Goal: Task Accomplishment & Management: Use online tool/utility

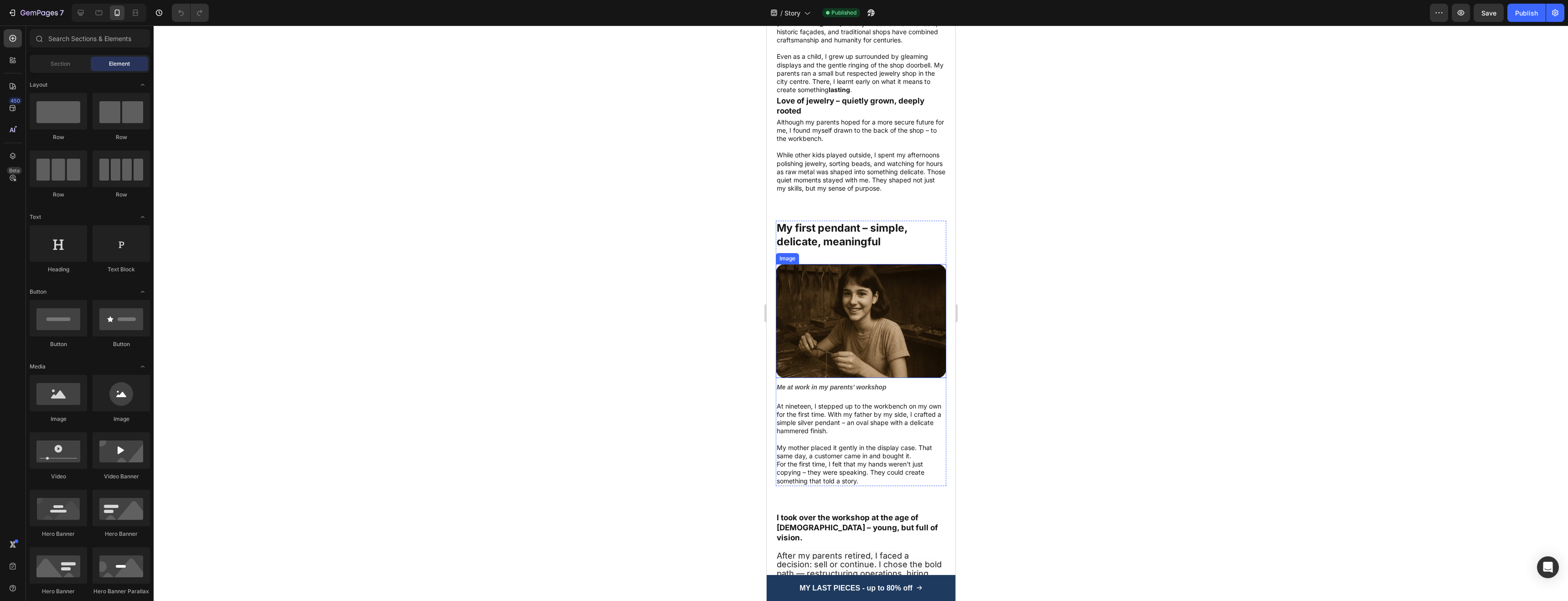
scroll to position [449, 0]
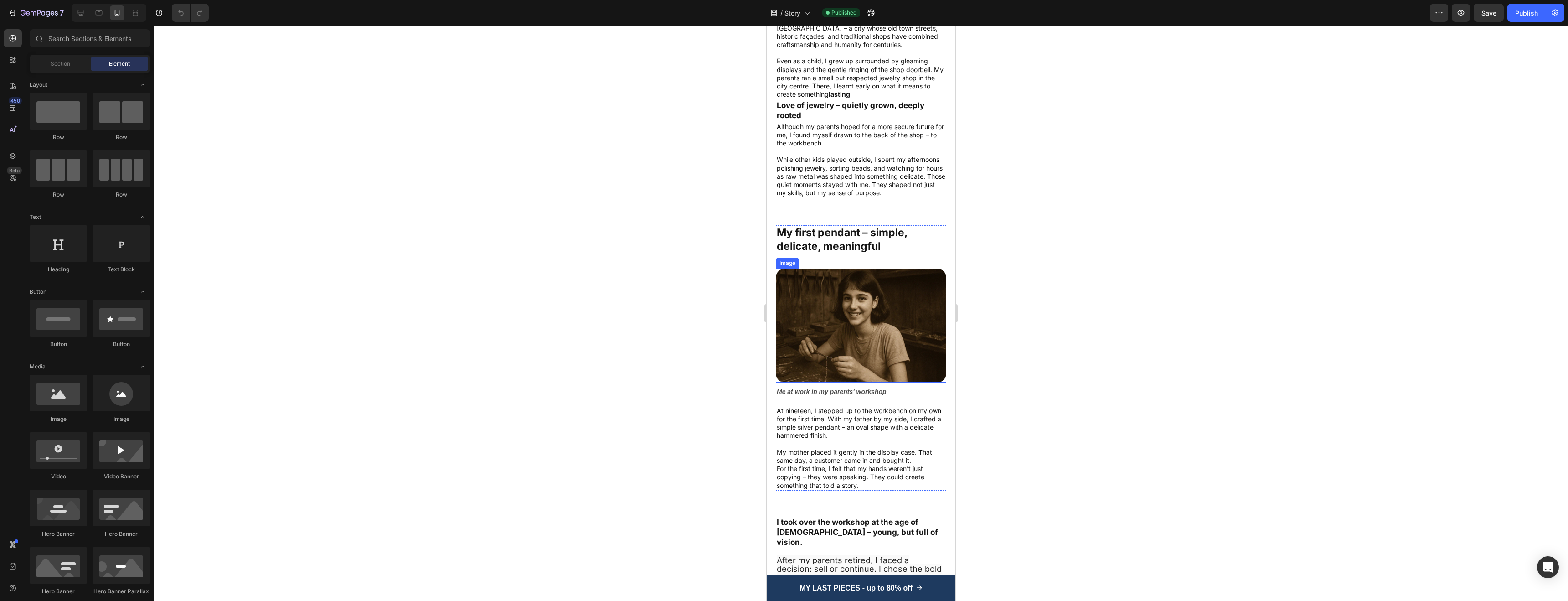
click at [892, 295] on img at bounding box center [861, 325] width 170 height 113
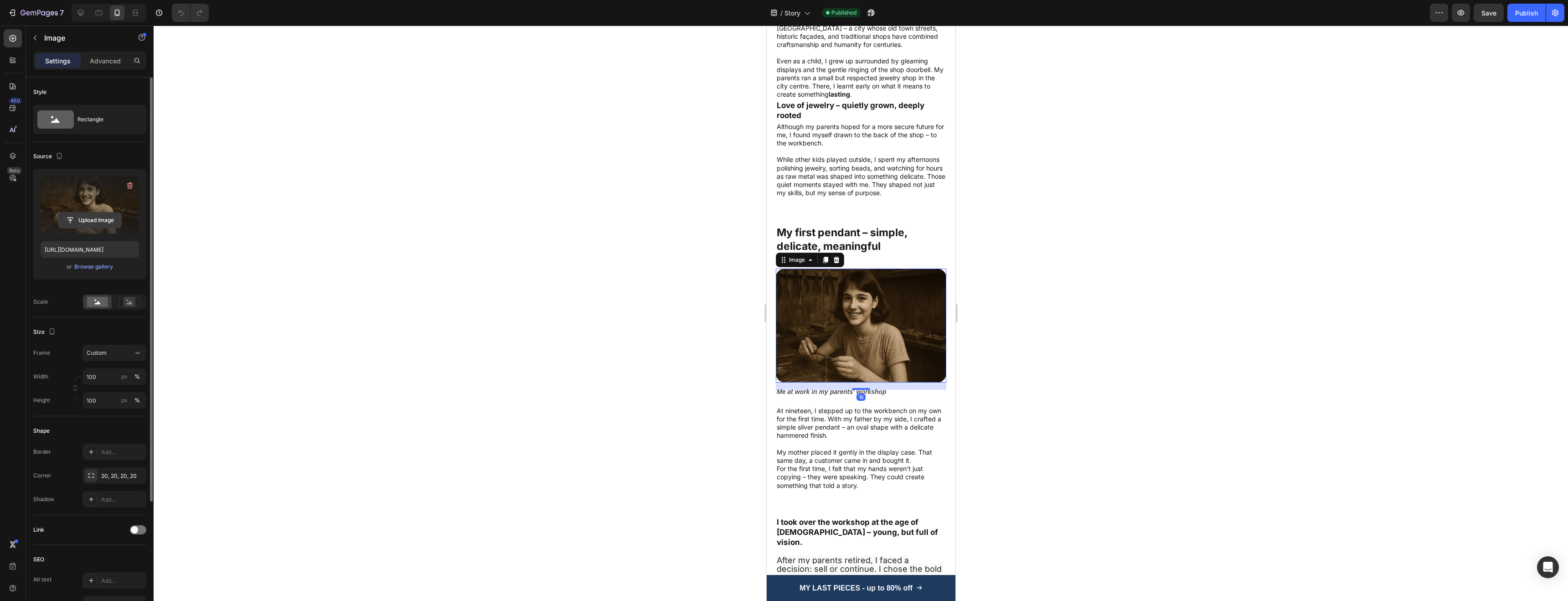
click at [101, 224] on input "file" at bounding box center [89, 220] width 63 height 15
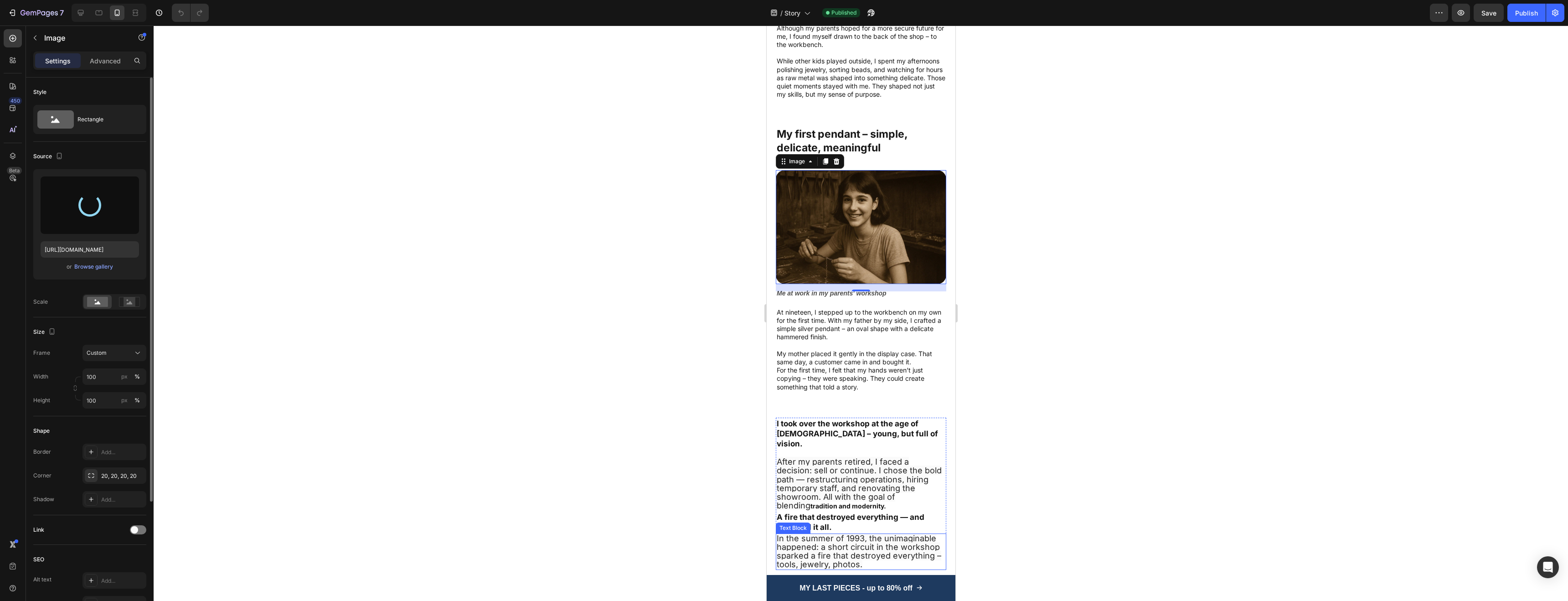
scroll to position [571, 0]
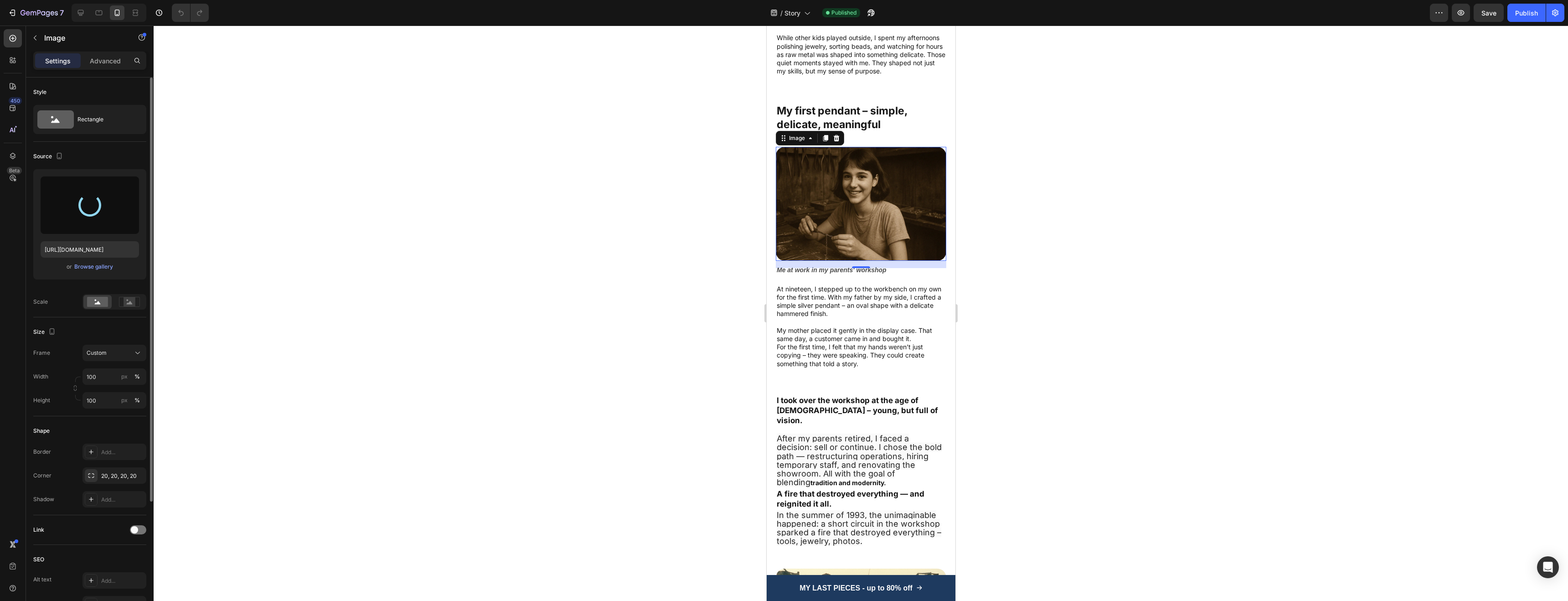
type input "https://cdn.shopify.com/s/files/1/0952/7771/1686/files/gempages_581196822068855…"
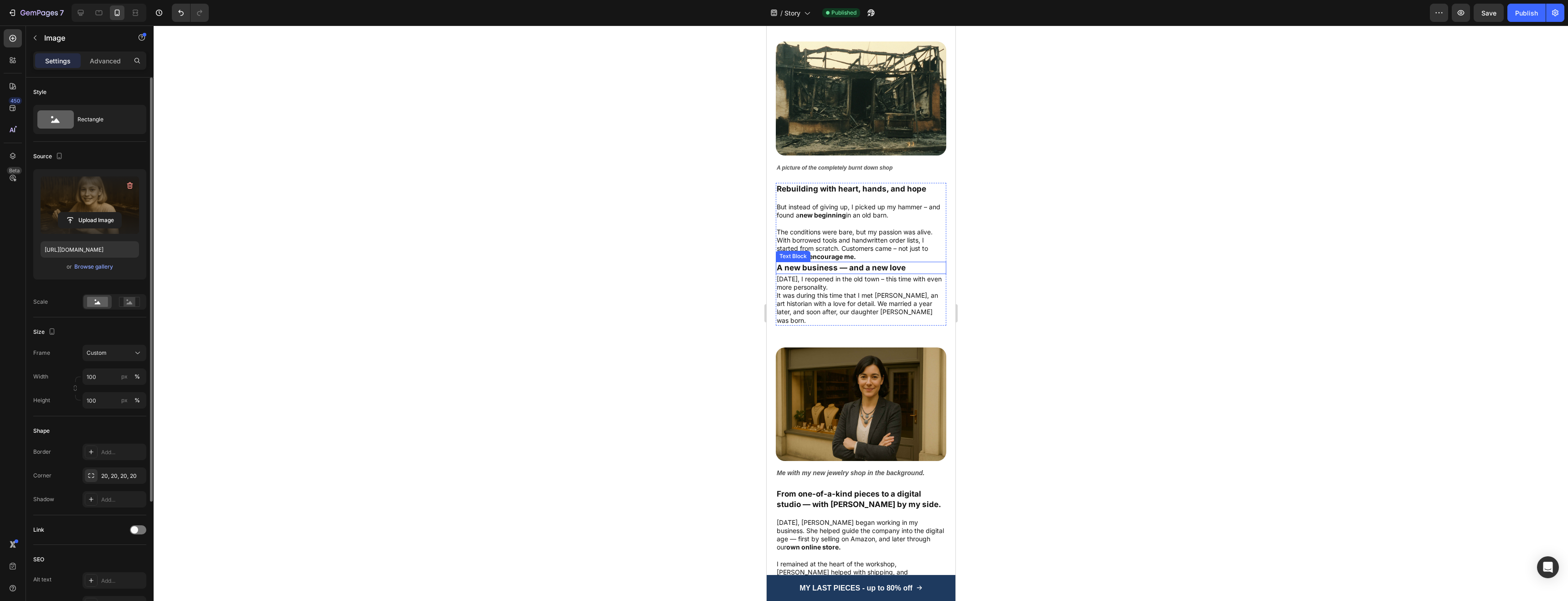
scroll to position [1086, 0]
click at [847, 393] on img at bounding box center [861, 402] width 170 height 113
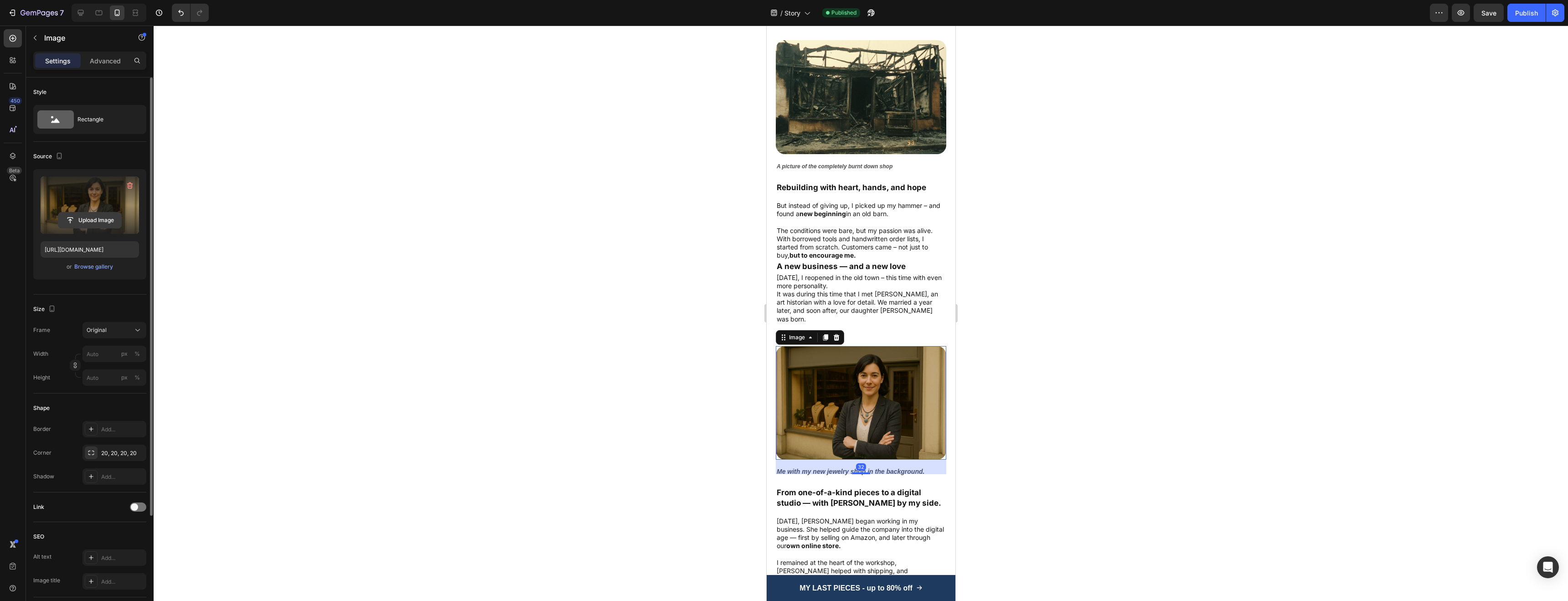
click at [111, 218] on input "file" at bounding box center [89, 220] width 63 height 15
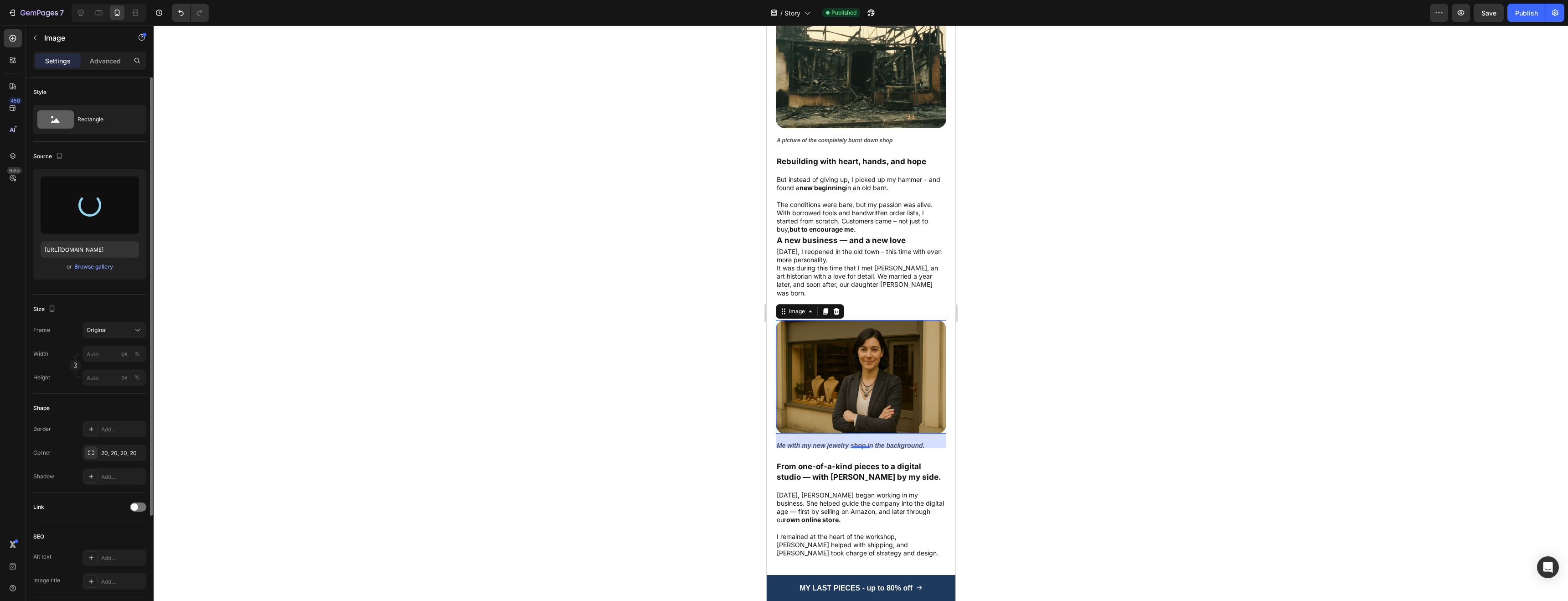
scroll to position [1245, 0]
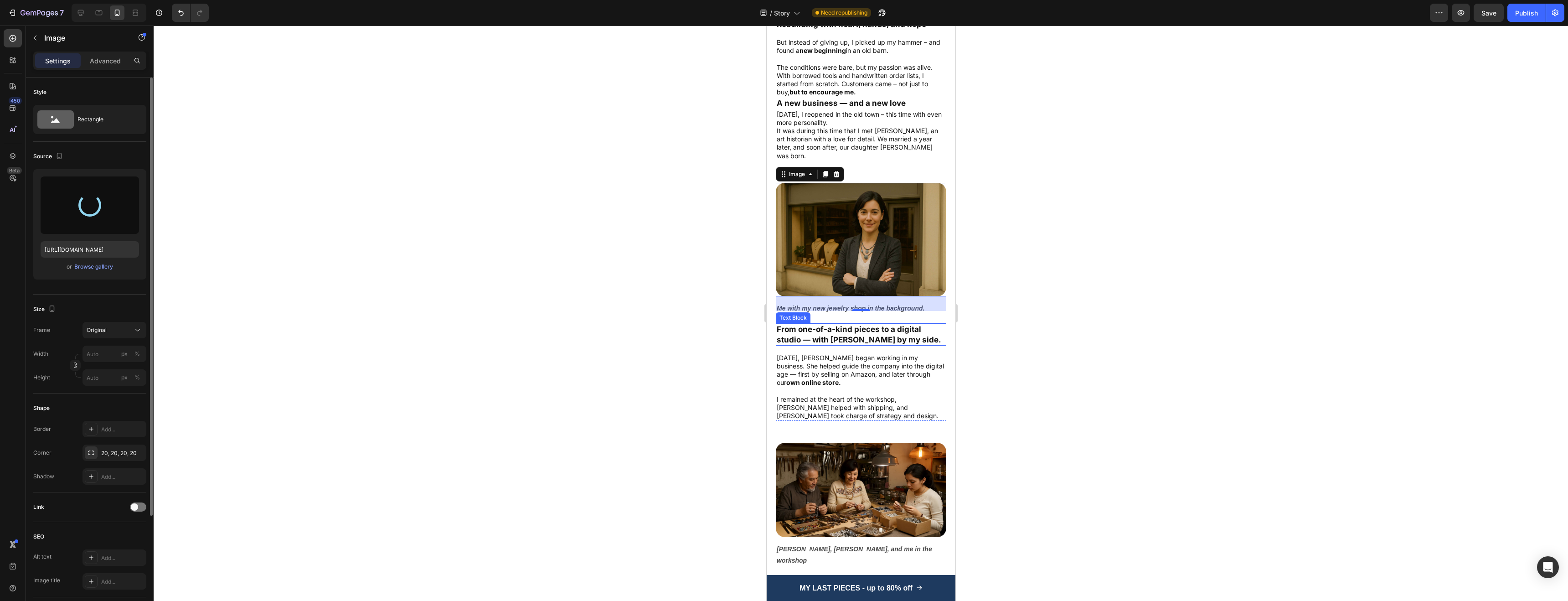
type input "https://cdn.shopify.com/s/files/1/0952/7771/1686/files/gempages_581196822068855…"
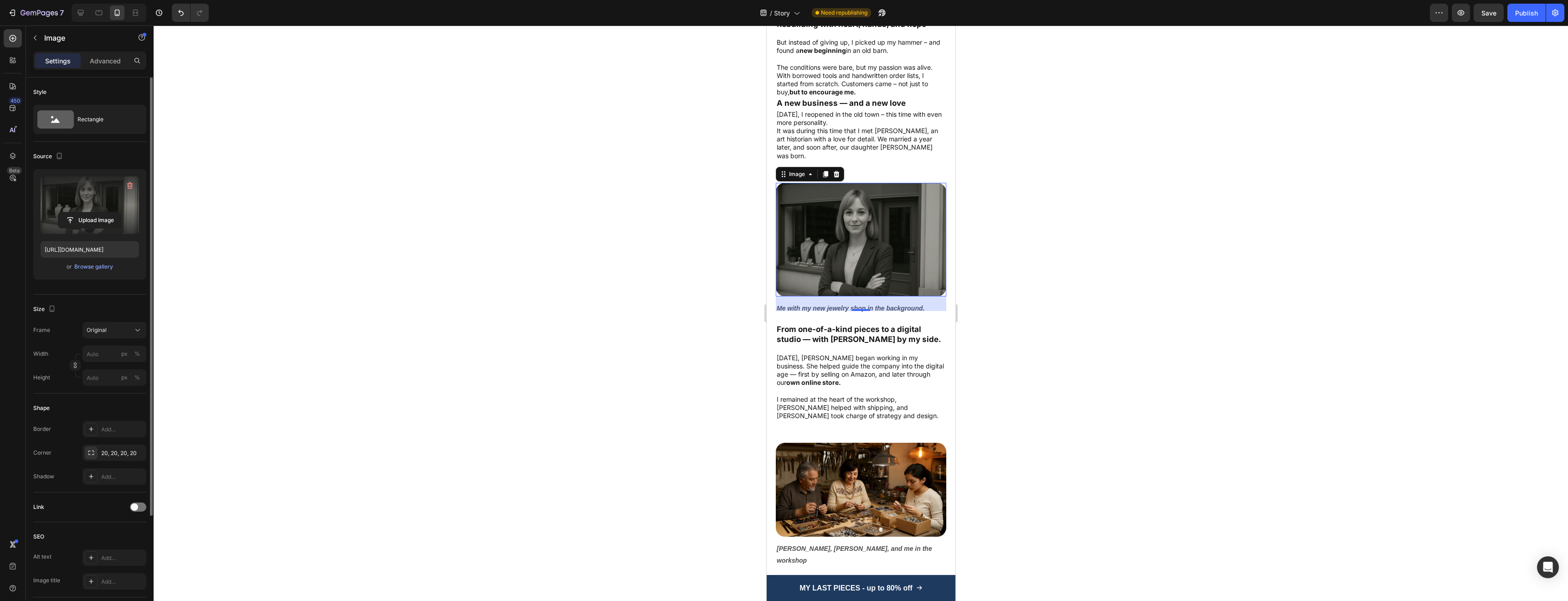
click at [1060, 145] on div at bounding box center [861, 313] width 1415 height 575
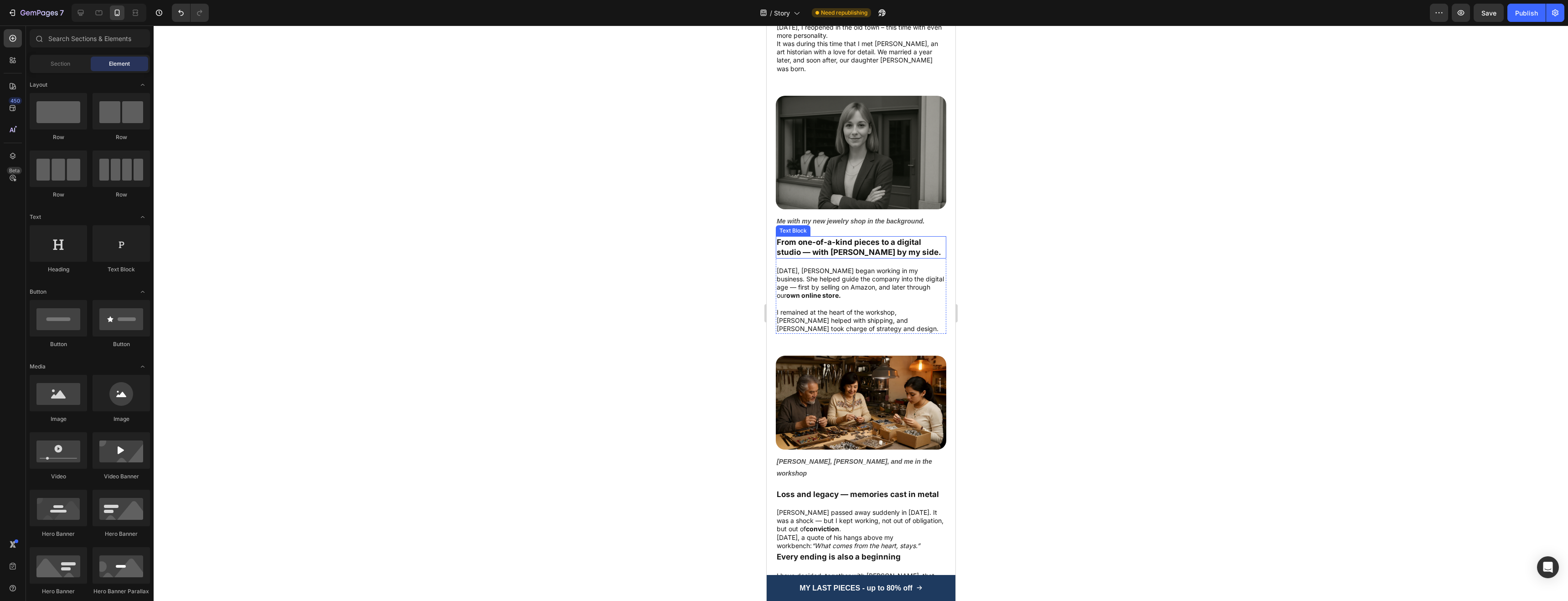
scroll to position [1453, 0]
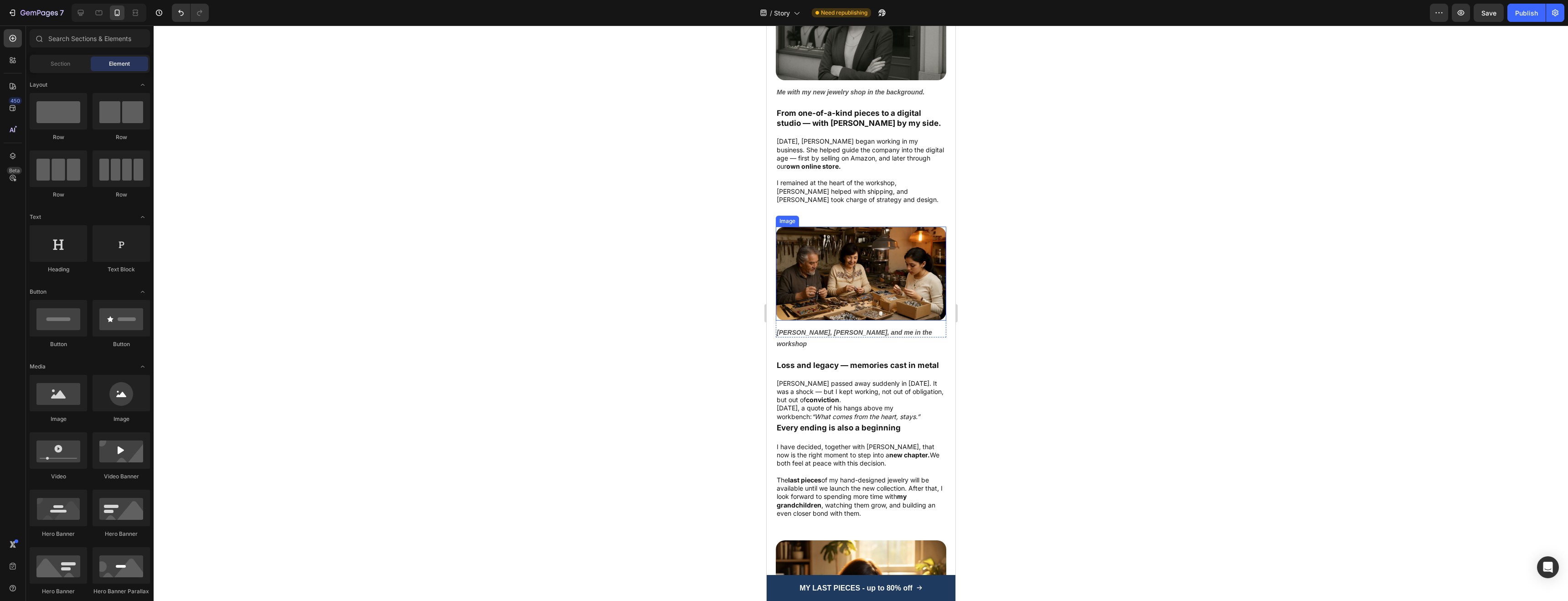
click at [833, 250] on img at bounding box center [861, 273] width 170 height 94
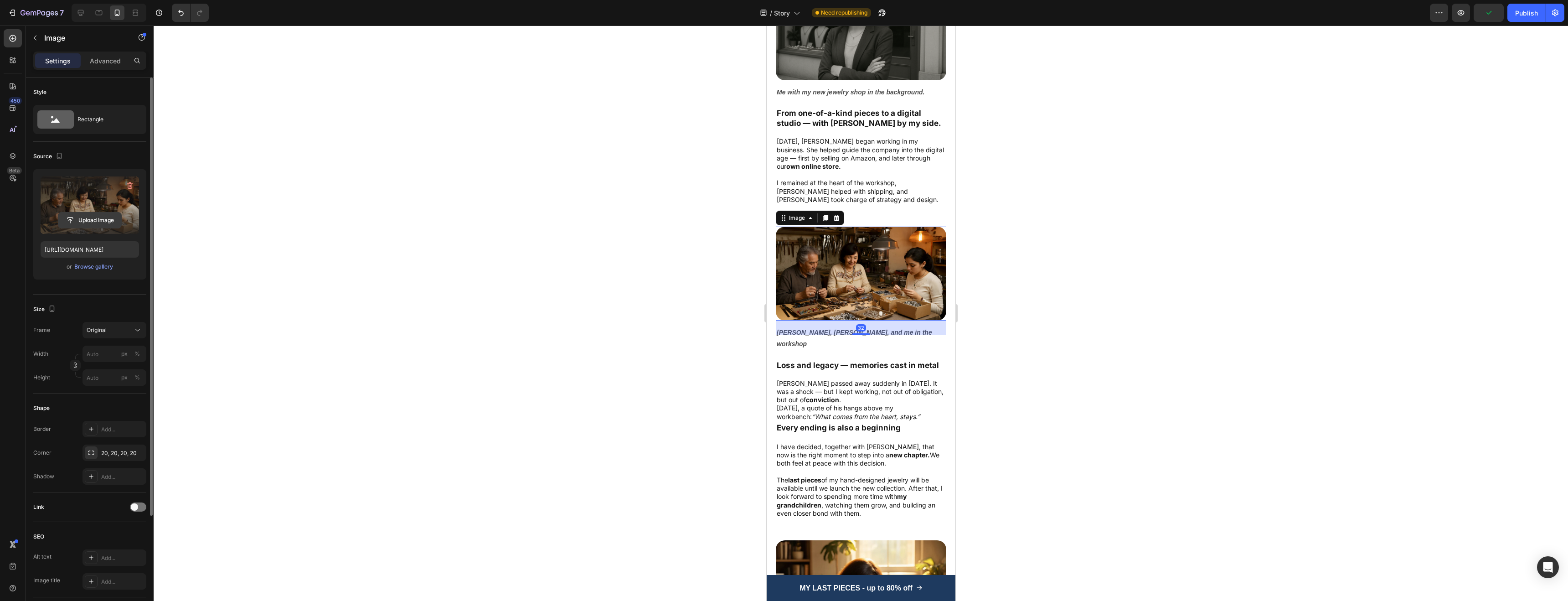
click at [96, 216] on input "file" at bounding box center [89, 220] width 63 height 15
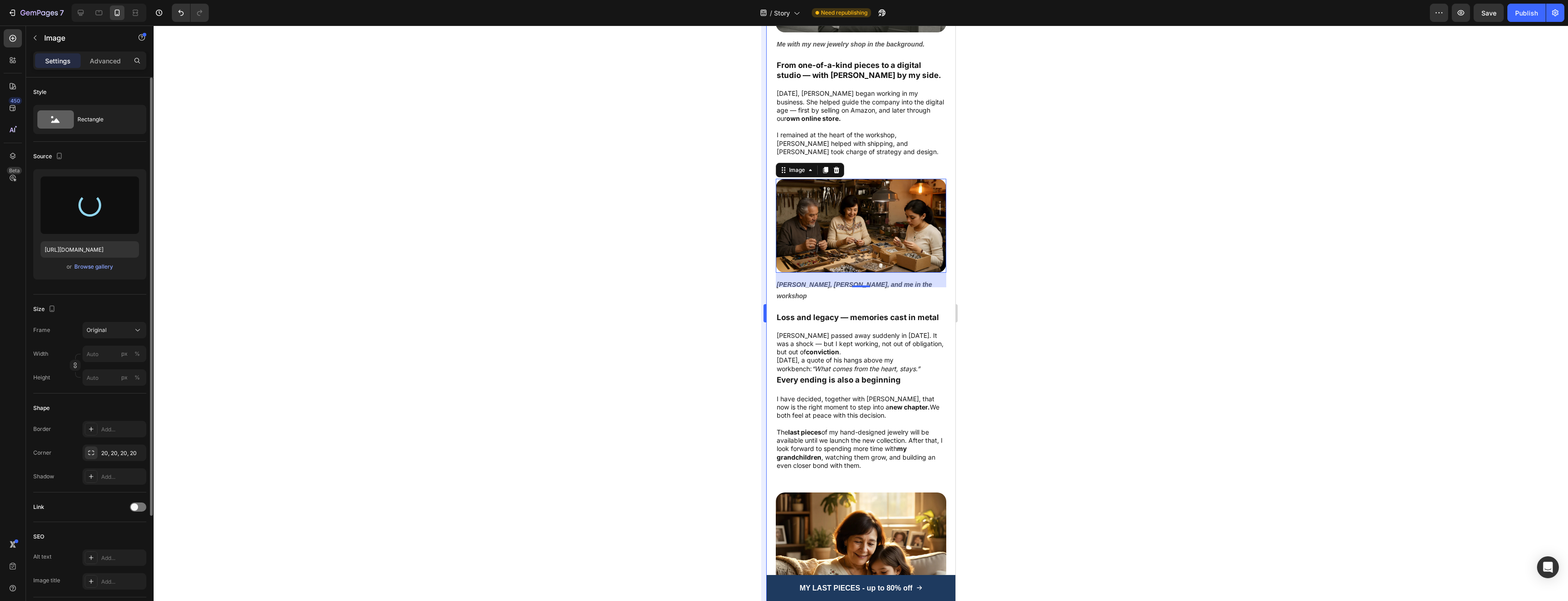
scroll to position [1502, 0]
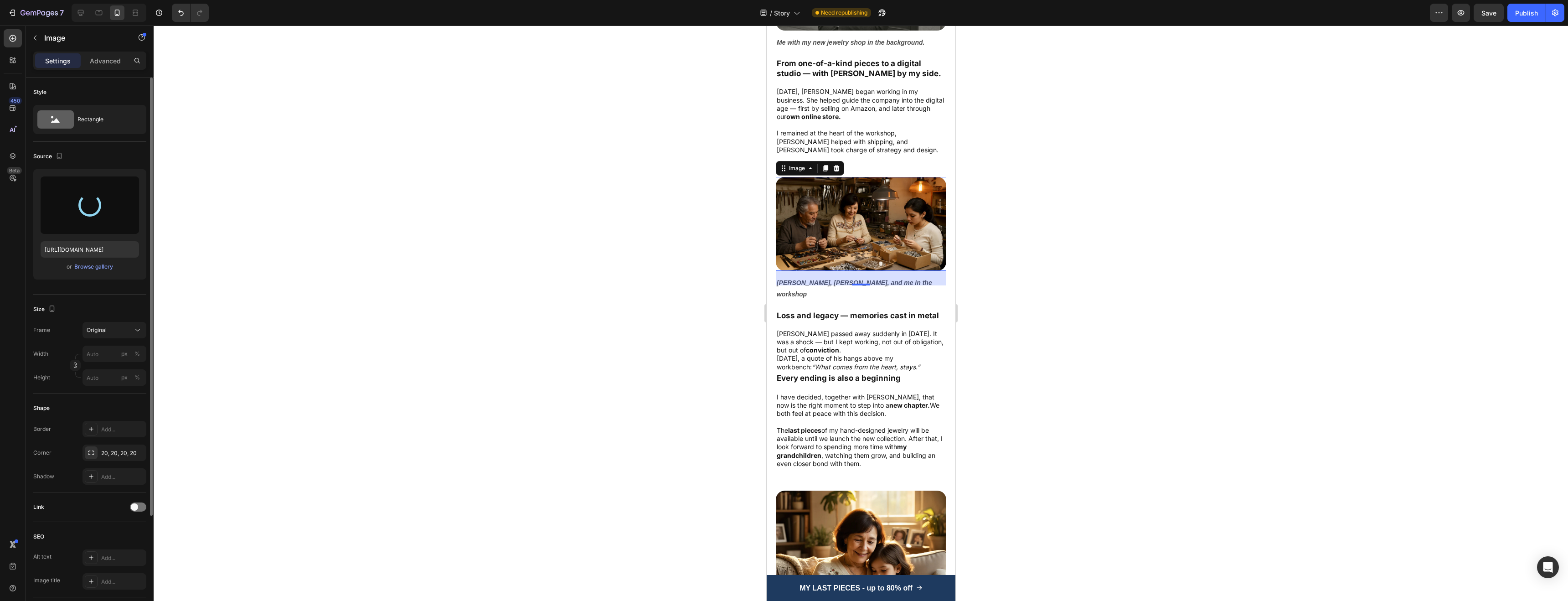
type input "https://cdn.shopify.com/s/files/1/0952/7771/1686/files/gempages_581196822068855…"
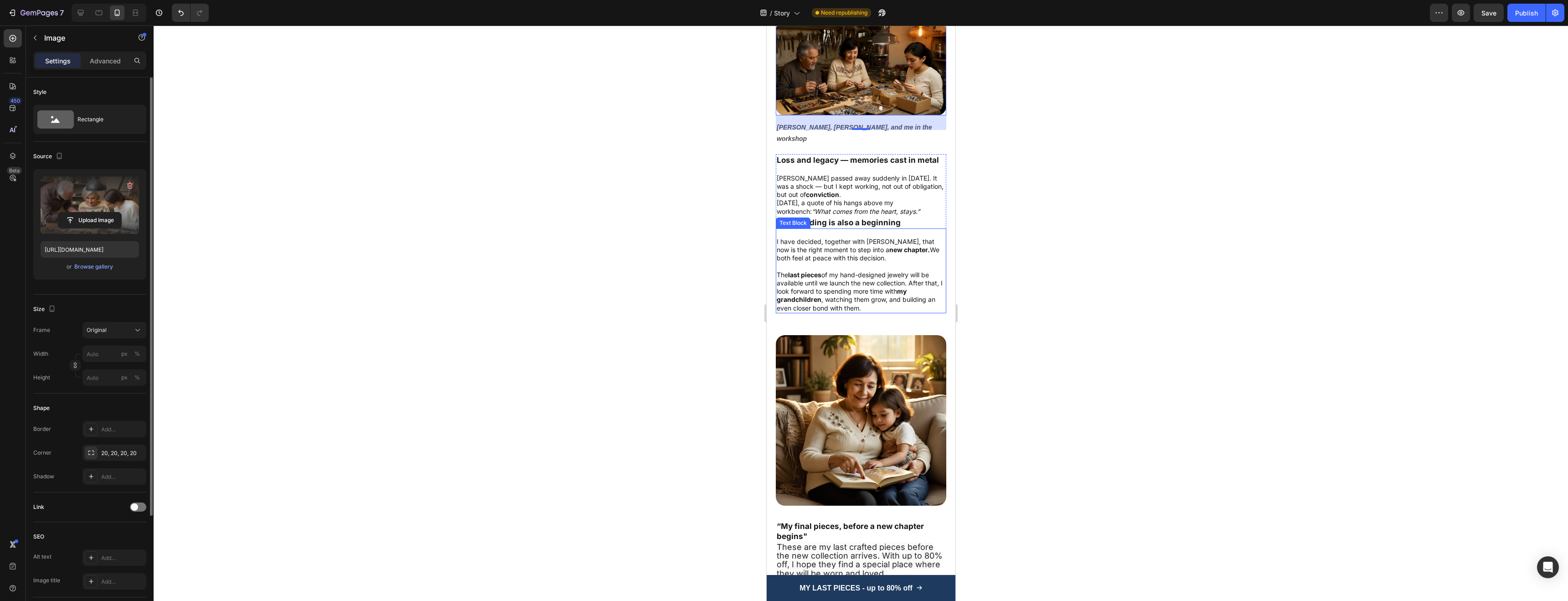
scroll to position [1668, 0]
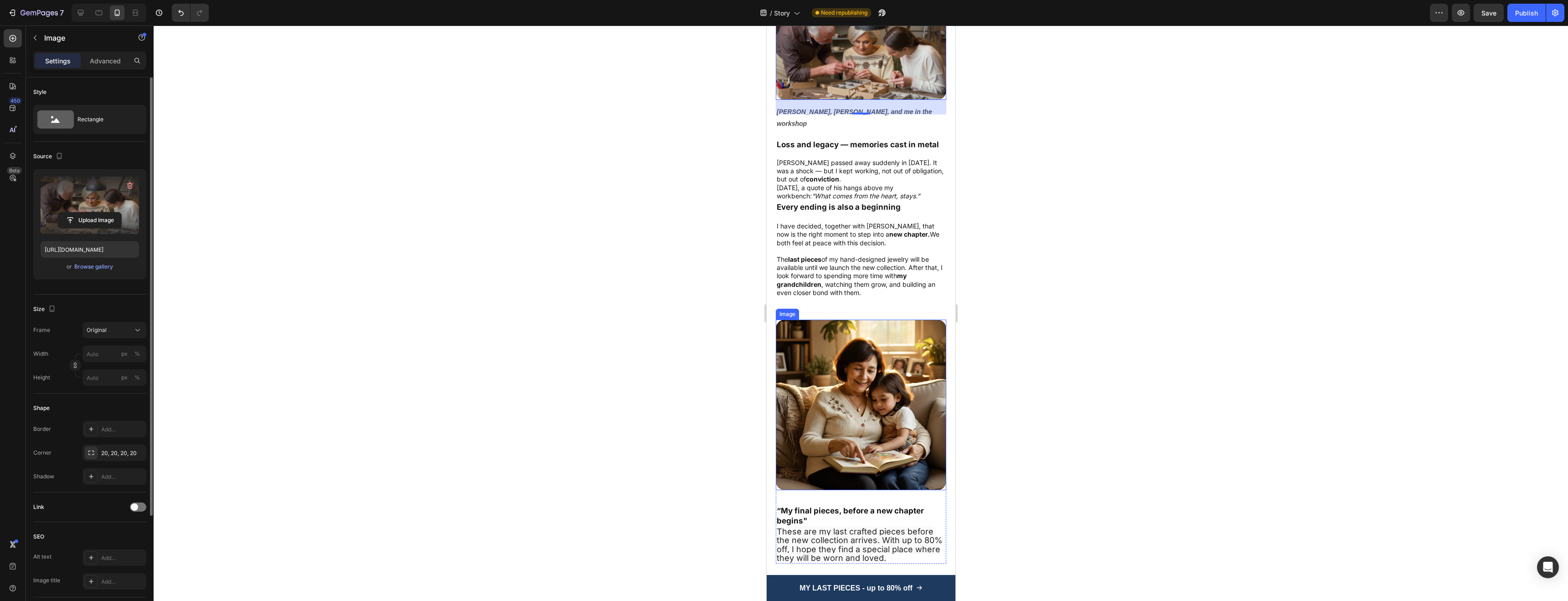
click at [856, 381] on img at bounding box center [861, 405] width 170 height 170
click at [87, 215] on input "file" at bounding box center [89, 220] width 63 height 15
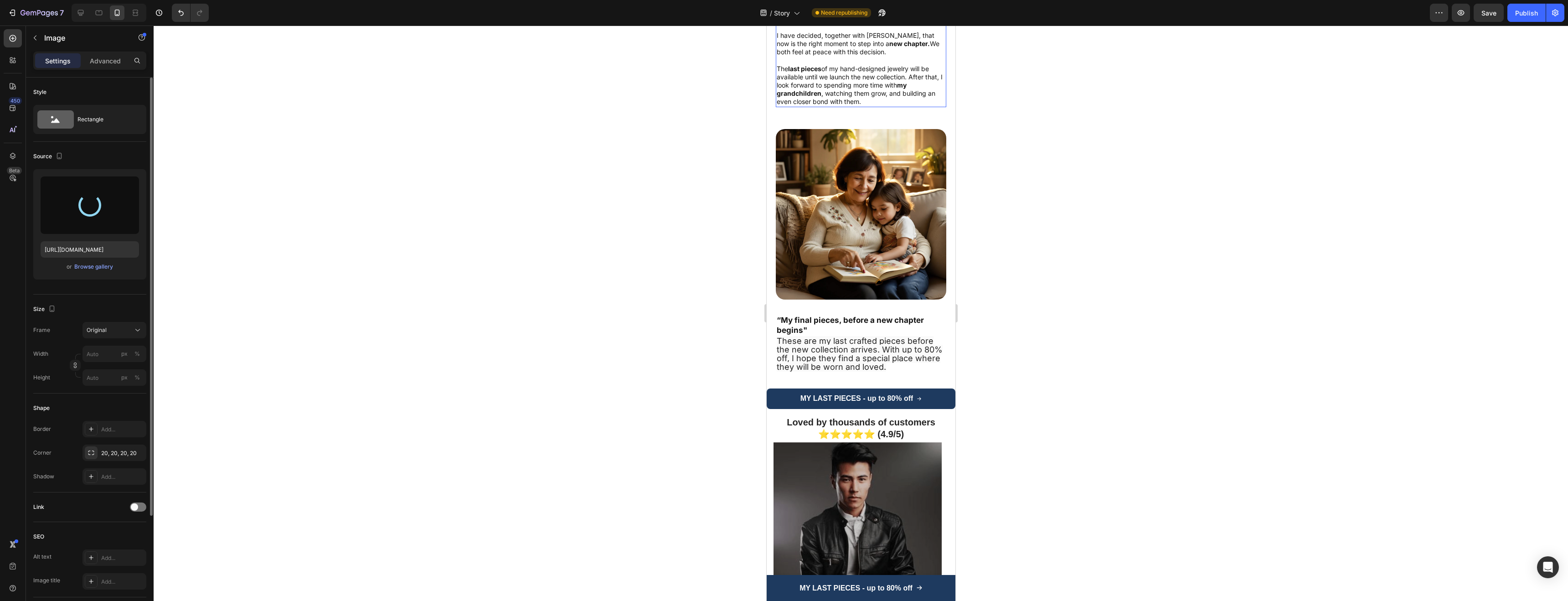
type input "https://cdn.shopify.com/s/files/1/0952/7771/1686/files/gempages_581196822068855…"
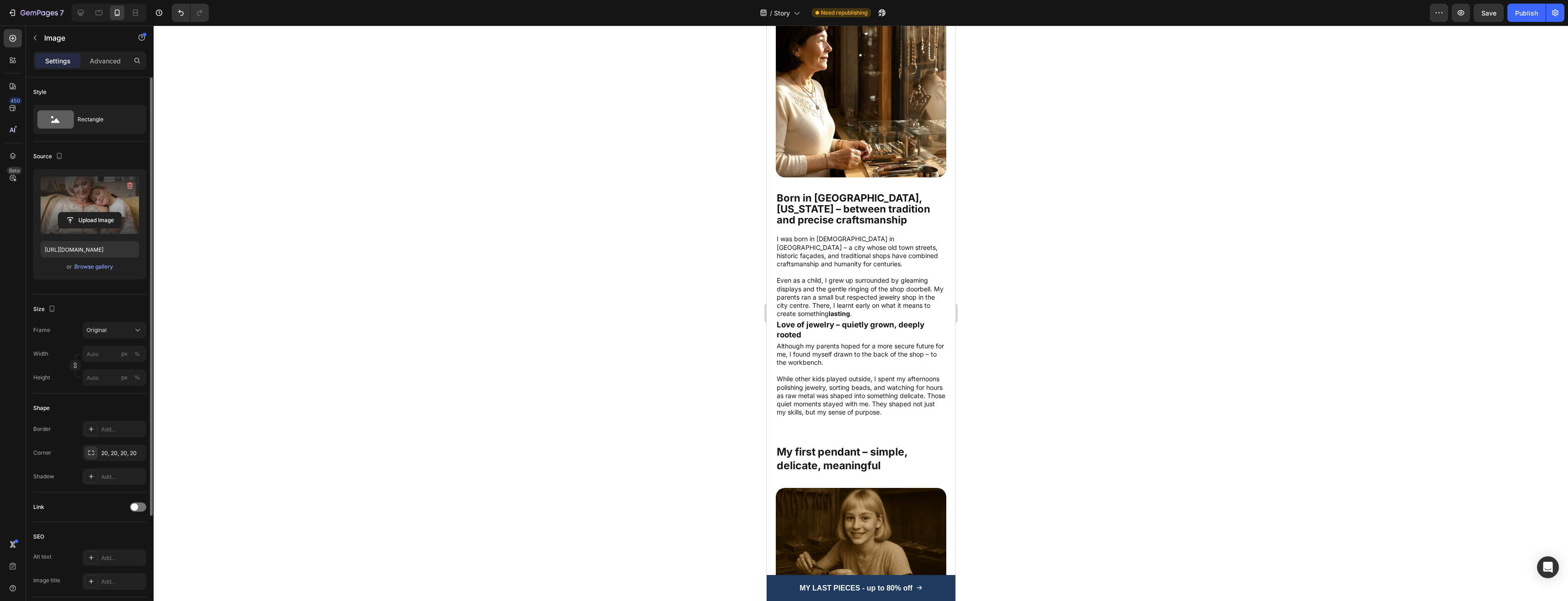
scroll to position [51, 0]
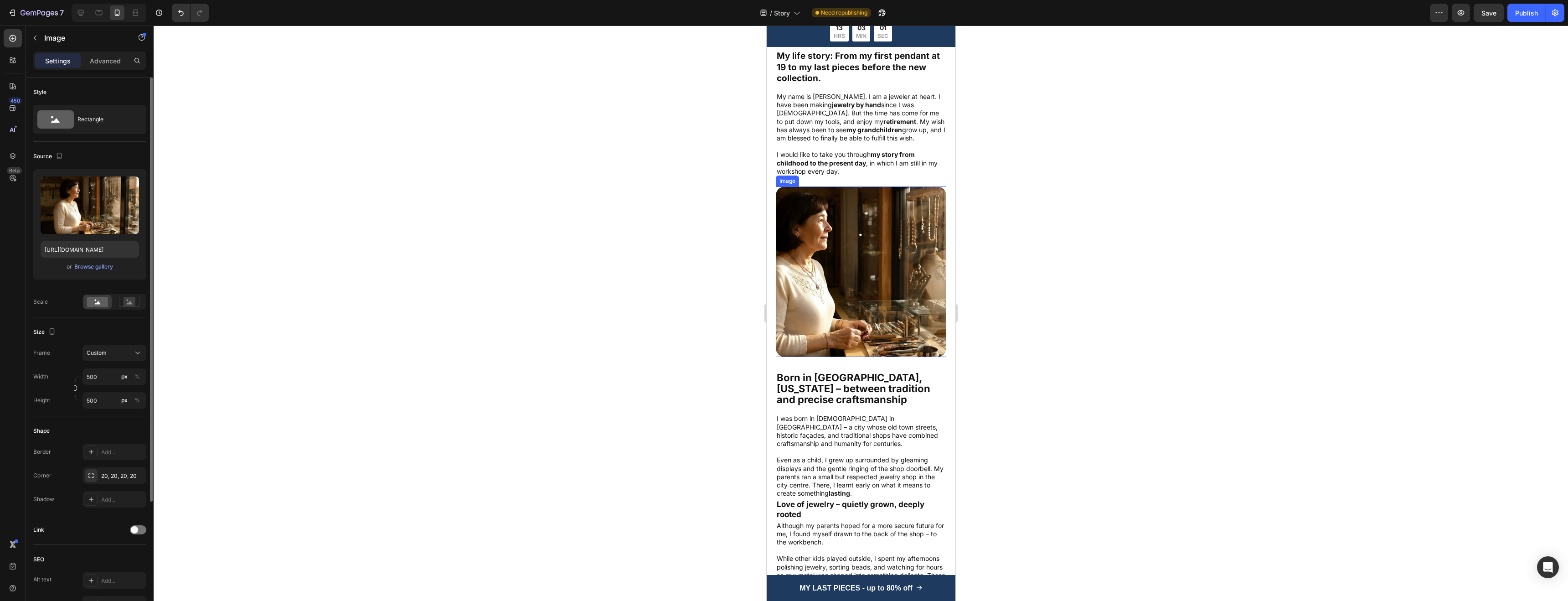
click at [866, 265] on img at bounding box center [861, 272] width 170 height 170
click at [82, 215] on input "file" at bounding box center [89, 220] width 63 height 15
type input "https://cdn.shopify.com/s/files/1/0952/7771/1686/files/gempages_581196822068855…"
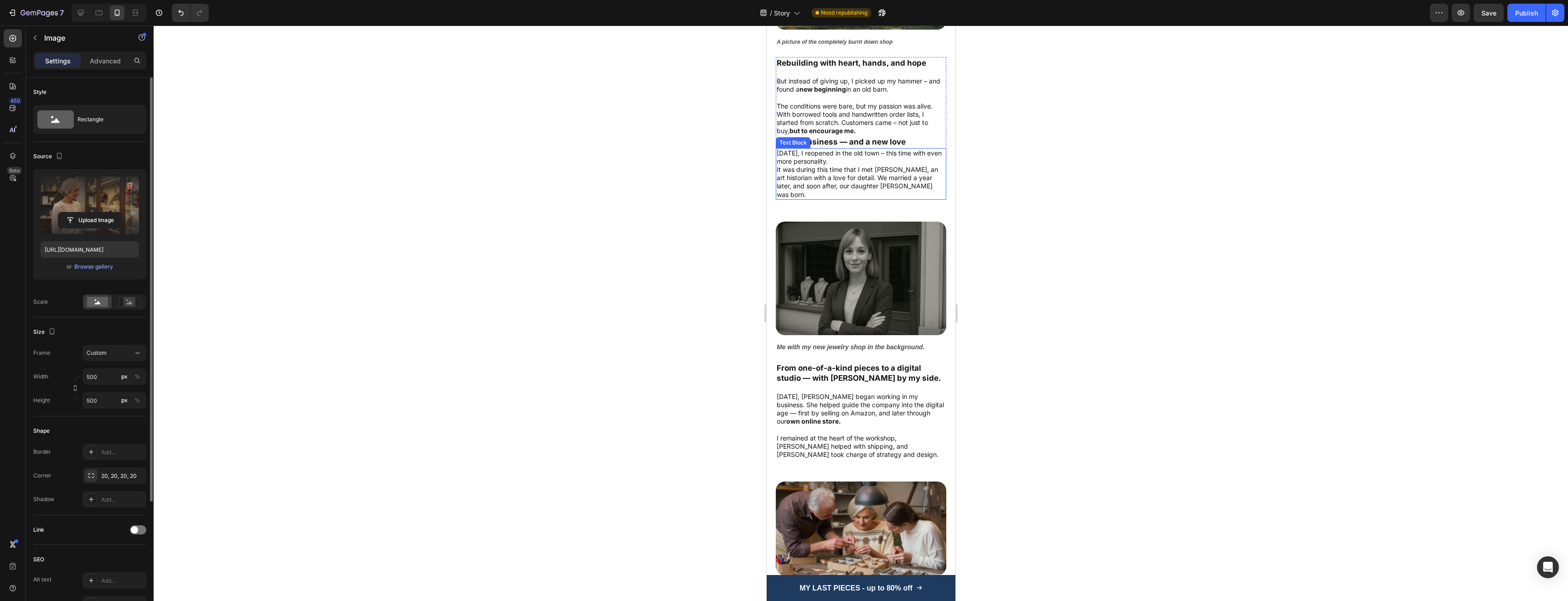
scroll to position [1201, 0]
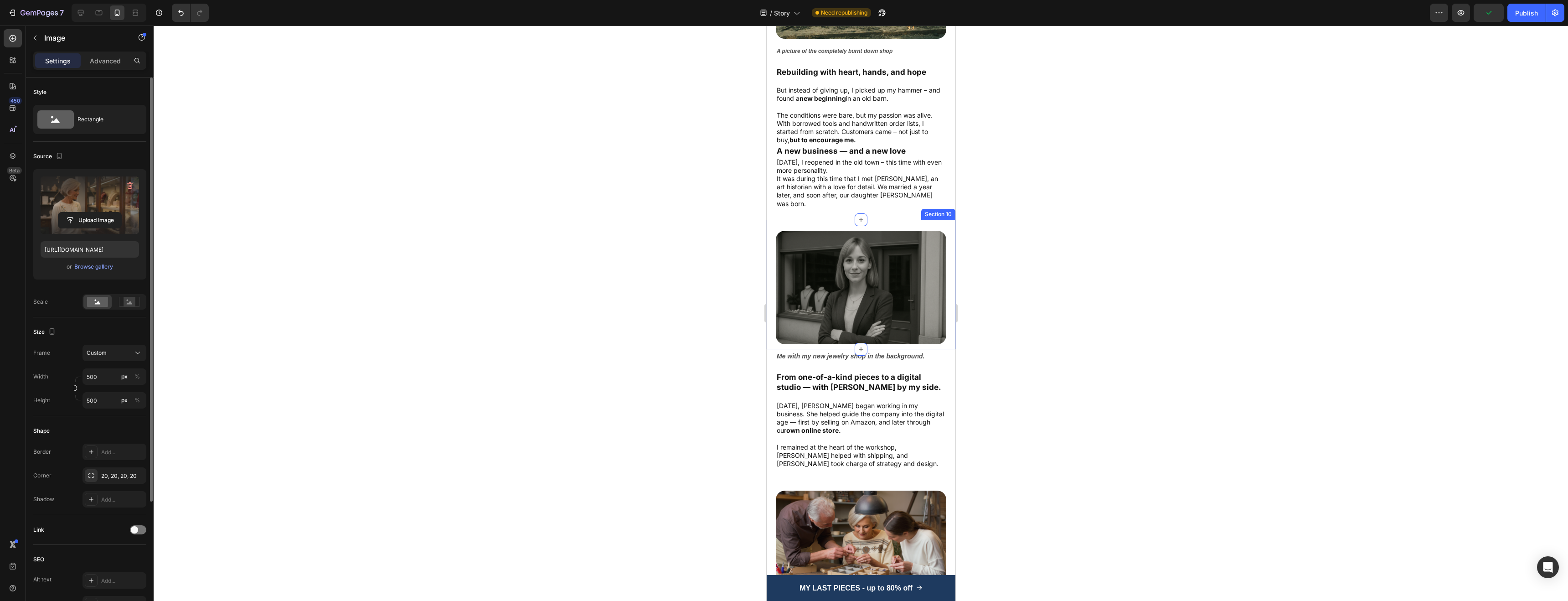
click at [737, 211] on div at bounding box center [861, 313] width 1415 height 575
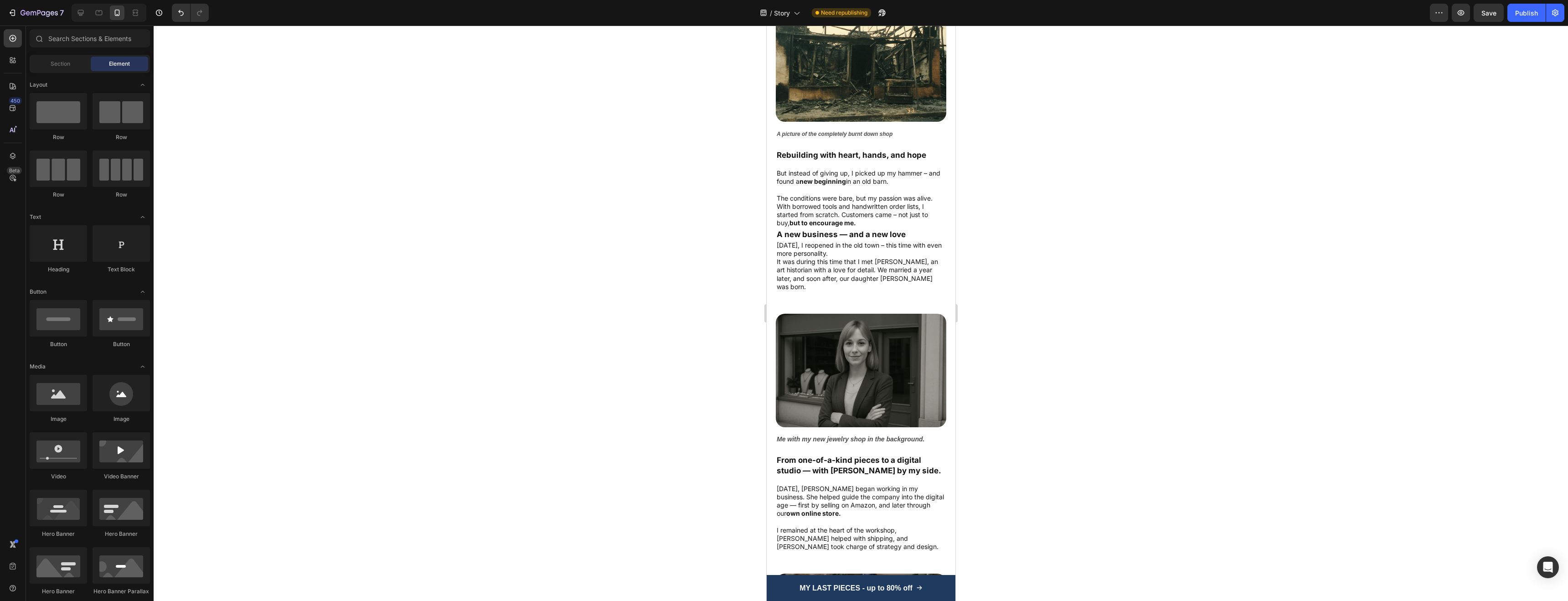
scroll to position [1134, 0]
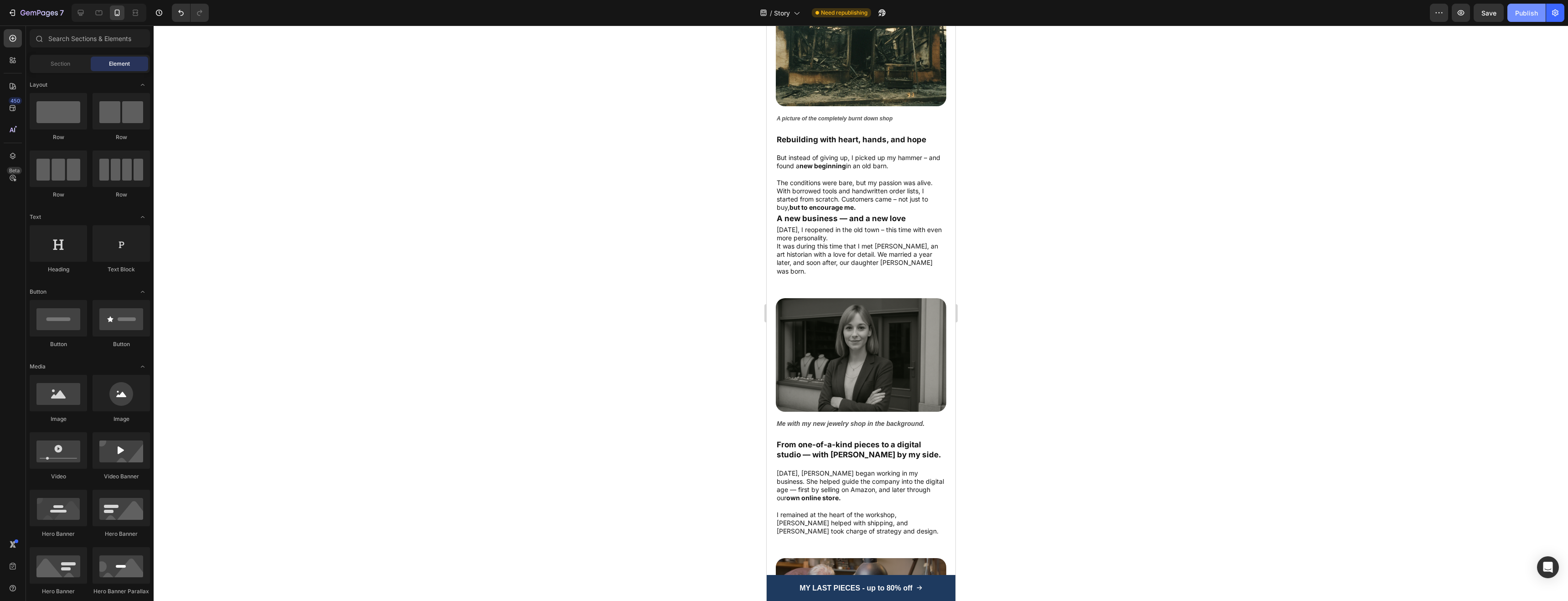
click at [1528, 15] on div "Publish" at bounding box center [1526, 13] width 23 height 10
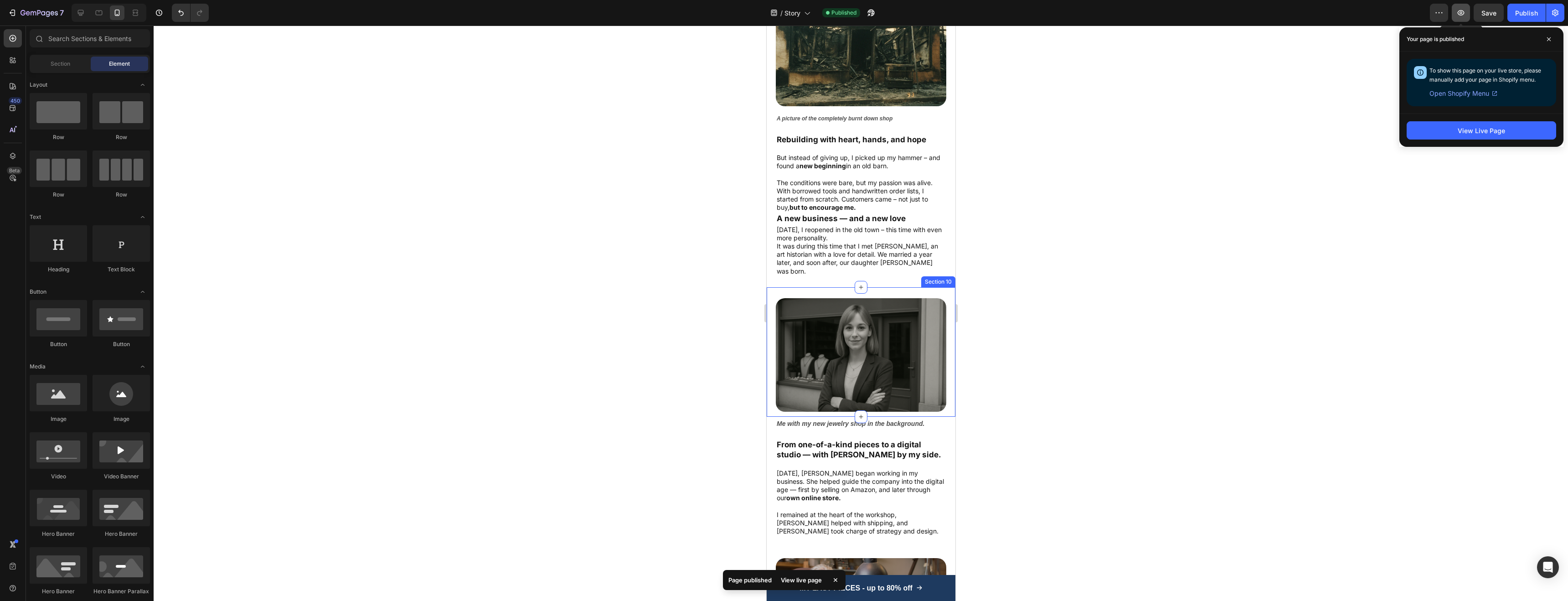
click at [1459, 11] on icon "button" at bounding box center [1461, 12] width 7 height 5
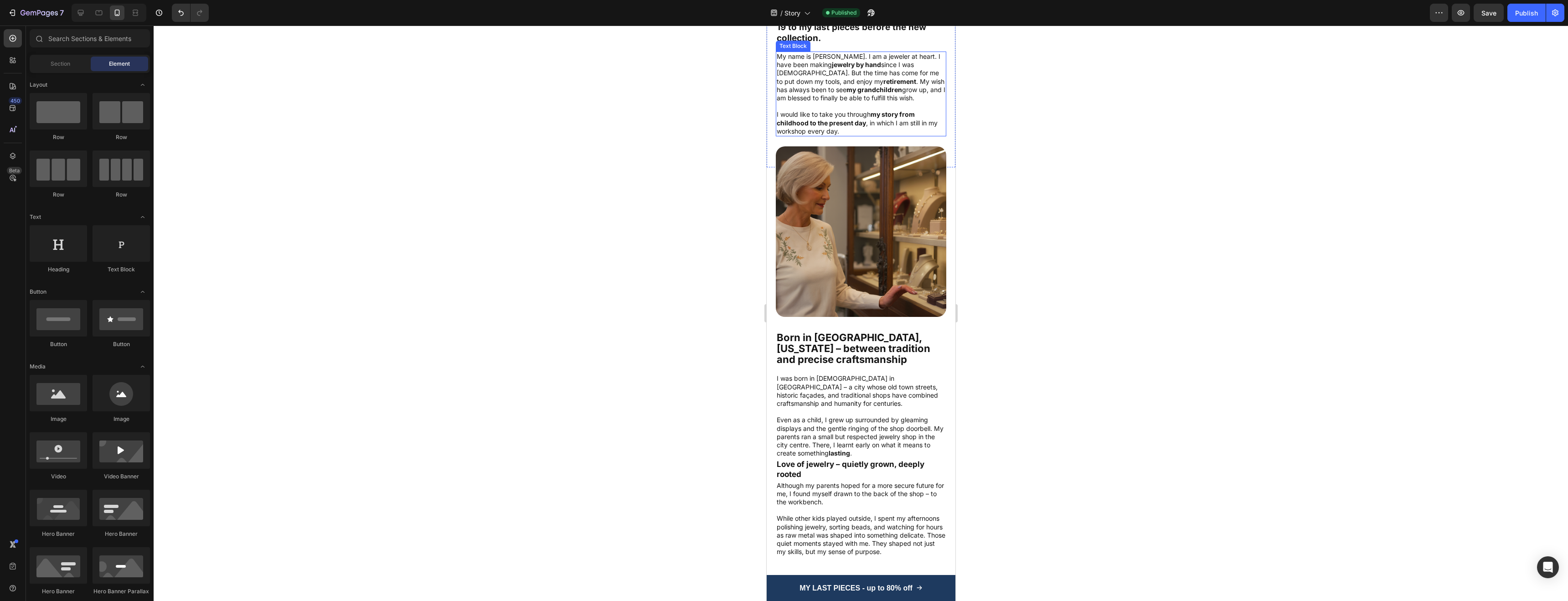
scroll to position [0, 0]
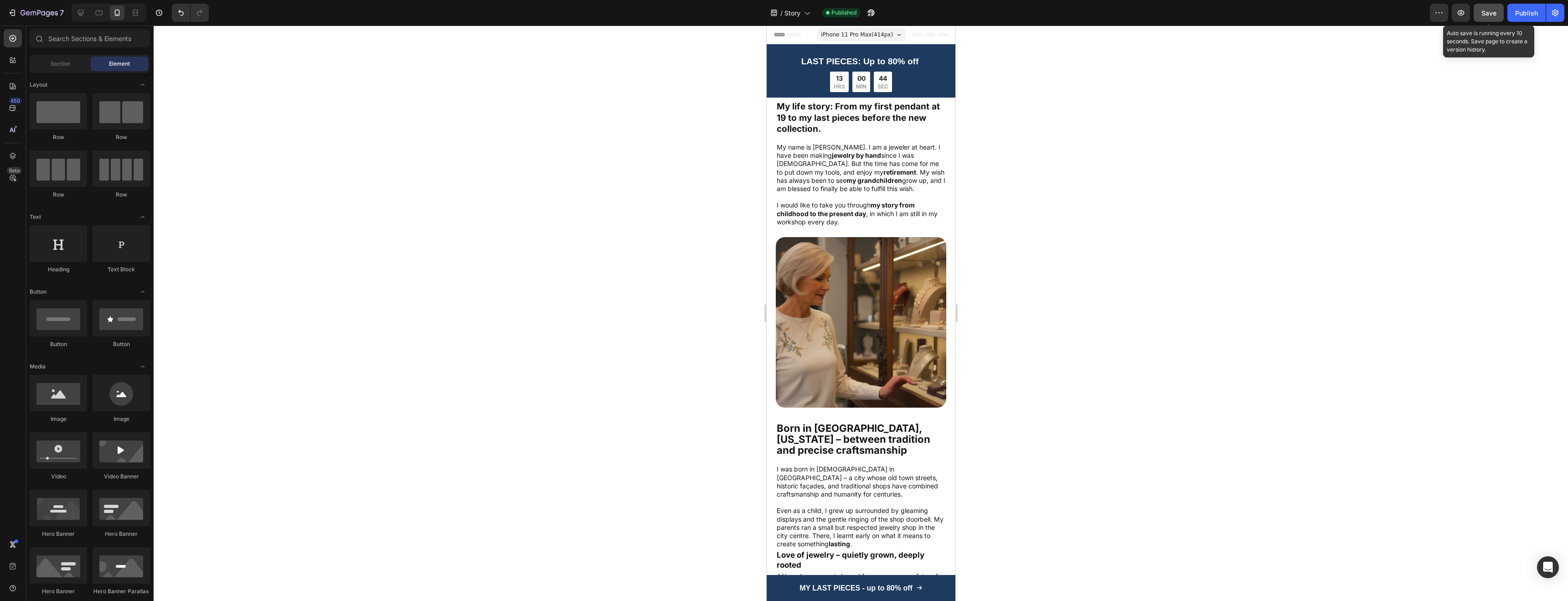
click at [1497, 13] on button "Save" at bounding box center [1488, 13] width 30 height 18
click at [1535, 13] on div "Publish" at bounding box center [1526, 13] width 23 height 10
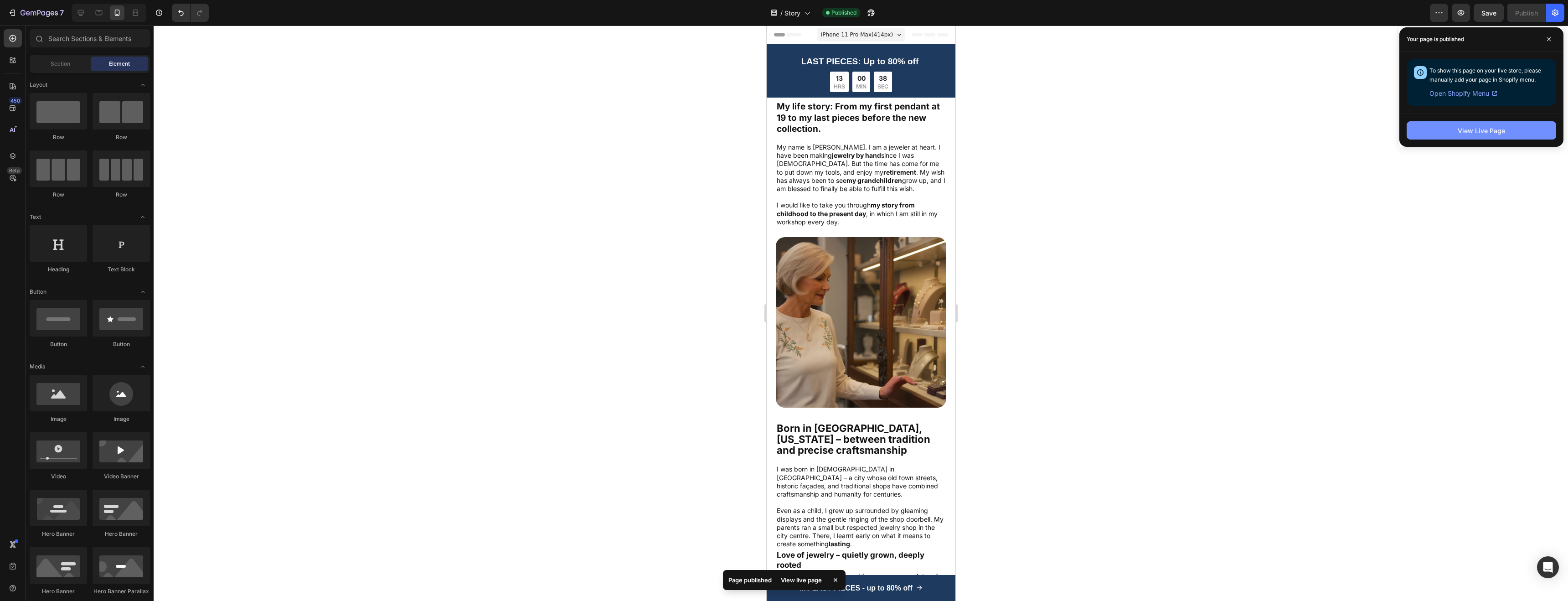
click at [1511, 127] on button "View Live Page" at bounding box center [1482, 130] width 150 height 18
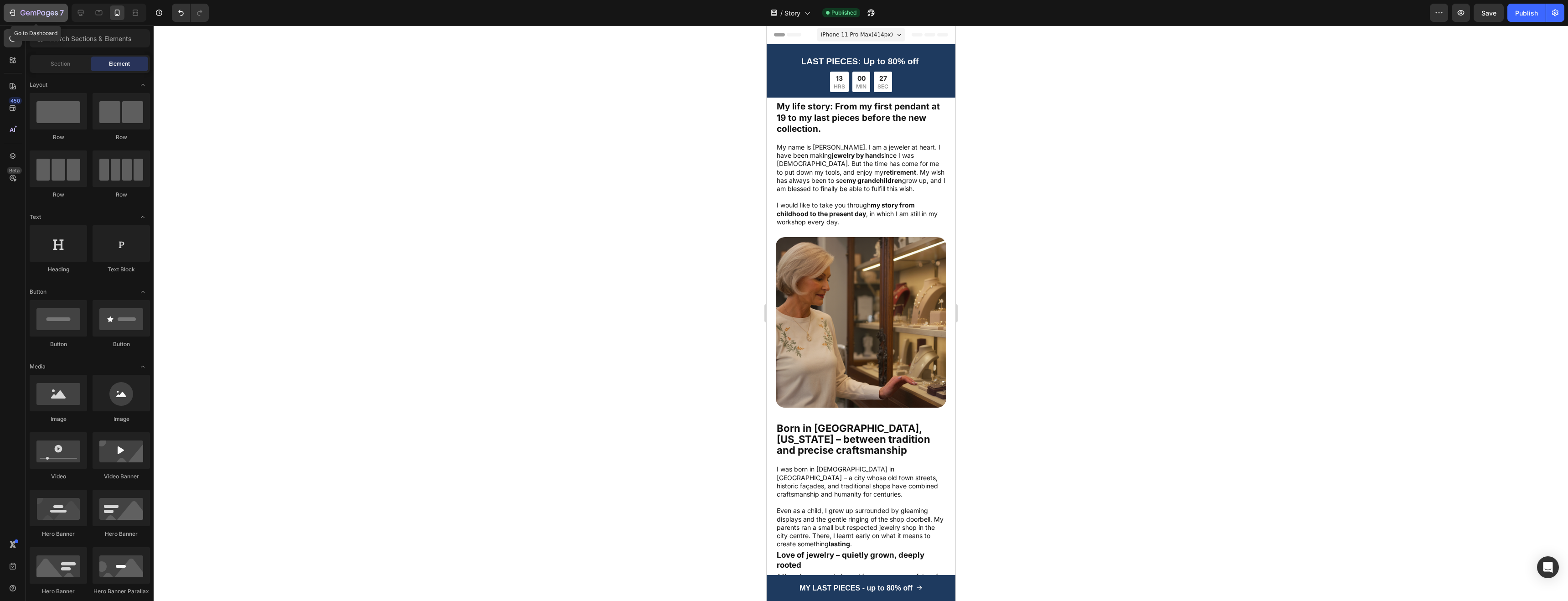
click at [33, 13] on icon "button" at bounding box center [39, 13] width 37 height 8
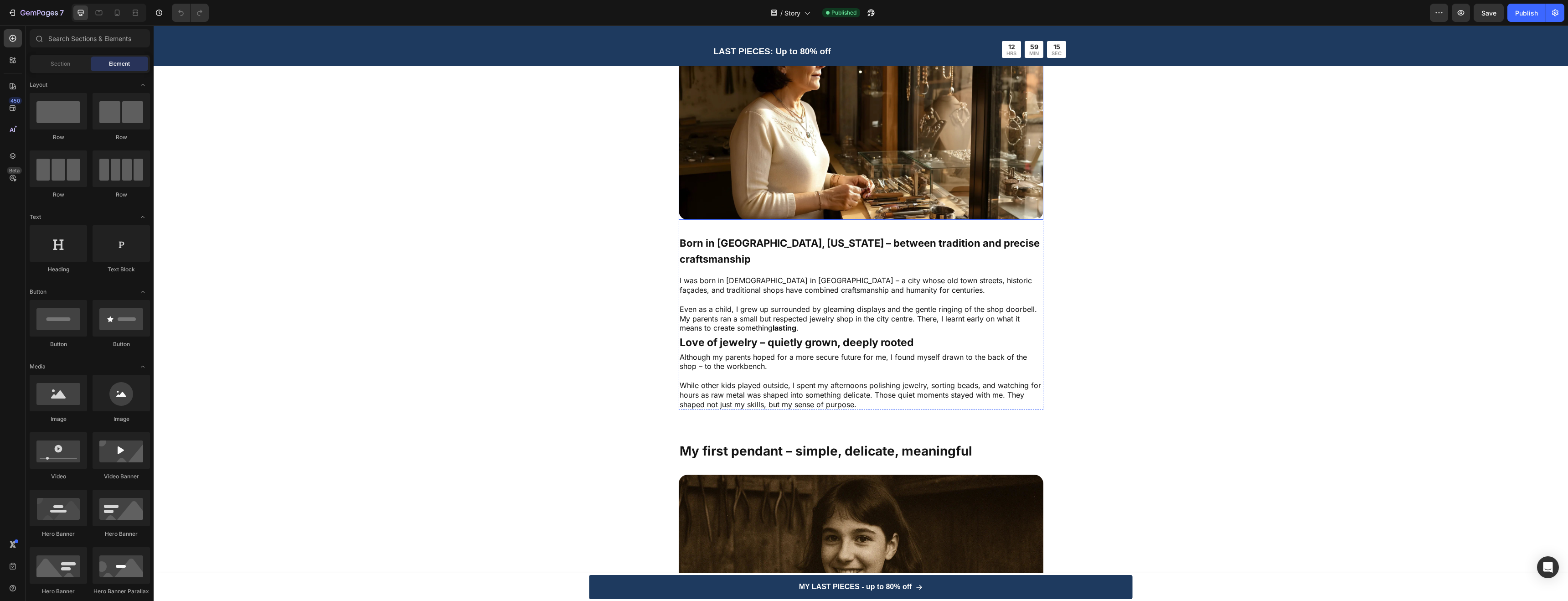
scroll to position [114, 0]
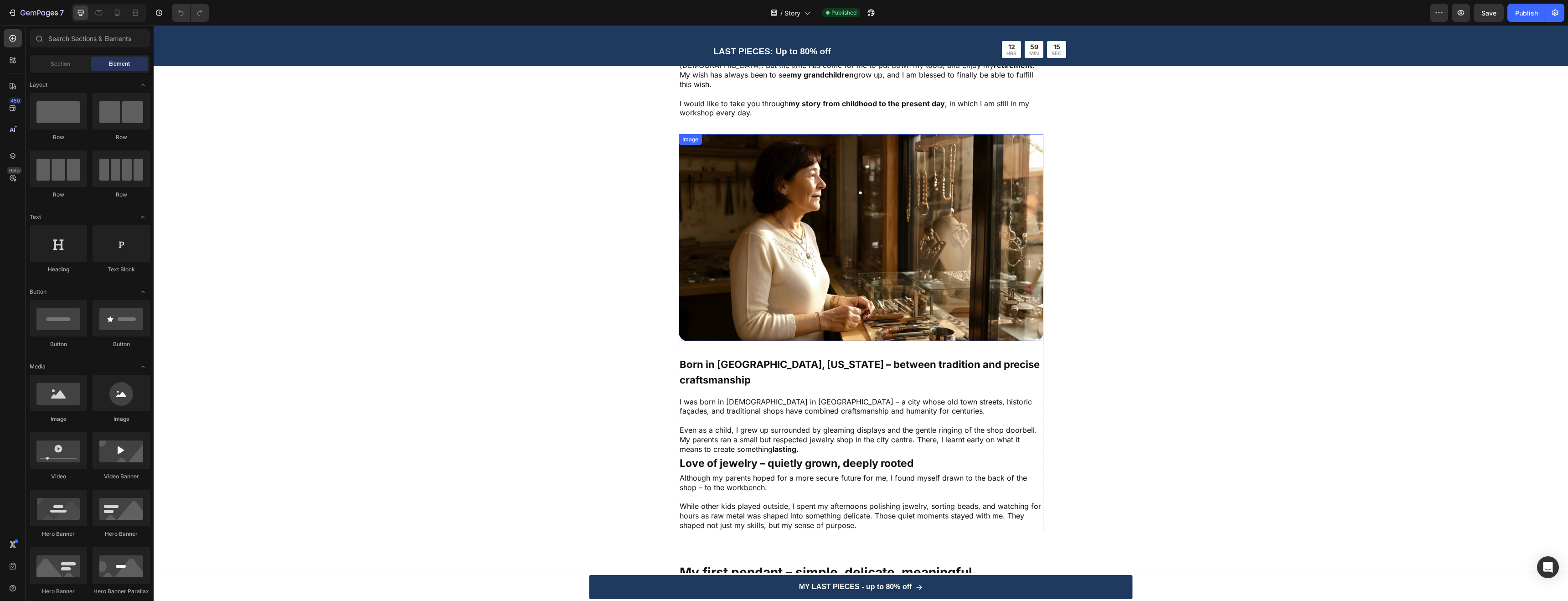
click at [871, 237] on img at bounding box center [861, 237] width 365 height 206
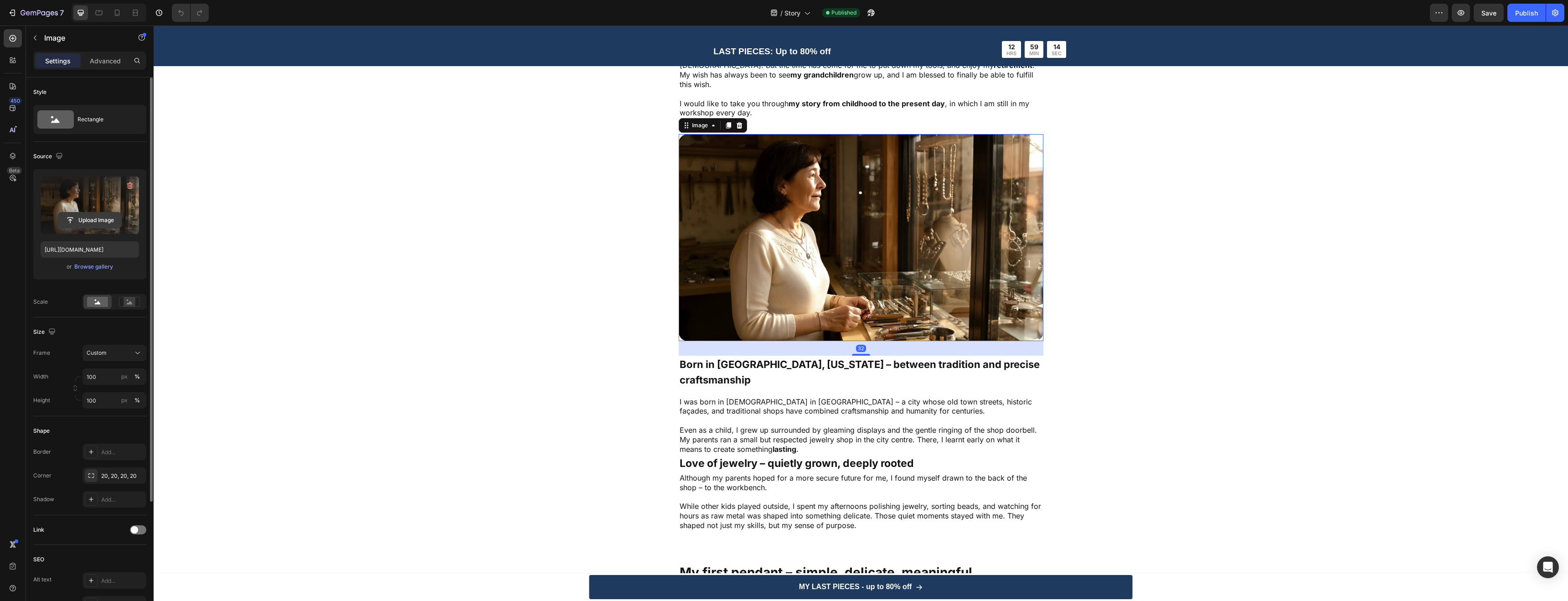
click at [85, 219] on input "file" at bounding box center [89, 220] width 63 height 15
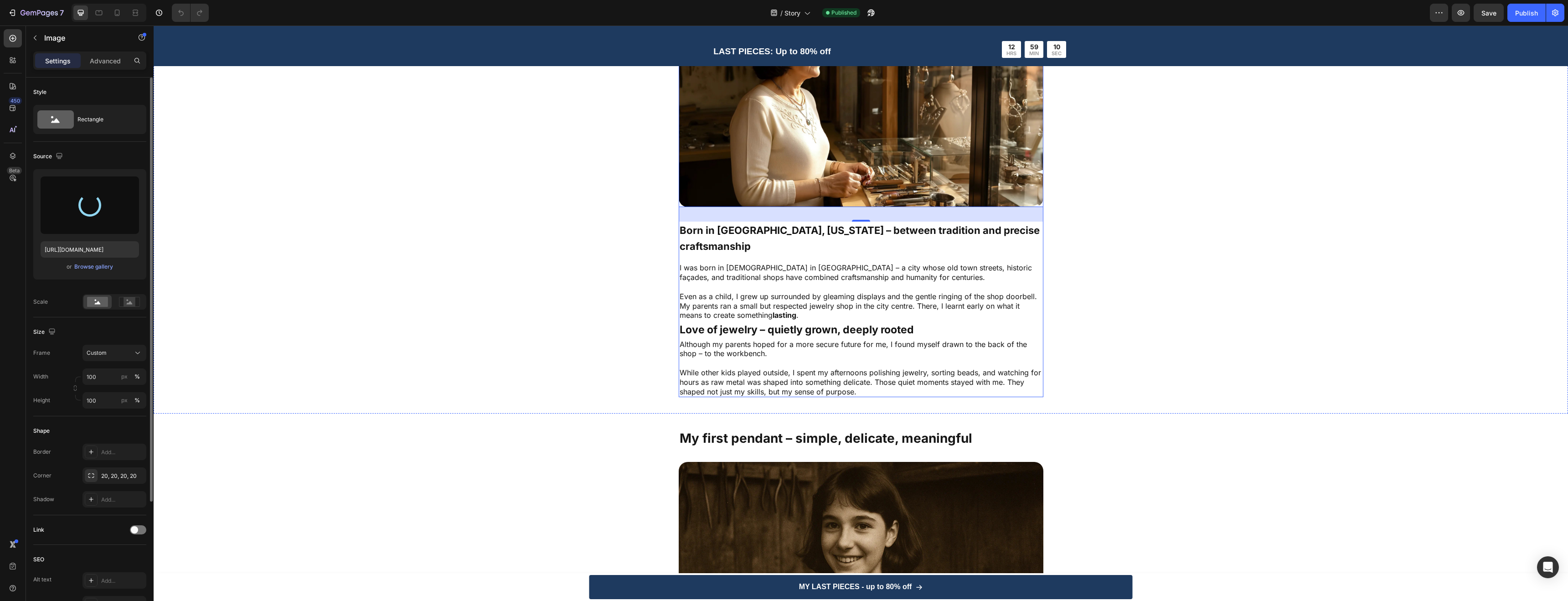
type input "https://cdn.shopify.com/s/files/1/0952/7771/1686/files/gempages_581196822068855…"
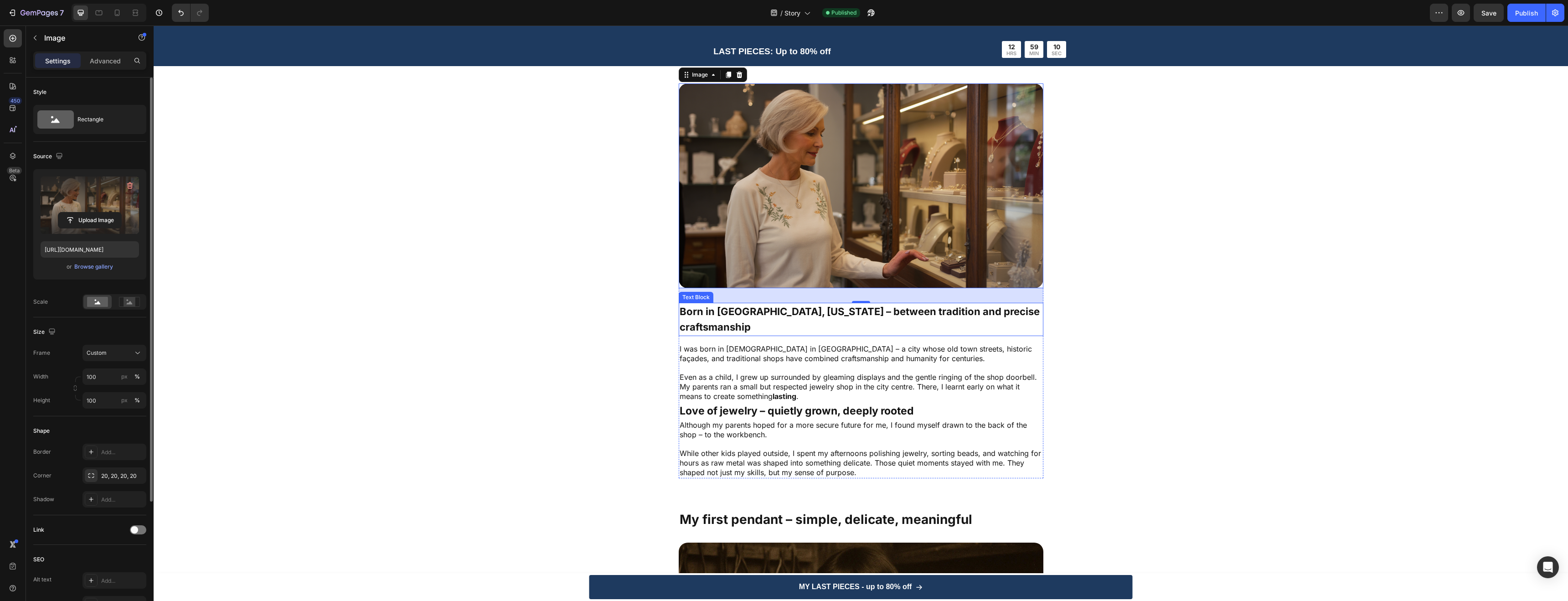
scroll to position [121, 0]
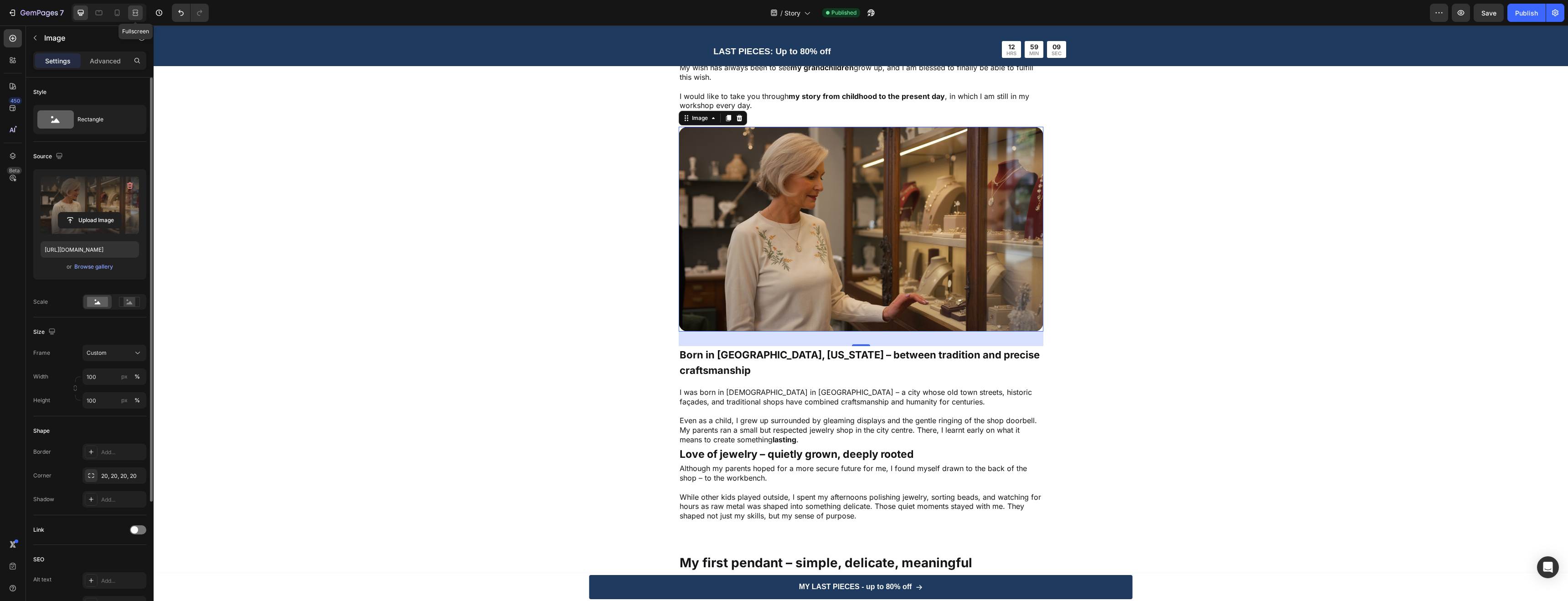
click at [139, 9] on icon at bounding box center [135, 12] width 9 height 9
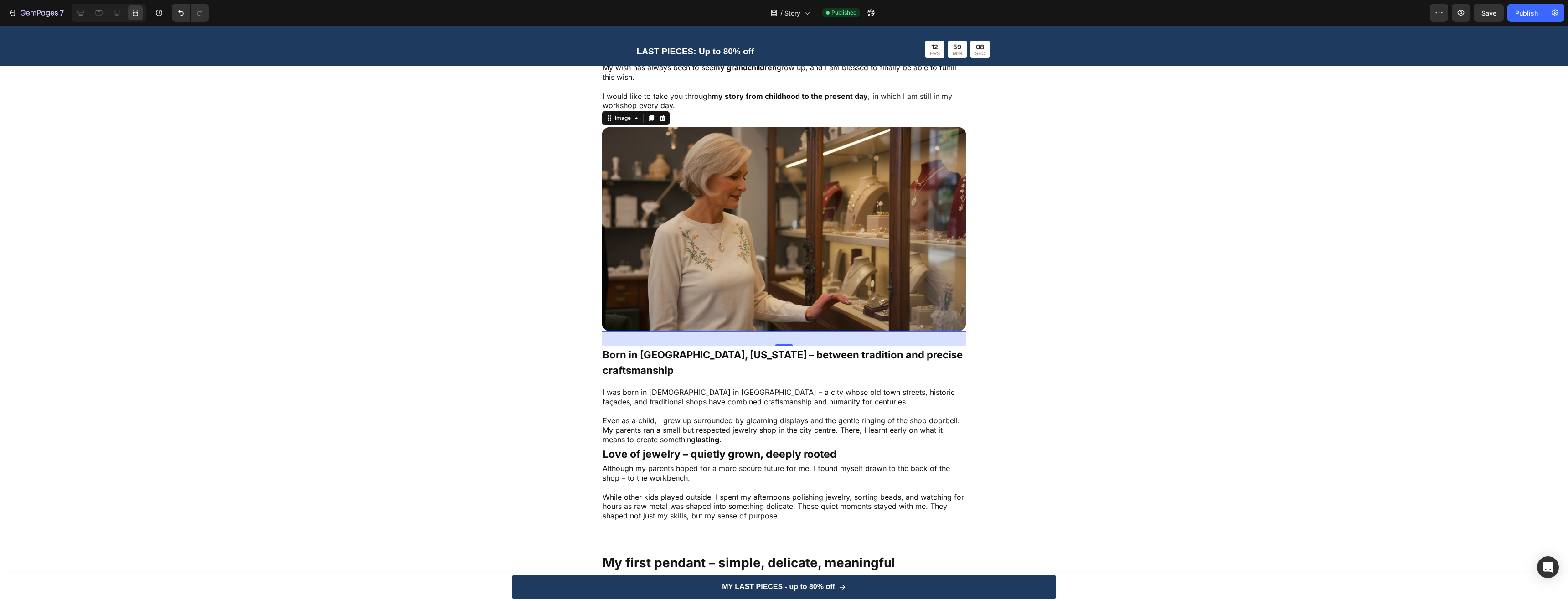
click at [109, 14] on div at bounding box center [109, 13] width 75 height 18
click at [112, 14] on div at bounding box center [117, 13] width 15 height 15
type input "500"
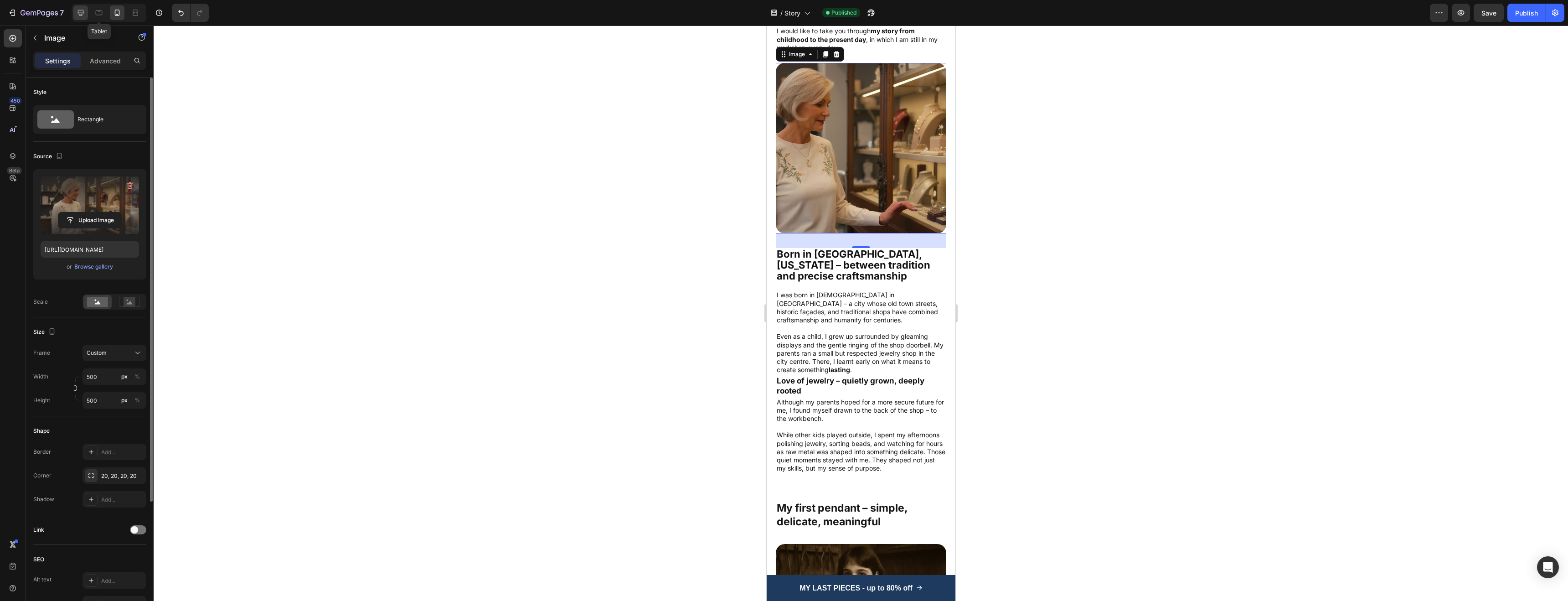
scroll to position [180, 0]
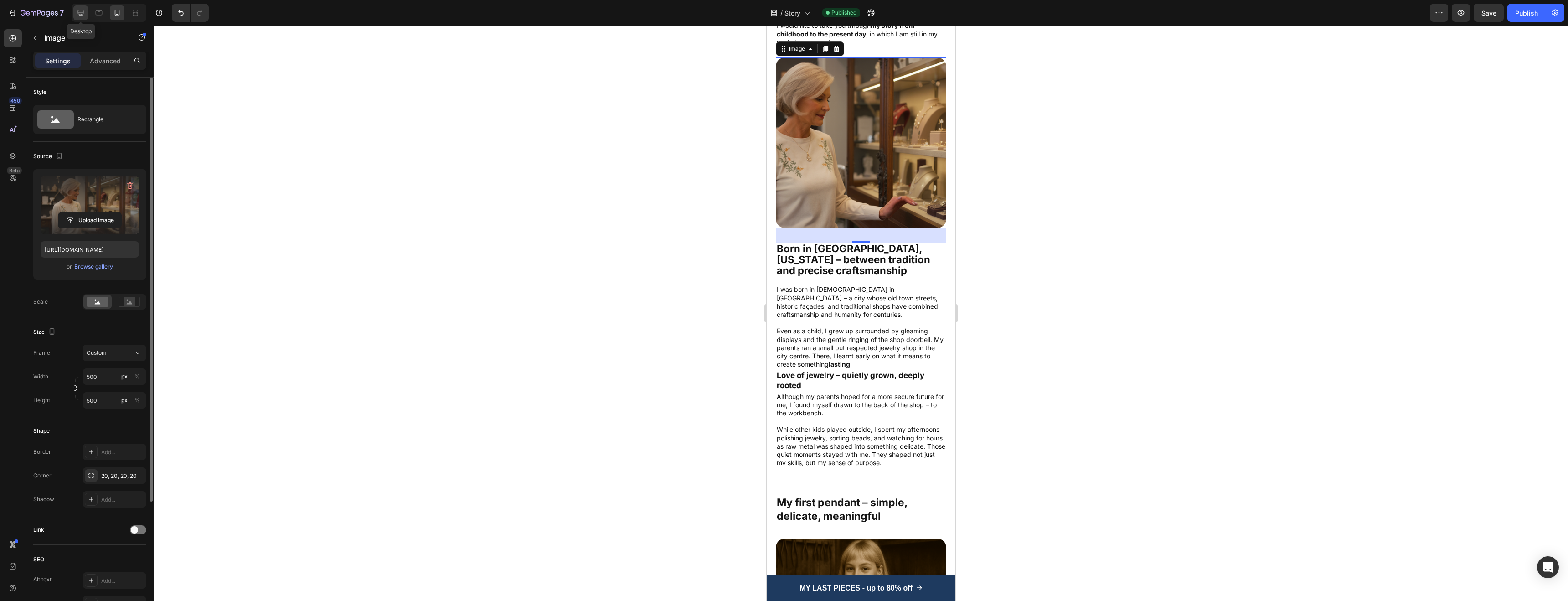
click at [81, 13] on icon at bounding box center [81, 13] width 6 height 6
type input "100"
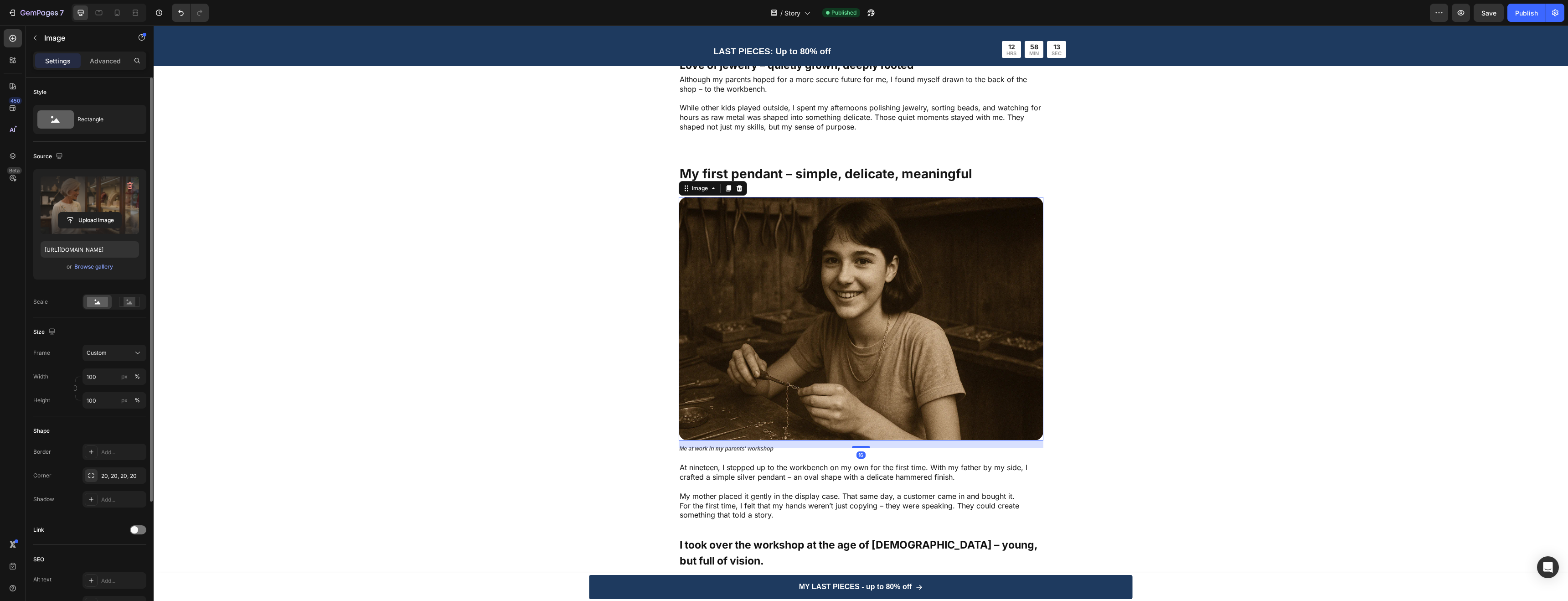
drag, startPoint x: 910, startPoint y: 297, endPoint x: 887, endPoint y: 283, distance: 26.9
click at [910, 297] on img at bounding box center [861, 318] width 365 height 243
click at [77, 219] on input "file" at bounding box center [89, 220] width 63 height 15
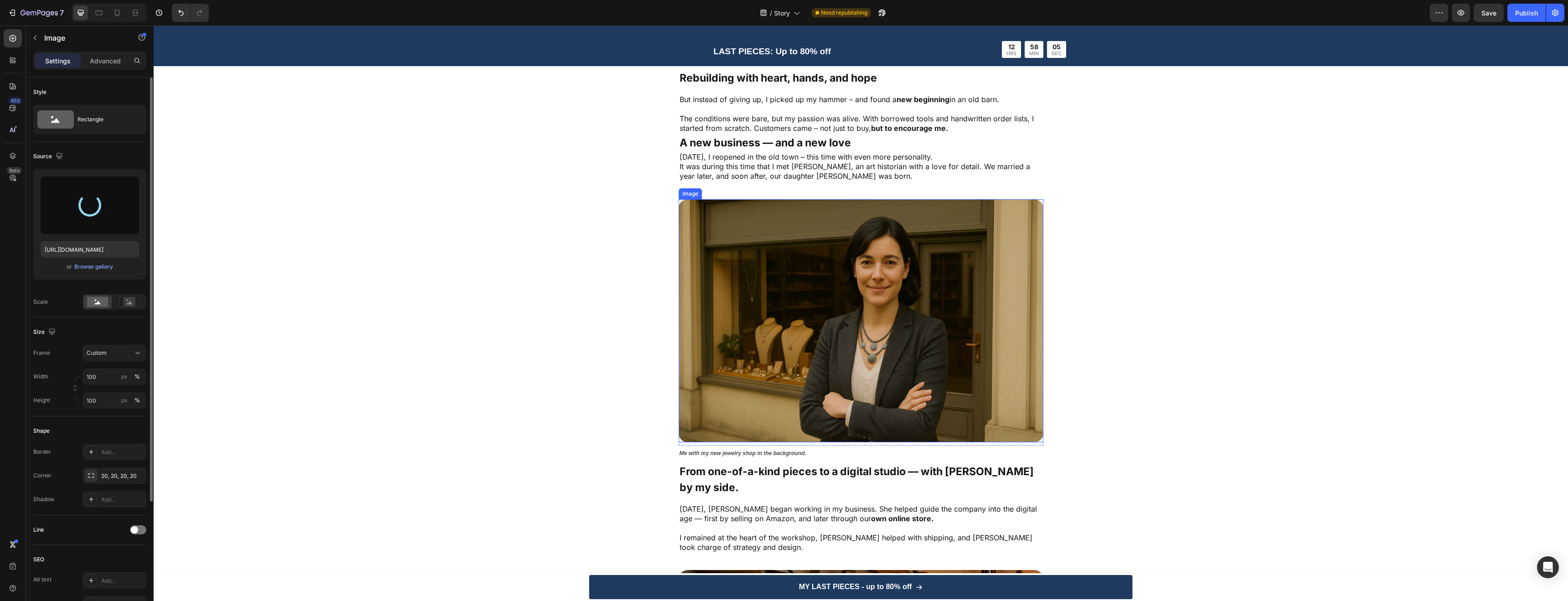
scroll to position [1369, 0]
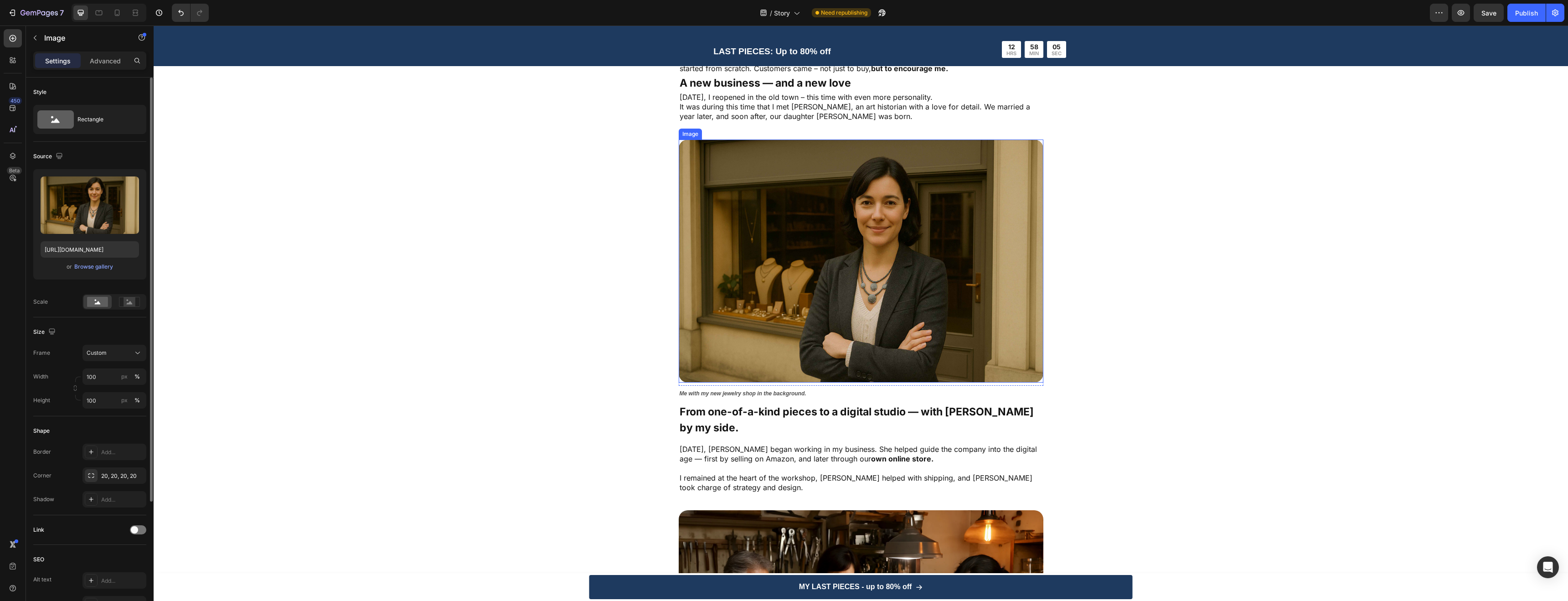
click at [835, 251] on img at bounding box center [861, 261] width 365 height 243
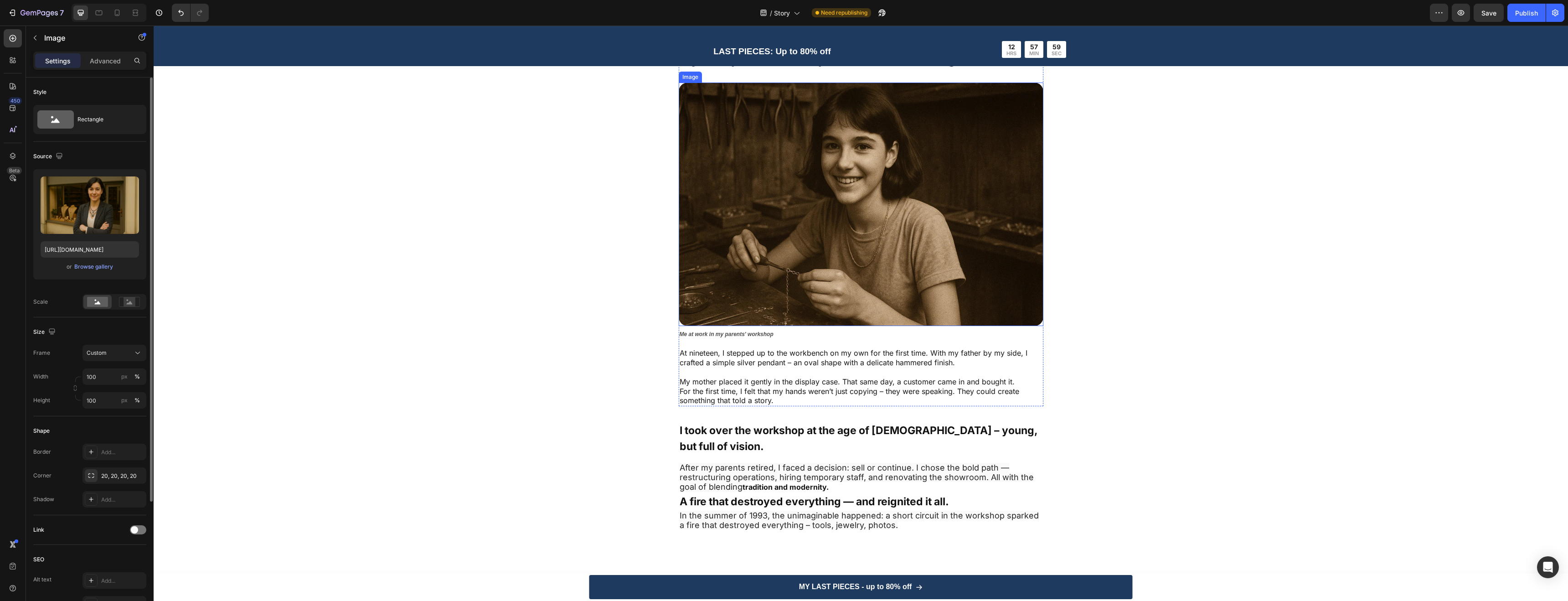
scroll to position [437, 0]
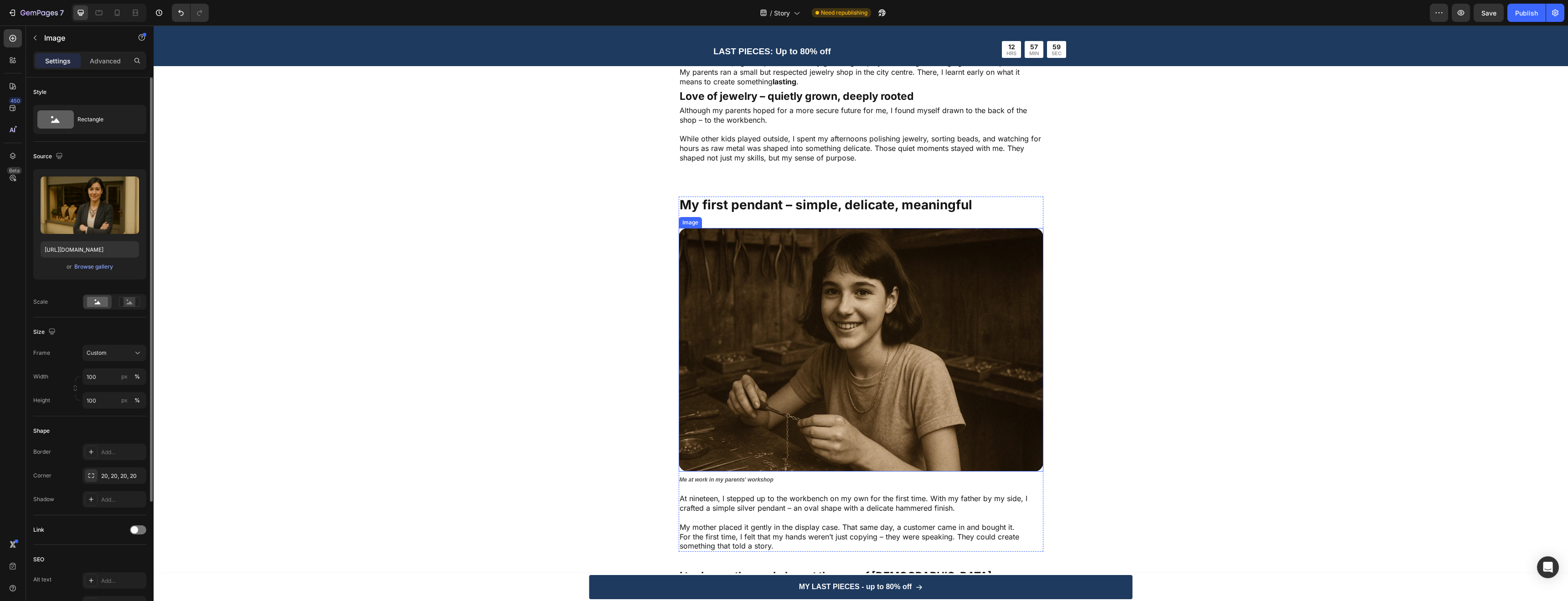
click at [786, 303] on img at bounding box center [861, 349] width 365 height 243
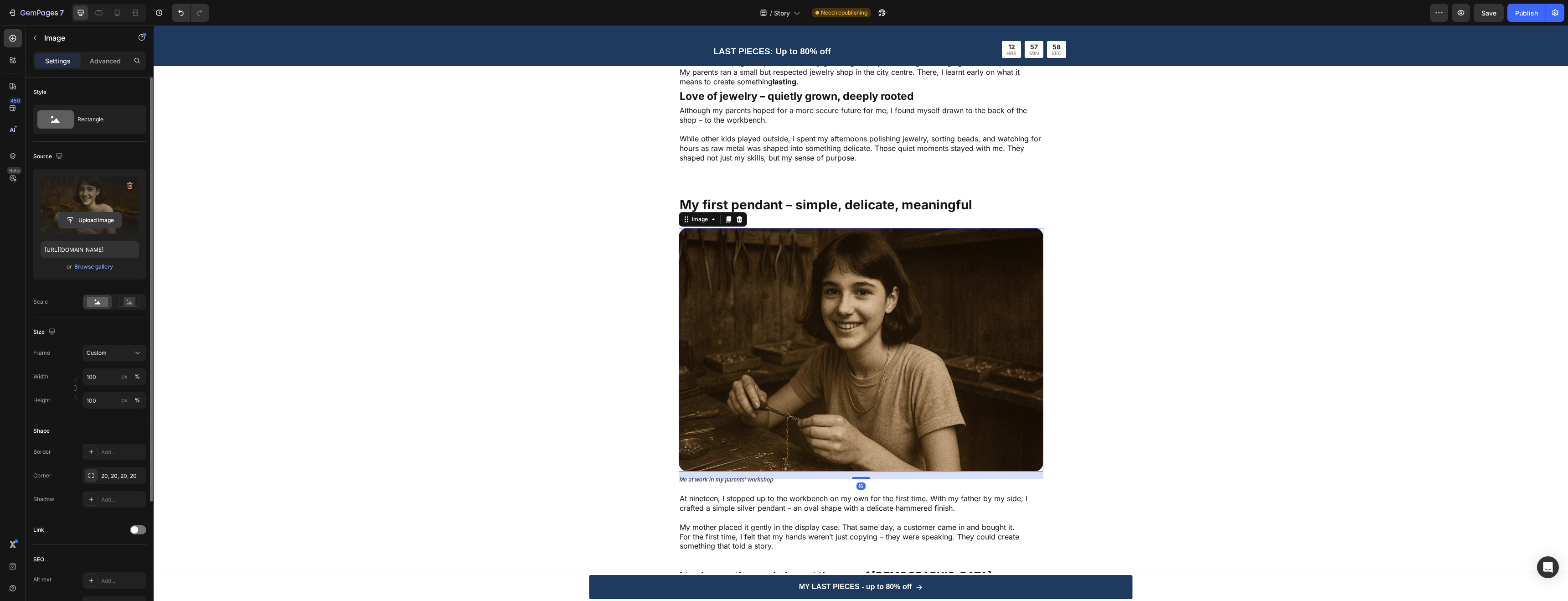
click at [83, 217] on input "file" at bounding box center [89, 220] width 63 height 15
type input "https://cdn.shopify.com/s/files/1/0952/7771/1686/files/gempages_581196822068855…"
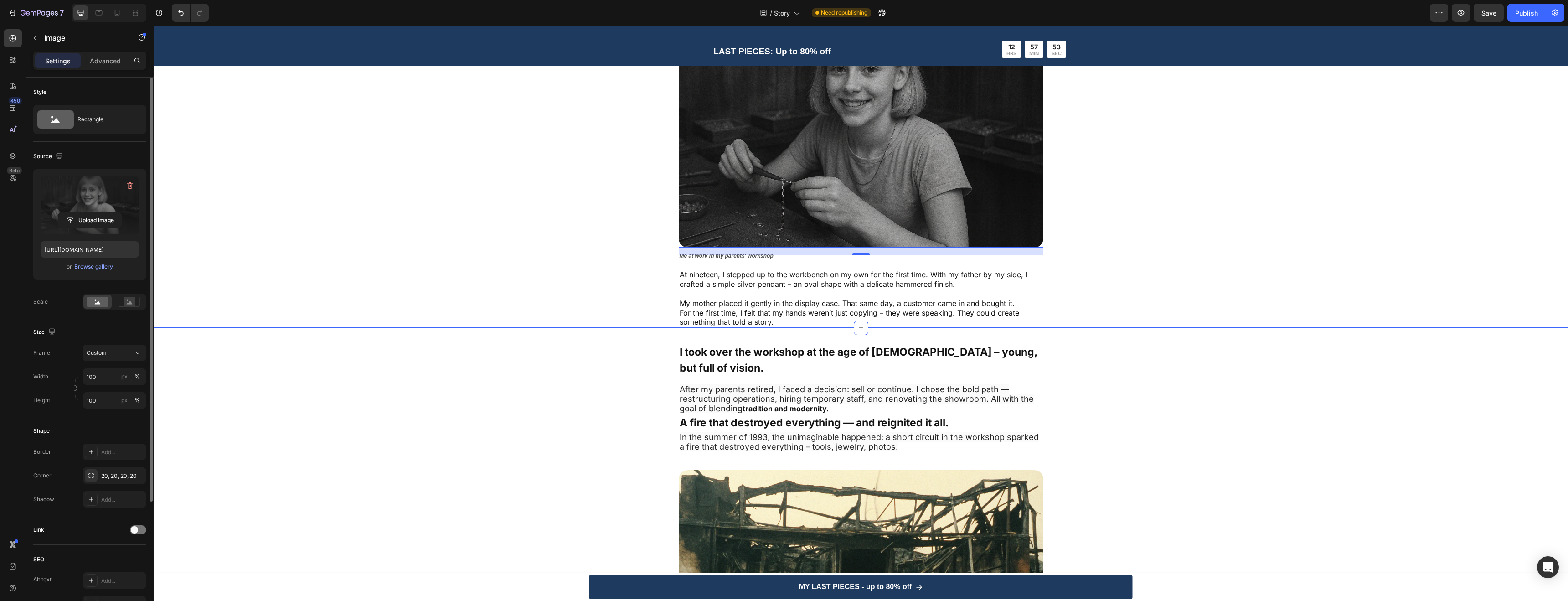
scroll to position [605, 0]
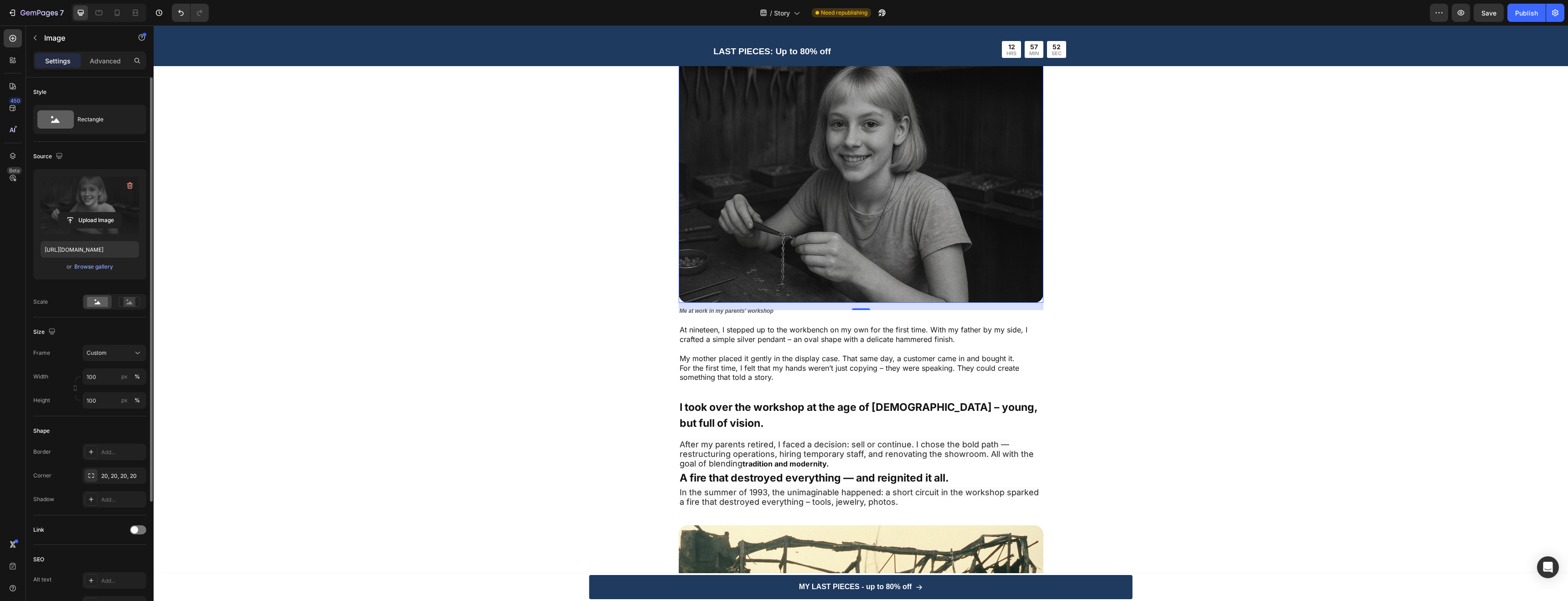
click at [760, 201] on img at bounding box center [861, 180] width 365 height 243
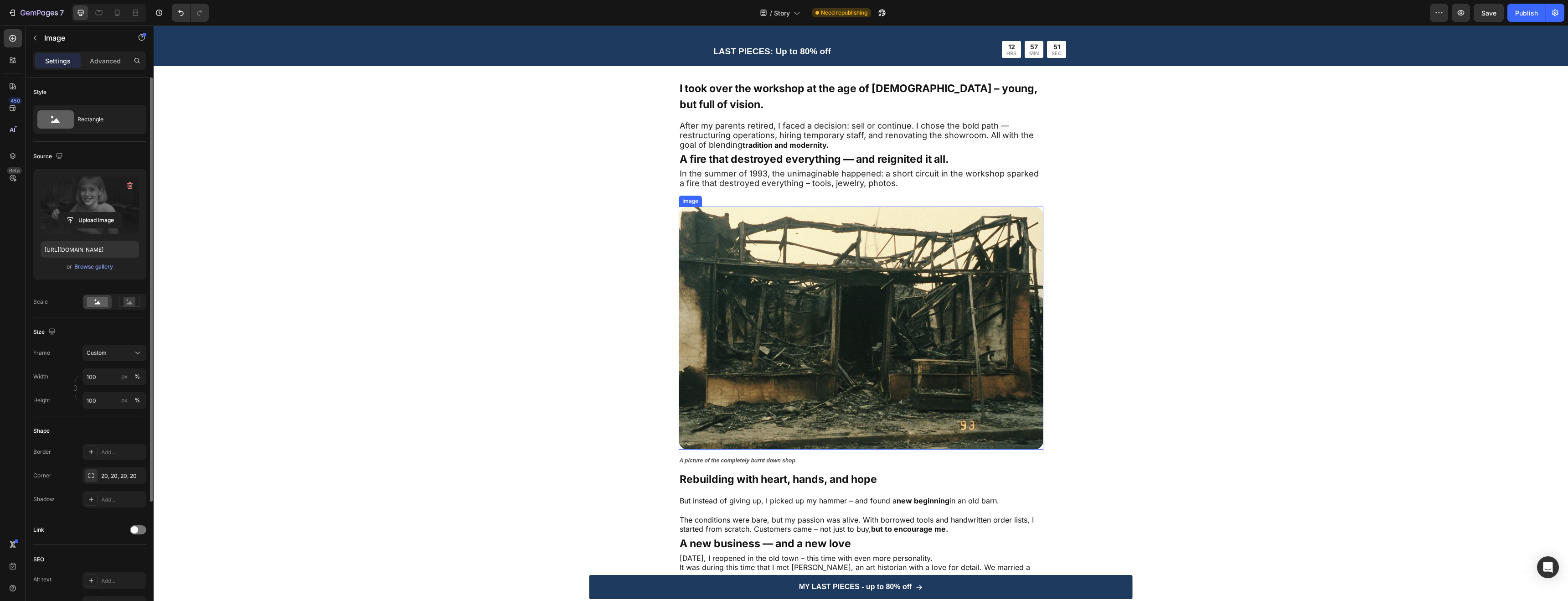
click at [758, 283] on img at bounding box center [861, 328] width 365 height 243
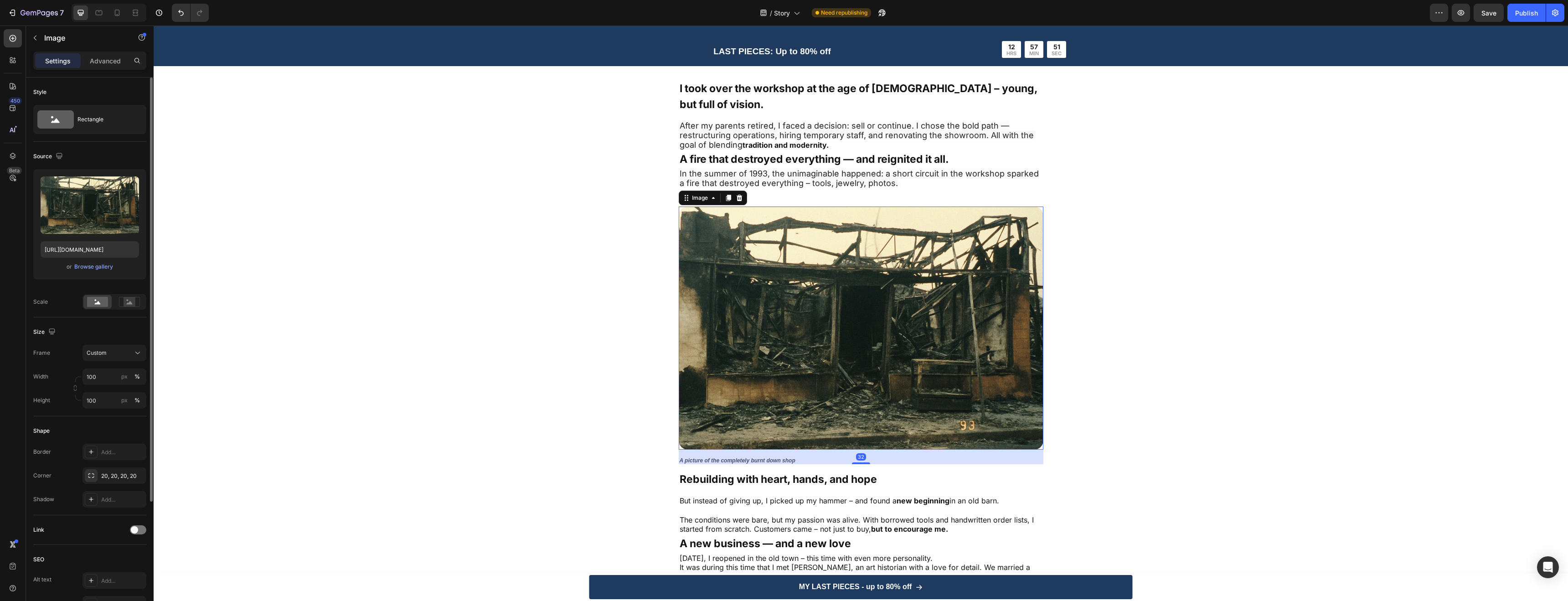
scroll to position [1366, 0]
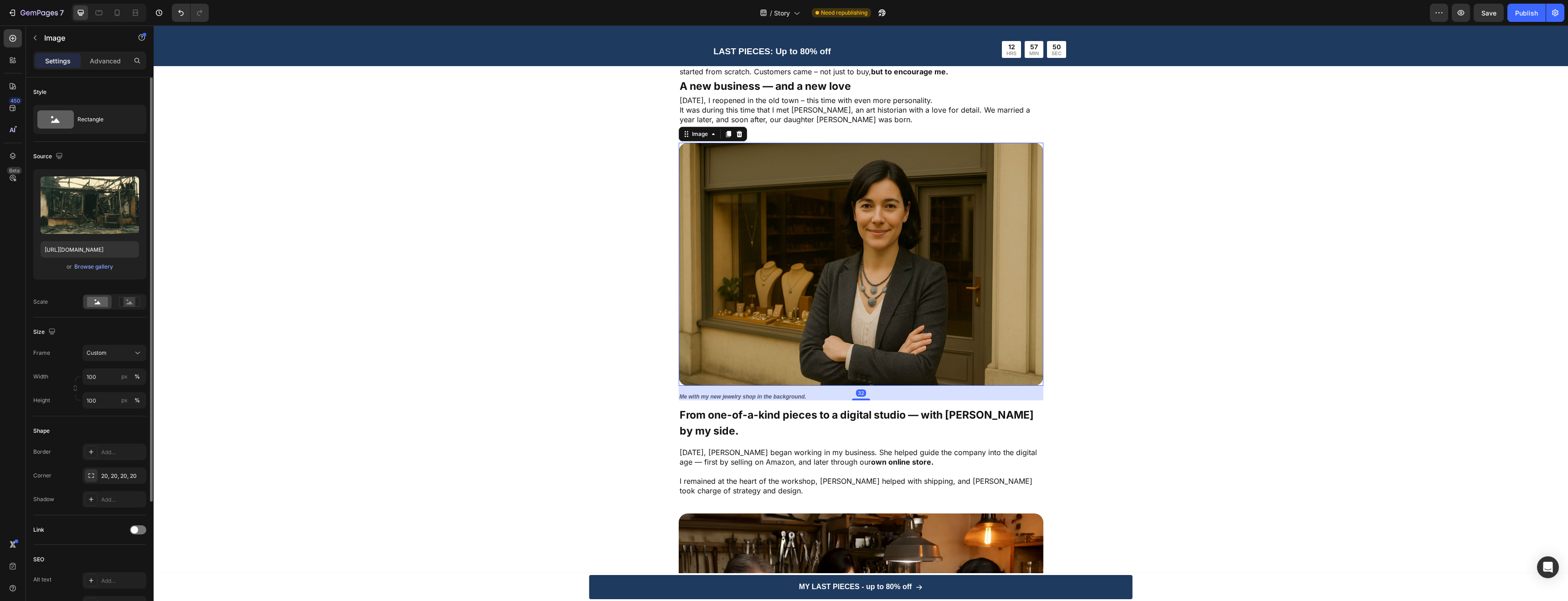
click at [757, 283] on img at bounding box center [861, 264] width 365 height 243
click at [85, 221] on input "file" at bounding box center [89, 220] width 63 height 15
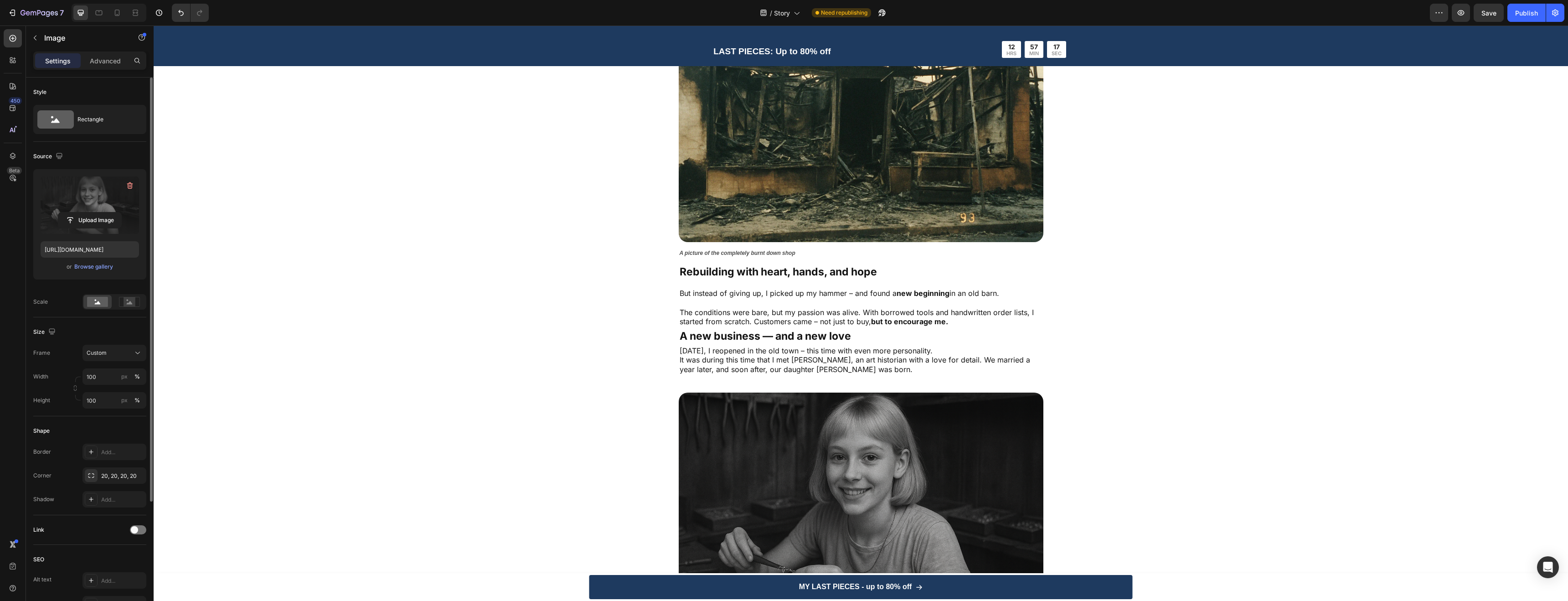
scroll to position [1282, 0]
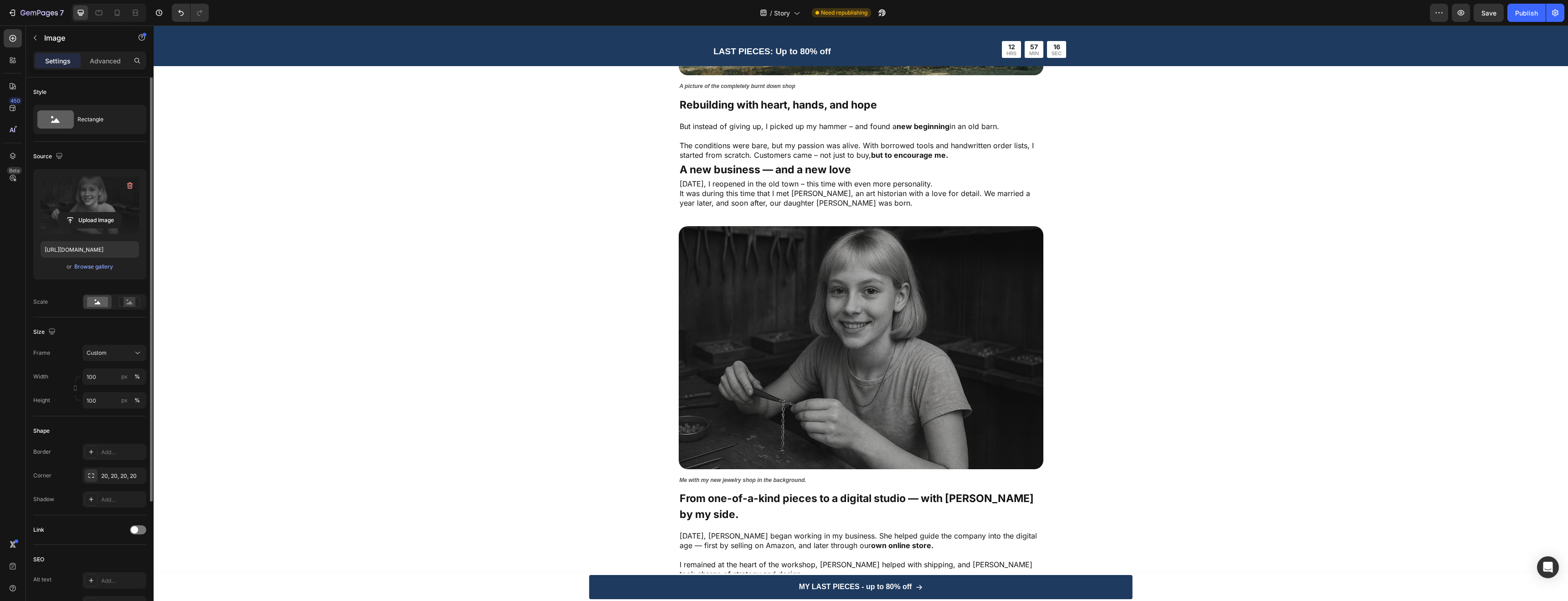
click at [859, 371] on img at bounding box center [861, 347] width 365 height 243
click at [96, 220] on input "file" at bounding box center [89, 220] width 63 height 15
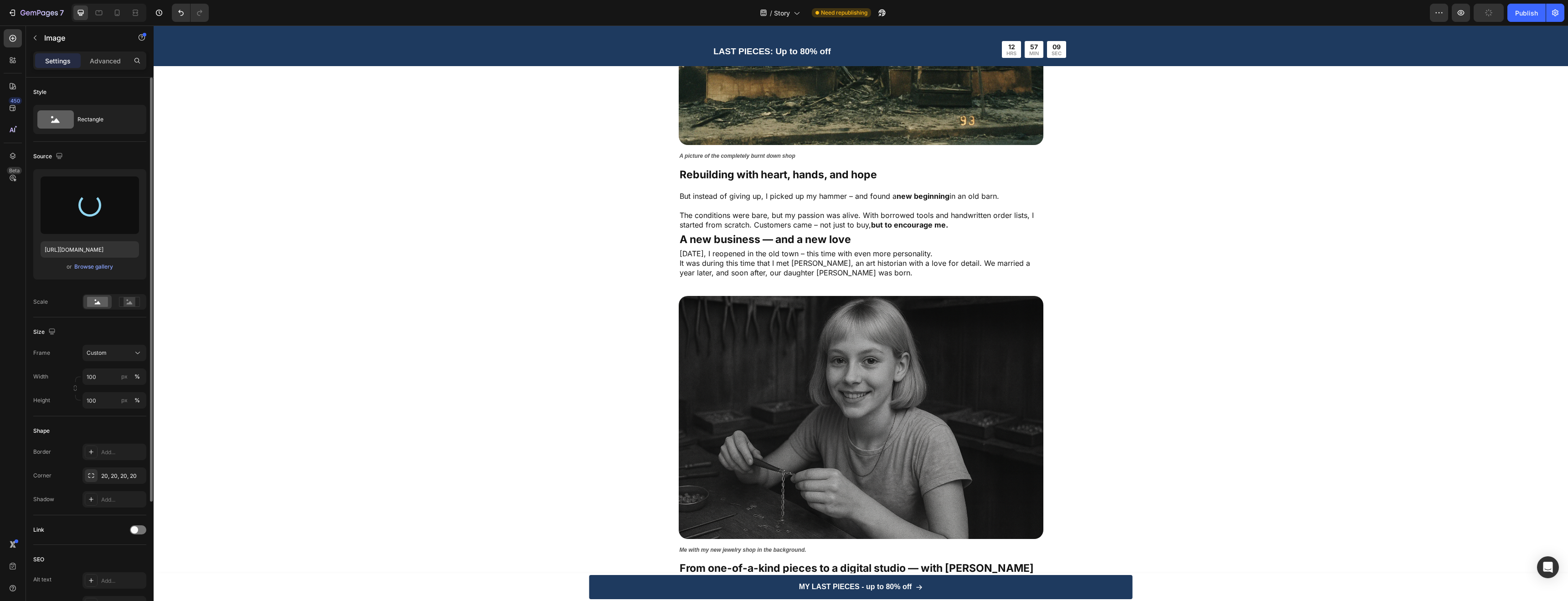
scroll to position [1204, 0]
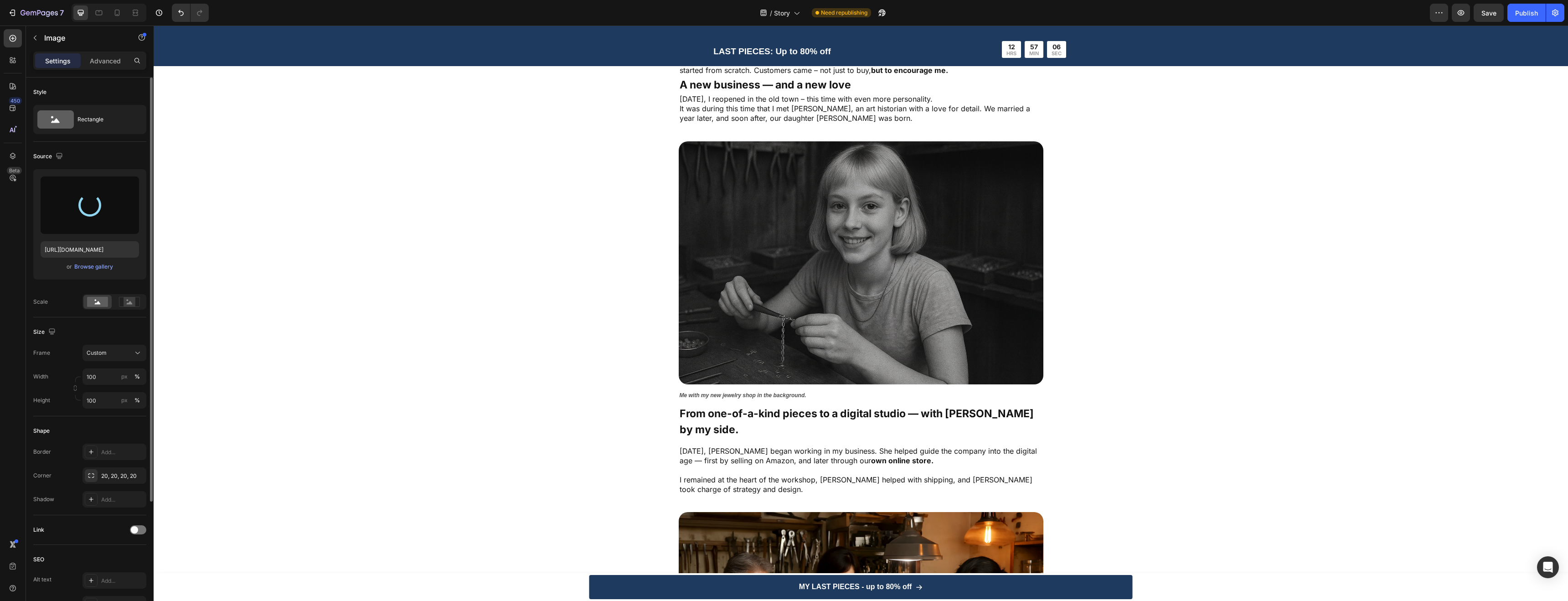
type input "https://cdn.shopify.com/s/files/1/0952/7771/1686/files/gempages_581196822068855…"
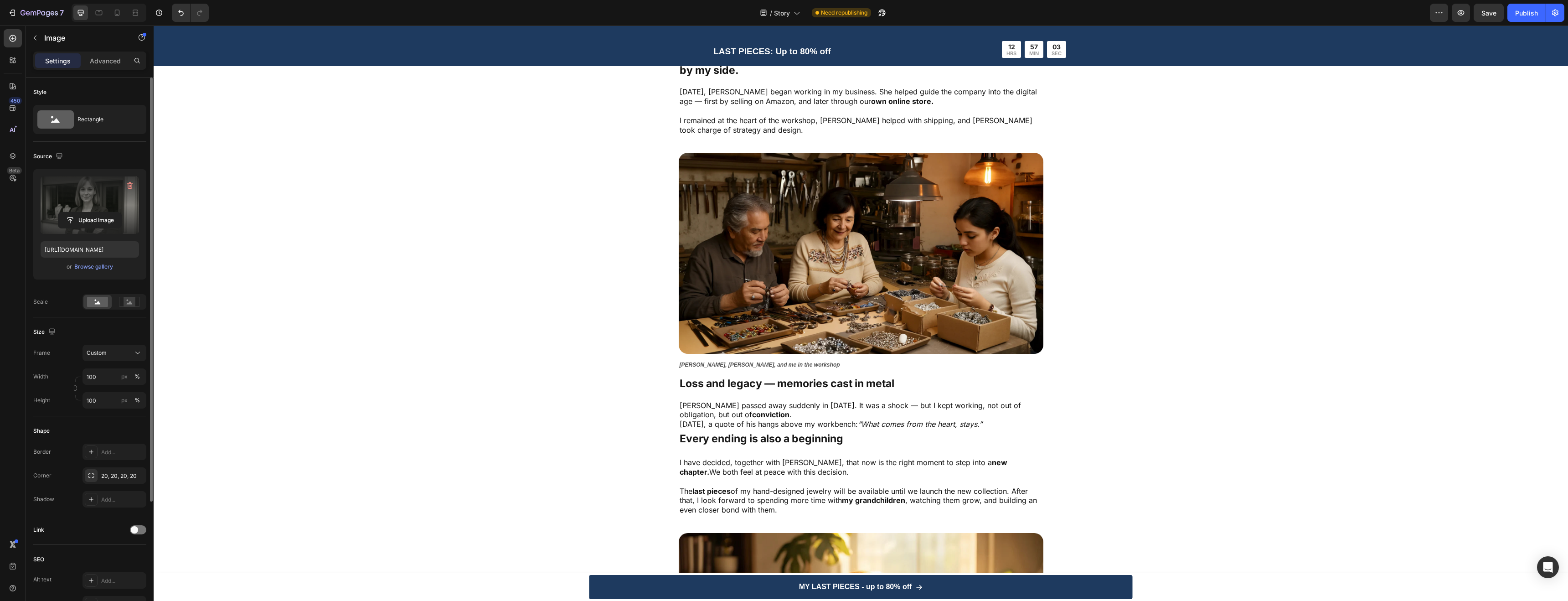
scroll to position [1744, 0]
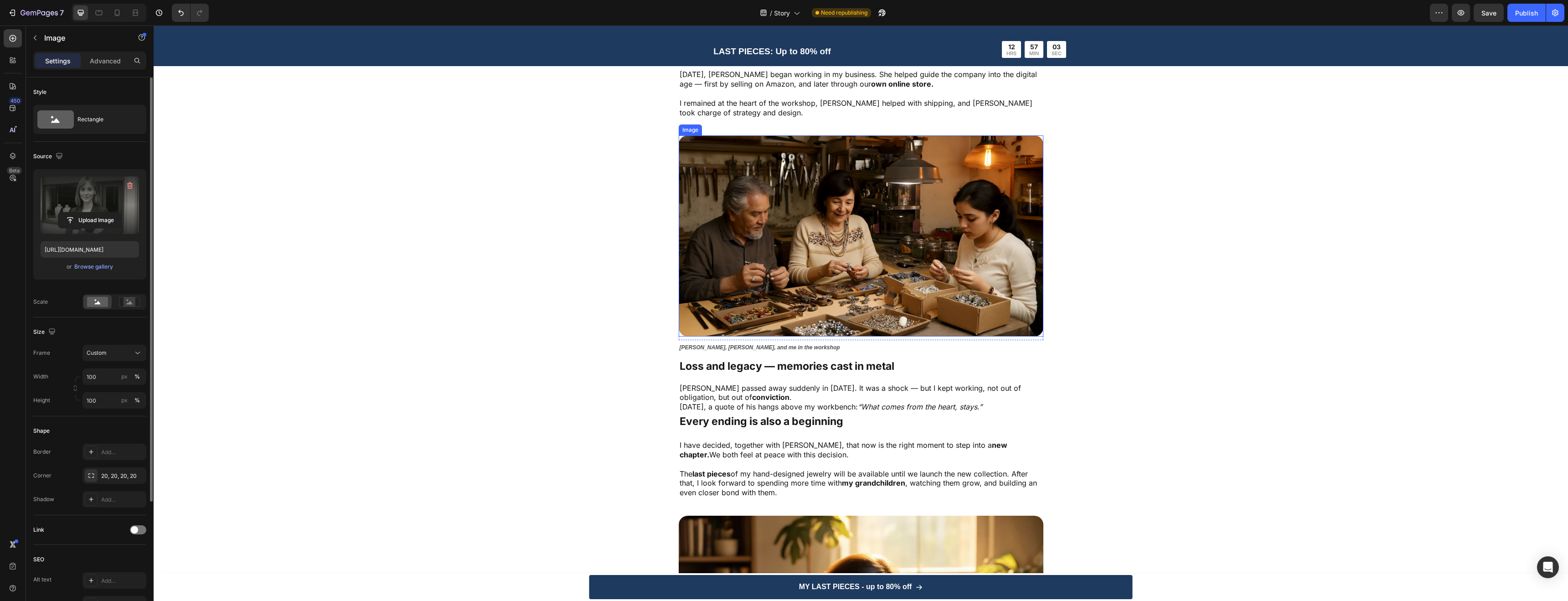
click at [825, 231] on img at bounding box center [861, 236] width 365 height 201
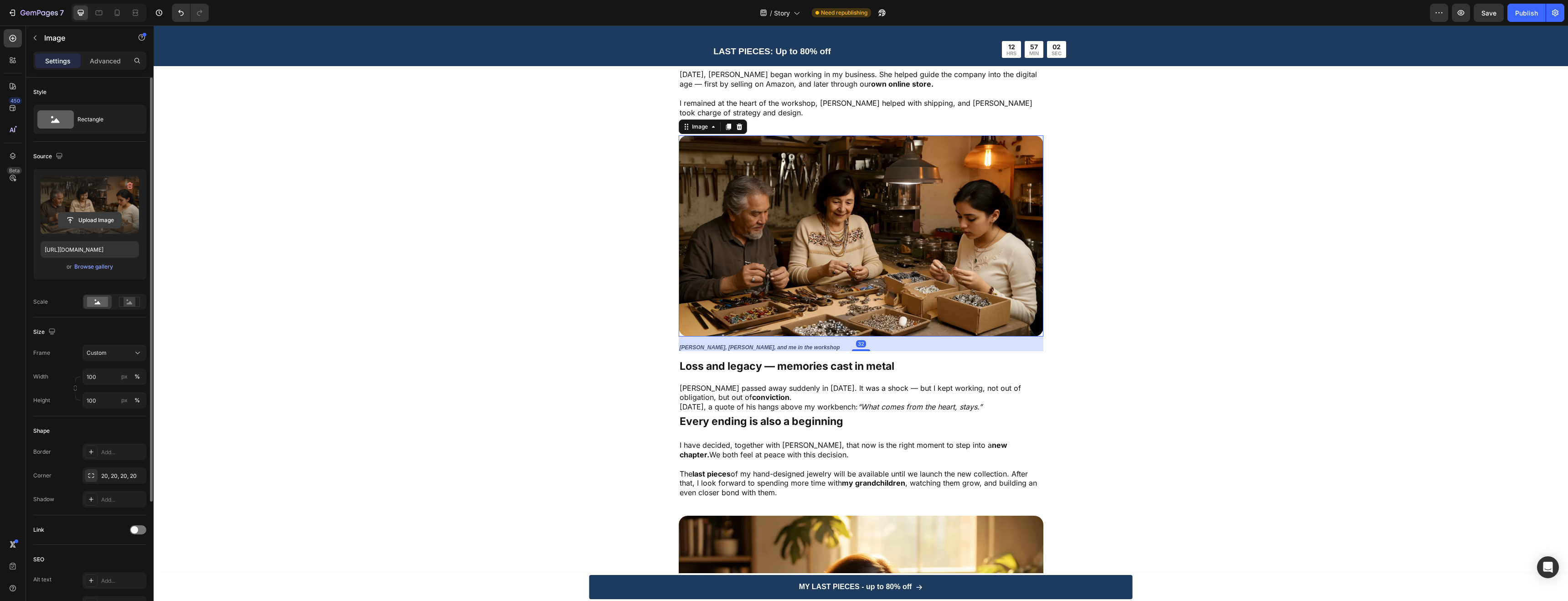
click at [96, 223] on input "file" at bounding box center [89, 220] width 63 height 15
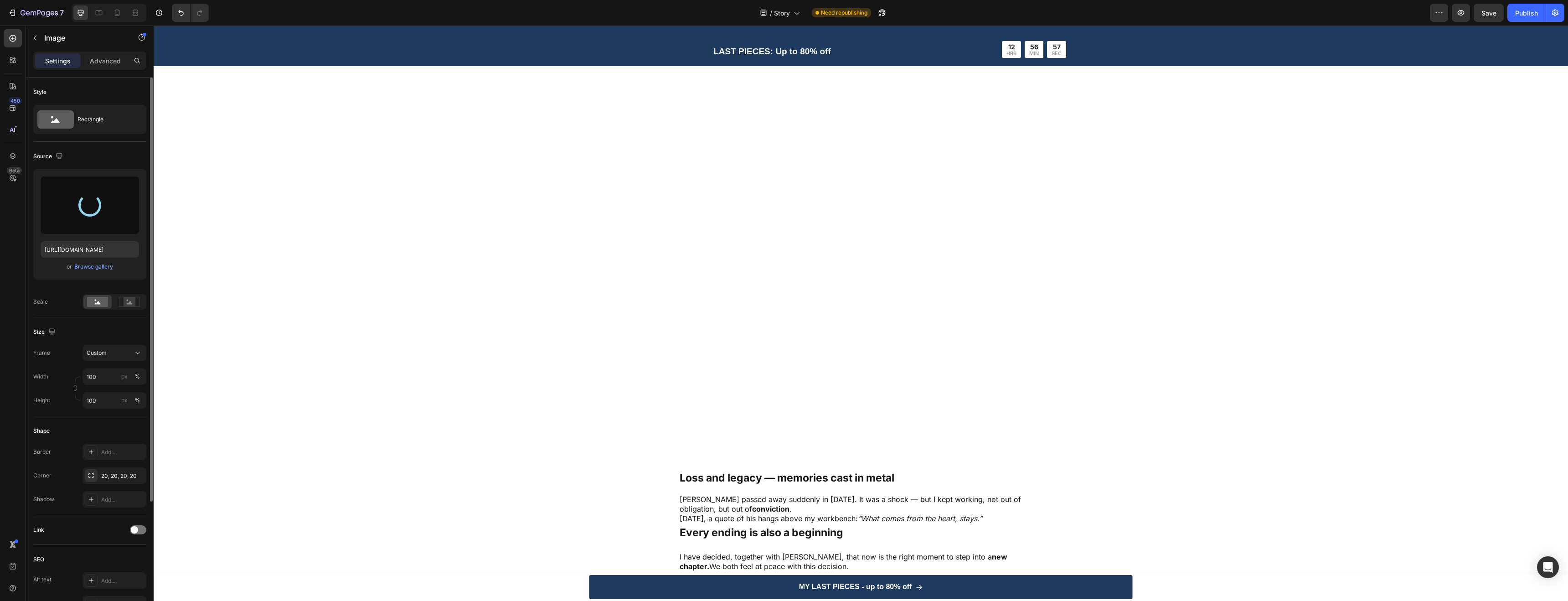
type input "https://cdn.shopify.com/s/files/1/0952/7771/1686/files/gempages_581196822068855…"
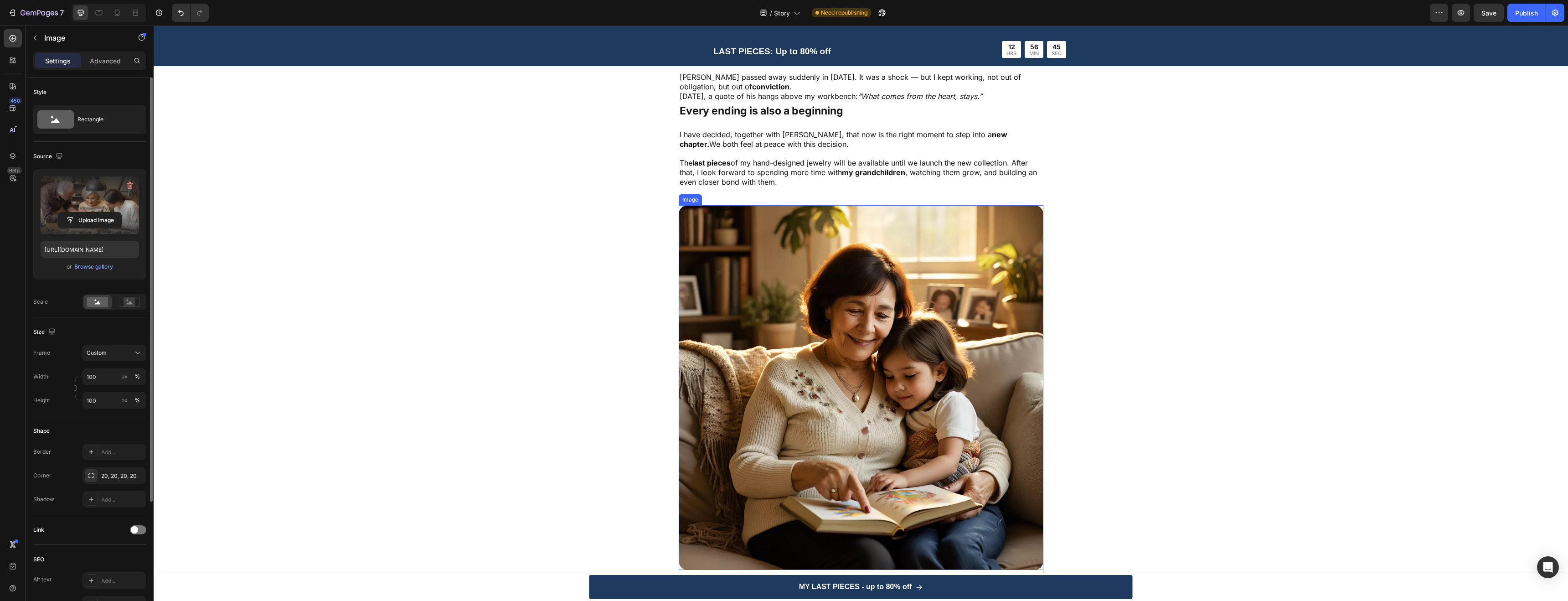
scroll to position [1941, 0]
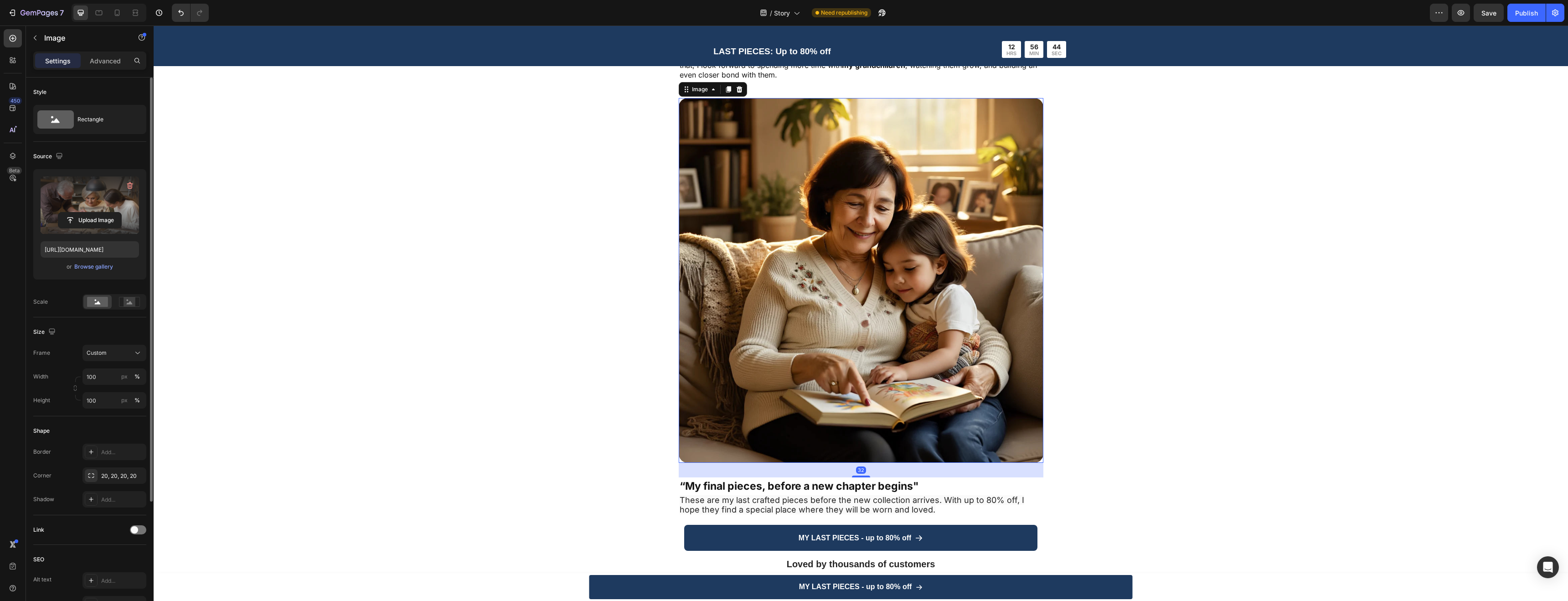
click at [859, 273] on img at bounding box center [861, 280] width 365 height 365
click at [79, 217] on input "file" at bounding box center [89, 220] width 63 height 15
type input "https://cdn.shopify.com/s/files/1/0952/7771/1686/files/gempages_581196822068855…"
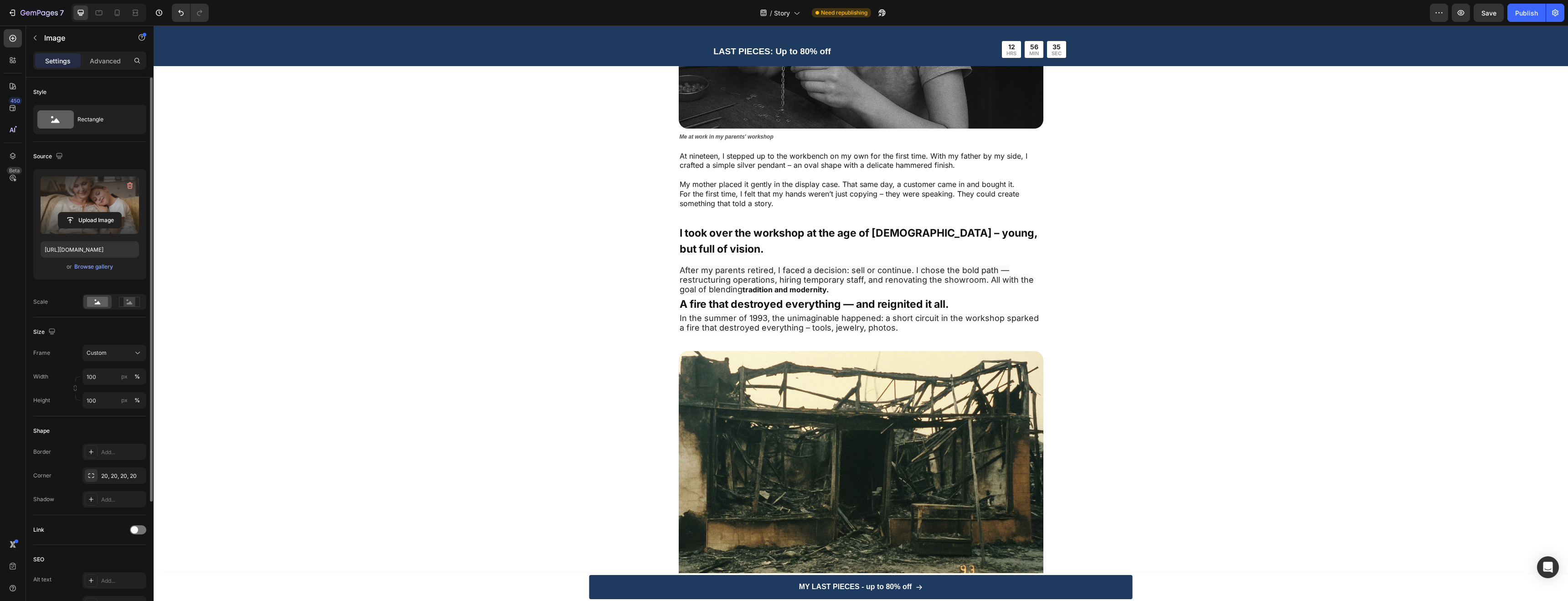
scroll to position [419, 0]
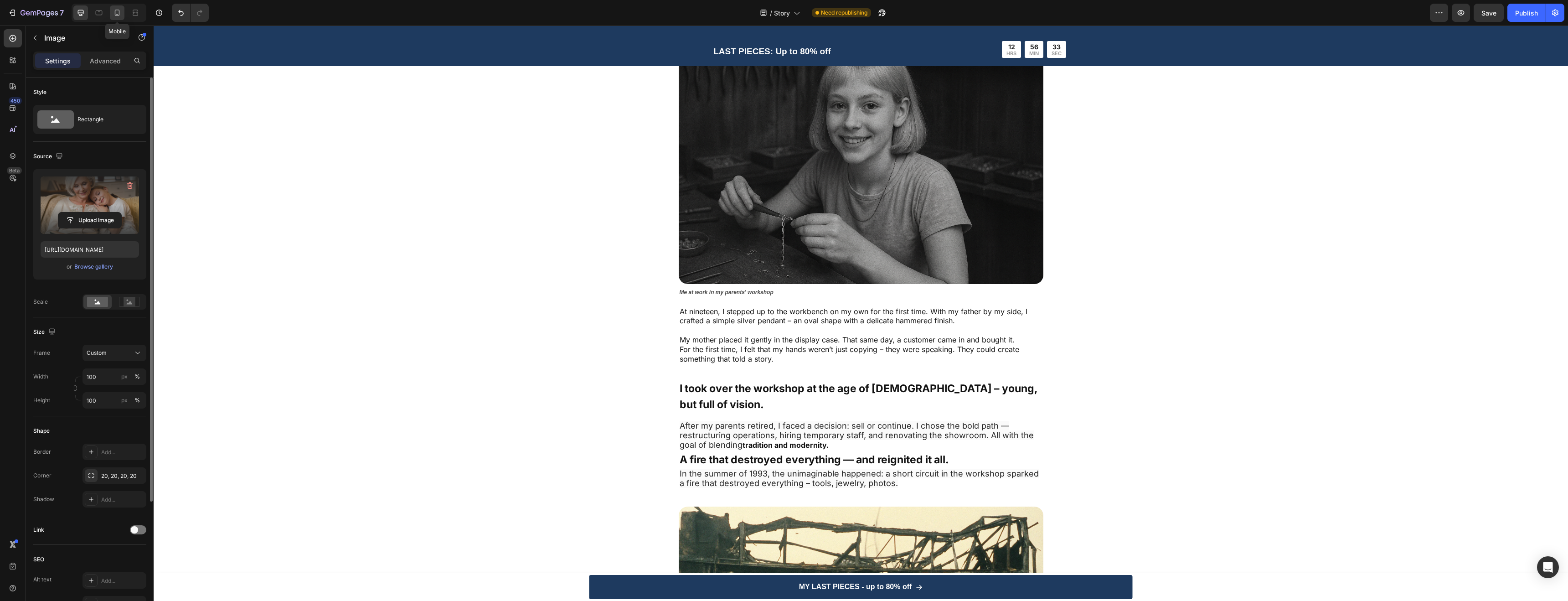
click at [113, 12] on icon at bounding box center [117, 12] width 9 height 9
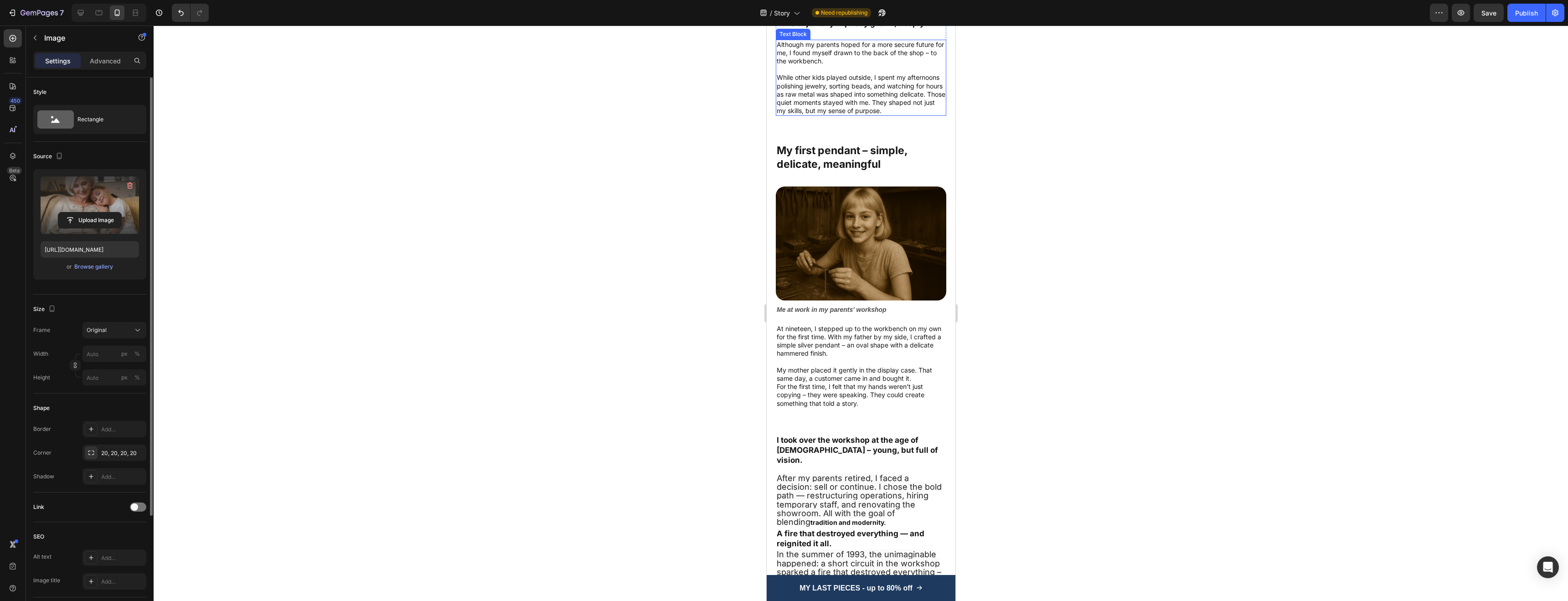
scroll to position [329, 0]
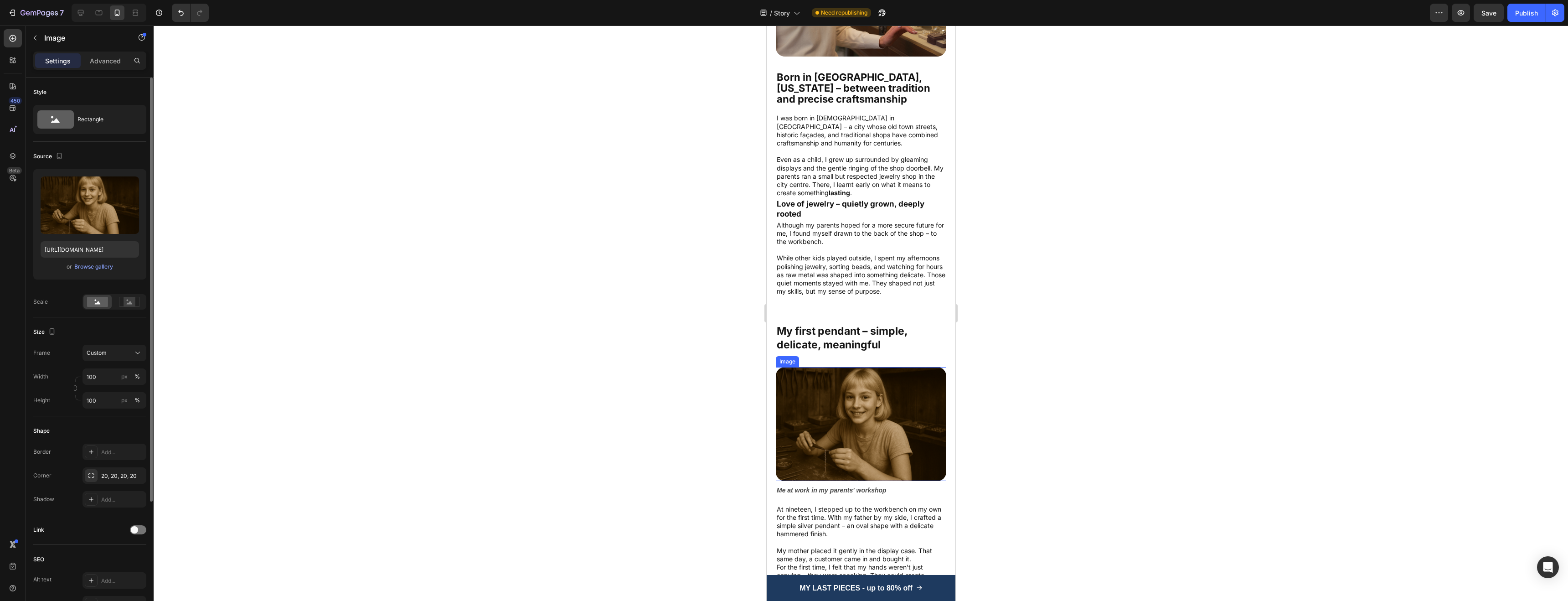
click at [858, 386] on img at bounding box center [861, 424] width 170 height 113
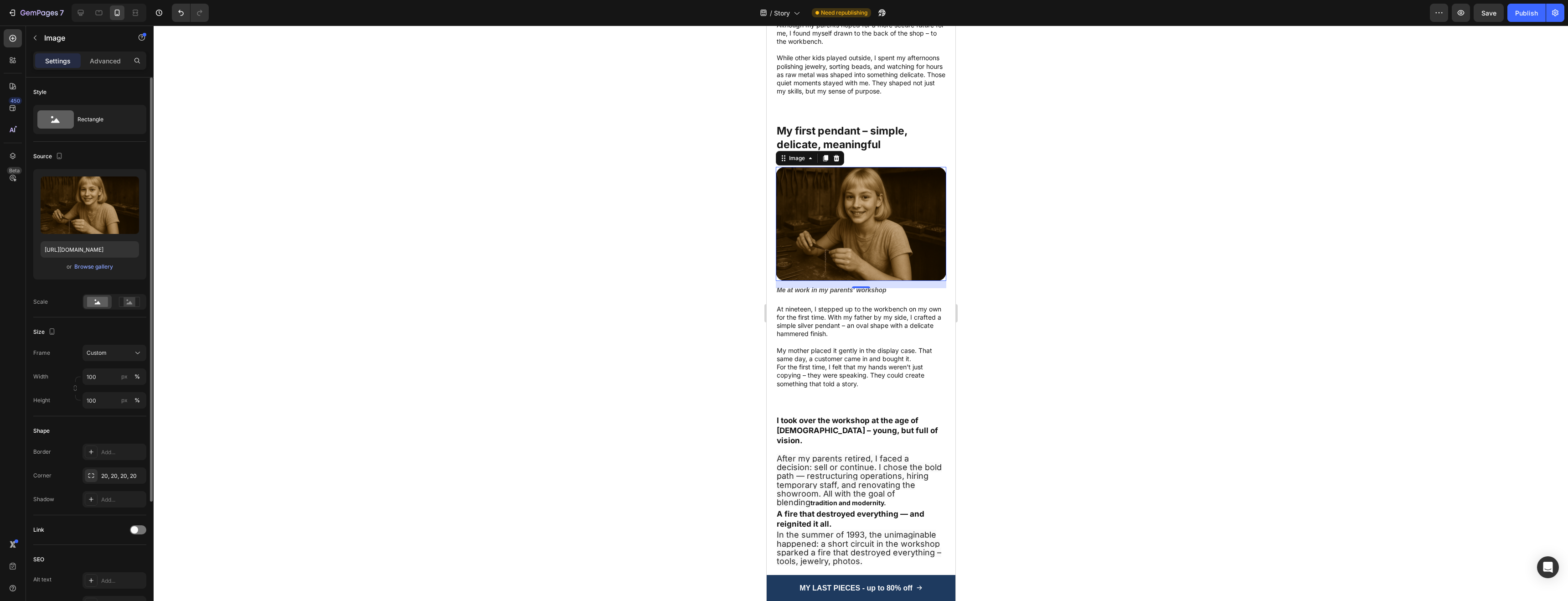
scroll to position [546, 0]
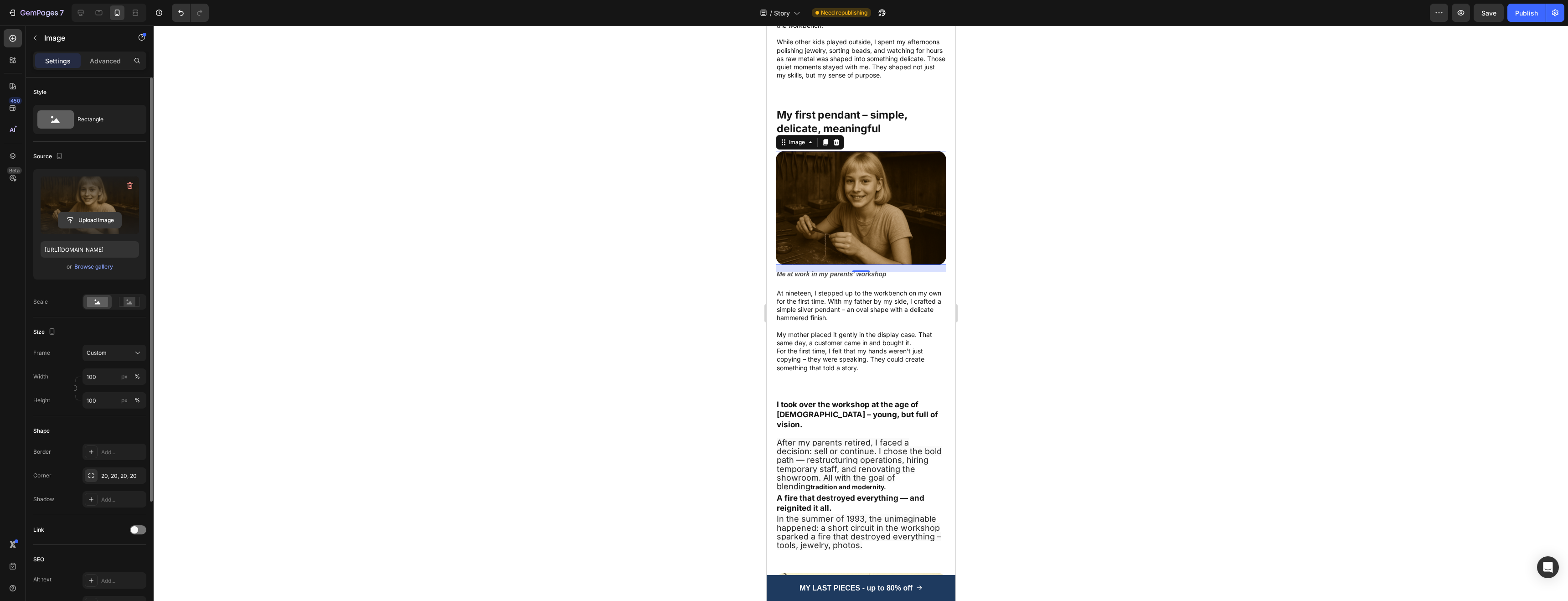
click at [85, 223] on input "file" at bounding box center [89, 220] width 63 height 15
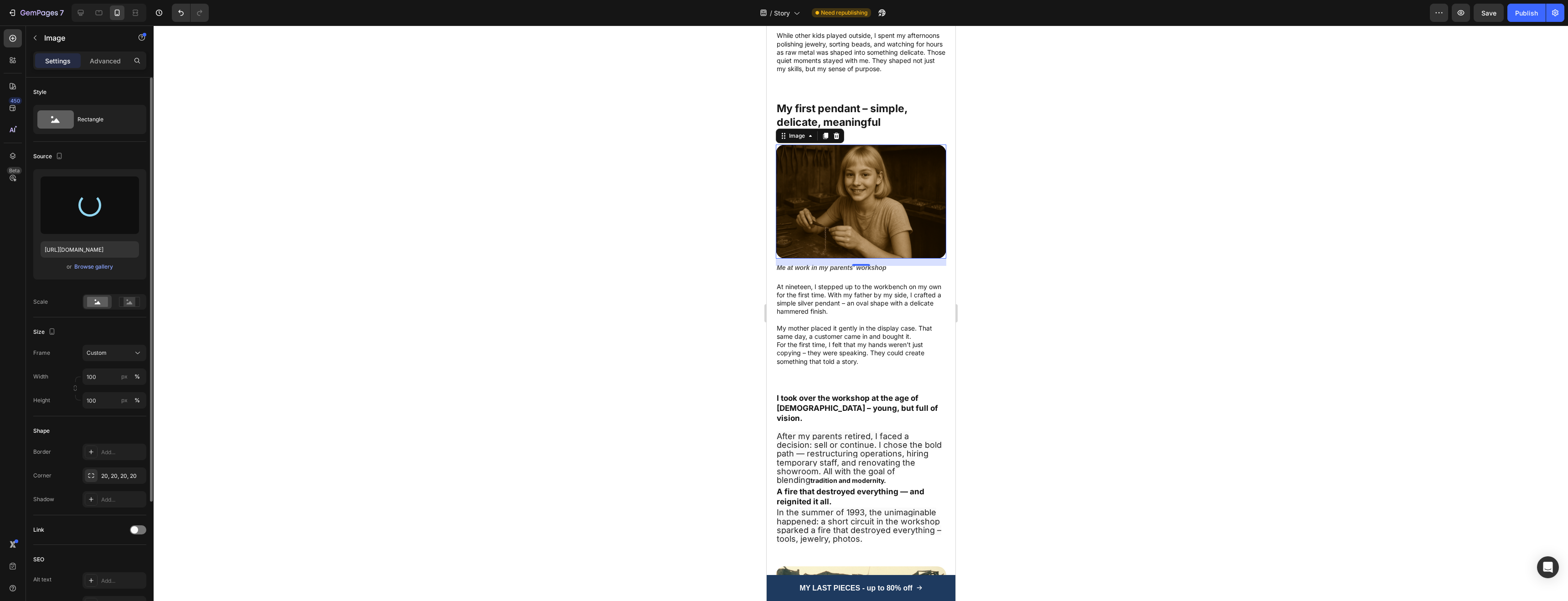
type input "https://cdn.shopify.com/s/files/1/0952/7771/1686/files/gempages_581196822068855…"
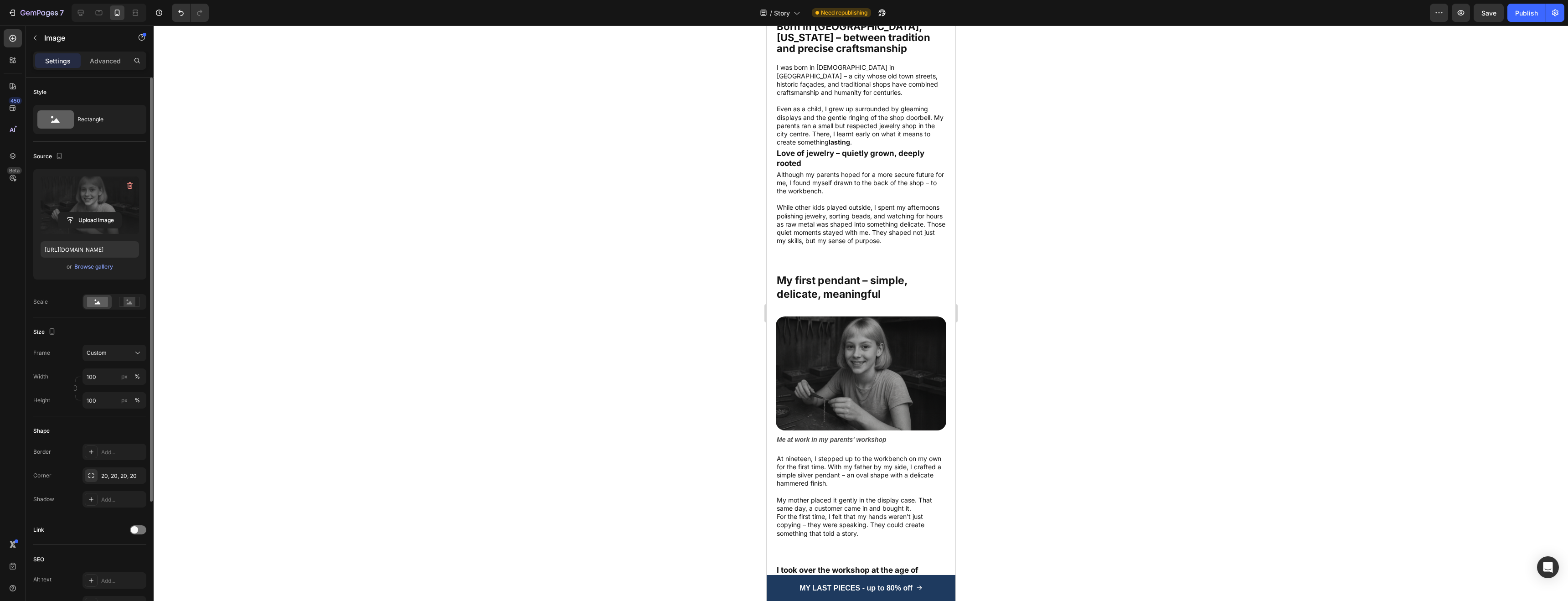
scroll to position [402, 0]
click at [827, 241] on p "While other kids played outside, I spent my afternoons polishing jewelry, sorti…" at bounding box center [860, 223] width 169 height 41
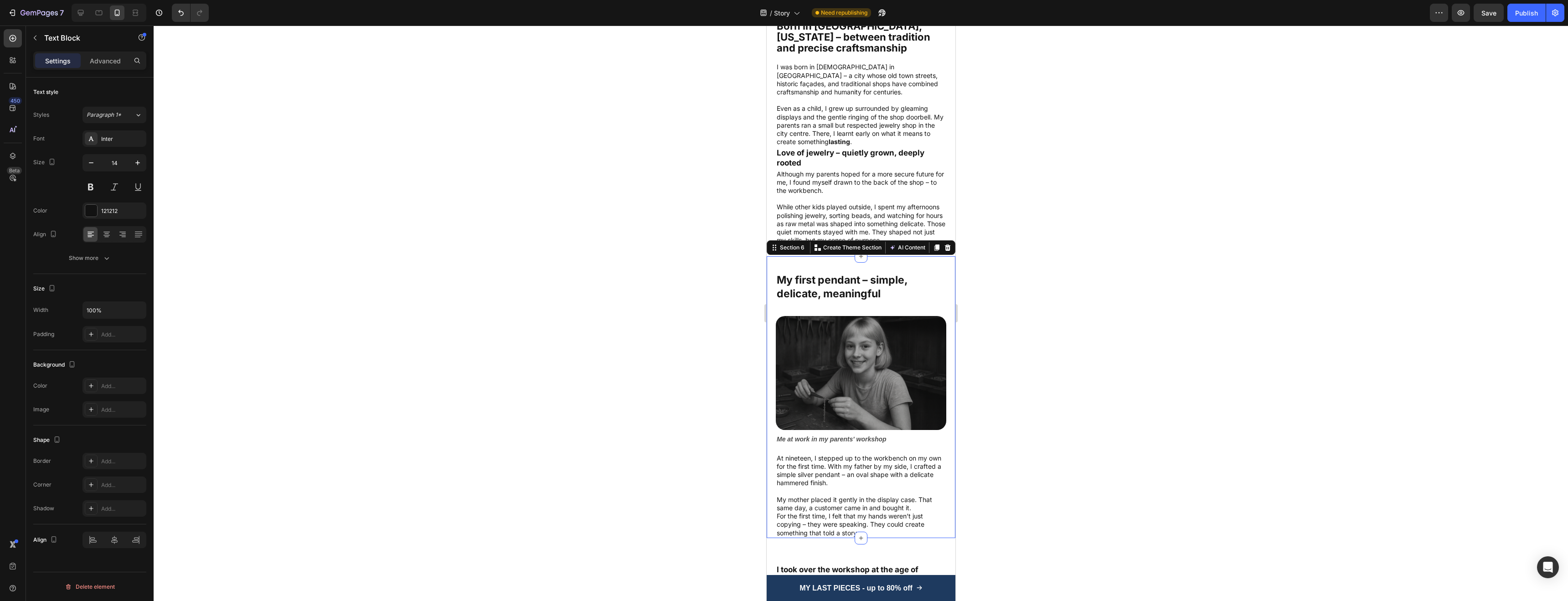
click at [824, 258] on div "My first pendant – simple, delicate, meaningful Text Block Image Me at work in …" at bounding box center [861, 397] width 189 height 281
click at [94, 65] on p "Advanced" at bounding box center [105, 61] width 31 height 10
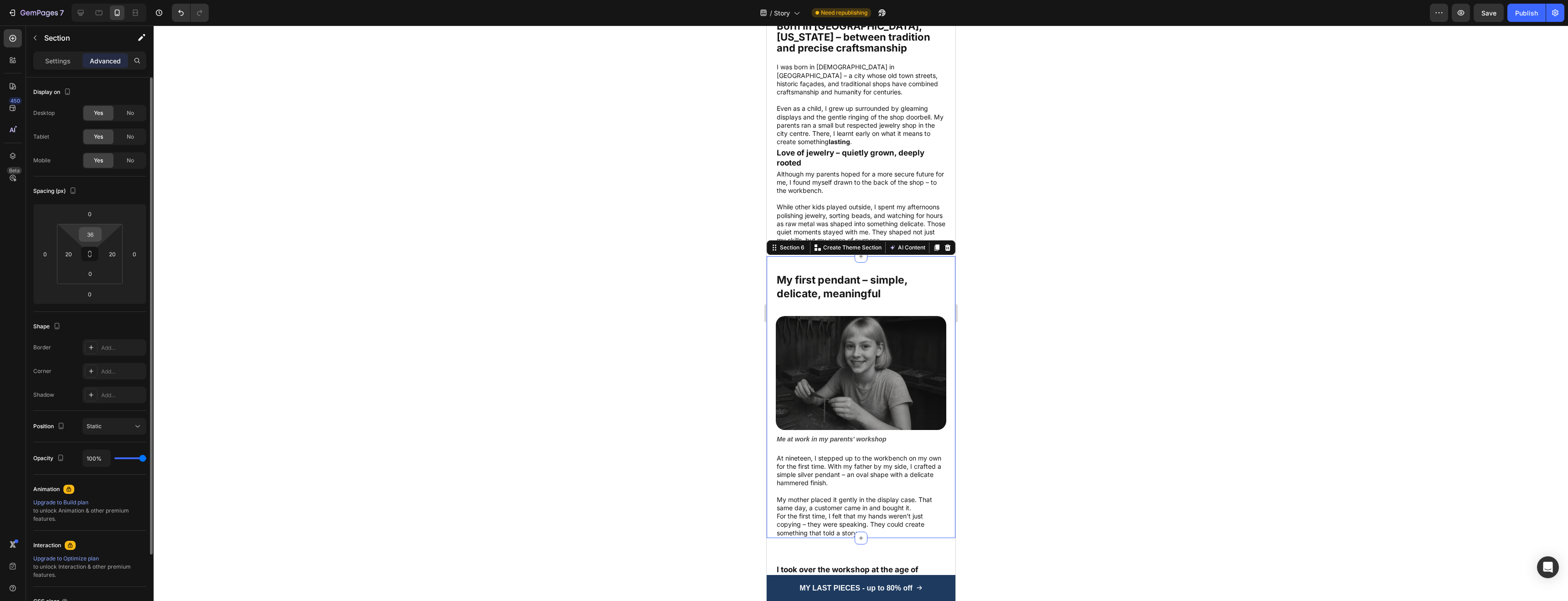
click at [93, 231] on input "36" at bounding box center [90, 234] width 18 height 13
click at [106, 265] on p "XXS 2px" at bounding box center [113, 267] width 41 height 6
type input "2"
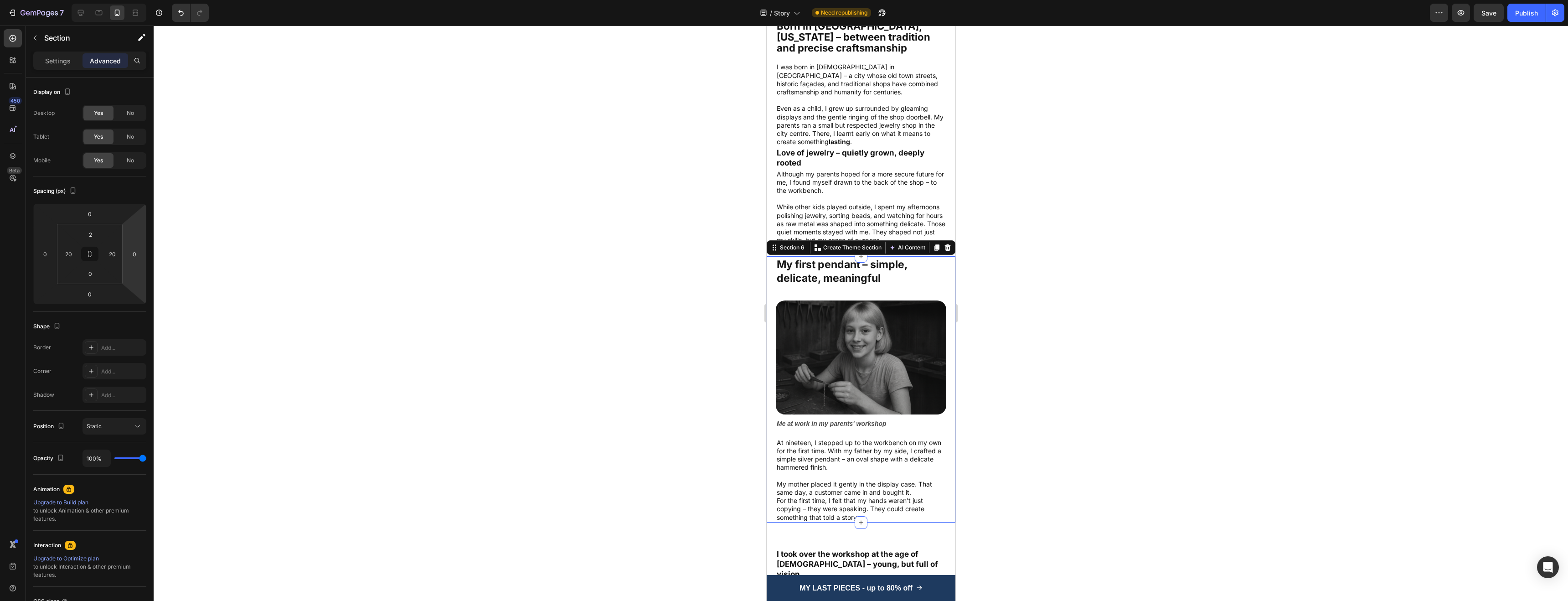
click at [329, 255] on div at bounding box center [861, 313] width 1415 height 575
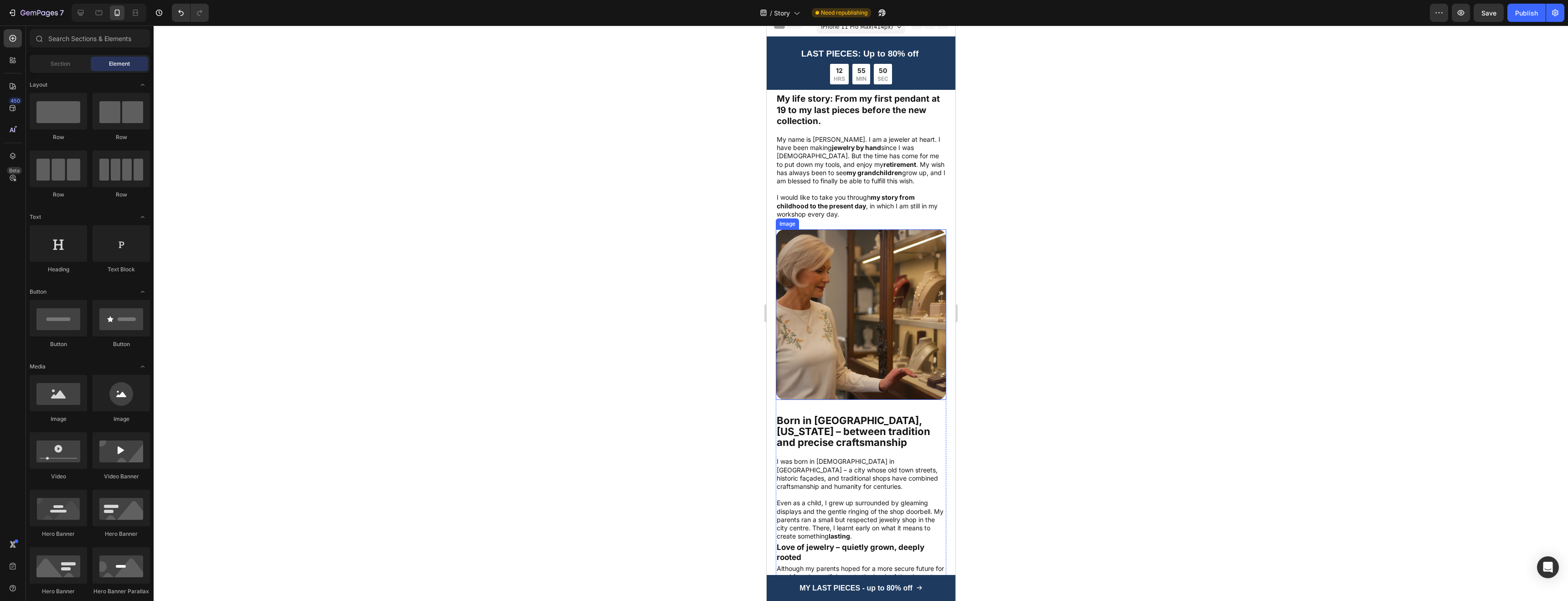
scroll to position [0, 0]
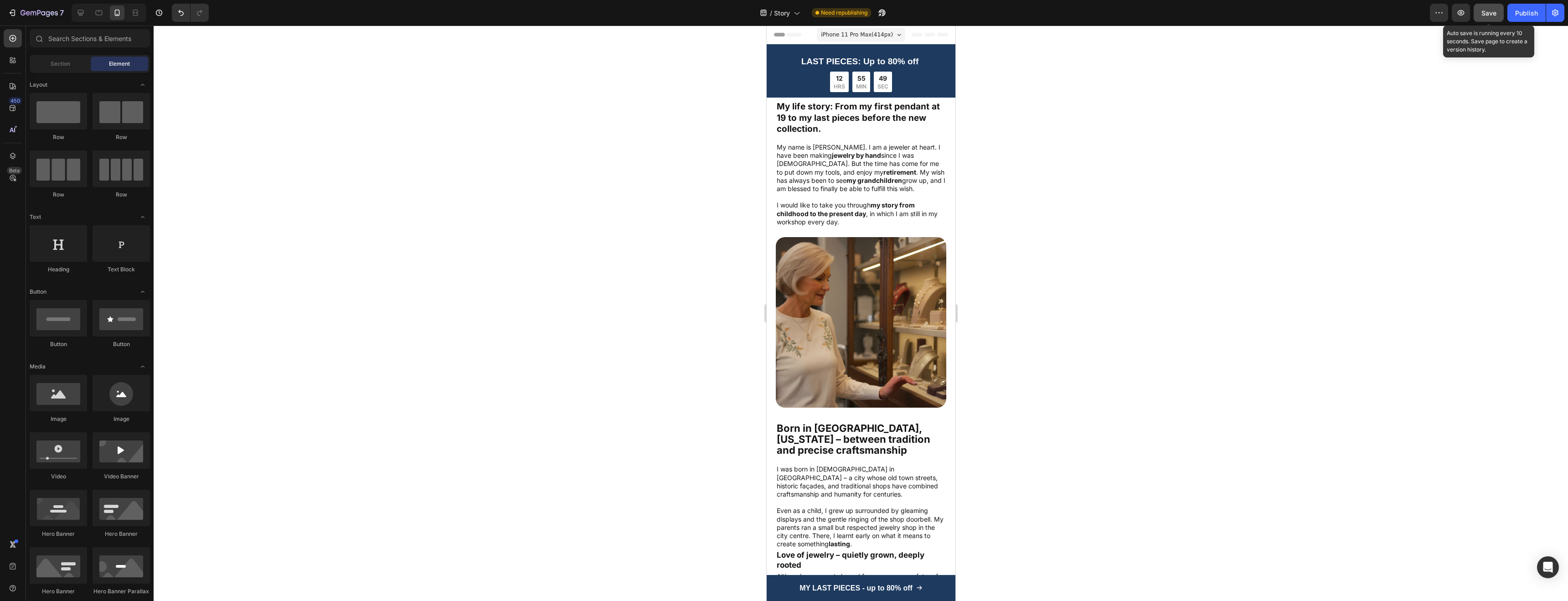
click at [1485, 13] on span "Save" at bounding box center [1489, 13] width 15 height 8
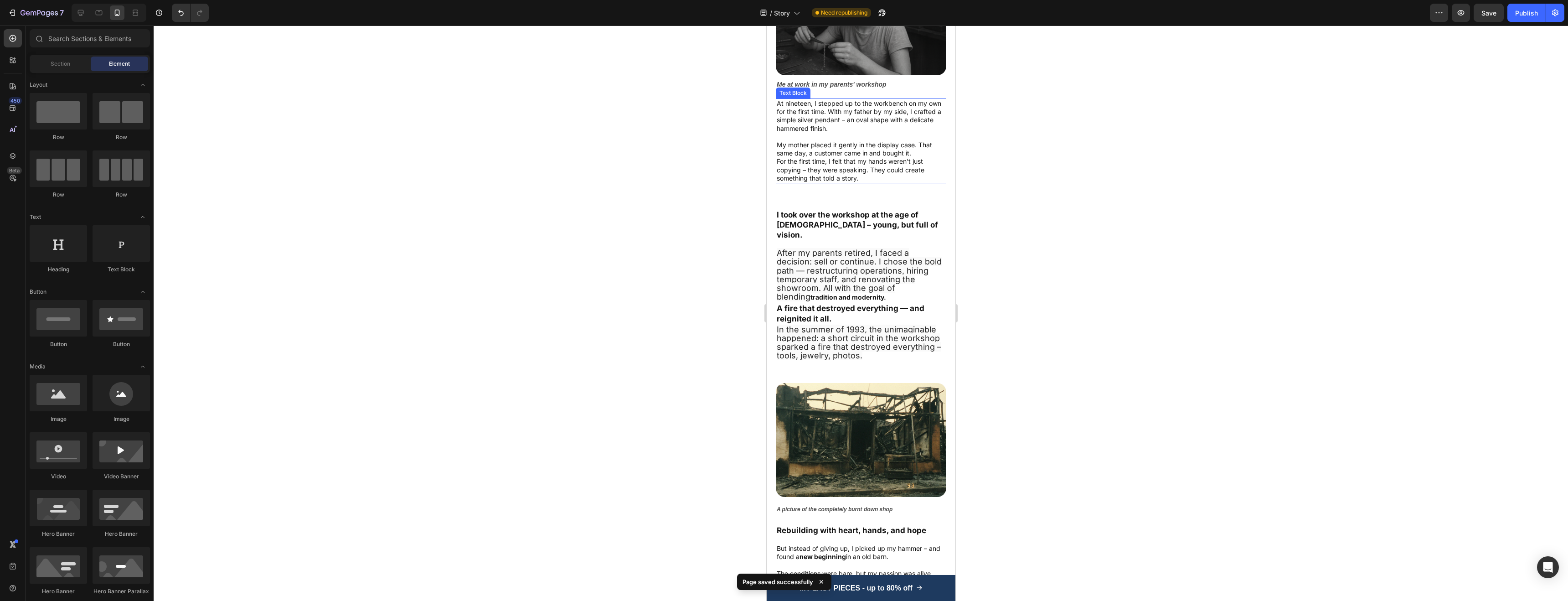
scroll to position [742, 0]
click at [842, 199] on div "I took over the workshop at the age of 32 – young, but full of vision. Text Blo…" at bounding box center [861, 281] width 189 height 164
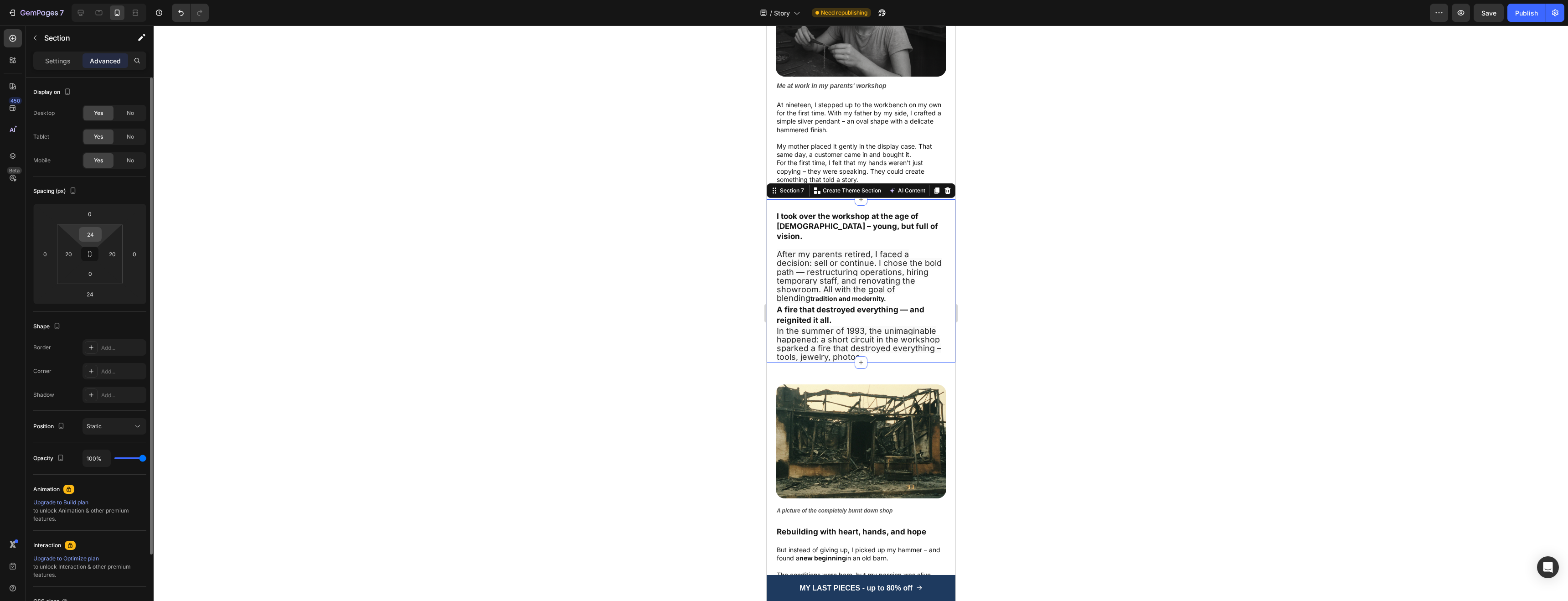
click at [94, 236] on input "24" at bounding box center [90, 234] width 18 height 13
click at [122, 270] on p "XXS 2px" at bounding box center [113, 267] width 41 height 6
type input "2"
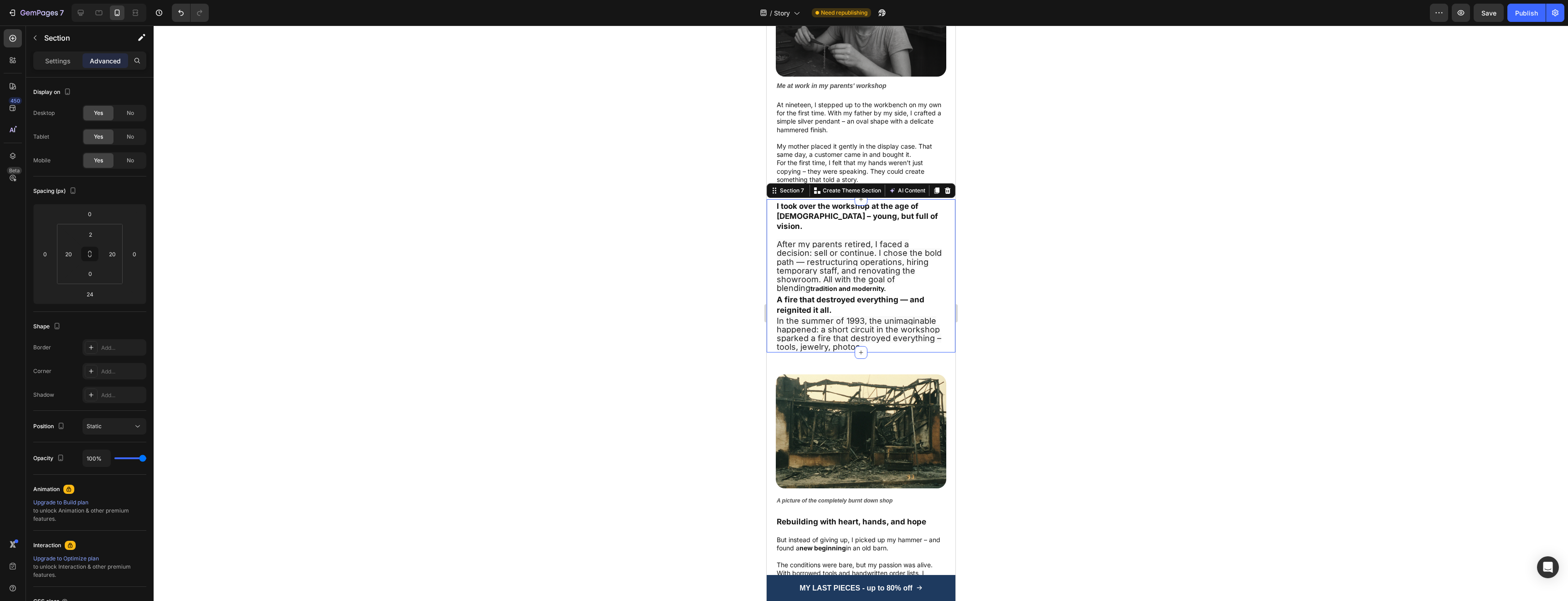
click at [471, 291] on div at bounding box center [861, 313] width 1415 height 575
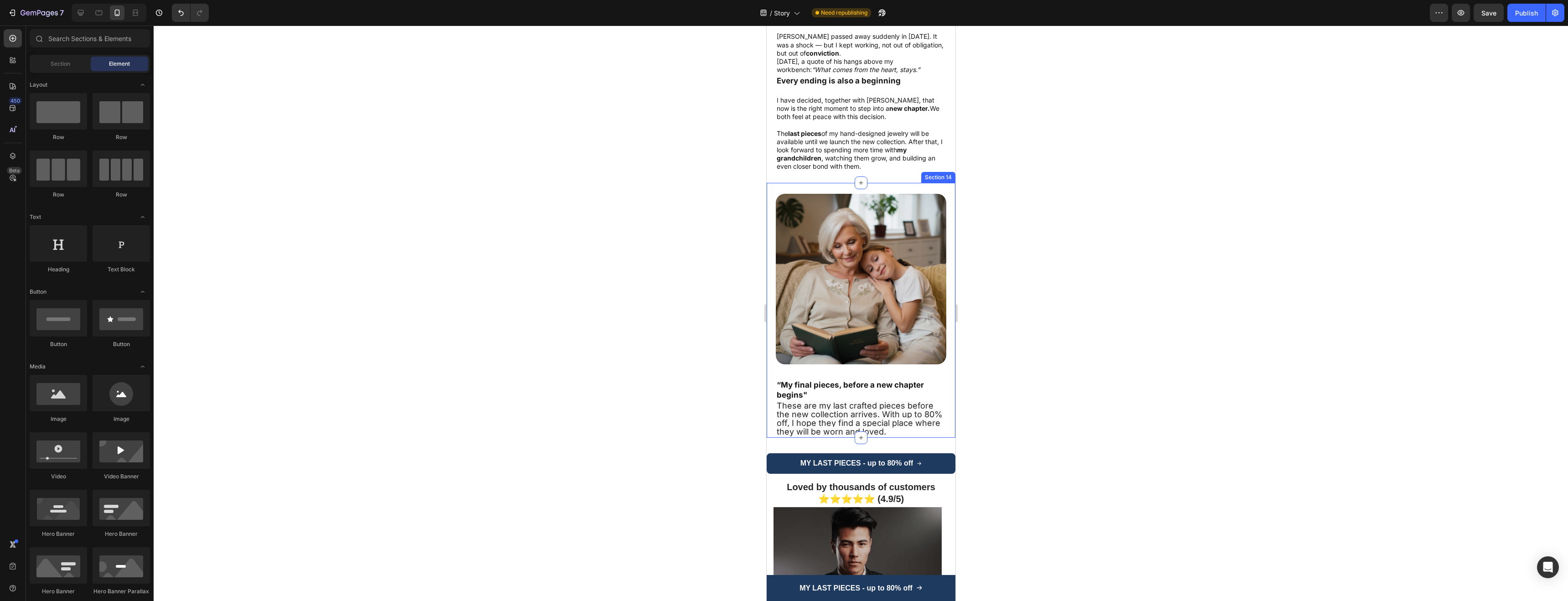
scroll to position [1981, 0]
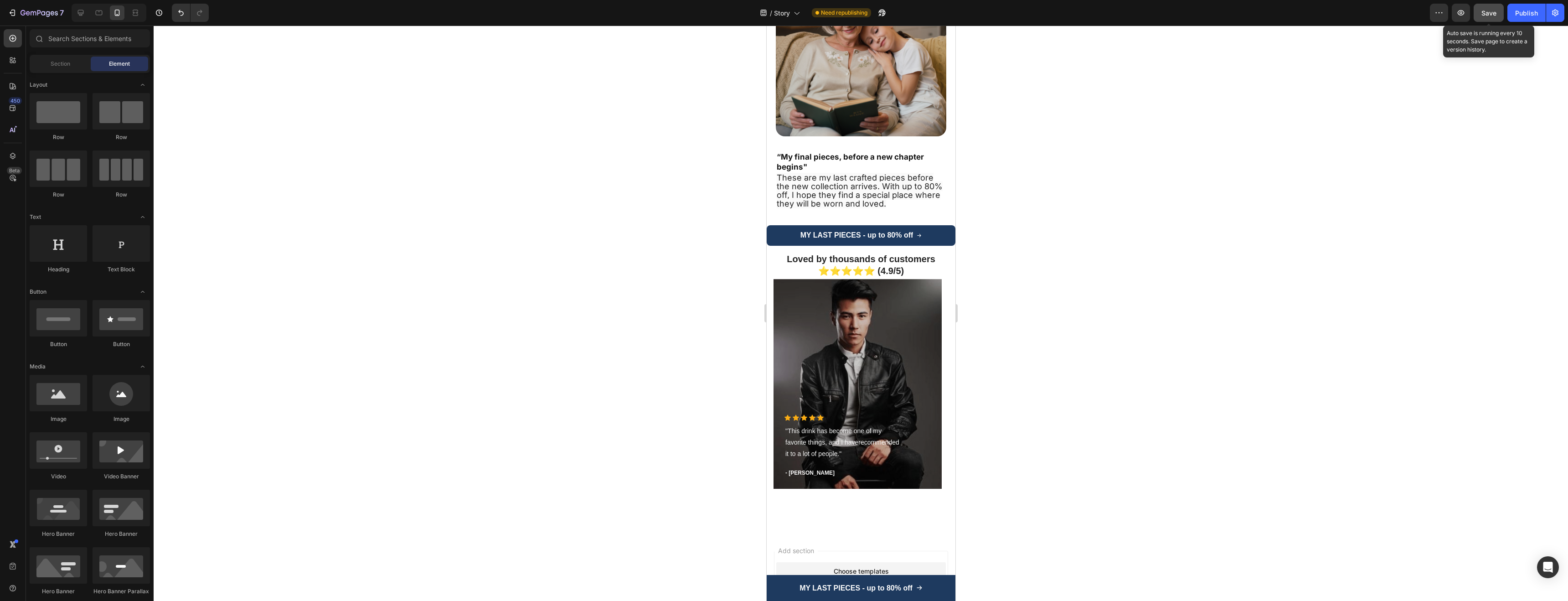
click at [1491, 15] on span "Save" at bounding box center [1489, 13] width 15 height 8
click at [1519, 13] on div "Publish" at bounding box center [1526, 13] width 23 height 10
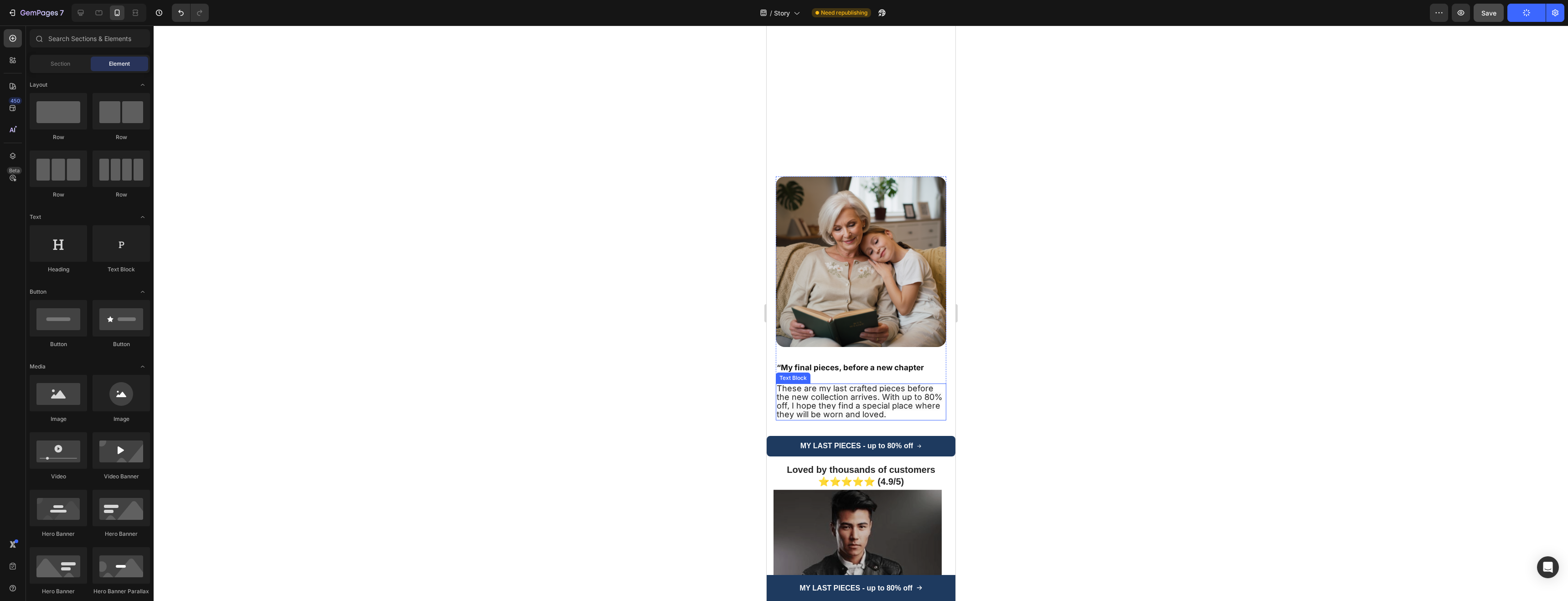
scroll to position [1763, 0]
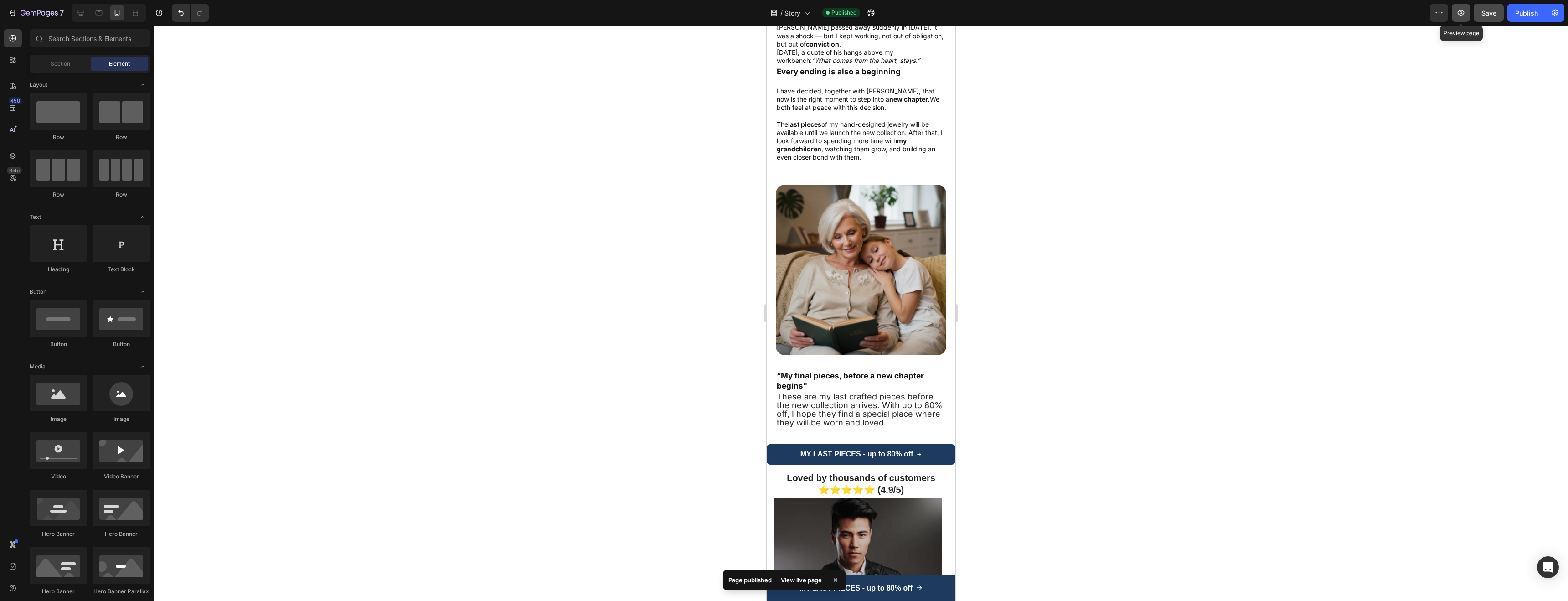
click at [1464, 13] on icon "button" at bounding box center [1461, 12] width 9 height 9
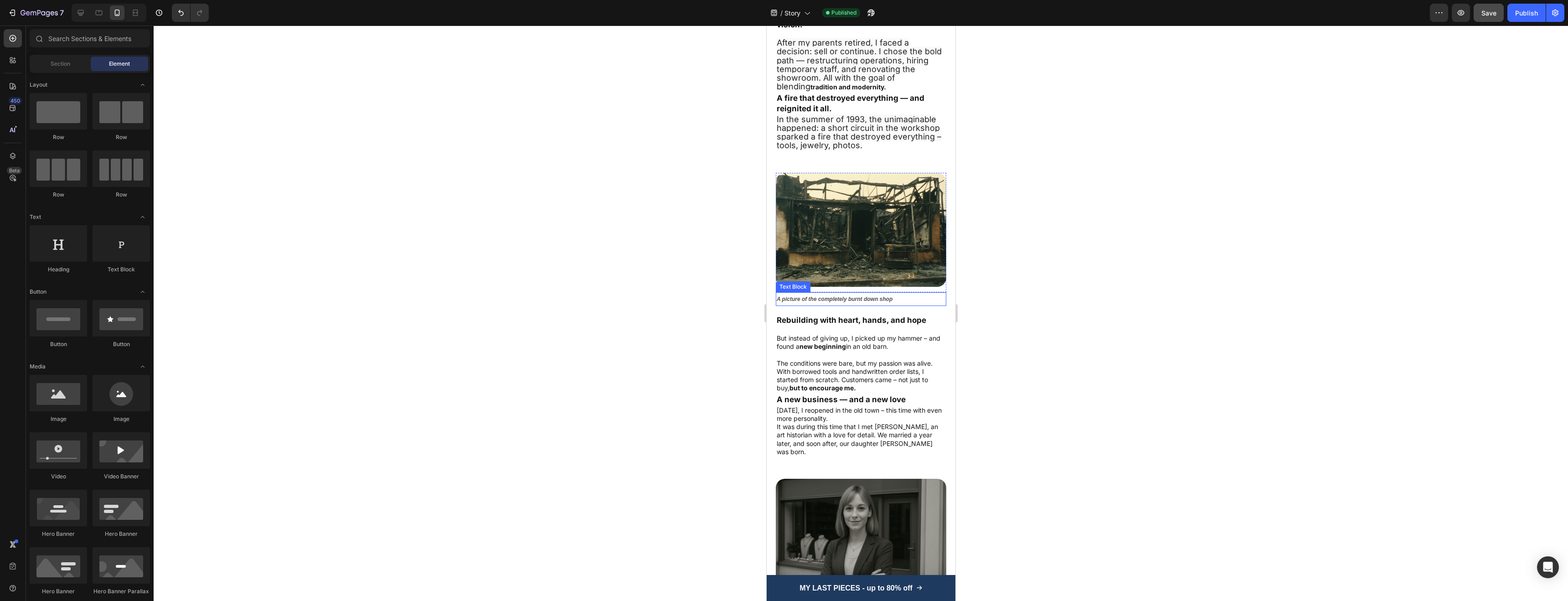
scroll to position [936, 0]
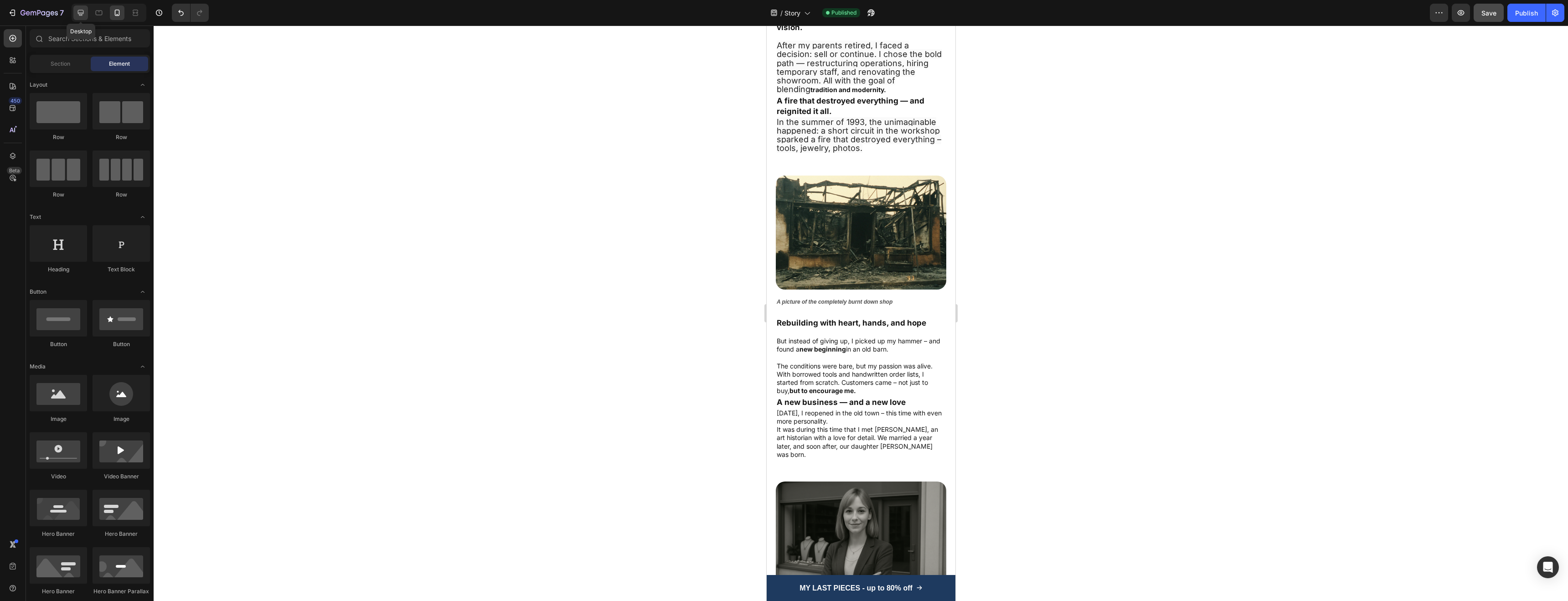
click at [82, 14] on icon at bounding box center [81, 13] width 6 height 6
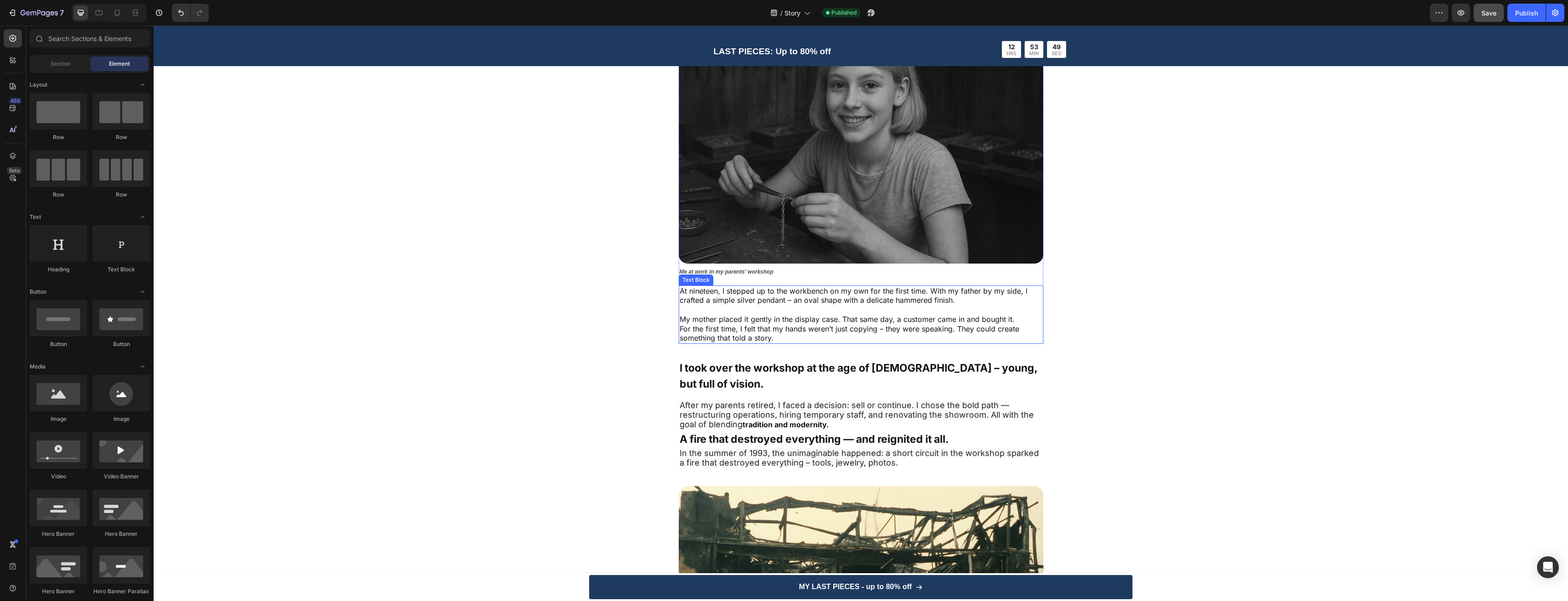
scroll to position [460, 0]
click at [822, 402] on span "After my parents retired, I faced a decision: sell or continue. I chose the bol…" at bounding box center [857, 416] width 354 height 29
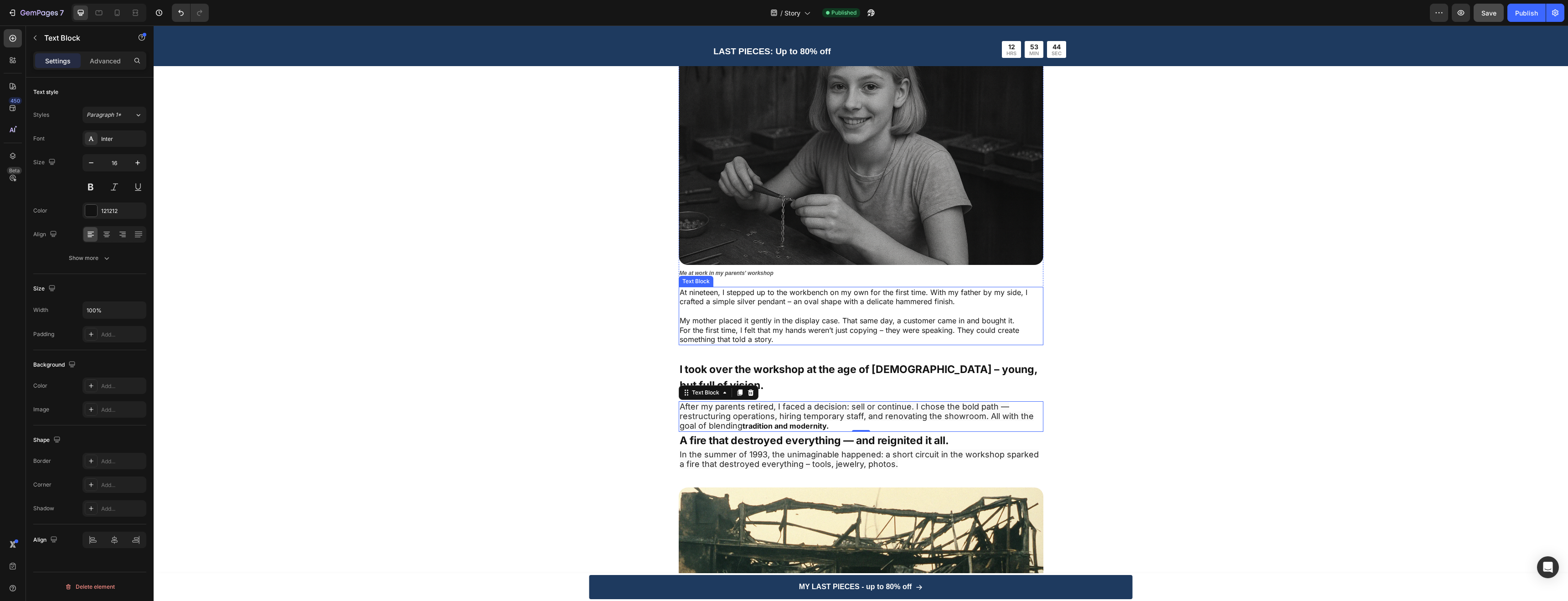
click at [793, 304] on p "At nineteen, I stepped up to the workbench on my own for the first time. With m…" at bounding box center [861, 297] width 363 height 19
click at [726, 402] on span "After my parents retired, I faced a decision: sell or continue. I chose the bol…" at bounding box center [857, 416] width 354 height 29
click at [829, 320] on p "My mother placed it gently in the display case. That same day, a customer came …" at bounding box center [861, 321] width 363 height 10
click at [778, 402] on span "After my parents retired, I faced a decision: sell or continue. I chose the bol…" at bounding box center [857, 416] width 354 height 29
click at [782, 308] on p at bounding box center [861, 311] width 363 height 10
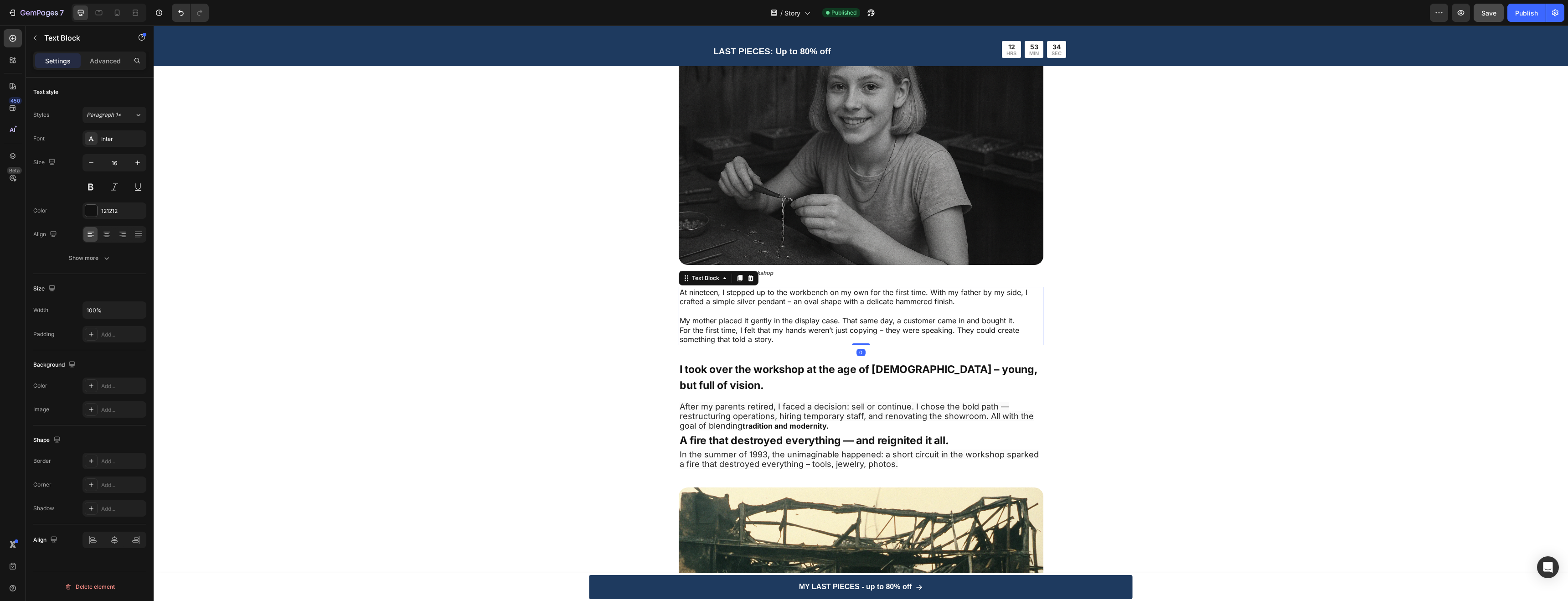
click at [759, 318] on p "My mother placed it gently in the display case. That same day, a customer came …" at bounding box center [861, 321] width 363 height 10
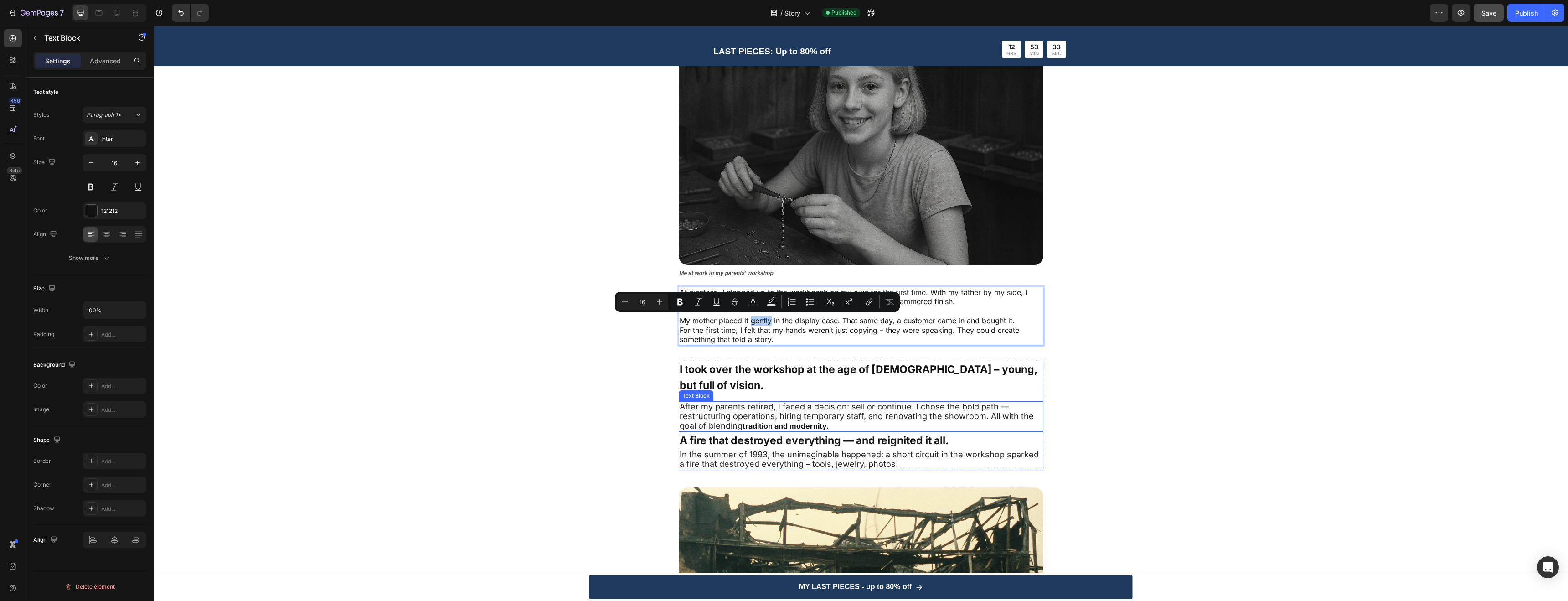
click at [770, 402] on span "After my parents retired, I faced a decision: sell or continue. I chose the bol…" at bounding box center [857, 416] width 354 height 29
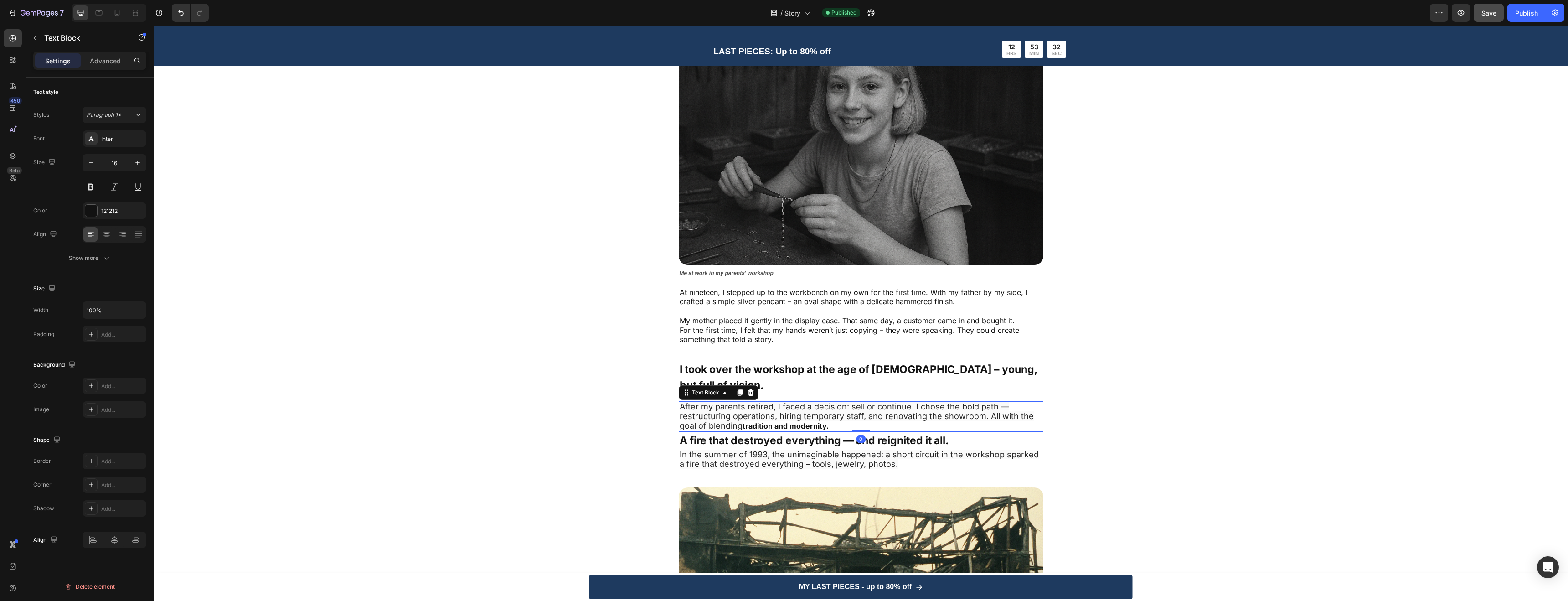
click at [771, 402] on span "After my parents retired, I faced a decision: sell or continue. I chose the bol…" at bounding box center [857, 416] width 354 height 29
click at [117, 10] on icon at bounding box center [117, 13] width 5 height 6
type input "14"
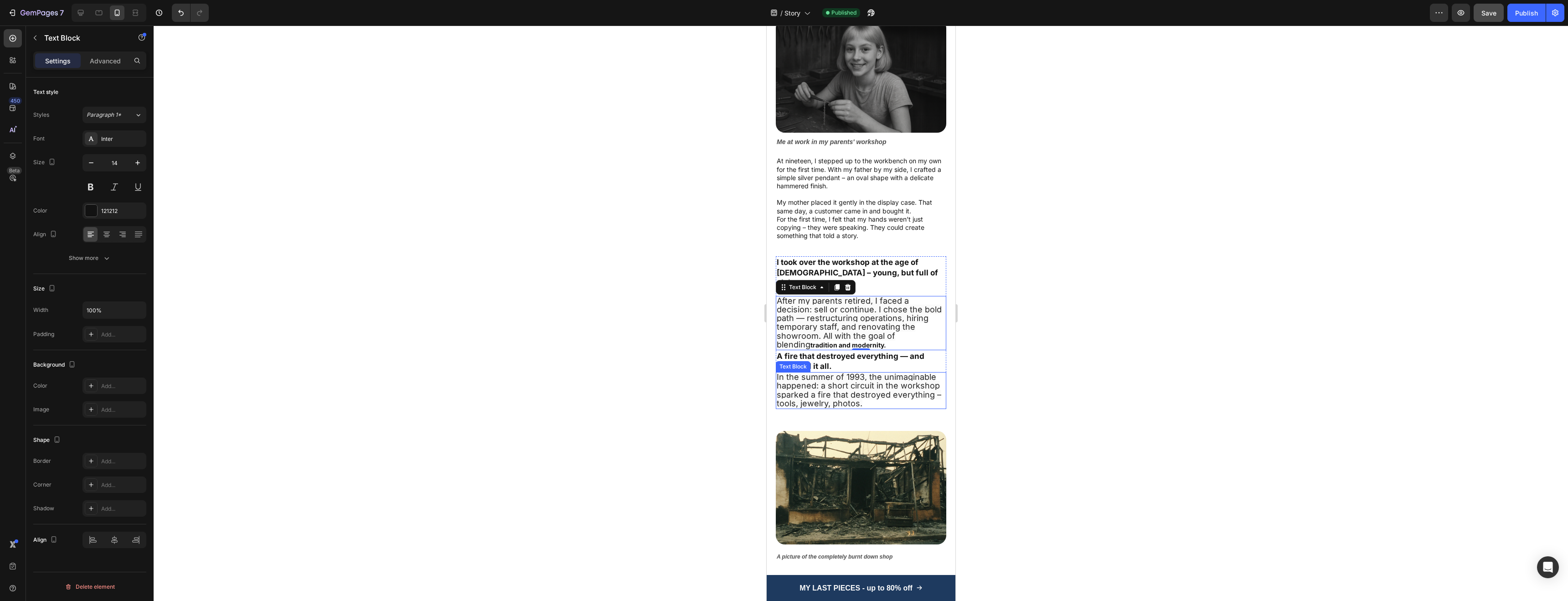
scroll to position [460, 0]
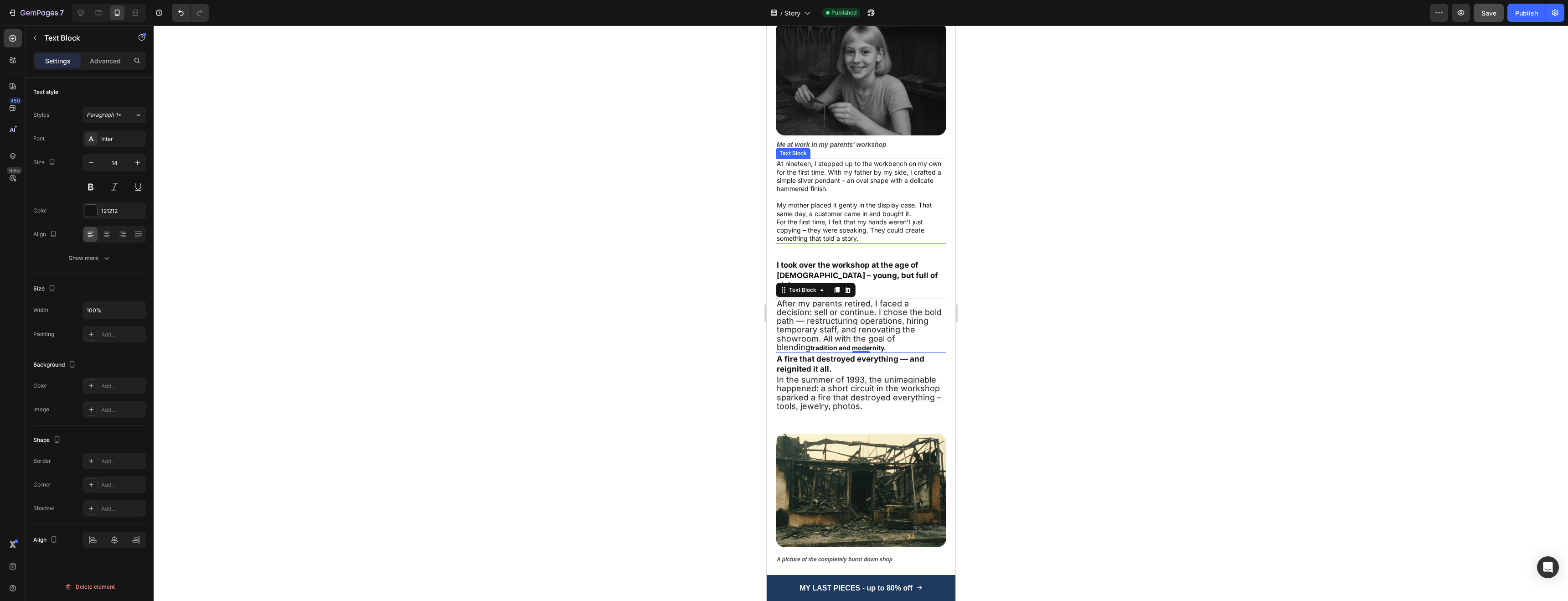
click at [831, 218] on p "For the first time, I felt that my hands weren’t just copying – they were speak…" at bounding box center [860, 230] width 169 height 25
click at [815, 298] on span "After my parents retired, I faced a decision: sell or continue. I chose the bol…" at bounding box center [858, 325] width 165 height 54
click at [797, 375] on span "In the summer of 1993, the unimaginable happened: a short circuit in the worksh…" at bounding box center [858, 393] width 164 height 36
click at [829, 176] on p "At nineteen, I stepped up to the workbench on my own for the first time. With m…" at bounding box center [860, 176] width 169 height 33
click at [830, 308] on span "After my parents retired, I faced a decision: sell or continue. I chose the bol…" at bounding box center [858, 325] width 165 height 54
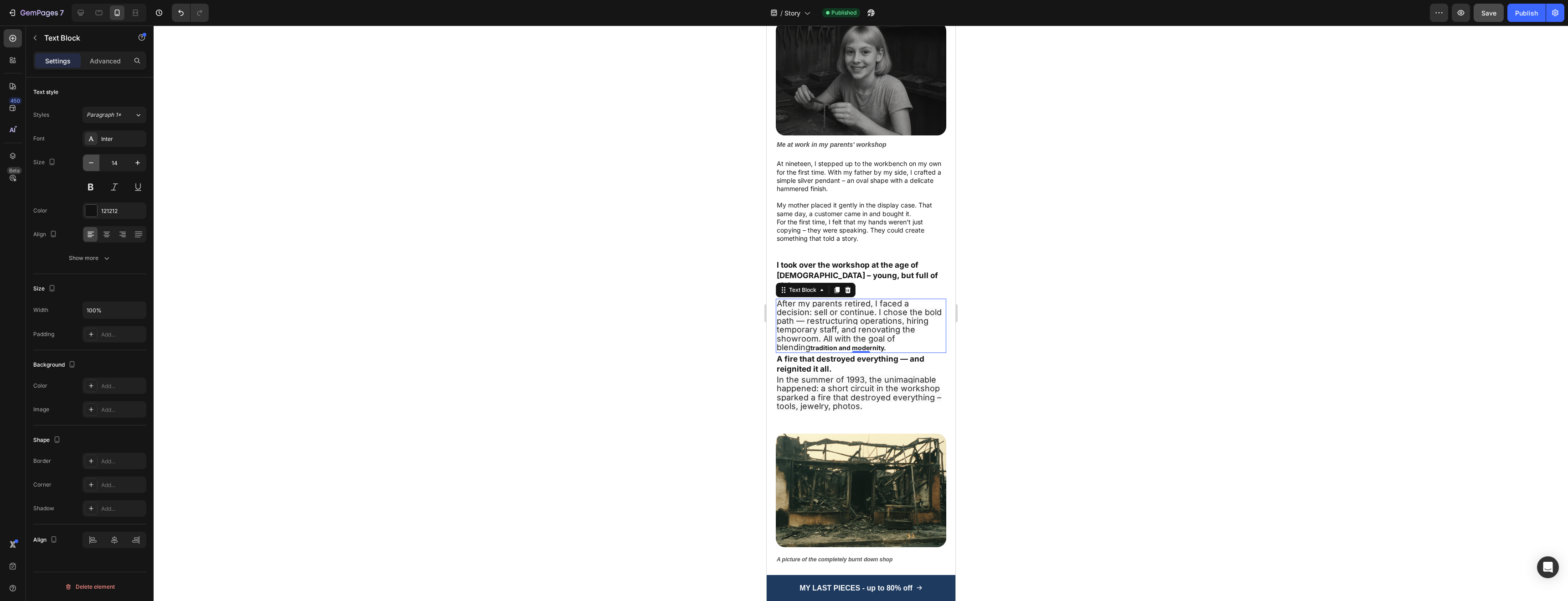
click at [90, 160] on icon "button" at bounding box center [91, 163] width 9 height 9
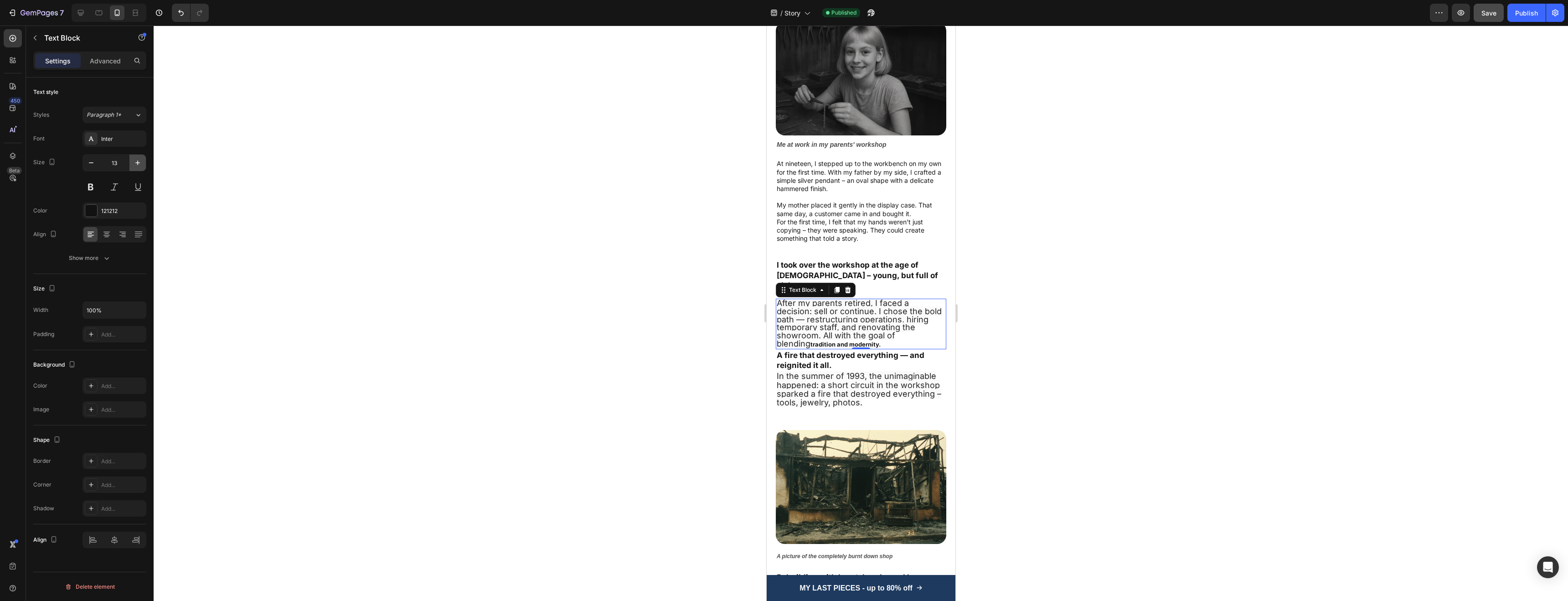
click at [135, 166] on icon "button" at bounding box center [138, 163] width 9 height 9
type input "14"
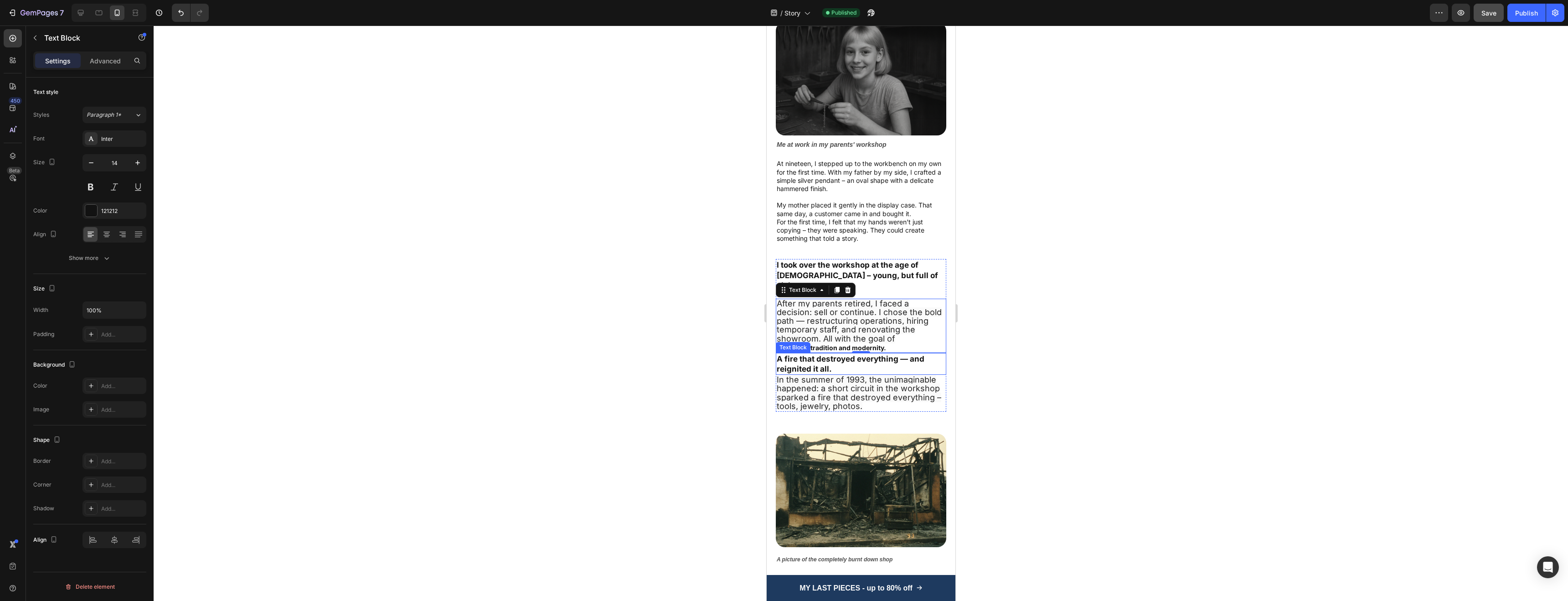
click at [927, 375] on span "In the summer of 1993, the unimaginable happened: a short circuit in the worksh…" at bounding box center [858, 393] width 164 height 36
click at [888, 303] on span "After my parents retired, I faced a decision: sell or continue. I chose the bol…" at bounding box center [858, 325] width 165 height 54
click at [96, 58] on p "Advanced" at bounding box center [105, 61] width 31 height 10
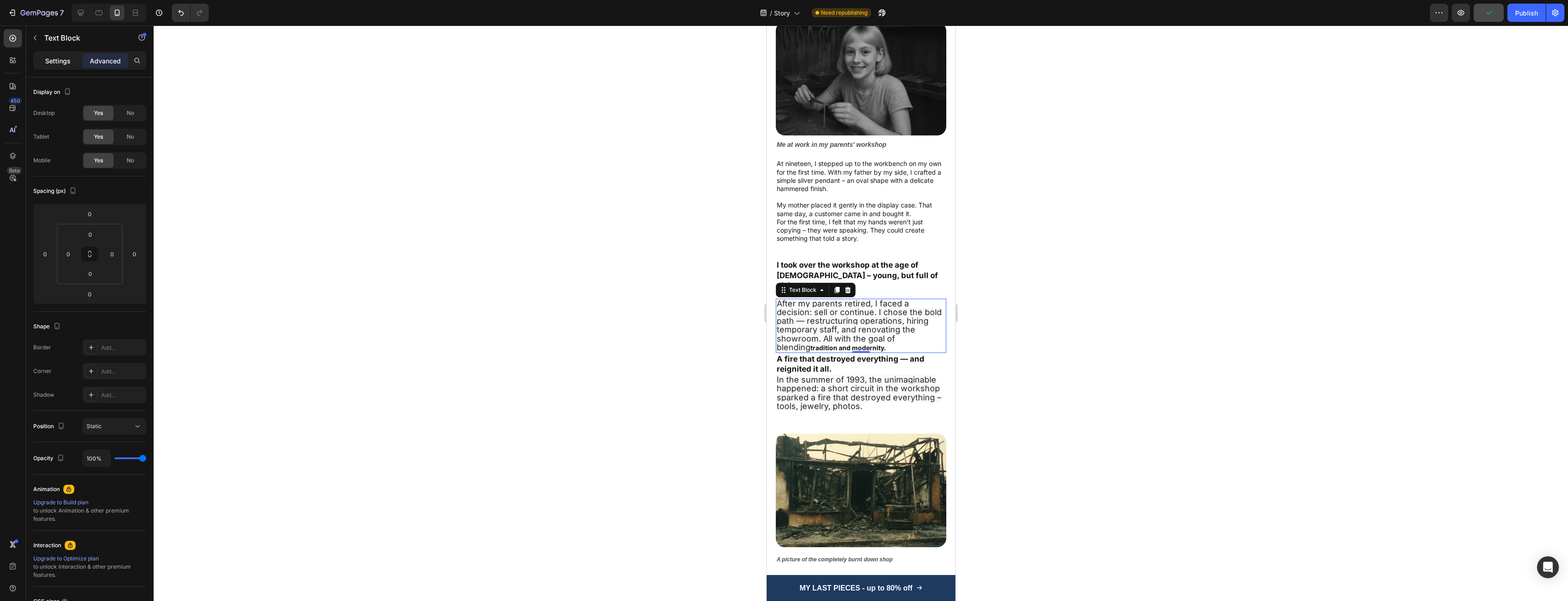
click at [61, 61] on p "Settings" at bounding box center [58, 61] width 26 height 10
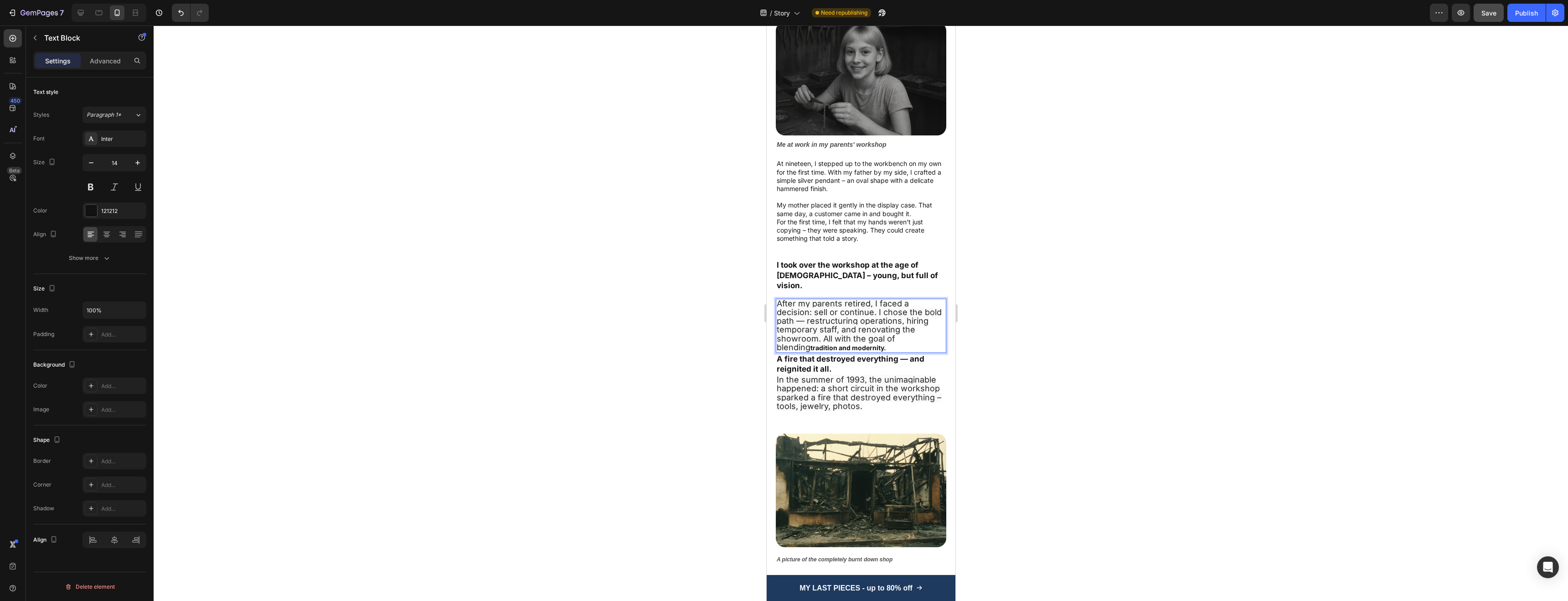
click at [864, 333] on p "After my parents retired, I faced a decision: sell or continue. I chose the bol…" at bounding box center [860, 326] width 169 height 52
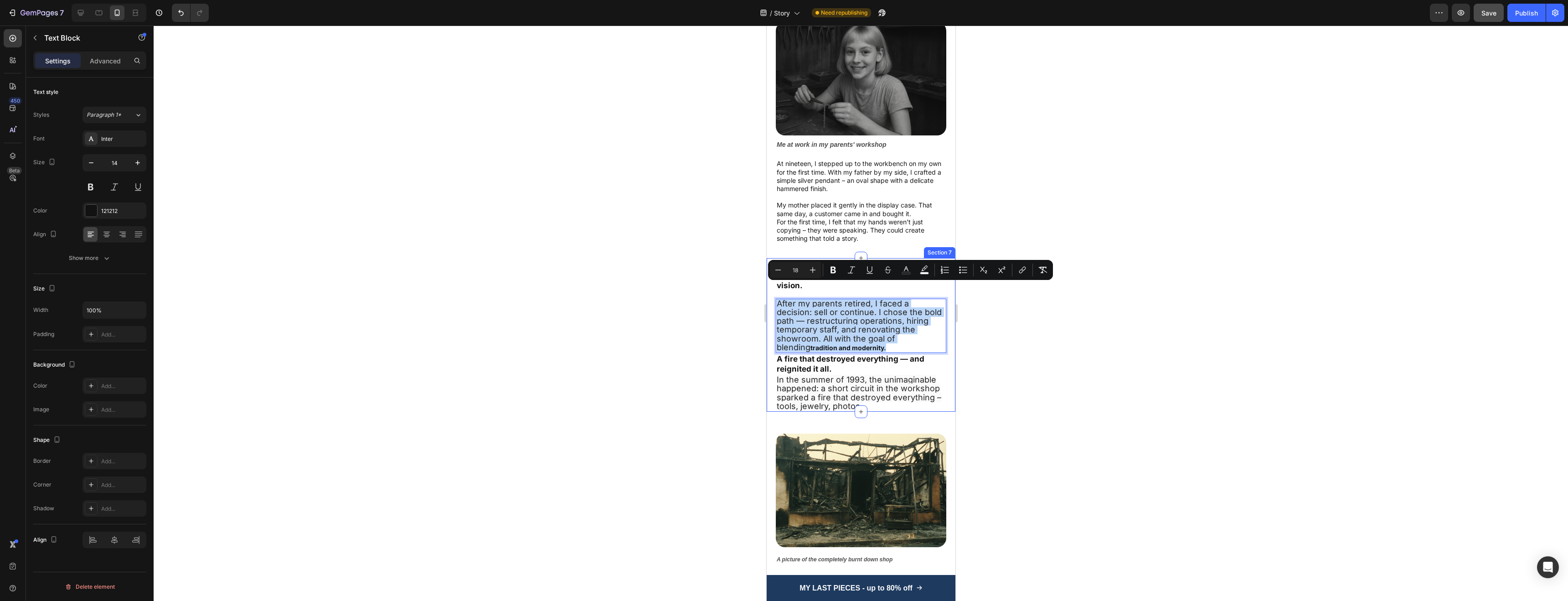
drag, startPoint x: 864, startPoint y: 333, endPoint x: 774, endPoint y: 292, distance: 98.9
click at [774, 292] on div "I took over the workshop at the age of 32 – young, but full of vision. Text Blo…" at bounding box center [861, 335] width 189 height 153
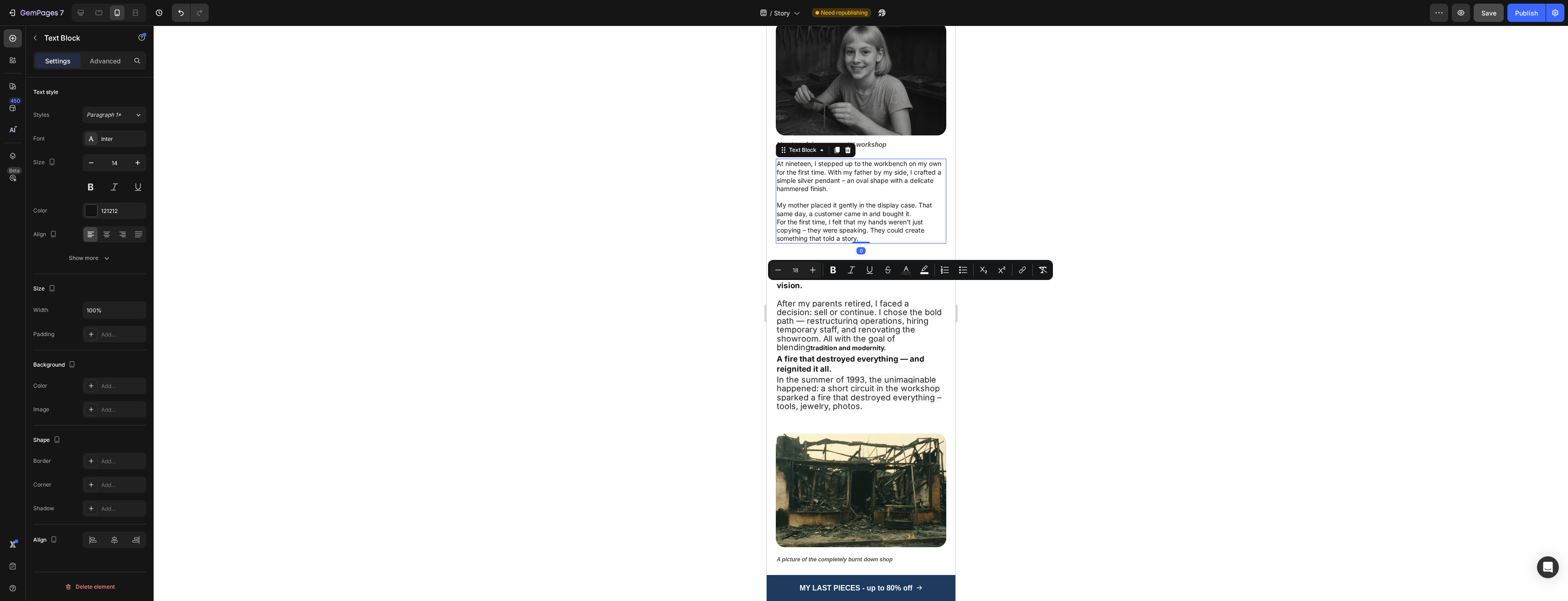
click at [825, 225] on p "For the first time, I felt that my hands weren’t just copying – they were speak…" at bounding box center [860, 230] width 169 height 25
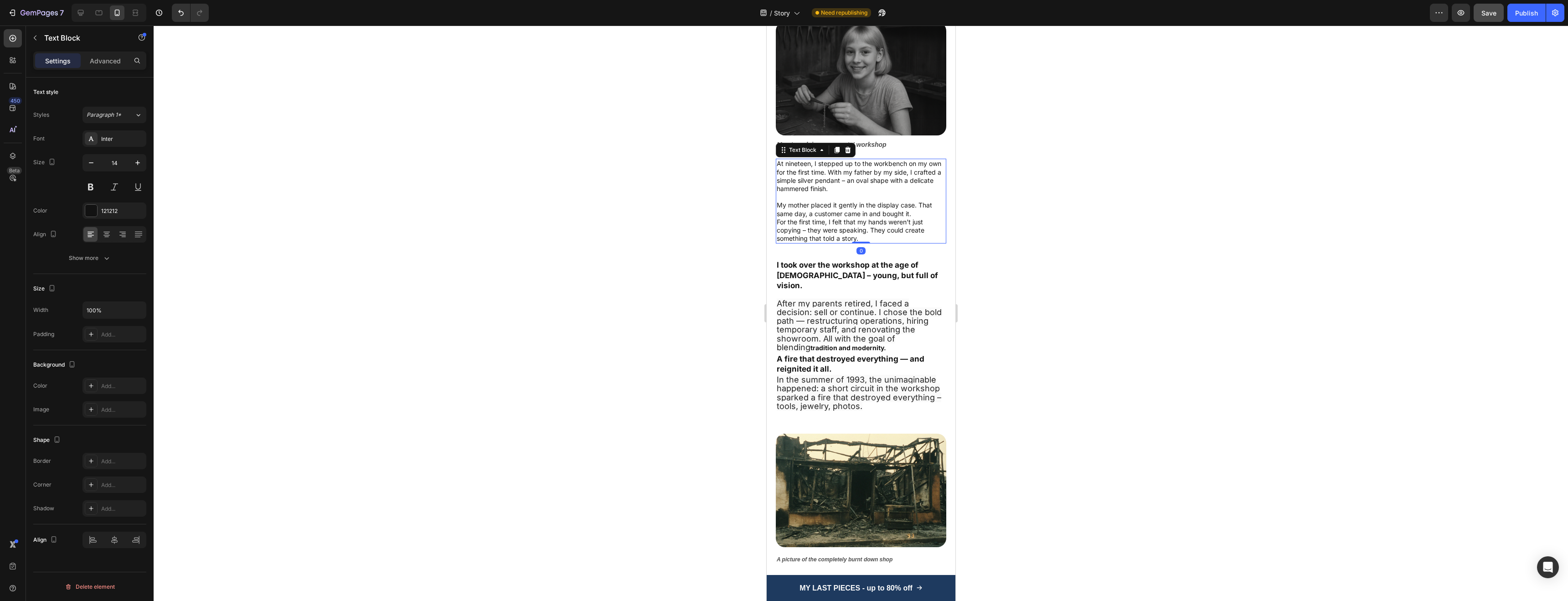
click at [858, 223] on p "For the first time, I felt that my hands weren’t just copying – they were speak…" at bounding box center [860, 230] width 169 height 25
drag, startPoint x: 872, startPoint y: 231, endPoint x: 785, endPoint y: 199, distance: 92.7
click at [785, 199] on div "At nineteen, I stepped up to the workbench on my own for the first time. With m…" at bounding box center [861, 201] width 170 height 85
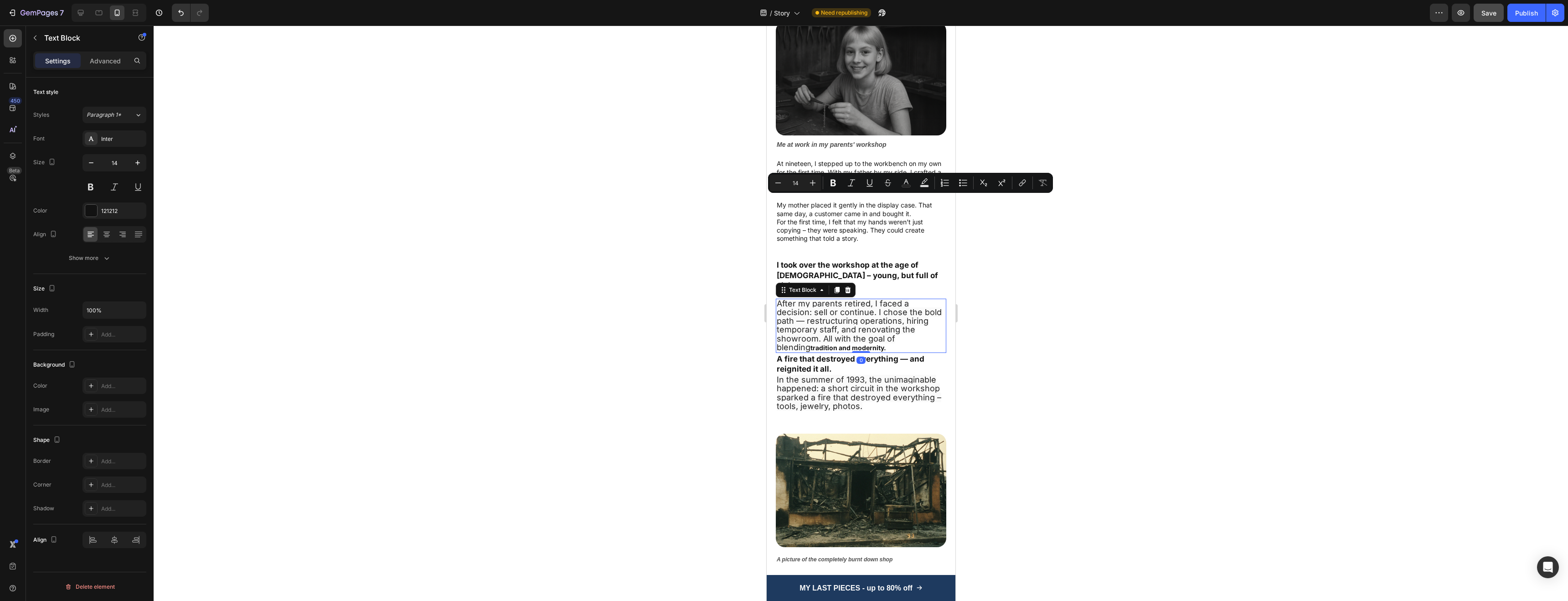
click at [851, 317] on span "After my parents retired, I faced a decision: sell or continue. I chose the bol…" at bounding box center [858, 325] width 165 height 54
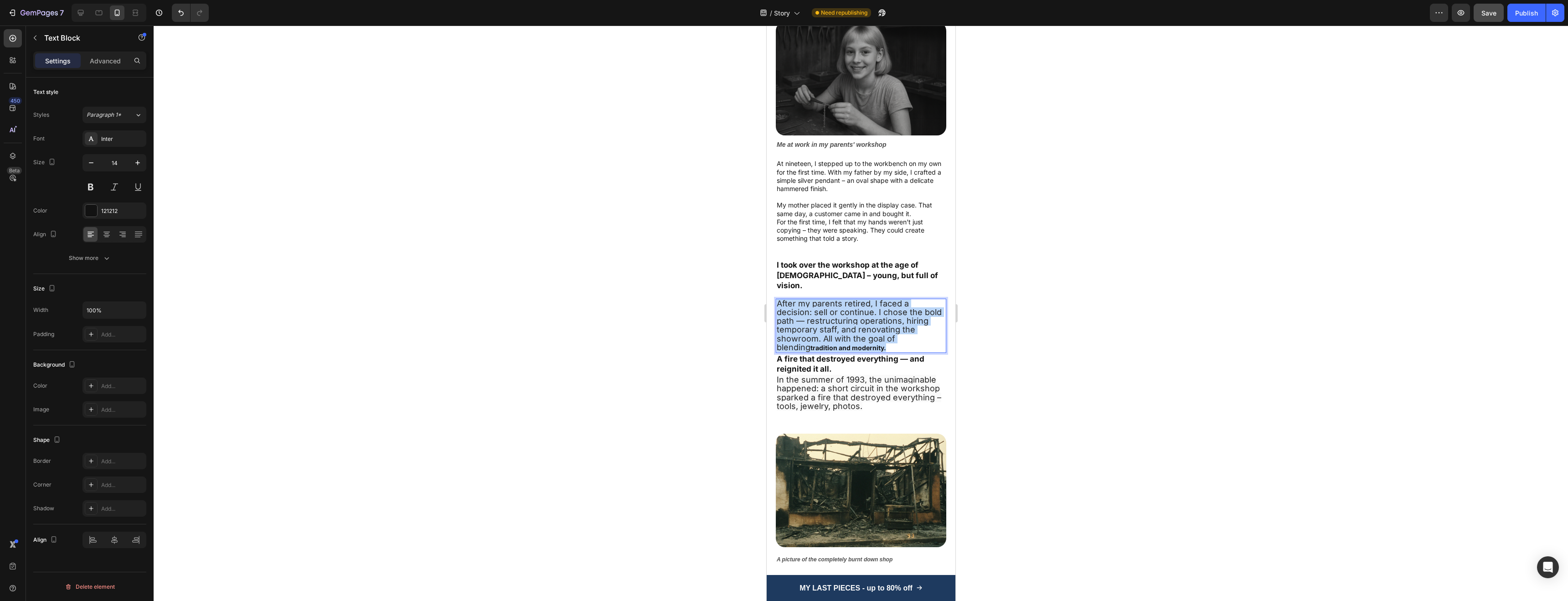
drag, startPoint x: 860, startPoint y: 332, endPoint x: 776, endPoint y: 290, distance: 93.9
click at [776, 300] on p "After my parents retired, I faced a decision: sell or continue. I chose the bol…" at bounding box center [860, 326] width 169 height 52
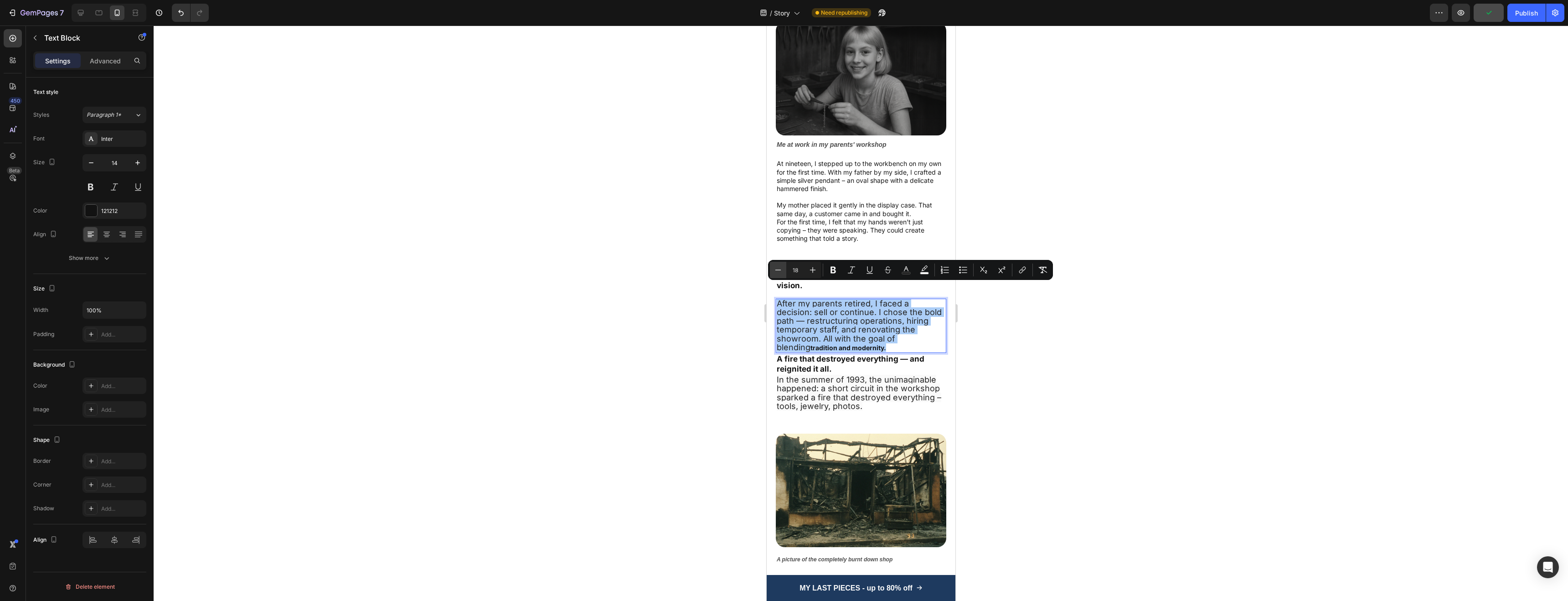
click at [770, 269] on button "Minus" at bounding box center [778, 270] width 16 height 16
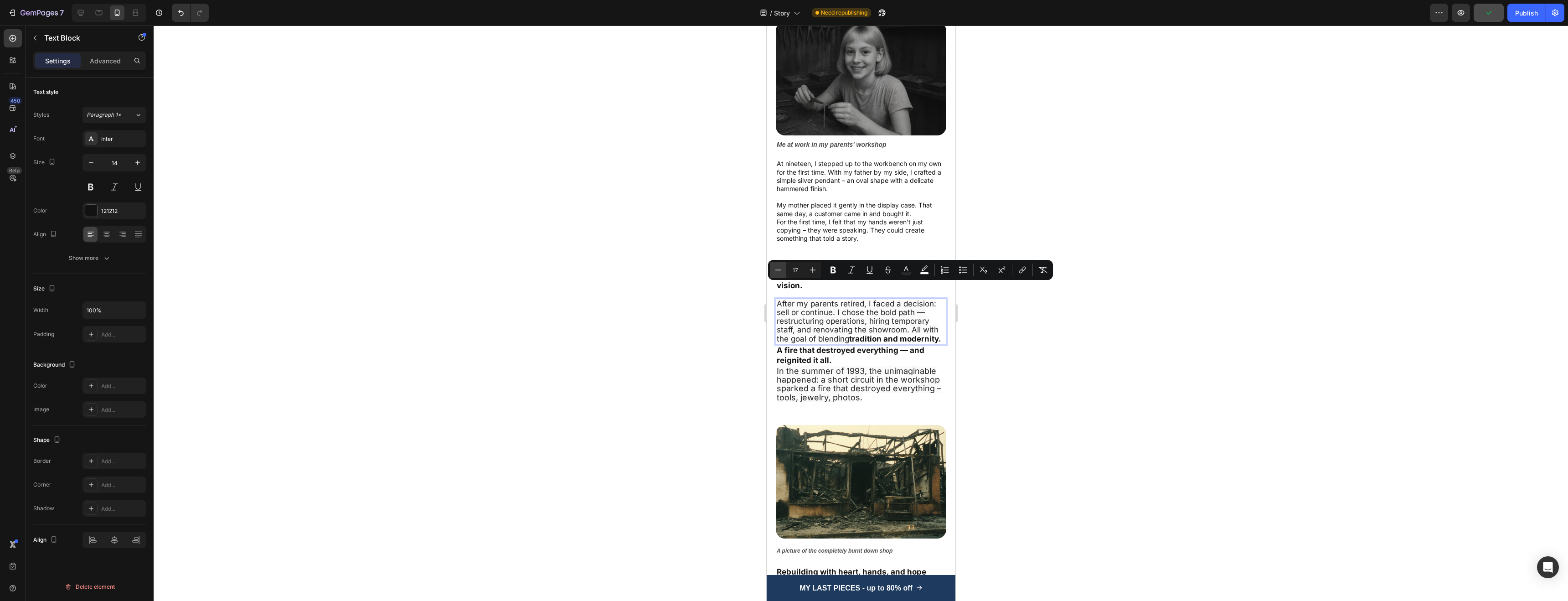
click at [774, 269] on icon "Editor contextual toolbar" at bounding box center [778, 270] width 9 height 9
click at [776, 270] on icon "Editor contextual toolbar" at bounding box center [779, 270] width 6 height 1
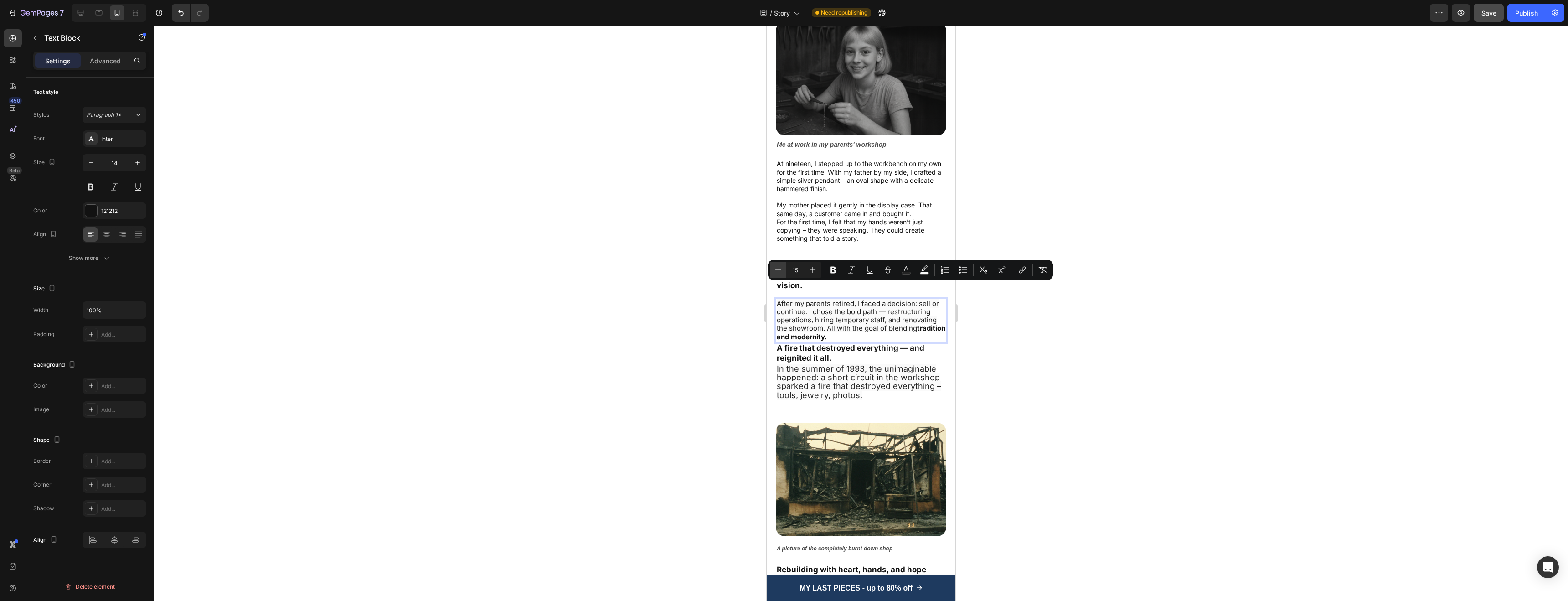
click at [776, 270] on icon "Editor contextual toolbar" at bounding box center [779, 270] width 6 height 1
type input "14"
click at [861, 367] on span "In the summer of 1993, the unimaginable happened: a short circuit in the worksh…" at bounding box center [858, 382] width 164 height 36
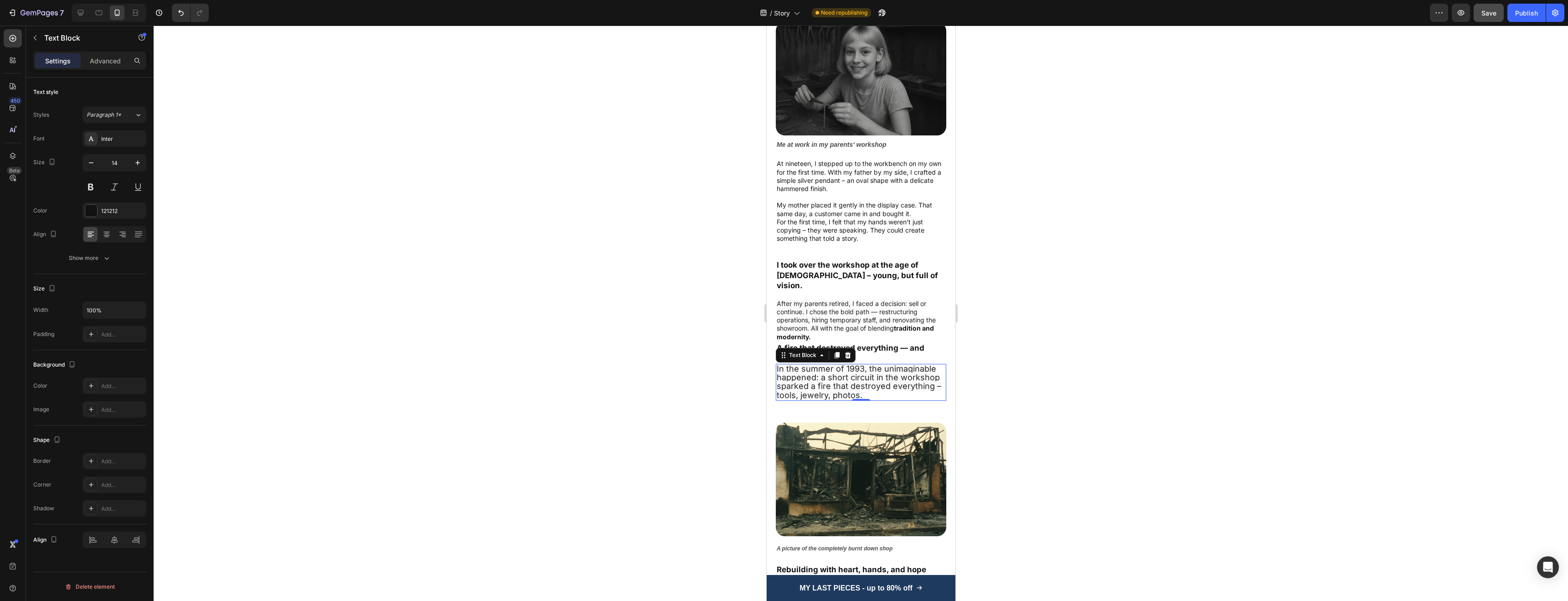
click at [877, 381] on p "In the summer of 1993, the unimaginable happened: a short circuit in the worksh…" at bounding box center [860, 382] width 169 height 35
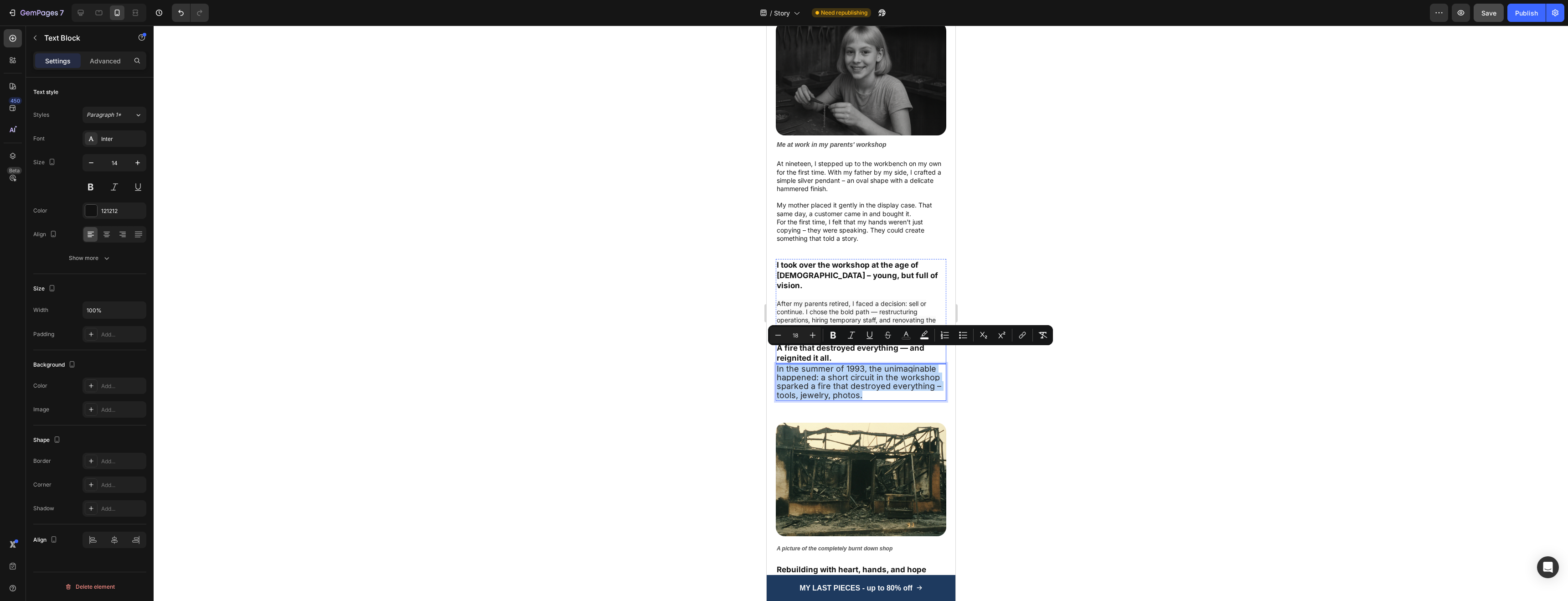
drag, startPoint x: 870, startPoint y: 379, endPoint x: 796, endPoint y: 340, distance: 83.6
click at [796, 340] on div "I took over the workshop at the age of 32 – young, but full of vision. Text Blo…" at bounding box center [861, 329] width 170 height 141
click at [780, 336] on icon "Editor contextual toolbar" at bounding box center [778, 335] width 9 height 9
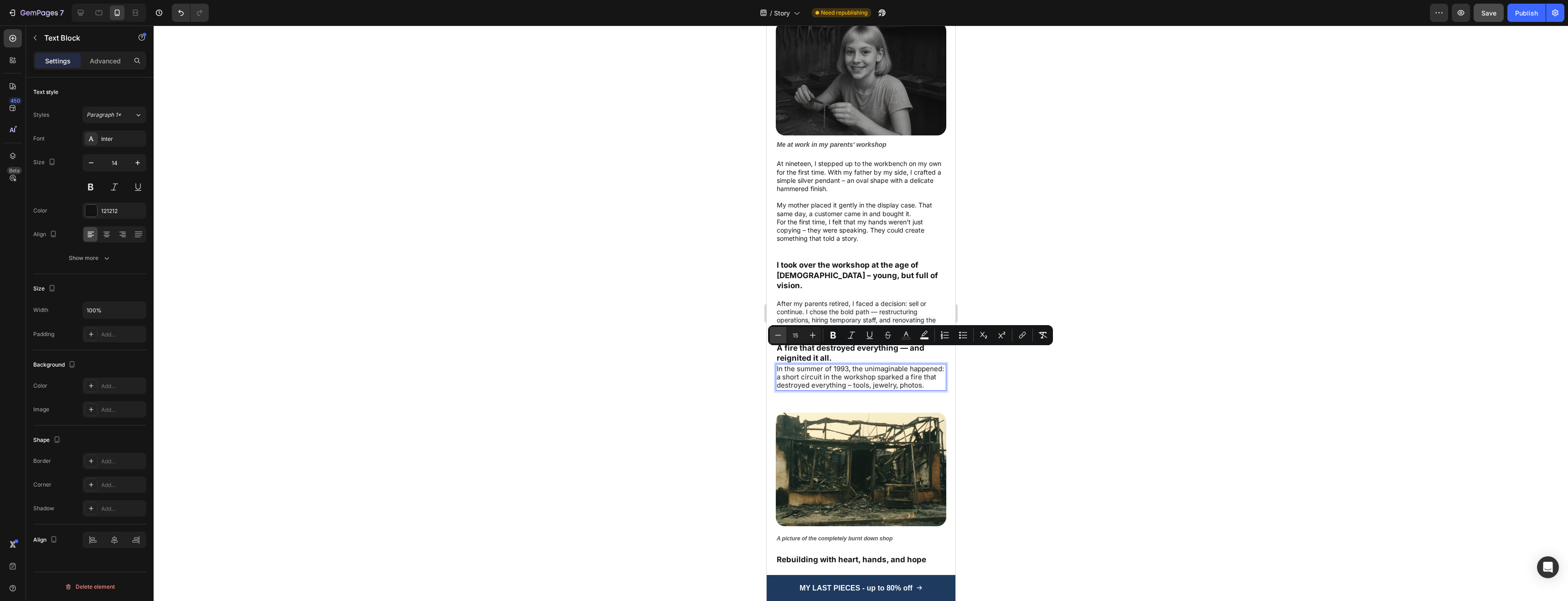
click at [780, 336] on icon "Editor contextual toolbar" at bounding box center [778, 335] width 9 height 9
type input "14"
click at [921, 335] on icon "Editor contextual toolbar" at bounding box center [924, 335] width 9 height 9
type input "FAFAFA"
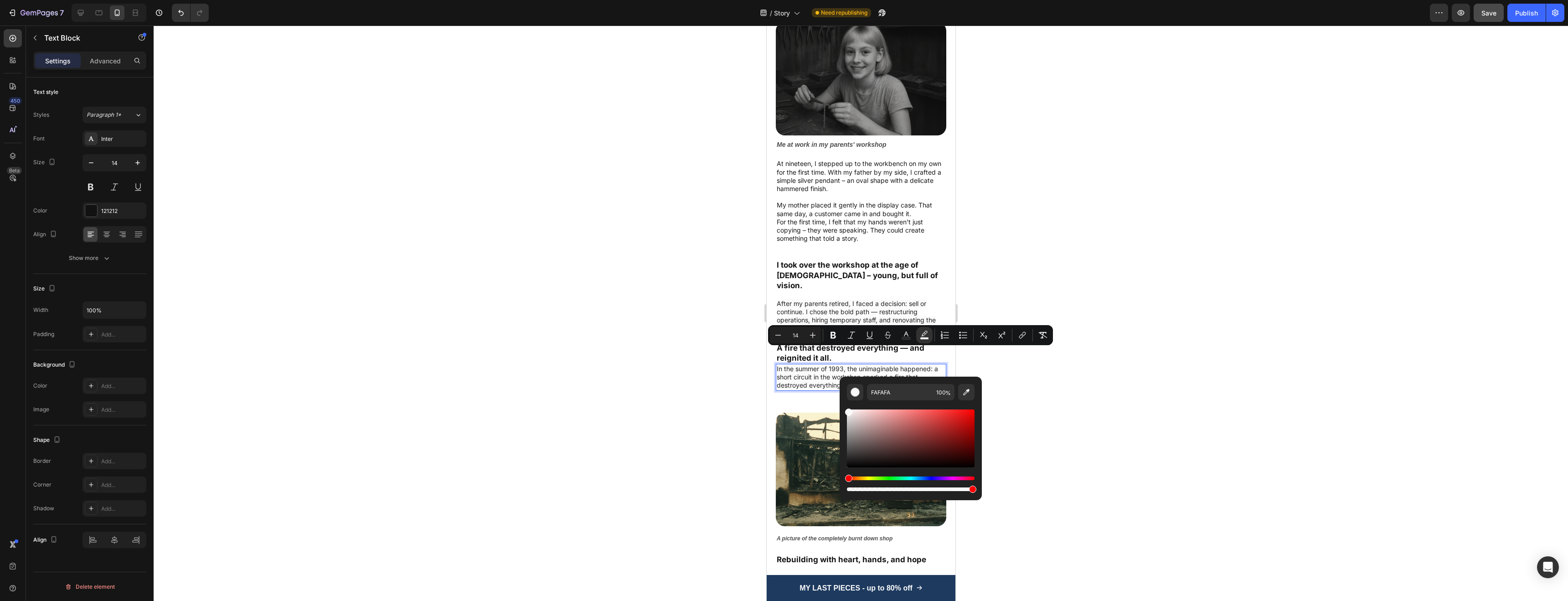
drag, startPoint x: 1005, startPoint y: 294, endPoint x: 989, endPoint y: 294, distance: 16.0
click at [1005, 294] on div at bounding box center [861, 313] width 1415 height 575
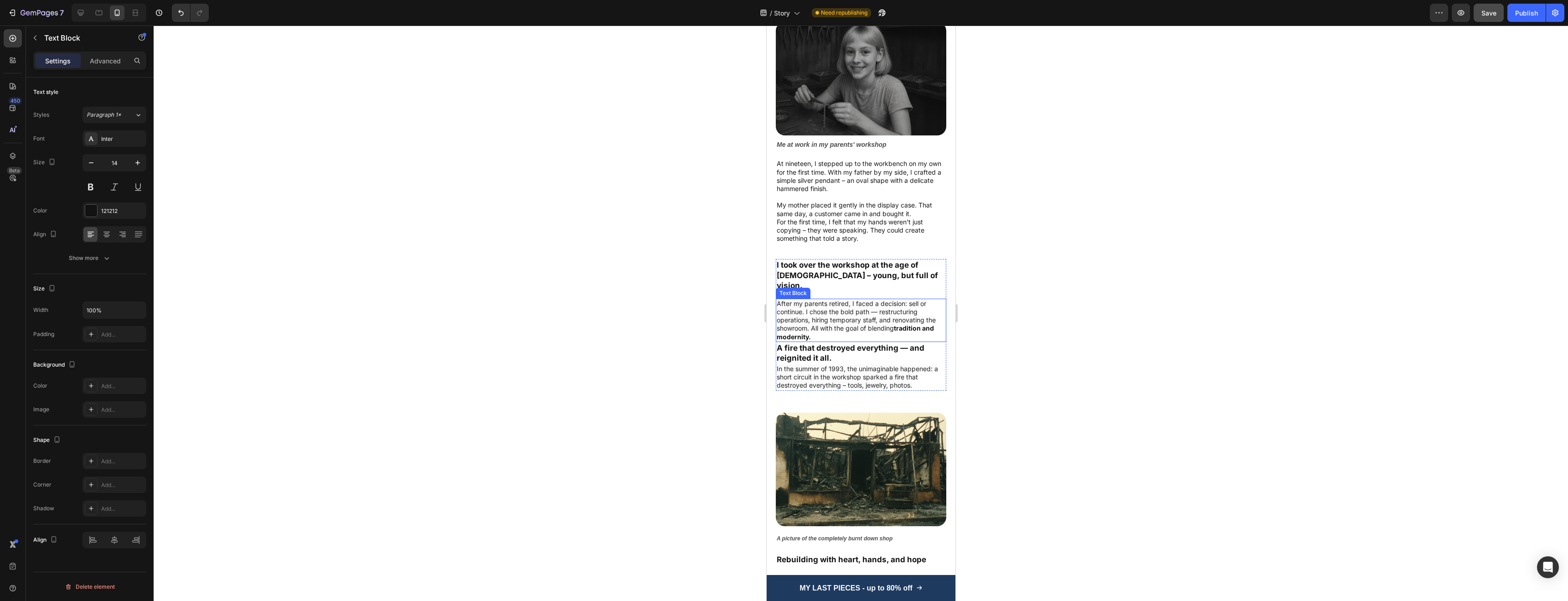
click at [849, 311] on span "After my parents retired, I faced a decision: sell or continue. I chose the bol…" at bounding box center [855, 316] width 159 height 33
drag, startPoint x: 817, startPoint y: 322, endPoint x: 773, endPoint y: 287, distance: 56.2
click at [773, 287] on div "I took over the workshop at the age of 32 – young, but full of vision. Text Blo…" at bounding box center [861, 324] width 189 height 132
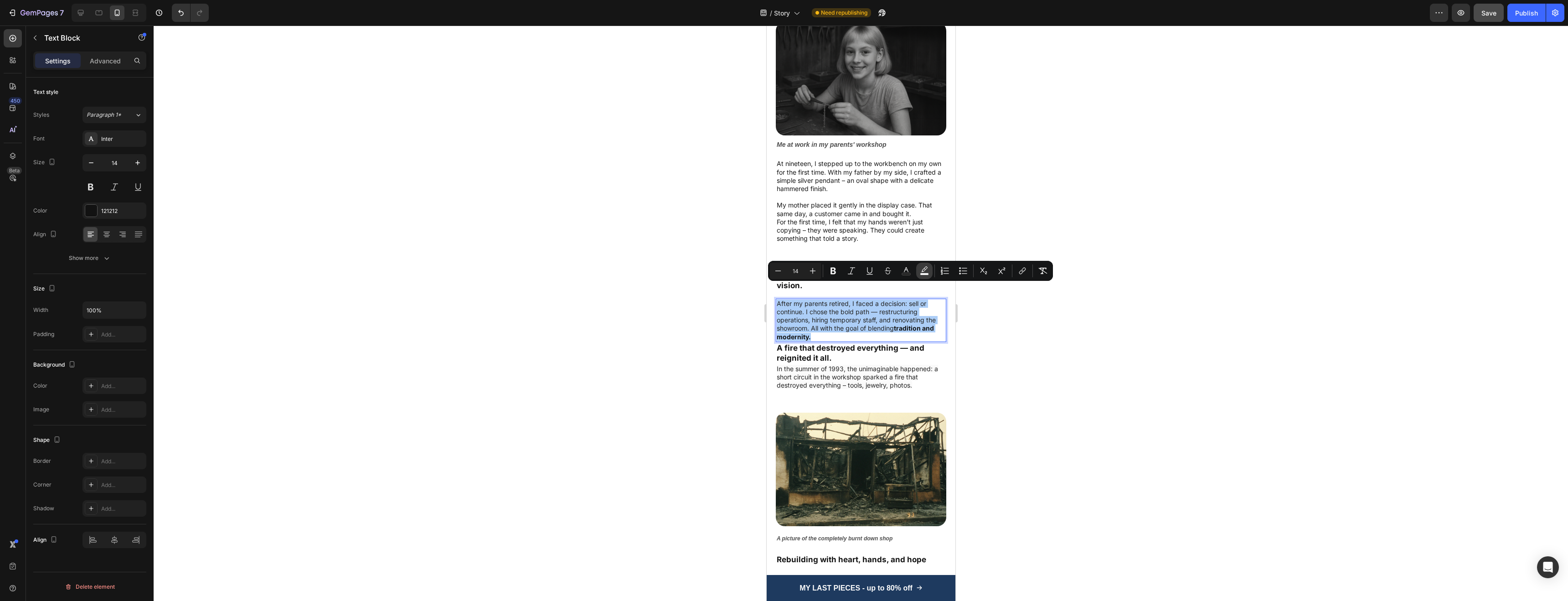
click at [921, 272] on icon "Editor contextual toolbar" at bounding box center [924, 270] width 9 height 9
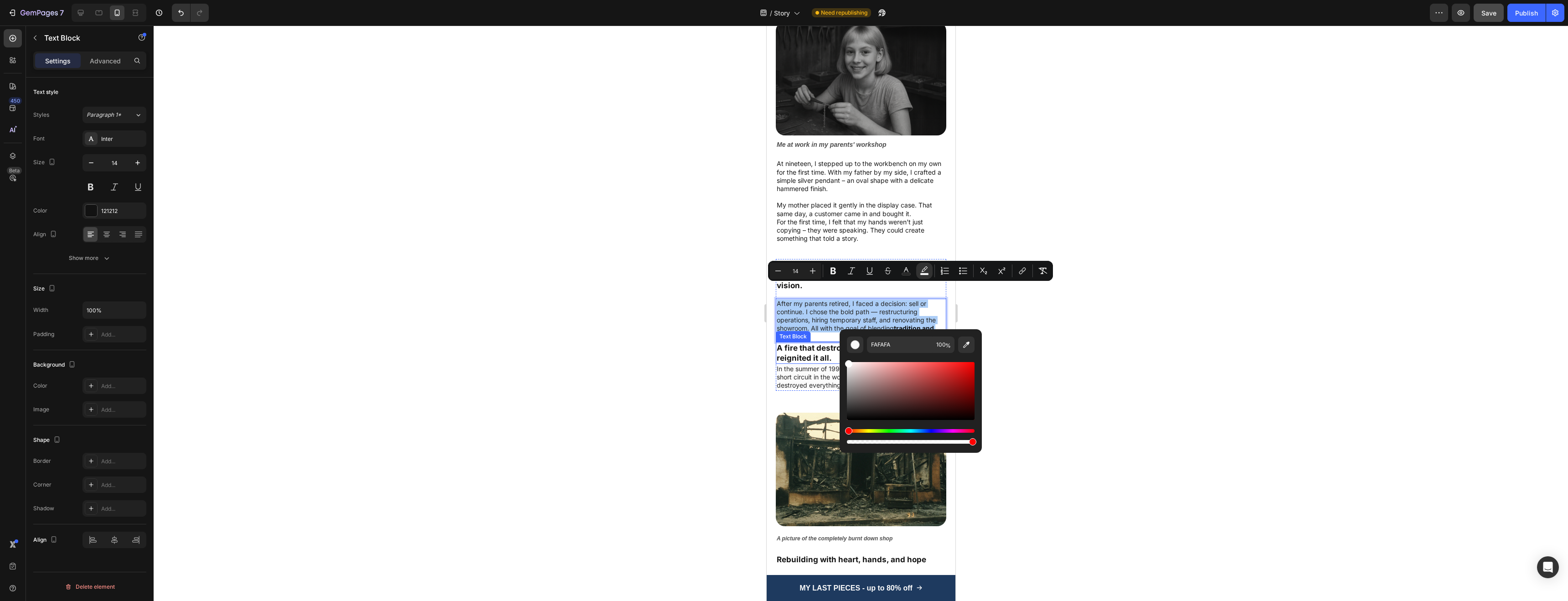
drag, startPoint x: 1615, startPoint y: 390, endPoint x: 825, endPoint y: 340, distance: 791.6
type input "FFFFFF"
click at [1100, 354] on div at bounding box center [861, 313] width 1415 height 575
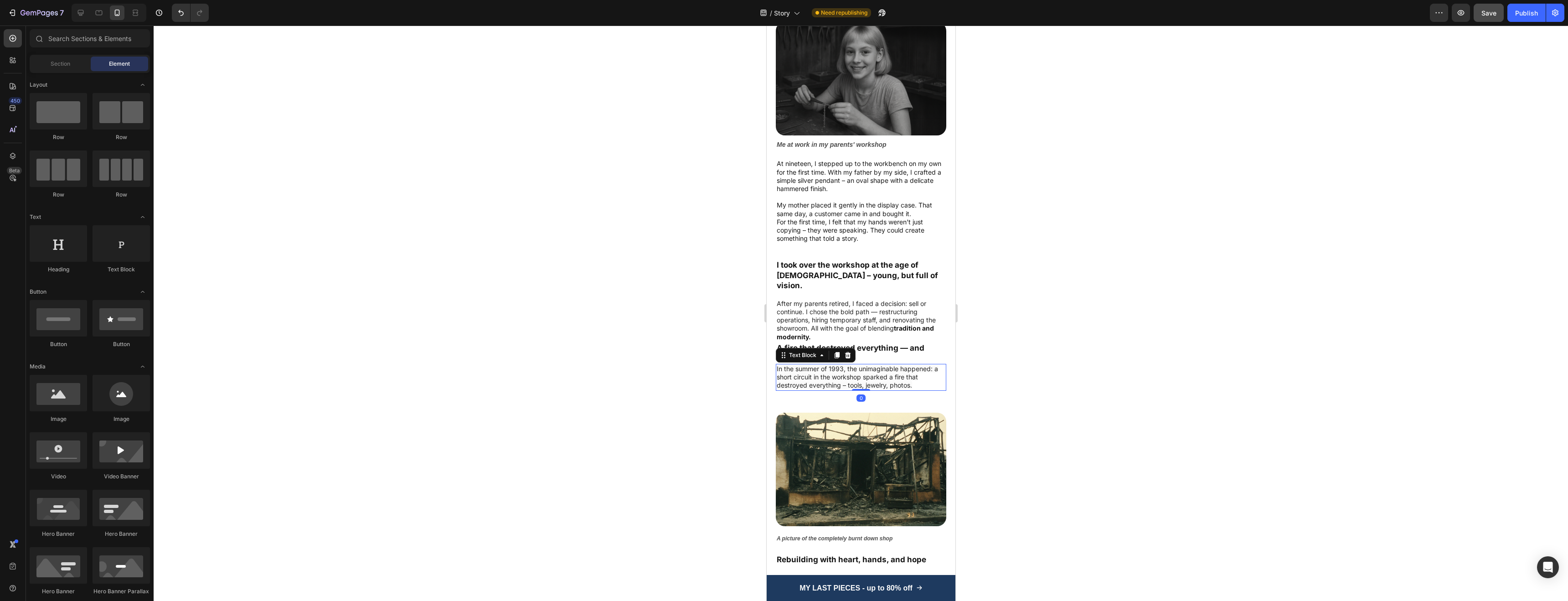
click at [859, 368] on span "In the summer of 1993, the unimaginable happened: a short circuit in the worksh…" at bounding box center [856, 377] width 161 height 24
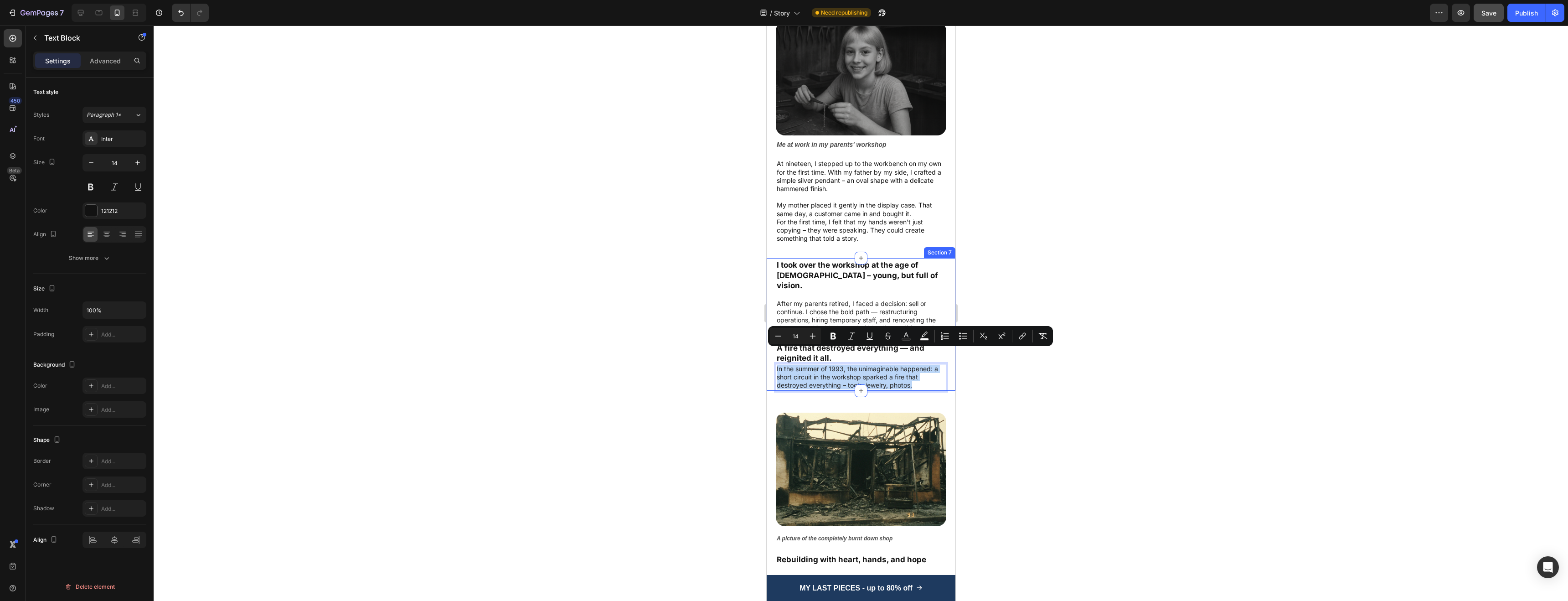
drag, startPoint x: 918, startPoint y: 370, endPoint x: 760, endPoint y: 346, distance: 159.8
click at [925, 337] on icon "Editor contextual toolbar" at bounding box center [924, 336] width 9 height 9
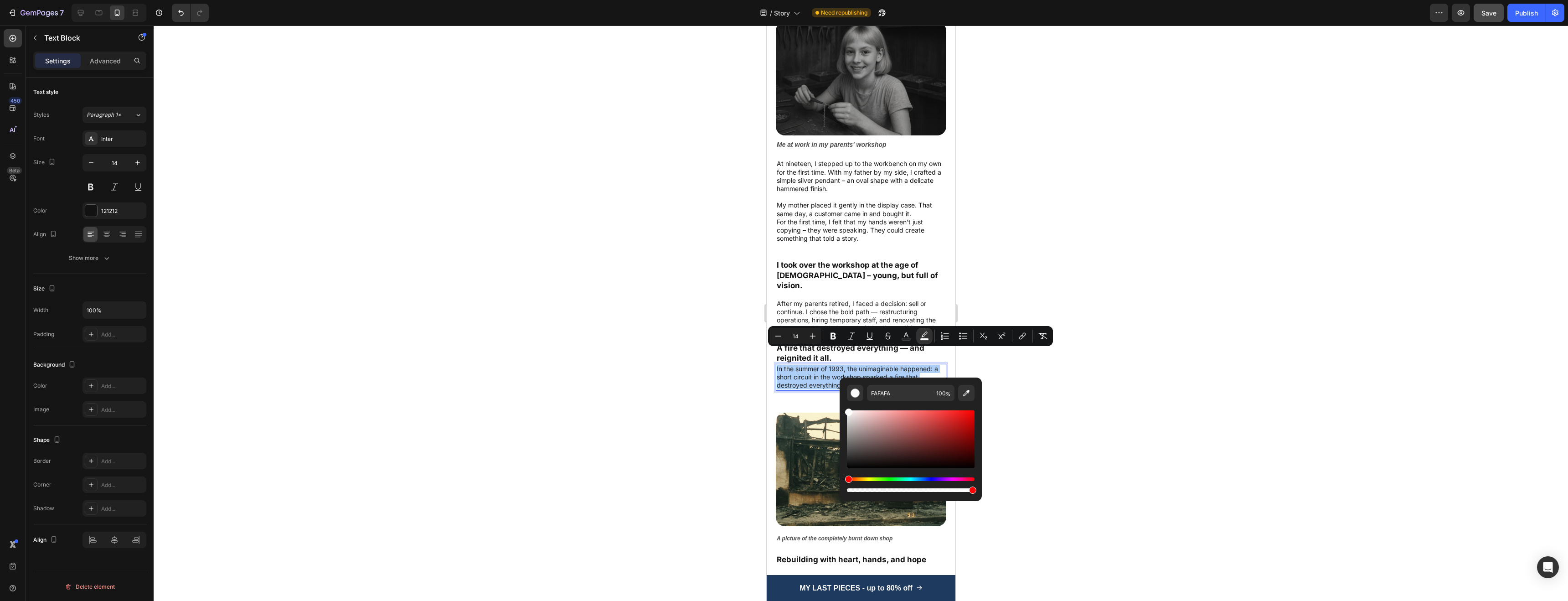
drag, startPoint x: 1615, startPoint y: 435, endPoint x: 831, endPoint y: 392, distance: 785.2
type input "FFFFFF"
click at [1192, 381] on div at bounding box center [861, 313] width 1415 height 575
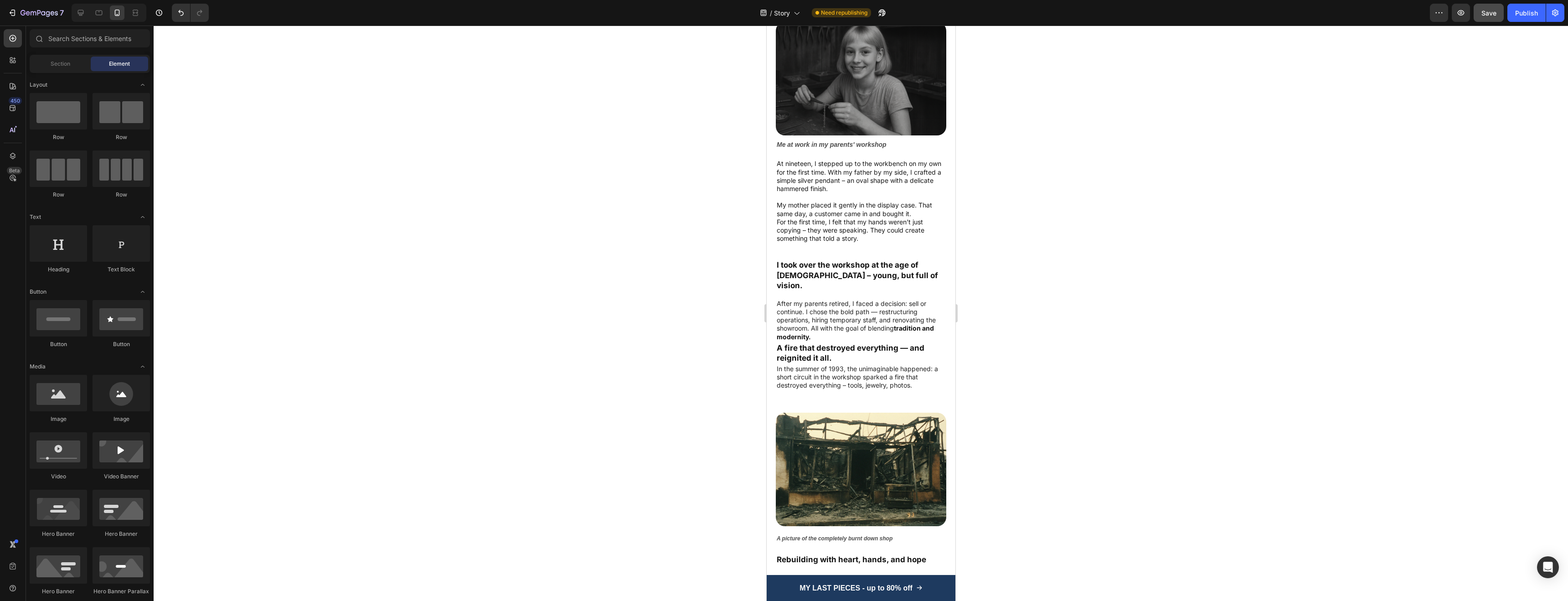
click at [1146, 370] on div at bounding box center [861, 313] width 1415 height 575
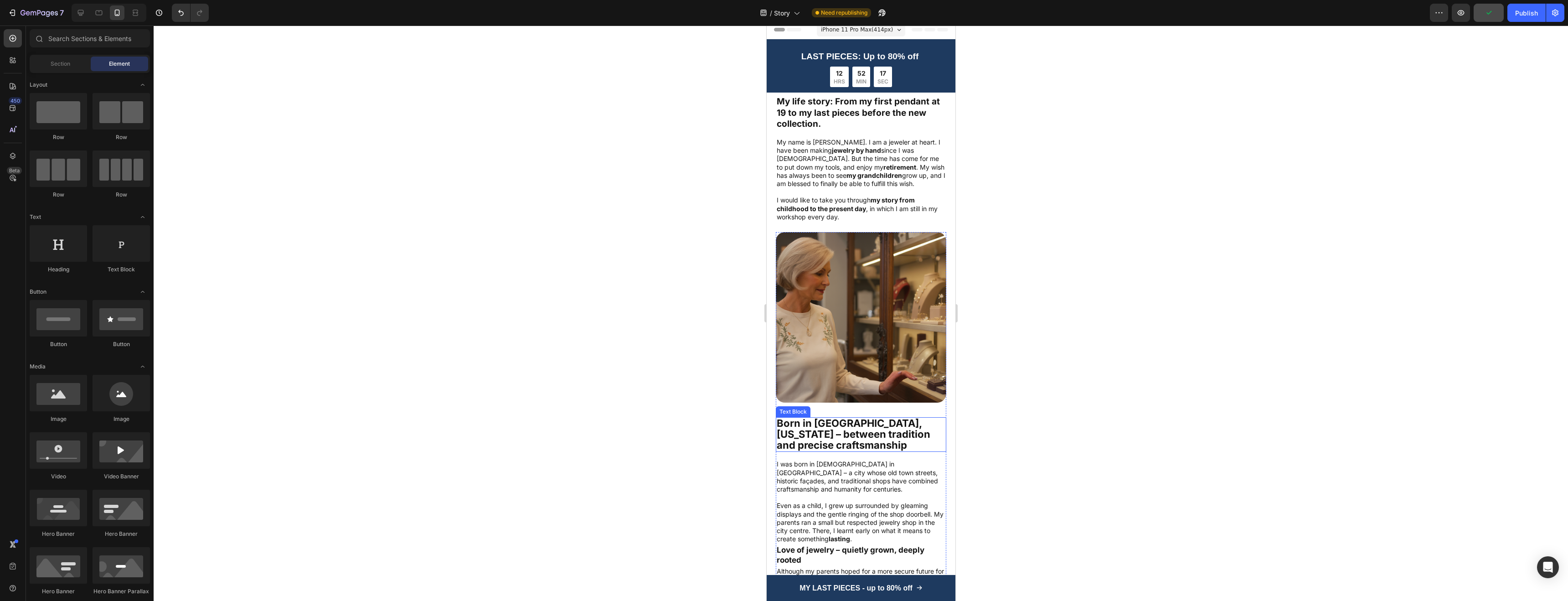
scroll to position [0, 0]
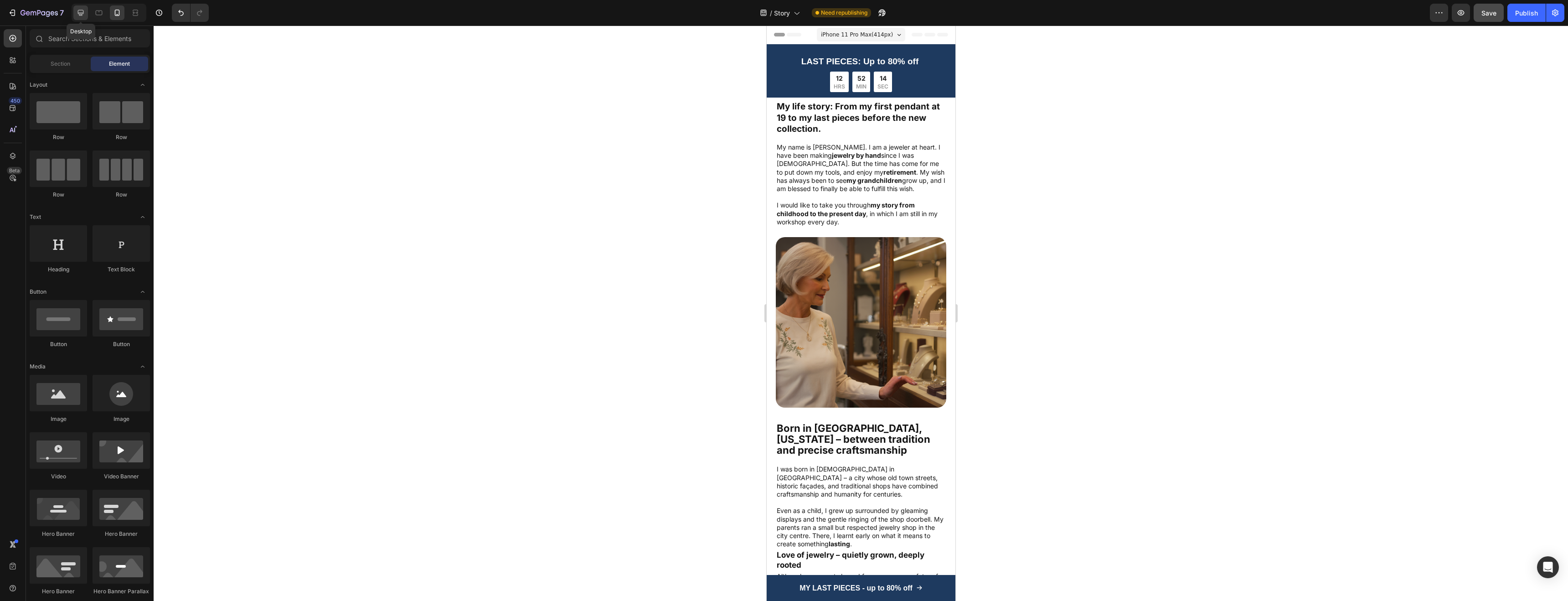
click at [77, 12] on icon at bounding box center [80, 12] width 9 height 9
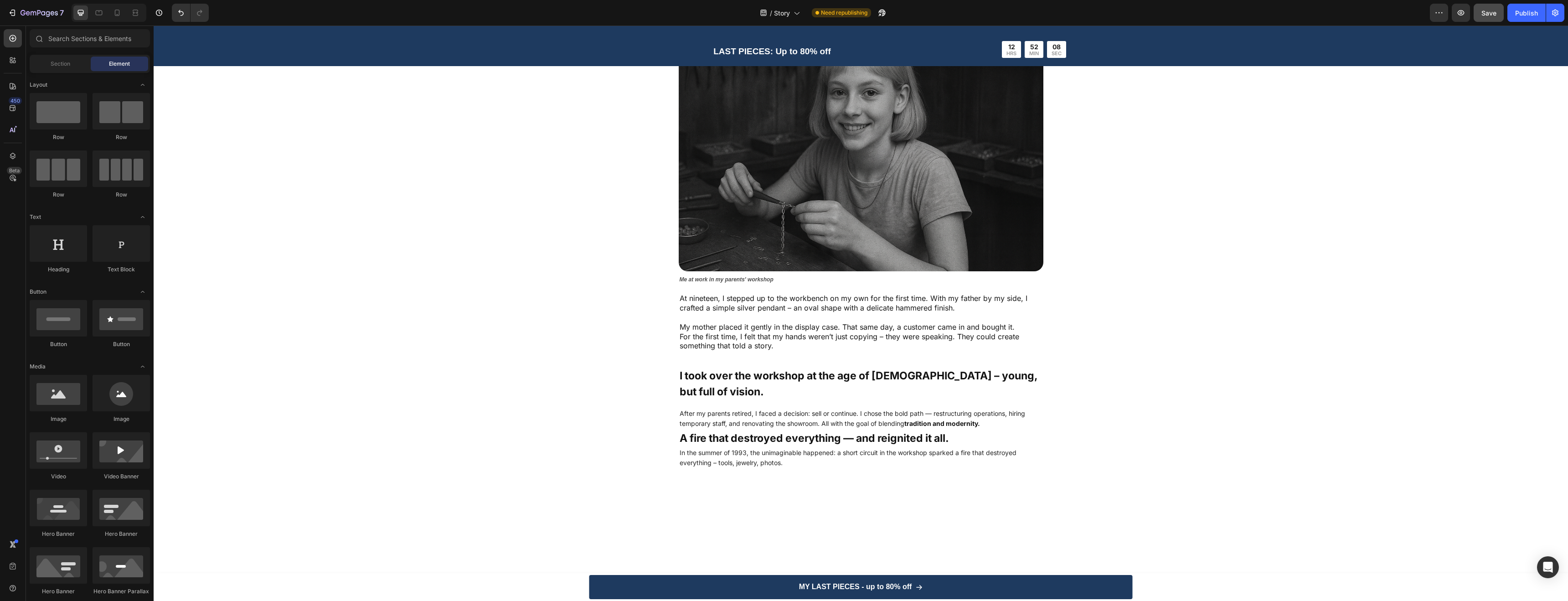
scroll to position [657, 0]
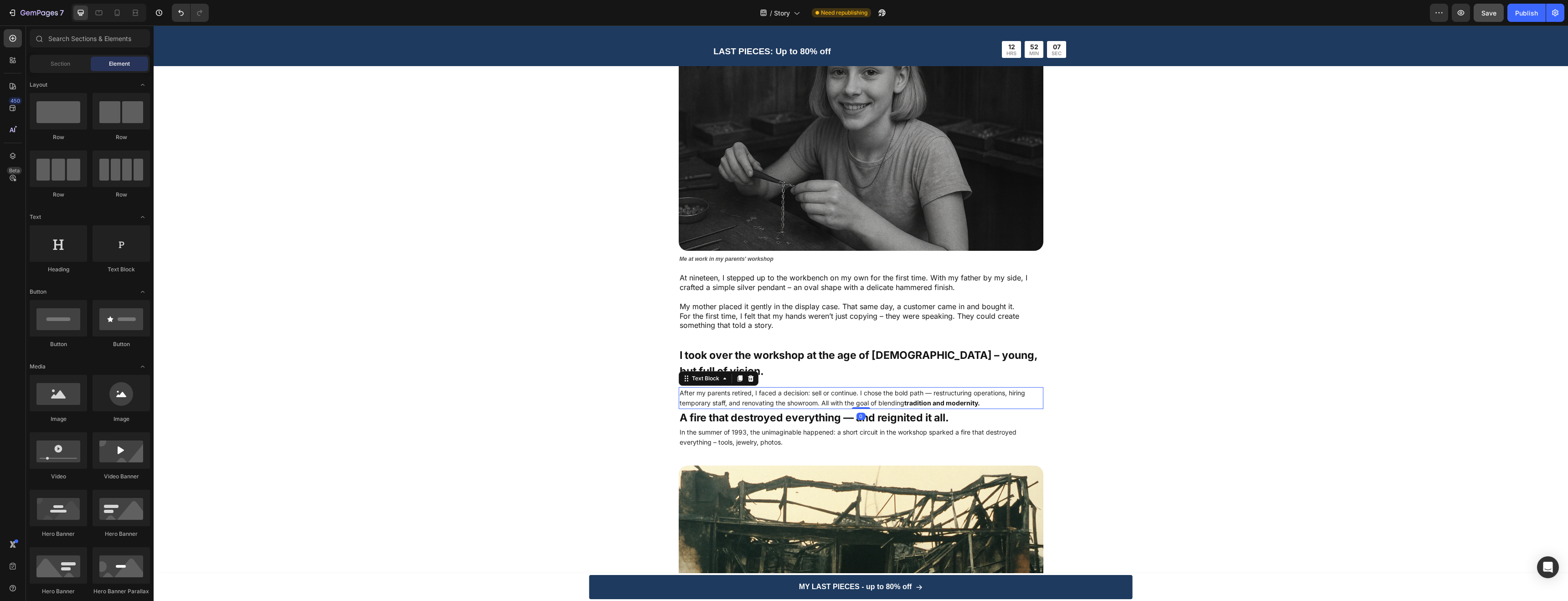
click at [892, 389] on span "After my parents retired, I faced a decision: sell or continue. I chose the bol…" at bounding box center [853, 398] width 346 height 18
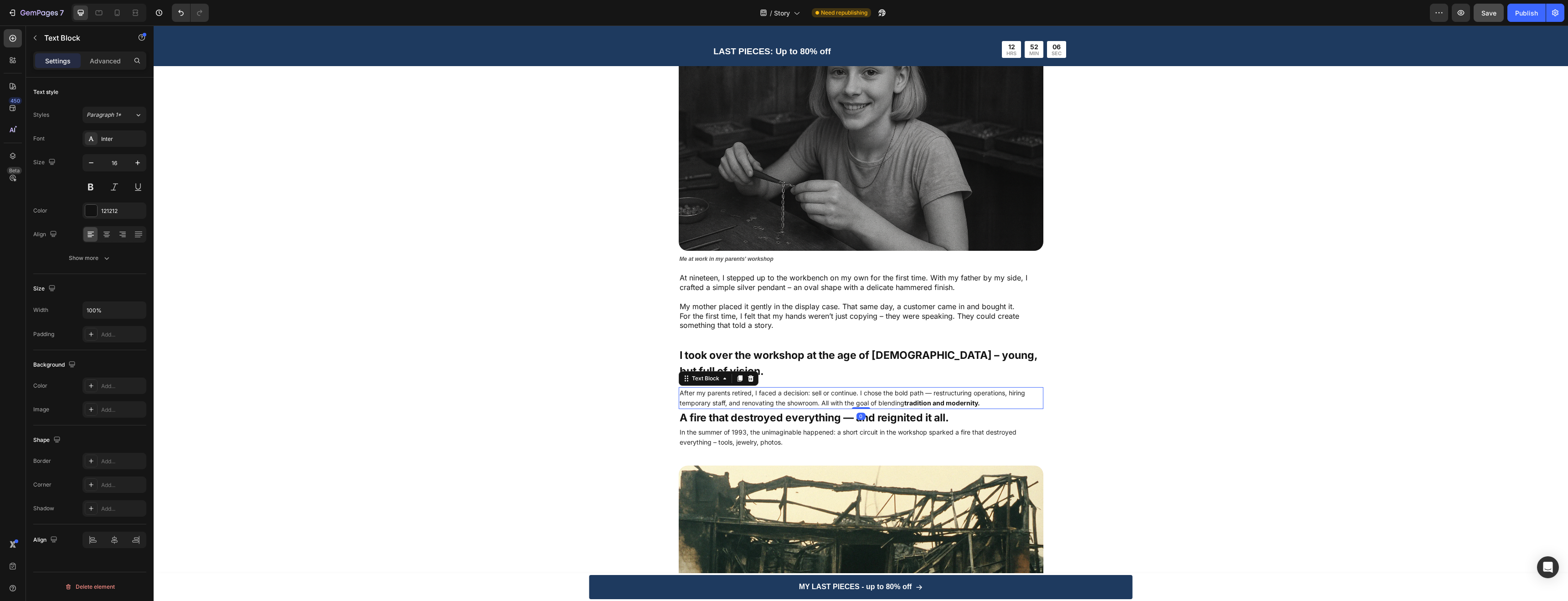
click at [903, 389] on span "After my parents retired, I faced a decision: sell or continue. I chose the bol…" at bounding box center [853, 398] width 346 height 18
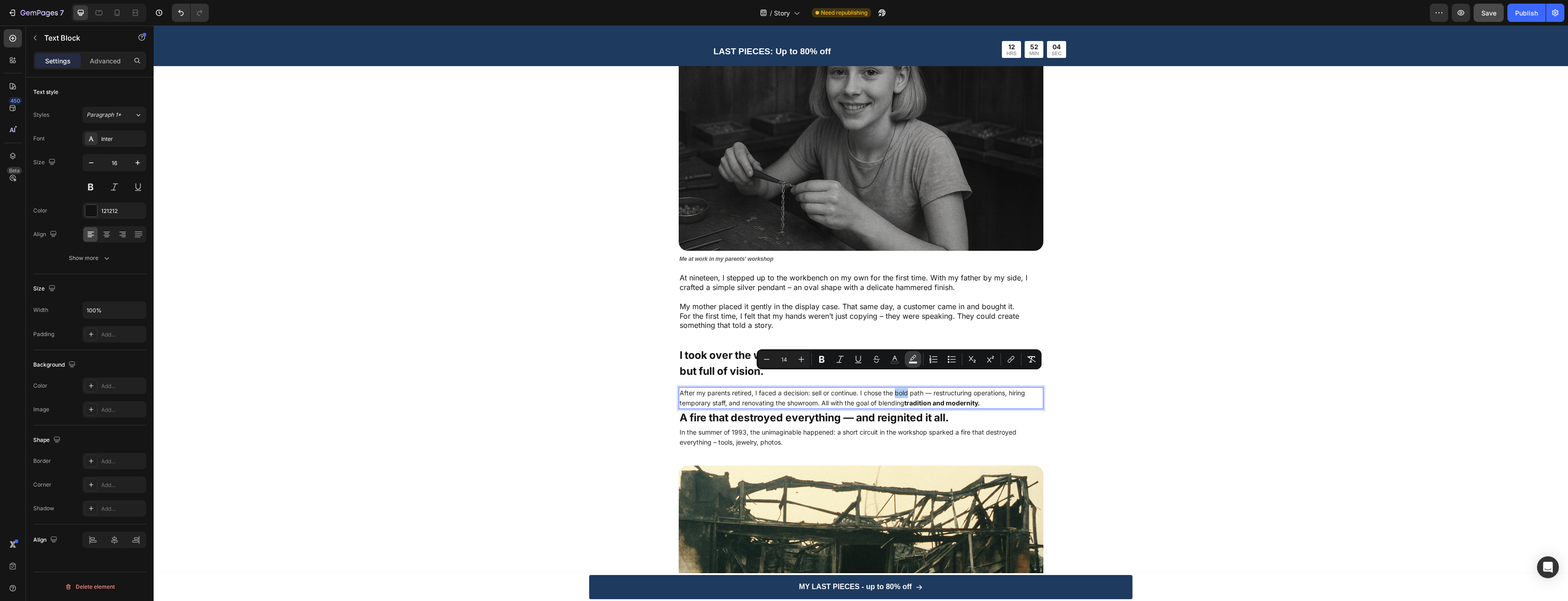
click at [914, 360] on icon "Editor contextual toolbar" at bounding box center [912, 359] width 9 height 9
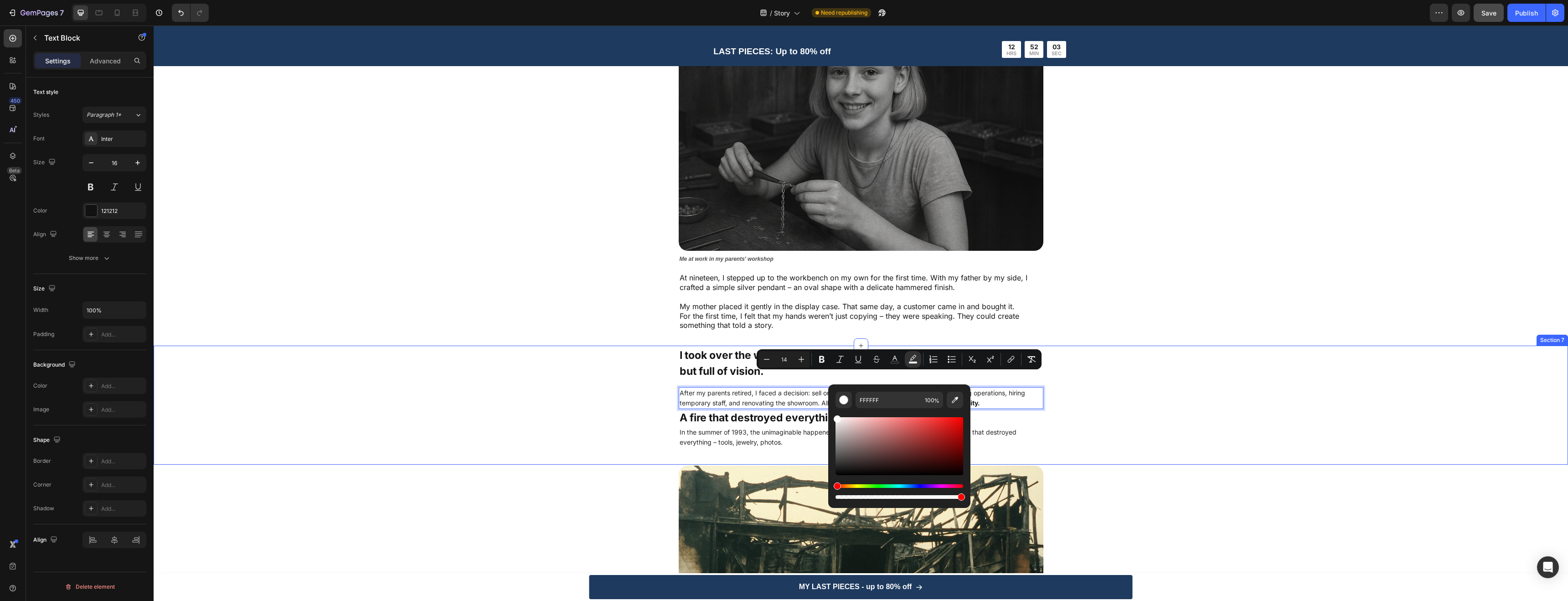
click at [1175, 367] on div "I took over the workshop at the age of 32 – young, but full of vision. Text Blo…" at bounding box center [861, 397] width 1122 height 102
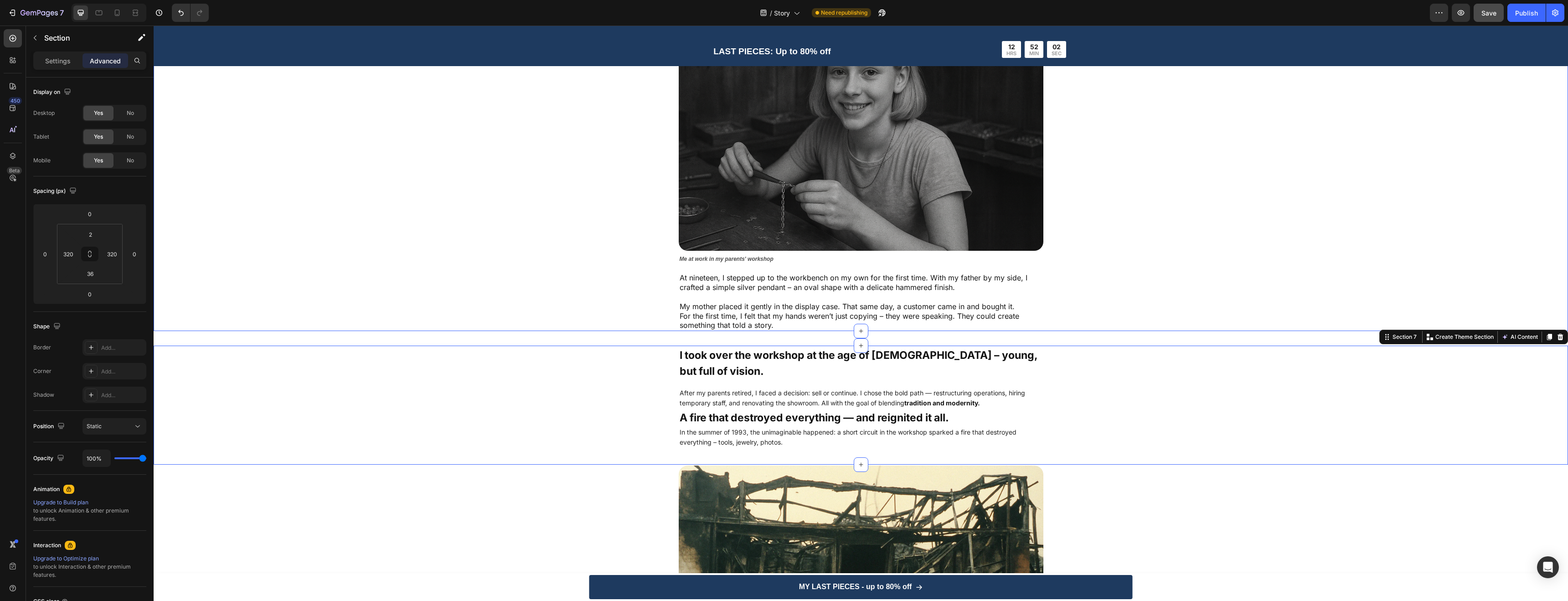
click at [1158, 267] on div "My first pendant – simple, delicate, meaningful Text Block Image Me at work in …" at bounding box center [861, 153] width 1122 height 355
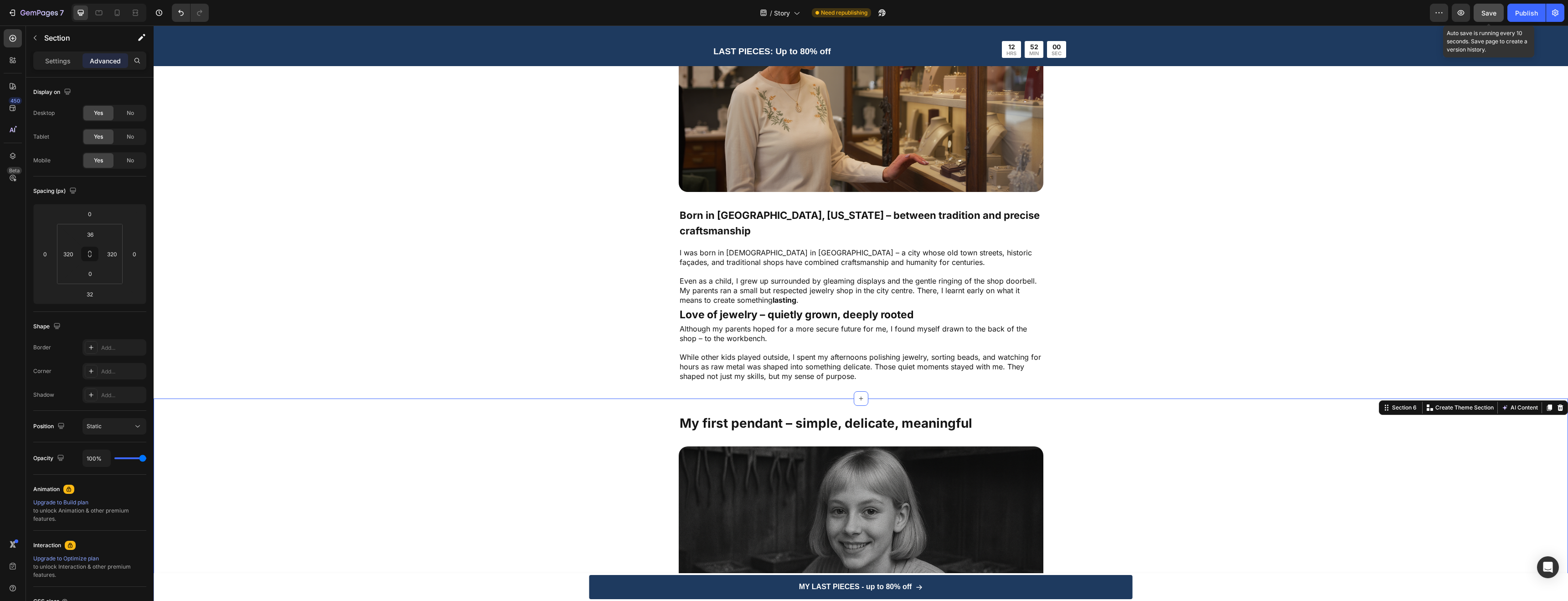
click at [1500, 15] on button "Save" at bounding box center [1488, 13] width 30 height 18
click at [1517, 12] on div "Publish" at bounding box center [1526, 13] width 23 height 10
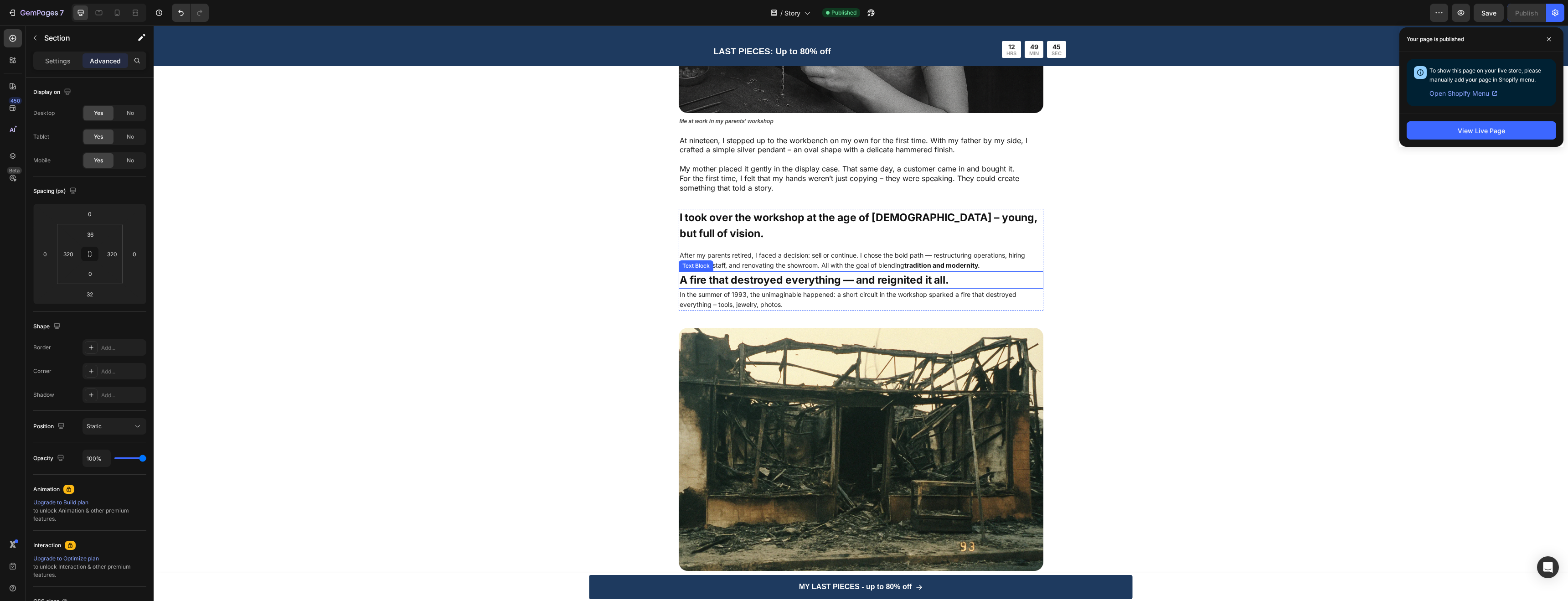
scroll to position [276, 0]
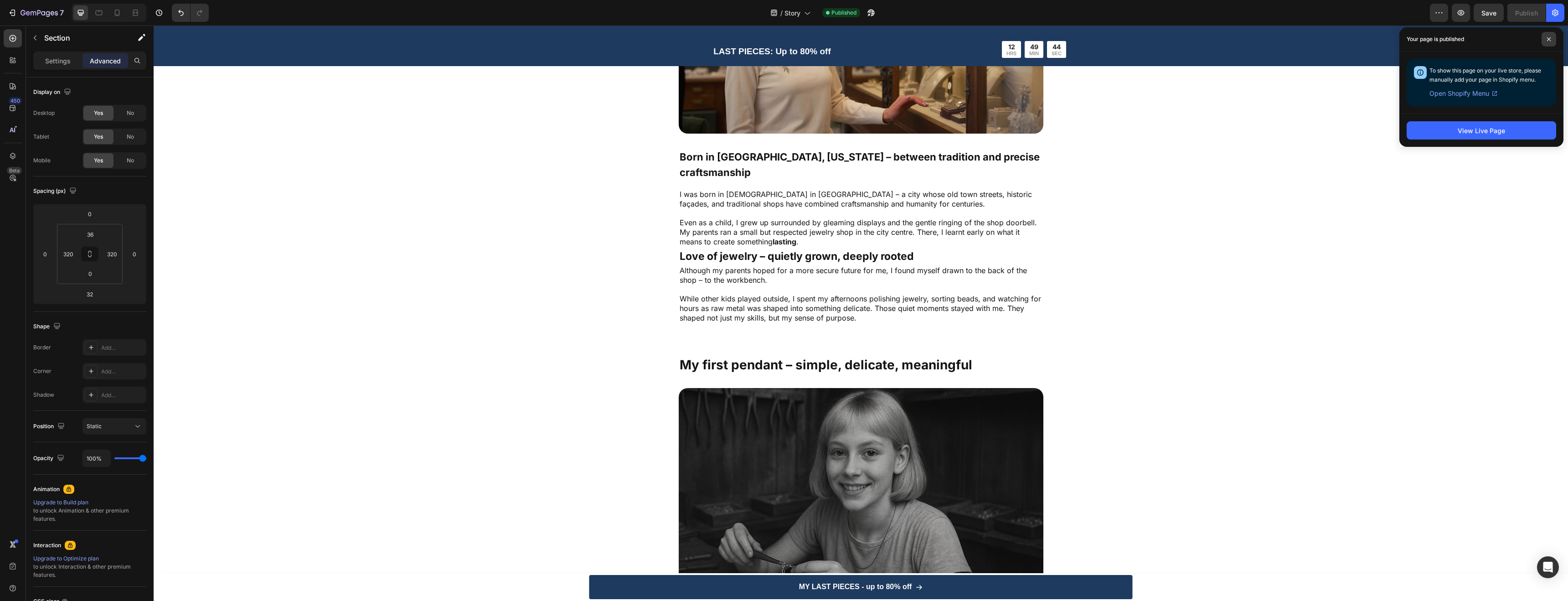
click at [1553, 43] on span at bounding box center [1549, 39] width 15 height 15
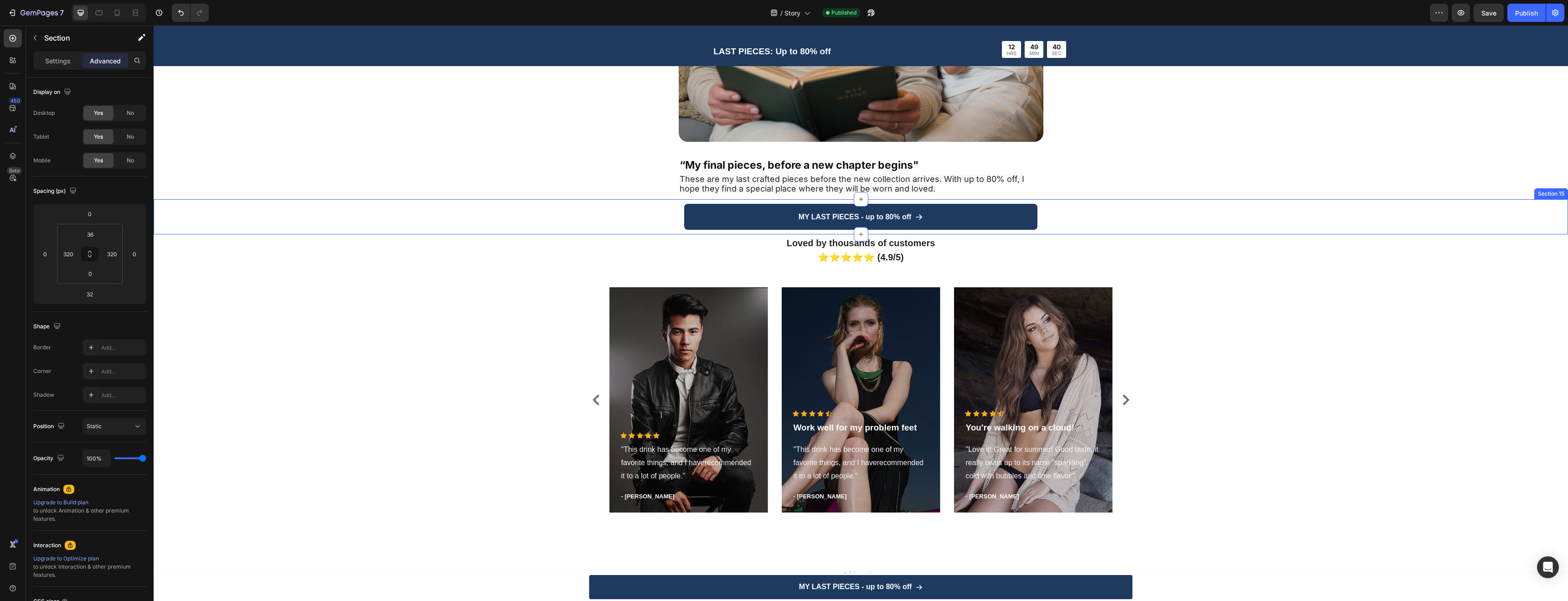
scroll to position [2523, 0]
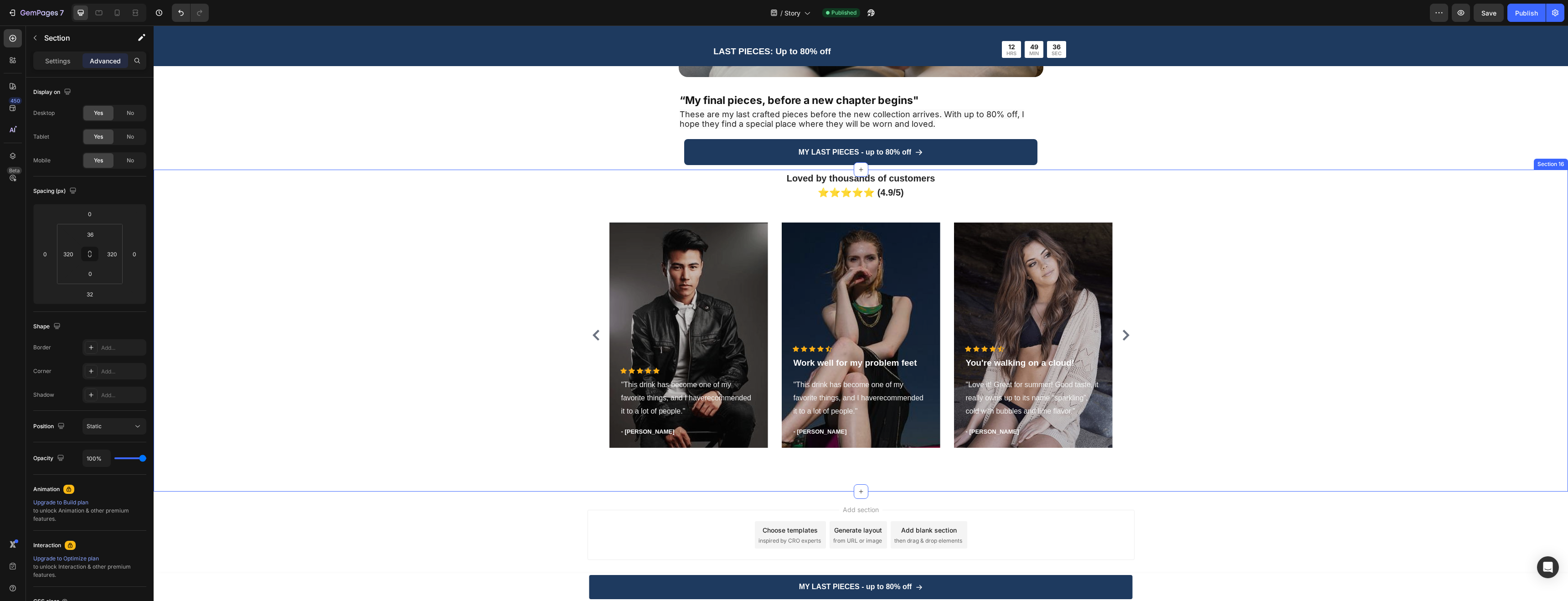
click at [958, 421] on div "Loved by thousands of customers ⭐⭐⭐⭐⭐ (4.9/5) Heading Icon Icon Icon Icon Icon …" at bounding box center [861, 312] width 1401 height 284
click at [1172, 511] on div "Add section Choose templates inspired by CRO experts Generate layout from URL o…" at bounding box center [861, 536] width 1415 height 90
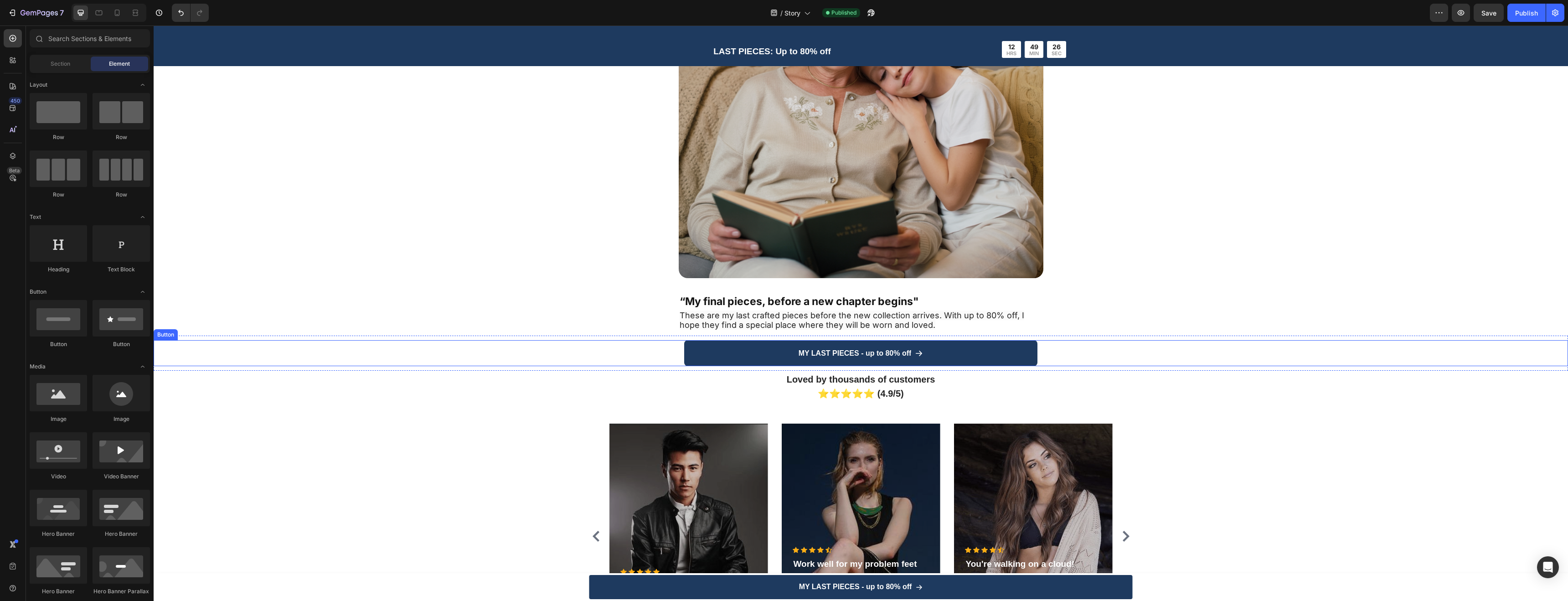
scroll to position [2470, 0]
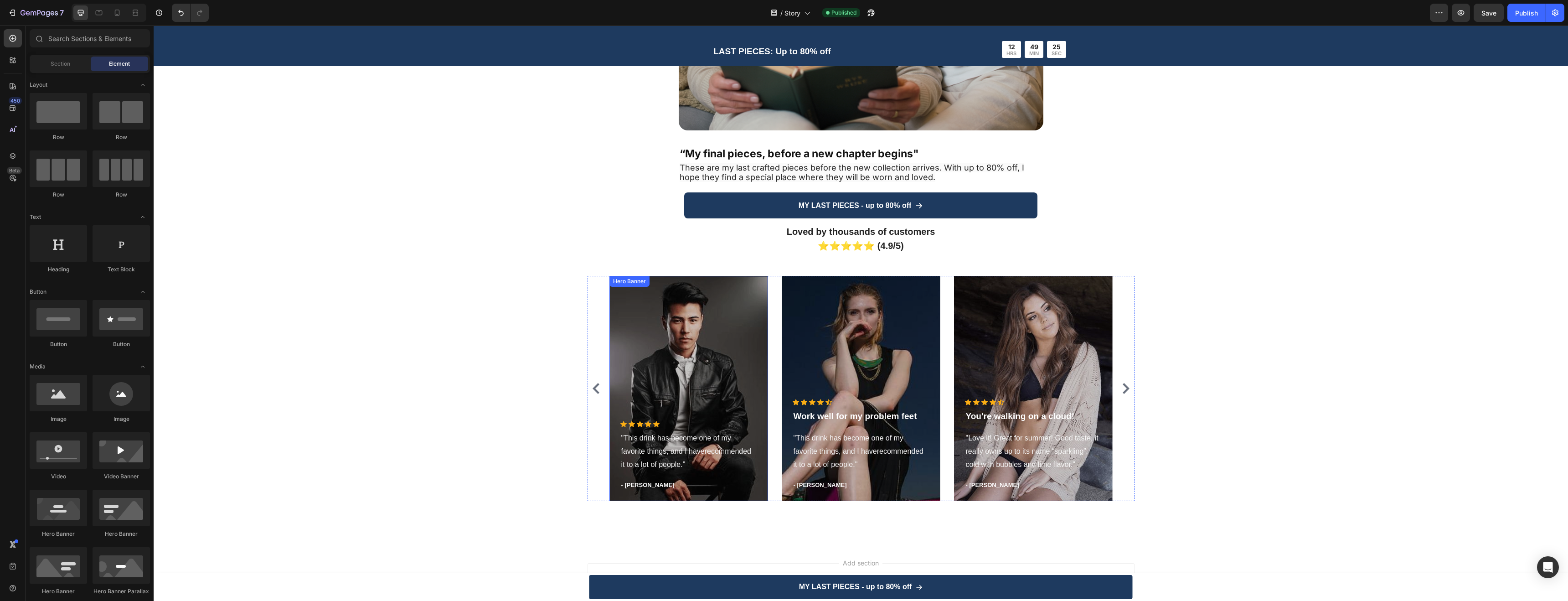
click at [716, 307] on div "Overlay" at bounding box center [688, 388] width 159 height 225
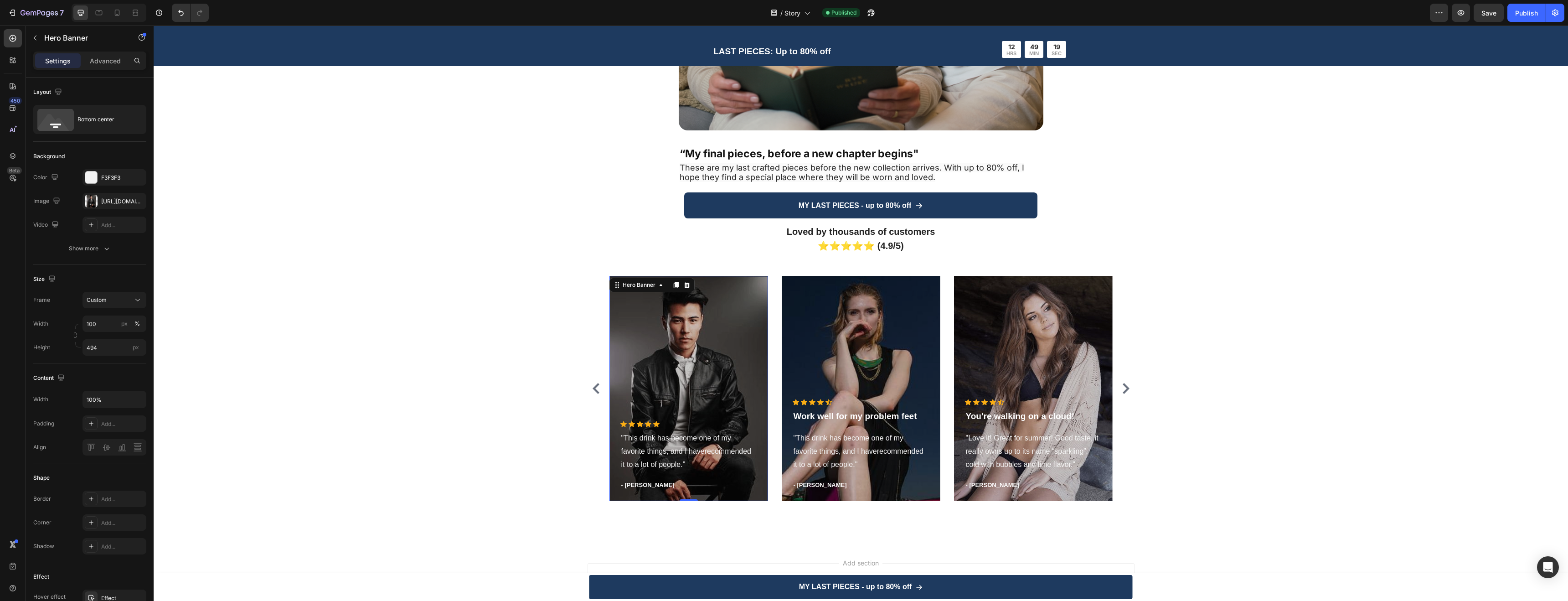
click at [718, 352] on div "Overlay" at bounding box center [688, 388] width 159 height 225
click at [117, 201] on div "https://ucarecdn.com/1aecb1d6-7ebe-4d52-ae2e-ec64806a3255/-/format/auto/" at bounding box center [114, 201] width 26 height 8
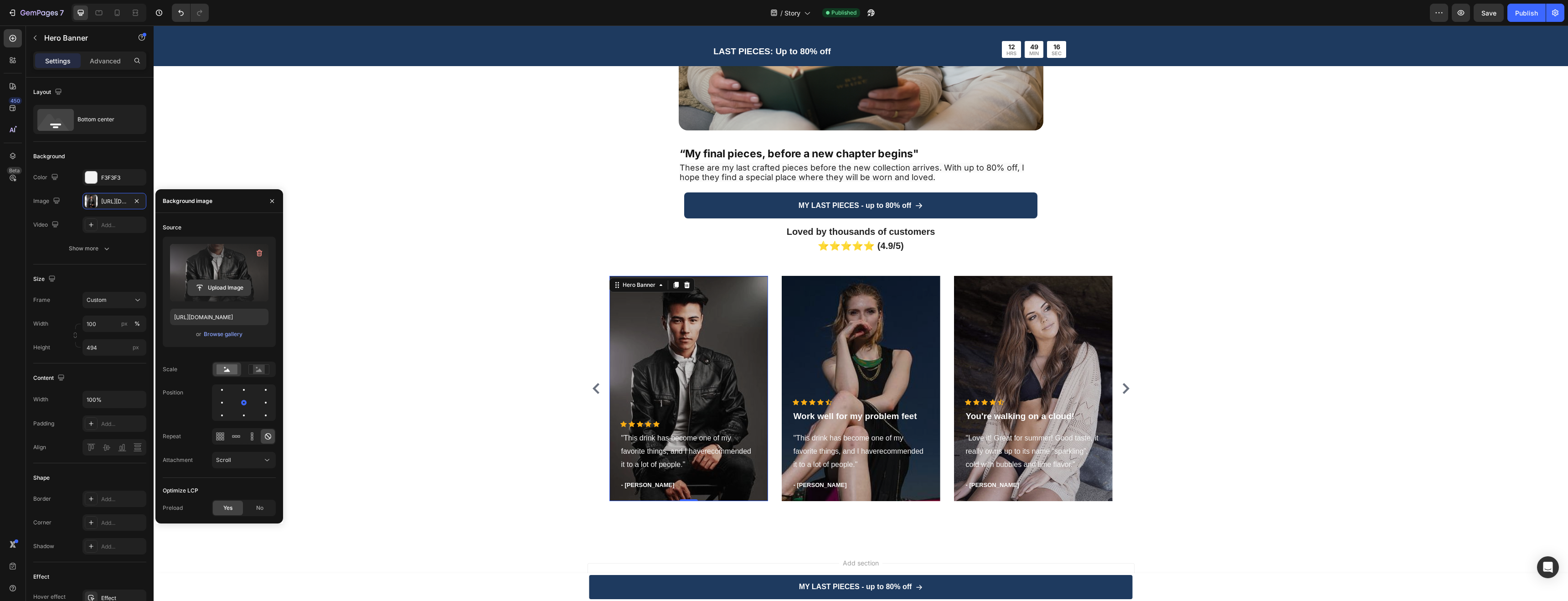
click at [217, 286] on input "file" at bounding box center [219, 287] width 63 height 15
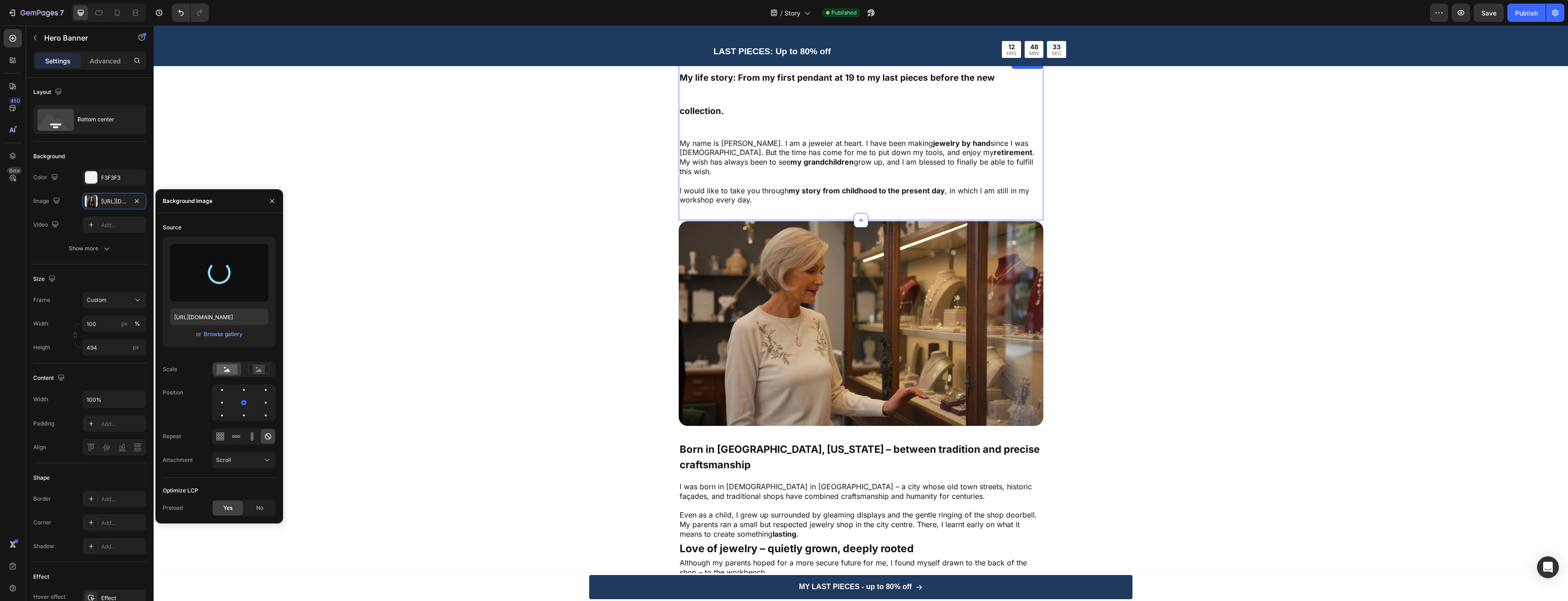
scroll to position [0, 0]
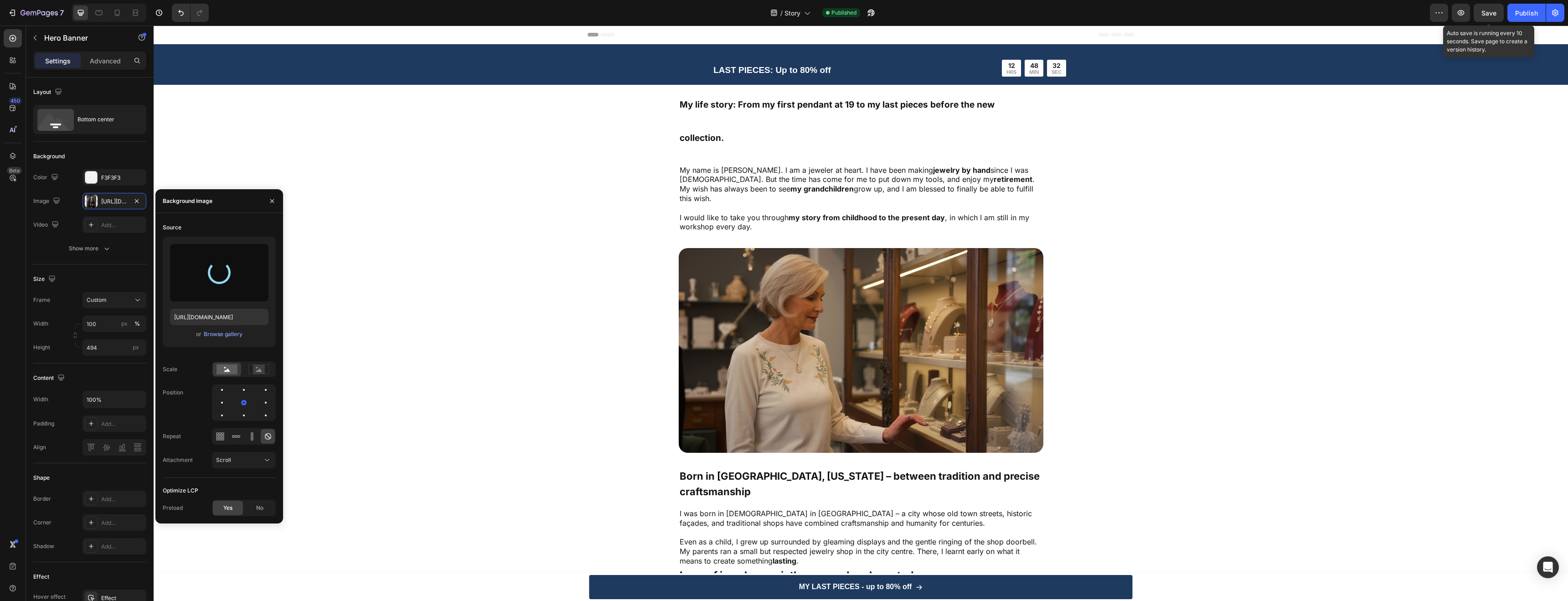
click at [1492, 15] on span "Save" at bounding box center [1489, 13] width 15 height 8
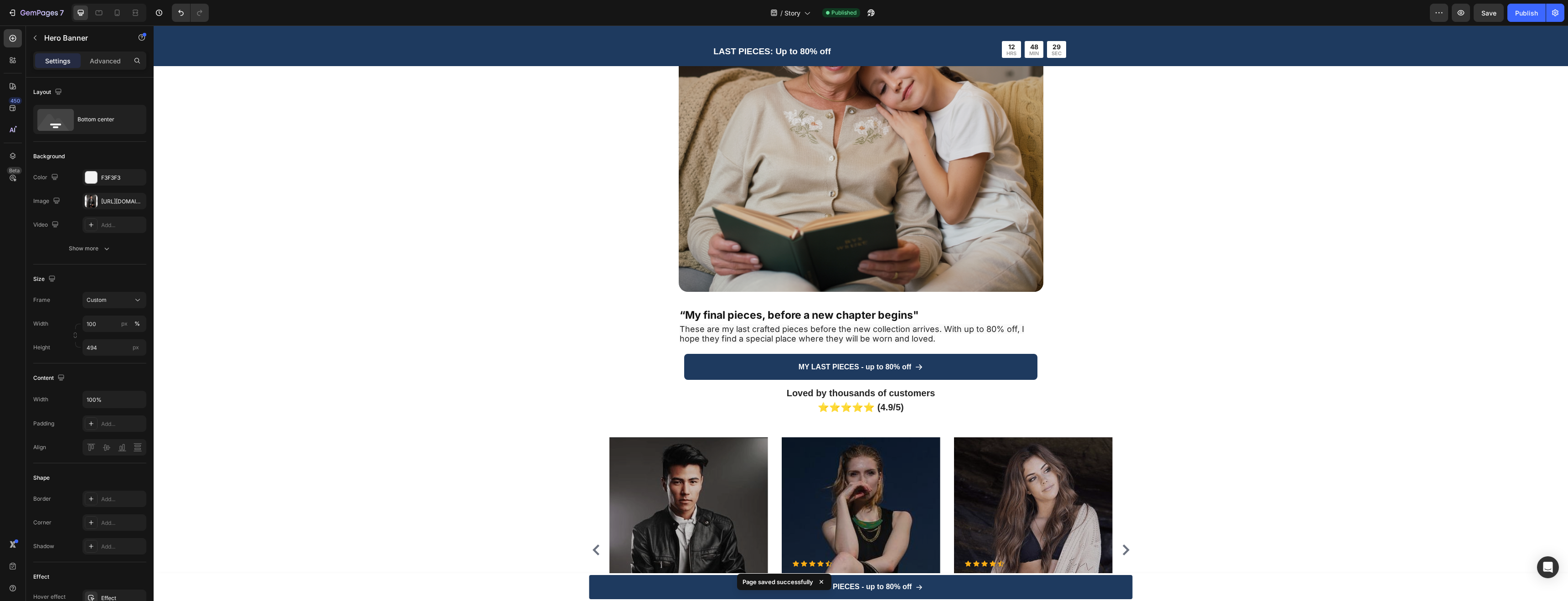
scroll to position [2523, 0]
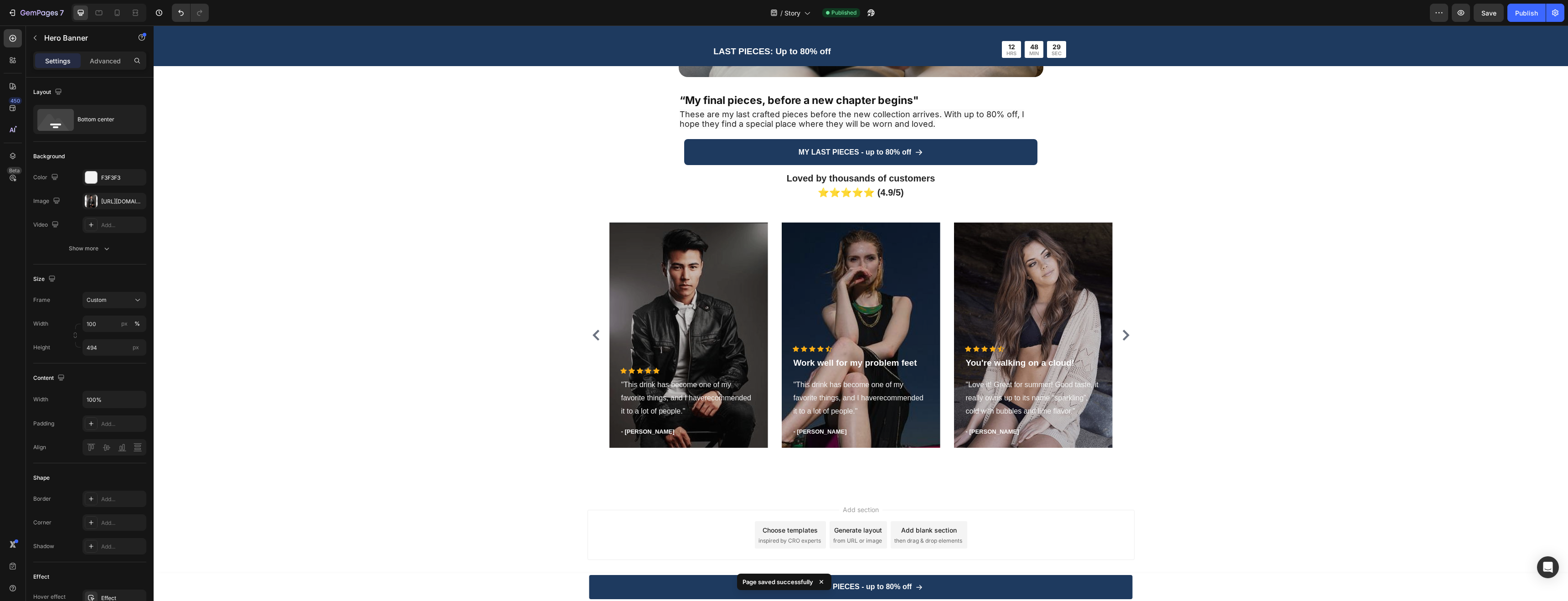
click at [680, 301] on div "Overlay" at bounding box center [688, 335] width 159 height 225
click at [668, 281] on div "Overlay" at bounding box center [688, 335] width 159 height 225
click at [112, 201] on div "https://ucarecdn.com/1aecb1d6-7ebe-4d52-ae2e-ec64806a3255/-/format/auto/" at bounding box center [114, 201] width 26 height 8
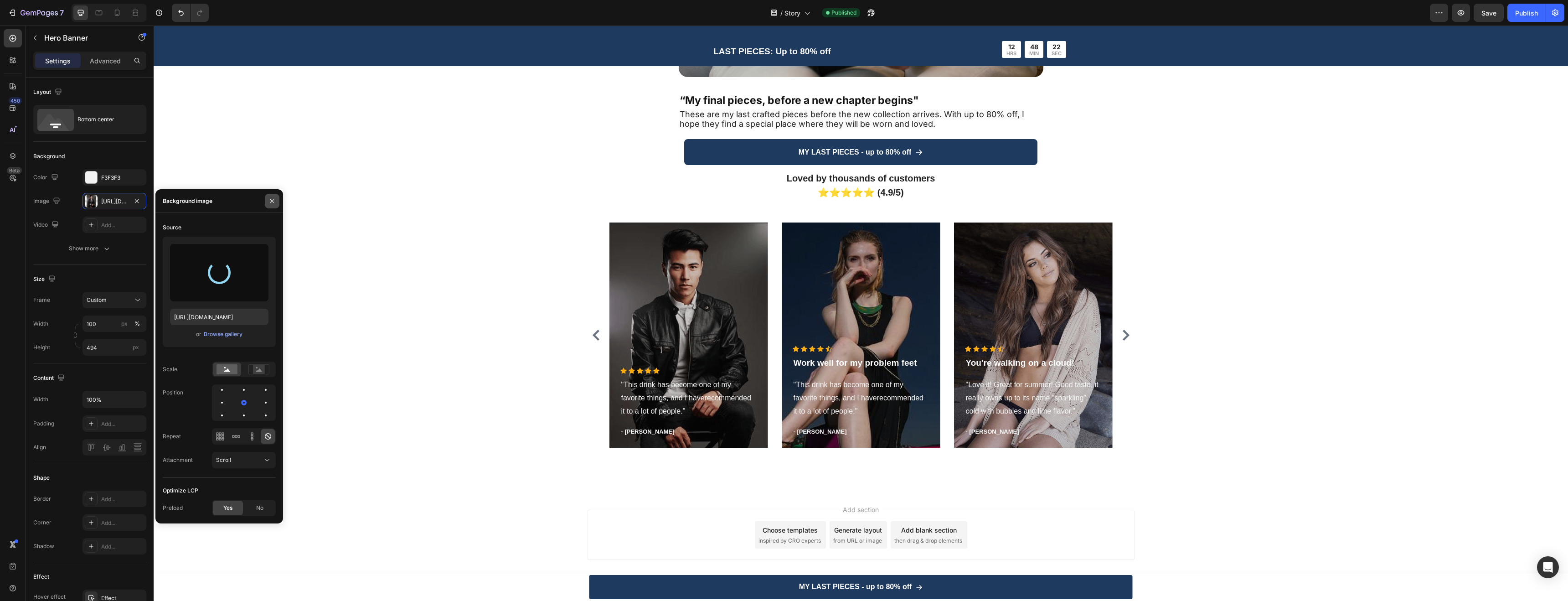
click at [270, 199] on icon "button" at bounding box center [272, 201] width 7 height 7
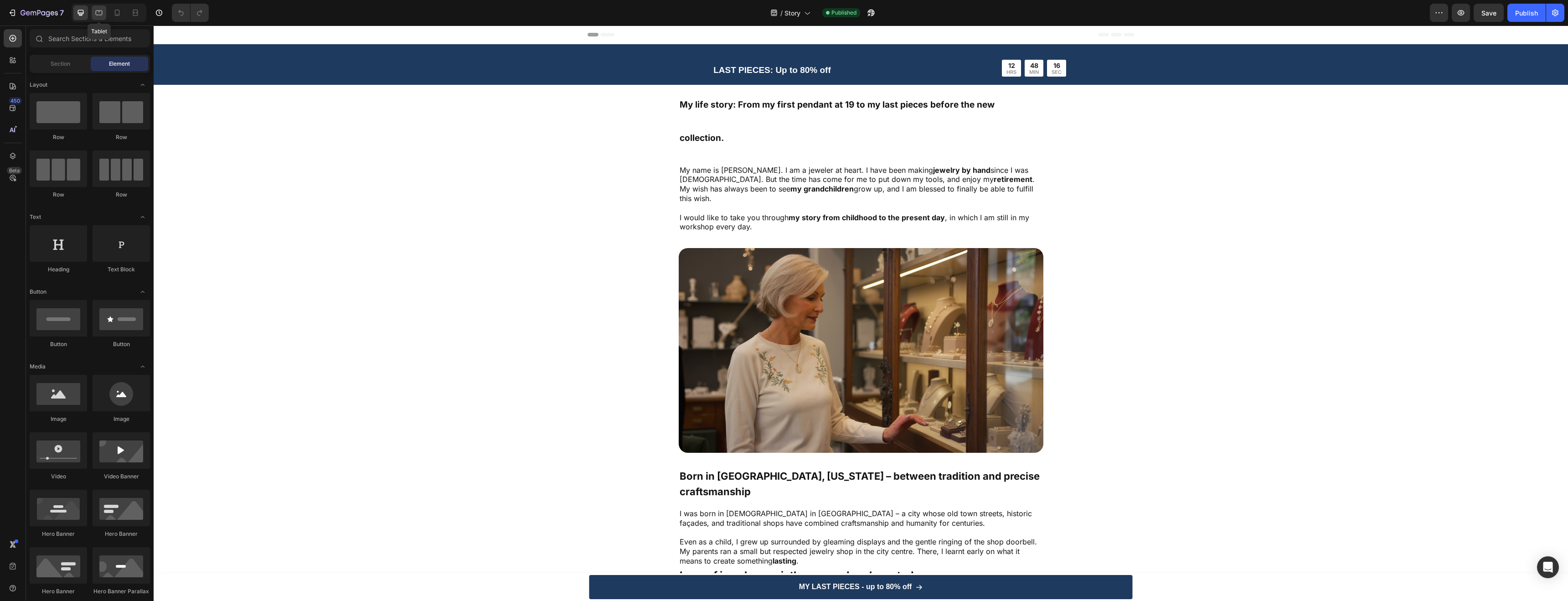
click at [97, 16] on icon at bounding box center [99, 12] width 9 height 9
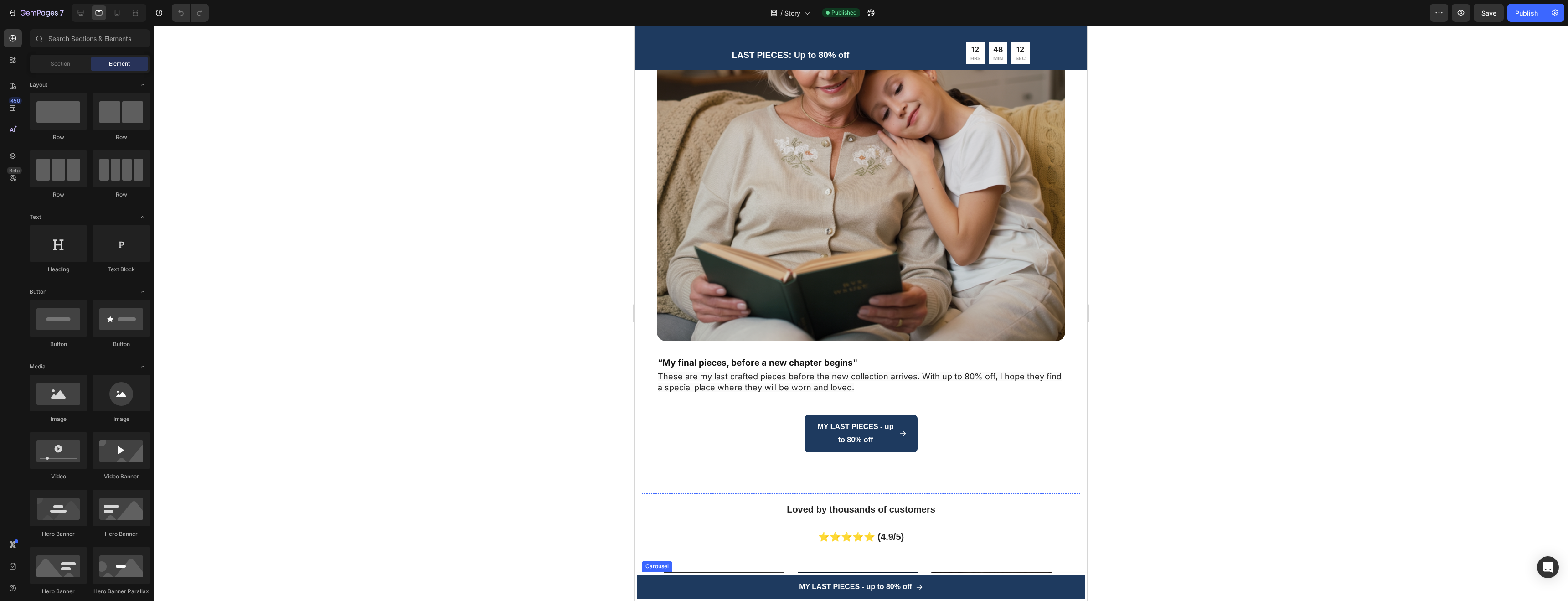
scroll to position [2930, 0]
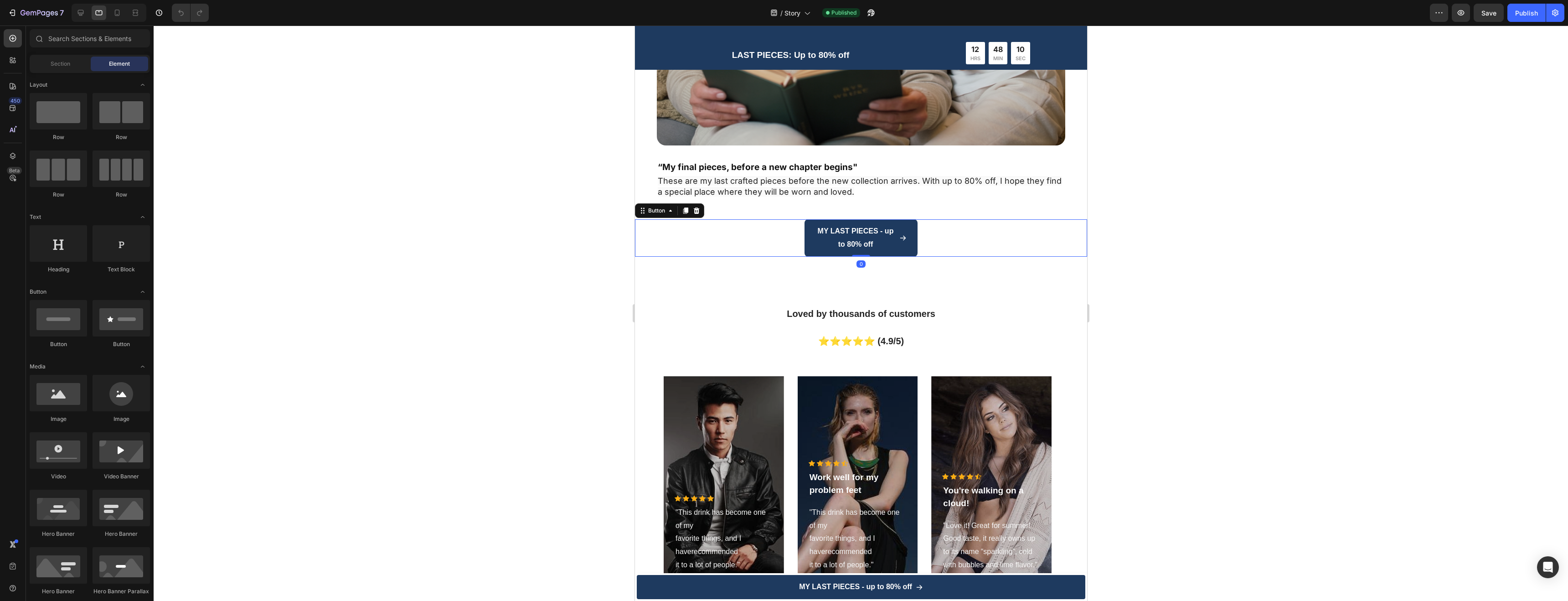
click at [930, 233] on div "MY LAST PIECES - up to 80% off Button 0" at bounding box center [860, 237] width 452 height 37
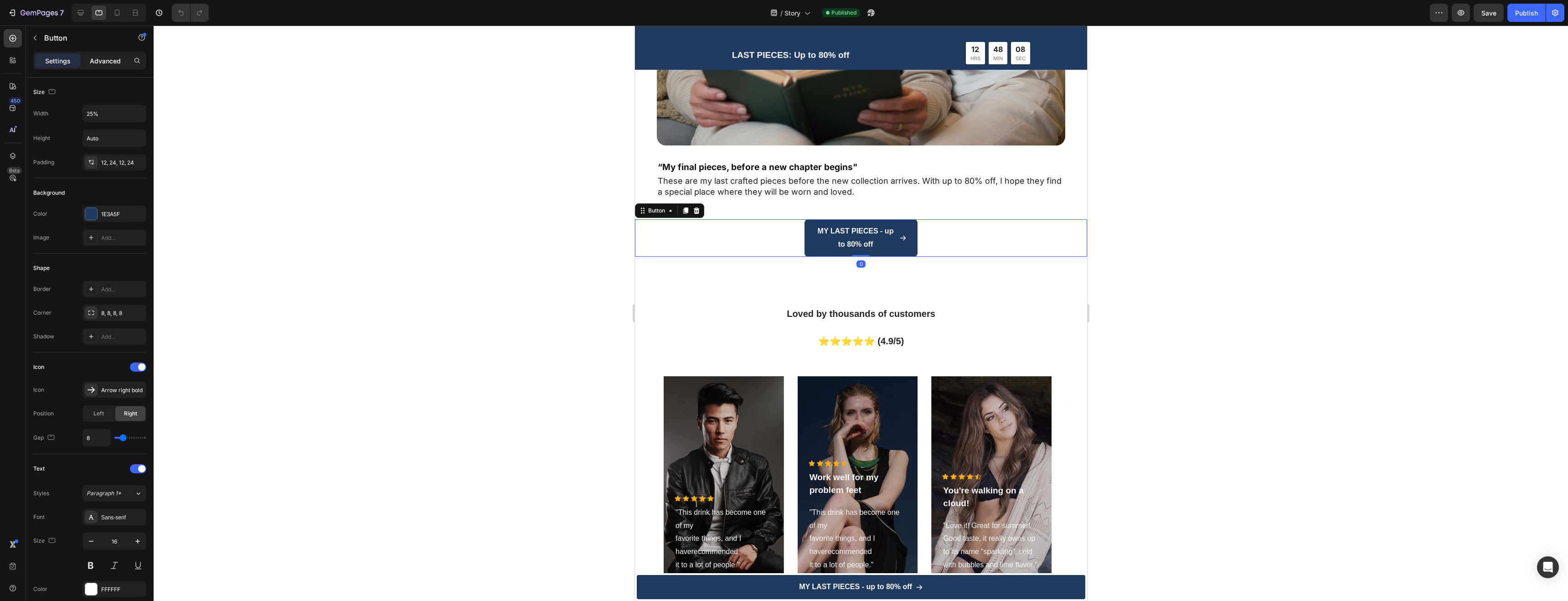
click at [102, 63] on p "Advanced" at bounding box center [105, 61] width 31 height 10
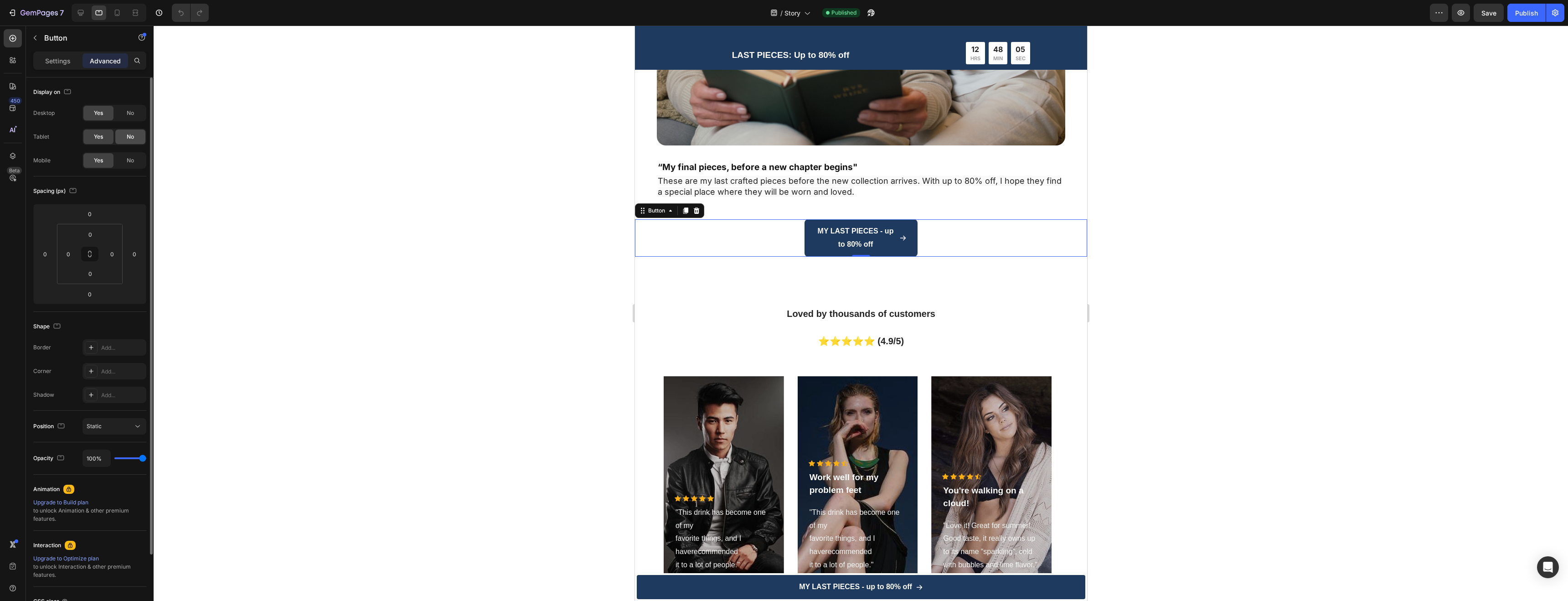
click at [126, 138] on div "No" at bounding box center [130, 137] width 30 height 15
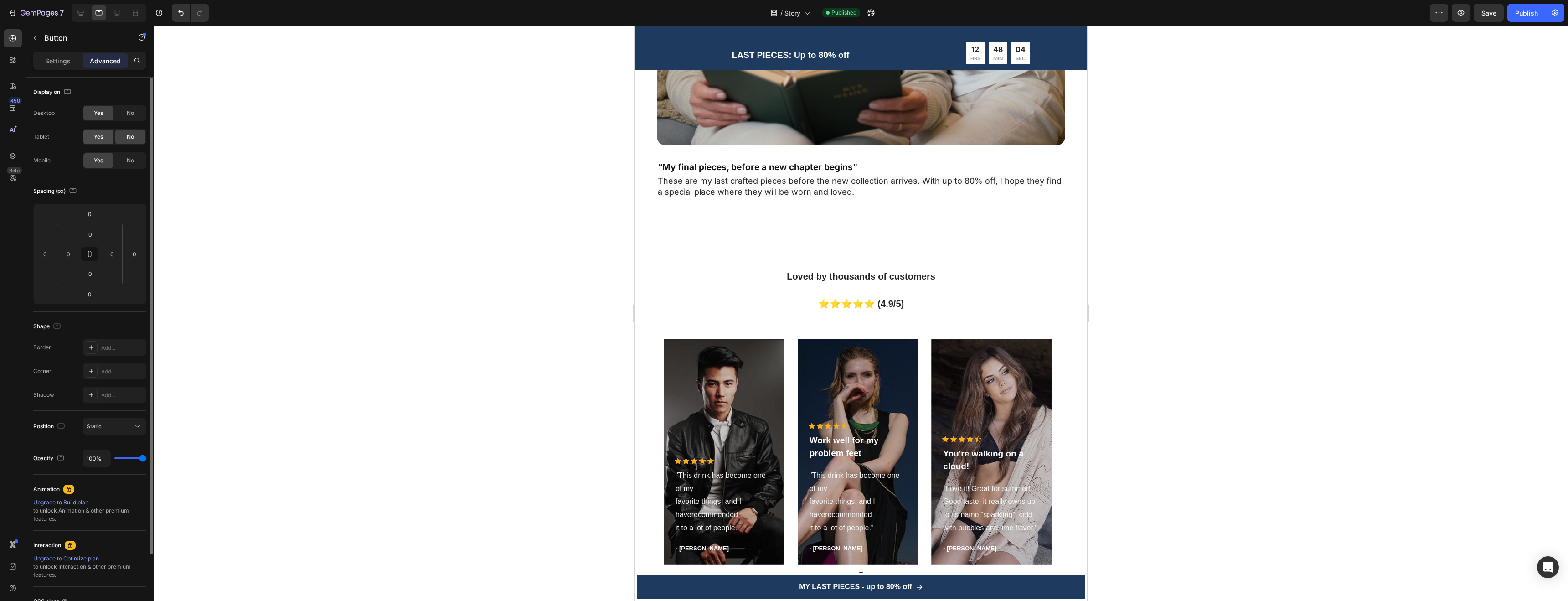
click at [108, 135] on div "Yes" at bounding box center [98, 137] width 30 height 15
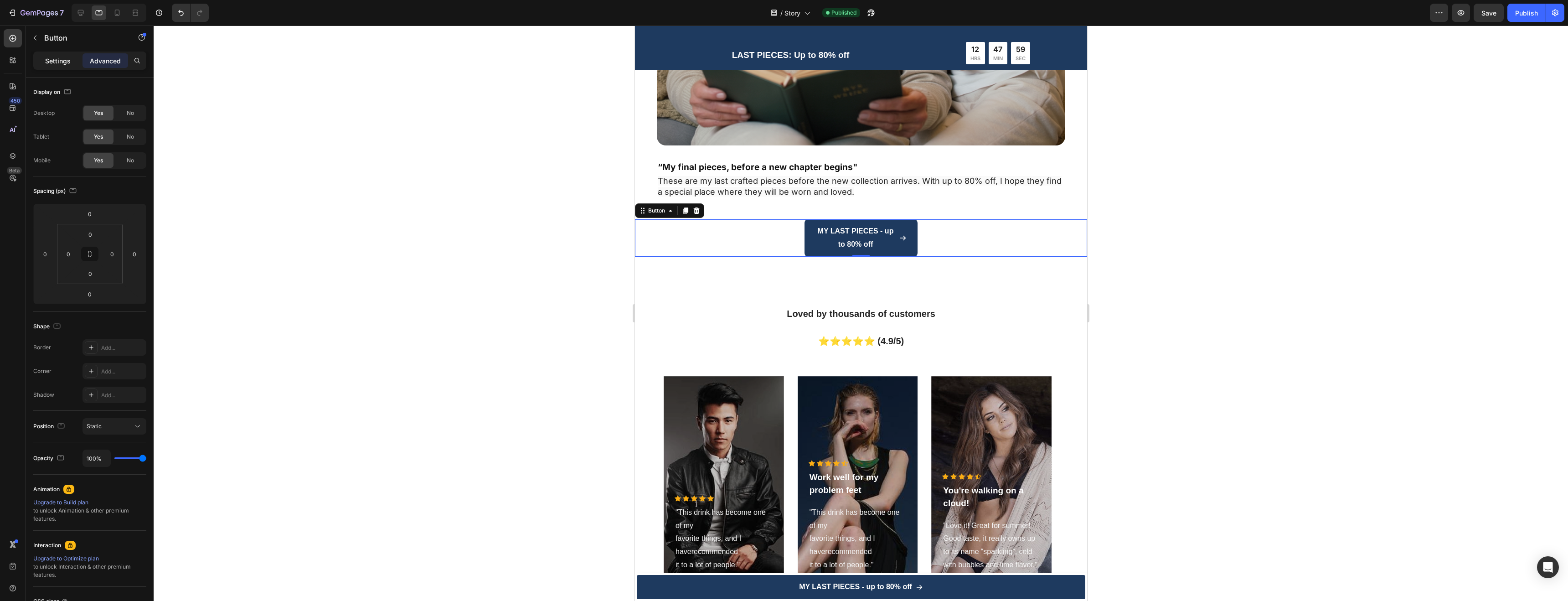
click at [43, 57] on div "Settings" at bounding box center [58, 61] width 46 height 15
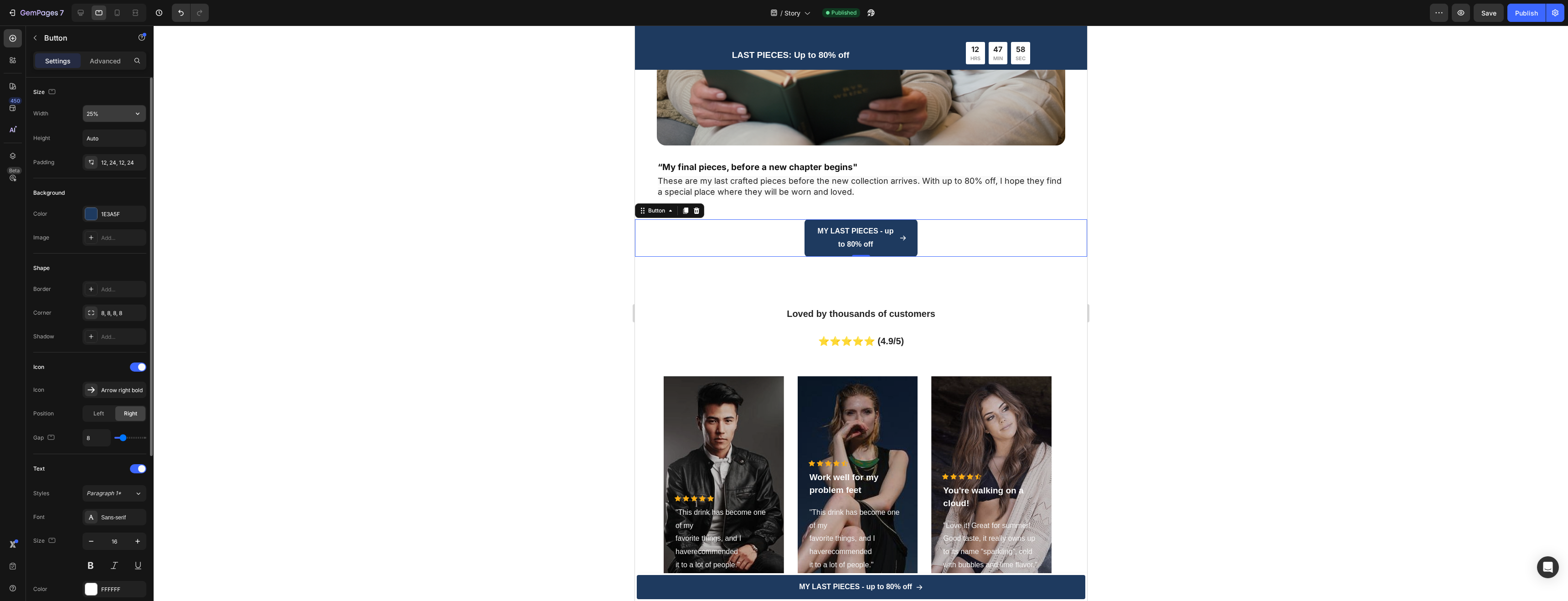
click at [113, 108] on input "25%" at bounding box center [114, 113] width 63 height 16
click at [121, 119] on input "25%" at bounding box center [114, 113] width 63 height 16
click at [139, 118] on button "button" at bounding box center [138, 113] width 16 height 16
click at [117, 146] on div "Fit content Auto" at bounding box center [105, 154] width 75 height 17
type input "Auto"
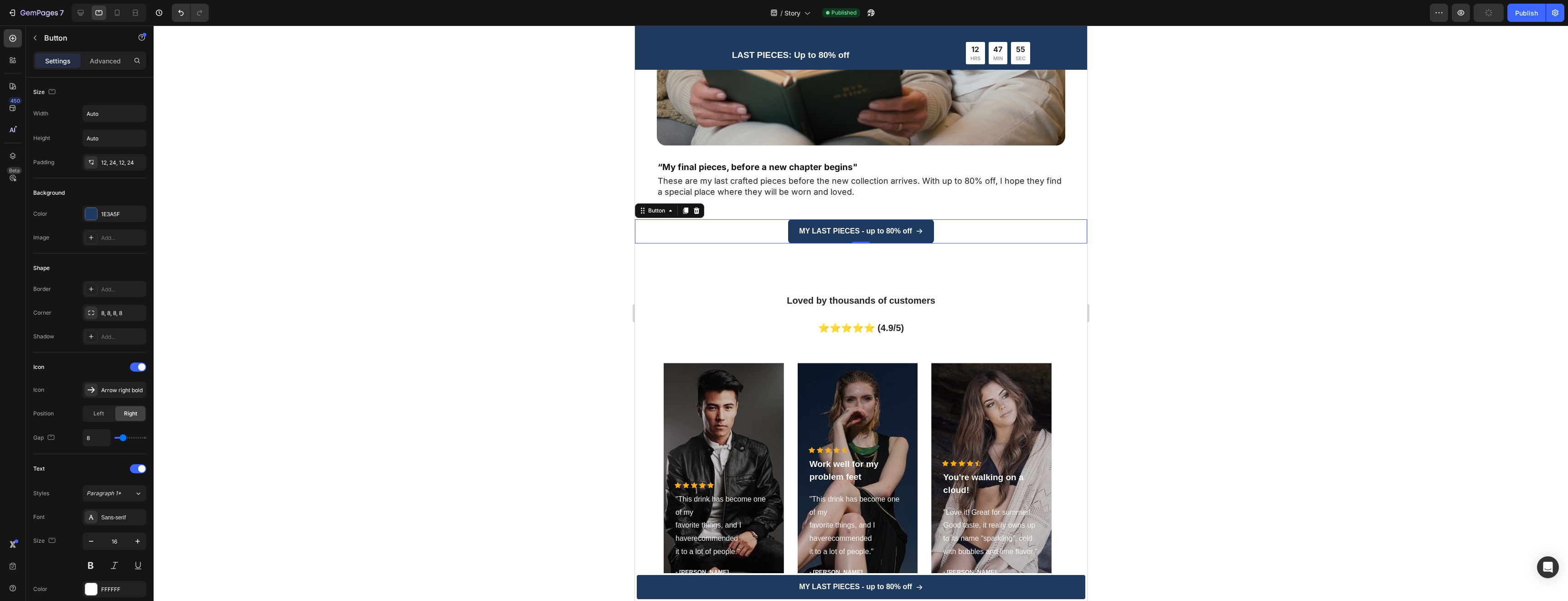
click at [380, 195] on div at bounding box center [861, 313] width 1415 height 575
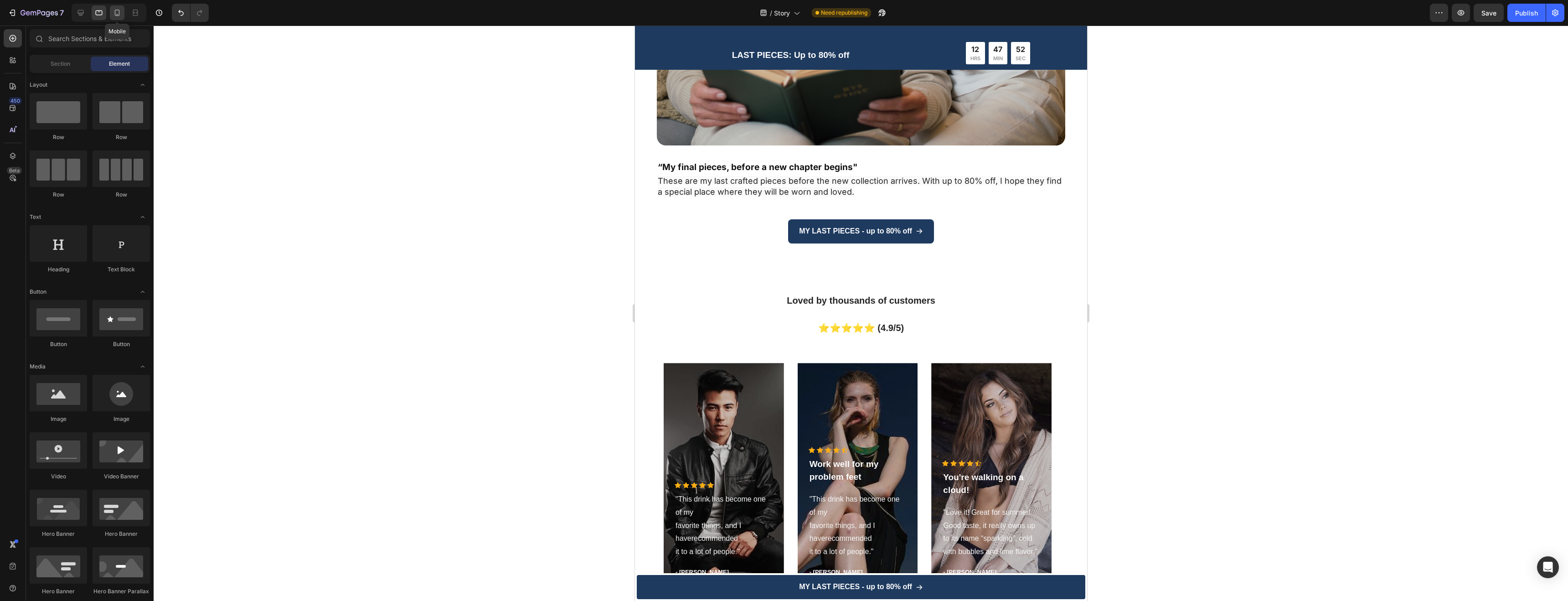
click at [110, 13] on div at bounding box center [117, 13] width 15 height 15
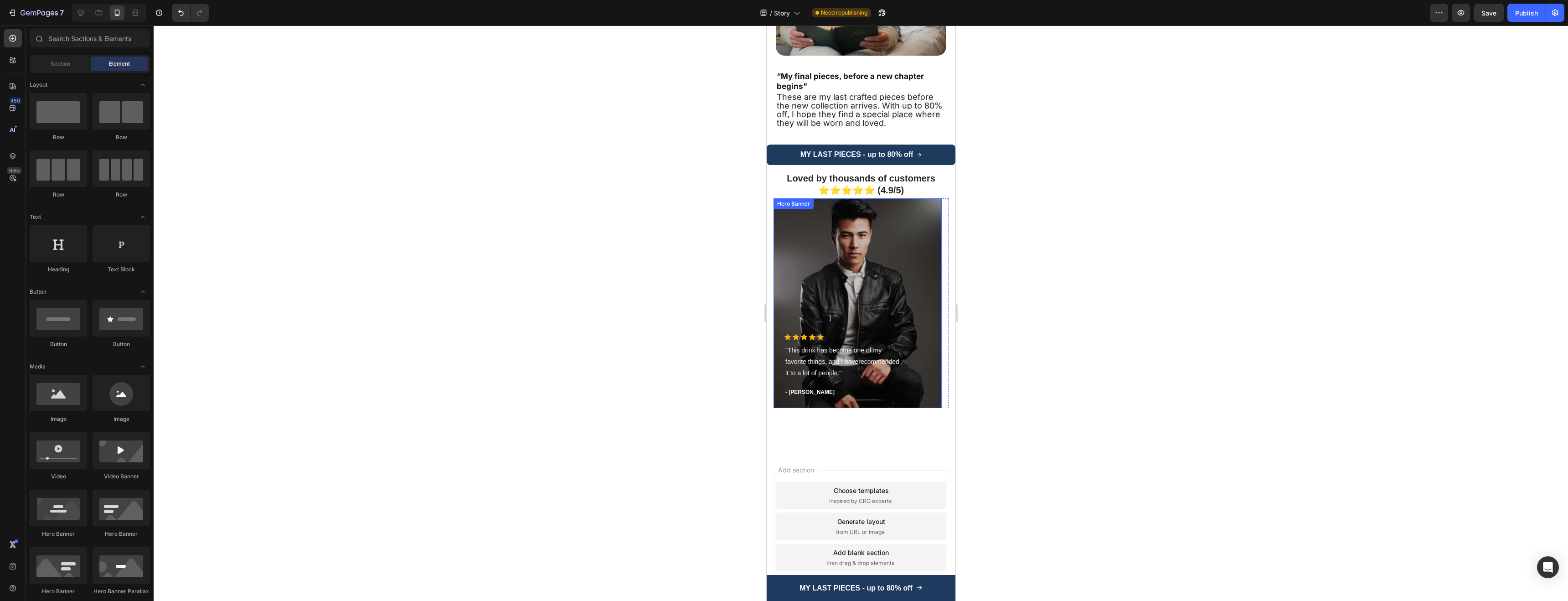
scroll to position [2469, 0]
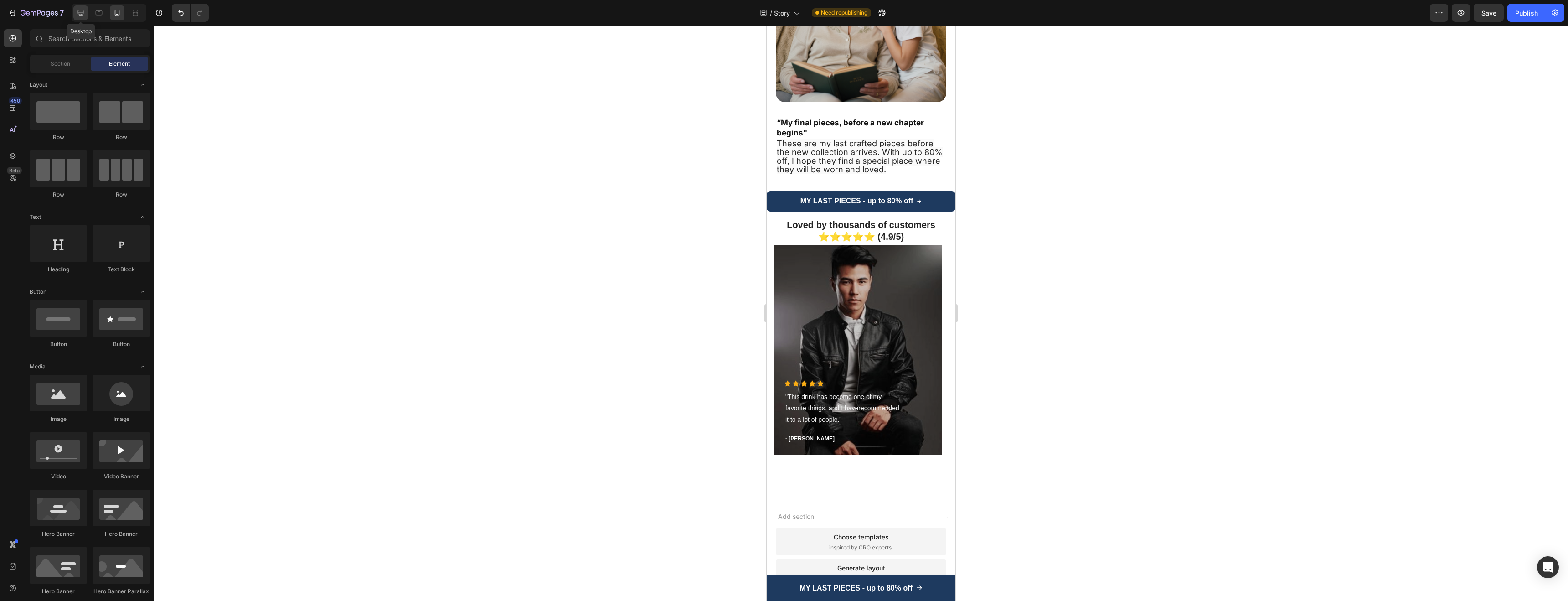
click at [82, 15] on icon at bounding box center [81, 13] width 6 height 6
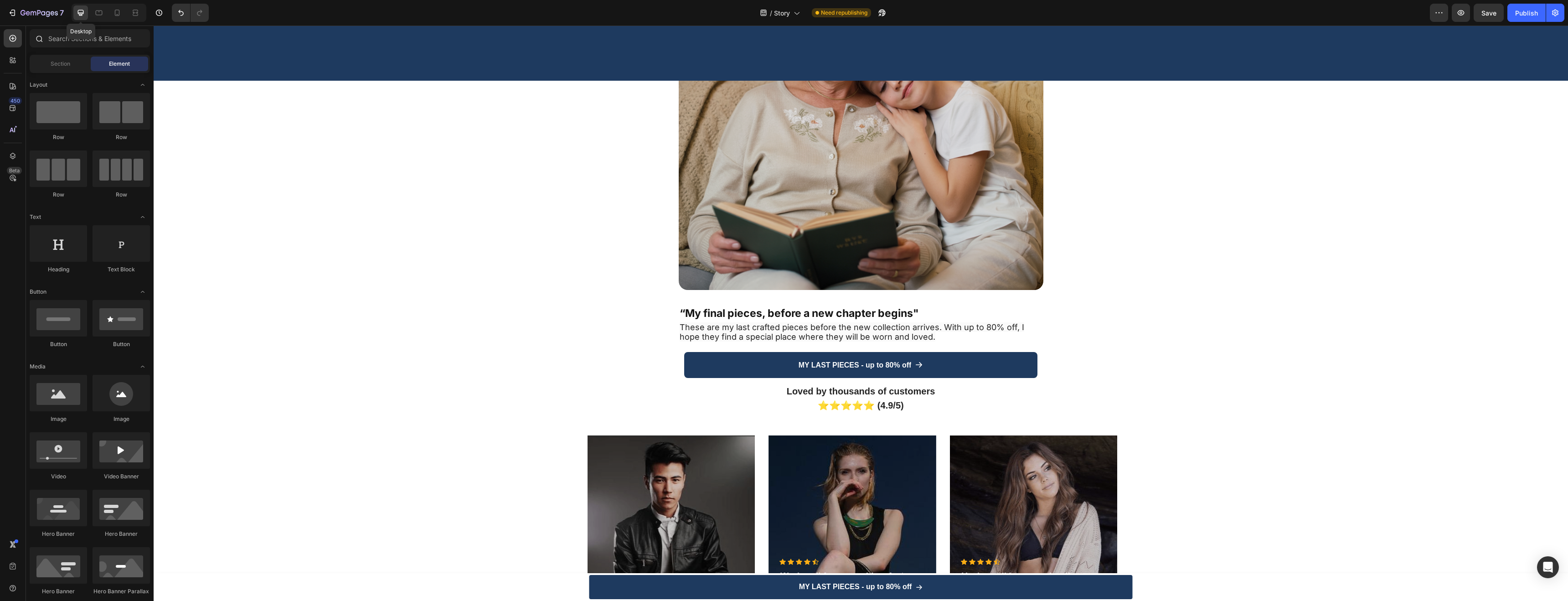
scroll to position [2455, 0]
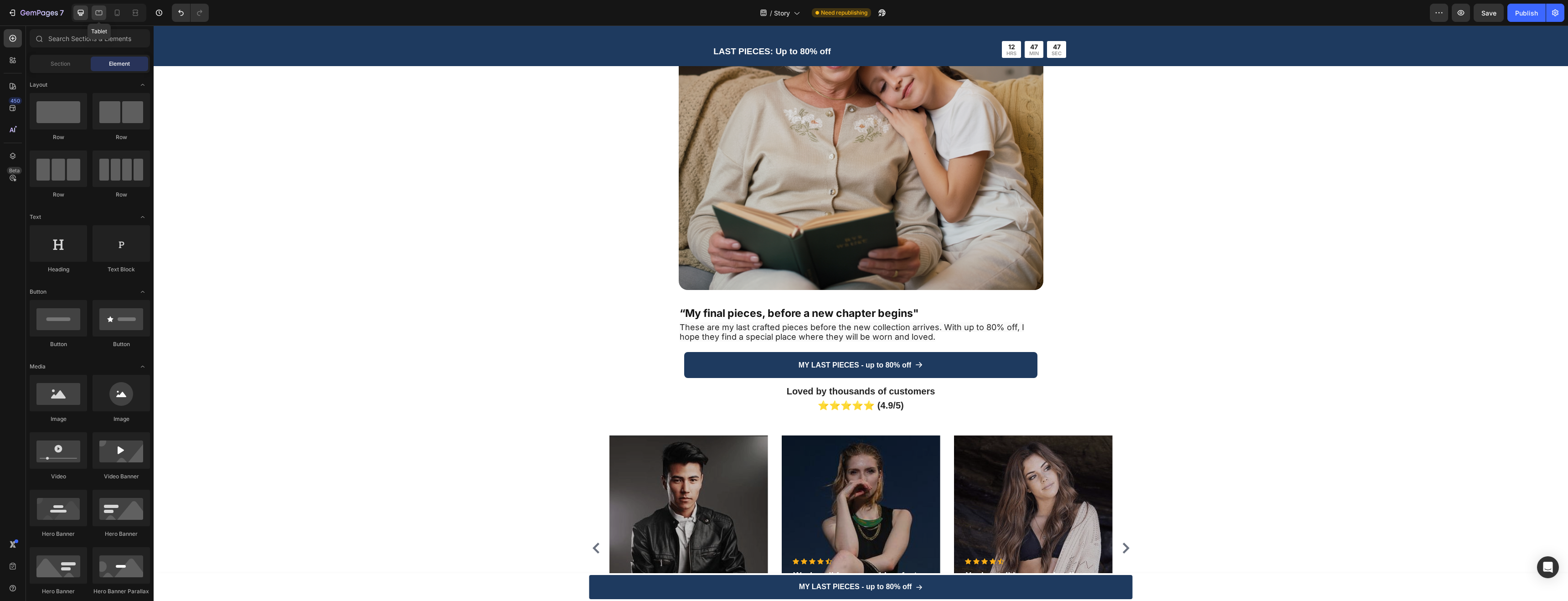
click at [103, 12] on icon at bounding box center [99, 12] width 9 height 9
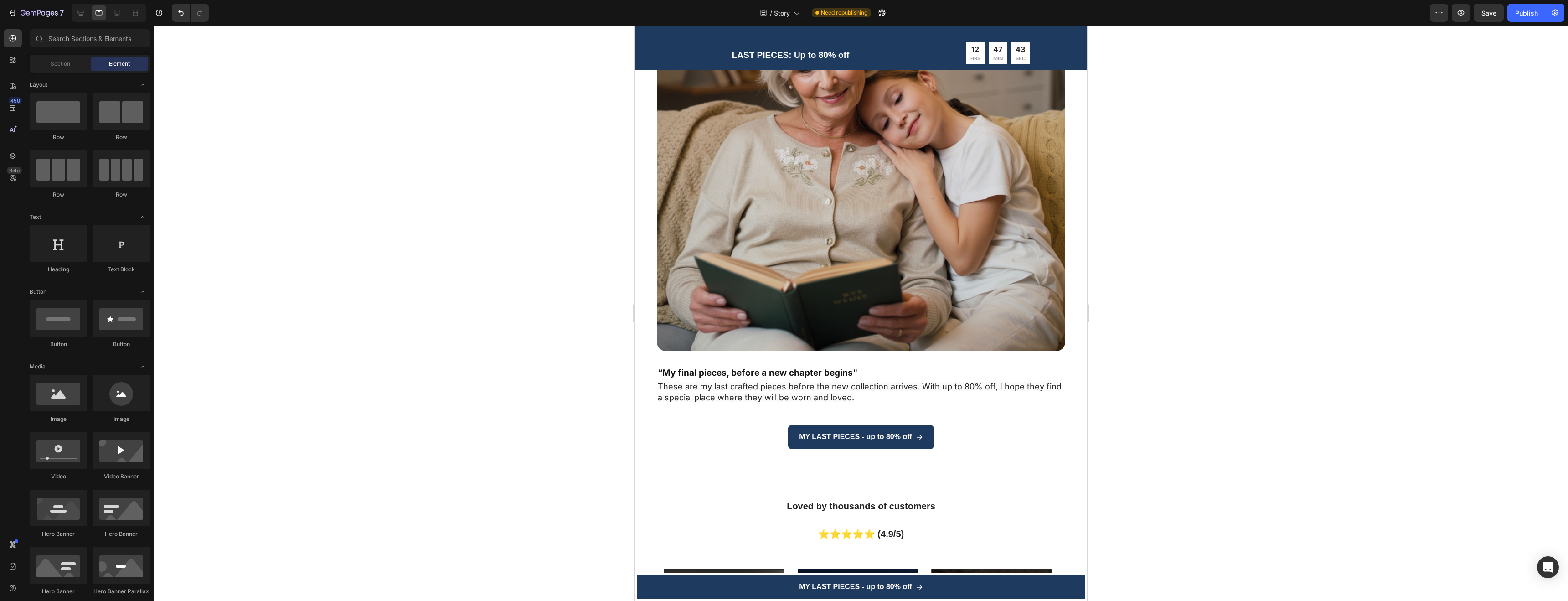
scroll to position [2497, 0]
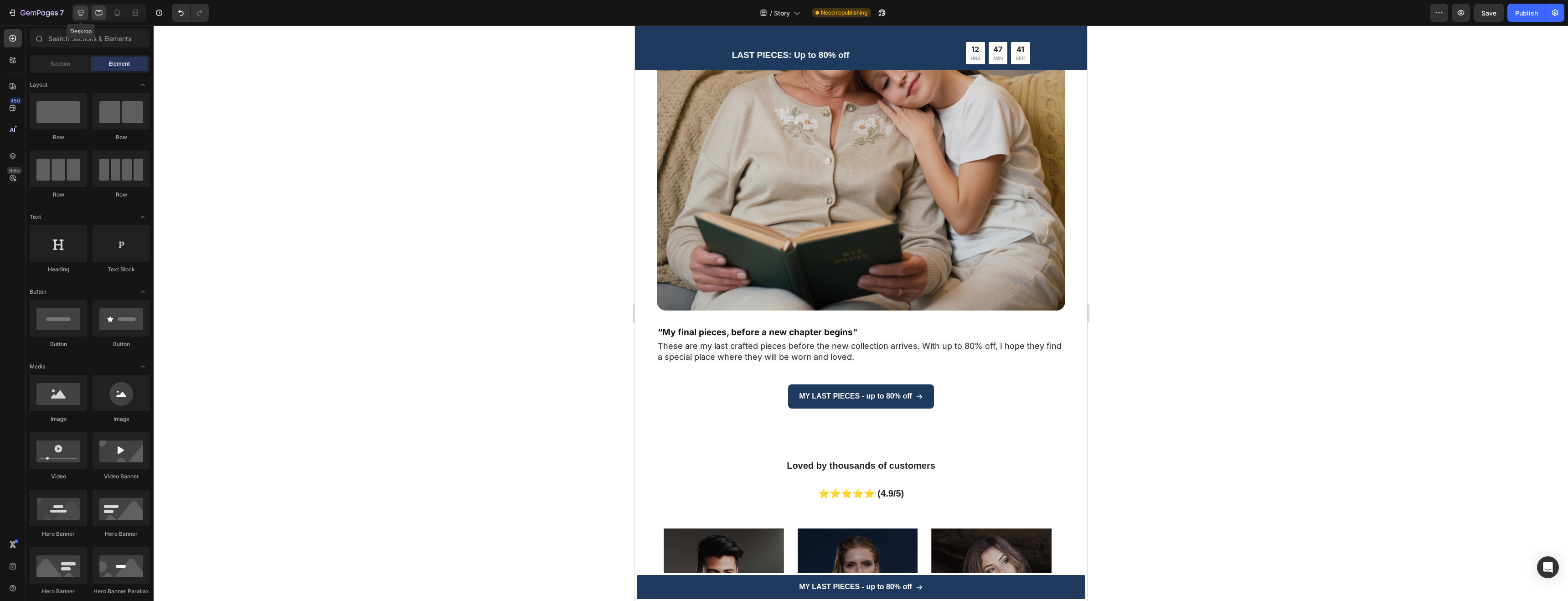
click at [86, 10] on div at bounding box center [81, 13] width 15 height 15
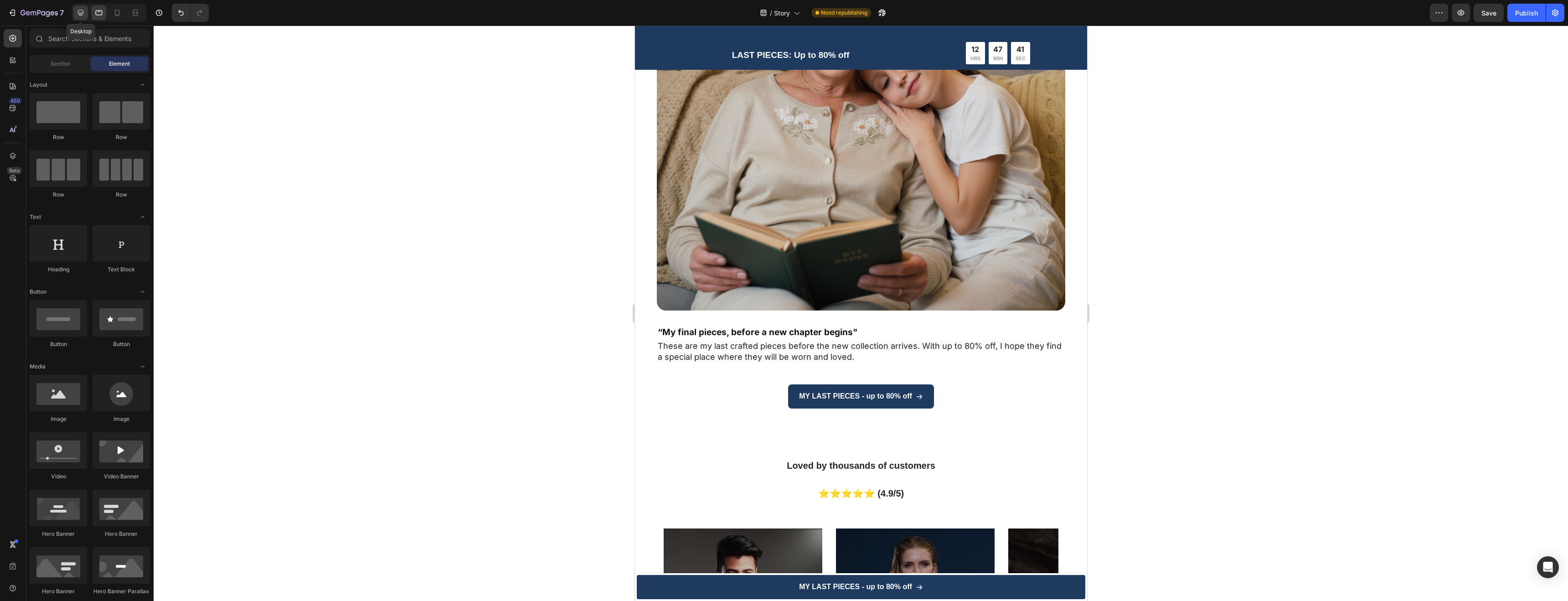
scroll to position [2270, 0]
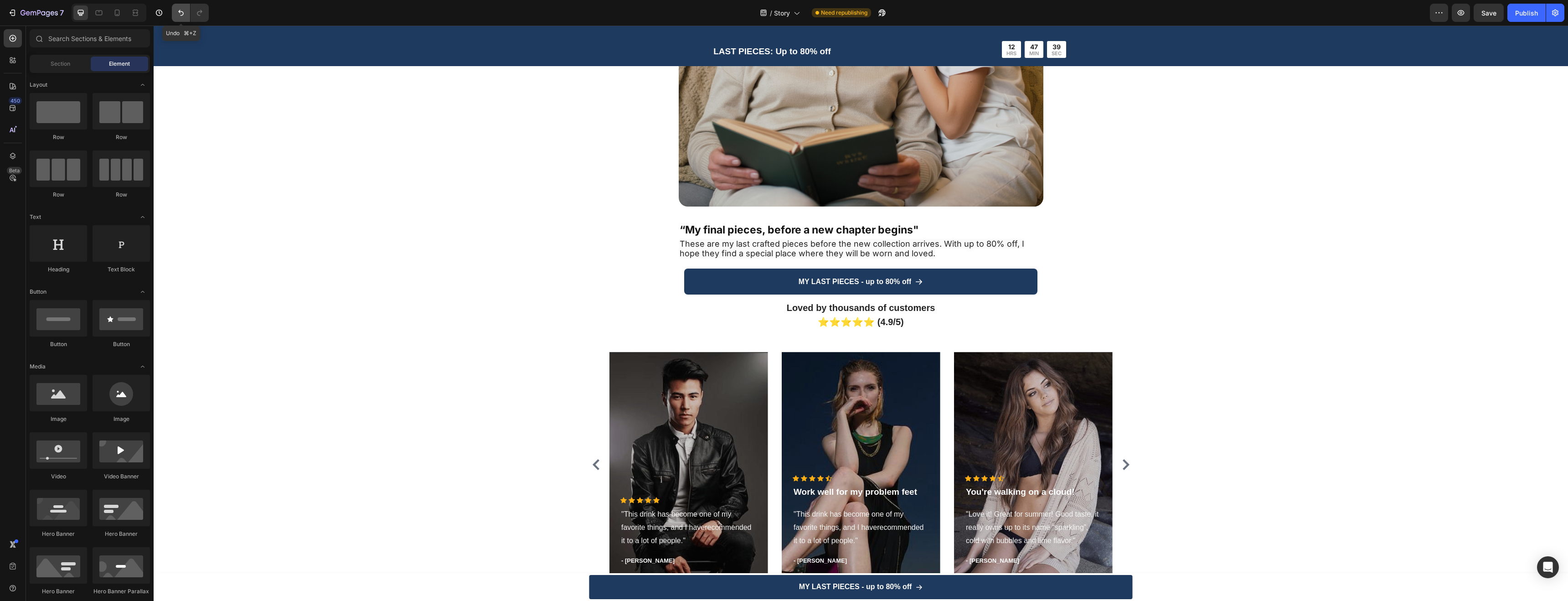
click at [179, 12] on icon "Undo/Redo" at bounding box center [181, 13] width 5 height 6
click at [194, 13] on button "Undo/Redo" at bounding box center [200, 13] width 18 height 18
click at [100, 13] on icon at bounding box center [99, 12] width 9 height 9
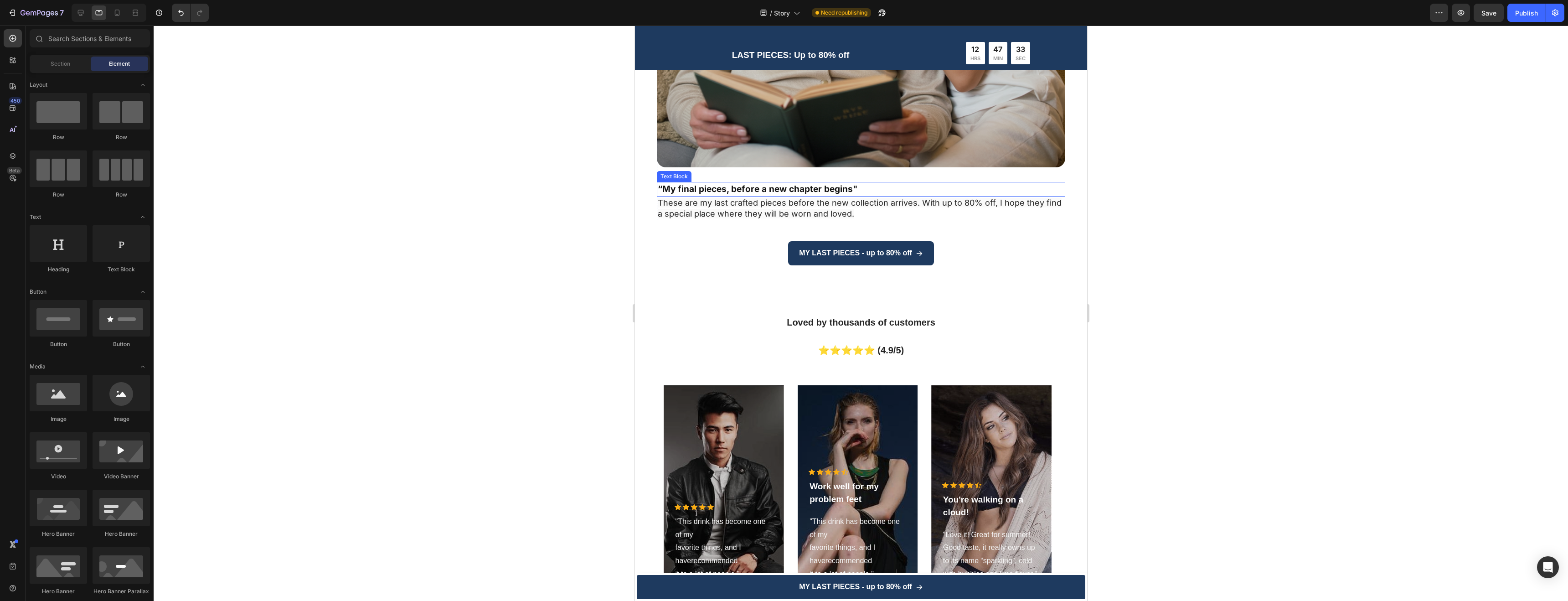
scroll to position [2641, 0]
click at [965, 244] on div "MY LAST PIECES - up to 80% off Button" at bounding box center [860, 253] width 452 height 24
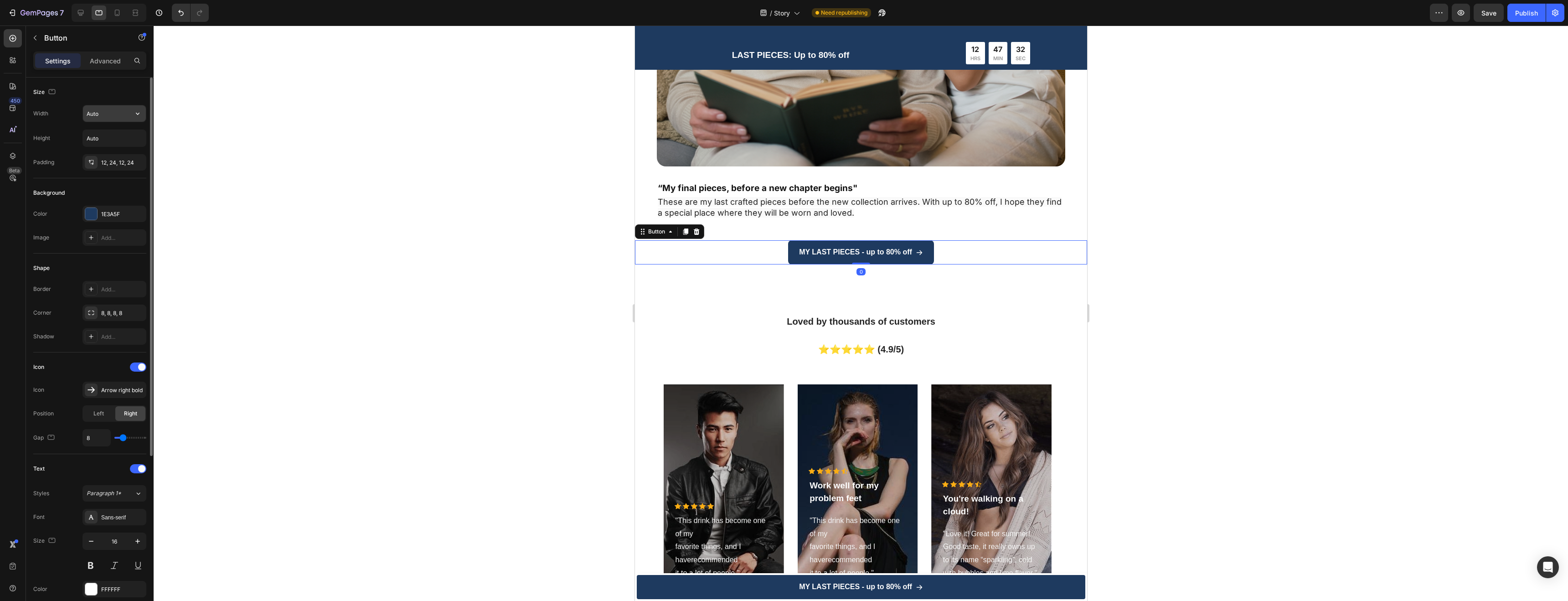
drag, startPoint x: 107, startPoint y: 116, endPoint x: 108, endPoint y: 122, distance: 6.1
click at [108, 122] on div "Width Auto Height Auto Padding 12, 24, 12, 24" at bounding box center [90, 138] width 113 height 66
click at [108, 117] on input "Auto" at bounding box center [114, 113] width 63 height 16
click at [131, 117] on button "button" at bounding box center [138, 113] width 16 height 16
click at [111, 148] on div "Full 100%" at bounding box center [105, 154] width 75 height 17
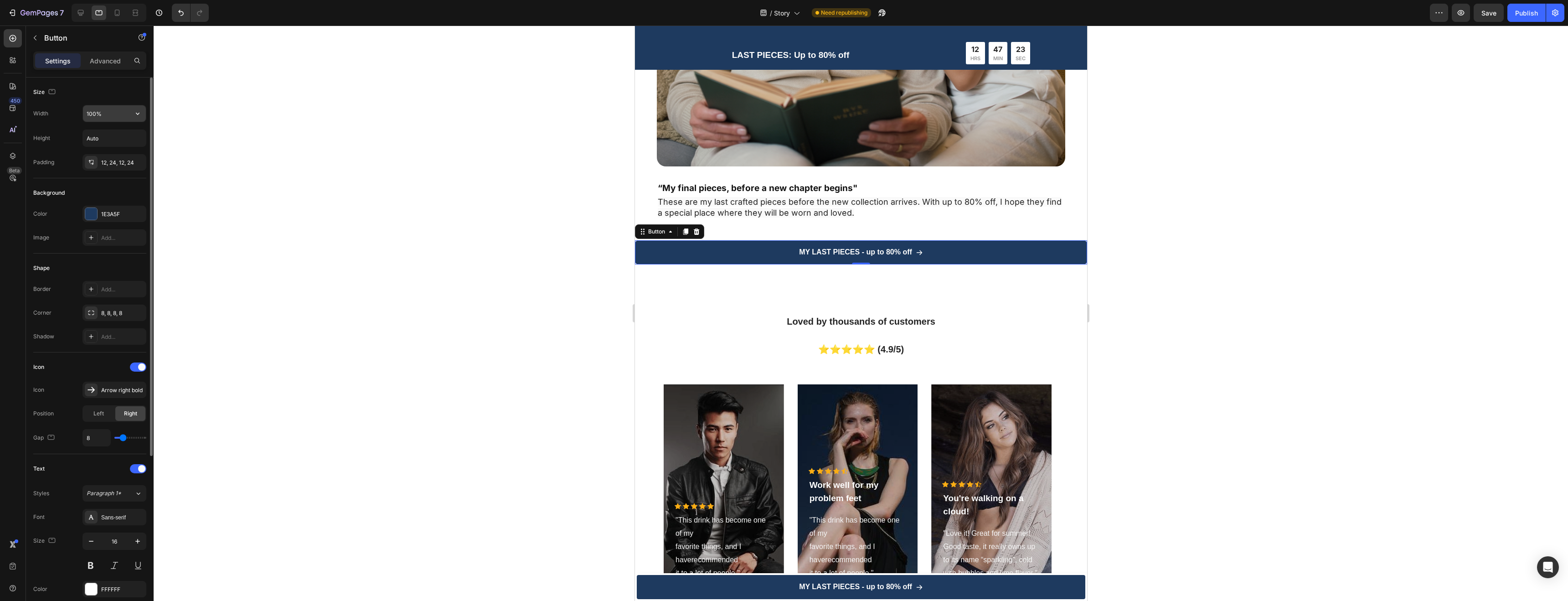
click at [111, 111] on input "100%" at bounding box center [114, 113] width 63 height 16
click at [98, 111] on input "100%" at bounding box center [114, 113] width 63 height 16
type input "75%"
click at [1179, 240] on div at bounding box center [861, 313] width 1415 height 575
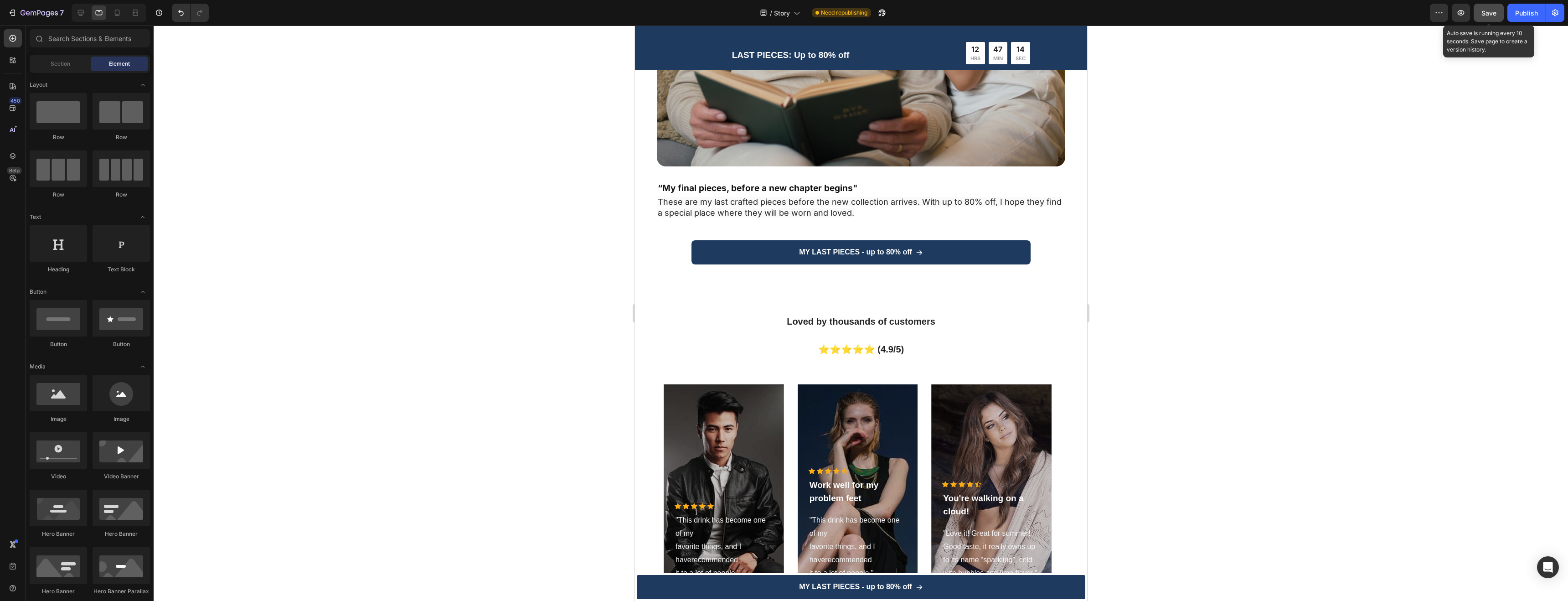
click at [1497, 9] on button "Save" at bounding box center [1488, 13] width 30 height 18
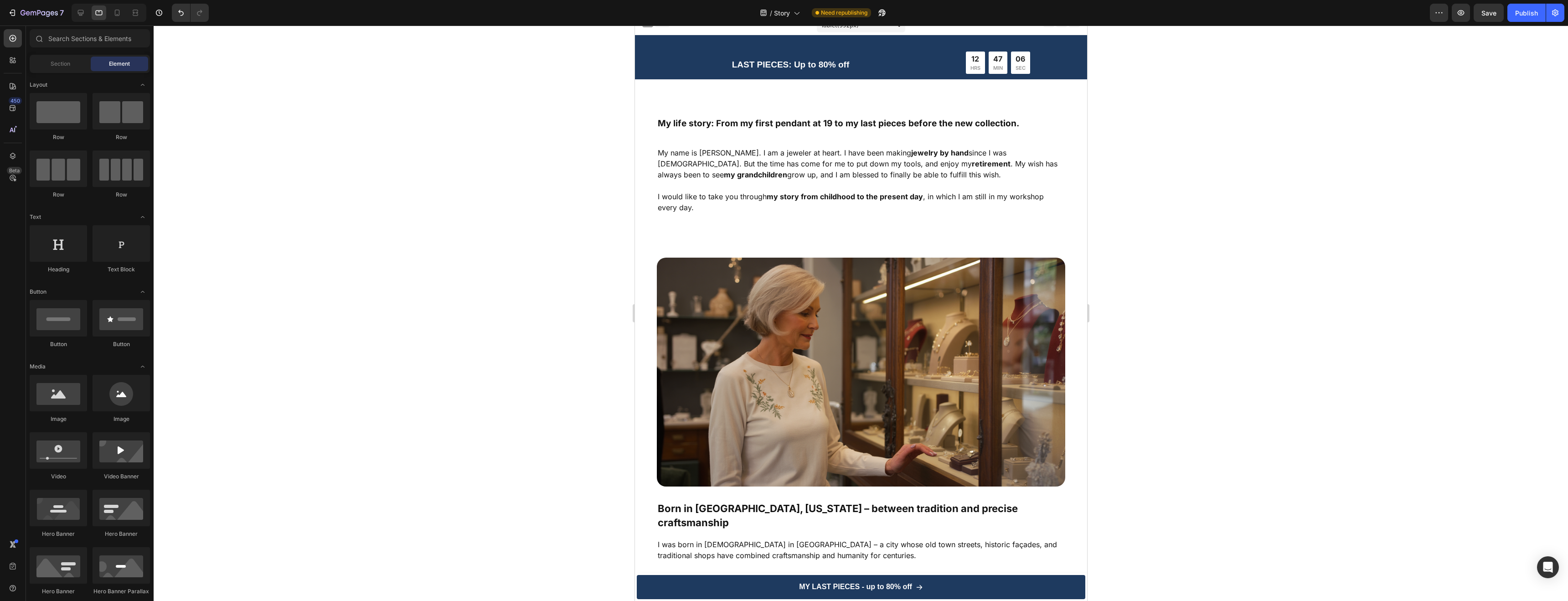
scroll to position [0, 0]
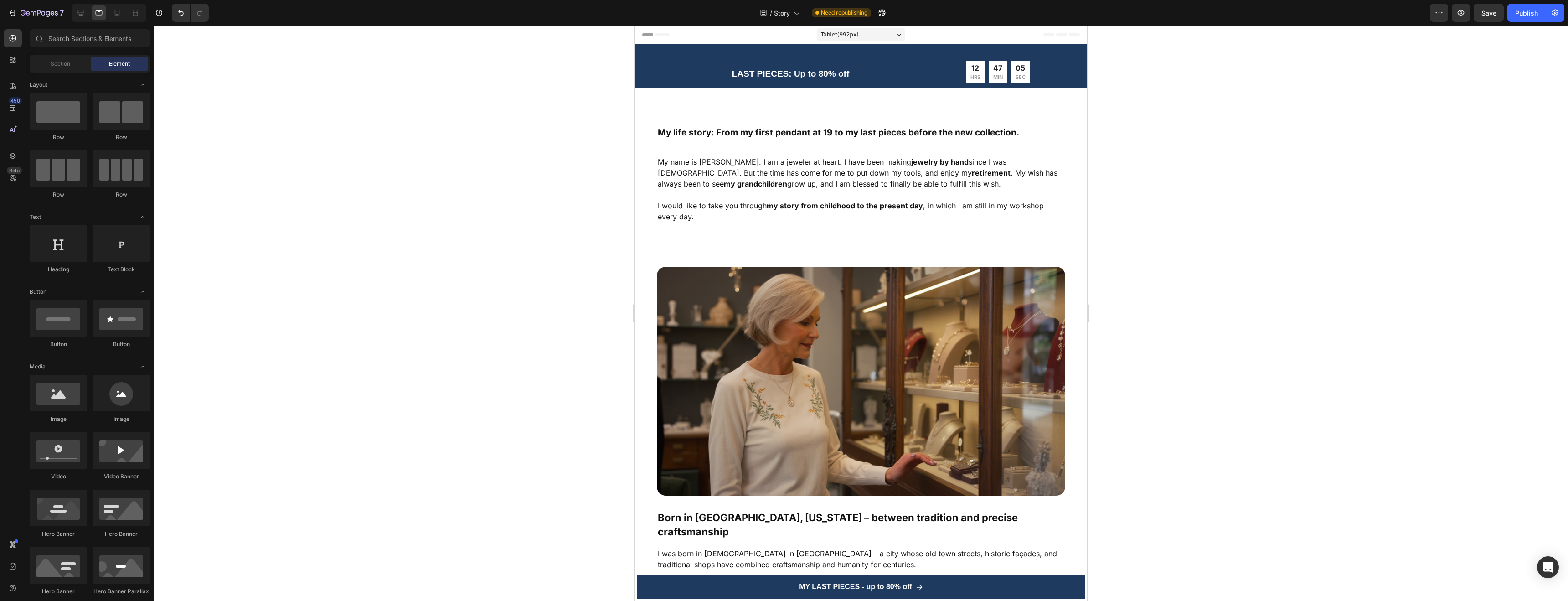
drag, startPoint x: 1086, startPoint y: 178, endPoint x: 1723, endPoint y: 83, distance: 644.0
click at [866, 32] on div "Tablet ( 992 px)" at bounding box center [860, 35] width 88 height 13
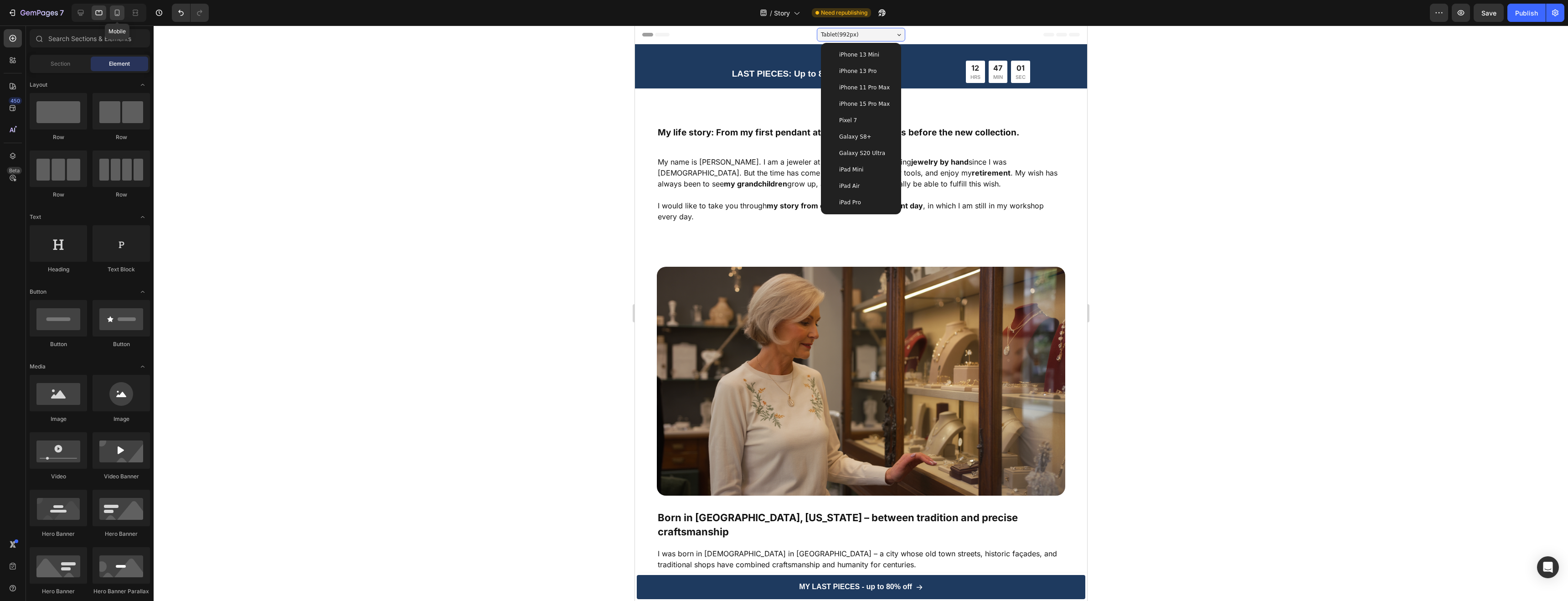
click at [121, 9] on icon at bounding box center [117, 12] width 9 height 9
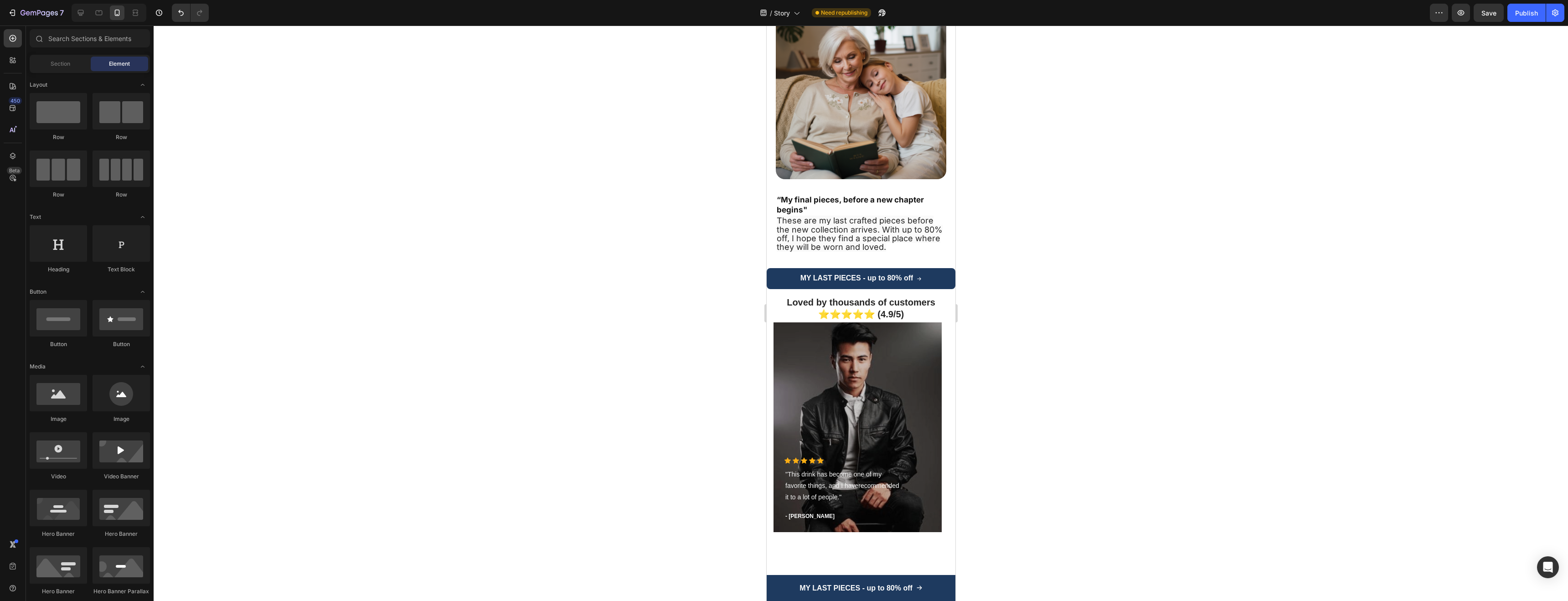
scroll to position [1896, 0]
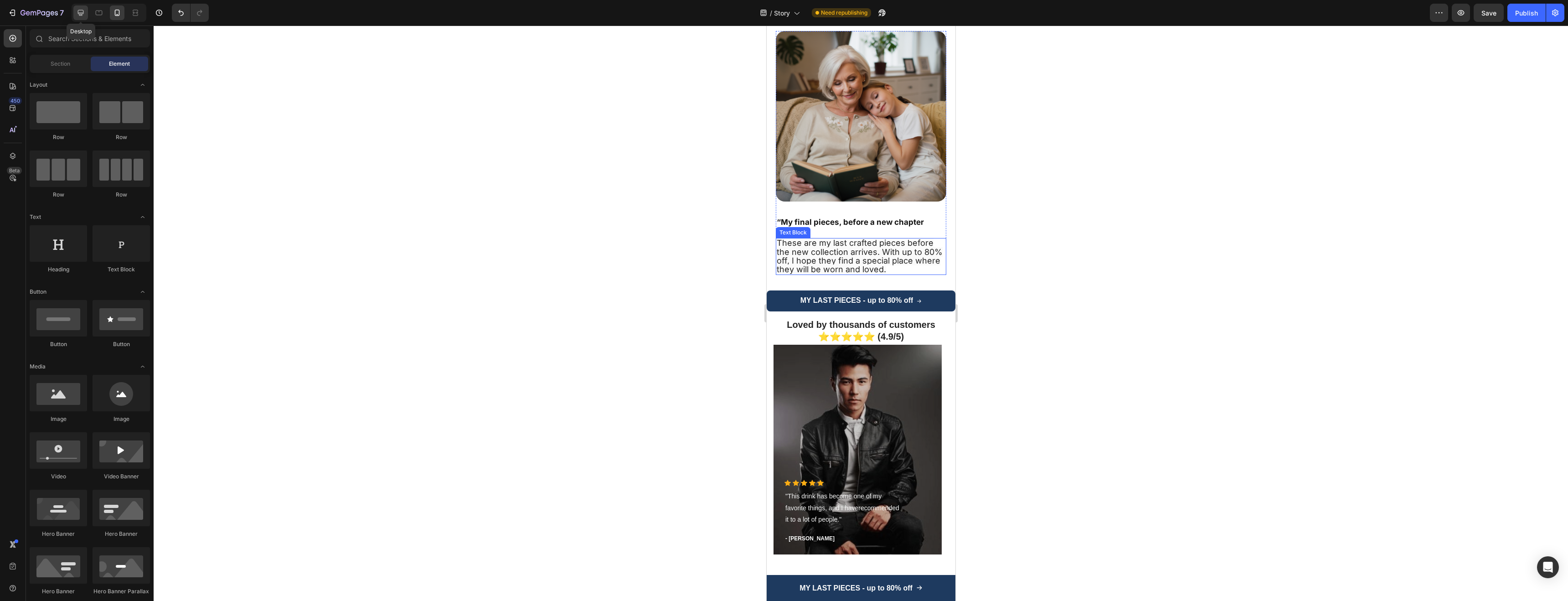
click at [82, 10] on icon at bounding box center [80, 12] width 9 height 9
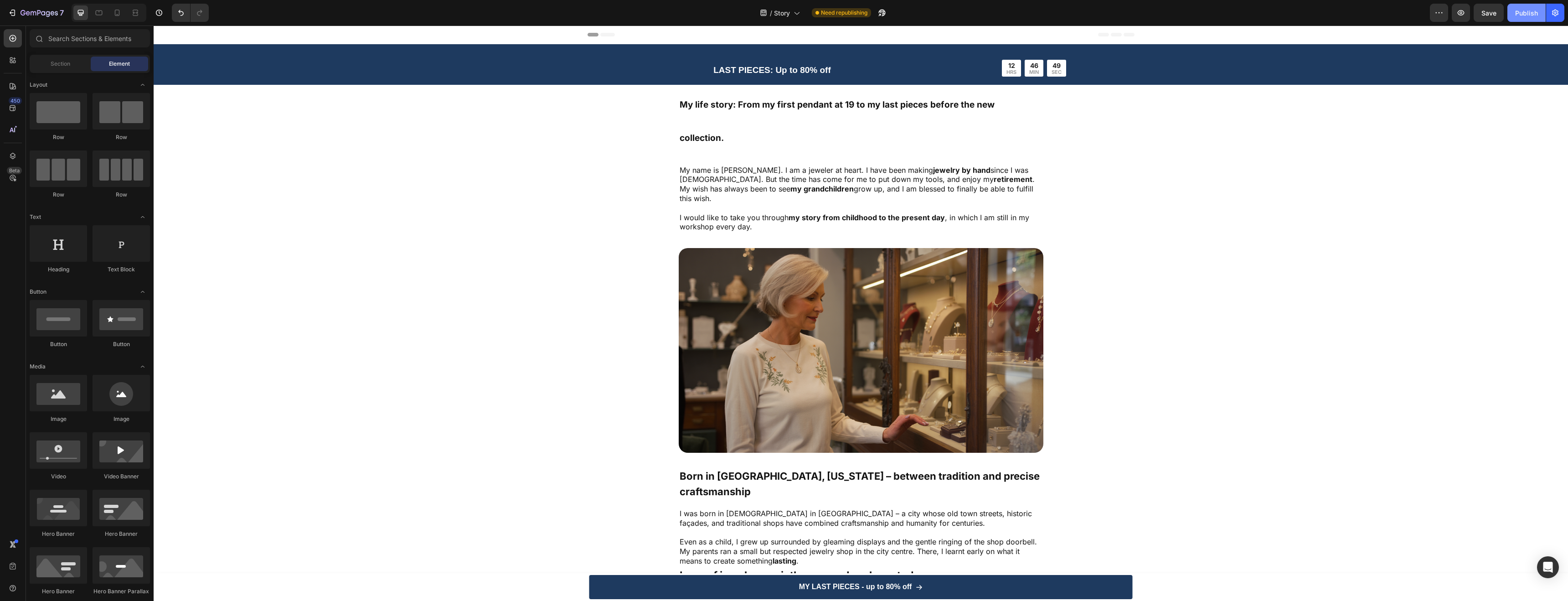
click at [1527, 10] on div "Publish" at bounding box center [1526, 13] width 23 height 10
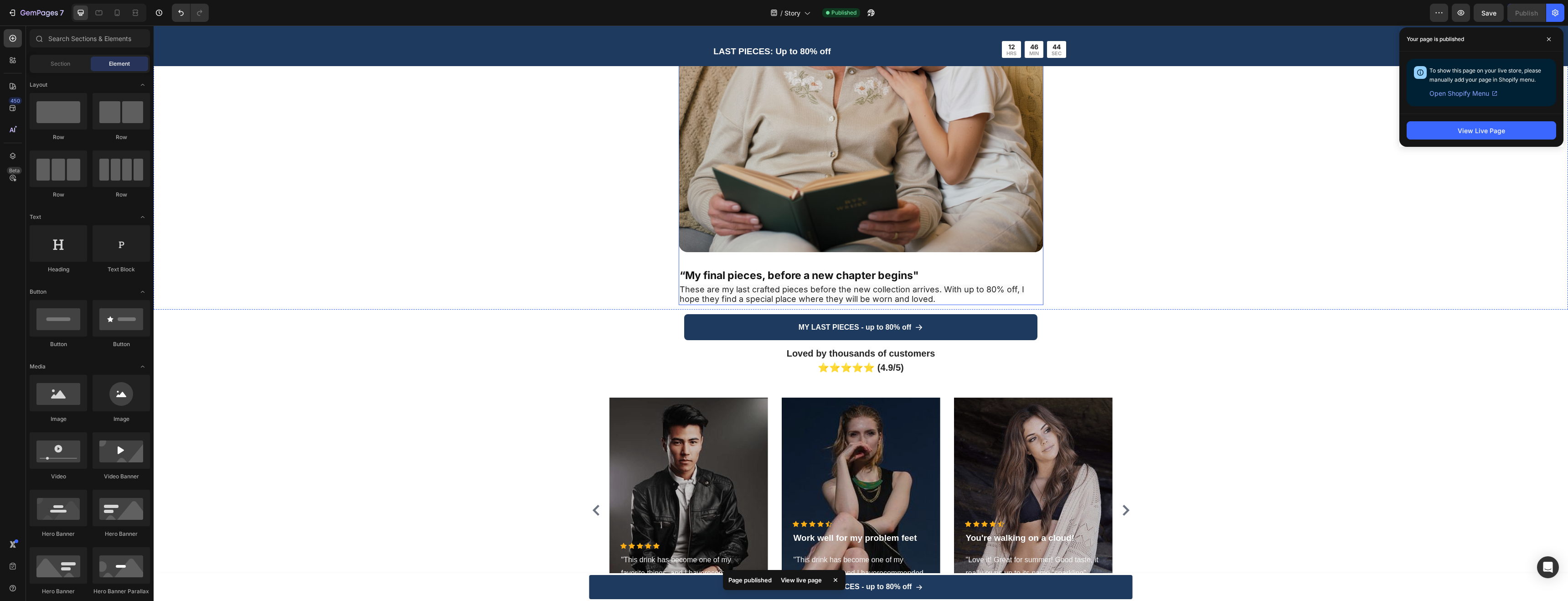
scroll to position [2523, 0]
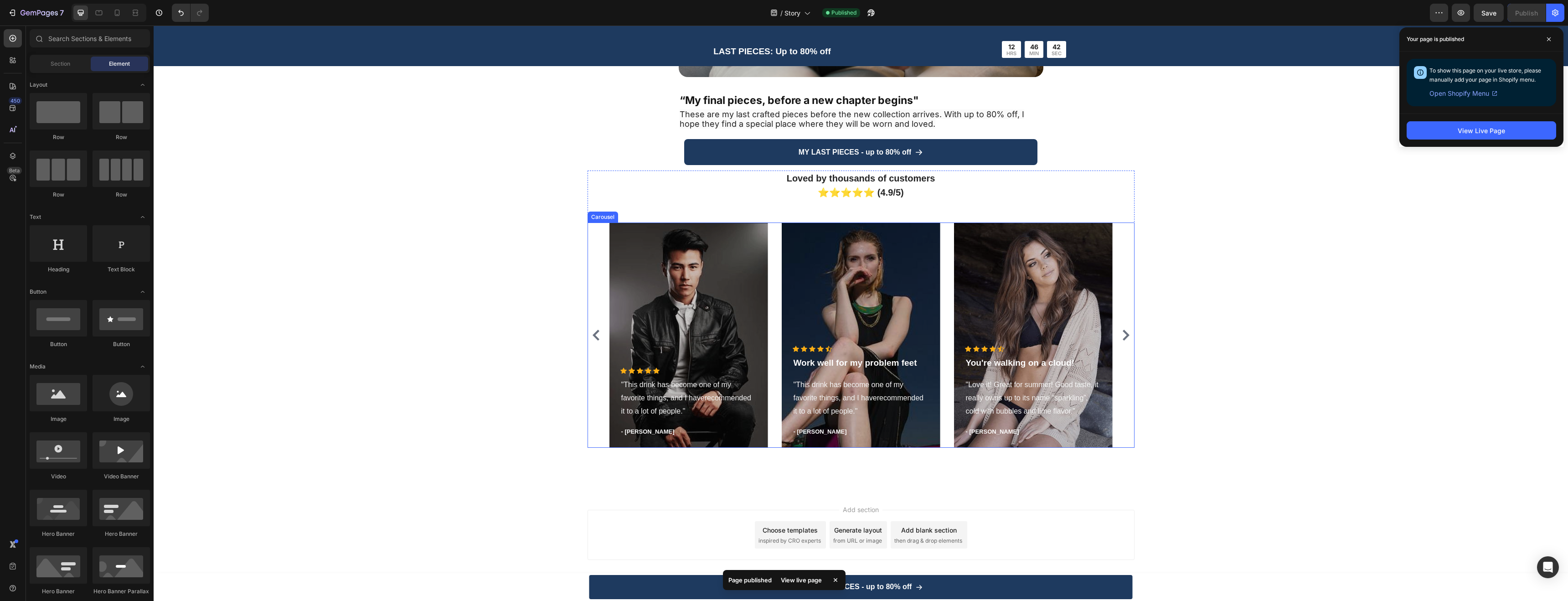
click at [629, 264] on div "Overlay" at bounding box center [688, 335] width 159 height 225
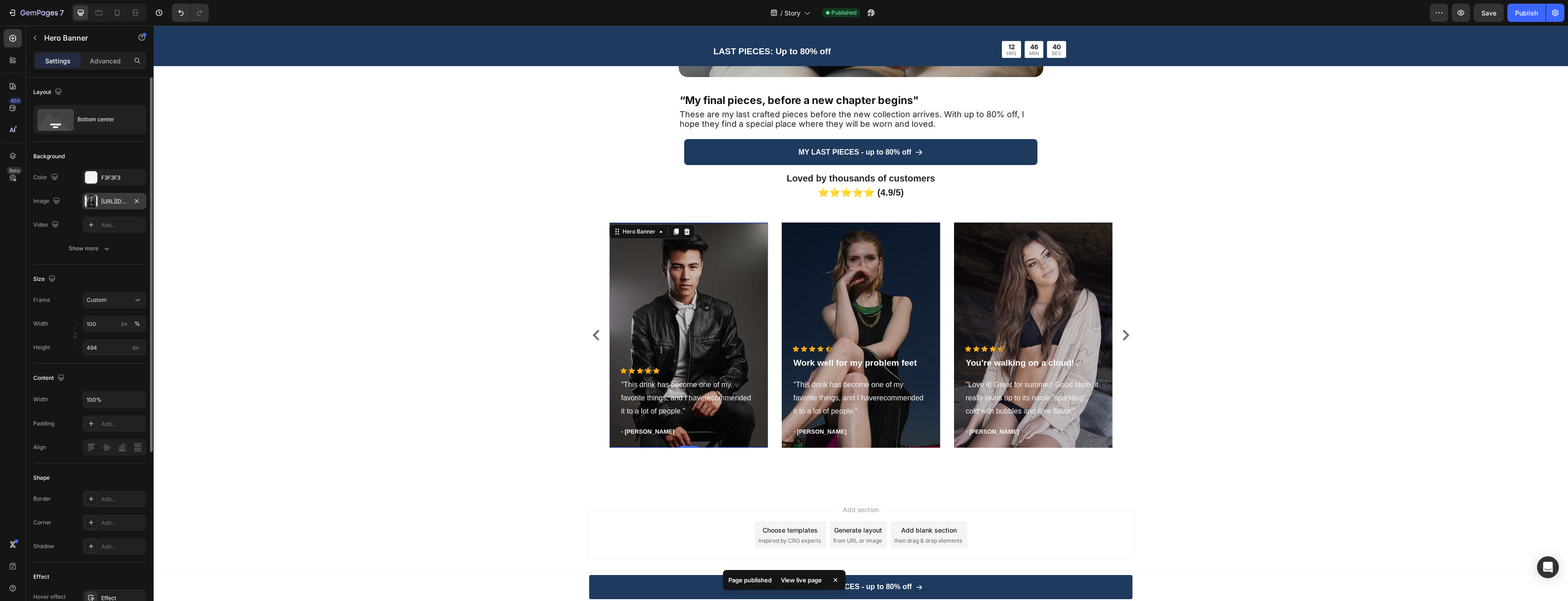
click at [113, 204] on div "https://ucarecdn.com/1aecb1d6-7ebe-4d52-ae2e-ec64806a3255/-/format/auto/" at bounding box center [114, 201] width 26 height 8
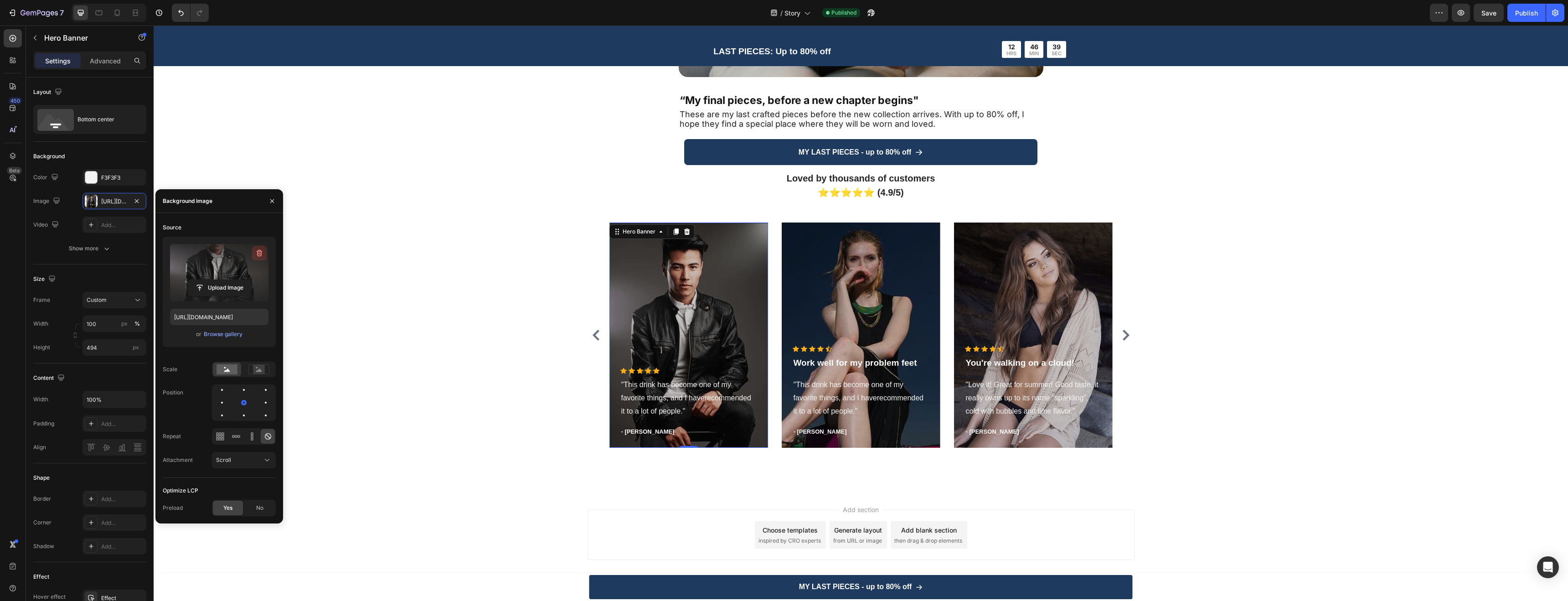
click at [261, 251] on icon "button" at bounding box center [260, 253] width 6 height 7
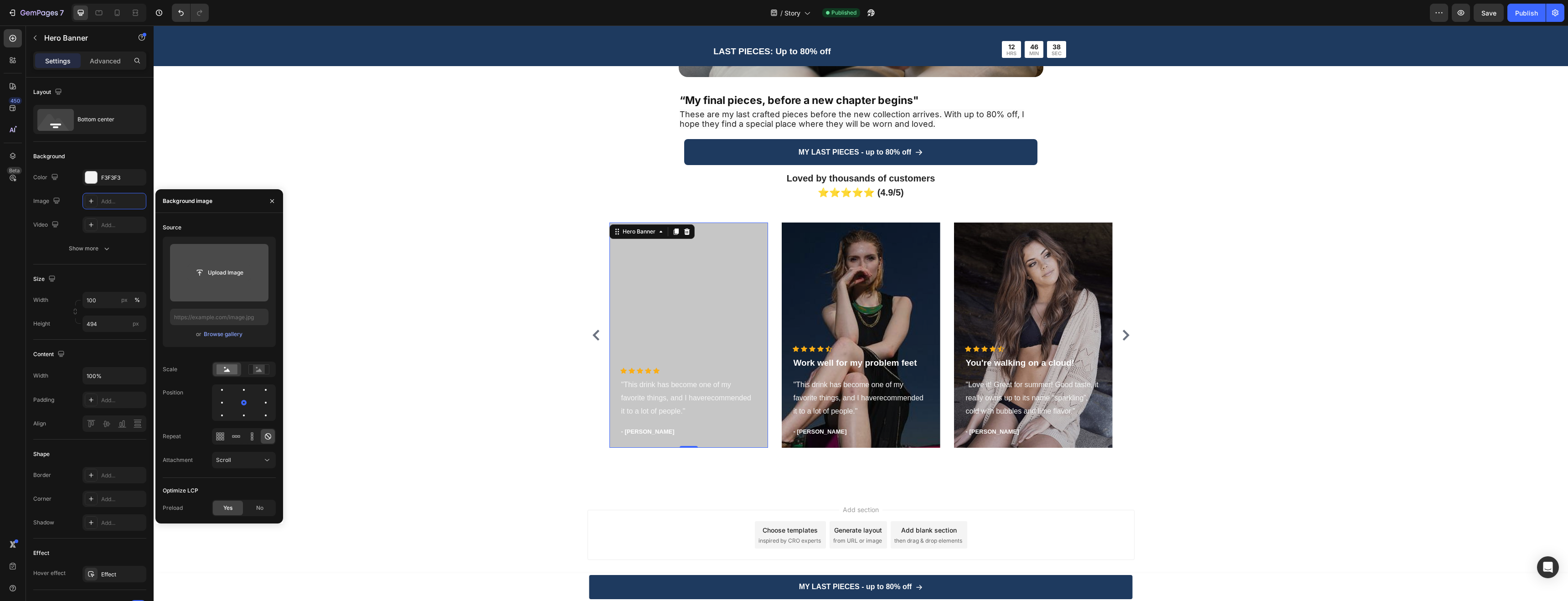
click at [217, 275] on input "file" at bounding box center [219, 272] width 63 height 15
click at [224, 269] on input "file" at bounding box center [219, 272] width 63 height 15
type input "[URL][DOMAIN_NAME]"
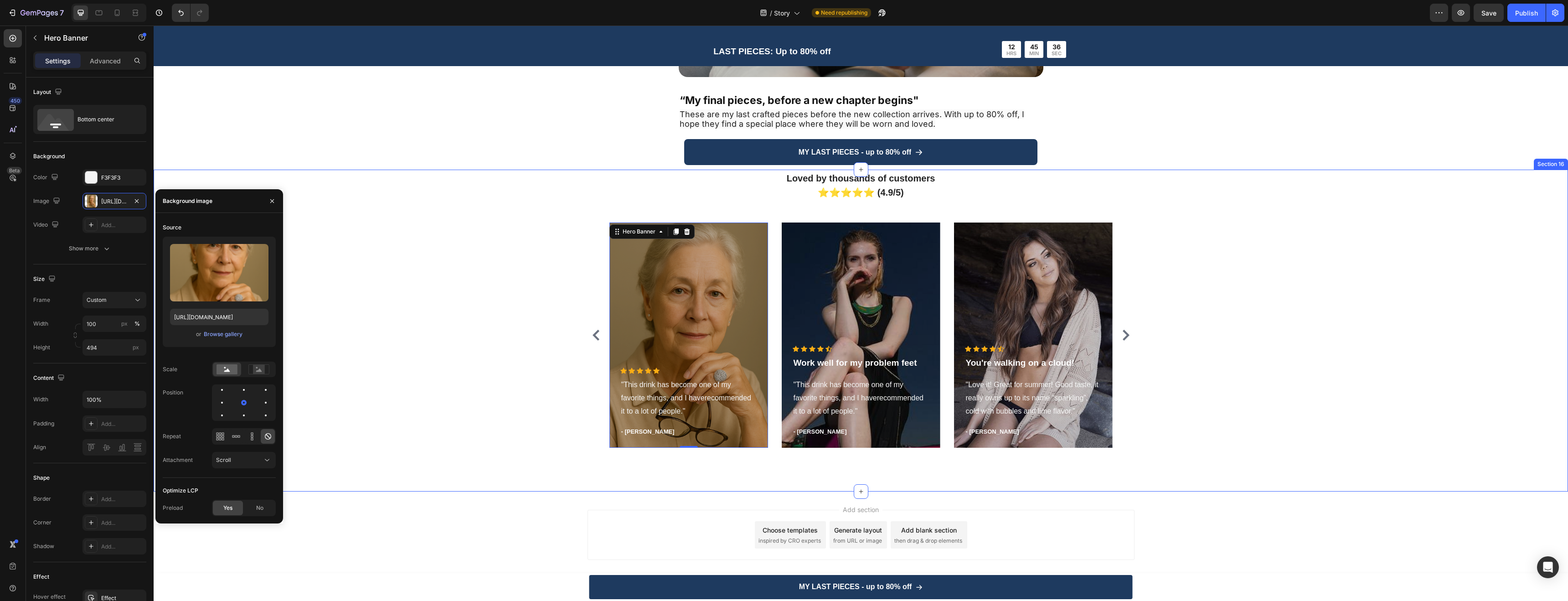
click at [480, 257] on div "Loved by thousands of customers ⭐⭐⭐⭐⭐ (4.9/5) Heading Icon Icon Icon Icon Icon …" at bounding box center [861, 312] width 1401 height 284
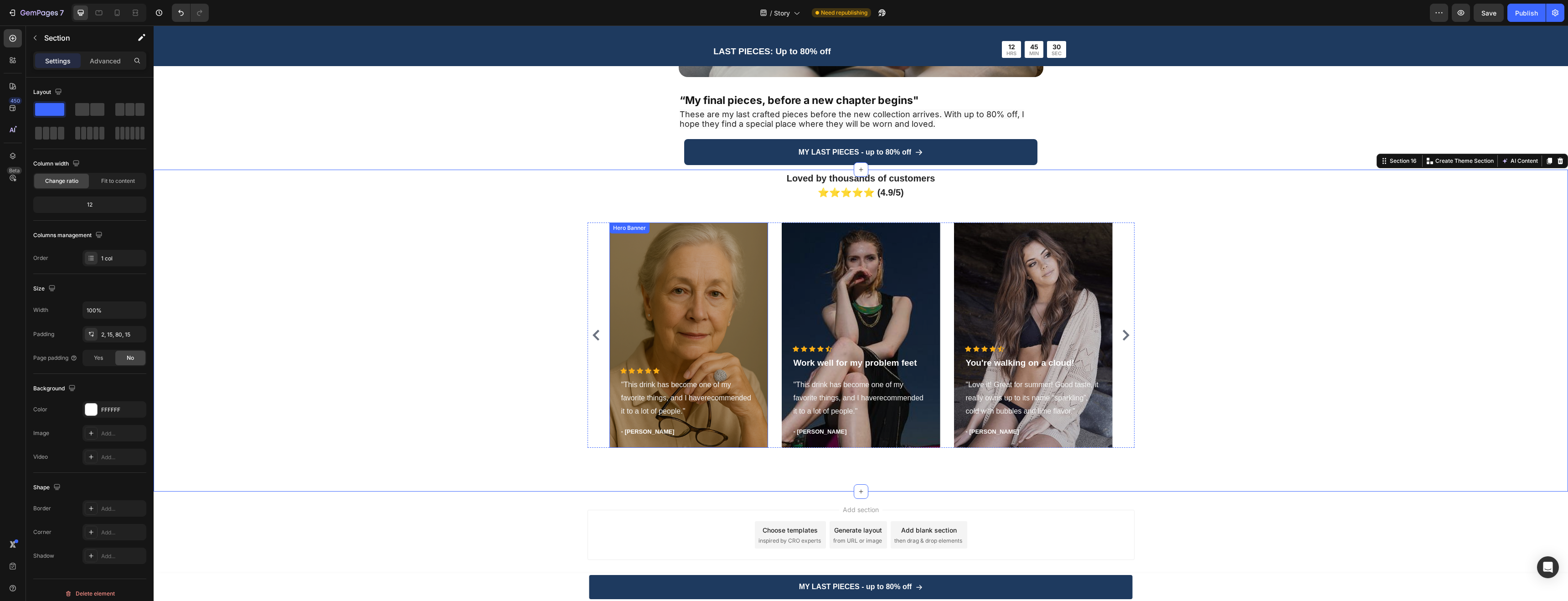
click at [656, 262] on div "Overlay" at bounding box center [688, 335] width 159 height 225
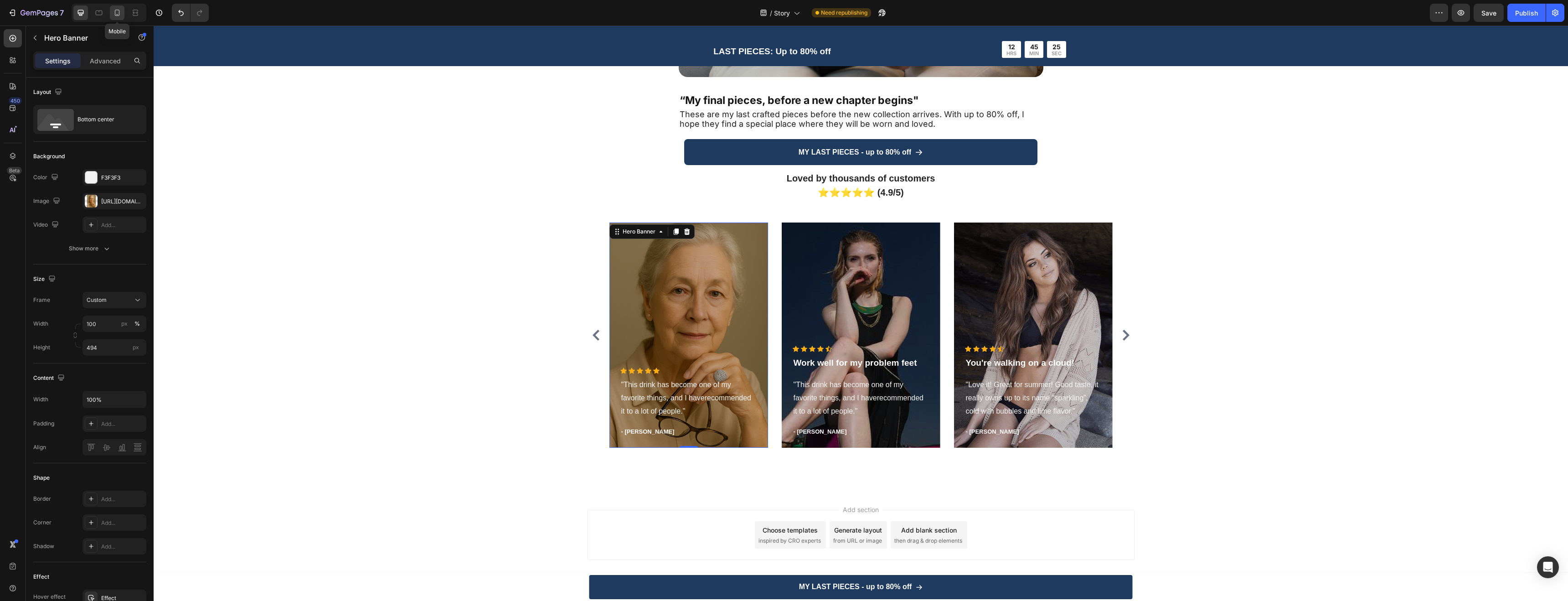
click at [124, 15] on div at bounding box center [117, 13] width 15 height 15
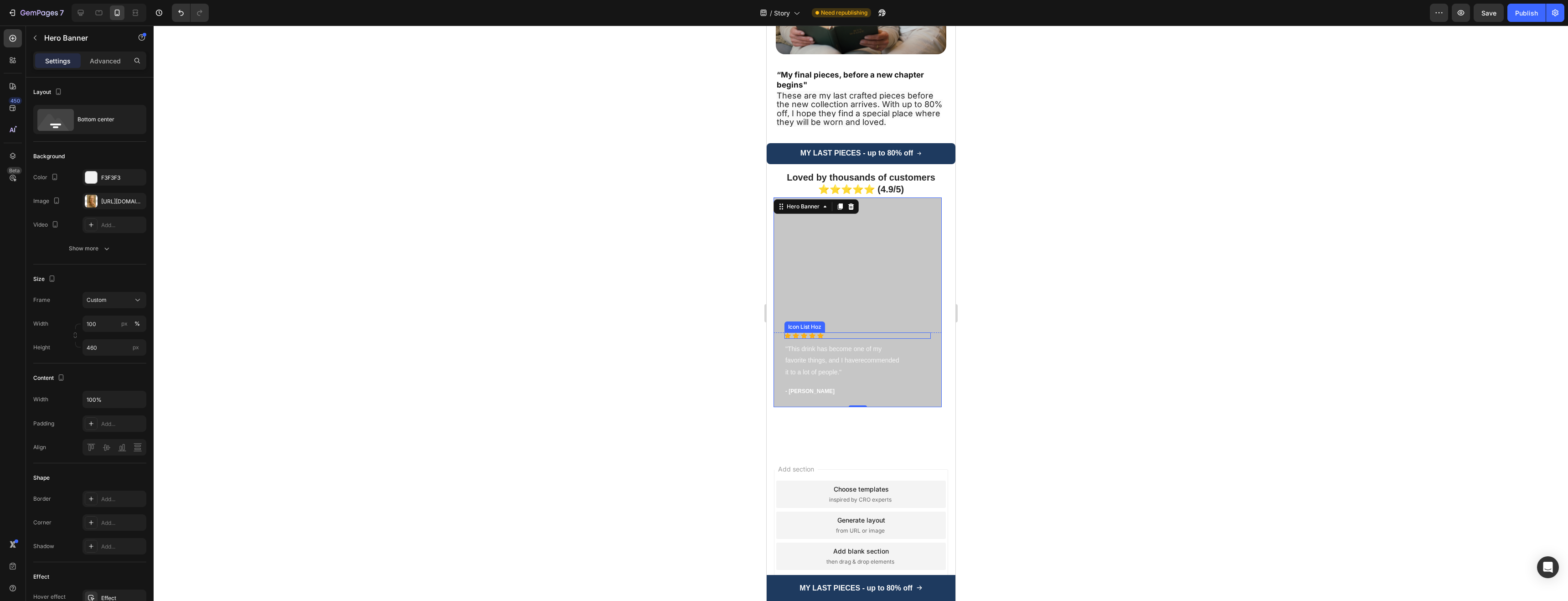
scroll to position [2349, 0]
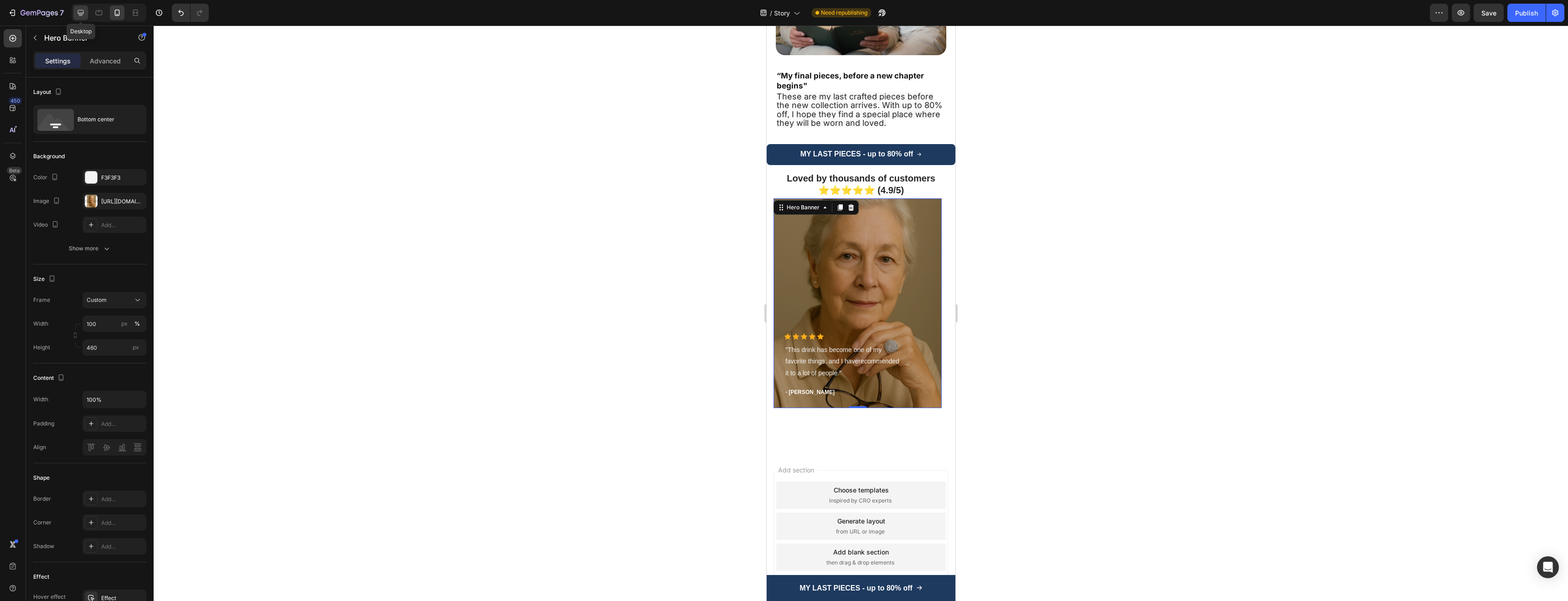
click at [84, 14] on icon at bounding box center [80, 12] width 9 height 9
type input "494"
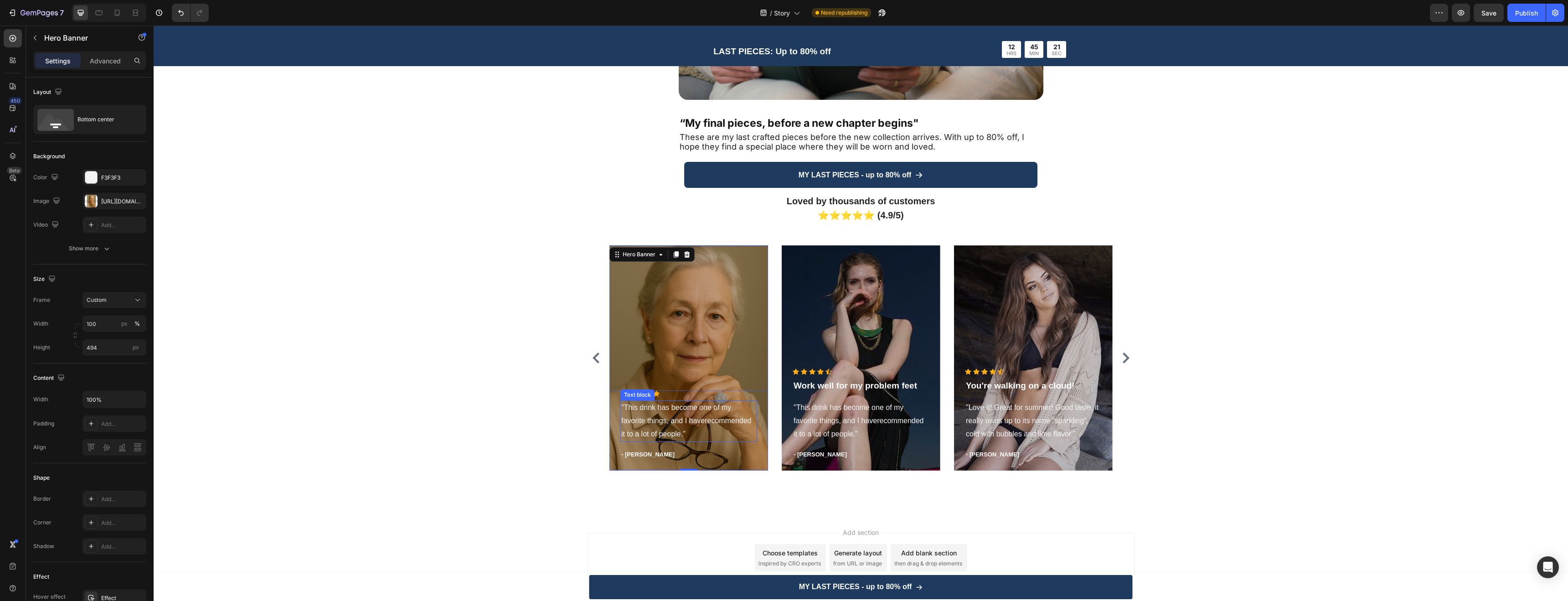
scroll to position [2500, 0]
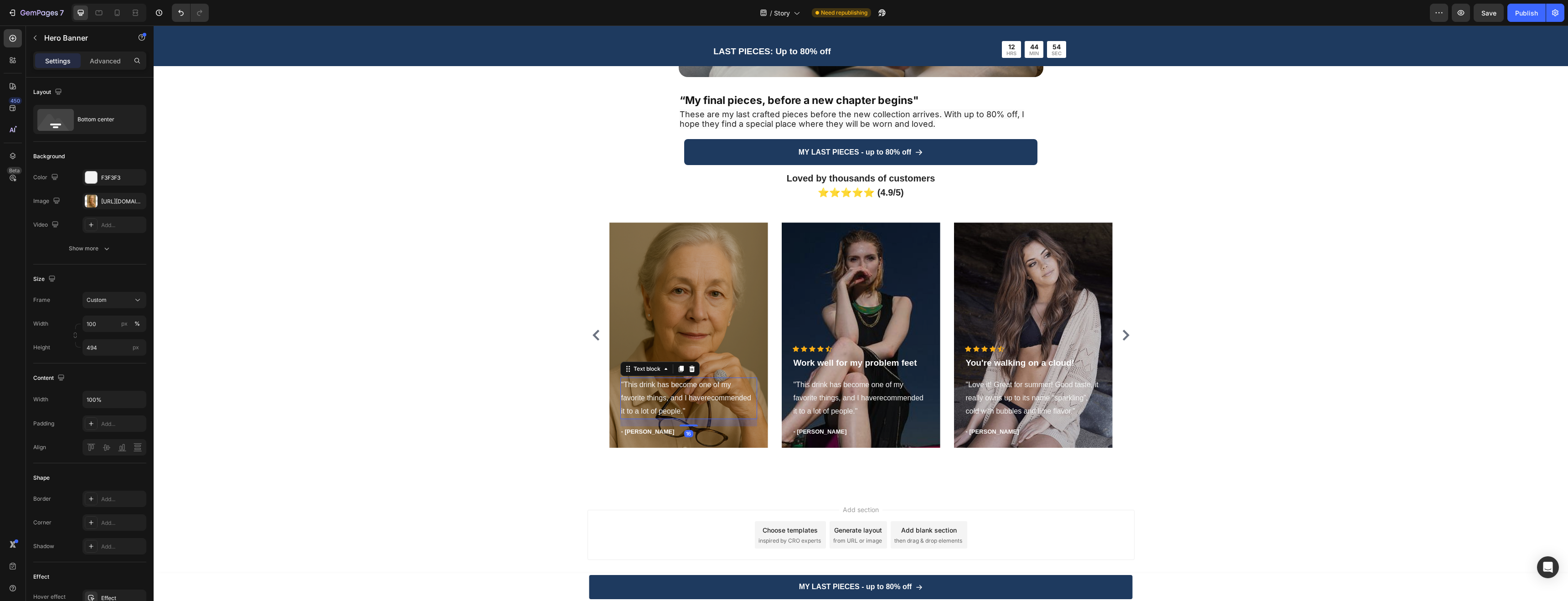
click at [658, 394] on p ""This drink has become one of my favorite things, and I haverecommended it to a…" at bounding box center [689, 398] width 135 height 39
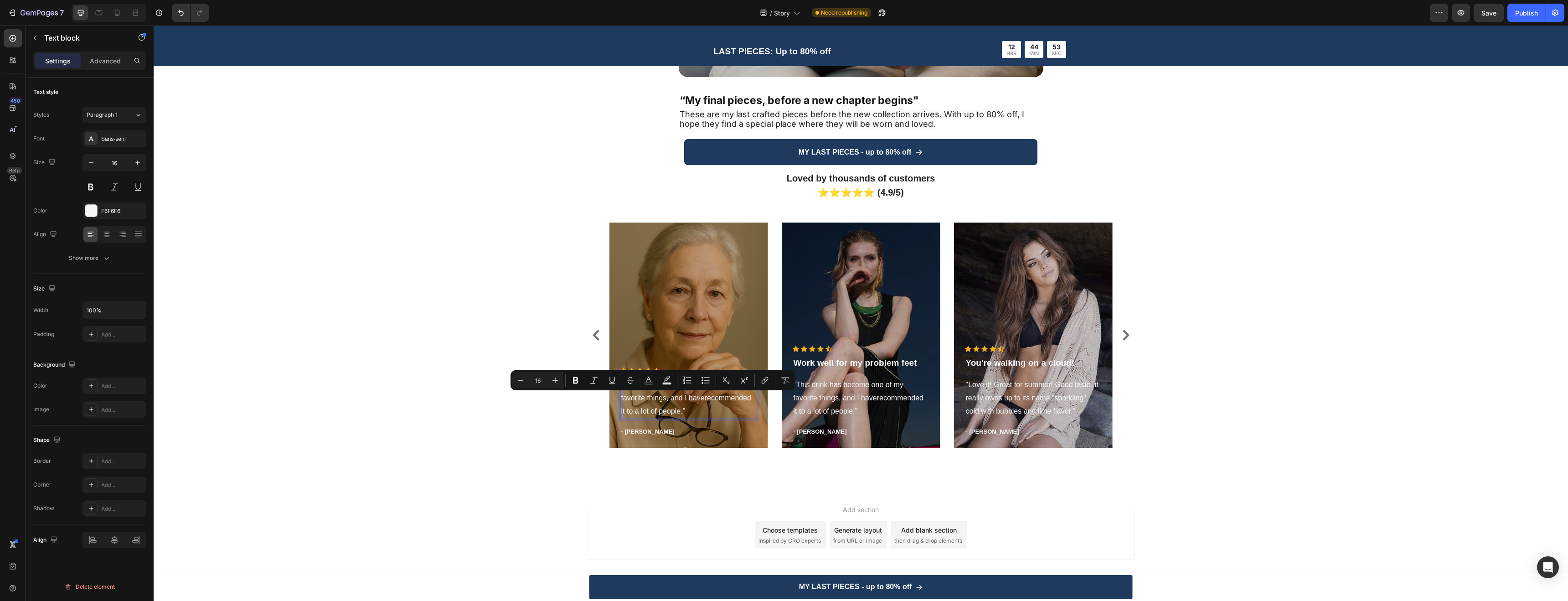
click at [691, 407] on p ""This drink has become one of my favorite things, and I haverecommended it to a…" at bounding box center [689, 398] width 135 height 39
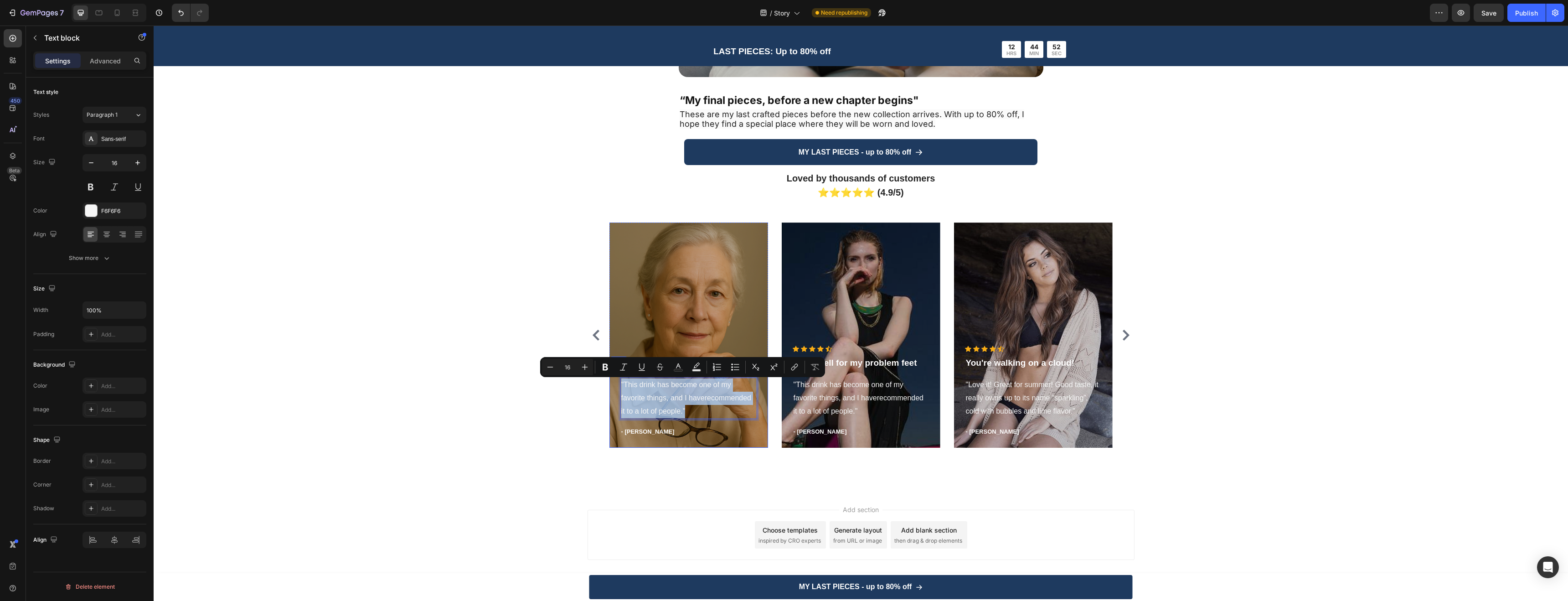
drag, startPoint x: 689, startPoint y: 409, endPoint x: 623, endPoint y: 377, distance: 73.3
click at [623, 377] on div "Icon Icon Icon Icon Icon Icon List Hoz "This drink has become one of my favorit…" at bounding box center [688, 402] width 137 height 69
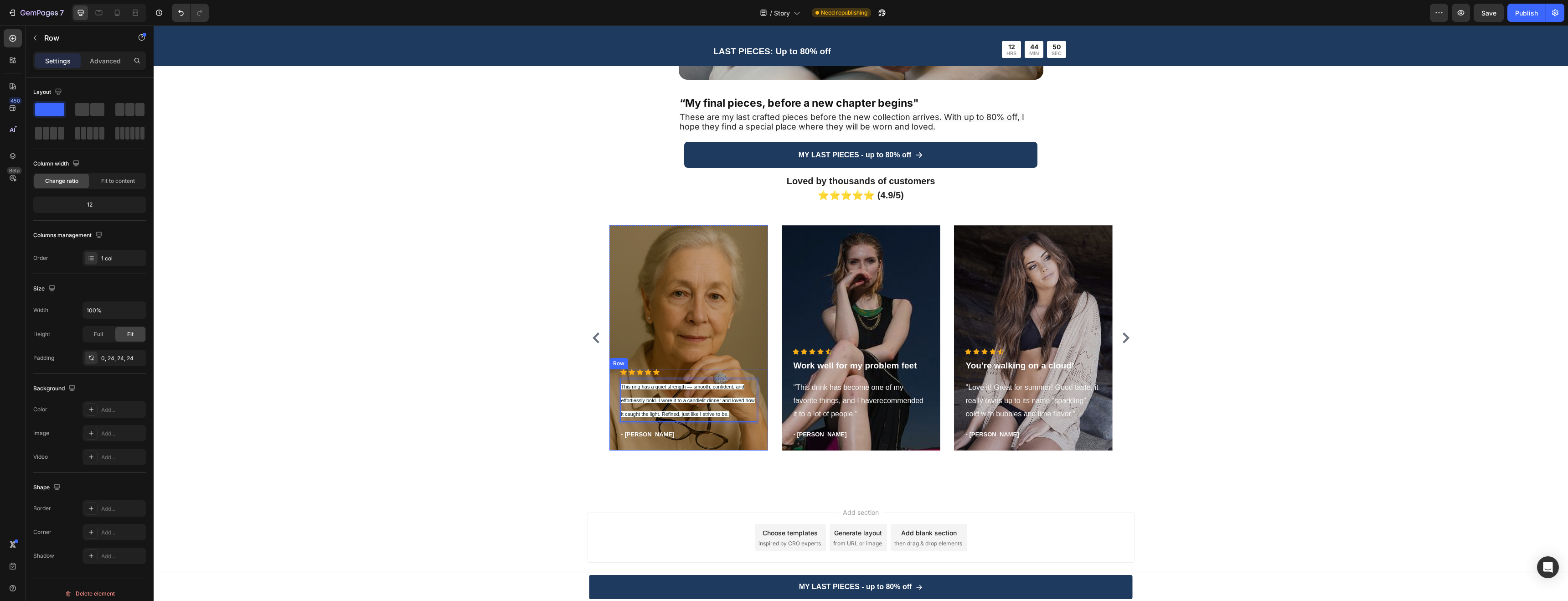
click at [741, 422] on div "Icon Icon Icon Icon Icon Icon List Hoz This ring has a quiet strength — smooth,…" at bounding box center [688, 404] width 137 height 71
click at [735, 413] on p "This ring has a quiet strength — smooth, confident, and effortlessly bold. I wo…" at bounding box center [689, 400] width 135 height 41
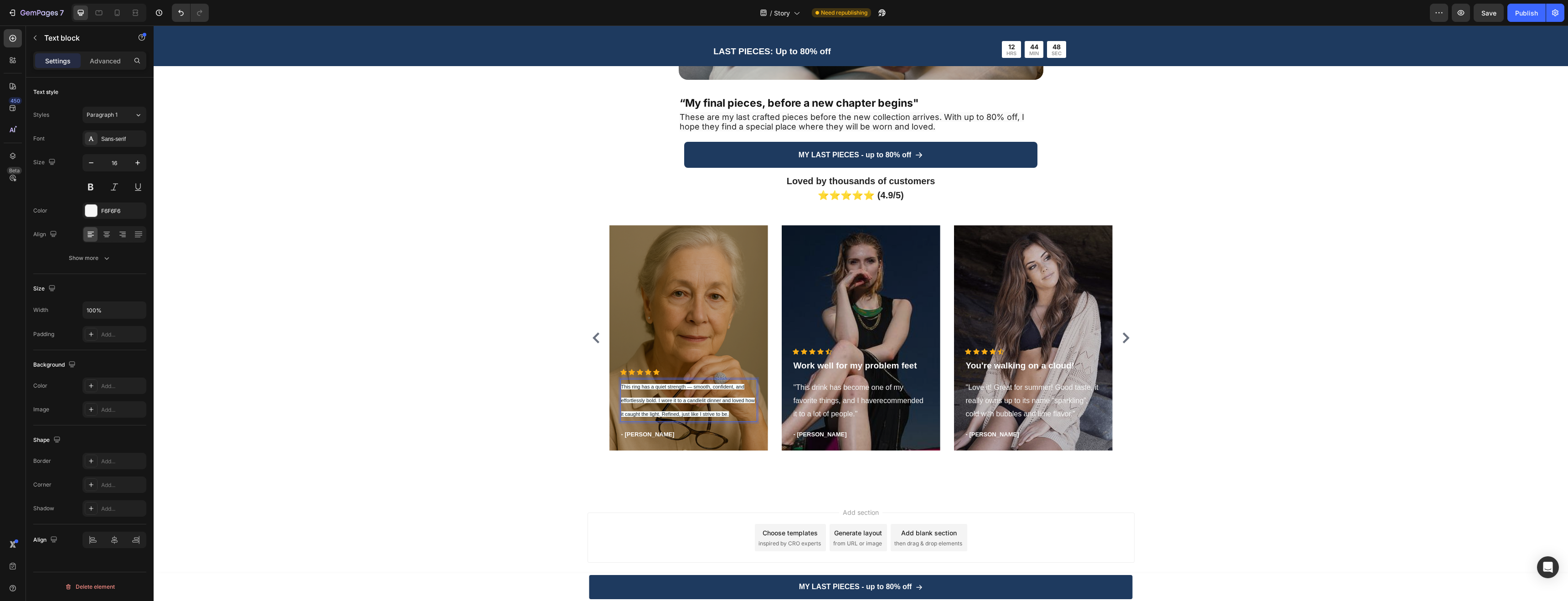
click at [732, 411] on p "This ring has a quiet strength — smooth, confident, and effortlessly bold. I wo…" at bounding box center [689, 400] width 135 height 41
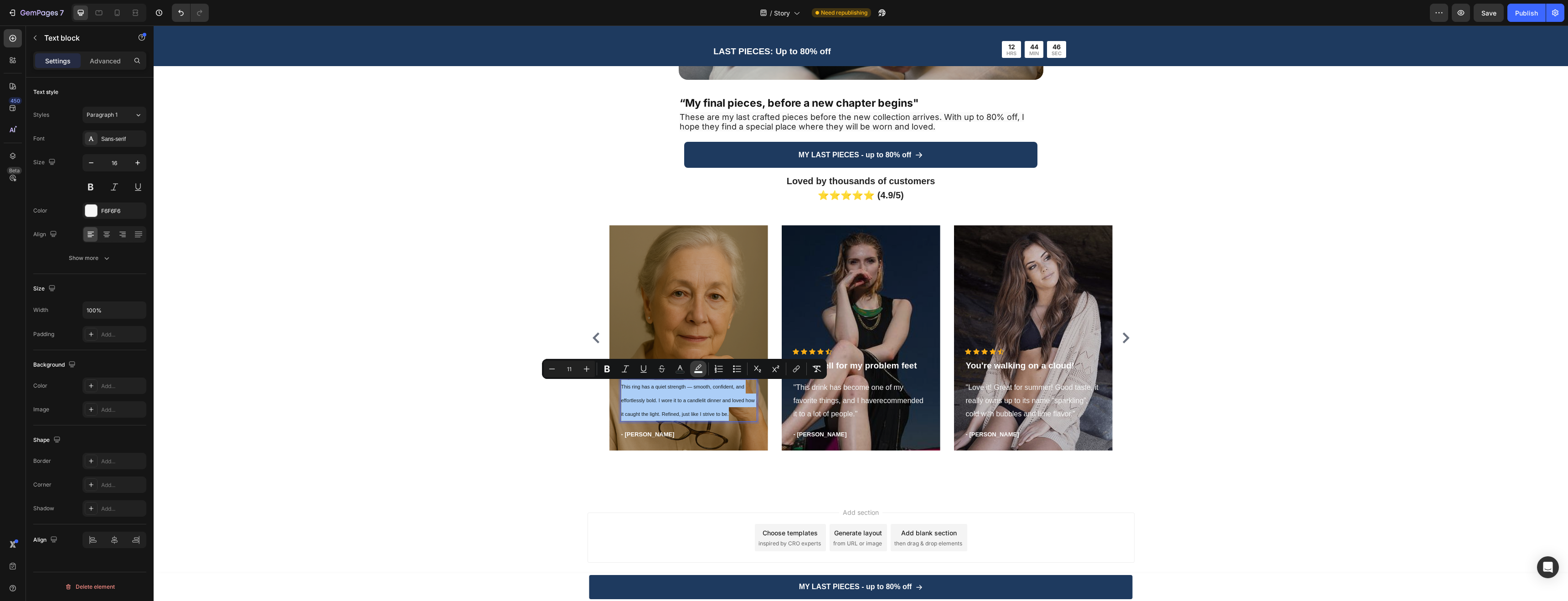
click at [701, 374] on button "color" at bounding box center [698, 368] width 16 height 16
type input "F8FDFE"
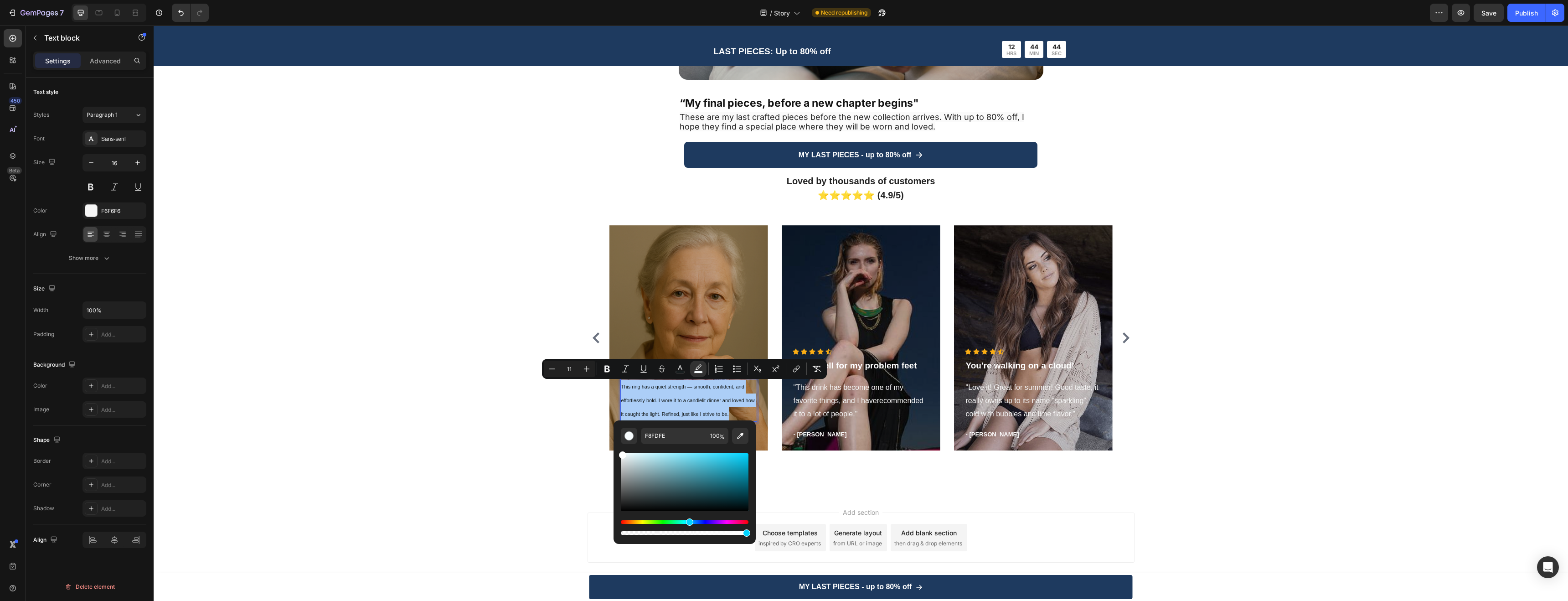
drag, startPoint x: 779, startPoint y: 479, endPoint x: 607, endPoint y: 442, distance: 175.9
type input "FFFFFF"
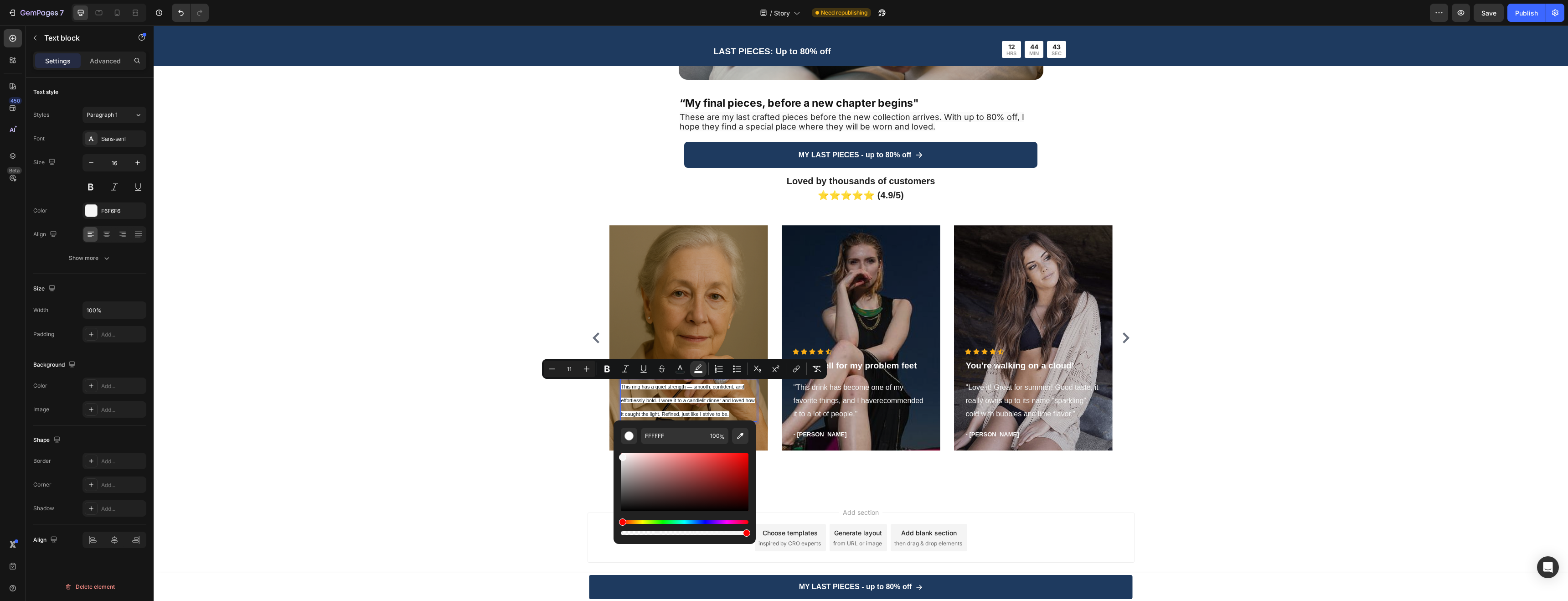
drag, startPoint x: 622, startPoint y: 456, endPoint x: 614, endPoint y: 449, distance: 10.6
click at [614, 449] on div "FFFFFF 100 %" at bounding box center [685, 478] width 142 height 116
click at [584, 367] on icon "Editor contextual toolbar" at bounding box center [586, 368] width 9 height 9
type input "12"
click at [679, 368] on icon "Editor contextual toolbar" at bounding box center [680, 368] width 9 height 9
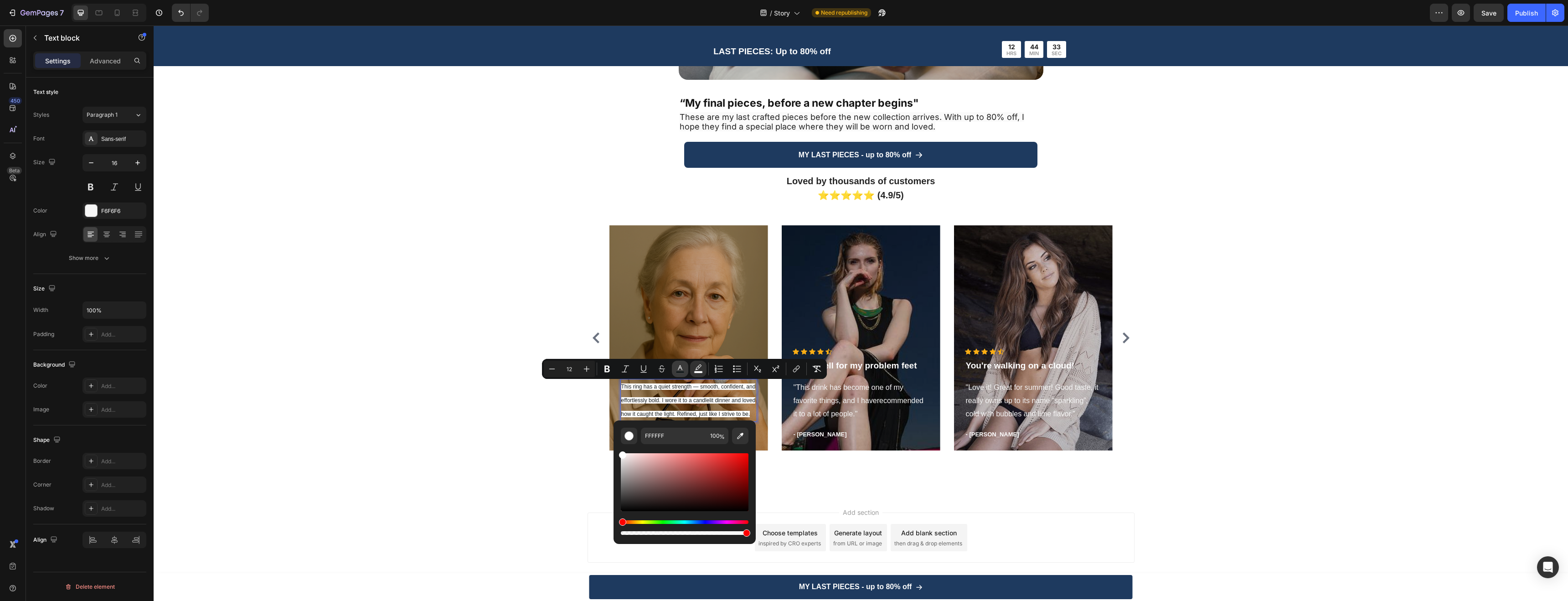
type input "171D1E"
drag, startPoint x: 802, startPoint y: 534, endPoint x: 590, endPoint y: 515, distance: 212.8
type input "000000"
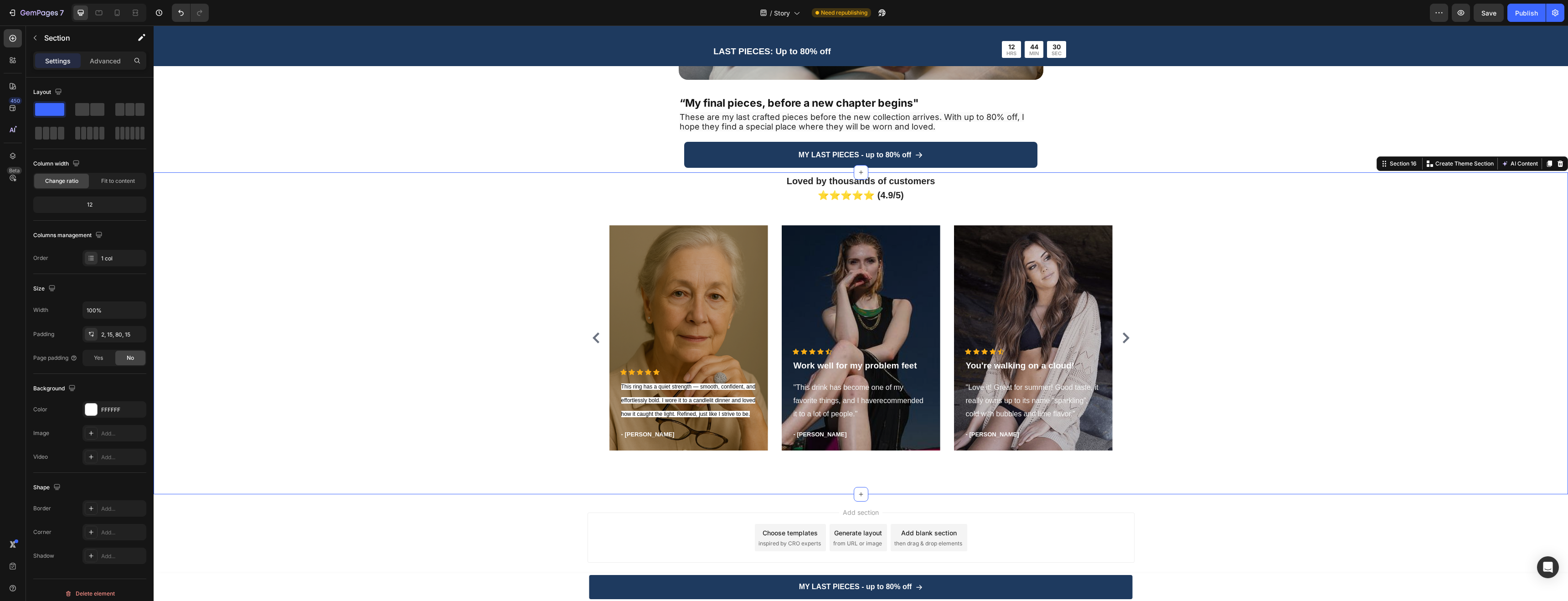
click at [561, 477] on div "Loved by thousands of customers ⭐⭐⭐⭐⭐ (4.9/5) Heading Icon Icon Icon Icon Icon …" at bounding box center [861, 333] width 1415 height 322
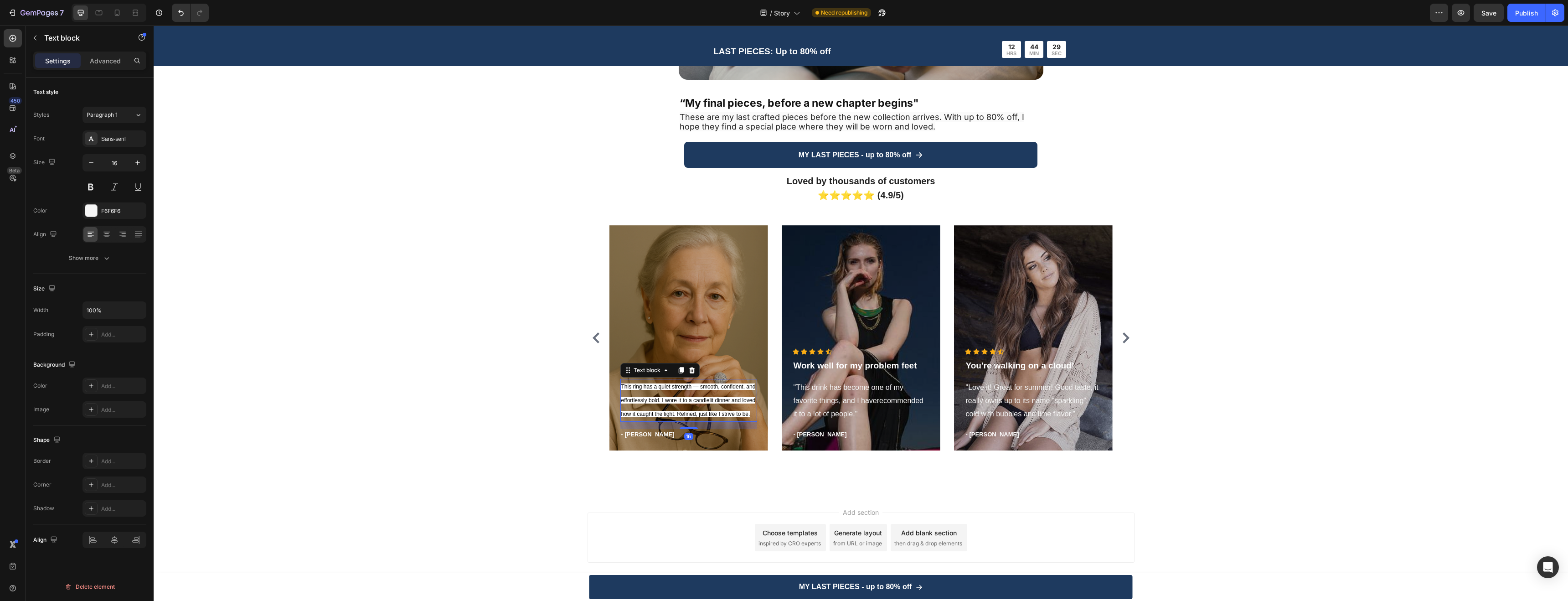
click at [692, 395] on p "This ring has a quiet strength — smooth, confident, and effortlessly bold. I wo…" at bounding box center [689, 400] width 135 height 41
click at [692, 393] on p "This ring has a quiet strength — smooth, confident, and effortlessly bold. I wo…" at bounding box center [689, 400] width 135 height 41
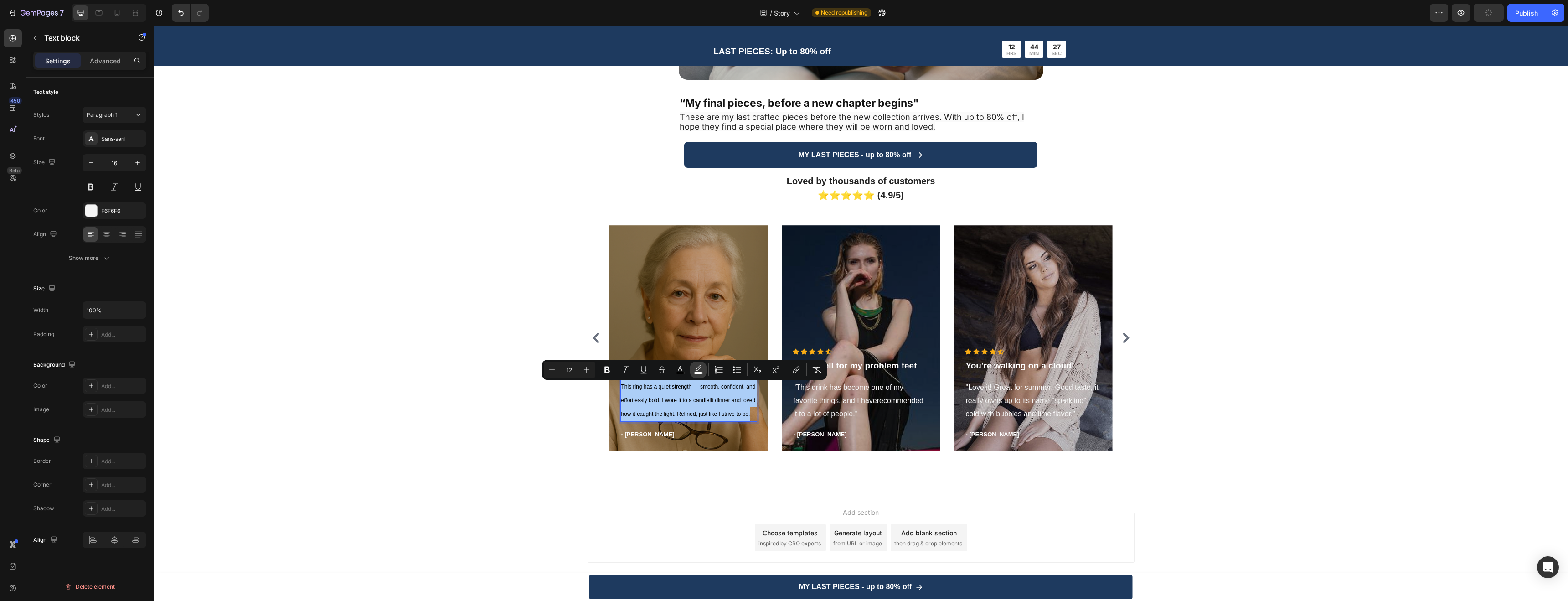
click at [703, 365] on button "color" at bounding box center [698, 370] width 16 height 16
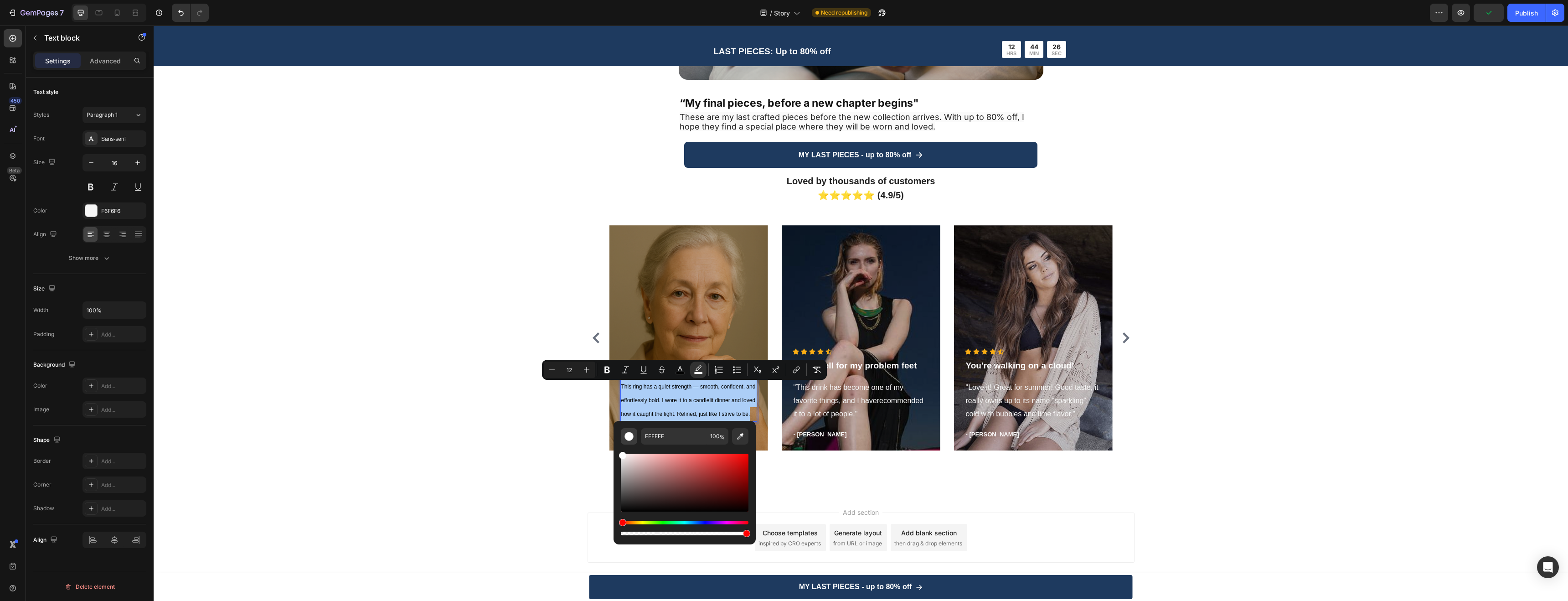
click at [633, 438] on button "Editor contextual toolbar" at bounding box center [629, 436] width 16 height 16
click at [741, 440] on icon "Editor contextual toolbar" at bounding box center [740, 436] width 9 height 9
drag, startPoint x: 625, startPoint y: 500, endPoint x: 621, endPoint y: 420, distance: 80.1
click at [621, 421] on div "333333 100 %" at bounding box center [685, 479] width 142 height 116
type input "FFFFFF"
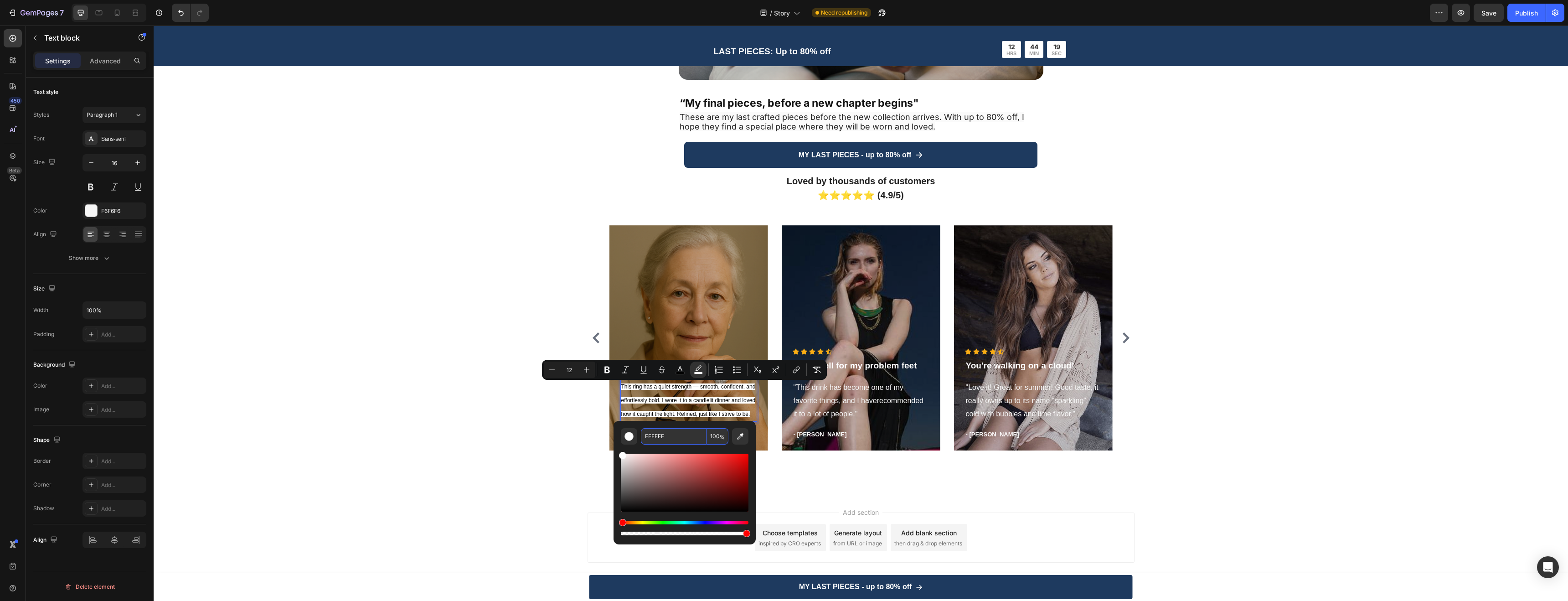
click at [663, 436] on input "FFFFFF" at bounding box center [674, 436] width 66 height 16
drag, startPoint x: 746, startPoint y: 533, endPoint x: 671, endPoint y: 529, distance: 75.1
click at [683, 530] on div "Editor contextual toolbar" at bounding box center [687, 533] width 7 height 7
type input "0"
drag, startPoint x: 825, startPoint y: 555, endPoint x: 589, endPoint y: 522, distance: 238.3
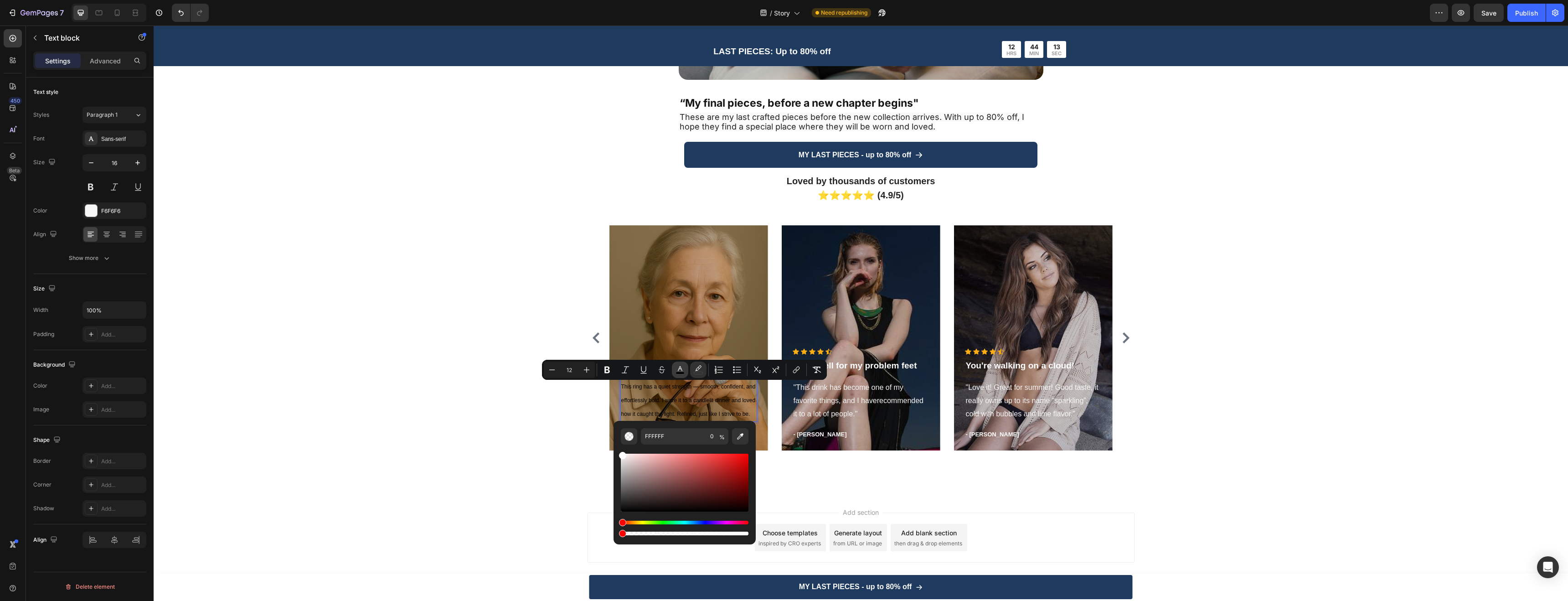
click at [679, 373] on rect "Editor contextual toolbar" at bounding box center [681, 373] width 9 height 2
drag, startPoint x: 778, startPoint y: 533, endPoint x: 614, endPoint y: 408, distance: 206.2
type input "FFFFFF"
click at [529, 501] on div "Add section Choose templates inspired by CRO experts Generate layout from URL o…" at bounding box center [861, 539] width 1415 height 90
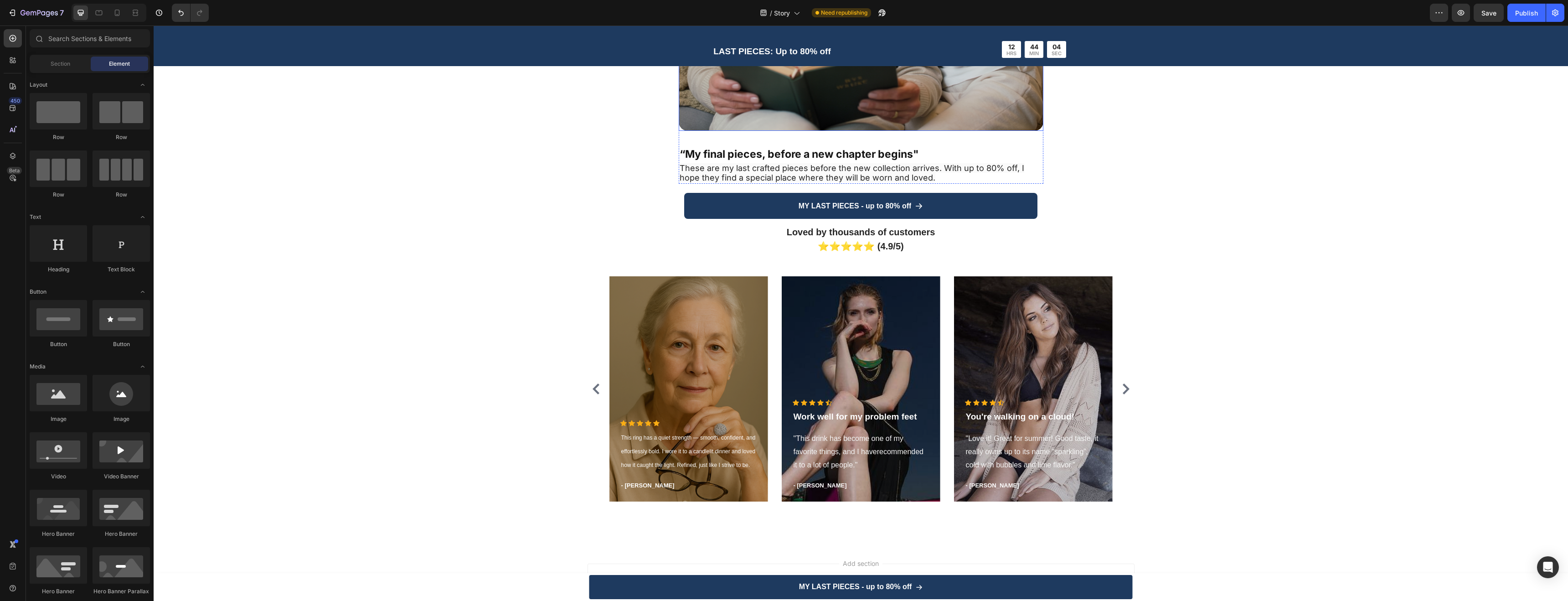
scroll to position [2523, 0]
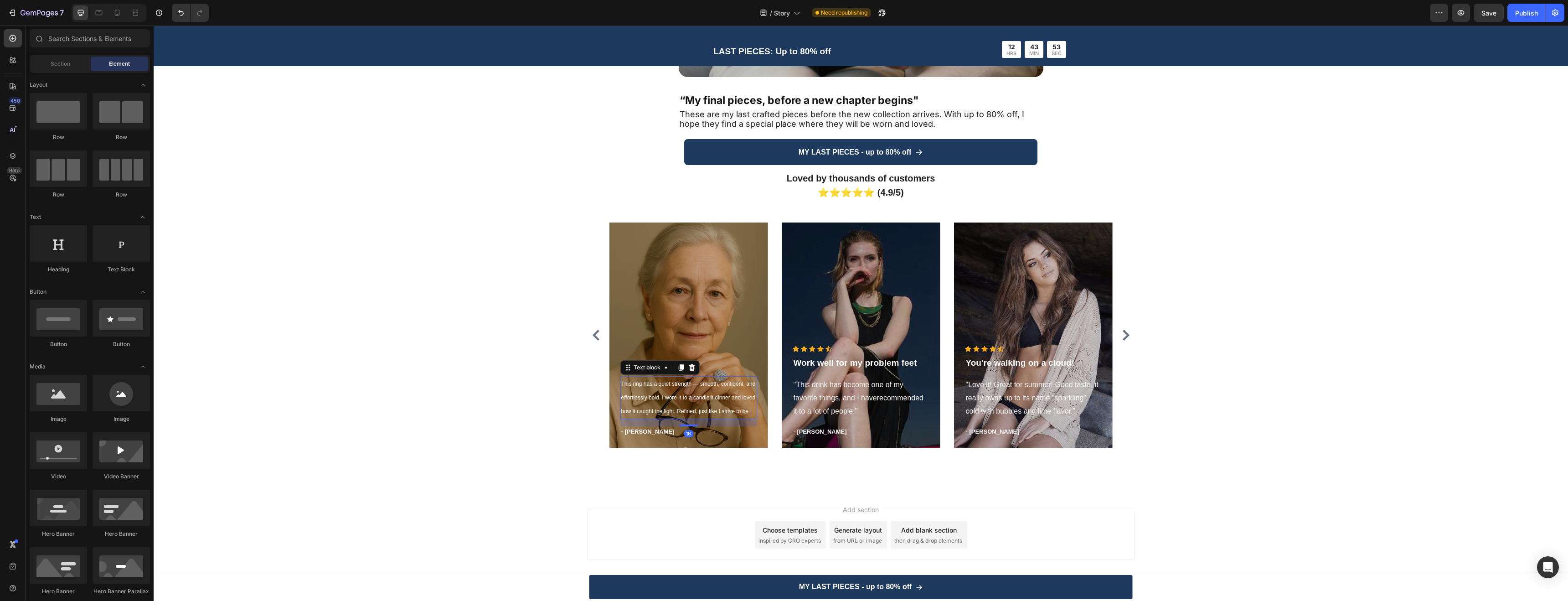
click at [681, 397] on span "This ring has a quiet strength — smooth, confident, and effortlessly bold. I wo…" at bounding box center [688, 397] width 135 height 33
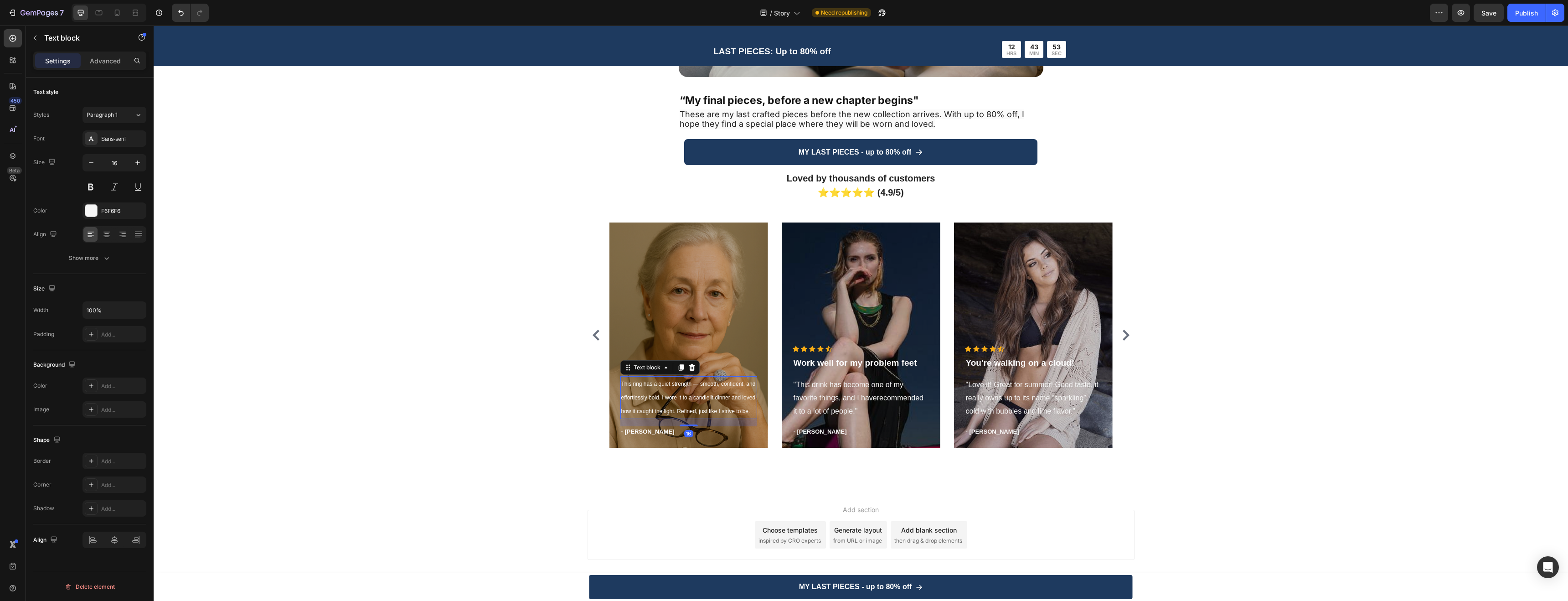
click at [687, 402] on p "This ring has a quiet strength — smooth, confident, and effortlessly bold. I wo…" at bounding box center [689, 397] width 135 height 41
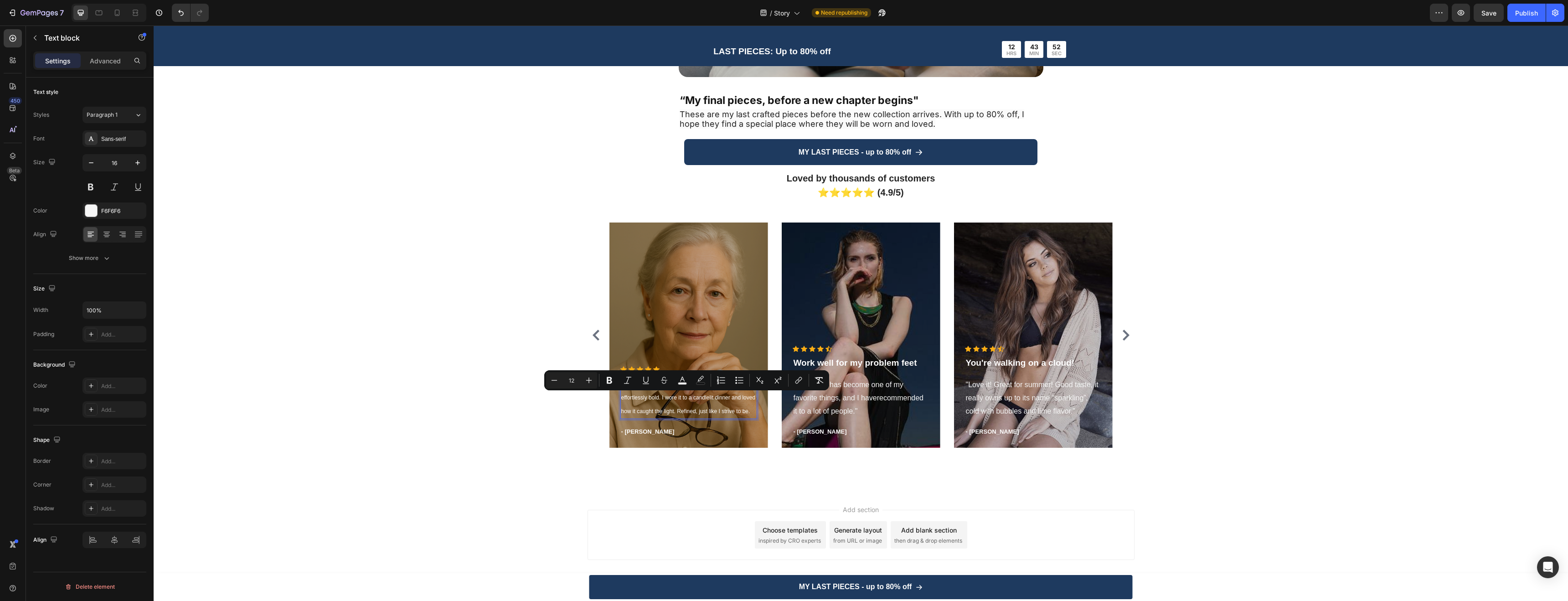
click at [743, 413] on span "This ring has a quiet strength — smooth, confident, and effortlessly bold. I wo…" at bounding box center [688, 397] width 135 height 33
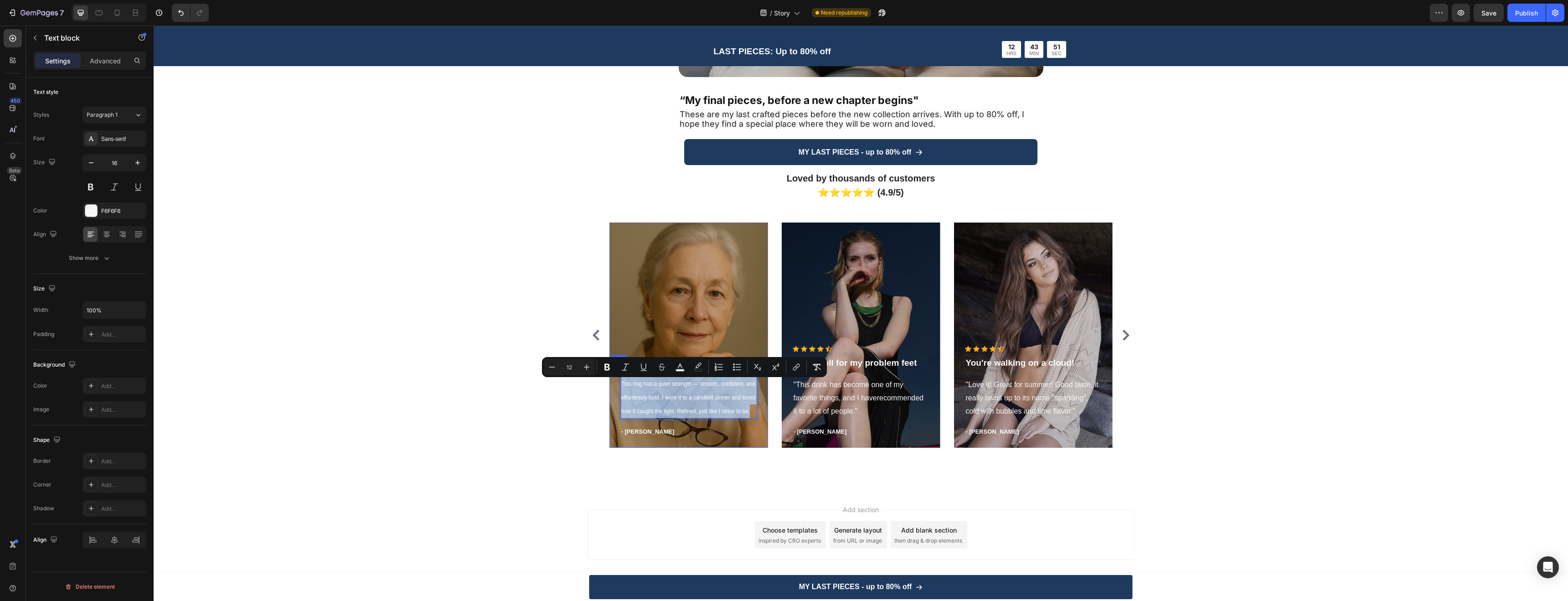
drag, startPoint x: 747, startPoint y: 411, endPoint x: 614, endPoint y: 375, distance: 137.8
click at [614, 375] on div "Icon Icon Icon Icon Icon Icon List Hoz This ring has a quiet strength — smooth,…" at bounding box center [688, 407] width 159 height 82
click at [86, 166] on button "button" at bounding box center [91, 163] width 16 height 16
click at [86, 166] on icon "button" at bounding box center [91, 163] width 9 height 9
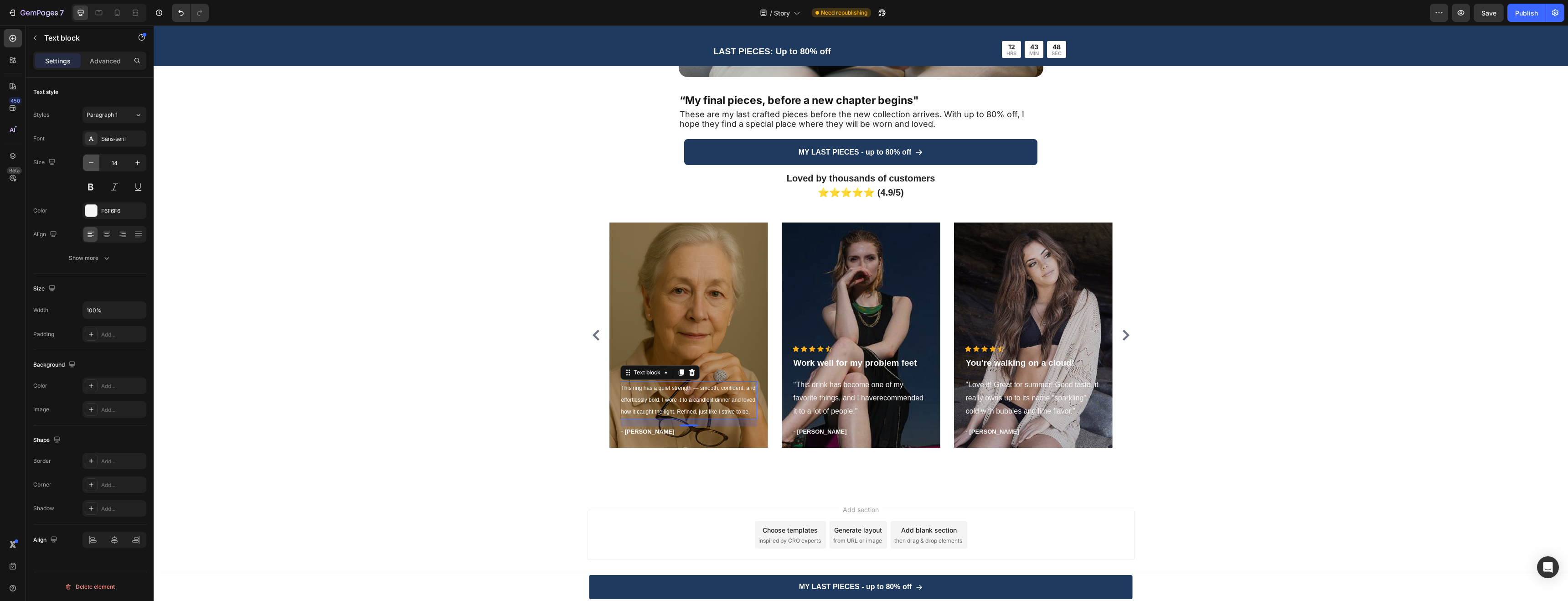
click at [87, 164] on icon "button" at bounding box center [91, 163] width 9 height 9
type input "10"
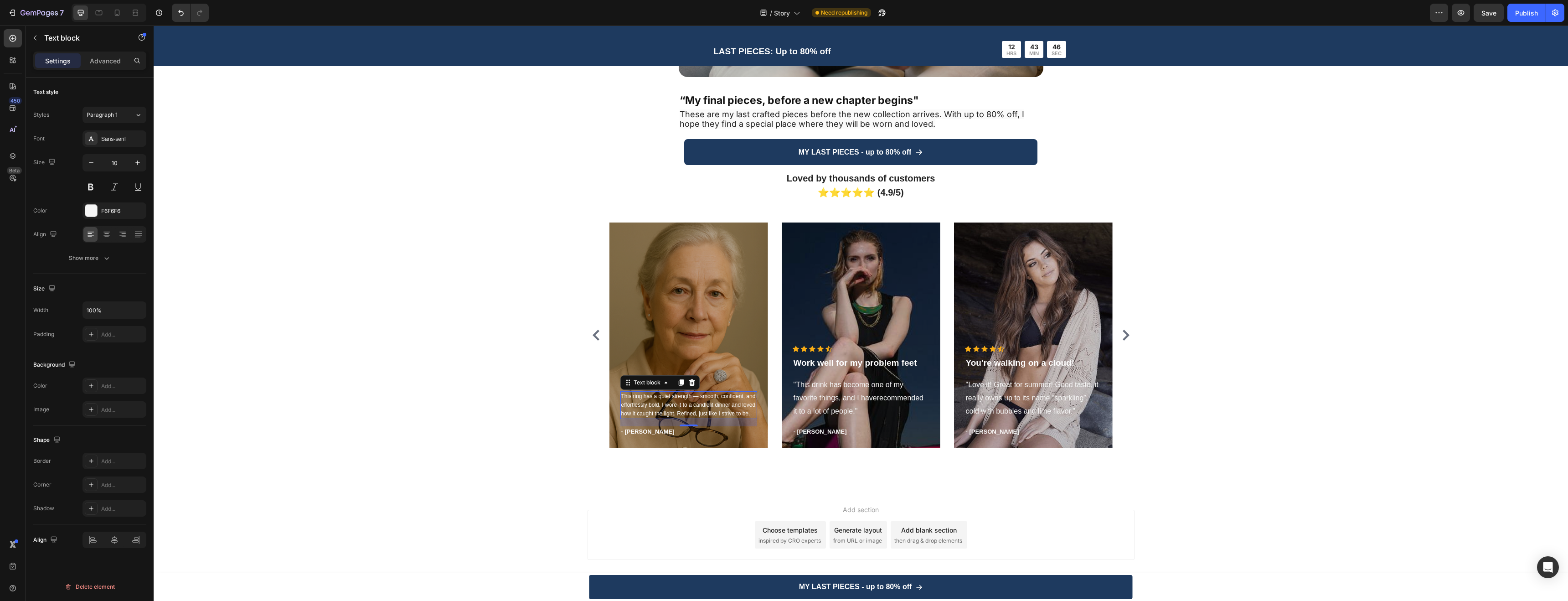
click at [685, 407] on span "This ring has a quiet strength — smooth, confident, and effortlessly bold. I wo…" at bounding box center [688, 404] width 135 height 24
click at [685, 407] on span "This ring has a quiet strength — smooth, confident, and effortlessly bold. I wo…" at bounding box center [688, 404] width 135 height 24
click at [749, 411] on p "This ring has a quiet strength — smooth, confident, and effortlessly bold. I wo…" at bounding box center [689, 405] width 135 height 26
drag, startPoint x: 748, startPoint y: 412, endPoint x: 618, endPoint y: 394, distance: 131.2
click at [621, 394] on p "This ring has a quiet strength — smooth, confident, and effortlessly bold. I wo…" at bounding box center [689, 405] width 135 height 26
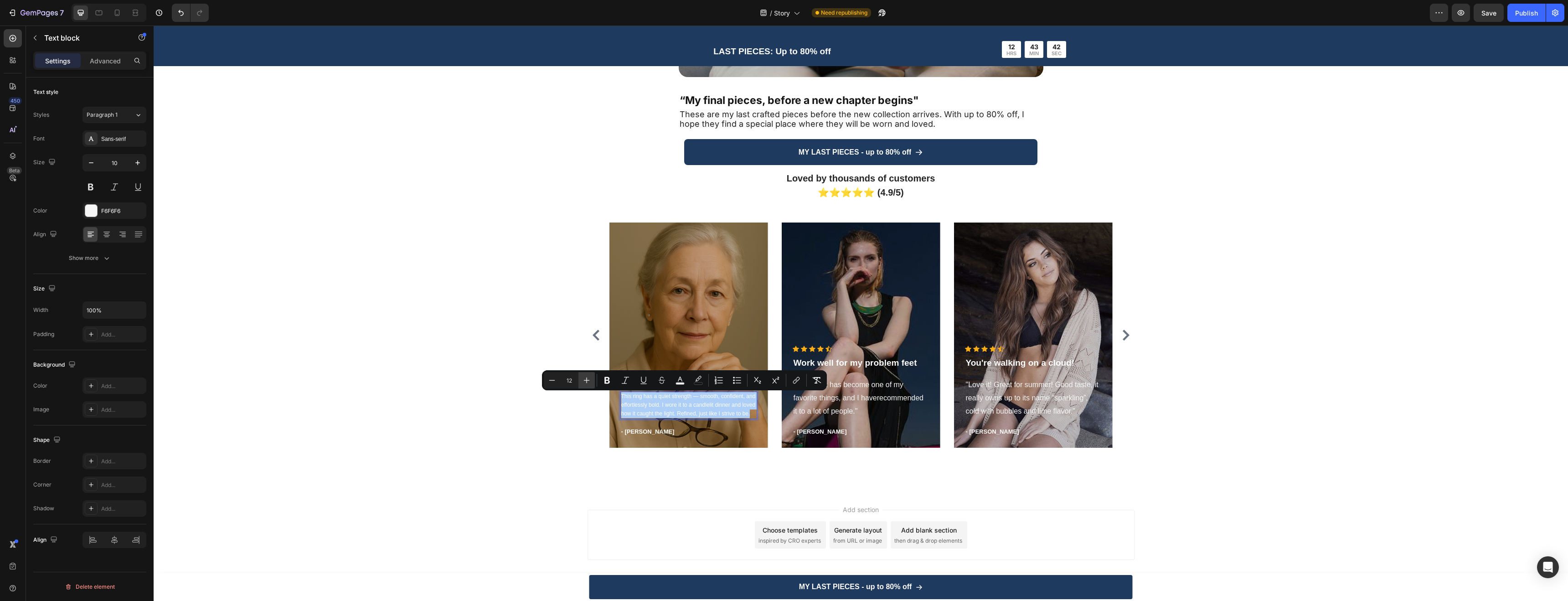
click at [589, 381] on icon "Editor contextual toolbar" at bounding box center [586, 380] width 9 height 9
type input "14"
click at [496, 325] on div "Loved by thousands of customers ⭐⭐⭐⭐⭐ (4.9/5) Heading Icon Icon Icon Icon Icon …" at bounding box center [861, 312] width 1401 height 284
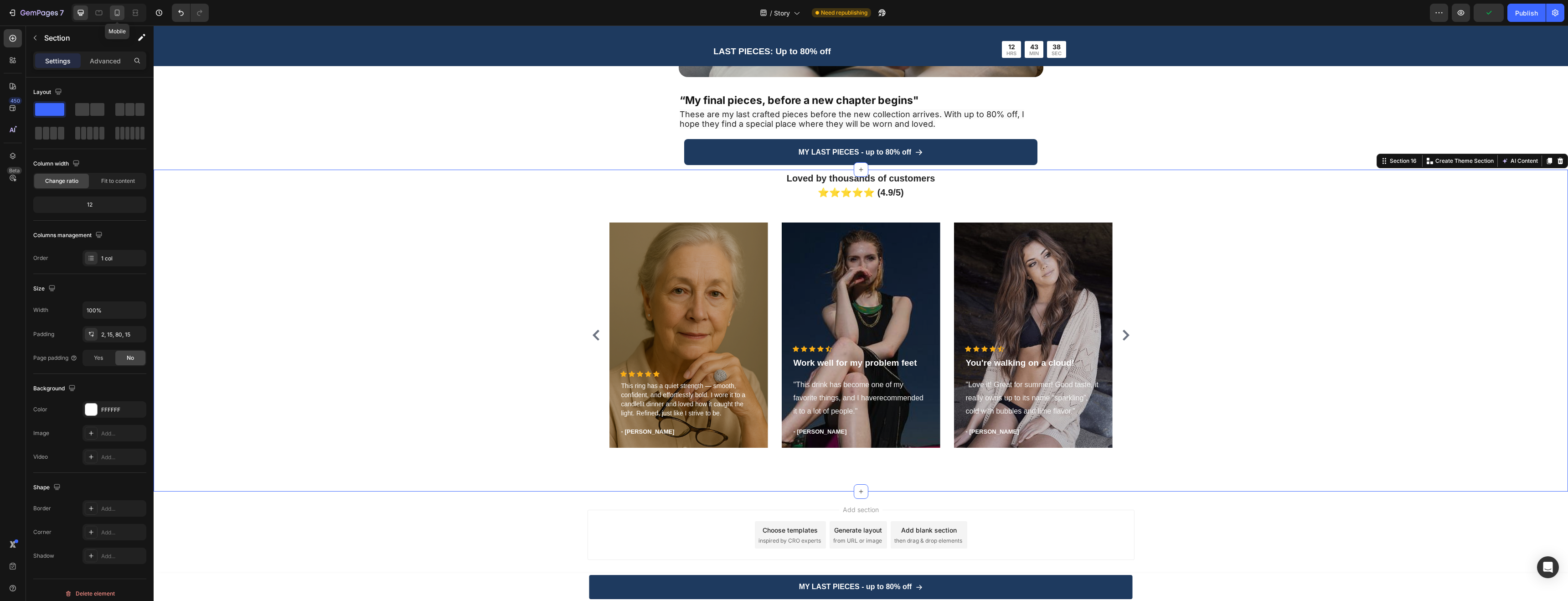
click at [118, 15] on icon at bounding box center [117, 12] width 9 height 9
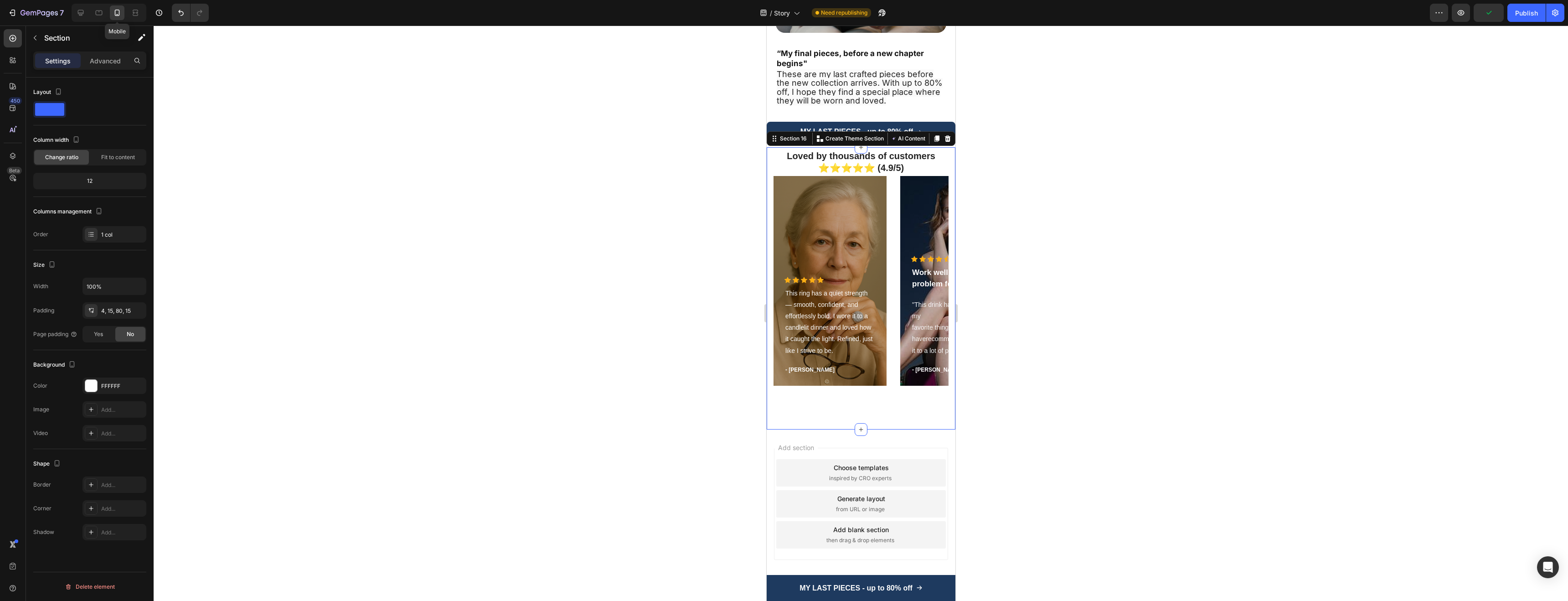
scroll to position [2364, 0]
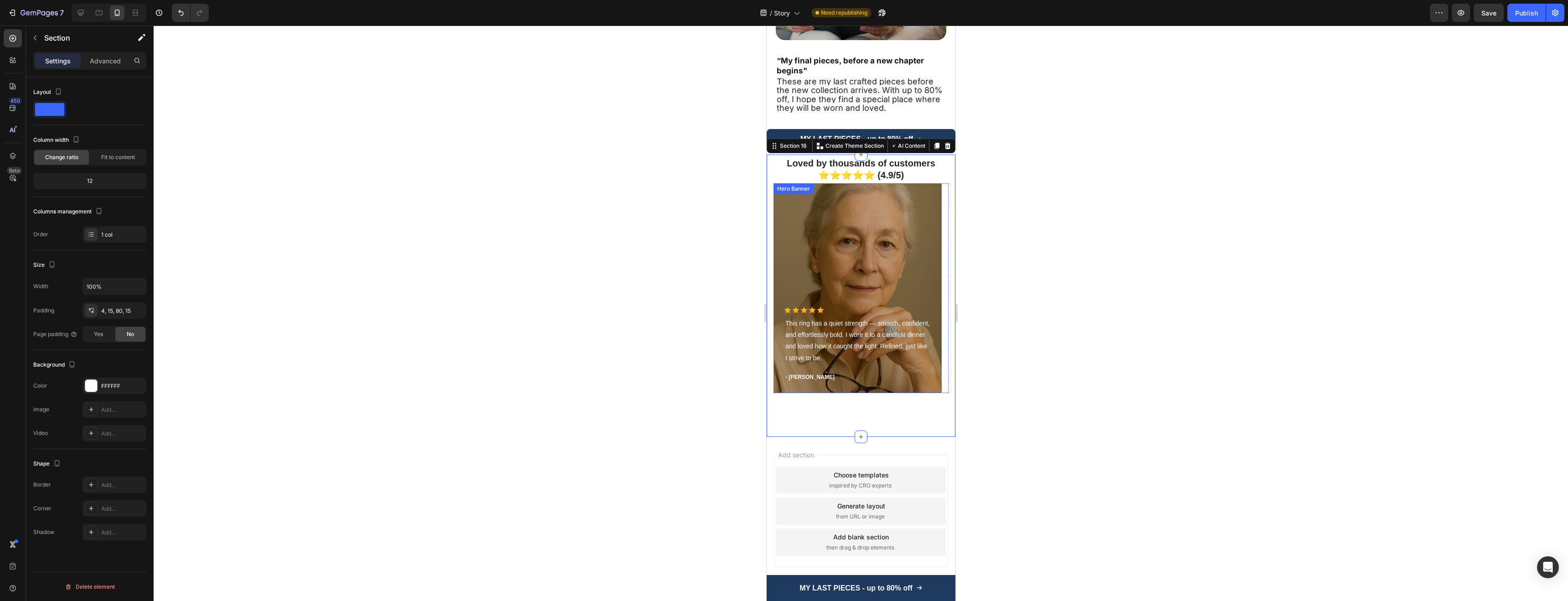
click at [880, 236] on div "Overlay" at bounding box center [857, 288] width 168 height 209
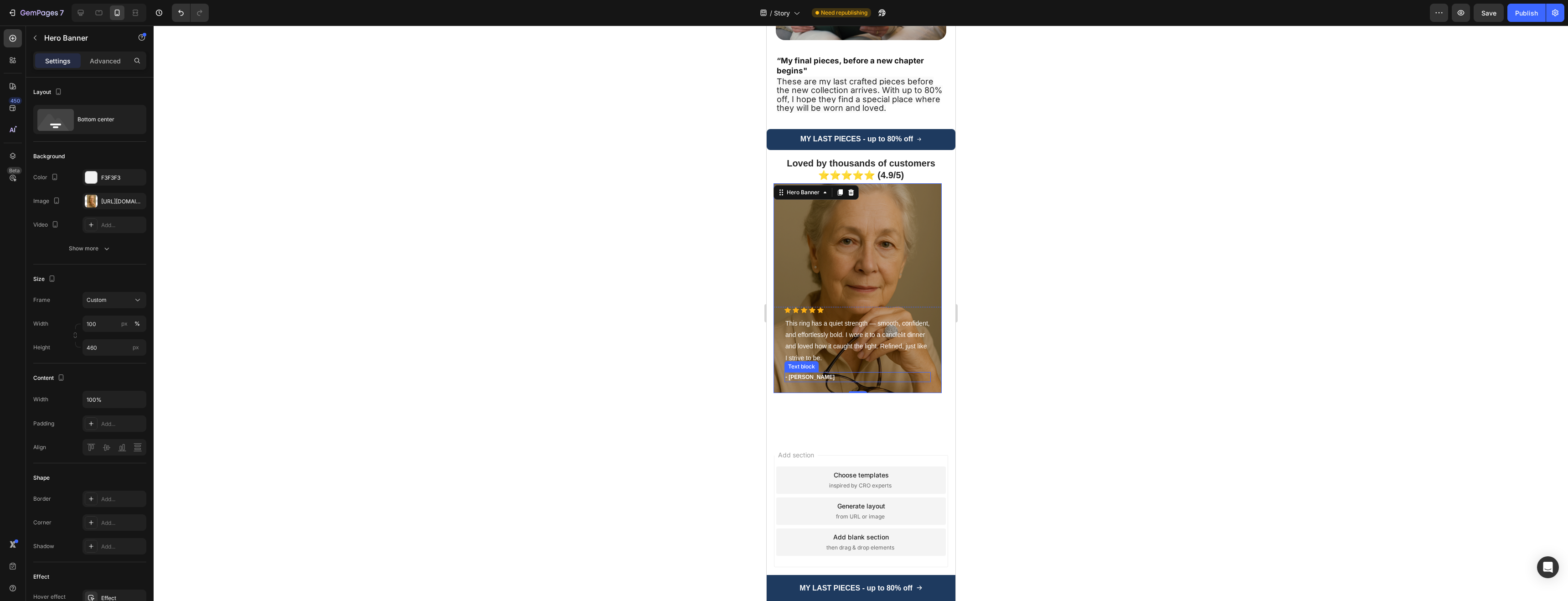
click at [812, 373] on p "- [PERSON_NAME]" at bounding box center [856, 377] width 144 height 8
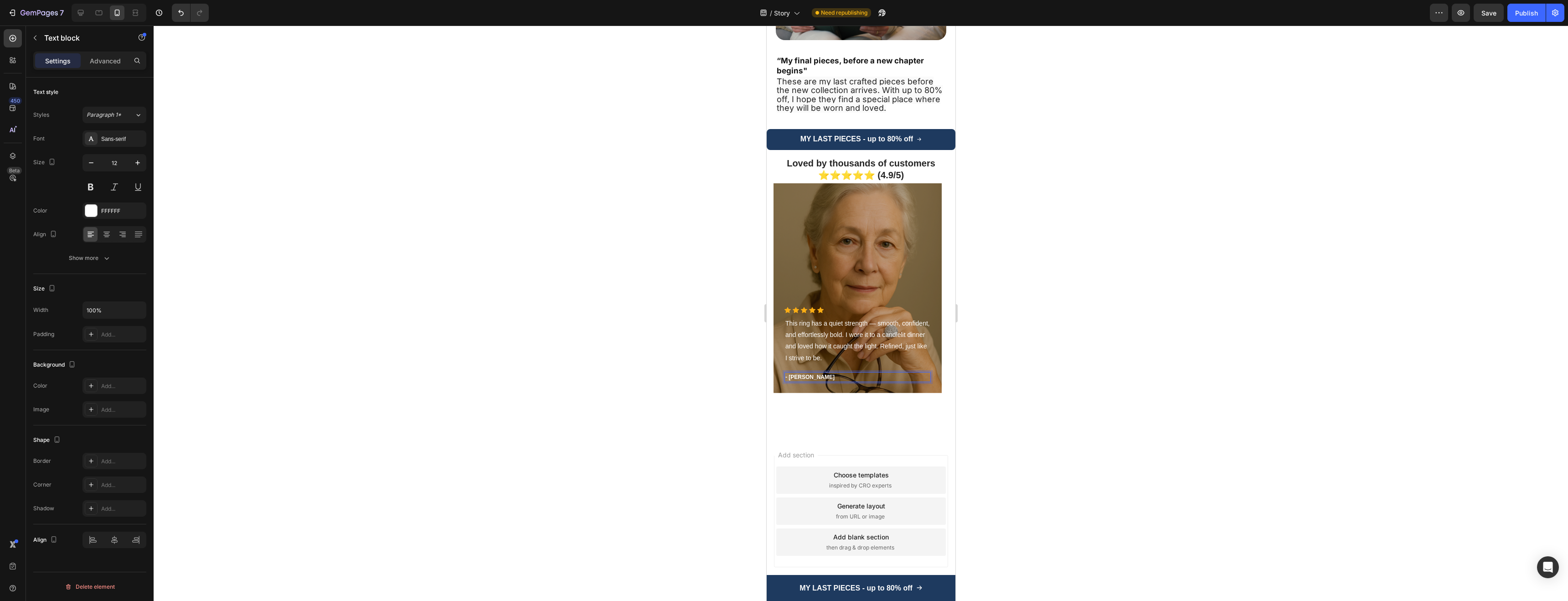
click at [814, 373] on p "- [PERSON_NAME]" at bounding box center [856, 377] width 144 height 8
click at [936, 129] on link "MY LAST PIECES - up to 80% off" at bounding box center [861, 139] width 189 height 21
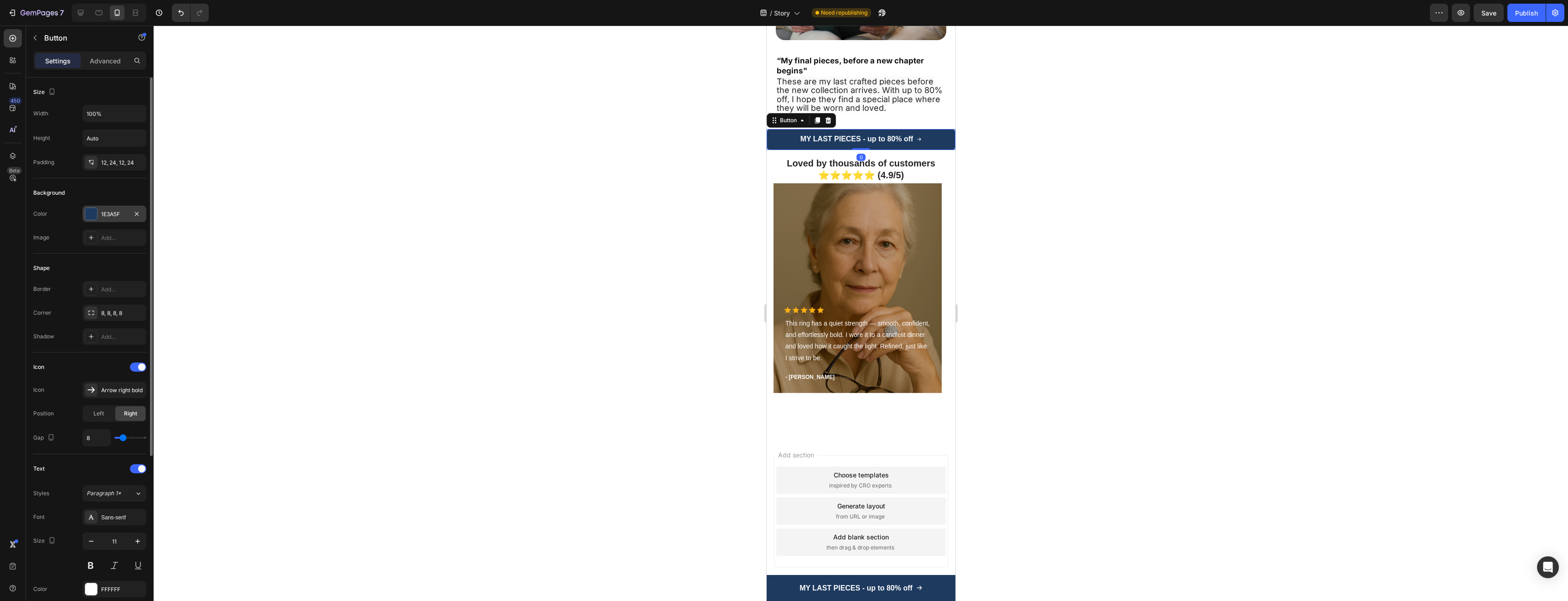
click at [86, 214] on div at bounding box center [91, 213] width 12 height 12
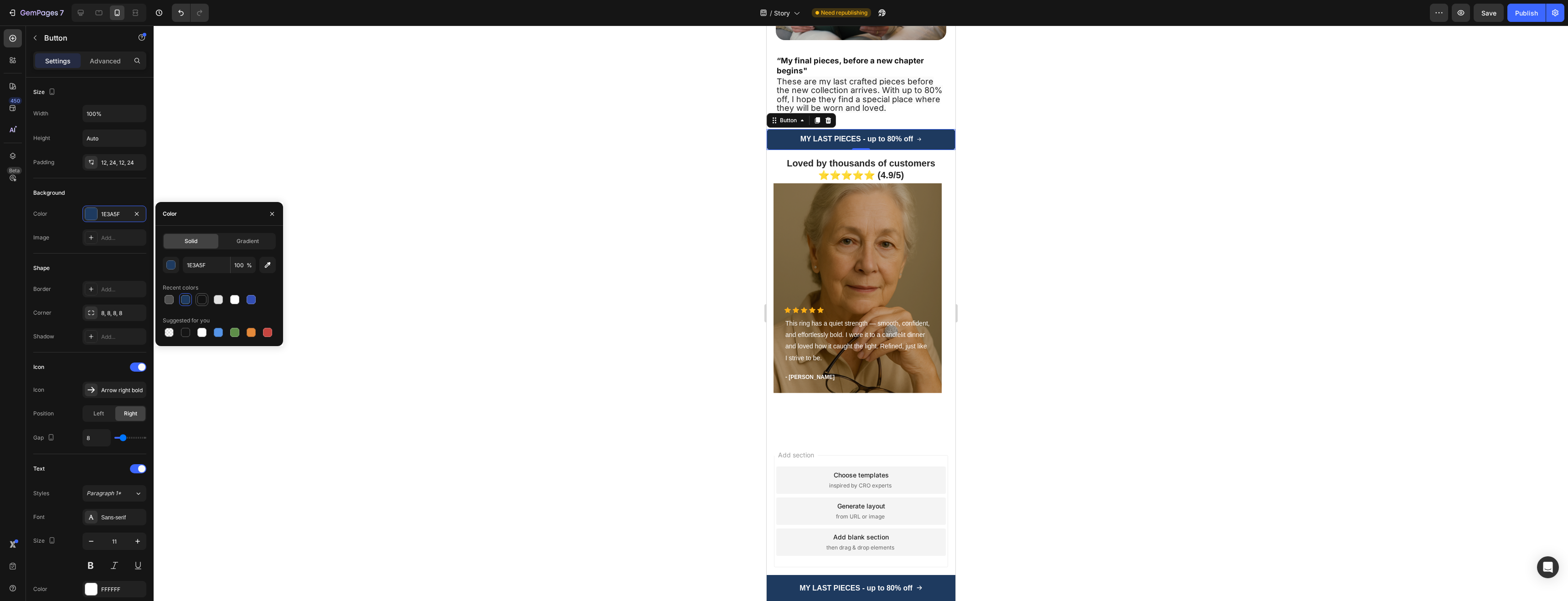
click at [206, 298] on div at bounding box center [202, 300] width 11 height 11
type input "121212"
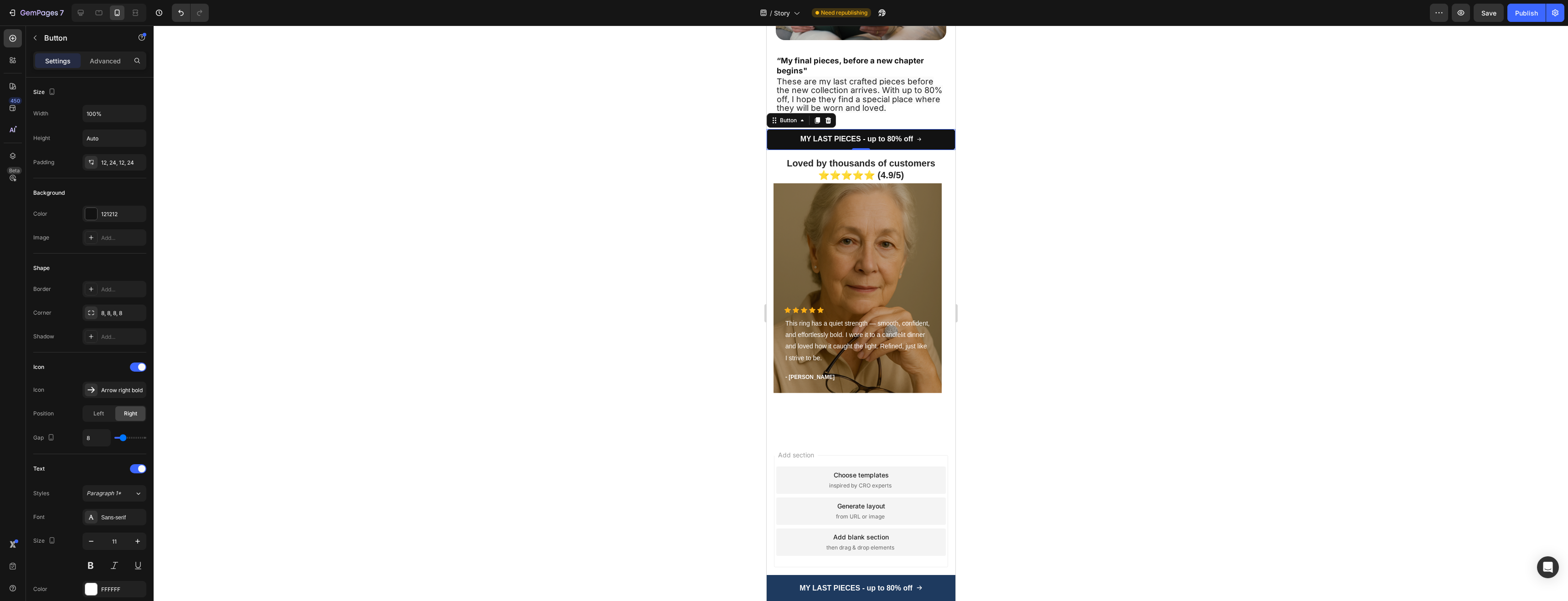
click at [452, 250] on div at bounding box center [861, 313] width 1415 height 575
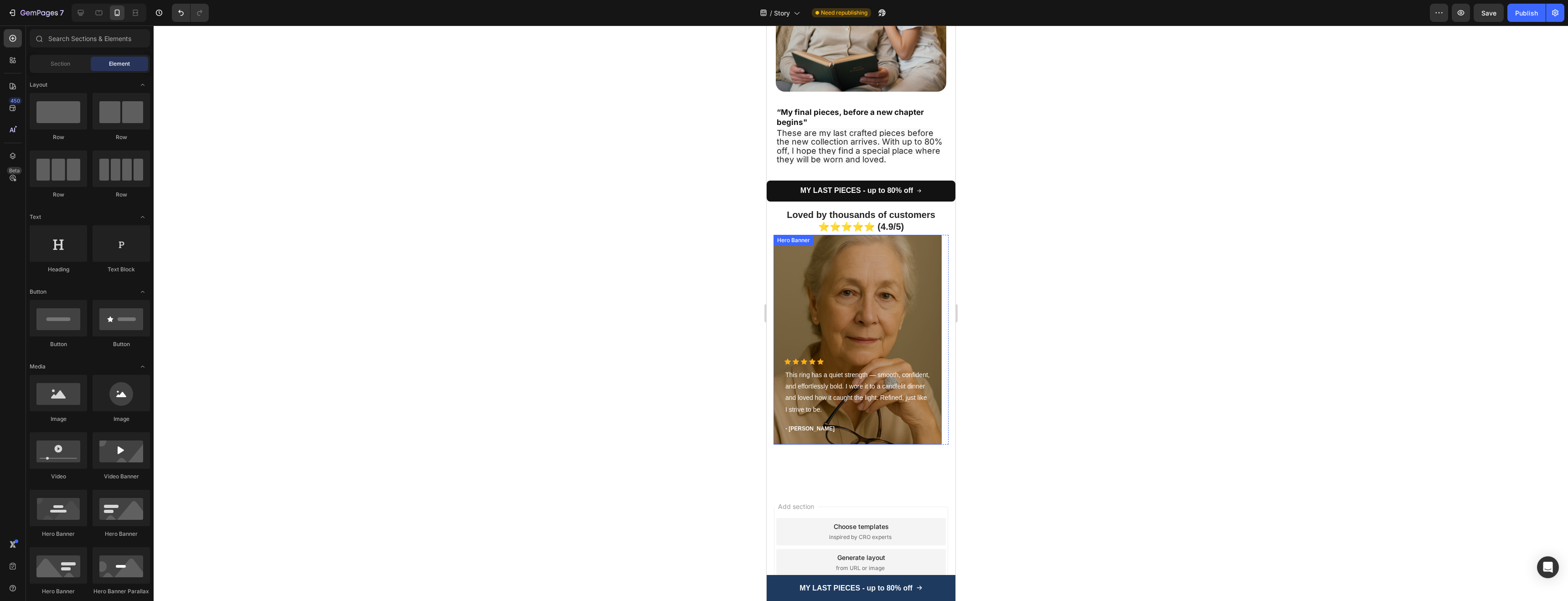
scroll to position [2183, 0]
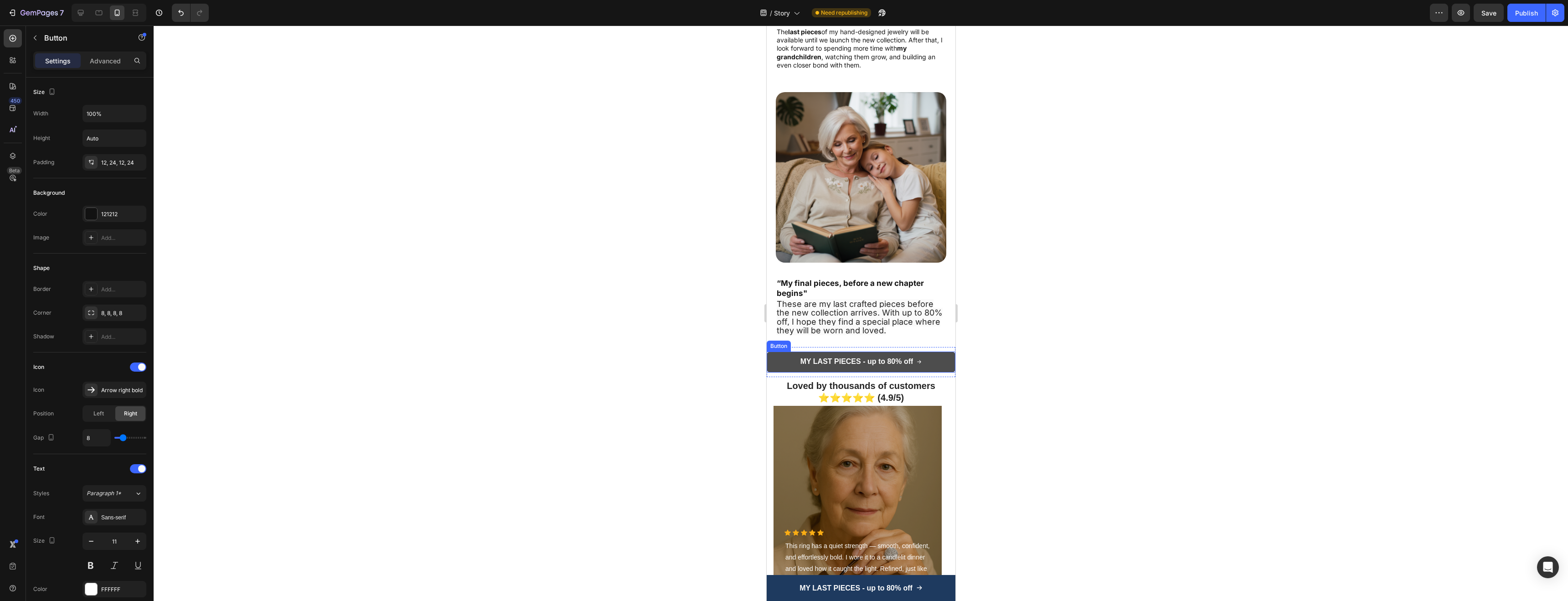
click at [943, 351] on link "MY LAST PIECES - up to 80% off" at bounding box center [861, 362] width 189 height 21
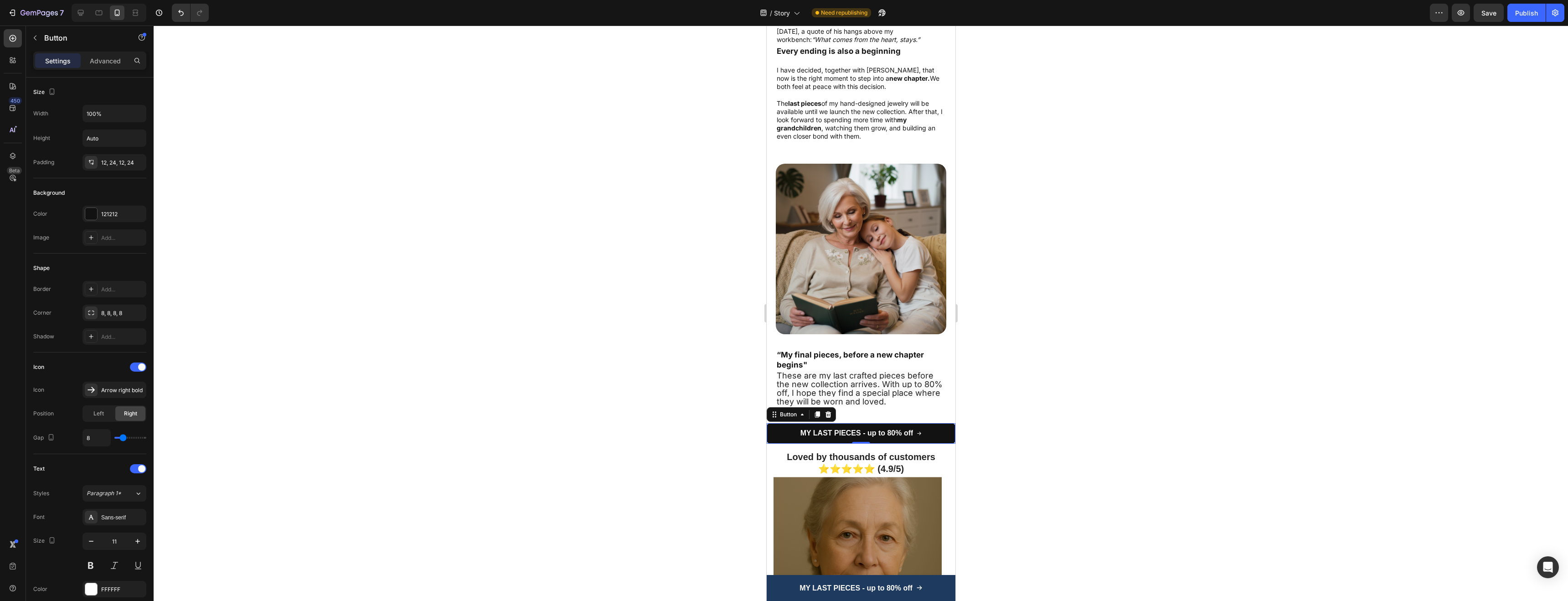
scroll to position [2094, 0]
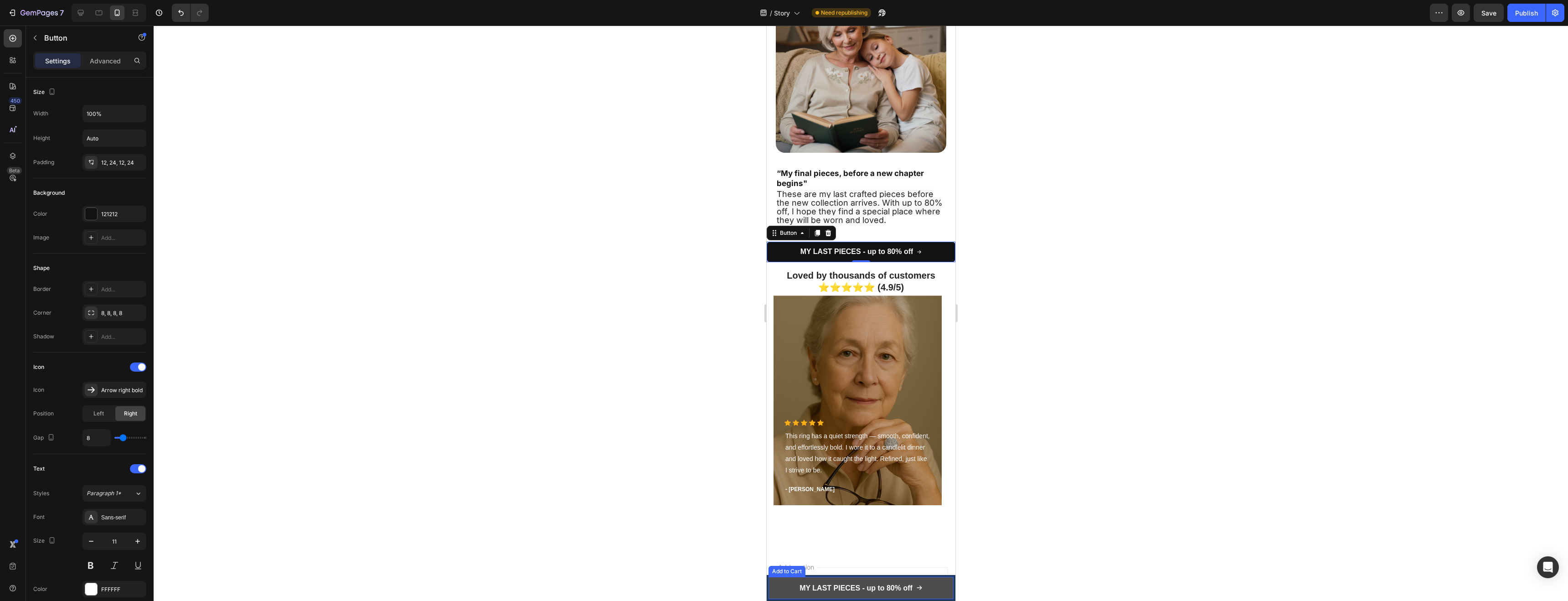
click at [773, 588] on button "MY LAST PIECES - up to 80% off" at bounding box center [861, 588] width 185 height 23
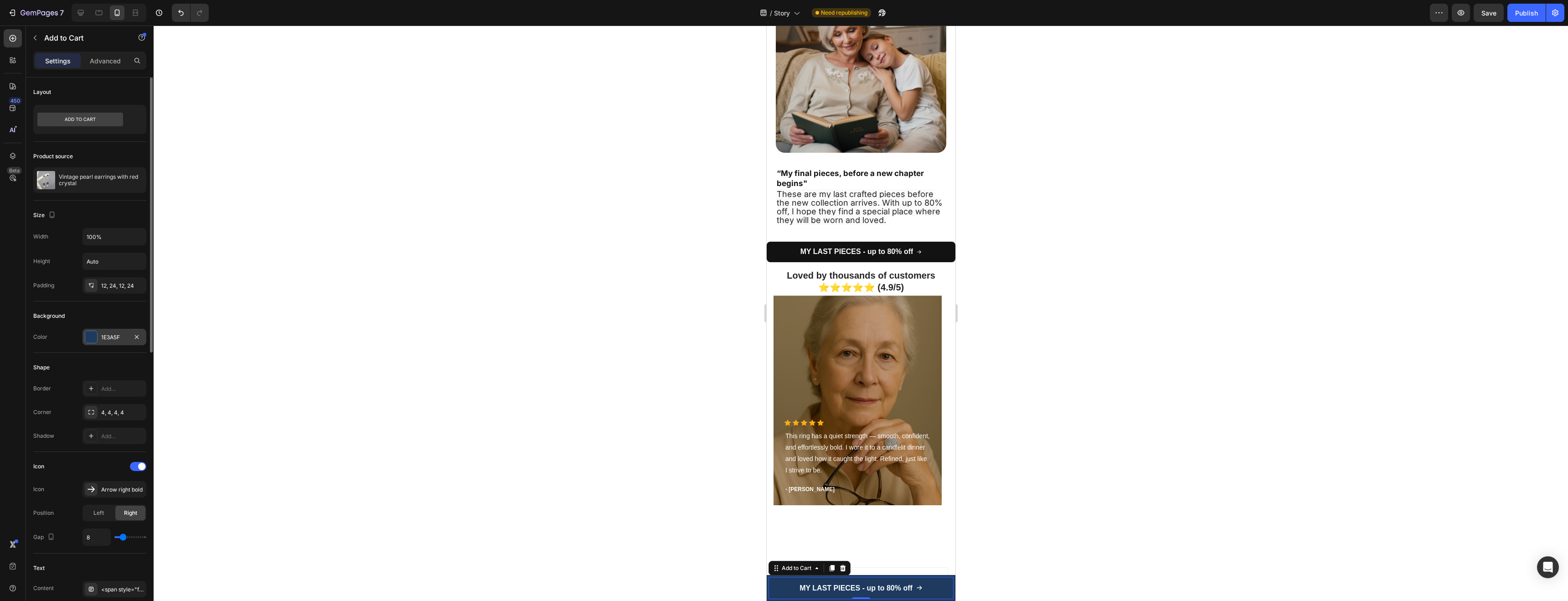
click at [103, 342] on div "1E3A5F" at bounding box center [114, 337] width 64 height 16
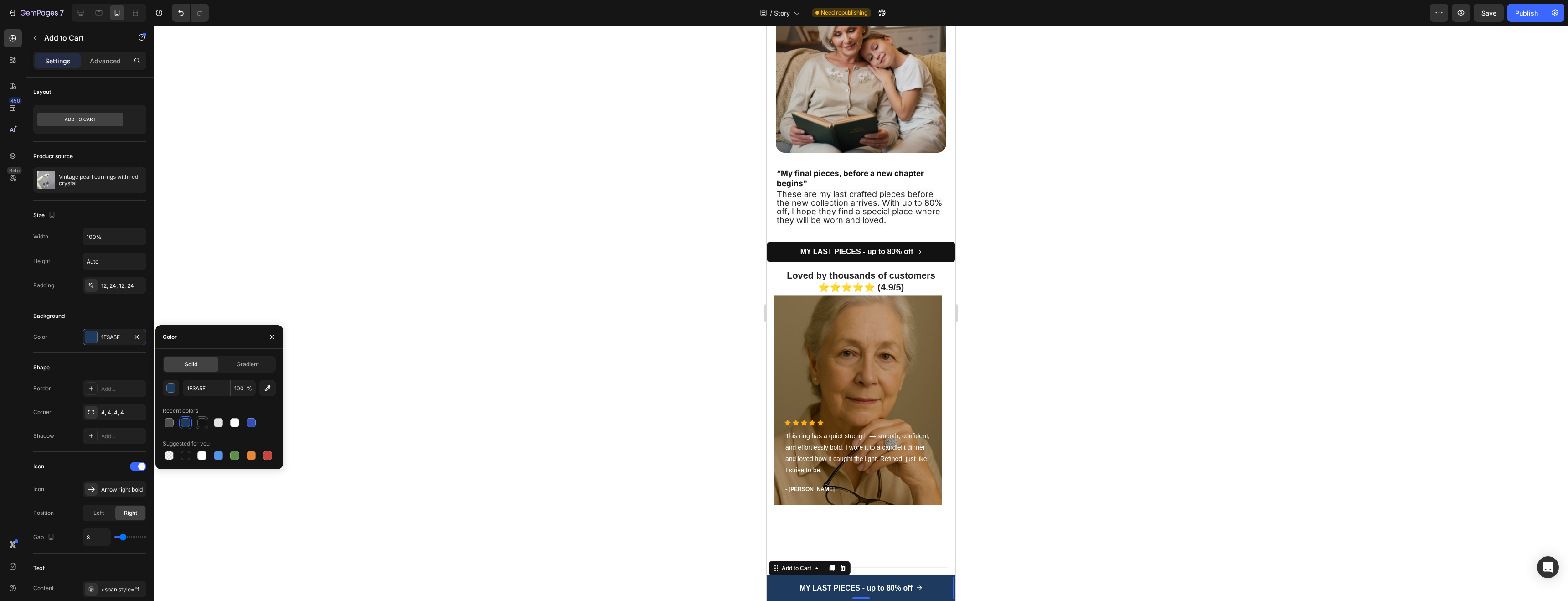
click at [201, 426] on div at bounding box center [201, 423] width 9 height 9
type input "121212"
click at [81, 12] on icon at bounding box center [80, 12] width 9 height 9
type input "16"
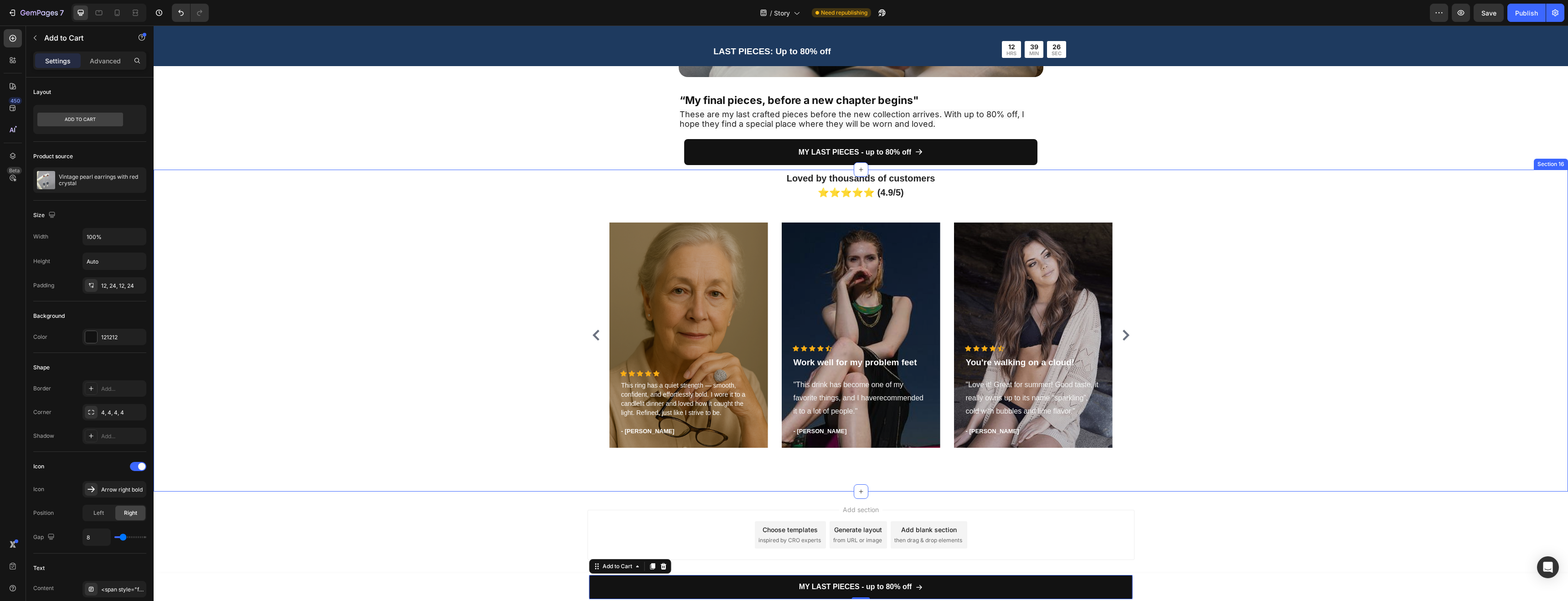
click at [483, 172] on div "Loved by thousands of customers ⭐⭐⭐⭐⭐ (4.9/5) Heading Icon Icon Icon Icon Icon …" at bounding box center [861, 312] width 1401 height 284
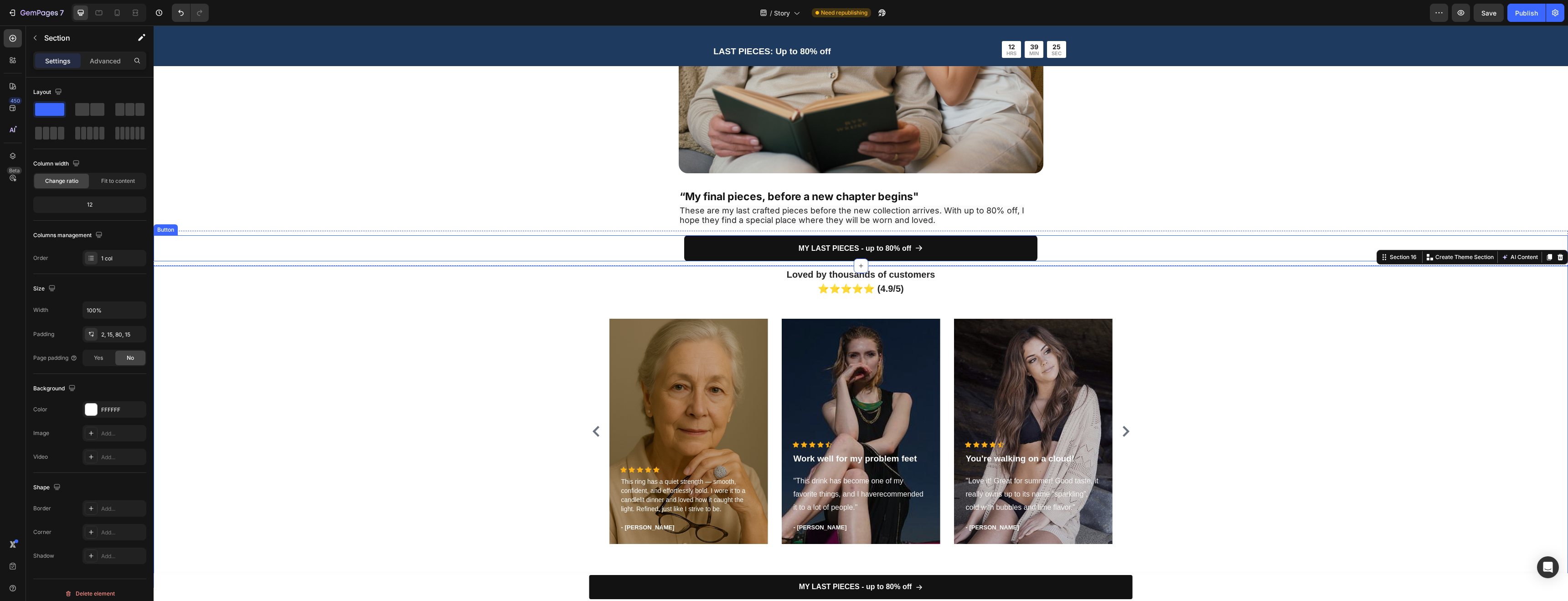
scroll to position [2037, 0]
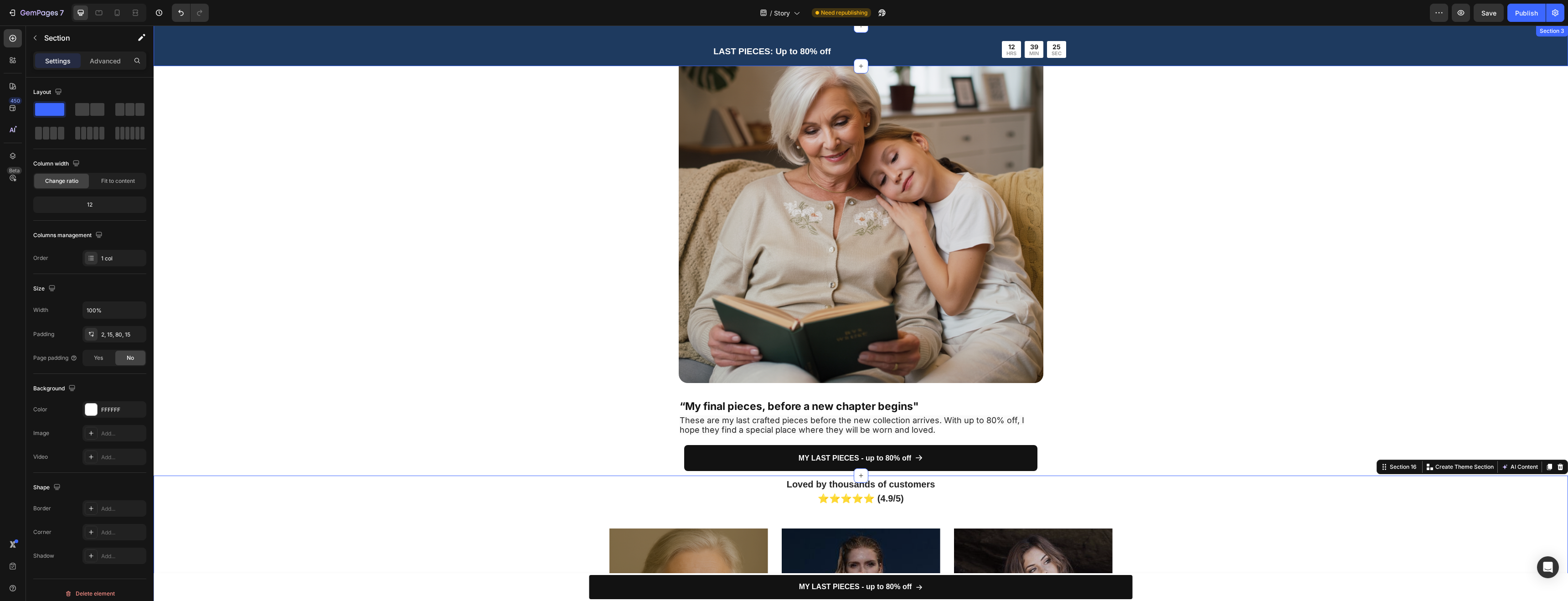
click at [362, 54] on div "LAST PIECES: Up to 80% off Heading 12 HRS 39 MIN 25 SEC Countdown Timer Row Row" at bounding box center [861, 49] width 1415 height 33
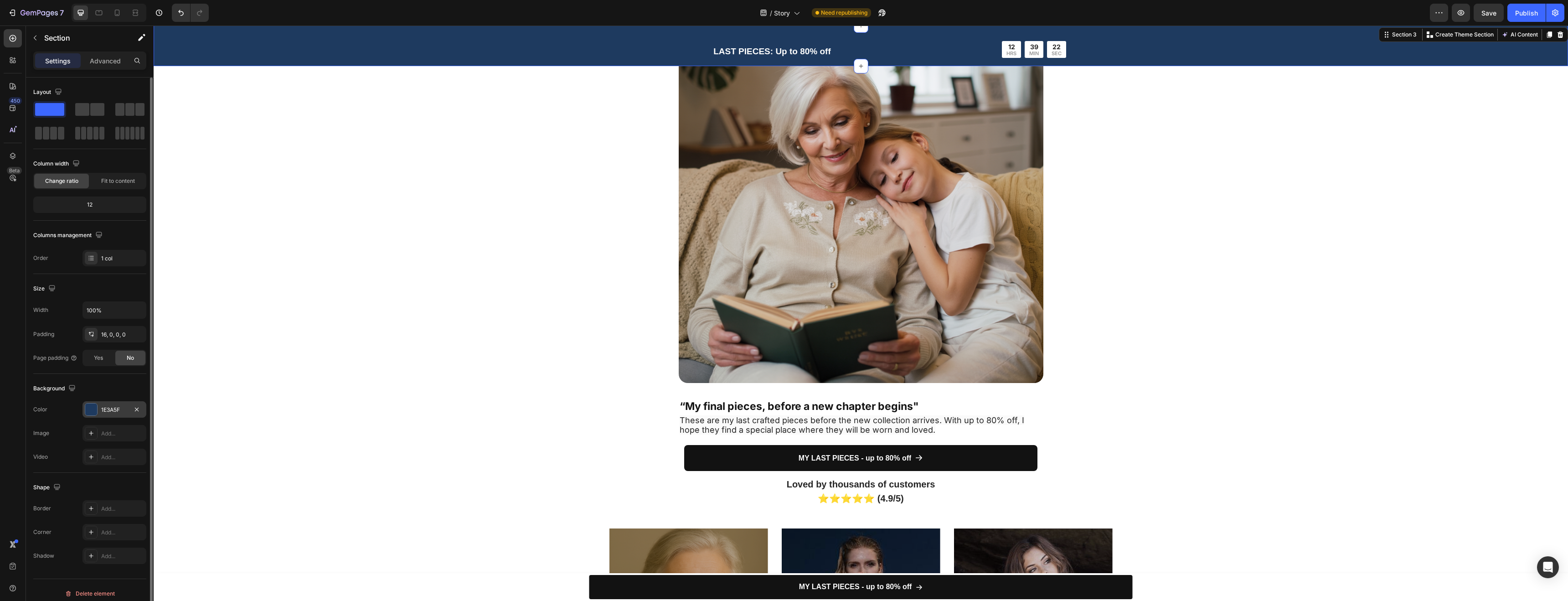
click at [111, 407] on div "1E3A5F" at bounding box center [114, 409] width 26 height 8
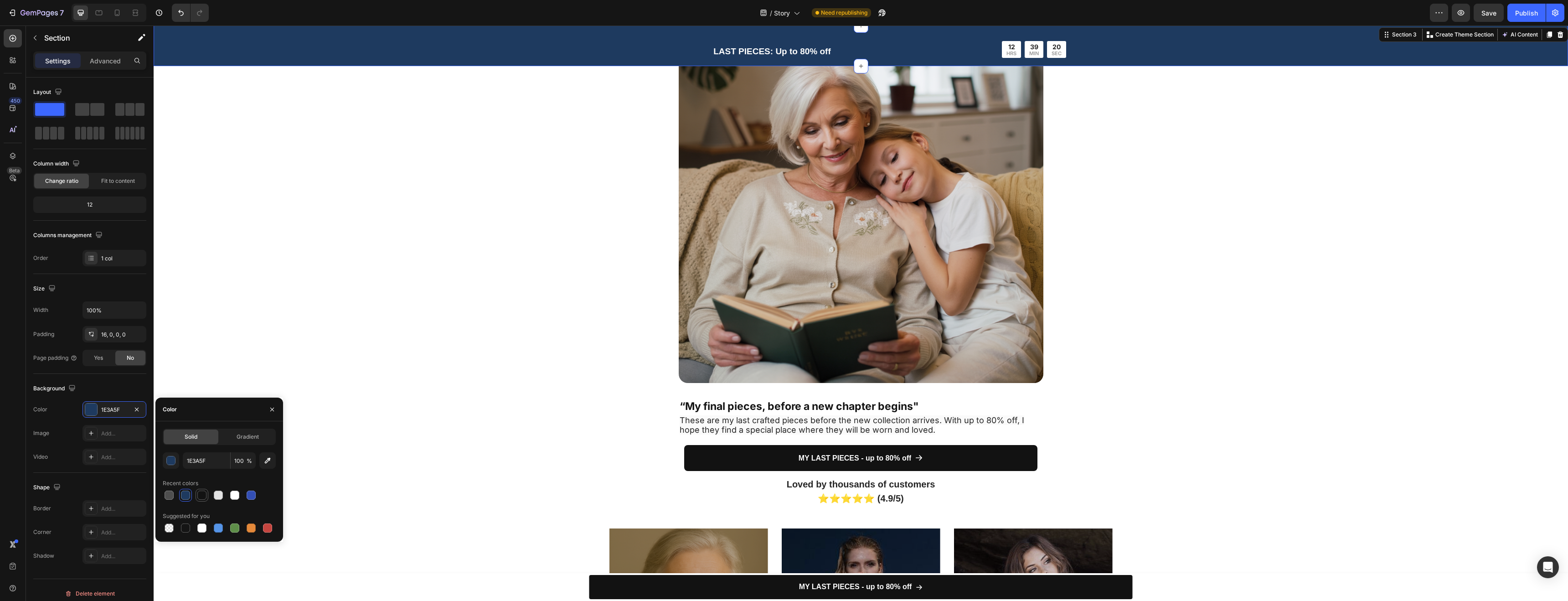
click at [201, 496] on div at bounding box center [201, 495] width 9 height 9
type input "121212"
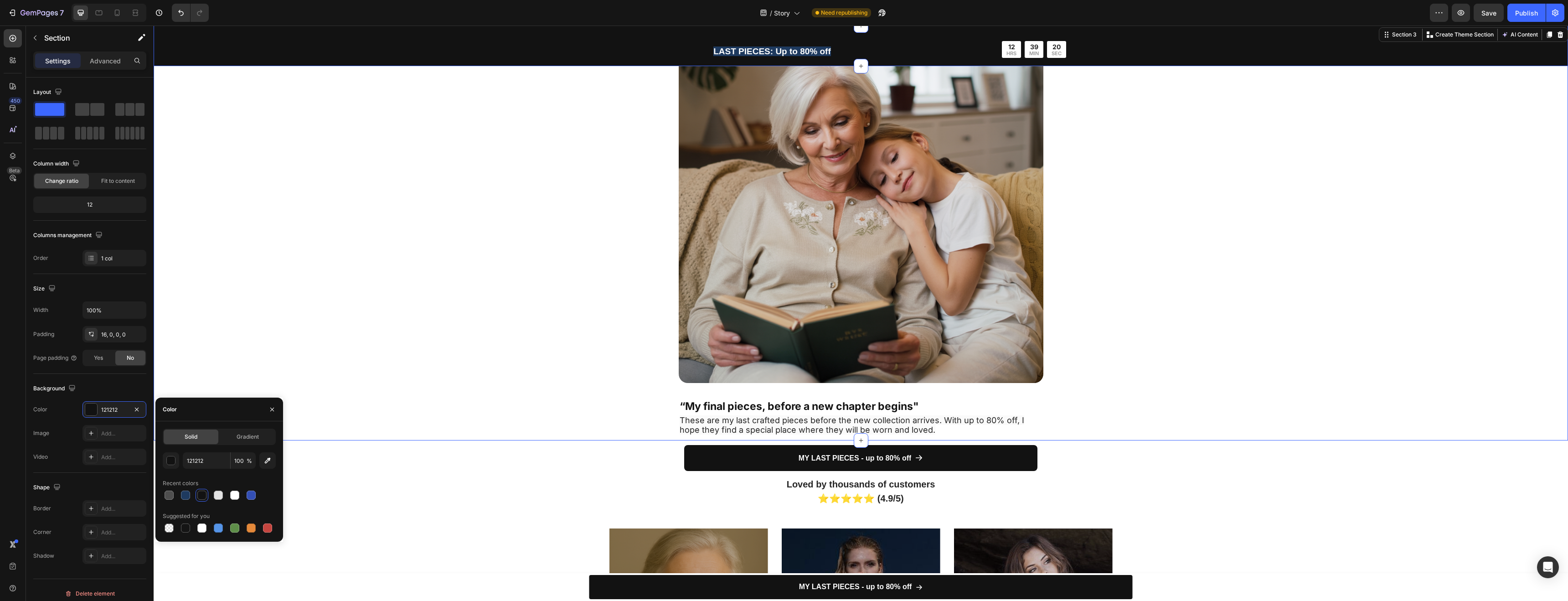
click at [298, 262] on div "Image “My final pieces, before a new chapter begins" Text Block These are my la…" at bounding box center [861, 228] width 1415 height 423
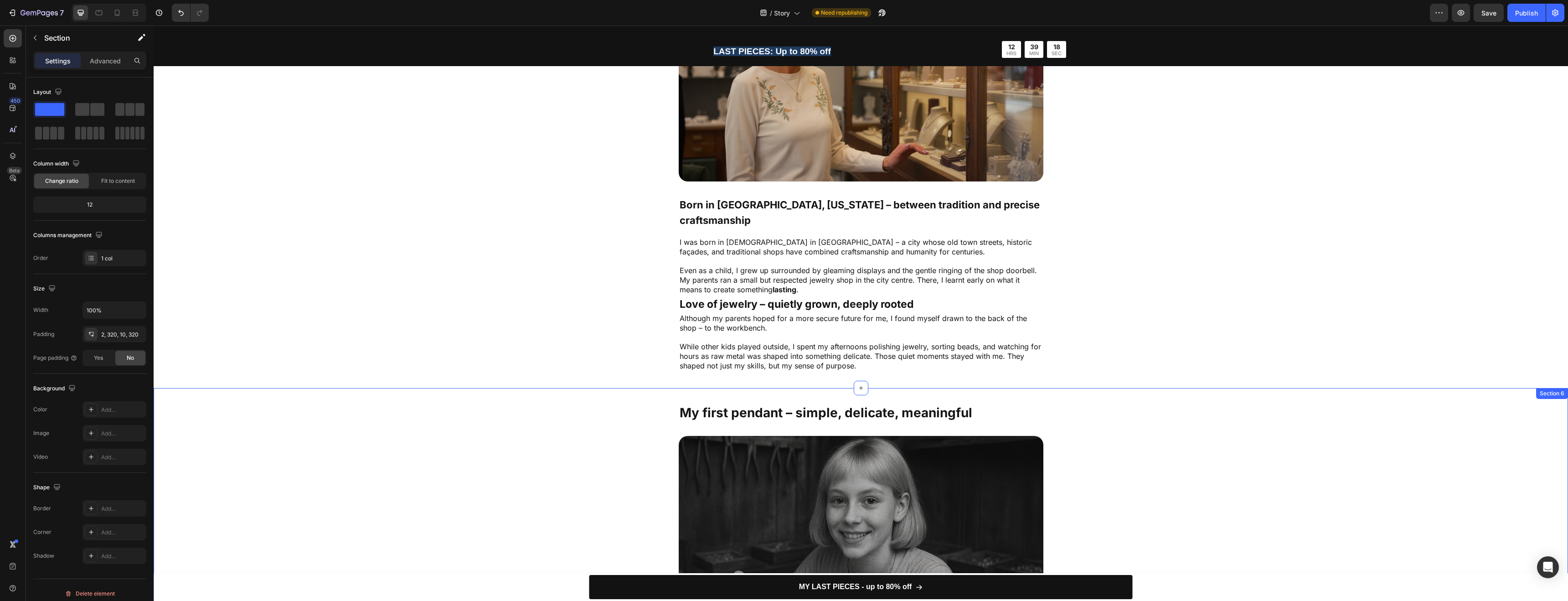
scroll to position [0, 0]
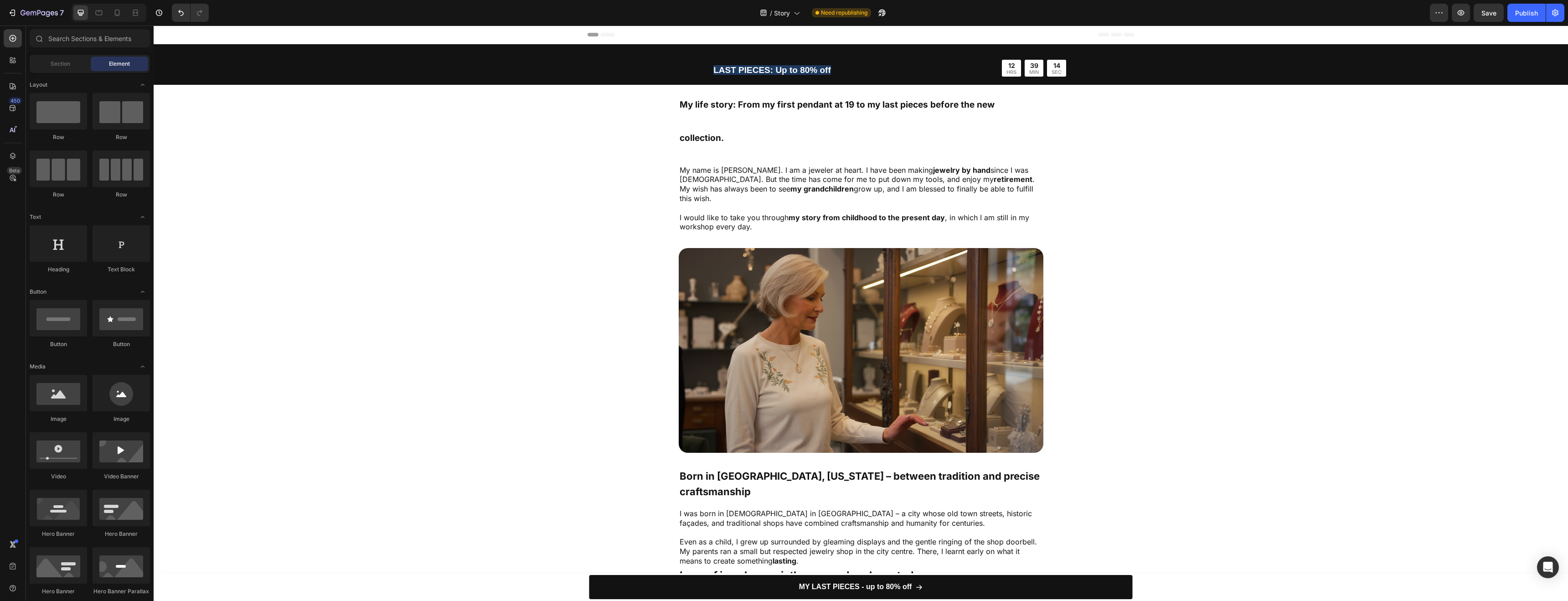
click at [845, 68] on h2 "LAST PIECES: Up to 80% off" at bounding box center [772, 68] width 340 height 33
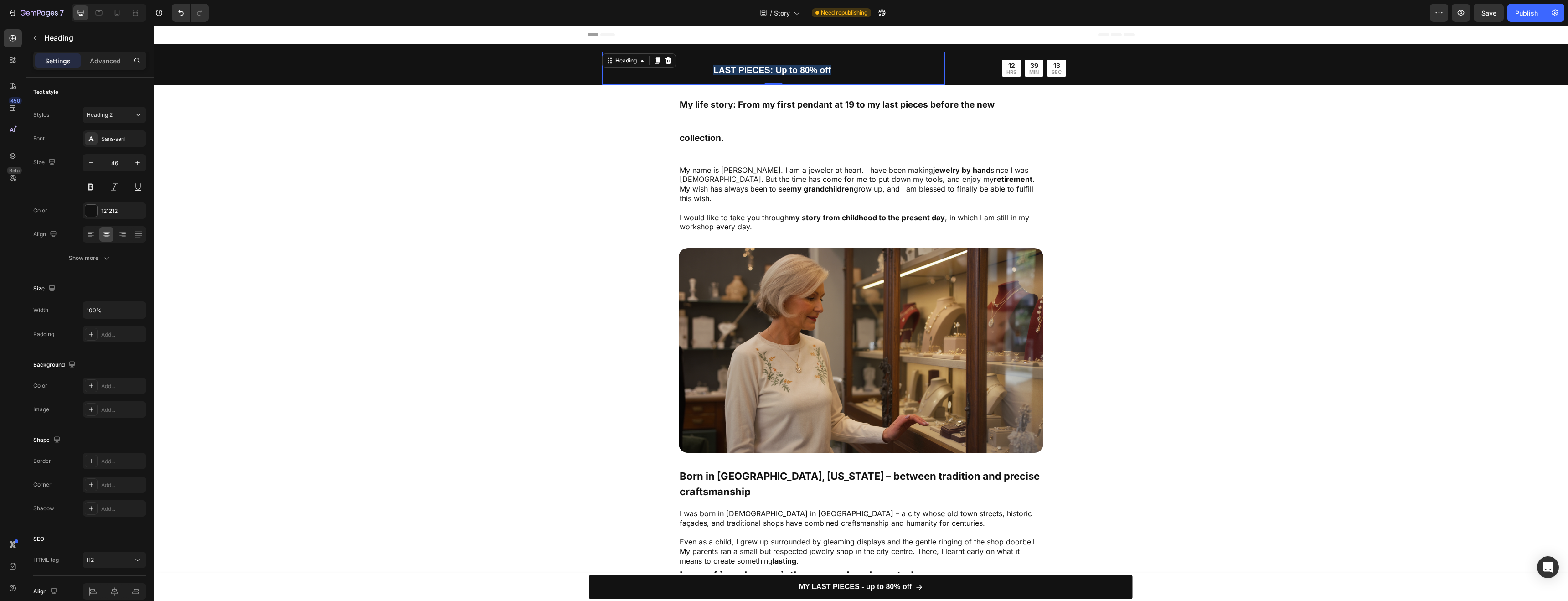
click at [823, 63] on h2 "LAST PIECES: Up to 80% off" at bounding box center [772, 68] width 340 height 33
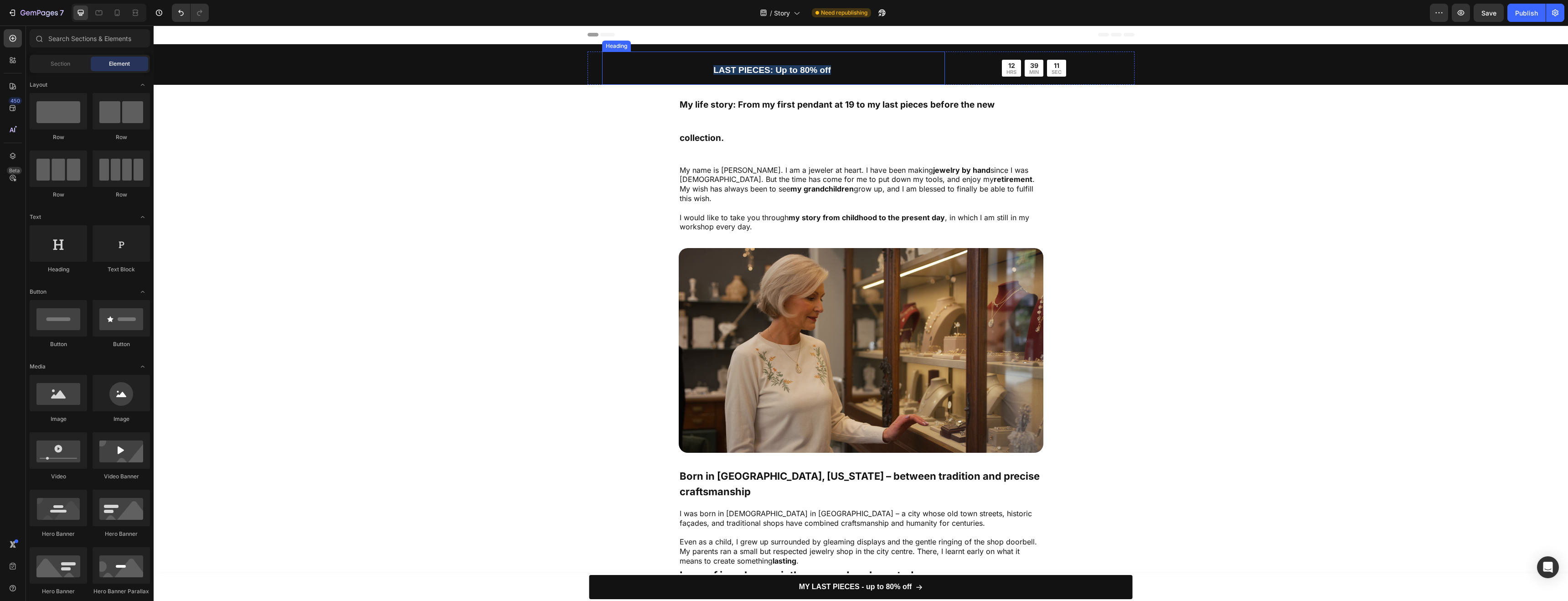
click at [815, 69] on strong "LAST PIECES: Up to 80% off" at bounding box center [772, 70] width 117 height 10
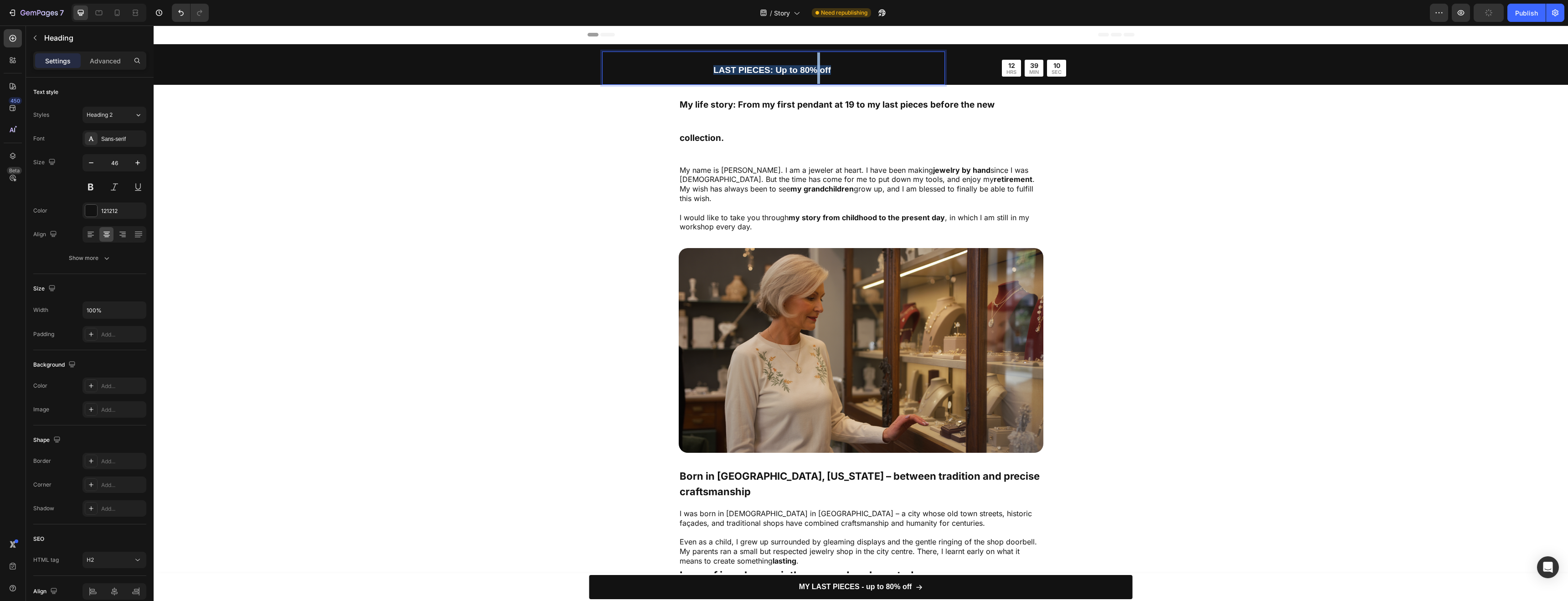
click at [813, 69] on strong "LAST PIECES: Up to 80% off" at bounding box center [772, 70] width 117 height 10
drag, startPoint x: 828, startPoint y: 70, endPoint x: 702, endPoint y: 66, distance: 126.1
click at [702, 66] on p "LAST PIECES: Up to 80% off" at bounding box center [772, 68] width 338 height 32
click at [775, 50] on button "color" at bounding box center [782, 51] width 16 height 16
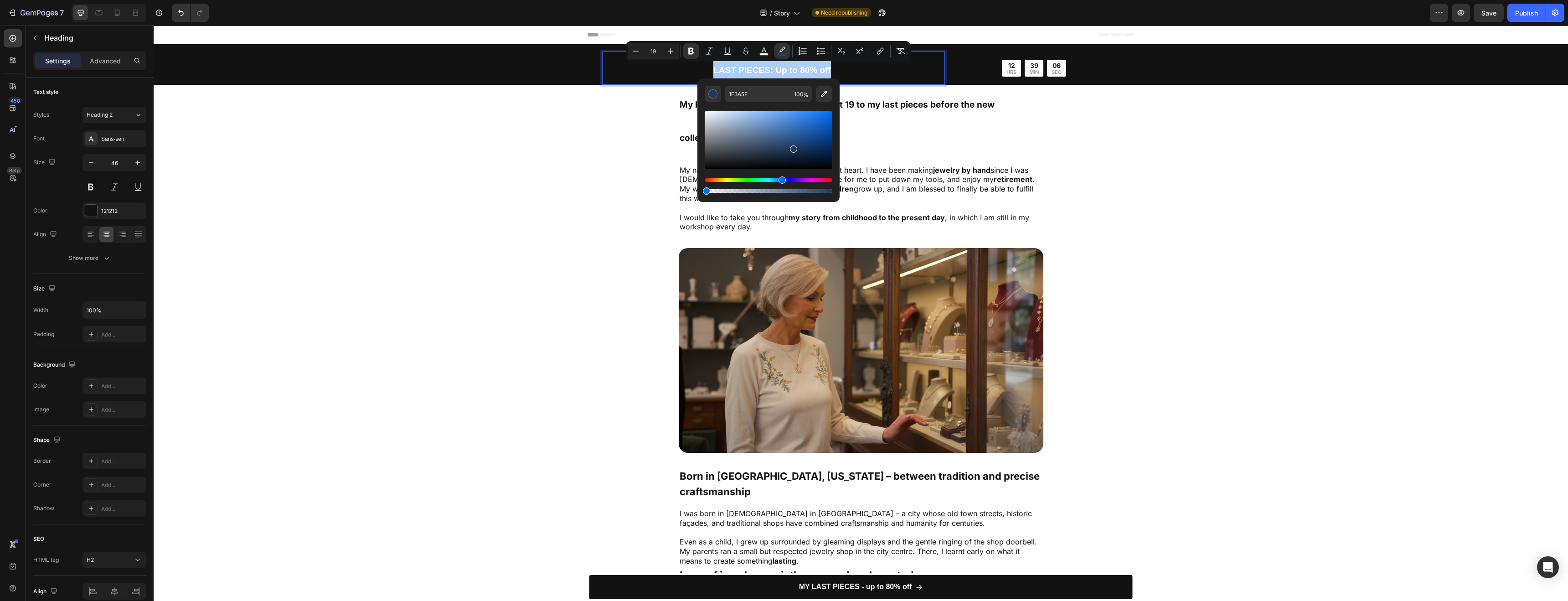
drag, startPoint x: 984, startPoint y: 217, endPoint x: 658, endPoint y: 174, distance: 328.8
type input "0"
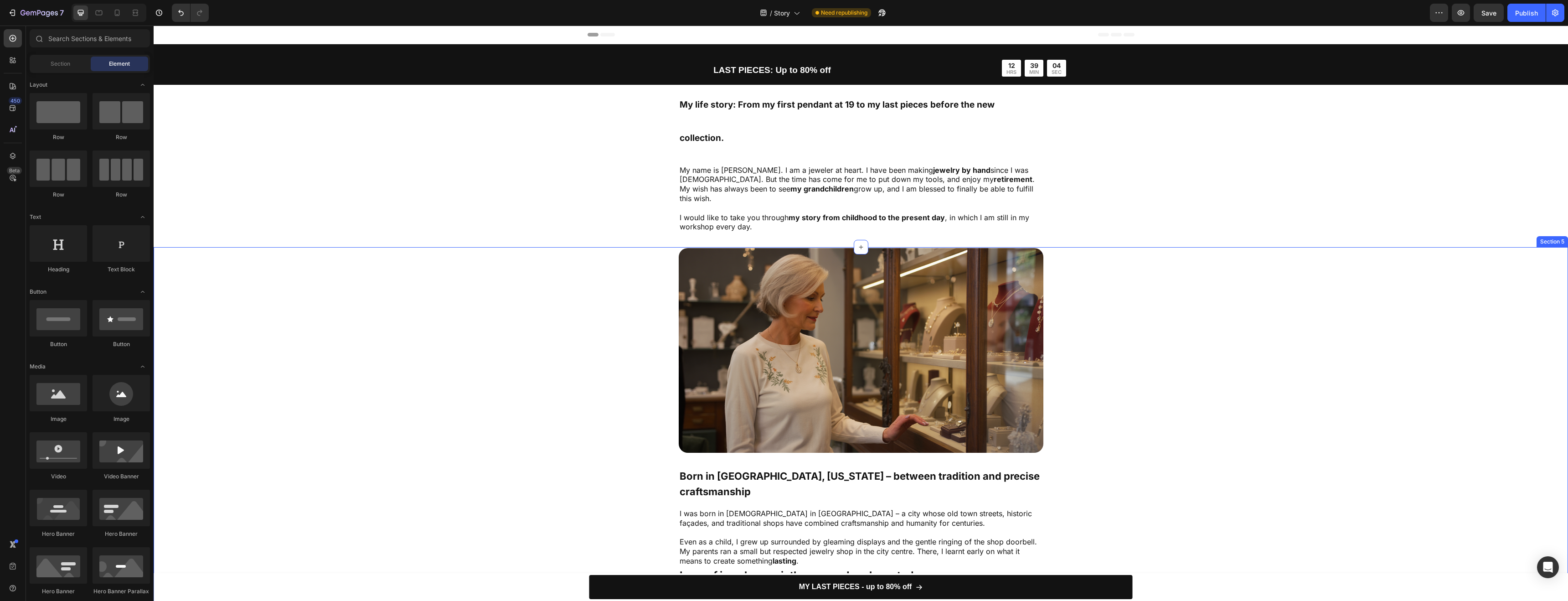
click at [1251, 248] on div "Image Born in Charleston, South Carolina – between tradition and precise crafts…" at bounding box center [861, 445] width 1122 height 395
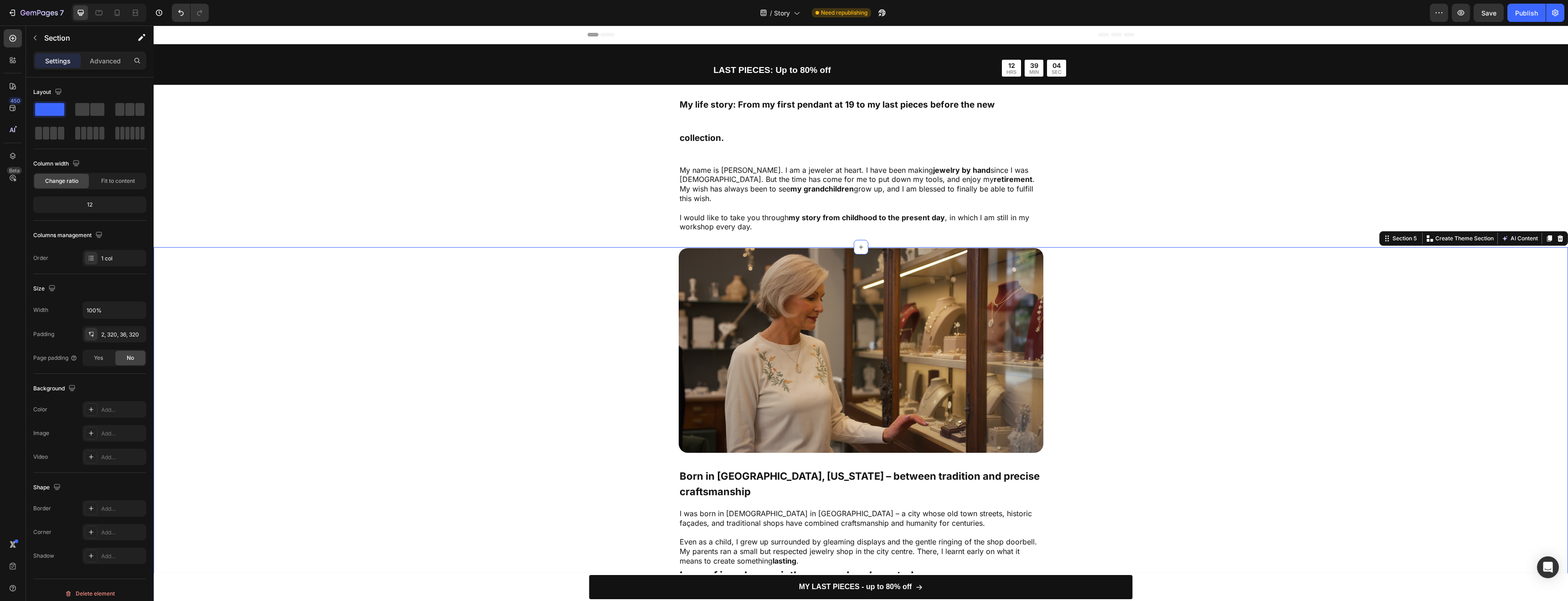
click at [1234, 268] on div "Image Born in Charleston, South Carolina – between tradition and precise crafts…" at bounding box center [861, 445] width 1122 height 395
click at [111, 16] on div at bounding box center [117, 13] width 15 height 15
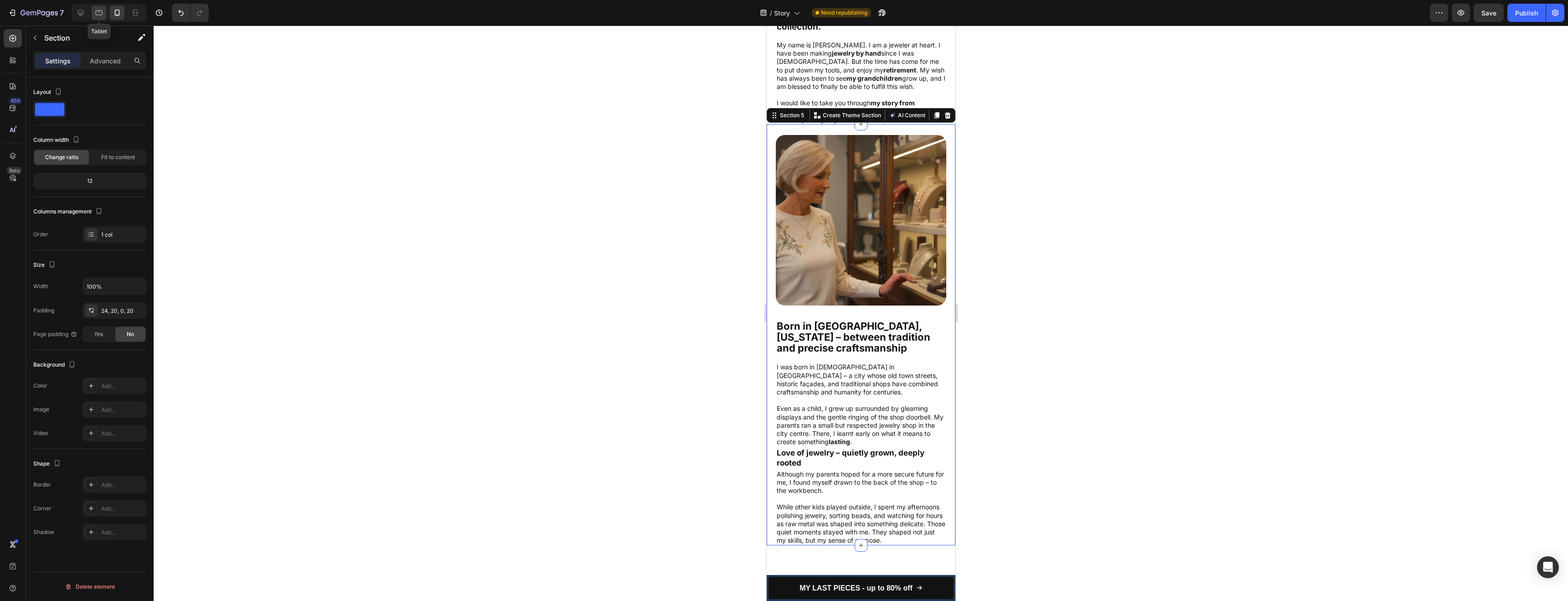
click at [100, 15] on icon at bounding box center [99, 13] width 7 height 5
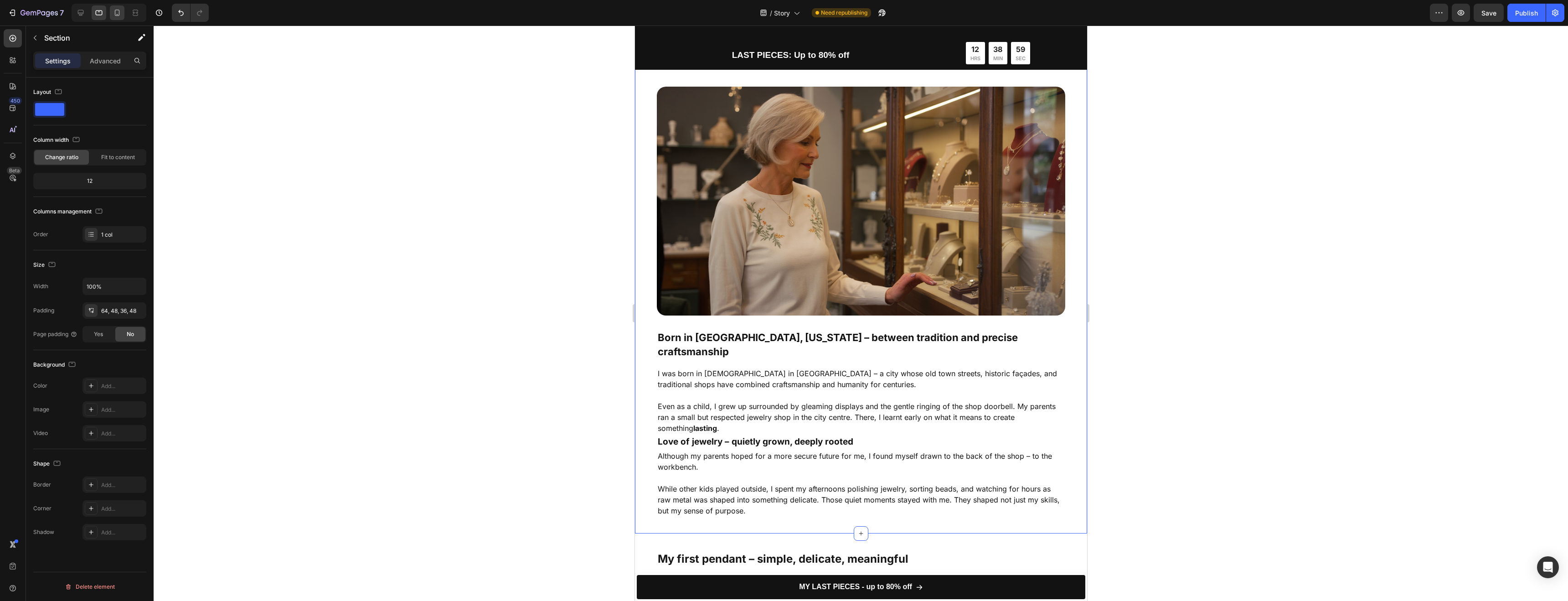
click at [114, 19] on div at bounding box center [117, 13] width 15 height 15
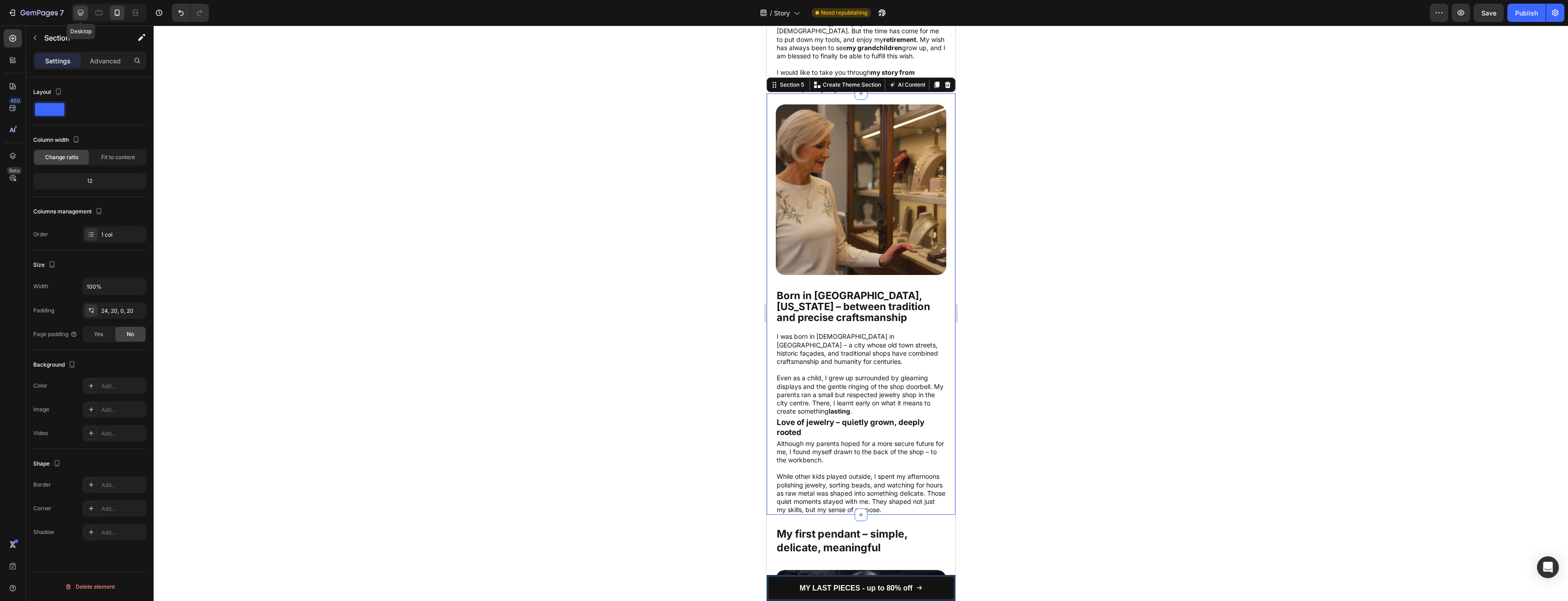
click at [81, 17] on icon at bounding box center [80, 12] width 9 height 9
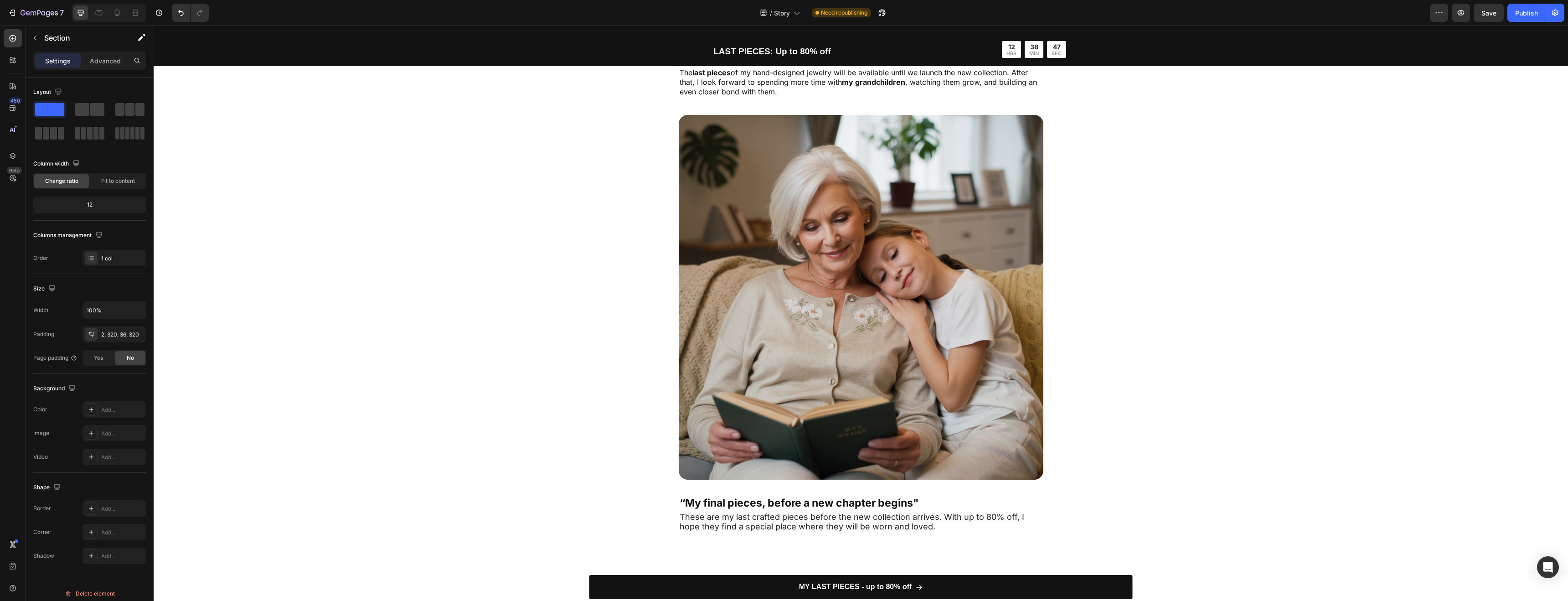
scroll to position [2522, 0]
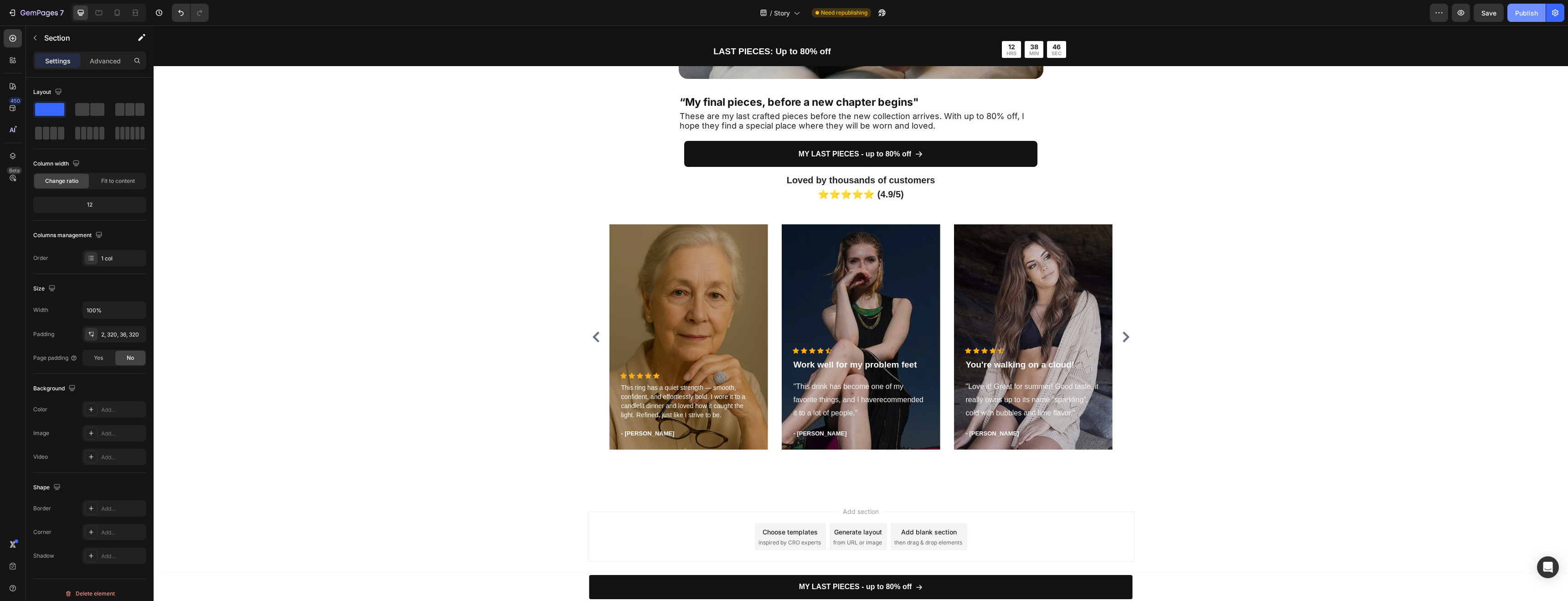
click at [1537, 15] on div "Publish" at bounding box center [1526, 13] width 23 height 10
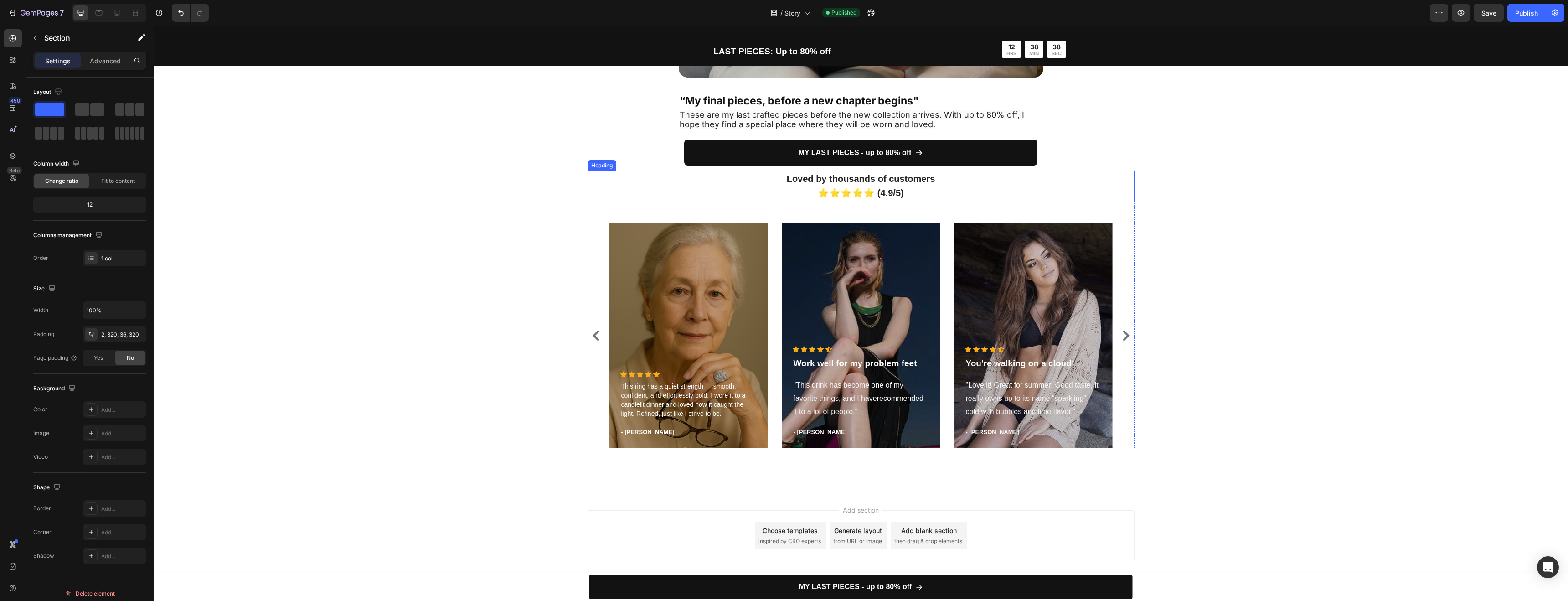
scroll to position [2523, 0]
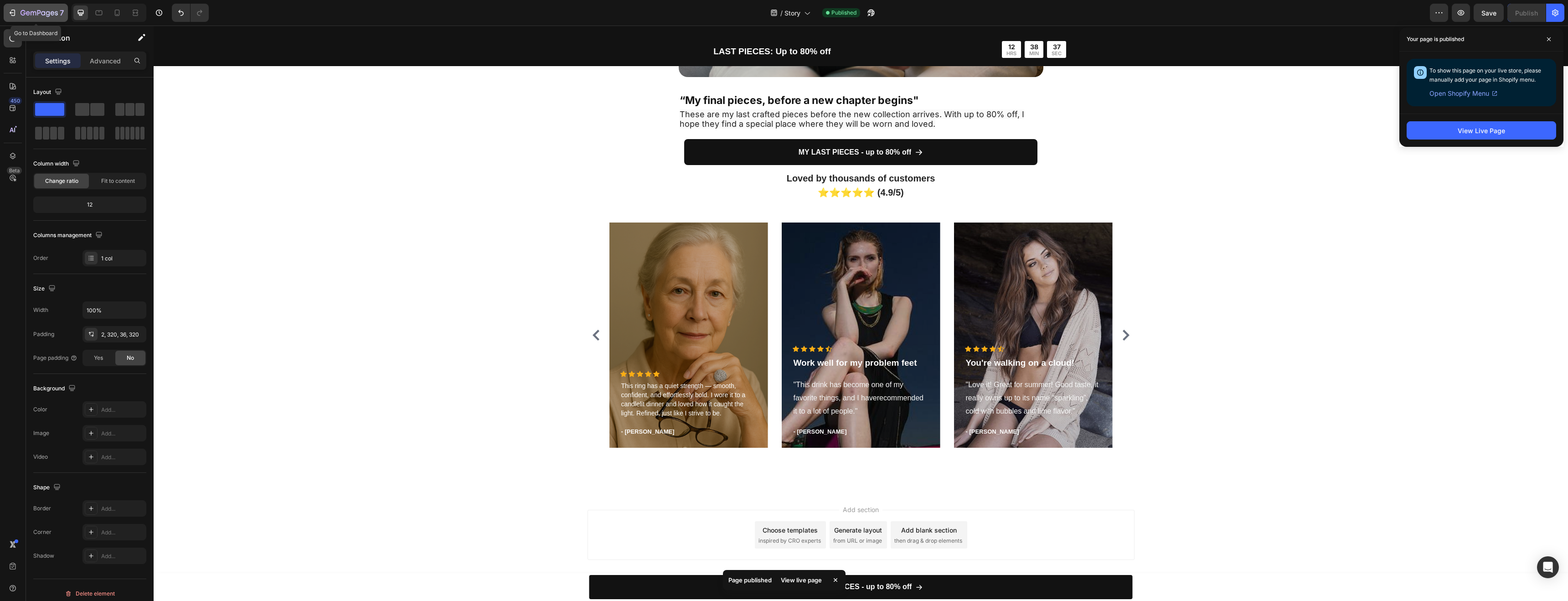
click at [21, 17] on div "7" at bounding box center [42, 13] width 43 height 11
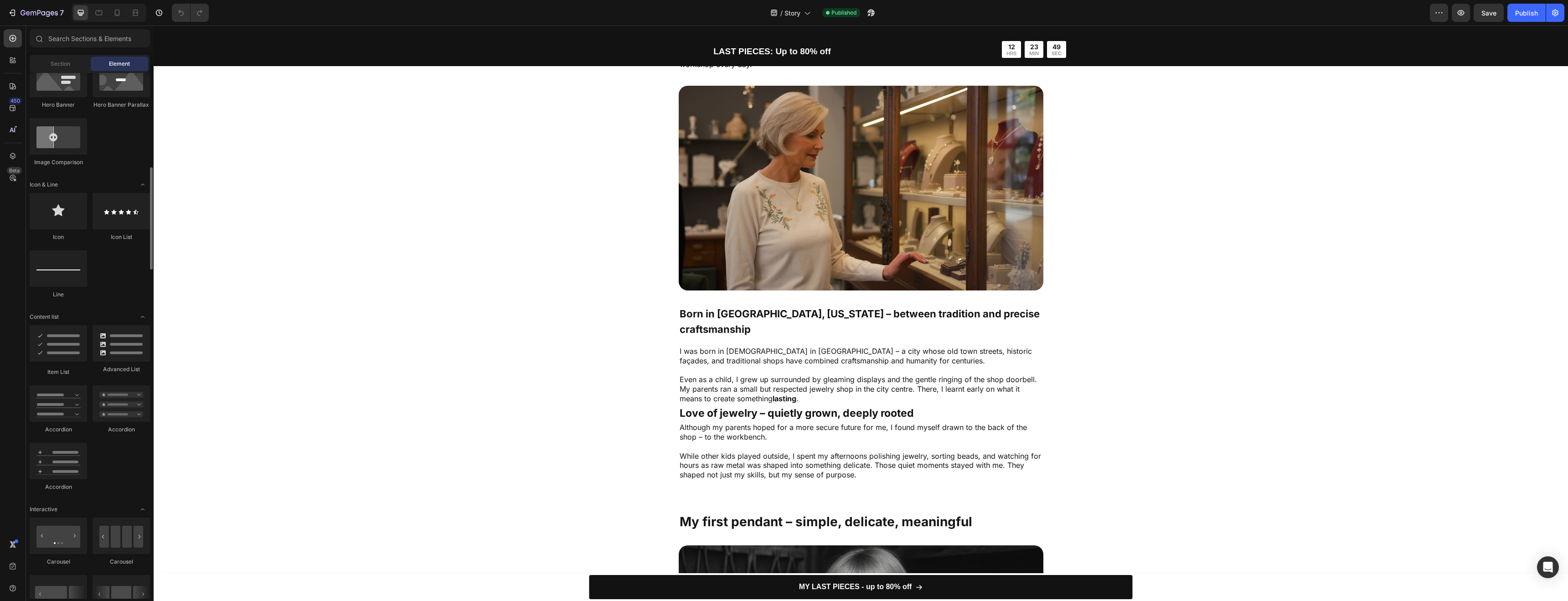
scroll to position [502, 0]
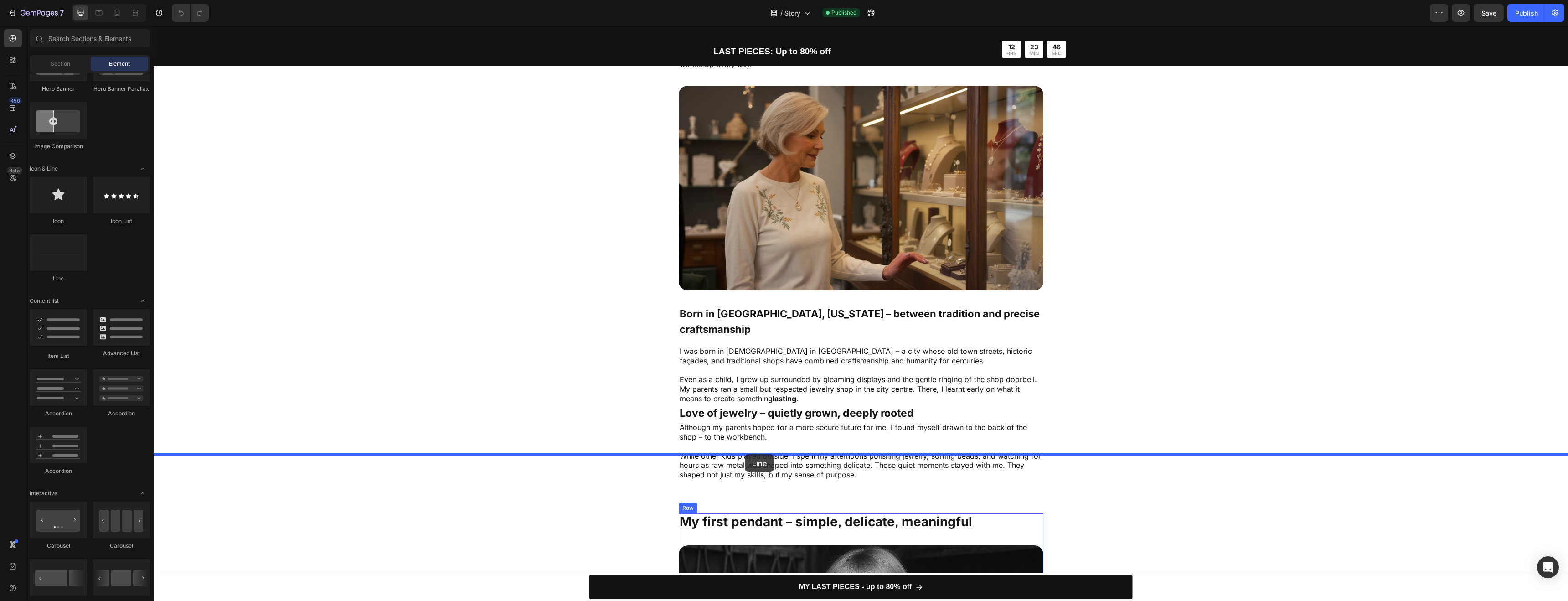
drag, startPoint x: 228, startPoint y: 286, endPoint x: 745, endPoint y: 454, distance: 543.6
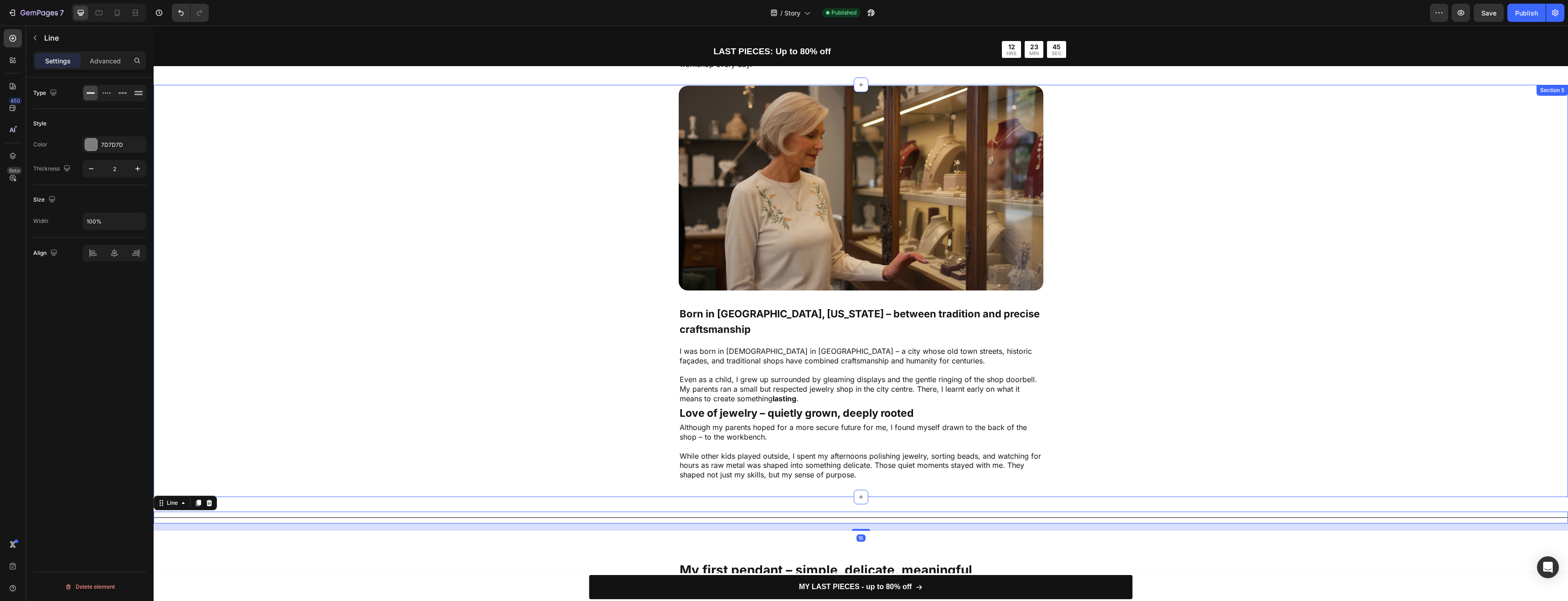
click at [452, 438] on div "Image Born in [GEOGRAPHIC_DATA], [US_STATE] – between tradition and precise cra…" at bounding box center [861, 290] width 1415 height 412
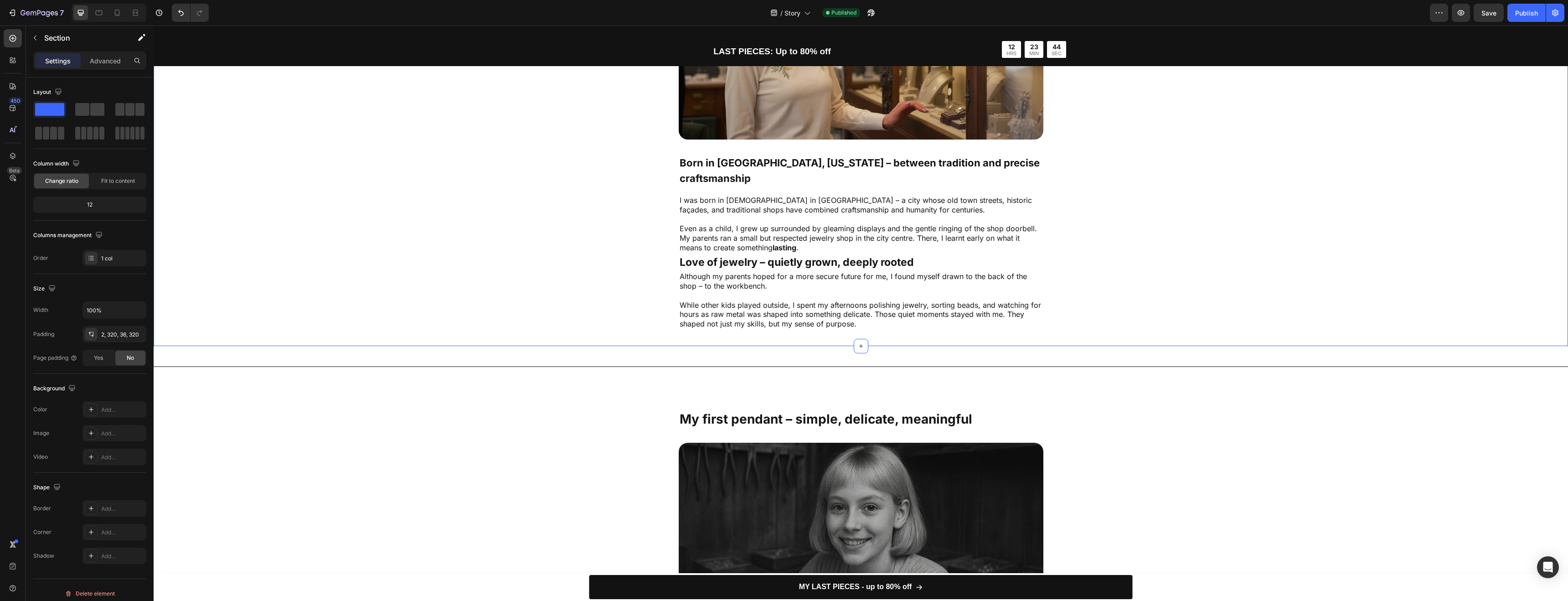
scroll to position [334, 0]
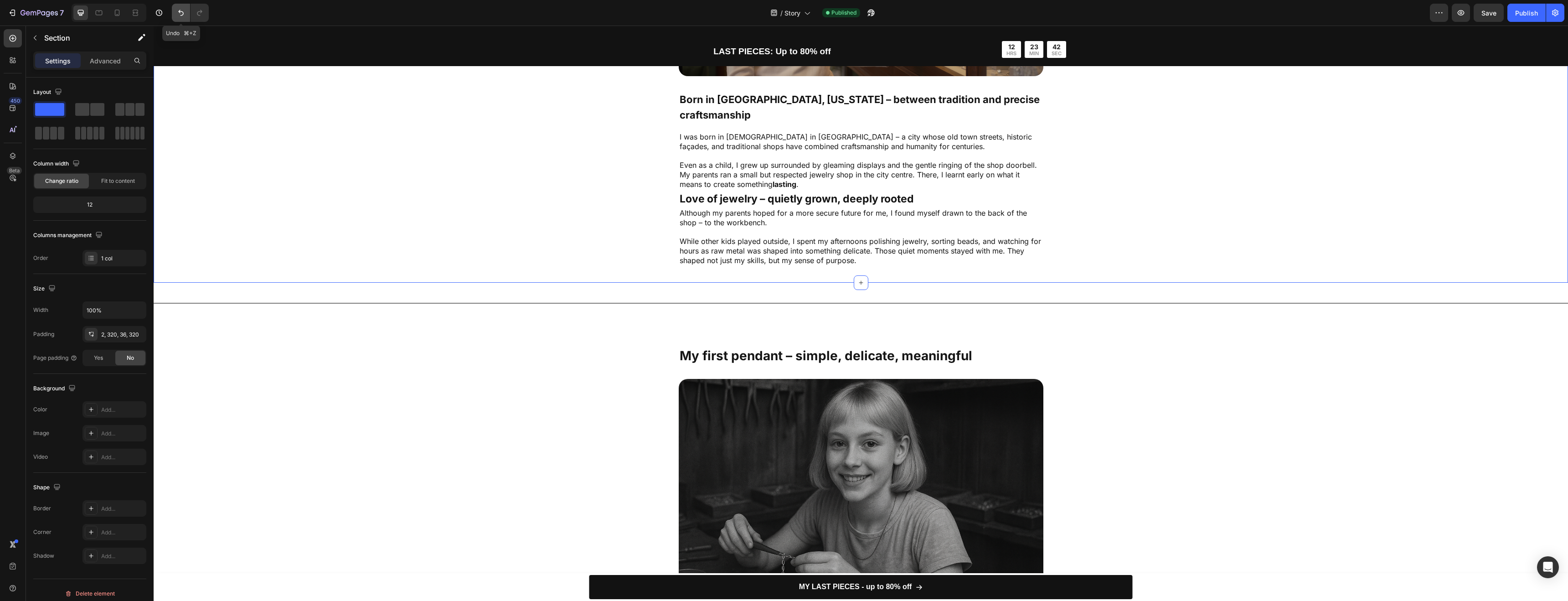
click at [183, 16] on icon "Undo/Redo" at bounding box center [181, 12] width 9 height 9
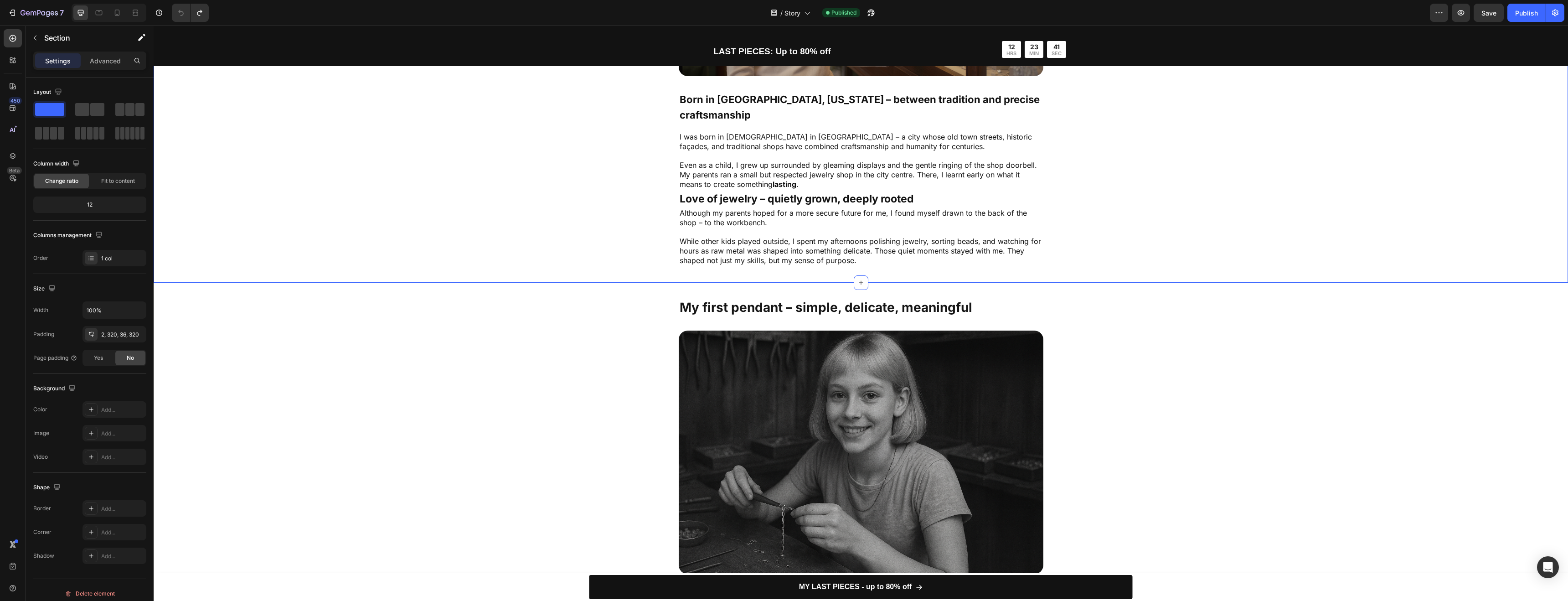
click at [399, 244] on div "Image Born in [GEOGRAPHIC_DATA], [US_STATE] – between tradition and precise cra…" at bounding box center [861, 69] width 1122 height 395
click at [38, 37] on icon "button" at bounding box center [35, 38] width 7 height 7
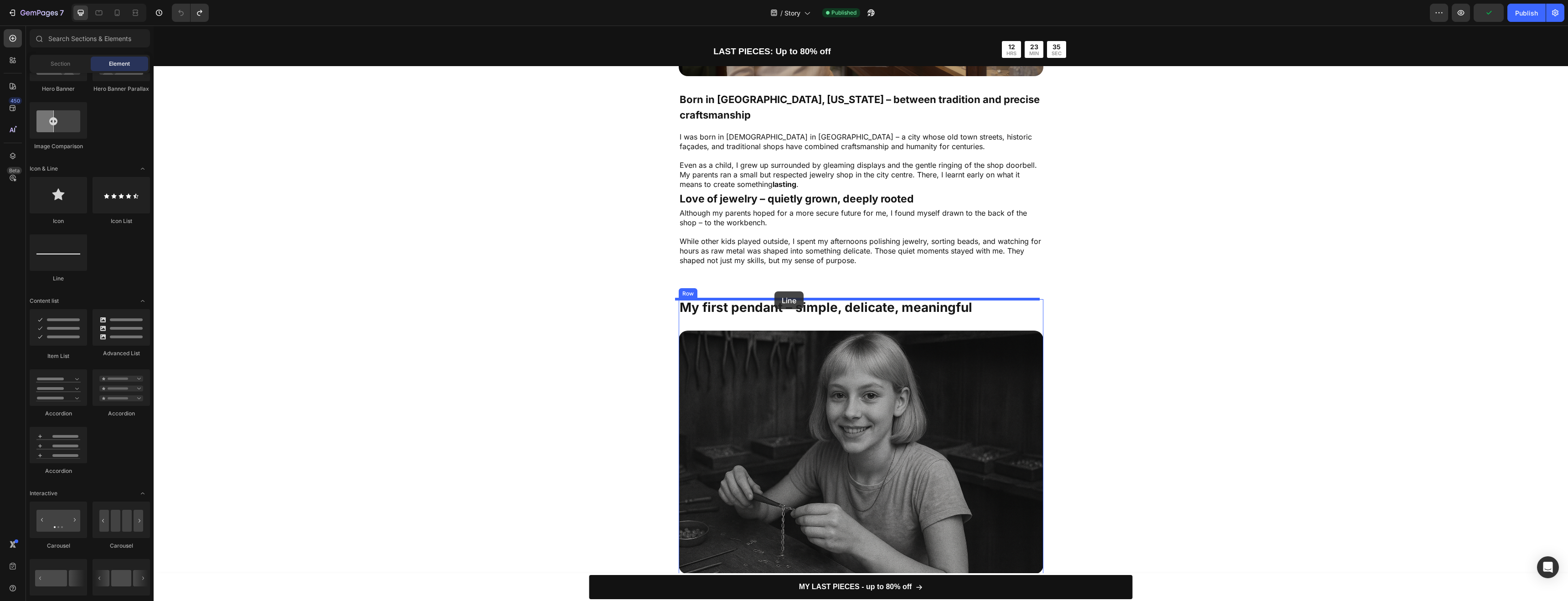
drag, startPoint x: 202, startPoint y: 288, endPoint x: 774, endPoint y: 292, distance: 572.0
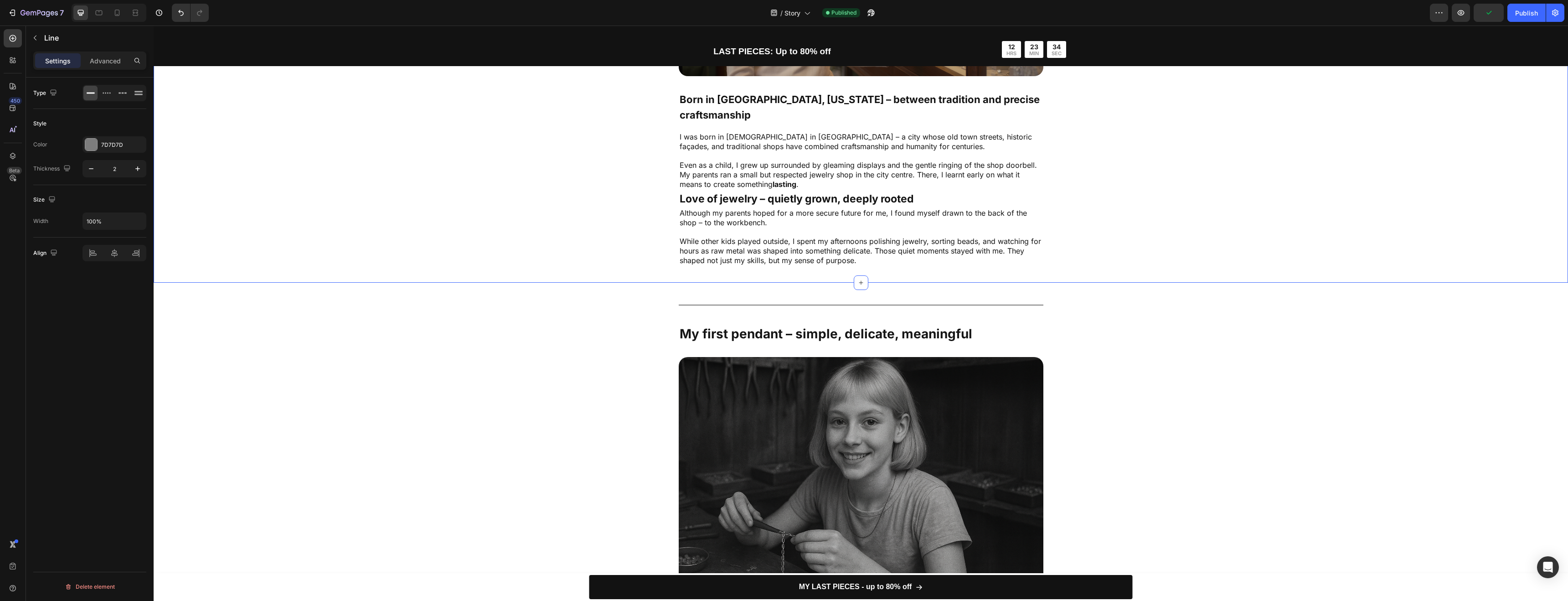
click at [567, 259] on div "Image Born in [GEOGRAPHIC_DATA], [US_STATE] – between tradition and precise cra…" at bounding box center [861, 69] width 1122 height 395
click at [699, 309] on div "Title Line" at bounding box center [861, 304] width 365 height 12
click at [92, 170] on icon "button" at bounding box center [91, 169] width 9 height 9
type input "1"
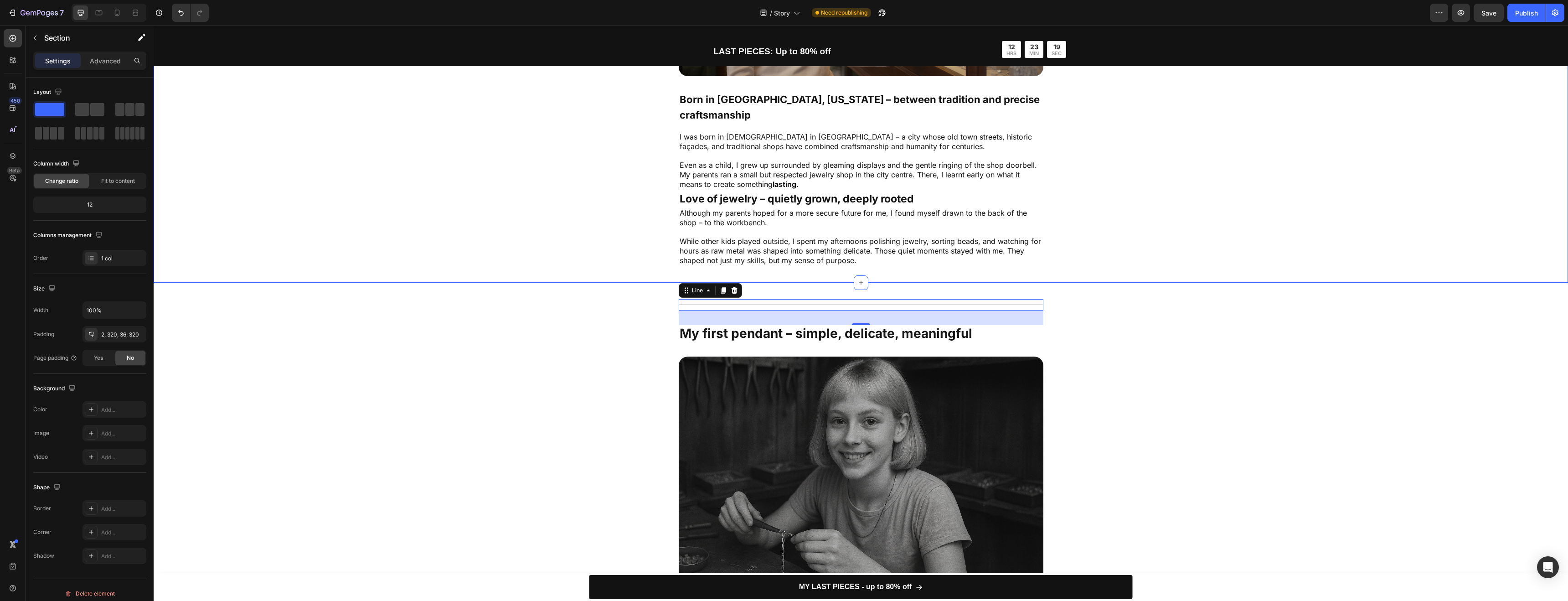
click at [364, 223] on div "Image Born in [GEOGRAPHIC_DATA], [US_STATE] – between tradition and precise cra…" at bounding box center [861, 69] width 1122 height 395
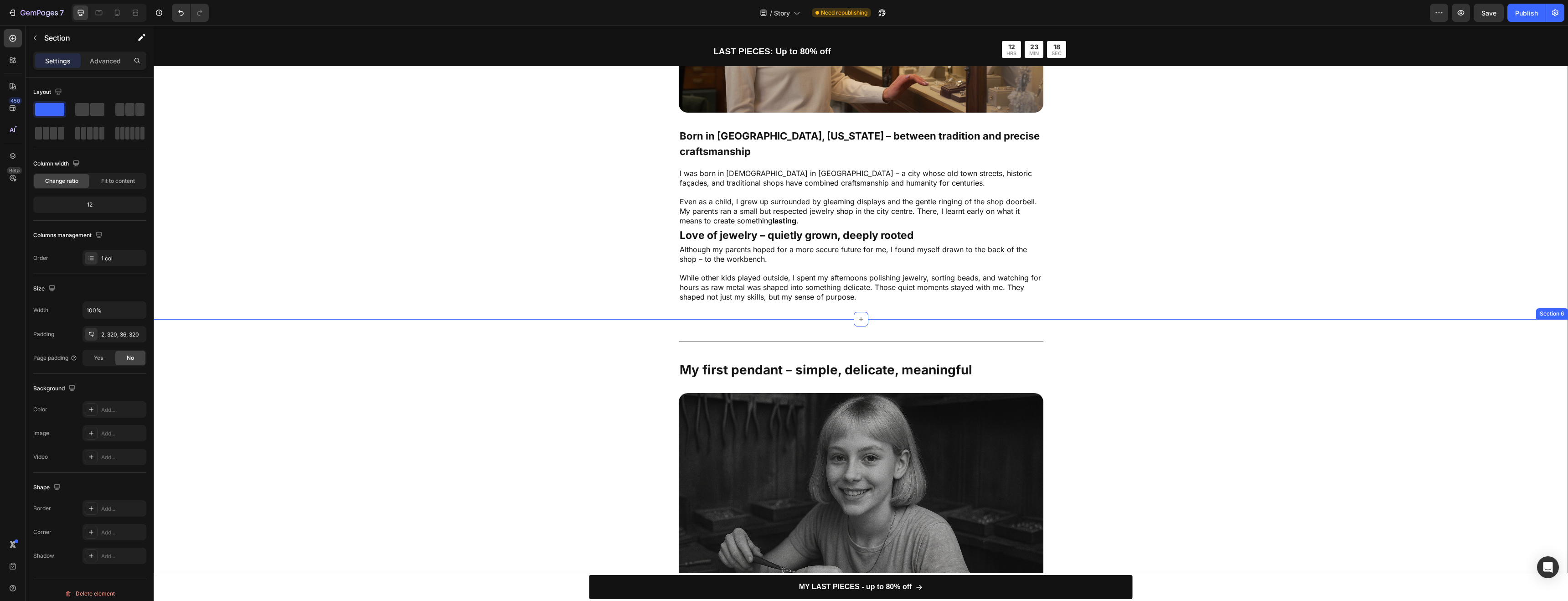
scroll to position [297, 0]
click at [1199, 226] on div "Image Born in [GEOGRAPHIC_DATA], [US_STATE] – between tradition and precise cra…" at bounding box center [861, 105] width 1122 height 395
click at [1095, 347] on div "Title Line My first pendant – simple, delicate, meaningful Text Block Image Me …" at bounding box center [861, 527] width 1122 height 381
click at [970, 340] on div "Title Line" at bounding box center [861, 342] width 365 height 12
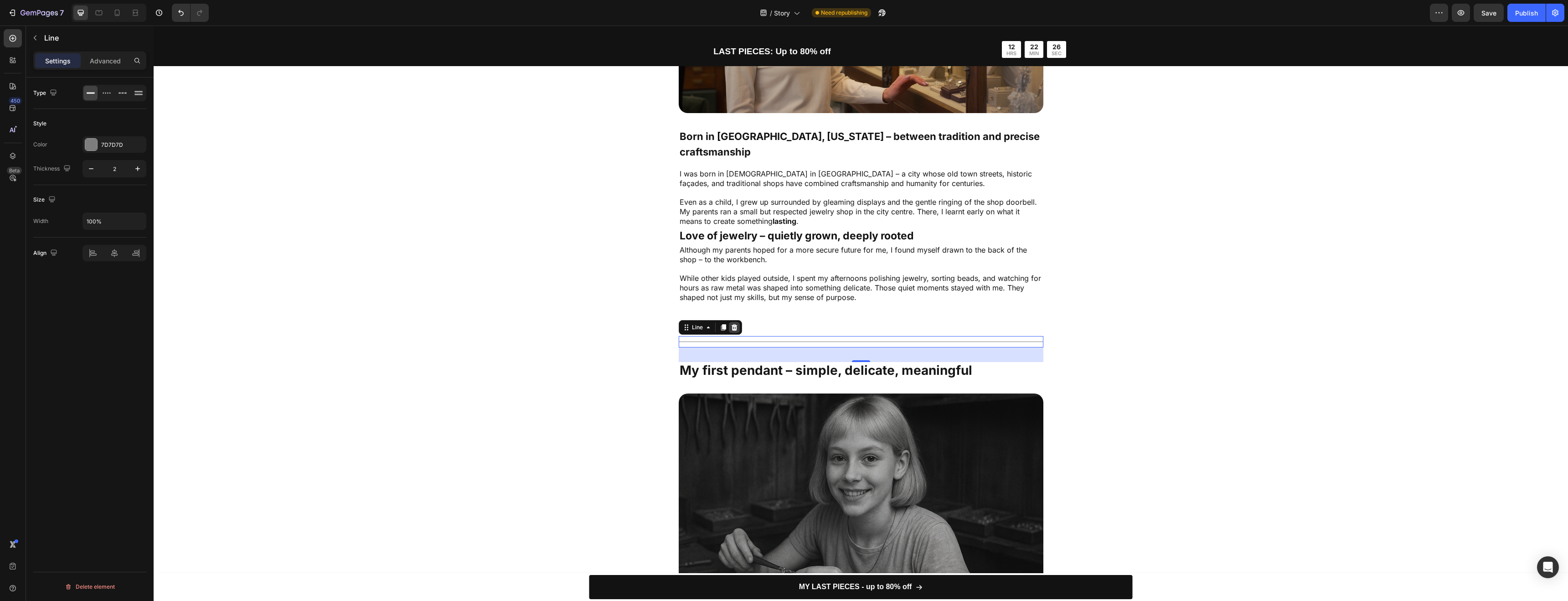
click at [732, 326] on icon at bounding box center [734, 327] width 6 height 6
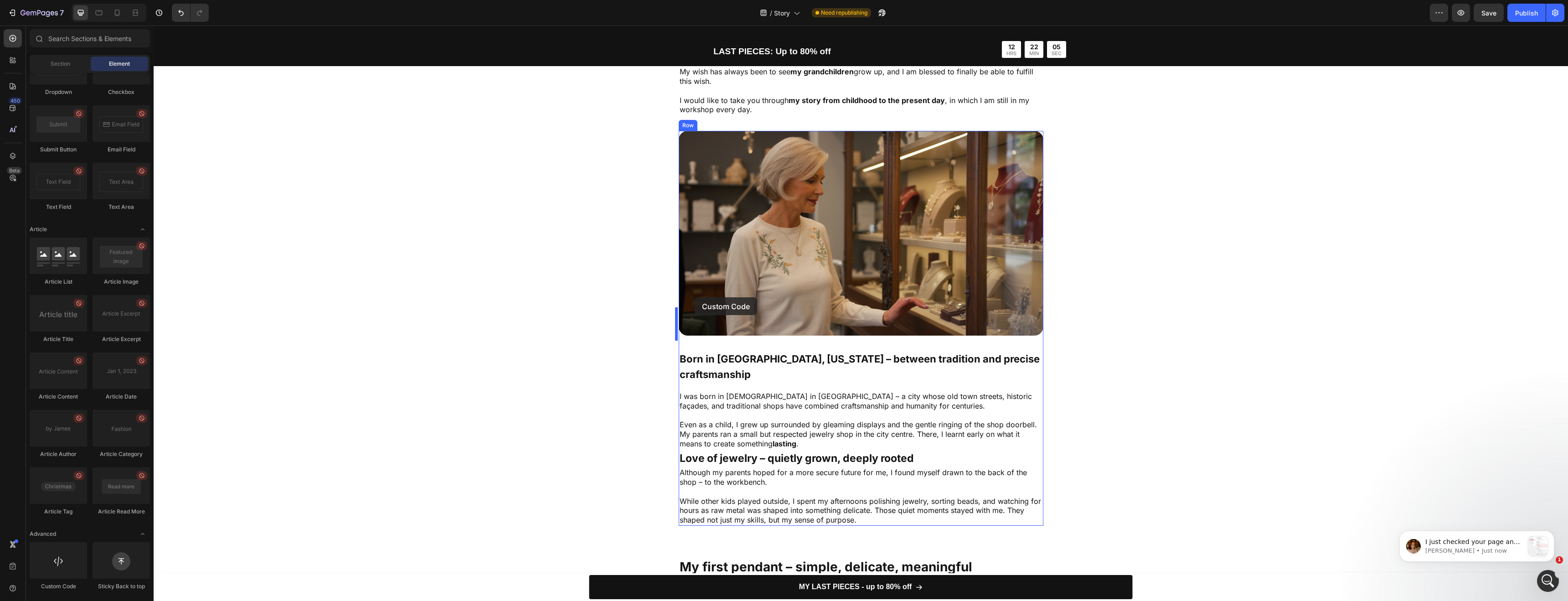
scroll to position [0, 0]
drag, startPoint x: 233, startPoint y: 574, endPoint x: 696, endPoint y: 293, distance: 541.6
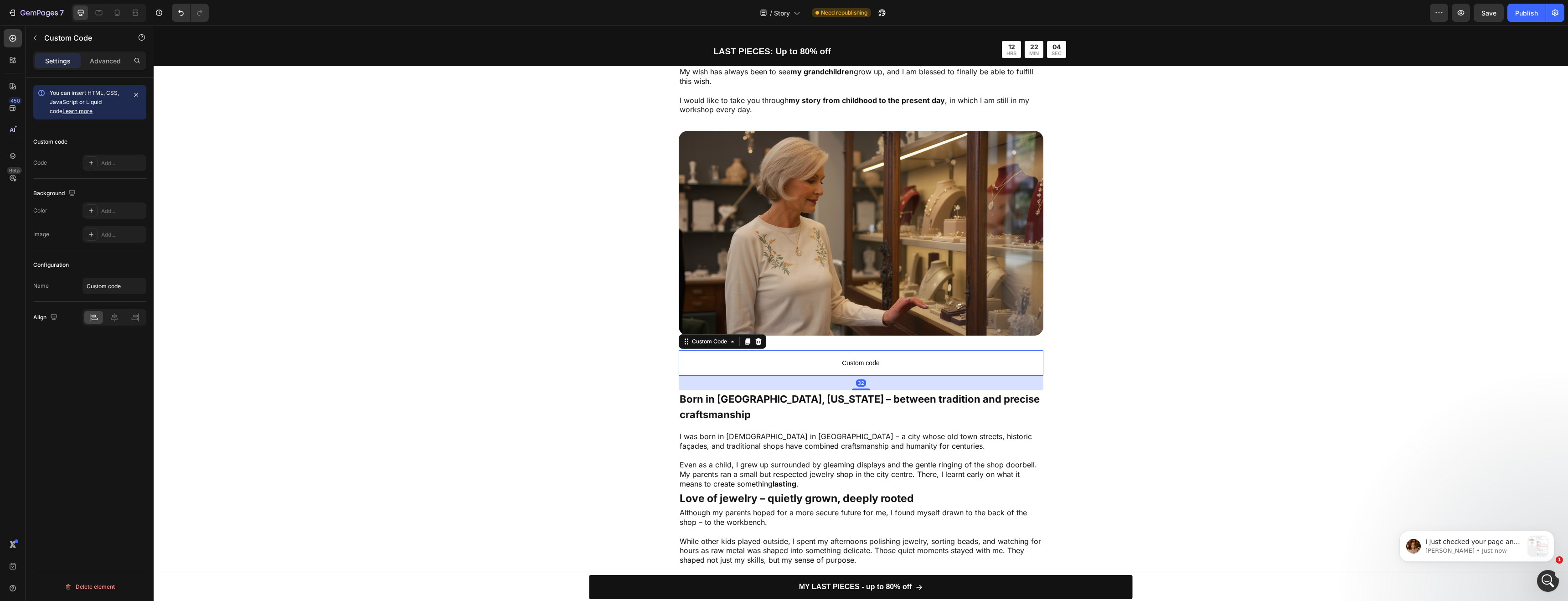
click at [718, 357] on span "Custom code" at bounding box center [861, 363] width 365 height 11
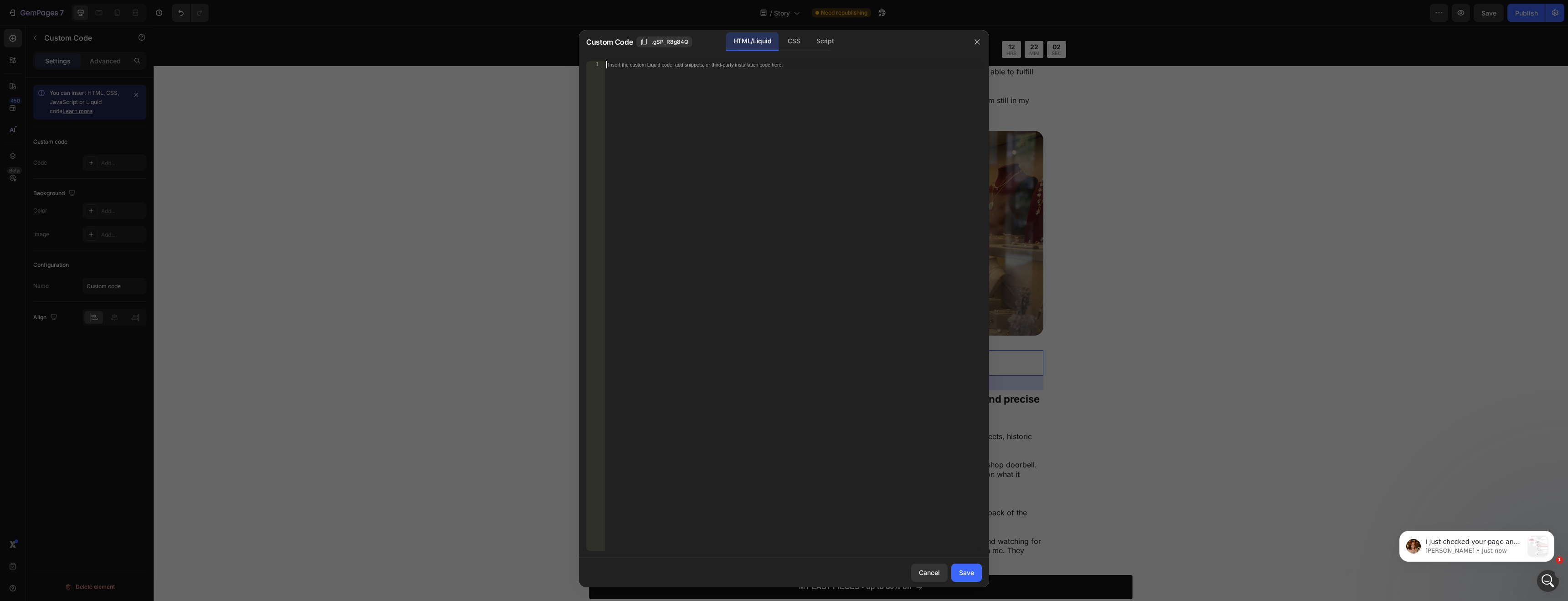
click at [653, 94] on div "Insert the custom Liquid code, add snippets, or third-party installation code h…" at bounding box center [793, 313] width 377 height 504
paste textarea "</div>"
type textarea "</div>"
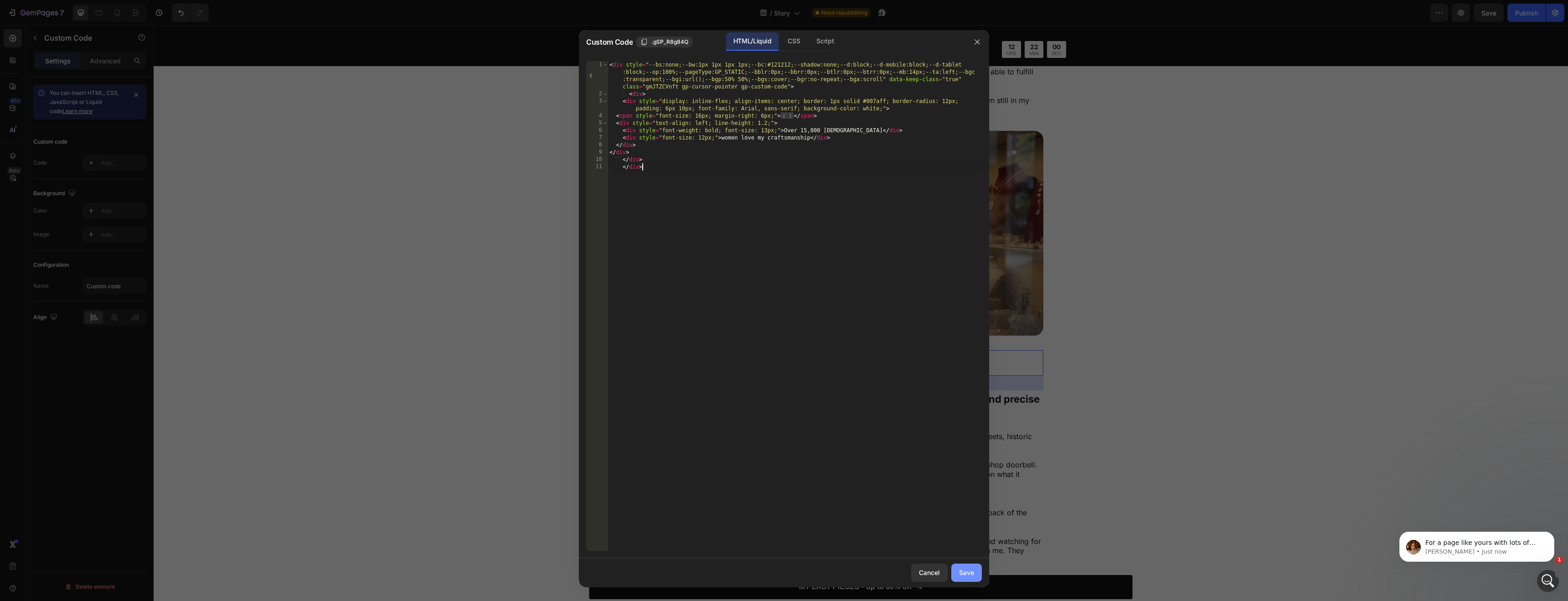
click at [964, 566] on button "Save" at bounding box center [967, 573] width 30 height 18
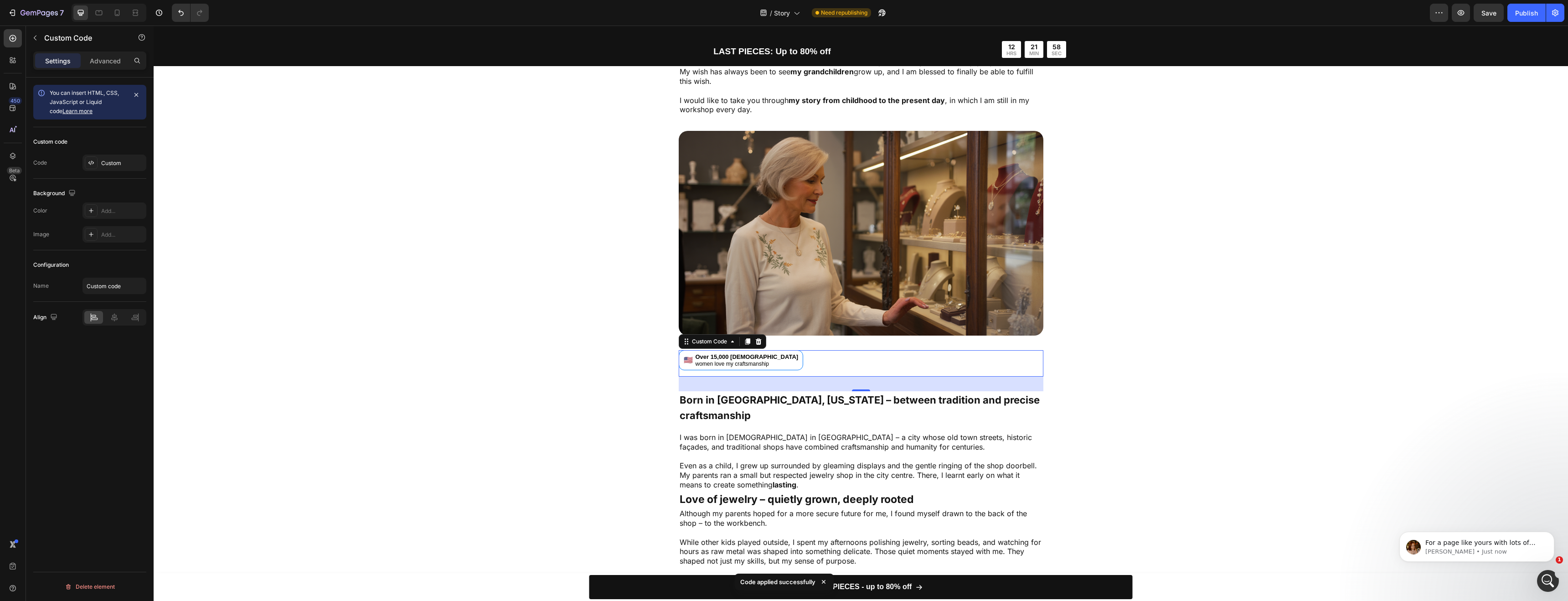
click at [1168, 359] on div "Image 🇺🇸 Over 15,000 American women love my craftsmanship Custom Code 32 Born i…" at bounding box center [861, 349] width 1122 height 436
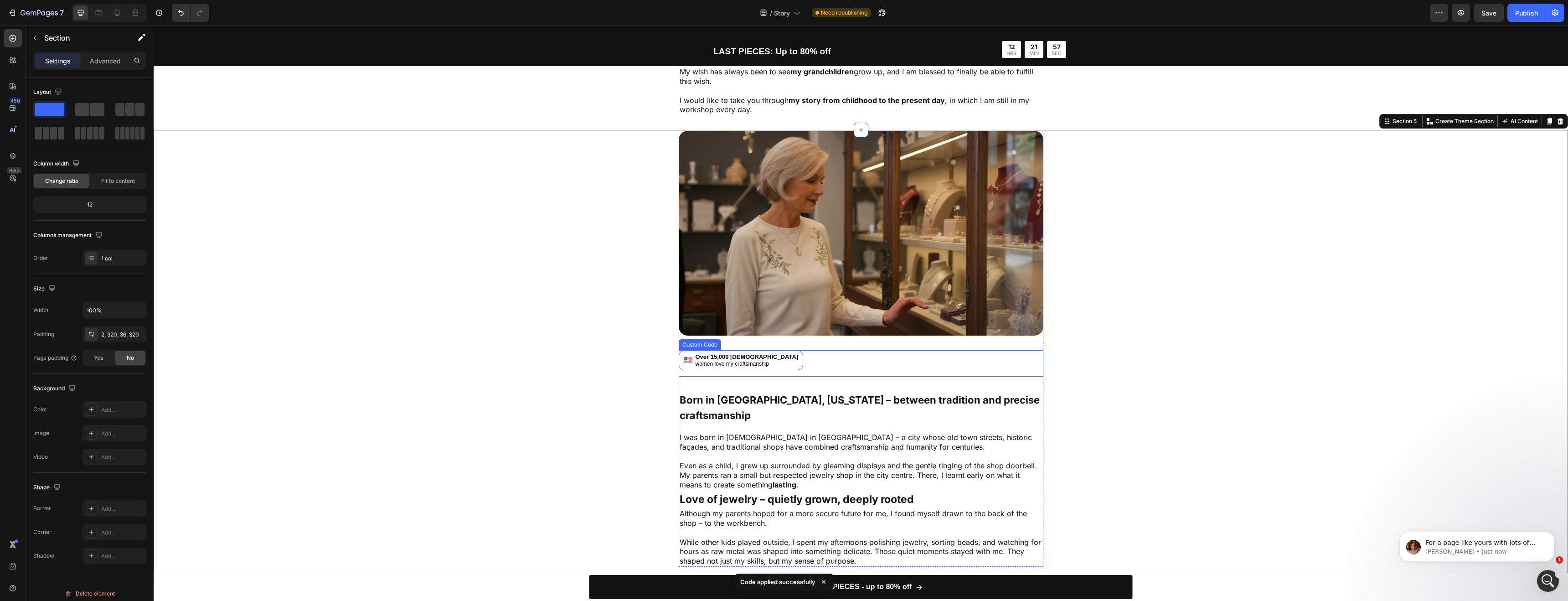
click at [732, 360] on div "women love my craftsmanship" at bounding box center [747, 364] width 103 height 6
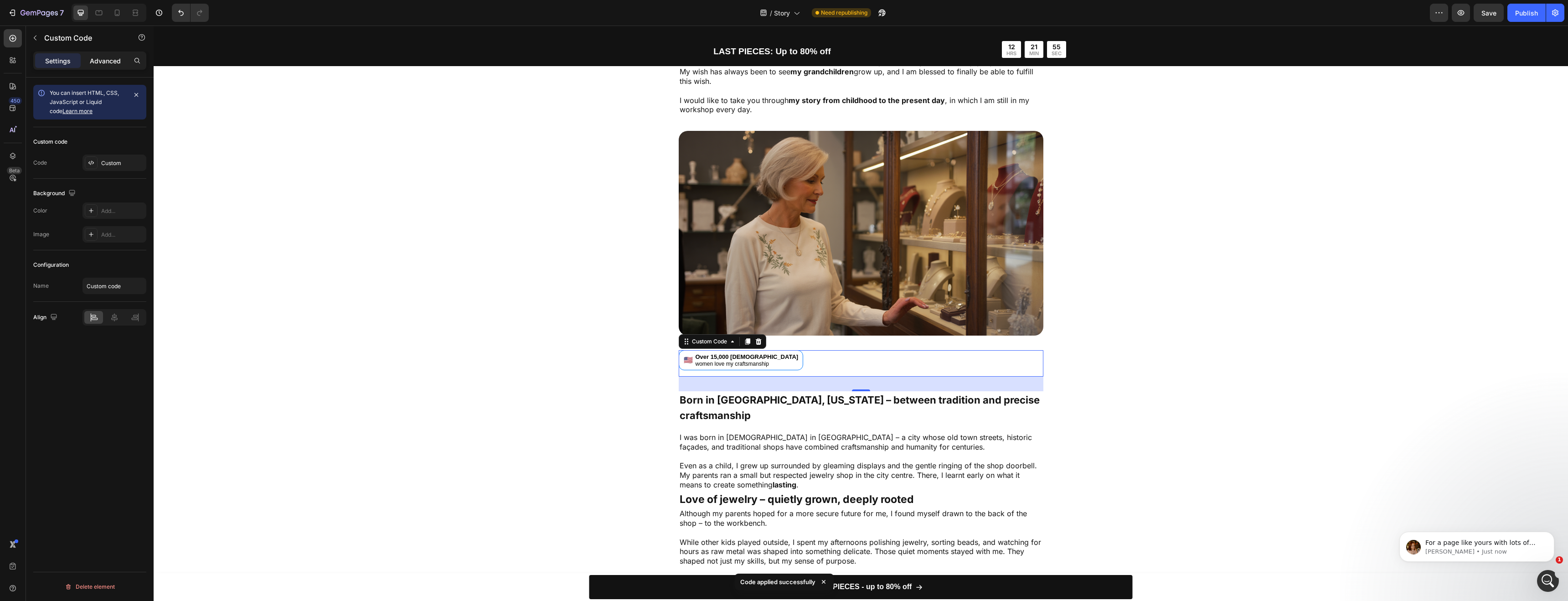
click at [108, 60] on p "Advanced" at bounding box center [105, 61] width 31 height 10
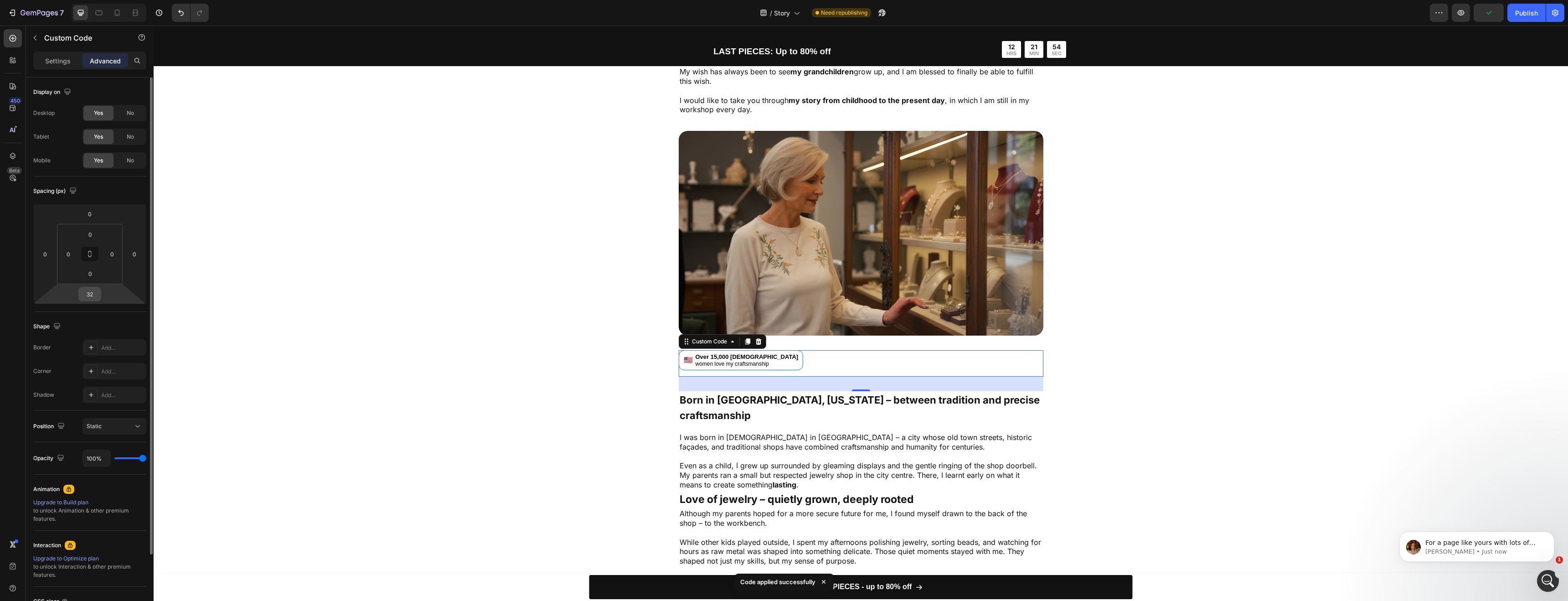
click at [93, 292] on input "32" at bounding box center [90, 294] width 18 height 13
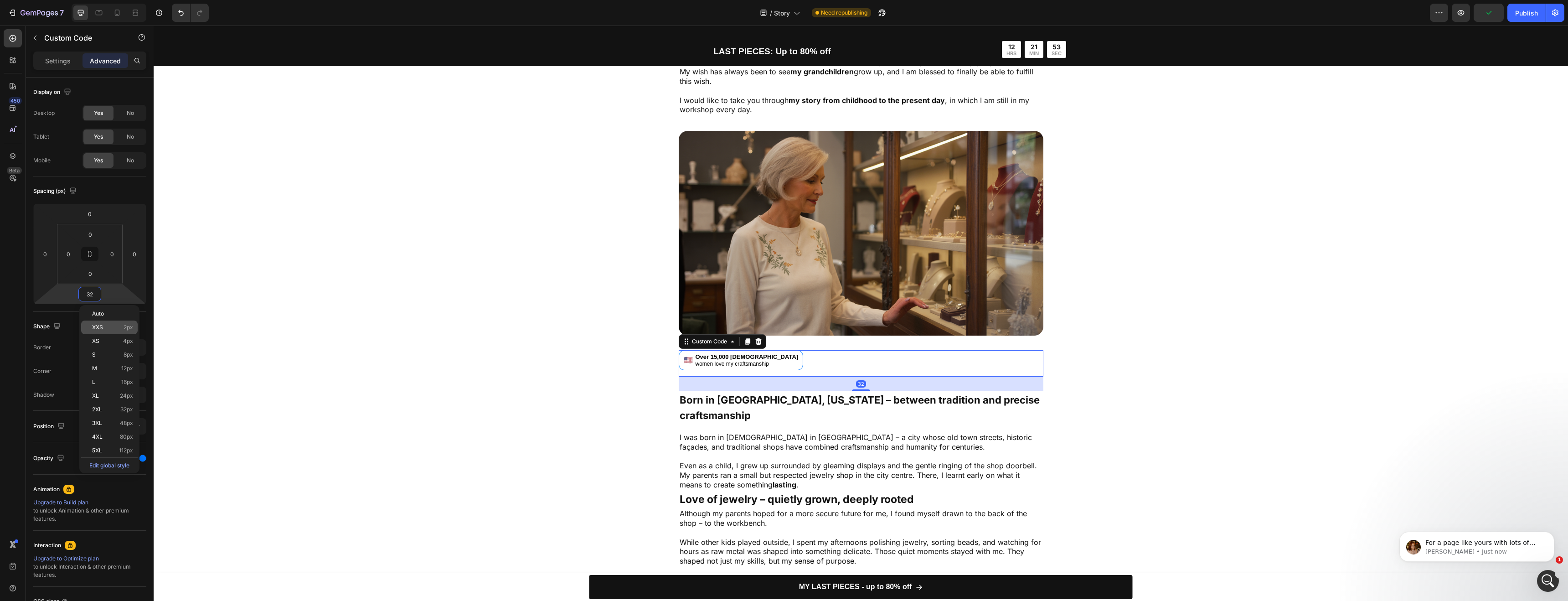
click at [108, 326] on p "XXS 2px" at bounding box center [112, 327] width 41 height 6
type input "2"
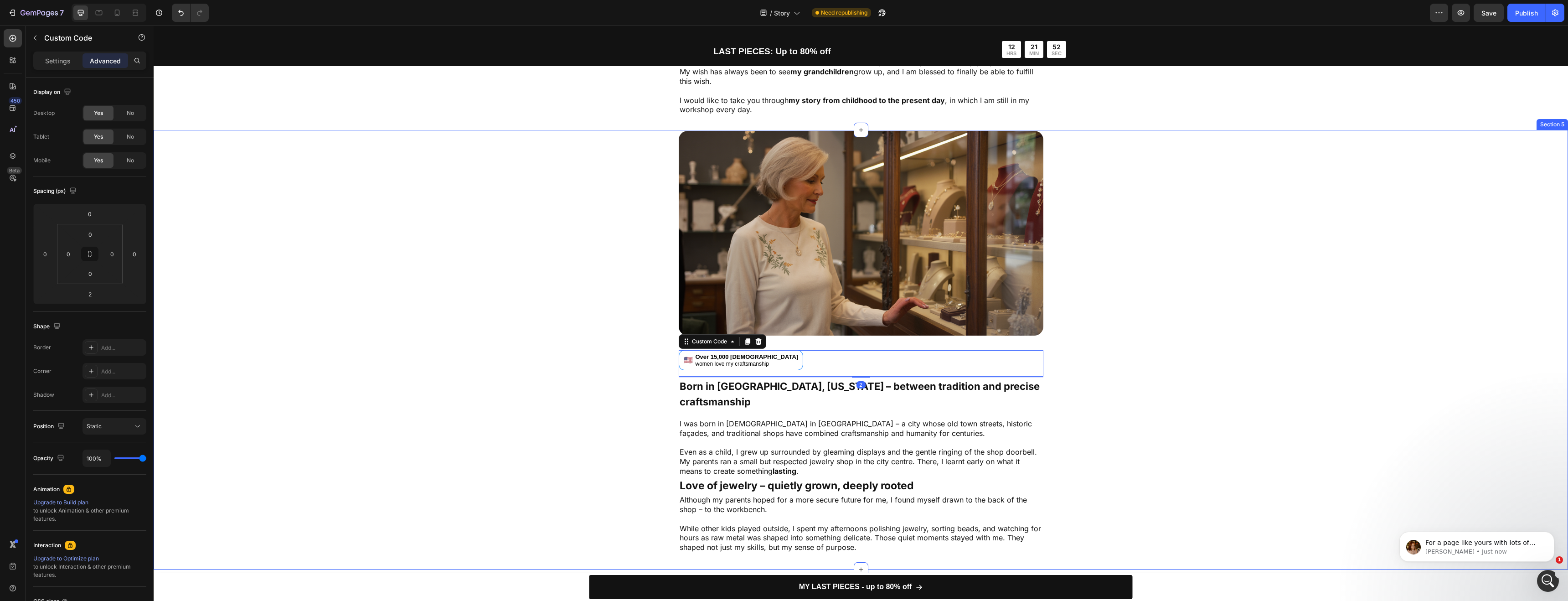
click at [523, 331] on div "Image 🇺🇸 Over 15,000 American women love my craftsmanship Custom Code 2 Born in…" at bounding box center [861, 342] width 1122 height 422
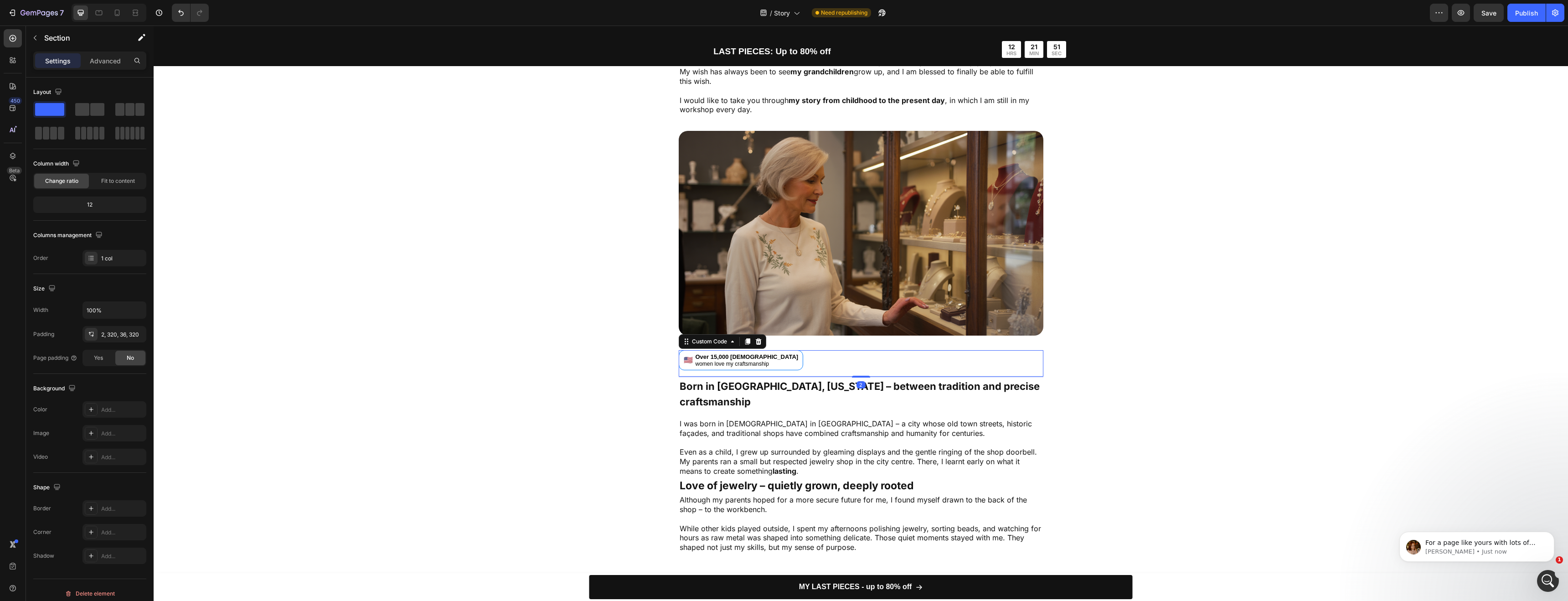
click at [731, 353] on div "Over 15,000 [DEMOGRAPHIC_DATA]" at bounding box center [747, 357] width 103 height 7
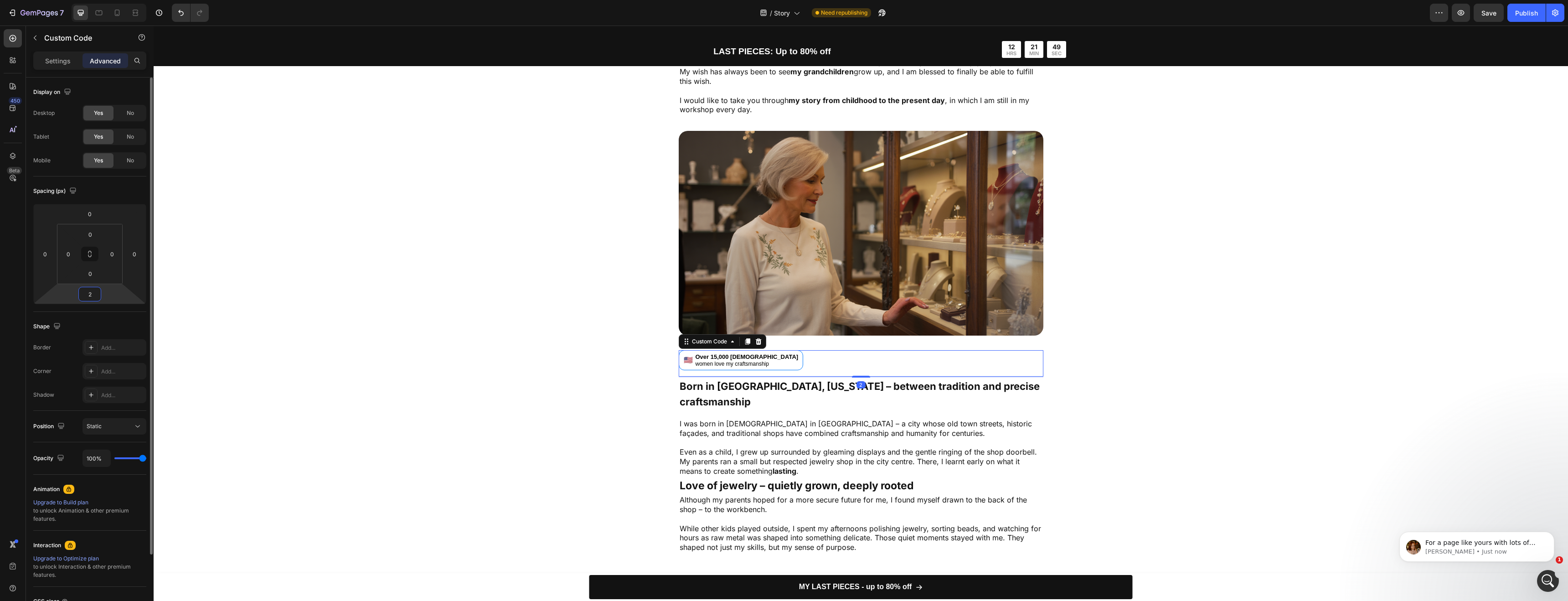
click at [91, 290] on input "2" at bounding box center [90, 294] width 18 height 13
type input "0"
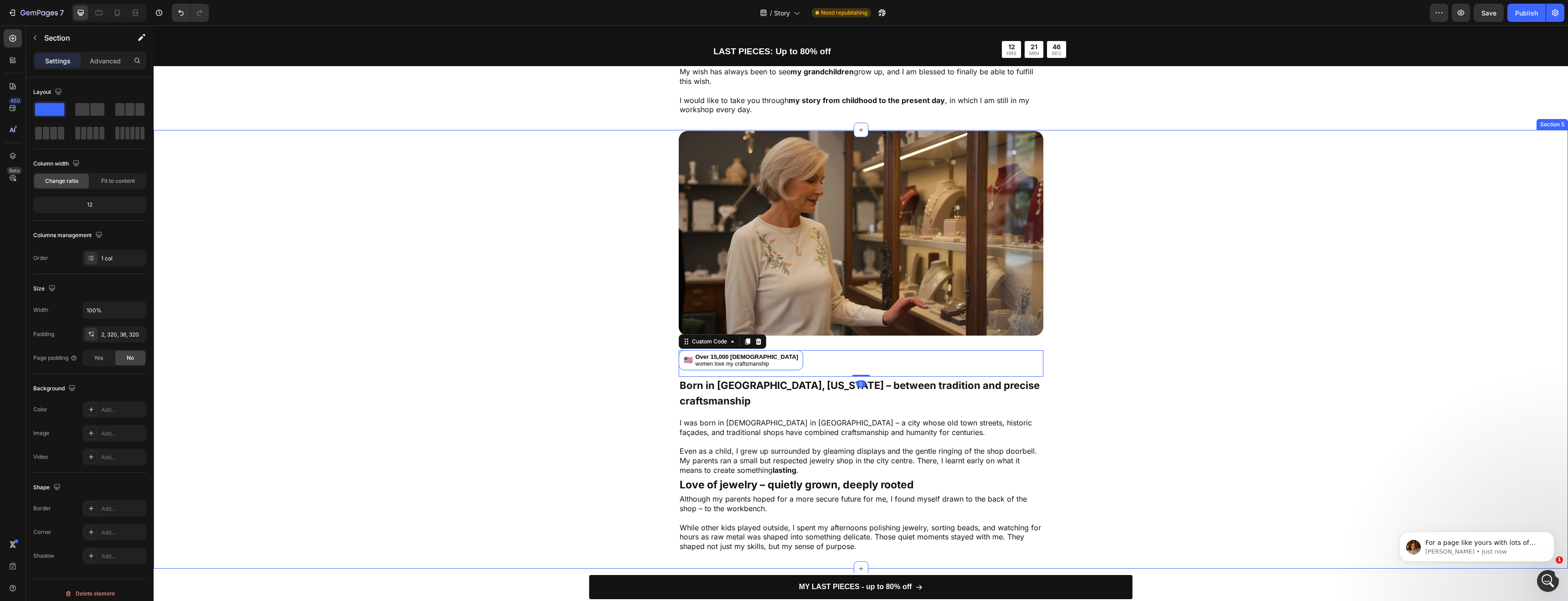
click at [179, 306] on div "Image 🇺🇸 Over 15,000 American women love my craftsmanship Custom Code 0 Born in…" at bounding box center [861, 349] width 1415 height 438
click at [767, 350] on div "🇺🇸 Over 15,000 American women love my craftsmanship" at bounding box center [741, 360] width 125 height 20
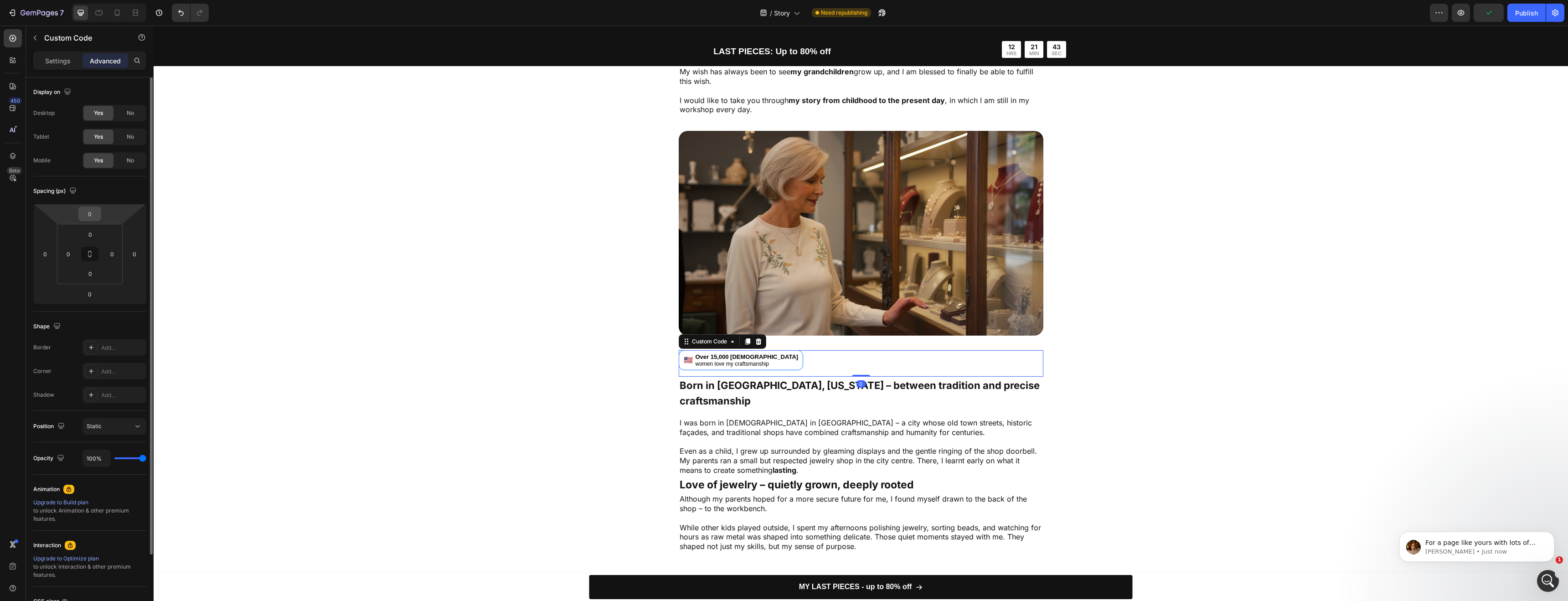
click at [95, 211] on input "0" at bounding box center [90, 214] width 18 height 13
type input "-5"
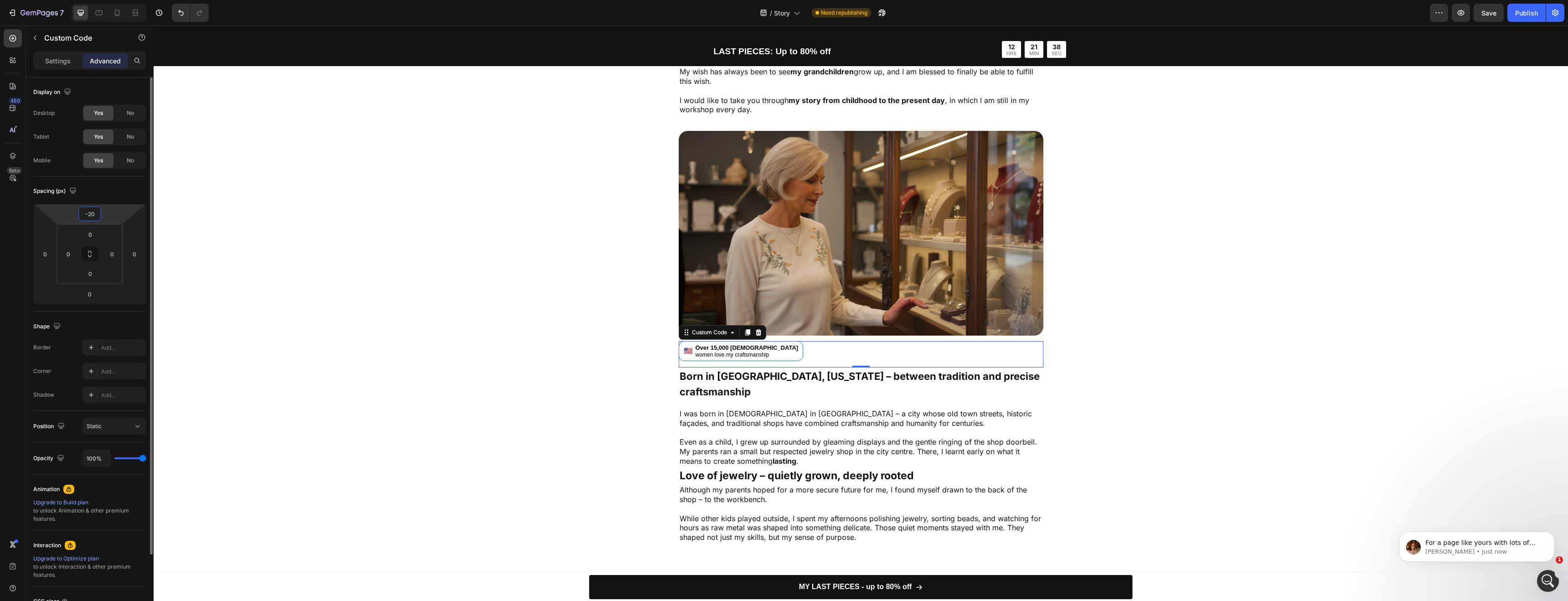
type input "-2"
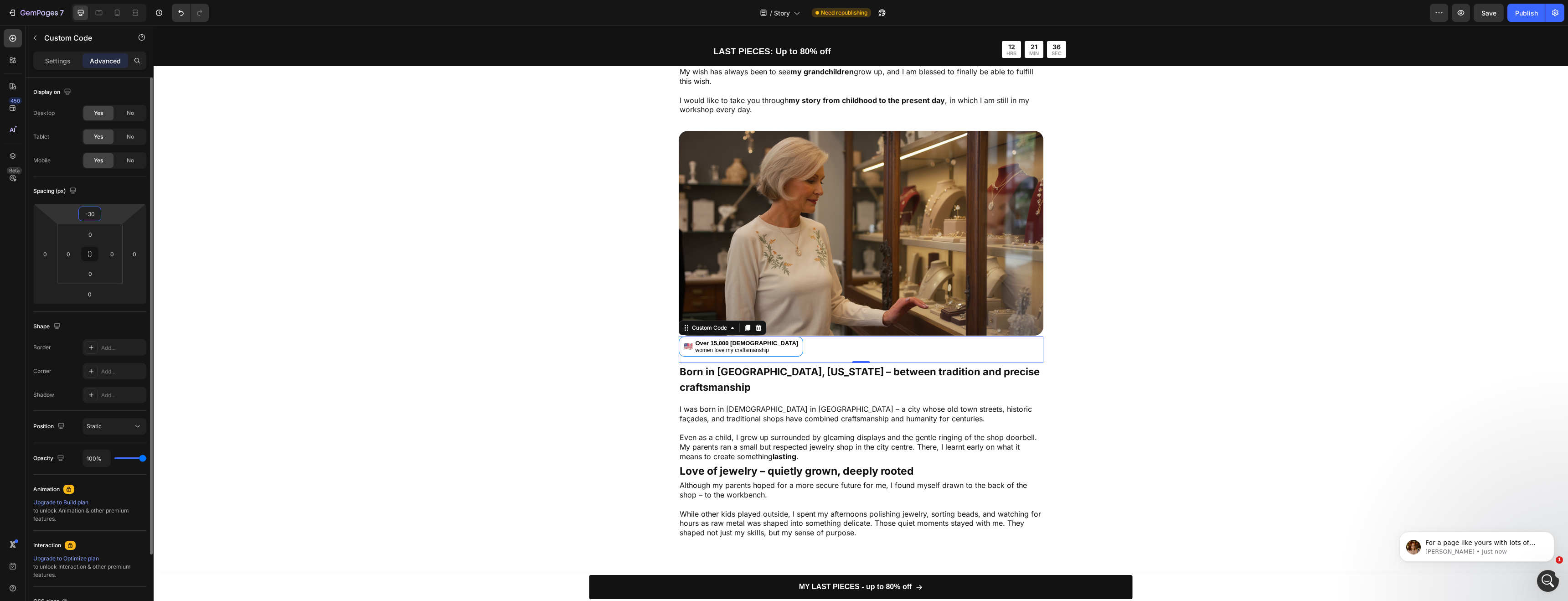
type input "-30"
click at [222, 247] on div "Image 🇺🇸 Over 15,000 American women love my craftsmanship Custom Code 0 Born in…" at bounding box center [861, 342] width 1415 height 425
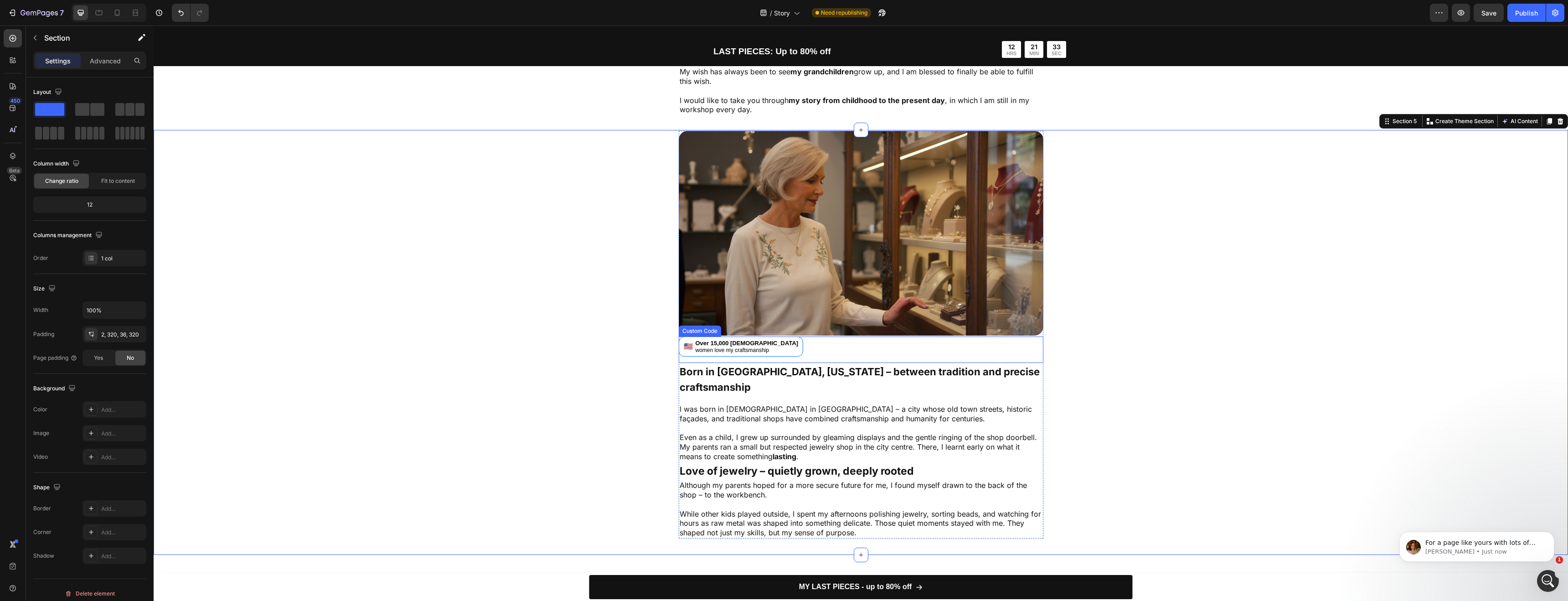
click at [746, 347] on div "women love my craftsmanship" at bounding box center [747, 350] width 103 height 6
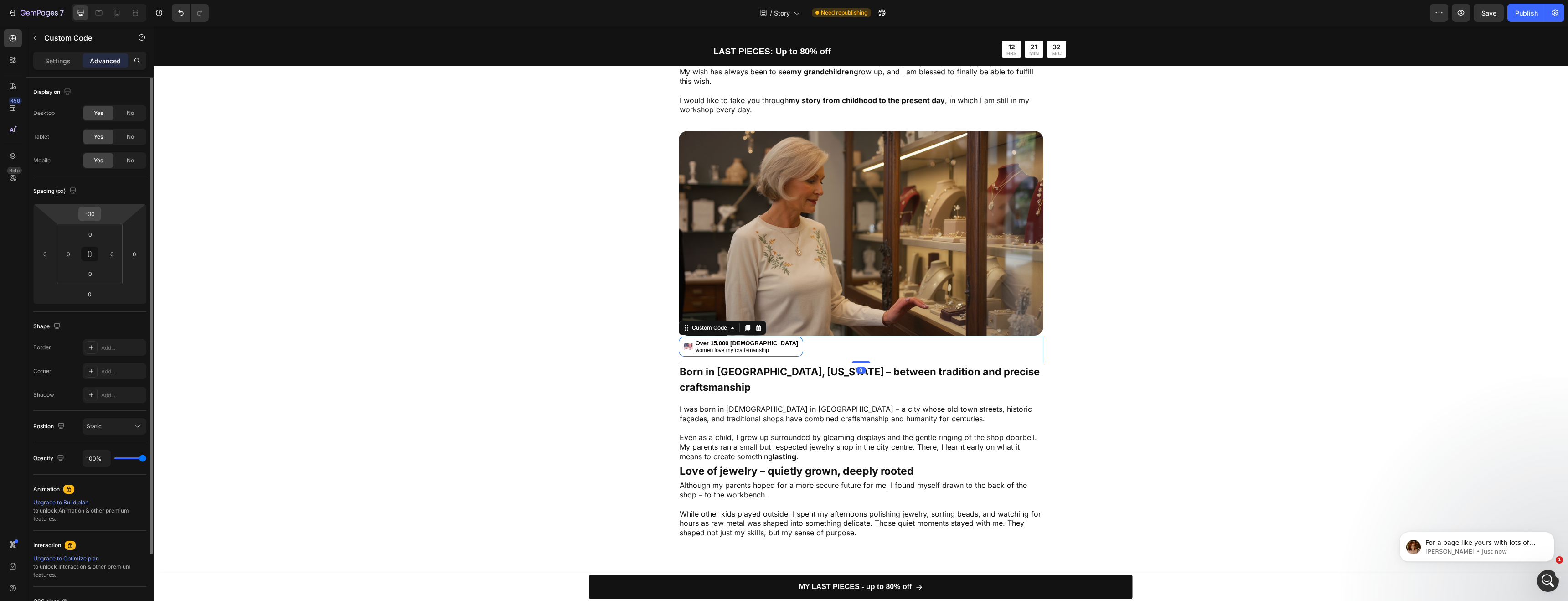
click at [96, 213] on input "-30" at bounding box center [90, 214] width 18 height 13
click at [99, 214] on input "-30" at bounding box center [90, 214] width 18 height 13
type input "-3"
type input "-25"
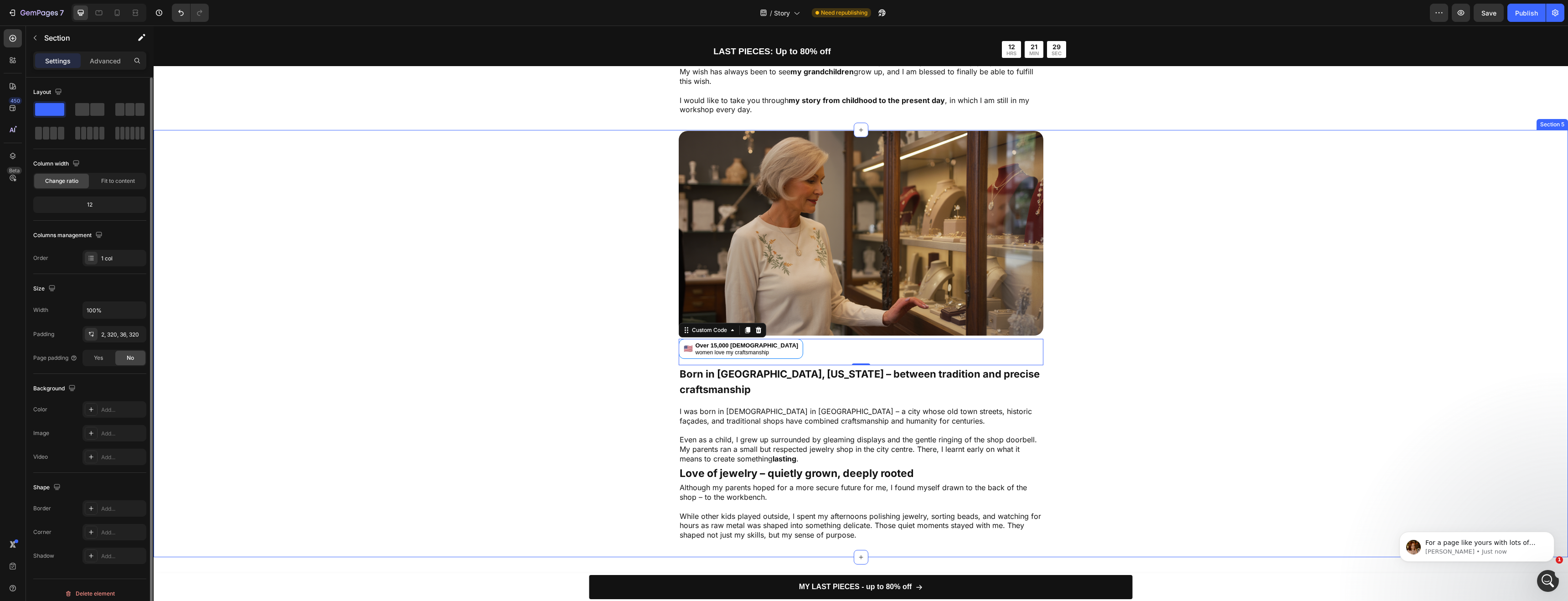
click at [358, 323] on div "Image 🇺🇸 Over 15,000 American women love my craftsmanship Custom Code 0 Born in…" at bounding box center [861, 336] width 1122 height 410
click at [779, 339] on div "🇺🇸 Over 15,000 American women love my craftsmanship" at bounding box center [861, 348] width 365 height 20
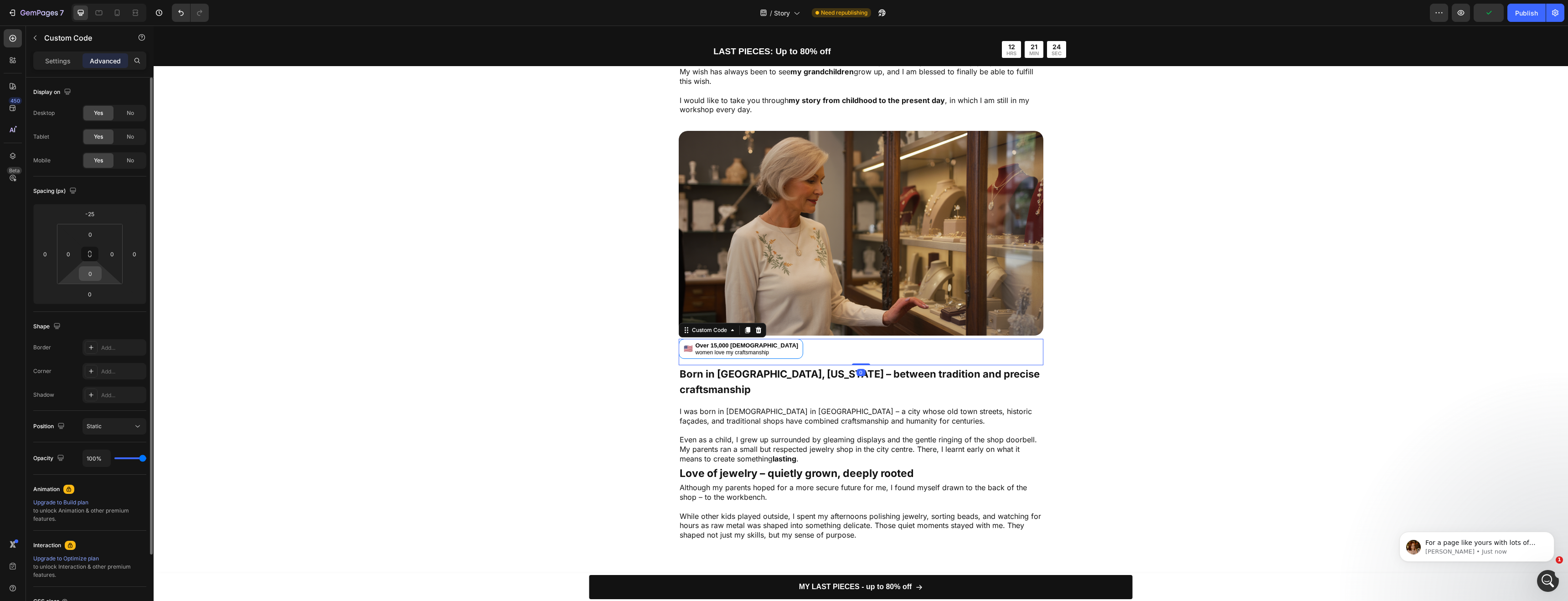
click at [94, 276] on input "0" at bounding box center [90, 273] width 18 height 13
click at [99, 270] on input "0" at bounding box center [90, 273] width 18 height 13
type input "-"
type input "0"
click at [91, 299] on input "0" at bounding box center [90, 294] width 18 height 13
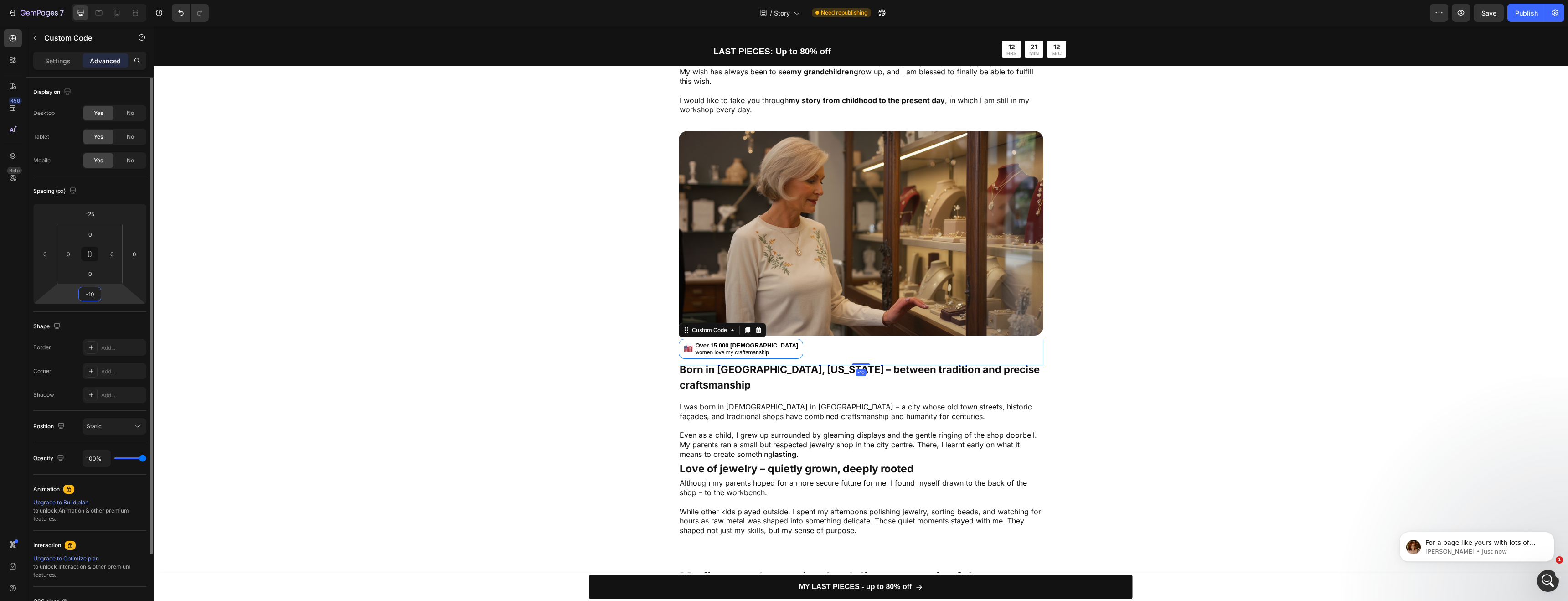
type input "-10"
click at [355, 326] on div "Image 🇺🇸 Over 15,000 American women love my craftsmanship Custom Code -10 Born …" at bounding box center [861, 334] width 1122 height 406
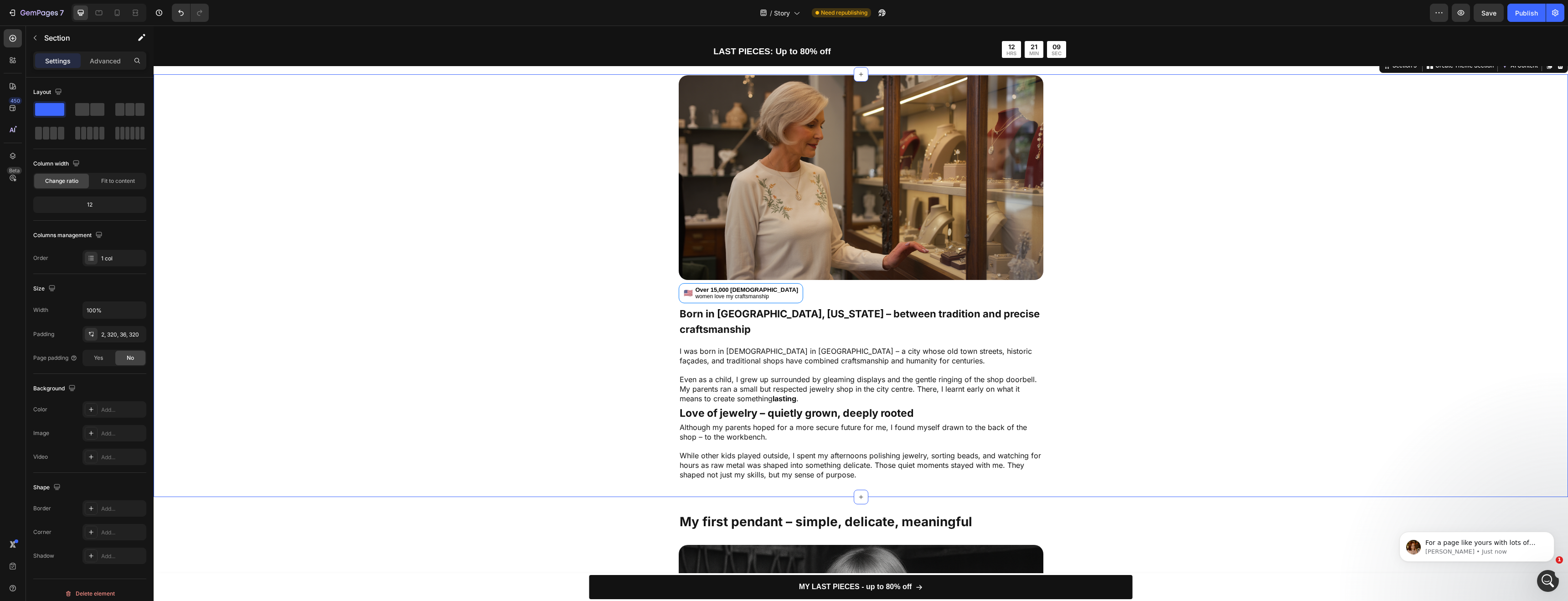
scroll to position [125, 0]
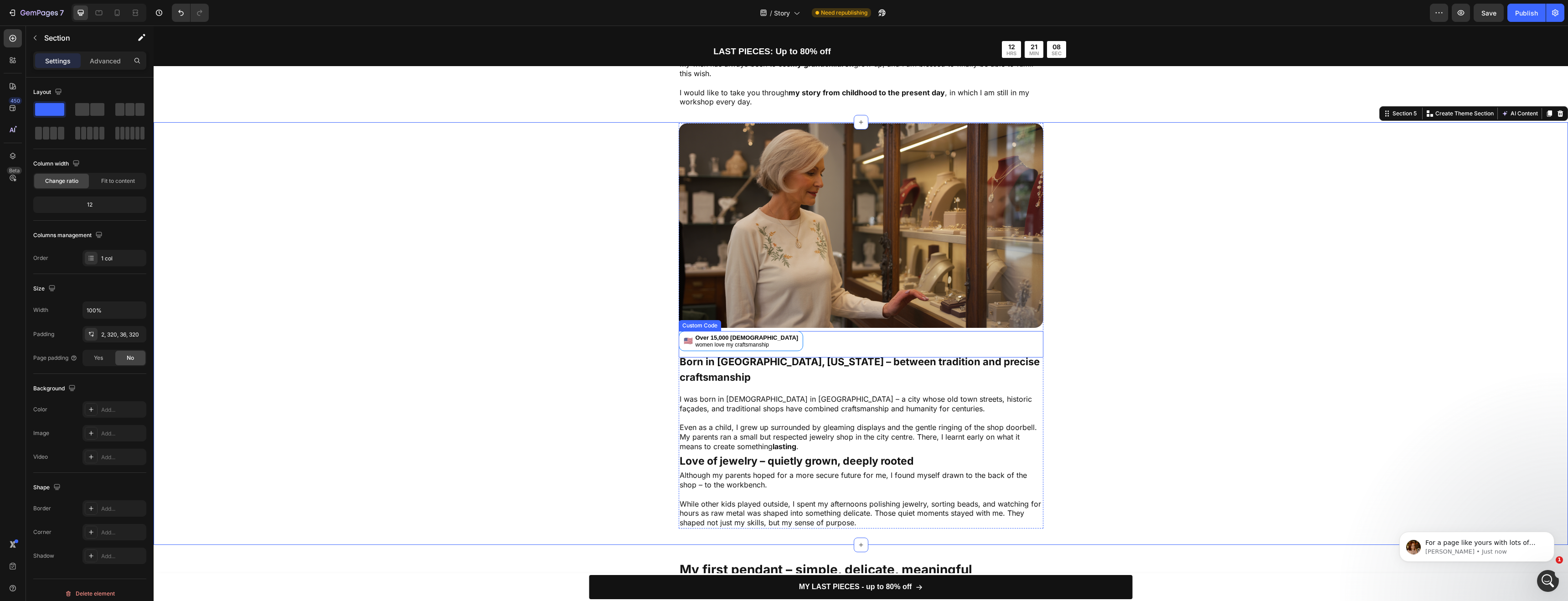
click at [747, 334] on div "Over 15,000 [DEMOGRAPHIC_DATA]" at bounding box center [747, 338] width 103 height 7
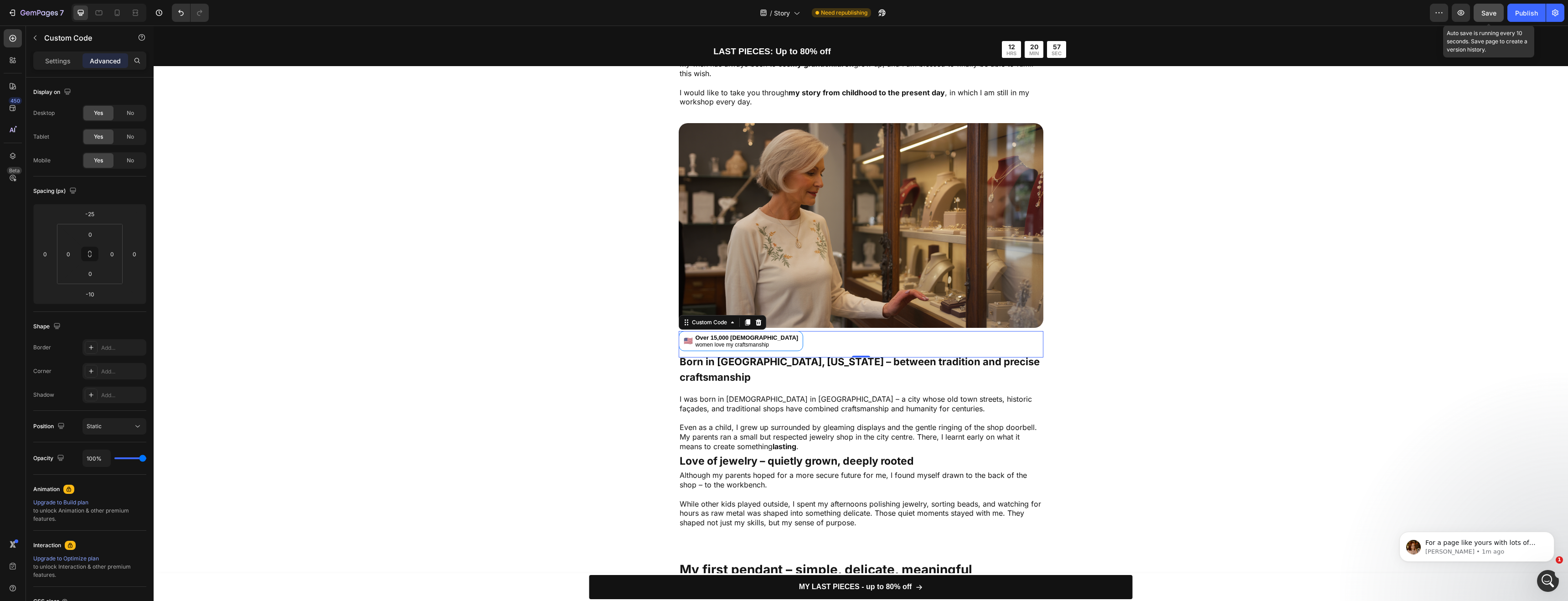
click at [1490, 11] on span "Save" at bounding box center [1489, 13] width 15 height 8
click at [1526, 12] on div "Publish" at bounding box center [1526, 13] width 23 height 10
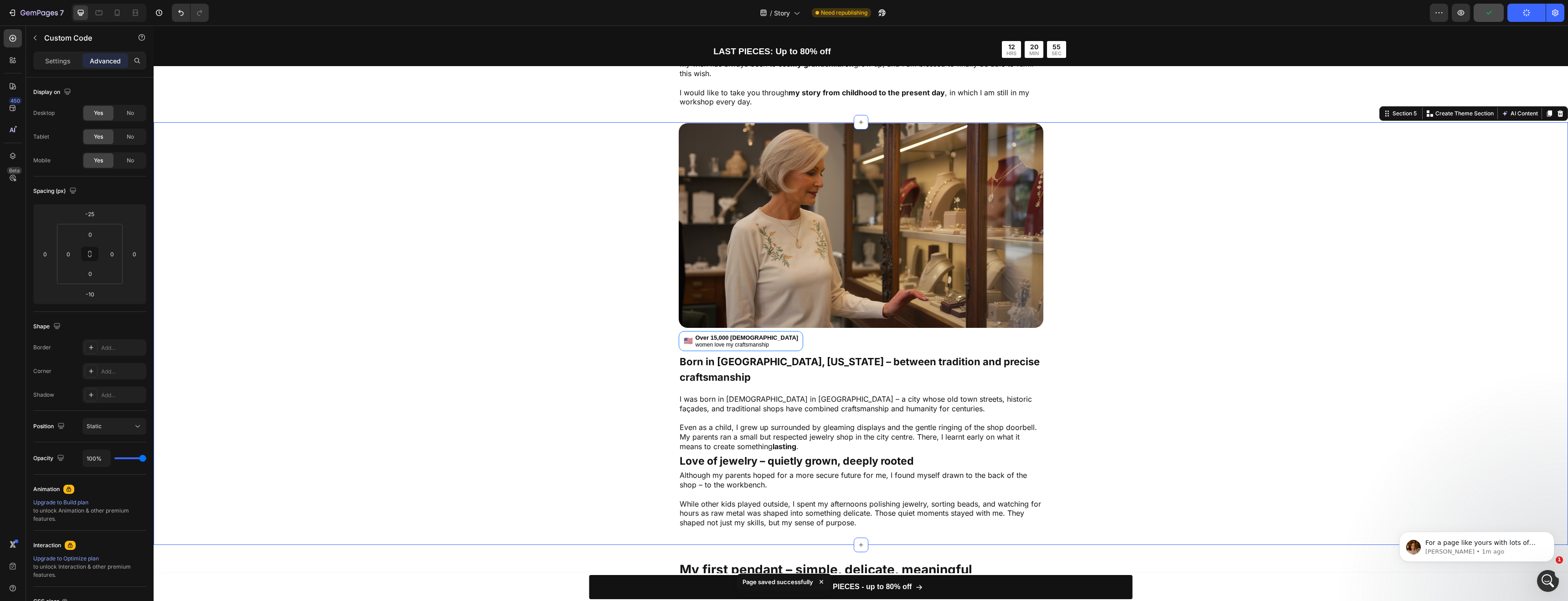
click at [1304, 250] on div "Image 🇺🇸 Over 15,000 American women love my craftsmanship Custom Code Born in C…" at bounding box center [861, 326] width 1122 height 406
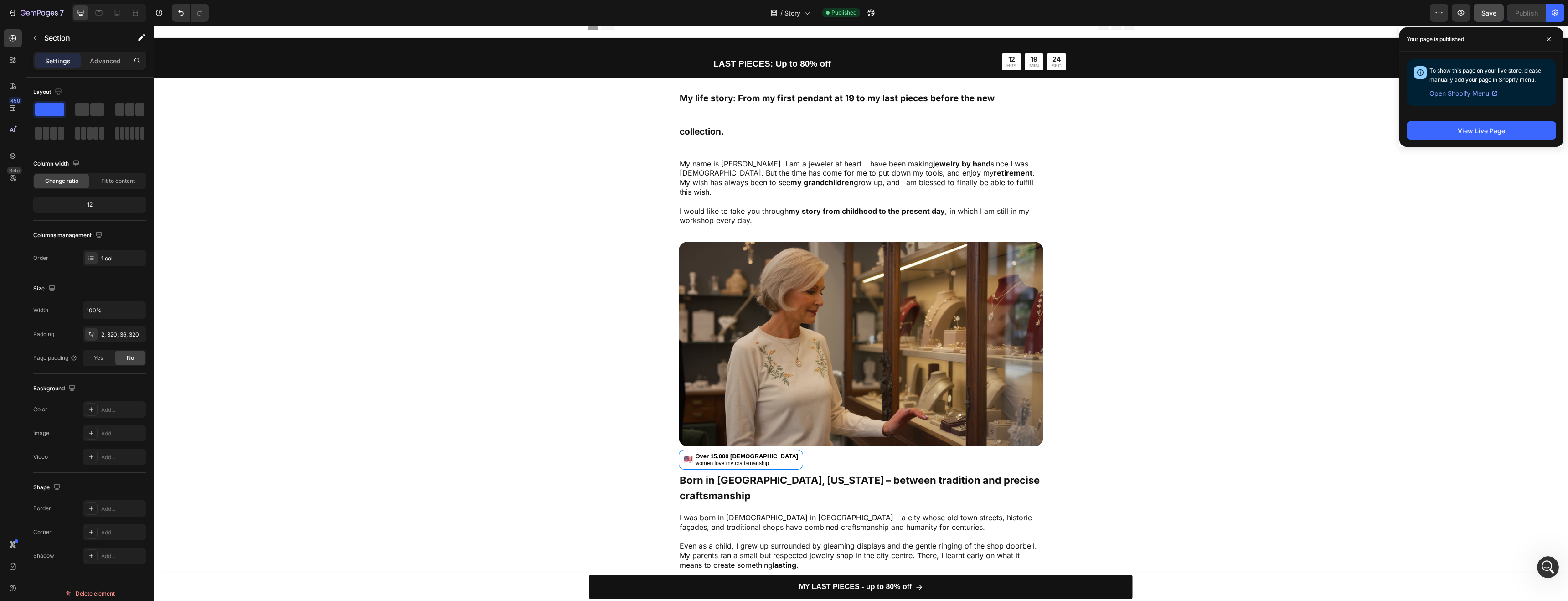
scroll to position [8, 0]
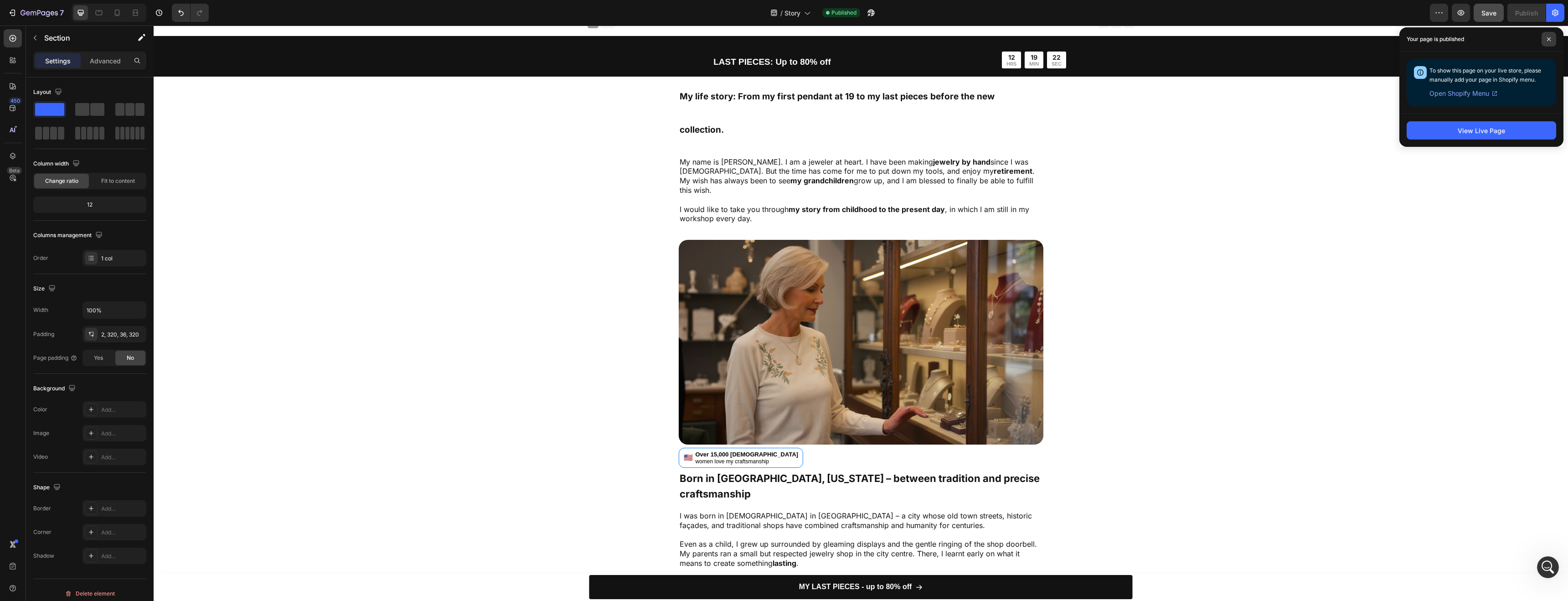
click at [1549, 41] on span at bounding box center [1549, 39] width 15 height 15
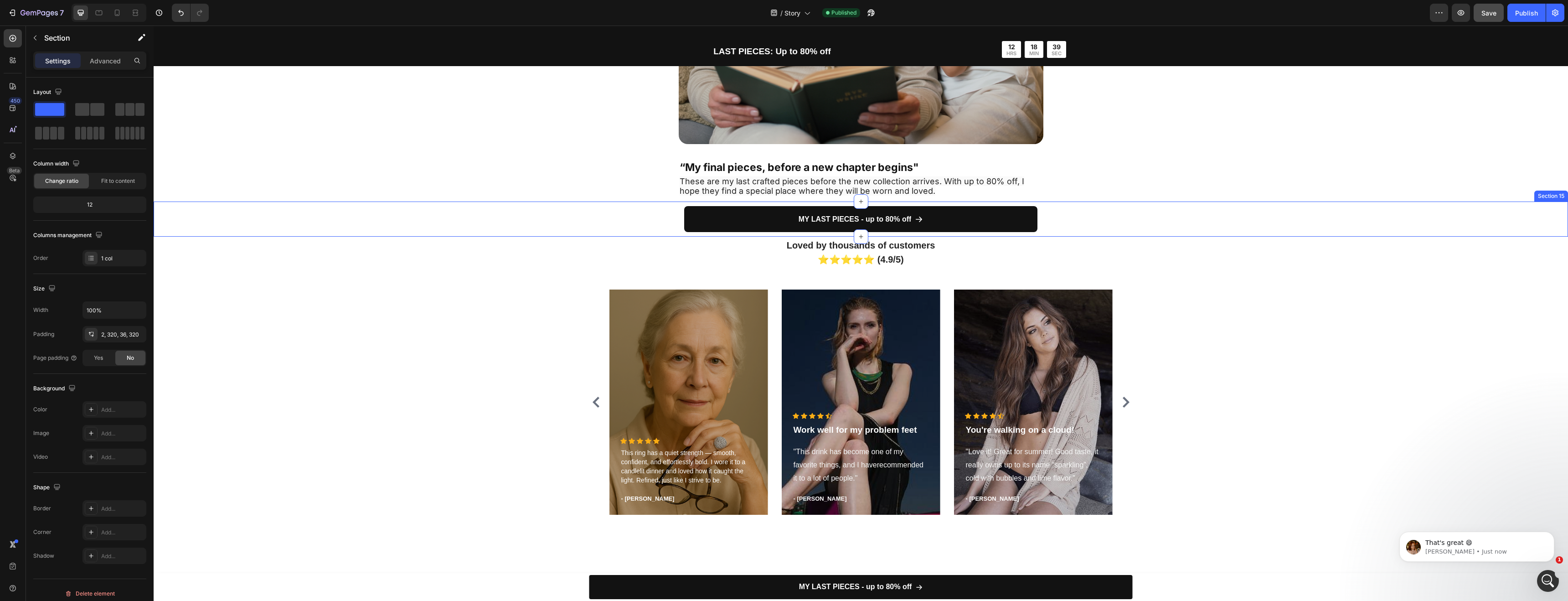
scroll to position [2534, 0]
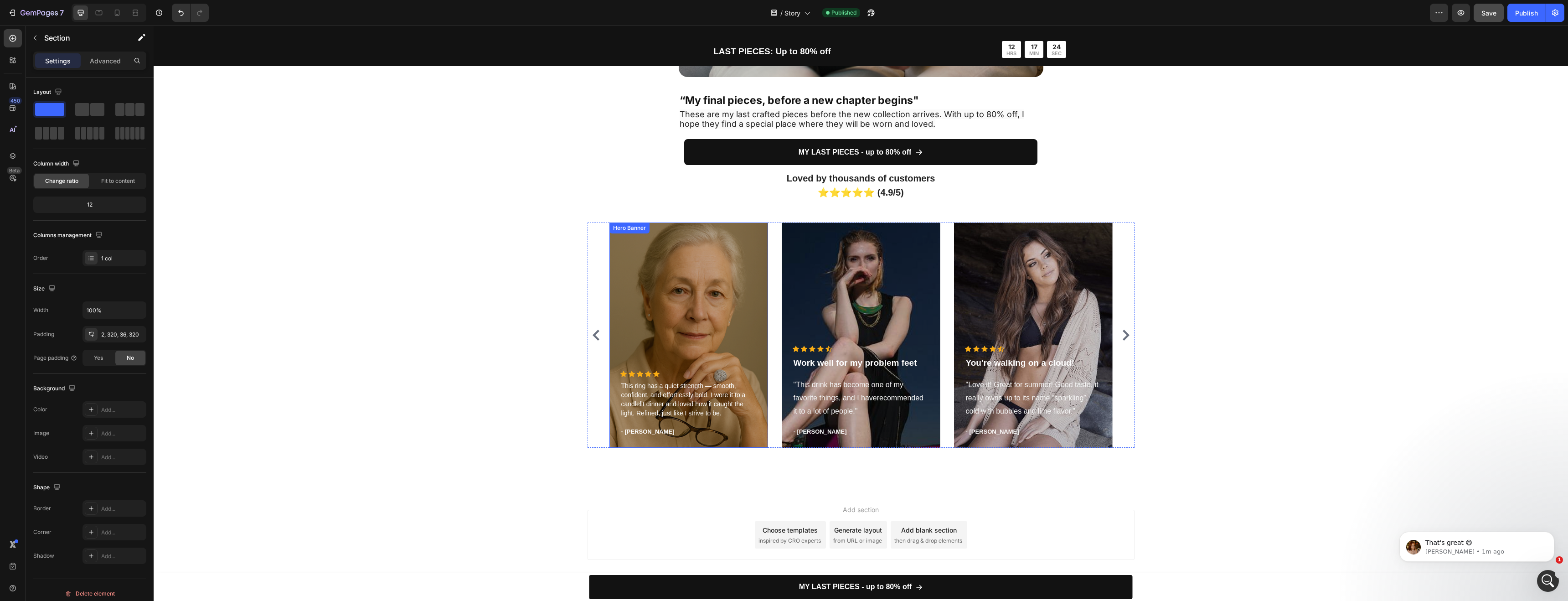
click at [647, 308] on div "Overlay" at bounding box center [688, 335] width 159 height 225
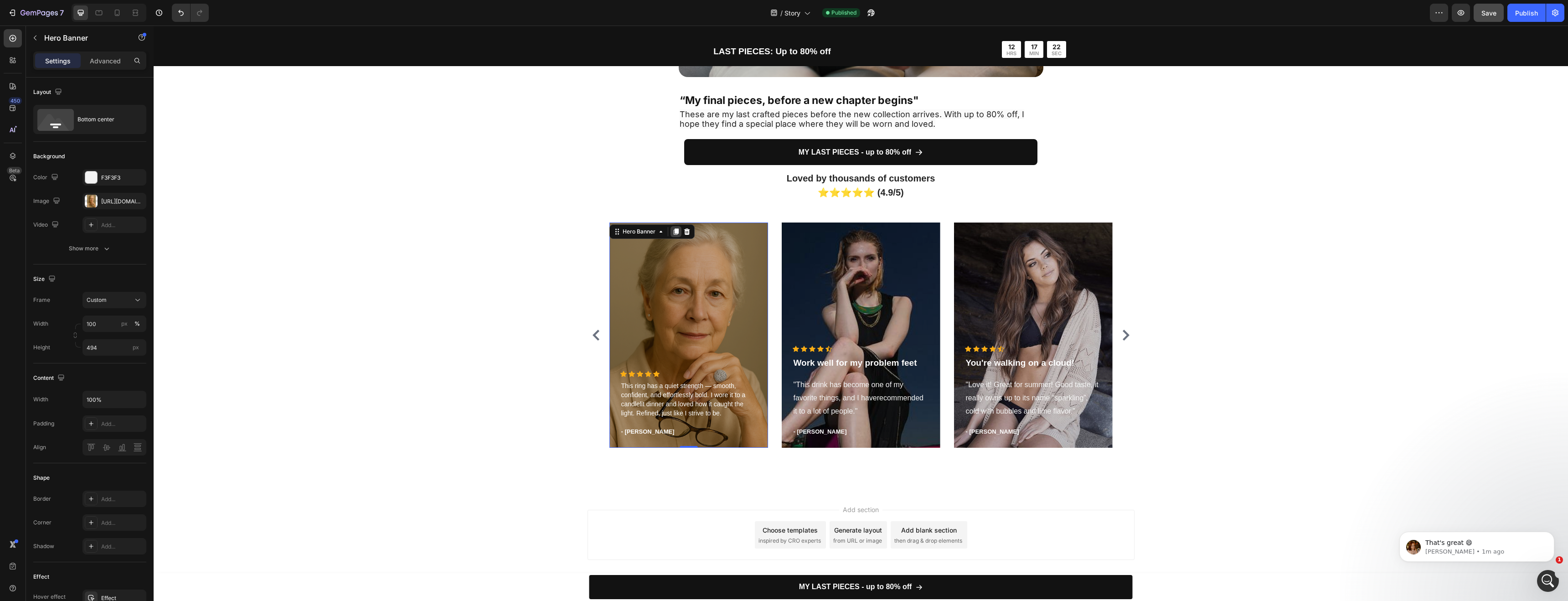
click at [673, 231] on icon at bounding box center [676, 231] width 5 height 6
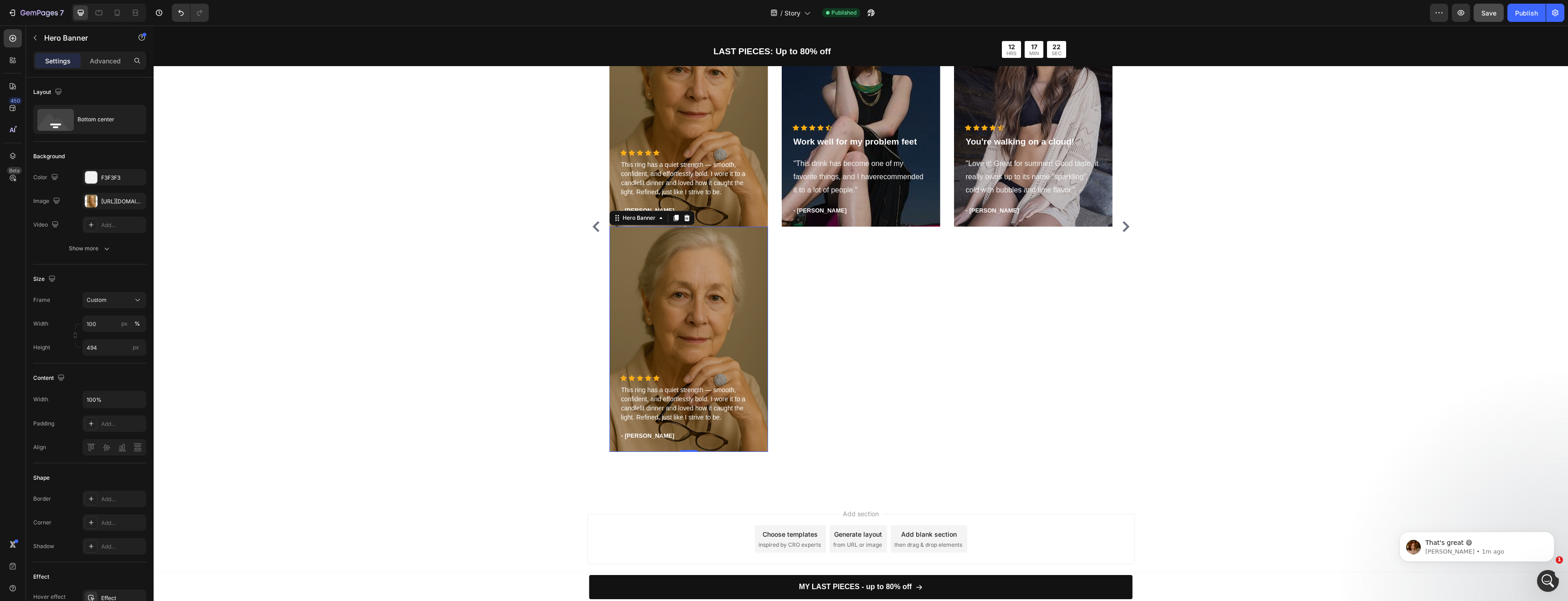
scroll to position [2759, 0]
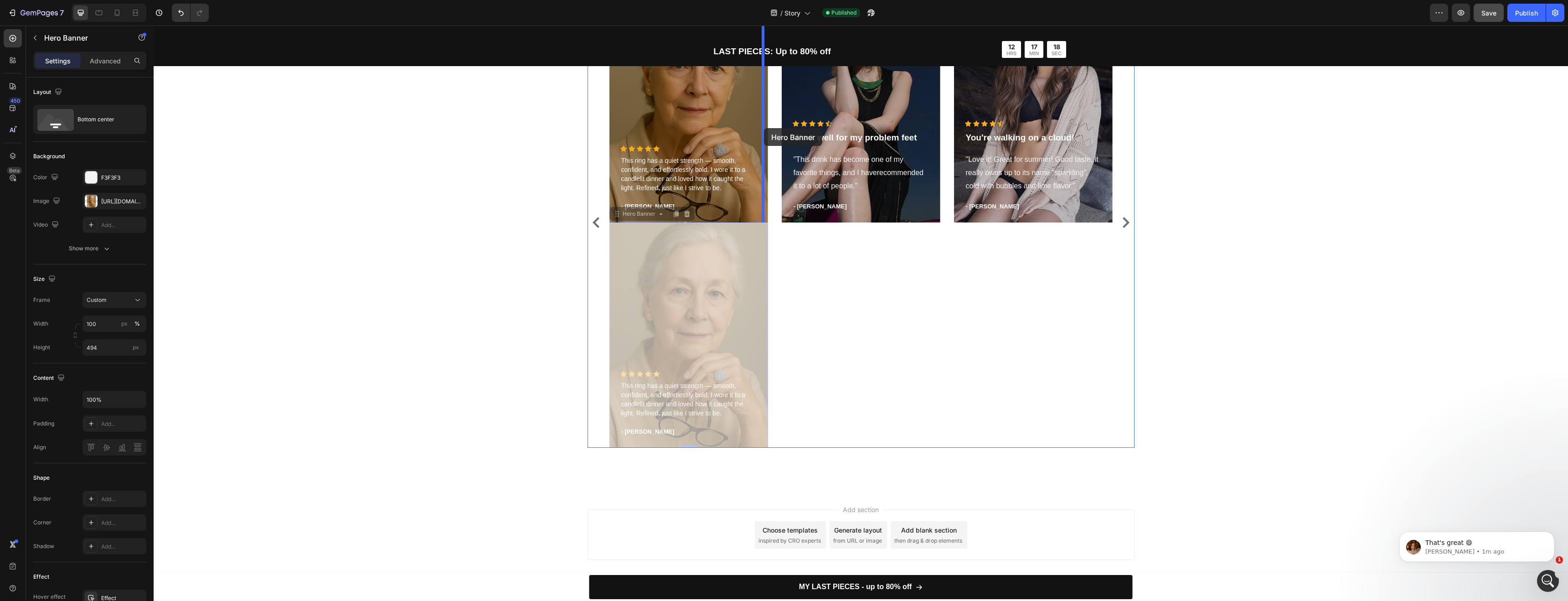
drag, startPoint x: 710, startPoint y: 286, endPoint x: 764, endPoint y: 128, distance: 167.0
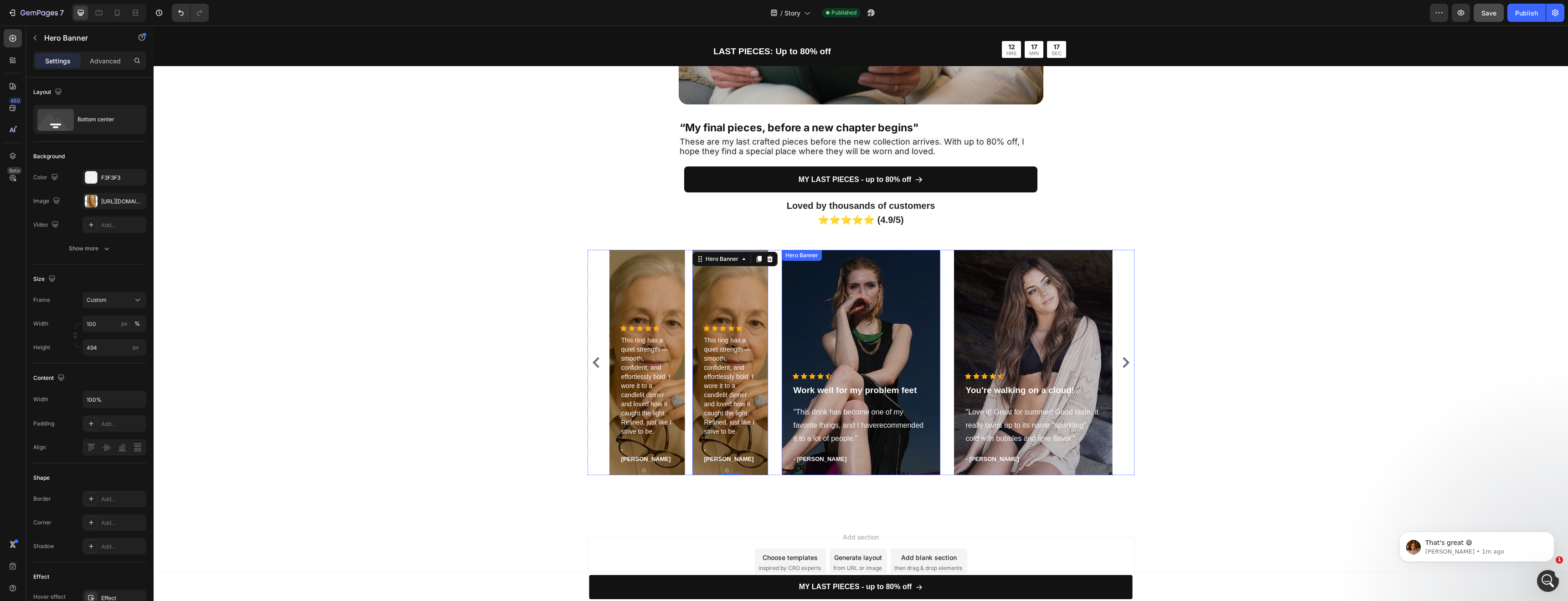
scroll to position [2534, 0]
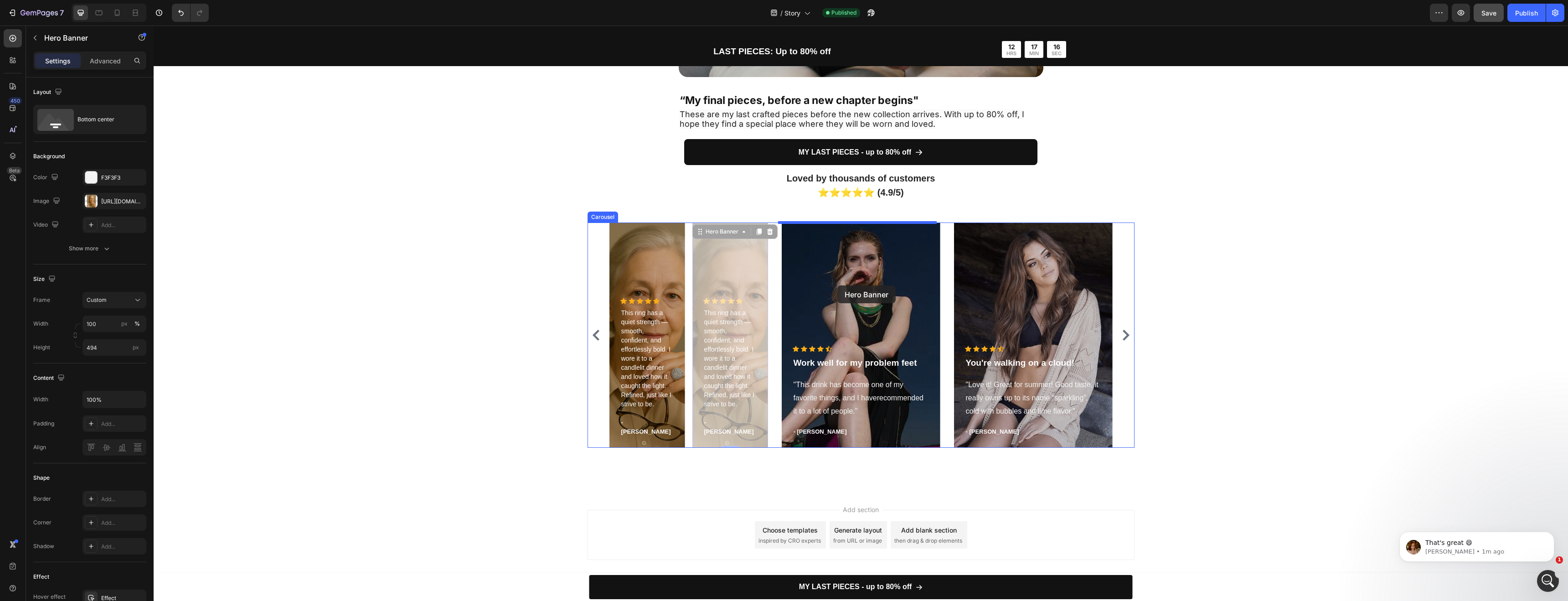
drag, startPoint x: 738, startPoint y: 288, endPoint x: 838, endPoint y: 286, distance: 100.0
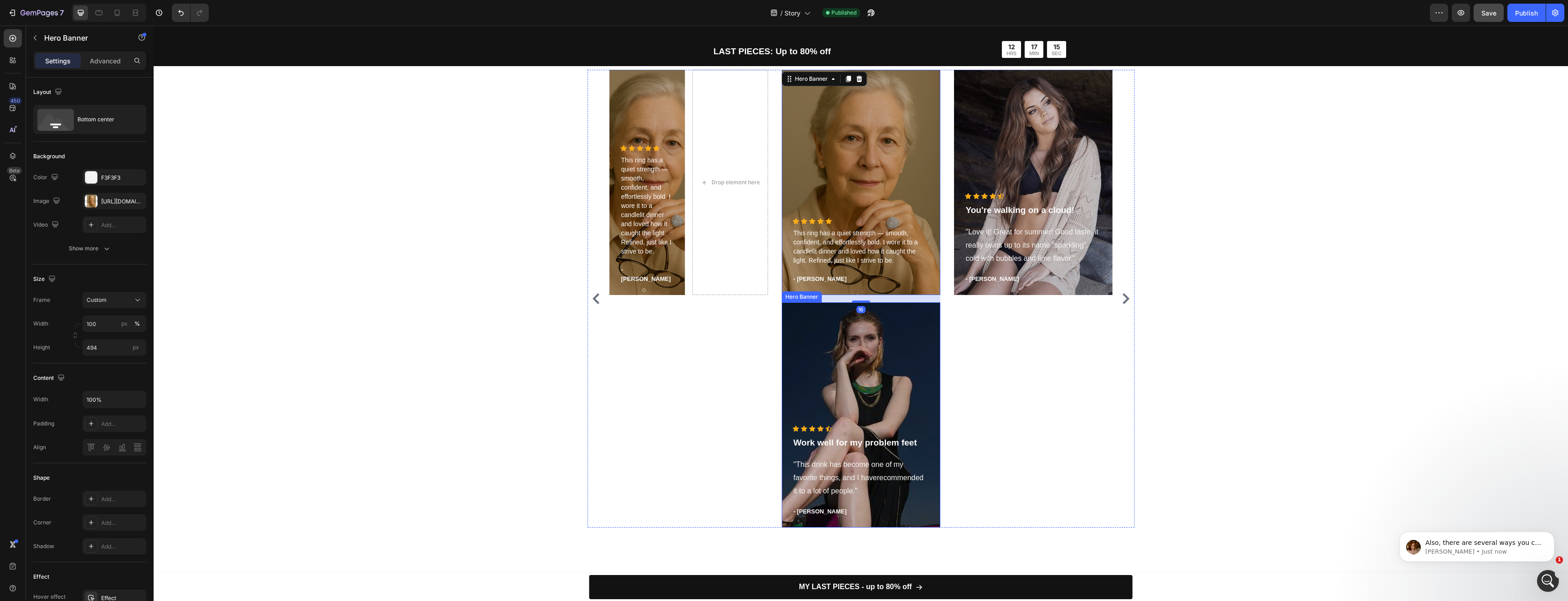
scroll to position [2687, 0]
click at [880, 329] on div "Overlay" at bounding box center [861, 415] width 159 height 225
click at [857, 292] on icon at bounding box center [859, 293] width 6 height 6
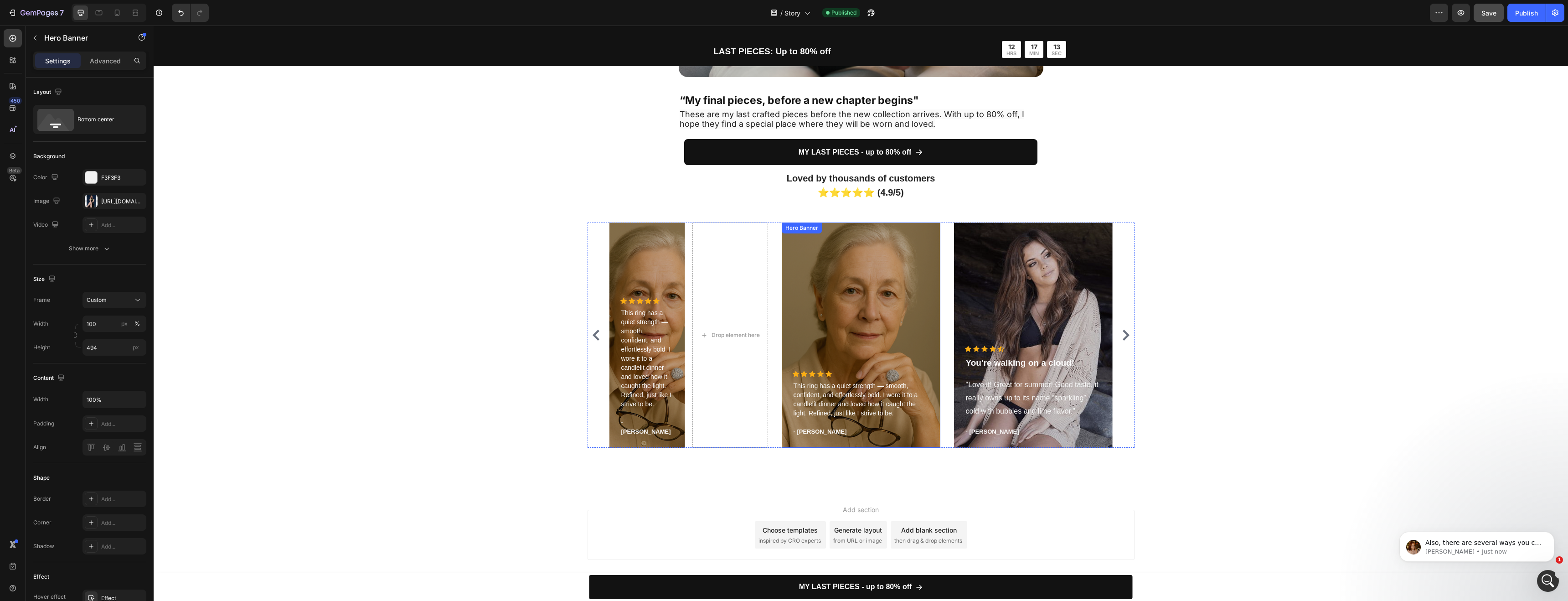
scroll to position [2534, 0]
click at [670, 281] on div "Overlay" at bounding box center [647, 335] width 75 height 225
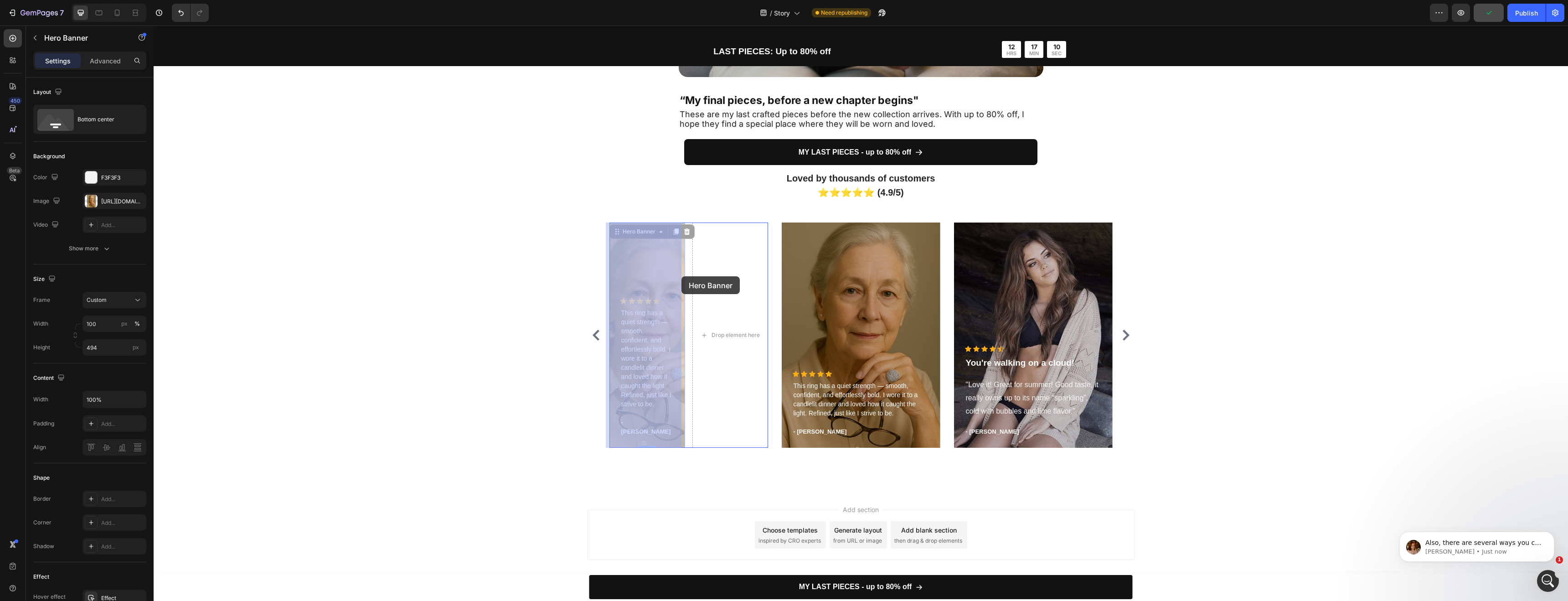
drag, startPoint x: 670, startPoint y: 281, endPoint x: 682, endPoint y: 276, distance: 13.0
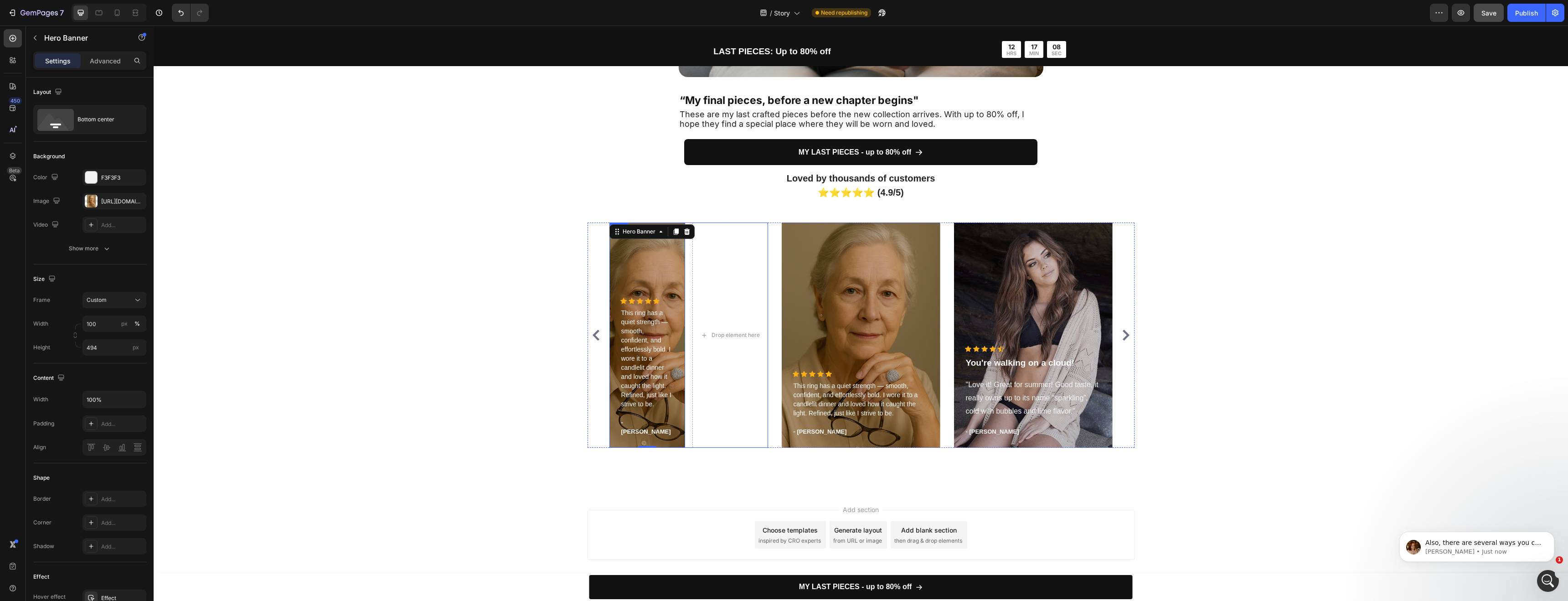
click at [700, 251] on div "Drop element here" at bounding box center [730, 335] width 75 height 225
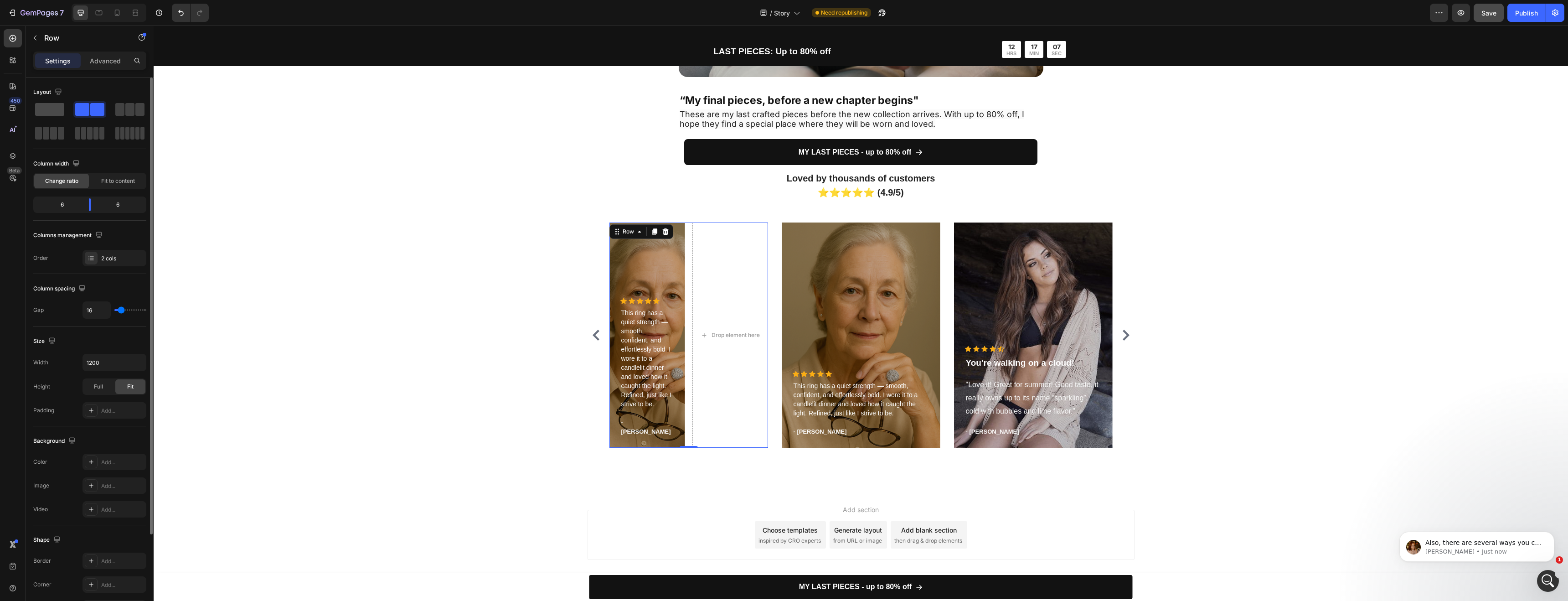
click at [52, 111] on span at bounding box center [50, 109] width 29 height 13
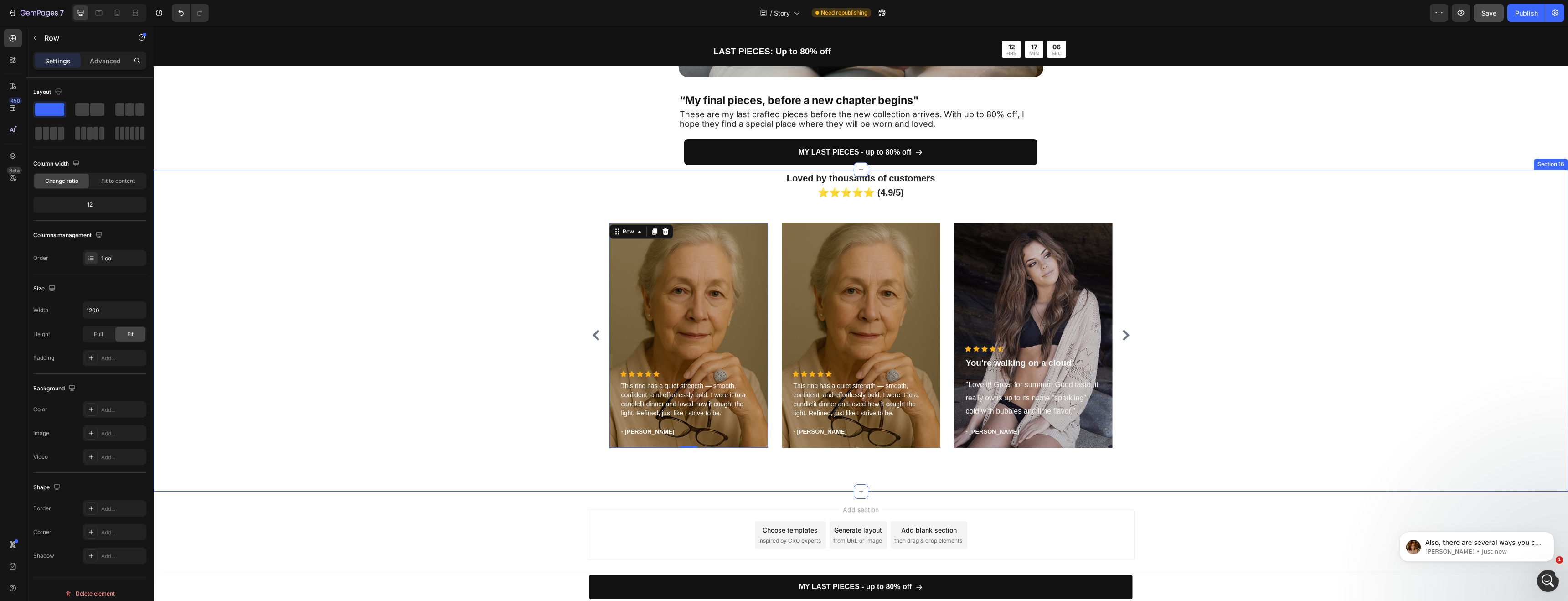
click at [542, 264] on div "Loved by thousands of customers ⭐⭐⭐⭐⭐ (4.9/5) Heading Icon Icon Icon Icon Icon …" at bounding box center [861, 312] width 1401 height 284
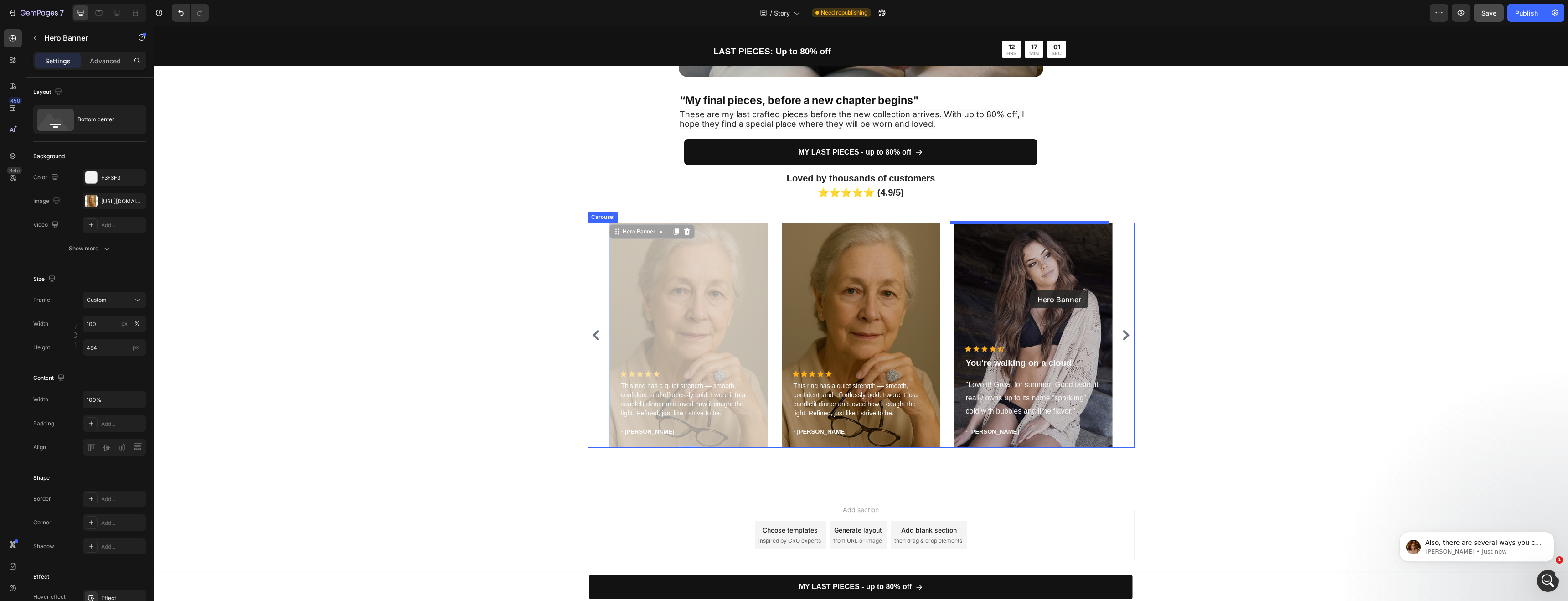
drag, startPoint x: 714, startPoint y: 277, endPoint x: 1030, endPoint y: 290, distance: 316.3
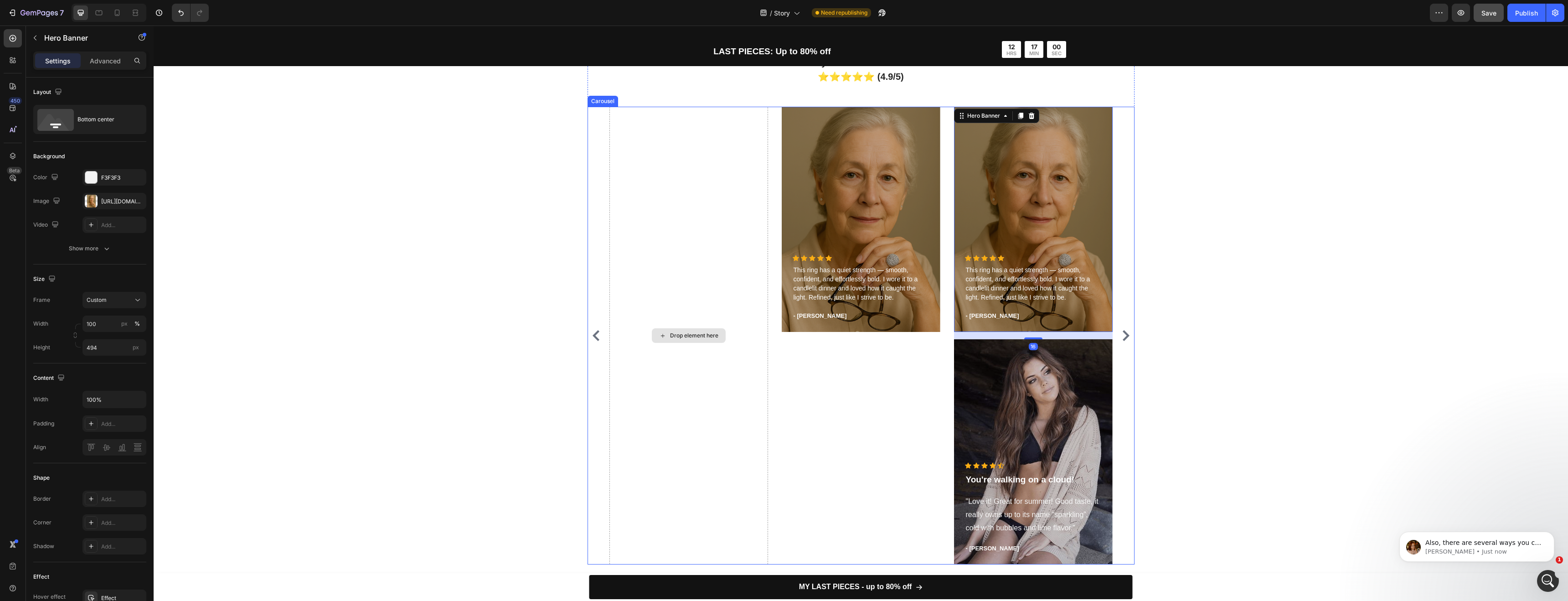
scroll to position [2622, 0]
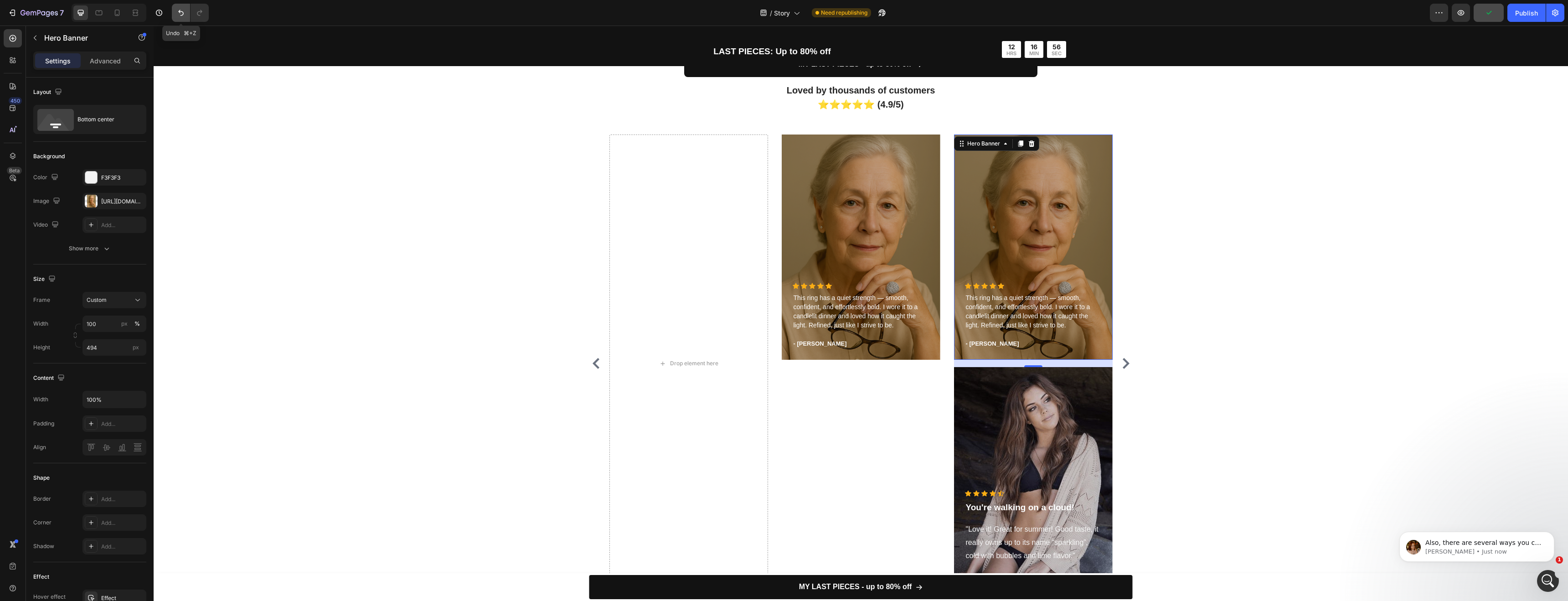
click at [177, 16] on icon "Undo/Redo" at bounding box center [181, 12] width 9 height 9
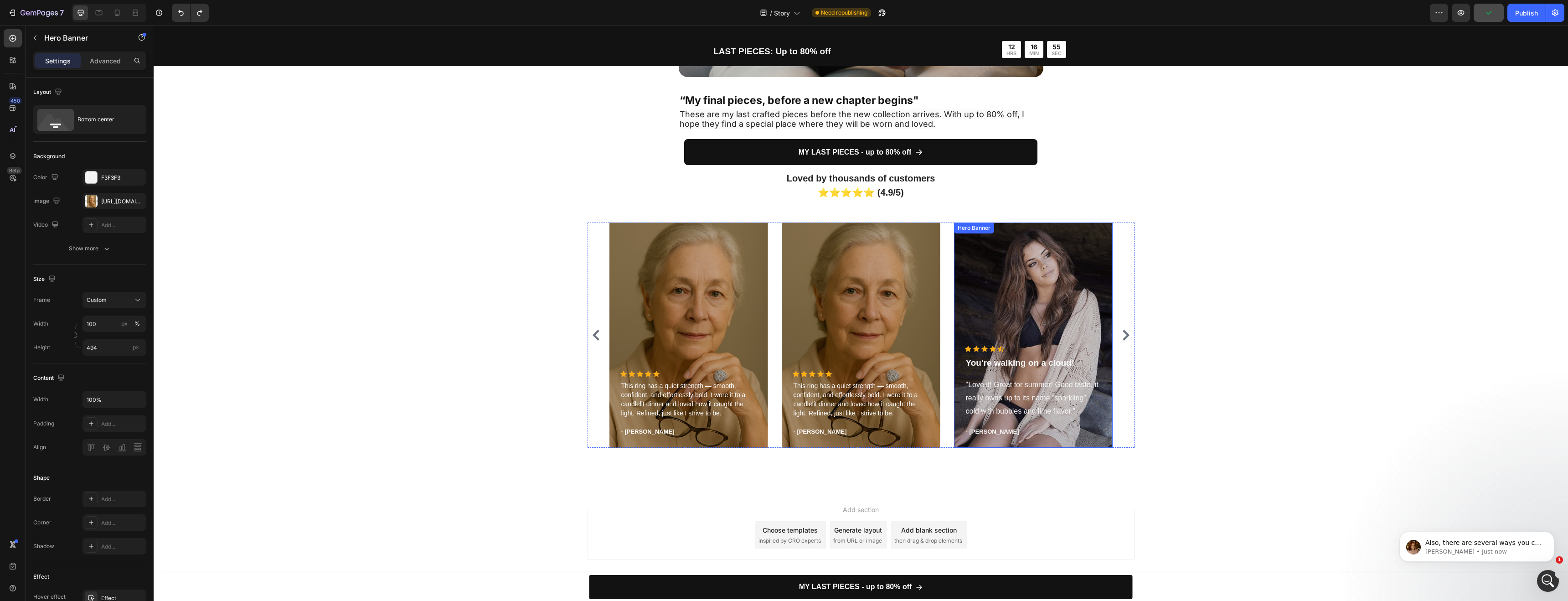
click at [1031, 309] on div "Overlay" at bounding box center [1033, 335] width 159 height 225
click at [1028, 234] on icon at bounding box center [1032, 231] width 7 height 7
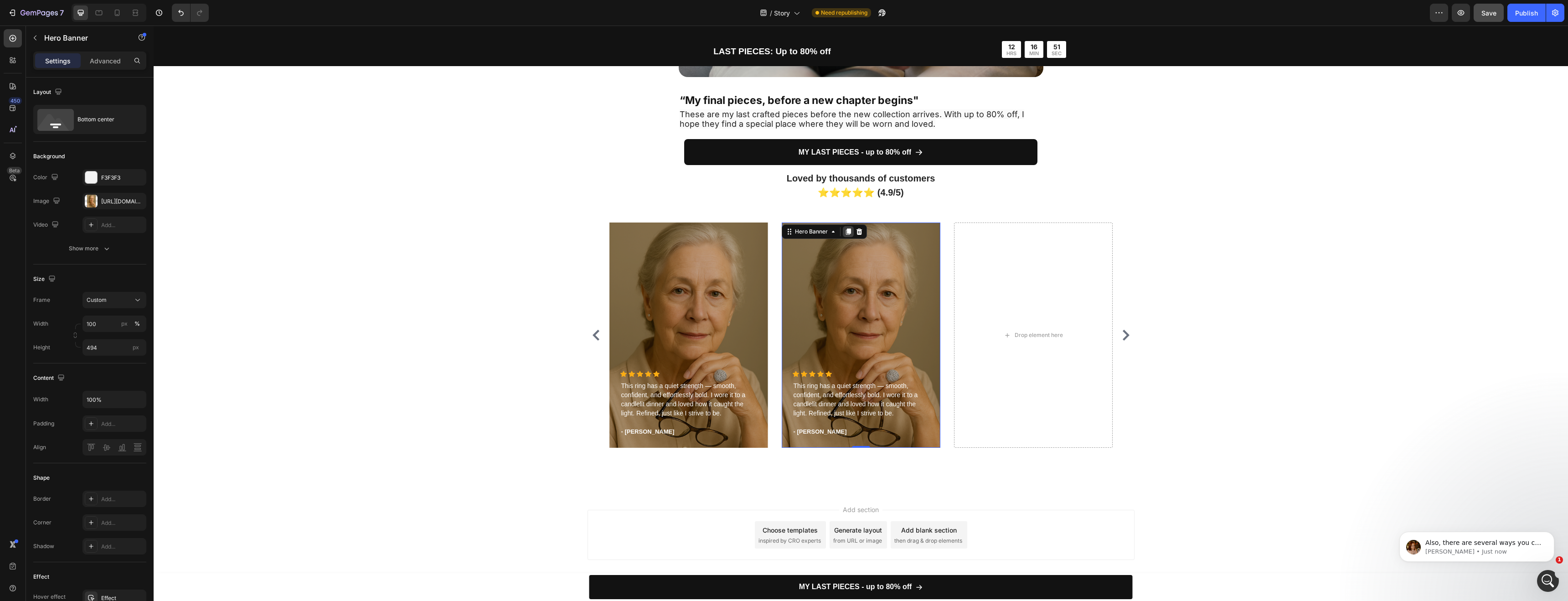
click at [845, 230] on icon at bounding box center [848, 231] width 5 height 6
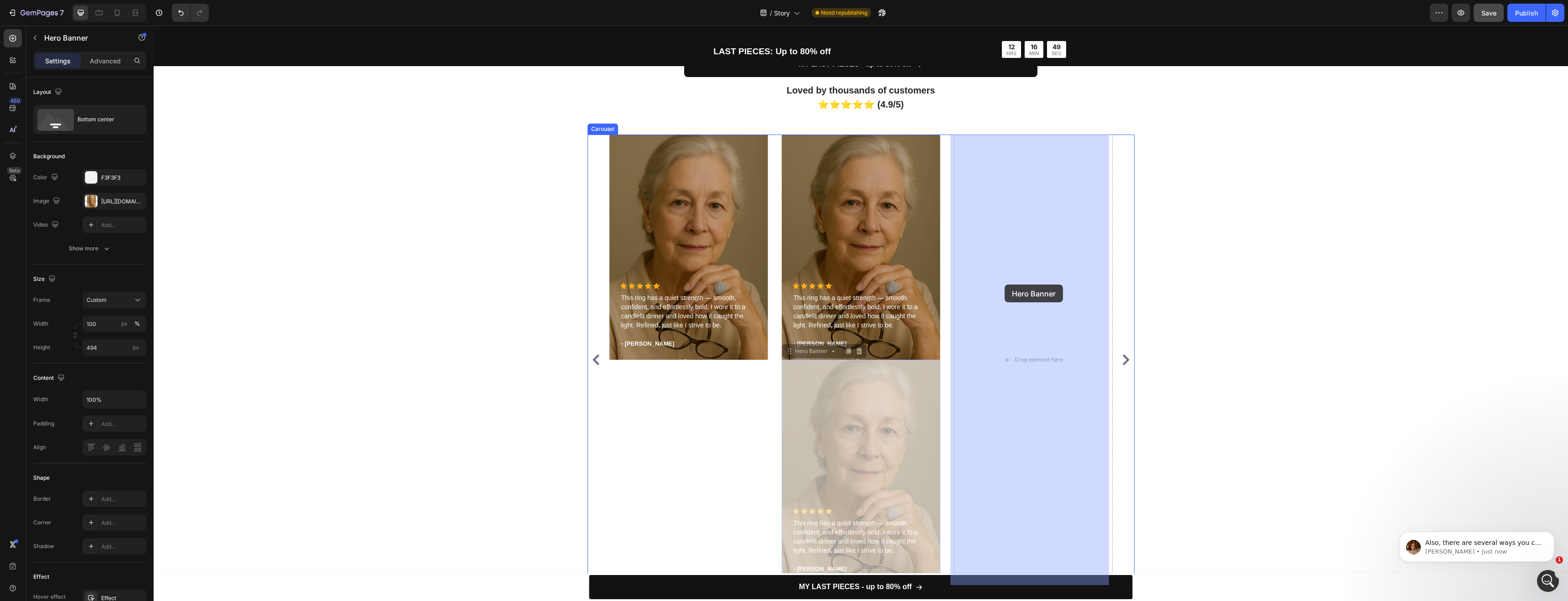
drag, startPoint x: 870, startPoint y: 434, endPoint x: 1004, endPoint y: 284, distance: 201.1
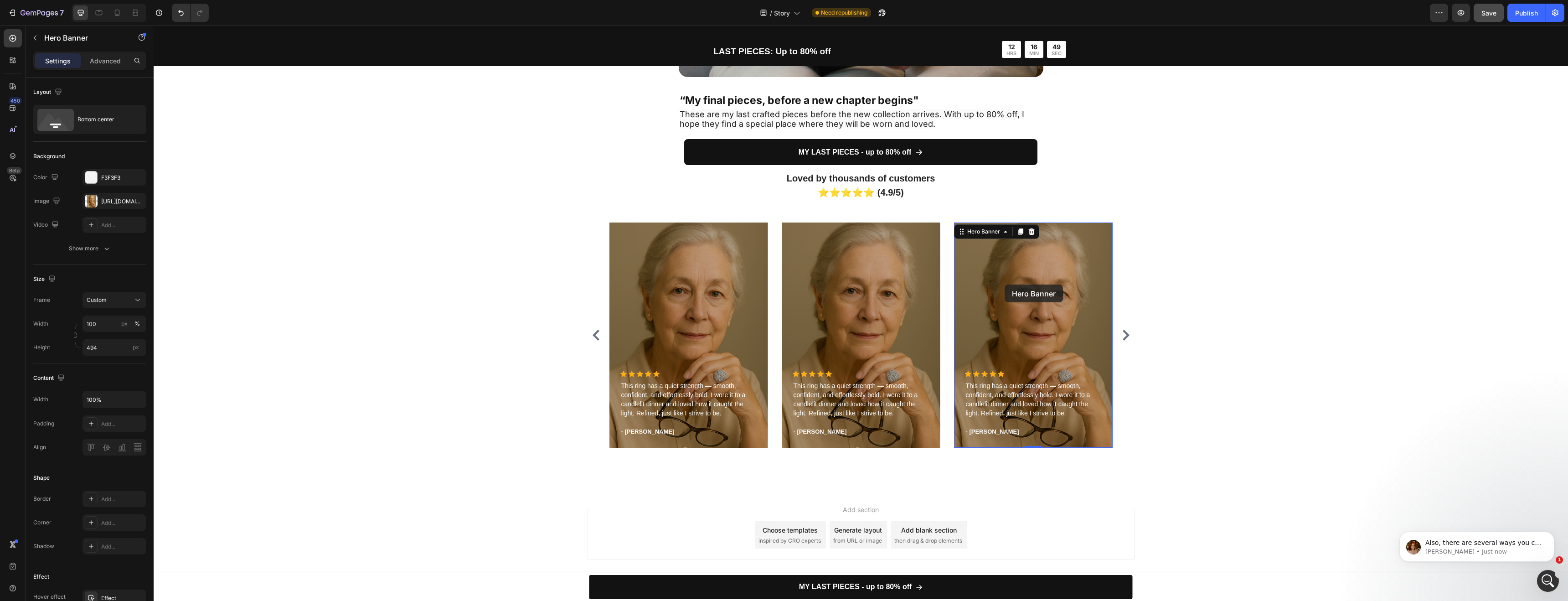
scroll to position [2534, 0]
click at [1124, 331] on icon "Carousel Next Arrow" at bounding box center [1126, 335] width 11 height 11
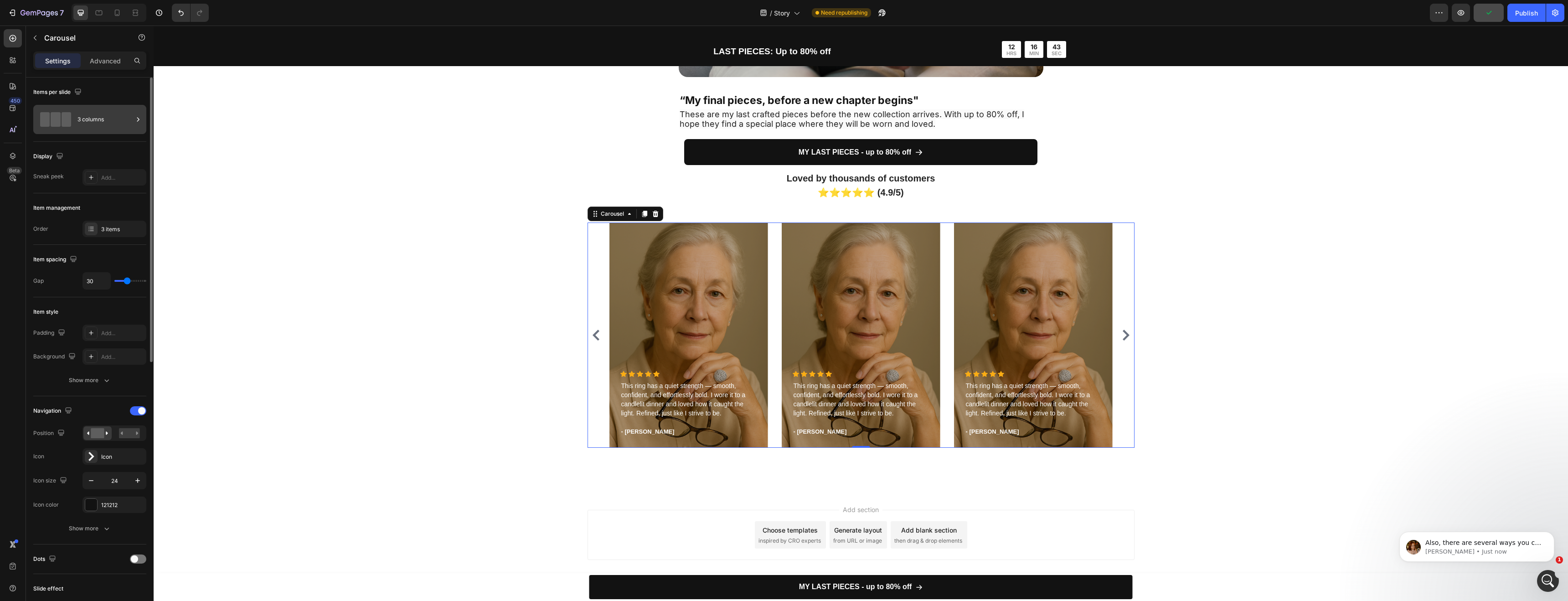
click at [108, 124] on div "3 columns" at bounding box center [105, 119] width 55 height 21
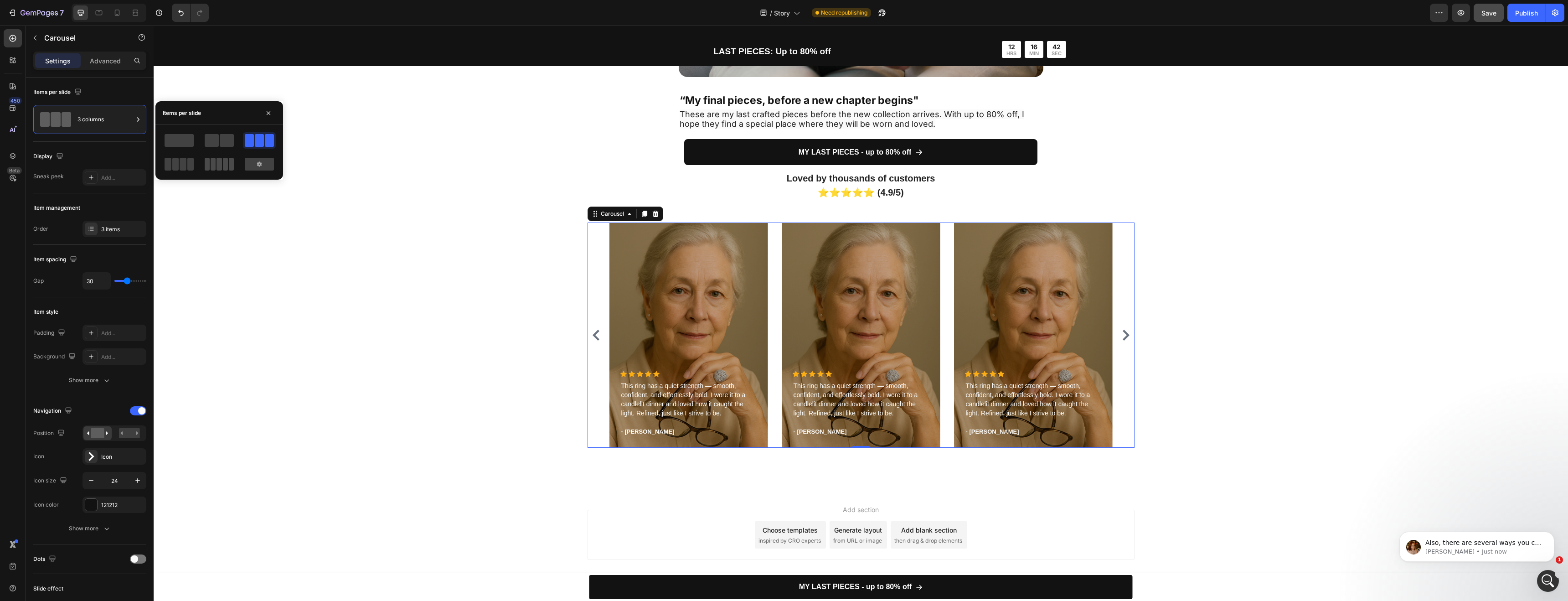
click at [213, 164] on span at bounding box center [213, 164] width 5 height 13
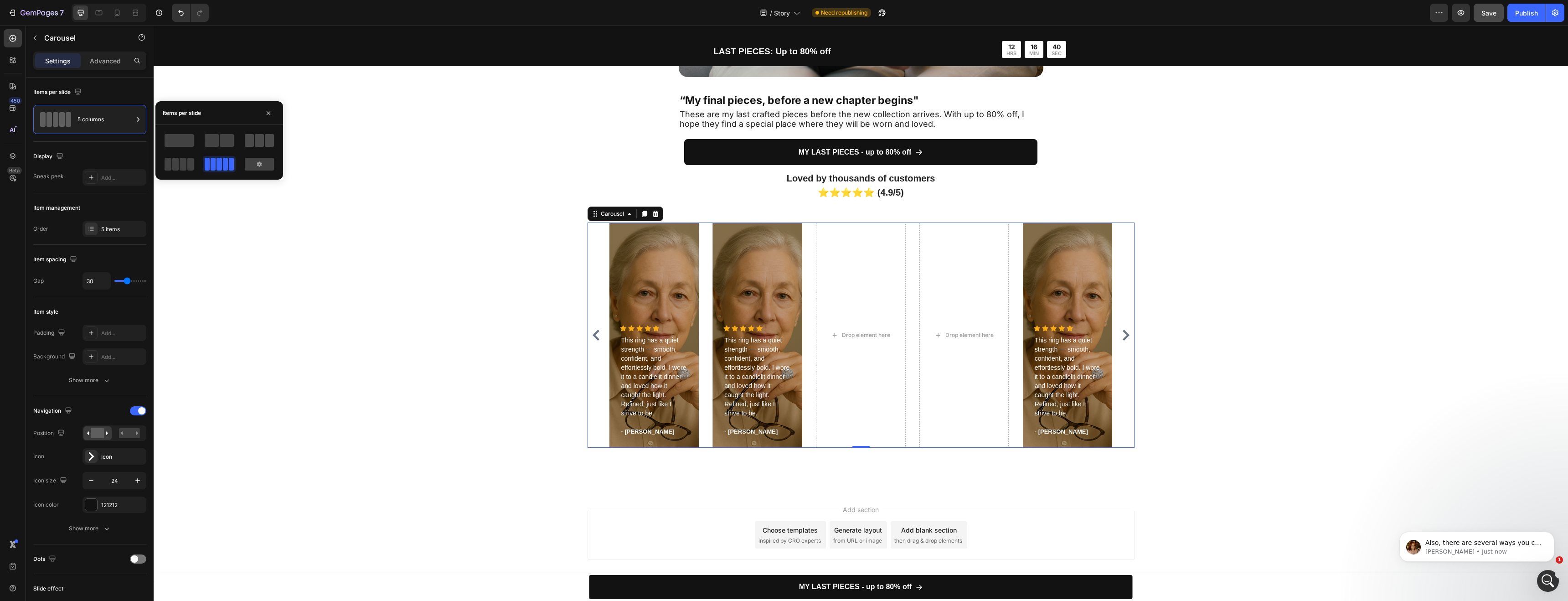
click at [249, 135] on span at bounding box center [249, 140] width 9 height 13
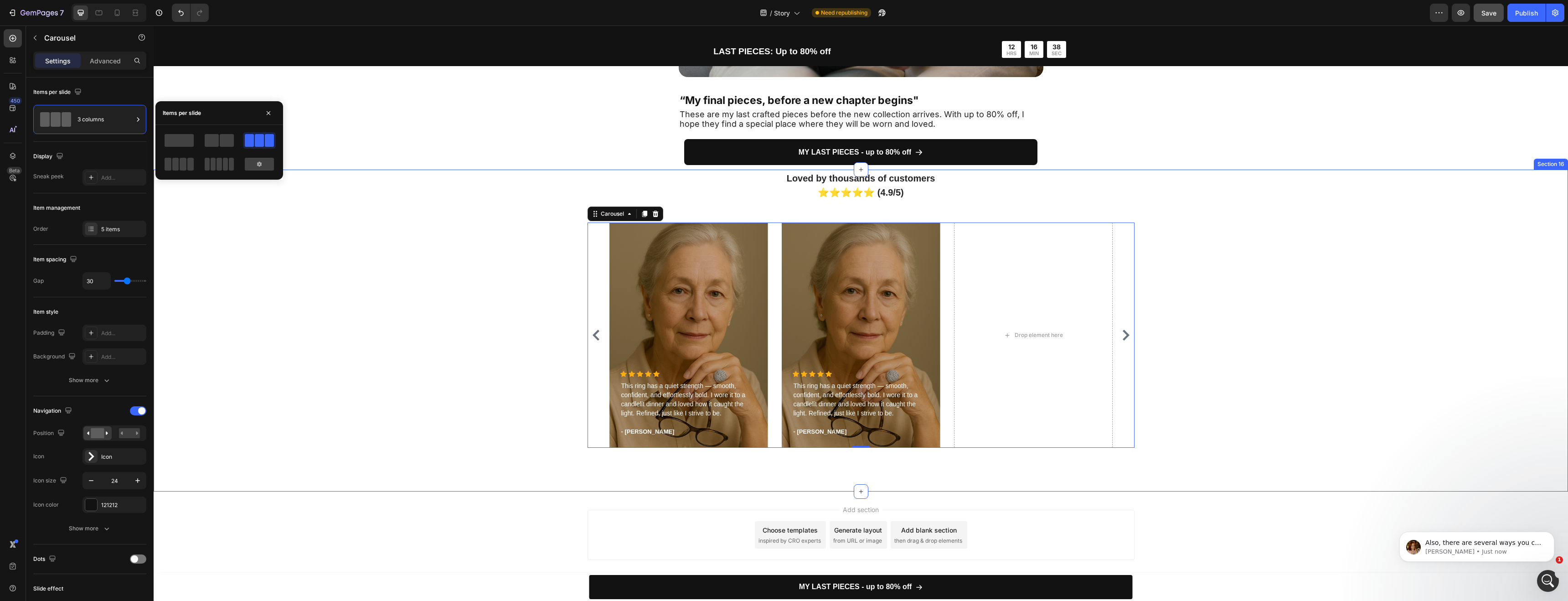
click at [488, 239] on div "Loved by thousands of customers ⭐⭐⭐⭐⭐ (4.9/5) Heading Icon Icon Icon Icon Icon …" at bounding box center [861, 312] width 1401 height 284
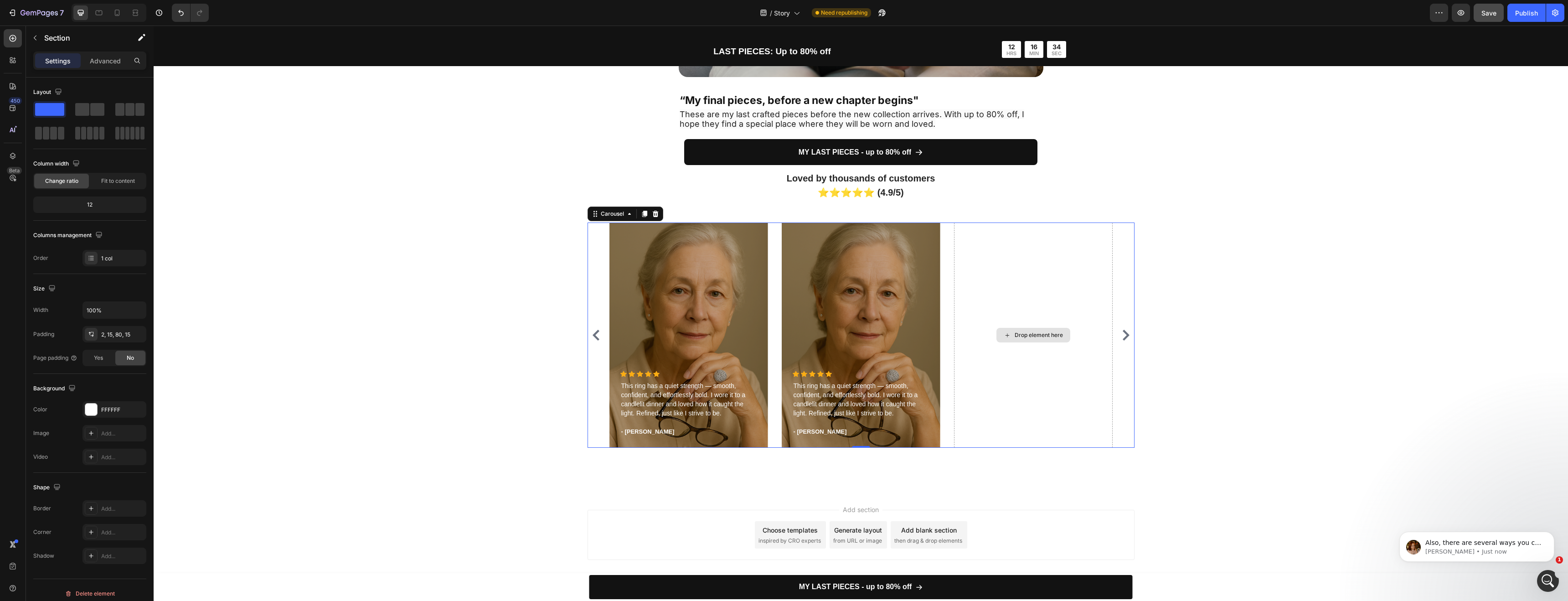
click at [1063, 281] on div "Drop element here" at bounding box center [1033, 335] width 159 height 225
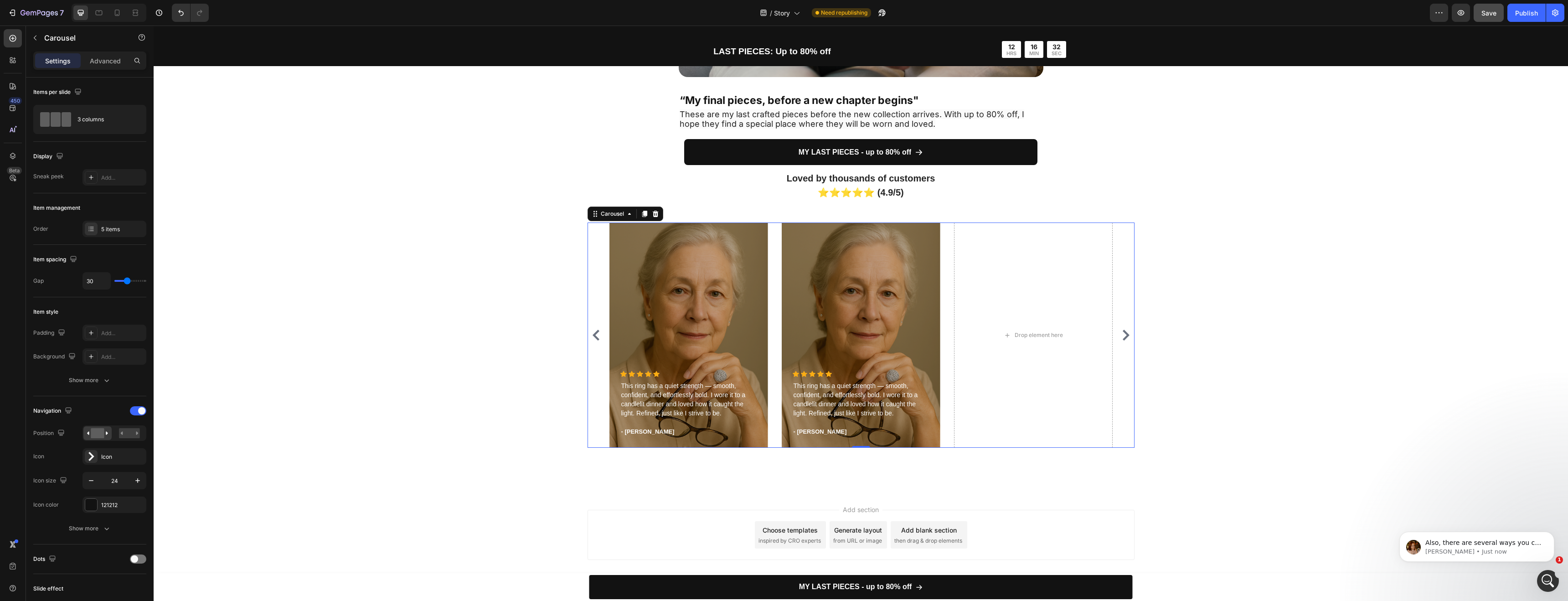
click at [597, 336] on icon "Carousel Back Arrow" at bounding box center [596, 335] width 11 height 11
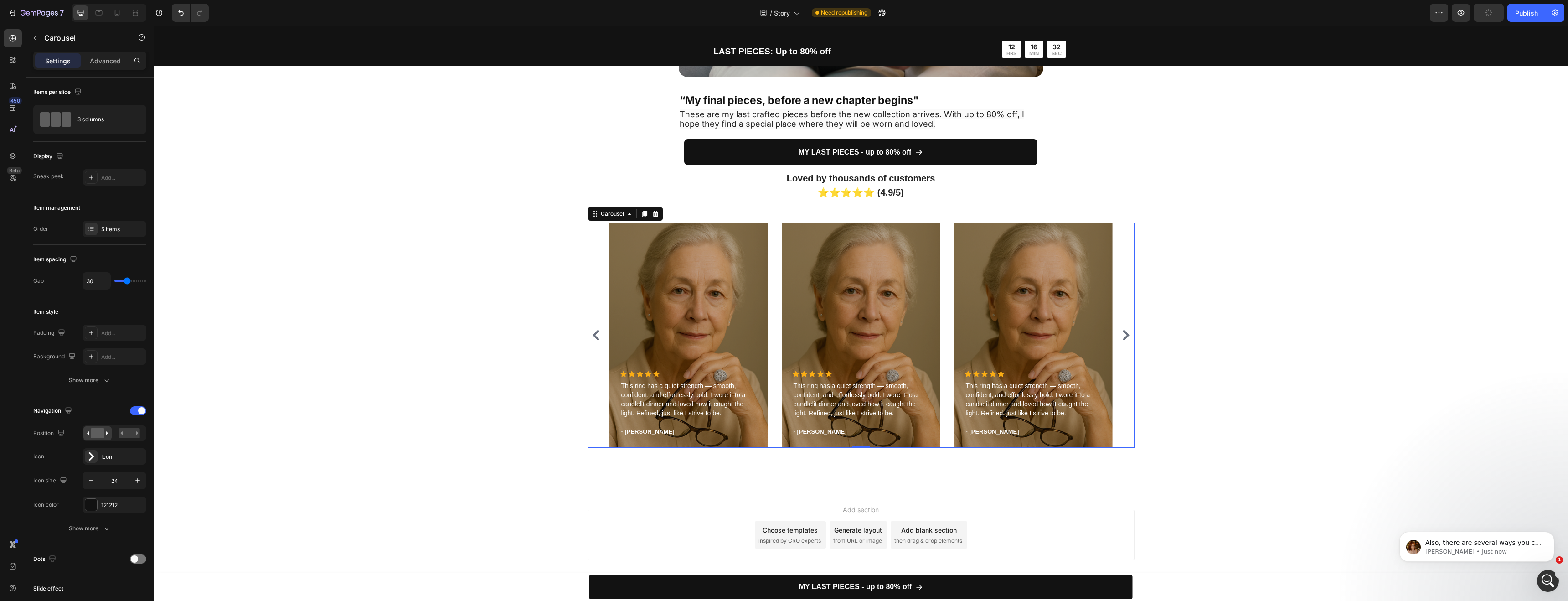
click at [595, 335] on icon "Carousel Back Arrow" at bounding box center [596, 335] width 11 height 11
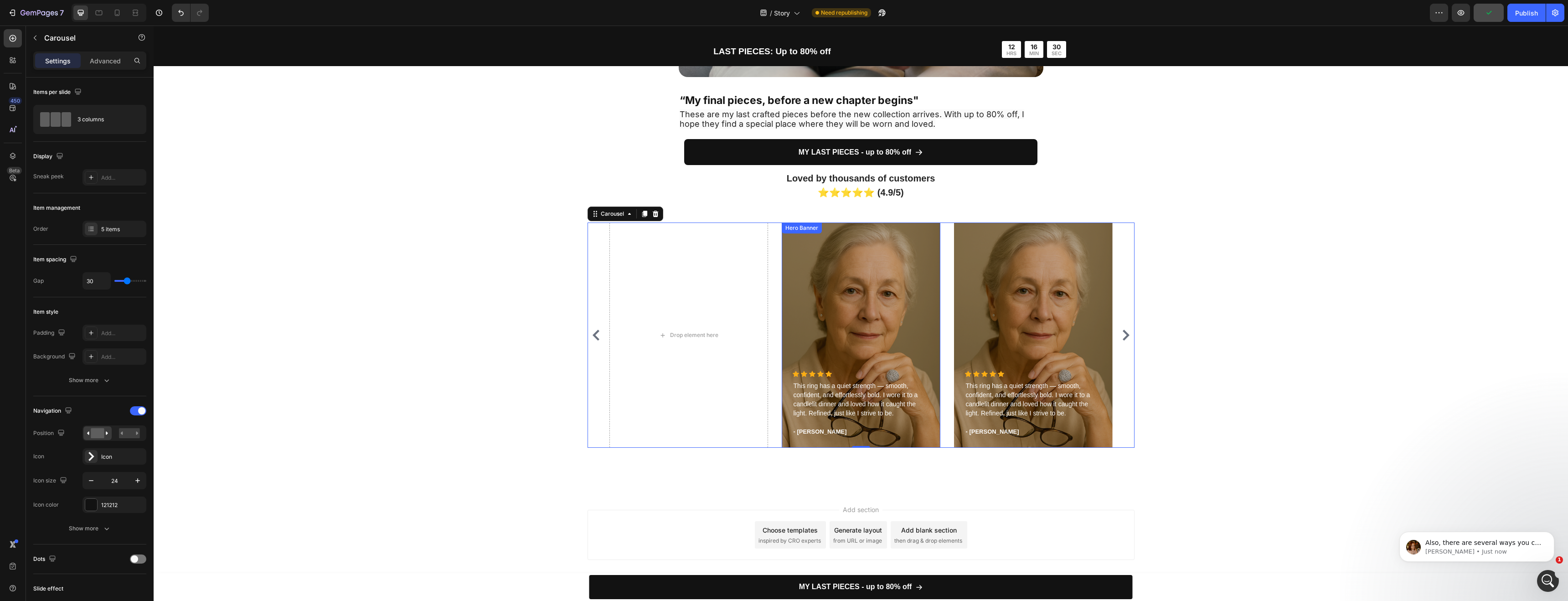
click at [836, 283] on div "Overlay" at bounding box center [861, 335] width 159 height 225
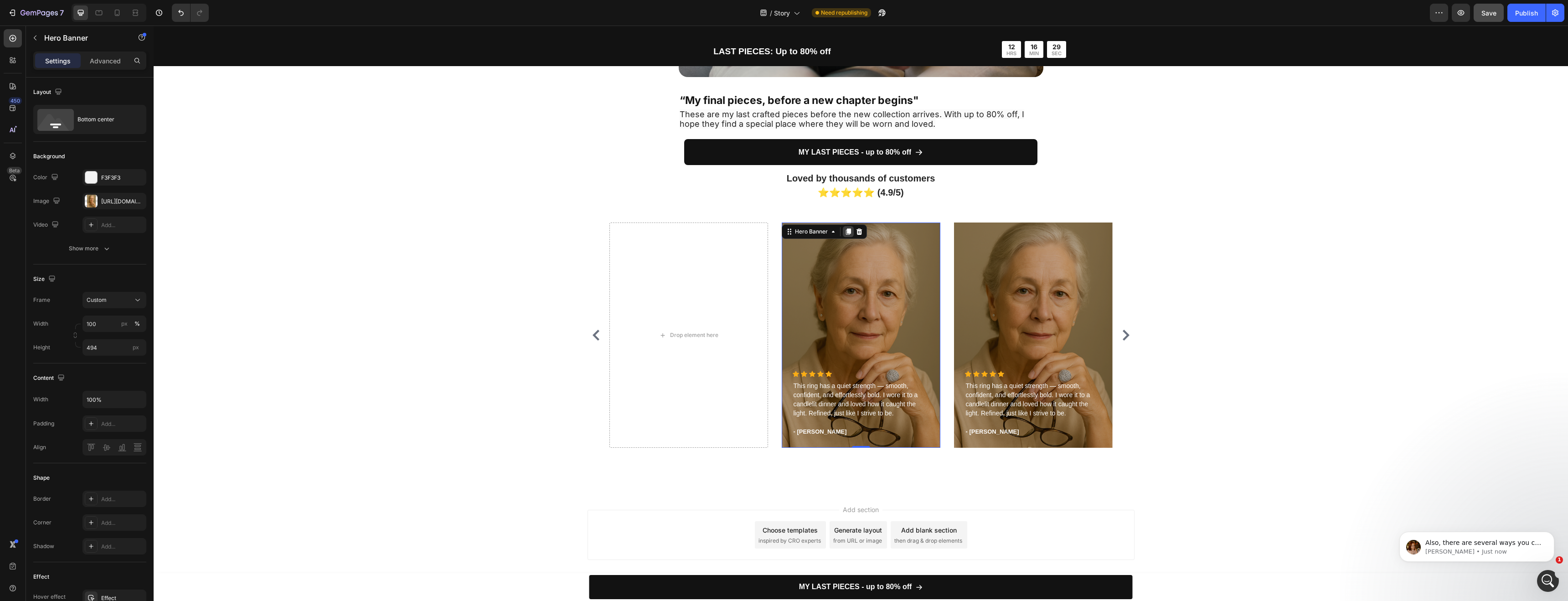
click at [847, 227] on div at bounding box center [849, 231] width 11 height 11
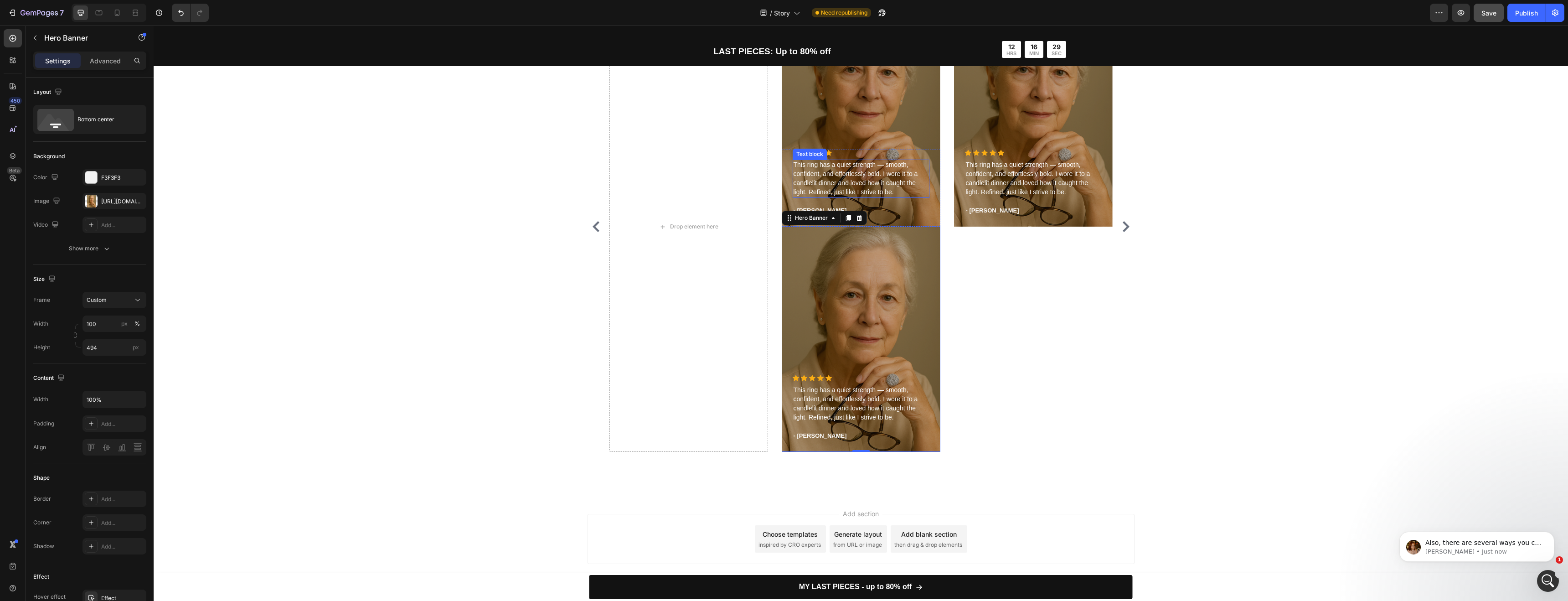
scroll to position [2759, 0]
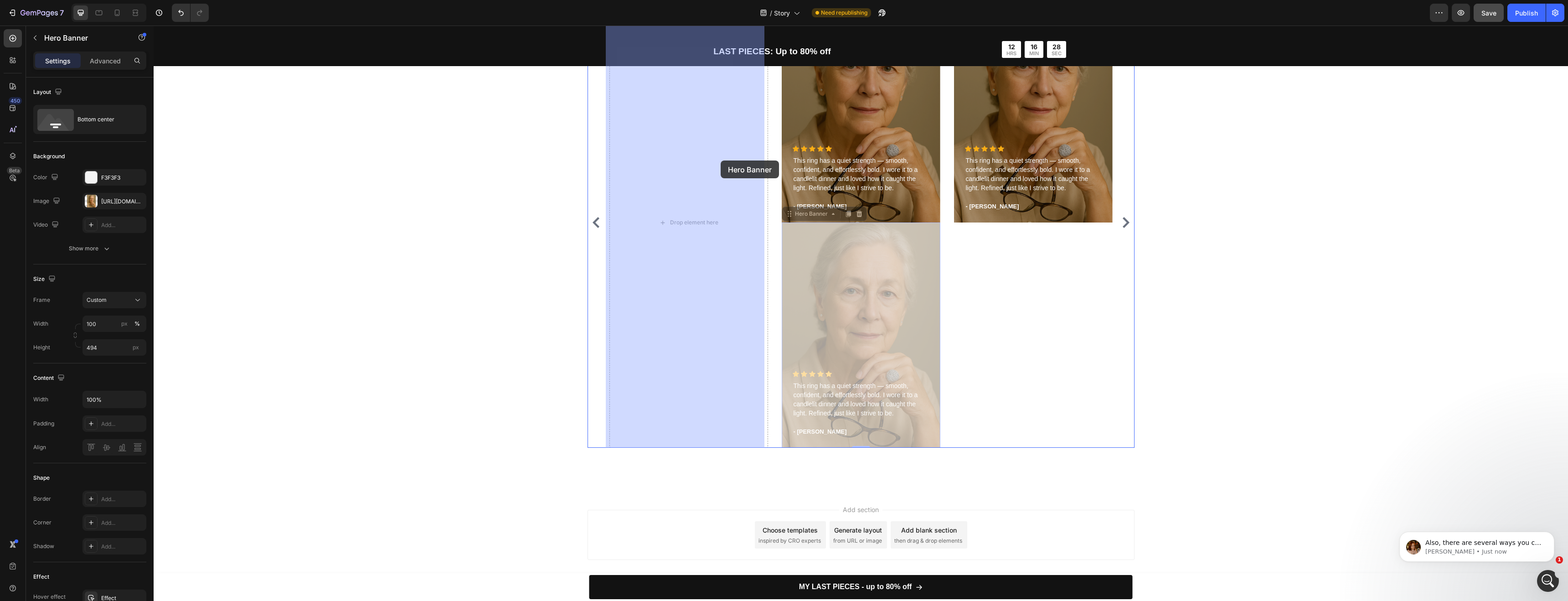
drag, startPoint x: 846, startPoint y: 283, endPoint x: 721, endPoint y: 161, distance: 174.7
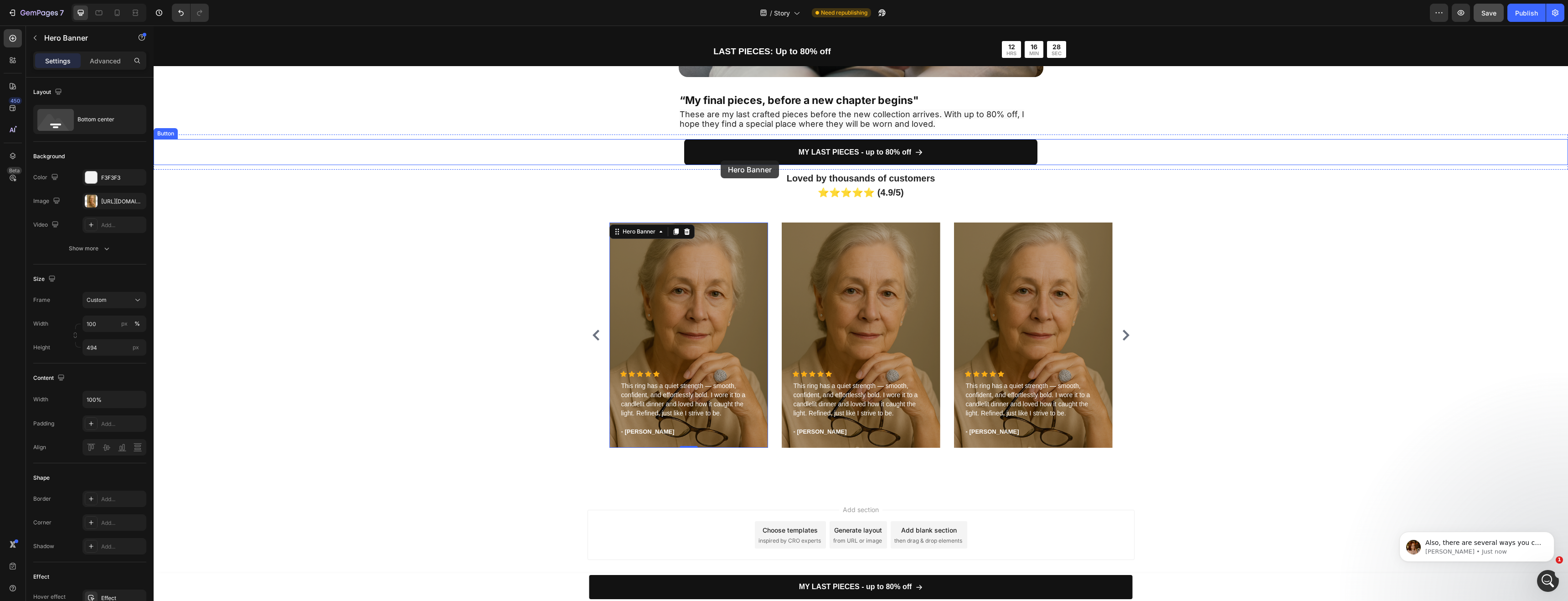
scroll to position [2534, 0]
click at [592, 333] on icon "Carousel Back Arrow" at bounding box center [595, 335] width 7 height 11
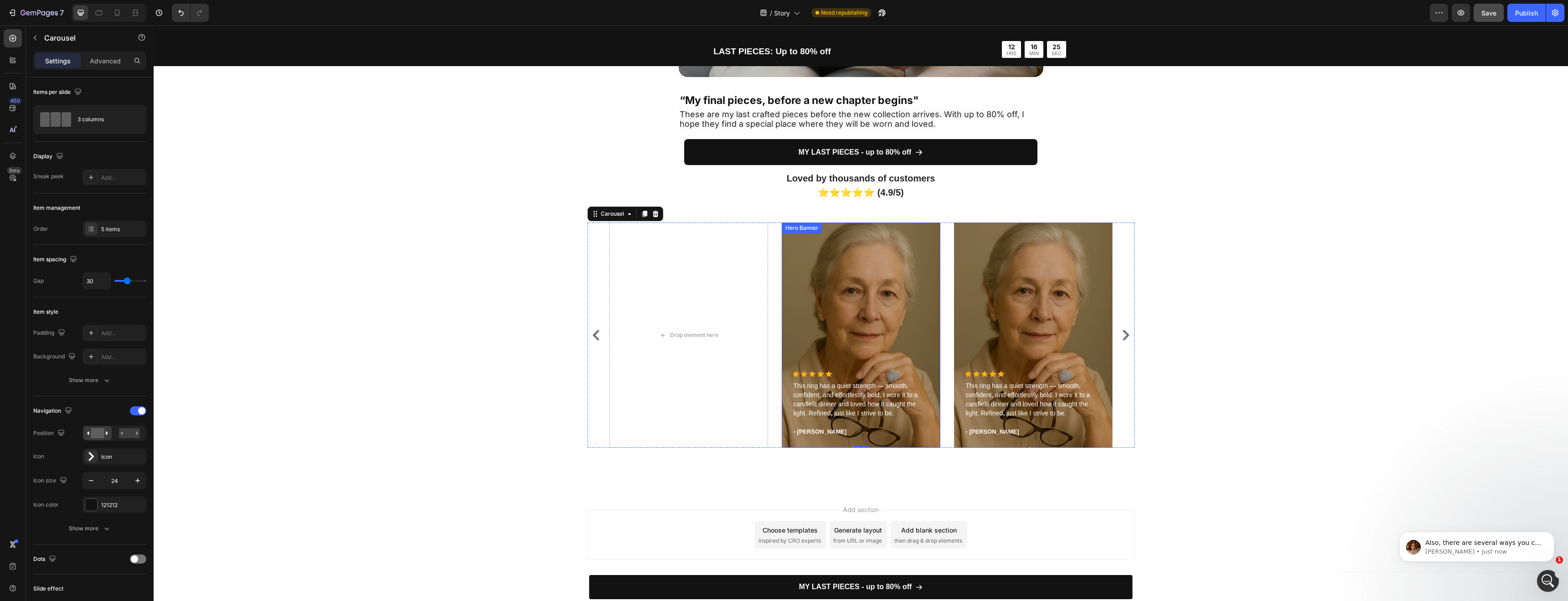
click at [823, 325] on div "Overlay" at bounding box center [861, 335] width 159 height 225
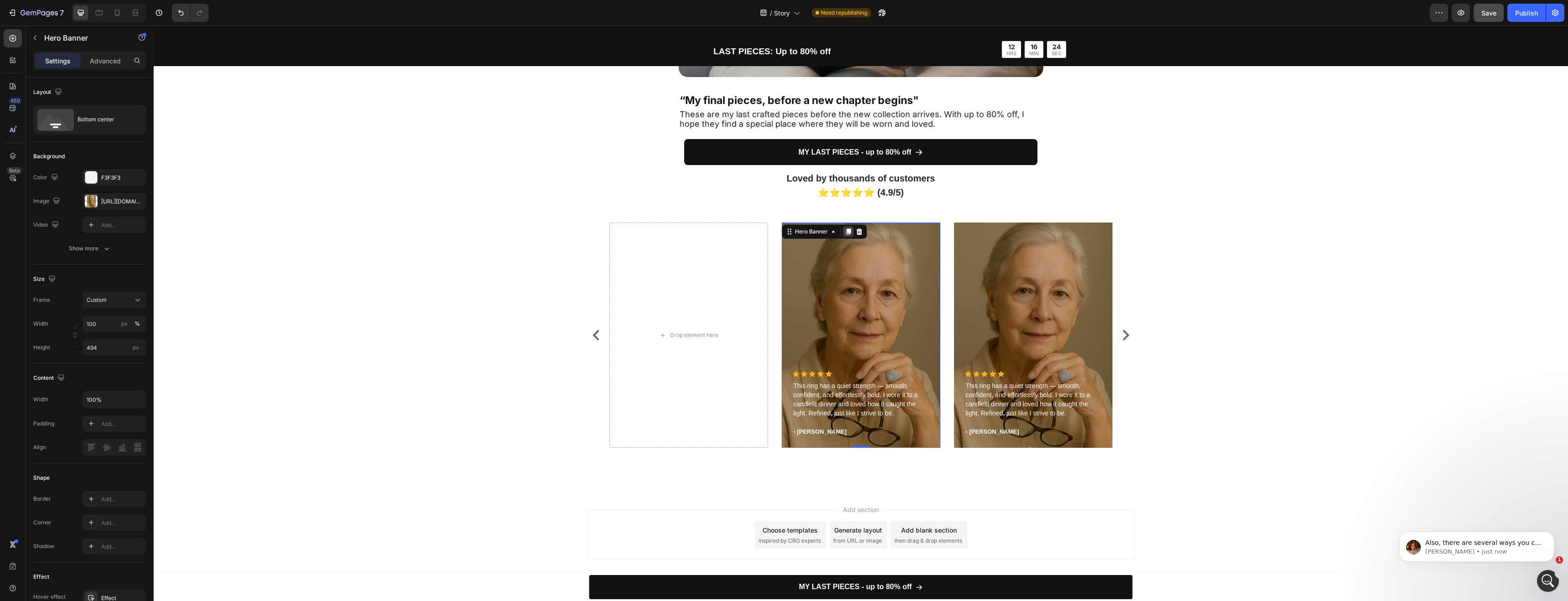
click at [845, 228] on icon at bounding box center [849, 231] width 7 height 7
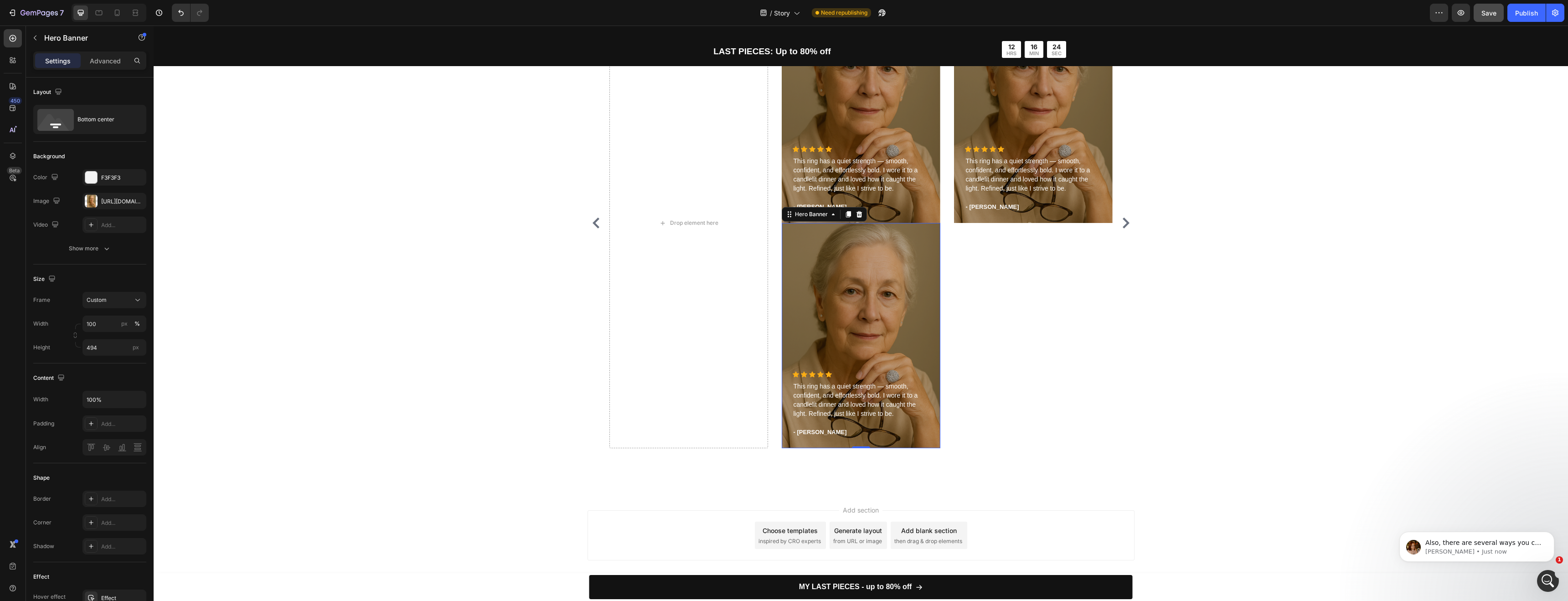
scroll to position [2759, 0]
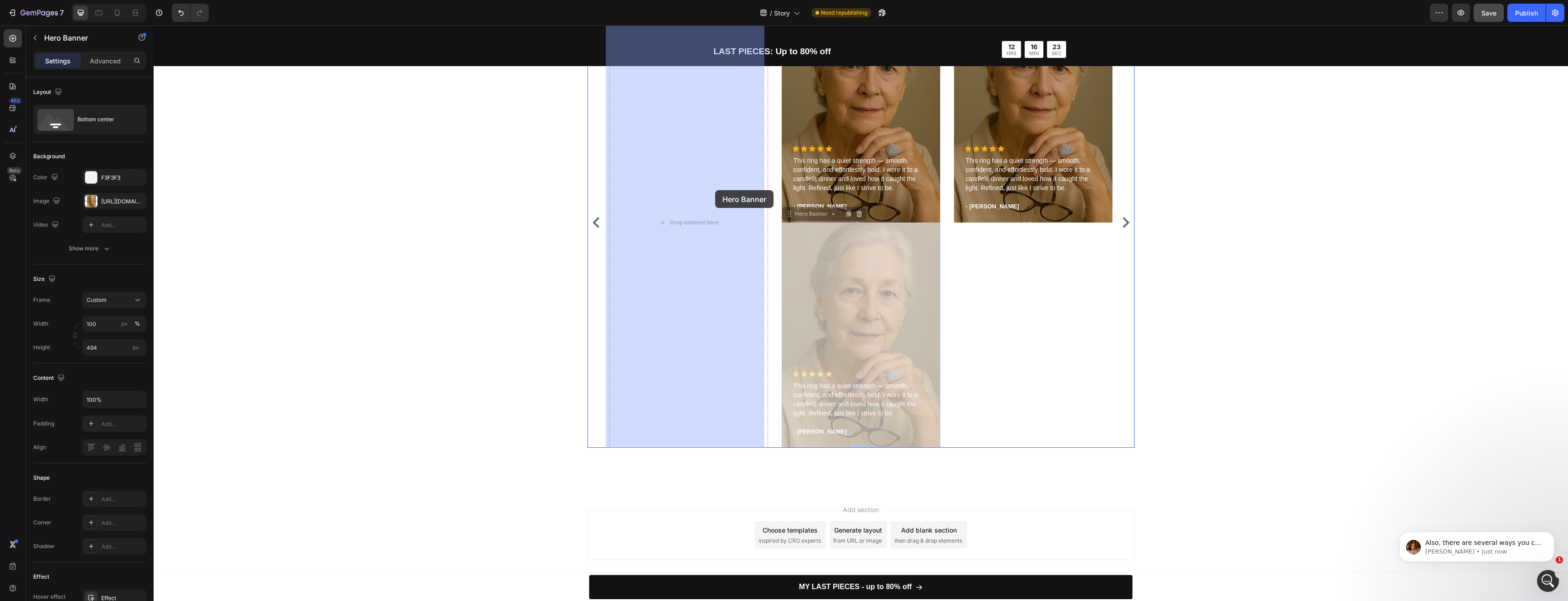
drag, startPoint x: 845, startPoint y: 326, endPoint x: 715, endPoint y: 190, distance: 188.1
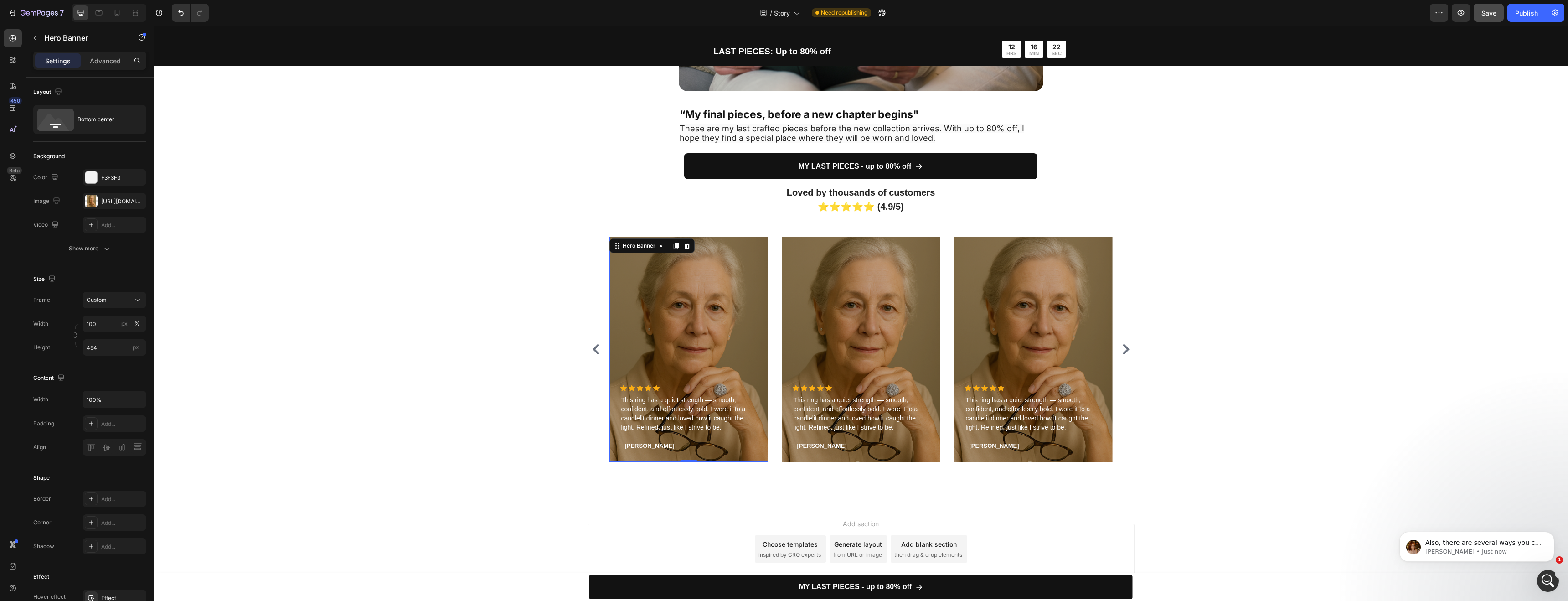
scroll to position [2519, 0]
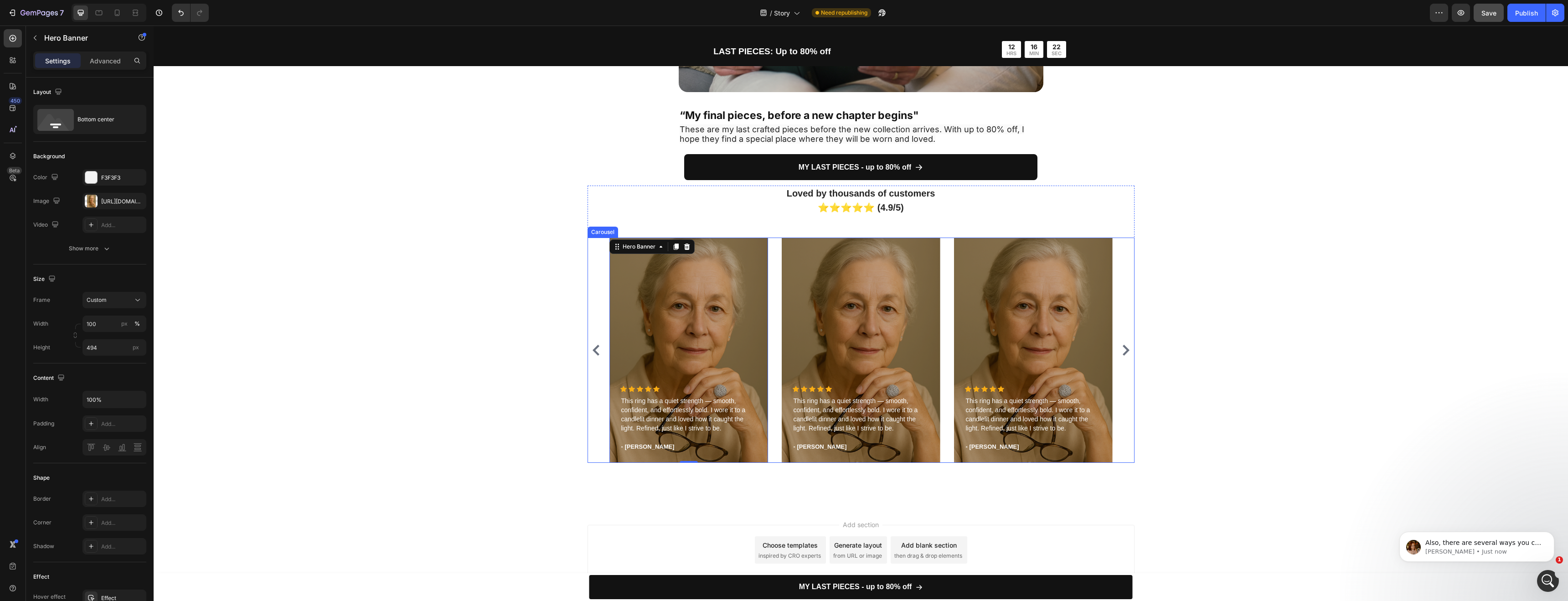
click at [596, 348] on icon "Carousel Back Arrow" at bounding box center [596, 350] width 11 height 11
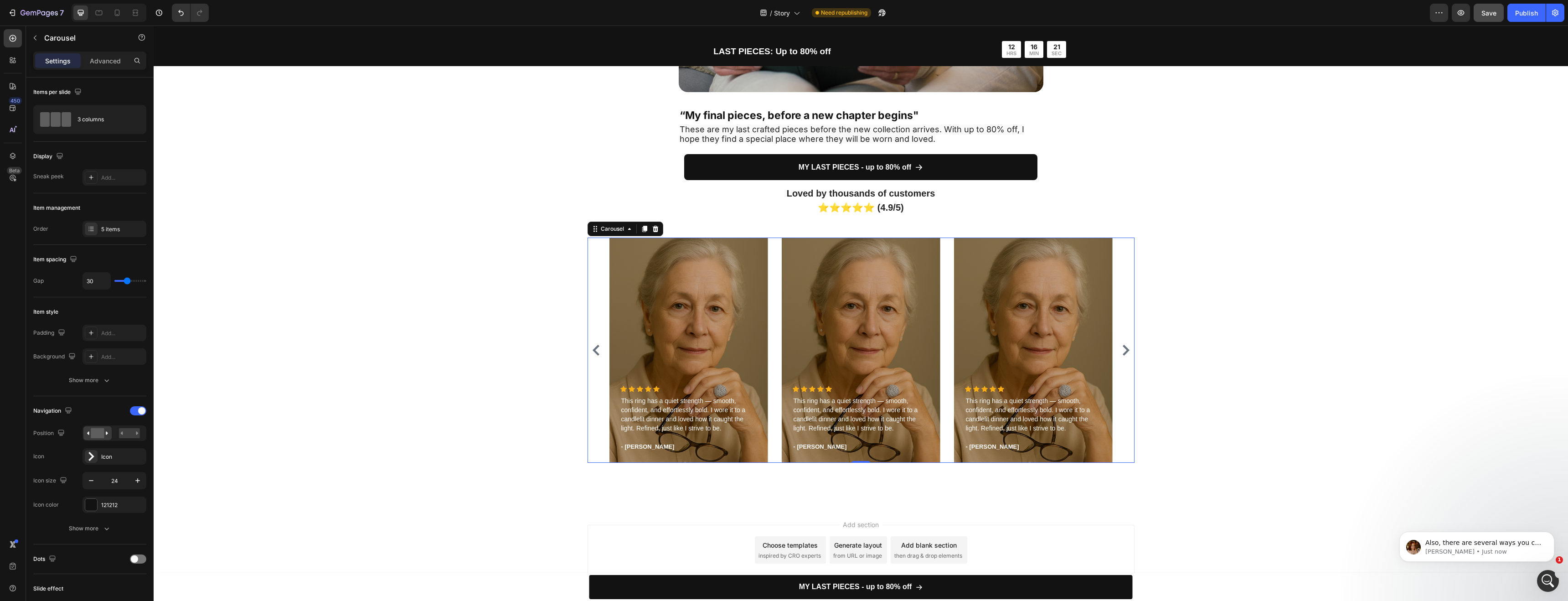
click at [596, 348] on icon "Carousel Back Arrow" at bounding box center [596, 350] width 11 height 11
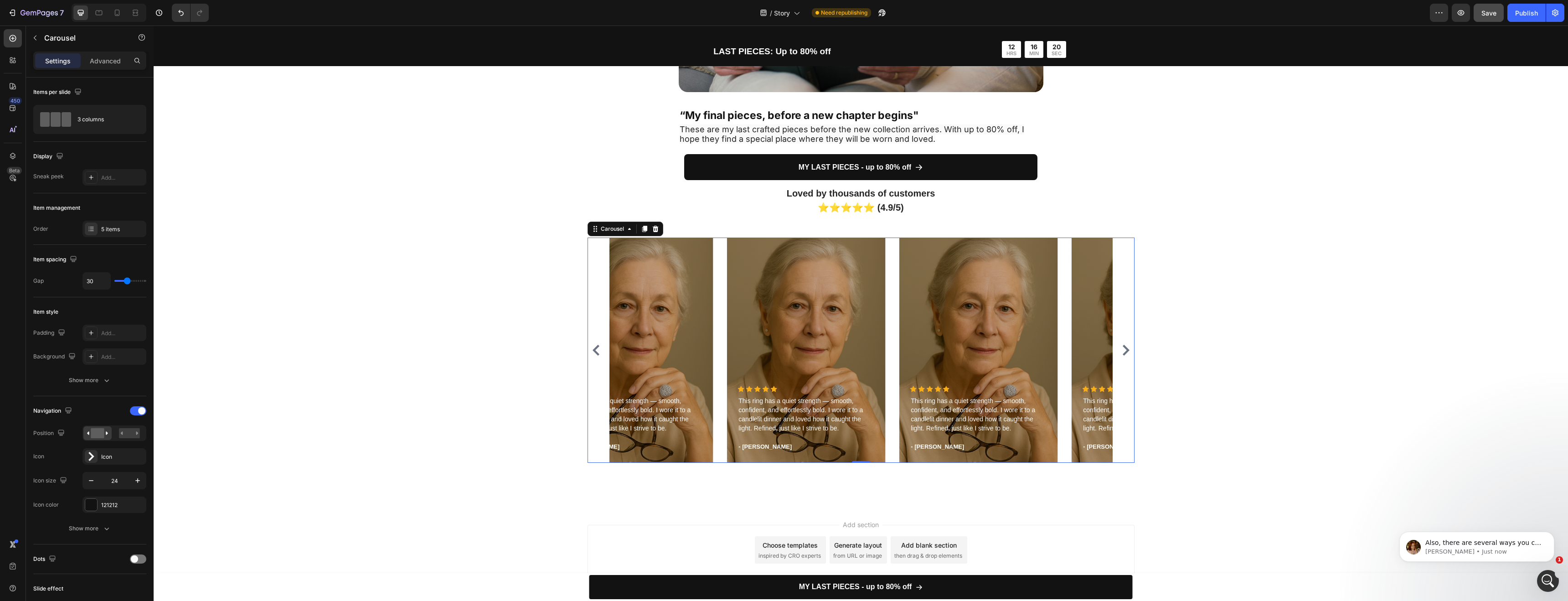
click at [596, 348] on icon "Carousel Back Arrow" at bounding box center [596, 350] width 11 height 11
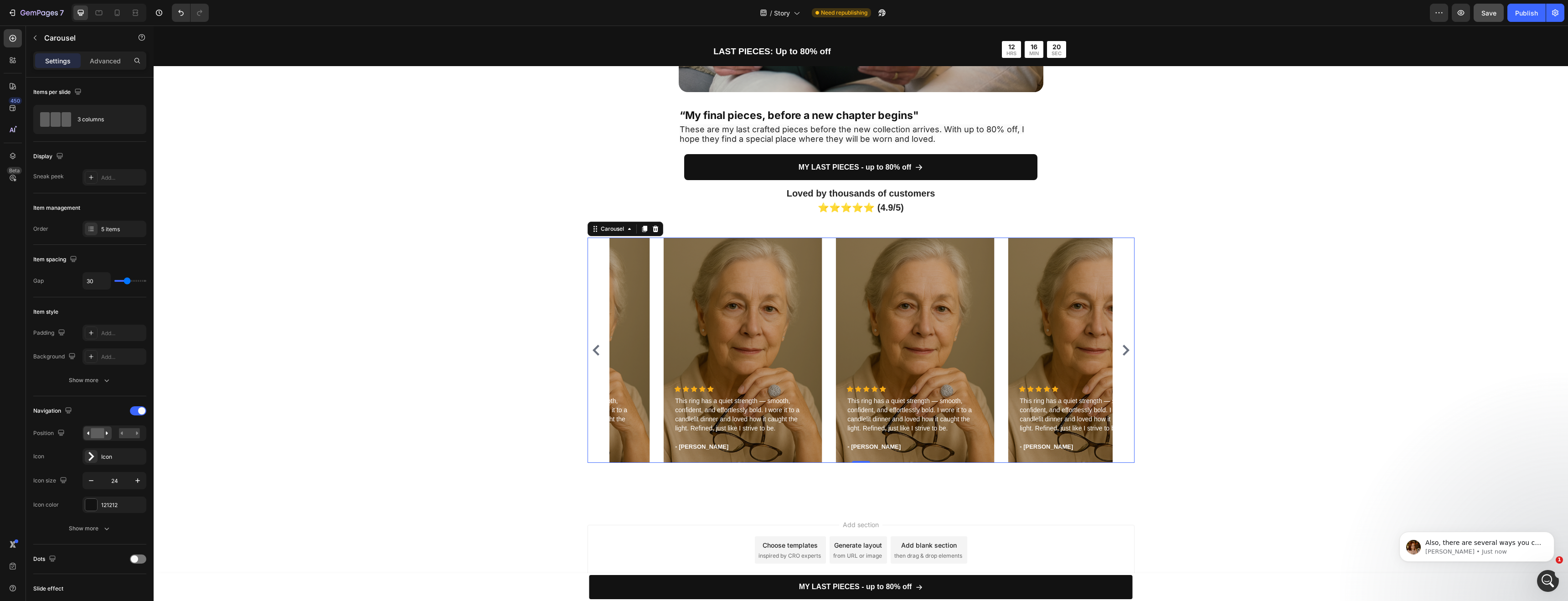
click at [596, 348] on icon "Carousel Back Arrow" at bounding box center [596, 350] width 11 height 11
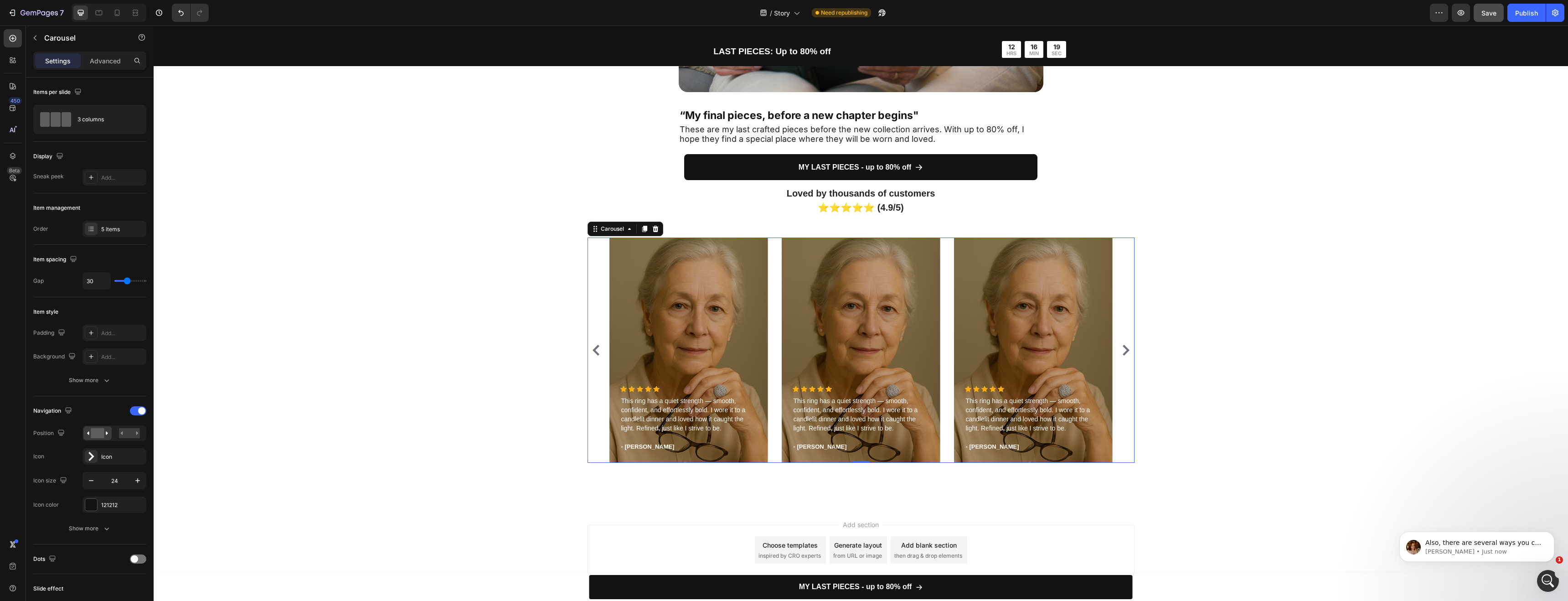
click at [596, 348] on icon "Carousel Back Arrow" at bounding box center [596, 350] width 11 height 11
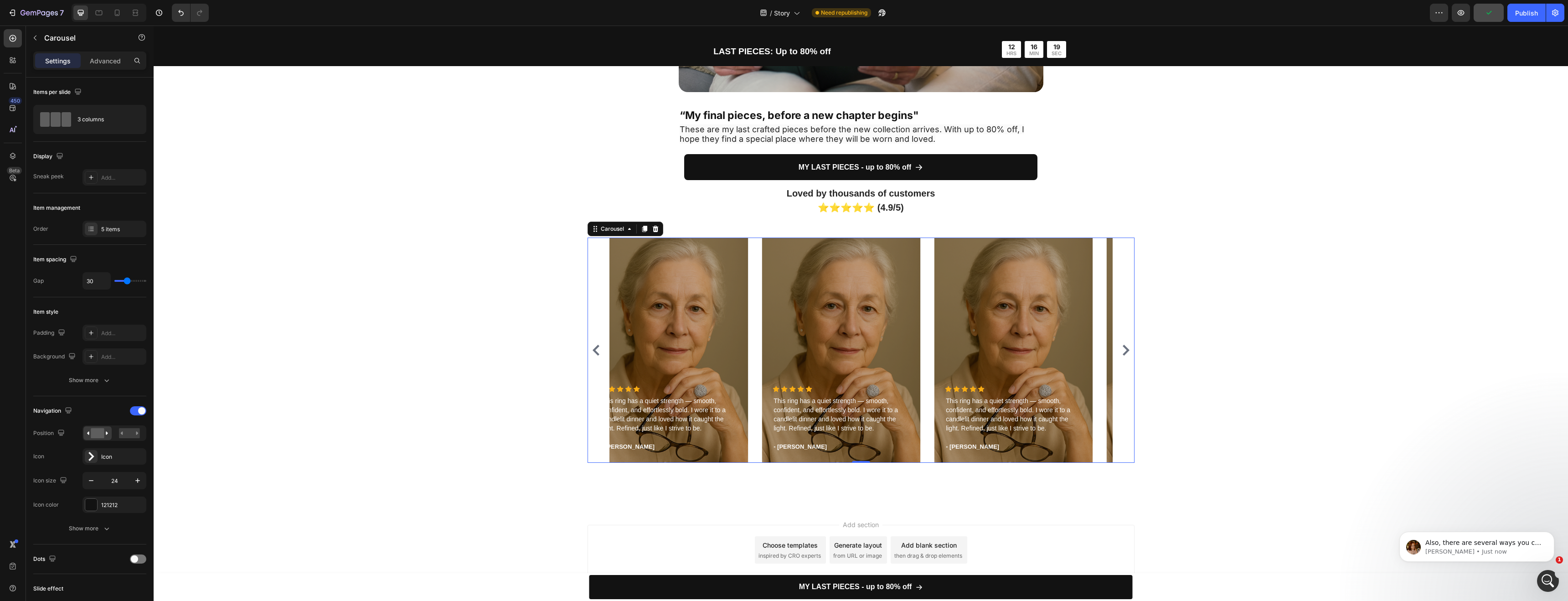
click at [596, 348] on icon "Carousel Back Arrow" at bounding box center [596, 350] width 11 height 11
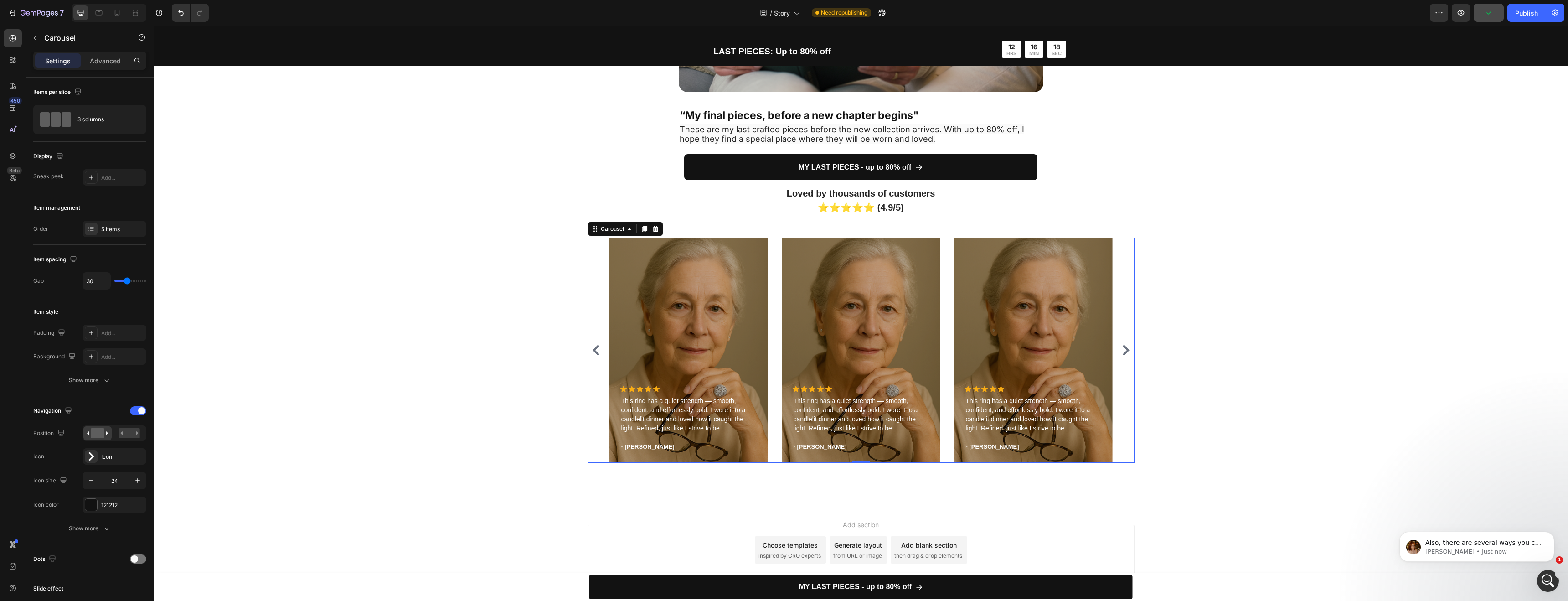
click at [596, 348] on icon "Carousel Back Arrow" at bounding box center [596, 350] width 11 height 11
click at [694, 323] on div "Overlay" at bounding box center [688, 350] width 159 height 225
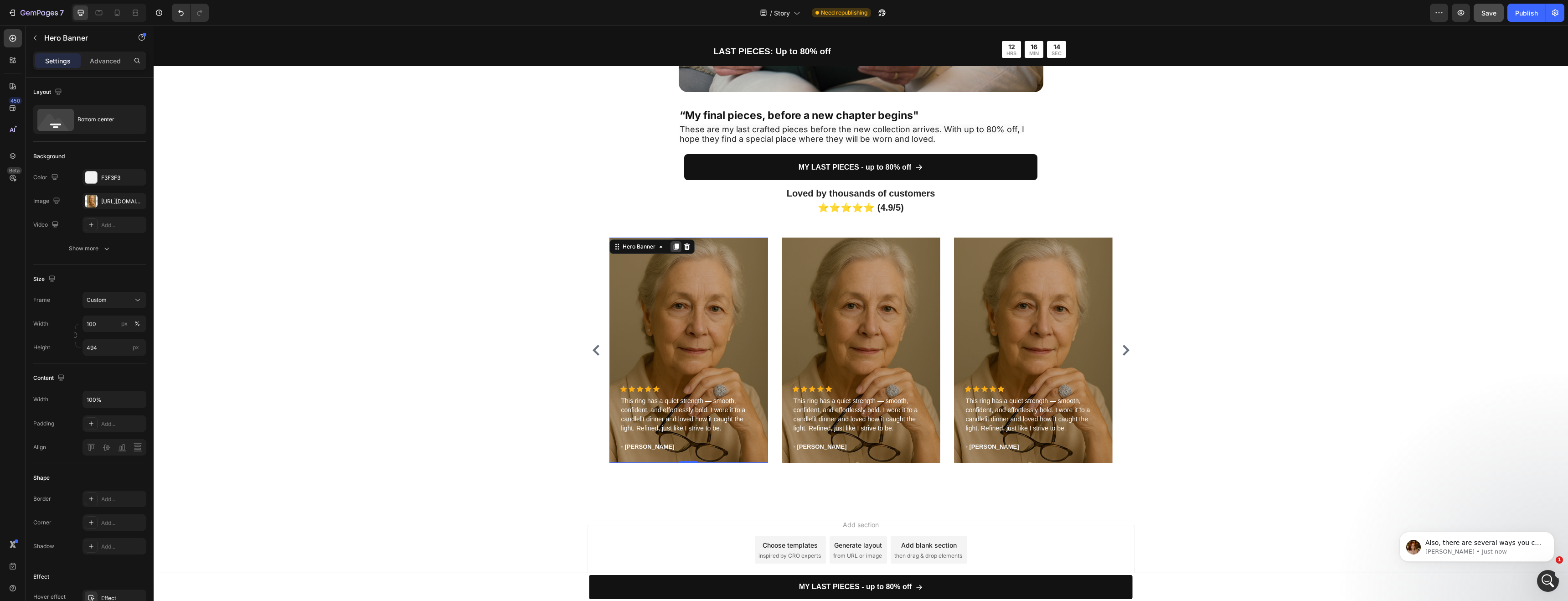
click at [672, 250] on div at bounding box center [676, 247] width 11 height 11
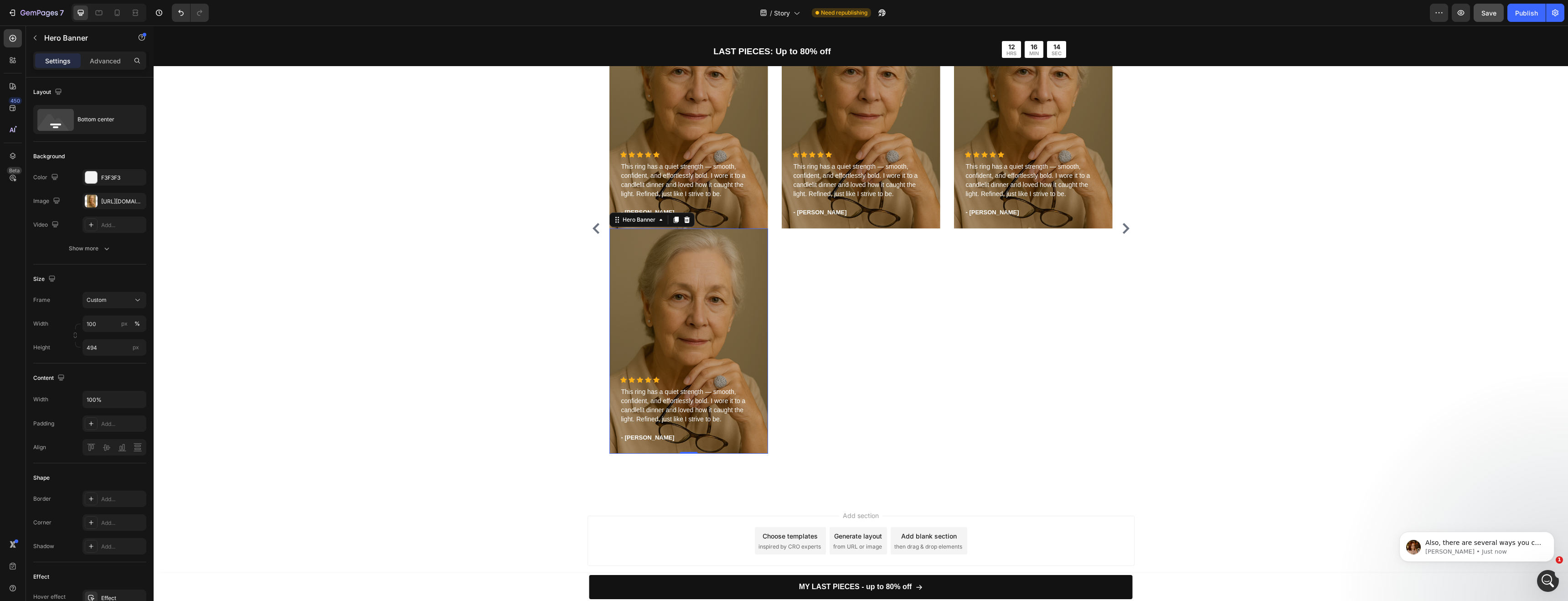
scroll to position [2759, 0]
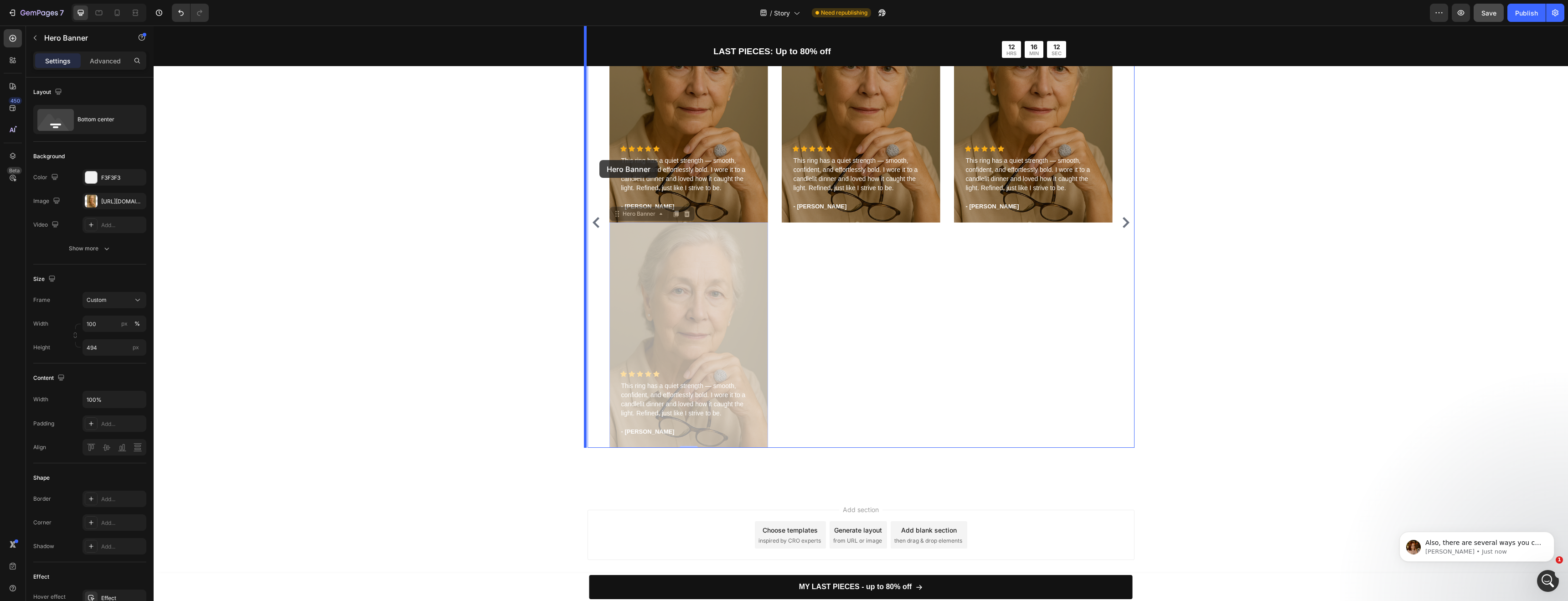
drag, startPoint x: 711, startPoint y: 336, endPoint x: 600, endPoint y: 161, distance: 207.2
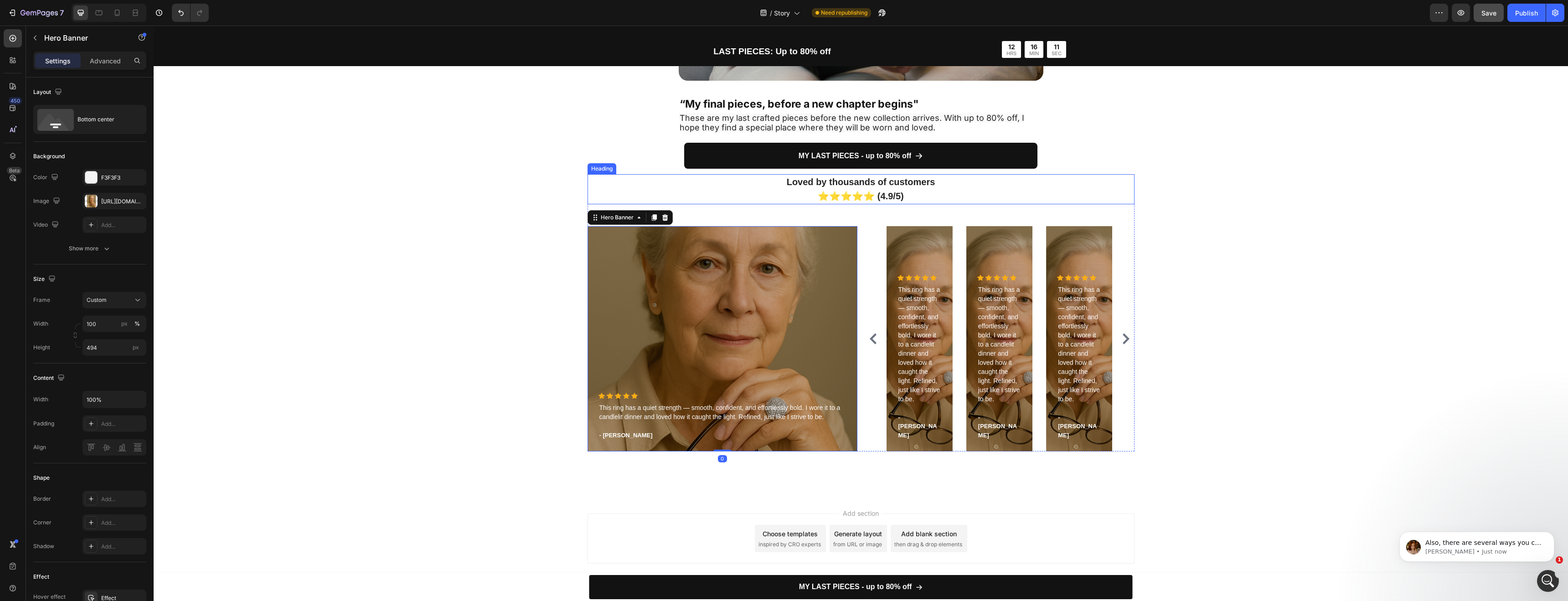
scroll to position [2522, 0]
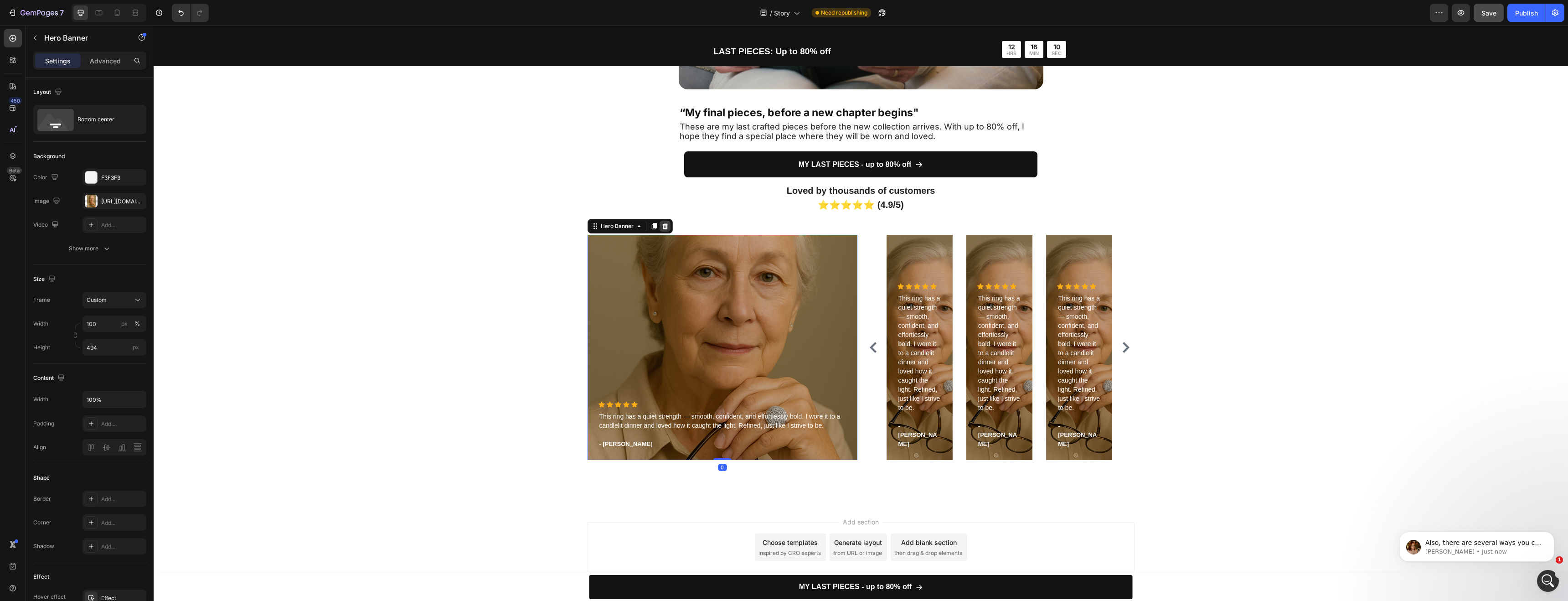
click at [663, 228] on icon at bounding box center [665, 226] width 6 height 6
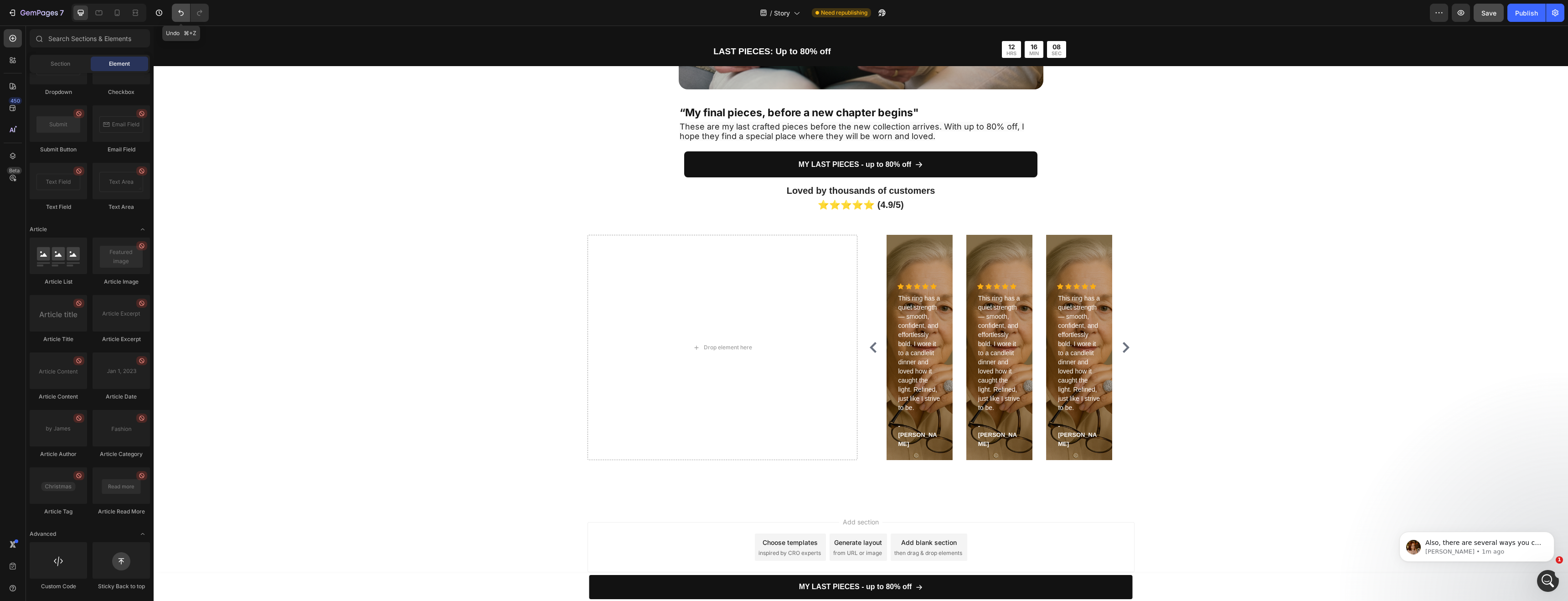
click at [181, 10] on icon "Undo/Redo" at bounding box center [181, 12] width 9 height 9
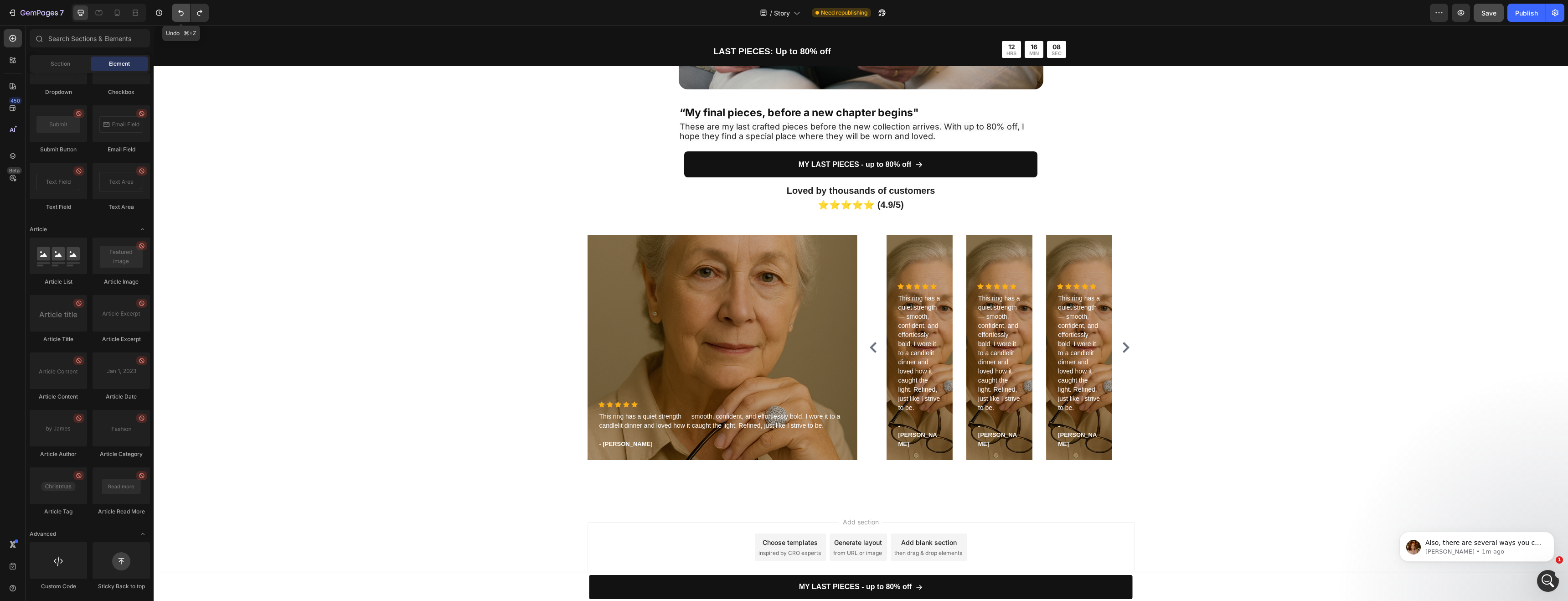
click at [181, 10] on icon "Undo/Redo" at bounding box center [181, 12] width 9 height 9
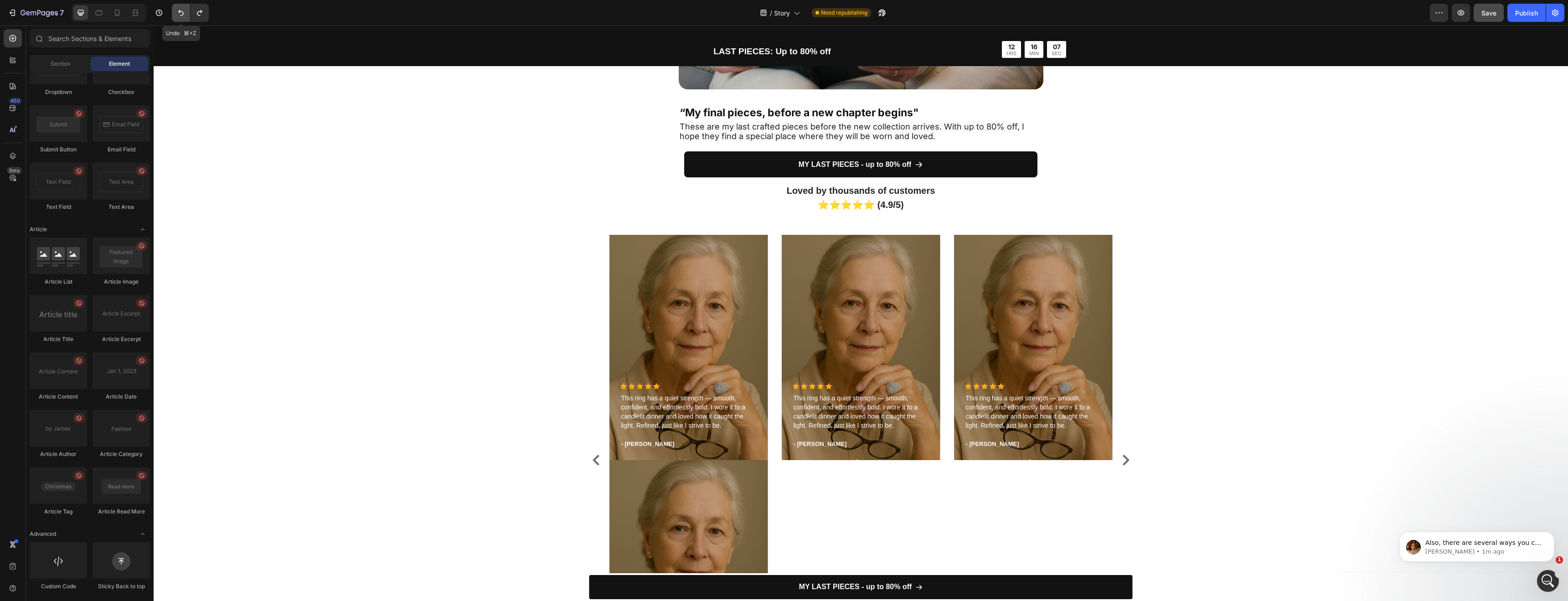
click at [181, 10] on icon "Undo/Redo" at bounding box center [181, 12] width 9 height 9
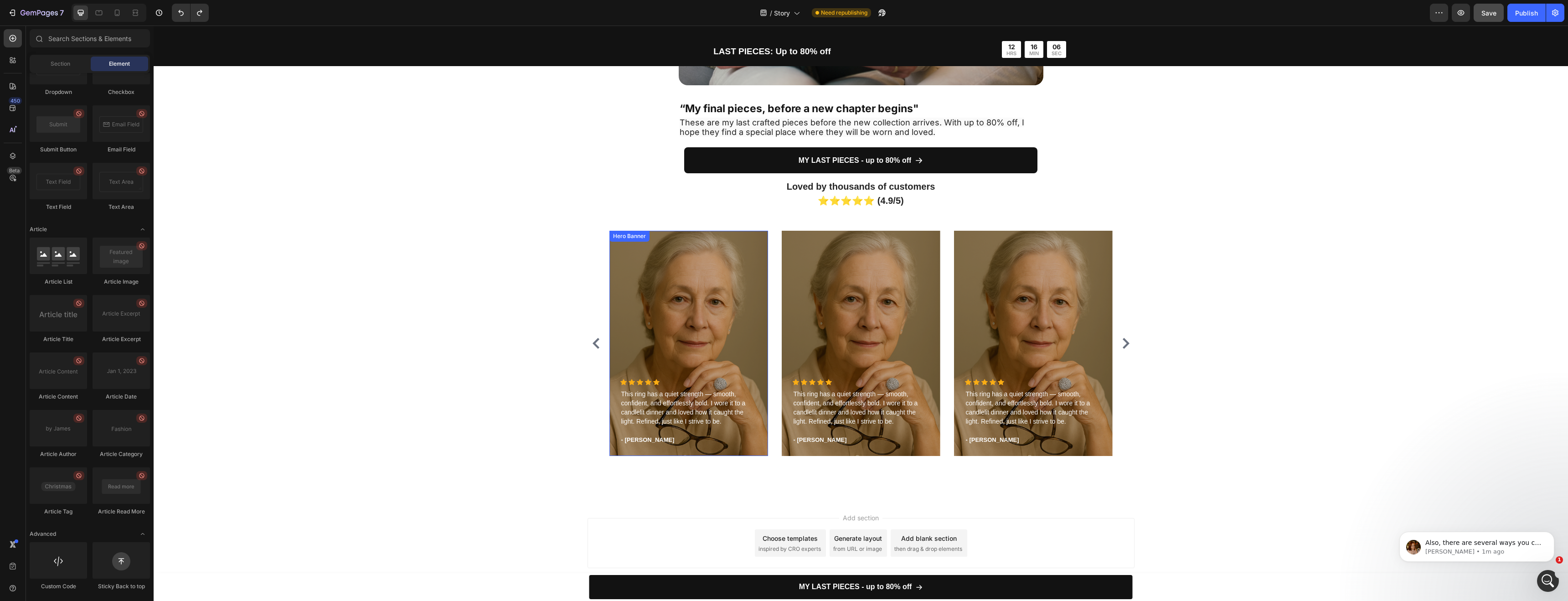
scroll to position [2532, 0]
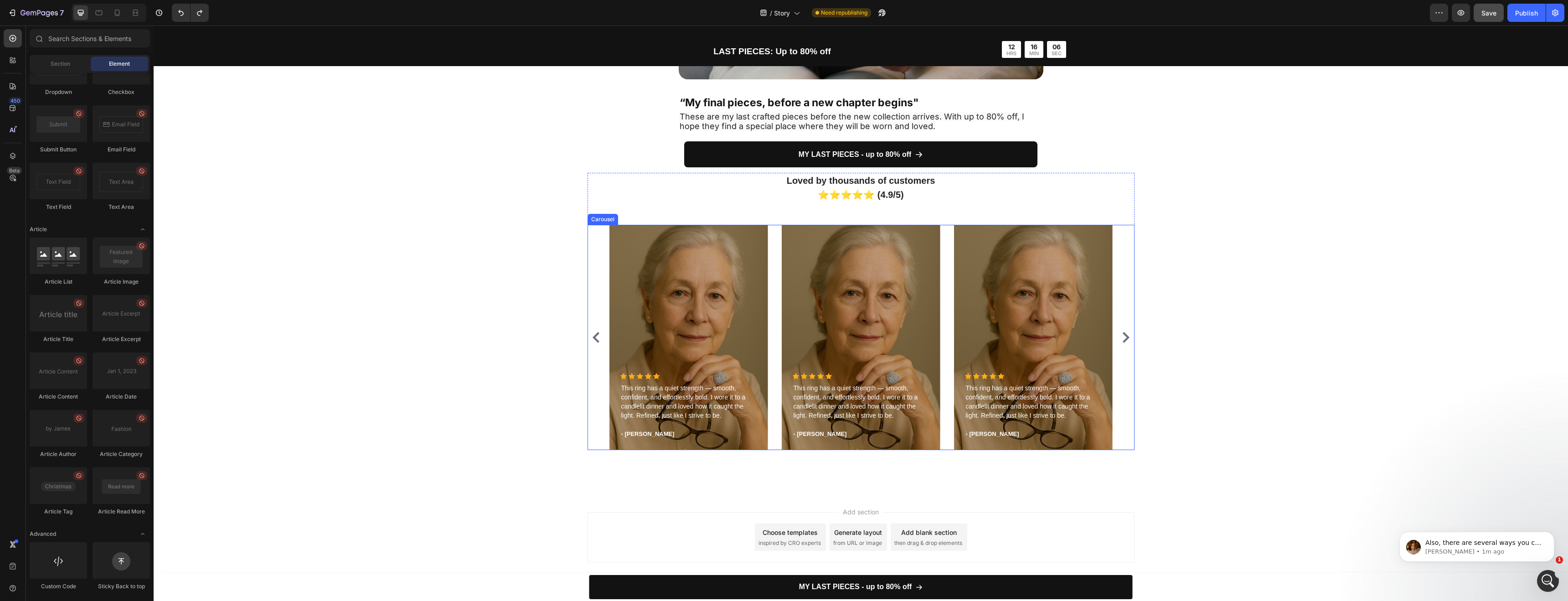
click at [596, 341] on icon "Carousel Back Arrow" at bounding box center [596, 337] width 11 height 11
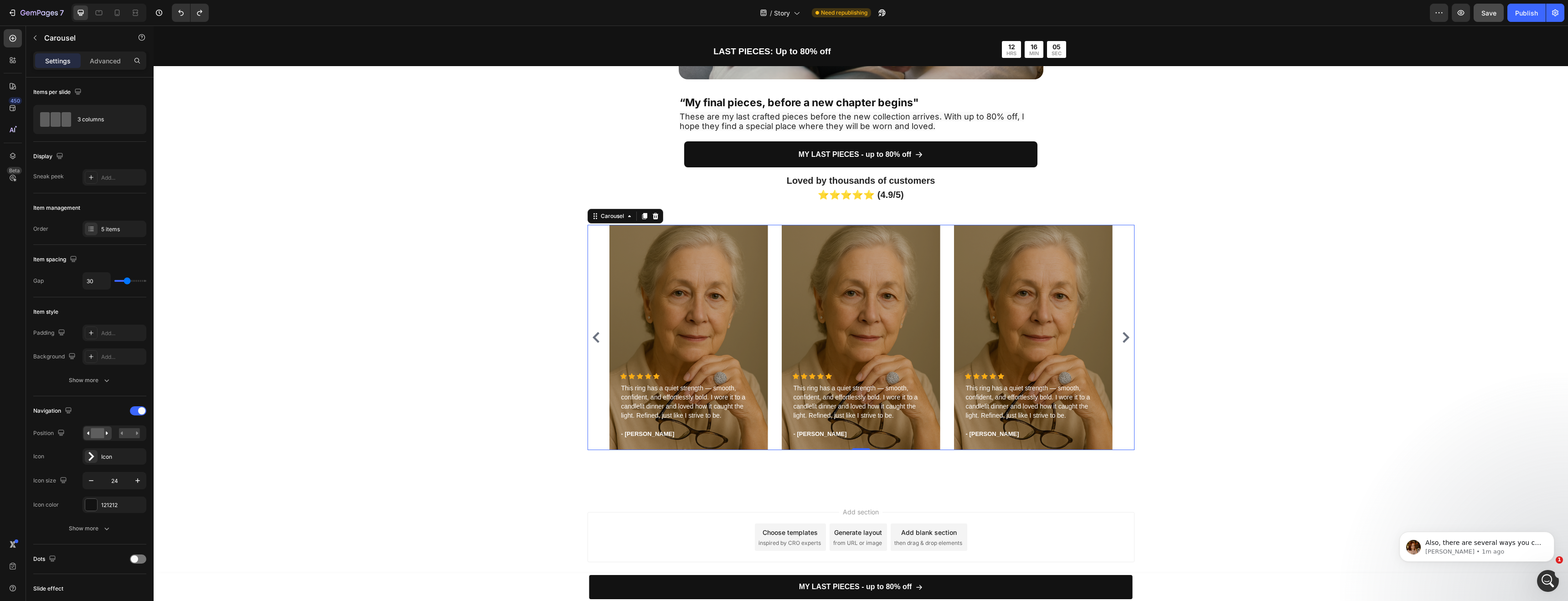
click at [595, 339] on icon "Carousel Back Arrow" at bounding box center [596, 337] width 11 height 11
click at [735, 316] on div "Overlay" at bounding box center [688, 337] width 159 height 225
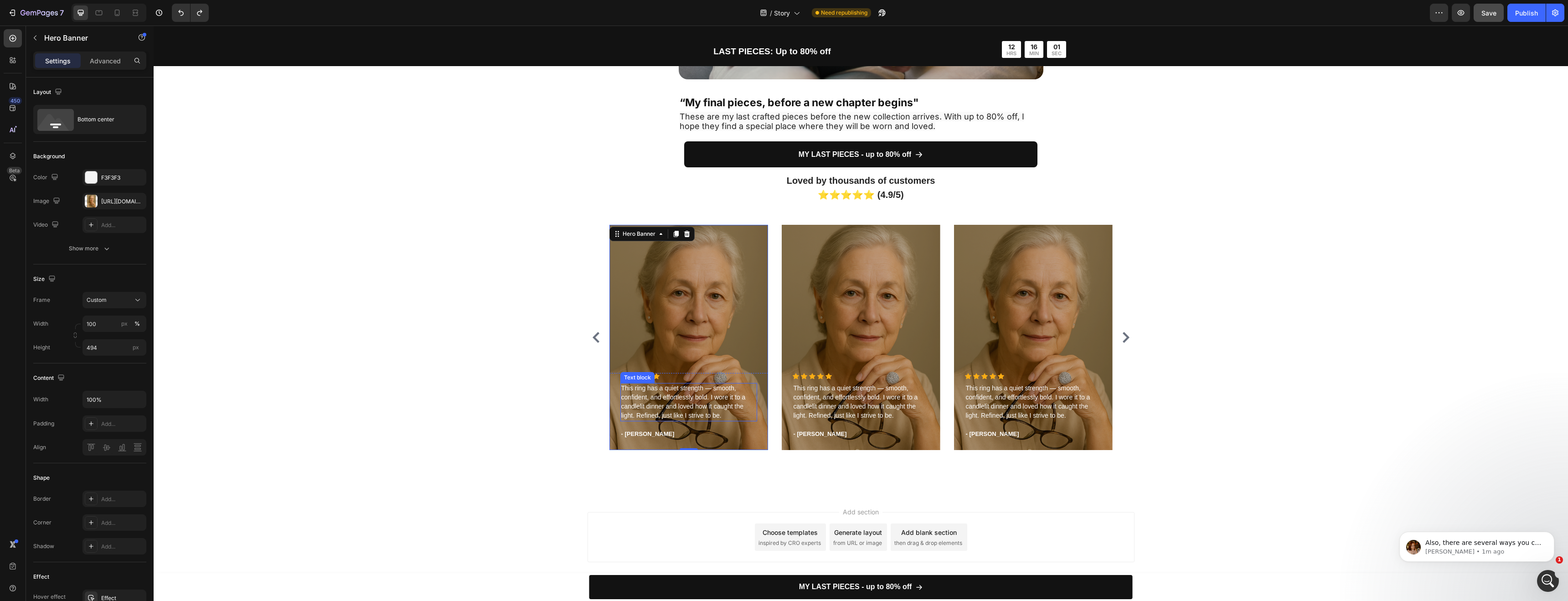
click at [719, 409] on span "This ring has a quiet strength — smooth, confident, and effortlessly bold. I wo…" at bounding box center [684, 401] width 124 height 35
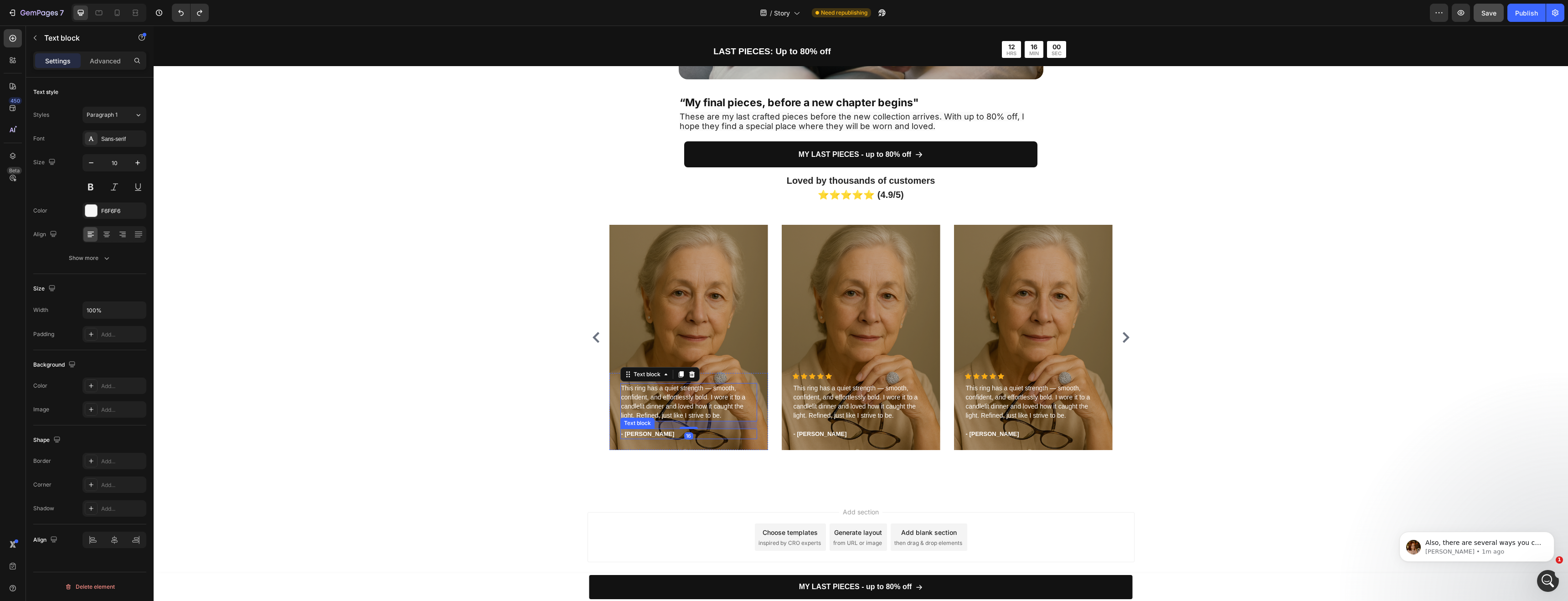
click at [656, 437] on p "- [PERSON_NAME]" at bounding box center [689, 434] width 135 height 9
click at [659, 431] on p "- [PERSON_NAME]" at bounding box center [689, 434] width 135 height 9
click at [751, 516] on div "Add section Choose templates inspired by CRO experts Generate layout from URL o…" at bounding box center [861, 537] width 547 height 50
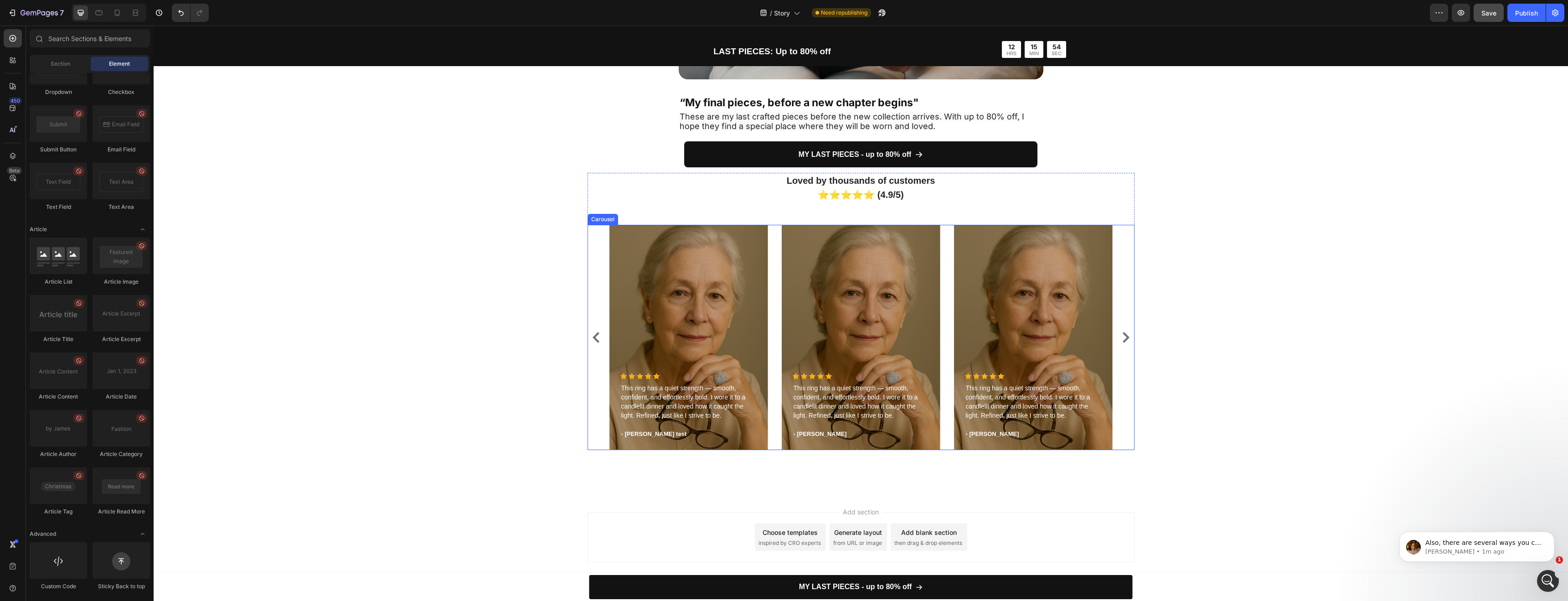
click at [1122, 333] on icon "Carousel Next Arrow" at bounding box center [1125, 337] width 7 height 11
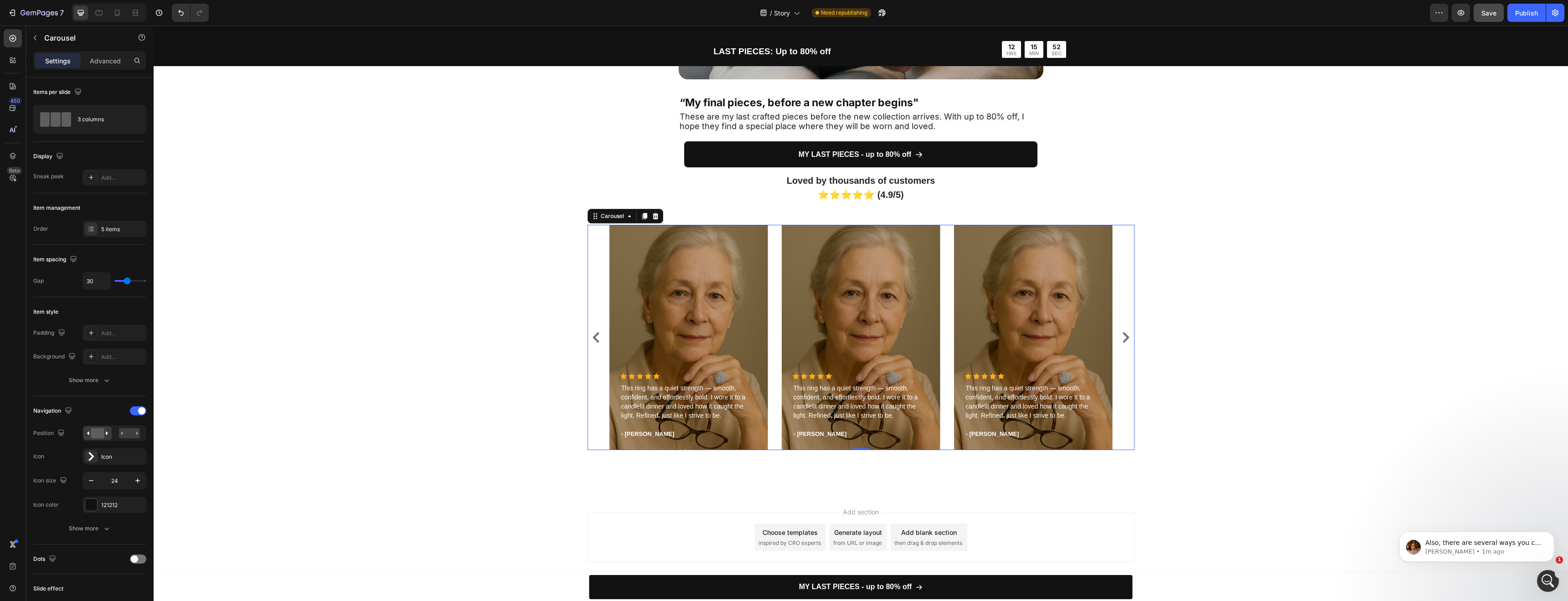
click at [1122, 333] on icon "Carousel Next Arrow" at bounding box center [1125, 337] width 7 height 11
click at [1121, 334] on icon "Carousel Next Arrow" at bounding box center [1126, 337] width 11 height 11
click at [1122, 334] on icon "Carousel Next Arrow" at bounding box center [1125, 337] width 7 height 11
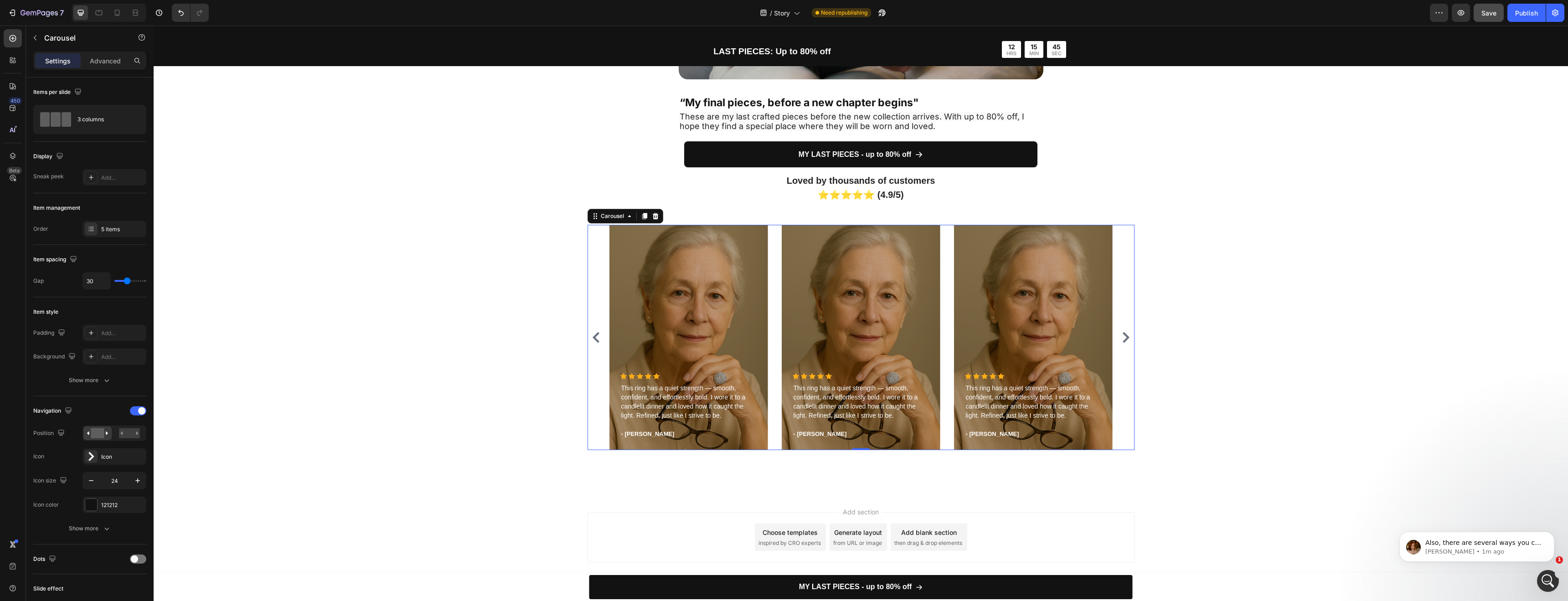
click at [1122, 335] on icon "Carousel Next Arrow" at bounding box center [1125, 337] width 7 height 11
click at [1127, 332] on icon "Carousel Next Arrow" at bounding box center [1126, 337] width 11 height 11
click at [1124, 334] on icon "Carousel Next Arrow" at bounding box center [1126, 337] width 11 height 11
click at [1541, 573] on div "Open Intercom Messenger" at bounding box center [1546, 579] width 30 height 30
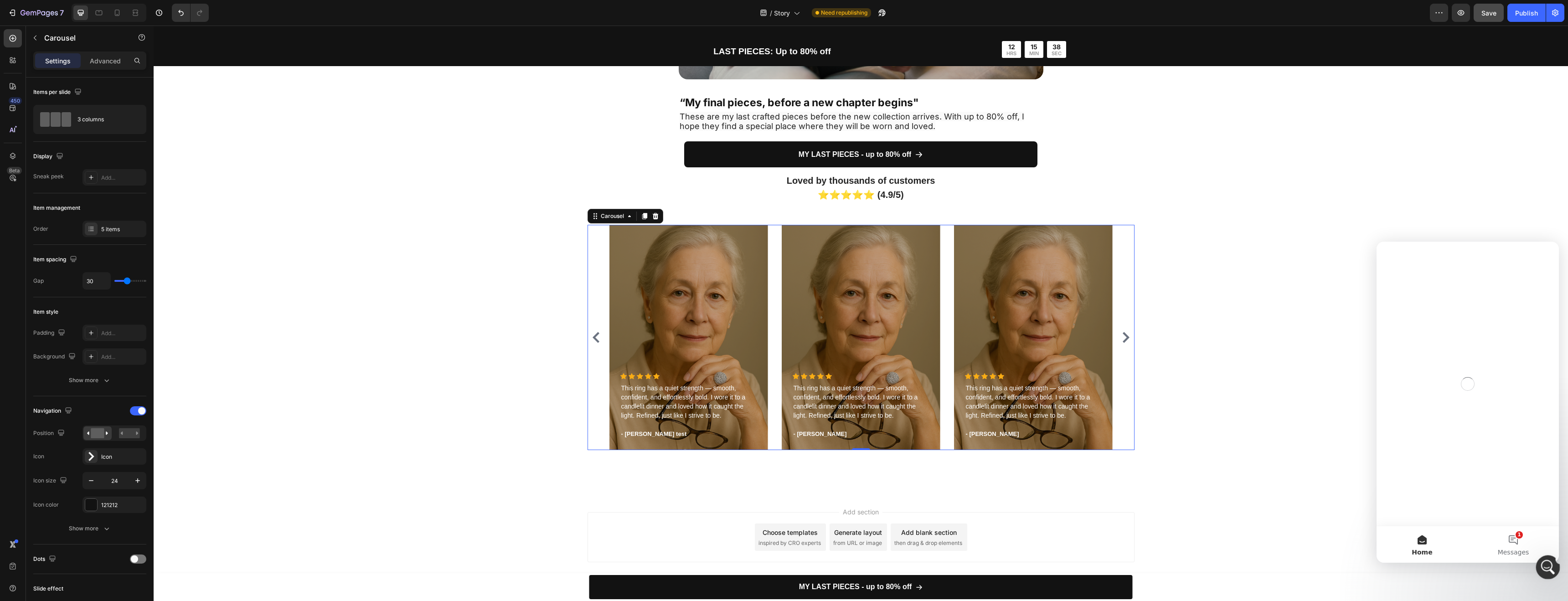
scroll to position [0, 0]
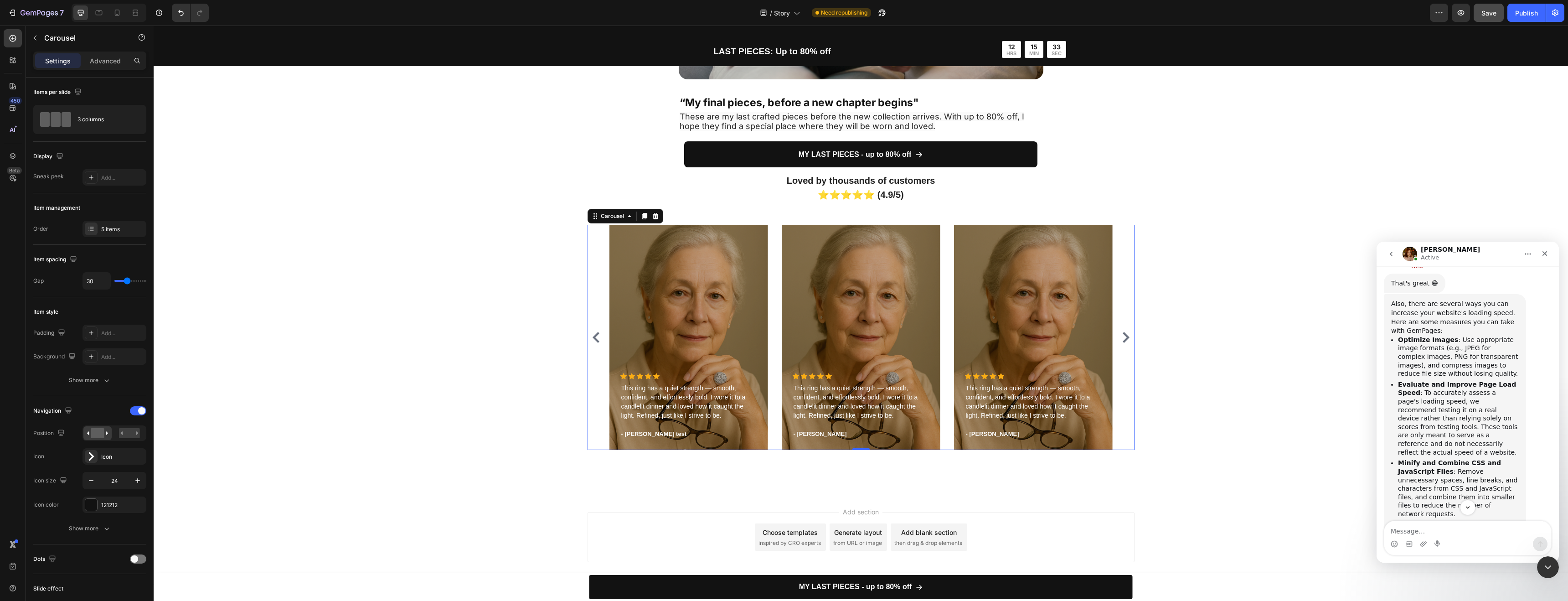
scroll to position [759, 0]
click at [1418, 529] on textarea "Message…" at bounding box center [1468, 529] width 167 height 15
type textarea "thank you!"
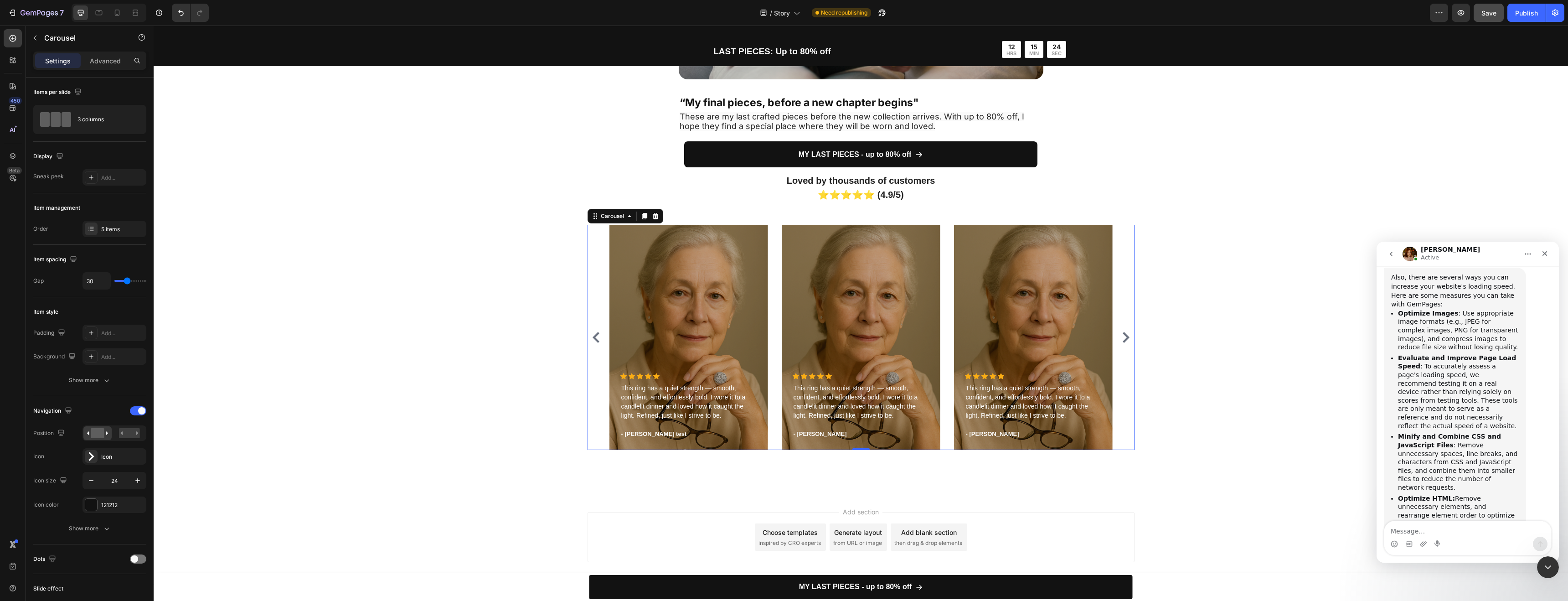
scroll to position [771, 0]
click at [1550, 255] on div "Close" at bounding box center [1544, 253] width 16 height 16
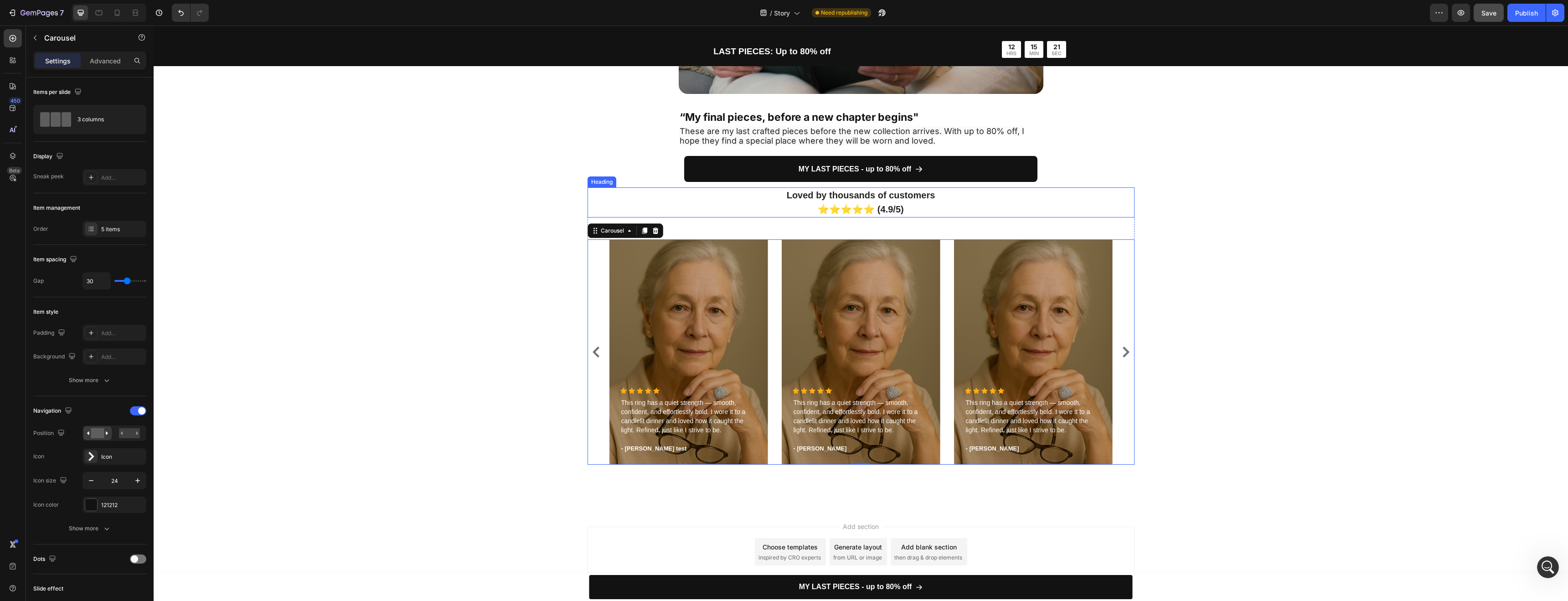
scroll to position [2517, 0]
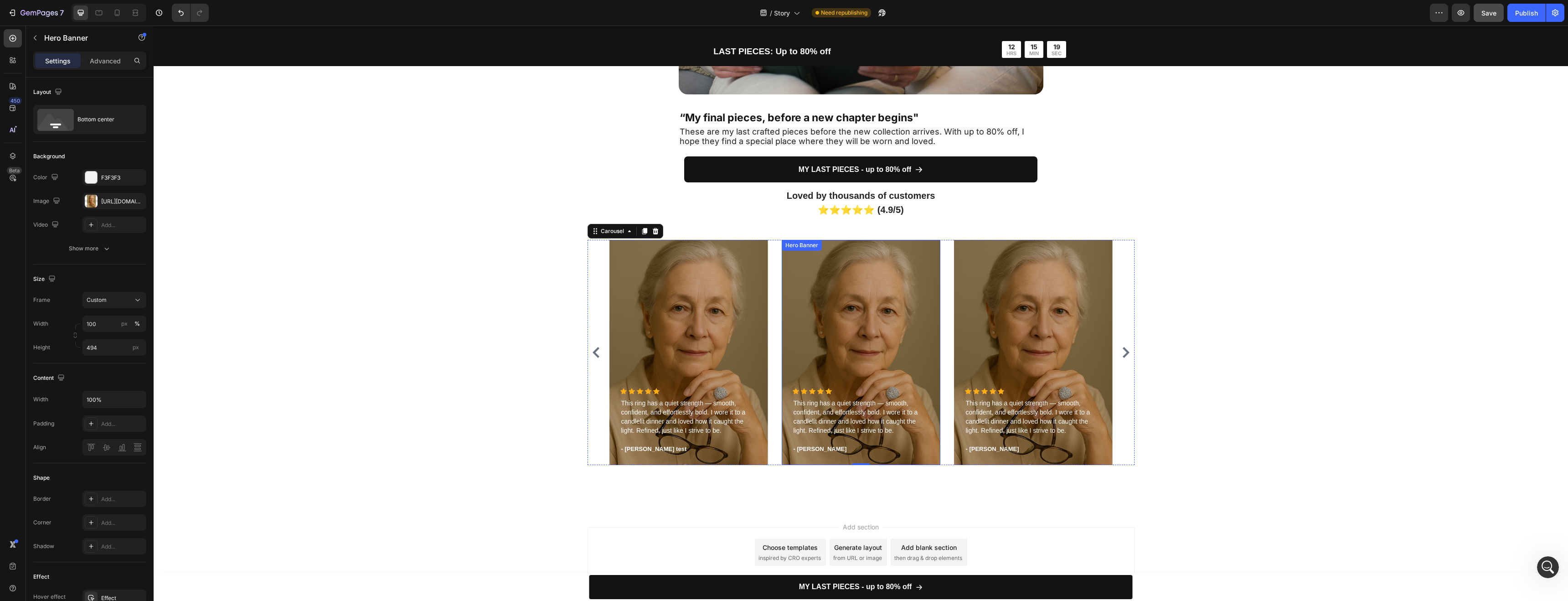
click at [845, 331] on div "Overlay" at bounding box center [861, 353] width 159 height 225
click at [110, 199] on div "https://cdn.shopify.com/s/files/1/0952/7771/1686/files/gempages_581196822068855…" at bounding box center [114, 201] width 26 height 8
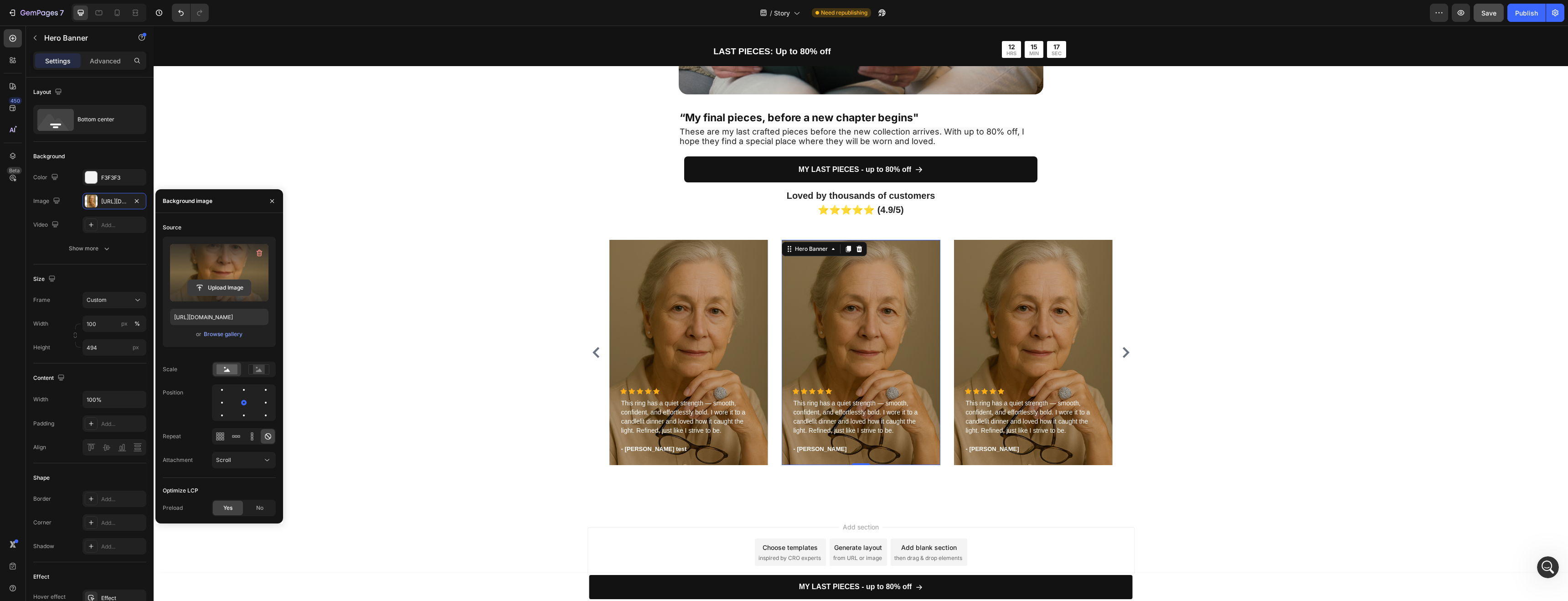
click at [210, 283] on input "file" at bounding box center [219, 287] width 63 height 15
type input "https://cdn.shopify.com/s/files/1/0952/7771/1686/files/gempages_581196822068855…"
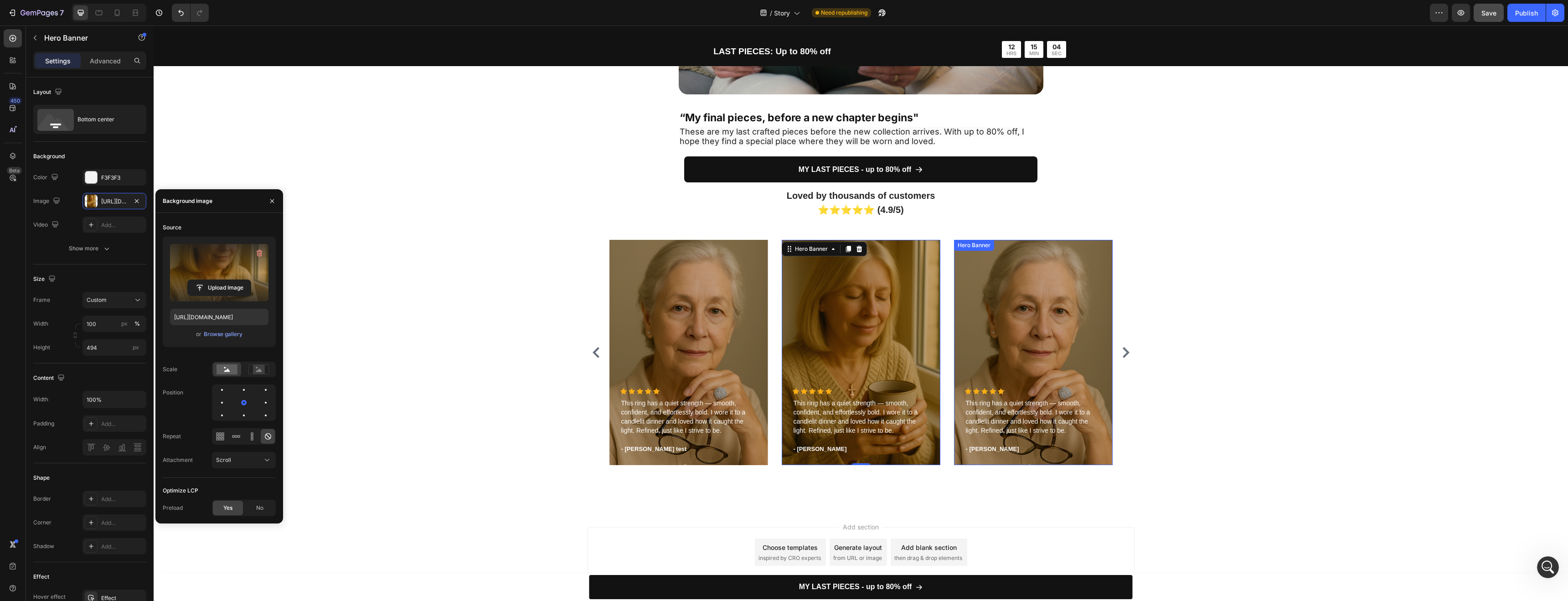
click at [1028, 304] on div "Overlay" at bounding box center [1033, 353] width 159 height 225
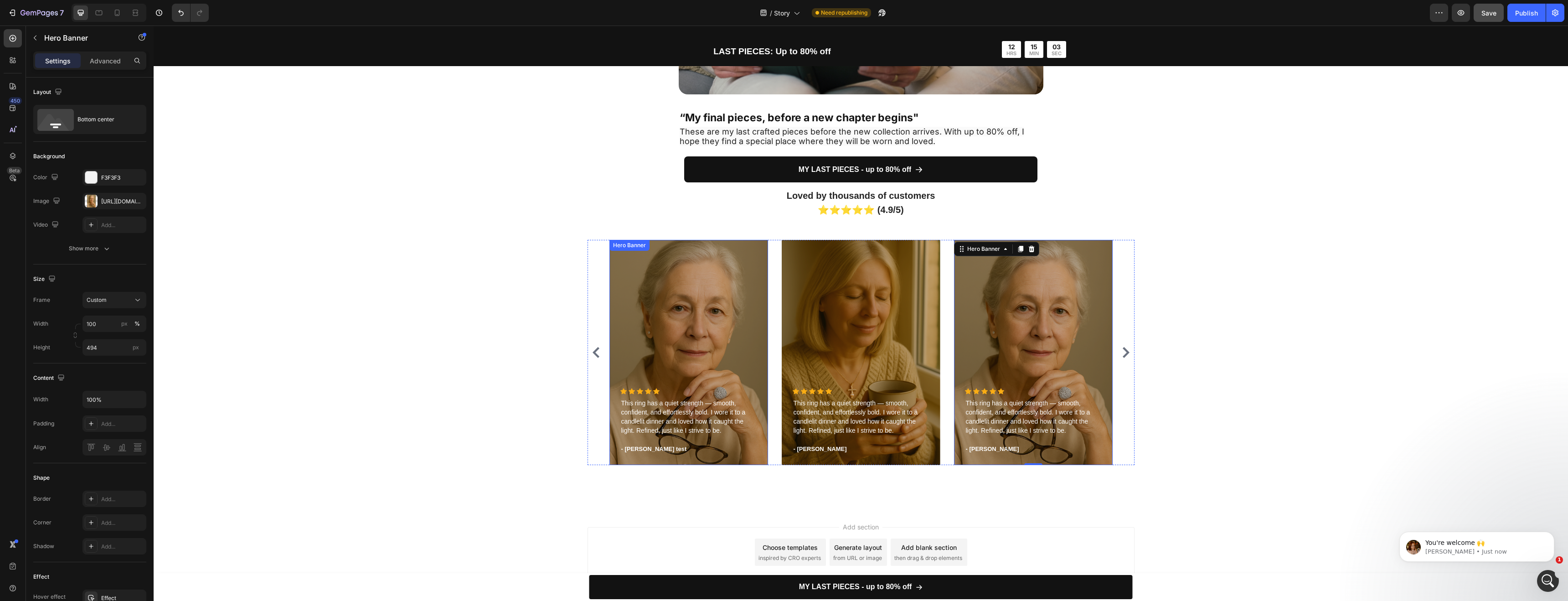
scroll to position [834, 0]
click at [95, 119] on div "Bottom center" at bounding box center [105, 119] width 55 height 21
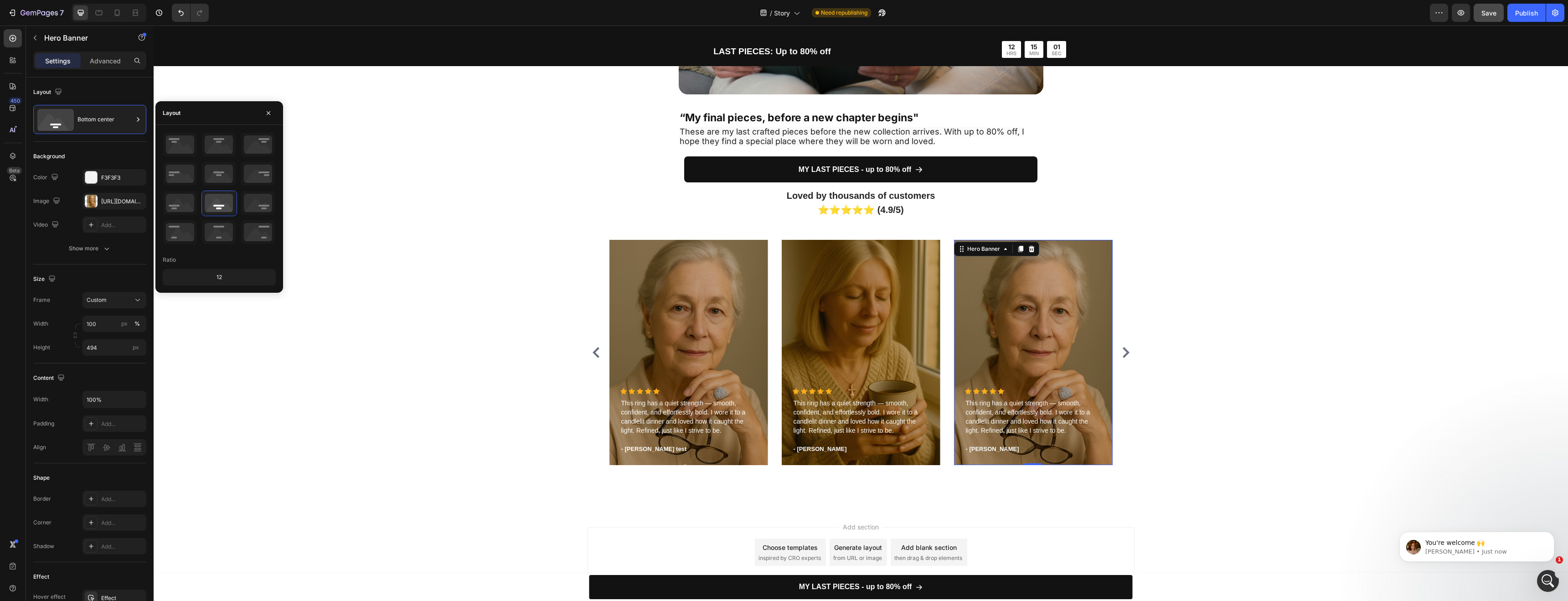
click at [1036, 298] on div "Overlay" at bounding box center [1033, 353] width 159 height 225
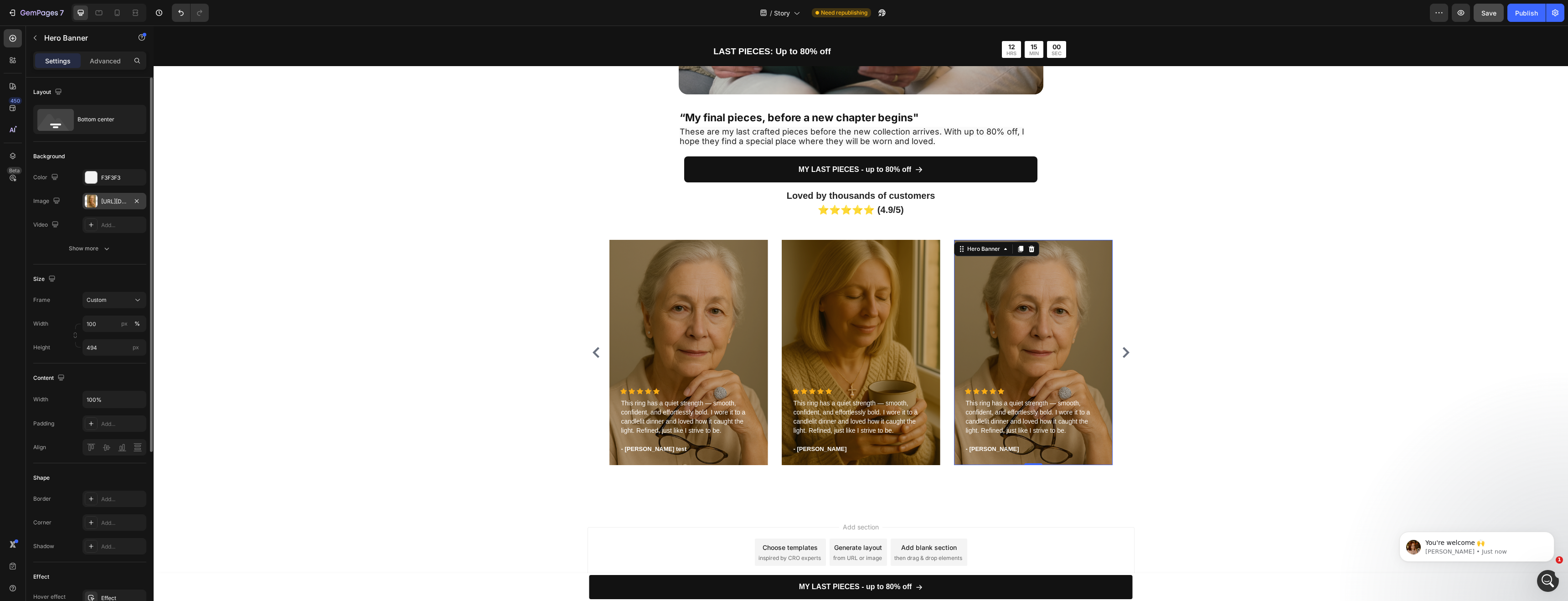
click at [119, 197] on div "https://cdn.shopify.com/s/files/1/0952/7771/1686/files/gempages_581196822068855…" at bounding box center [114, 201] width 26 height 8
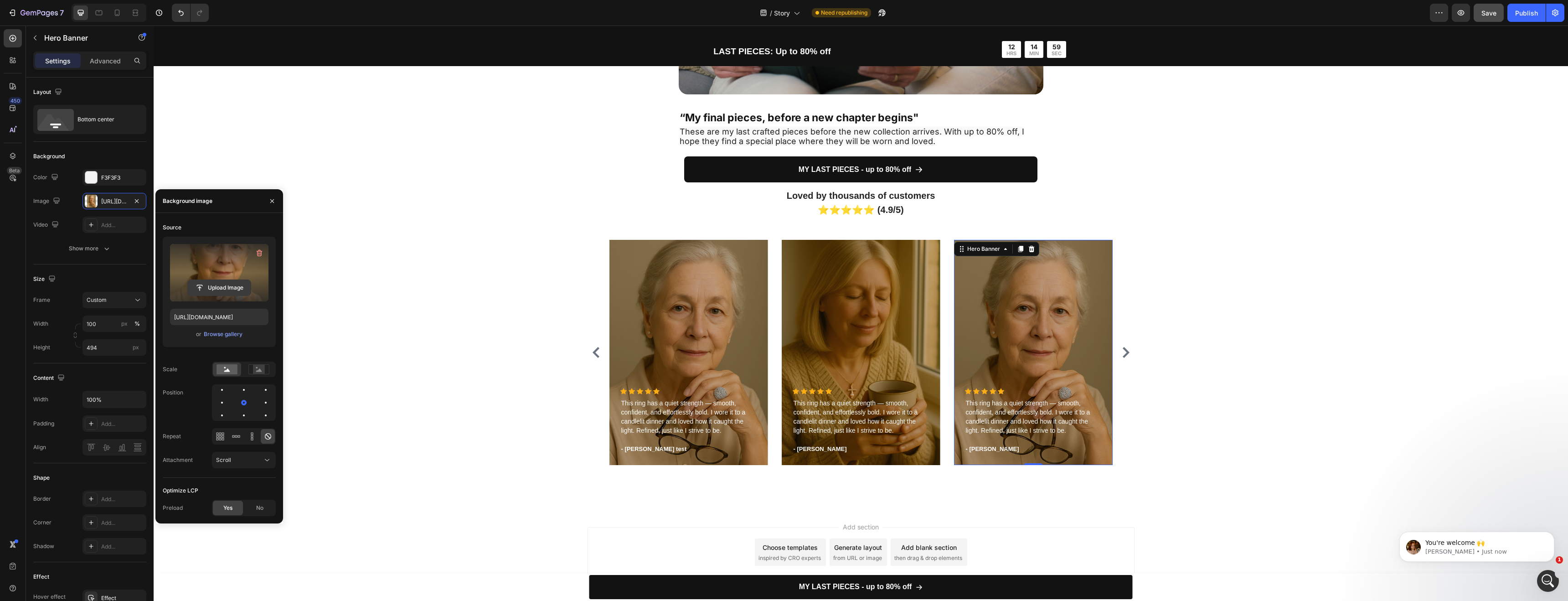
click at [226, 280] on input "file" at bounding box center [219, 287] width 63 height 15
click at [273, 197] on icon "button" at bounding box center [272, 201] width 7 height 7
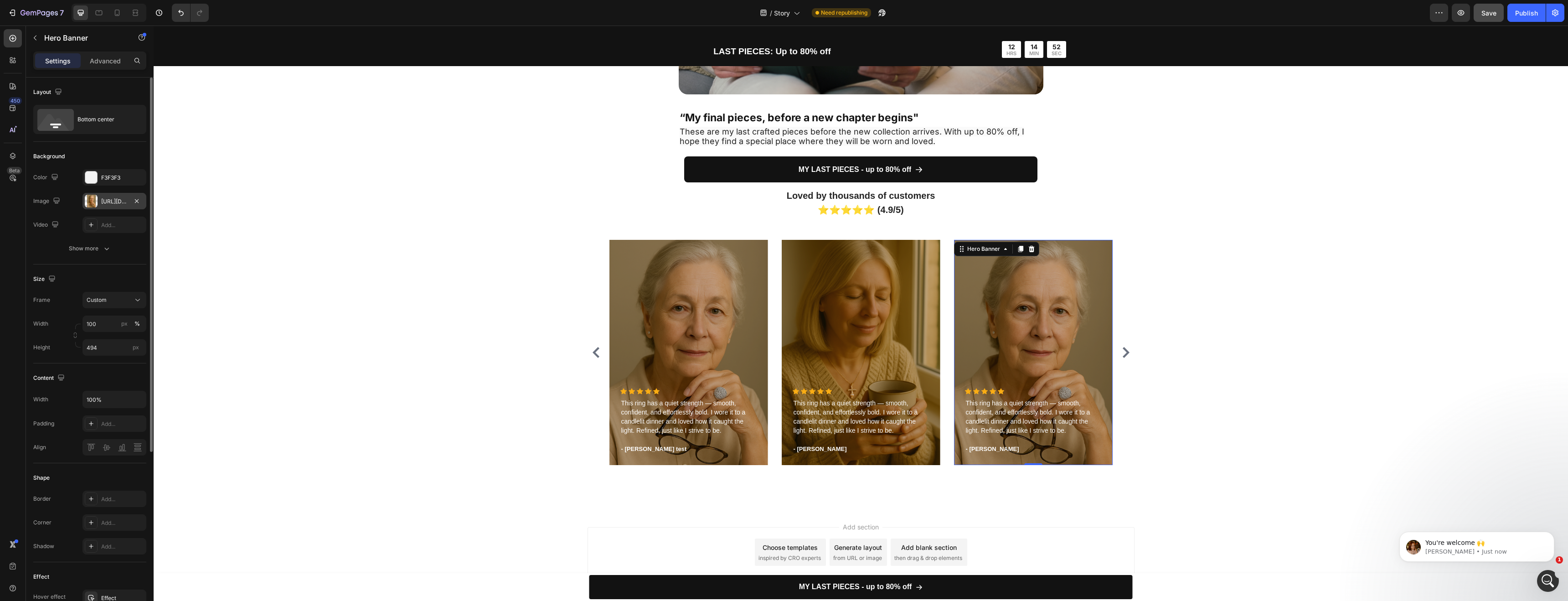
click at [119, 204] on div "https://cdn.shopify.com/s/files/1/0952/7771/1686/files/gempages_581196822068855…" at bounding box center [114, 201] width 26 height 8
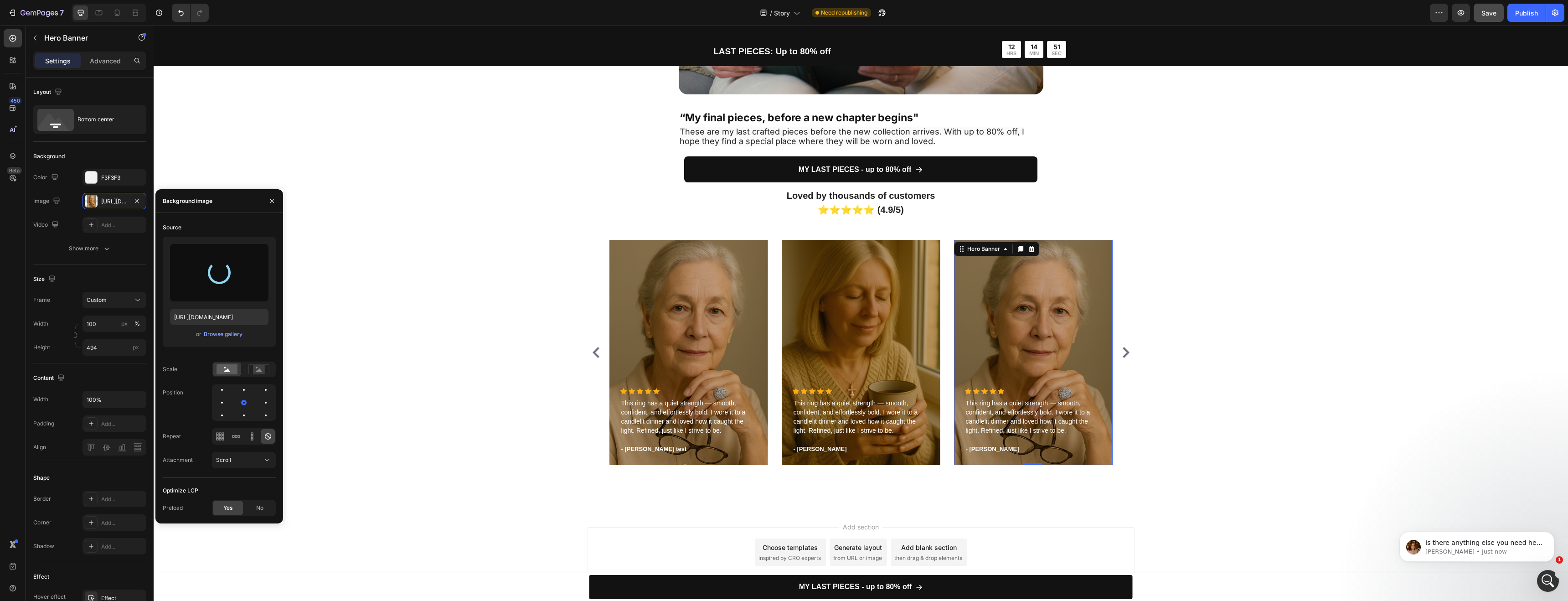
scroll to position [819, 0]
type input "https://cdn.shopify.com/s/files/1/0952/7771/1686/files/gempages_581196822068855…"
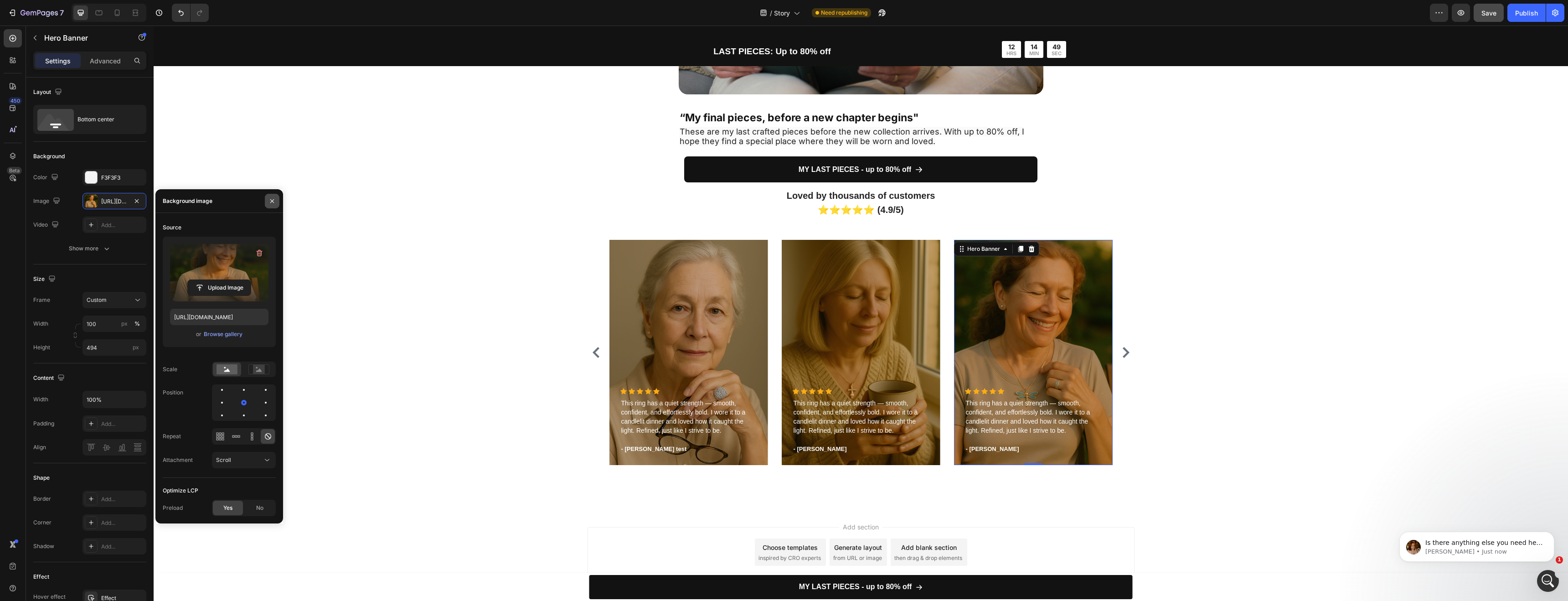
click at [272, 205] on button "button" at bounding box center [272, 201] width 15 height 15
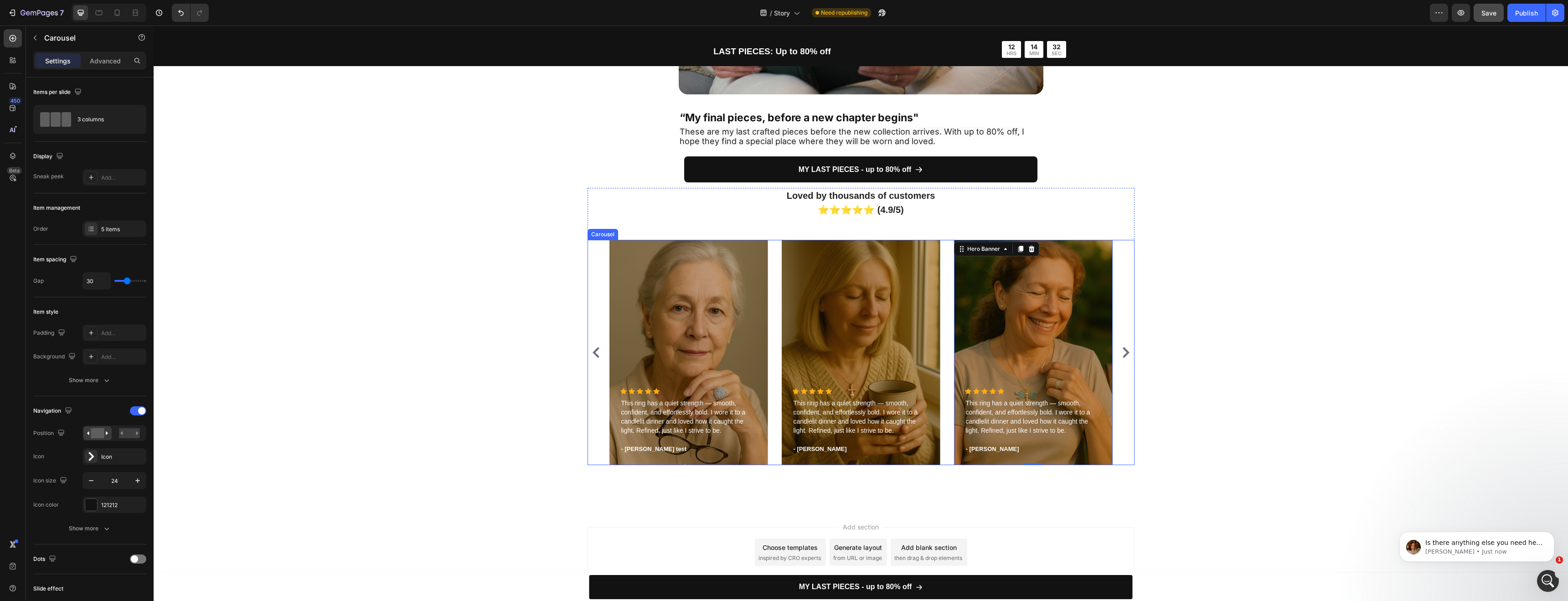
click at [590, 350] on icon "Carousel Back Arrow" at bounding box center [596, 353] width 11 height 11
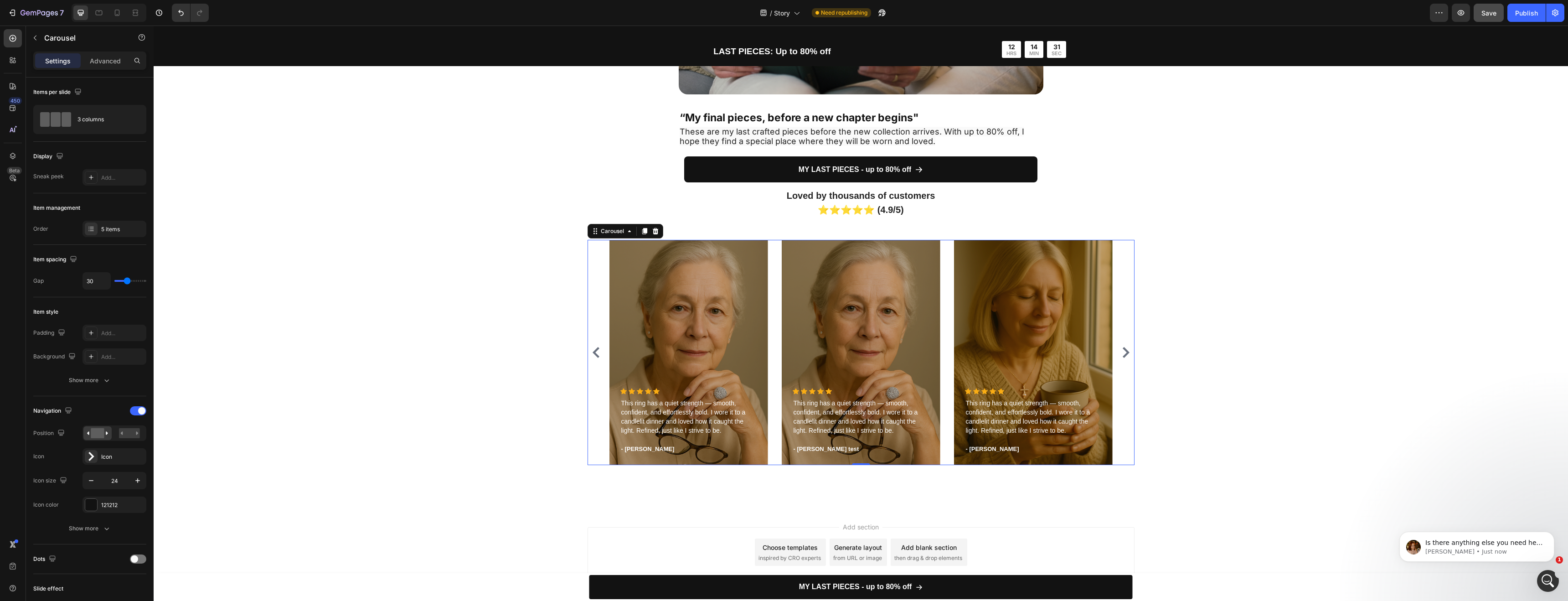
click at [590, 350] on icon "Carousel Back Arrow" at bounding box center [596, 353] width 11 height 11
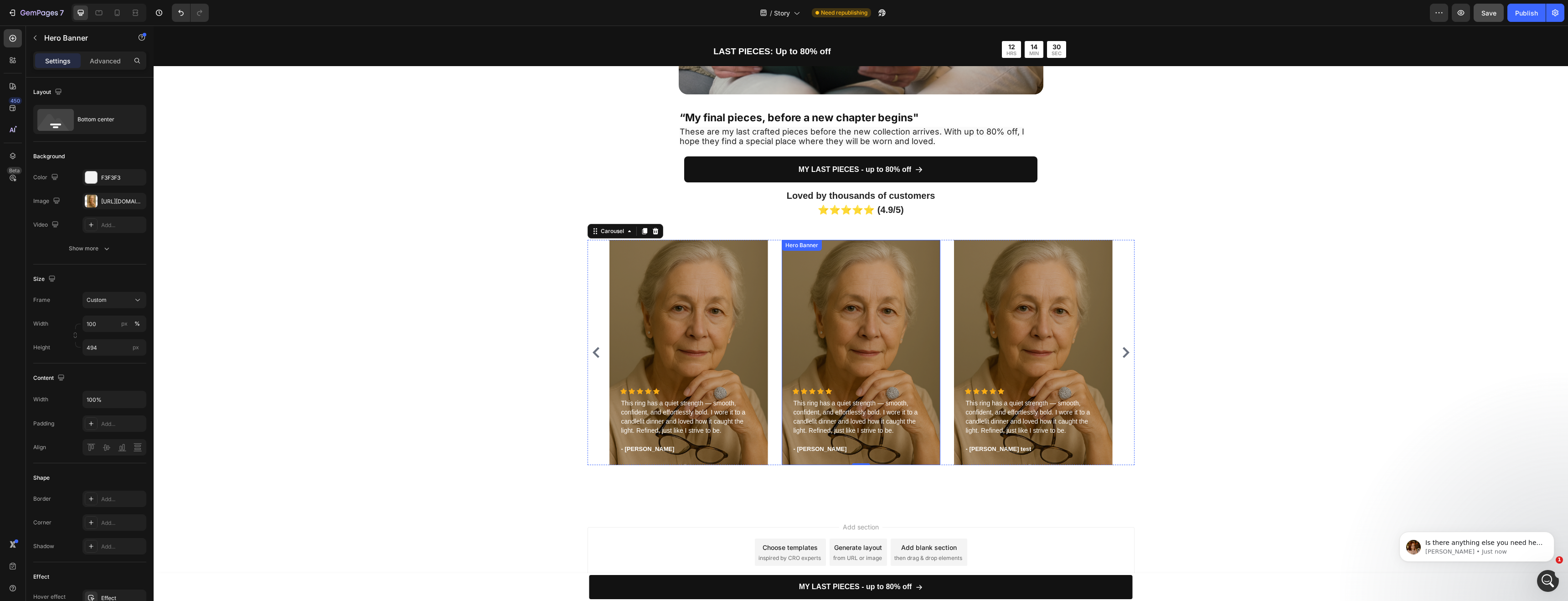
click at [873, 318] on div "Overlay" at bounding box center [861, 353] width 159 height 225
click at [592, 355] on icon "Carousel Back Arrow" at bounding box center [596, 353] width 11 height 11
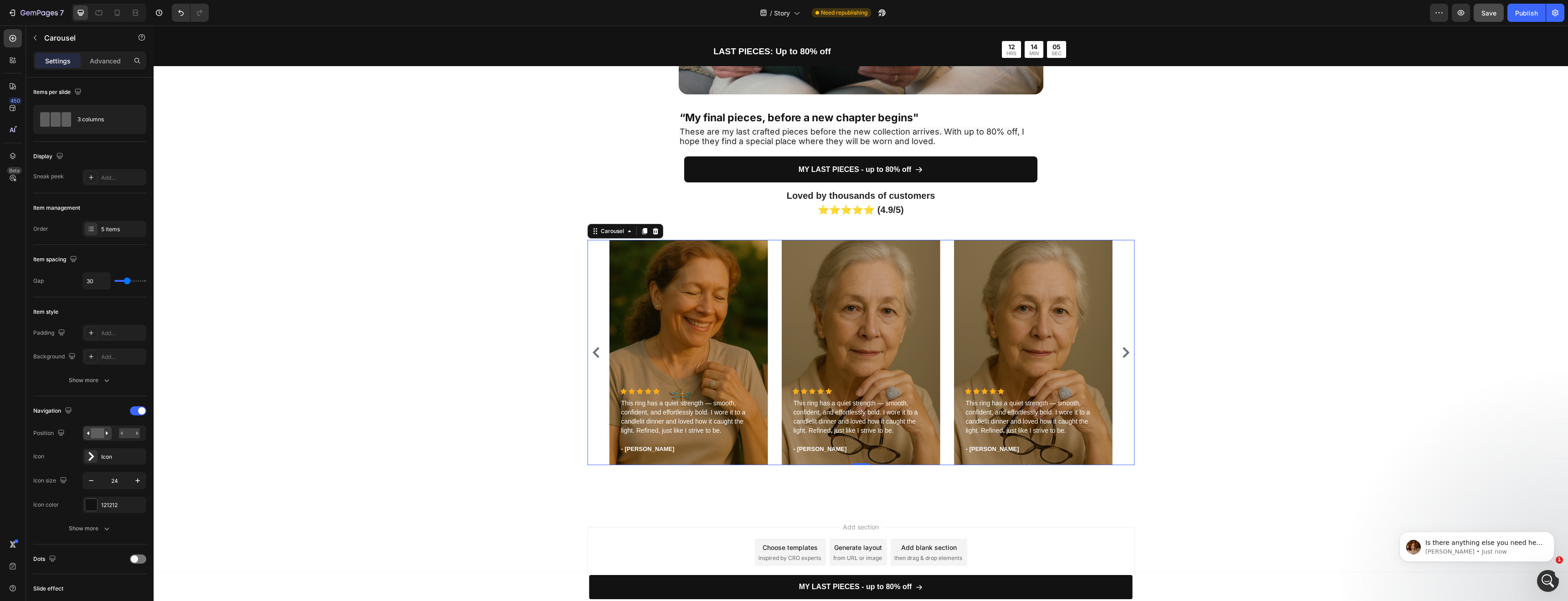
click at [592, 355] on icon "Carousel Back Arrow" at bounding box center [595, 353] width 7 height 11
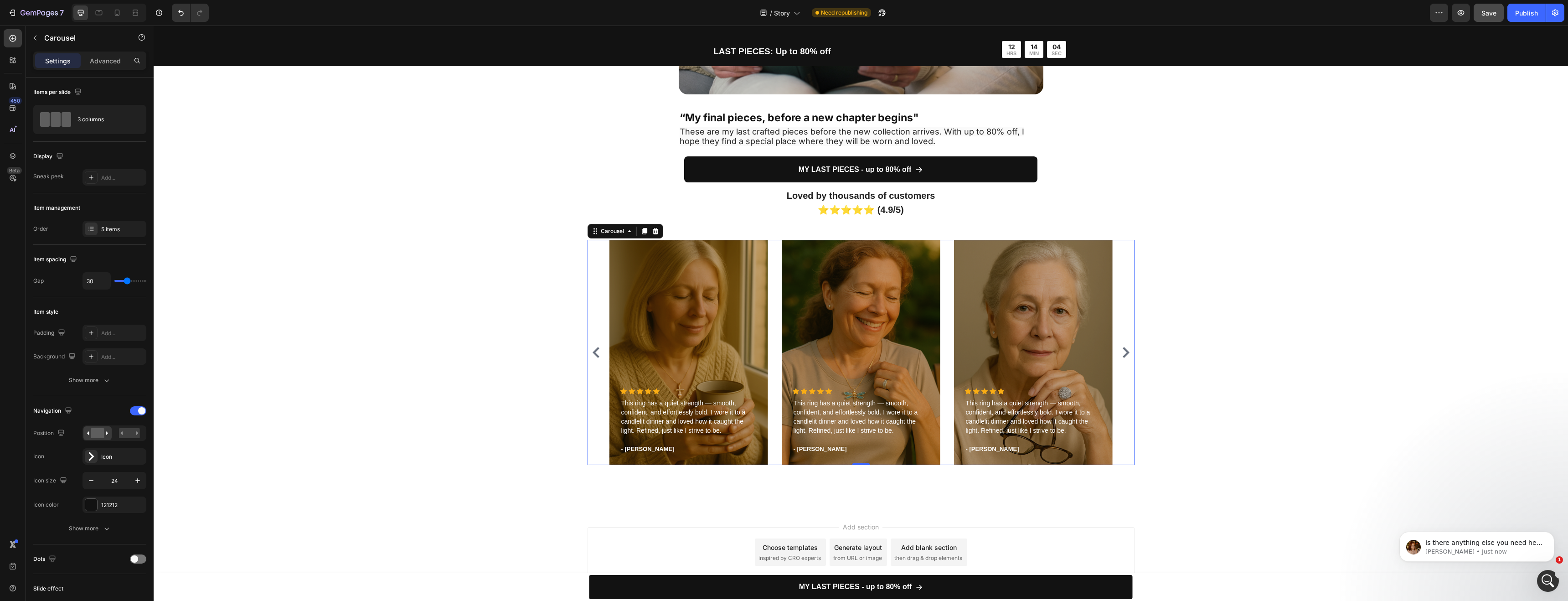
click at [596, 347] on icon "Carousel Back Arrow" at bounding box center [596, 353] width 11 height 11
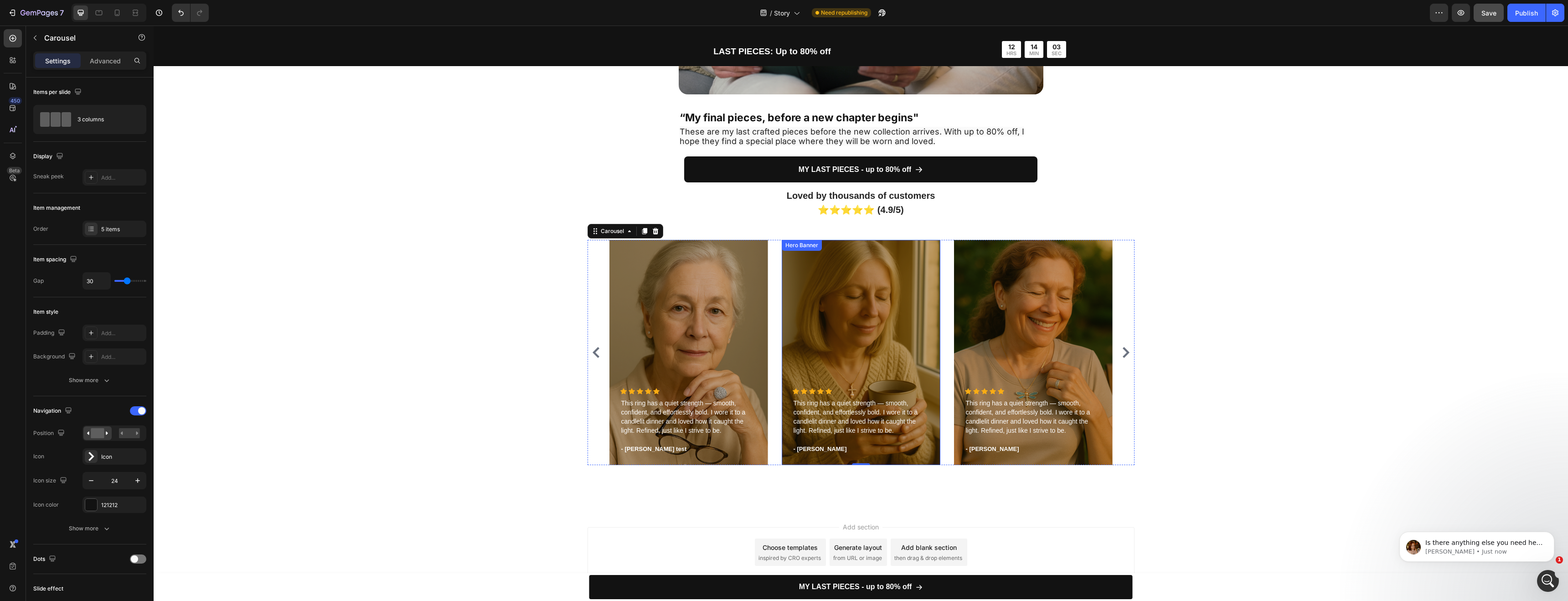
click at [870, 313] on div "Overlay" at bounding box center [861, 353] width 159 height 225
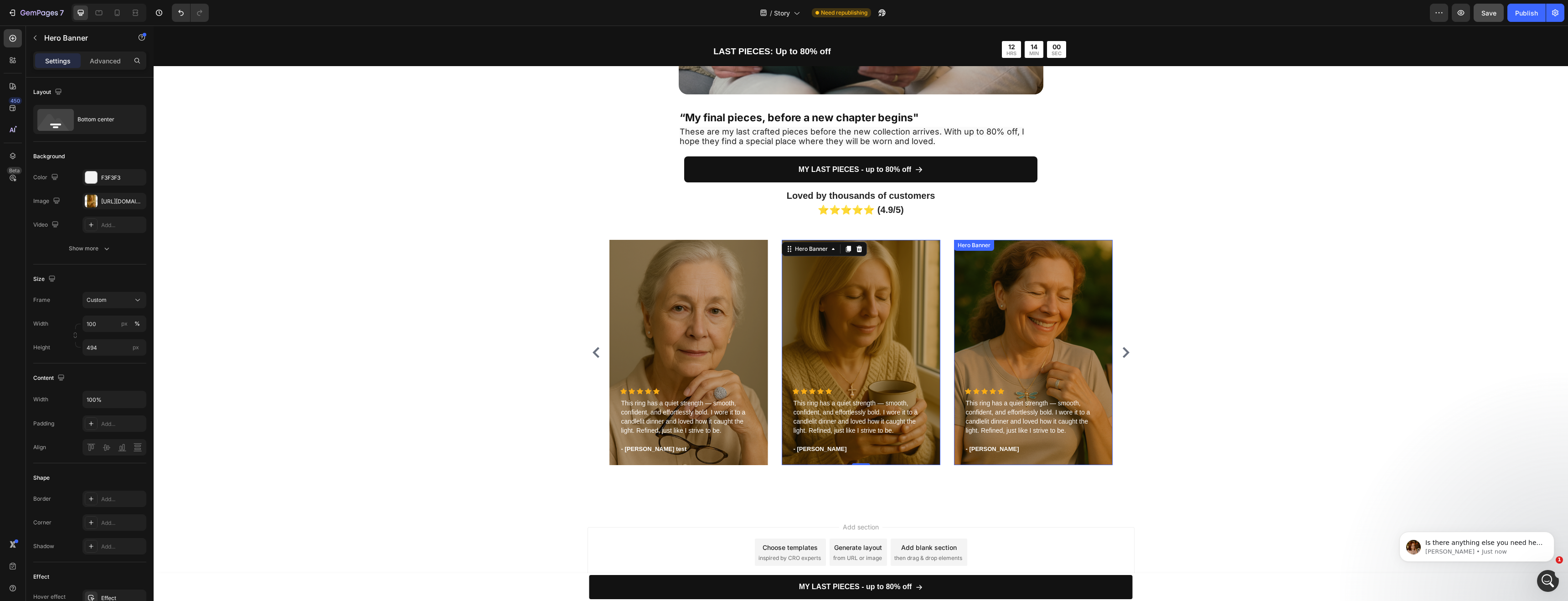
click at [1038, 314] on div "Overlay" at bounding box center [1033, 353] width 159 height 225
click at [107, 200] on div "https://cdn.shopify.com/s/files/1/0952/7771/1686/files/gempages_581196822068855…" at bounding box center [114, 201] width 26 height 8
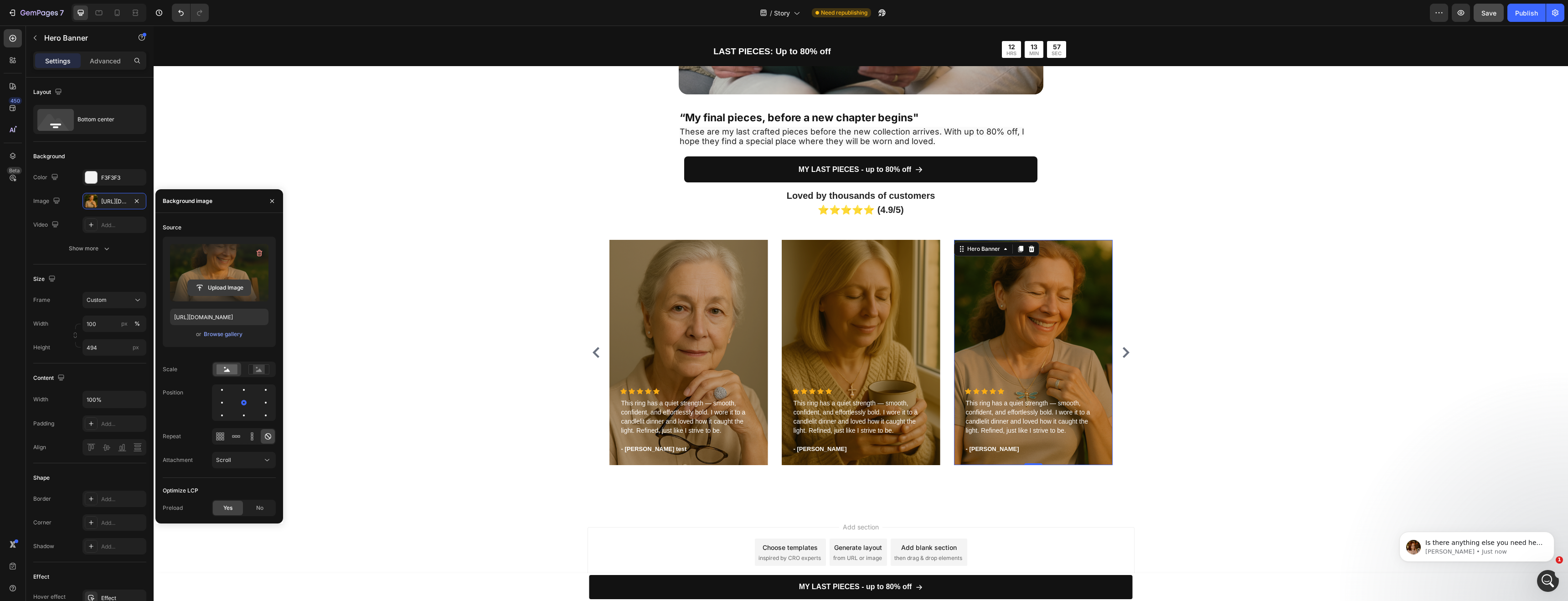
click at [228, 281] on input "file" at bounding box center [219, 287] width 63 height 15
type input "https://cdn.shopify.com/s/files/1/0952/7771/1686/files/gempages_581196822068855…"
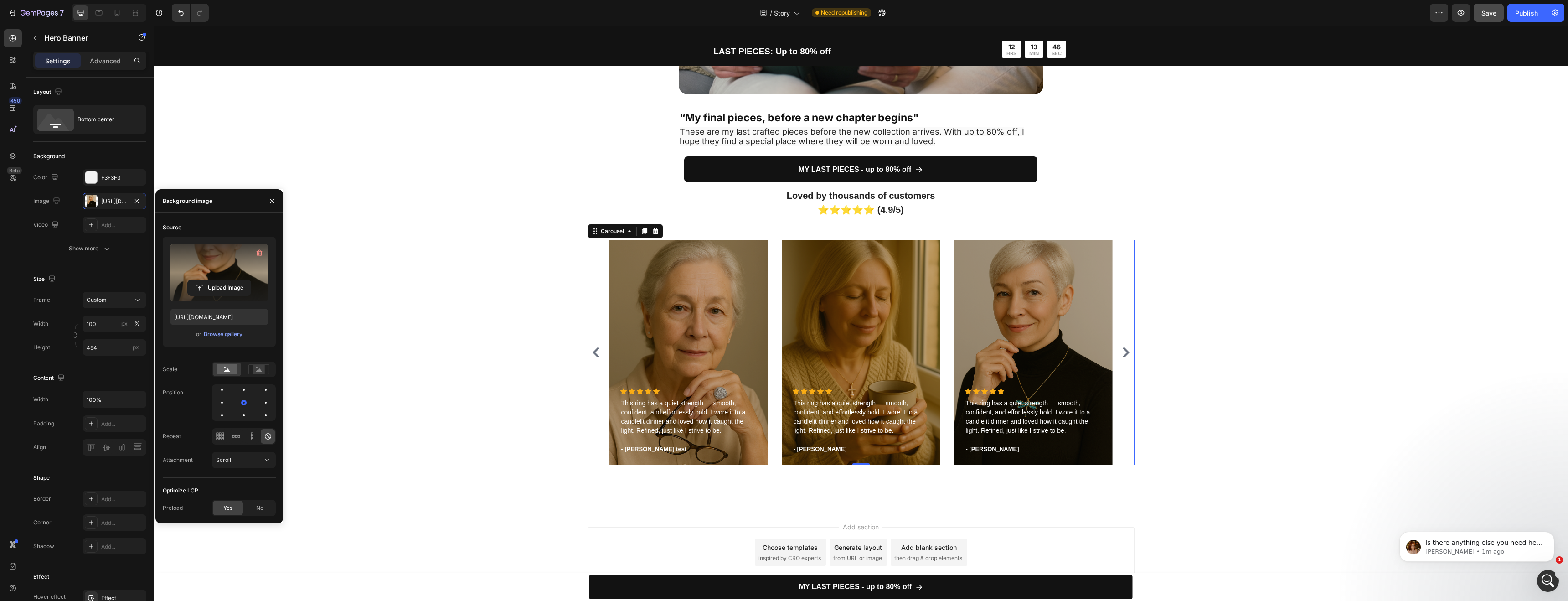
click at [1121, 349] on icon "Carousel Next Arrow" at bounding box center [1126, 353] width 11 height 11
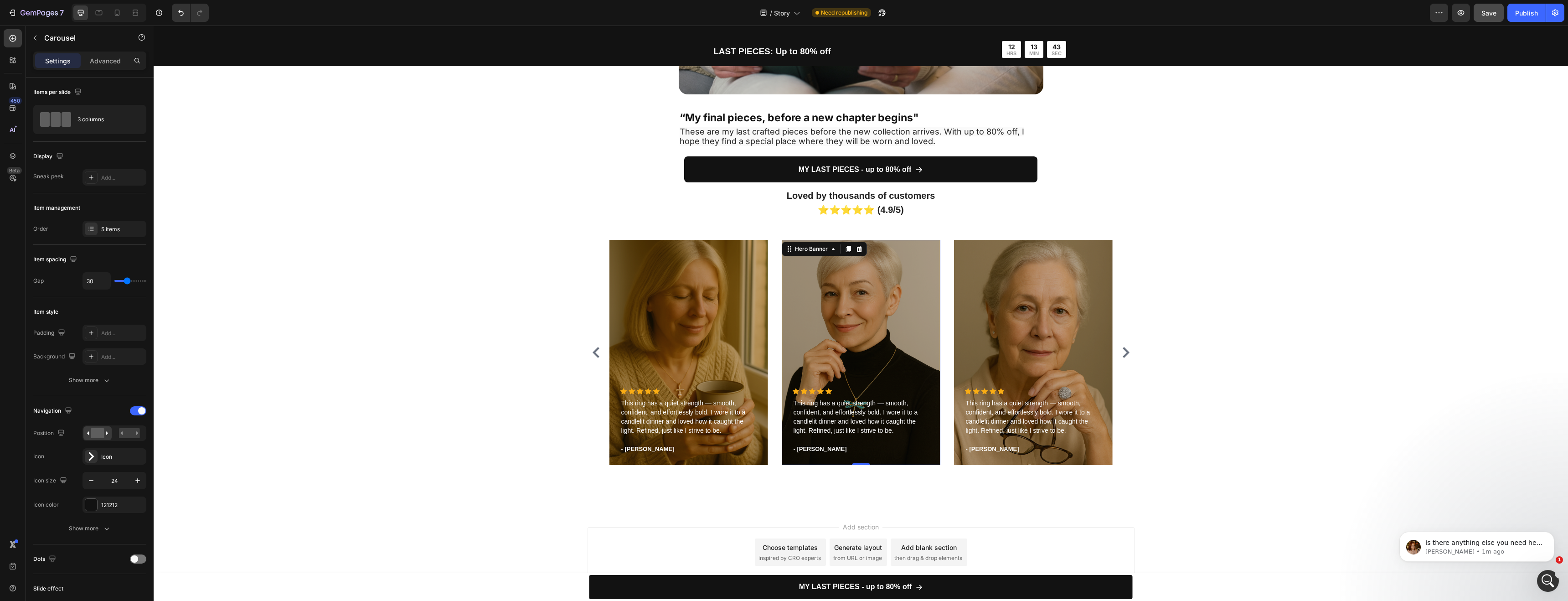
click at [906, 284] on div "Overlay" at bounding box center [861, 353] width 159 height 225
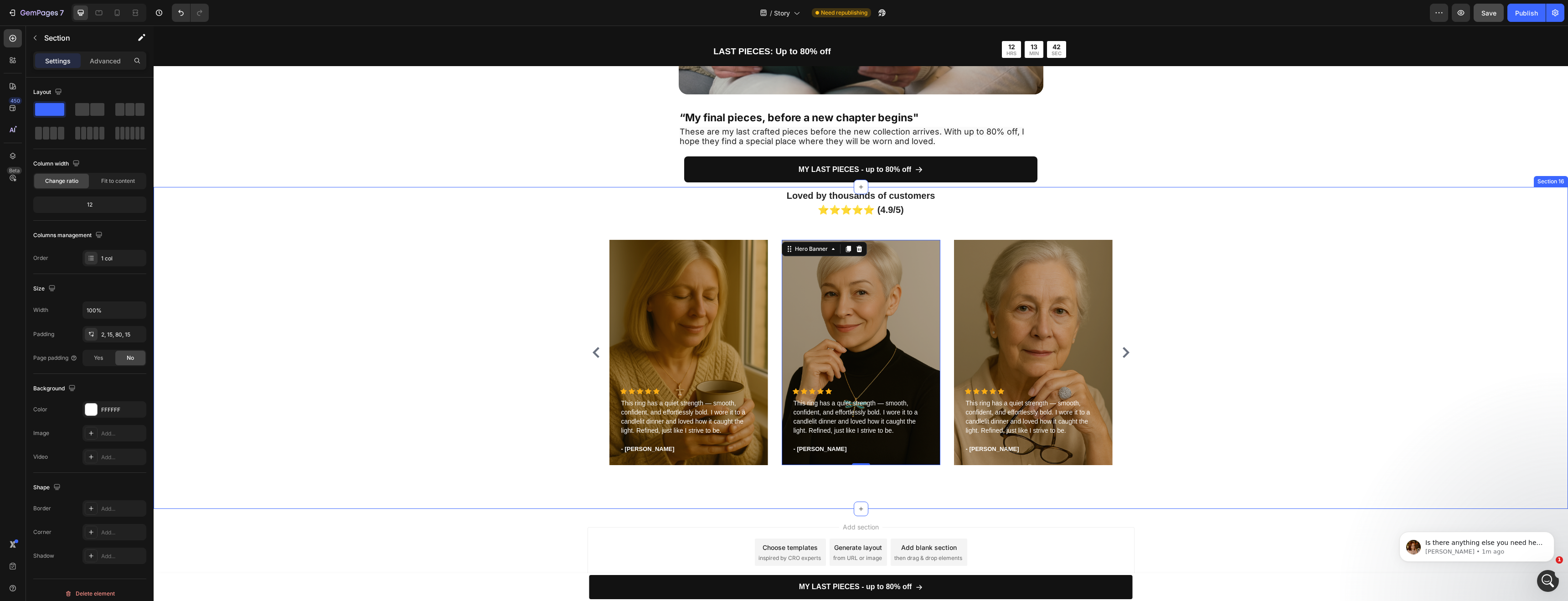
click at [1206, 308] on div "Loved by thousands of customers ⭐⭐⭐⭐⭐ (4.9/5) Heading Icon Icon Icon Icon Icon …" at bounding box center [861, 330] width 1401 height 284
click at [838, 298] on div "Overlay" at bounding box center [861, 353] width 159 height 225
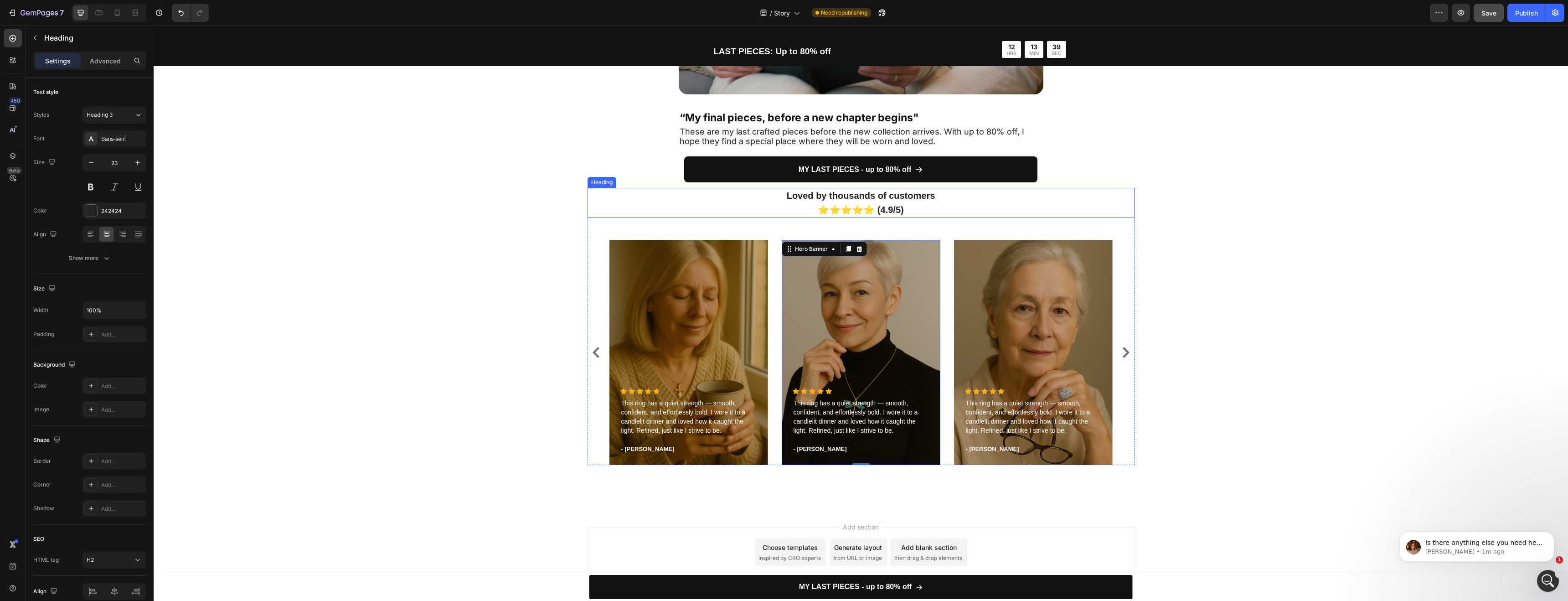
click at [1099, 212] on h2 "Loved by thousands of customers ⭐⭐⭐⭐⭐ (4.9/5)" at bounding box center [861, 203] width 547 height 30
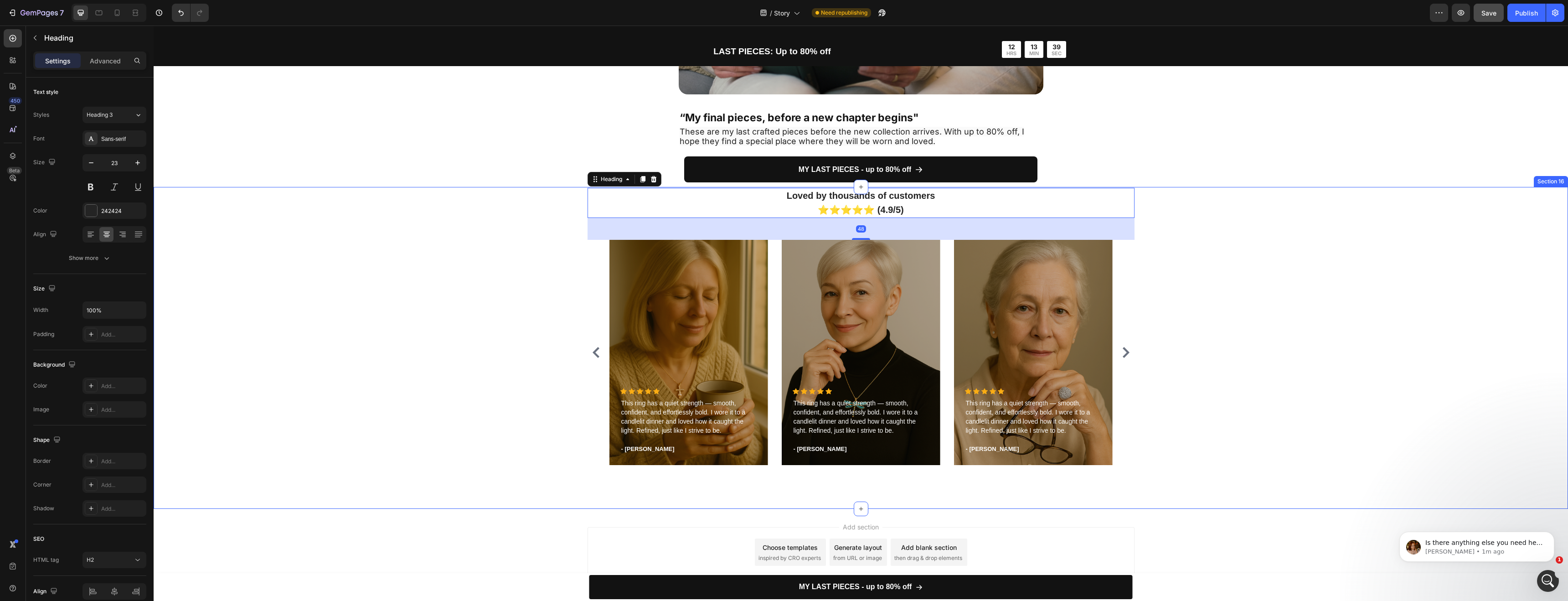
drag, startPoint x: 1399, startPoint y: 199, endPoint x: 1384, endPoint y: 200, distance: 15.0
click at [1398, 199] on div "Loved by thousands of customers ⭐⭐⭐⭐⭐ (4.9/5) Heading 48 Icon Icon Icon Icon Ic…" at bounding box center [861, 330] width 1401 height 284
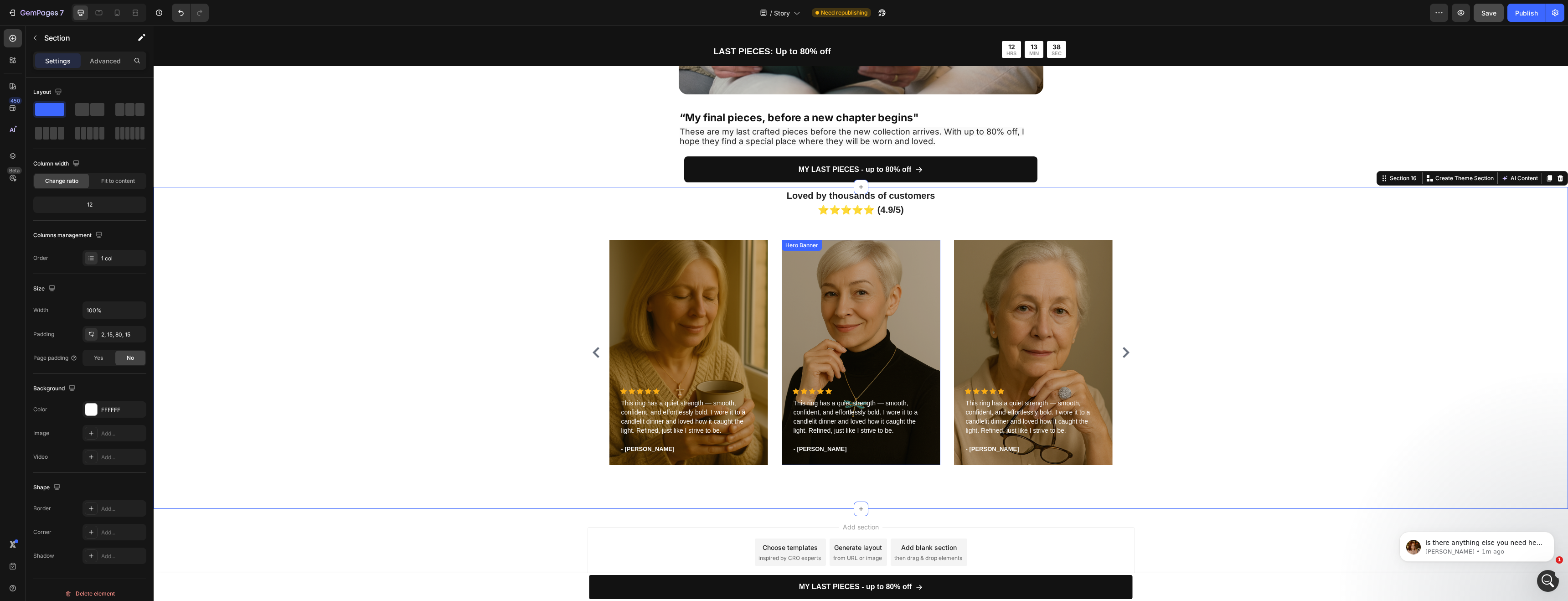
click at [833, 292] on div "Overlay" at bounding box center [861, 353] width 159 height 225
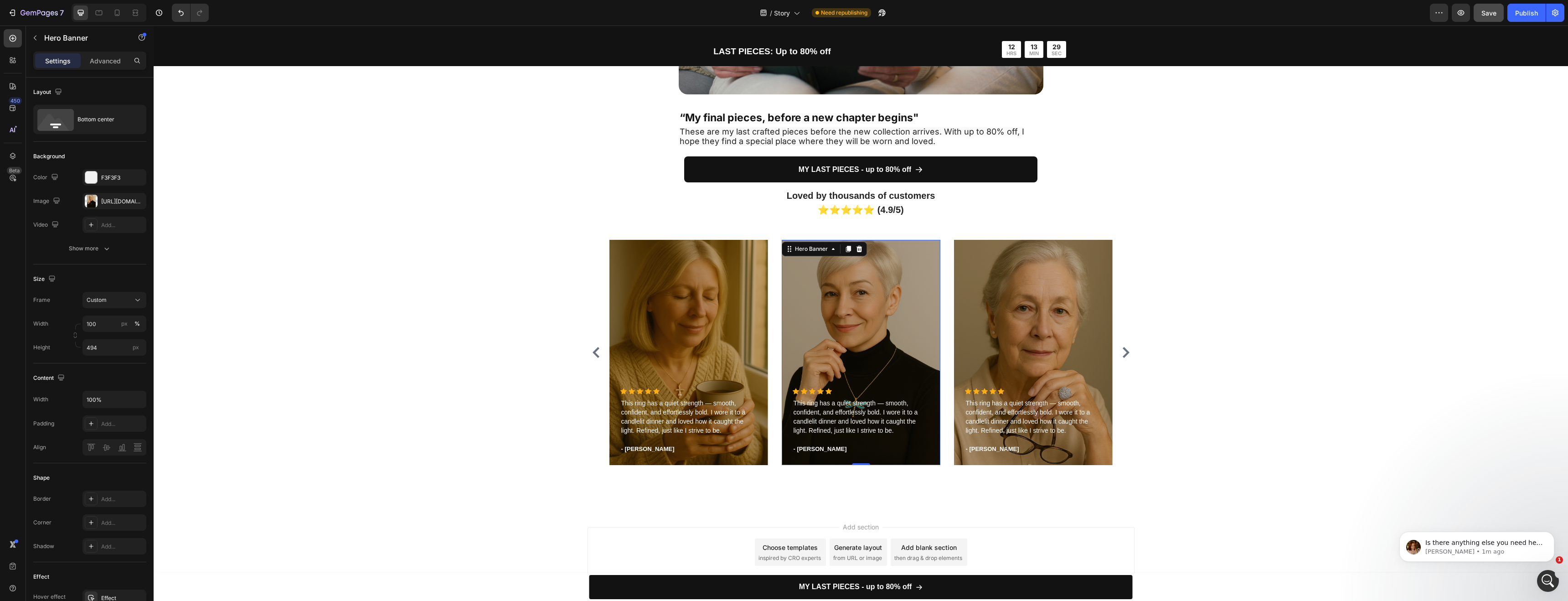
click at [810, 290] on div "Overlay" at bounding box center [861, 353] width 159 height 225
click at [856, 250] on icon at bounding box center [859, 249] width 7 height 7
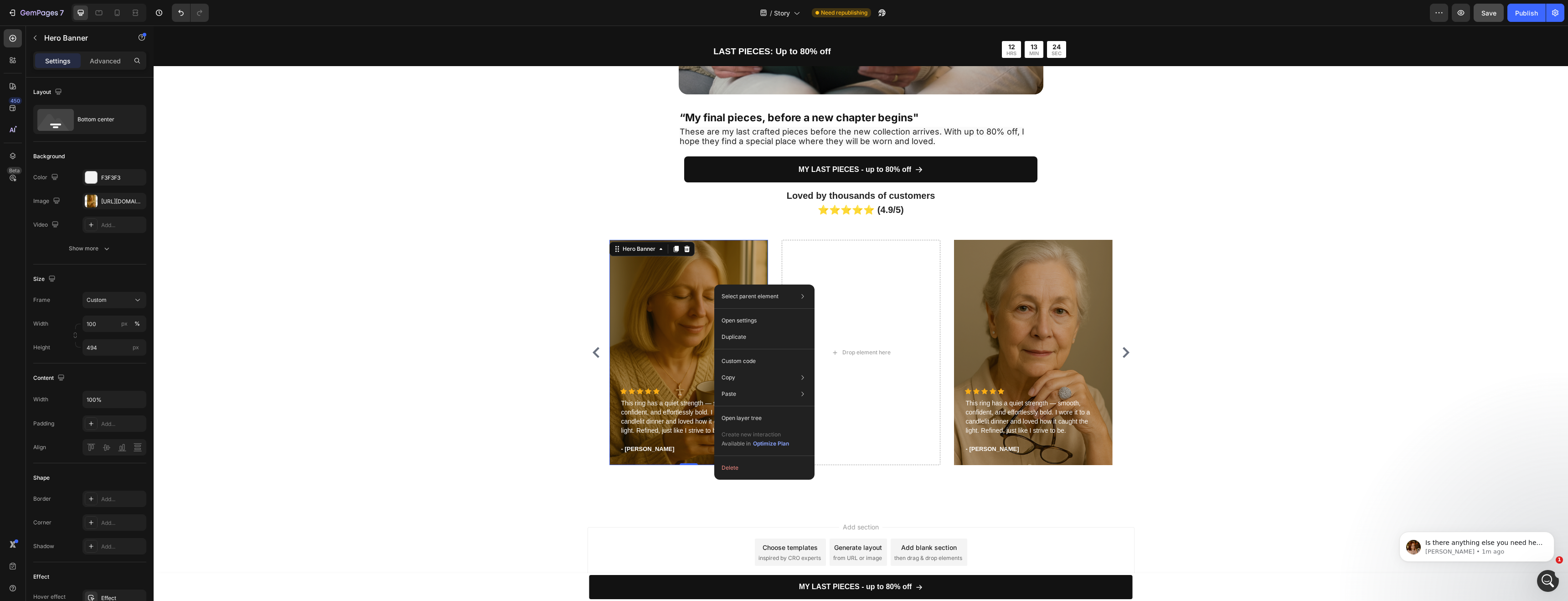
click at [673, 247] on icon at bounding box center [676, 249] width 5 height 6
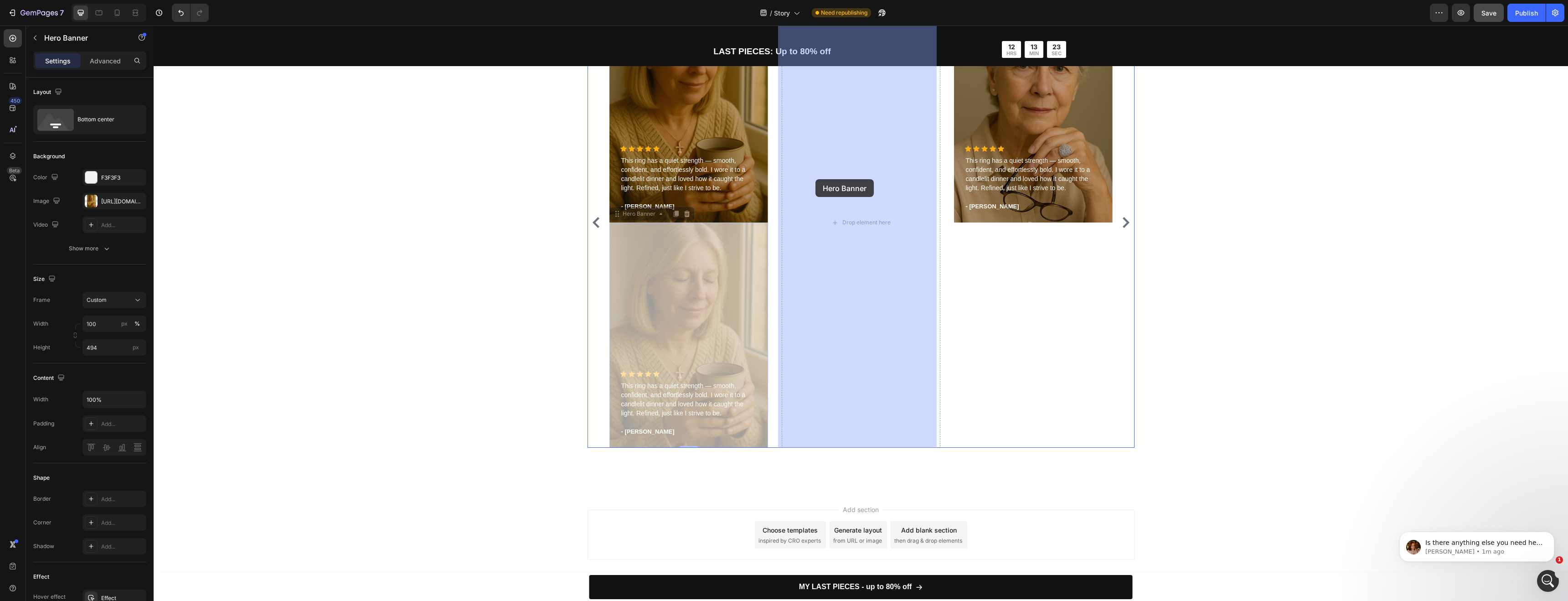
drag, startPoint x: 696, startPoint y: 292, endPoint x: 812, endPoint y: 186, distance: 157.1
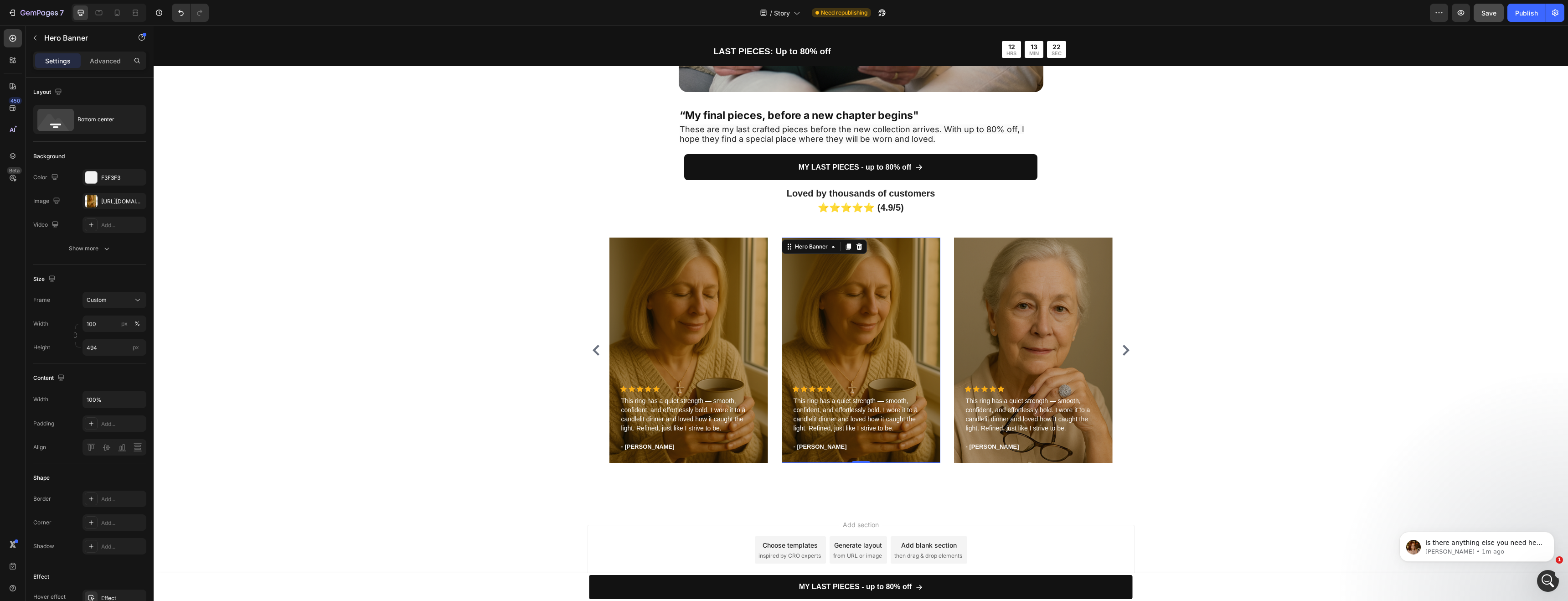
scroll to position [2517, 0]
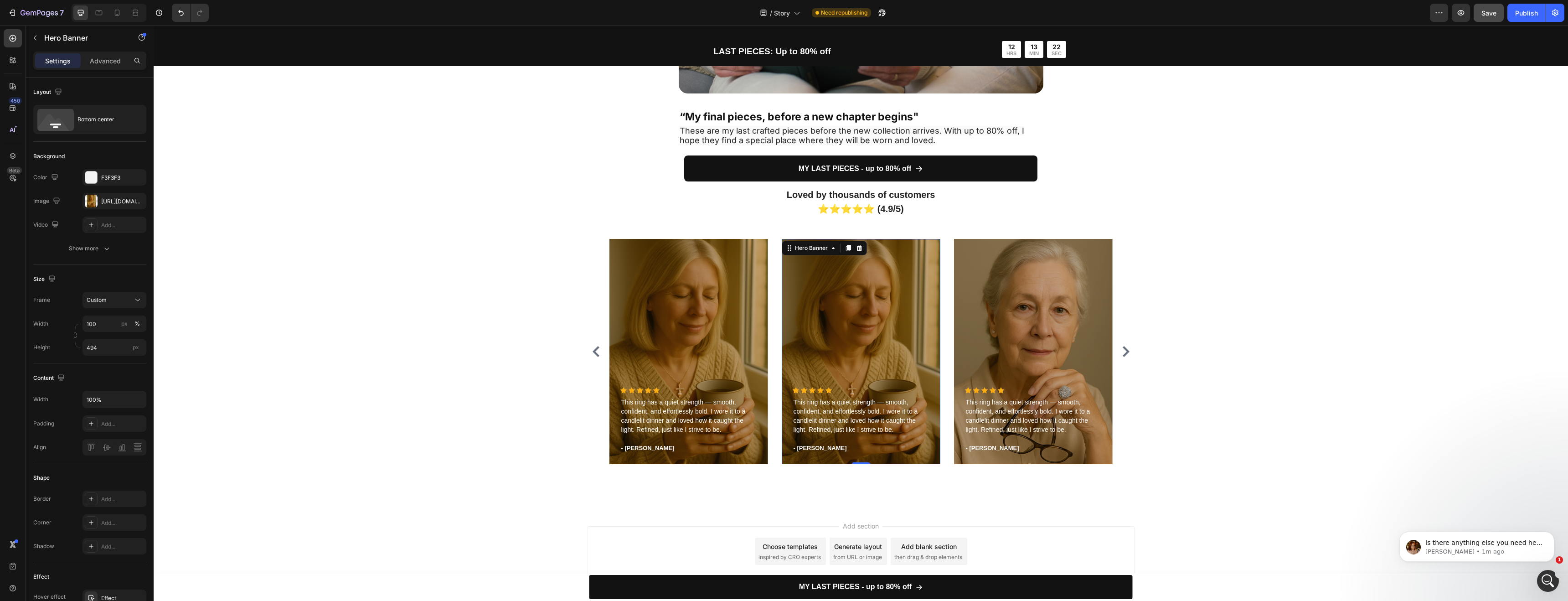
click at [858, 322] on div "Overlay" at bounding box center [861, 351] width 159 height 225
click at [106, 195] on div "https://cdn.shopify.com/s/files/1/0952/7771/1686/files/gempages_581196822068855…" at bounding box center [114, 201] width 64 height 16
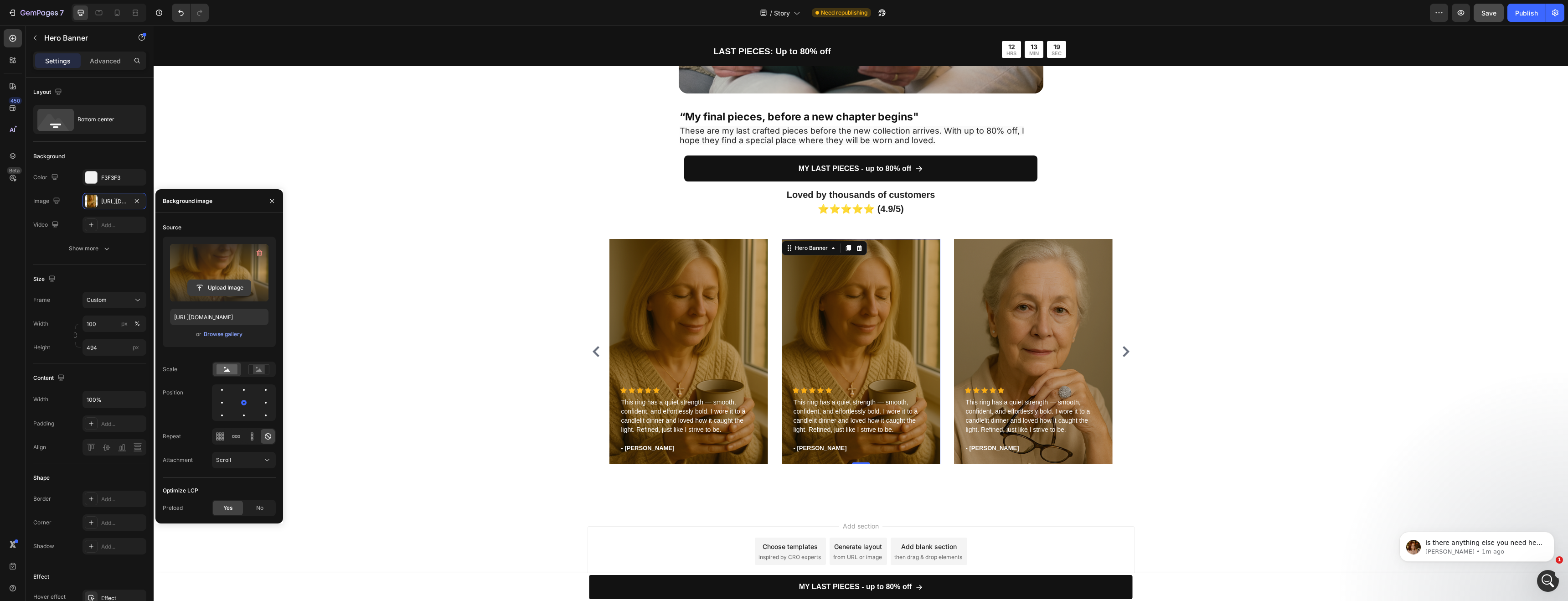
click at [217, 284] on input "file" at bounding box center [219, 287] width 63 height 15
type input "https://cdn.shopify.com/s/files/1/0952/7771/1686/files/gempages_581196822068855…"
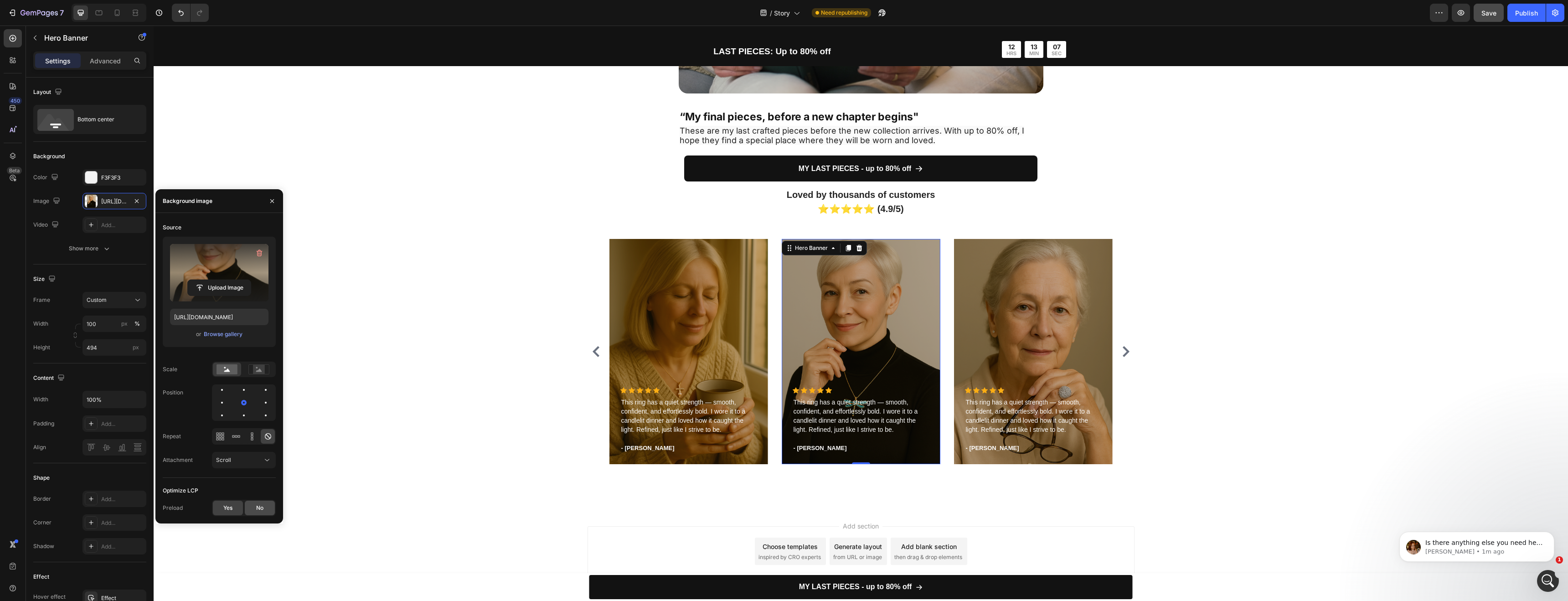
click at [251, 508] on div "No" at bounding box center [259, 508] width 30 height 15
click at [224, 508] on span "Yes" at bounding box center [228, 507] width 9 height 8
click at [249, 505] on div "No" at bounding box center [259, 508] width 30 height 15
click at [223, 507] on span "Yes" at bounding box center [228, 507] width 9 height 8
click at [360, 363] on div "Loved by thousands of customers ⭐⭐⭐⭐⭐ (4.9/5) Heading Icon Icon Icon Icon Icon …" at bounding box center [861, 329] width 1401 height 284
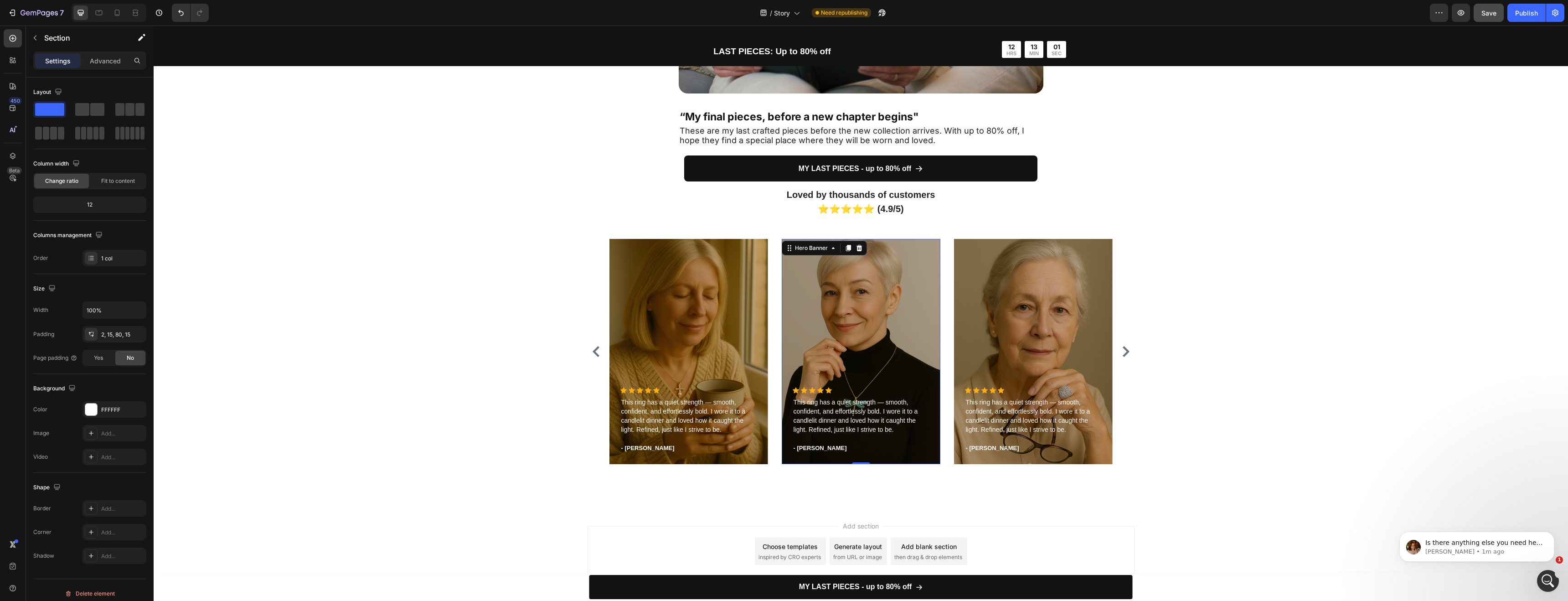
click at [855, 284] on div "Overlay" at bounding box center [861, 351] width 159 height 225
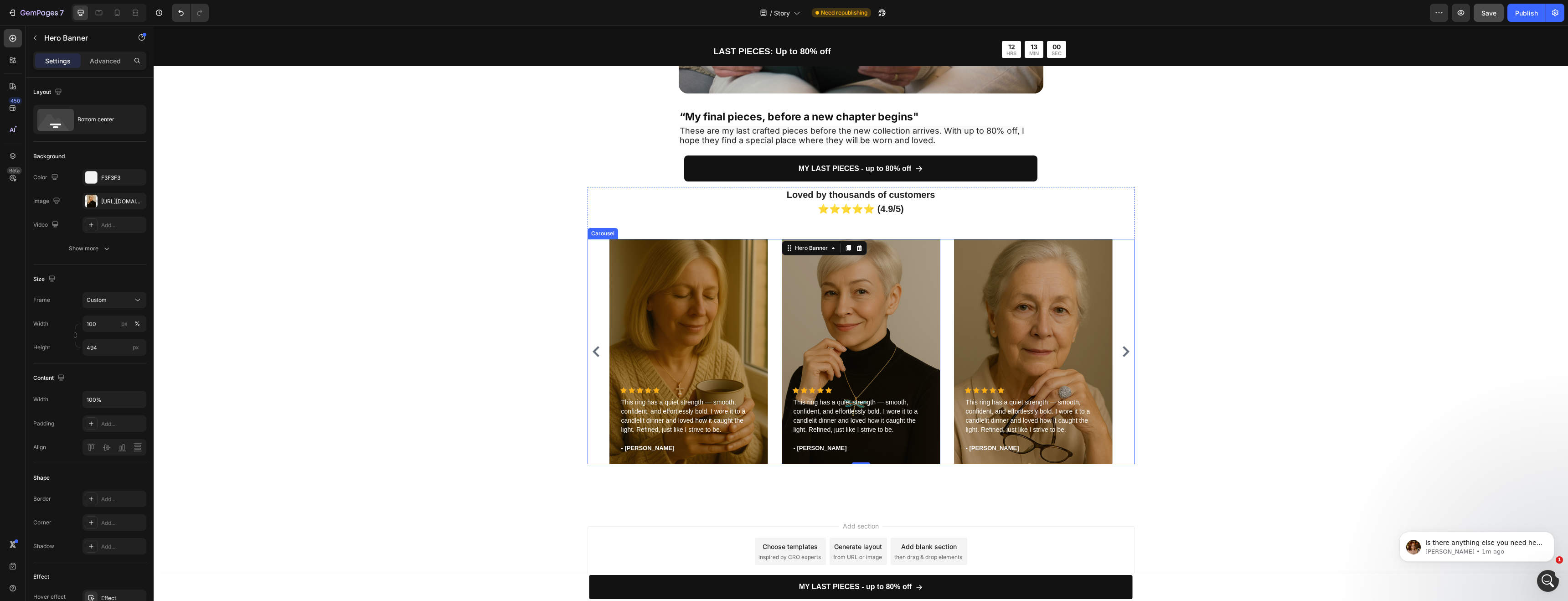
click at [594, 350] on icon "Carousel Back Arrow" at bounding box center [596, 351] width 11 height 11
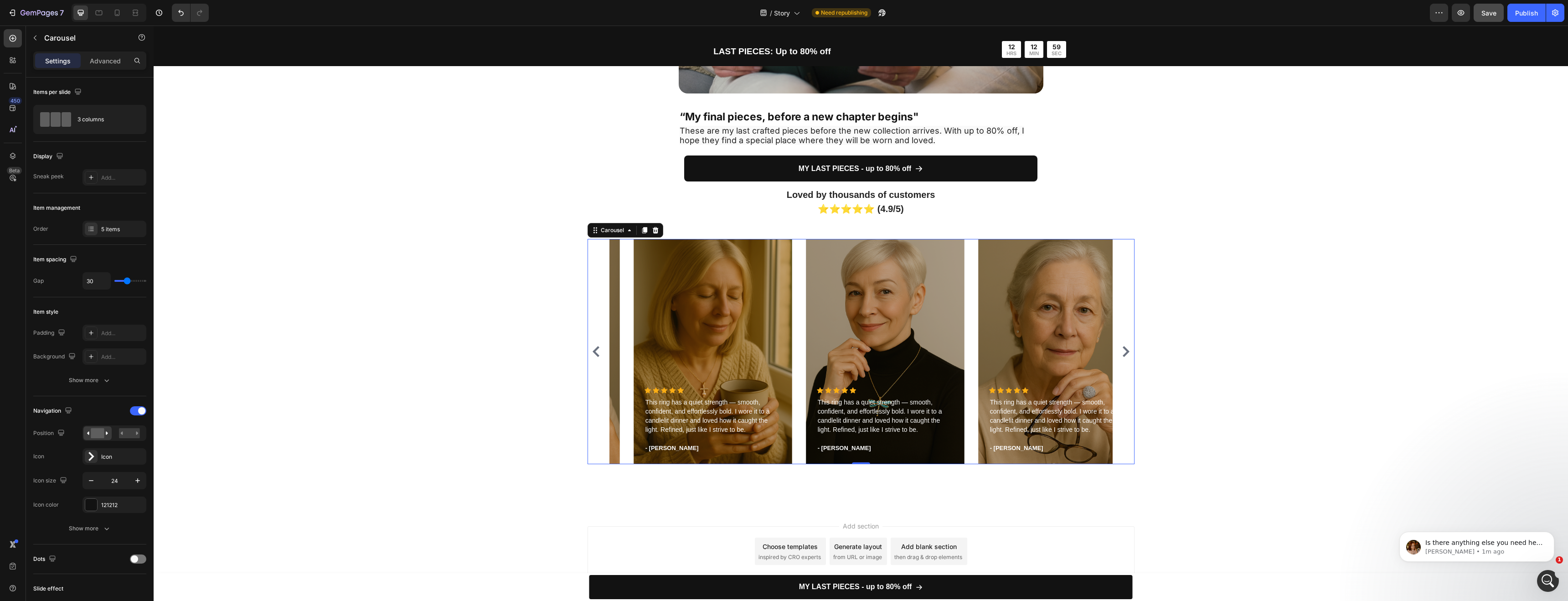
click at [594, 350] on icon "Carousel Back Arrow" at bounding box center [596, 351] width 11 height 11
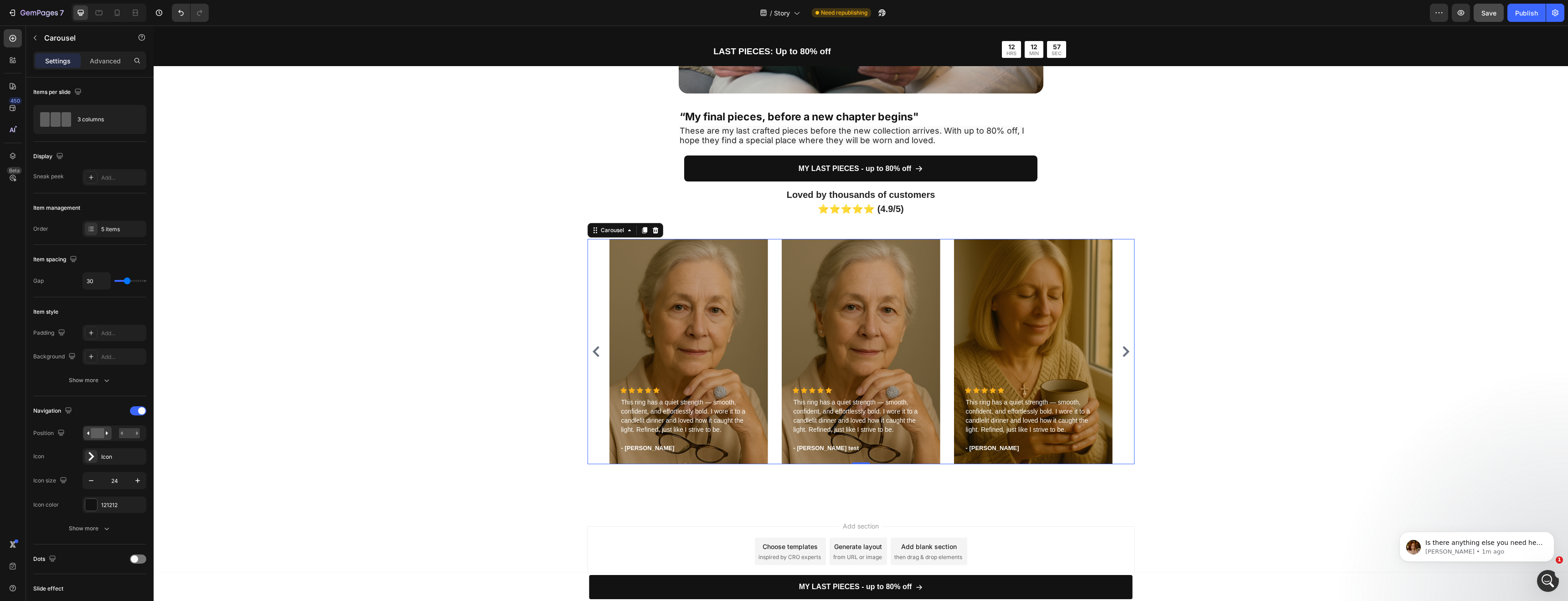
click at [1127, 350] on icon "Carousel Next Arrow" at bounding box center [1126, 351] width 11 height 11
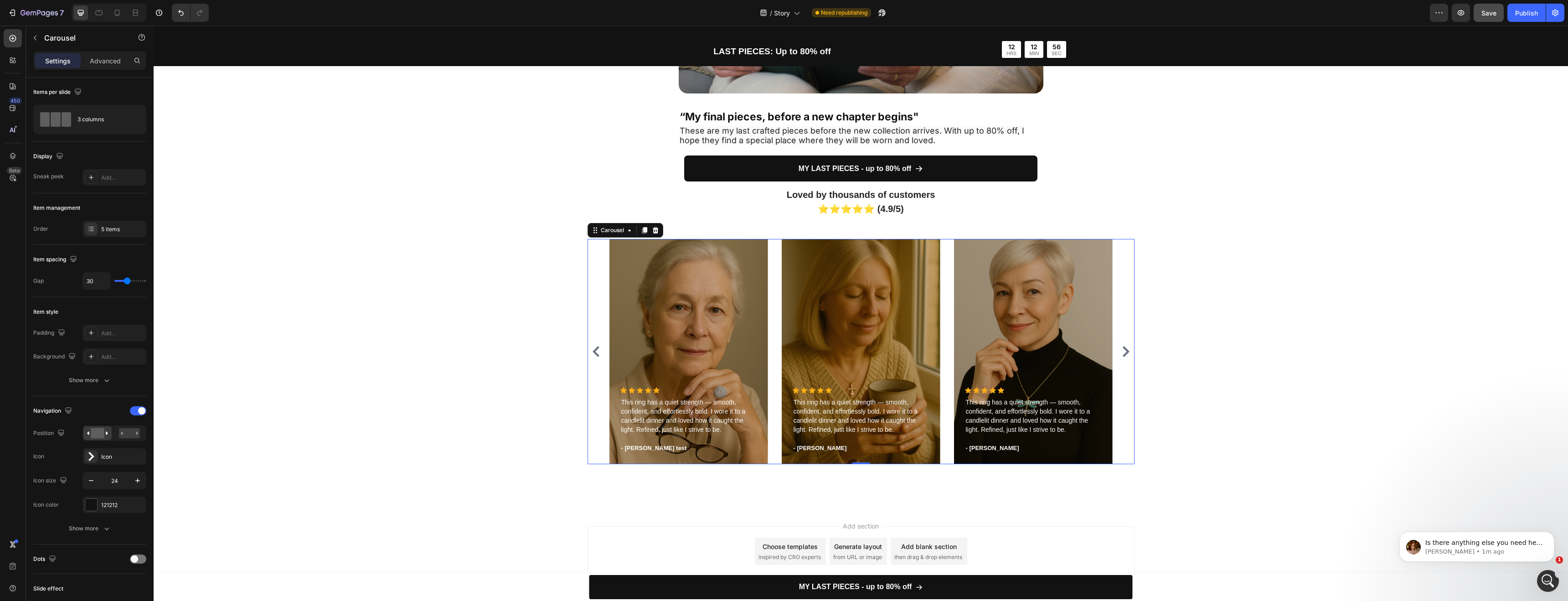
click at [1126, 349] on icon "Carousel Next Arrow" at bounding box center [1126, 351] width 11 height 11
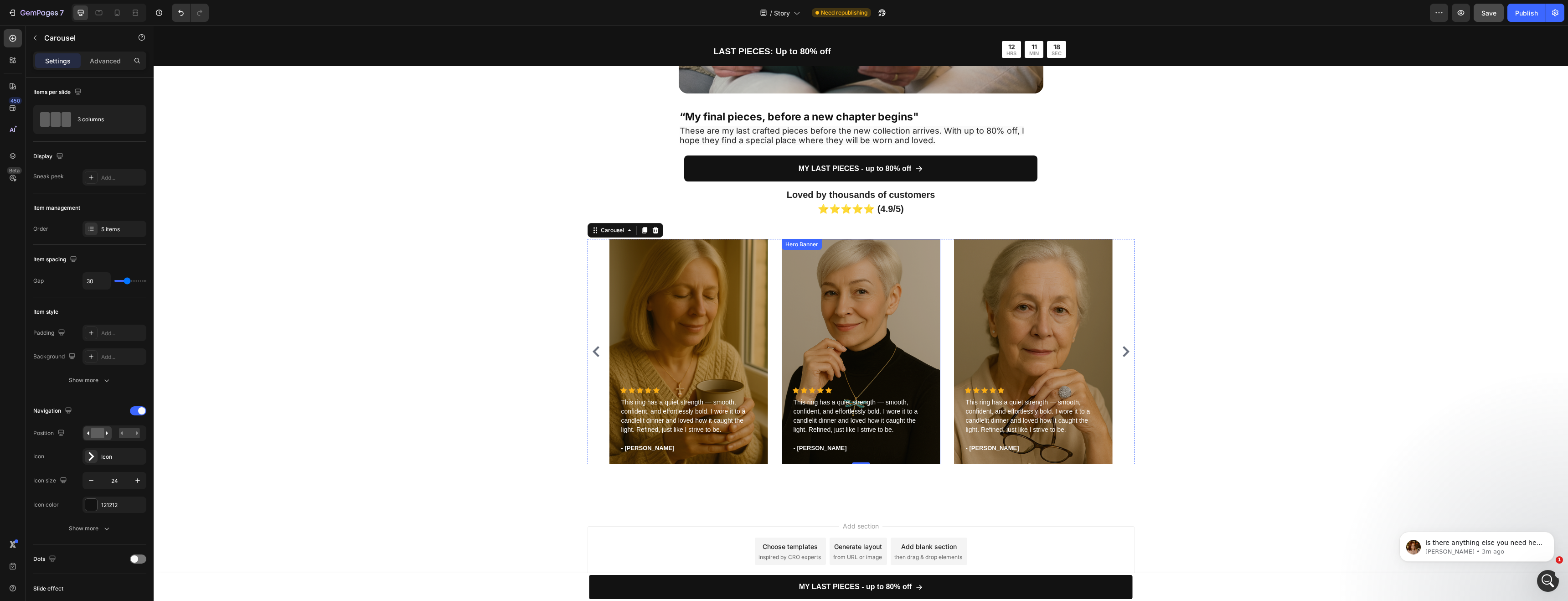
click at [785, 331] on div "Overlay" at bounding box center [861, 351] width 159 height 225
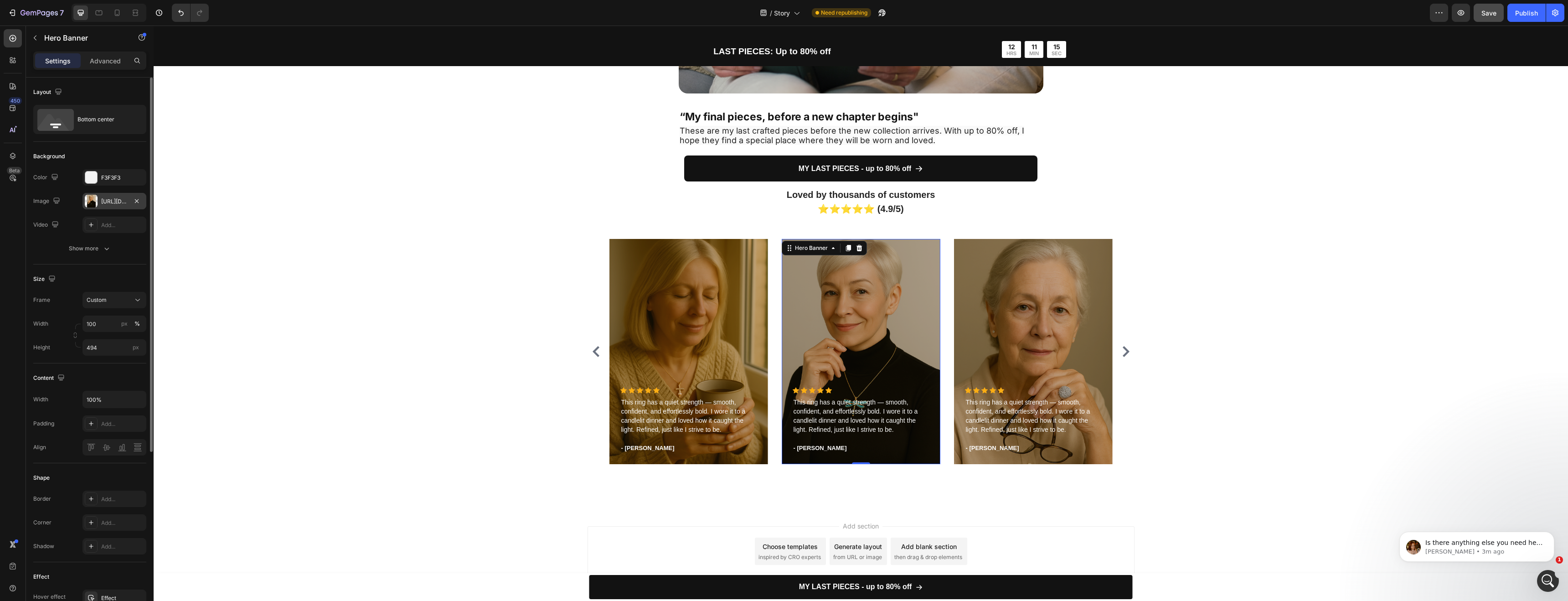
click at [122, 200] on div "https://cdn.shopify.com/s/files/1/0952/7771/1686/files/gempages_581196822068855…" at bounding box center [114, 201] width 26 height 8
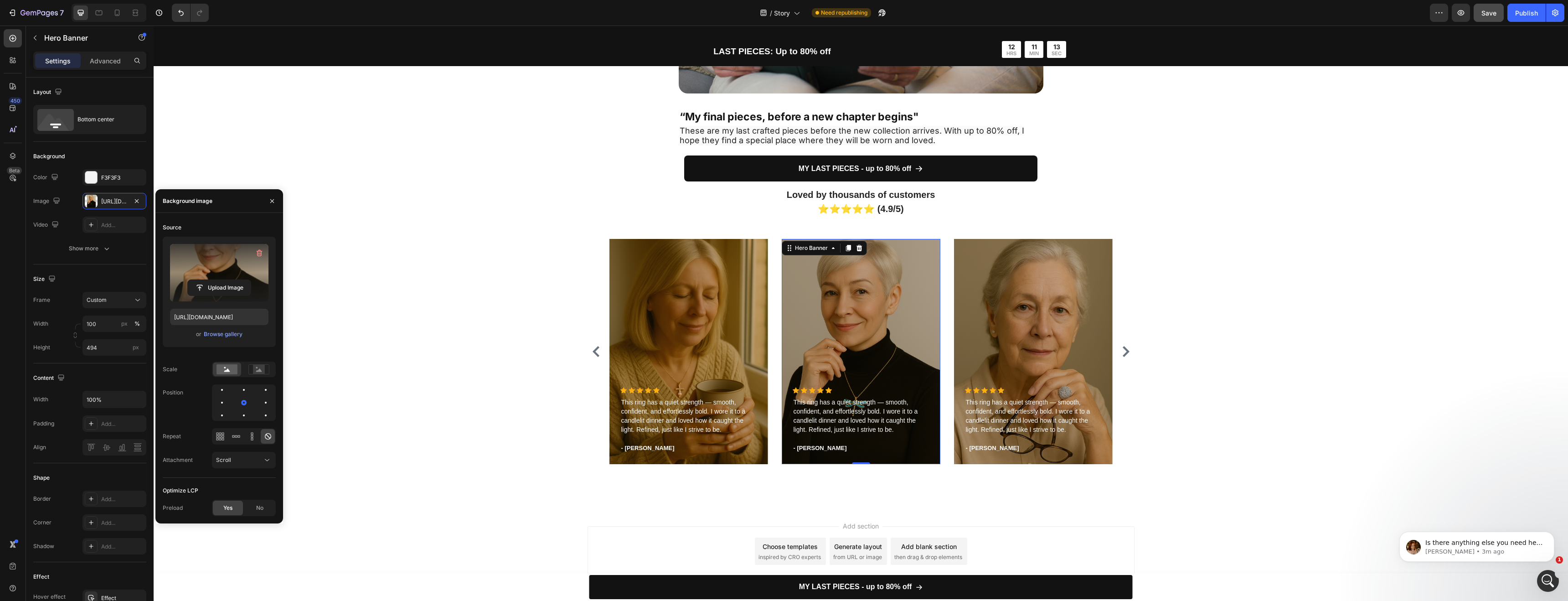
click at [250, 262] on label at bounding box center [219, 273] width 99 height 57
click at [250, 280] on input "file" at bounding box center [219, 287] width 63 height 15
type input "https://cdn.shopify.com/s/files/1/0952/7771/1686/files/gempages_581196822068855…"
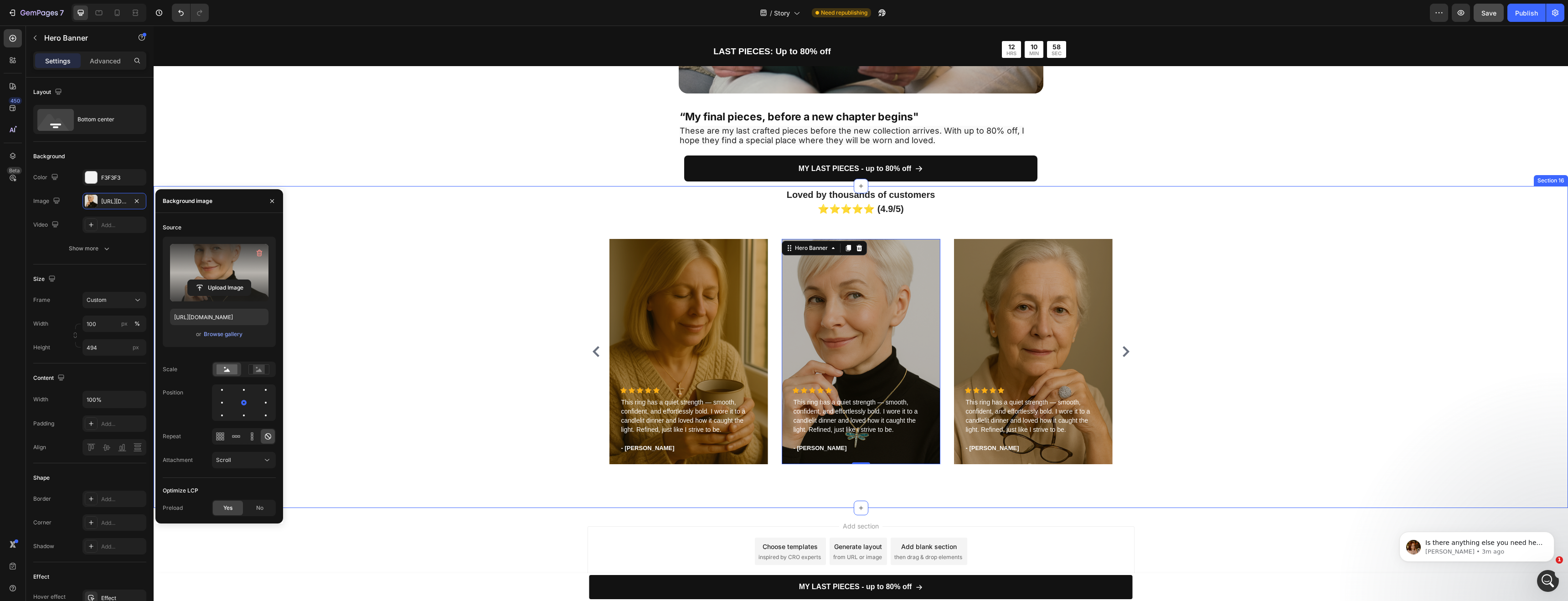
click at [431, 231] on div "Loved by thousands of customers ⭐⭐⭐⭐⭐ (4.9/5) Heading Icon Icon Icon Icon Icon …" at bounding box center [861, 329] width 1401 height 284
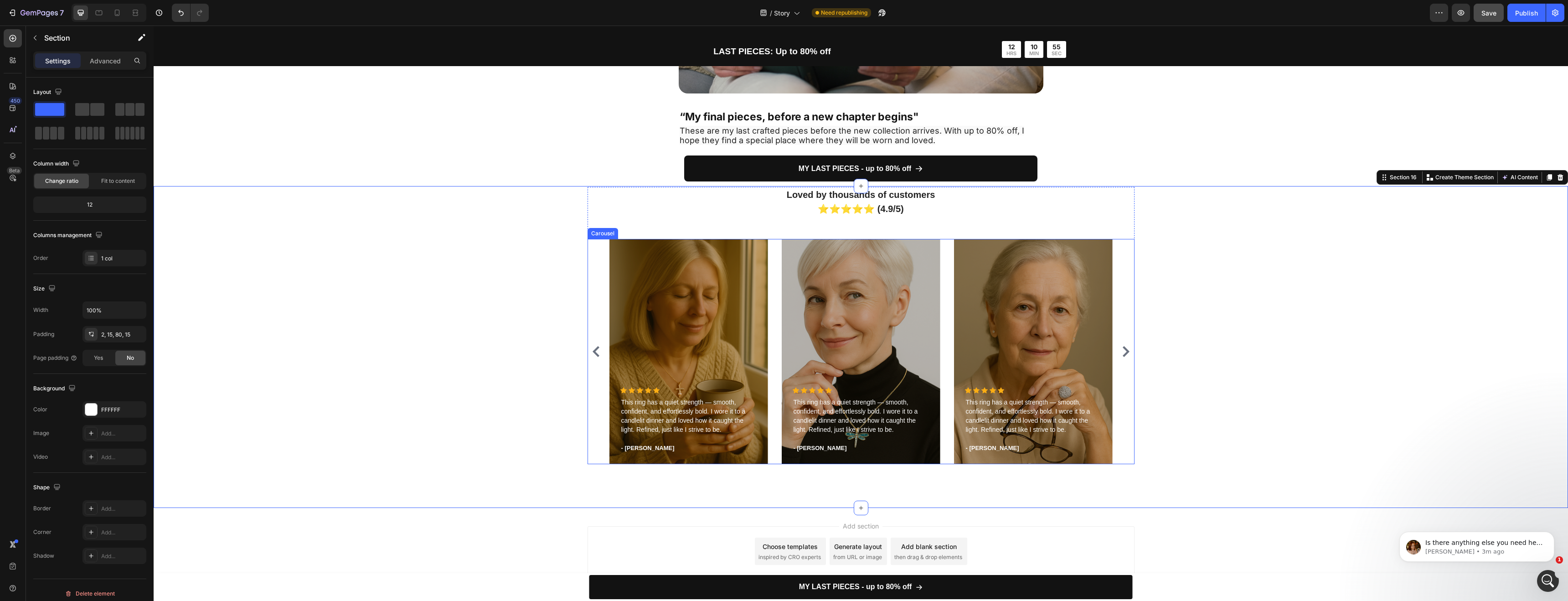
click at [593, 346] on icon "Carousel Back Arrow" at bounding box center [596, 351] width 11 height 11
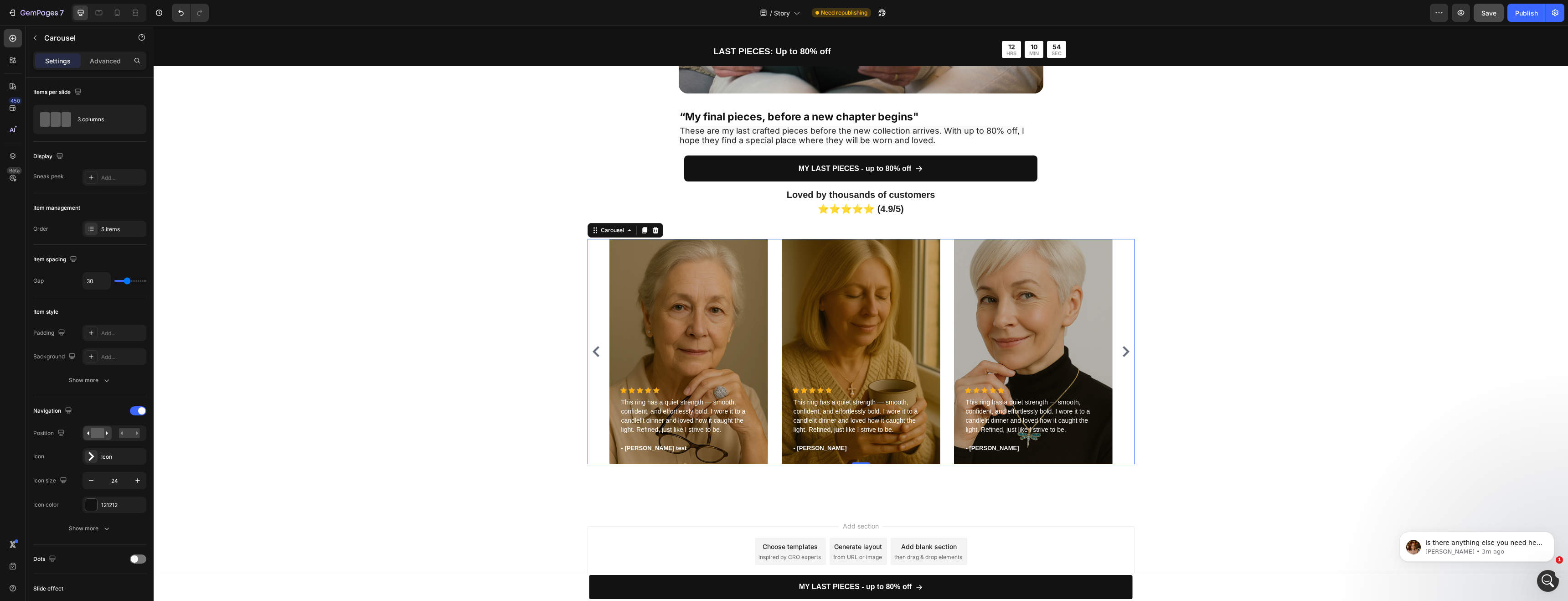
click at [593, 346] on icon "Carousel Back Arrow" at bounding box center [596, 351] width 11 height 11
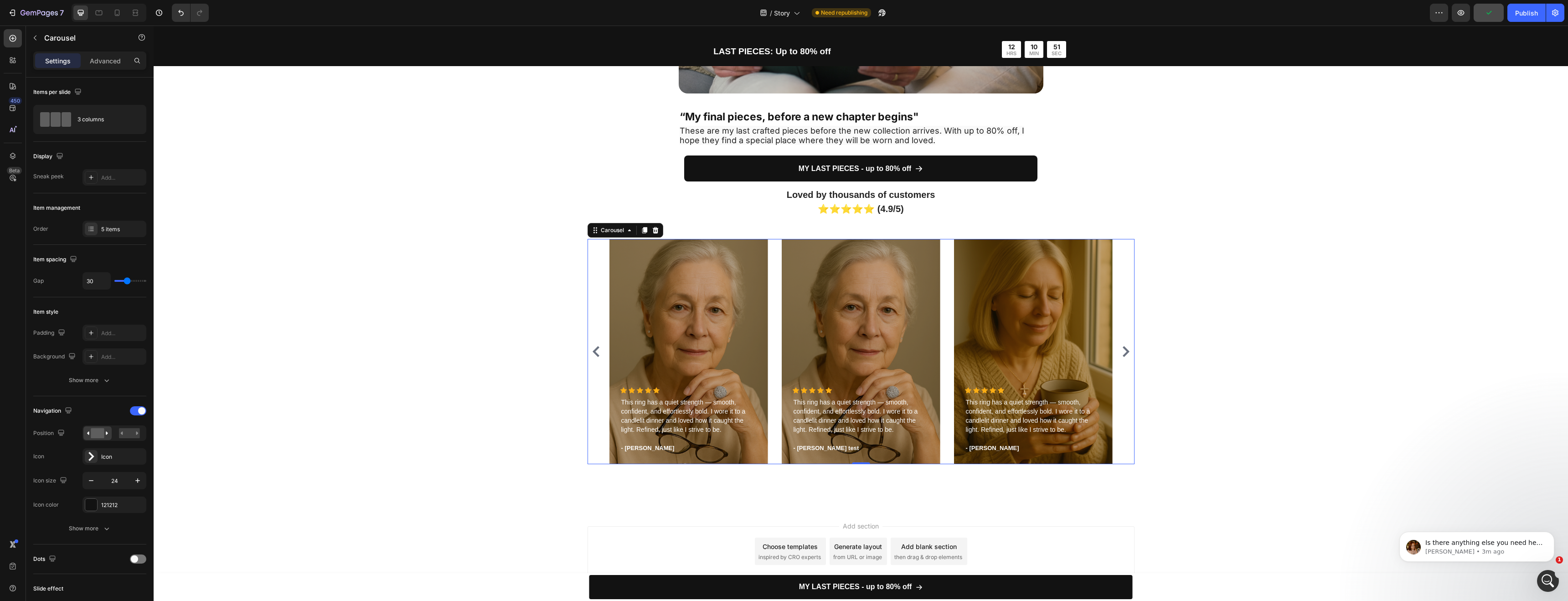
click at [1125, 351] on icon "Carousel Next Arrow" at bounding box center [1125, 351] width 7 height 11
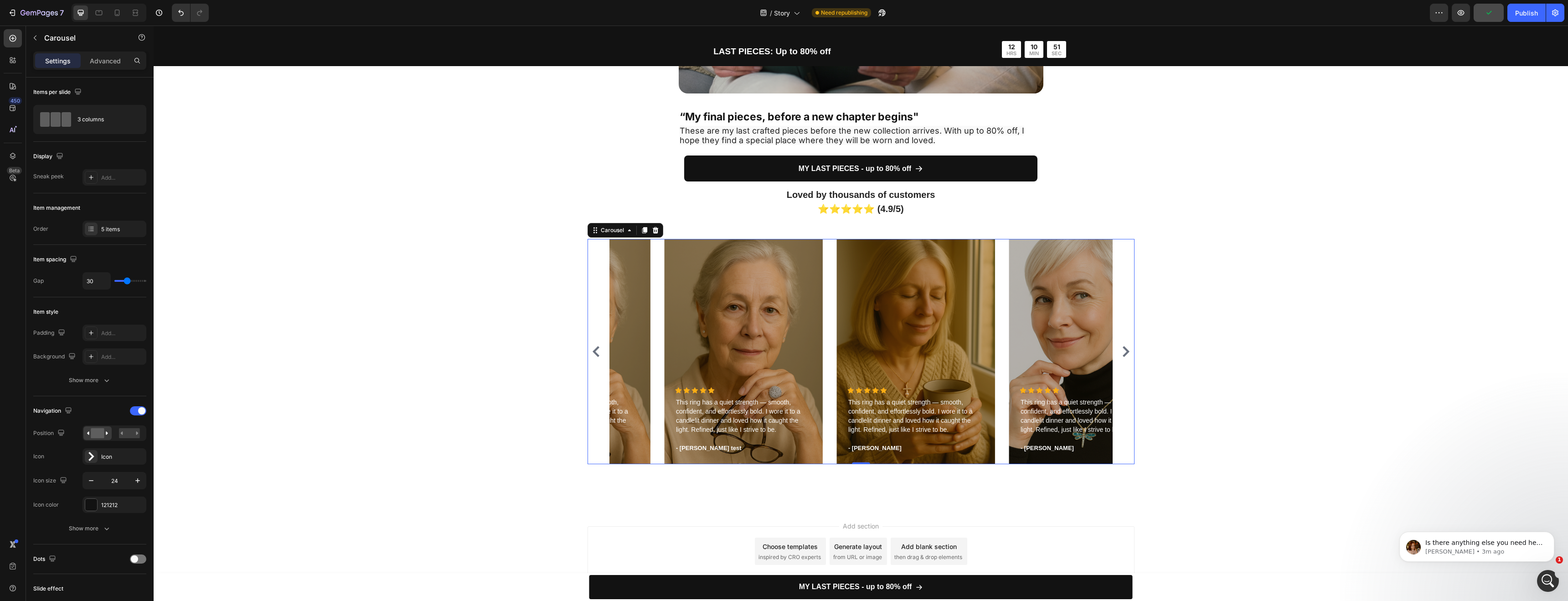
click at [1124, 350] on icon "Carousel Next Arrow" at bounding box center [1125, 351] width 7 height 11
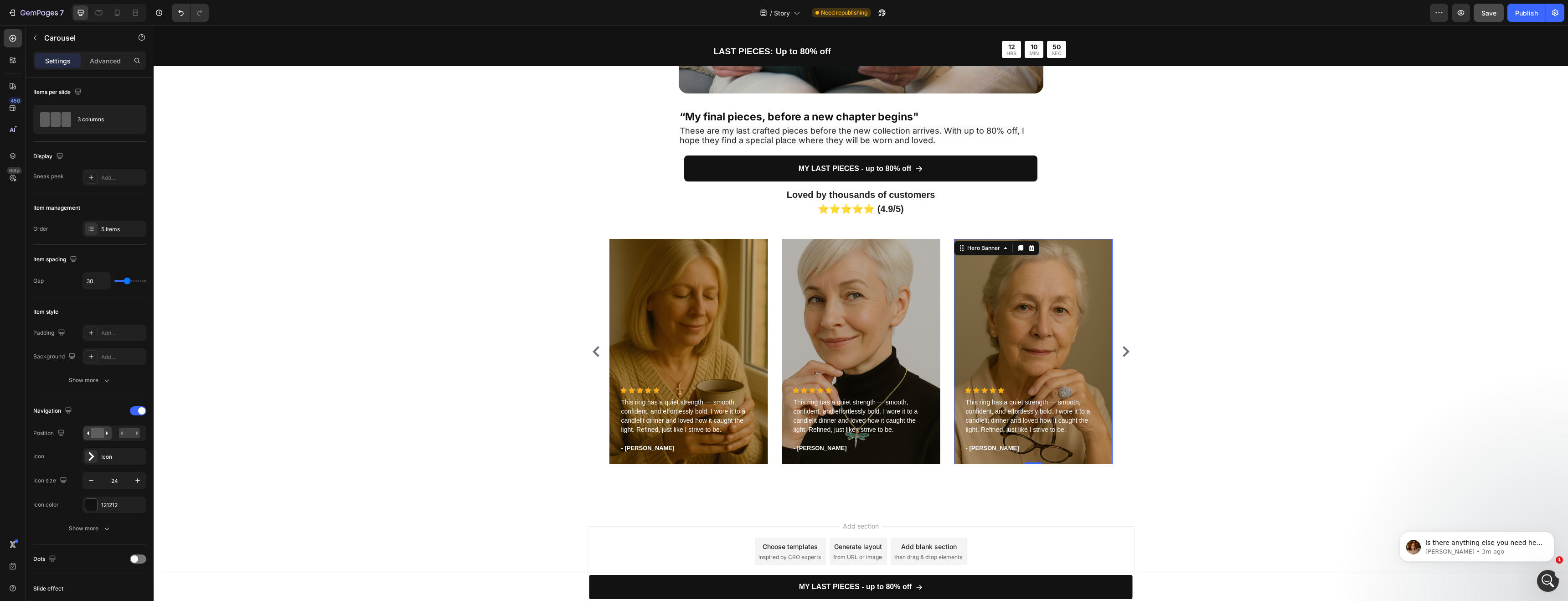
click at [1045, 326] on div "Overlay" at bounding box center [1033, 351] width 159 height 225
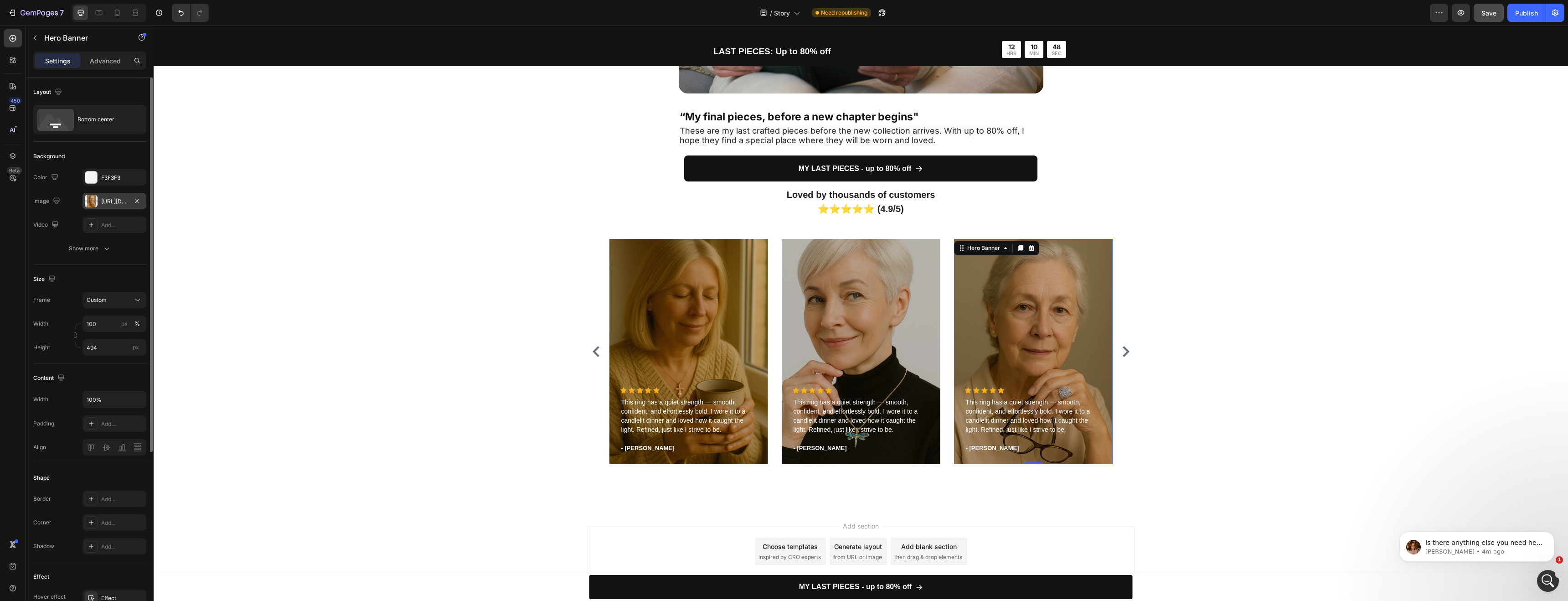
click at [119, 203] on div "https://cdn.shopify.com/s/files/1/0952/7771/1686/files/gempages_581196822068855…" at bounding box center [114, 201] width 26 height 8
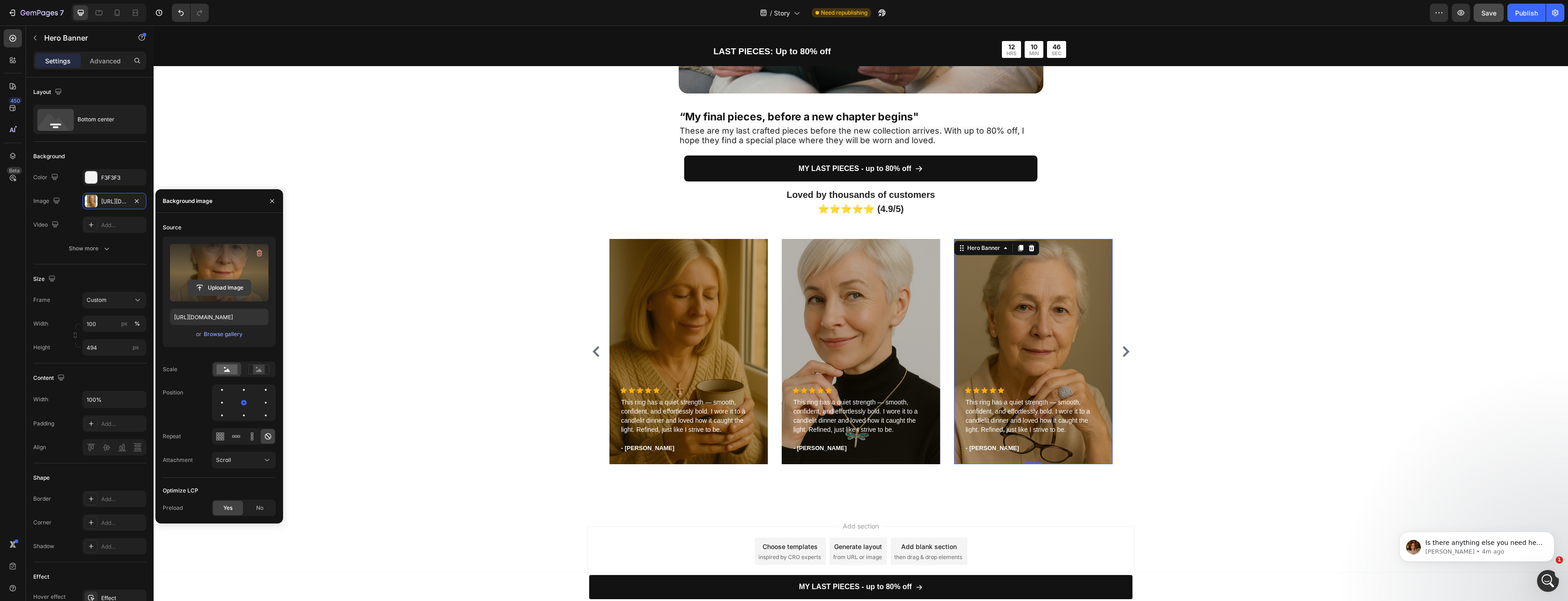
click at [222, 280] on input "file" at bounding box center [219, 287] width 63 height 15
type input "[URL][DOMAIN_NAME]"
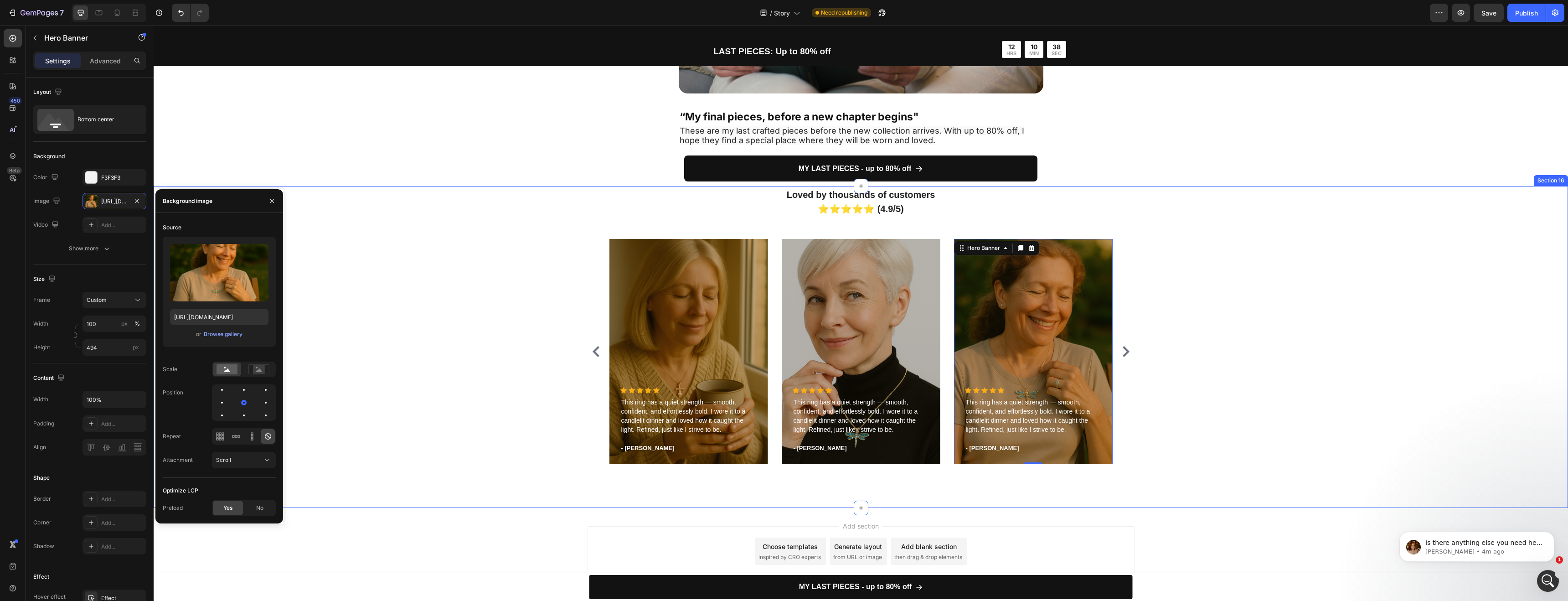
click at [1134, 360] on div "Loved by thousands of customers ⭐⭐⭐⭐⭐ (4.9/5) Heading Icon Icon Icon Icon Icon …" at bounding box center [861, 329] width 1401 height 284
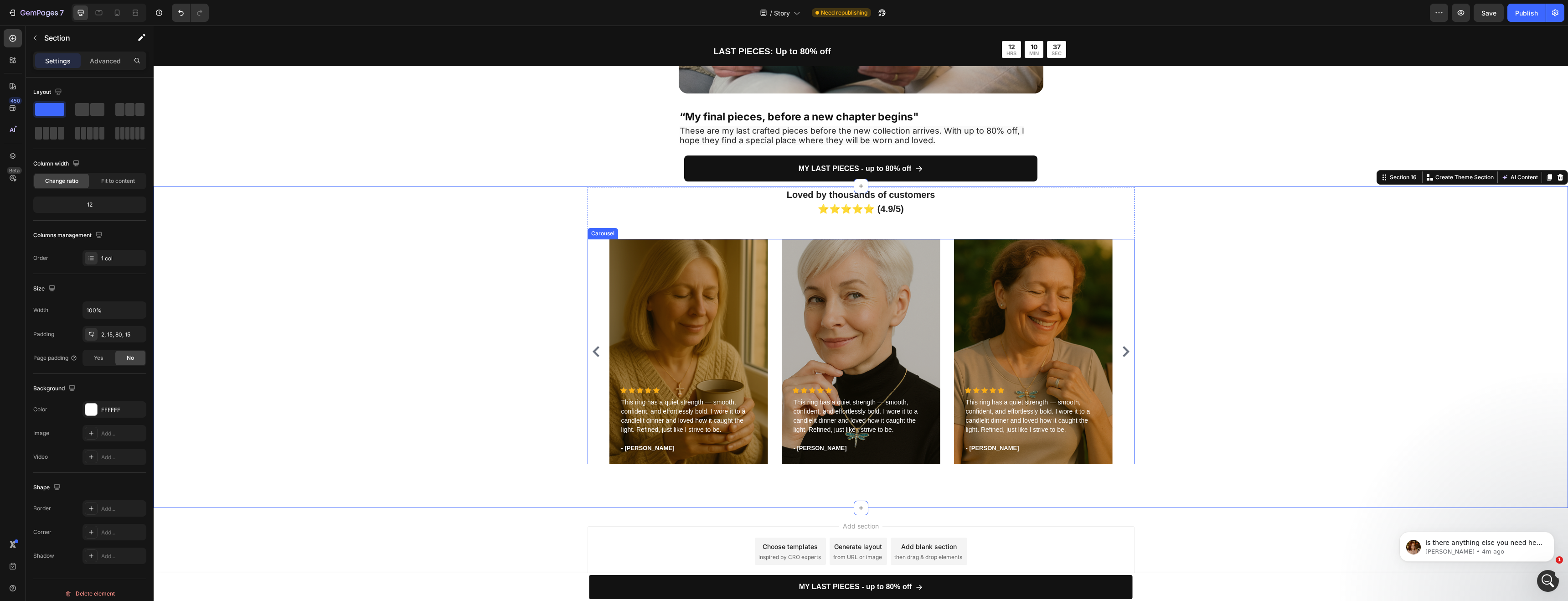
click at [1121, 351] on icon "Carousel Next Arrow" at bounding box center [1126, 351] width 11 height 11
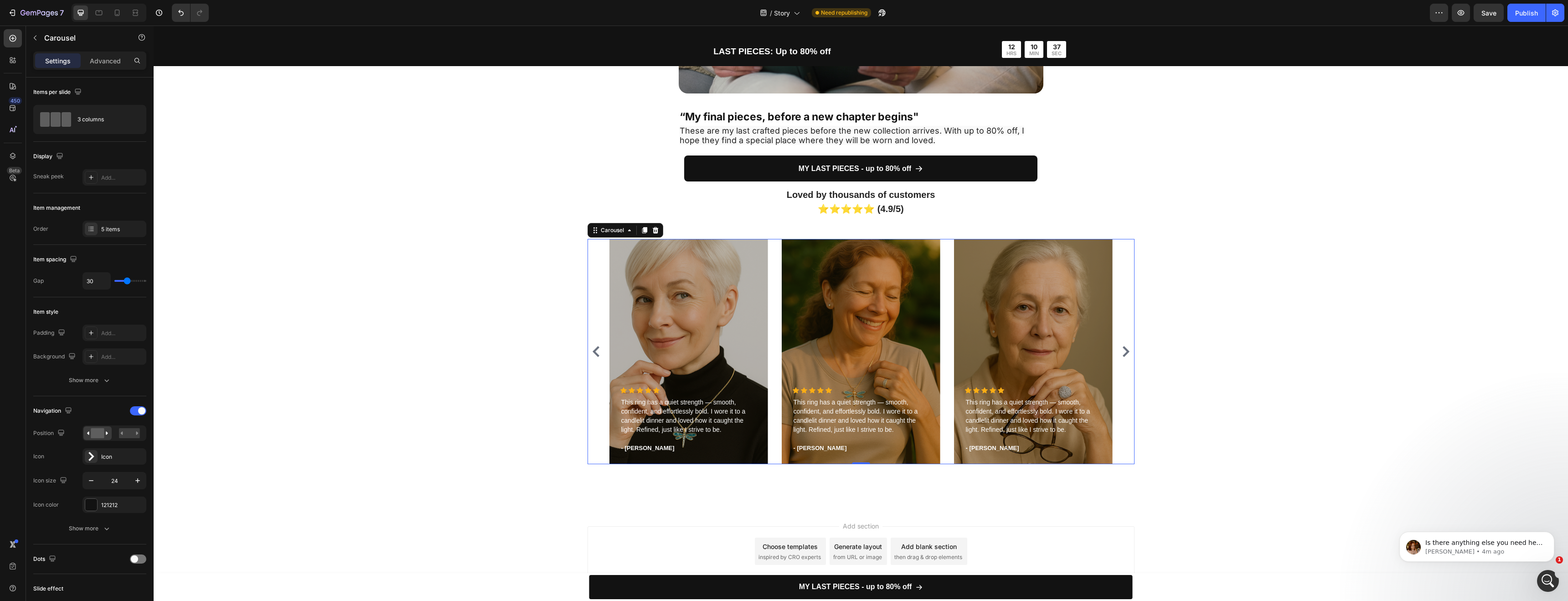
click at [1121, 350] on icon "Carousel Next Arrow" at bounding box center [1126, 351] width 11 height 11
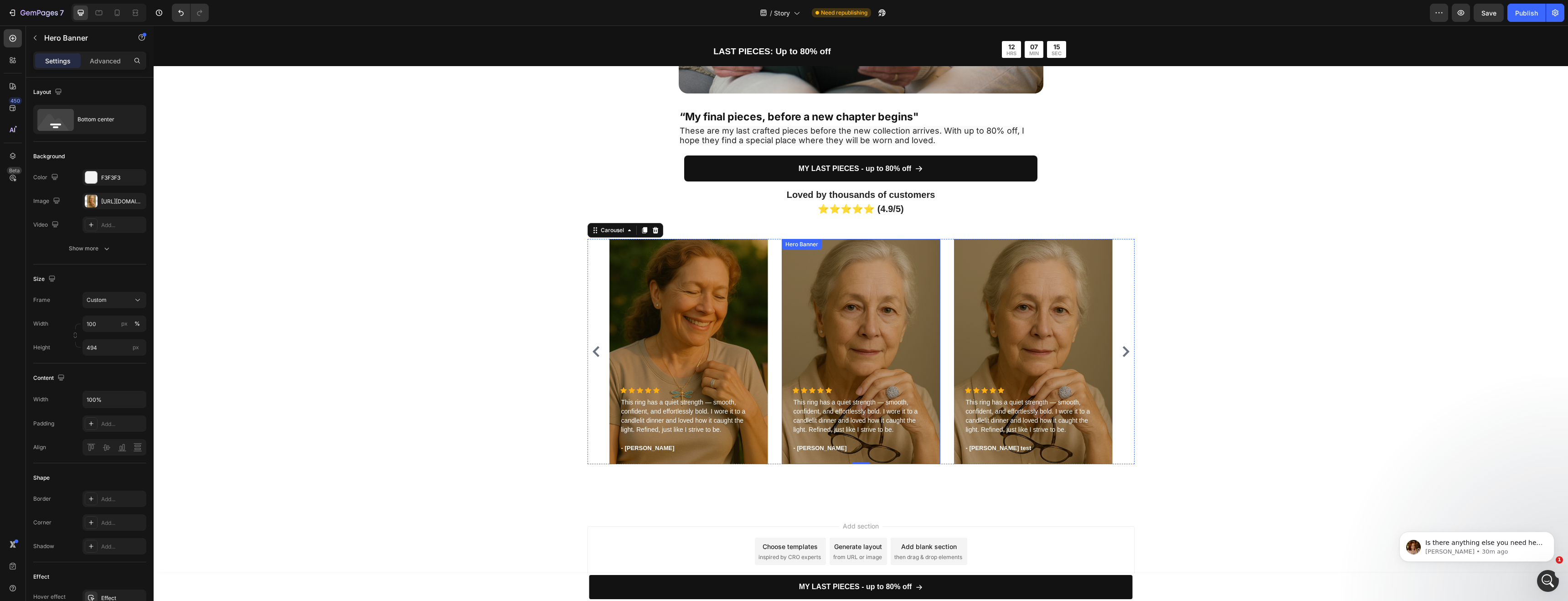
click at [821, 338] on div "Overlay" at bounding box center [861, 351] width 159 height 225
click at [120, 206] on div "[URL][DOMAIN_NAME]" at bounding box center [114, 201] width 64 height 16
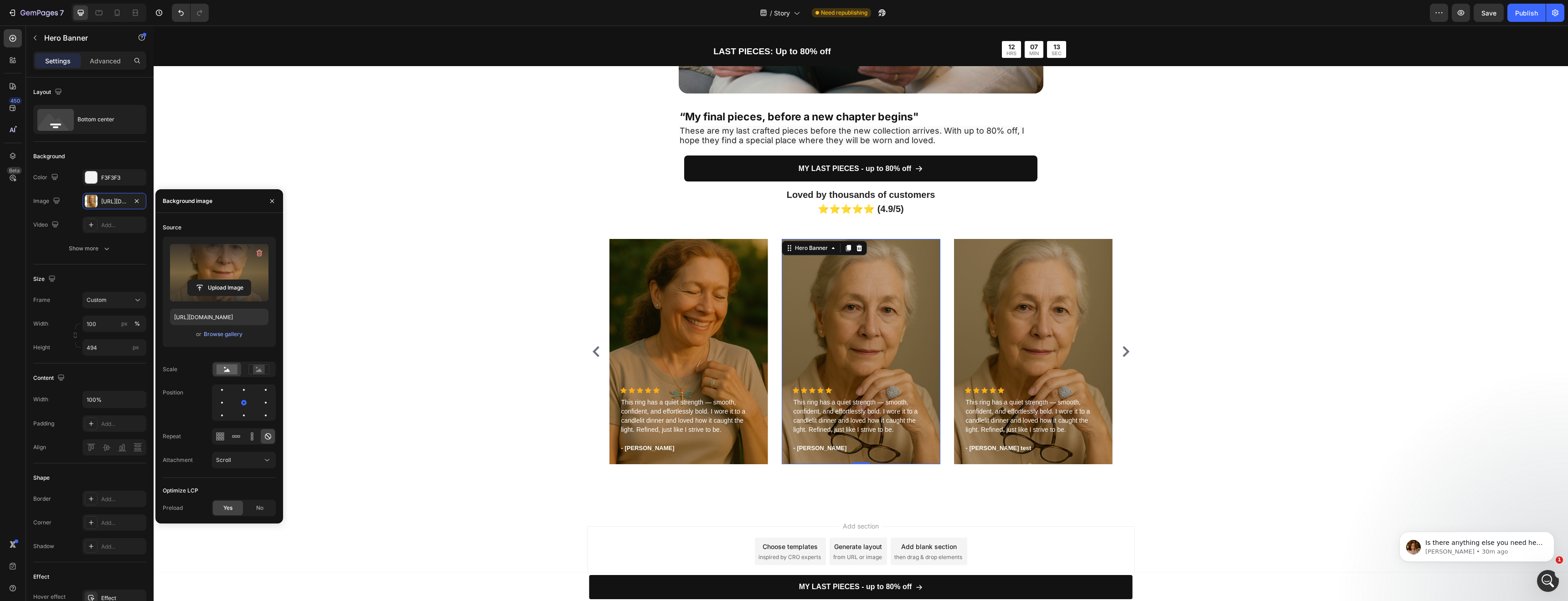
click at [219, 261] on label at bounding box center [219, 273] width 99 height 57
click at [219, 280] on input "file" at bounding box center [219, 287] width 63 height 15
type input "[URL][DOMAIN_NAME]"
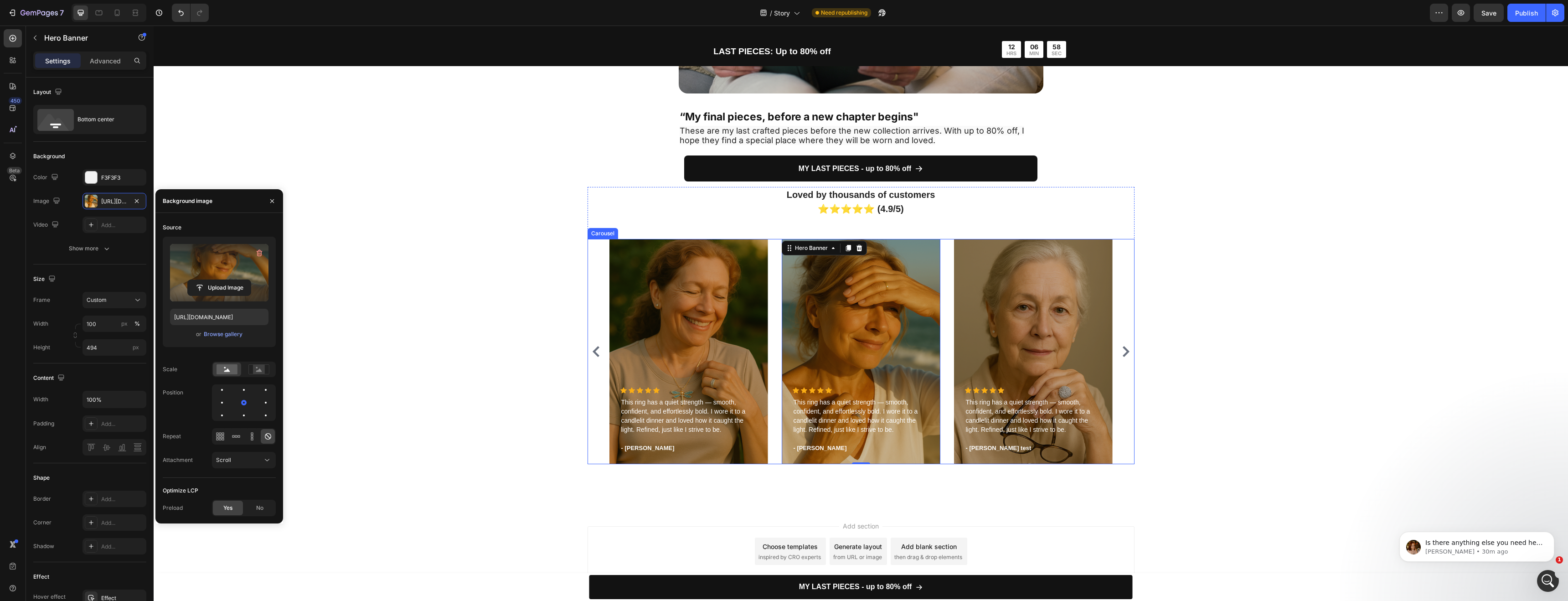
click at [1124, 359] on button "Carousel Next Arrow" at bounding box center [1126, 351] width 15 height 15
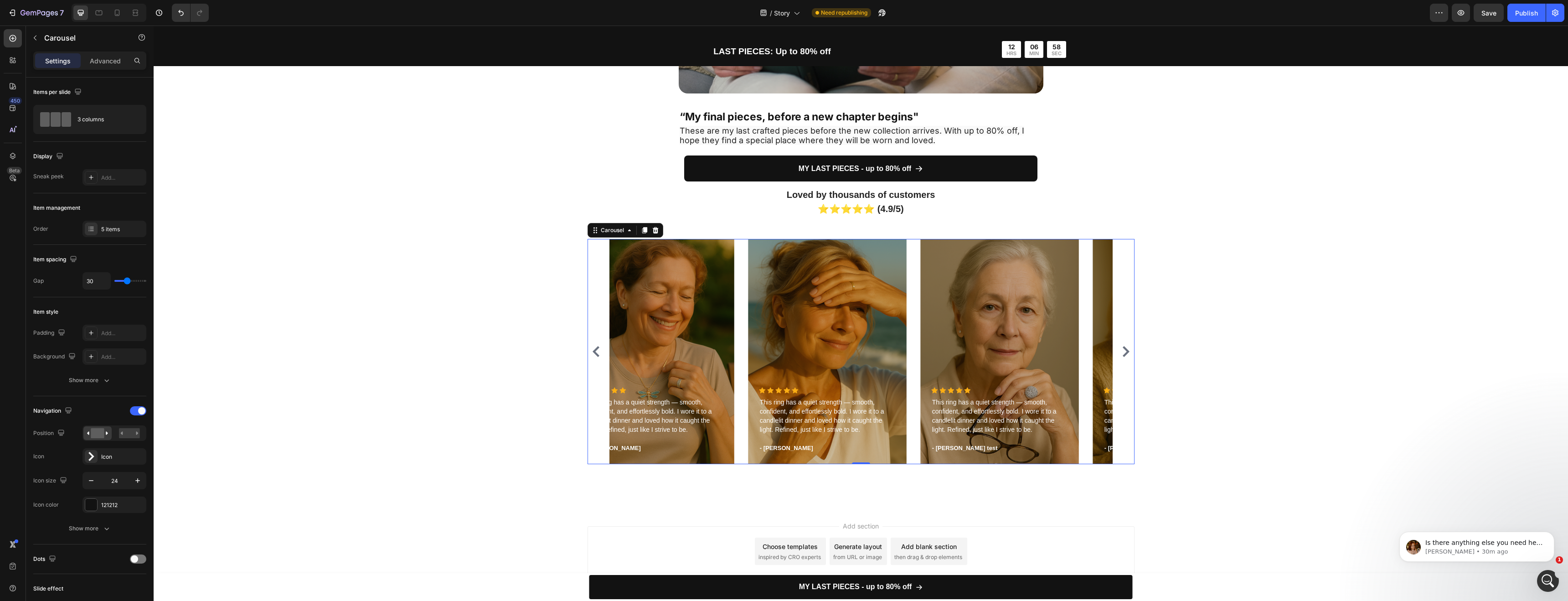
click at [1124, 351] on icon "Carousel Next Arrow" at bounding box center [1125, 351] width 7 height 11
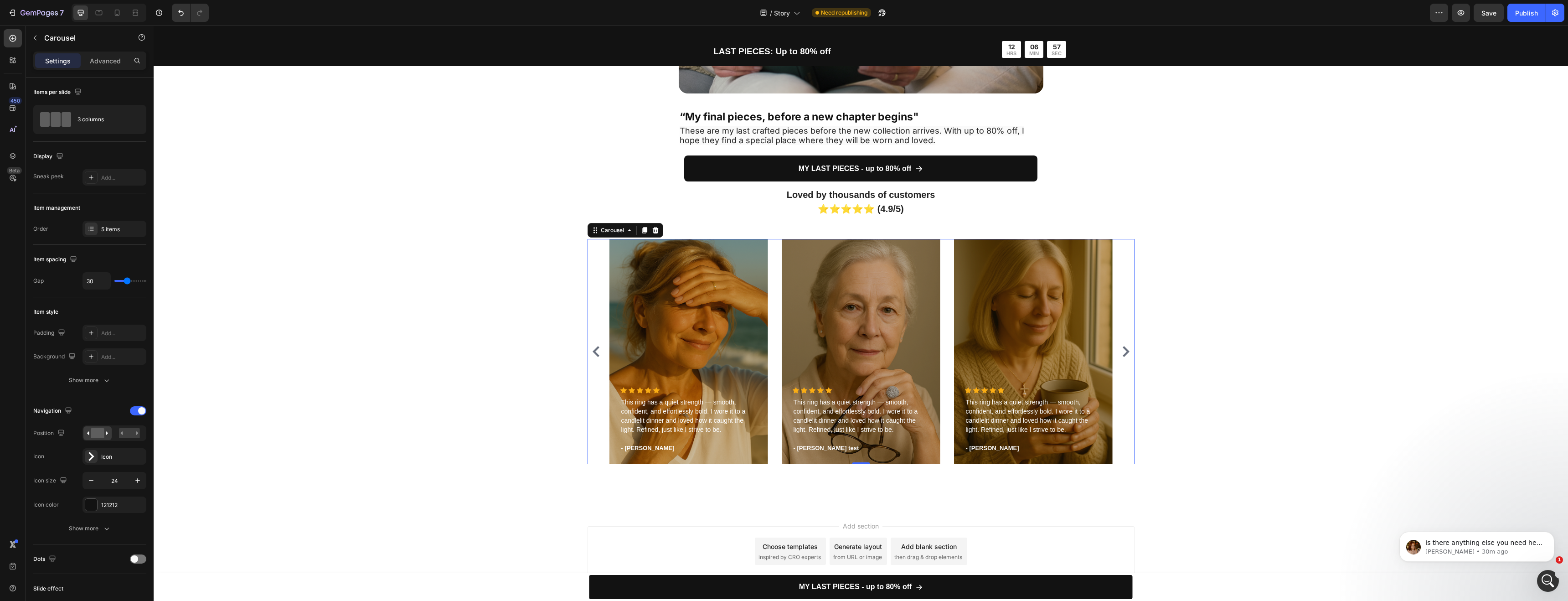
click at [1123, 351] on icon "Carousel Next Arrow" at bounding box center [1125, 351] width 7 height 11
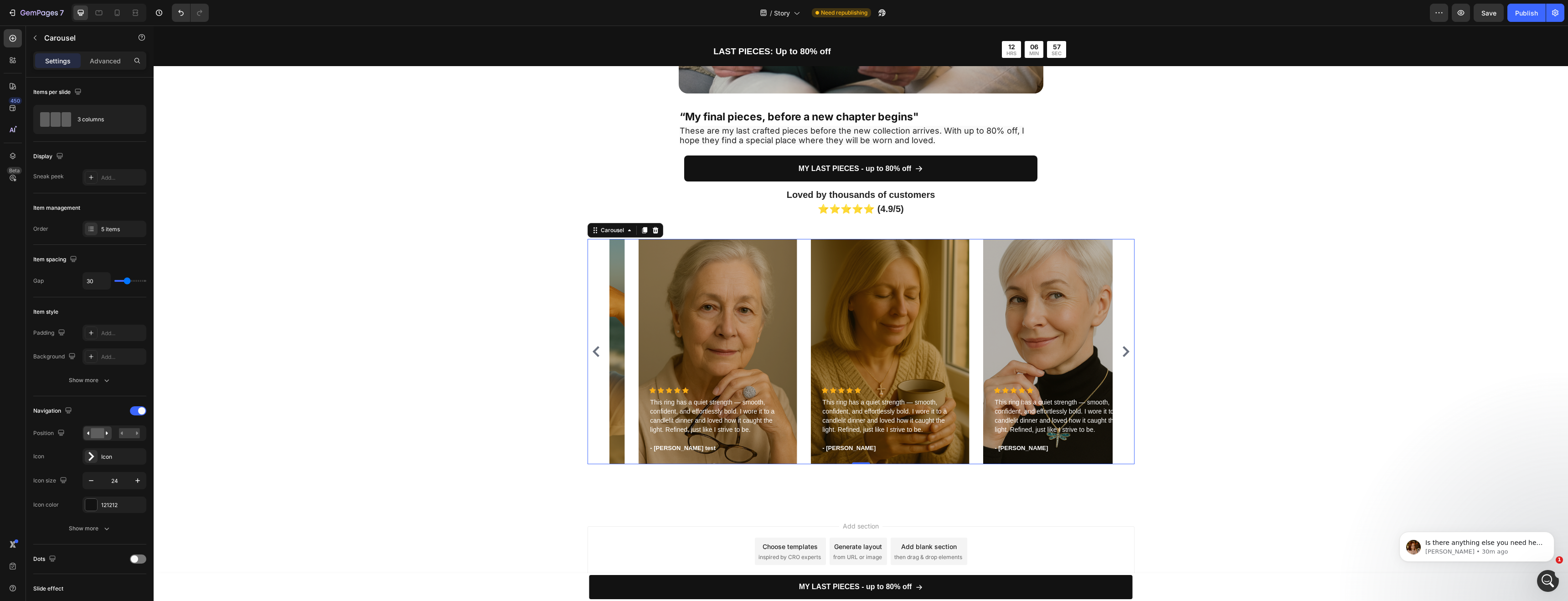
click at [1122, 350] on icon "Carousel Next Arrow" at bounding box center [1125, 351] width 7 height 11
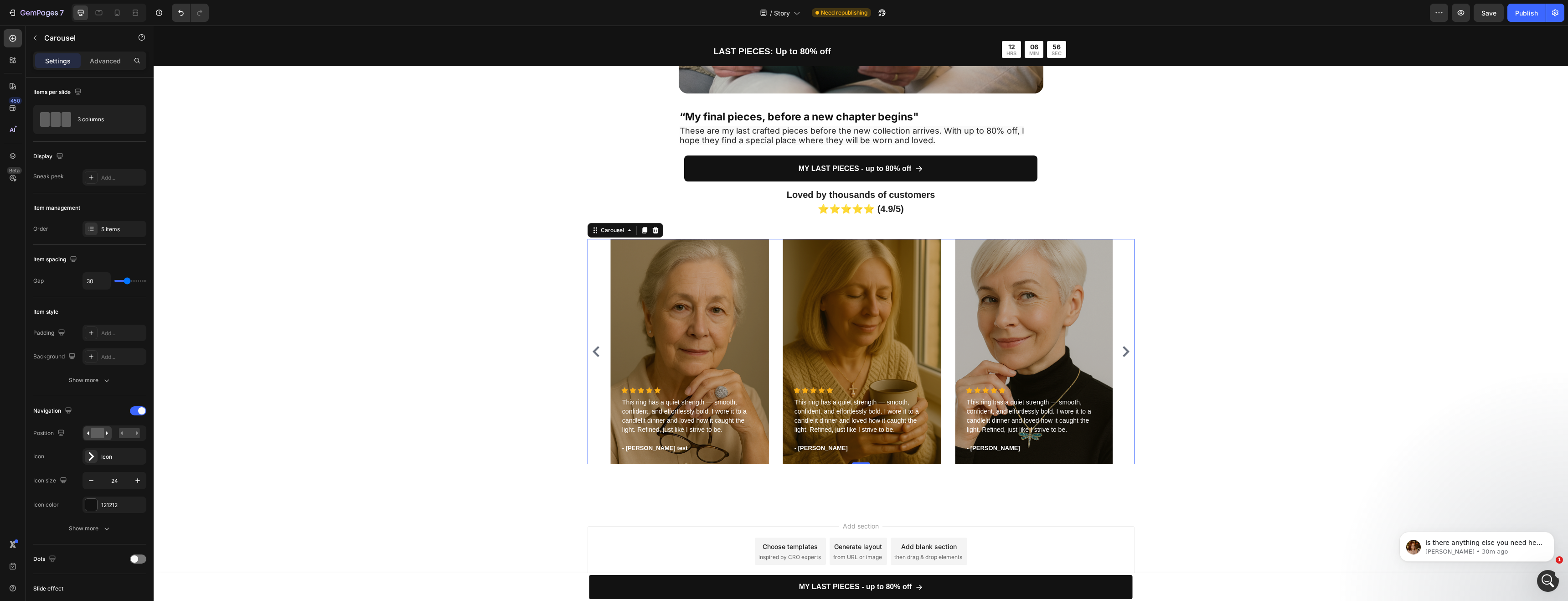
click at [1122, 351] on icon "Carousel Next Arrow" at bounding box center [1125, 351] width 7 height 11
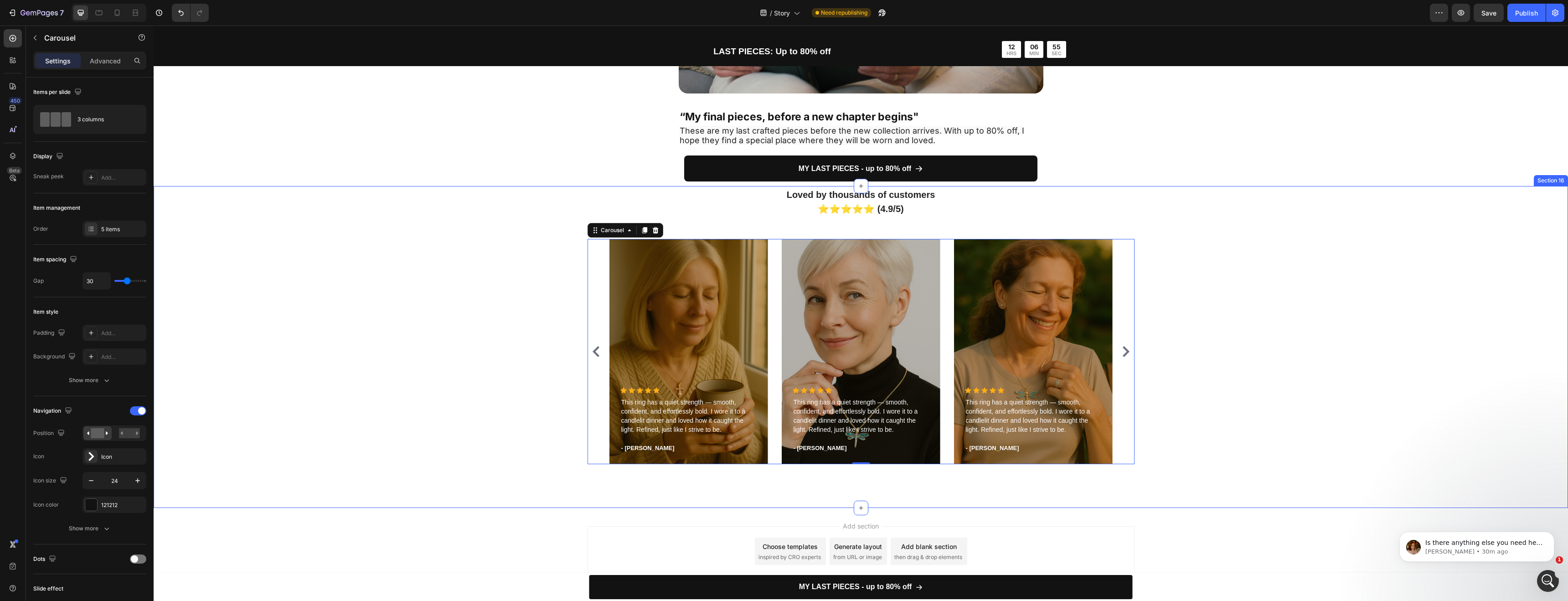
click at [594, 354] on icon "Carousel Back Arrow" at bounding box center [596, 351] width 11 height 11
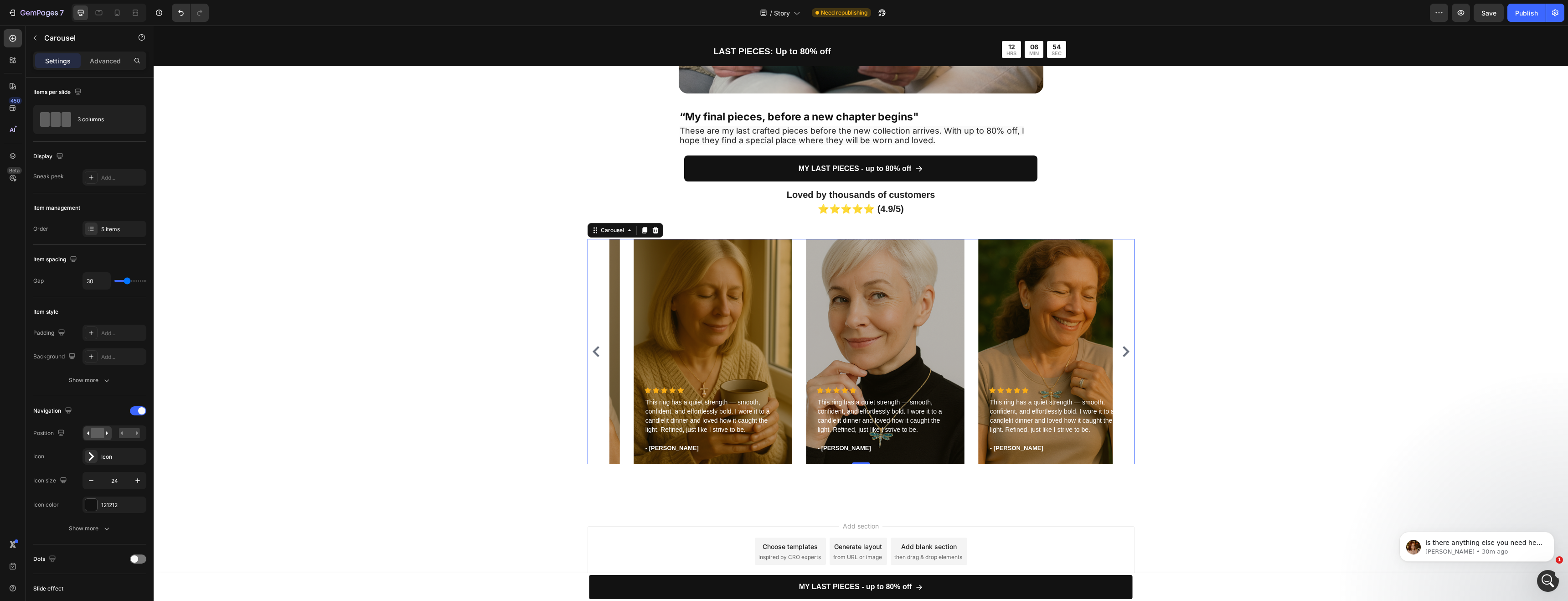
click at [595, 353] on icon "Carousel Back Arrow" at bounding box center [596, 351] width 11 height 11
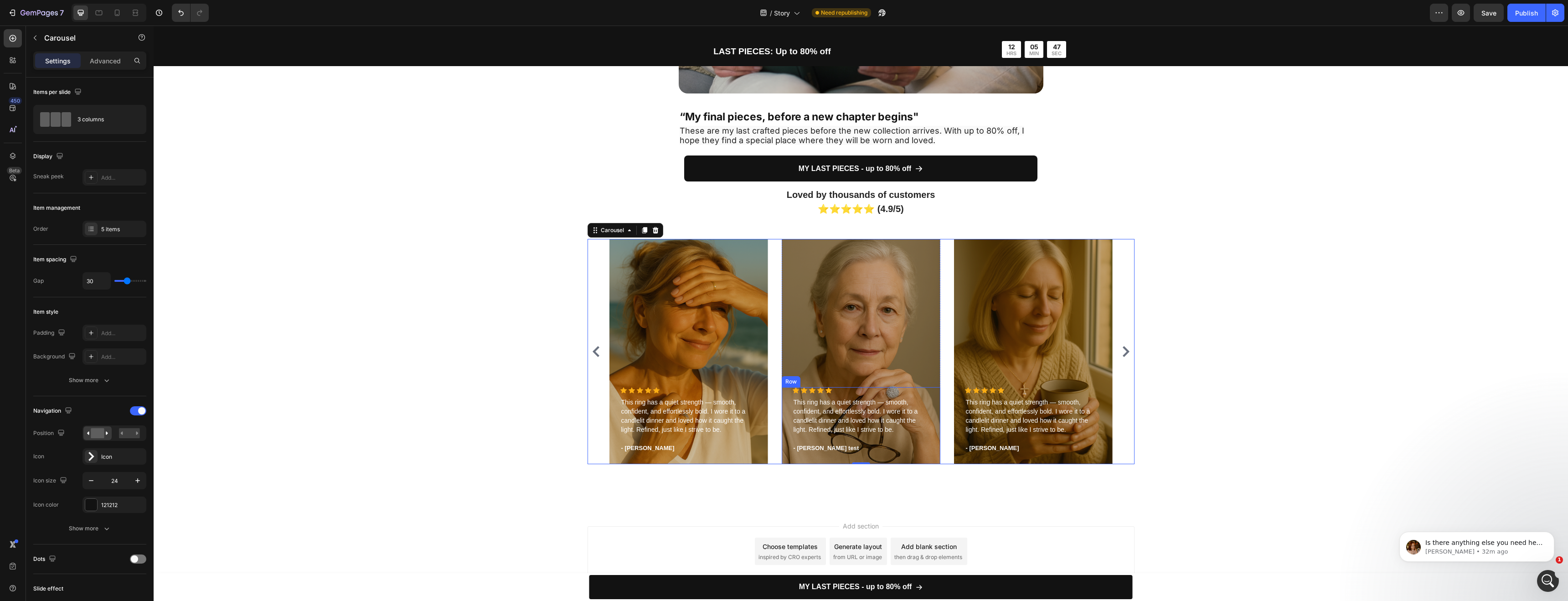
click at [831, 451] on p "- [PERSON_NAME] test" at bounding box center [861, 448] width 135 height 9
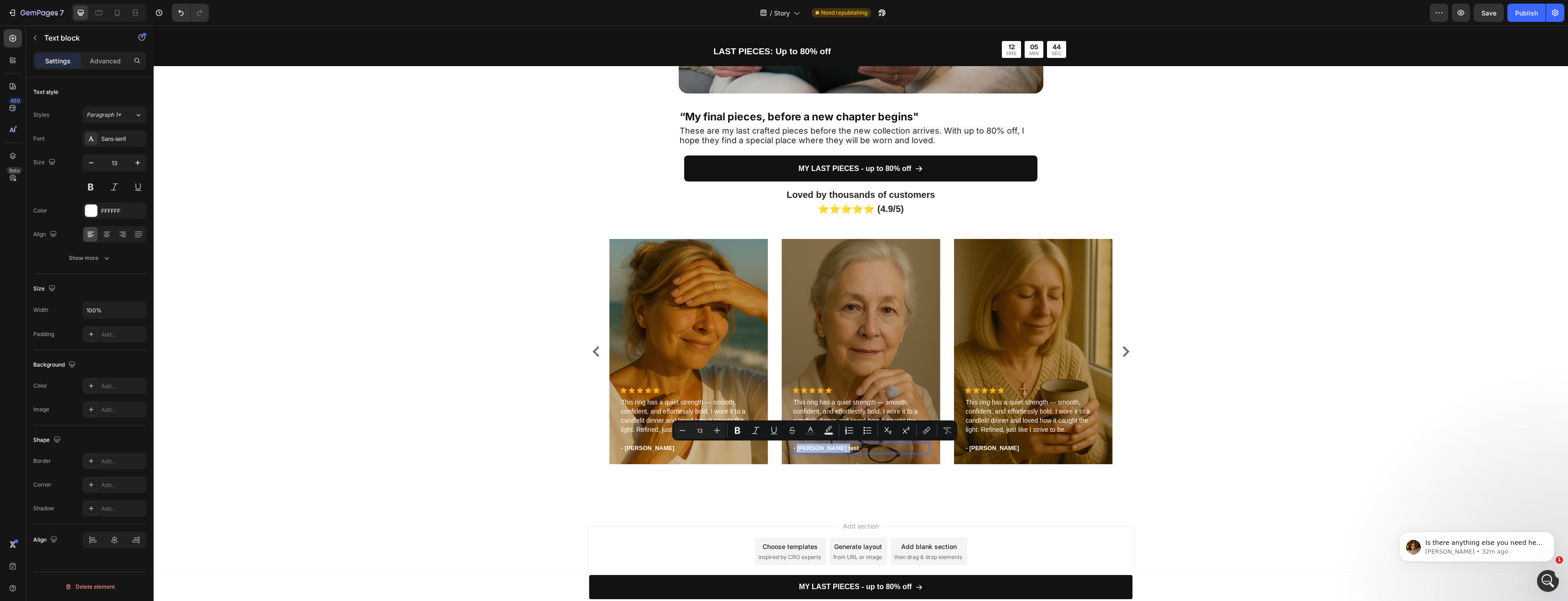
drag, startPoint x: 839, startPoint y: 449, endPoint x: 794, endPoint y: 448, distance: 45.0
click at [794, 448] on p "- [PERSON_NAME] test" at bounding box center [861, 448] width 135 height 9
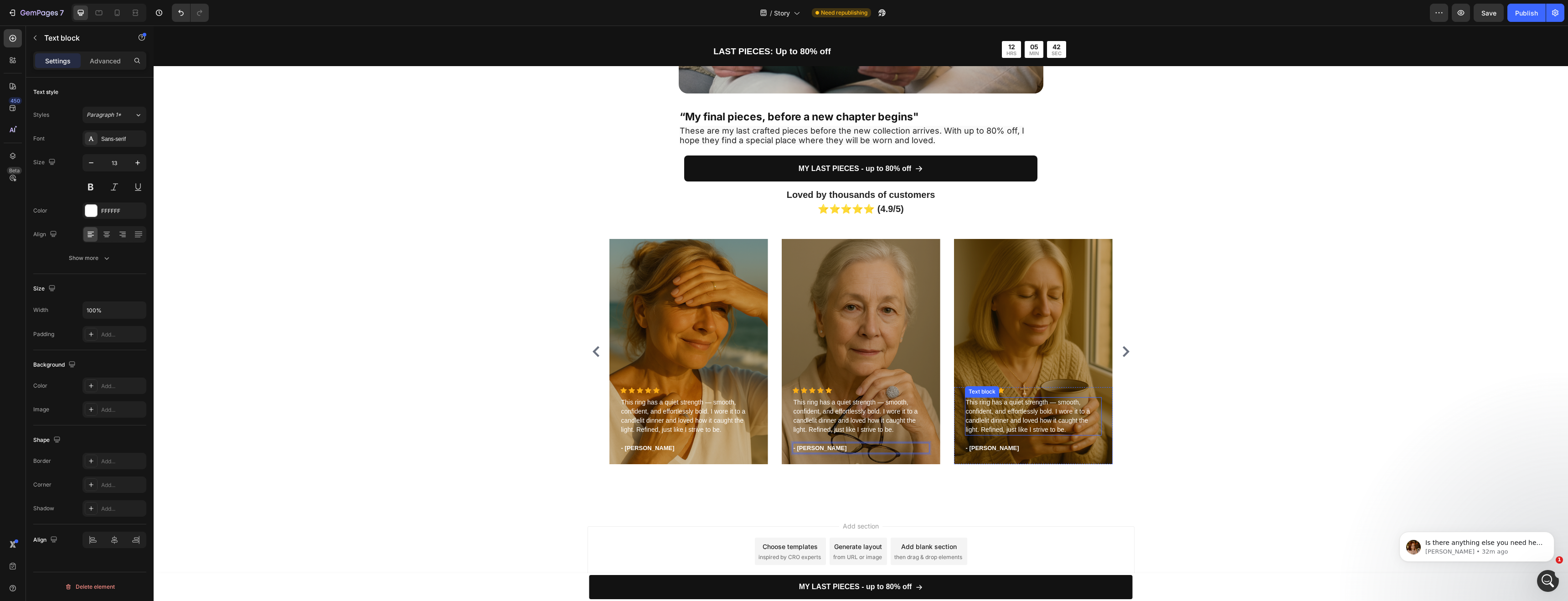
click at [993, 421] on span "This ring has a quiet strength — smooth, confident, and effortlessly bold. I wo…" at bounding box center [1028, 415] width 124 height 35
click at [850, 414] on span "This ring has a quiet strength — smooth, confident, and effortlessly bold. I wo…" at bounding box center [856, 415] width 124 height 35
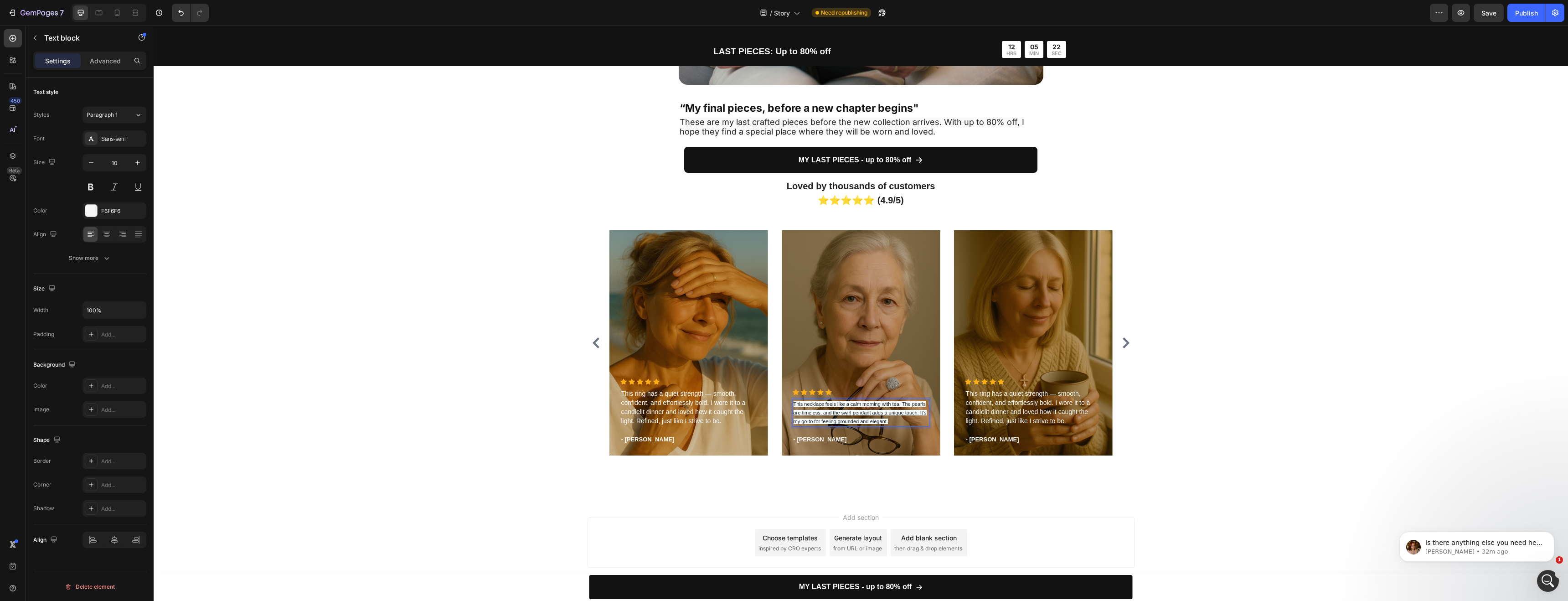
scroll to position [2517, 0]
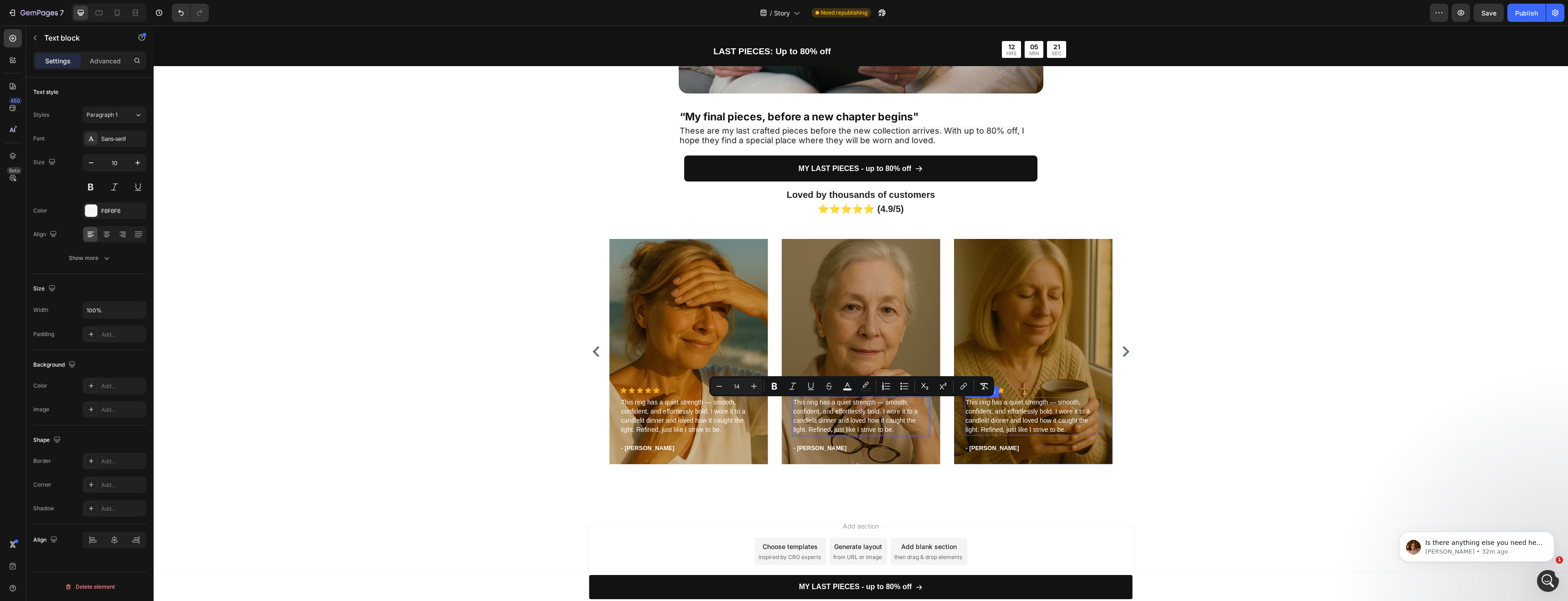
click at [1003, 424] on span "This ring has a quiet strength — smooth, confident, and effortlessly bold. I wo…" at bounding box center [1028, 415] width 124 height 35
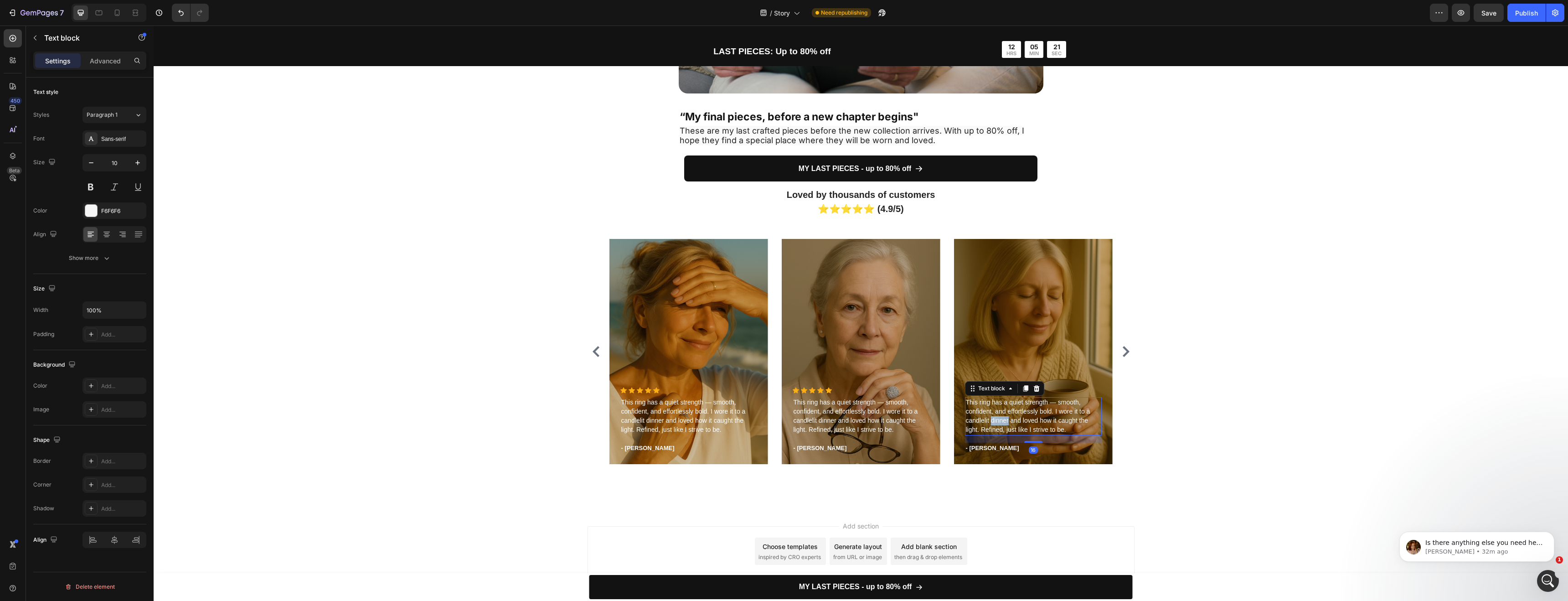
click at [1003, 424] on span "This ring has a quiet strength — smooth, confident, and effortlessly bold. I wo…" at bounding box center [1028, 415] width 124 height 35
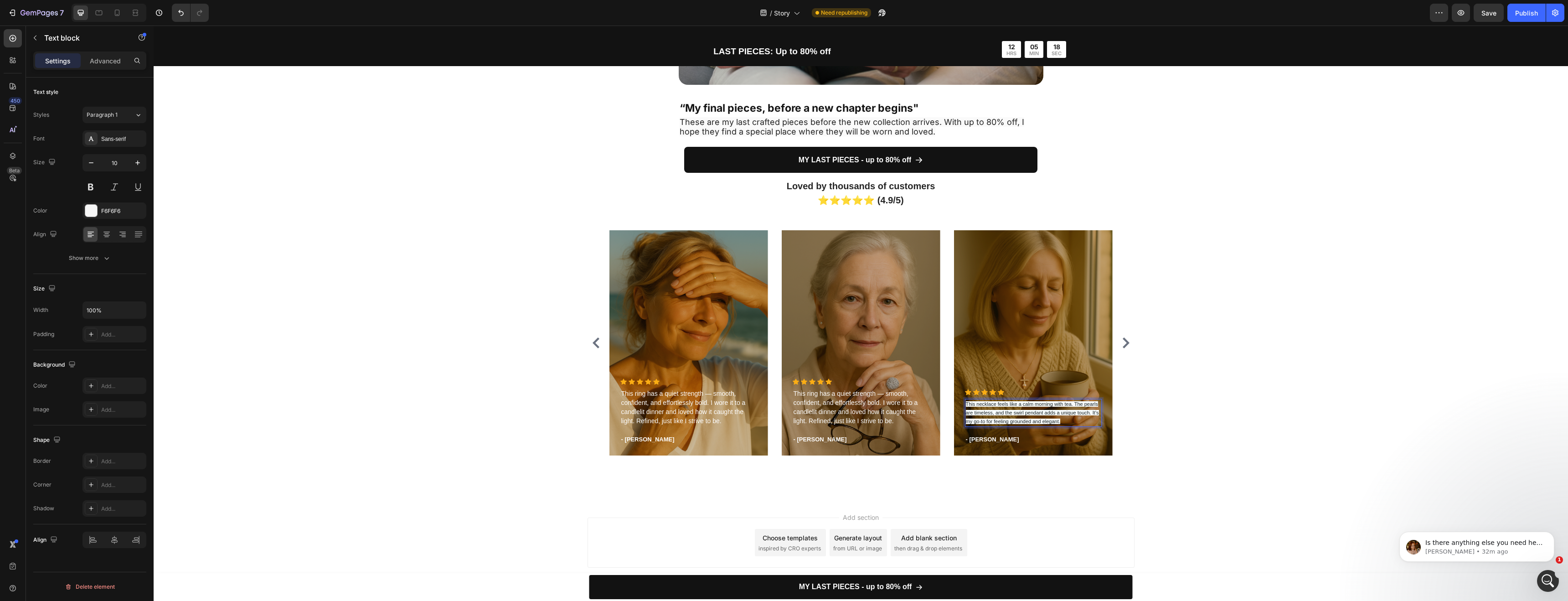
click at [1046, 419] on span "This necklace feels like a calm morning with tea. The pearls are timeless, and …" at bounding box center [1032, 412] width 133 height 23
click at [1061, 419] on p "This necklace feels like a calm morning with tea. The pearls are timeless, and …" at bounding box center [1034, 413] width 135 height 26
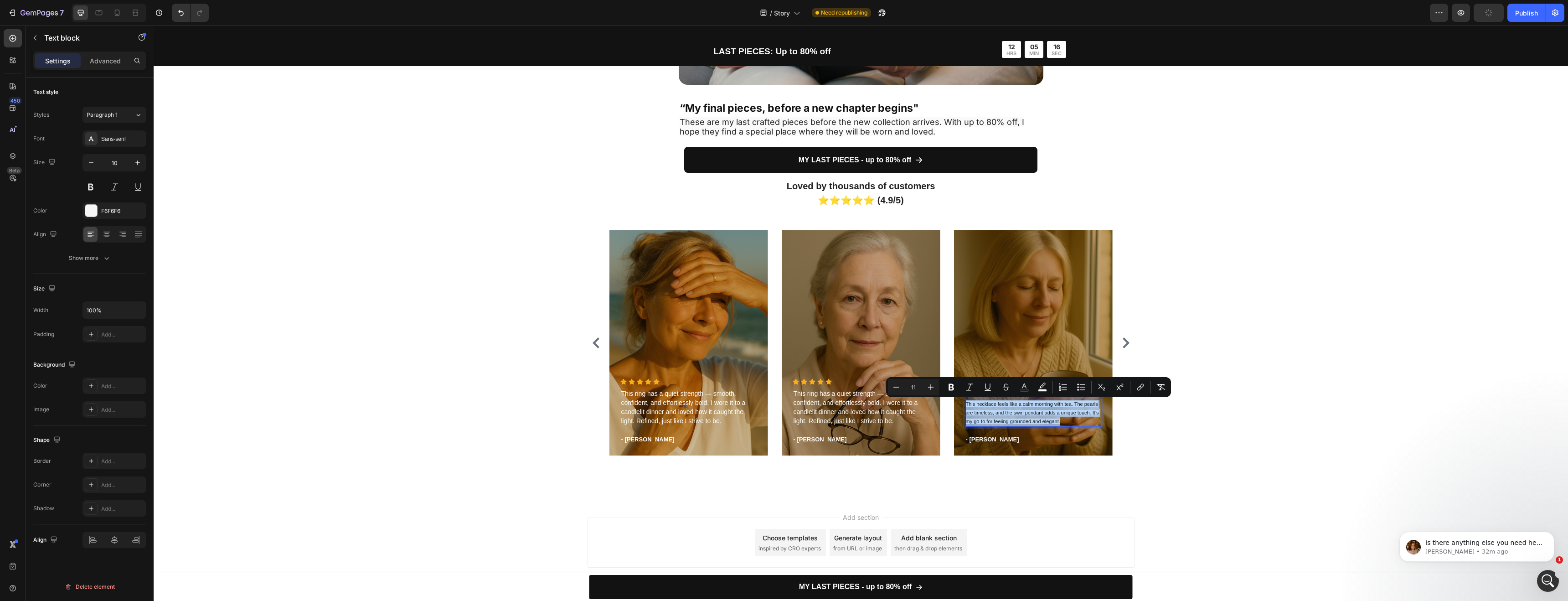
drag, startPoint x: 1061, startPoint y: 420, endPoint x: 963, endPoint y: 403, distance: 99.5
click at [966, 403] on p "This necklace feels like a calm morning with tea. The pearls are timeless, and …" at bounding box center [1034, 413] width 135 height 26
click at [930, 385] on icon "Editor contextual toolbar" at bounding box center [931, 387] width 9 height 9
type input "12"
click at [822, 412] on span "This ring has a quiet strength — smooth, confident, and effortlessly bold. I wo…" at bounding box center [856, 407] width 124 height 35
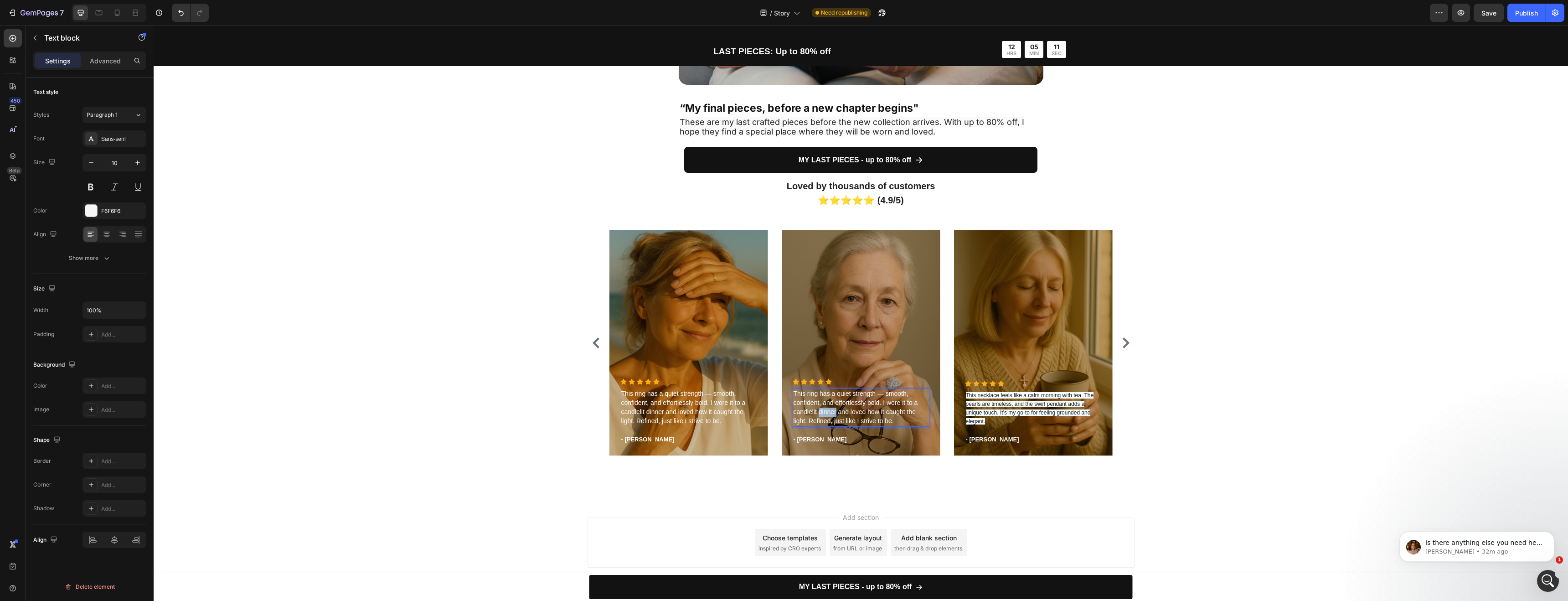
click at [827, 411] on span "This ring has a quiet strength — smooth, confident, and effortlessly bold. I wo…" at bounding box center [856, 407] width 124 height 35
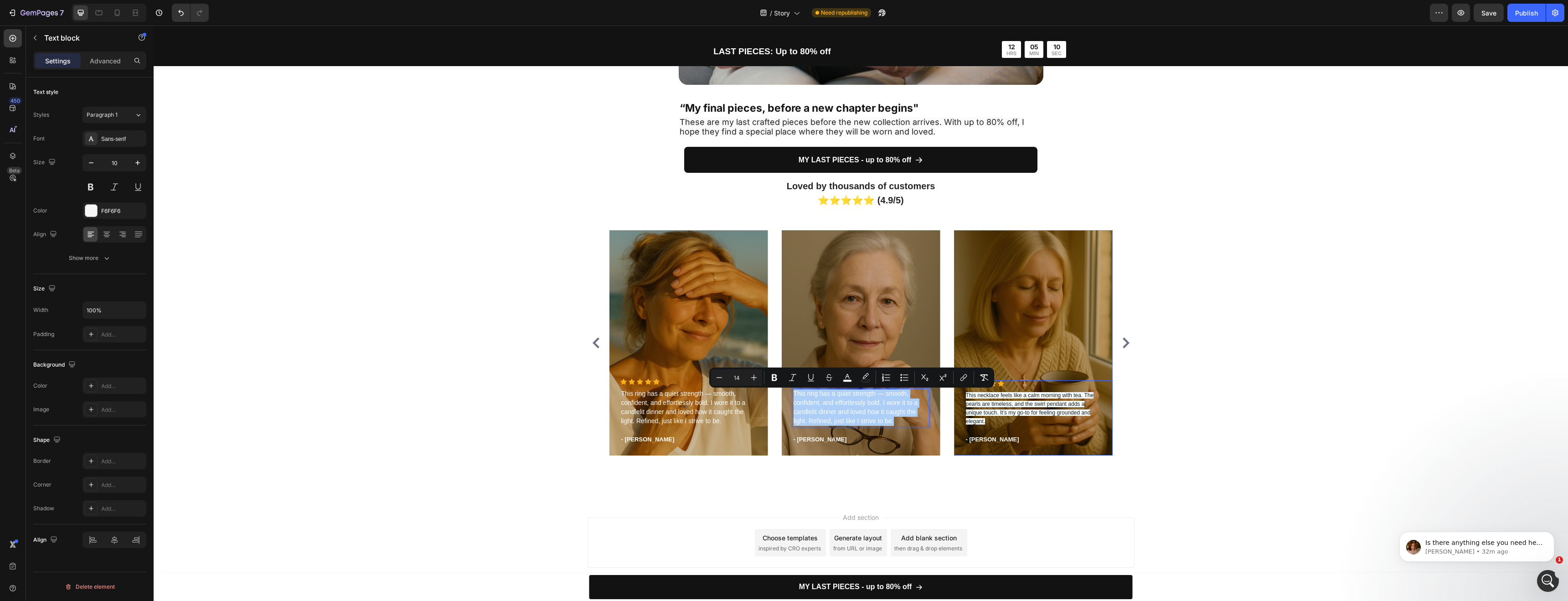
click at [1006, 409] on p "This necklace feels like a calm morning with tea. The pearls are timeless, and …" at bounding box center [1034, 409] width 135 height 35
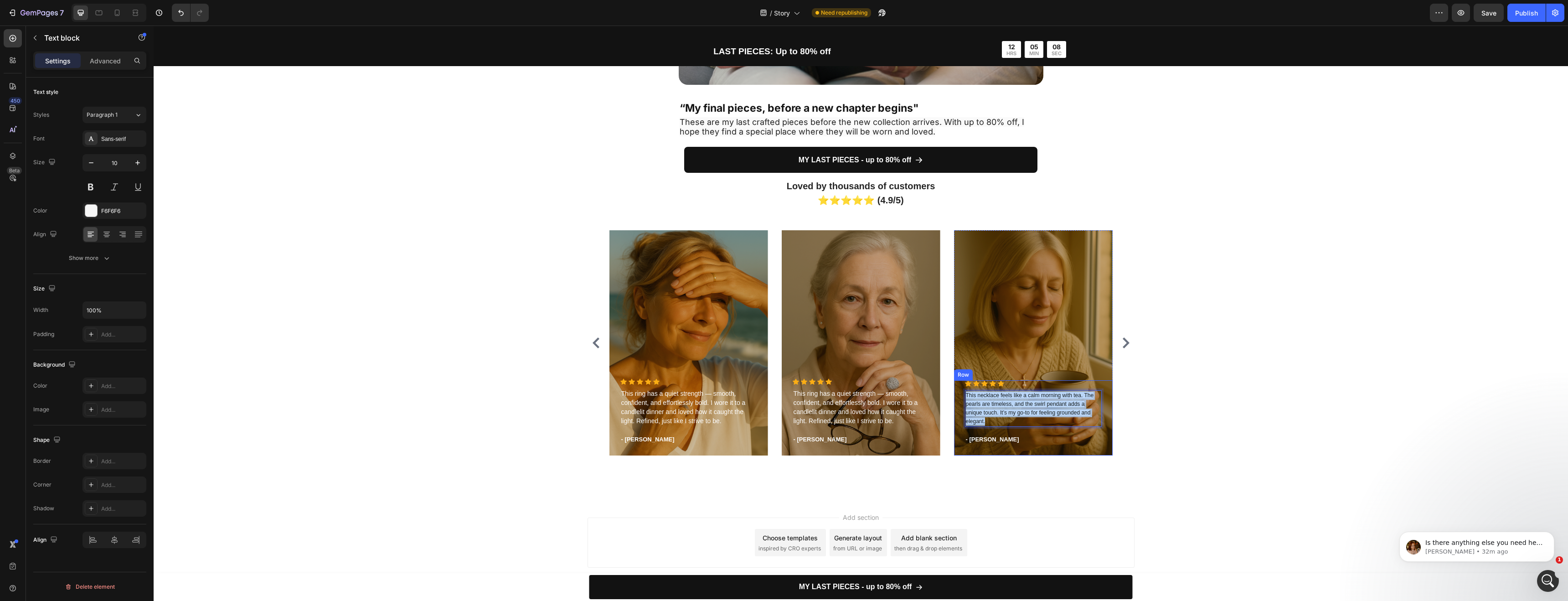
drag, startPoint x: 982, startPoint y: 420, endPoint x: 961, endPoint y: 398, distance: 30.4
click at [961, 398] on div "Icon Icon Icon Icon Icon Icon List Hoz This necklace feels like a calm morning …" at bounding box center [1033, 418] width 159 height 76
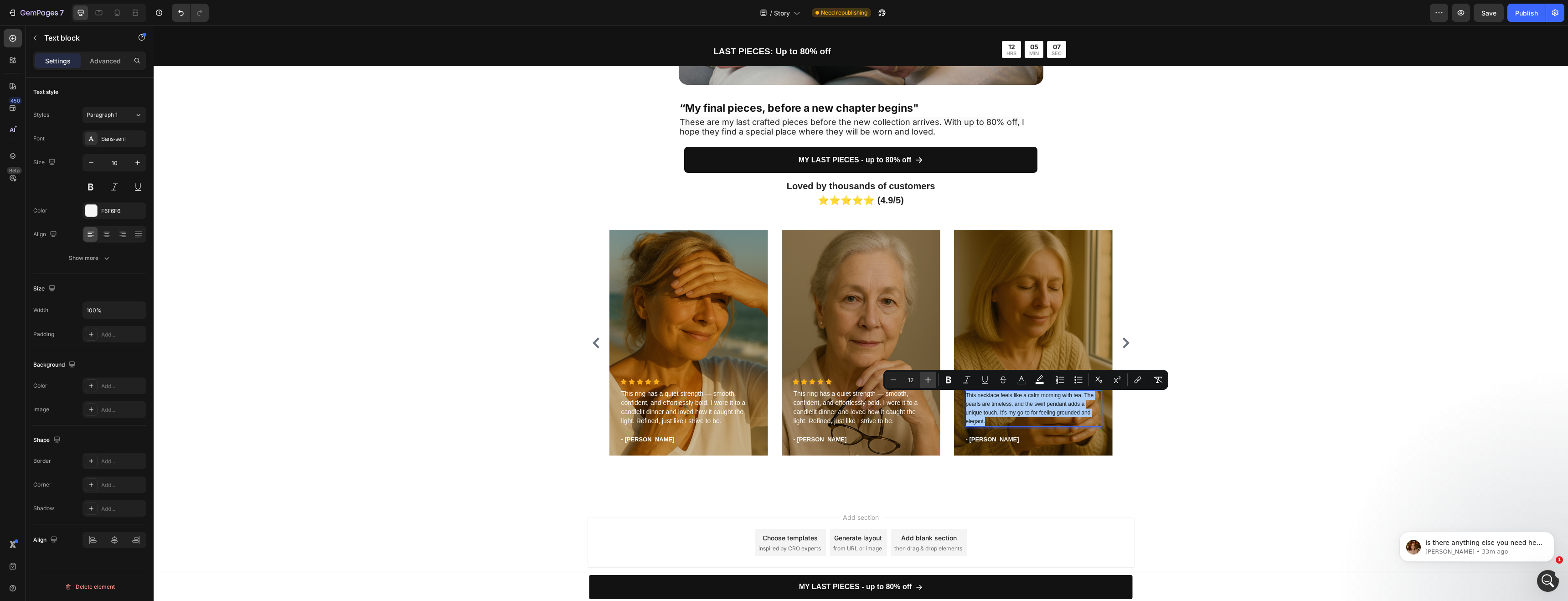
click at [920, 377] on button "Plus" at bounding box center [928, 379] width 16 height 16
type input "13"
click at [940, 380] on button "Bold" at bounding box center [948, 379] width 16 height 16
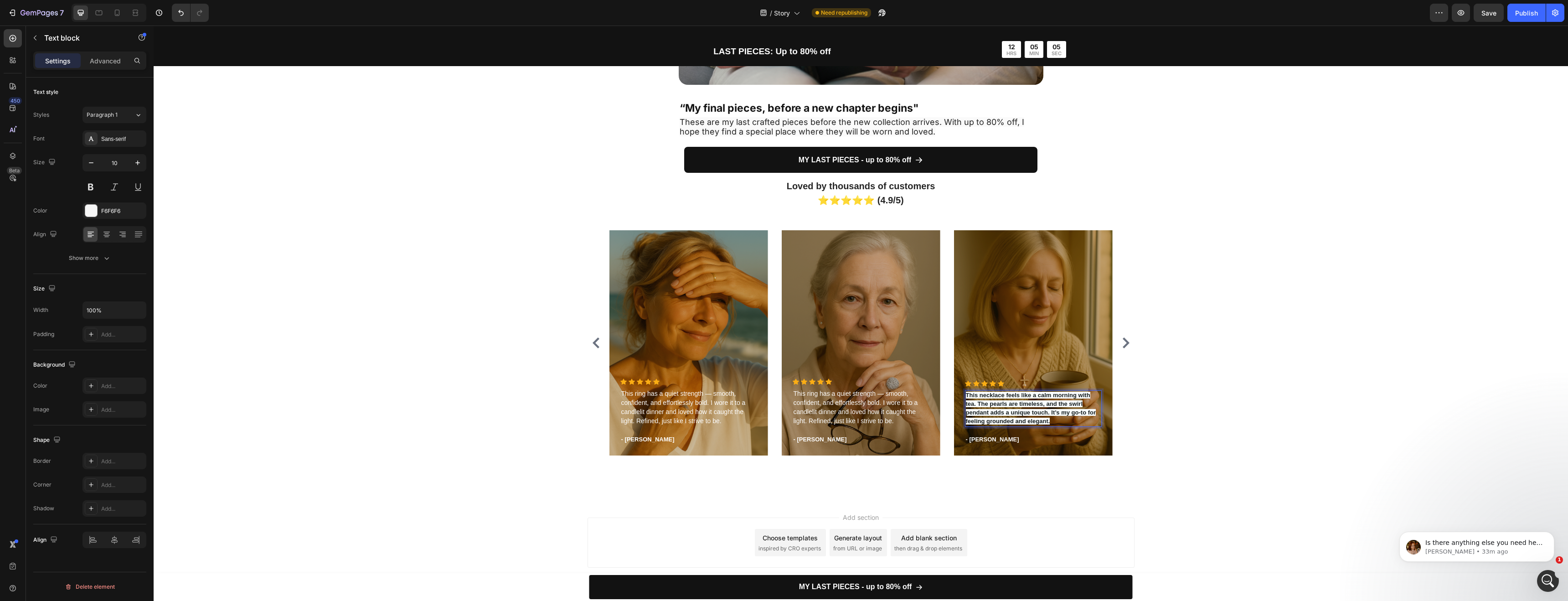
click at [995, 409] on p "This necklace feels like a calm morning with tea. The pearls are timeless, and …" at bounding box center [1034, 409] width 135 height 35
click at [1052, 412] on strong "This necklace feels like a calm morning with tea. The pearls are timeless, and …" at bounding box center [1031, 408] width 130 height 33
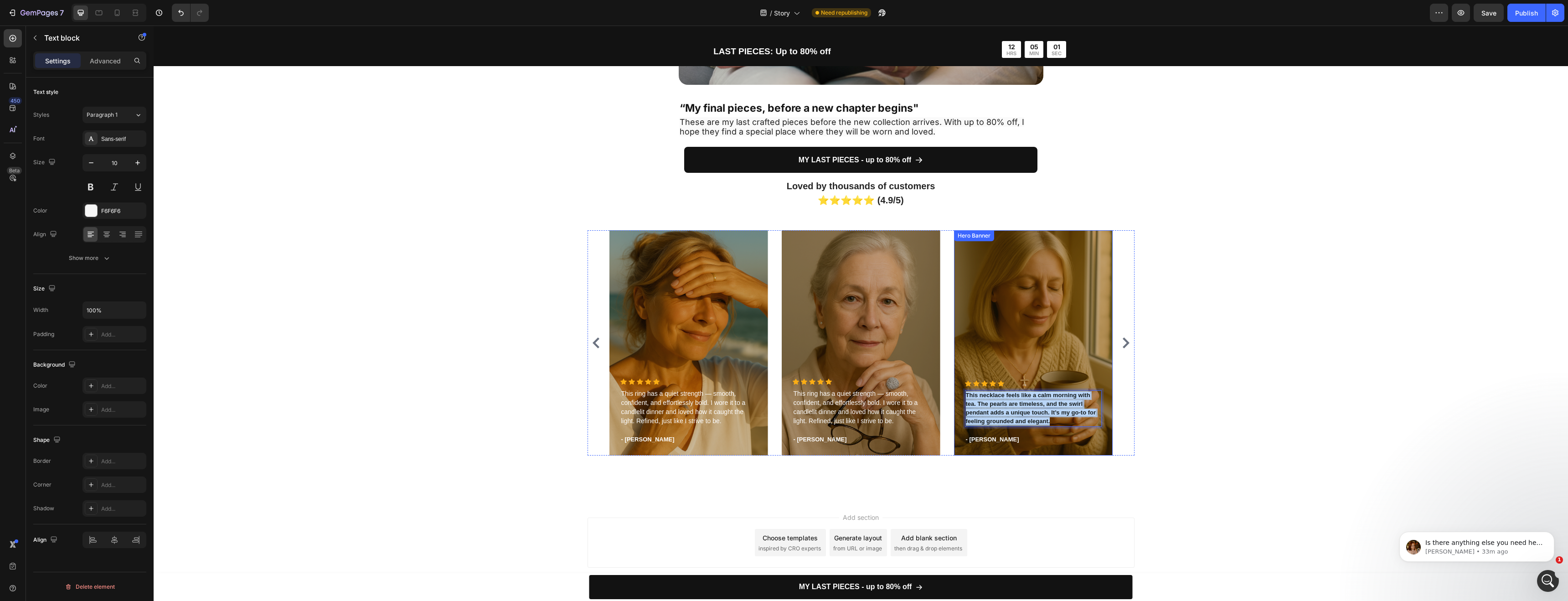
drag, startPoint x: 1052, startPoint y: 420, endPoint x: 986, endPoint y: 379, distance: 77.7
click at [986, 379] on div "Icon Icon Icon Icon Icon Icon List Hoz This necklace feels like a calm morning …" at bounding box center [1033, 343] width 159 height 225
click at [978, 400] on p "This necklace feels like a calm morning with tea. The pearls are timeless, and …" at bounding box center [1034, 409] width 135 height 35
click at [1028, 409] on strong "This necklace feels like a calm morning with tea. The pearls are timeless, and …" at bounding box center [1031, 408] width 130 height 33
drag, startPoint x: 1037, startPoint y: 416, endPoint x: 970, endPoint y: 398, distance: 69.4
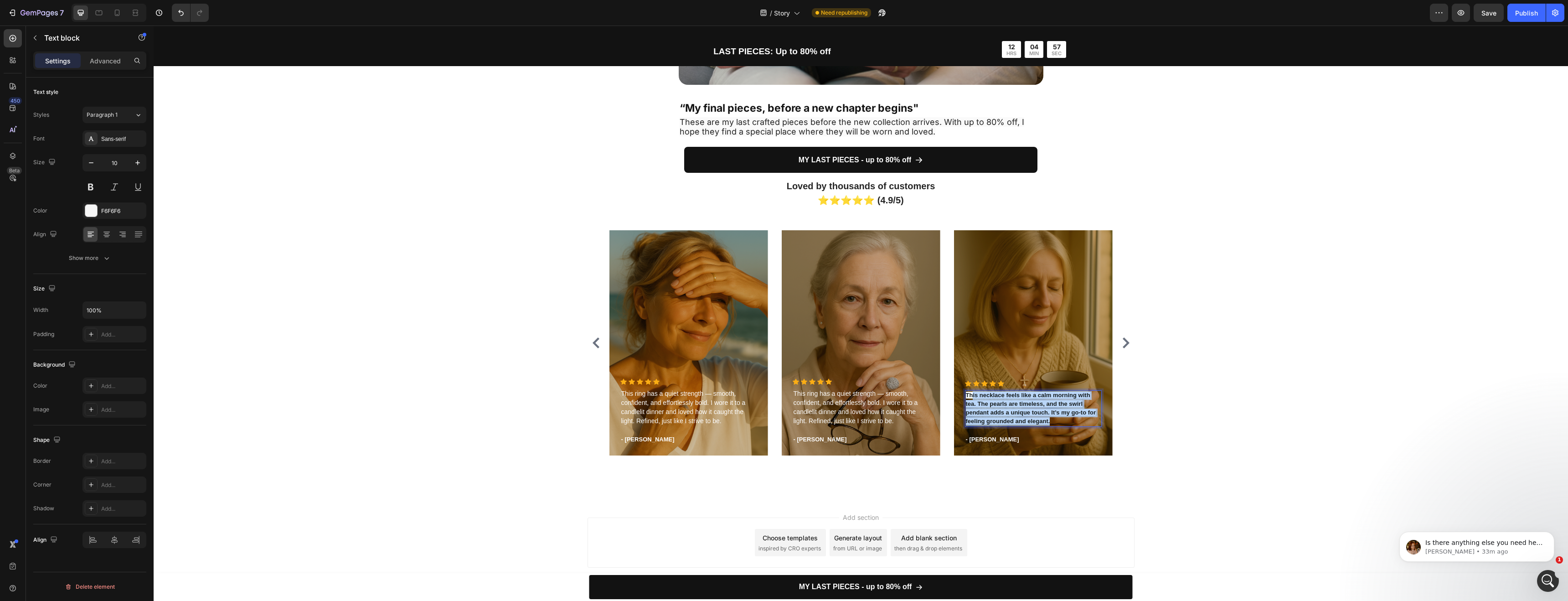
click at [970, 398] on p "This necklace feels like a calm morning with tea. The pearls are timeless, and …" at bounding box center [1034, 409] width 135 height 35
click at [970, 398] on strong "This necklace feels like a calm morning with tea. The pearls are timeless, and …" at bounding box center [1031, 408] width 130 height 33
click at [1029, 459] on div "Loved by thousands of customers ⭐⭐⭐⭐⭐ (4.9/5) Heading Icon Icon Icon Icon Icon …" at bounding box center [861, 320] width 1401 height 284
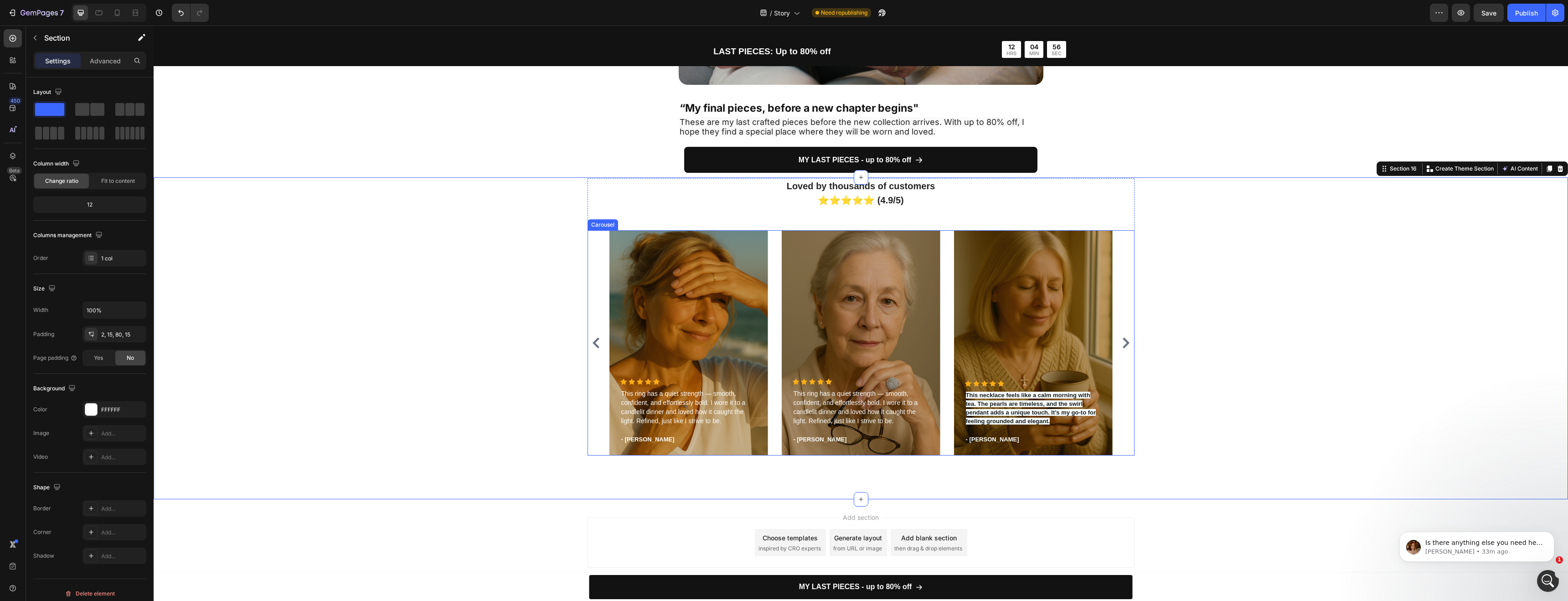
click at [1044, 428] on div "Icon Icon Icon Icon Icon Icon List Hoz This necklace feels like a calm morning …" at bounding box center [1033, 413] width 137 height 65
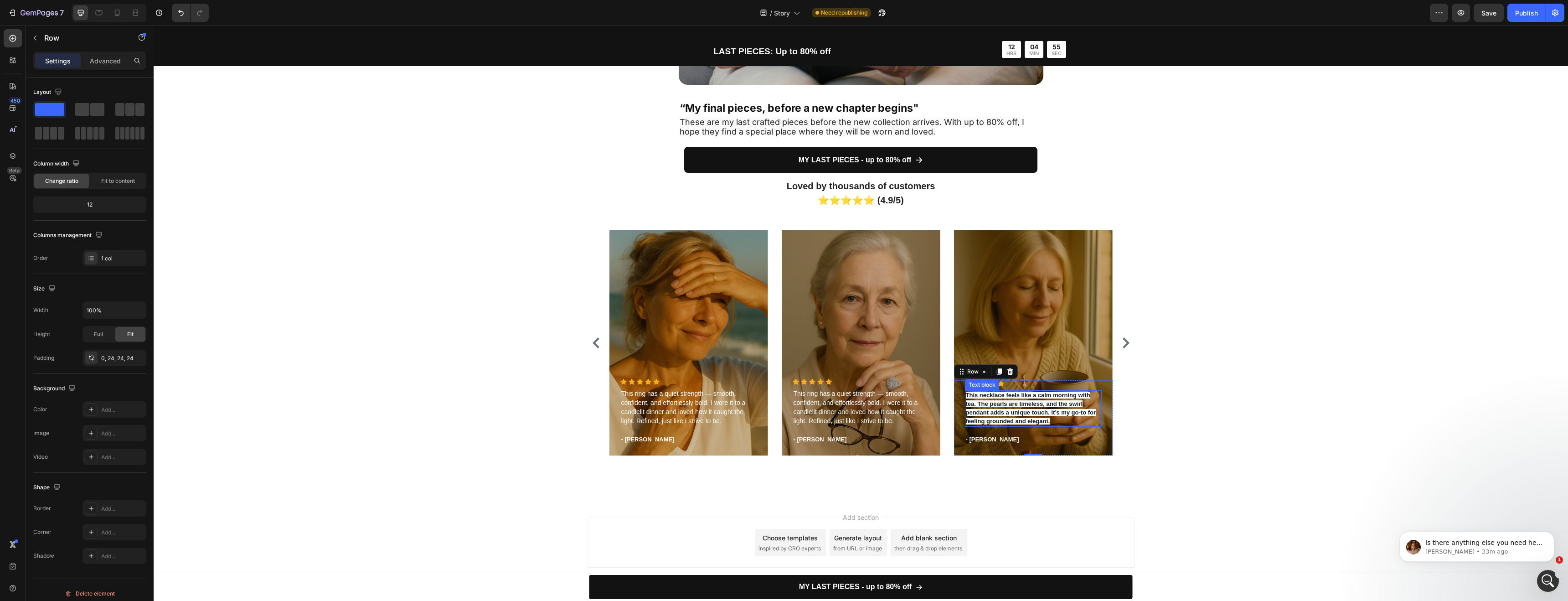
click at [1041, 422] on strong "This necklace feels like a calm morning with tea. The pearls are timeless, and …" at bounding box center [1031, 408] width 130 height 33
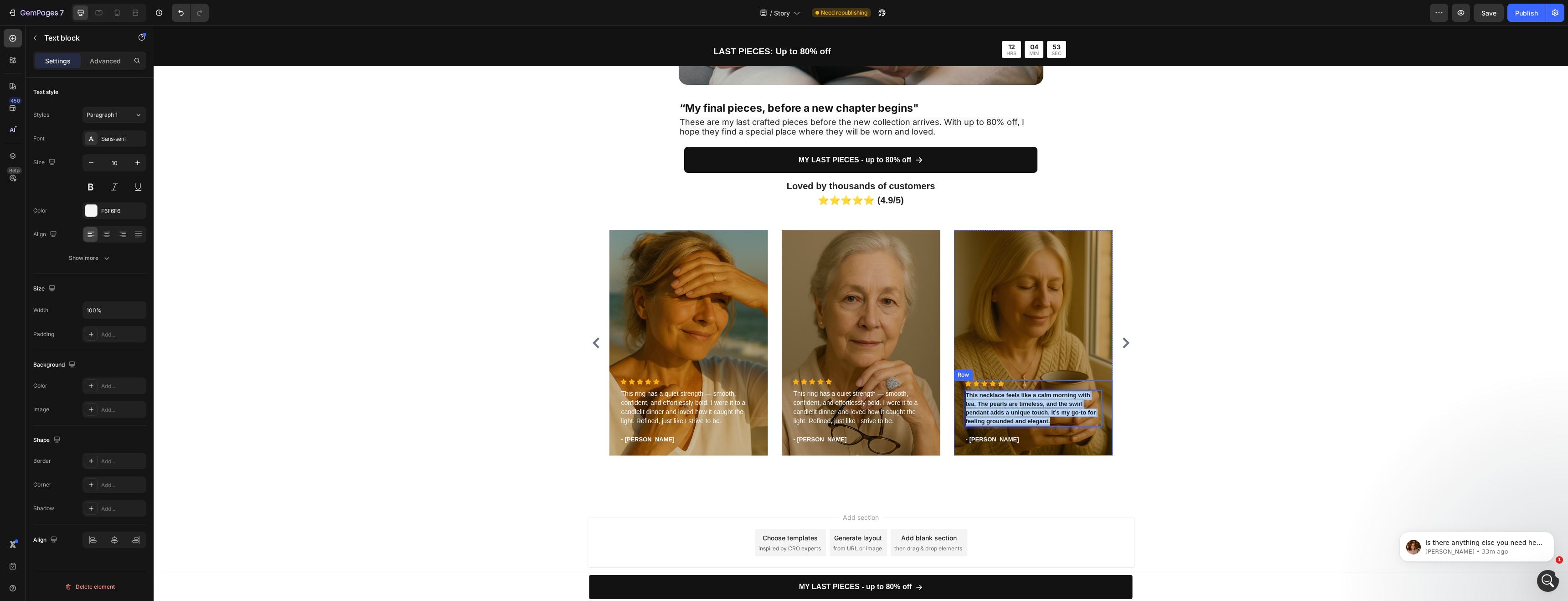
drag, startPoint x: 1048, startPoint y: 422, endPoint x: 961, endPoint y: 396, distance: 90.8
click at [961, 396] on div "Icon Icon Icon Icon Icon Icon List Hoz This necklace feels like a calm morning …" at bounding box center [1033, 418] width 159 height 76
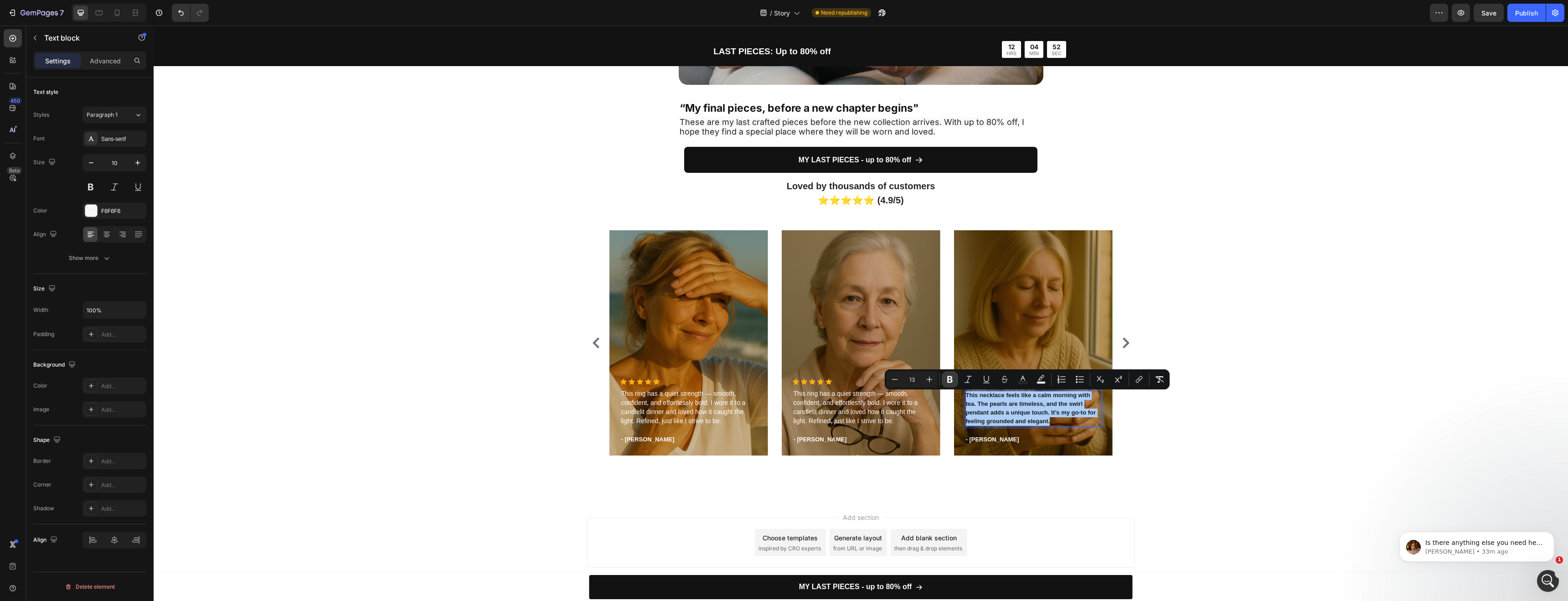
click at [948, 378] on icon "Editor contextual toolbar" at bounding box center [950, 379] width 5 height 7
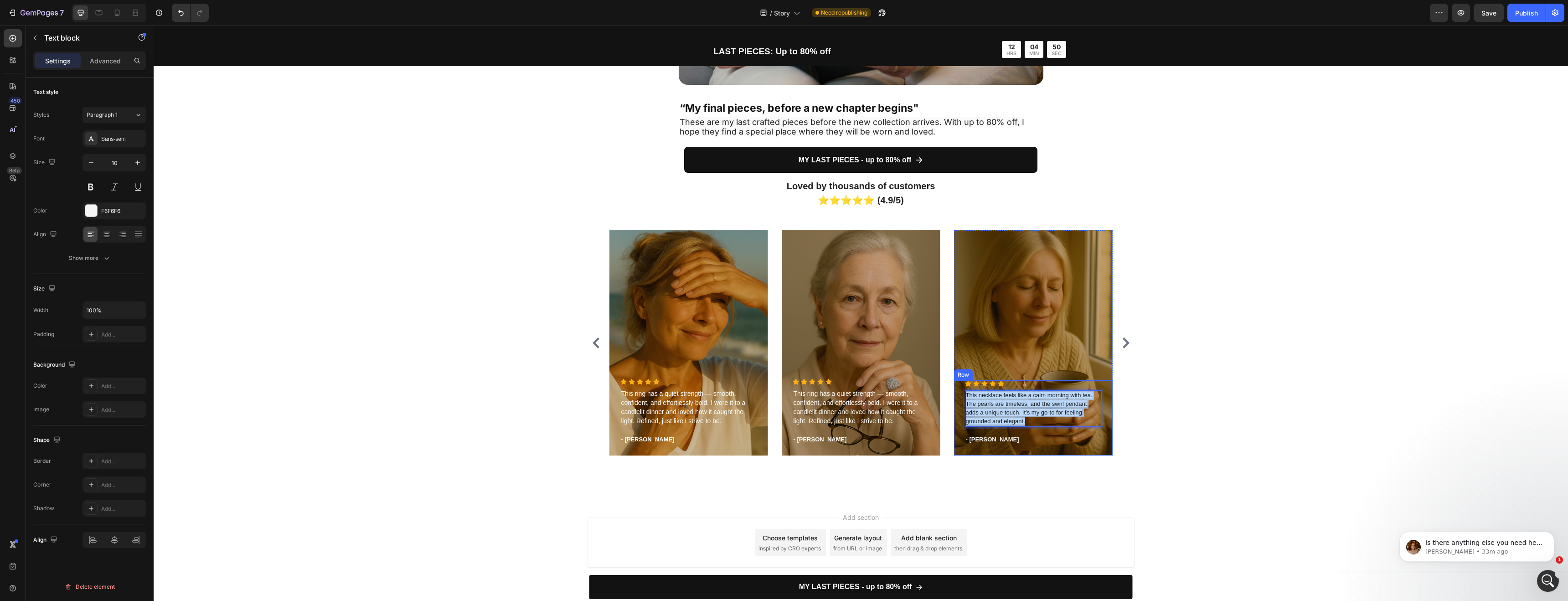
drag, startPoint x: 1033, startPoint y: 423, endPoint x: 957, endPoint y: 397, distance: 80.3
click at [957, 397] on div "Icon Icon Icon Icon Icon Icon List Hoz This necklace feels like a calm morning …" at bounding box center [1033, 418] width 159 height 76
click at [979, 404] on span "This necklace feels like a calm morning with tea. The pearls are timeless, and …" at bounding box center [1029, 408] width 127 height 33
drag, startPoint x: 1016, startPoint y: 416, endPoint x: 945, endPoint y: 386, distance: 77.1
click at [947, 387] on div "Icon Icon Icon Icon Icon Icon List Hoz This ring has a quiet strength — smooth,…" at bounding box center [861, 343] width 503 height 225
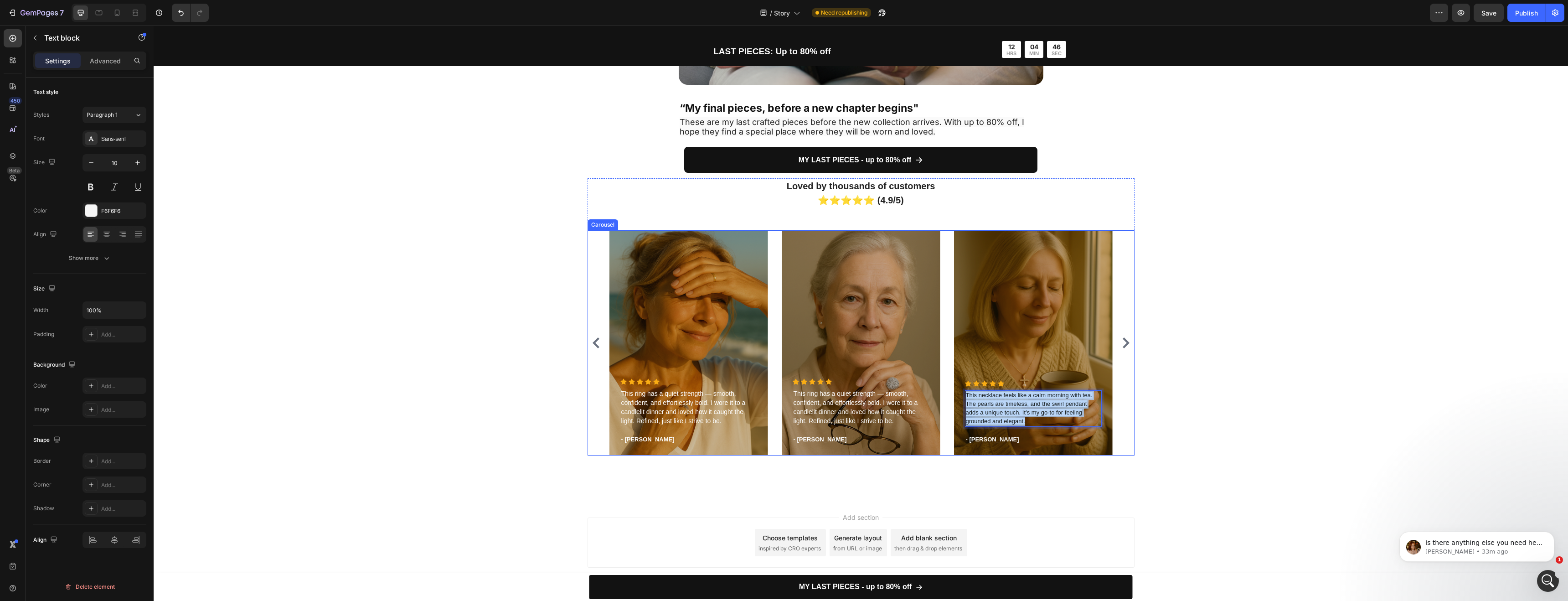
click at [1150, 458] on div "Loved by thousands of customers ⭐⭐⭐⭐⭐ (4.9/5) Heading Icon Icon Icon Icon Icon …" at bounding box center [861, 320] width 1401 height 284
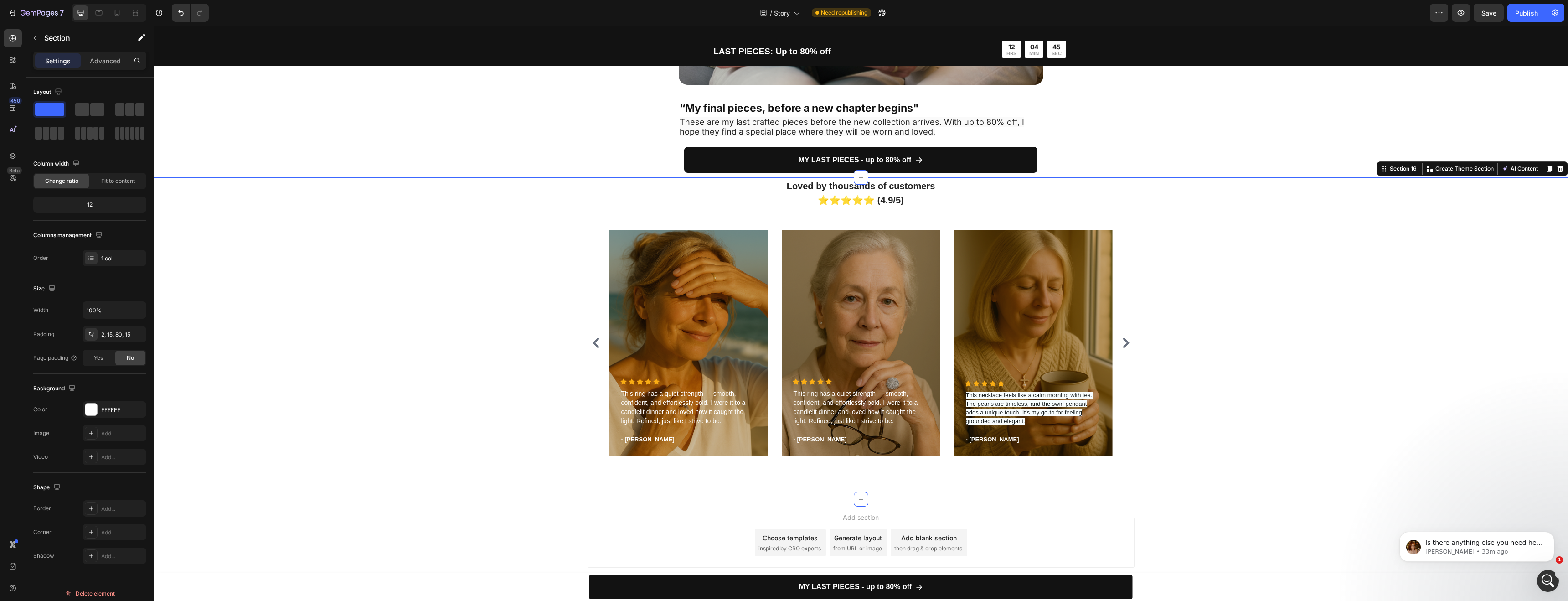
click at [1052, 482] on div "Loved by thousands of customers ⭐⭐⭐⭐⭐ (4.9/5) Heading Icon Icon Icon Icon Icon …" at bounding box center [861, 338] width 1415 height 322
click at [1037, 490] on div "Loved by thousands of customers ⭐⭐⭐⭐⭐ (4.9/5) Heading Icon Icon Icon Icon Icon …" at bounding box center [861, 338] width 1415 height 322
click at [1006, 420] on span "This necklace feels like a calm morning with tea. The pearls are timeless, and …" at bounding box center [1029, 408] width 127 height 33
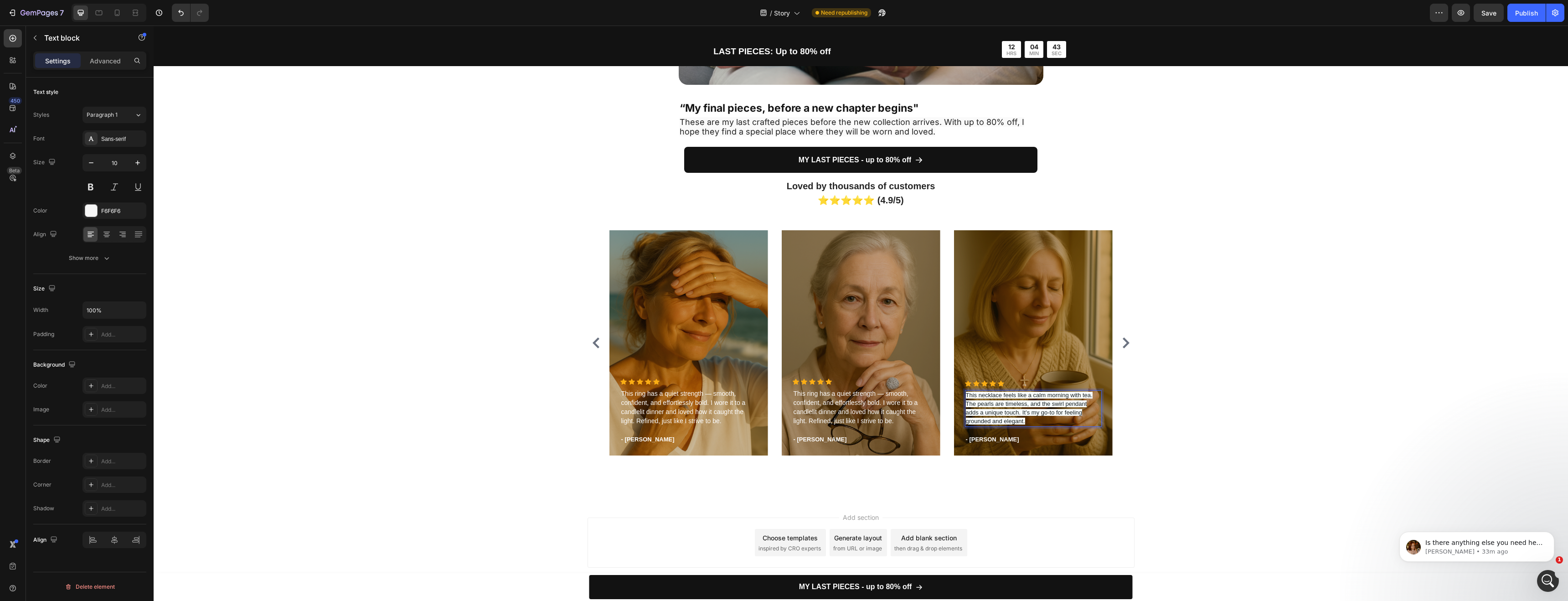
click at [1019, 417] on p "This necklace feels like a calm morning with tea. The pearls are timeless, and …" at bounding box center [1034, 409] width 135 height 35
click at [1021, 423] on p "This necklace feels like a calm morning with tea. The pearls are timeless, and …" at bounding box center [1034, 409] width 135 height 35
drag, startPoint x: 1021, startPoint y: 423, endPoint x: 959, endPoint y: 393, distance: 68.9
click at [959, 393] on div "Icon Icon Icon Icon Icon Icon List Hoz This necklace feels like a calm morning …" at bounding box center [1033, 418] width 159 height 76
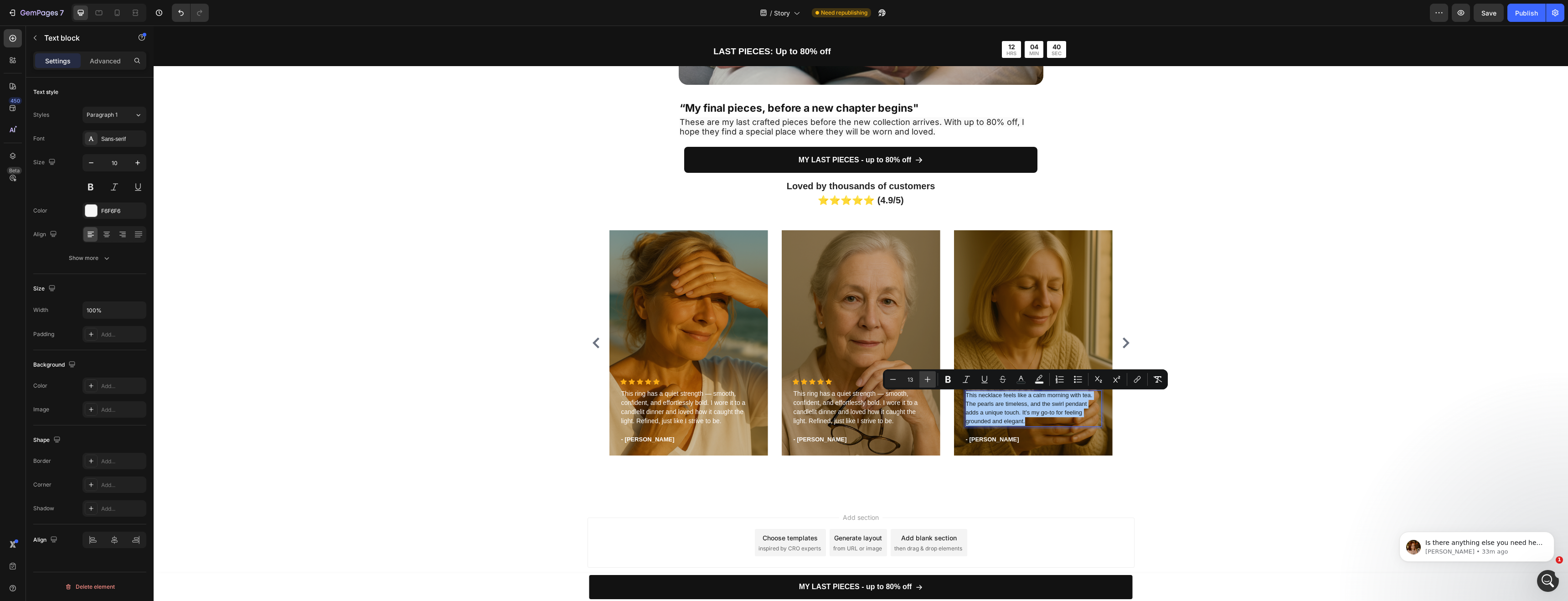
click at [926, 382] on icon "Editor contextual toolbar" at bounding box center [927, 379] width 9 height 9
type input "14"
click at [1040, 385] on button "color" at bounding box center [1039, 379] width 16 height 16
type input "F8FDFE"
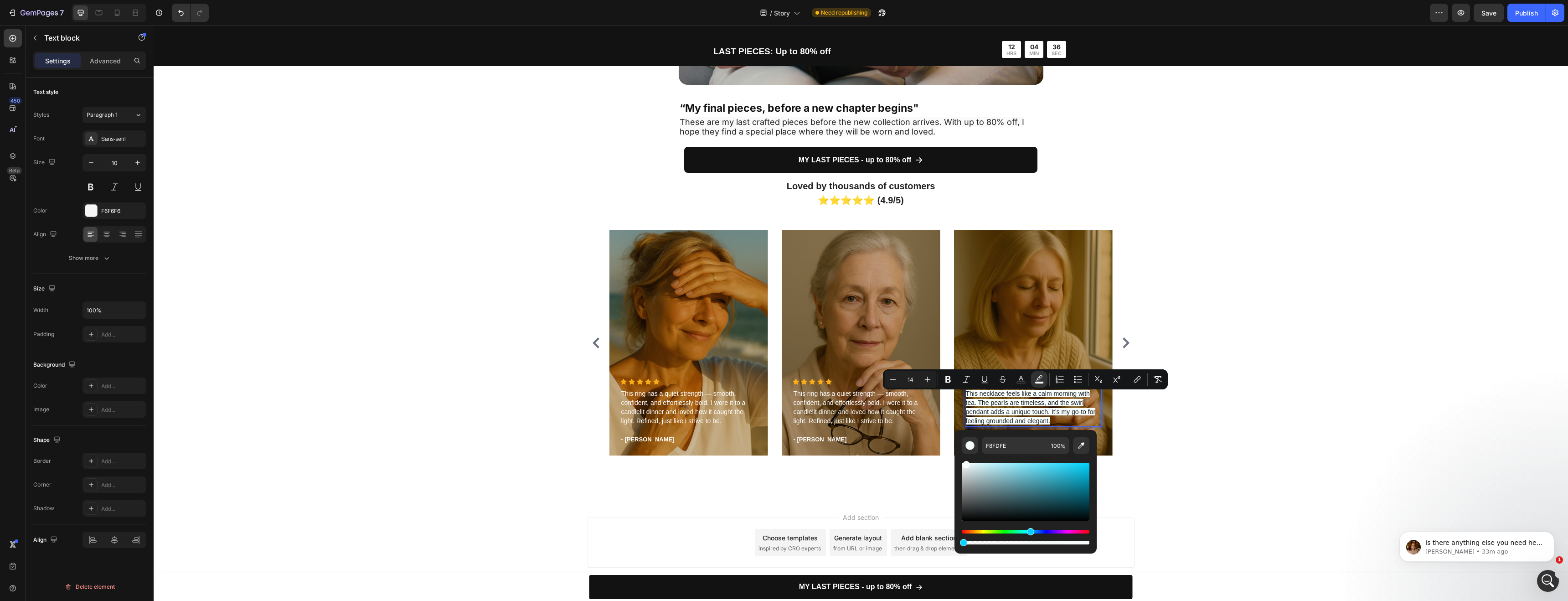
drag, startPoint x: 1133, startPoint y: 568, endPoint x: 925, endPoint y: 534, distance: 210.8
type input "0"
click at [1024, 379] on icon "Editor contextual toolbar" at bounding box center [1021, 379] width 9 height 9
type input "171D1E"
drag, startPoint x: 977, startPoint y: 505, endPoint x: 963, endPoint y: 433, distance: 73.3
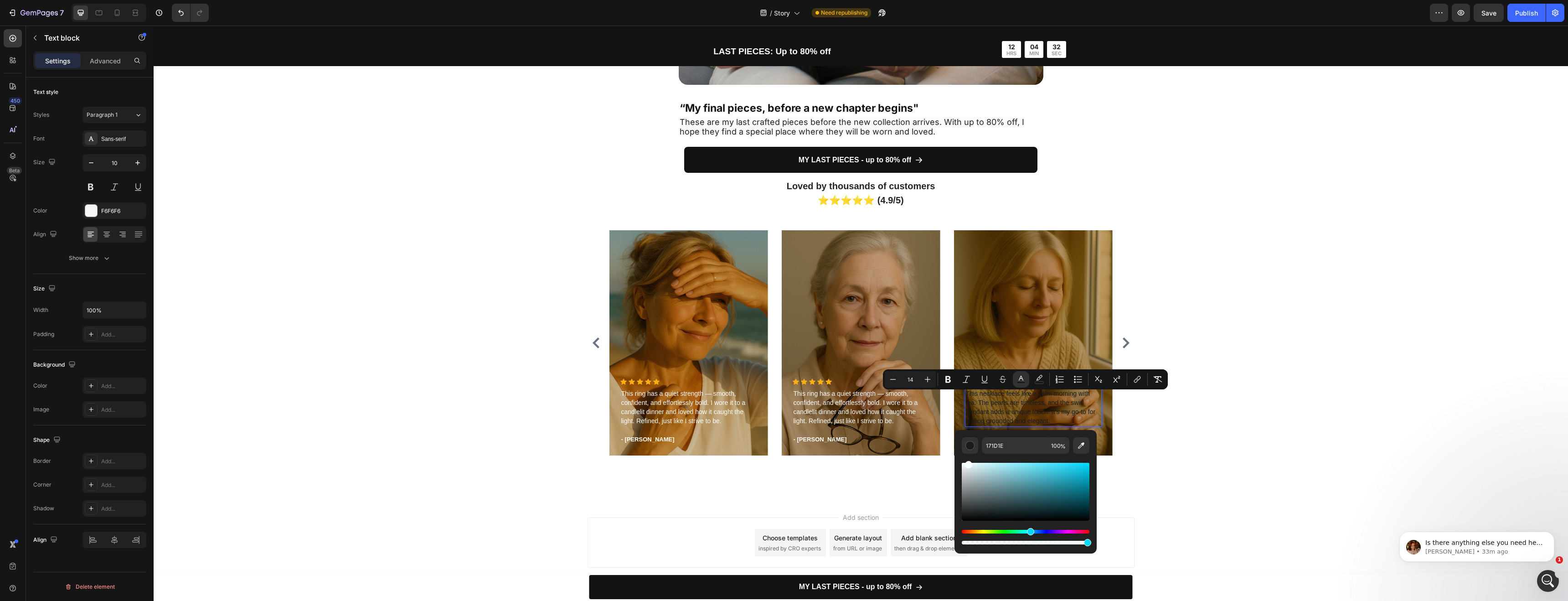
click at [963, 434] on div "171D1E 100 %" at bounding box center [1026, 488] width 142 height 116
type input "FFFFFF"
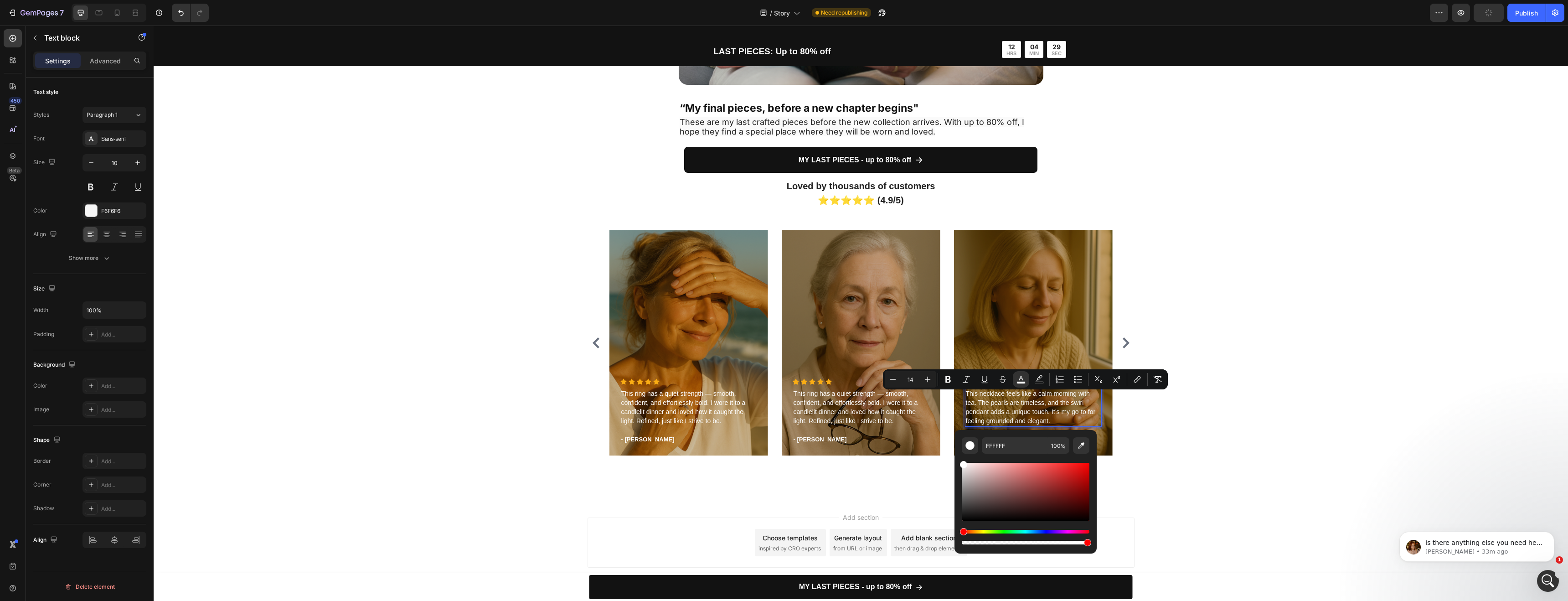
click at [1186, 508] on div "Add section Choose templates inspired by CRO experts Generate layout from URL o…" at bounding box center [861, 544] width 1415 height 90
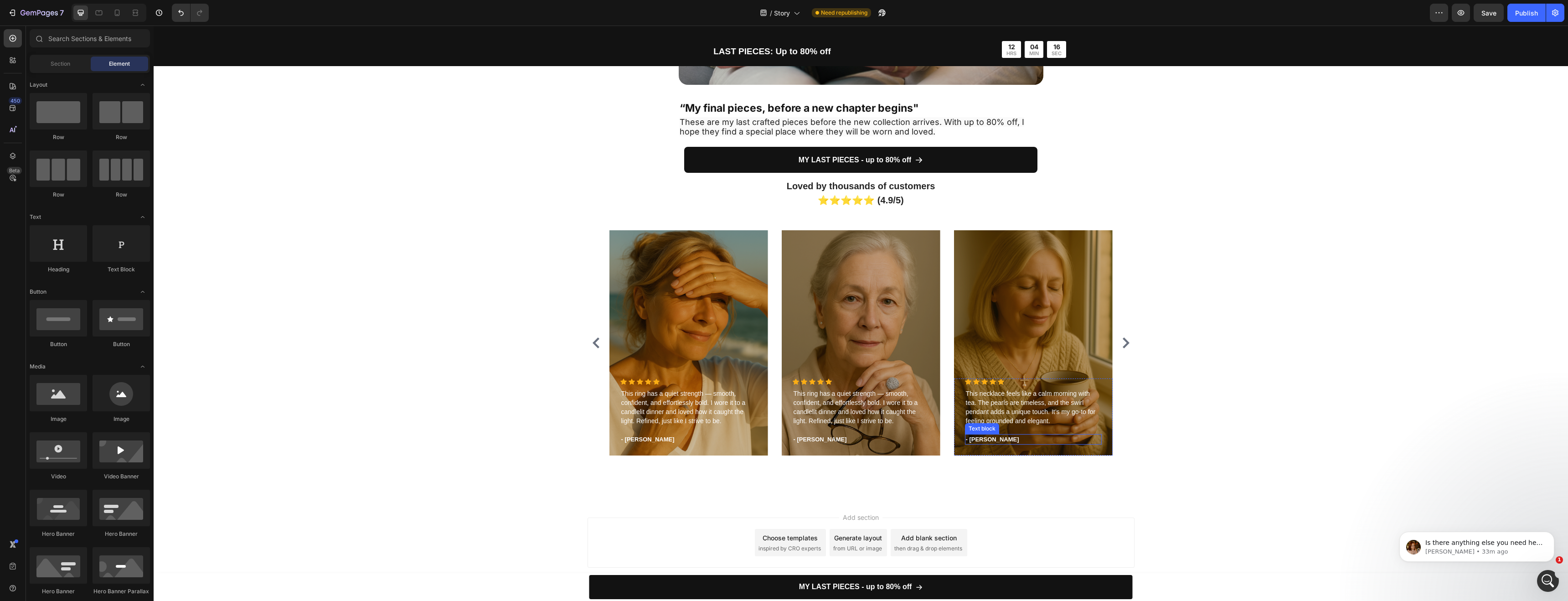
click at [997, 438] on p "- Timothy A." at bounding box center [1034, 439] width 135 height 9
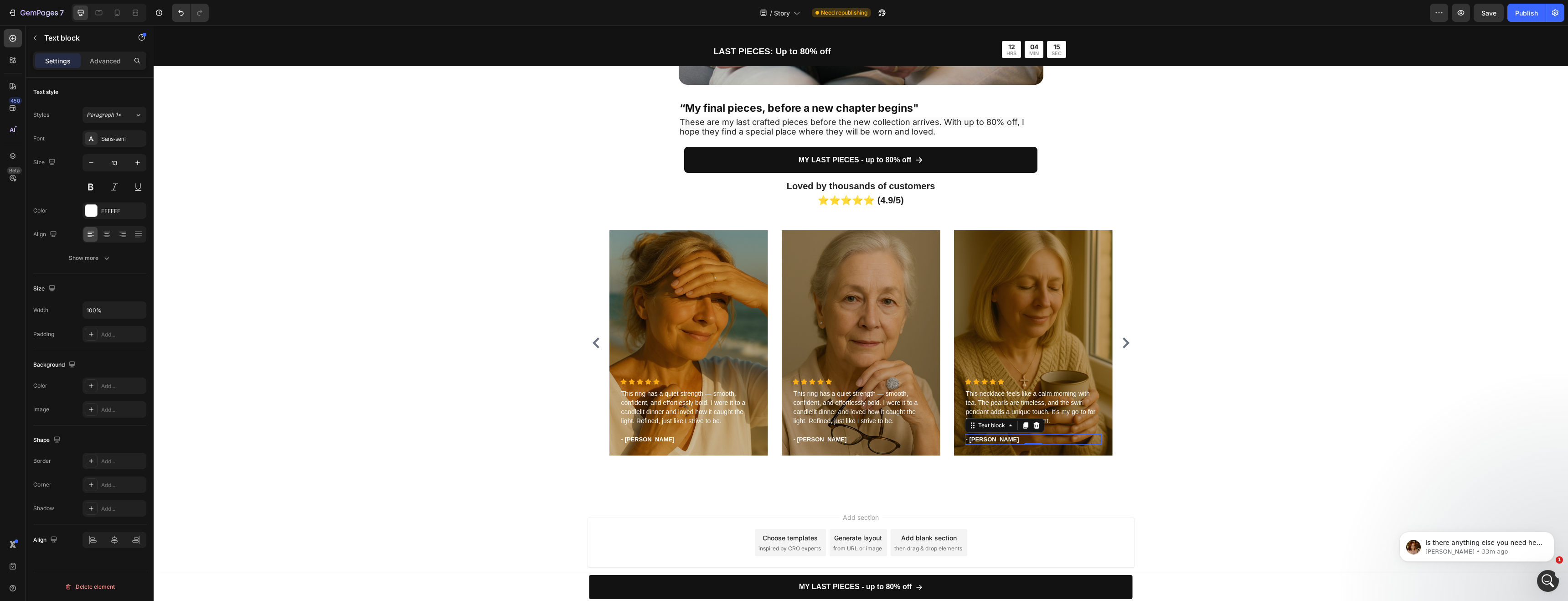
click at [997, 438] on p "- Timothy A." at bounding box center [1034, 439] width 135 height 9
drag, startPoint x: 997, startPoint y: 440, endPoint x: 964, endPoint y: 437, distance: 33.1
click at [966, 437] on p "- Timothy A." at bounding box center [1034, 439] width 135 height 9
drag, startPoint x: 1006, startPoint y: 440, endPoint x: 967, endPoint y: 440, distance: 39.0
click at [967, 440] on p "- Timothy A." at bounding box center [1034, 439] width 135 height 9
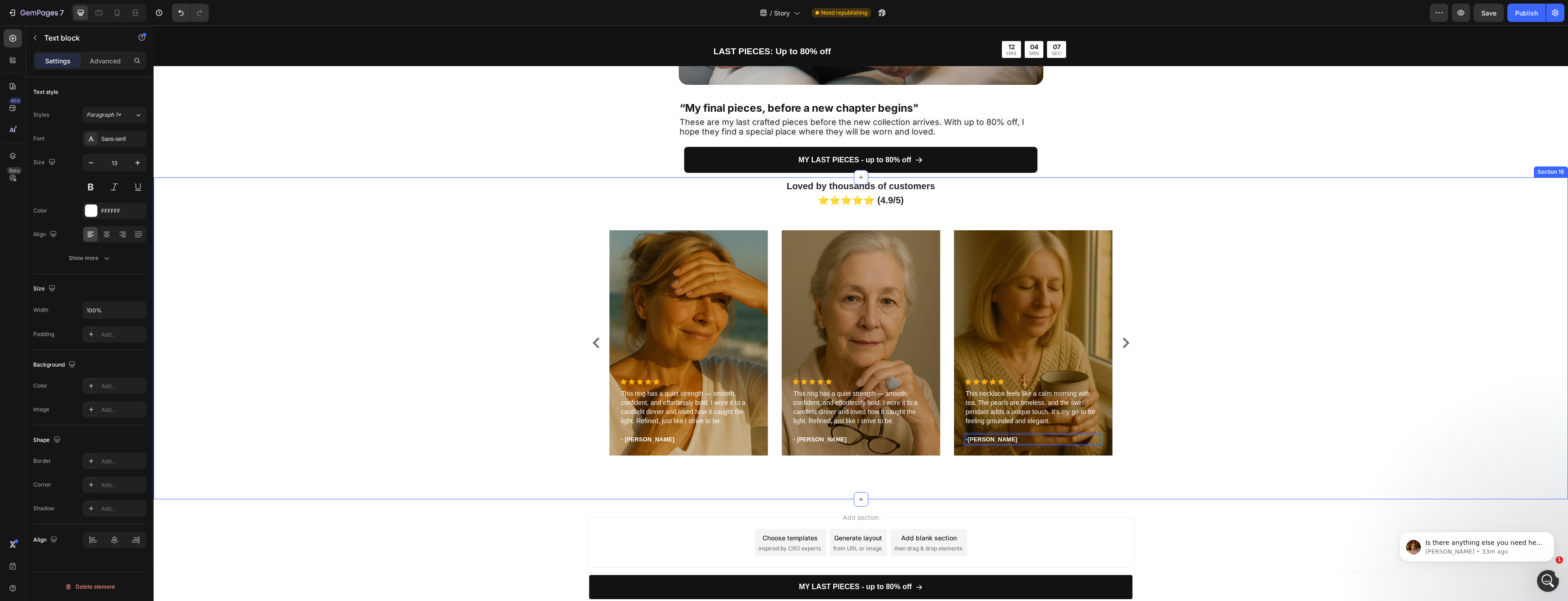
click at [1052, 482] on div "Loved by thousands of customers ⭐⭐⭐⭐⭐ (4.9/5) Heading Icon Icon Icon Icon Icon …" at bounding box center [861, 338] width 1415 height 322
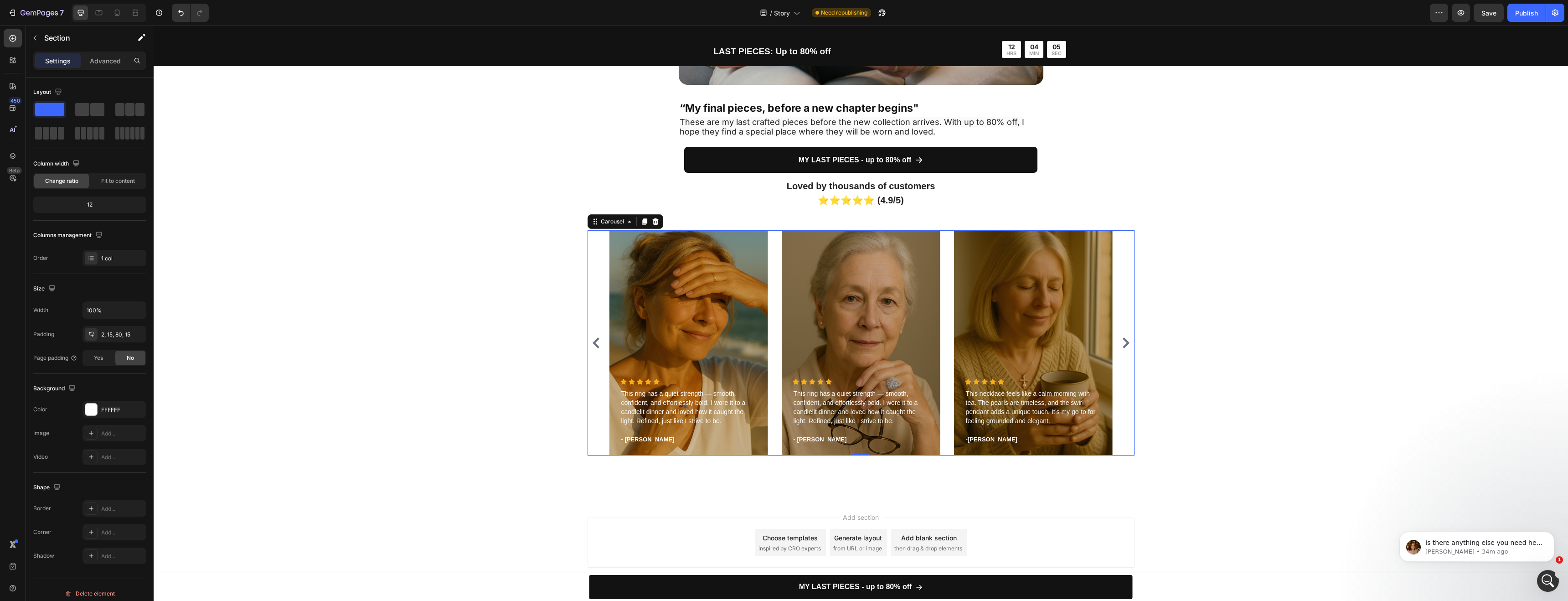
click at [1121, 343] on icon "Carousel Next Arrow" at bounding box center [1126, 343] width 11 height 11
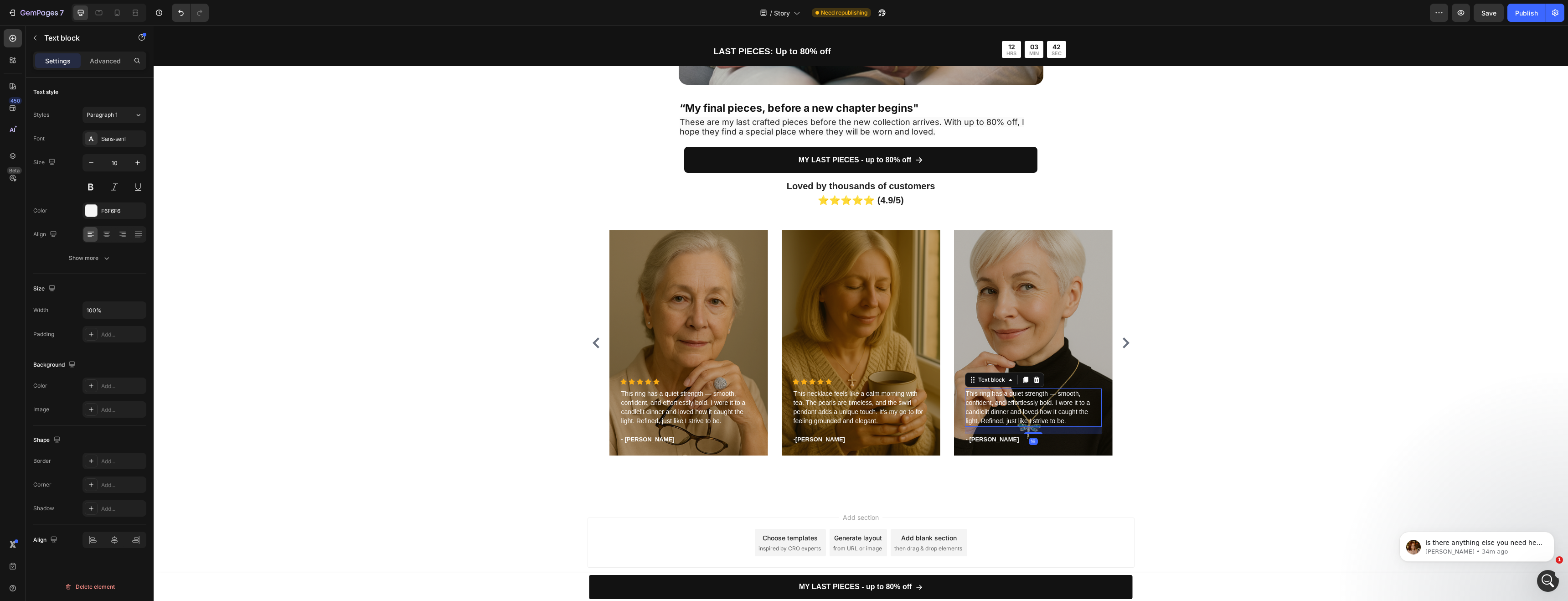
click at [976, 411] on span "This ring has a quiet strength — smooth, confident, and effortlessly bold. I wo…" at bounding box center [1028, 407] width 124 height 35
drag, startPoint x: 1063, startPoint y: 422, endPoint x: 966, endPoint y: 396, distance: 100.4
click at [966, 396] on p "This ring has a quiet strength — smooth, confident, and effortlessly bold. I wo…" at bounding box center [1034, 408] width 135 height 37
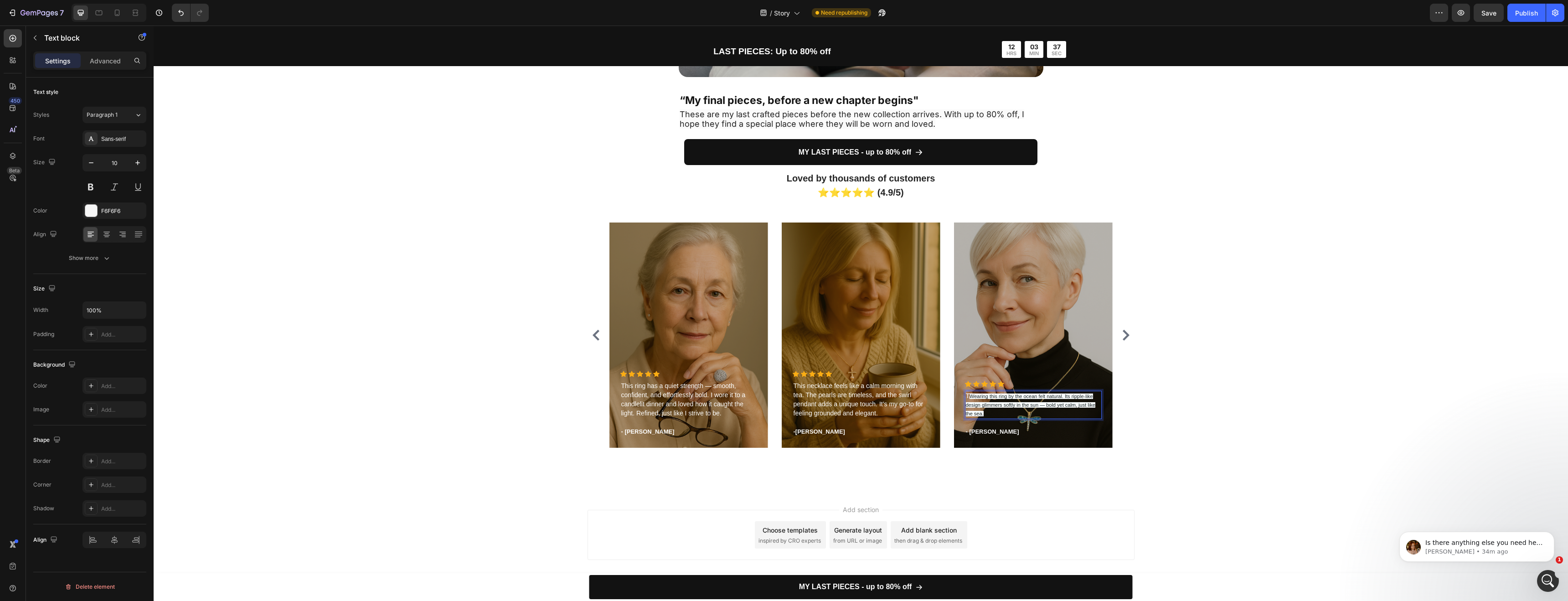
click at [979, 408] on p "T Wearing this ring by the ocean felt natural. Its ripple-like design glimmers …" at bounding box center [1034, 404] width 135 height 26
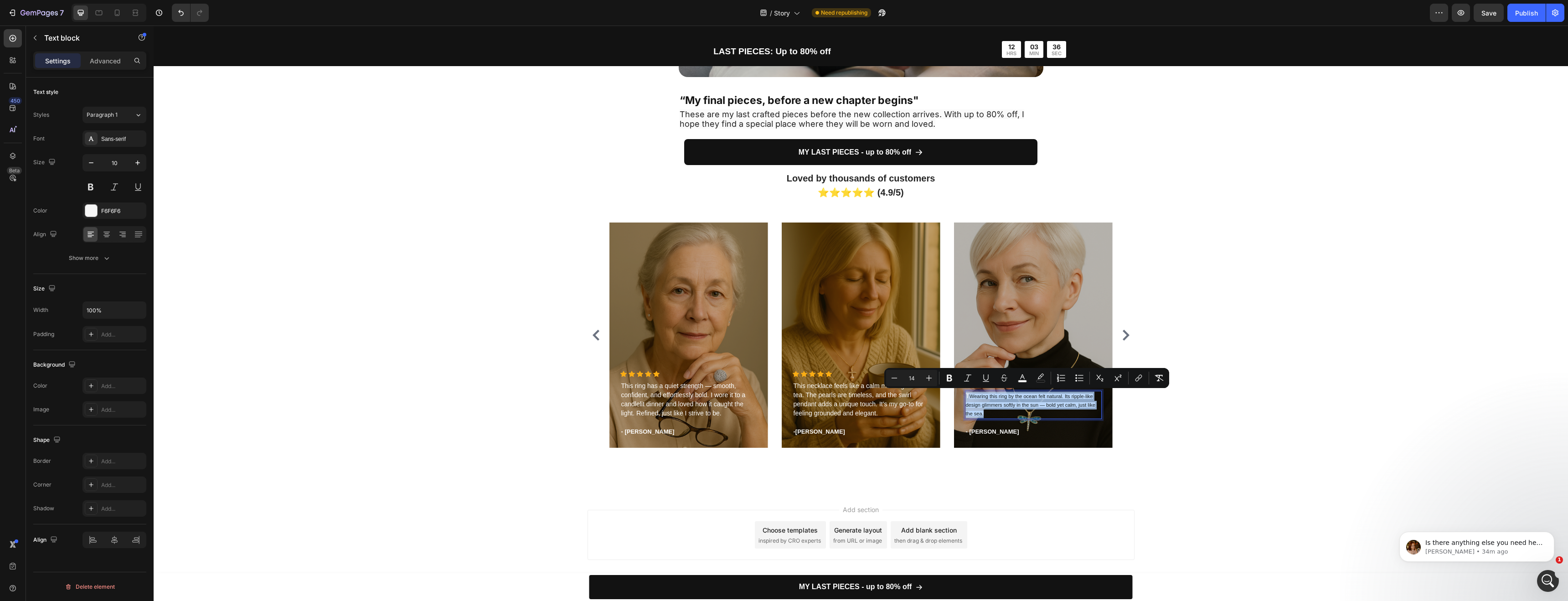
drag, startPoint x: 976, startPoint y: 411, endPoint x: 962, endPoint y: 397, distance: 19.8
click at [966, 397] on p "T Wearing this ring by the ocean felt natural. Its ripple-like design glimmers …" at bounding box center [1034, 404] width 135 height 26
click at [930, 379] on icon "Editor contextual toolbar" at bounding box center [929, 378] width 9 height 9
type input "15"
drag, startPoint x: 979, startPoint y: 407, endPoint x: 975, endPoint y: 405, distance: 4.5
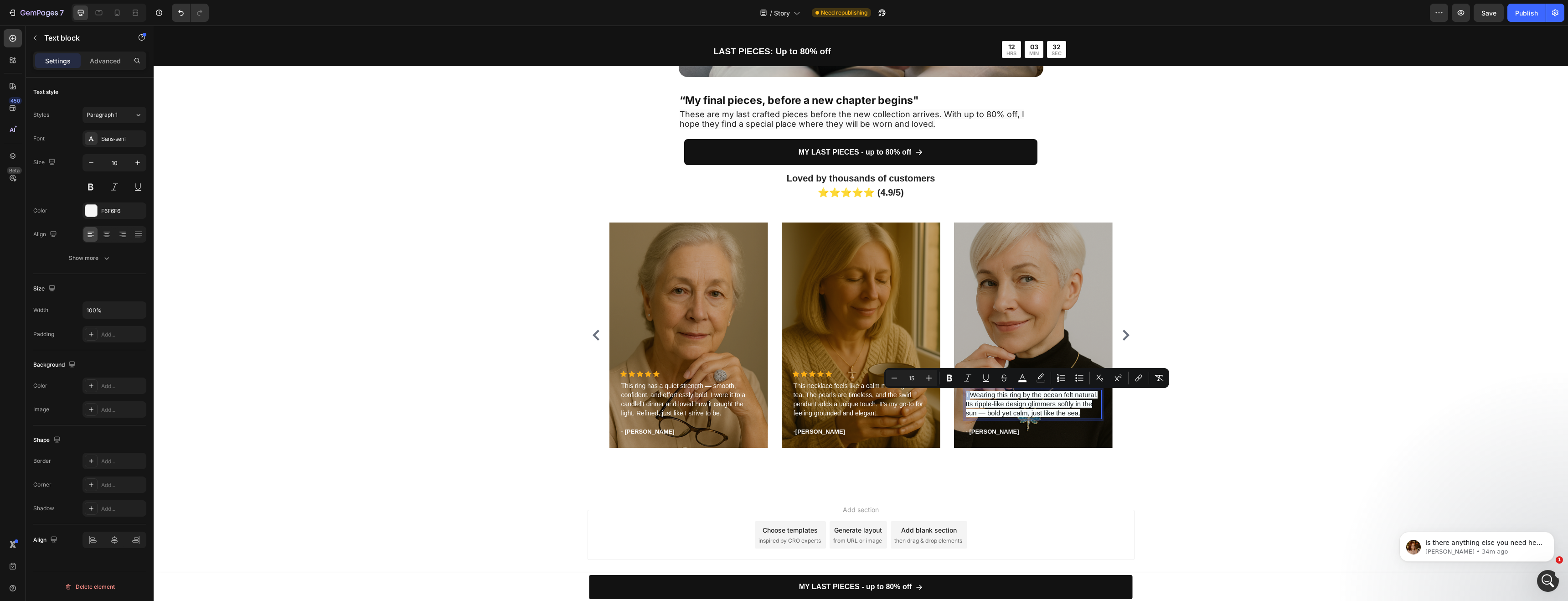
click at [979, 407] on span "Wearing this ring by the ocean felt natural. Its ripple-like design glimmers so…" at bounding box center [1032, 404] width 132 height 26
click at [965, 391] on div "T Wearing this ring by the ocean felt natural. Its ripple-like design glimmers …" at bounding box center [1033, 404] width 137 height 29
click at [966, 395] on span "Wearing this ring by the ocean felt natural. Its ripple-like design glimmers so…" at bounding box center [1032, 404] width 132 height 26
click at [1087, 411] on p "Wearing this ring by the ocean felt natural. Its ripple-like design glimmers so…" at bounding box center [1034, 404] width 135 height 27
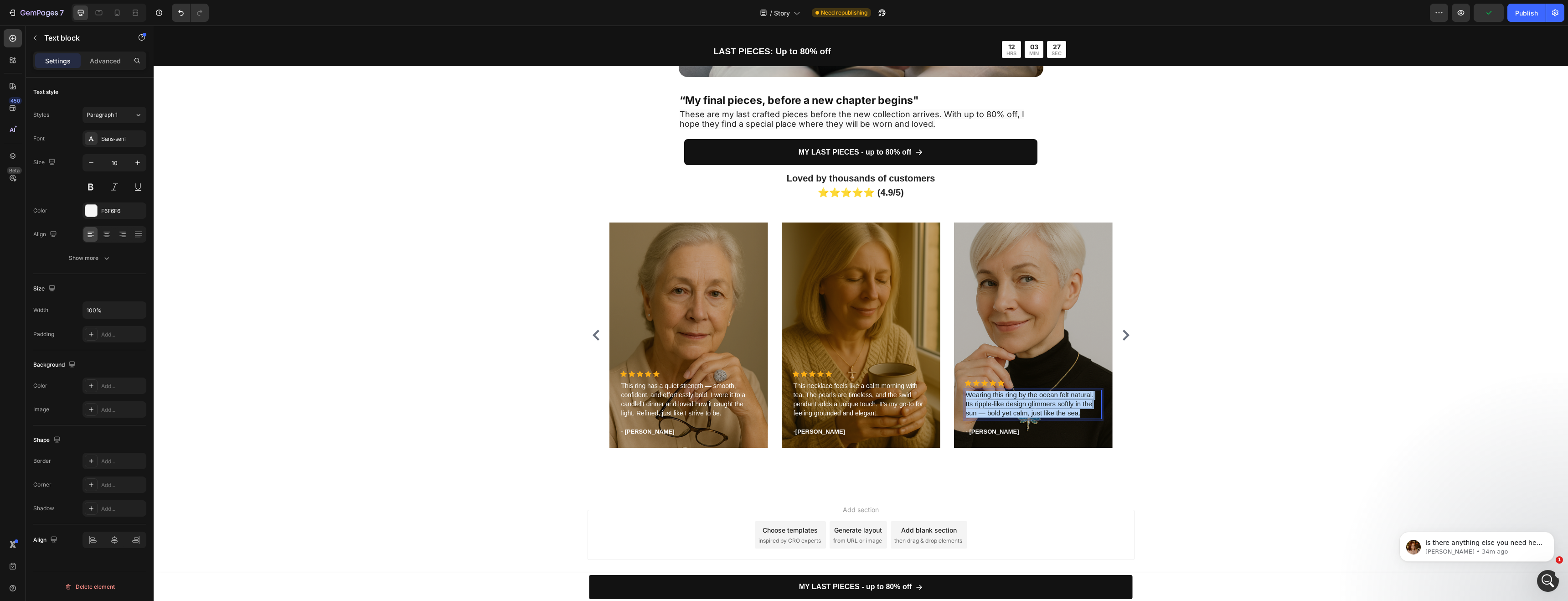
drag, startPoint x: 1082, startPoint y: 412, endPoint x: 957, endPoint y: 392, distance: 126.6
click at [958, 392] on div "Icon Icon Icon Icon Icon Icon List Hoz Wearing this ring by the ocean felt natu…" at bounding box center [1033, 414] width 159 height 68
click at [897, 378] on icon "Editor contextual toolbar" at bounding box center [893, 378] width 9 height 9
type input "14"
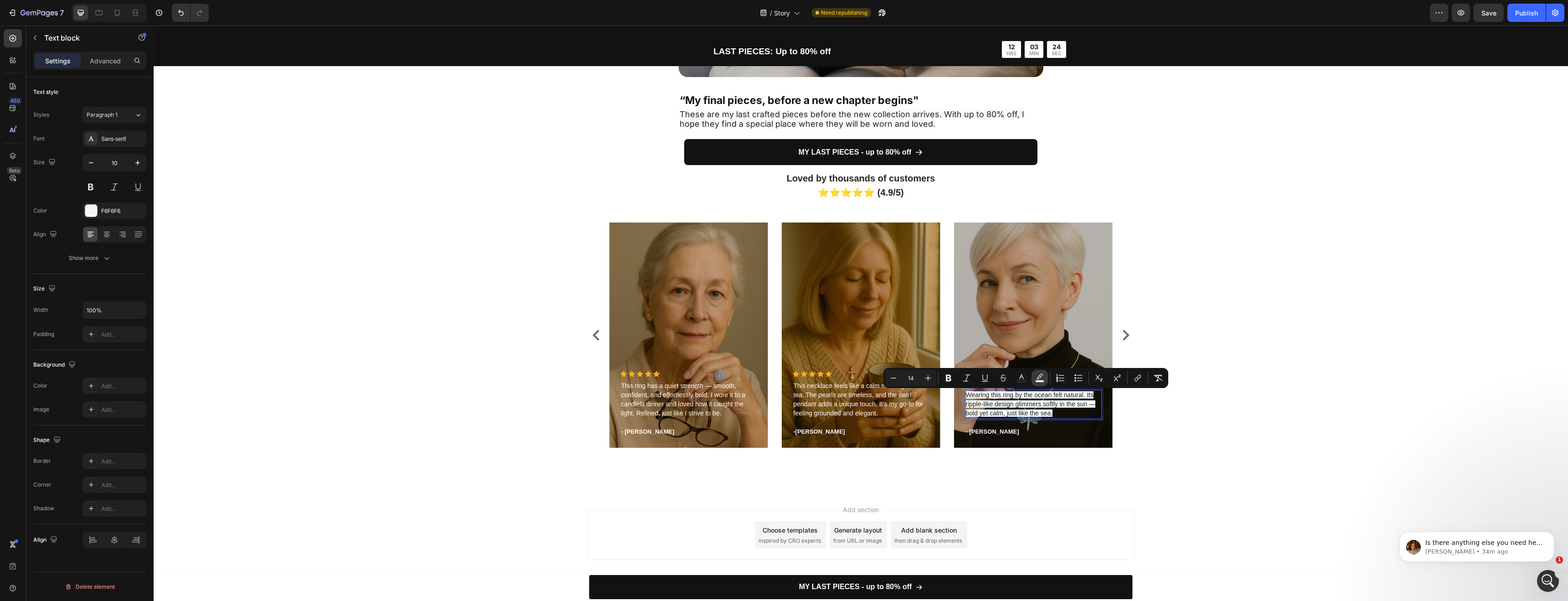
click at [1037, 381] on rect "Editor contextual toolbar" at bounding box center [1040, 382] width 9 height 2
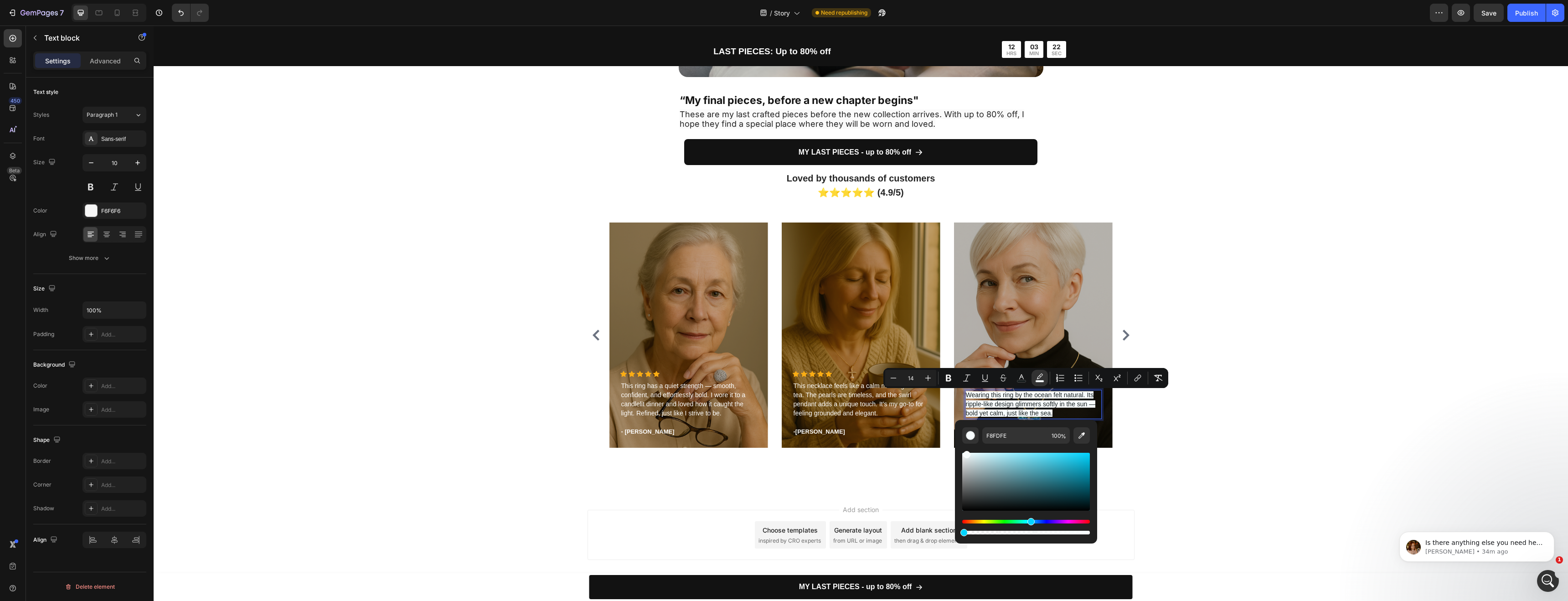
drag, startPoint x: 1138, startPoint y: 559, endPoint x: 945, endPoint y: 518, distance: 197.3
type input "0"
click at [1021, 383] on button "color" at bounding box center [1021, 378] width 16 height 16
drag, startPoint x: 1127, startPoint y: 518, endPoint x: 938, endPoint y: 423, distance: 211.5
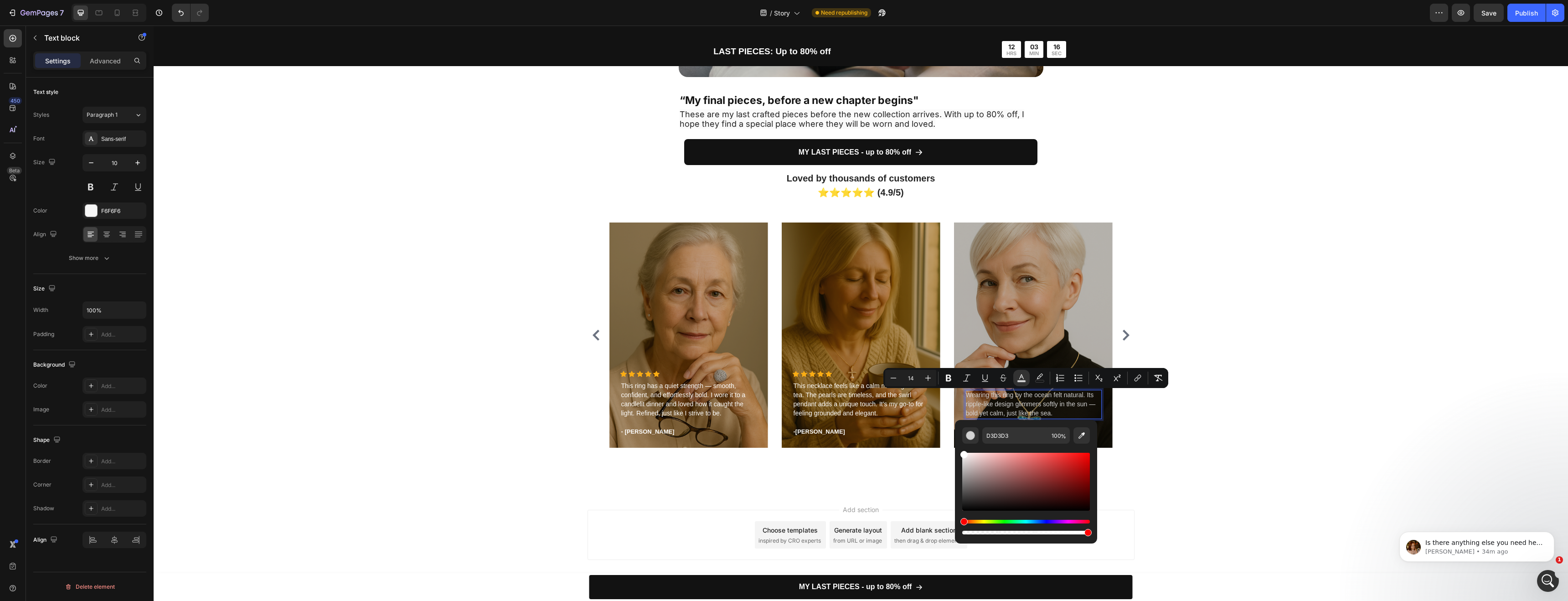
drag, startPoint x: 964, startPoint y: 463, endPoint x: 962, endPoint y: 443, distance: 20.1
click at [962, 443] on div "D3D3D3 100 %" at bounding box center [1026, 482] width 128 height 109
type input "FFFFFF"
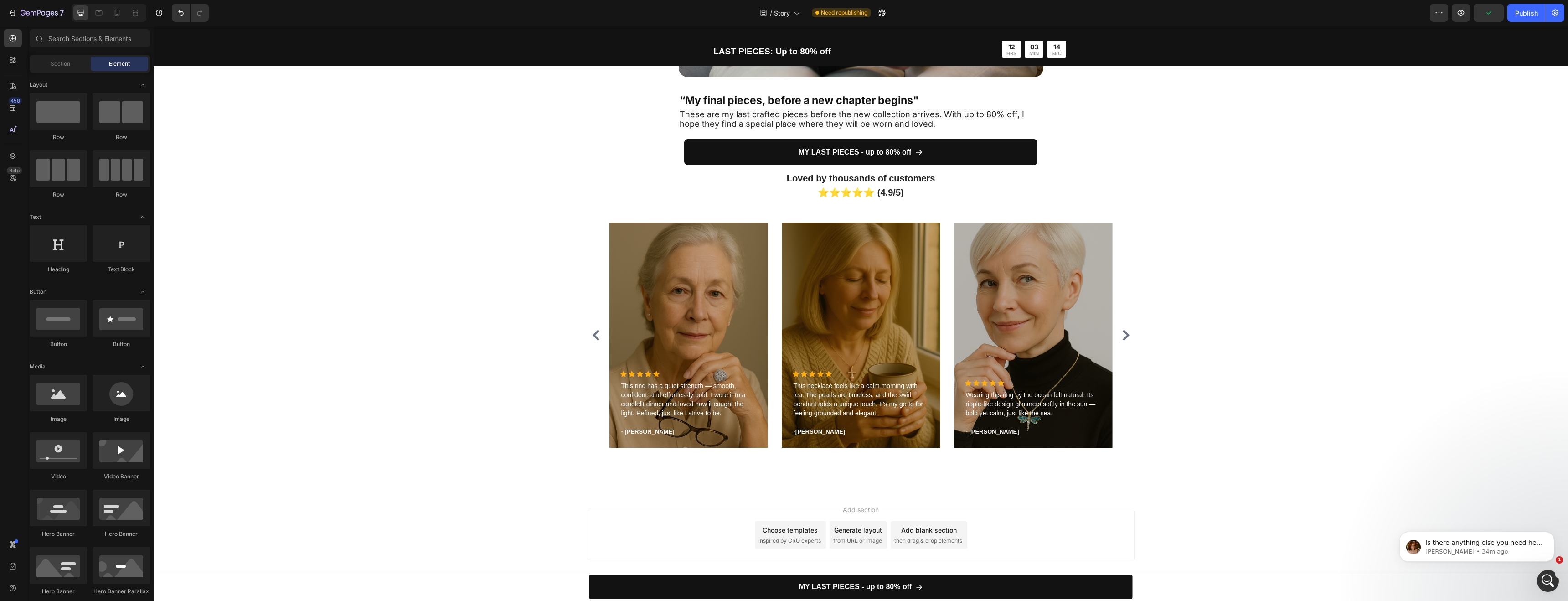
click at [1163, 519] on div "Add section Choose templates inspired by CRO experts Generate layout from URL o…" at bounding box center [861, 536] width 1415 height 90
click at [1015, 405] on span "Wearing this ring by the ocean felt natural. Its ripple-like design glimmers so…" at bounding box center [1031, 404] width 130 height 26
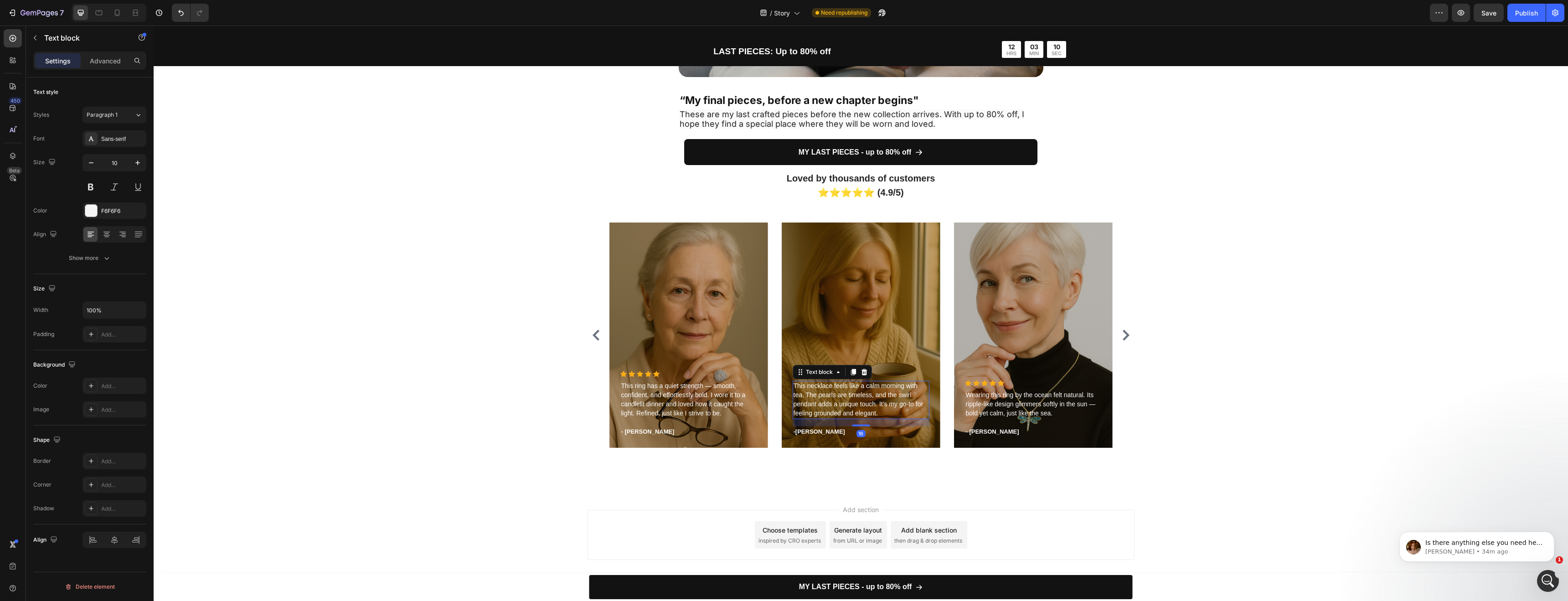
click at [888, 398] on span "This necklace feels like a calm morning with tea. The pearls are timeless, and …" at bounding box center [858, 399] width 130 height 35
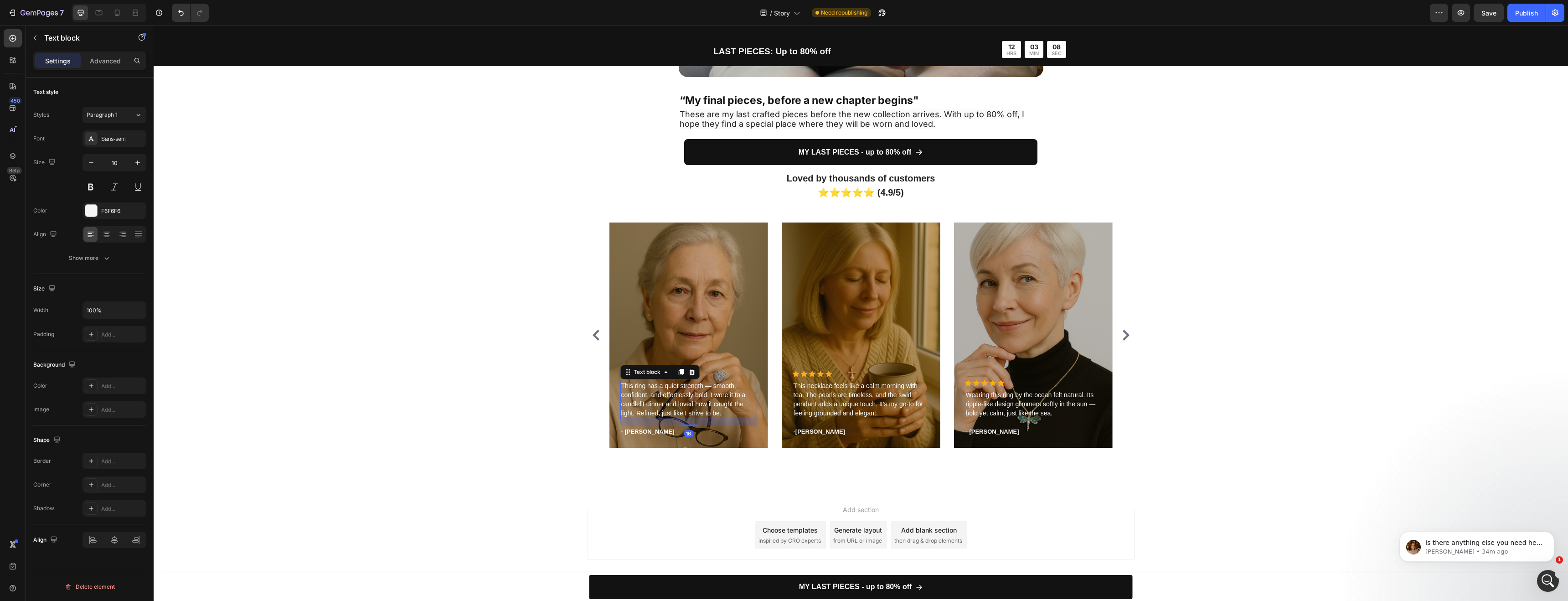
click at [698, 409] on span "This ring has a quiet strength — smooth, confident, and effortlessly bold. I wo…" at bounding box center [684, 399] width 124 height 35
click at [1085, 490] on div "Loved by thousands of customers ⭐⭐⭐⭐⭐ (4.9/5) Heading Icon Icon Icon Icon Icon …" at bounding box center [861, 331] width 1415 height 322
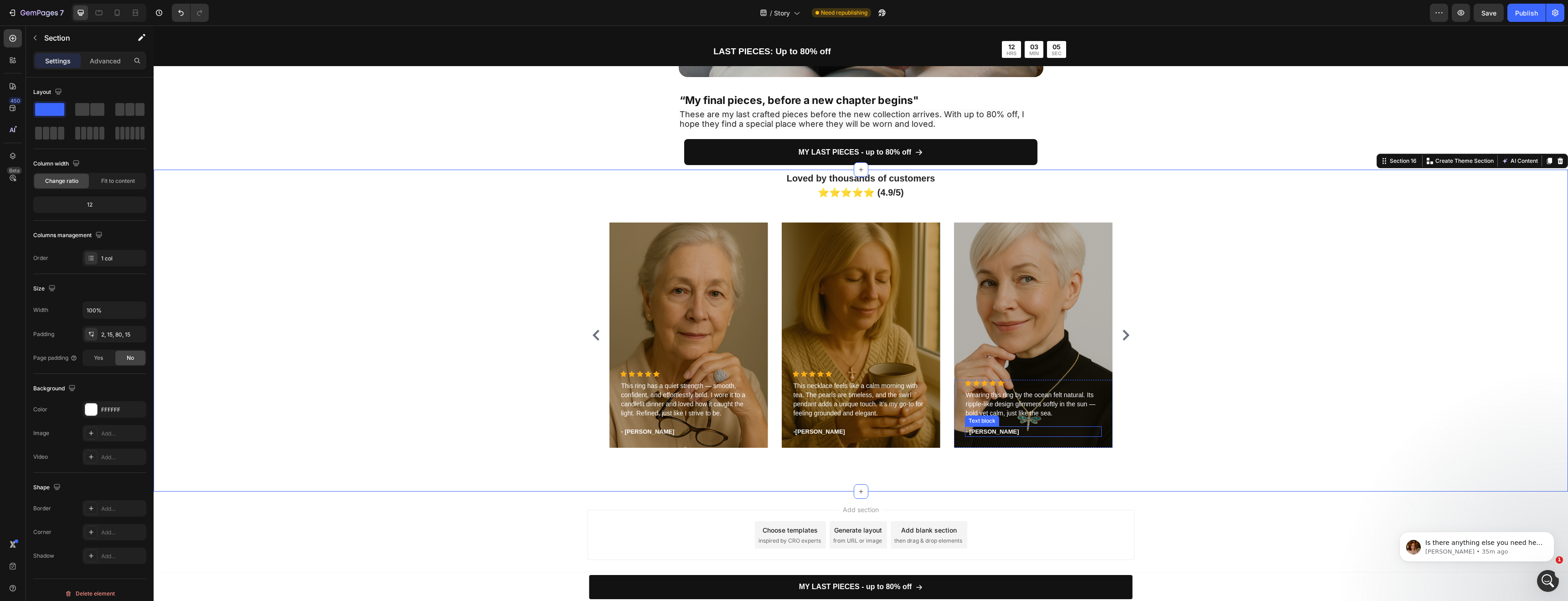
click at [999, 428] on p "- Timothy A." at bounding box center [1034, 432] width 135 height 9
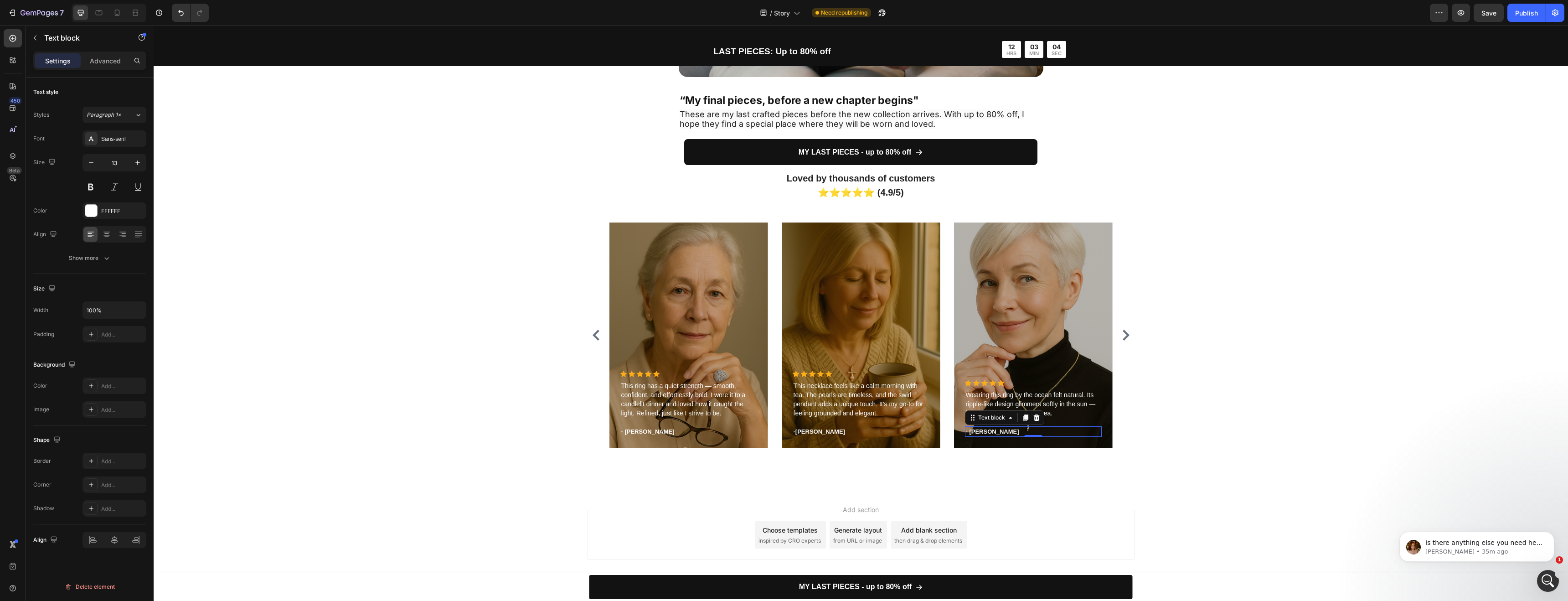
click at [997, 432] on p "- Timothy A." at bounding box center [1034, 432] width 135 height 9
click at [999, 432] on p "- Timothy A." at bounding box center [1034, 432] width 135 height 9
drag, startPoint x: 999, startPoint y: 432, endPoint x: 967, endPoint y: 431, distance: 32.0
click at [967, 431] on p "- Timothy A." at bounding box center [1034, 432] width 135 height 9
click at [1086, 495] on div "Add section Choose templates inspired by CRO experts Generate layout from URL o…" at bounding box center [861, 536] width 1415 height 90
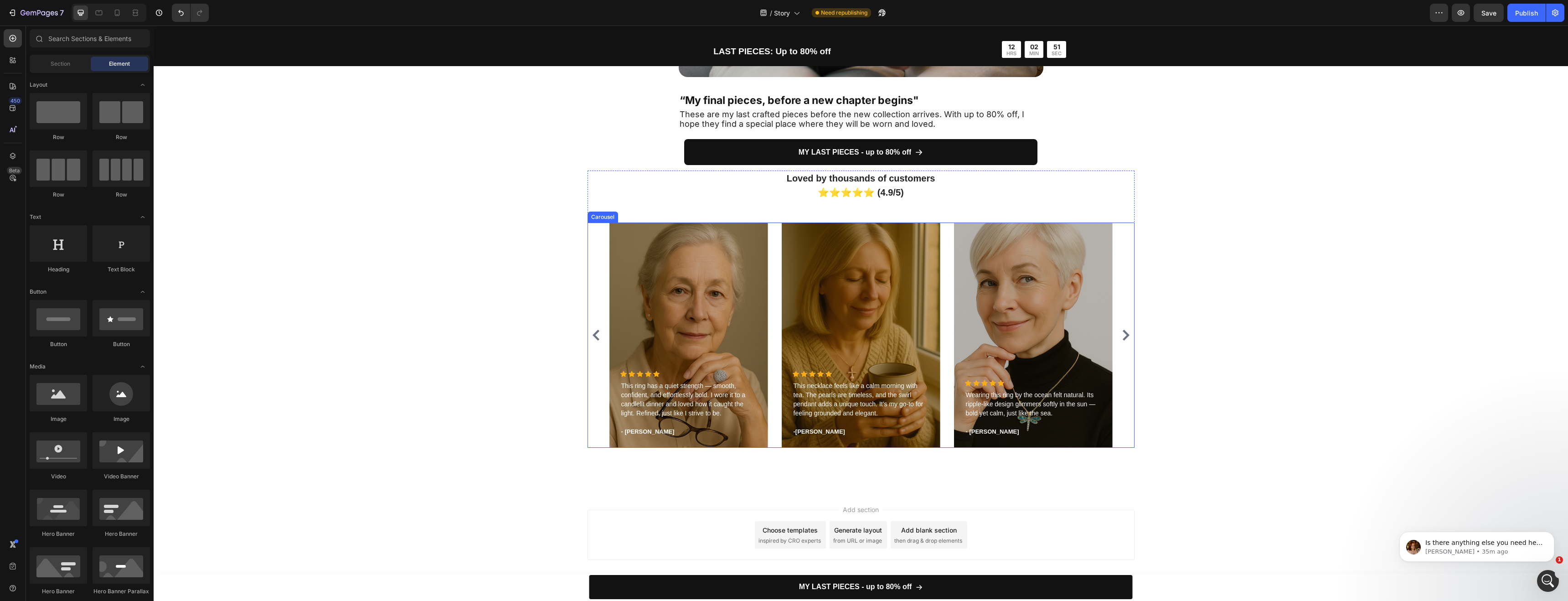
click at [1121, 333] on icon "Carousel Next Arrow" at bounding box center [1126, 335] width 11 height 11
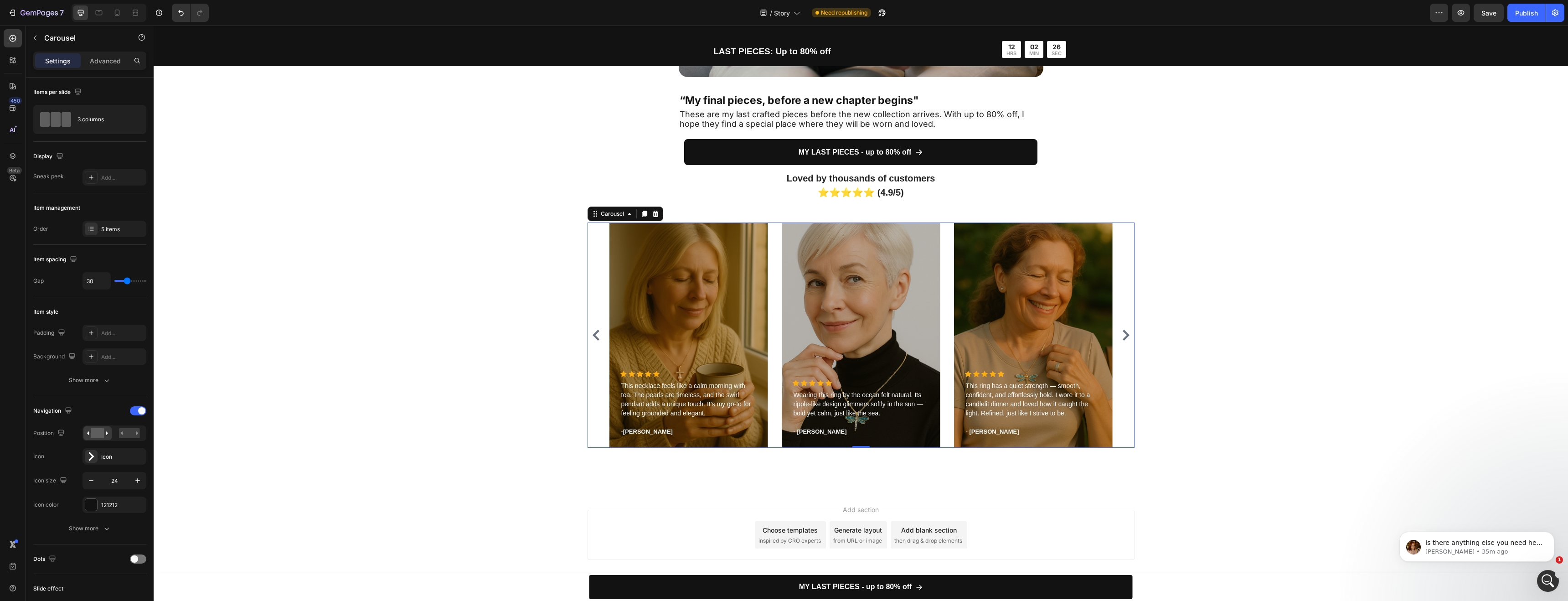
click at [592, 335] on icon "Carousel Back Arrow" at bounding box center [595, 335] width 7 height 11
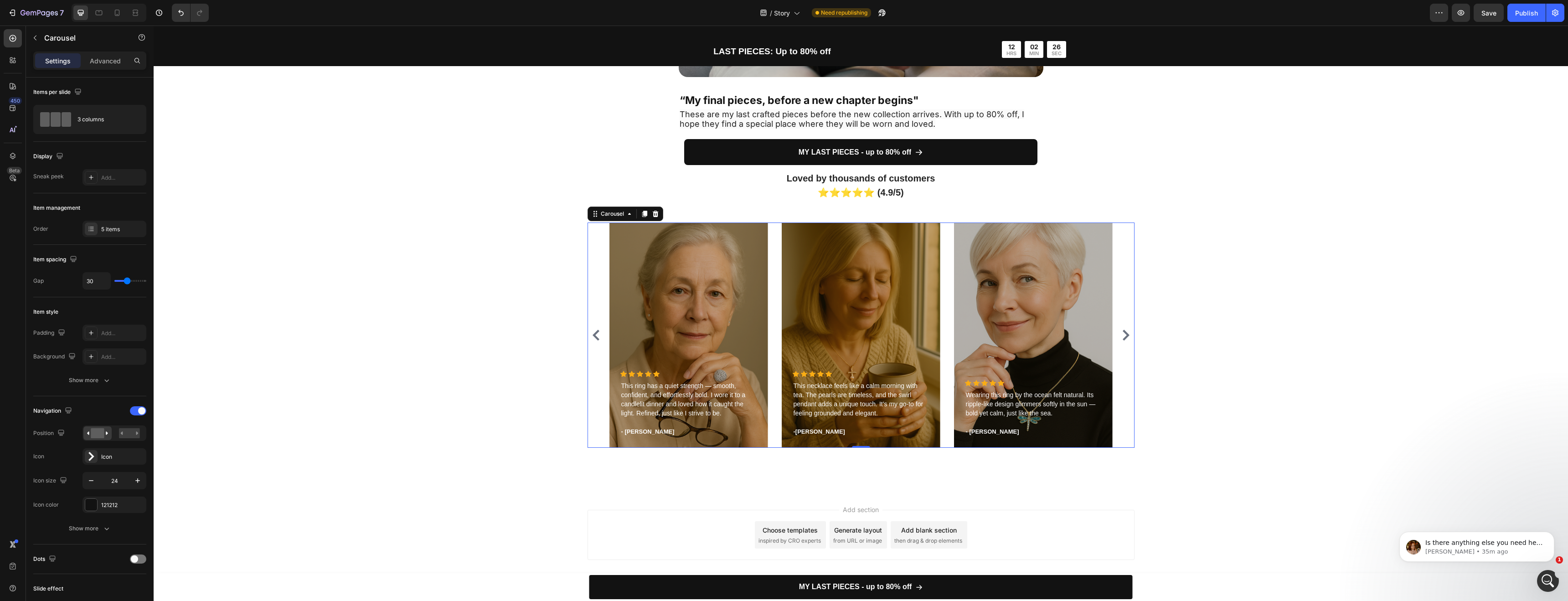
click at [592, 335] on icon "Carousel Back Arrow" at bounding box center [595, 335] width 7 height 11
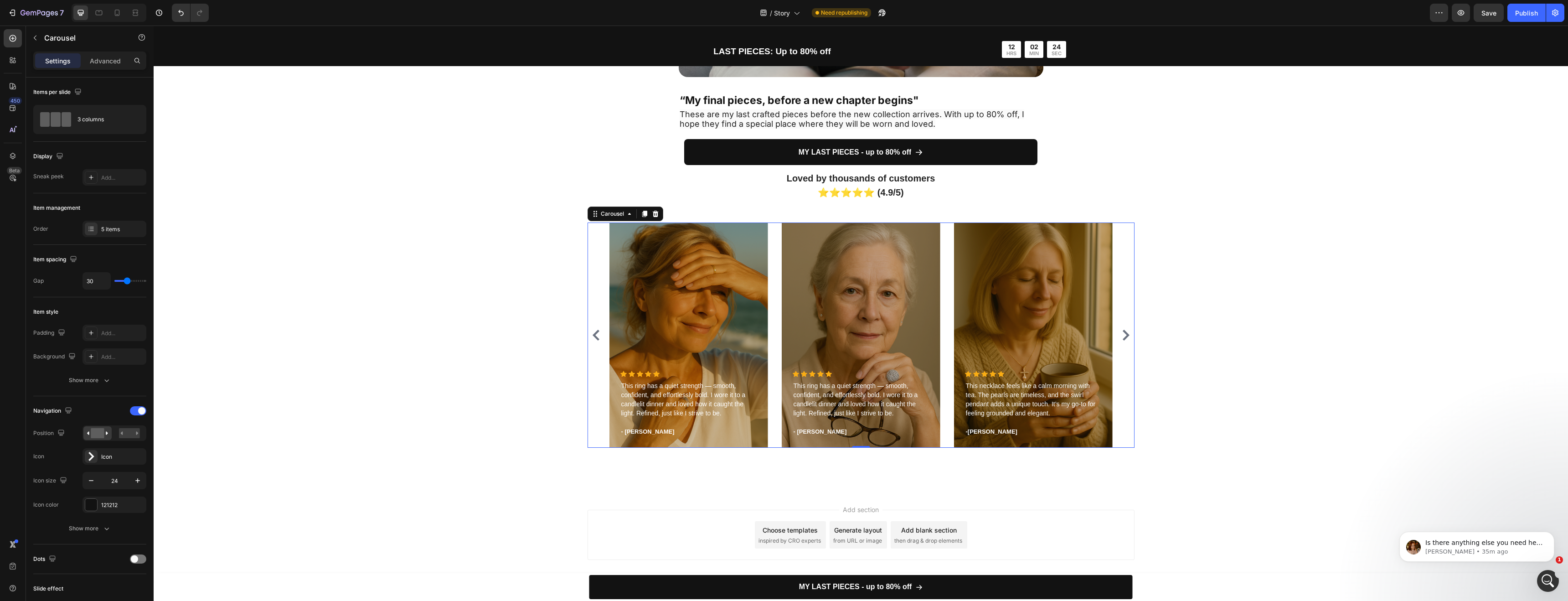
click at [592, 335] on icon "Carousel Back Arrow" at bounding box center [595, 335] width 7 height 11
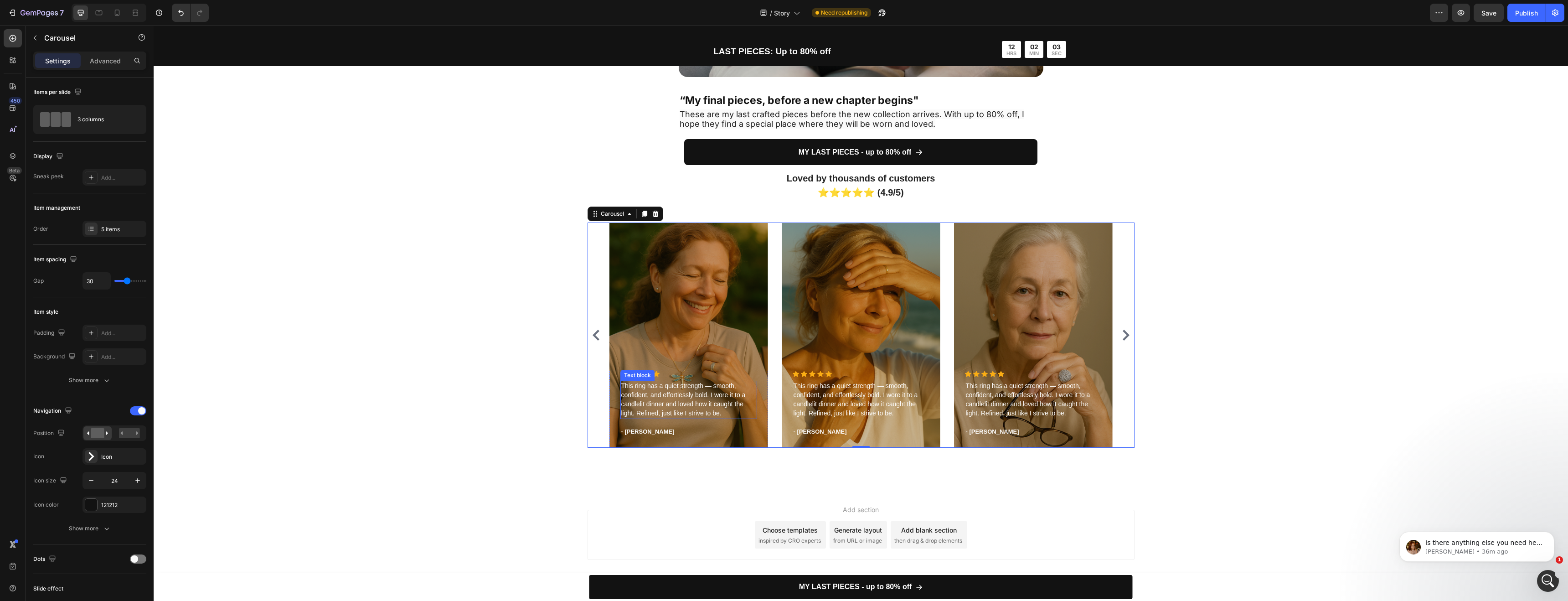
click at [676, 400] on p "This ring has a quiet strength — smooth, confident, and effortlessly bold. I wo…" at bounding box center [689, 400] width 135 height 37
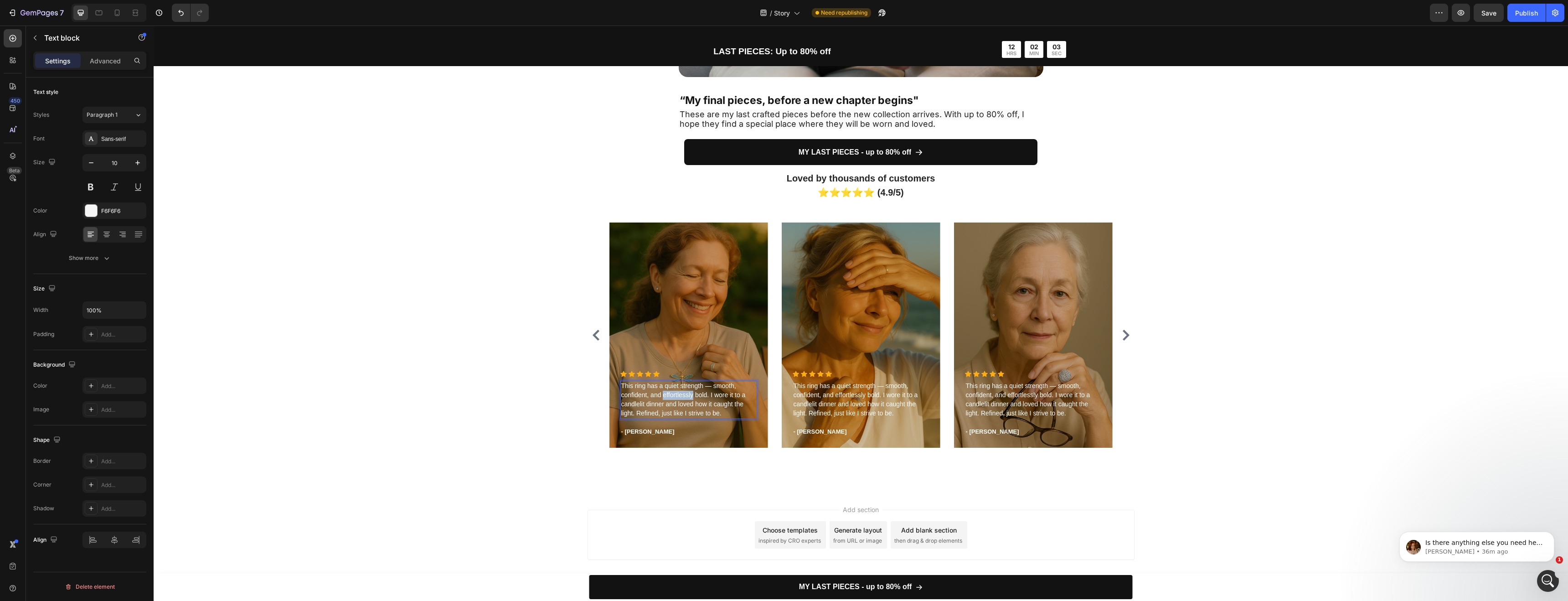
click at [676, 400] on p "This ring has a quiet strength — smooth, confident, and effortlessly bold. I wo…" at bounding box center [689, 400] width 135 height 37
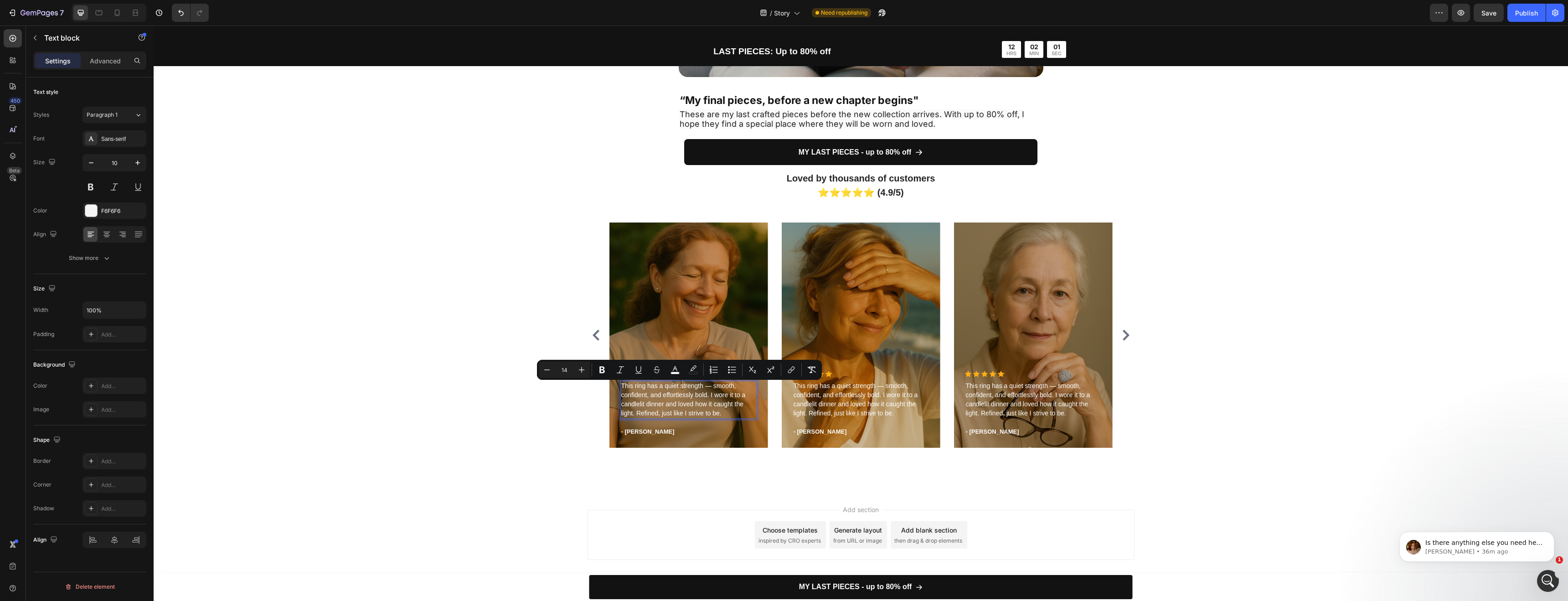
type input "11"
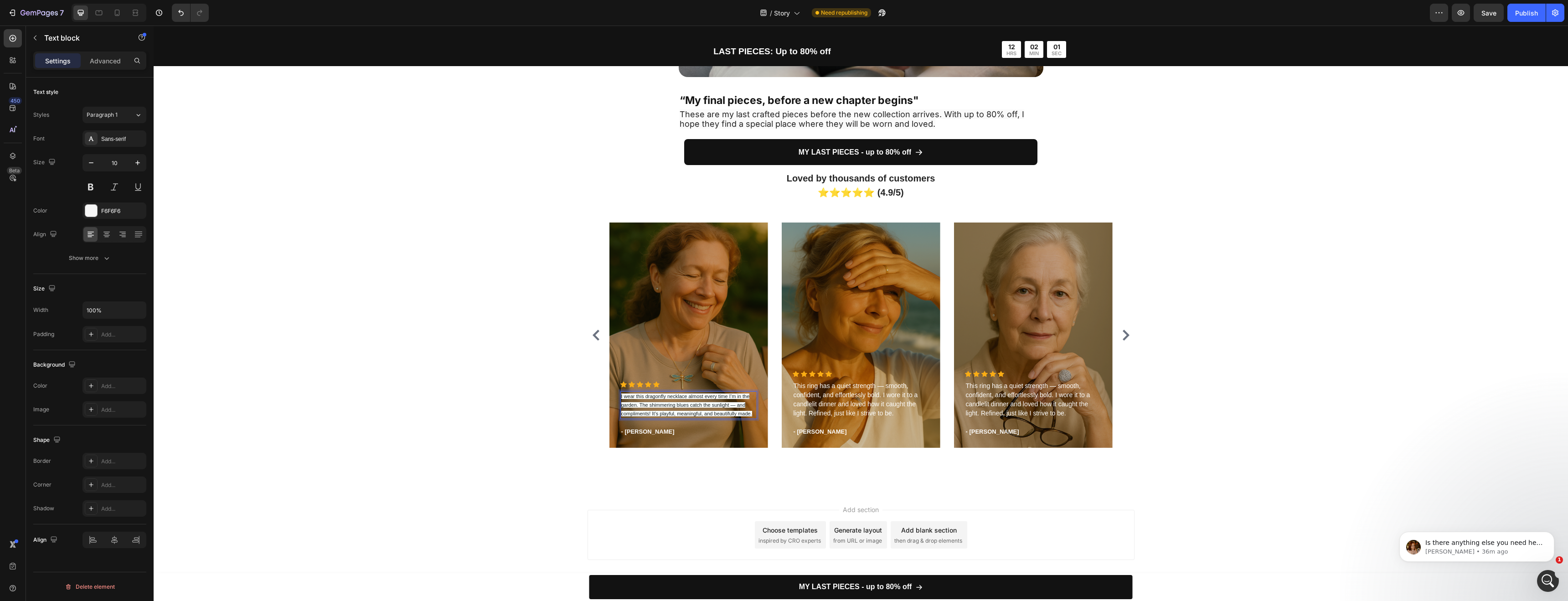
click at [695, 407] on span "I wear this dragonfly necklace almost every time I’m in the garden. The shimmer…" at bounding box center [687, 404] width 131 height 23
drag, startPoint x: 749, startPoint y: 416, endPoint x: 612, endPoint y: 396, distance: 138.5
click at [612, 396] on div "Icon Icon Icon Icon Icon Icon List Hoz I wear this dragonfly necklace almost ev…" at bounding box center [688, 415] width 159 height 67
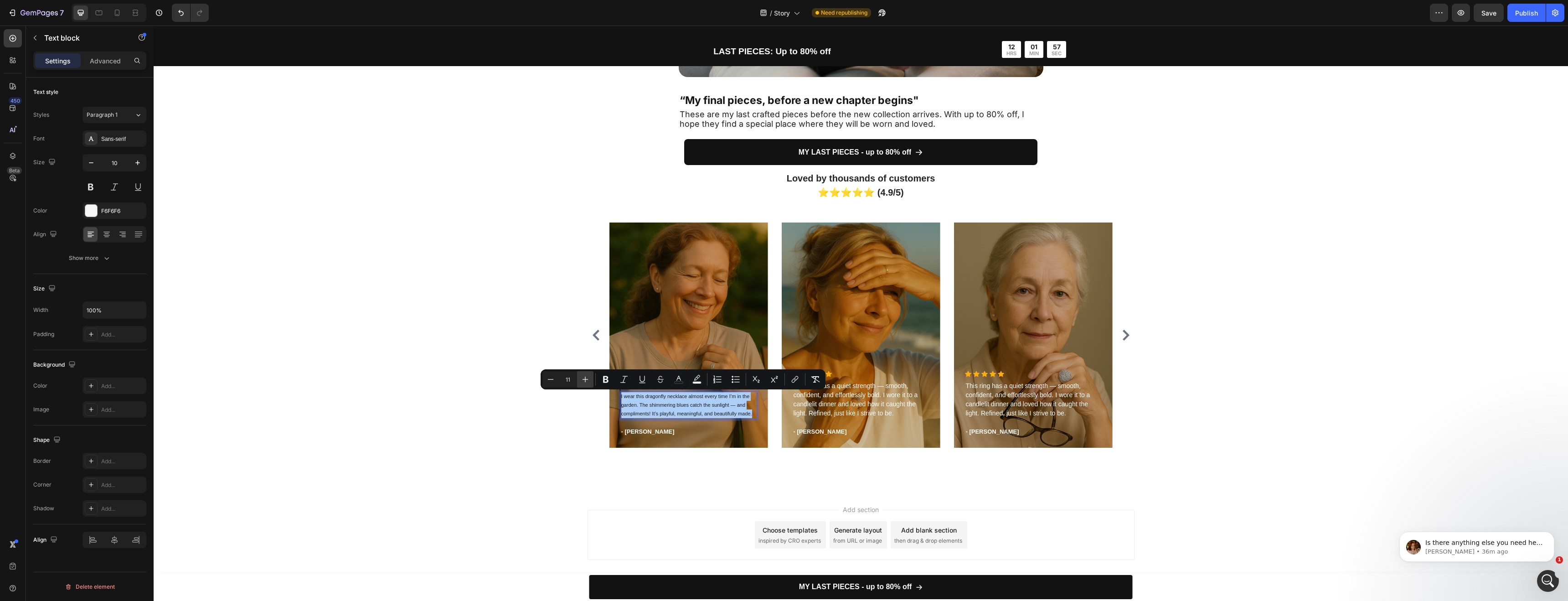
click at [587, 381] on icon "Editor contextual toolbar" at bounding box center [585, 379] width 9 height 9
type input "14"
click at [693, 377] on icon "Editor contextual toolbar" at bounding box center [696, 379] width 9 height 9
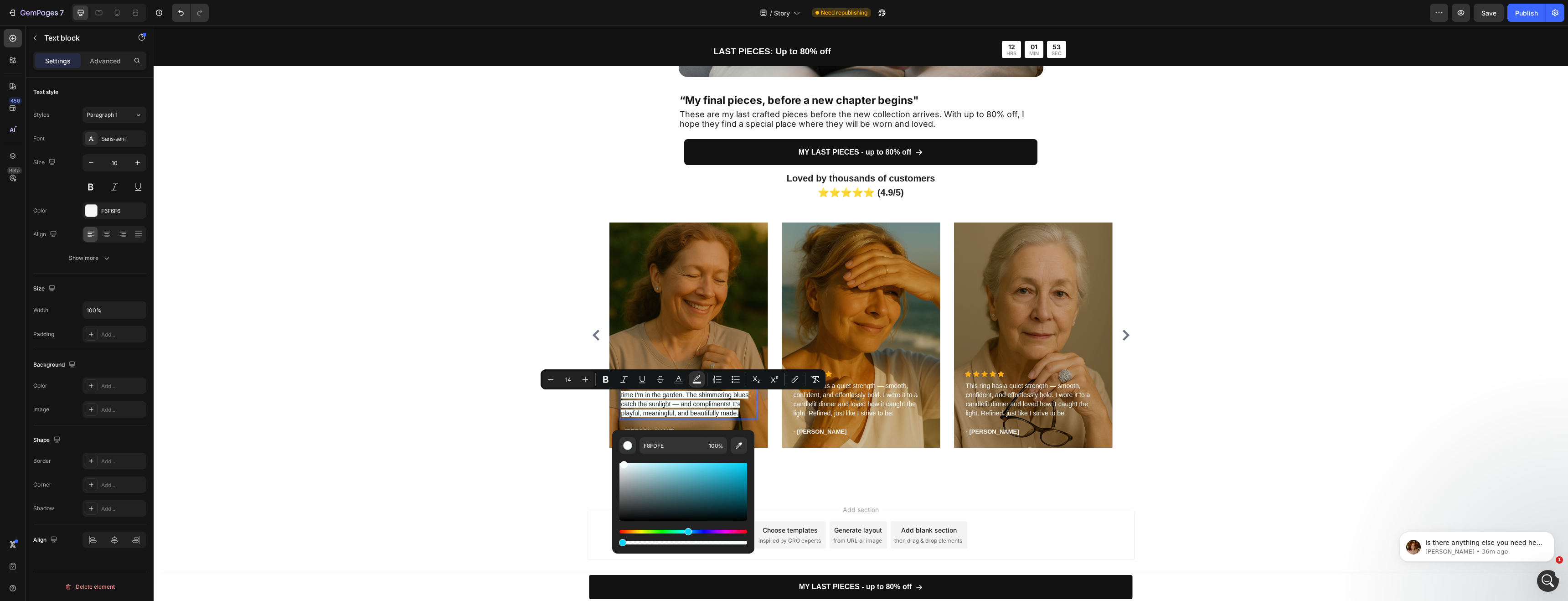
drag, startPoint x: 800, startPoint y: 569, endPoint x: 560, endPoint y: 525, distance: 244.0
type input "1"
click at [677, 378] on icon "Editor contextual toolbar" at bounding box center [678, 378] width 4 height 5
drag, startPoint x: 624, startPoint y: 469, endPoint x: 616, endPoint y: 455, distance: 16.1
click at [616, 455] on div "171D1E 100 %" at bounding box center [684, 488] width 142 height 116
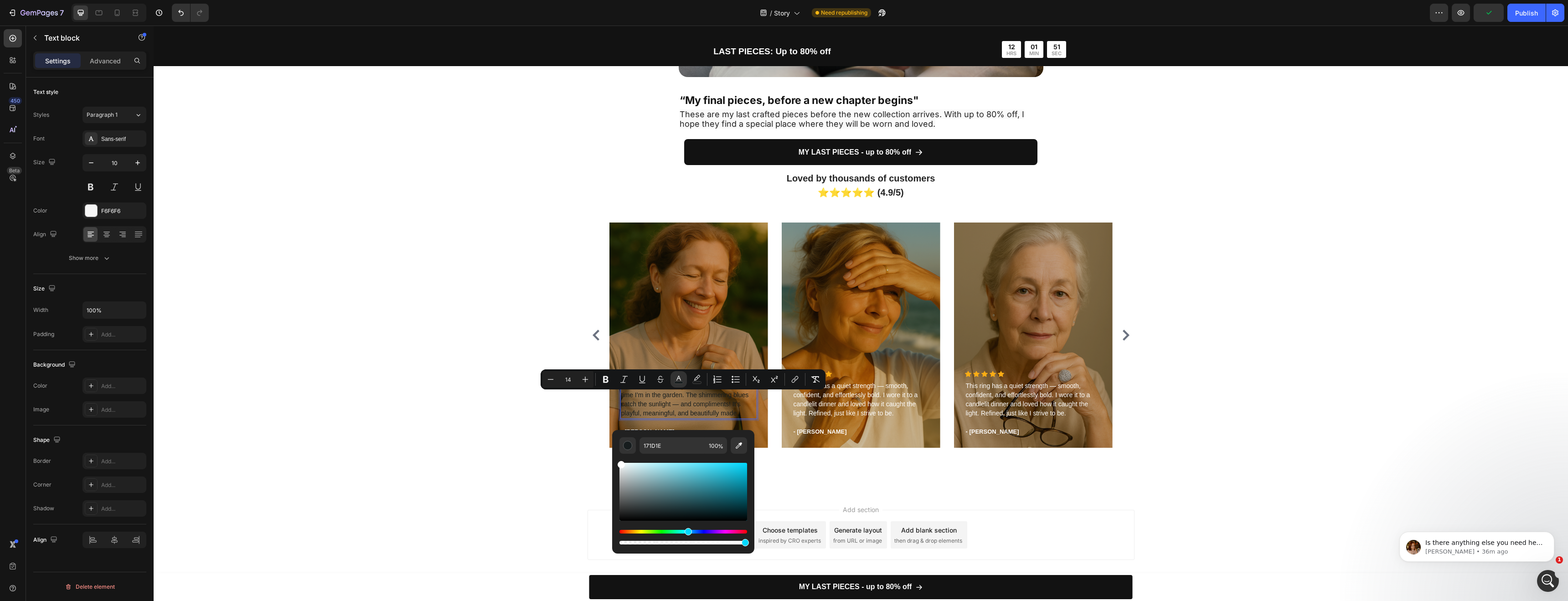
type input "FFFFFF"
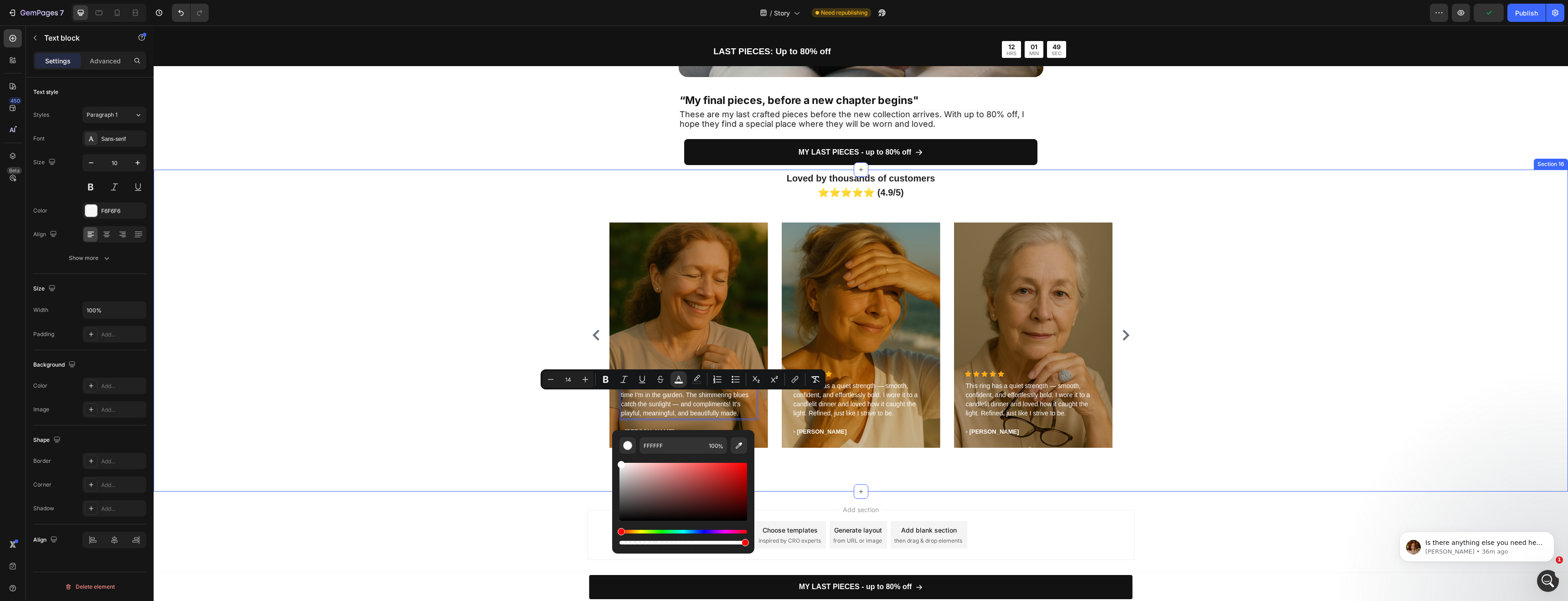
click at [802, 468] on div "Loved by thousands of customers ⭐⭐⭐⭐⭐ (4.9/5) Heading Icon Icon Icon Icon Icon …" at bounding box center [861, 331] width 1415 height 322
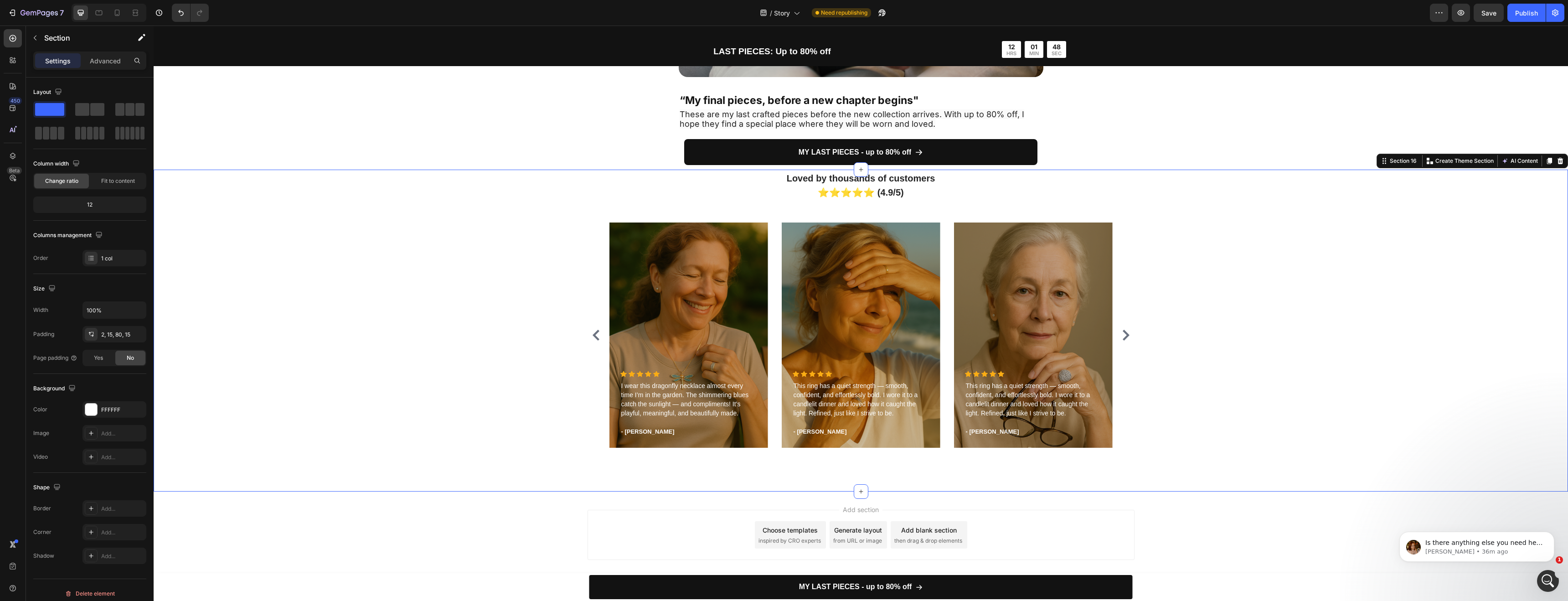
click at [651, 498] on div "Add section Choose templates inspired by CRO experts Generate layout from URL o…" at bounding box center [861, 536] width 1415 height 90
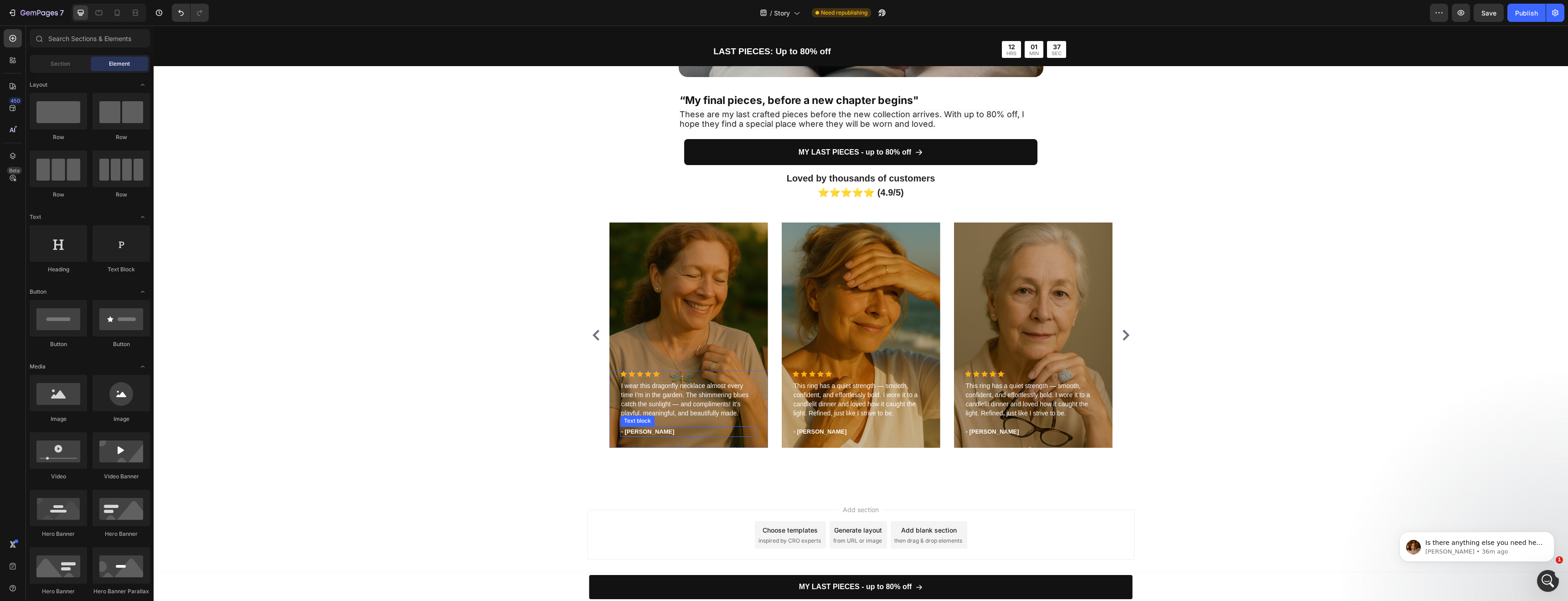
click at [640, 428] on p "- Timothy A." at bounding box center [689, 432] width 135 height 9
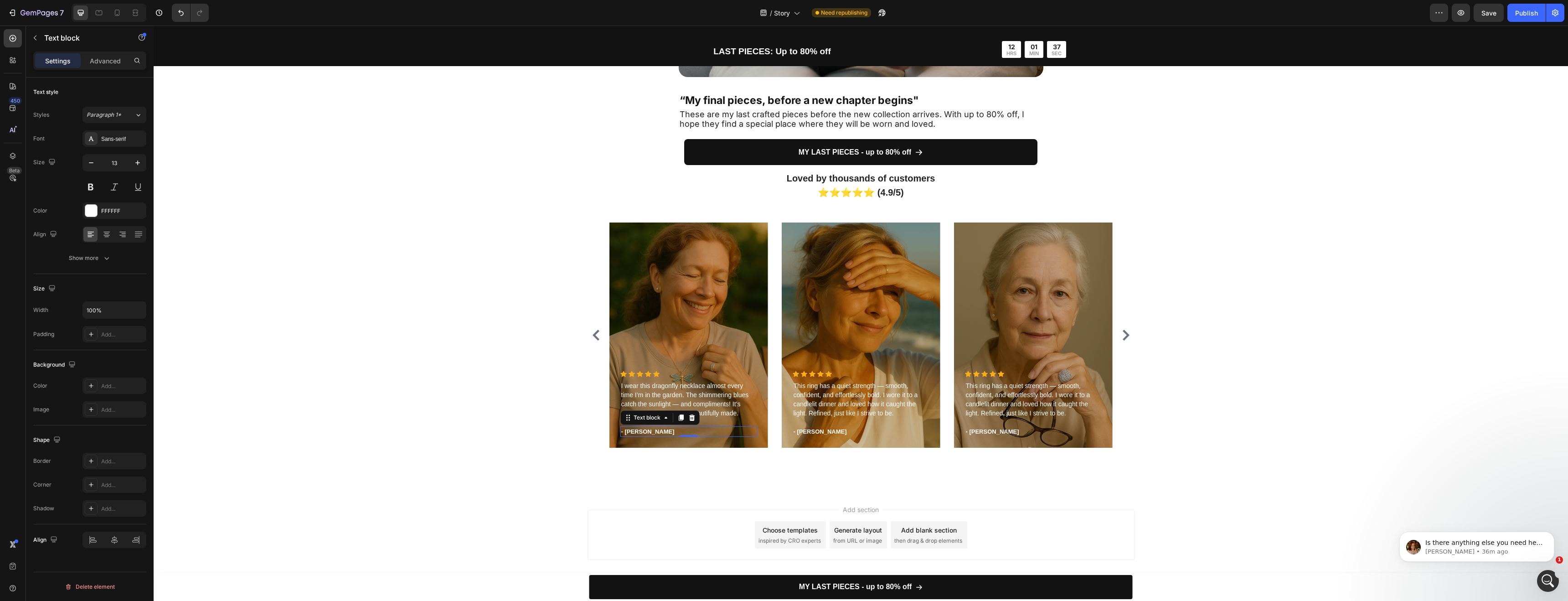
click at [645, 433] on p "- Timothy A." at bounding box center [689, 432] width 135 height 9
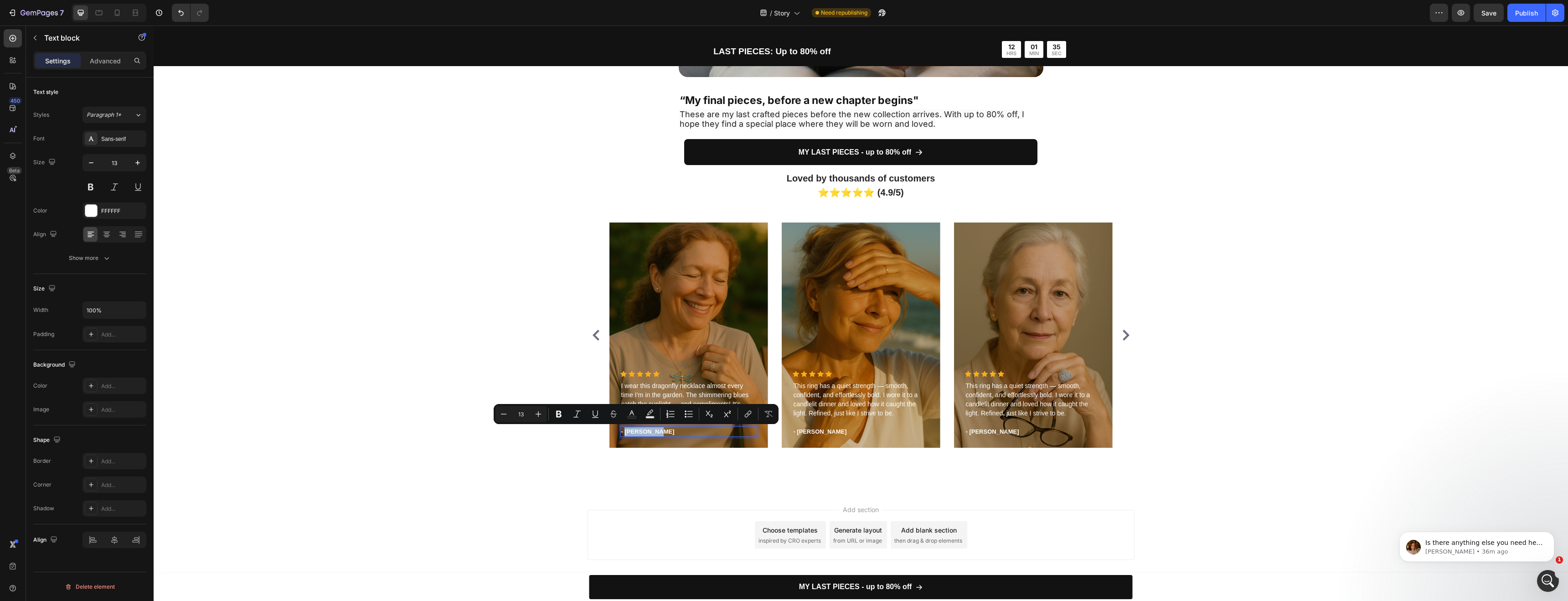
drag, startPoint x: 654, startPoint y: 432, endPoint x: 622, endPoint y: 431, distance: 32.0
click at [622, 431] on p "- Timothy A." at bounding box center [689, 432] width 135 height 9
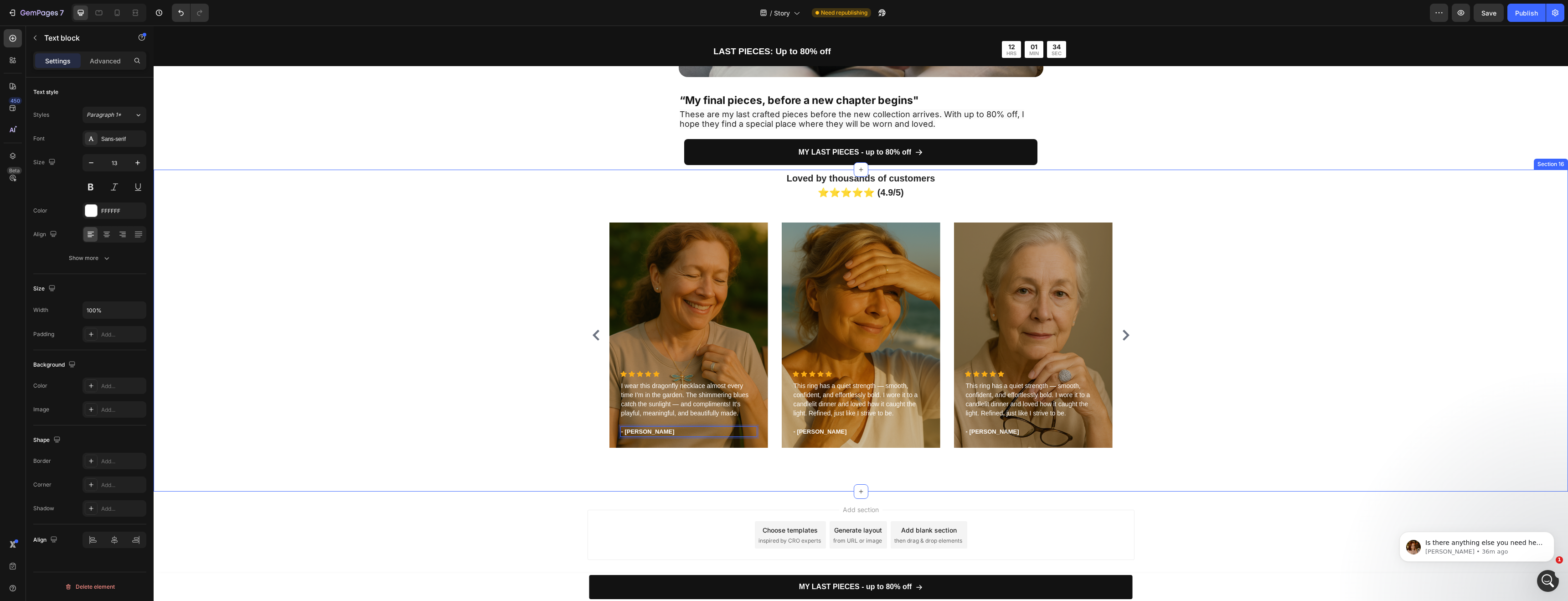
drag, startPoint x: 682, startPoint y: 474, endPoint x: 685, endPoint y: 470, distance: 5.0
click at [682, 474] on div "Loved by thousands of customers ⭐⭐⭐⭐⭐ (4.9/5) Heading Icon Icon Icon Icon Icon …" at bounding box center [861, 331] width 1415 height 322
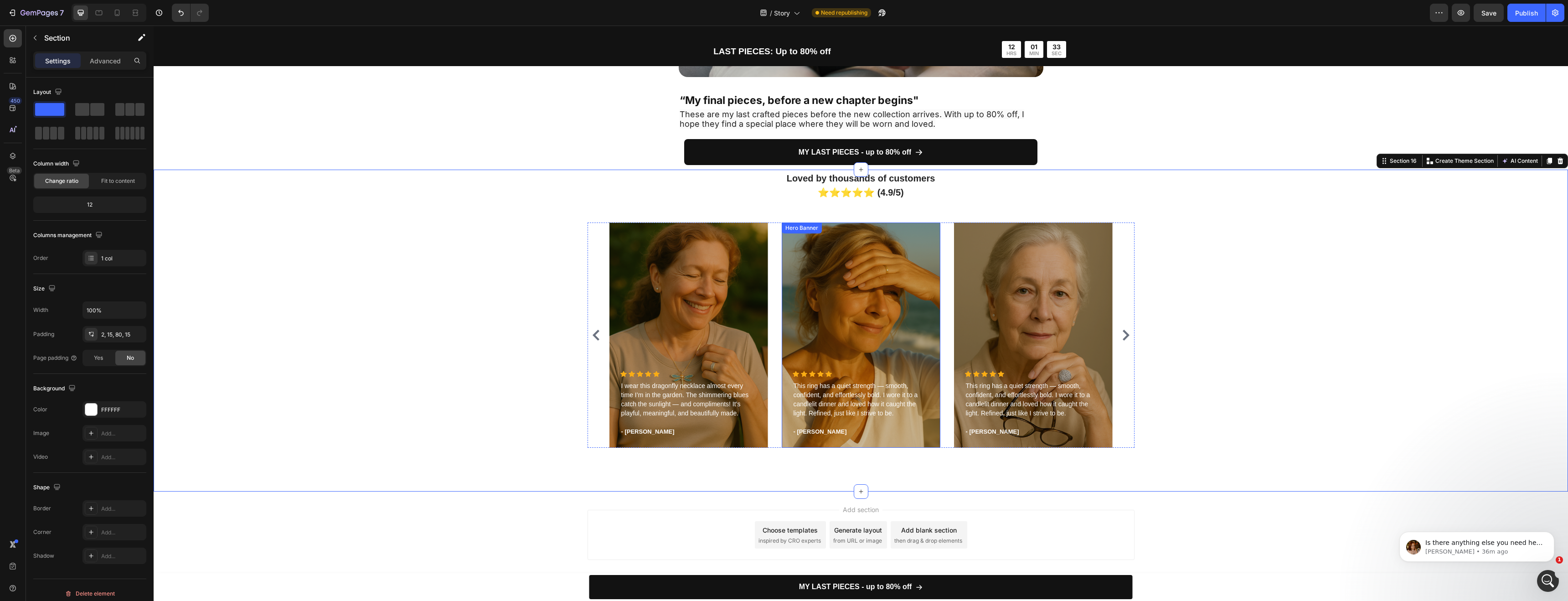
click at [826, 401] on span "This ring has a quiet strength — smooth, confident, and effortlessly bold. I wo…" at bounding box center [856, 399] width 124 height 35
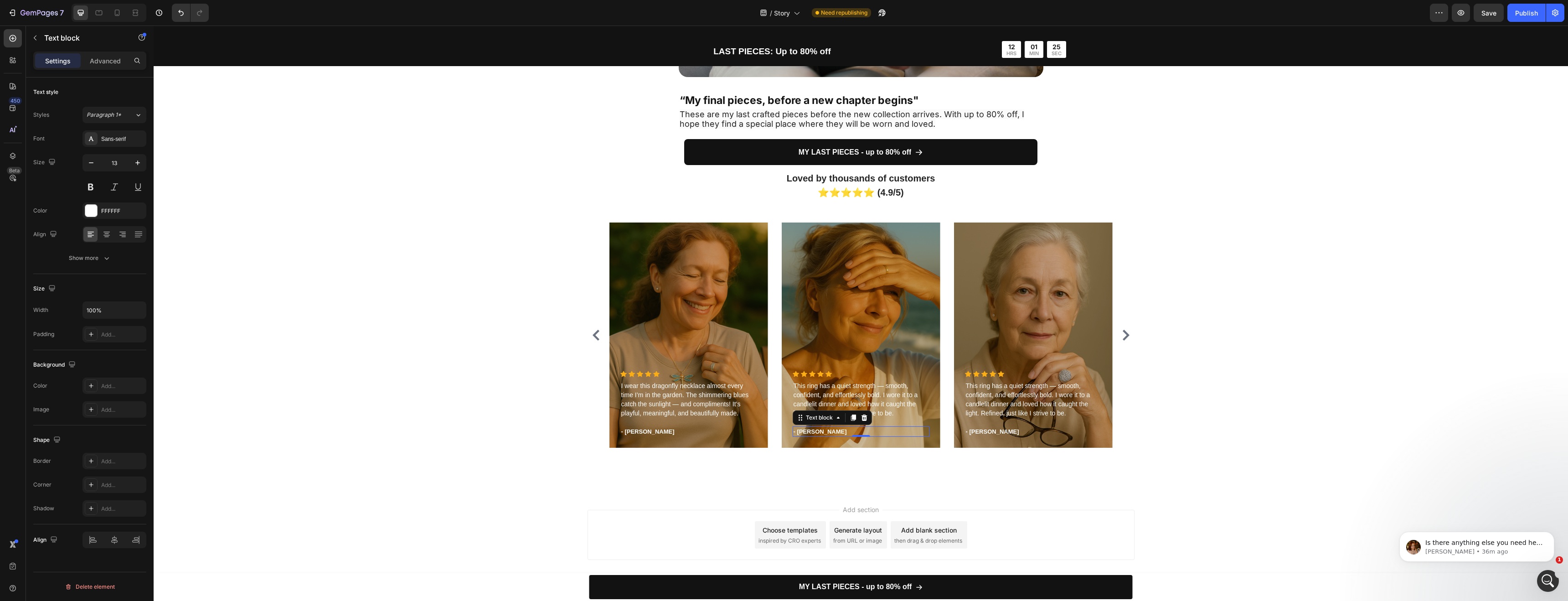
click at [812, 427] on p "- Timothy A." at bounding box center [861, 432] width 135 height 9
click at [824, 432] on p "- Timothy A." at bounding box center [861, 432] width 135 height 9
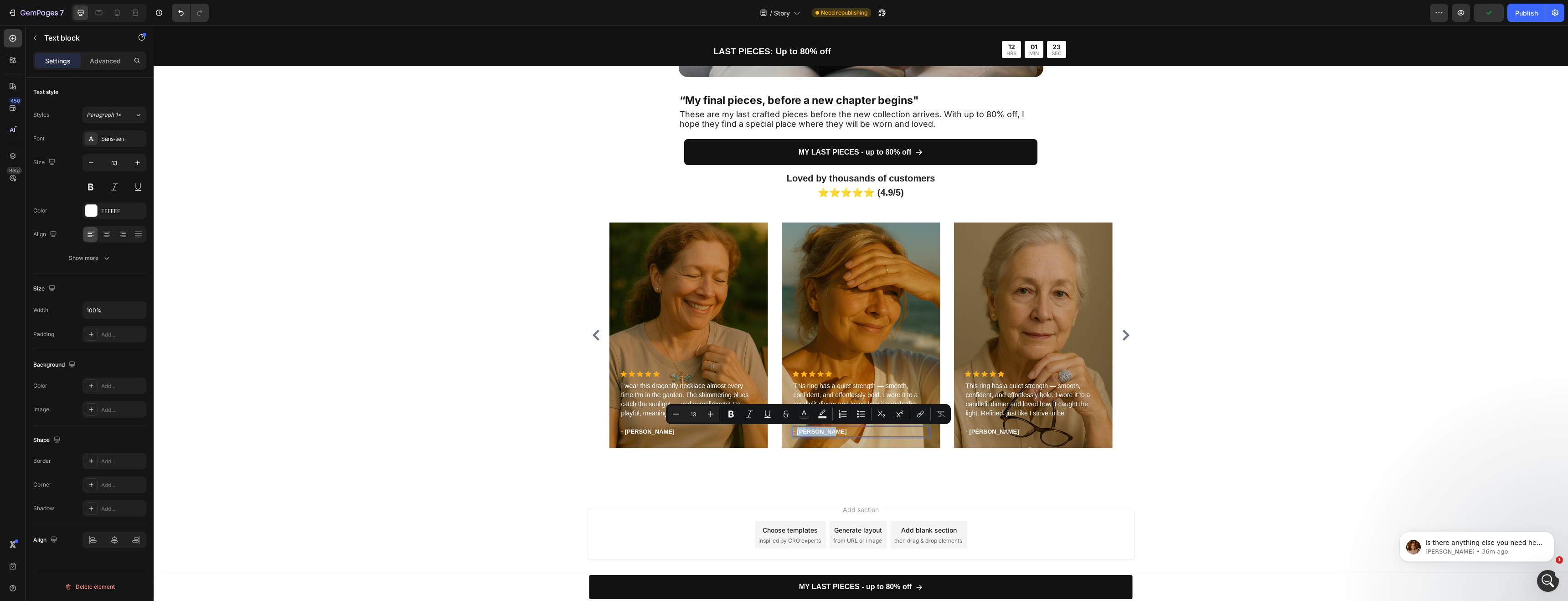
drag, startPoint x: 826, startPoint y: 432, endPoint x: 794, endPoint y: 435, distance: 32.1
click at [794, 435] on p "- Timothy A." at bounding box center [861, 432] width 135 height 9
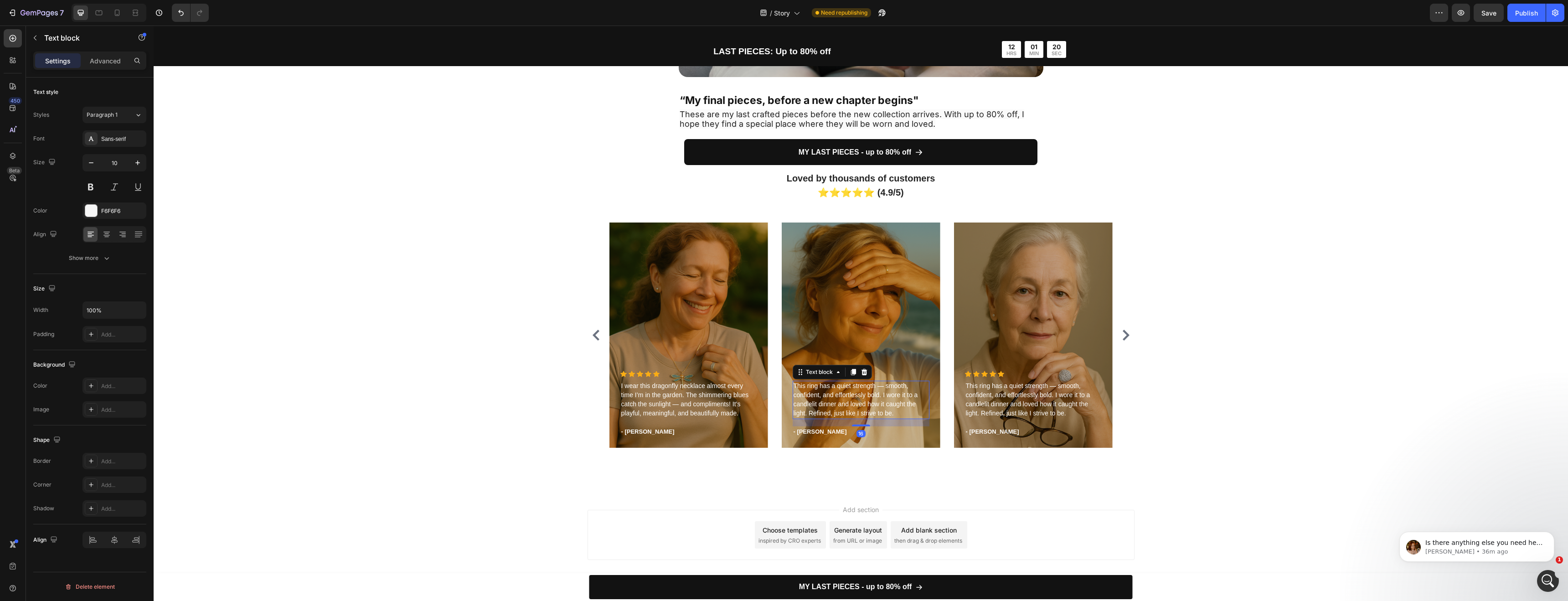
click at [837, 404] on span "This ring has a quiet strength — smooth, confident, and effortlessly bold. I wo…" at bounding box center [856, 399] width 124 height 35
click at [857, 406] on span "This ring has a quiet strength — smooth, confident, and effortlessly bold. I wo…" at bounding box center [856, 399] width 124 height 35
drag, startPoint x: 823, startPoint y: 409, endPoint x: 818, endPoint y: 412, distance: 5.8
click at [823, 409] on p "This ring carries a timeless elegance that reminds me of my mother’s heirlooms …" at bounding box center [861, 401] width 135 height 35
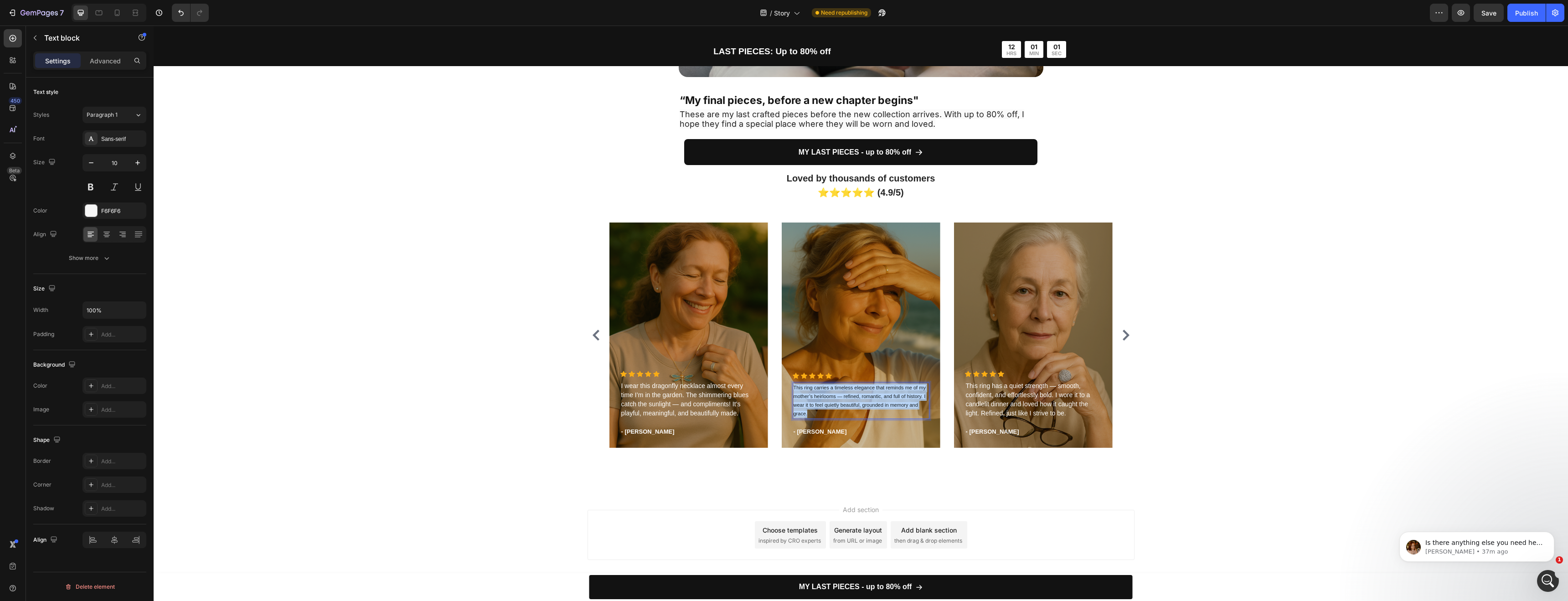
drag, startPoint x: 812, startPoint y: 415, endPoint x: 788, endPoint y: 390, distance: 34.7
click at [793, 390] on div "This ring carries a timeless elegance that reminds me of my mother’s heirlooms …" at bounding box center [861, 401] width 137 height 37
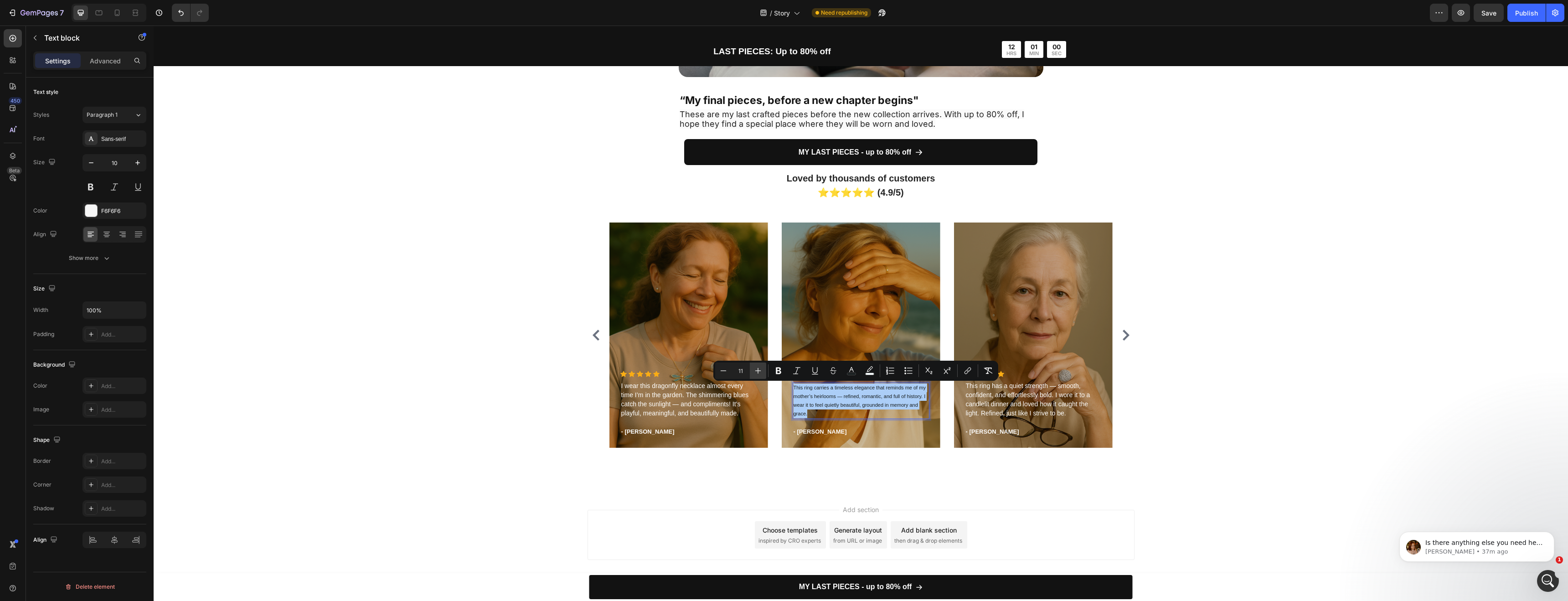
click at [762, 372] on icon "Editor contextual toolbar" at bounding box center [758, 370] width 9 height 9
type input "14"
click at [870, 371] on icon "Editor contextual toolbar" at bounding box center [869, 370] width 9 height 9
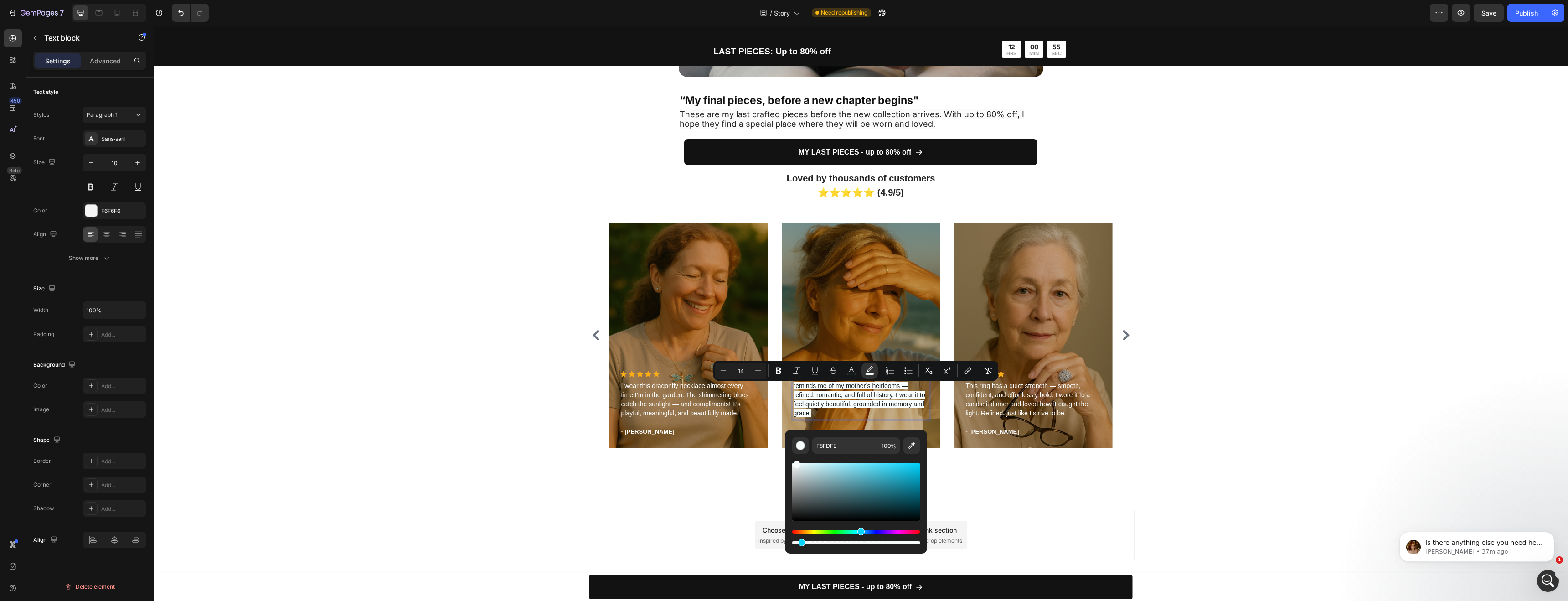
drag, startPoint x: 967, startPoint y: 569, endPoint x: 765, endPoint y: 545, distance: 203.4
type input "0"
click at [850, 371] on icon "Editor contextual toolbar" at bounding box center [851, 370] width 9 height 9
drag, startPoint x: 937, startPoint y: 485, endPoint x: 775, endPoint y: 449, distance: 166.0
type input "FFFFFF"
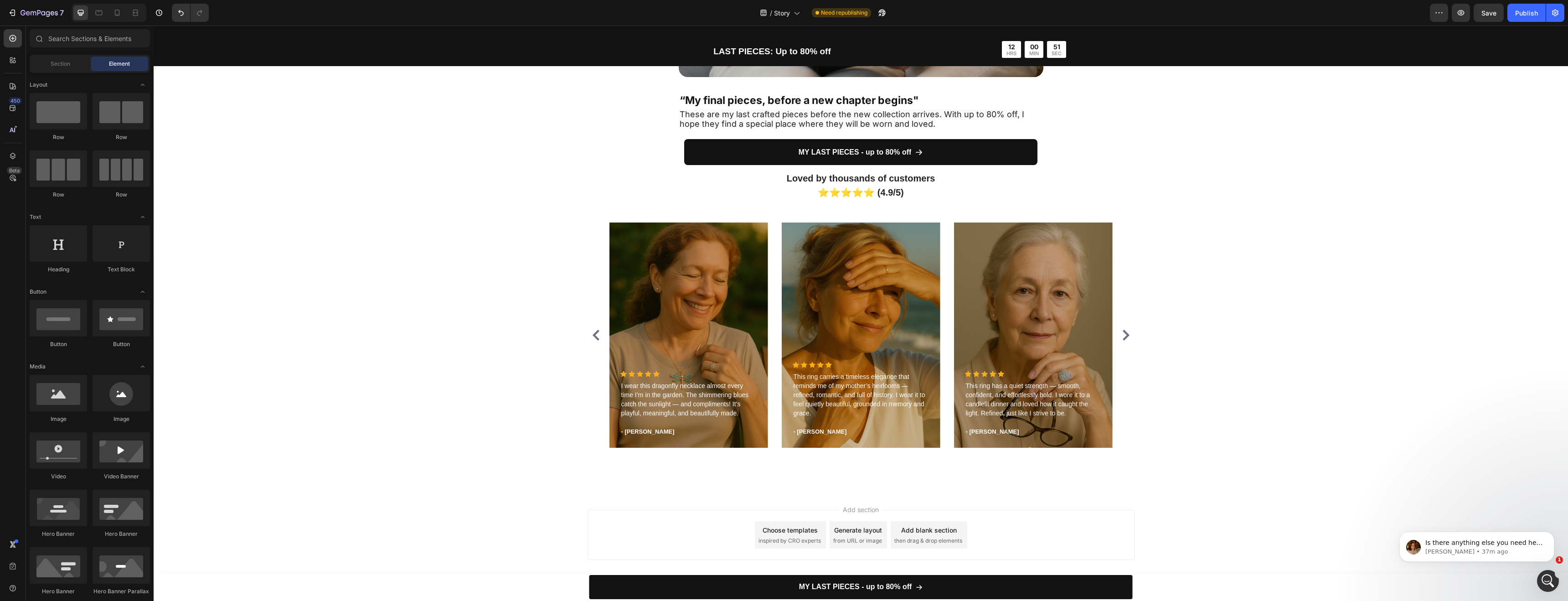
click at [1225, 524] on div "Add section Choose templates inspired by CRO experts Generate layout from URL o…" at bounding box center [861, 536] width 1415 height 90
click at [1122, 332] on icon "Carousel Next Arrow" at bounding box center [1125, 335] width 7 height 11
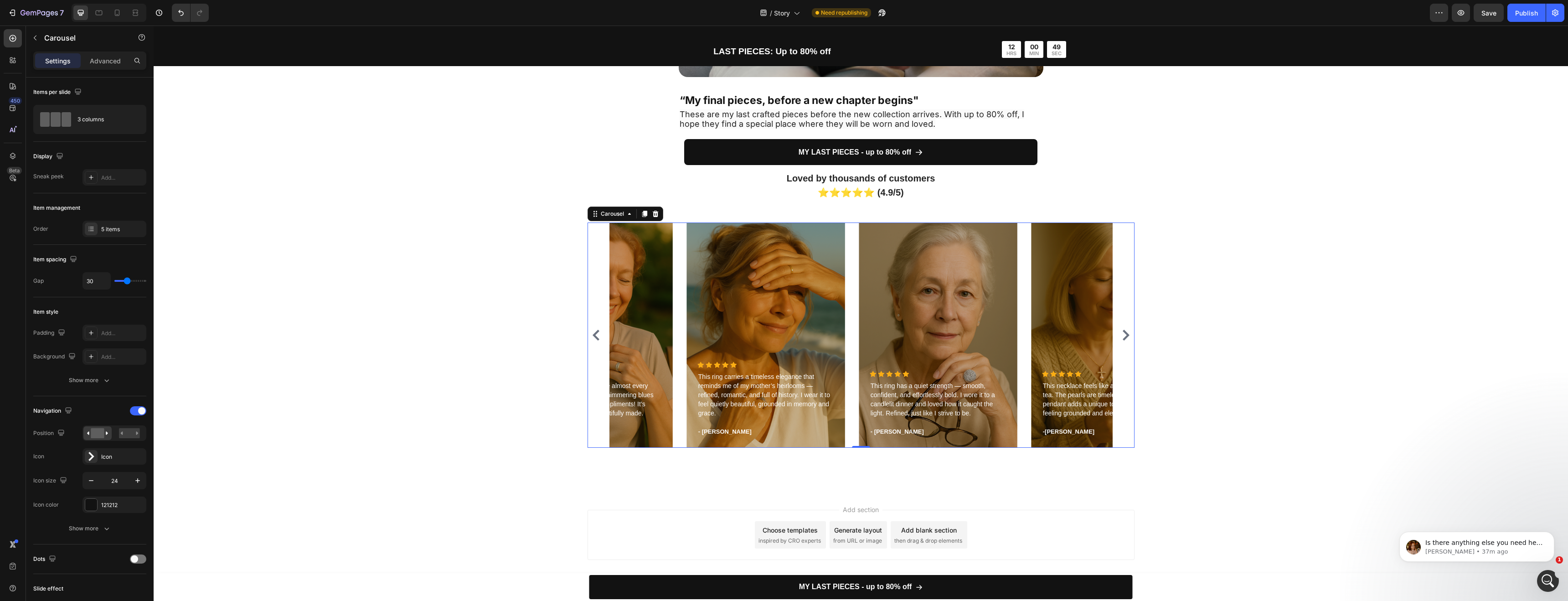
click at [1122, 332] on icon "Carousel Next Arrow" at bounding box center [1125, 335] width 7 height 11
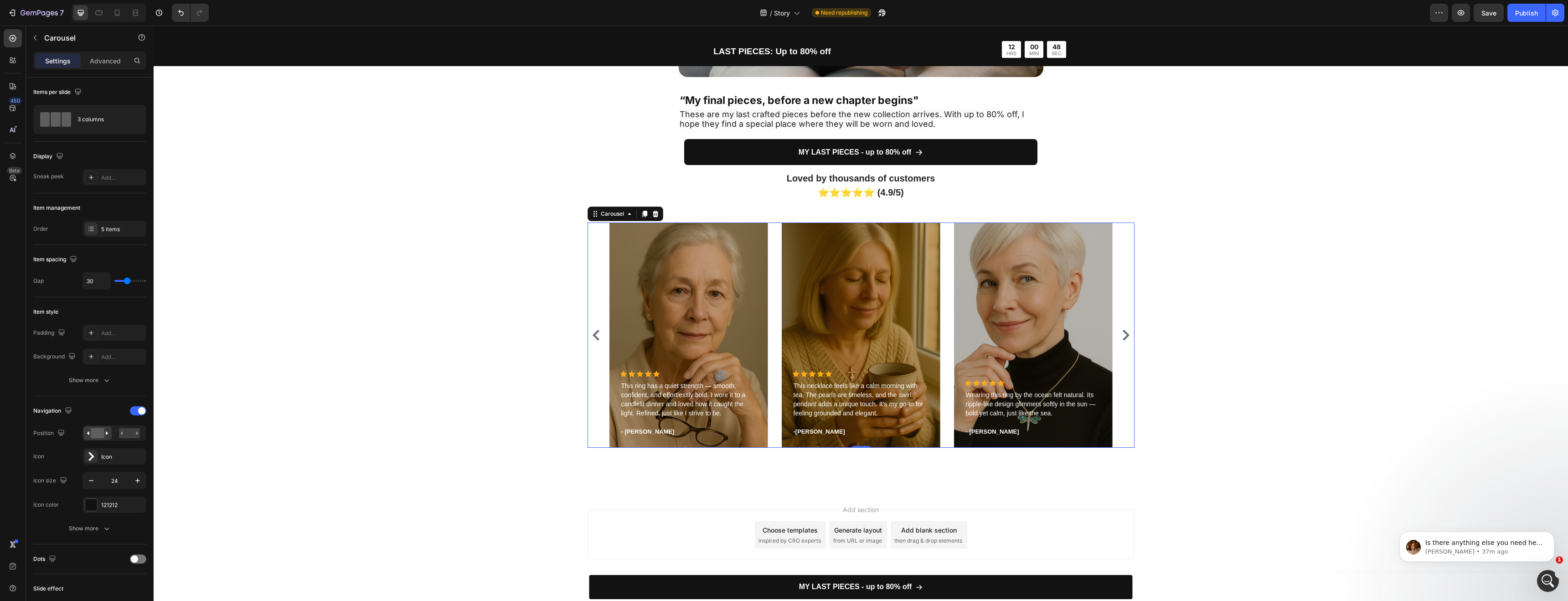
click at [1122, 332] on icon "Carousel Next Arrow" at bounding box center [1125, 335] width 7 height 11
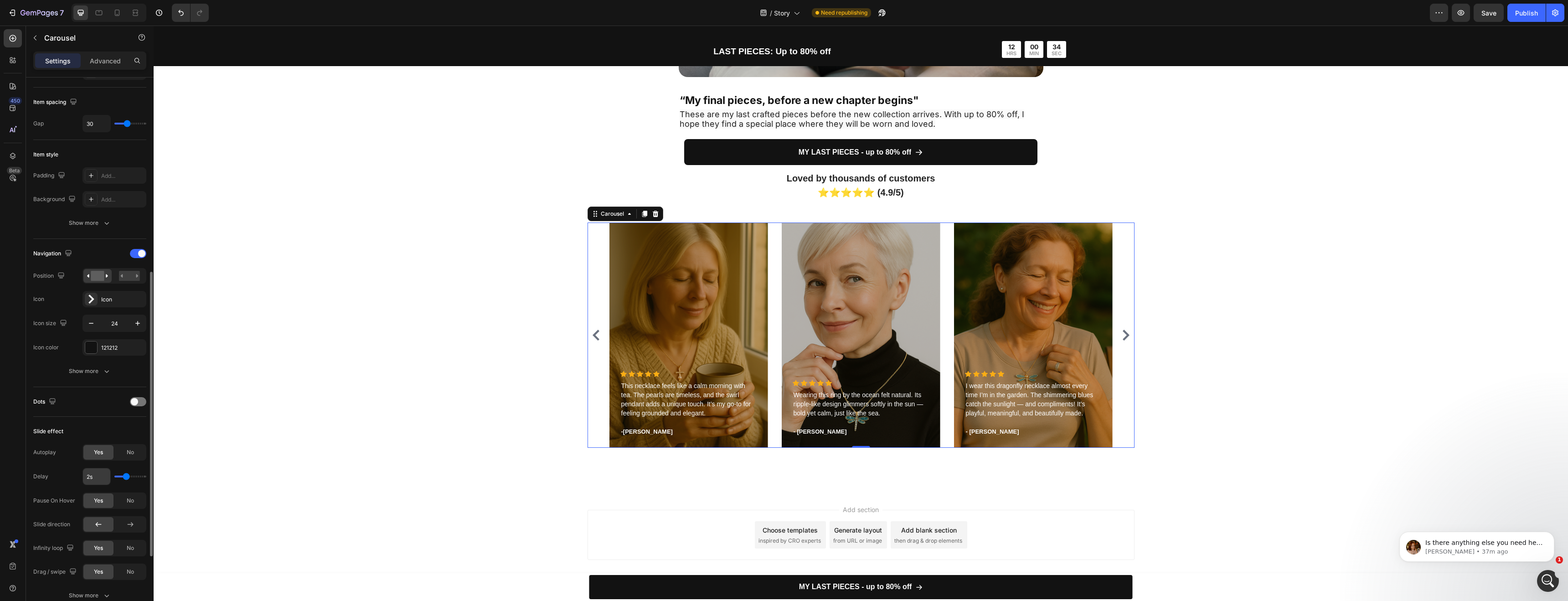
scroll to position [231, 0]
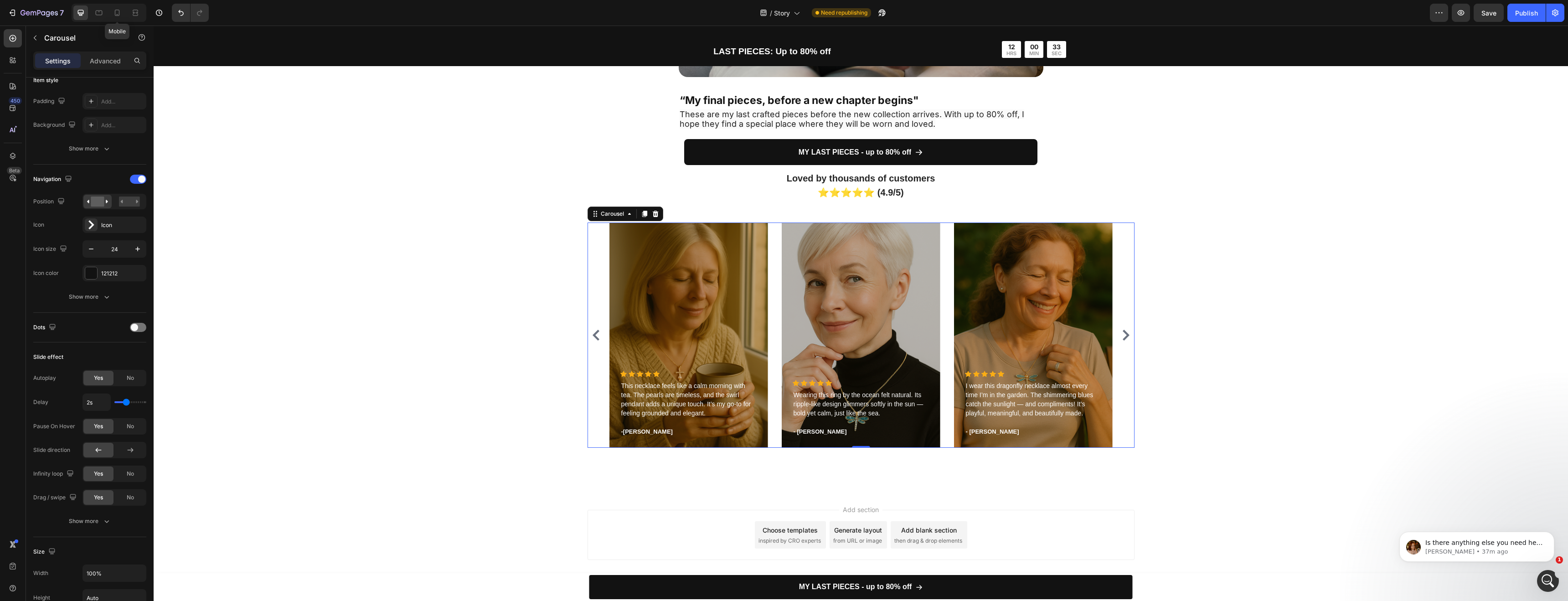
click at [124, 4] on div "Mobile" at bounding box center [109, 13] width 75 height 18
click at [122, 10] on div at bounding box center [117, 13] width 15 height 15
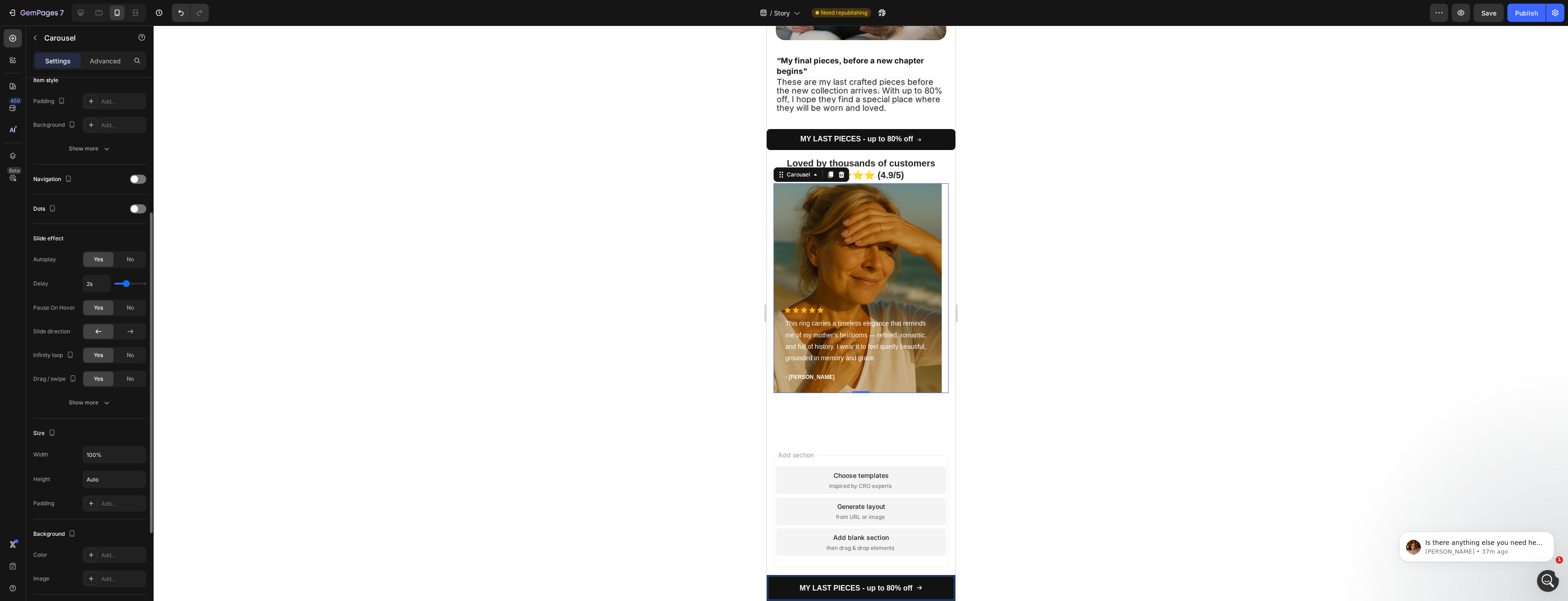
scroll to position [306, 0]
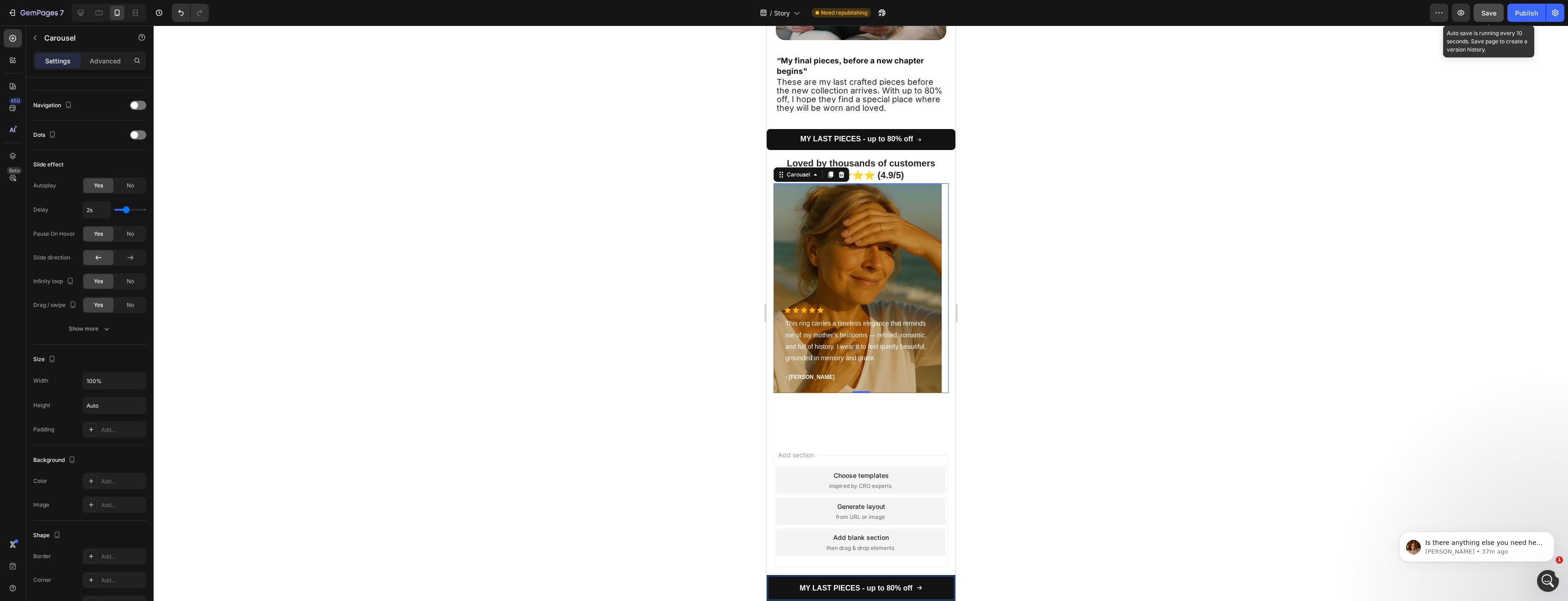
click at [1494, 15] on span "Save" at bounding box center [1489, 13] width 15 height 8
click at [1531, 15] on div "Publish" at bounding box center [1526, 13] width 23 height 10
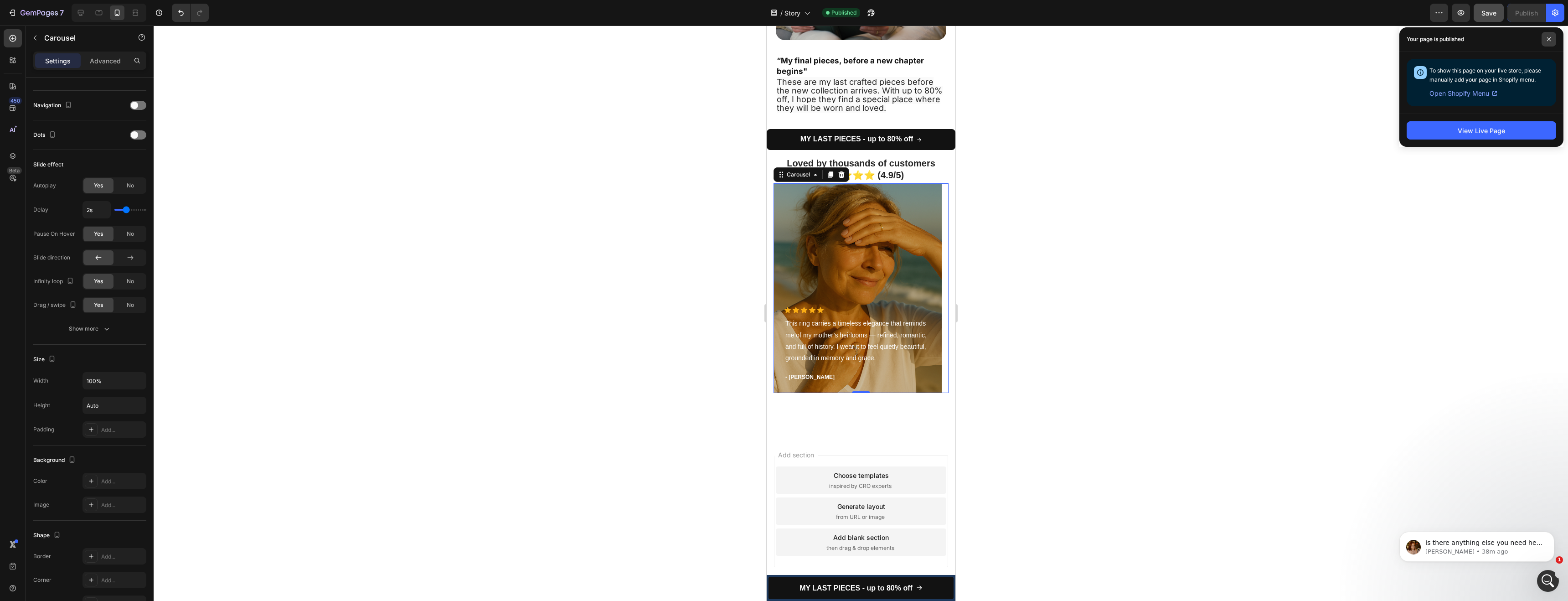
click at [1545, 37] on span at bounding box center [1549, 39] width 15 height 15
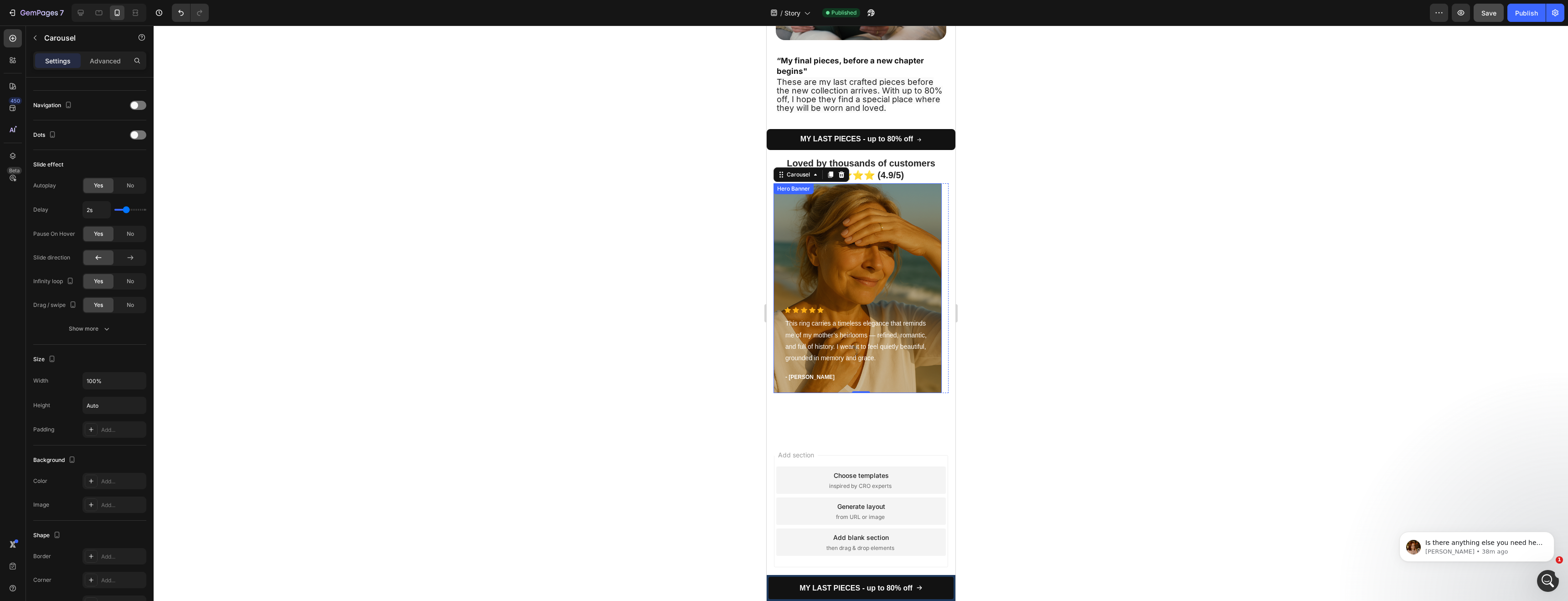
click at [914, 293] on div "Overlay" at bounding box center [857, 288] width 168 height 209
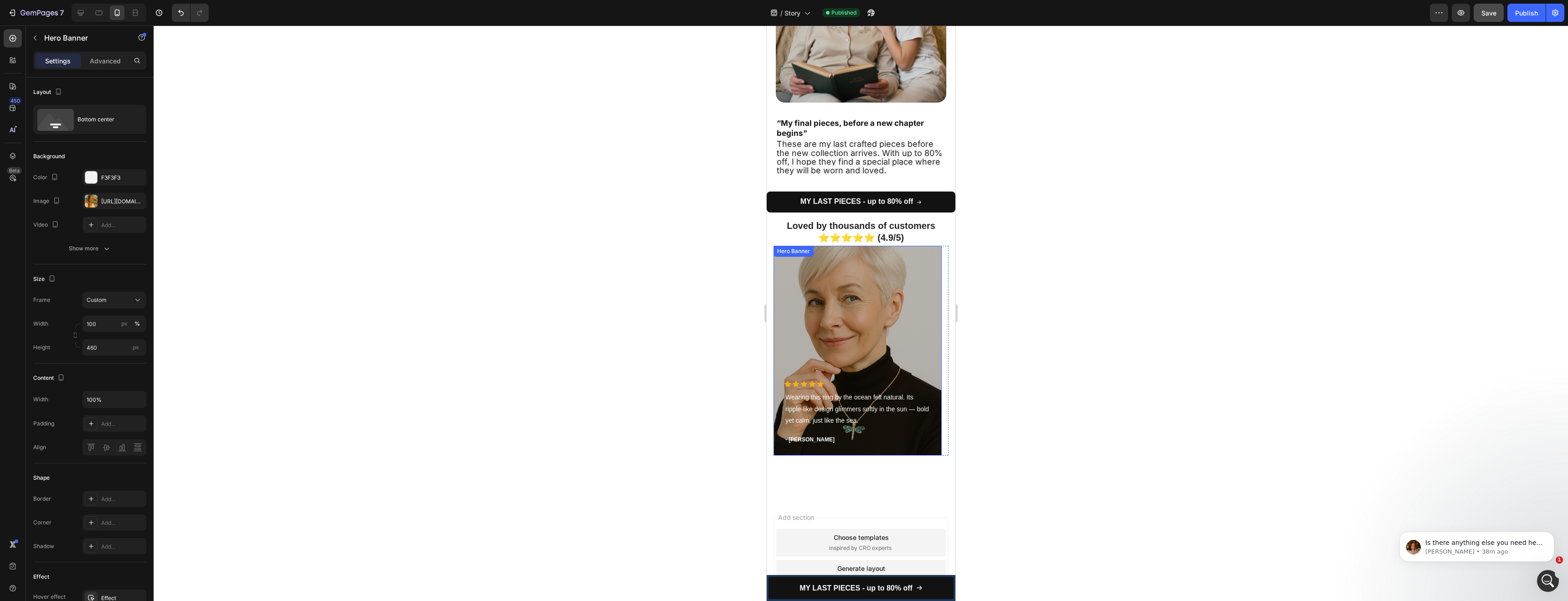
scroll to position [1888, 0]
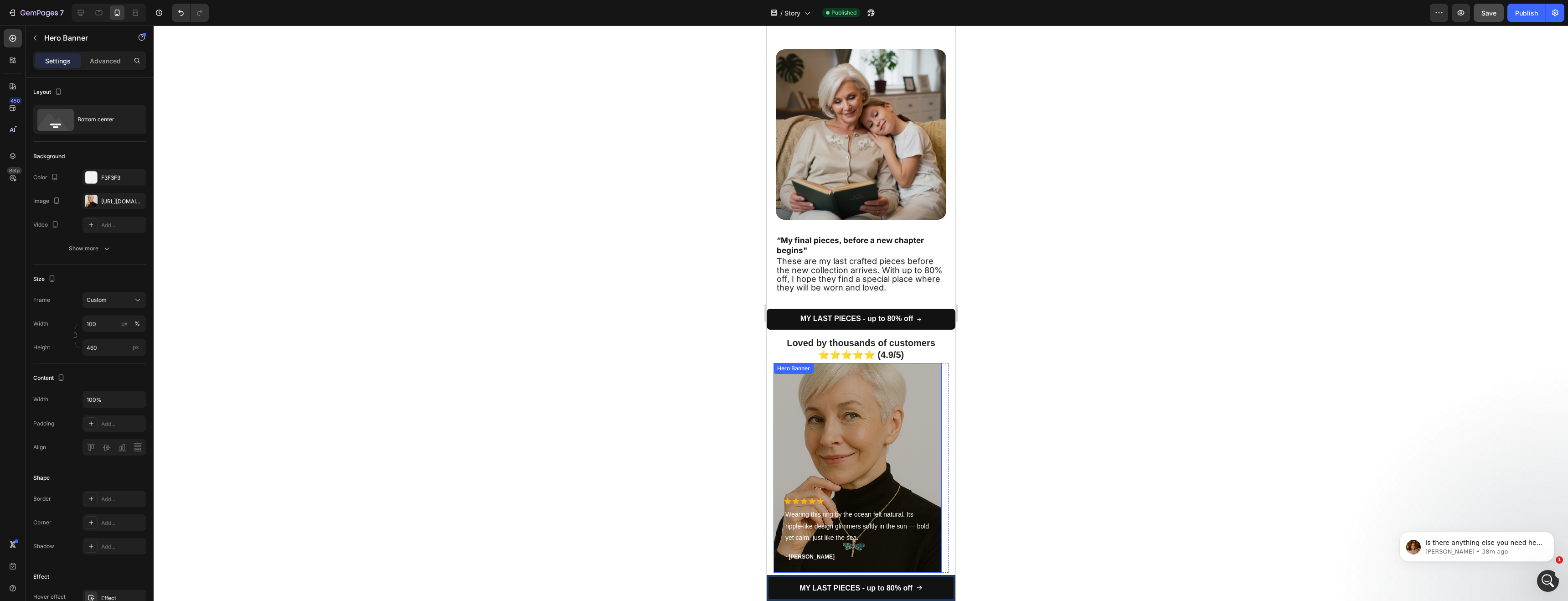
click at [891, 441] on div "Overlay" at bounding box center [857, 468] width 168 height 209
drag, startPoint x: 917, startPoint y: 445, endPoint x: 894, endPoint y: 443, distance: 23.1
click at [897, 444] on div "Overlay" at bounding box center [857, 468] width 168 height 209
drag, startPoint x: 1079, startPoint y: 373, endPoint x: 1074, endPoint y: 373, distance: 5.0
click at [1076, 373] on div at bounding box center [861, 313] width 1415 height 575
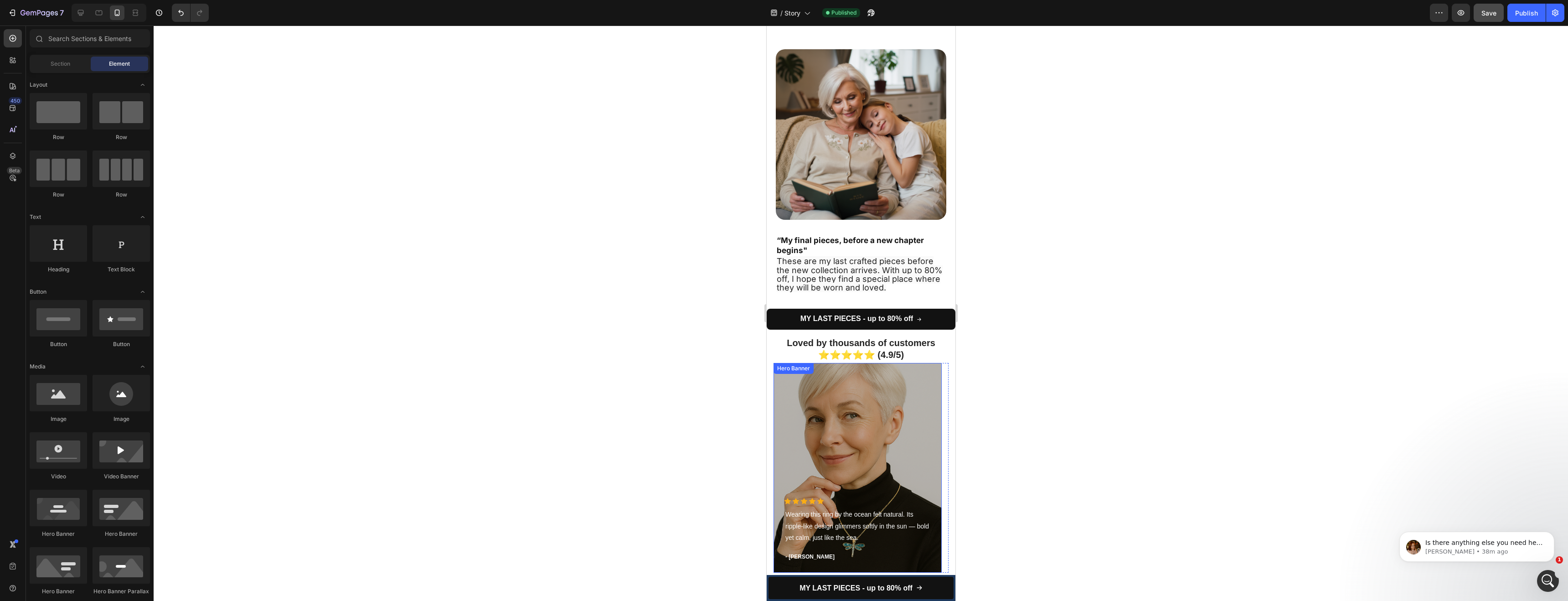
click at [861, 409] on div "Overlay" at bounding box center [857, 468] width 168 height 209
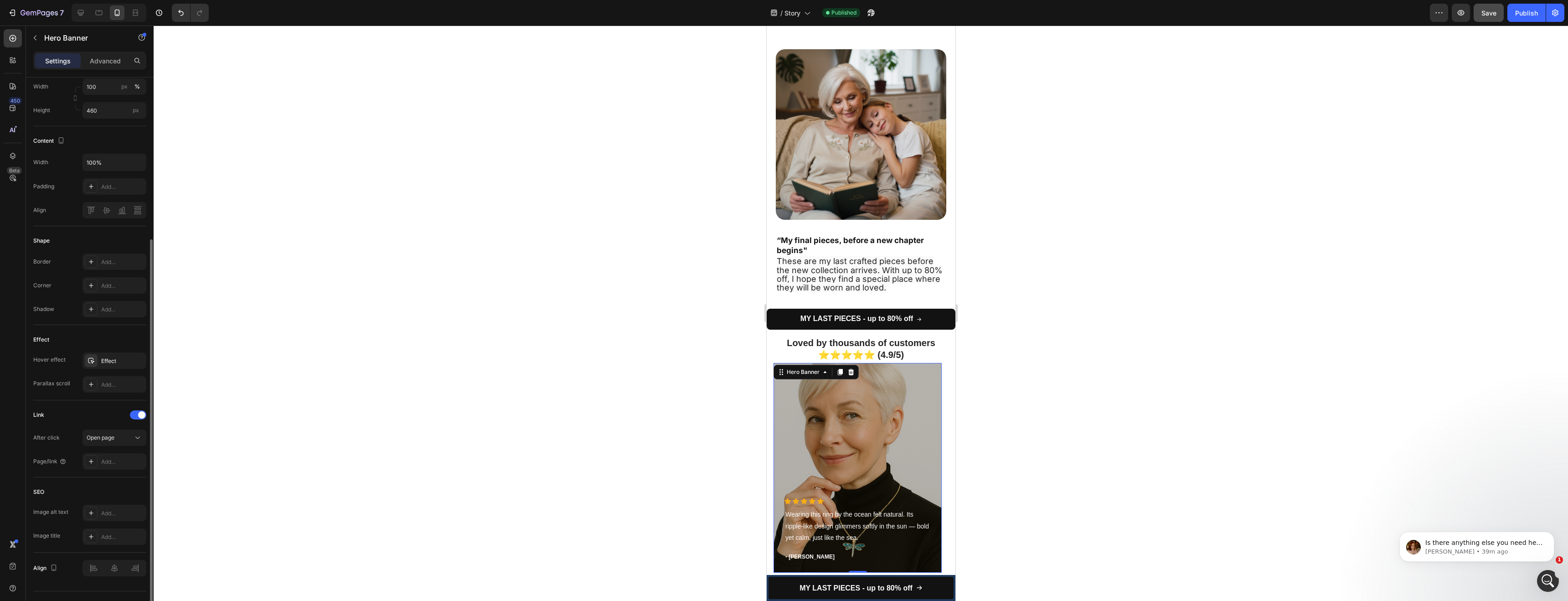
scroll to position [0, 0]
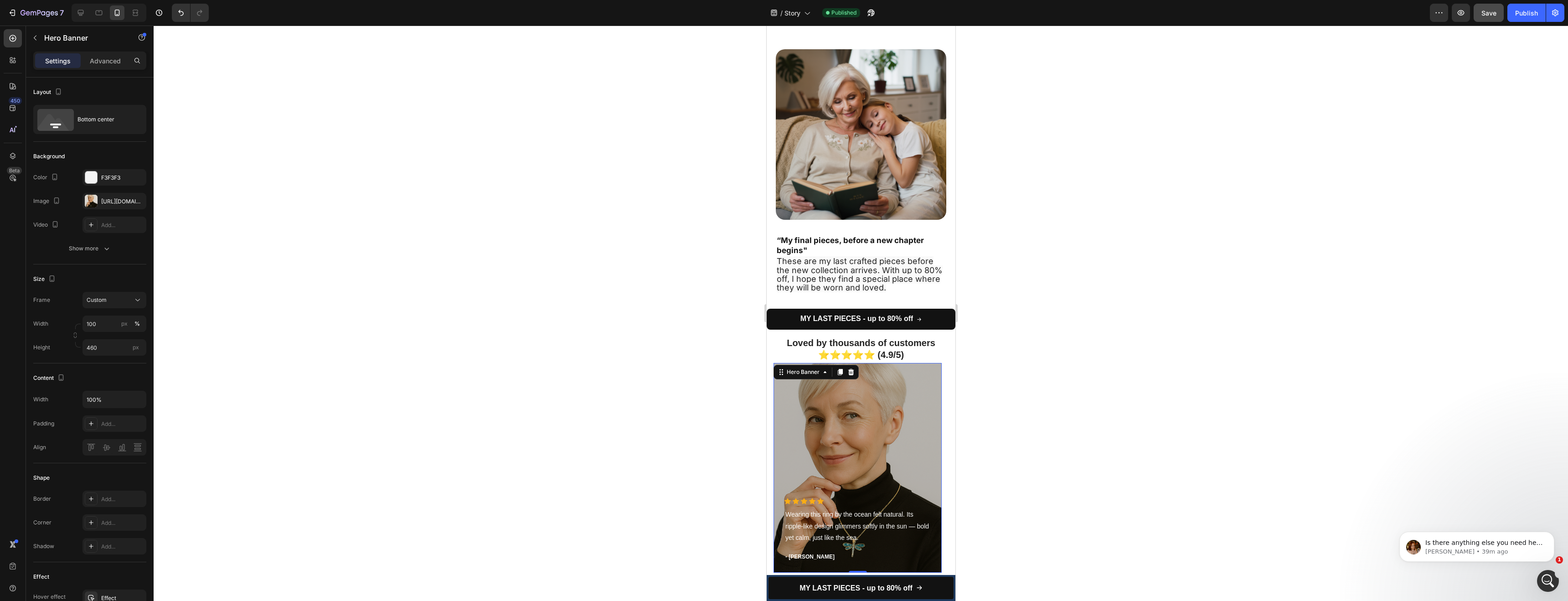
click at [798, 392] on div "Overlay" at bounding box center [857, 468] width 168 height 209
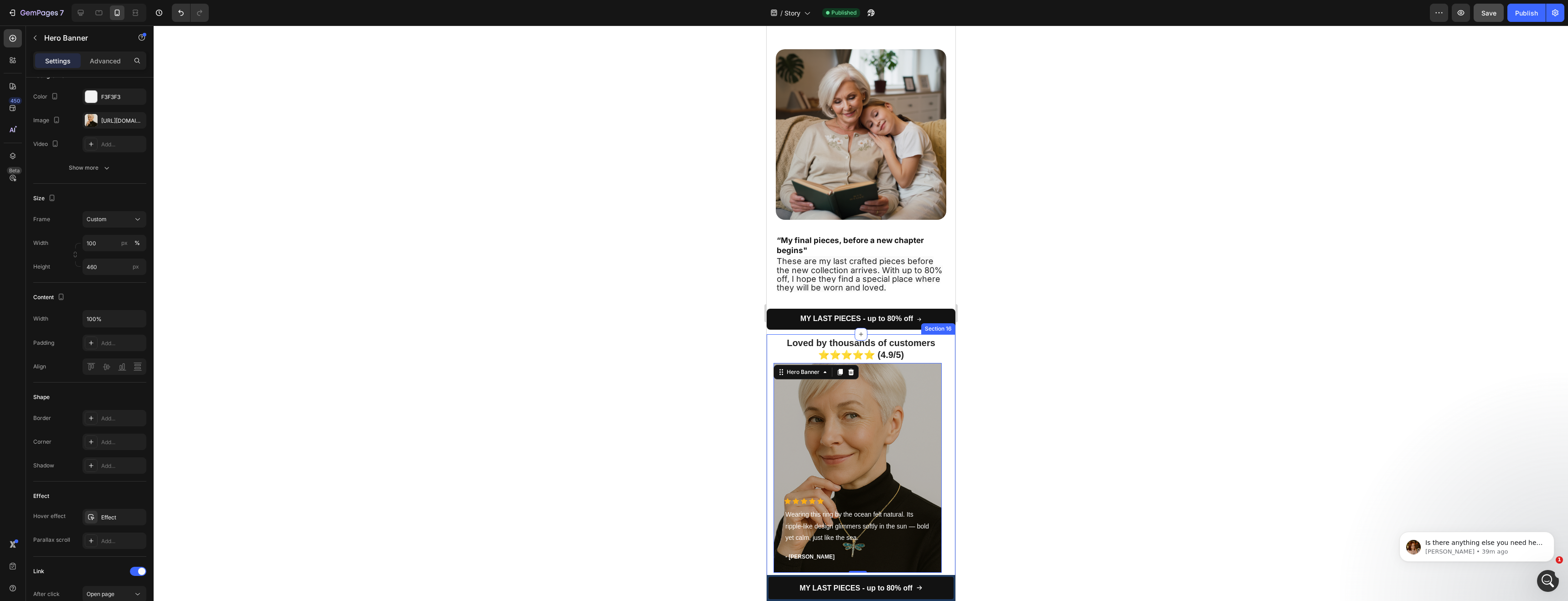
click at [770, 365] on div "Loved by thousands of customers ⭐⭐⭐⭐⭐ (4.9/5) Heading Icon Icon Icon Icon Icon …" at bounding box center [861, 476] width 189 height 283
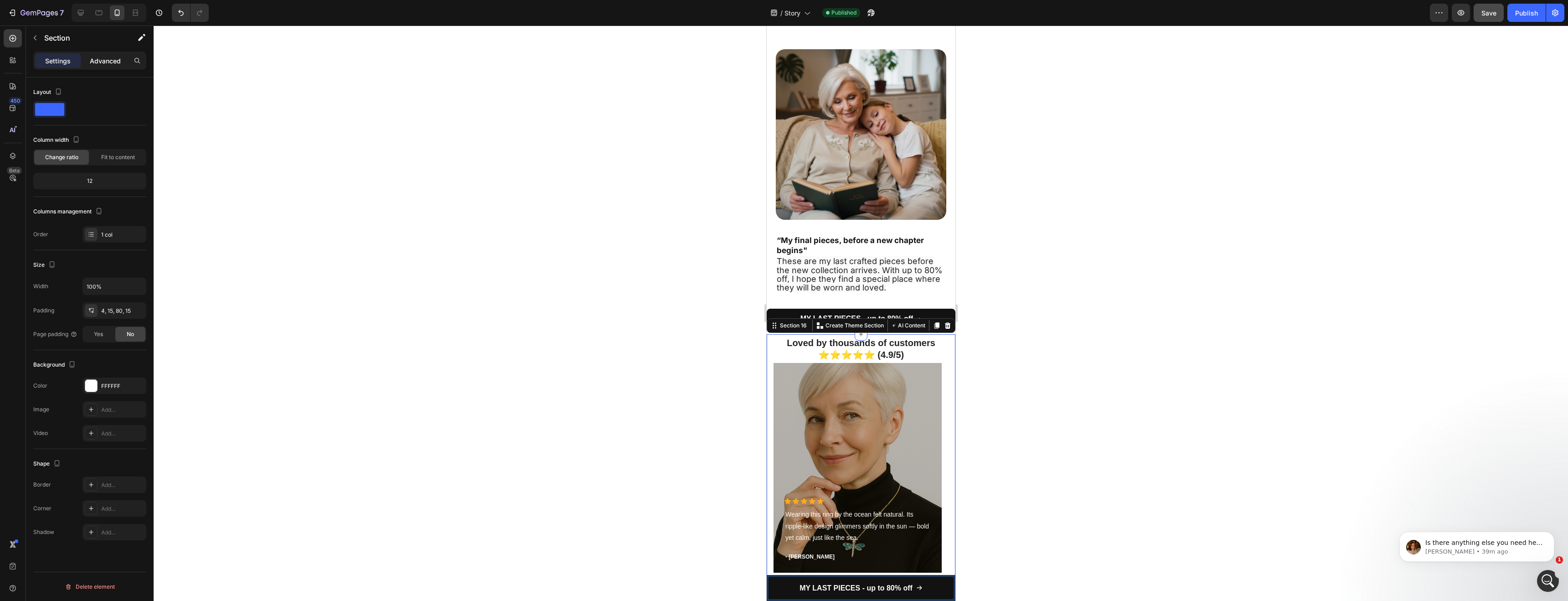
click at [105, 54] on div "Advanced" at bounding box center [105, 61] width 46 height 15
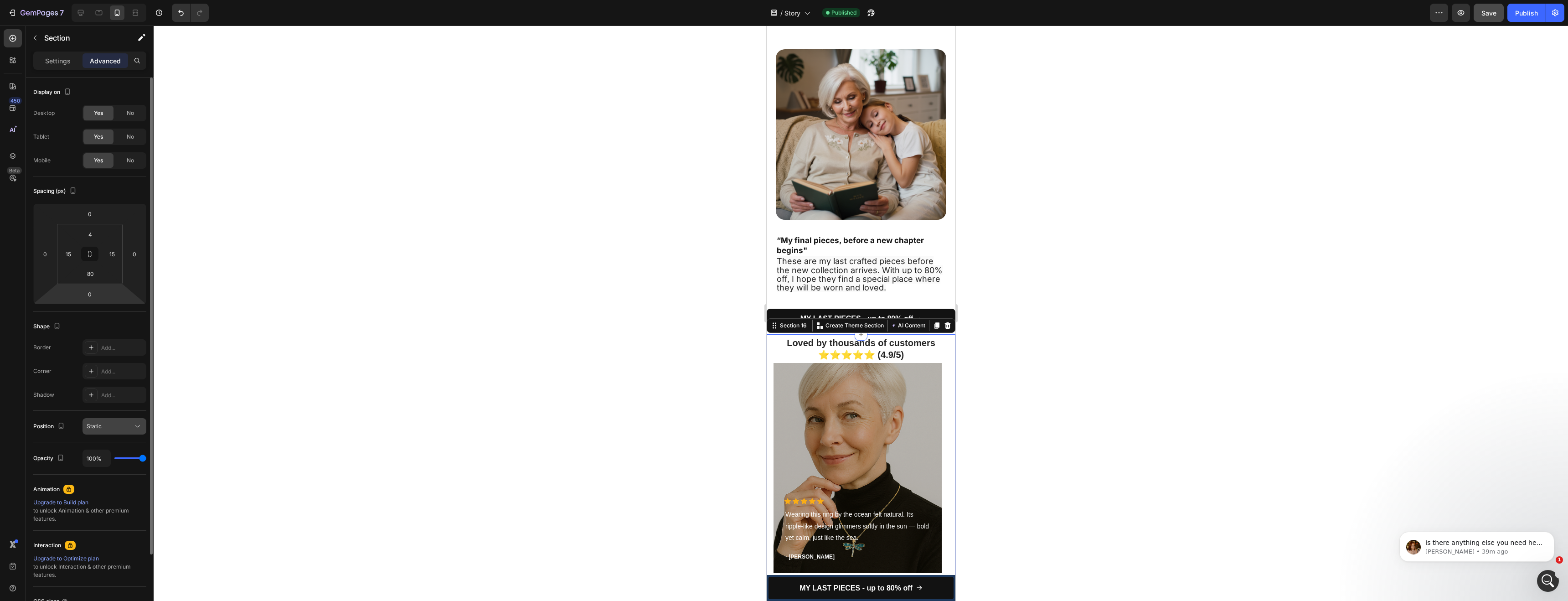
scroll to position [83, 0]
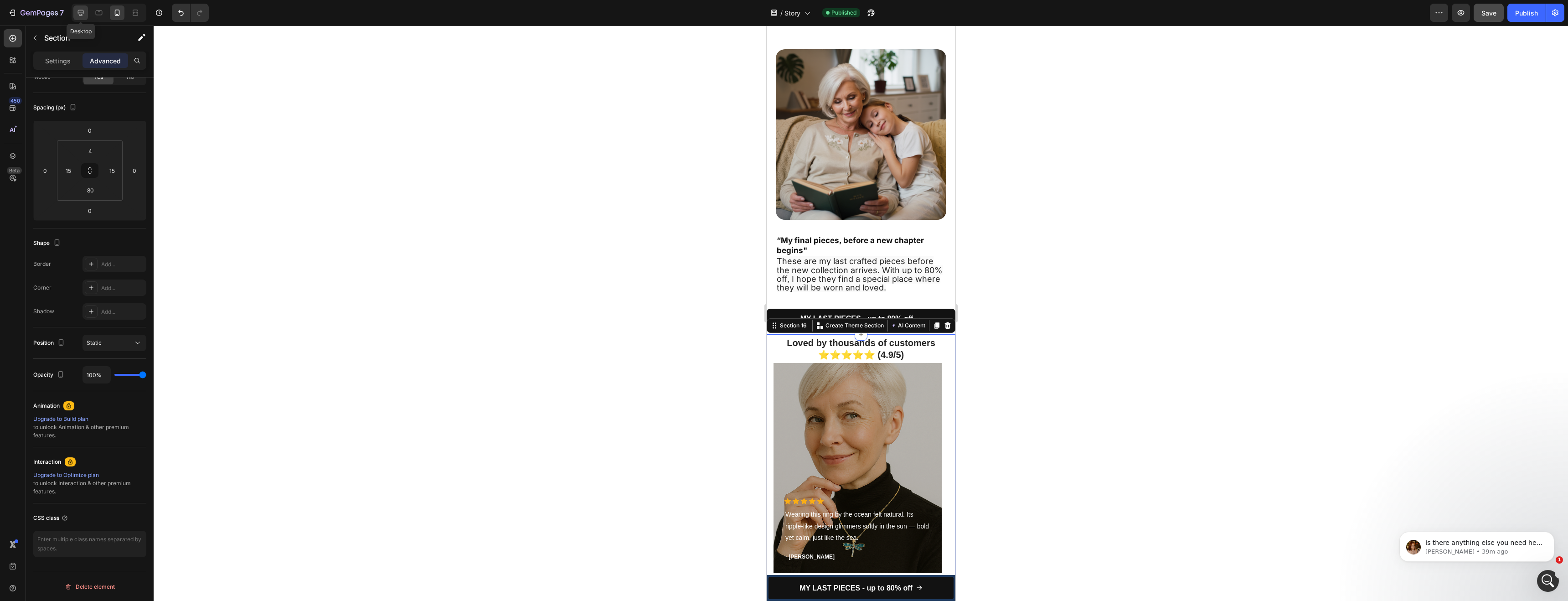
click at [77, 13] on icon at bounding box center [80, 12] width 9 height 9
type input "2"
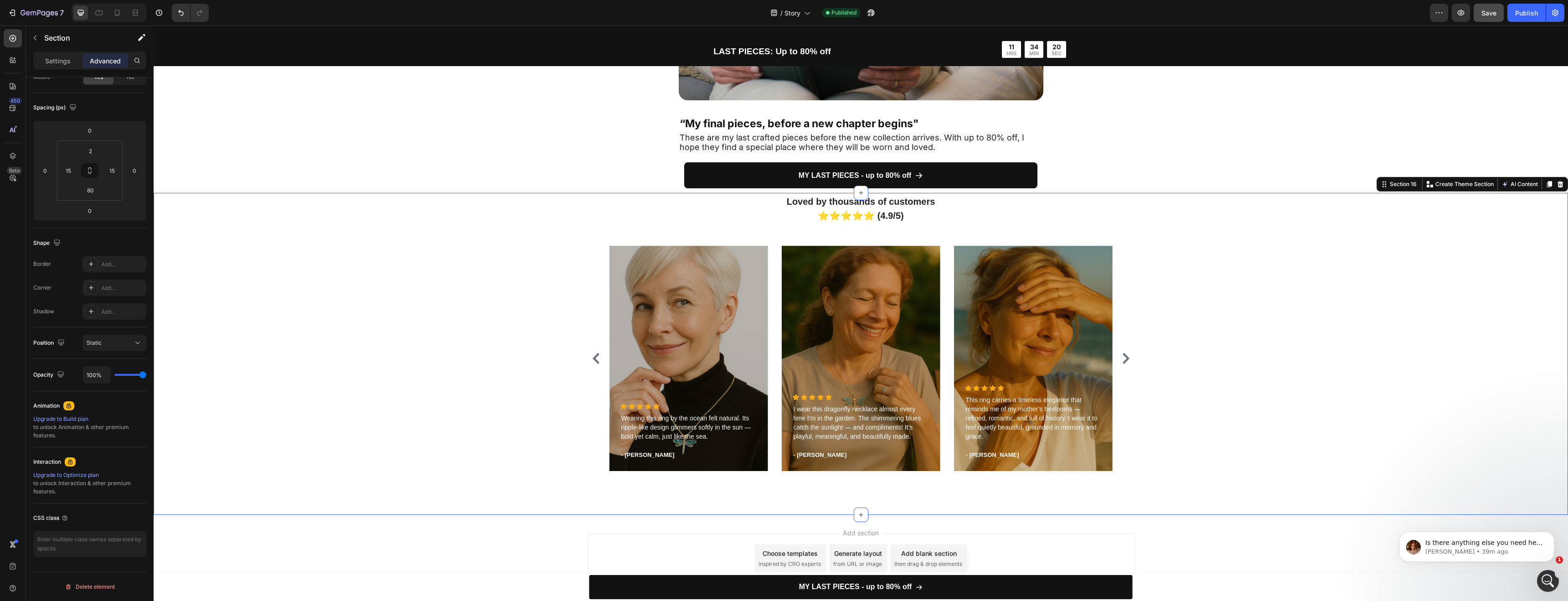
scroll to position [2185, 0]
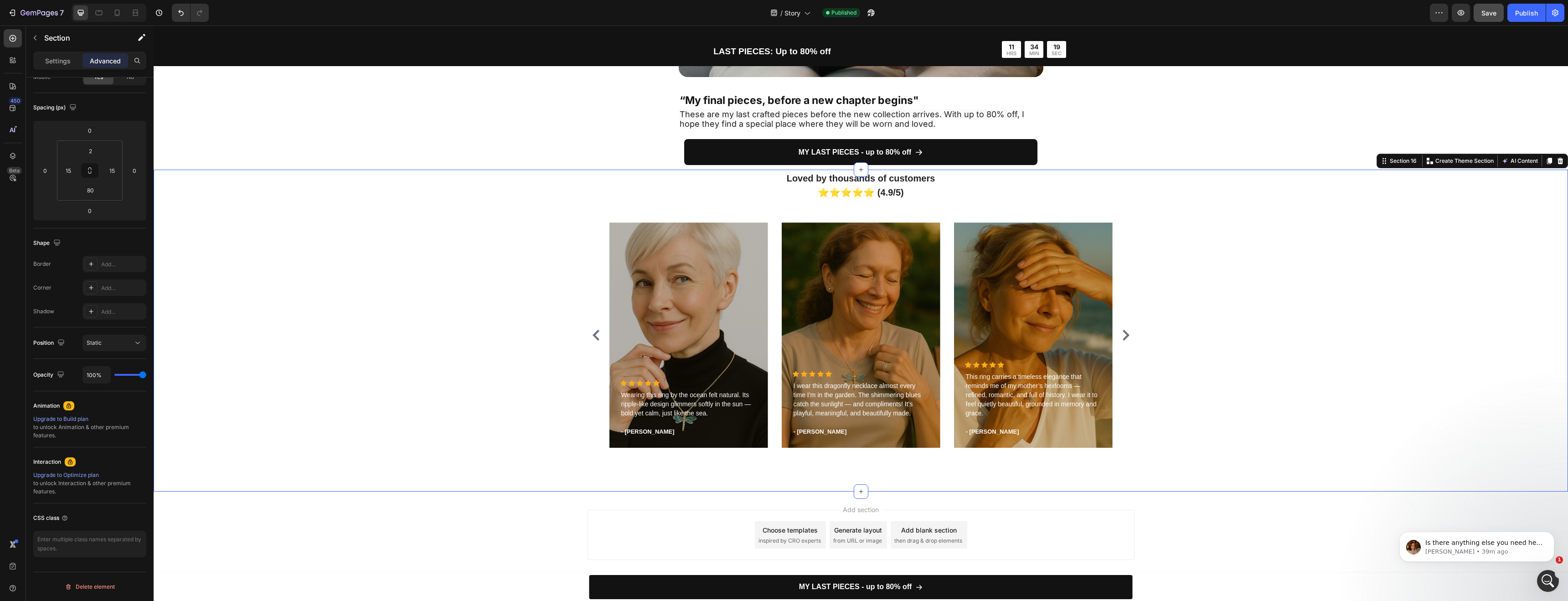
click at [534, 364] on div "Loved by thousands of customers ⭐⭐⭐⭐⭐ (4.9/5) Heading Icon Icon Icon Icon Icon …" at bounding box center [861, 312] width 1401 height 284
click at [58, 69] on div "Settings Advanced" at bounding box center [90, 61] width 113 height 18
click at [60, 66] on div "Settings" at bounding box center [58, 61] width 46 height 15
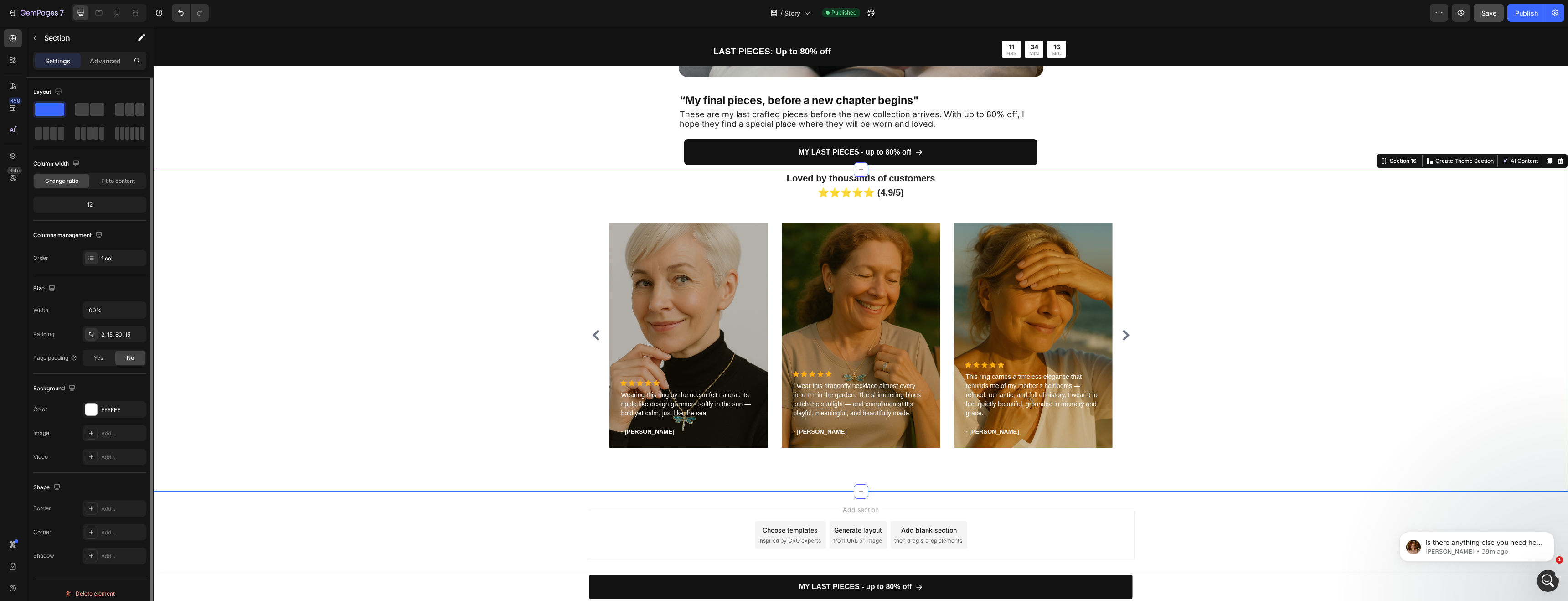
scroll to position [7, 0]
click at [569, 385] on div "Loved by thousands of customers ⭐⭐⭐⭐⭐ (4.9/5) Heading Icon Icon Icon Icon Icon …" at bounding box center [861, 312] width 1401 height 284
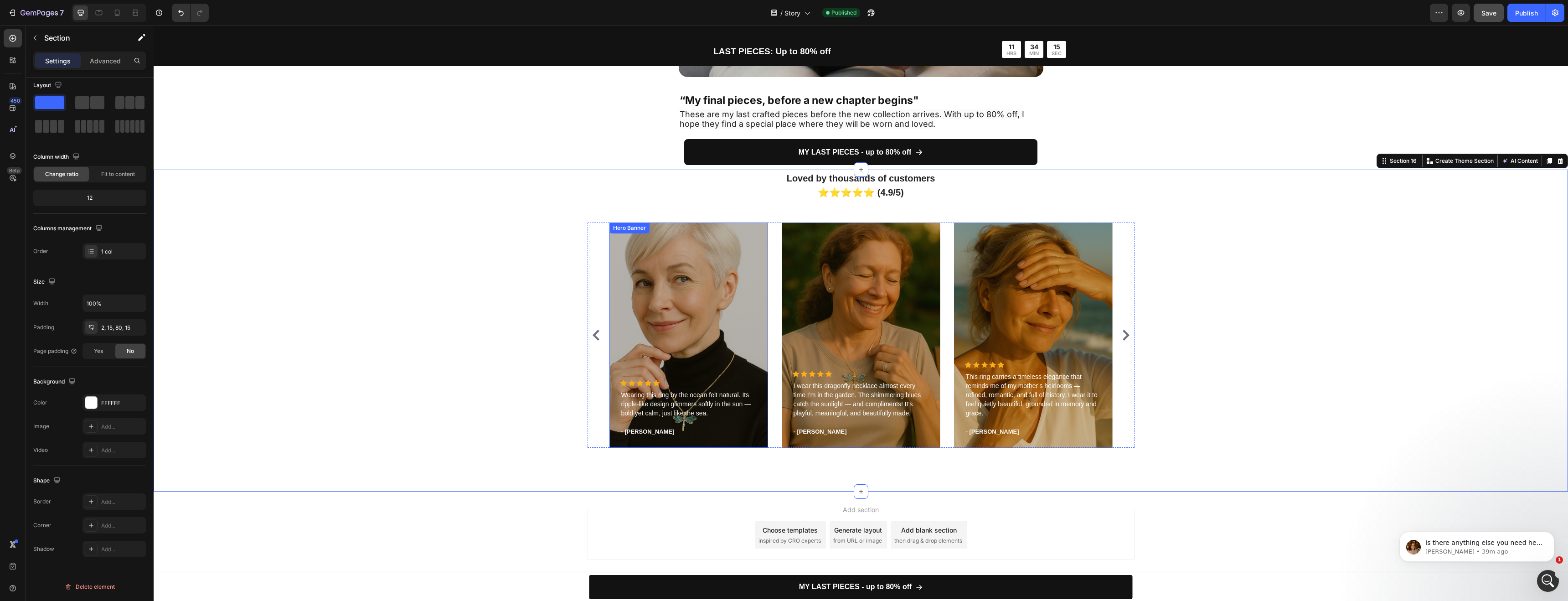
click at [726, 287] on div "Overlay" at bounding box center [688, 335] width 159 height 225
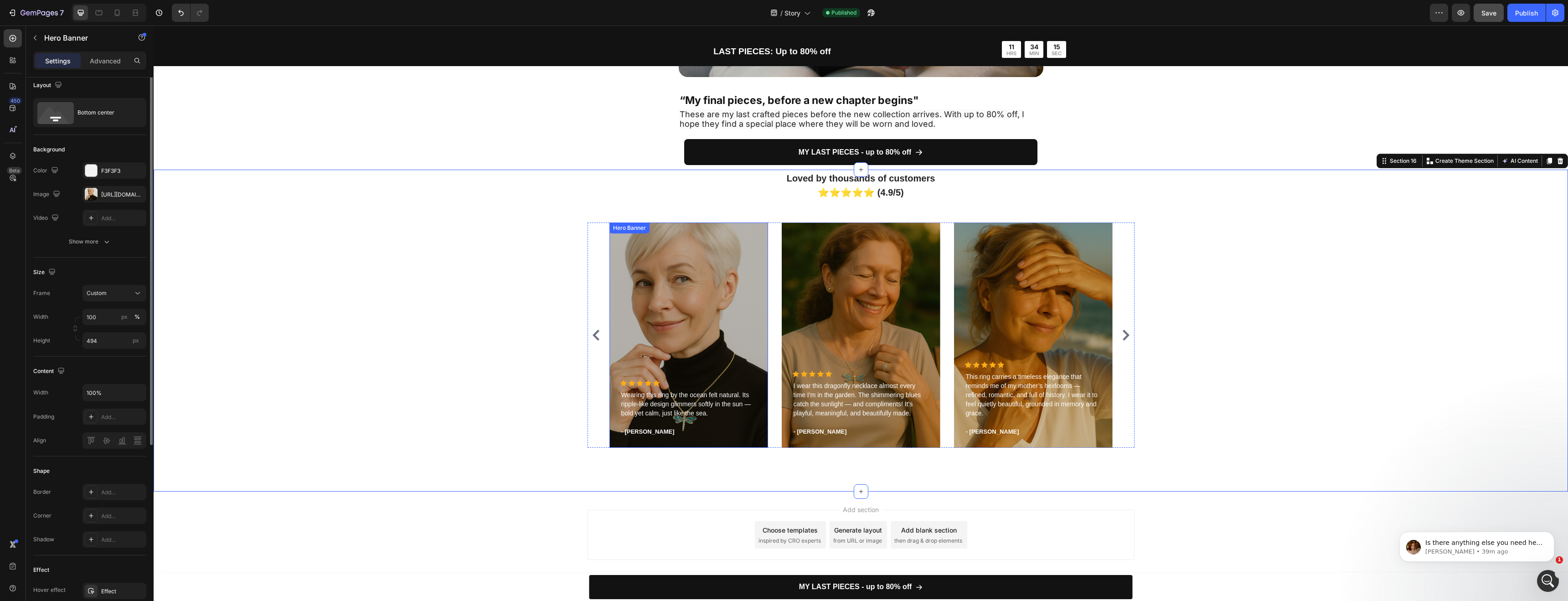
scroll to position [0, 0]
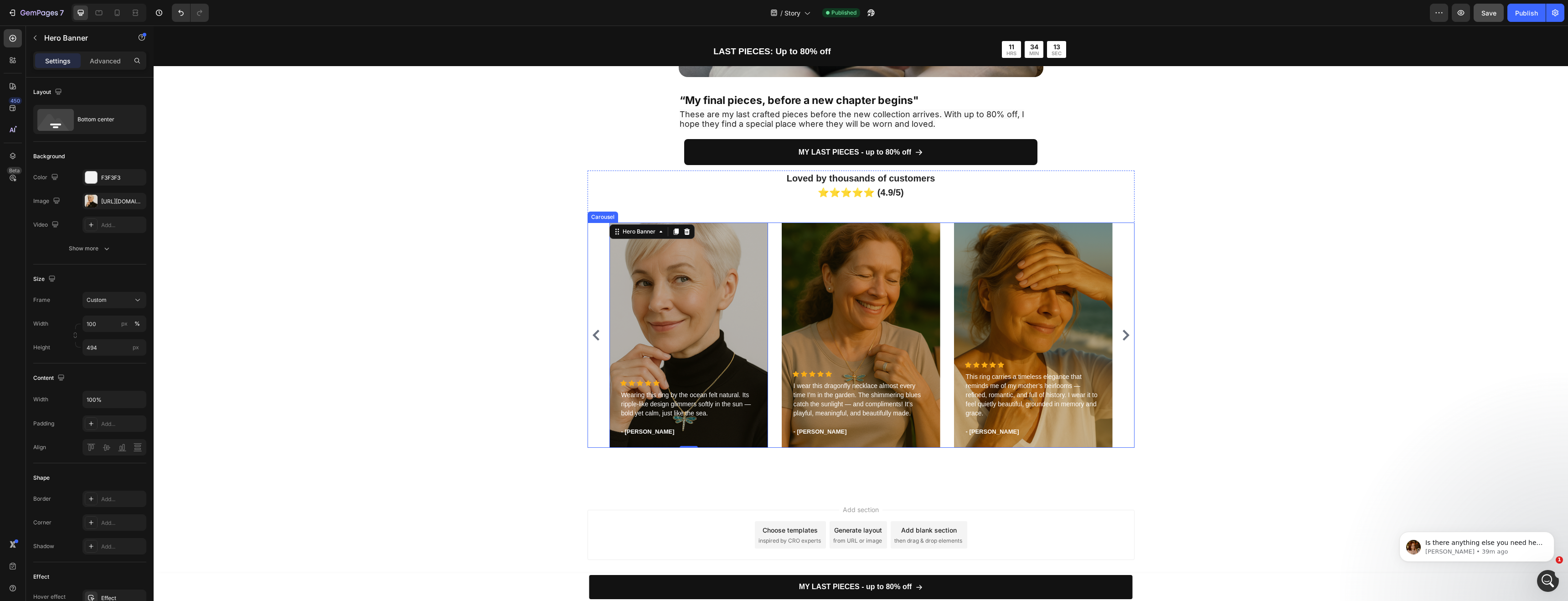
click at [592, 276] on div "Icon Icon Icon Icon Icon Icon List Hoz Wearing this ring by the ocean felt natu…" at bounding box center [861, 335] width 547 height 225
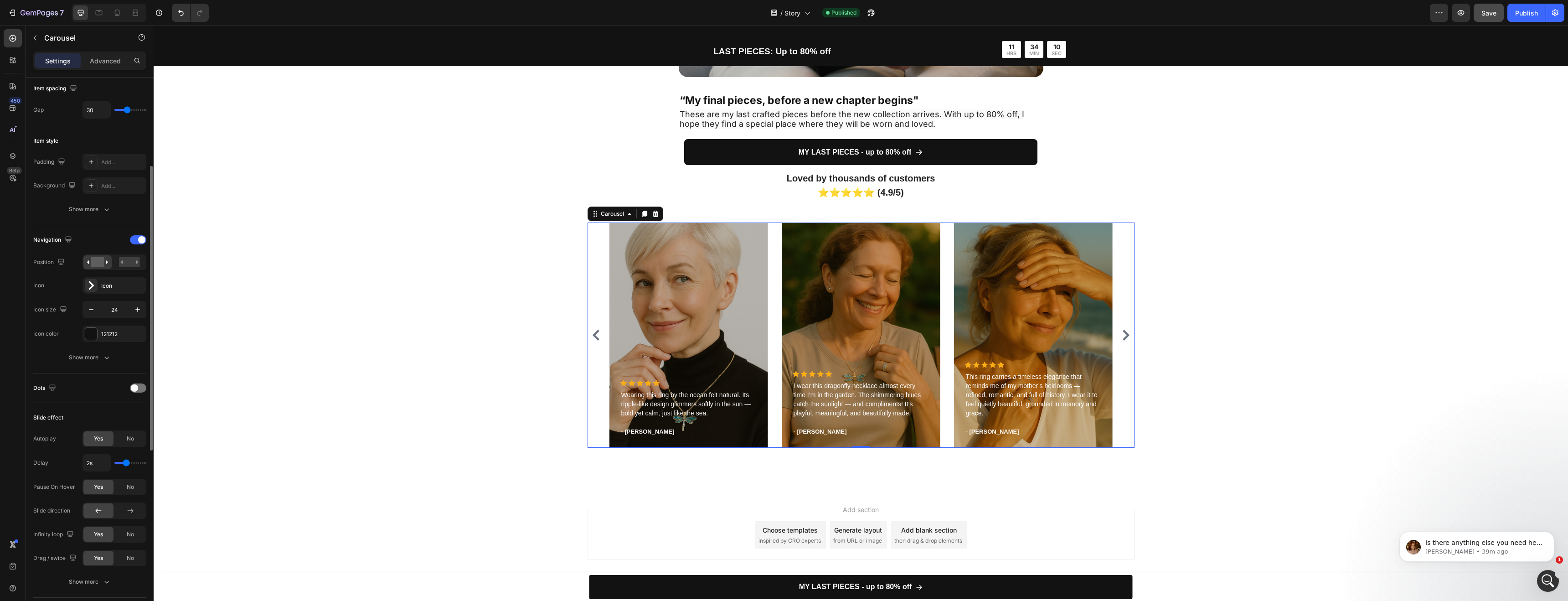
scroll to position [352, 0]
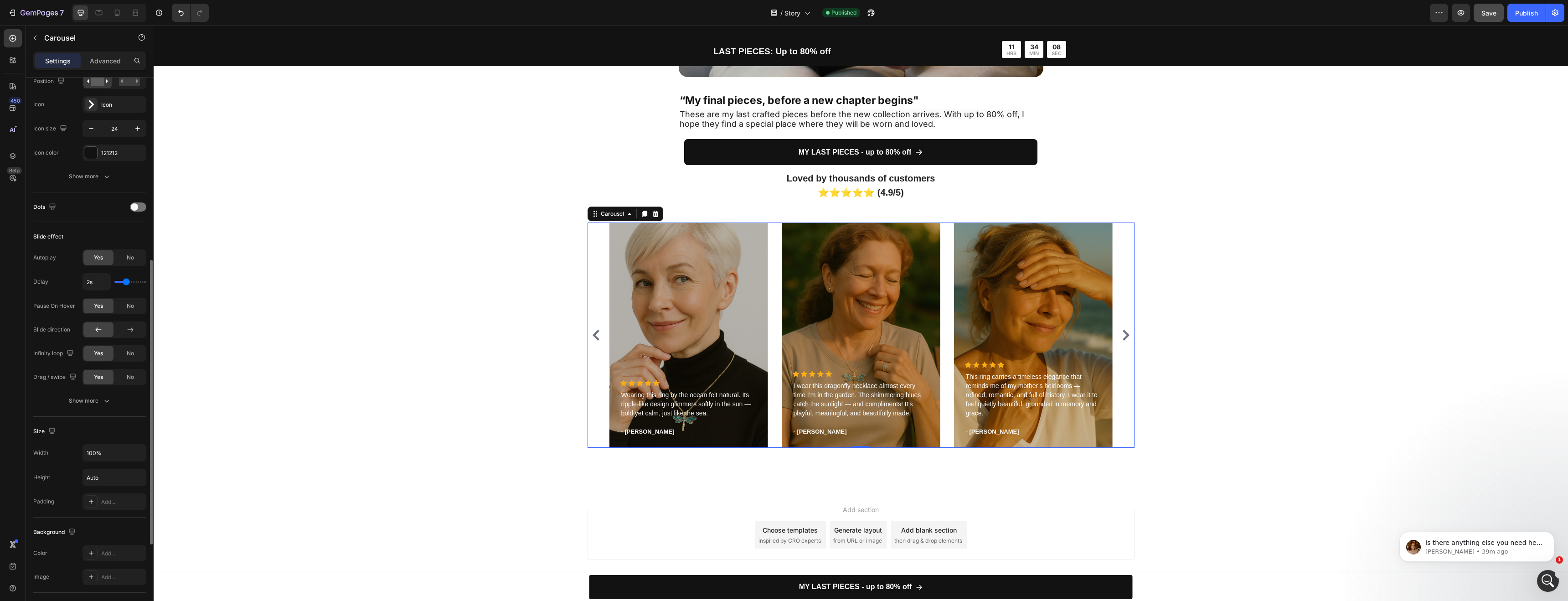
type input "1.9s"
type input "1.9"
type input "2s"
type input "2"
type input "2.1s"
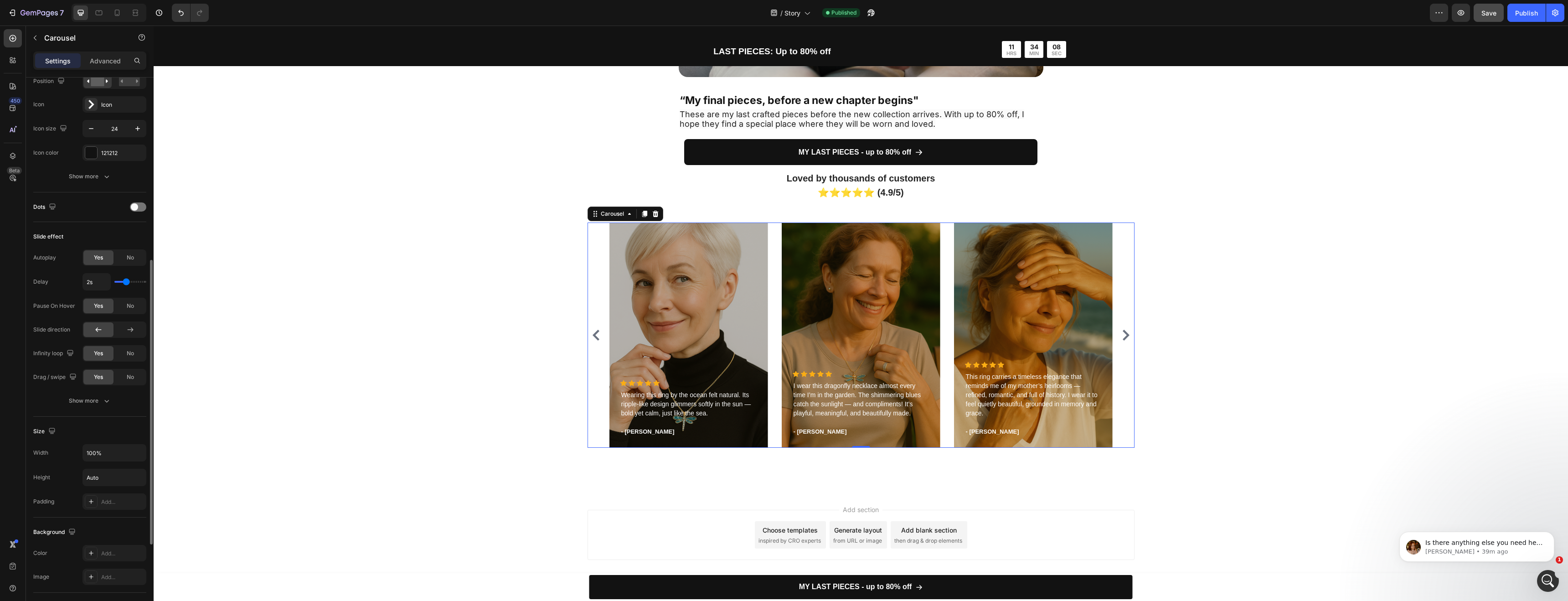
type input "2.1"
type input "2.2s"
type input "2.2"
type input "2.3s"
type input "2.3"
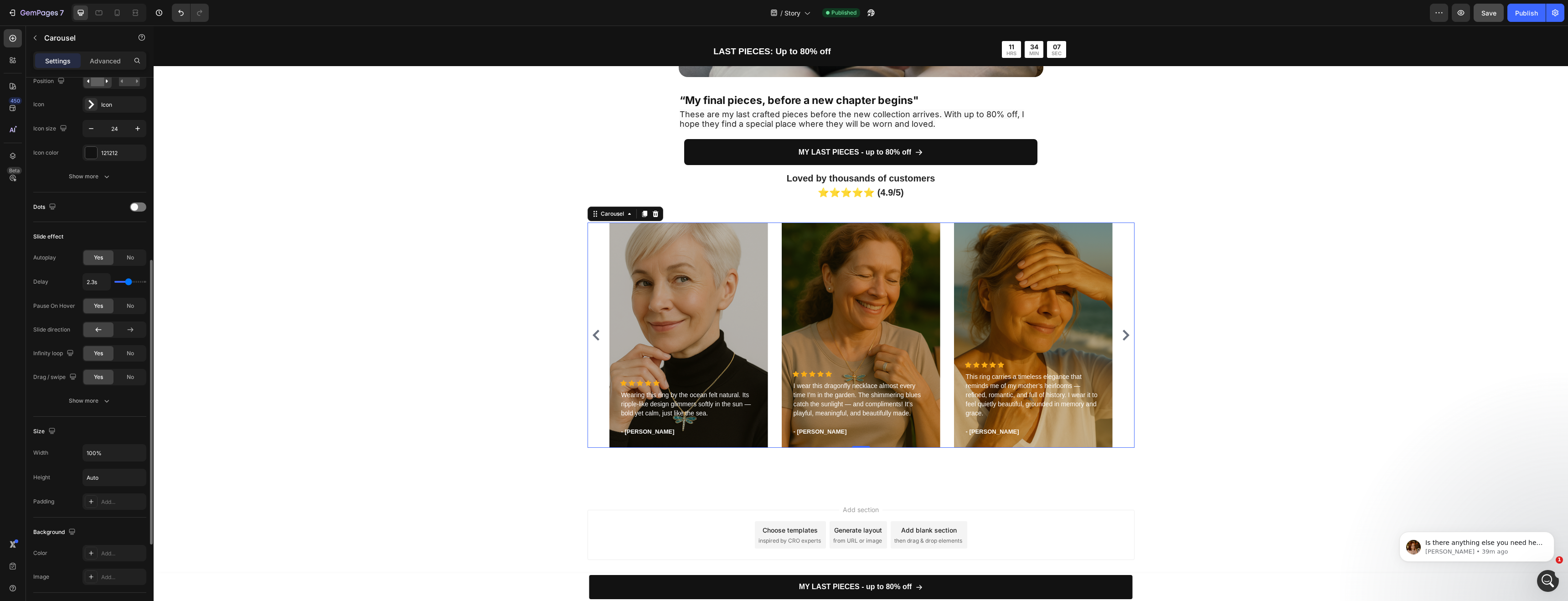
type input "2.4s"
type input "2.4"
type input "2.5s"
type input "2.5"
type input "2.6s"
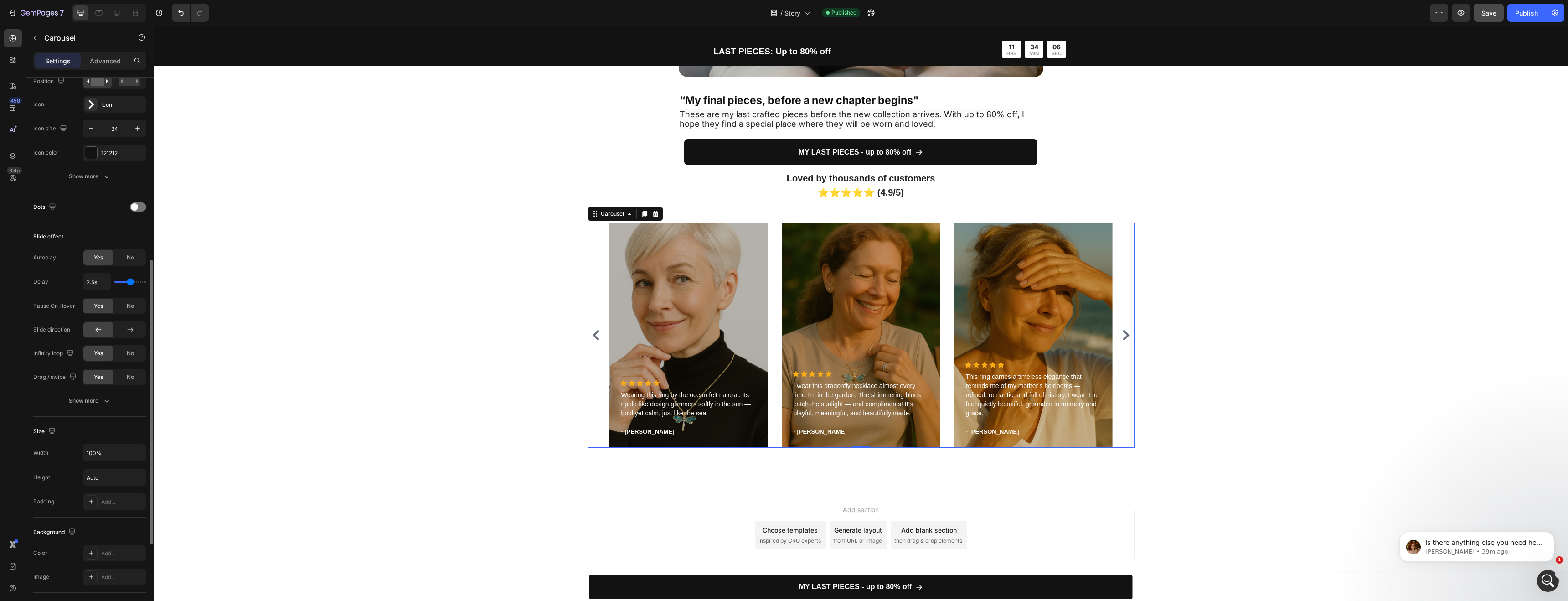
type input "2.6"
type input "2.7s"
type input "2.7"
type input "2.8s"
type input "2.8"
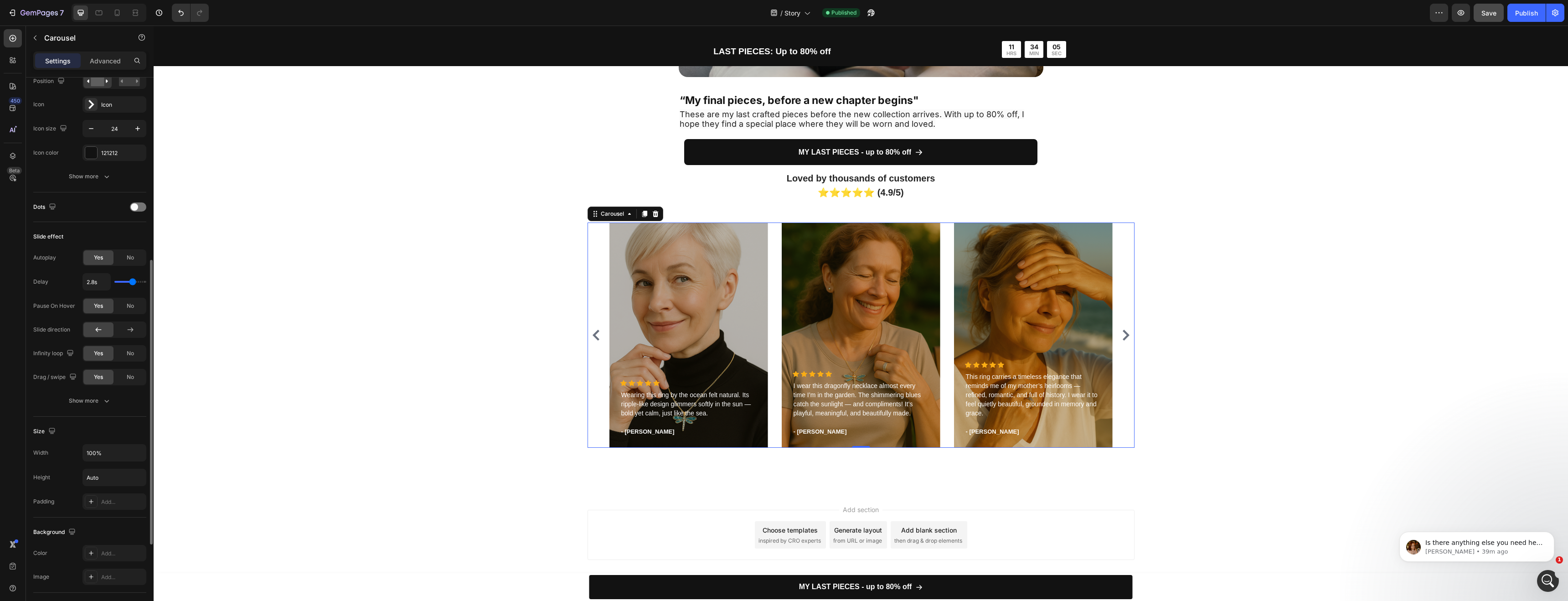
type input "2.9s"
type input "2.9"
type input "3s"
drag, startPoint x: 124, startPoint y: 282, endPoint x: 134, endPoint y: 283, distance: 10.0
type input "3"
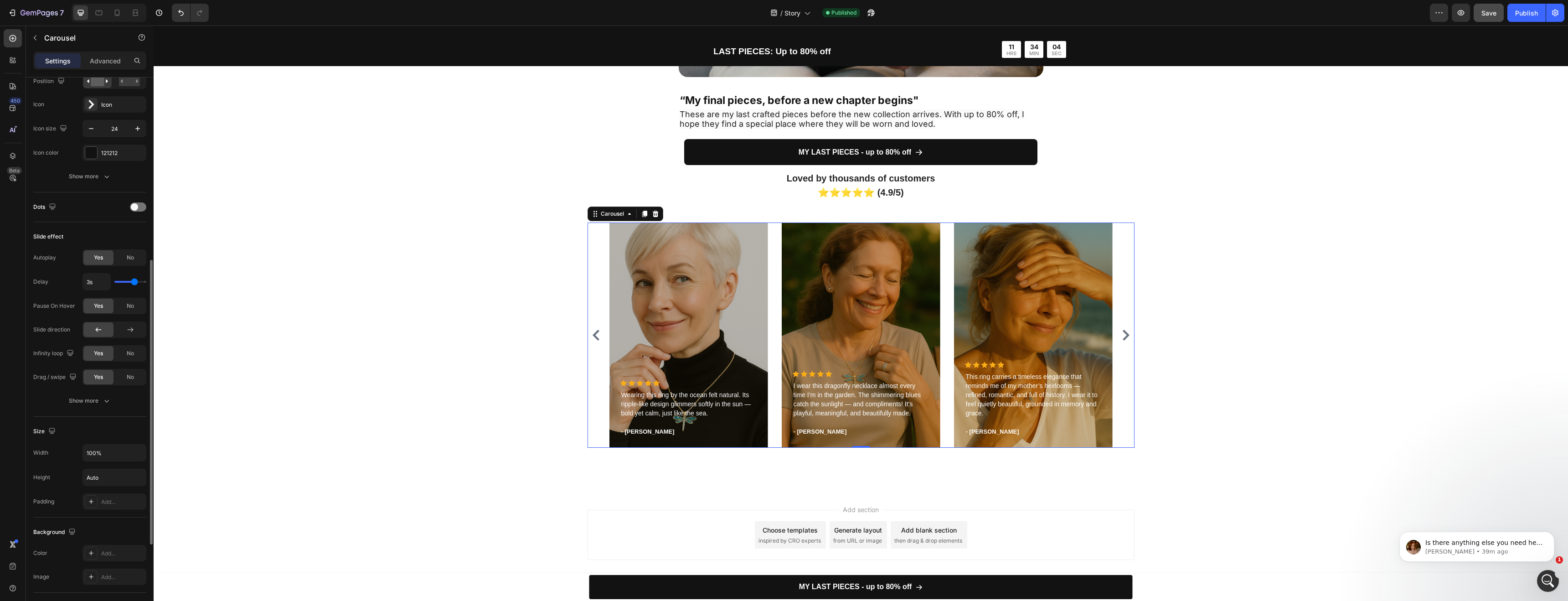
click at [134, 283] on input "range" at bounding box center [130, 281] width 32 height 2
click at [402, 530] on div "Add section Choose templates inspired by CRO experts Generate layout from URL o…" at bounding box center [861, 536] width 1415 height 90
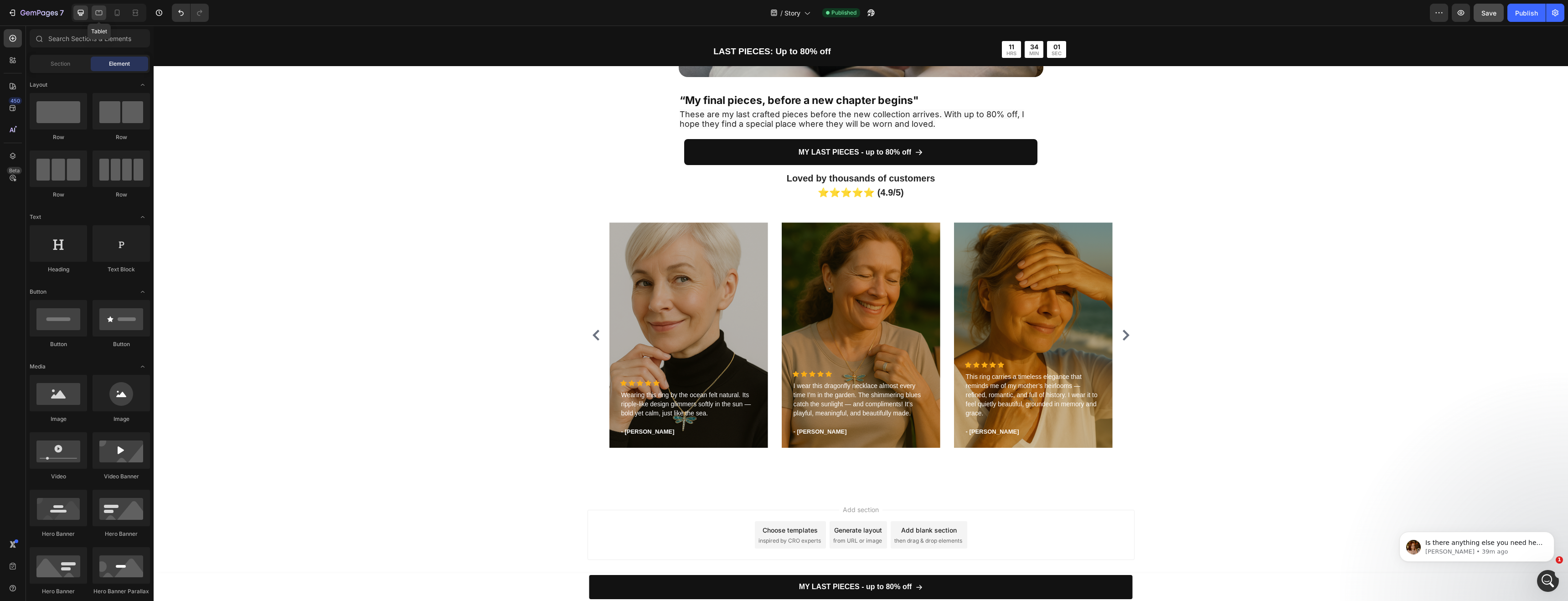
click at [104, 11] on div at bounding box center [99, 13] width 15 height 15
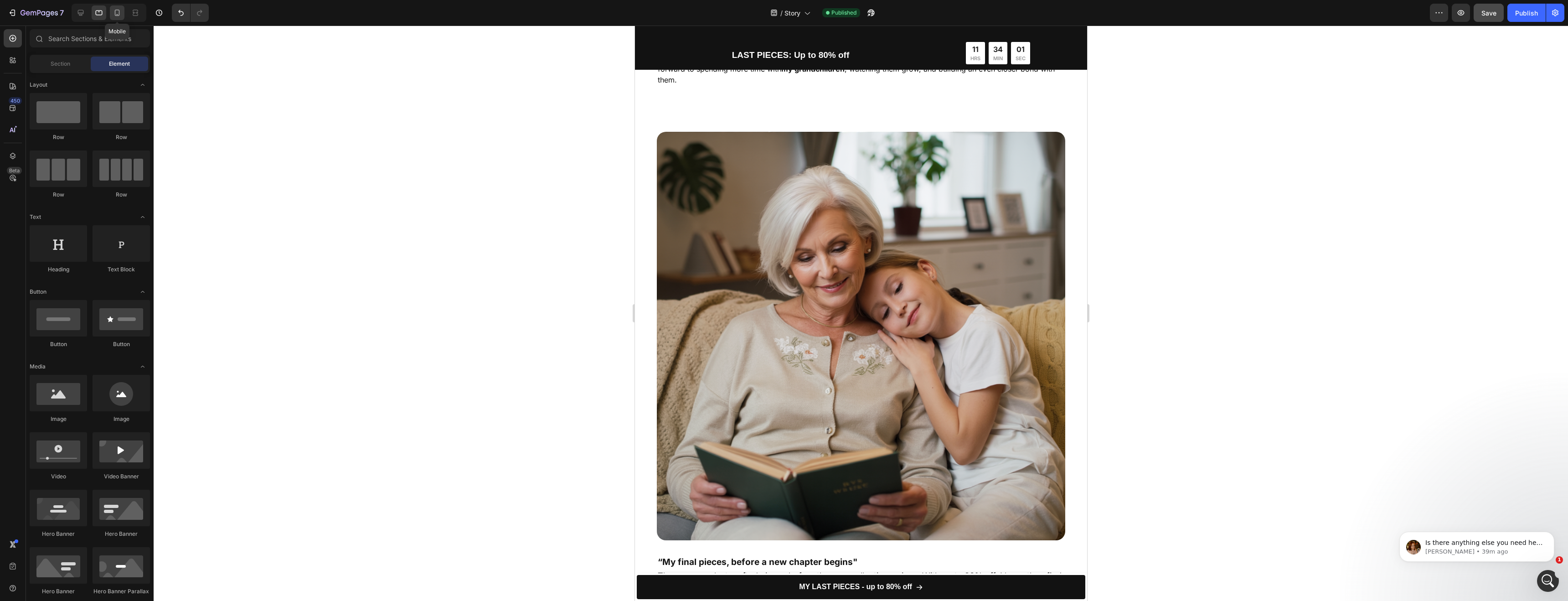
click at [121, 12] on icon at bounding box center [117, 12] width 9 height 9
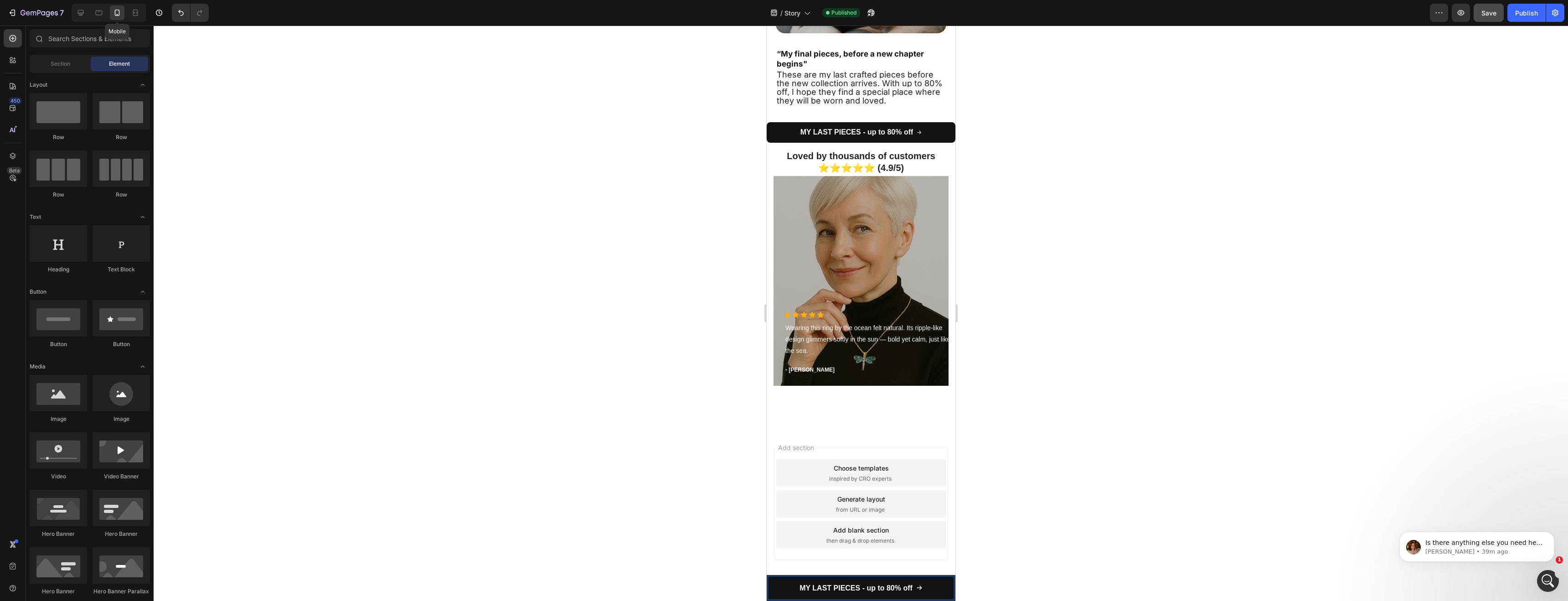
scroll to position [2042, 0]
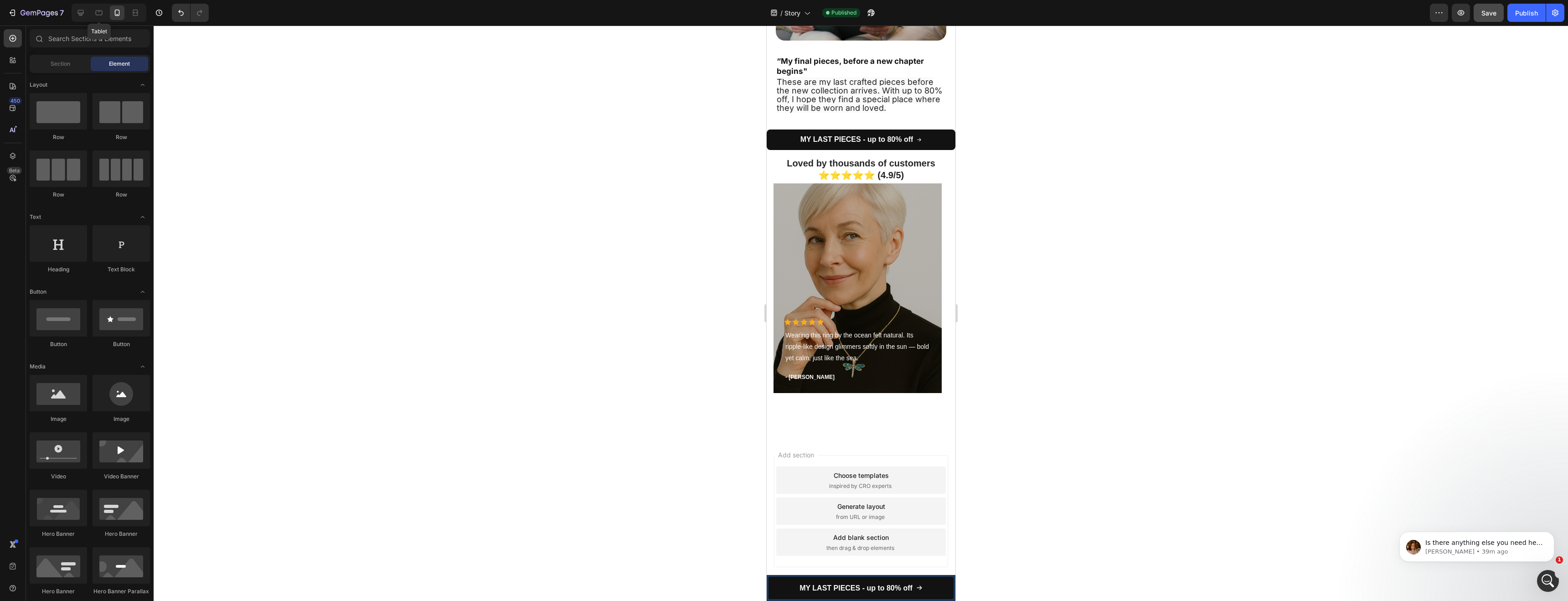
drag, startPoint x: 98, startPoint y: 14, endPoint x: 156, endPoint y: 42, distance: 64.4
click at [98, 14] on icon at bounding box center [99, 12] width 9 height 9
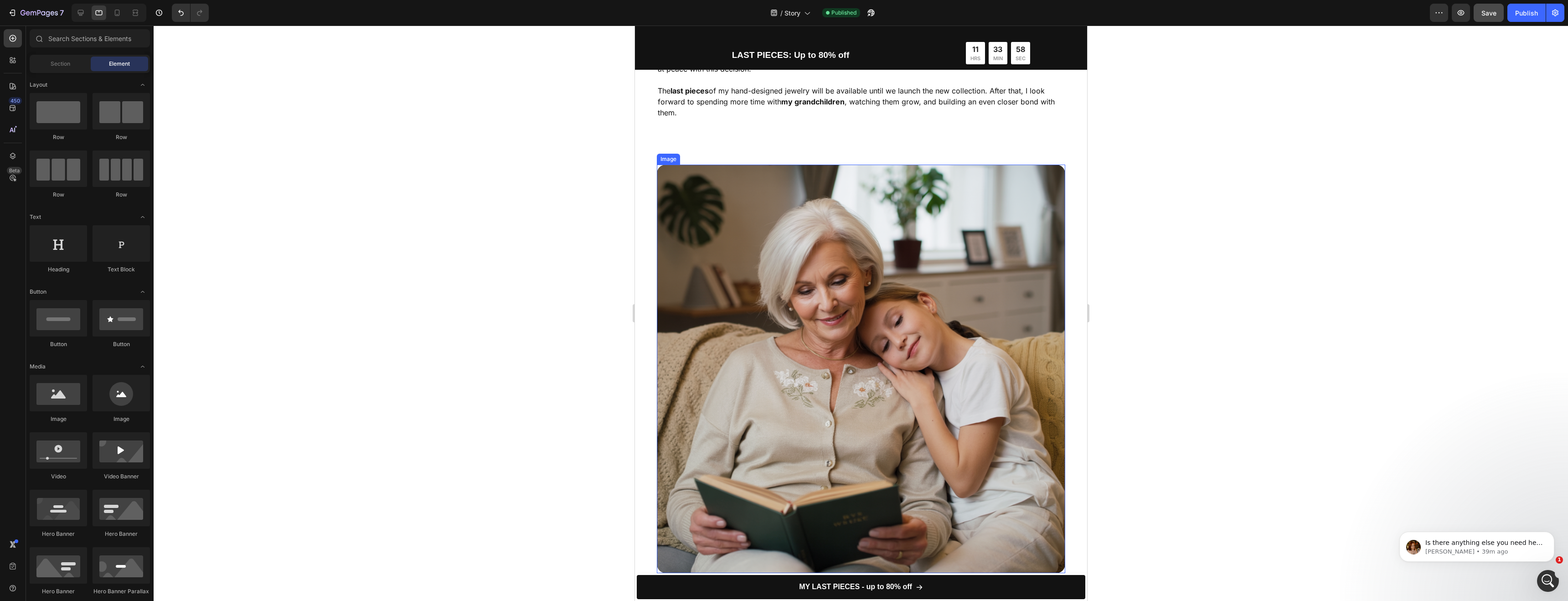
scroll to position [2605, 0]
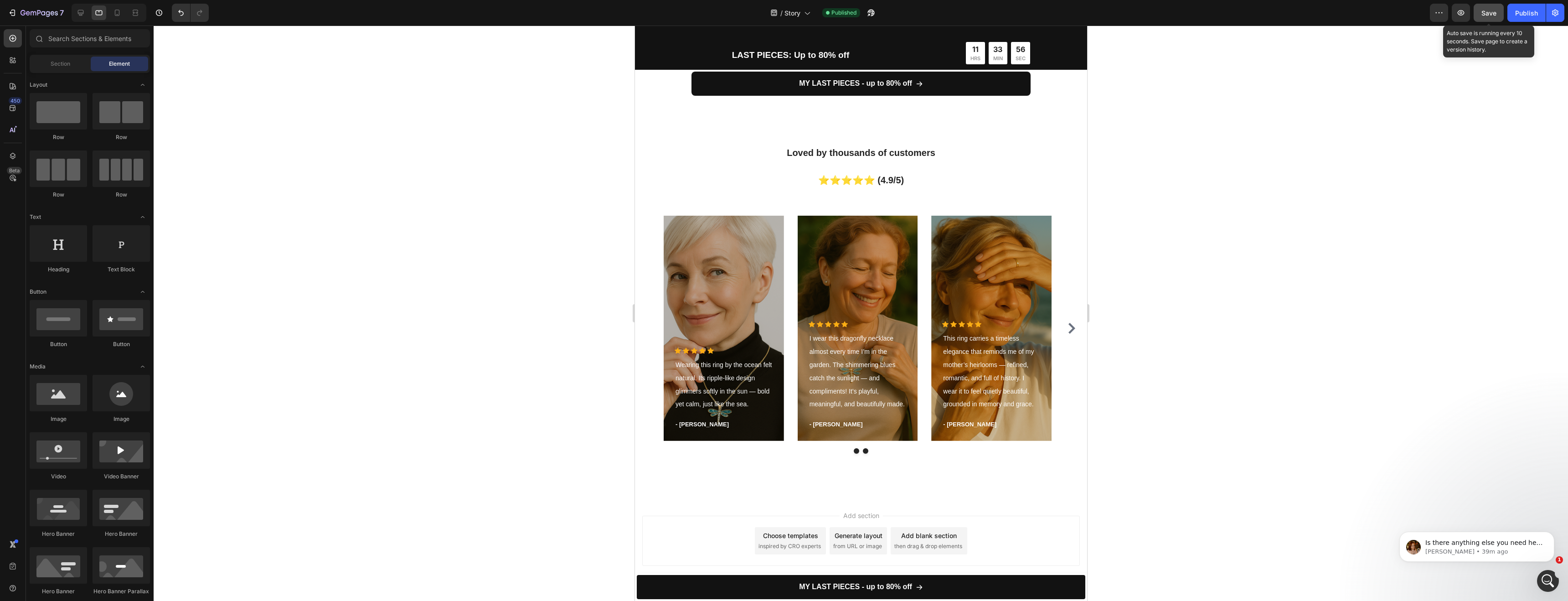
click at [1499, 17] on button "Save" at bounding box center [1488, 13] width 30 height 18
click at [1533, 16] on div "Publish" at bounding box center [1526, 13] width 23 height 10
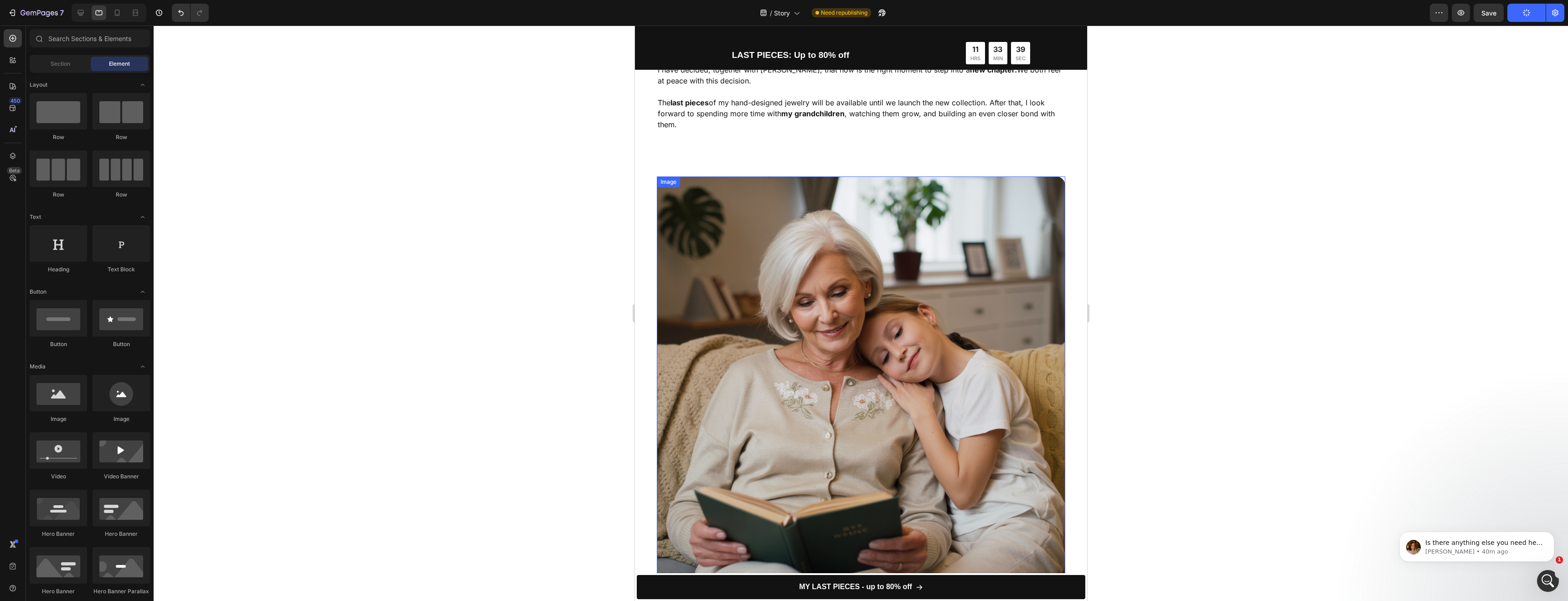
scroll to position [1619, 0]
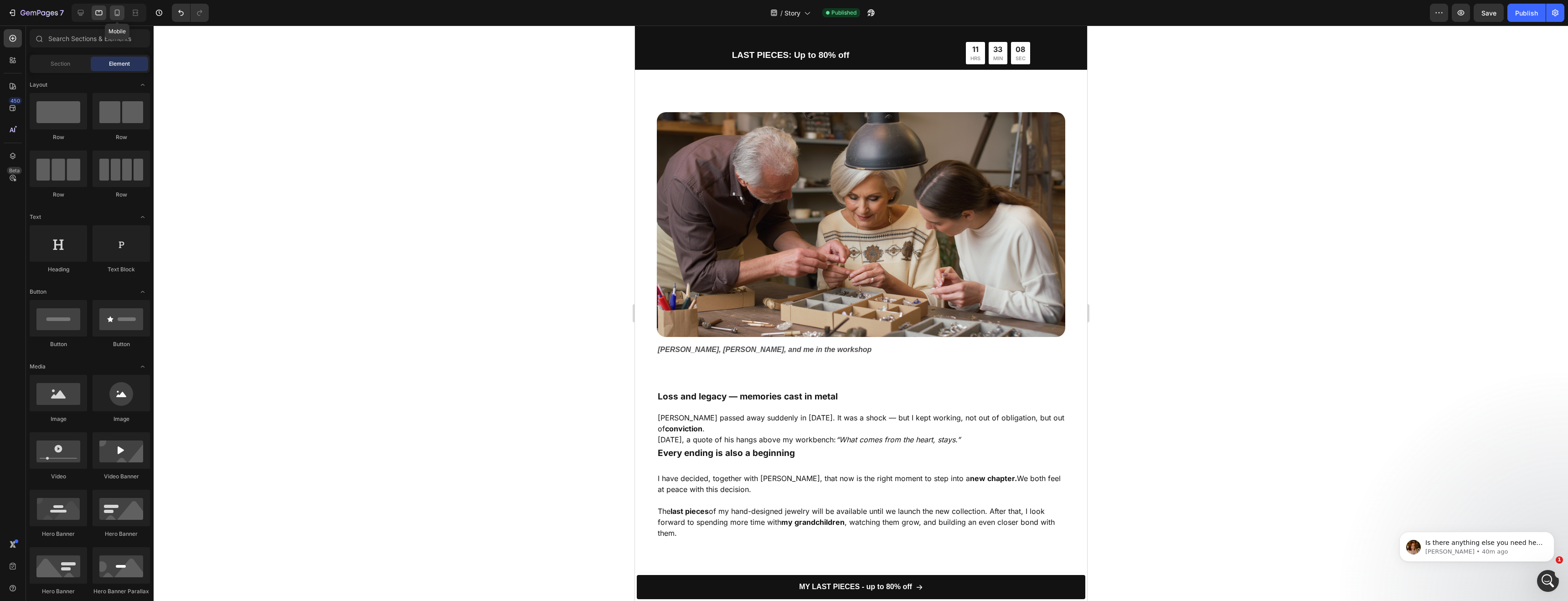
click at [116, 16] on icon at bounding box center [117, 12] width 9 height 9
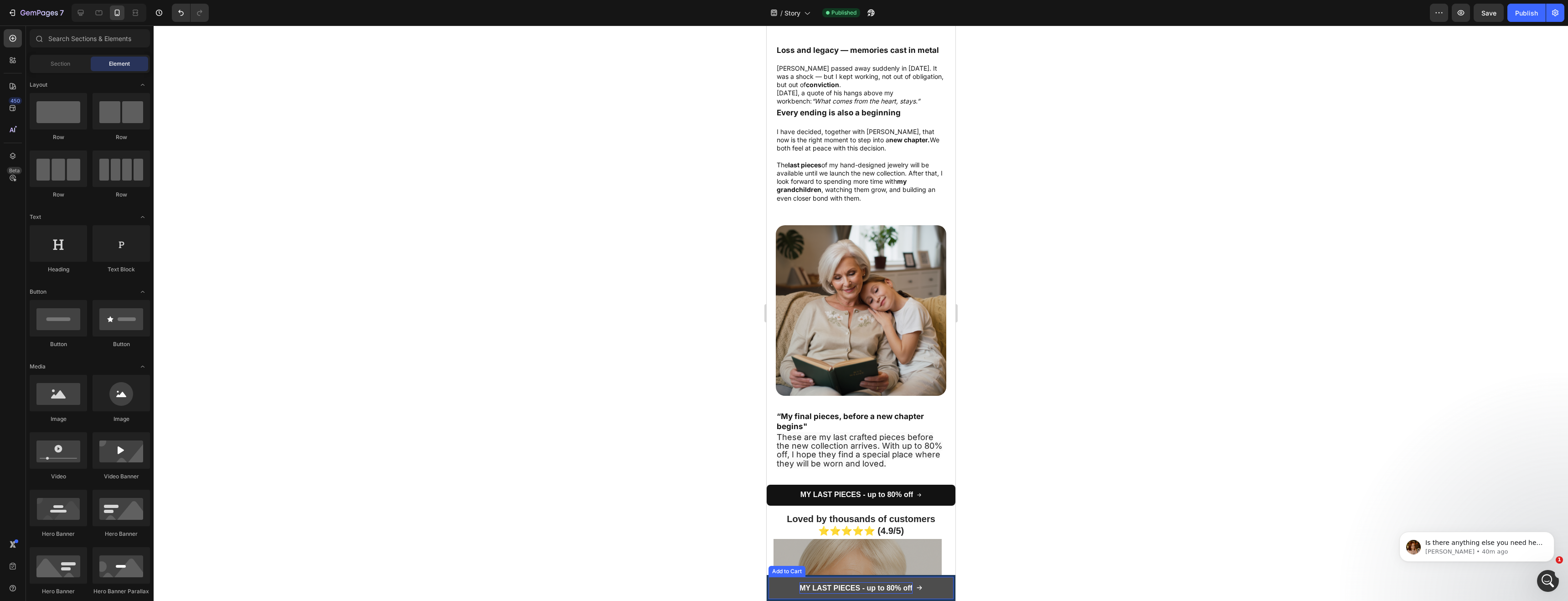
click at [806, 588] on strong "MY LAST PIECES - up to 80% off" at bounding box center [856, 588] width 113 height 8
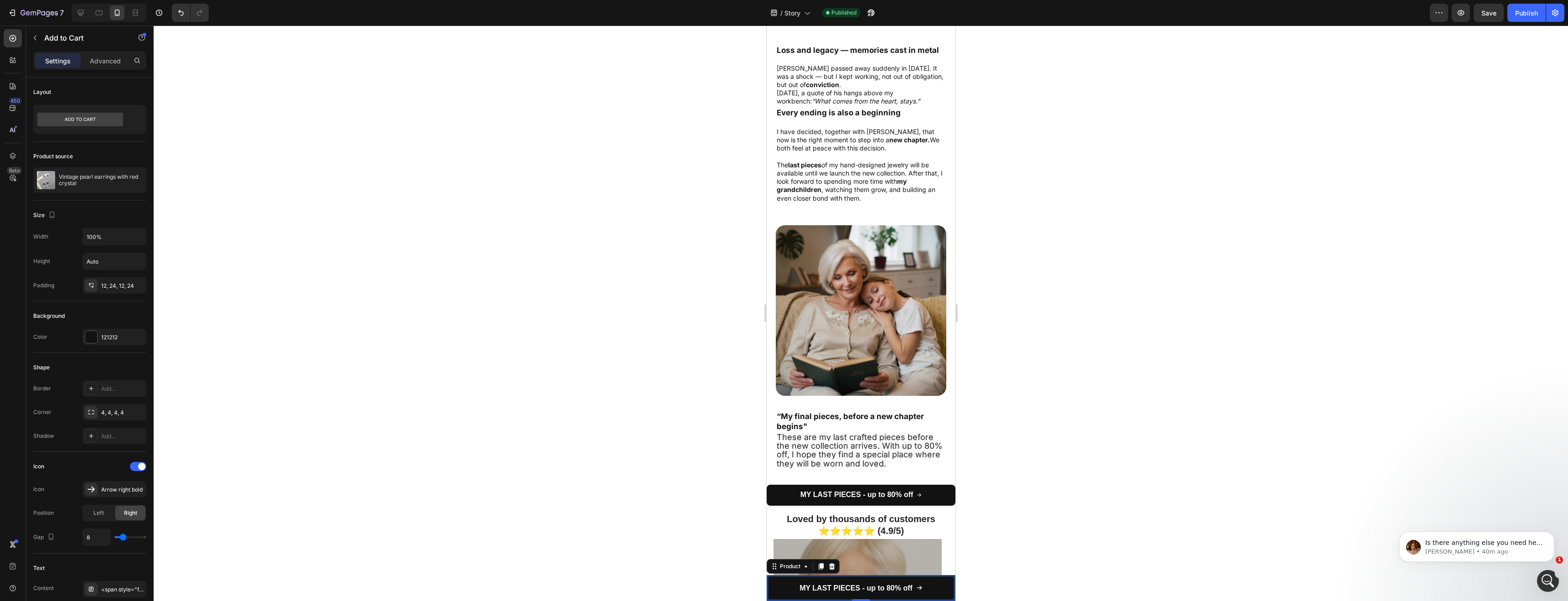
click at [767, 582] on div "MY LAST PIECES - up to 80% off Add to Cart Row Product 0" at bounding box center [861, 588] width 189 height 26
click at [98, 63] on p "Advanced" at bounding box center [105, 61] width 31 height 10
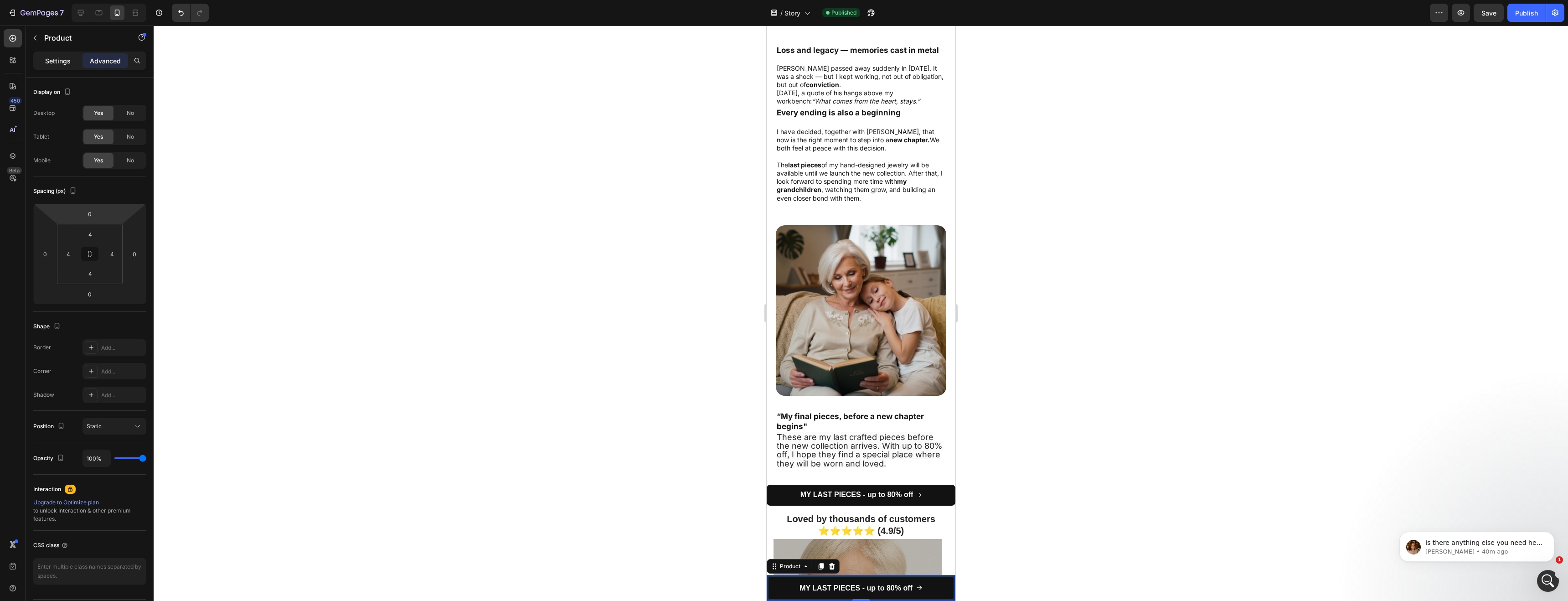
click at [55, 63] on p "Settings" at bounding box center [58, 61] width 26 height 10
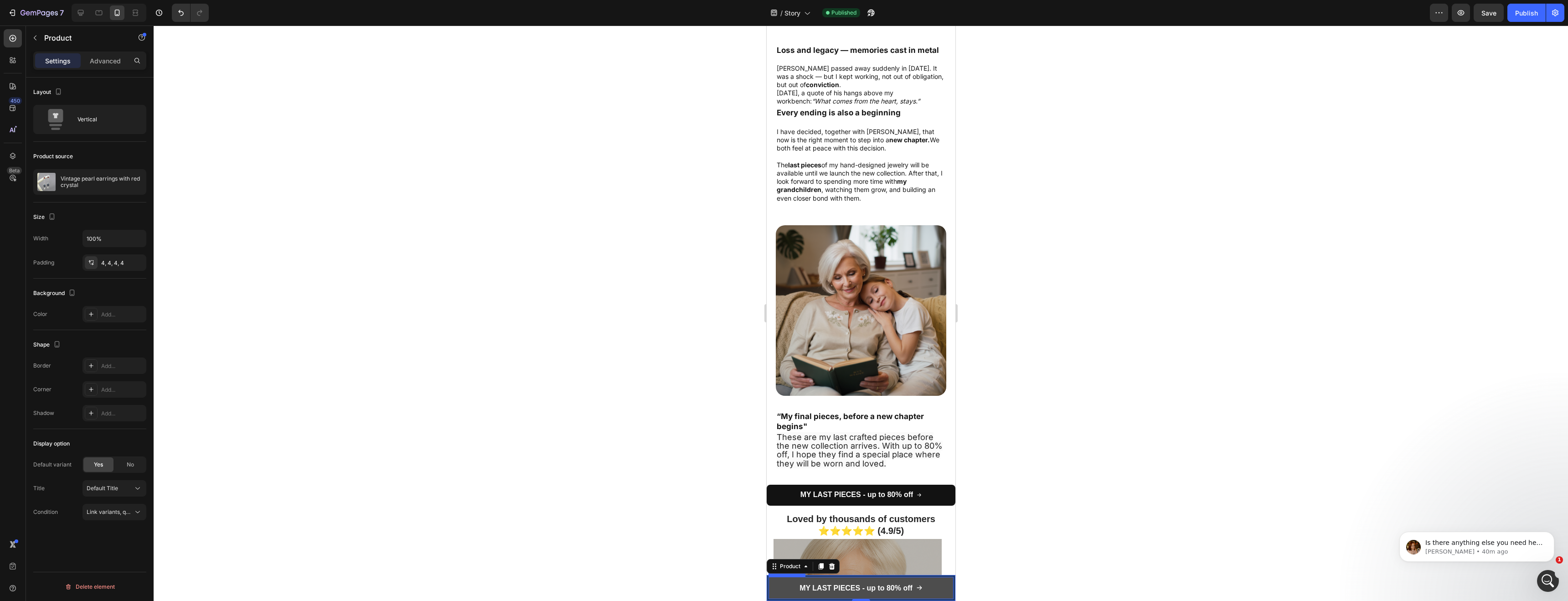
click at [768, 583] on button "MY LAST PIECES - up to 80% off" at bounding box center [861, 588] width 185 height 23
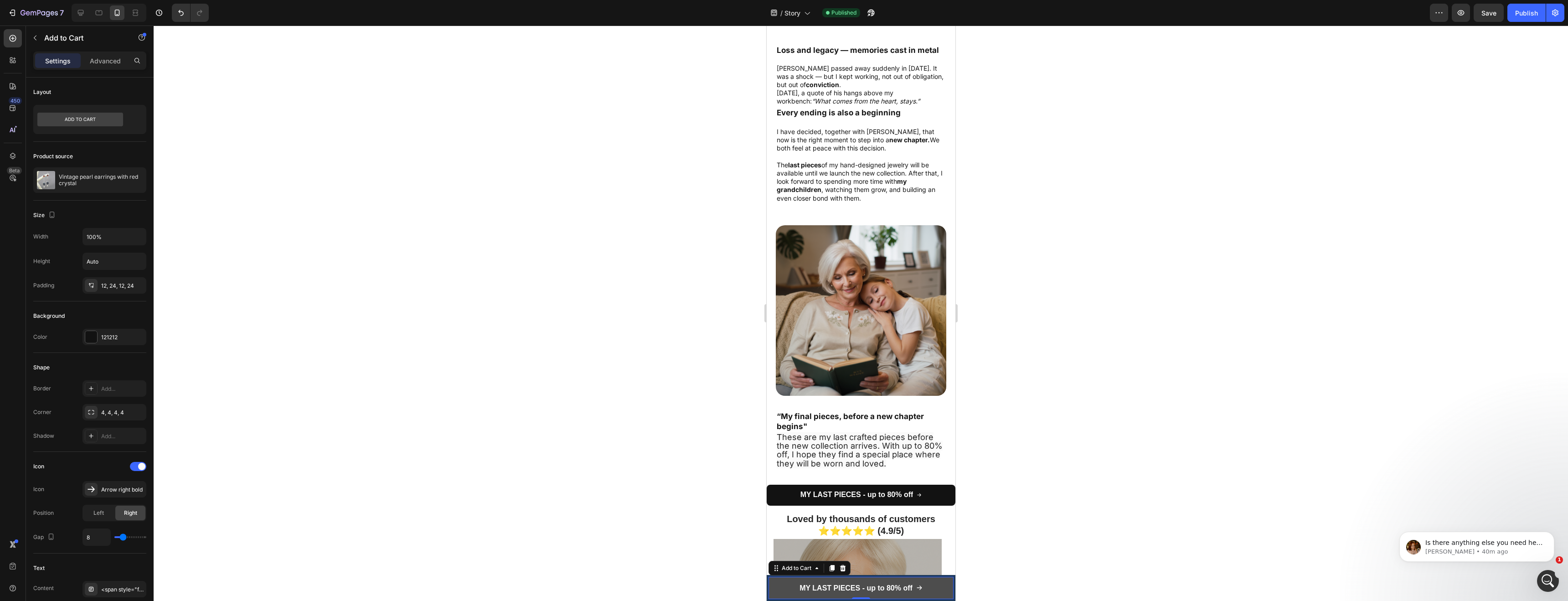
click at [786, 586] on button "MY LAST PIECES - up to 80% off" at bounding box center [861, 588] width 185 height 23
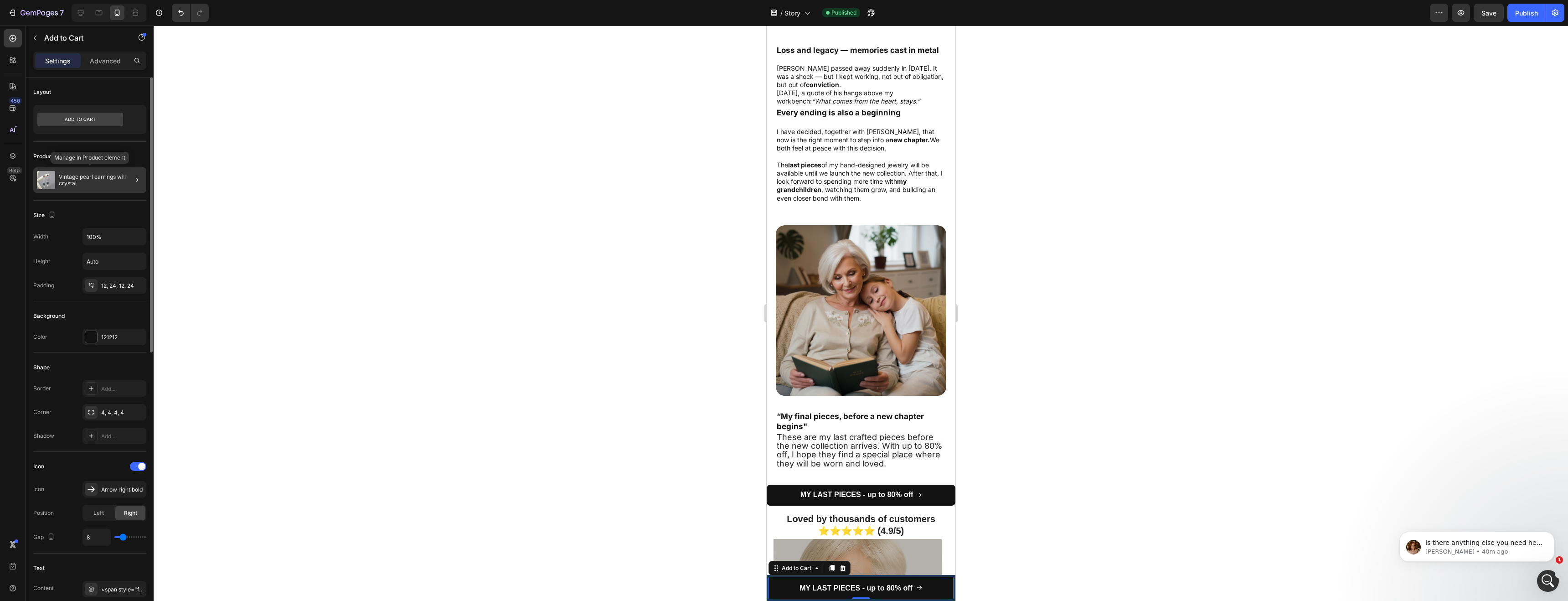
click at [99, 175] on p "Vintage pearl earrings with red crystal" at bounding box center [101, 180] width 84 height 13
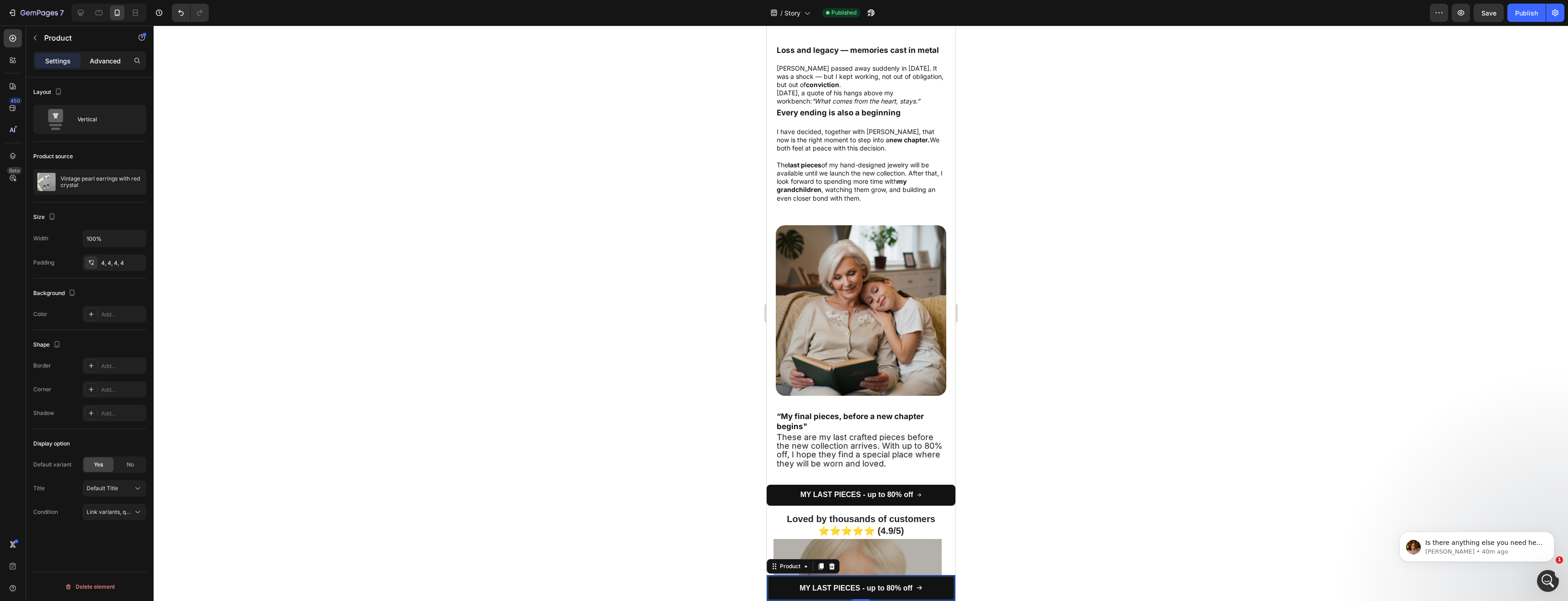
click at [103, 60] on p "Advanced" at bounding box center [105, 61] width 31 height 10
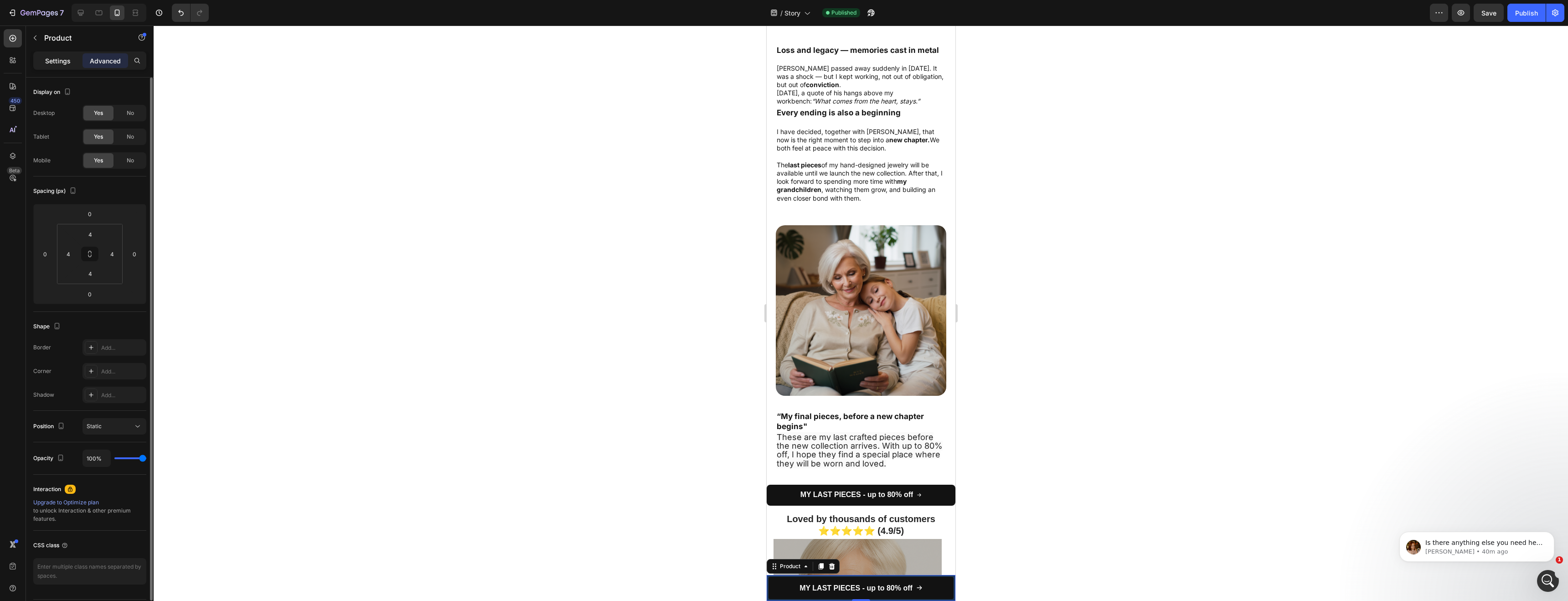
click at [50, 61] on p "Settings" at bounding box center [58, 61] width 26 height 10
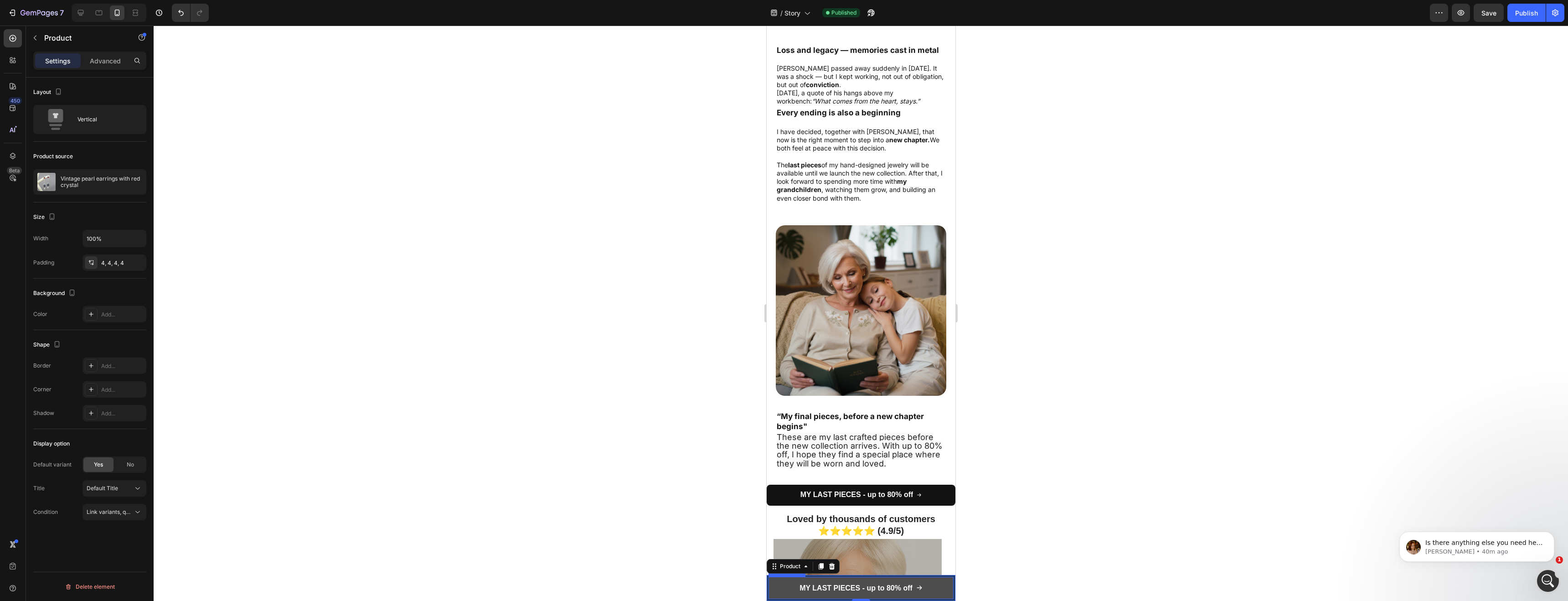
click at [786, 589] on button "MY LAST PIECES - up to 80% off" at bounding box center [861, 588] width 185 height 23
click at [767, 584] on div "MY LAST PIECES - up to 80% off Add to Cart 0 Row Product" at bounding box center [861, 588] width 189 height 26
click at [106, 582] on div "Delete element" at bounding box center [89, 587] width 50 height 11
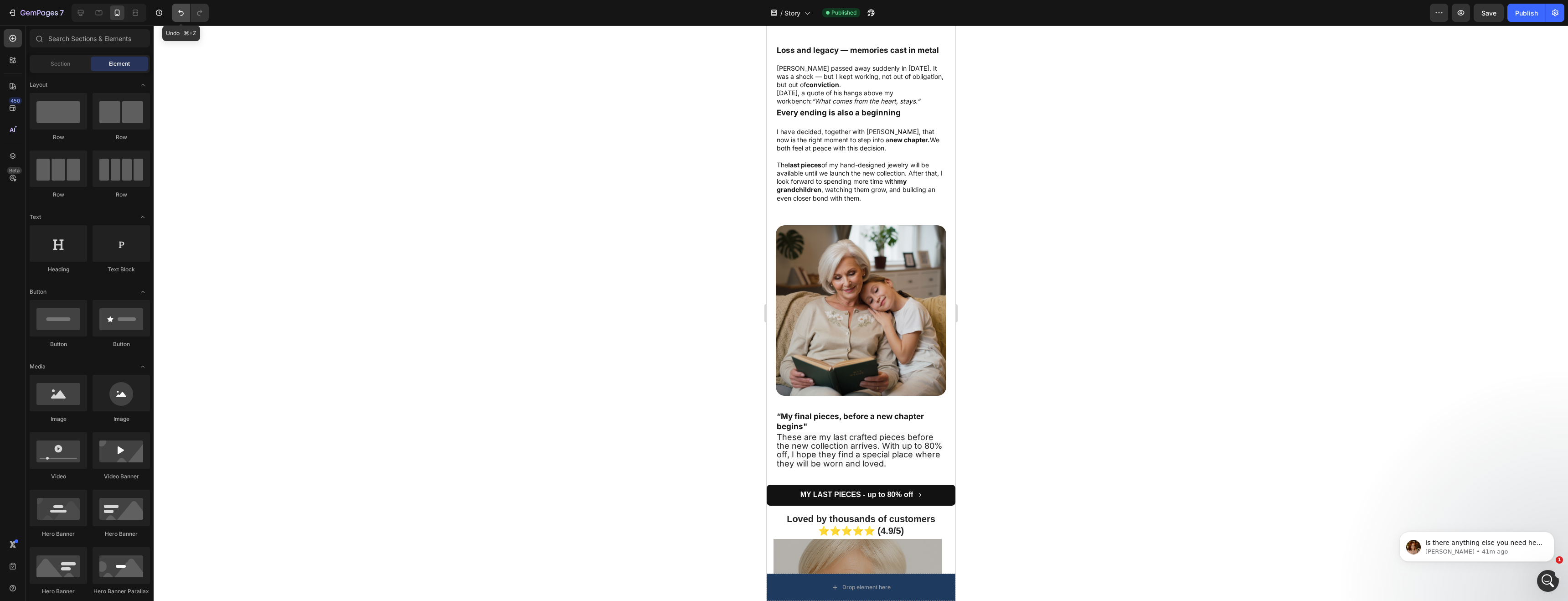
click at [186, 11] on button "Undo/Redo" at bounding box center [181, 13] width 18 height 18
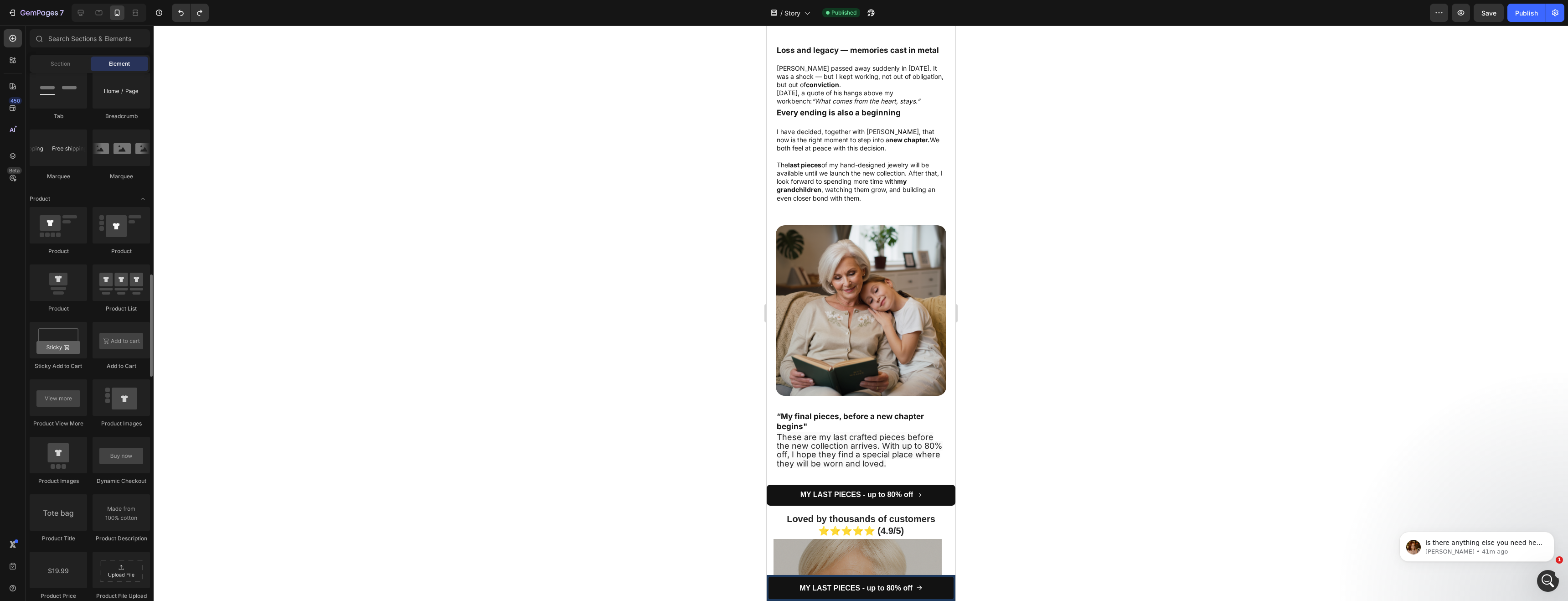
scroll to position [1030, 0]
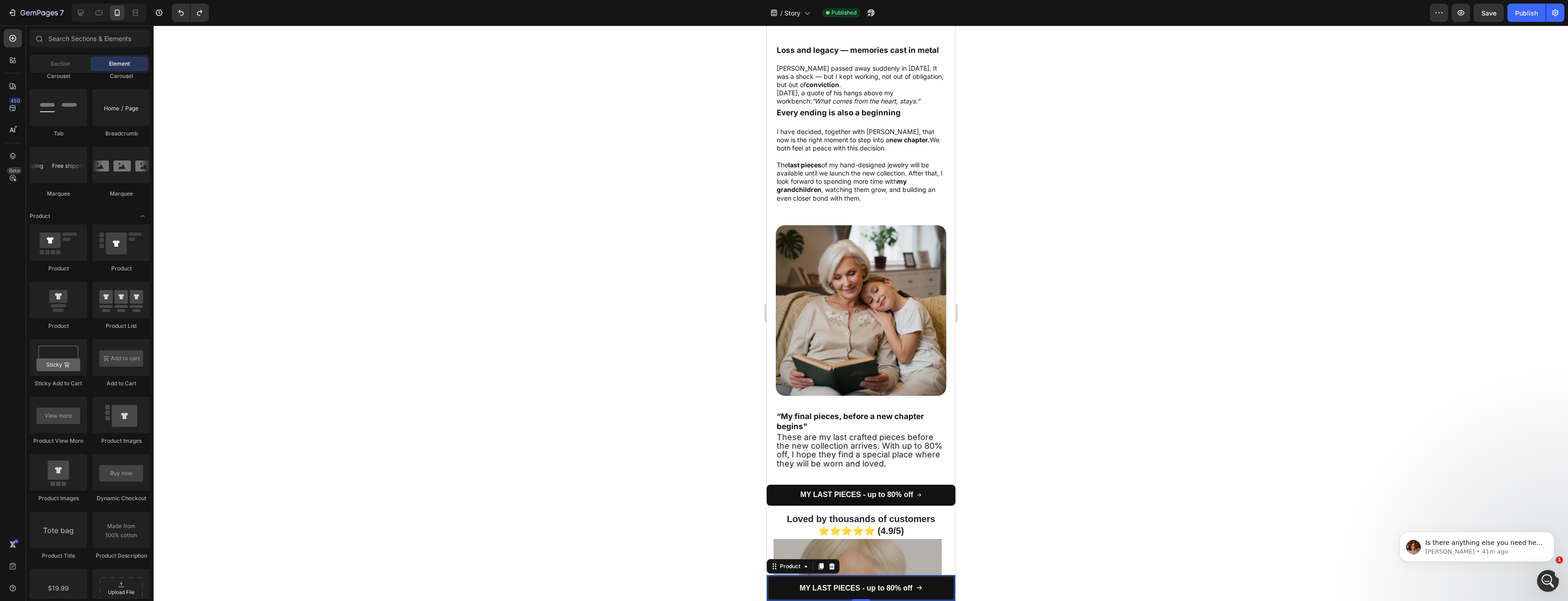
click at [767, 582] on div "MY LAST PIECES - up to 80% off Add to Cart Row Product 0" at bounding box center [861, 588] width 189 height 26
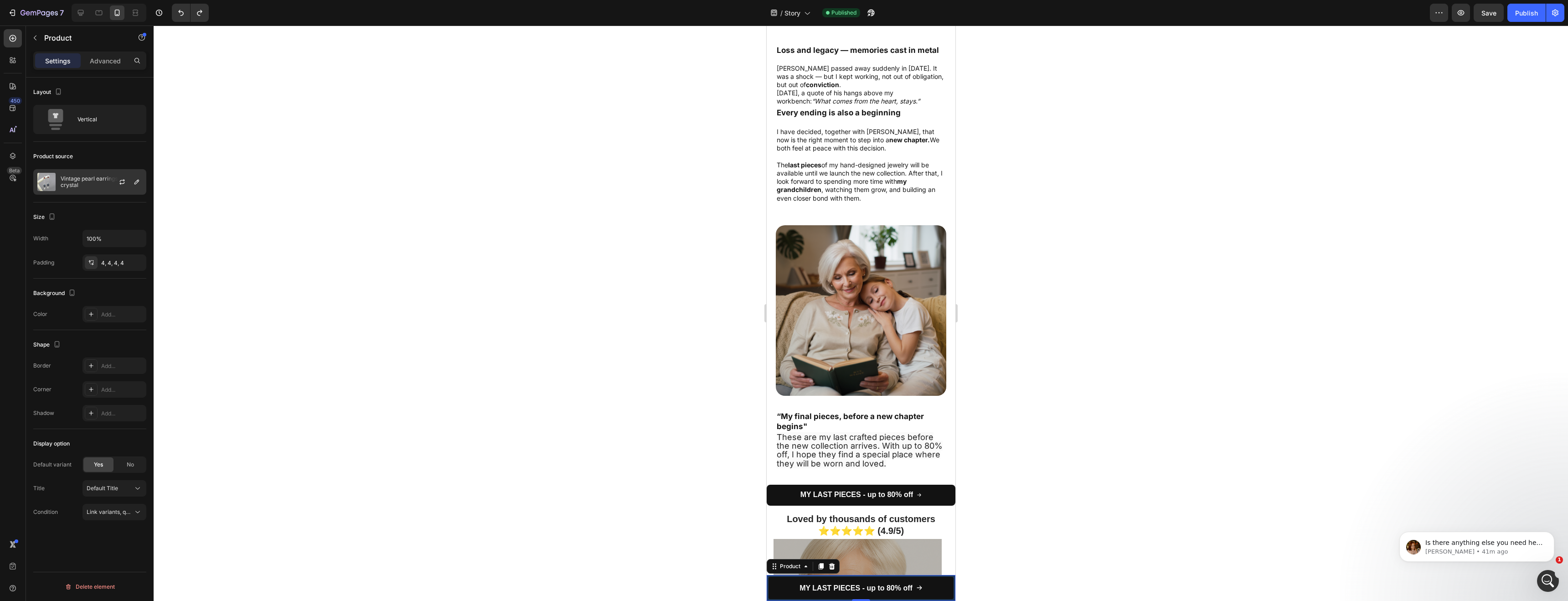
click at [70, 175] on p "Vintage pearl earrings with red crystal" at bounding box center [102, 181] width 82 height 13
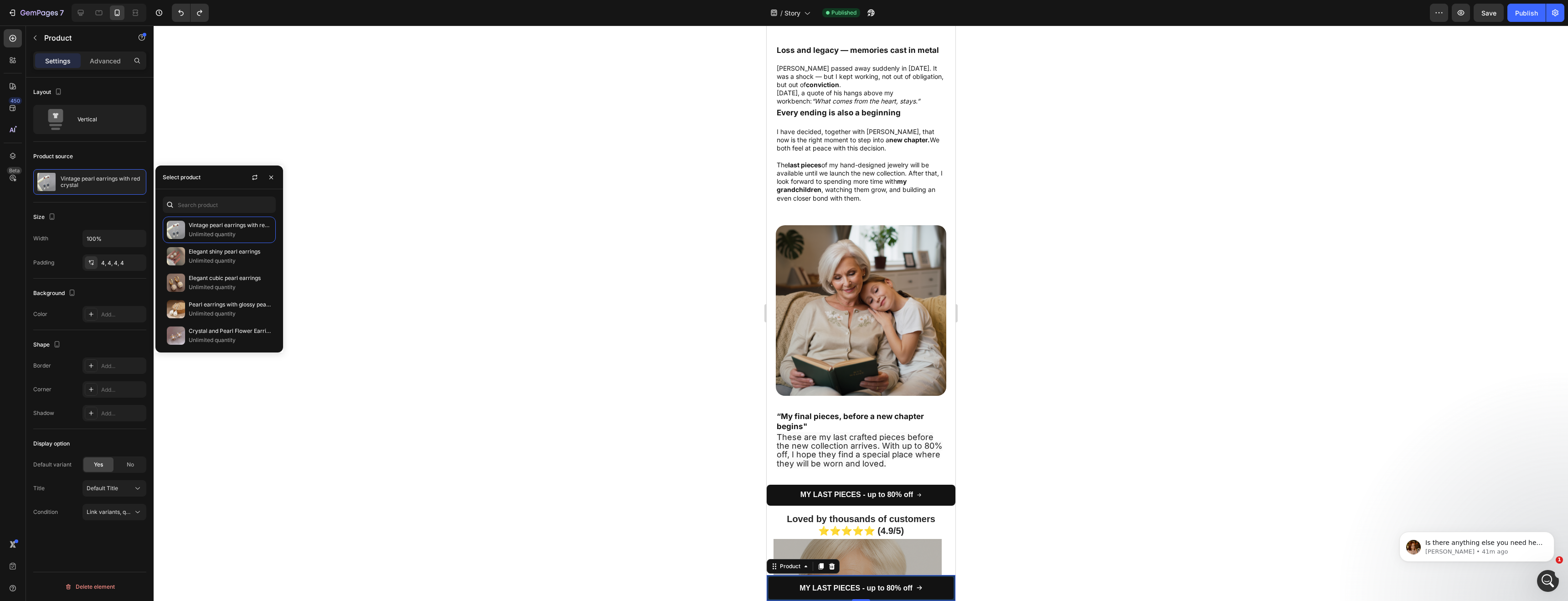
click at [95, 216] on div "Size" at bounding box center [90, 217] width 113 height 15
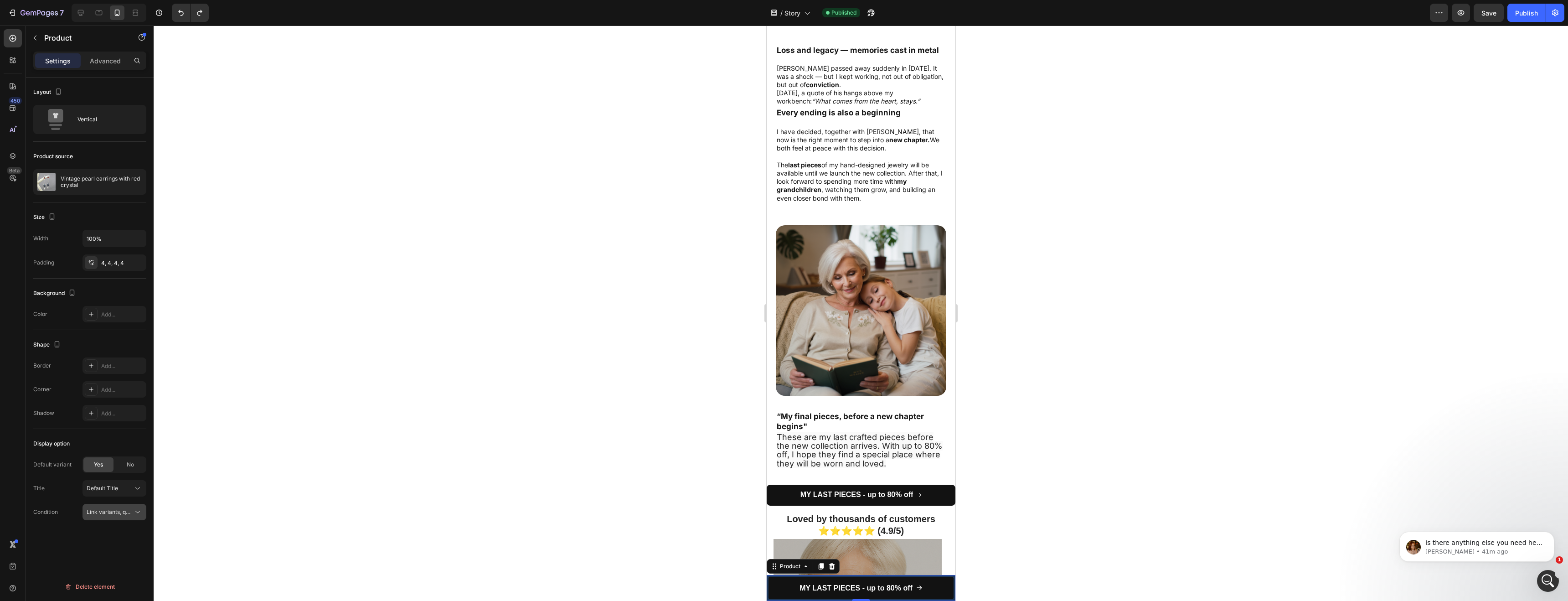
click at [126, 516] on div "Link variants, quantity <br> between same products" at bounding box center [114, 511] width 55 height 9
click at [105, 558] on span "Unlink variants, quantity between same products" at bounding box center [107, 565] width 63 height 16
click at [114, 508] on span "Unlink variants, quantity <br> between same products" at bounding box center [156, 511] width 140 height 7
click at [94, 536] on span "Link variants, quantity between same products" at bounding box center [107, 539] width 62 height 16
click at [122, 469] on div "No" at bounding box center [130, 465] width 30 height 15
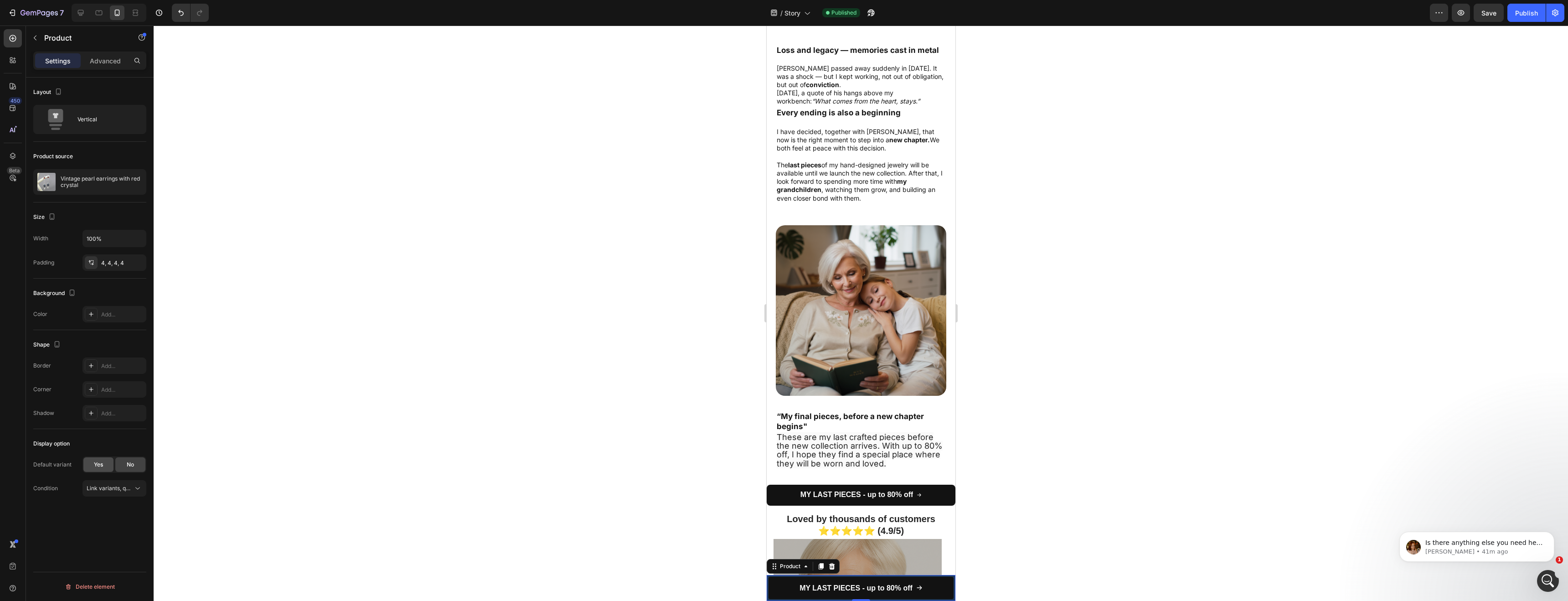
click at [97, 469] on div "Yes" at bounding box center [98, 465] width 30 height 15
click at [95, 131] on div "Vertical" at bounding box center [90, 119] width 113 height 29
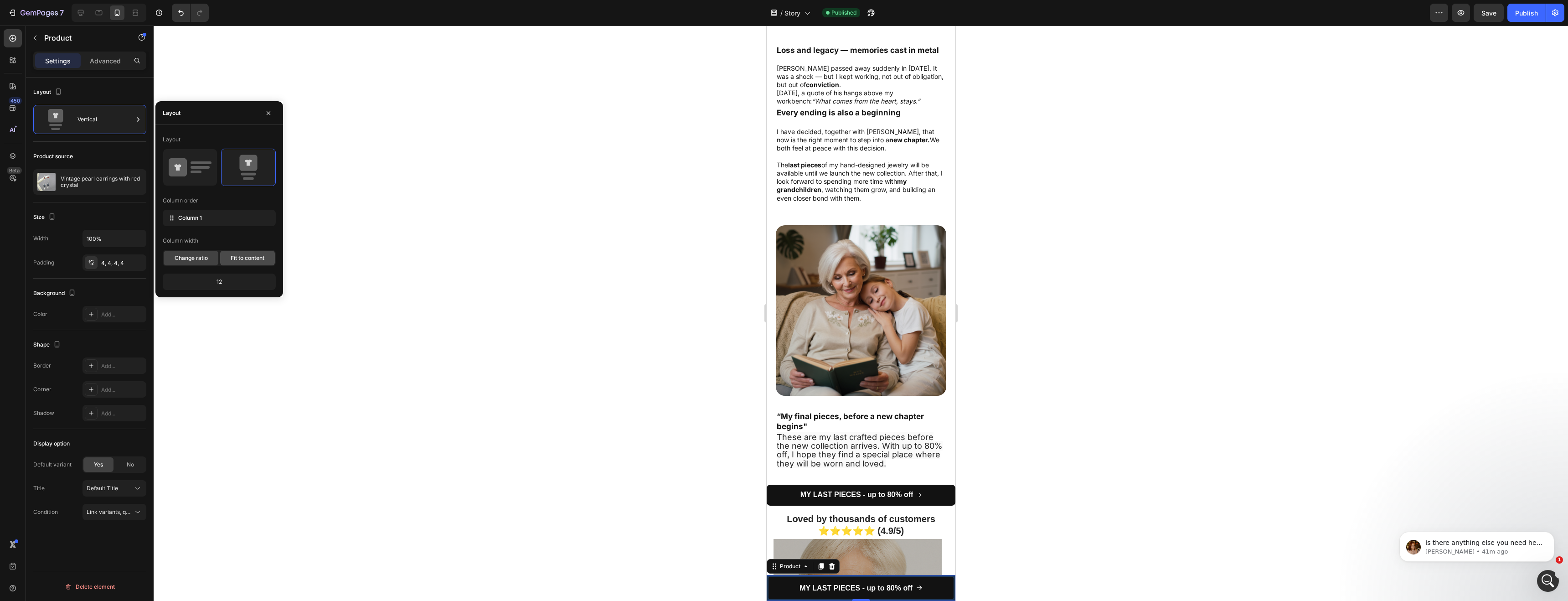
click at [240, 258] on span "Fit to content" at bounding box center [247, 258] width 33 height 8
click at [195, 255] on span "Change ratio" at bounding box center [191, 258] width 33 height 8
click at [189, 167] on icon at bounding box center [190, 167] width 43 height 26
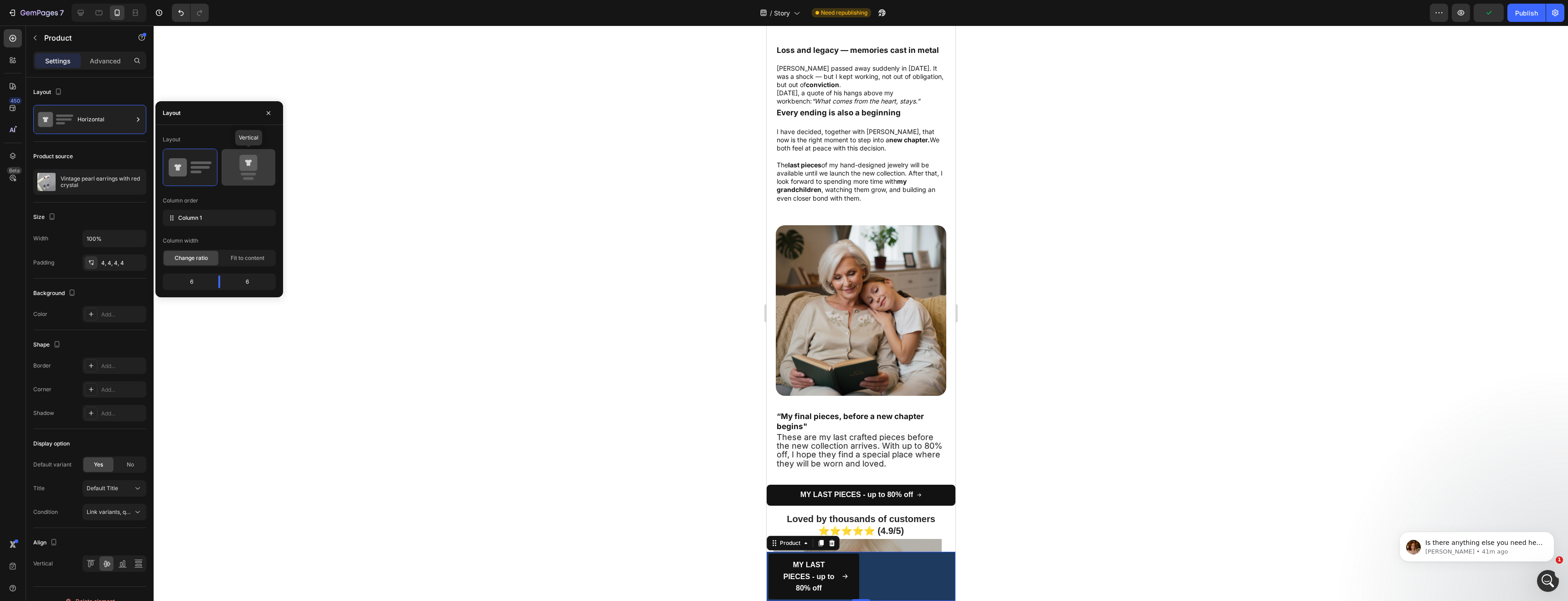
click at [239, 177] on icon at bounding box center [248, 167] width 43 height 26
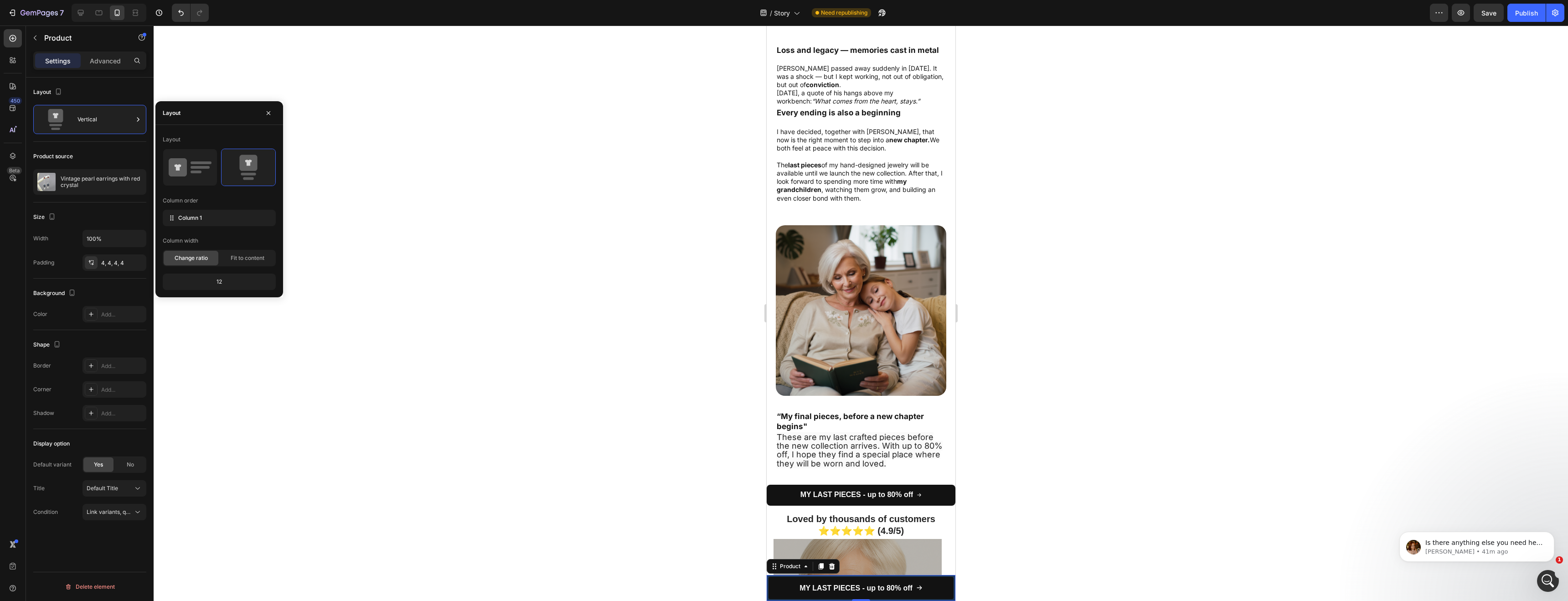
click at [240, 284] on div "12" at bounding box center [219, 281] width 110 height 13
click at [240, 286] on div "12" at bounding box center [219, 281] width 110 height 13
click at [242, 258] on span "Fit to content" at bounding box center [247, 258] width 33 height 8
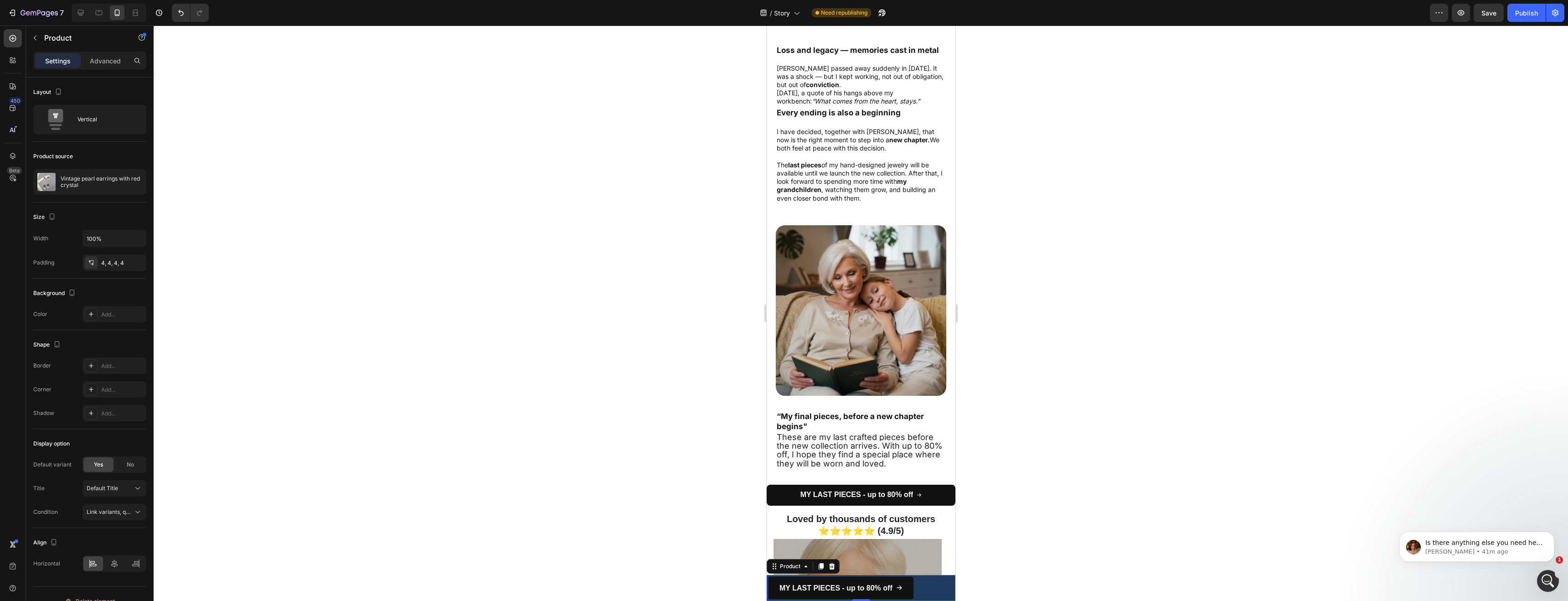
click at [926, 579] on div "MY LAST PIECES - up to 80% off Add to Cart Row Product 0" at bounding box center [861, 588] width 189 height 26
click at [921, 584] on div "MY LAST PIECES - up to 80% off Add to Cart Row Product 0" at bounding box center [861, 588] width 189 height 26
click at [925, 585] on div "MY LAST PIECES - up to 80% off Add to Cart Row Product 0" at bounding box center [861, 588] width 189 height 26
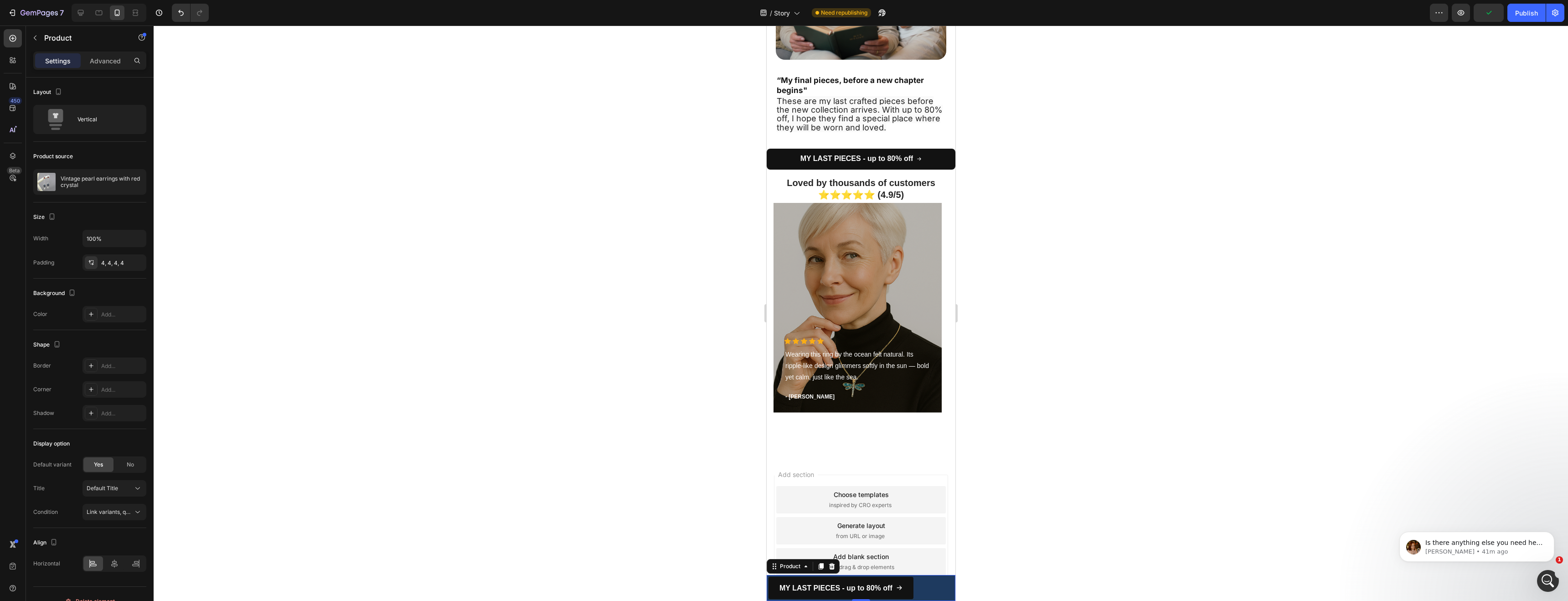
scroll to position [1975, 0]
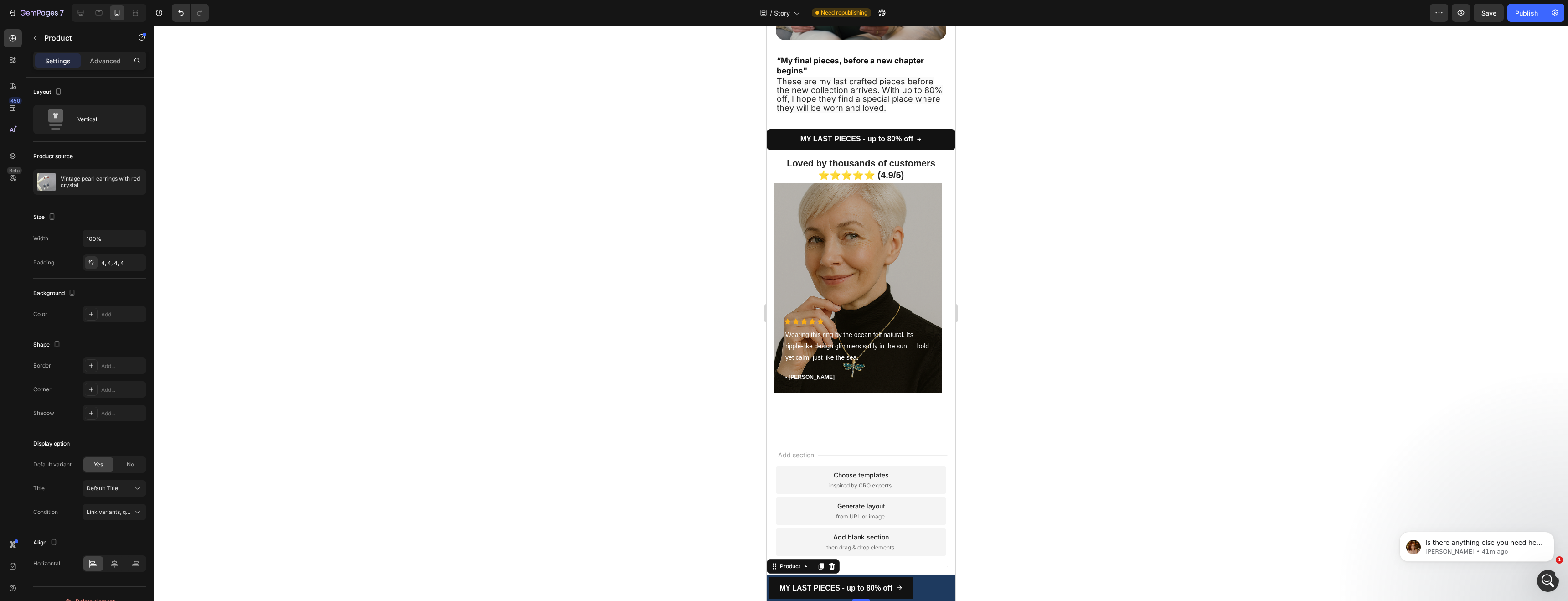
click at [934, 583] on div "MY LAST PIECES - up to 80% off Add to Cart Row Product 0" at bounding box center [861, 588] width 189 height 26
click at [940, 576] on div "MY LAST PIECES - up to 80% off Add to Cart Row Product 0" at bounding box center [861, 588] width 189 height 26
click at [941, 576] on div "MY LAST PIECES - up to 80% off Add to Cart Row Product 0" at bounding box center [861, 588] width 189 height 26
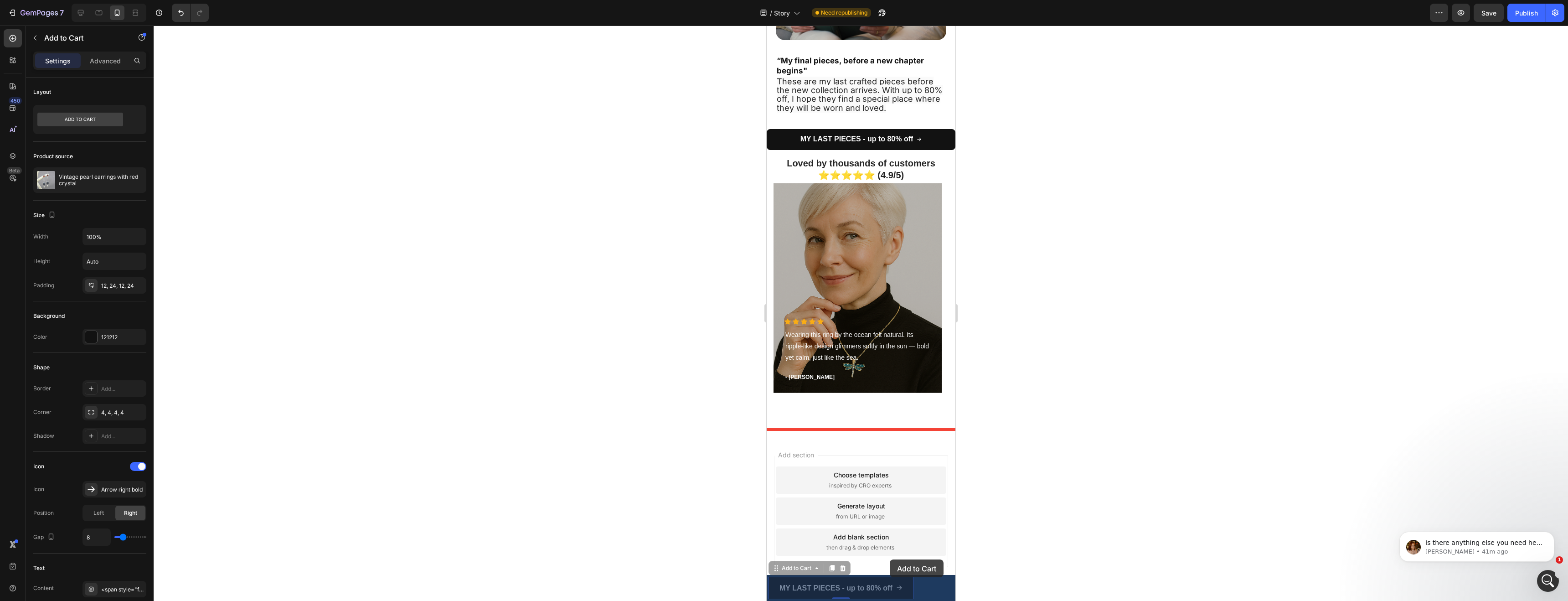
drag, startPoint x: 847, startPoint y: 594, endPoint x: 889, endPoint y: 560, distance: 54.0
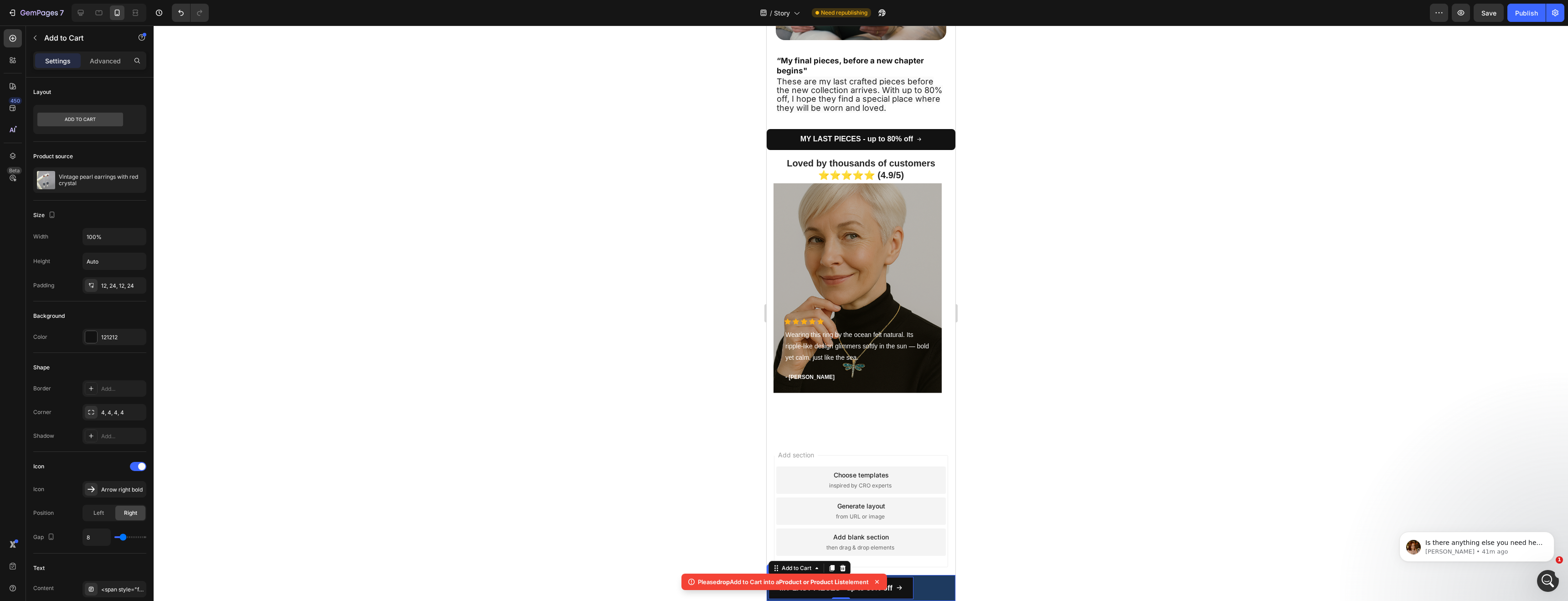
click at [933, 585] on div "MY LAST PIECES - up to 80% off Add to Cart 0 Row Product" at bounding box center [861, 588] width 189 height 26
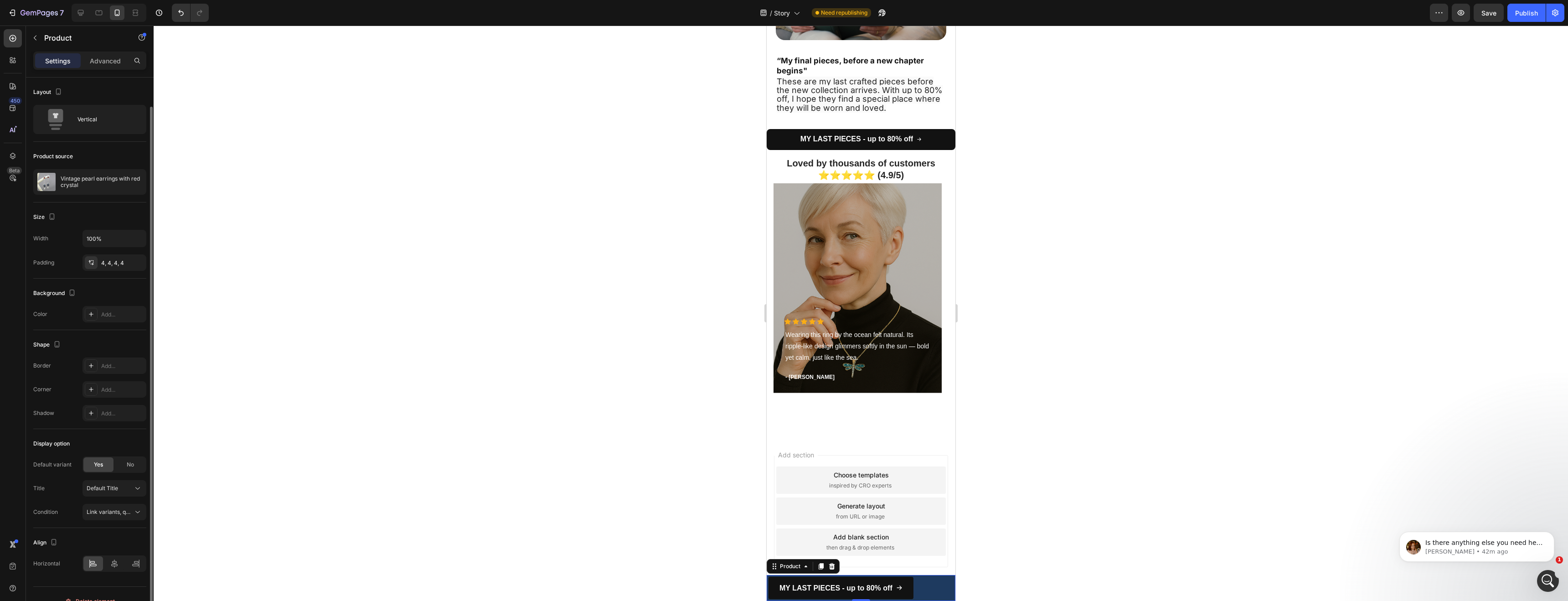
scroll to position [15, 0]
click at [110, 549] on icon at bounding box center [114, 549] width 9 height 9
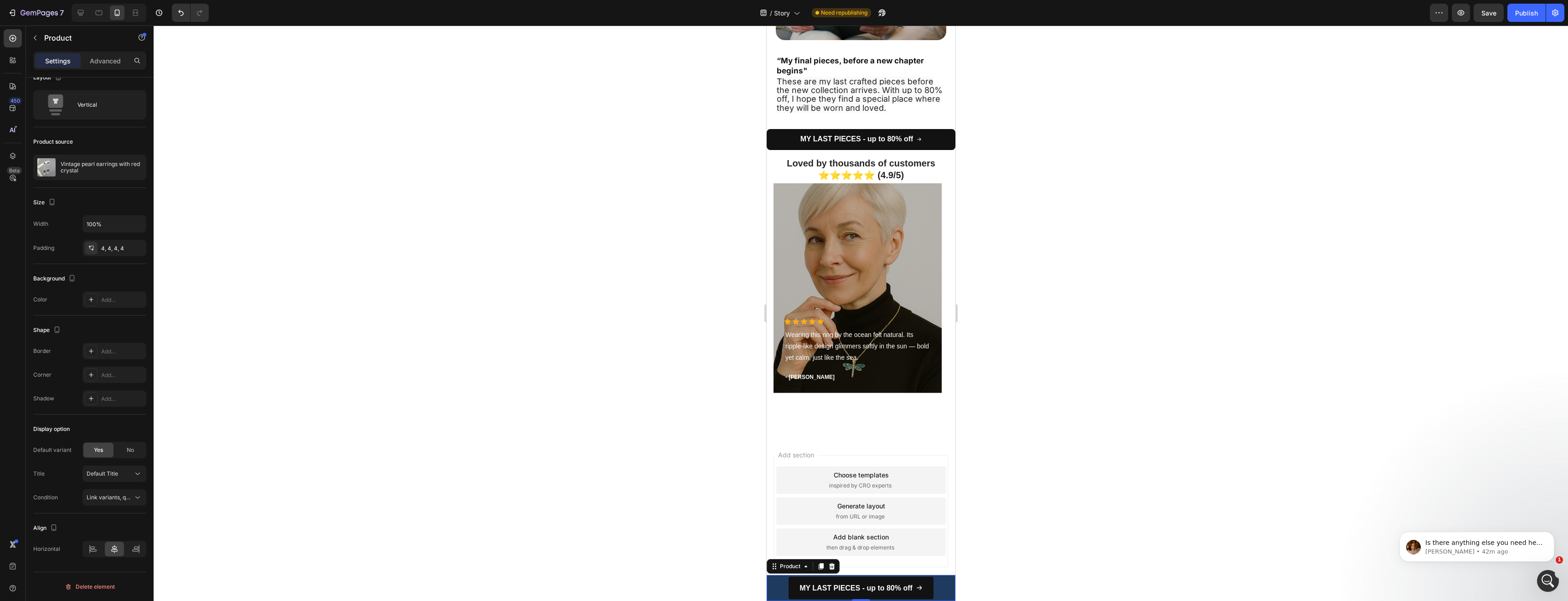
click at [90, 68] on div "Settings Advanced" at bounding box center [90, 61] width 113 height 18
click at [96, 63] on p "Advanced" at bounding box center [105, 61] width 31 height 10
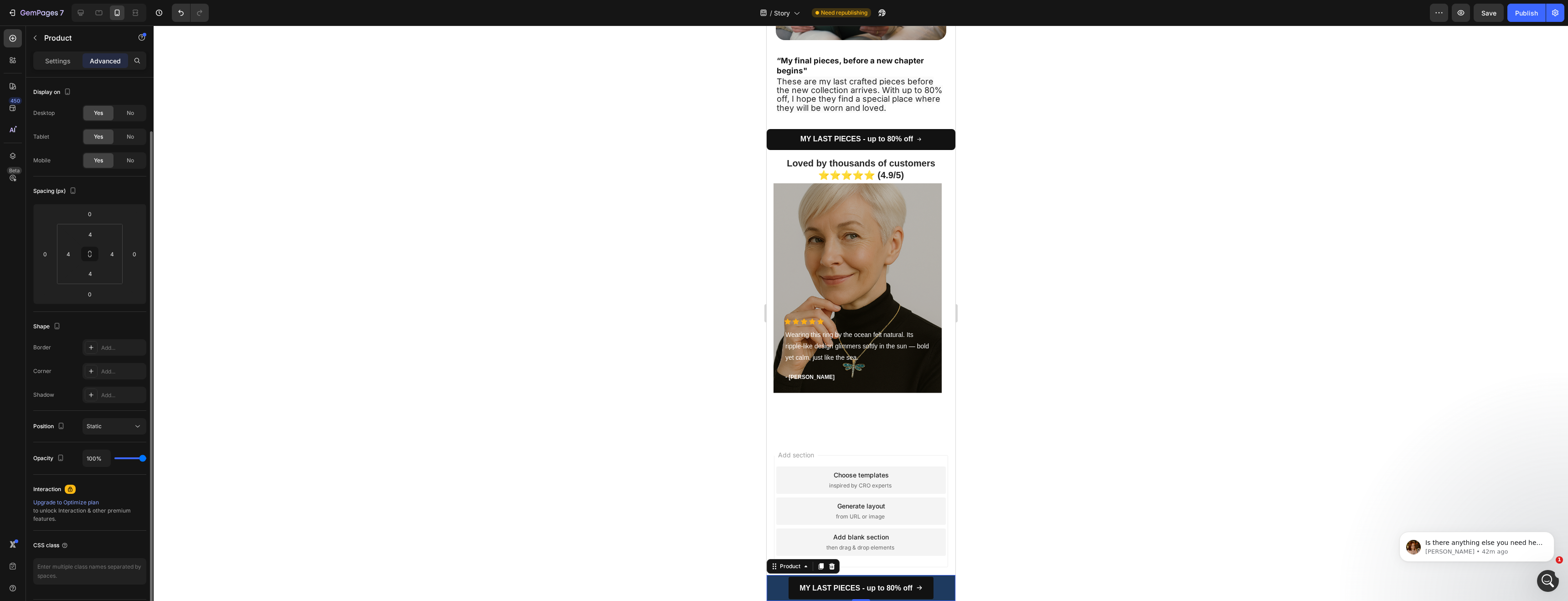
scroll to position [27, 0]
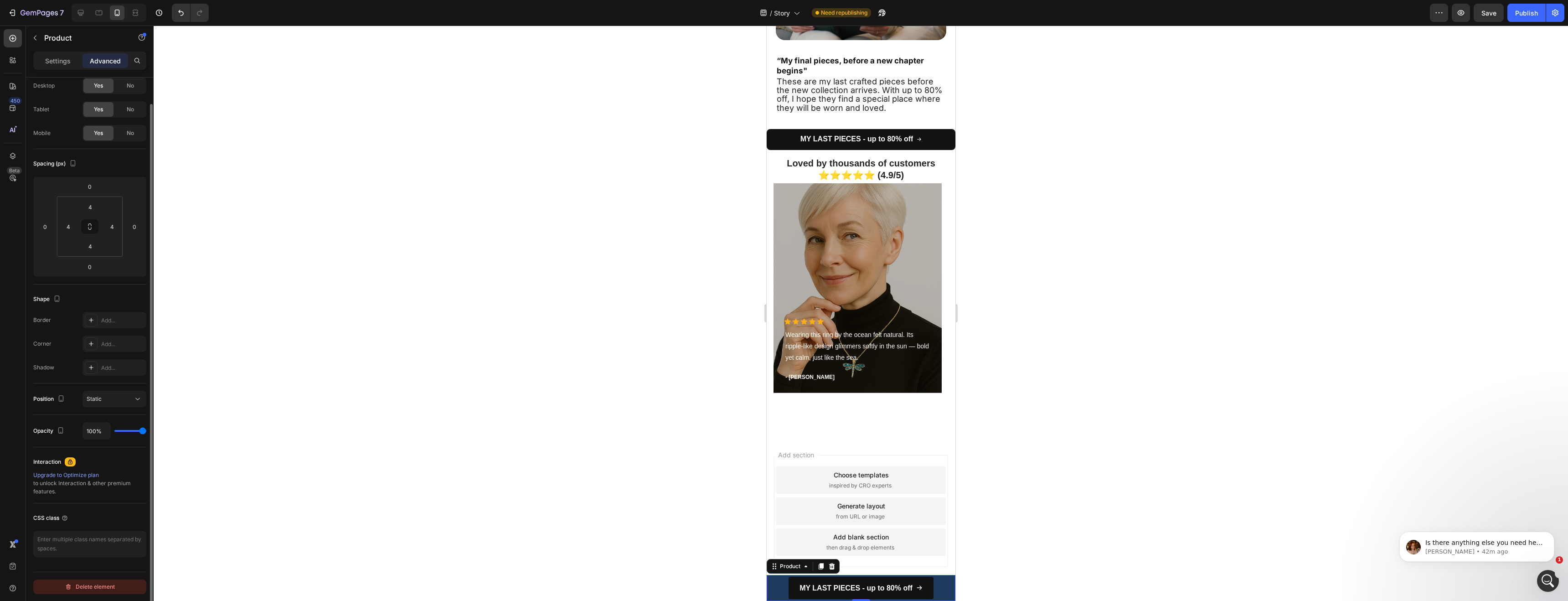
click at [112, 588] on div "Delete element" at bounding box center [89, 587] width 50 height 11
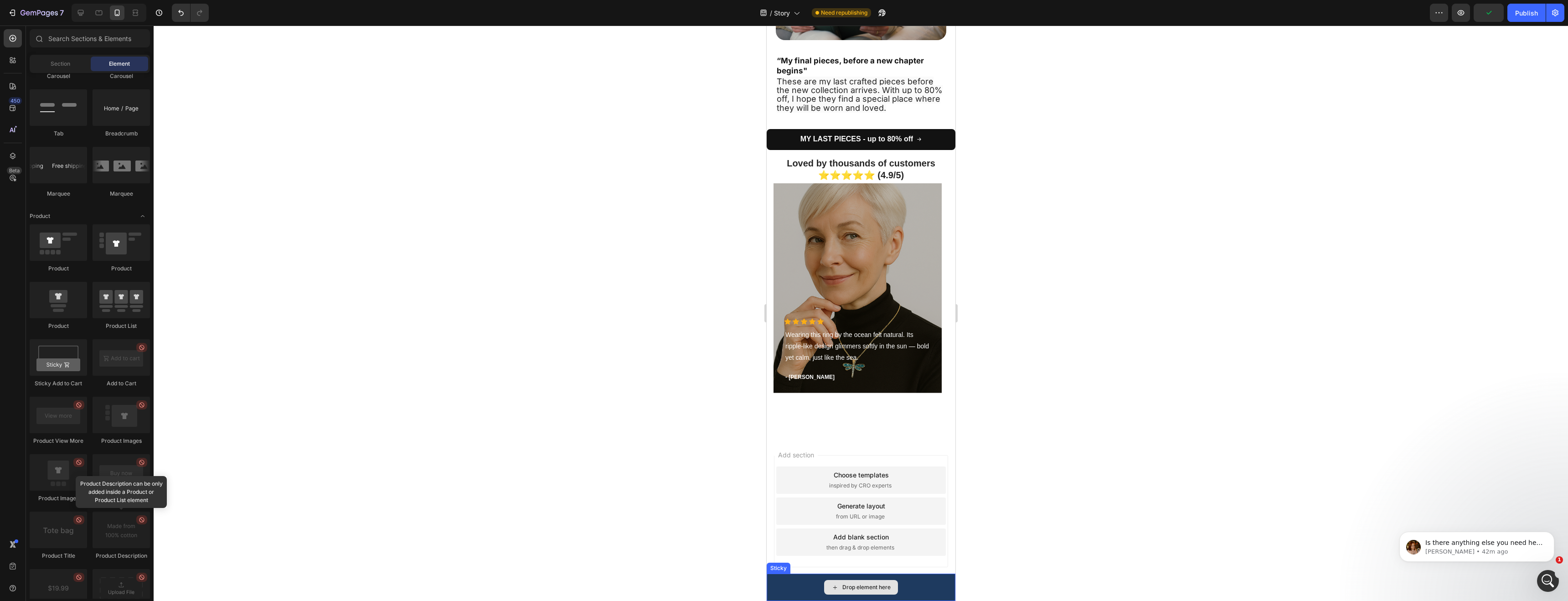
click at [806, 585] on div "Drop element here" at bounding box center [861, 587] width 189 height 27
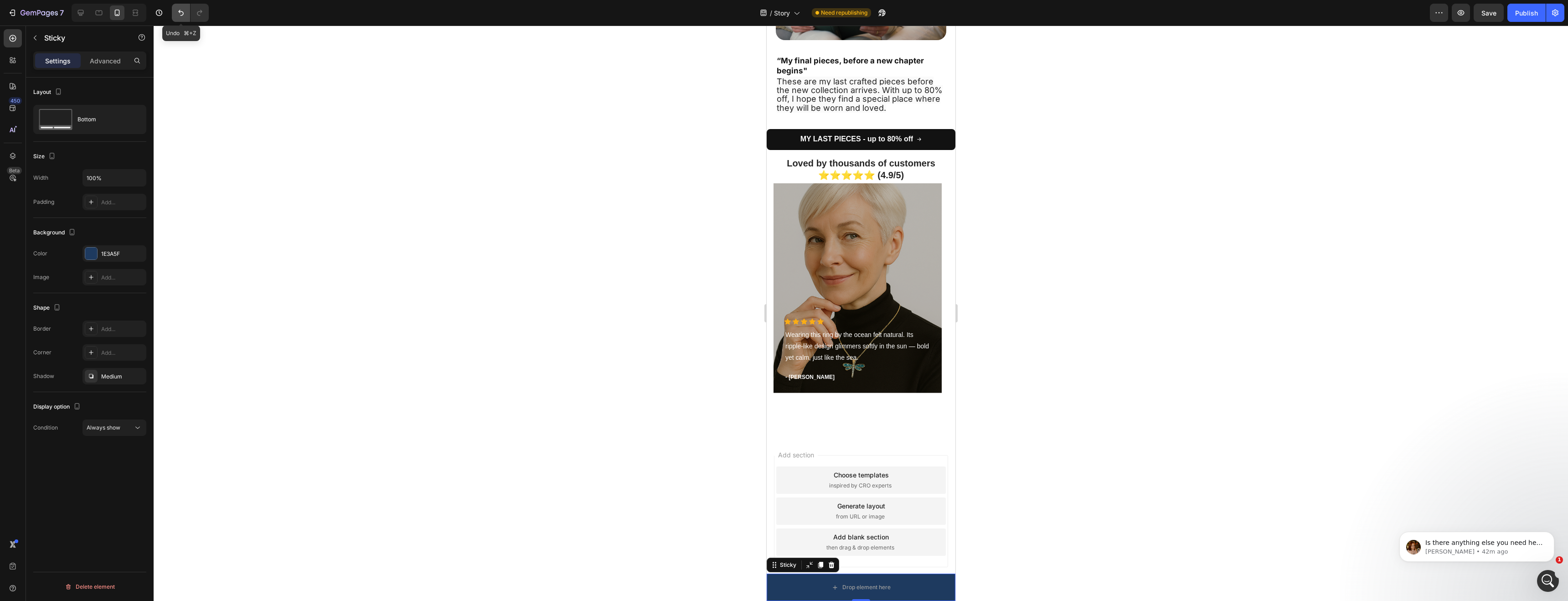
click at [177, 15] on icon "Undo/Redo" at bounding box center [181, 12] width 9 height 9
click at [120, 254] on div "1E3A5F" at bounding box center [114, 253] width 26 height 8
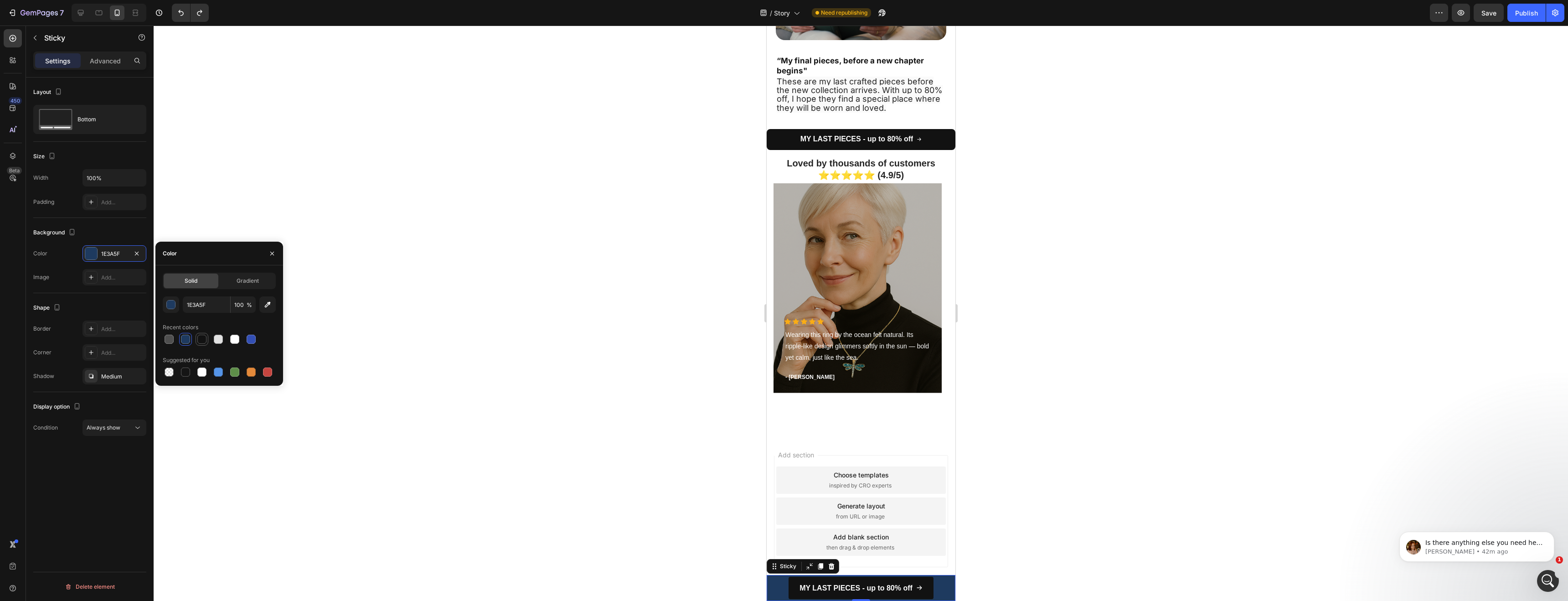
click at [198, 339] on div at bounding box center [201, 339] width 9 height 9
type input "121212"
click at [604, 317] on div at bounding box center [861, 313] width 1415 height 575
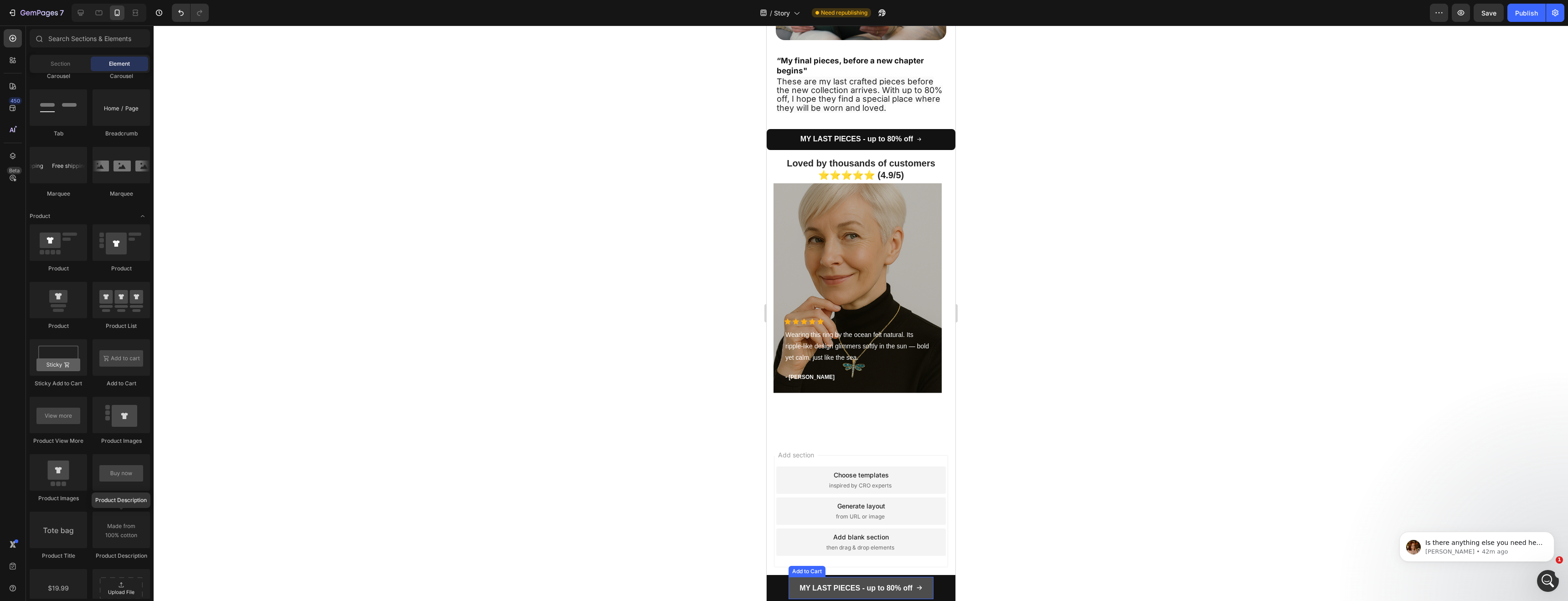
click at [793, 588] on button "MY LAST PIECES - up to 80% off" at bounding box center [861, 588] width 145 height 23
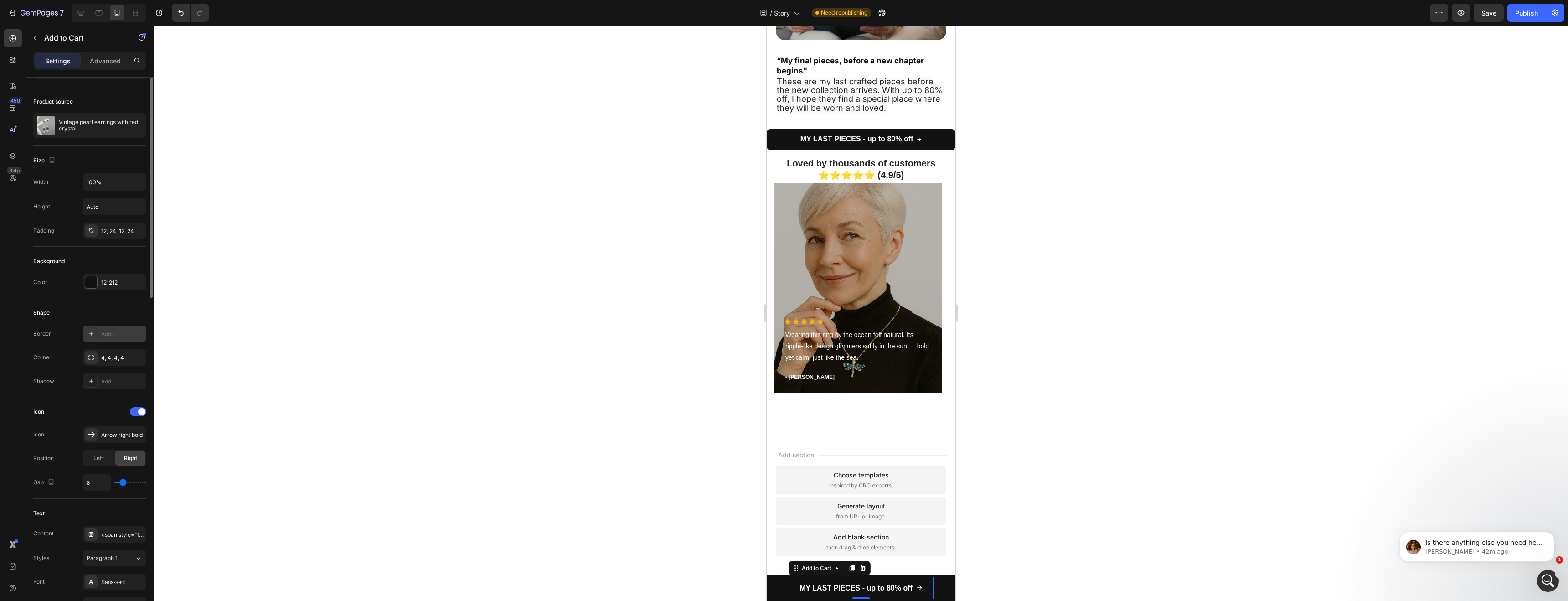
scroll to position [0, 0]
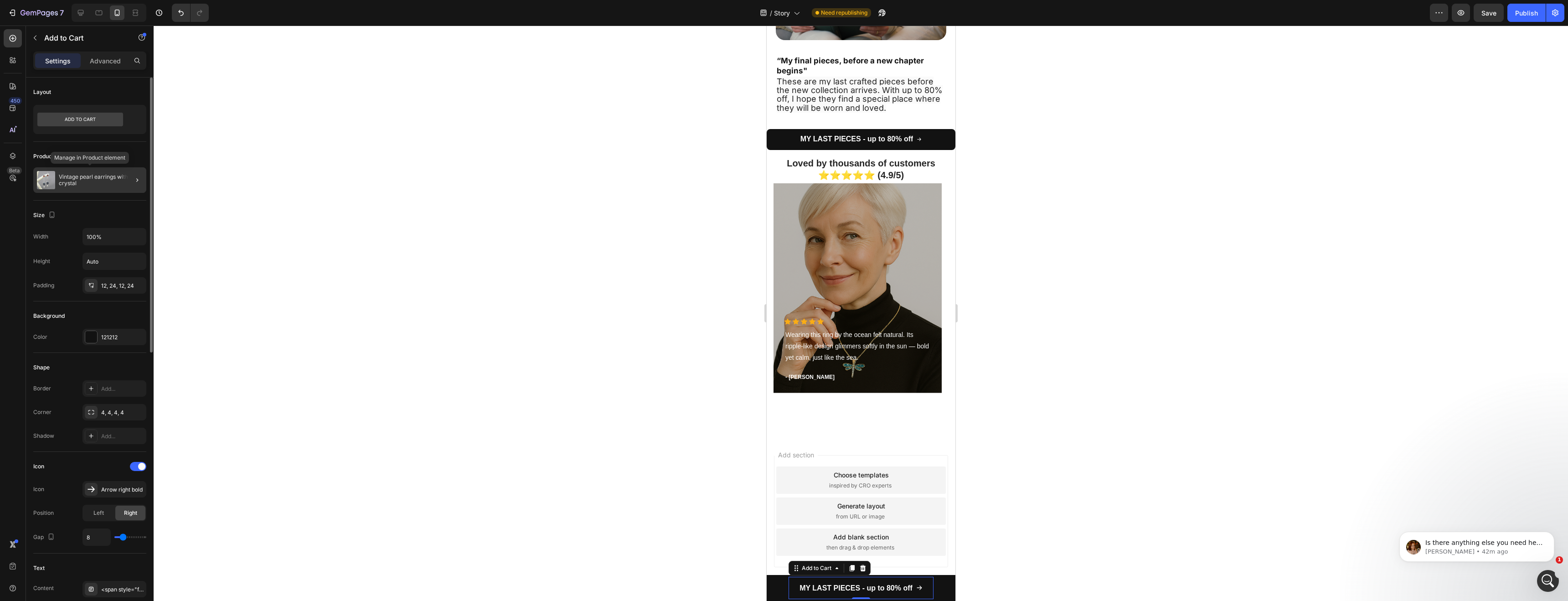
click at [84, 175] on p "Vintage pearl earrings with red crystal" at bounding box center [101, 180] width 84 height 13
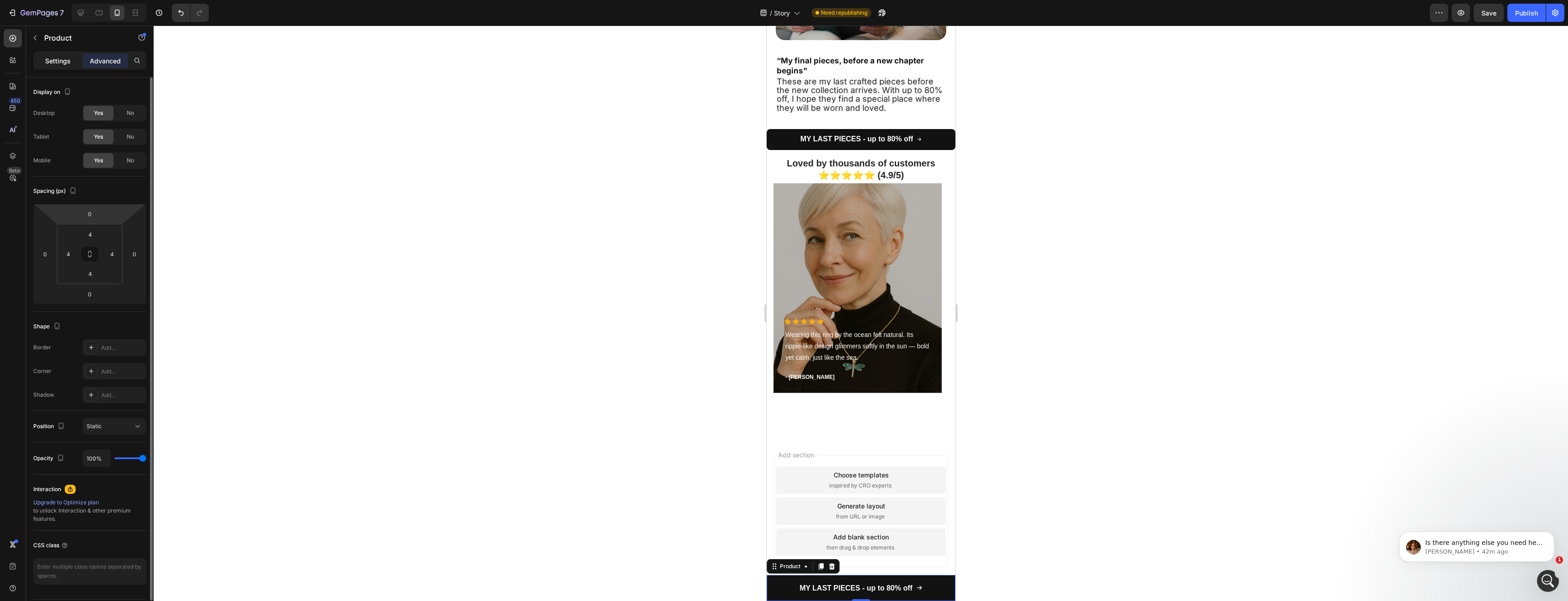
click at [52, 58] on p "Settings" at bounding box center [58, 61] width 26 height 10
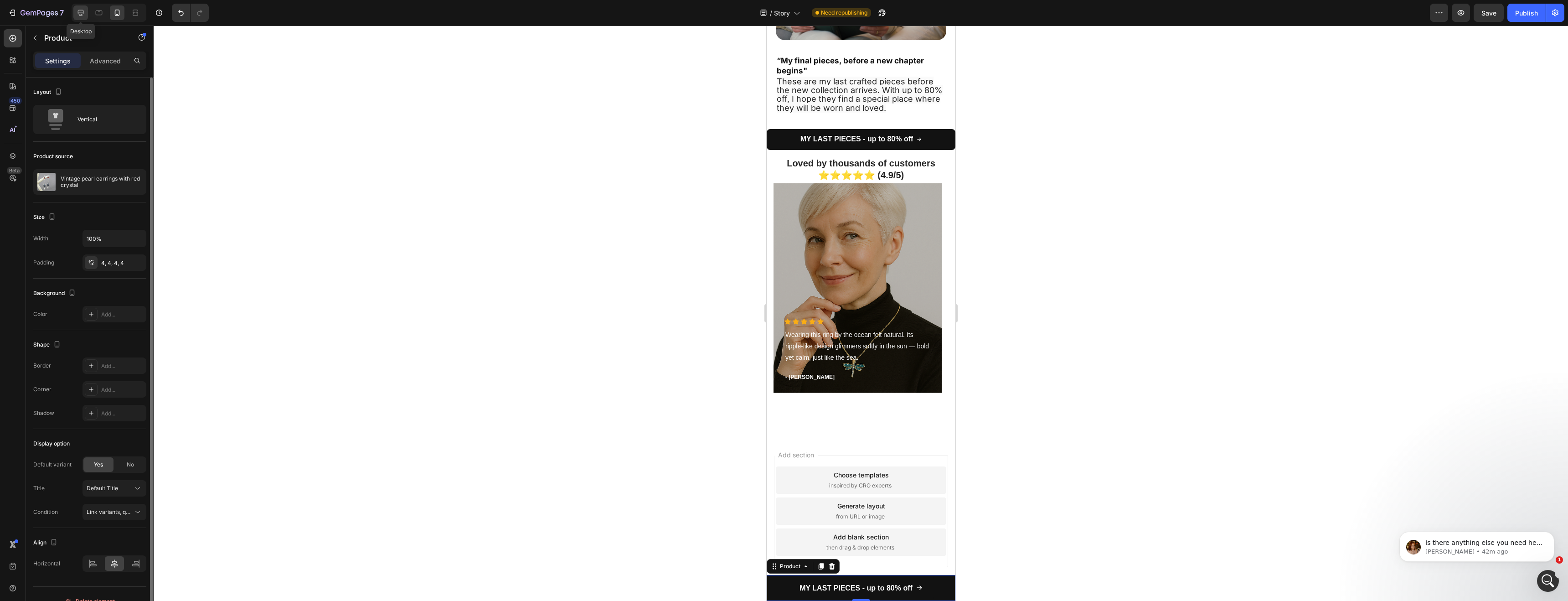
click at [80, 12] on icon at bounding box center [81, 13] width 6 height 6
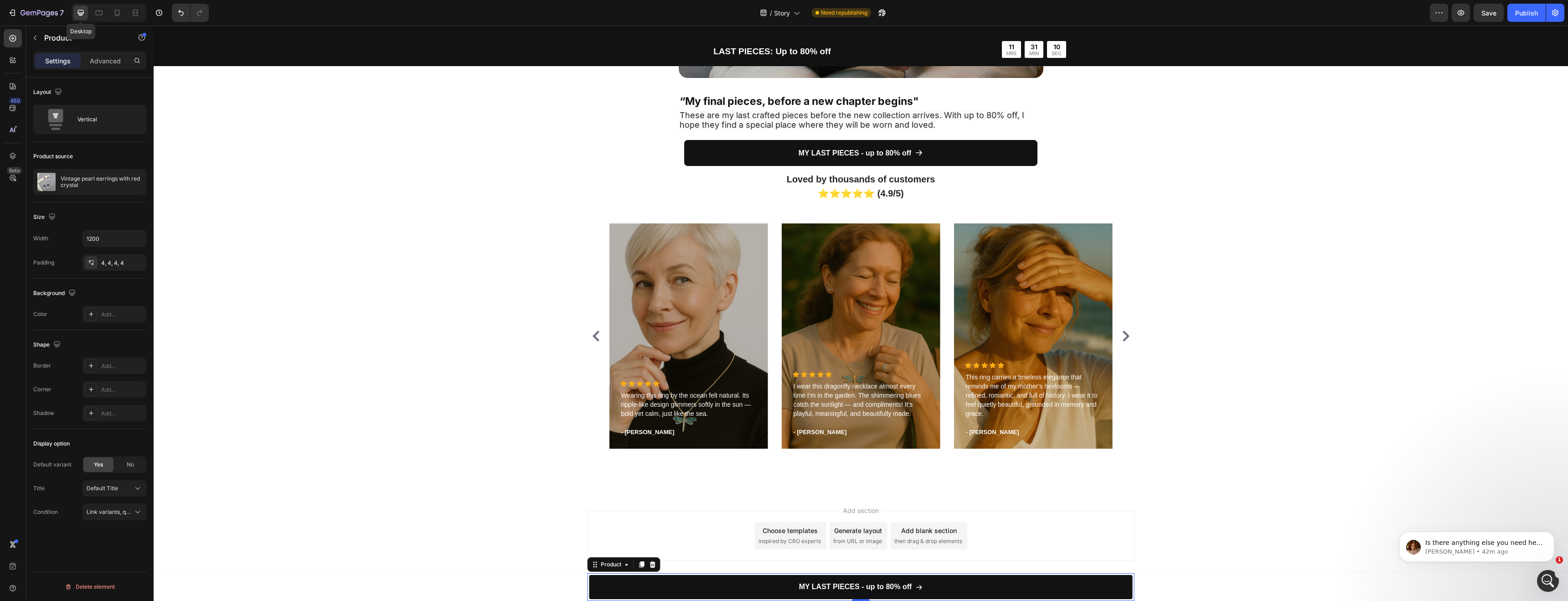
scroll to position [2111, 0]
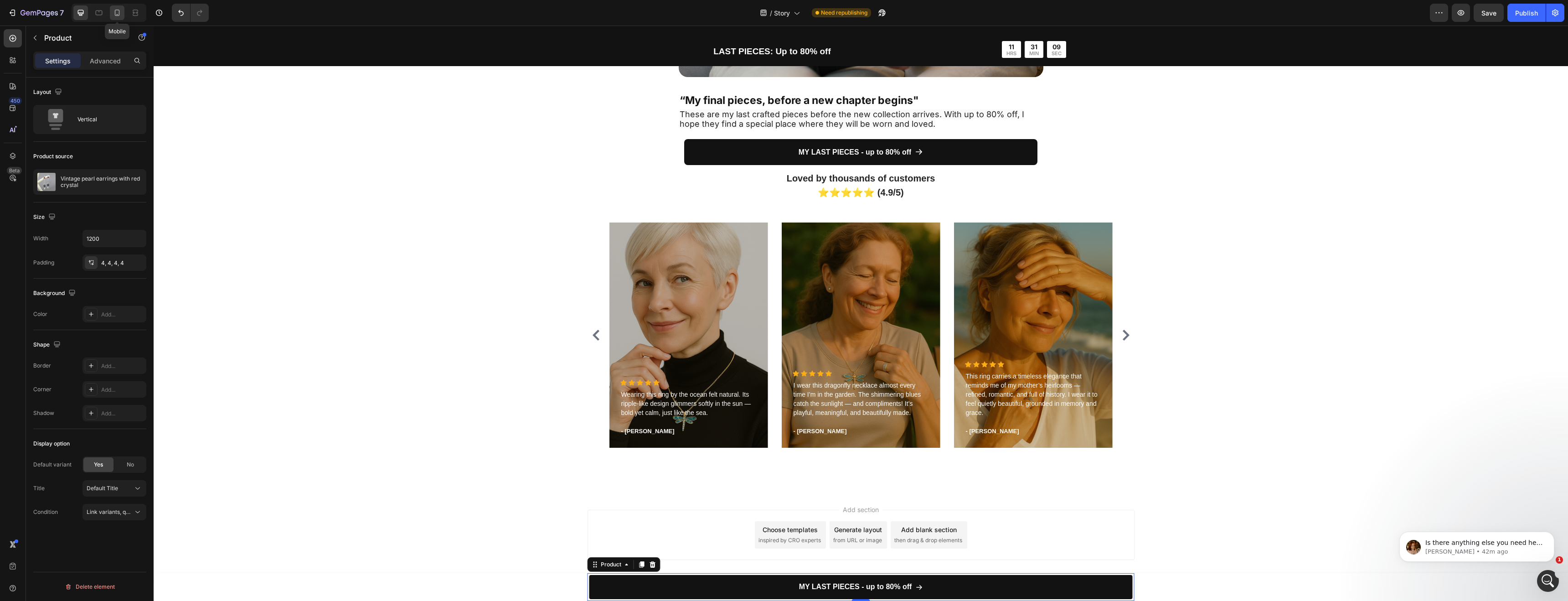
click at [119, 12] on icon at bounding box center [117, 12] width 9 height 9
type input "100%"
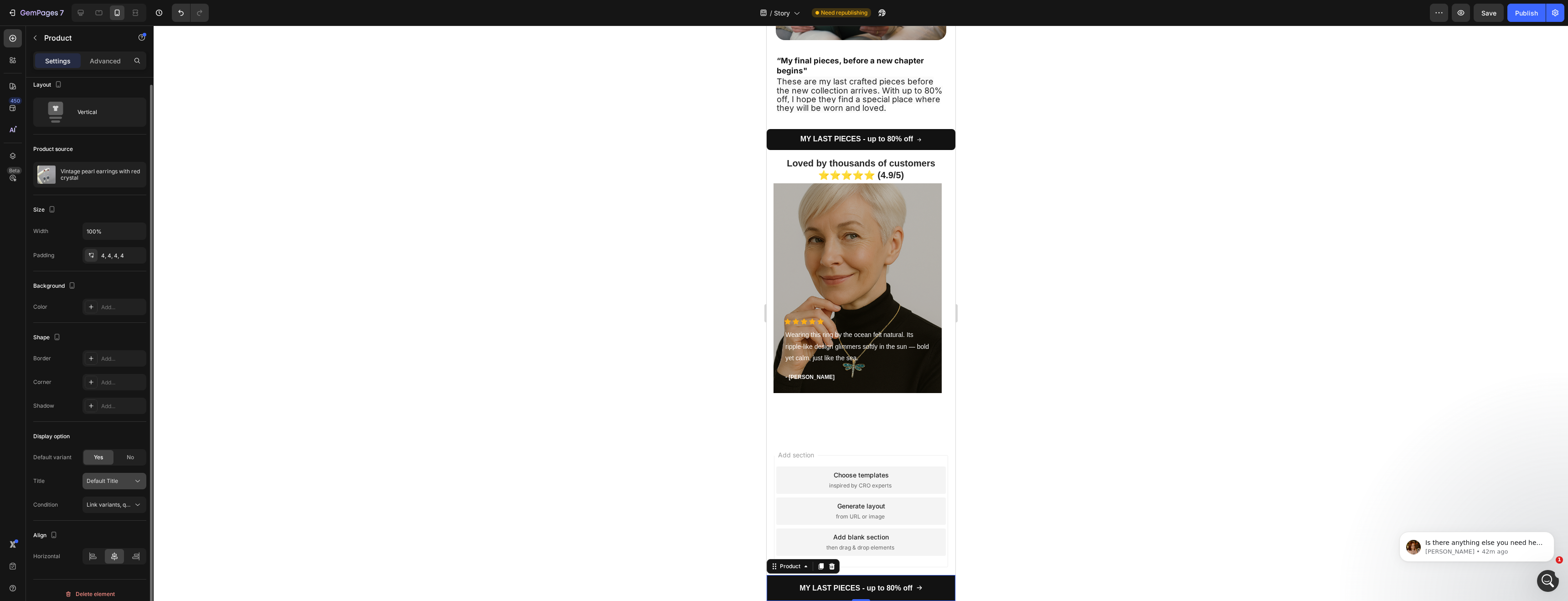
scroll to position [15, 0]
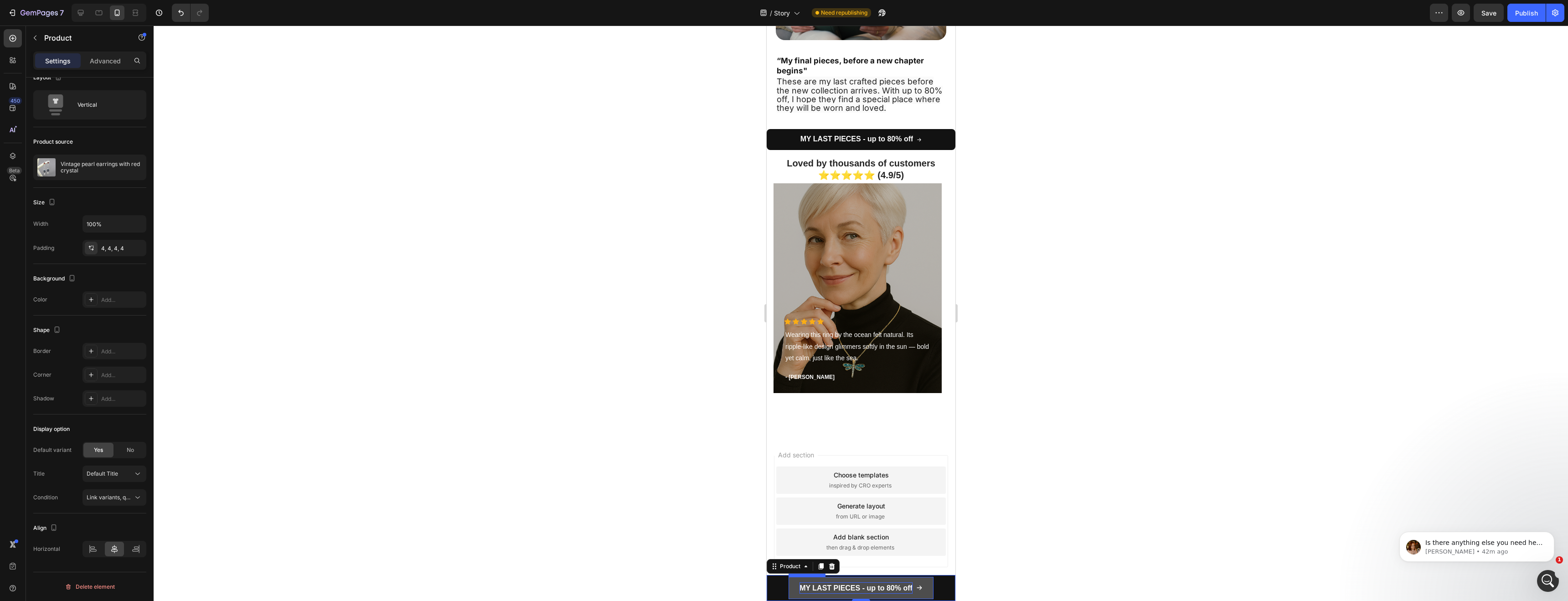
click at [807, 591] on strong "MY LAST PIECES - up to 80% off" at bounding box center [856, 588] width 113 height 8
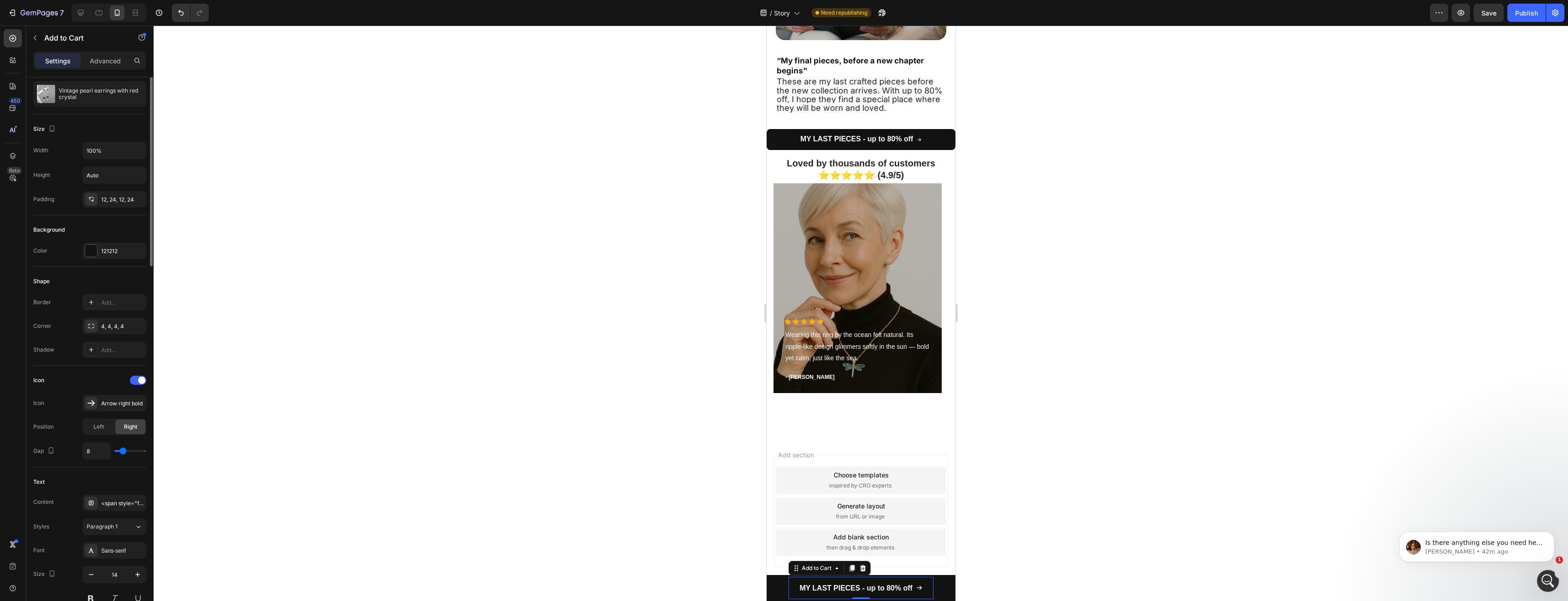
scroll to position [0, 0]
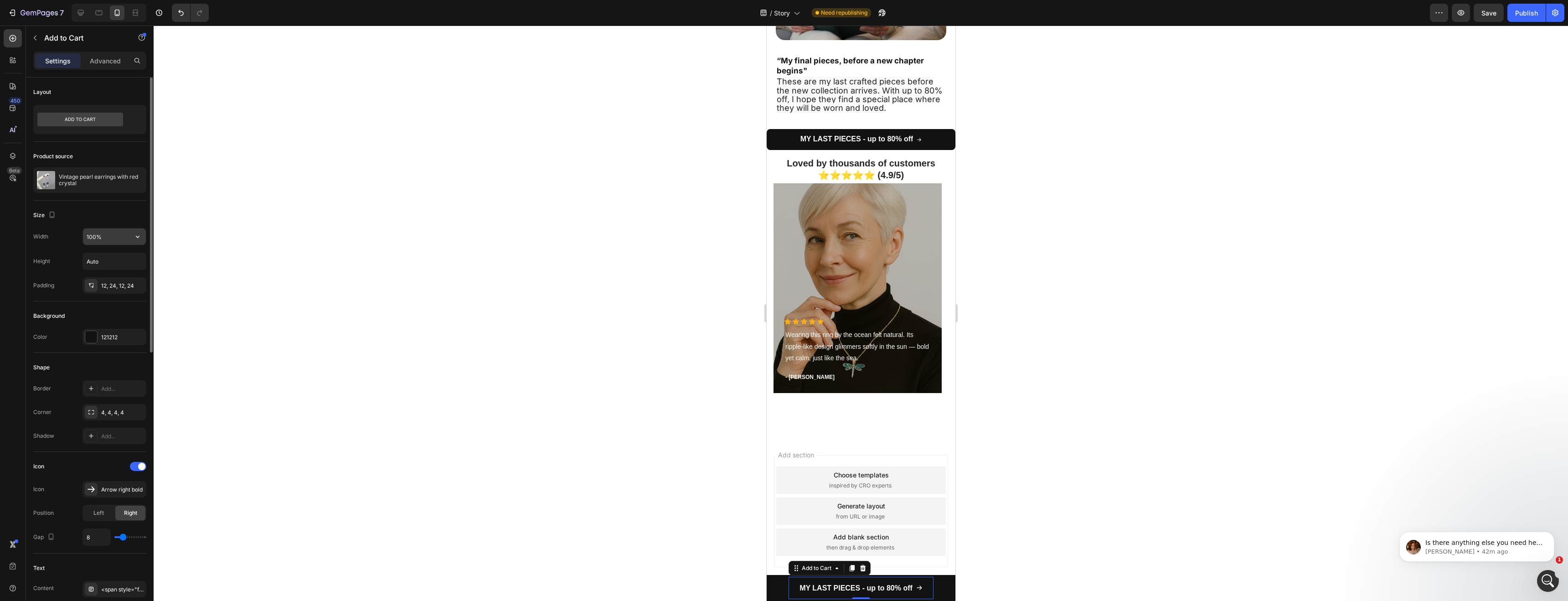
click at [104, 236] on input "100%" at bounding box center [114, 236] width 63 height 16
click at [135, 241] on icon "button" at bounding box center [138, 236] width 9 height 9
click at [116, 199] on div "Product source Vintage pearl earrings with red crystal" at bounding box center [90, 171] width 113 height 59
click at [117, 113] on icon at bounding box center [80, 119] width 86 height 13
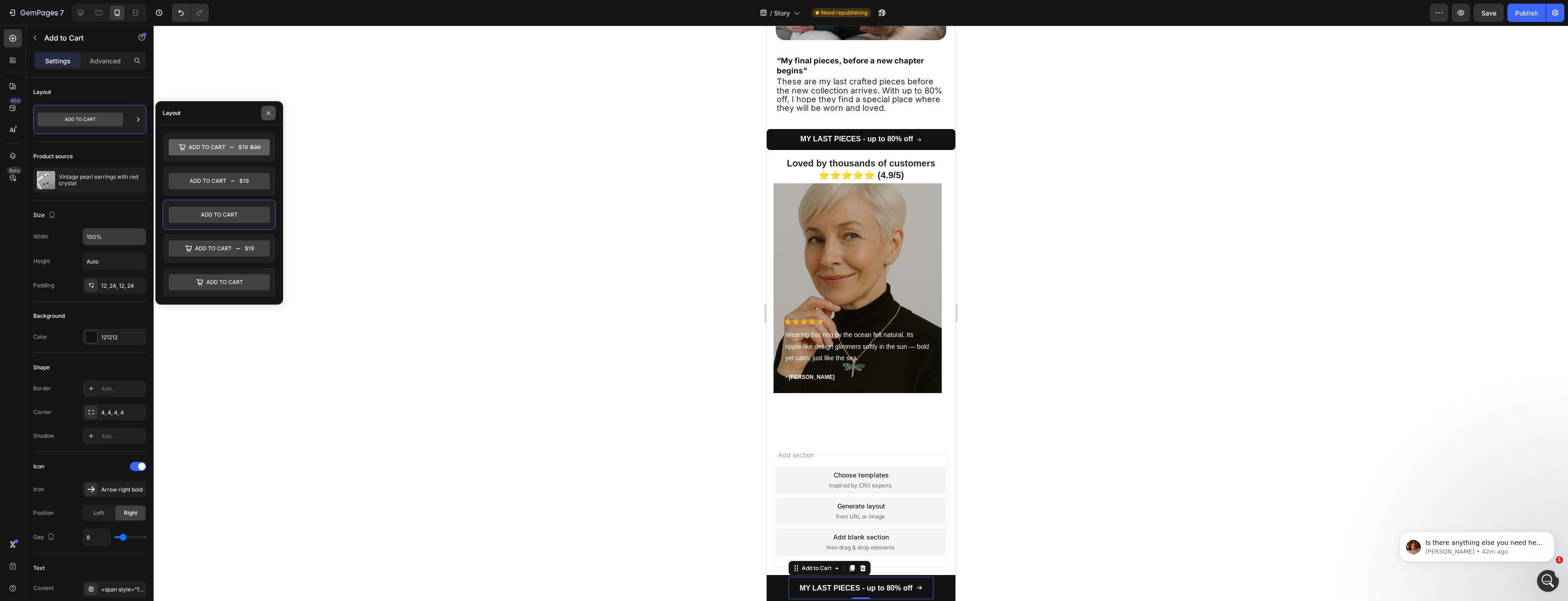
click at [273, 110] on button "button" at bounding box center [268, 113] width 15 height 15
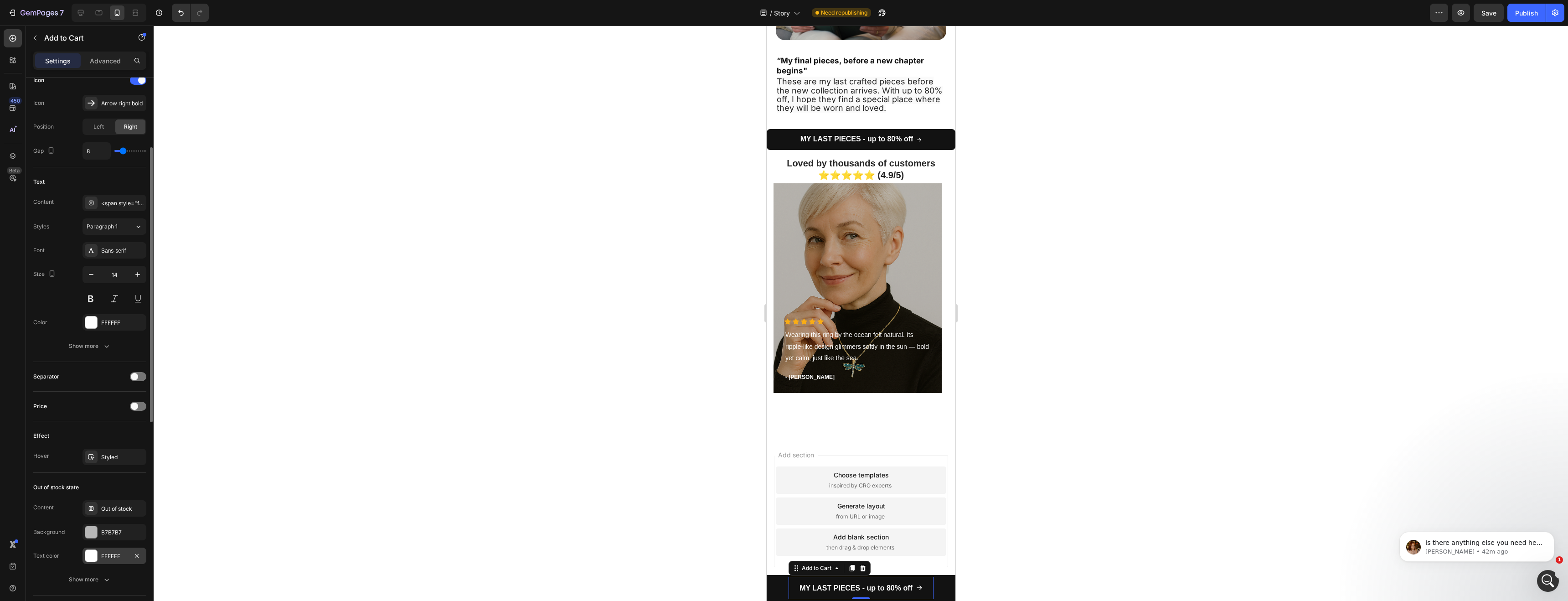
scroll to position [475, 0]
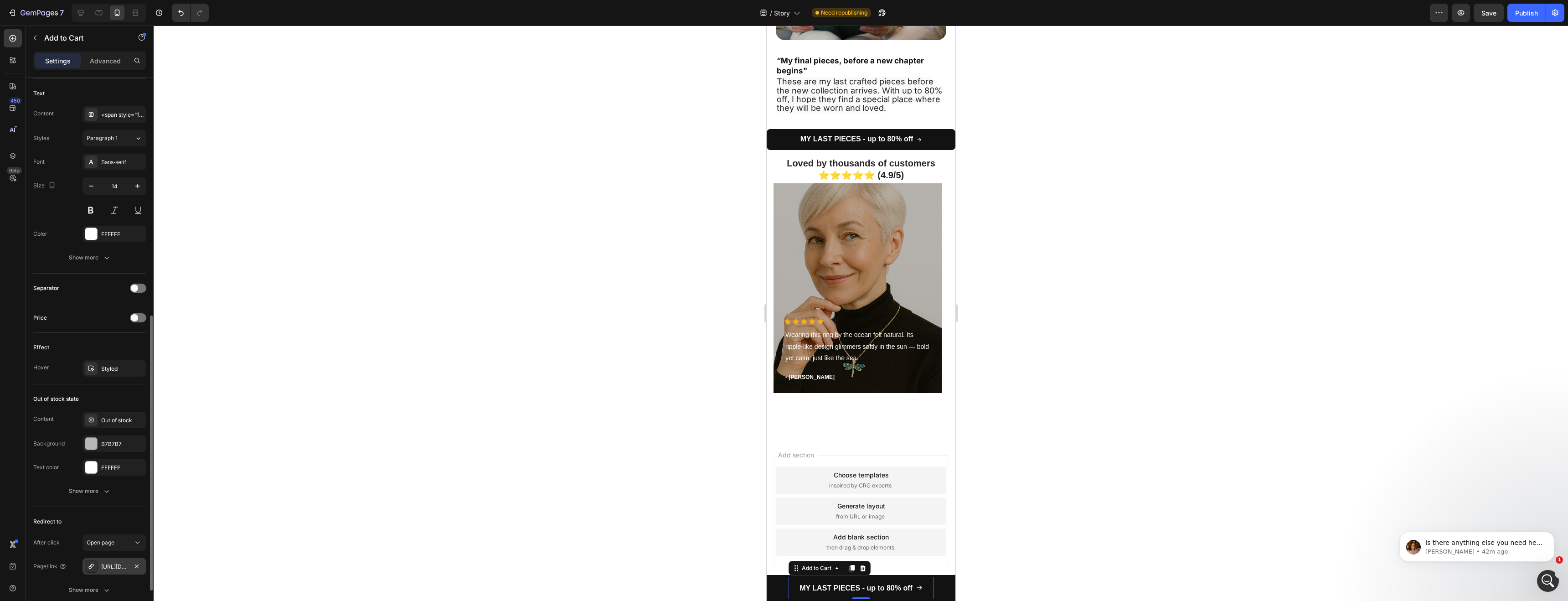
click at [114, 565] on div "[URL][DOMAIN_NAME]" at bounding box center [114, 566] width 26 height 8
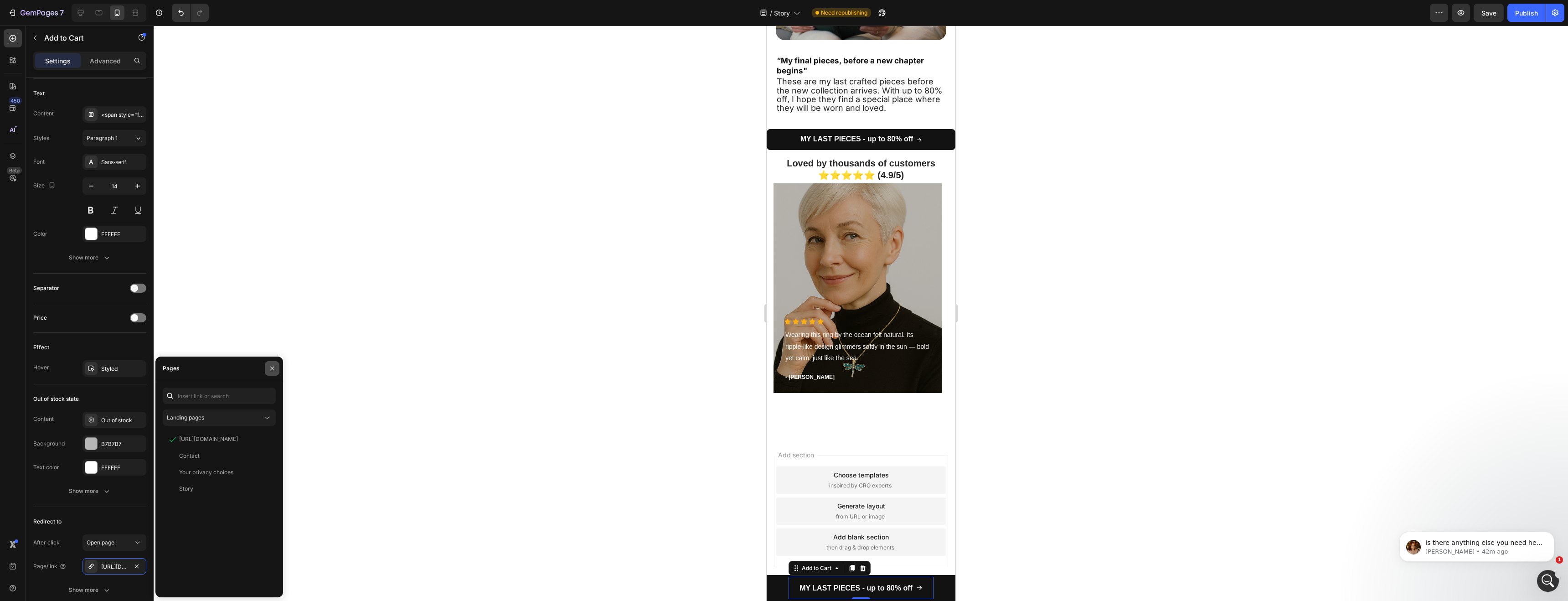
click at [268, 371] on button "button" at bounding box center [272, 368] width 15 height 15
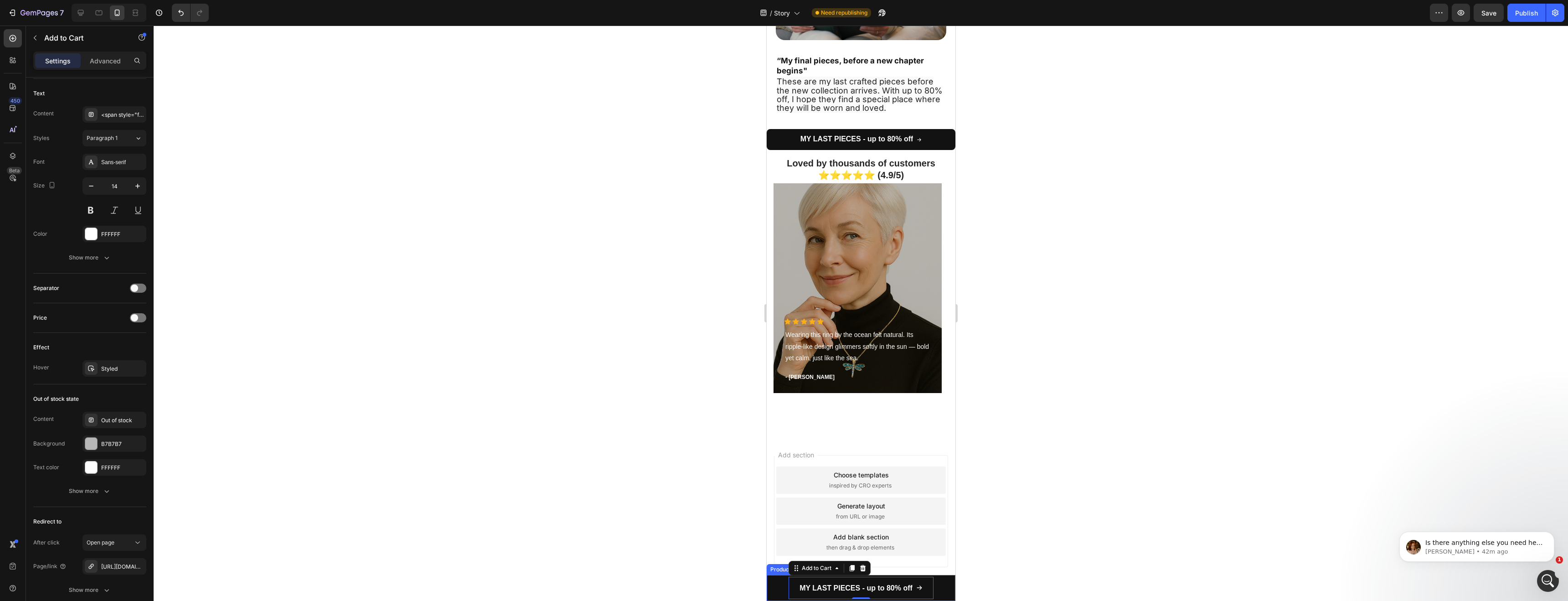
click at [775, 586] on div "MY LAST PIECES - up to 80% off Add to Cart 0 Row Product" at bounding box center [861, 588] width 189 height 26
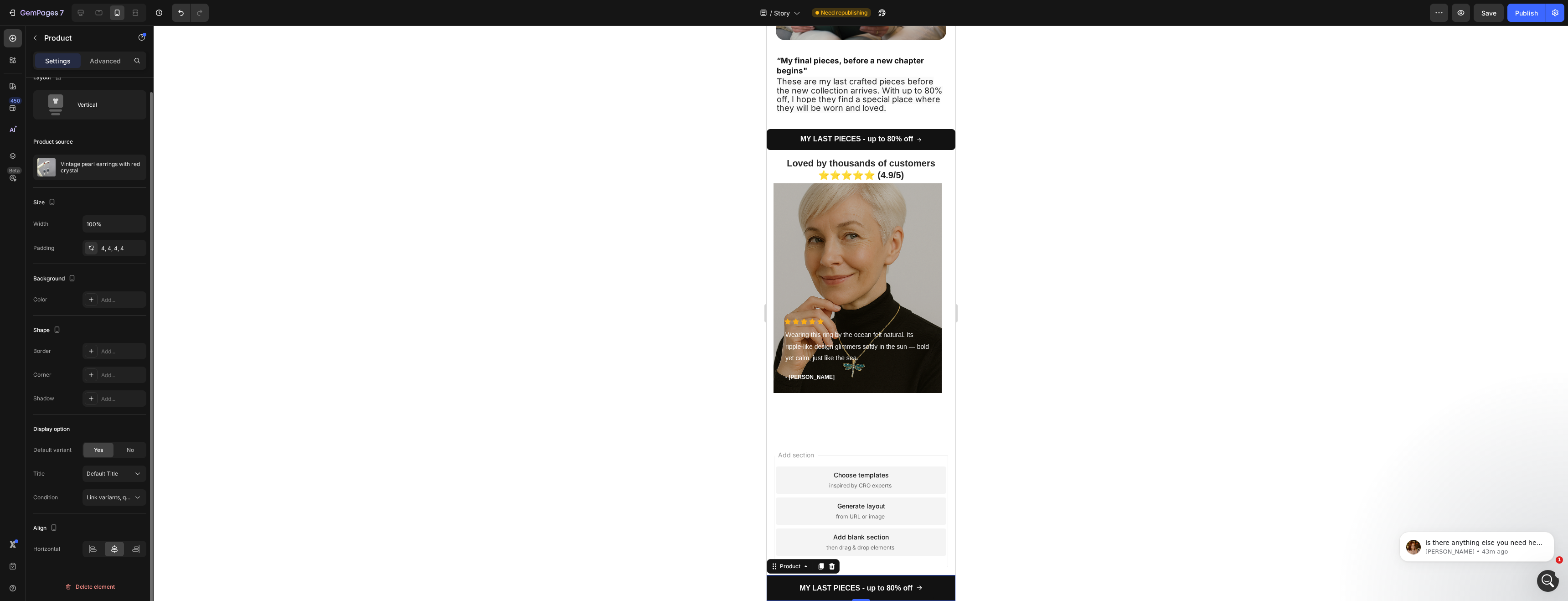
scroll to position [0, 0]
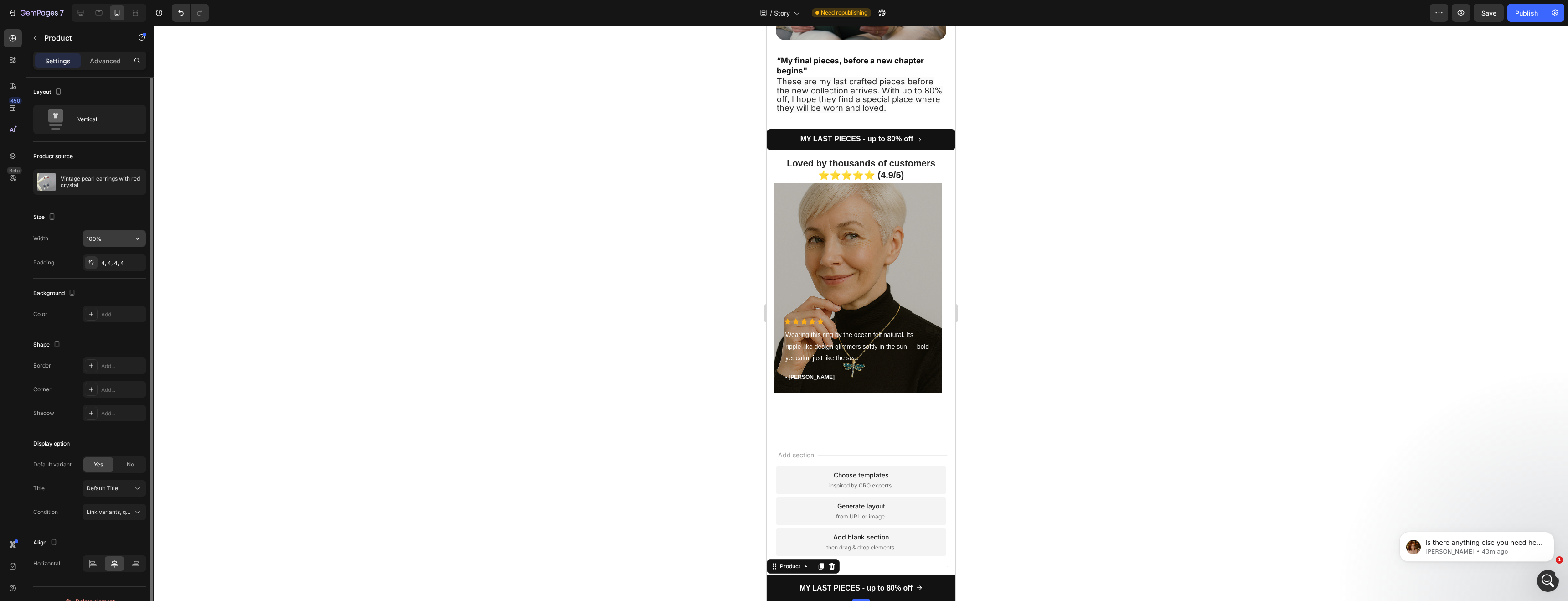
click at [108, 242] on input "100%" at bounding box center [114, 238] width 63 height 16
click at [139, 241] on icon "button" at bounding box center [138, 238] width 9 height 9
click at [97, 239] on input "100%" at bounding box center [114, 238] width 63 height 16
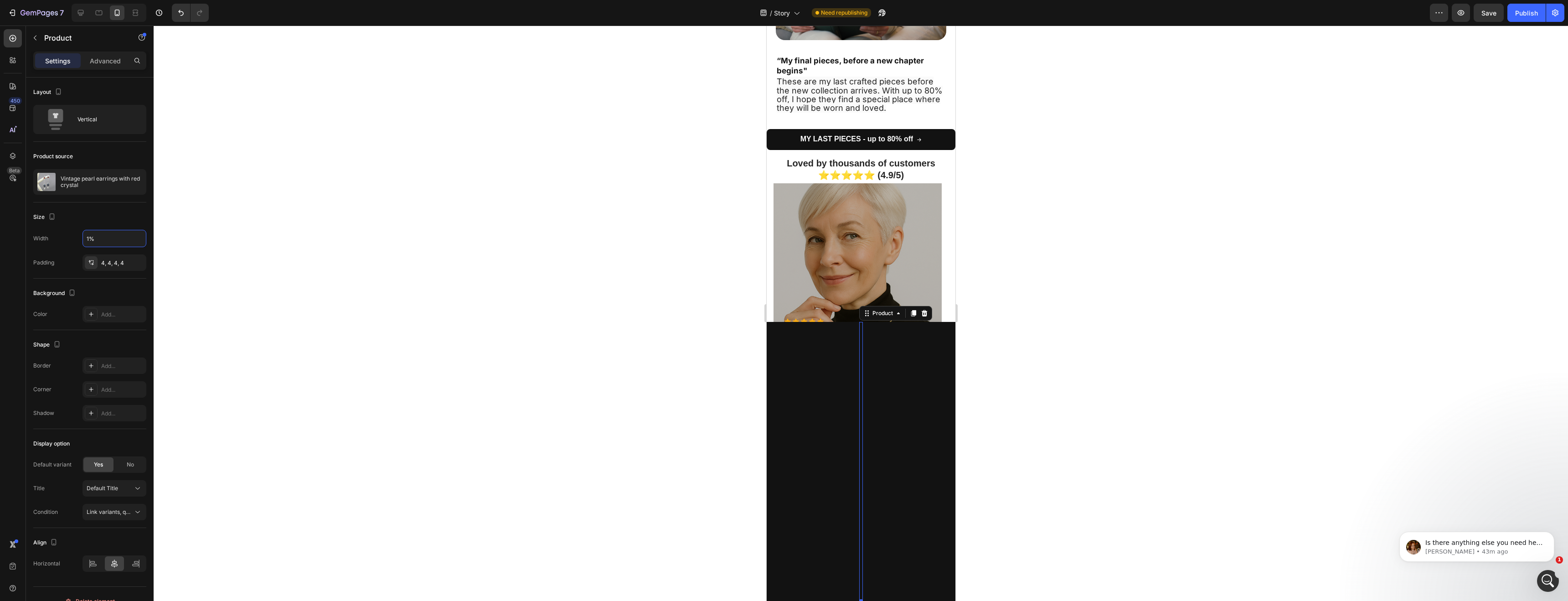
type input "%"
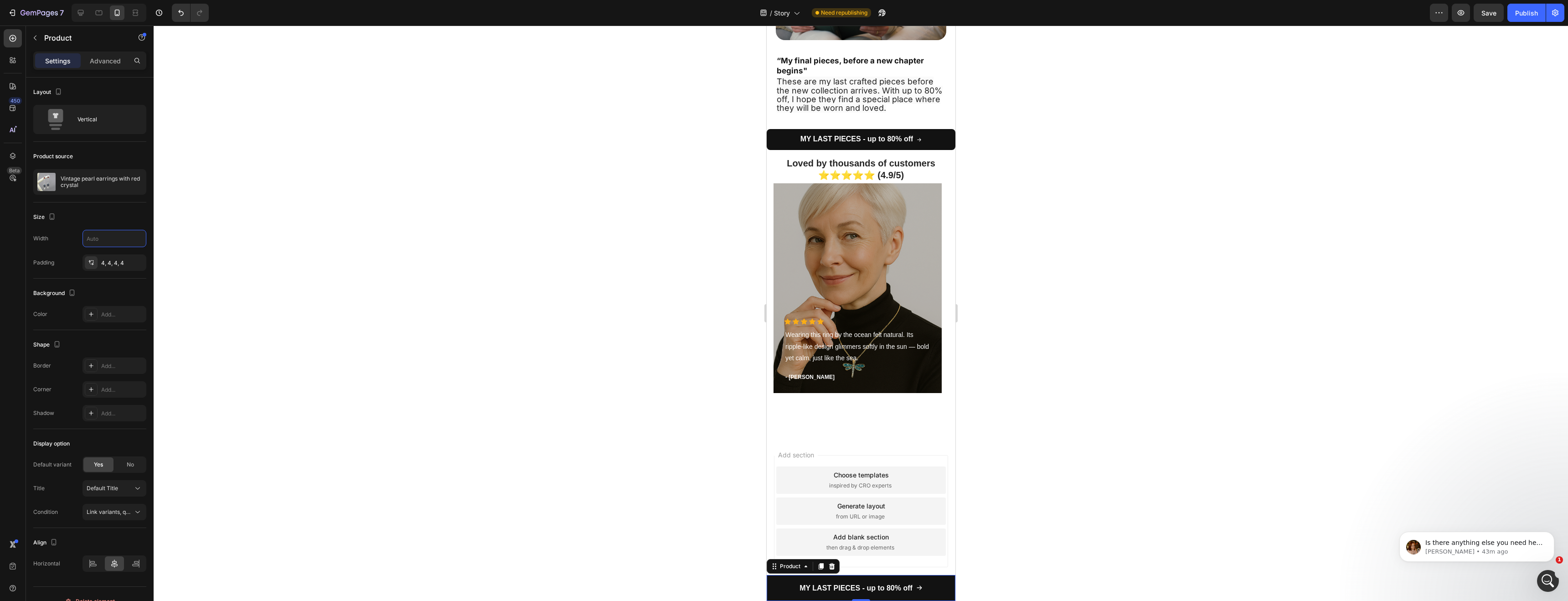
type input "0"
type input "100%"
click at [180, 285] on div at bounding box center [861, 313] width 1415 height 575
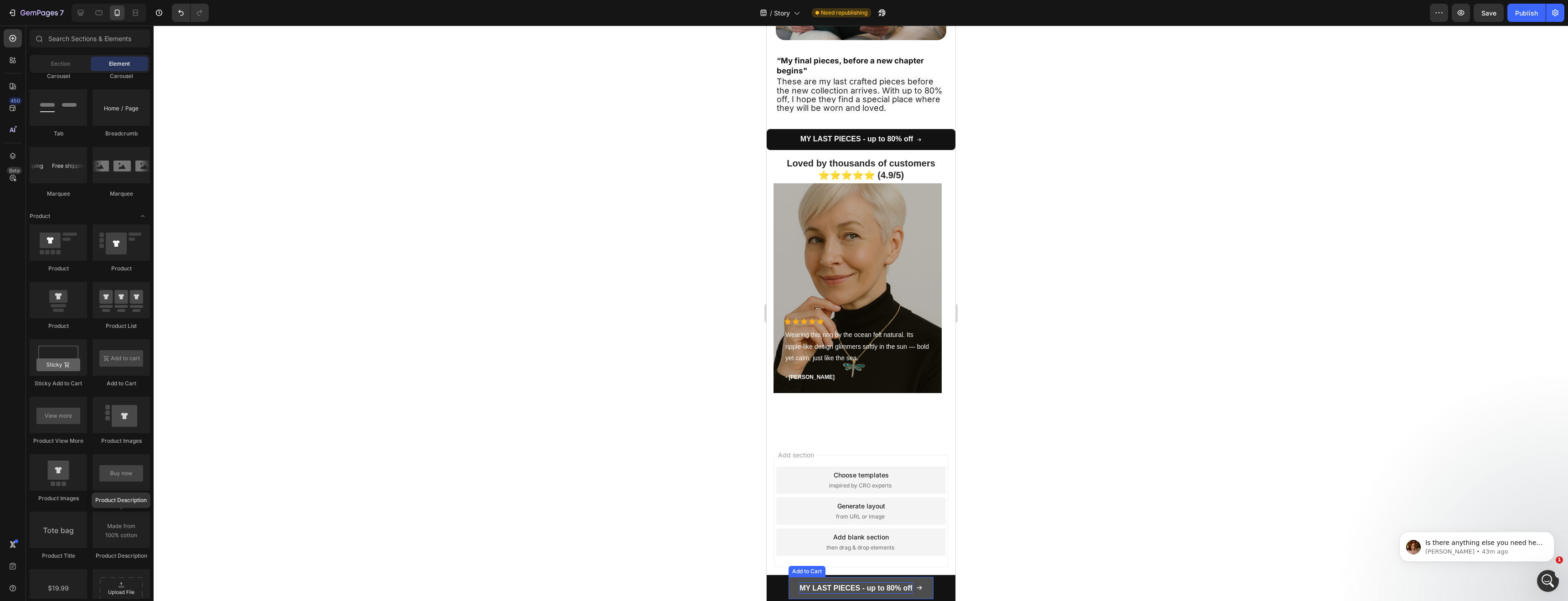
click at [799, 587] on strong "MY LAST PIECES - up to 80% off" at bounding box center [856, 588] width 113 height 8
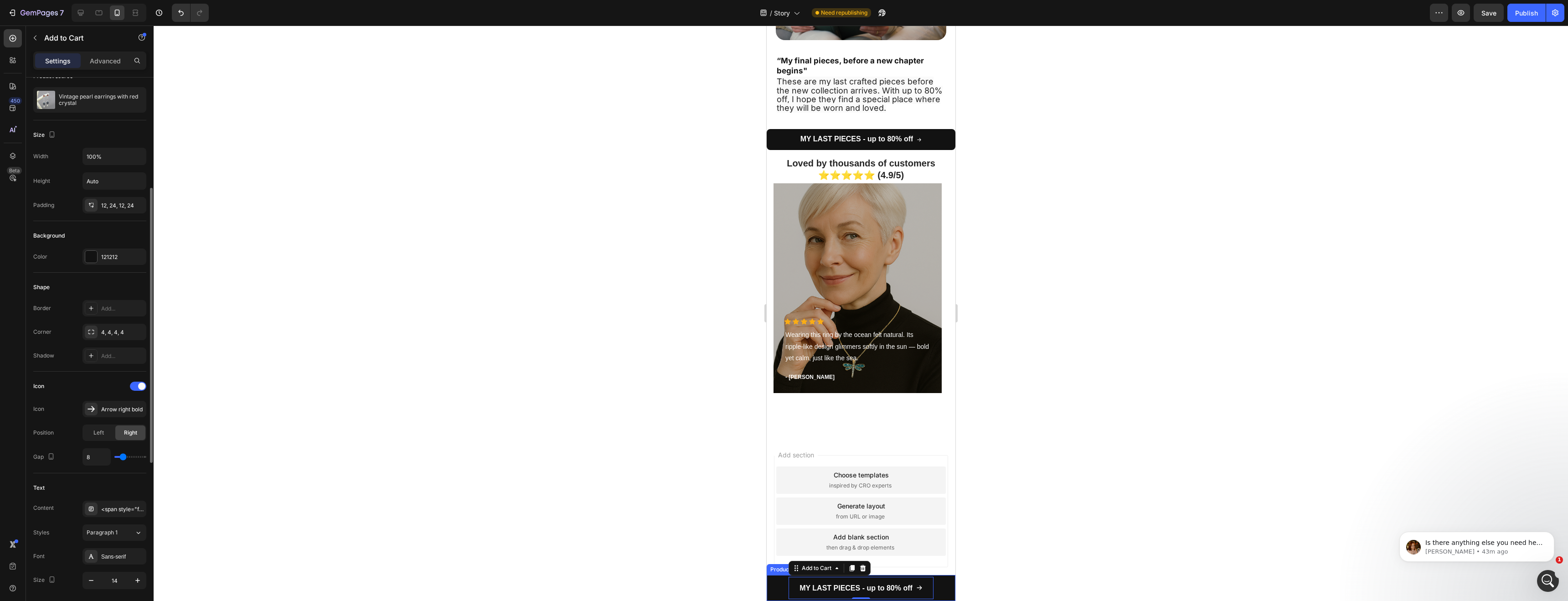
scroll to position [127, 0]
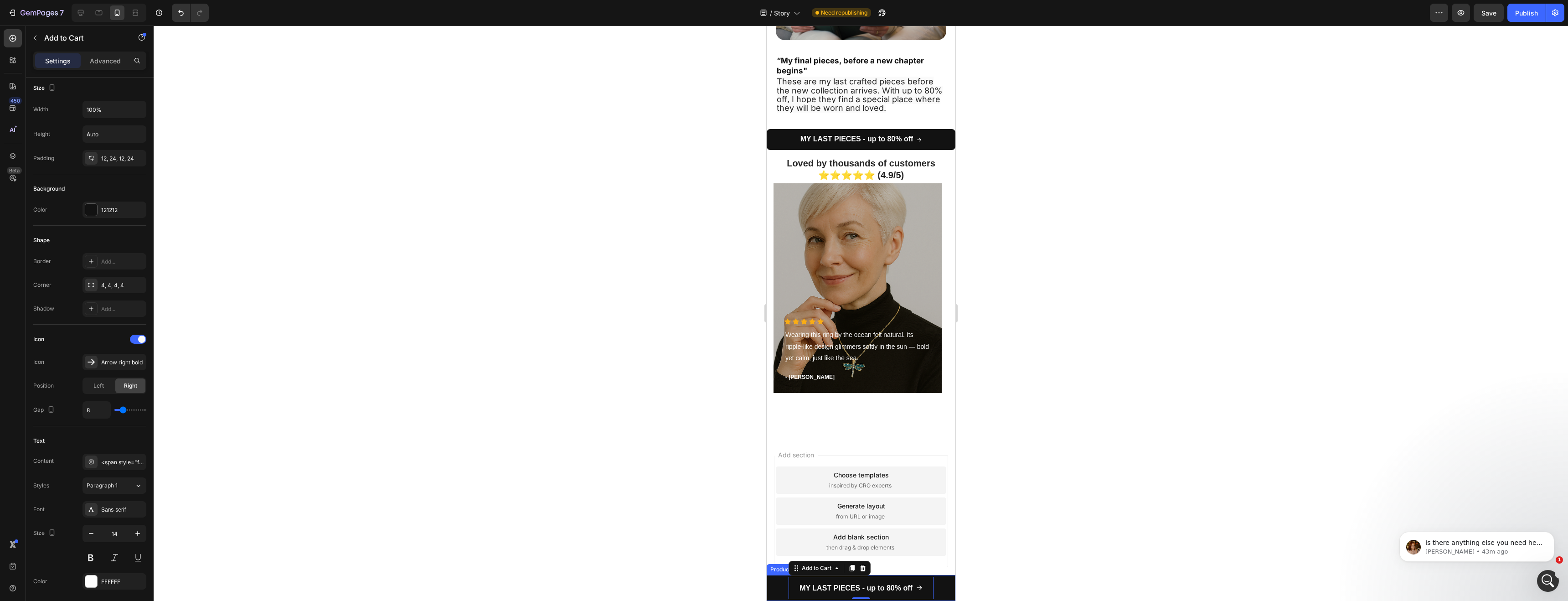
click at [777, 583] on div "MY LAST PIECES - up to 80% off Add to Cart 0 Row Product" at bounding box center [861, 588] width 189 height 26
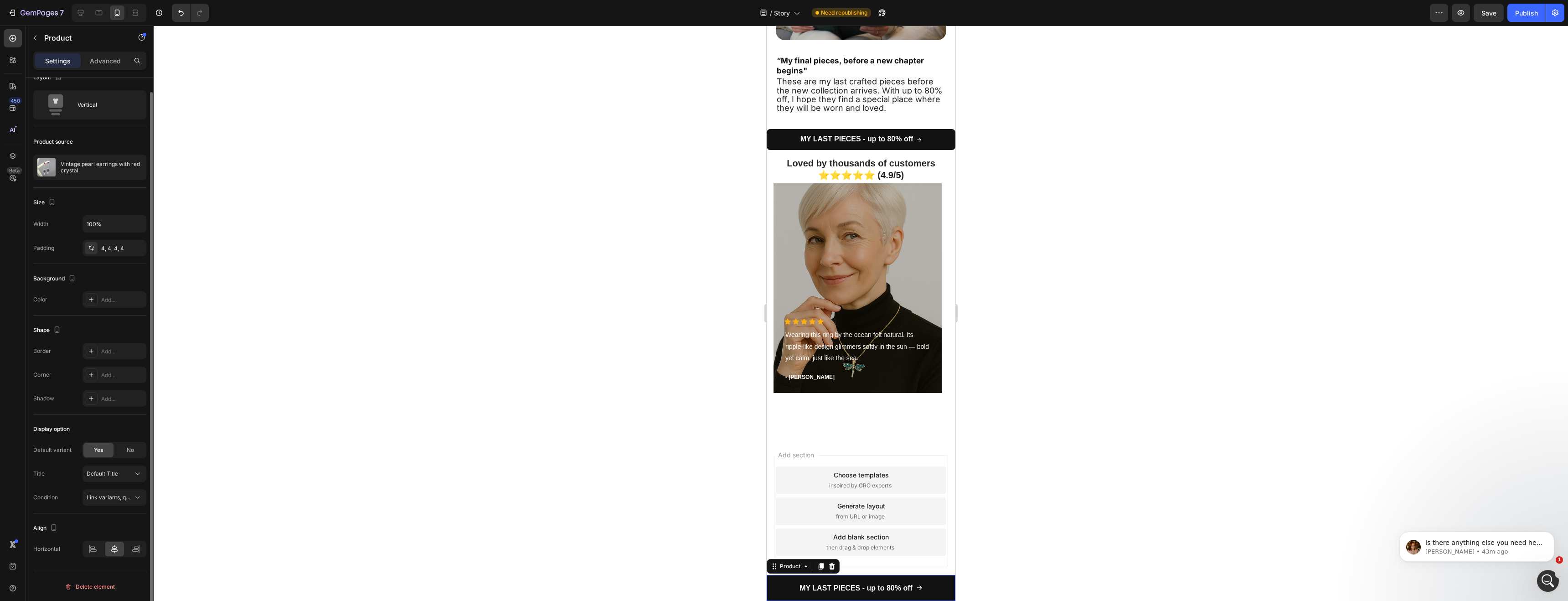
scroll to position [0, 0]
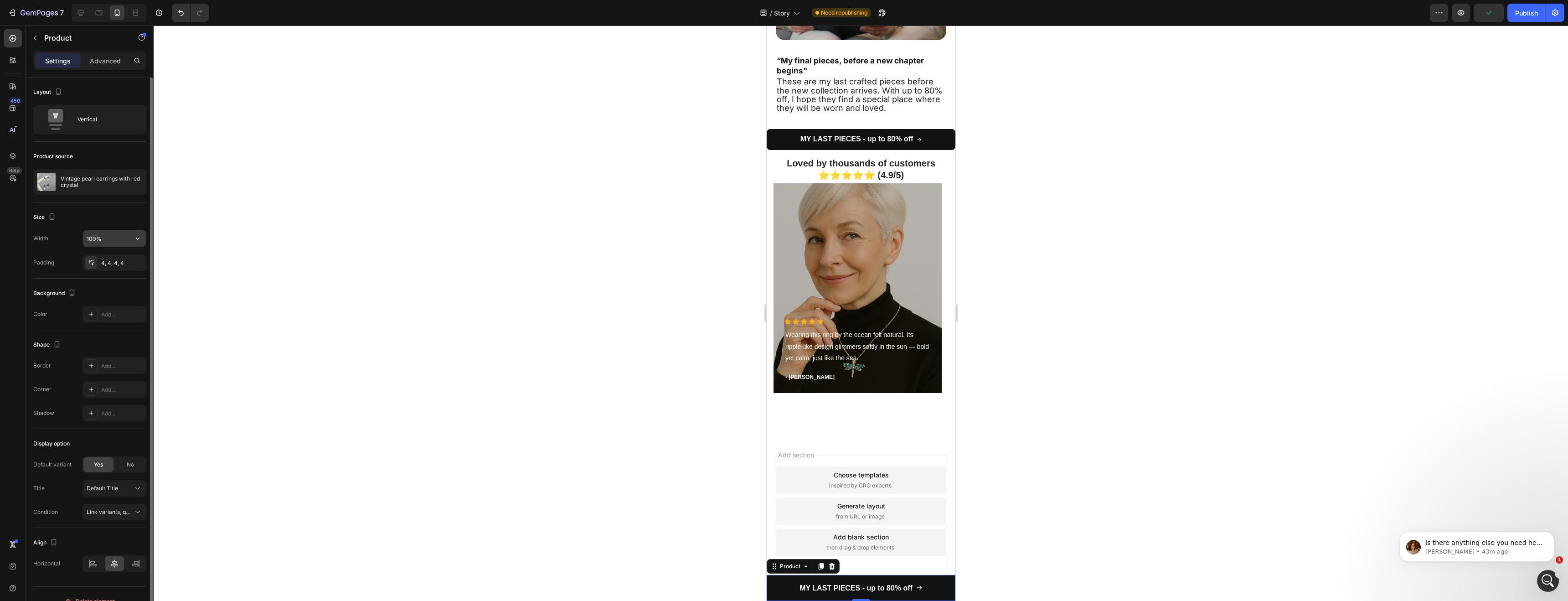
click at [102, 241] on input "100%" at bounding box center [114, 238] width 63 height 16
type input "100%"
click at [119, 242] on input "100%" at bounding box center [114, 238] width 63 height 16
drag, startPoint x: 110, startPoint y: 235, endPoint x: 72, endPoint y: 235, distance: 38.0
click at [72, 235] on div "Width 100%" at bounding box center [90, 238] width 113 height 17
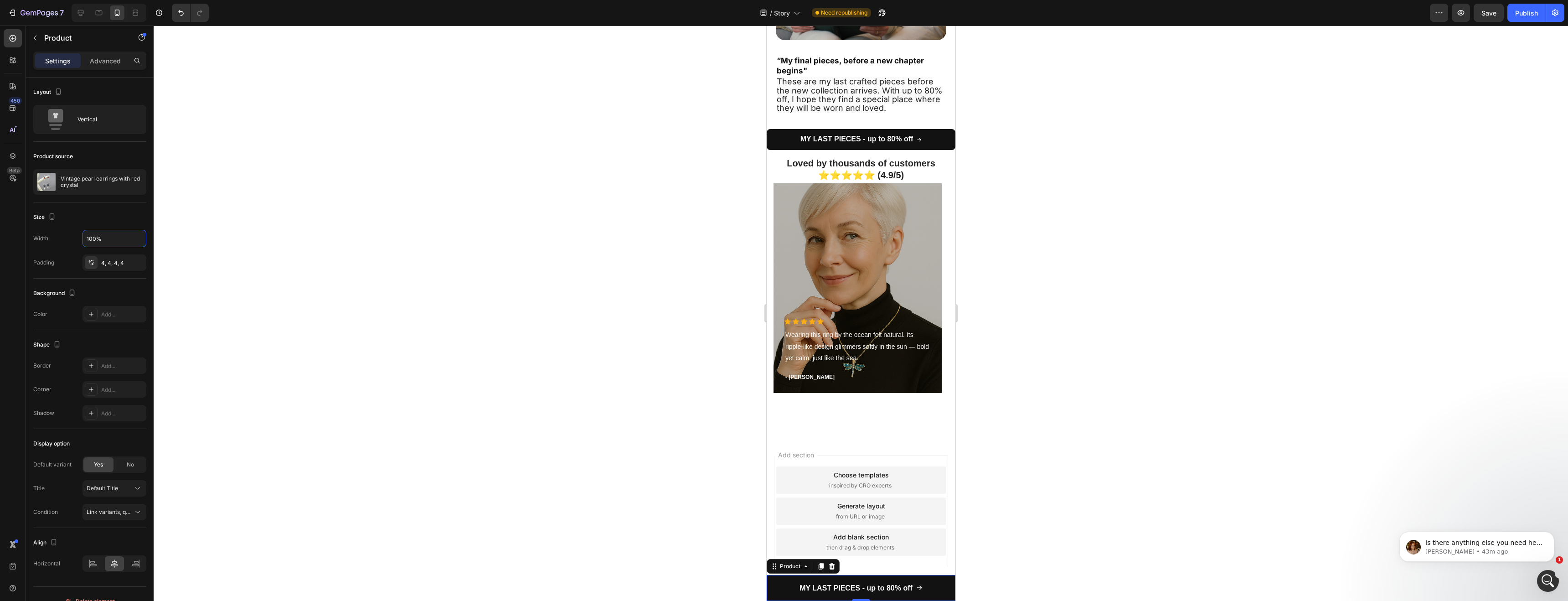
click at [250, 335] on div at bounding box center [861, 313] width 1415 height 575
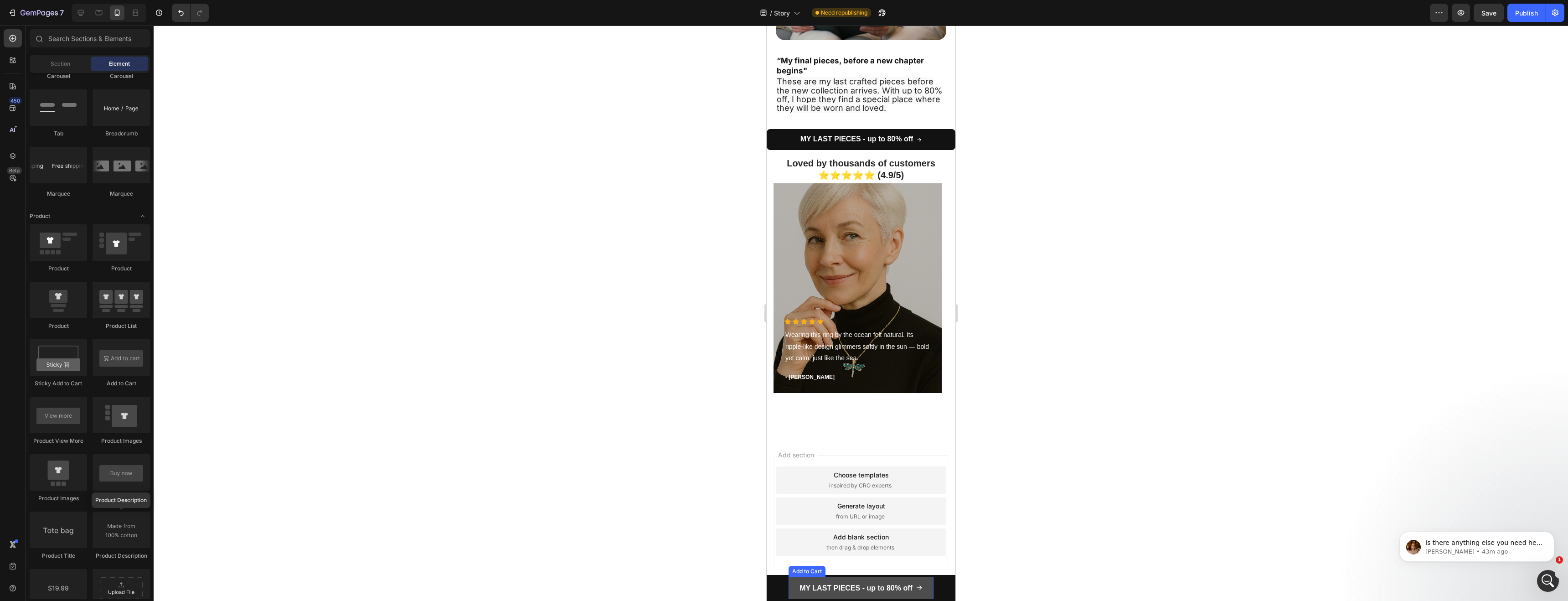
click at [792, 586] on button "MY LAST PIECES - up to 80% off" at bounding box center [861, 588] width 145 height 23
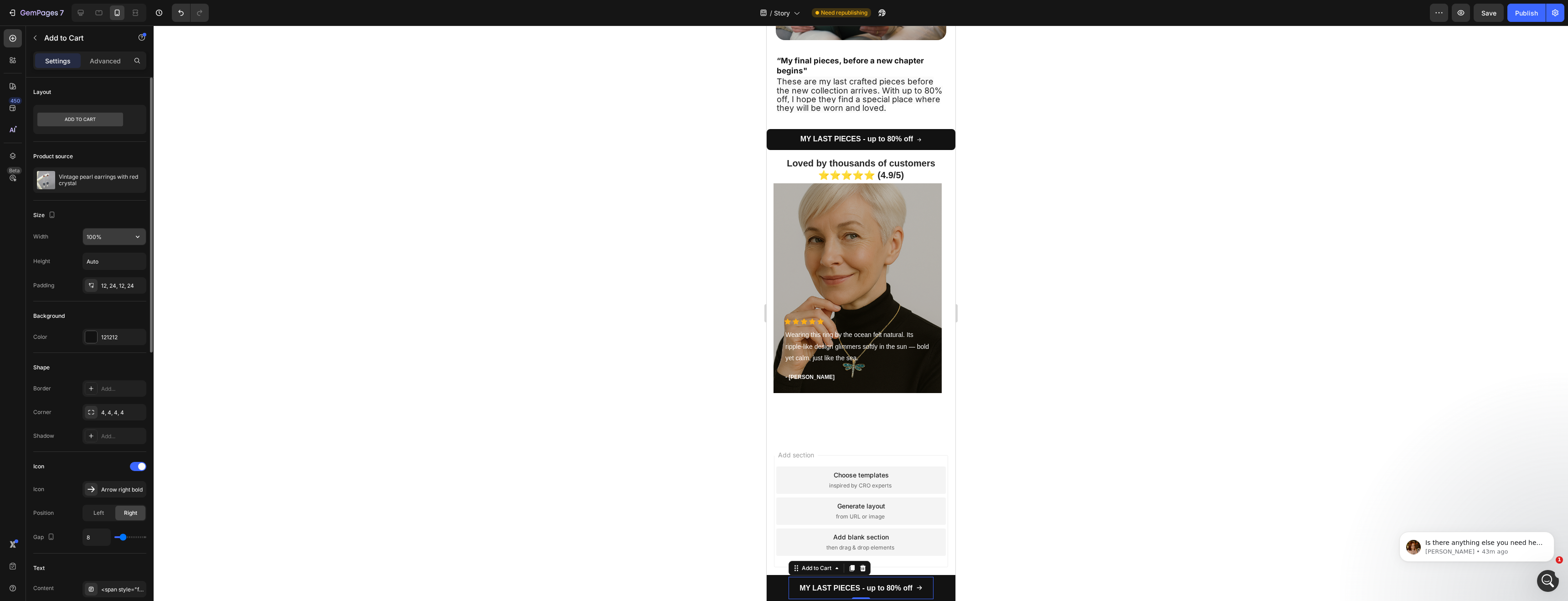
click at [106, 239] on input "100%" at bounding box center [114, 236] width 63 height 16
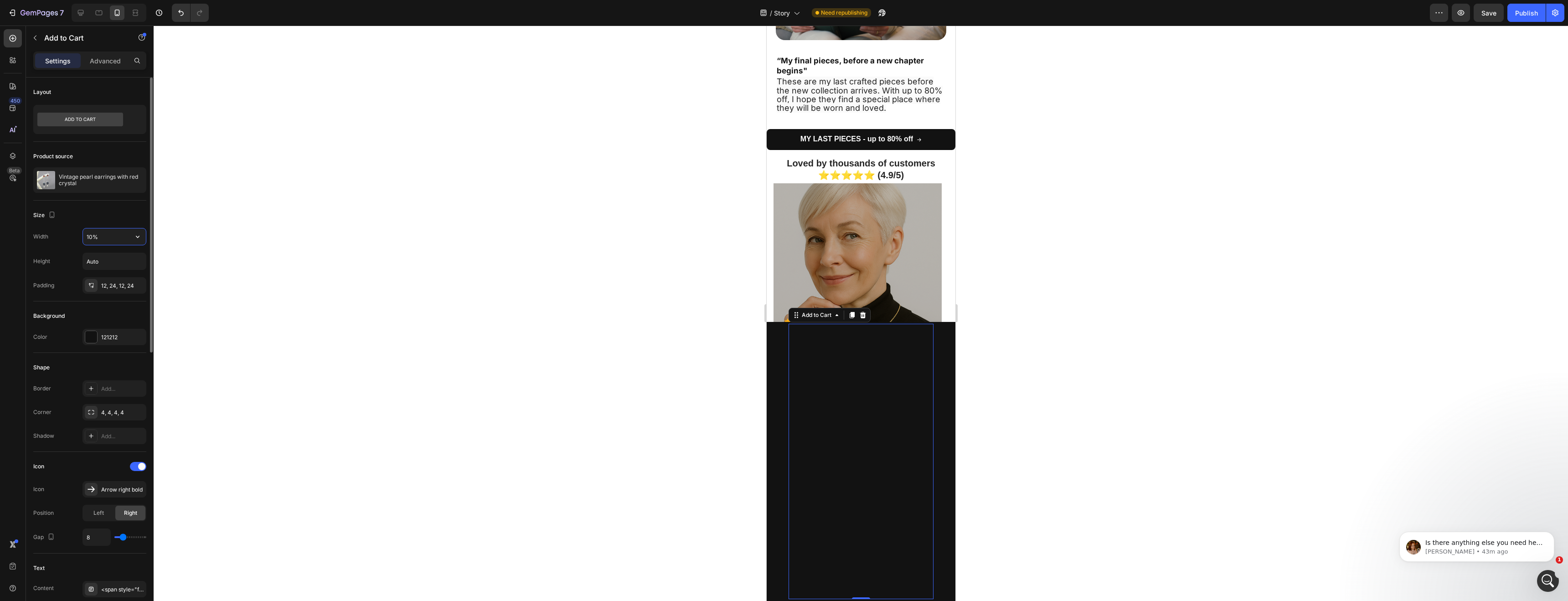
type input "100%"
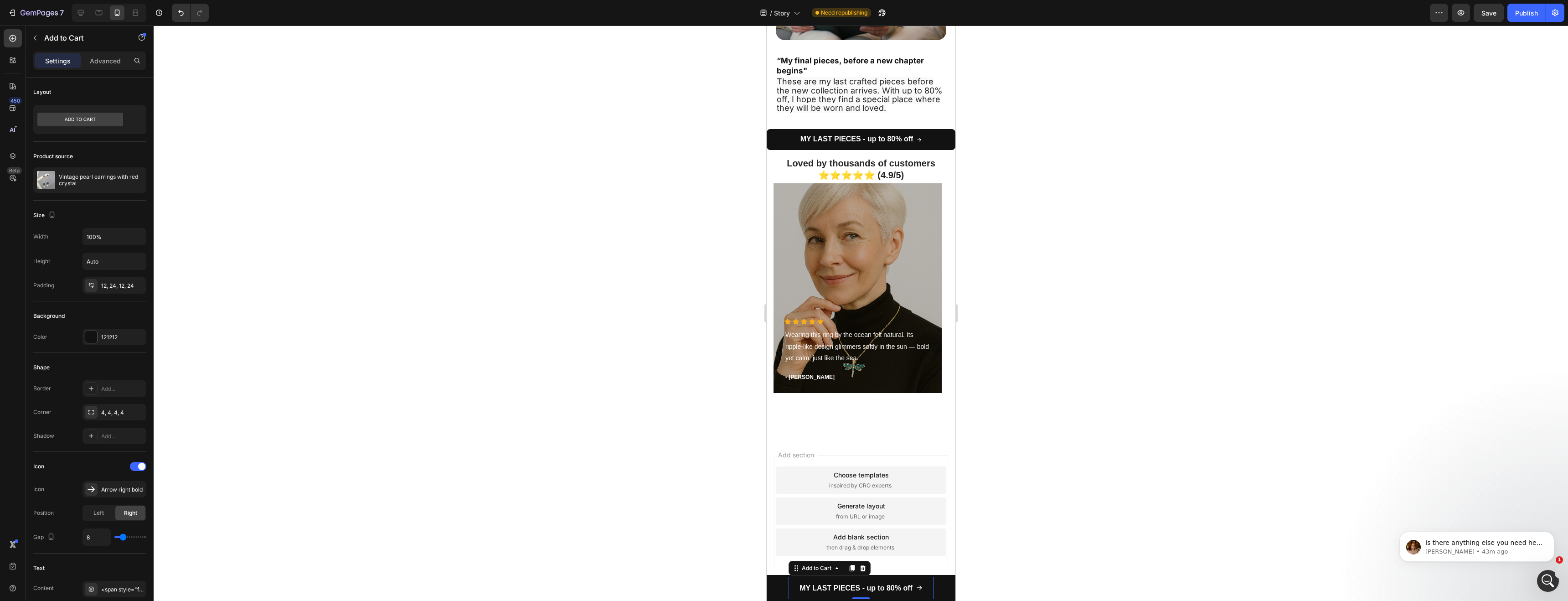
click at [244, 309] on div at bounding box center [861, 313] width 1415 height 575
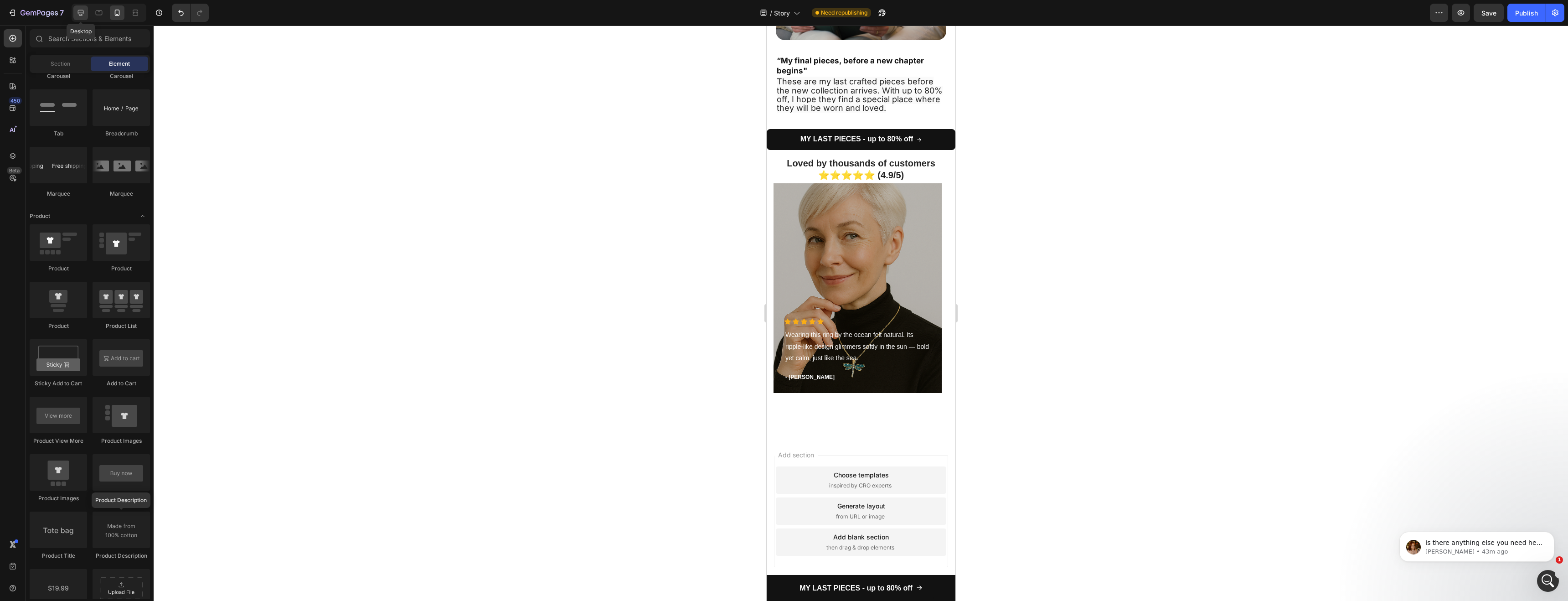
click at [81, 17] on icon at bounding box center [80, 12] width 9 height 9
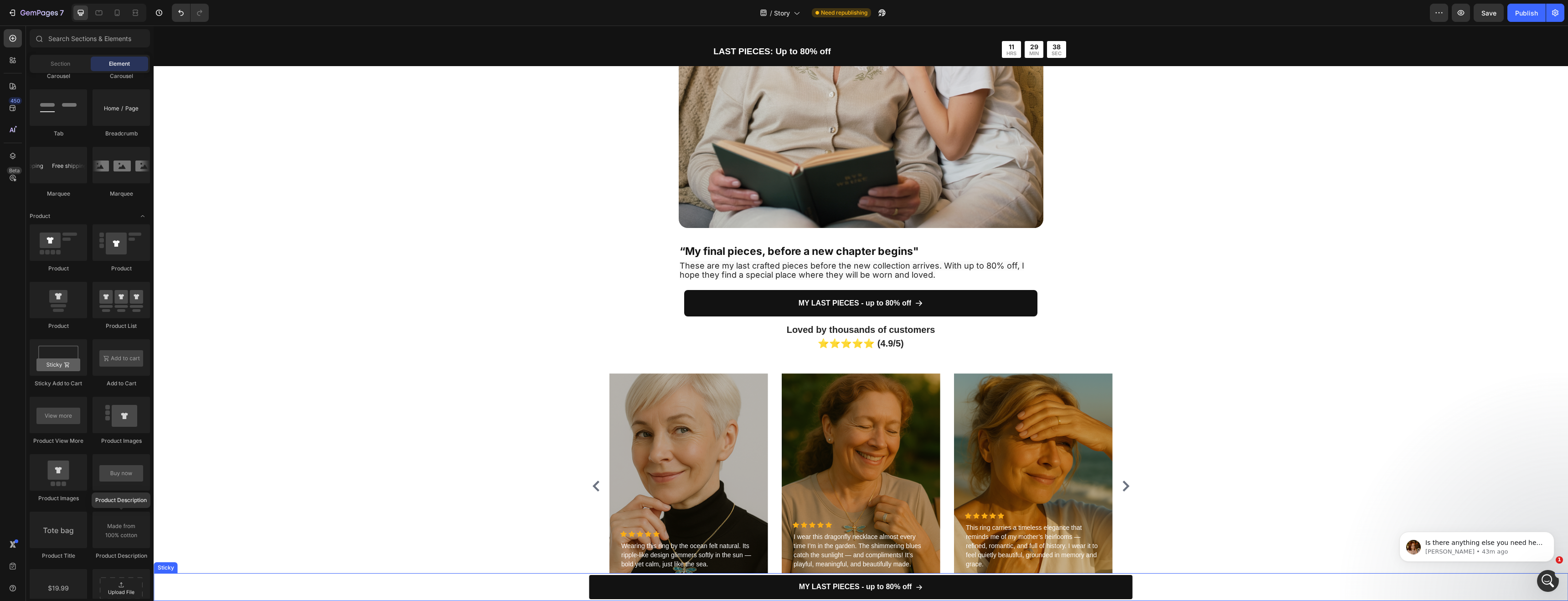
click at [539, 586] on div "MY LAST PIECES - up to 80% off Add to Cart Row Product" at bounding box center [861, 587] width 1415 height 28
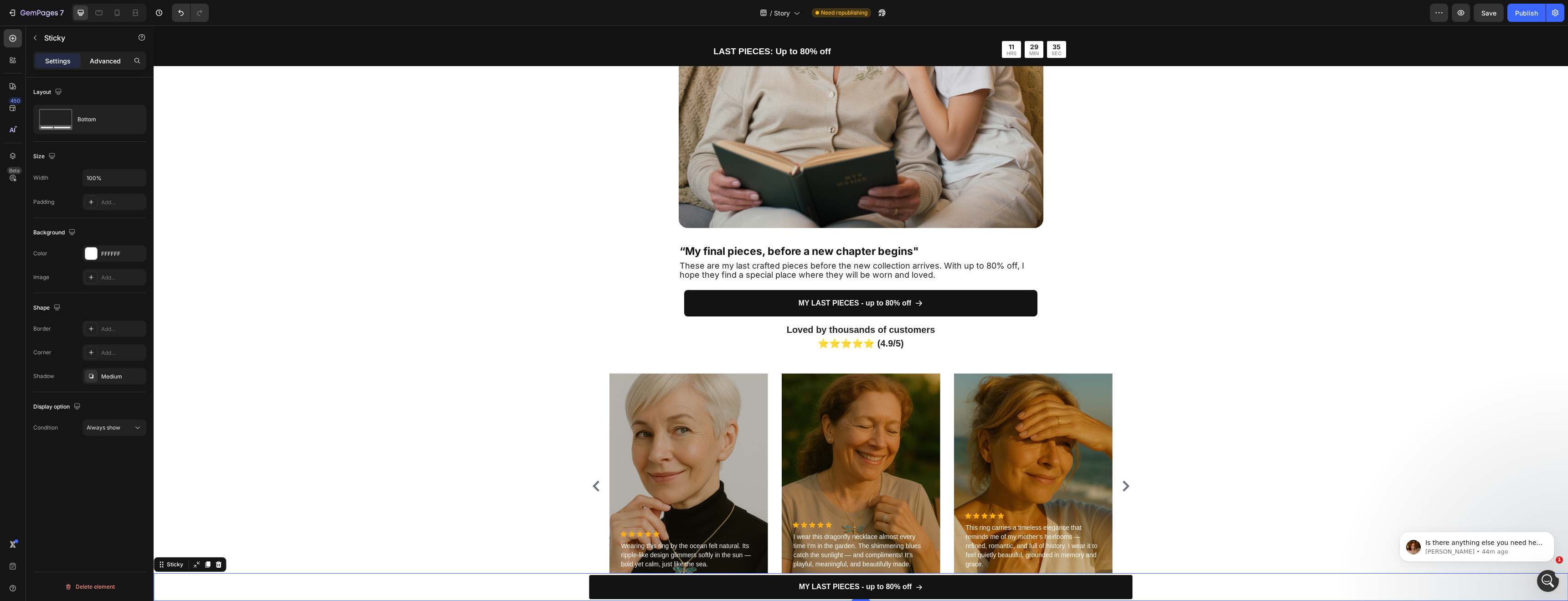
click at [107, 63] on p "Advanced" at bounding box center [105, 61] width 31 height 10
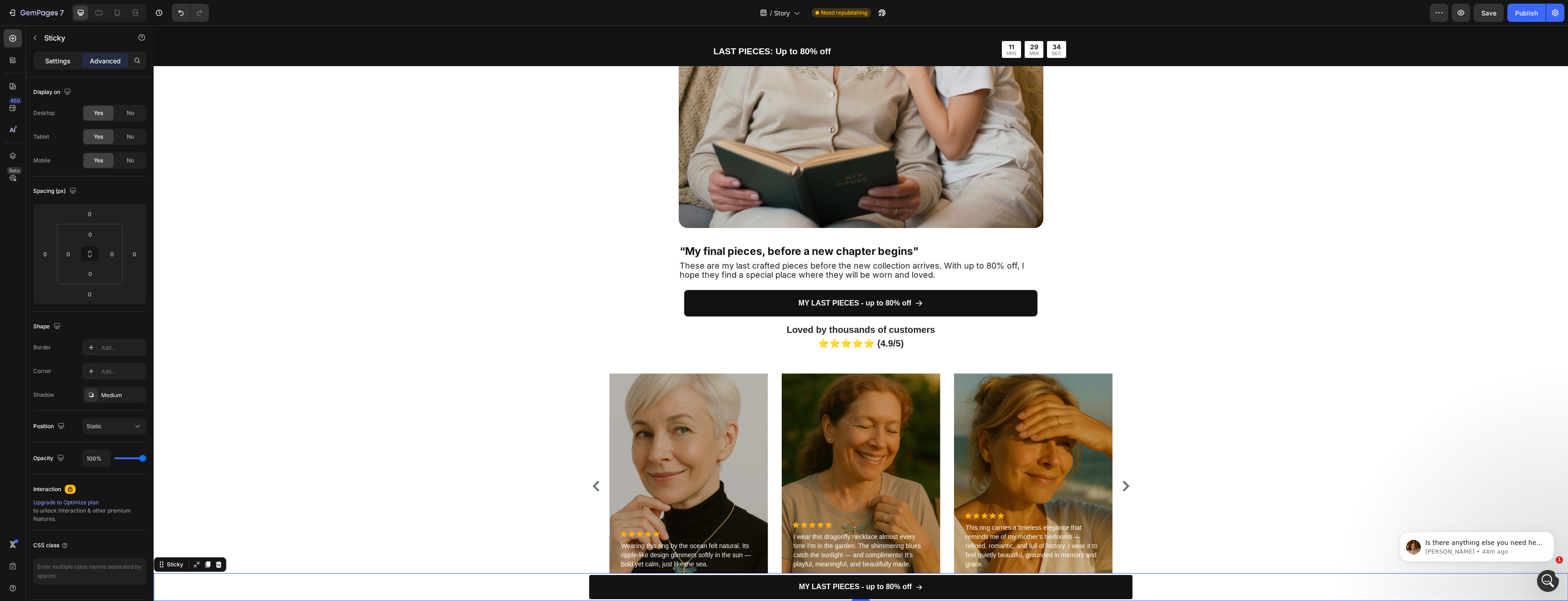
click at [58, 62] on p "Settings" at bounding box center [58, 61] width 26 height 10
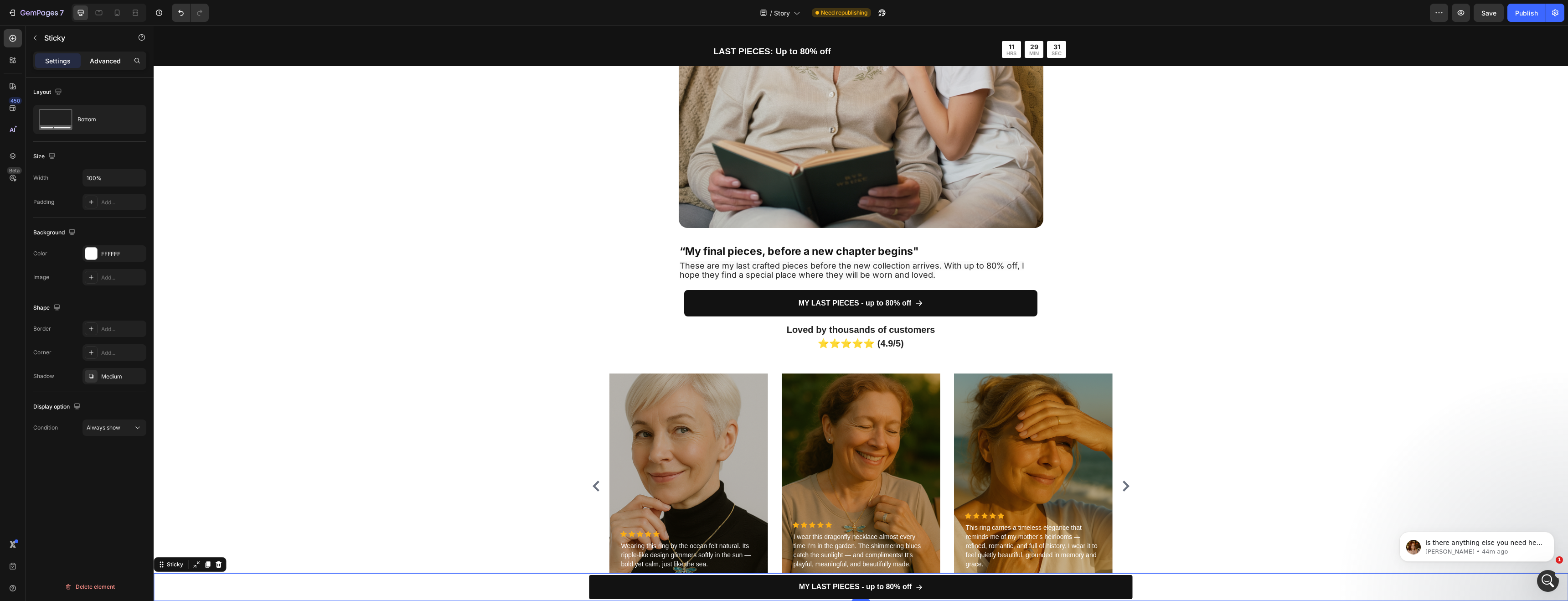
click at [102, 66] on div "Advanced" at bounding box center [105, 61] width 46 height 15
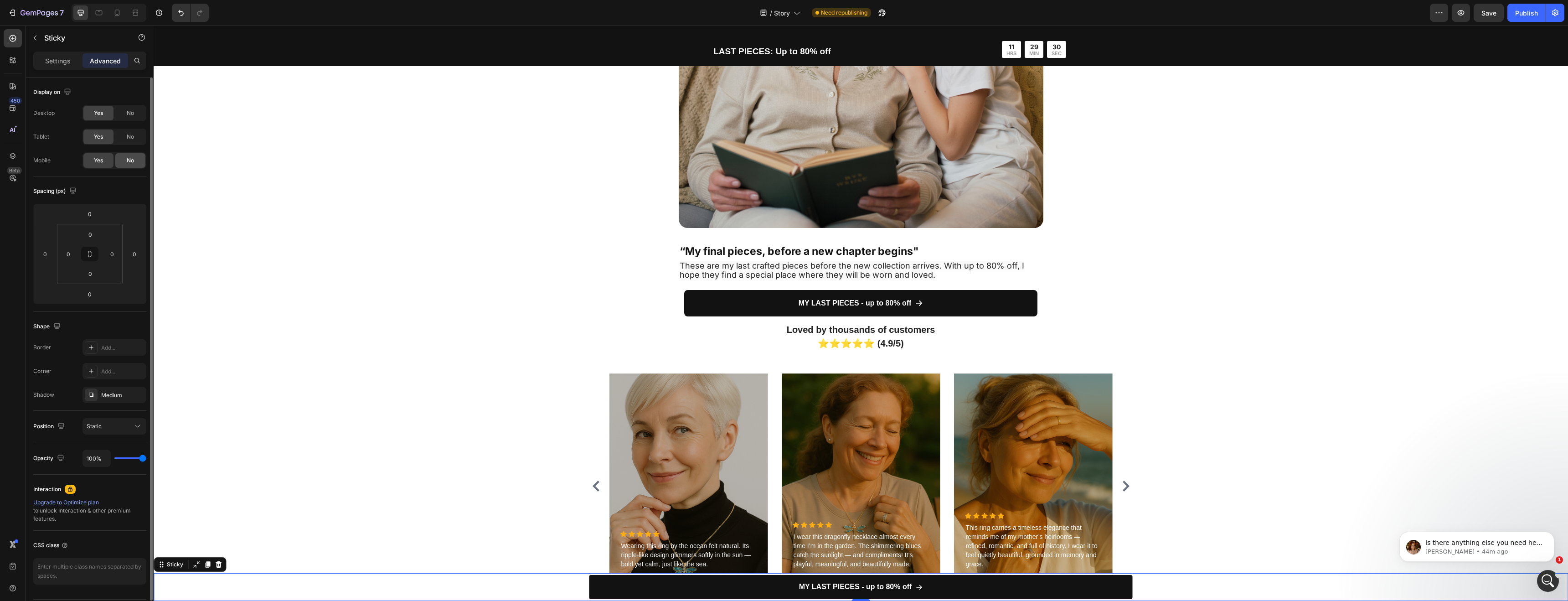
click at [123, 163] on div "No" at bounding box center [130, 161] width 30 height 15
click at [110, 11] on div at bounding box center [117, 13] width 15 height 15
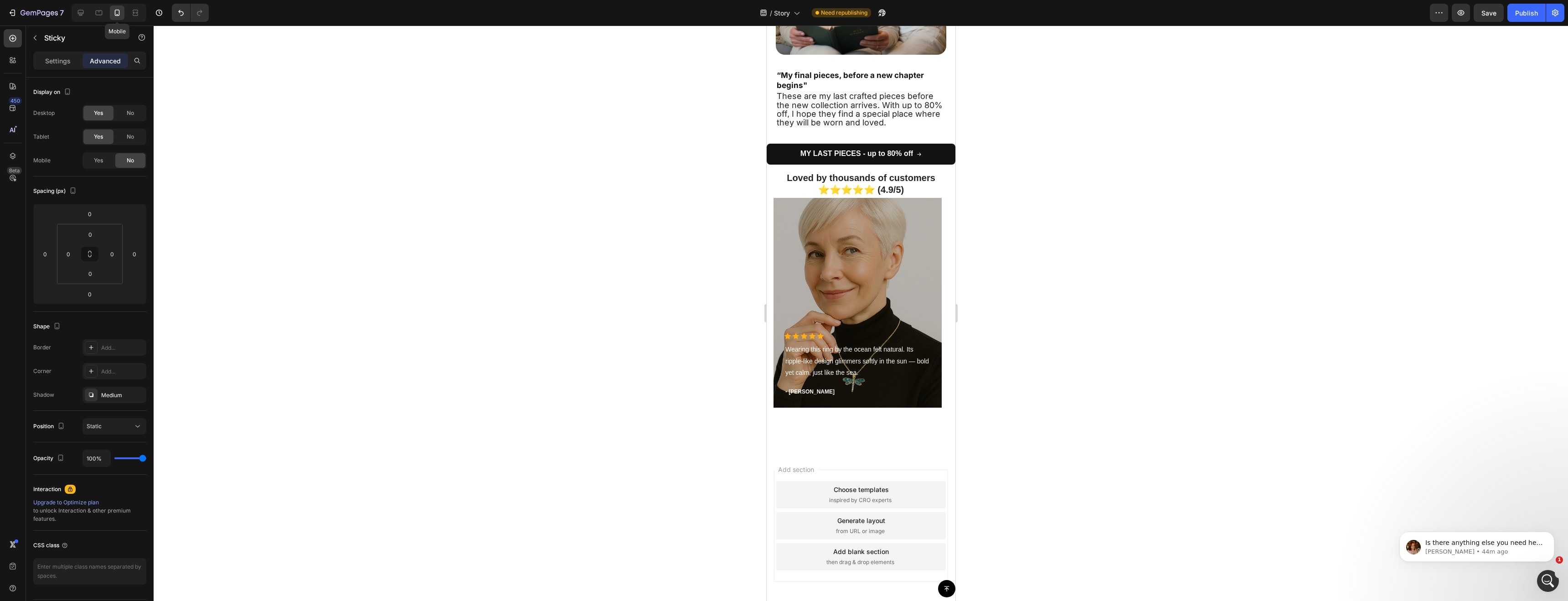
scroll to position [1903, 0]
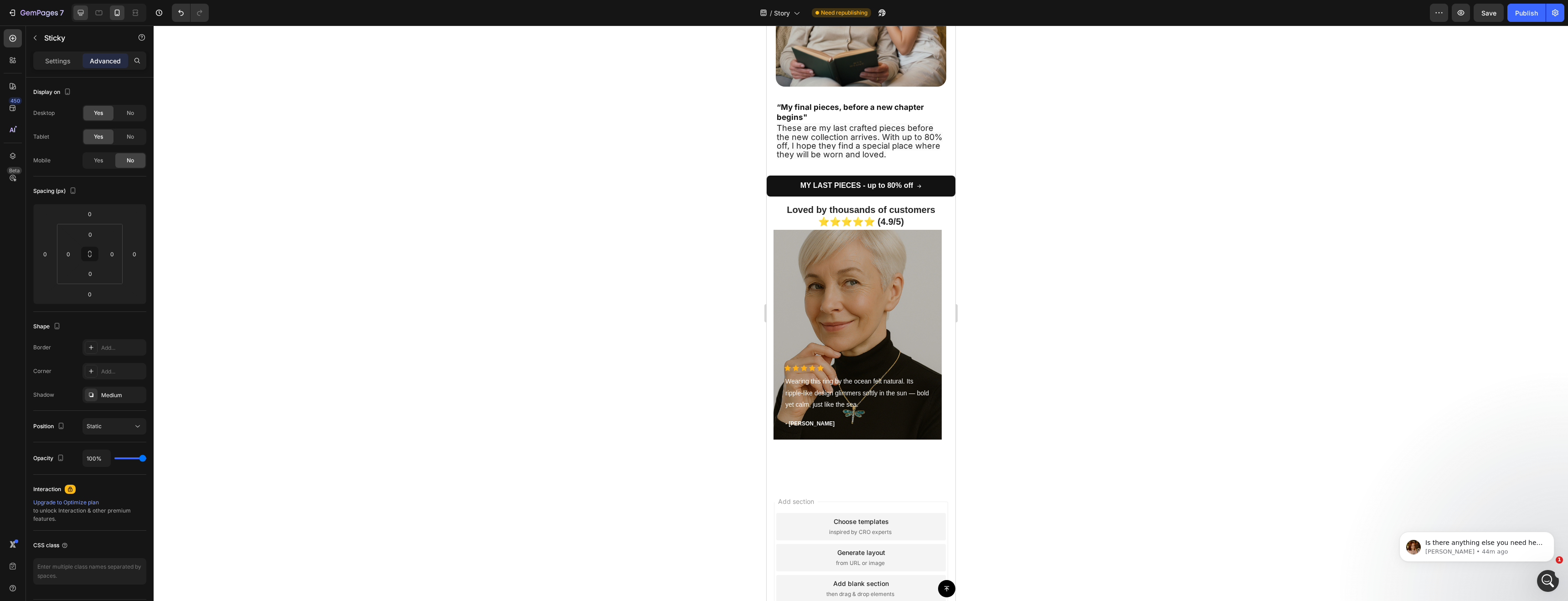
scroll to position [819, 0]
click at [83, 10] on icon at bounding box center [80, 12] width 9 height 9
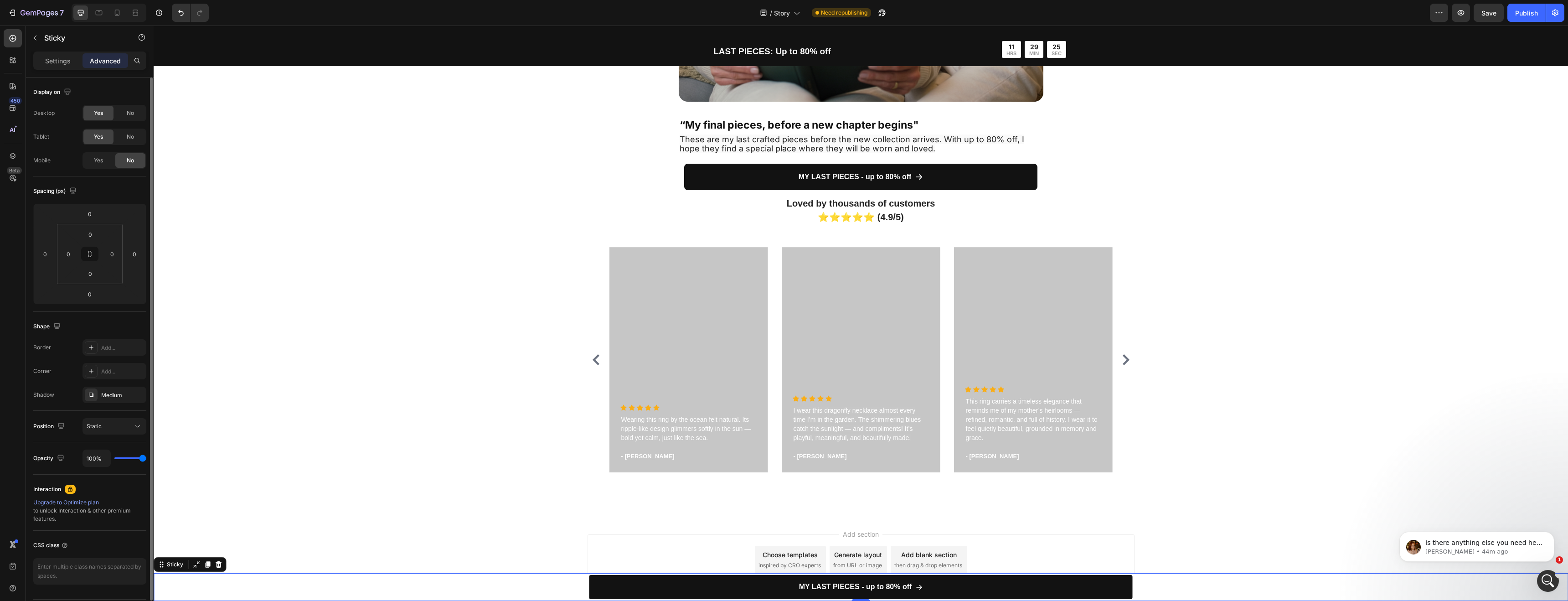
scroll to position [2086, 0]
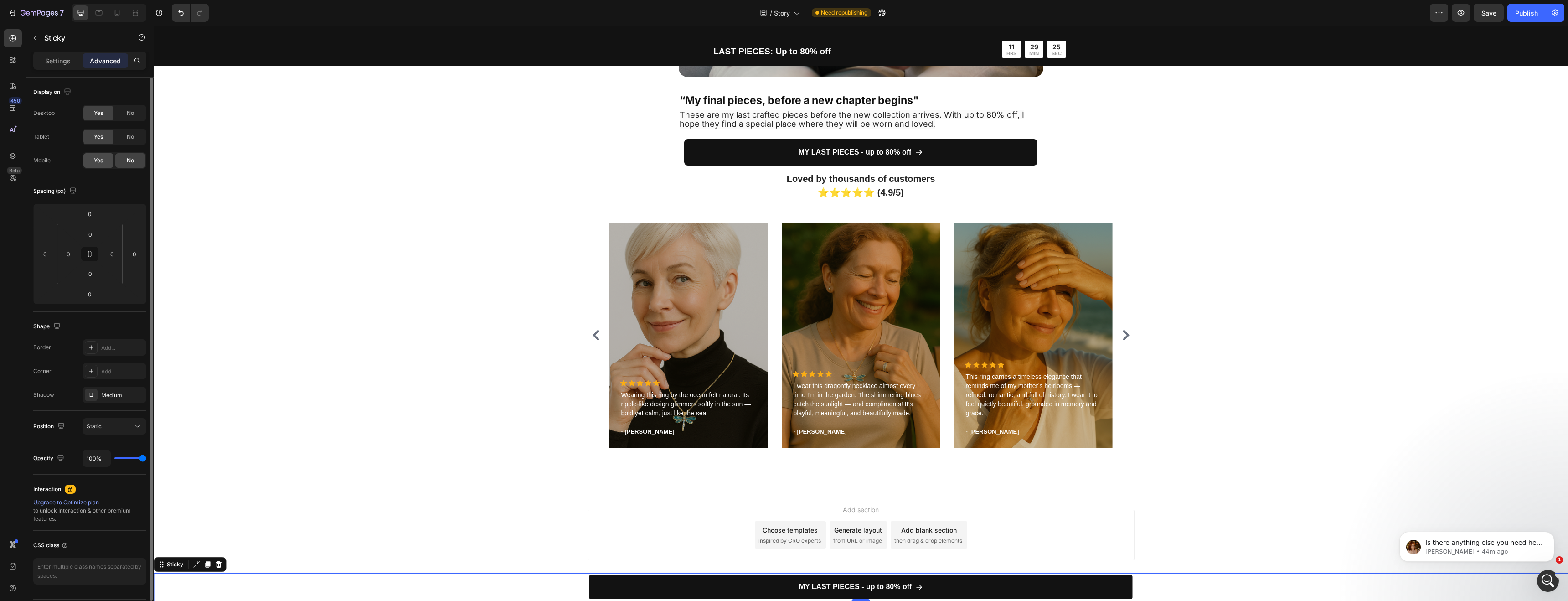
click at [100, 161] on span "Yes" at bounding box center [98, 160] width 9 height 8
click at [69, 62] on p "Settings" at bounding box center [58, 61] width 26 height 10
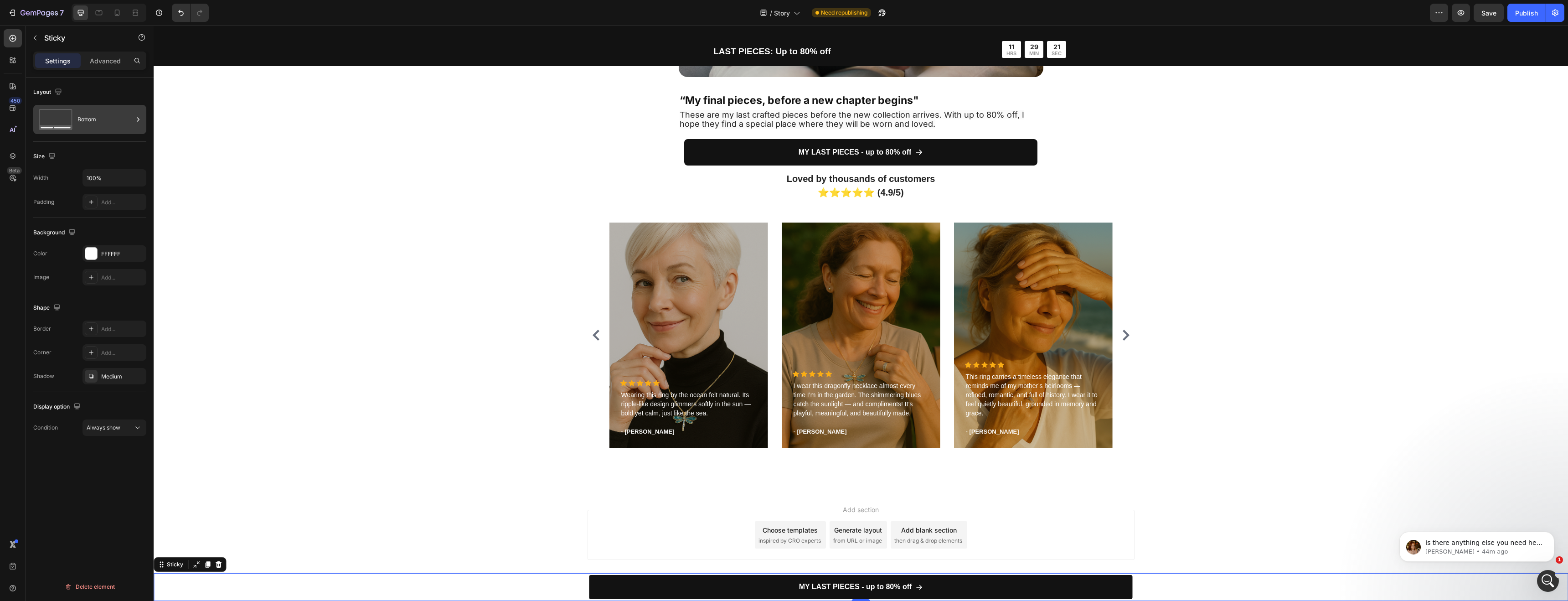
click at [91, 126] on div "Bottom" at bounding box center [105, 119] width 55 height 21
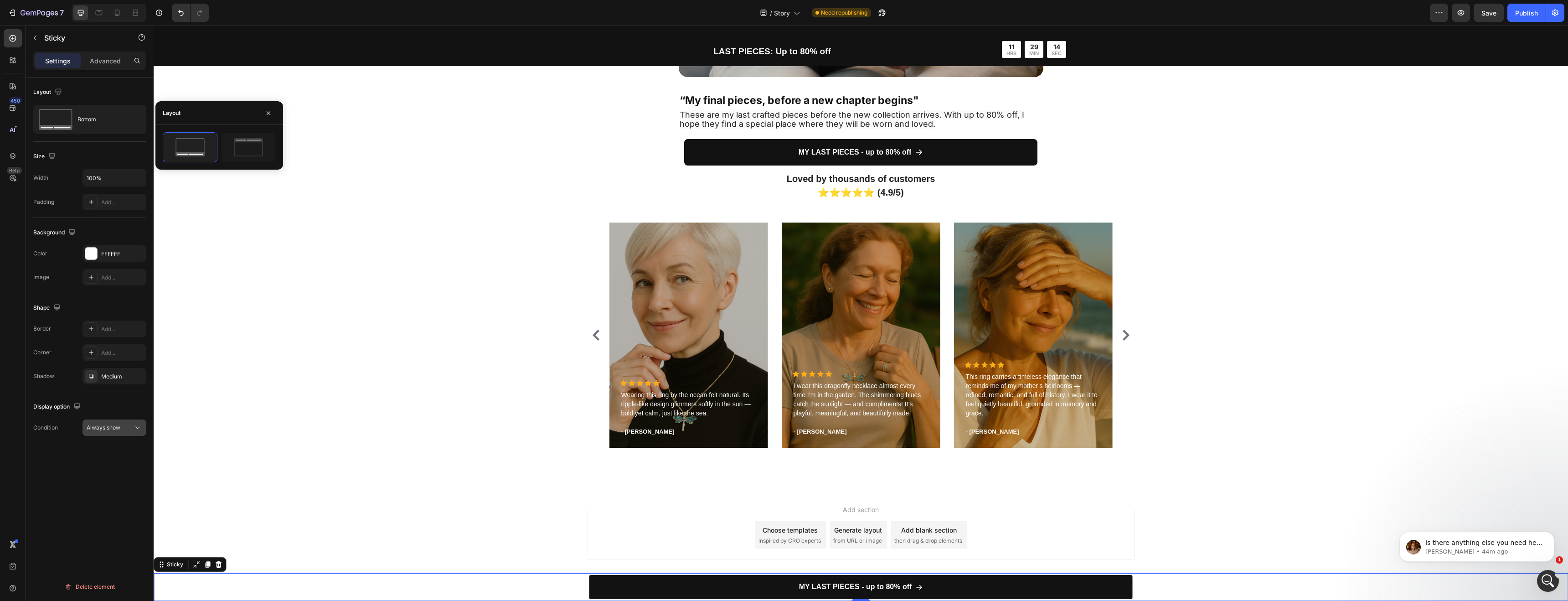
click at [119, 429] on span "Always show" at bounding box center [103, 427] width 33 height 7
click at [561, 583] on div "MY LAST PIECES - up to 80% off Add to Cart Row Product" at bounding box center [861, 587] width 1415 height 28
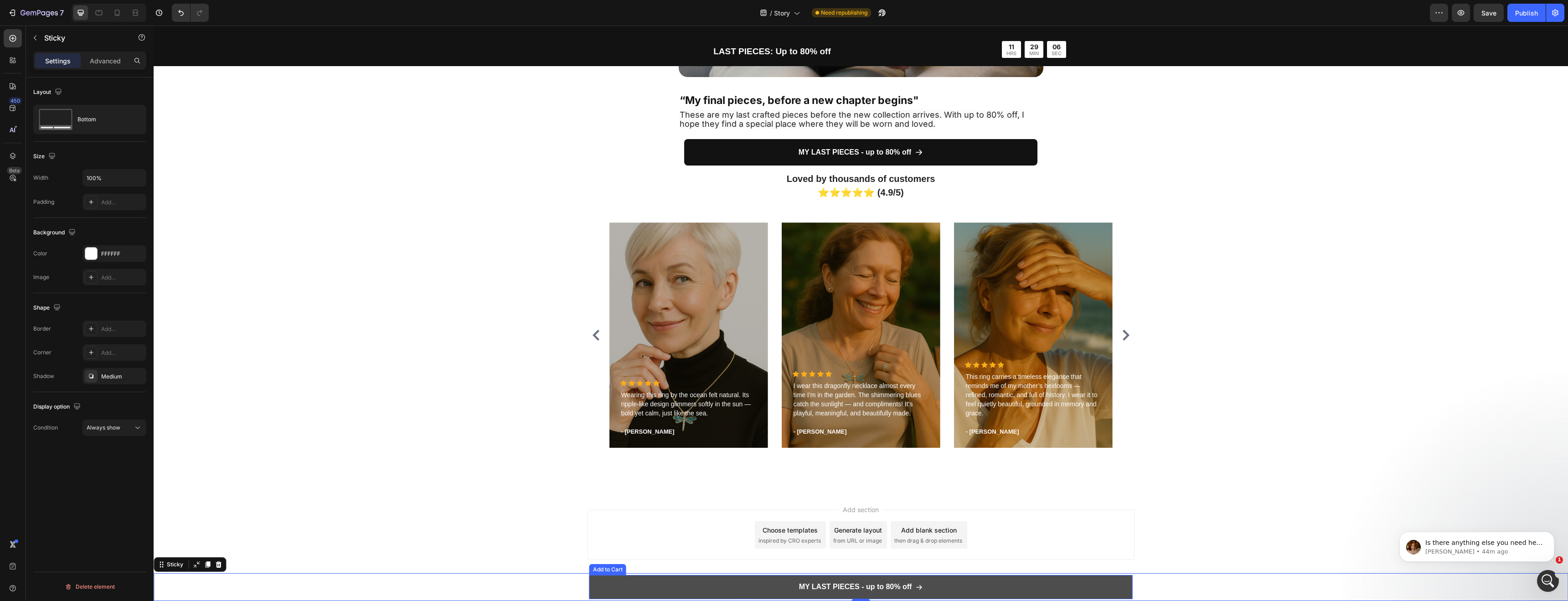
click at [634, 578] on button "MY LAST PIECES - up to 80% off" at bounding box center [861, 587] width 544 height 24
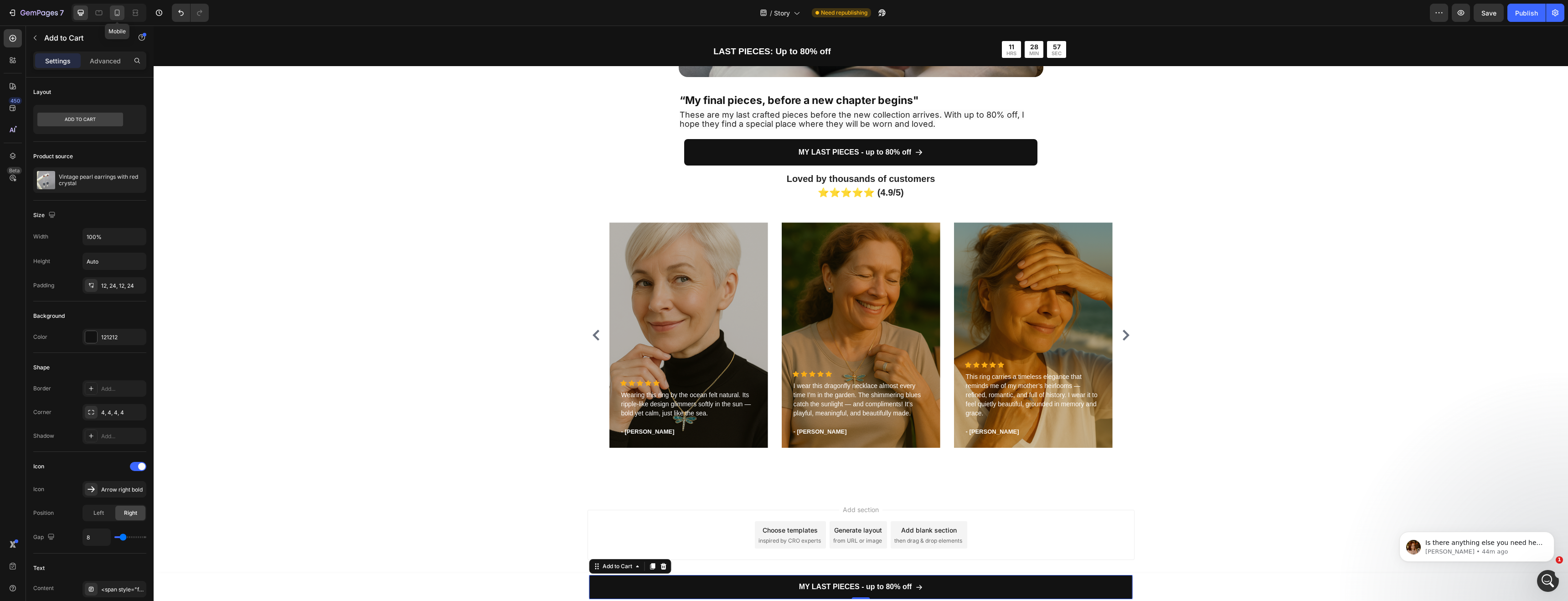
click at [122, 10] on div at bounding box center [117, 13] width 15 height 15
type input "14"
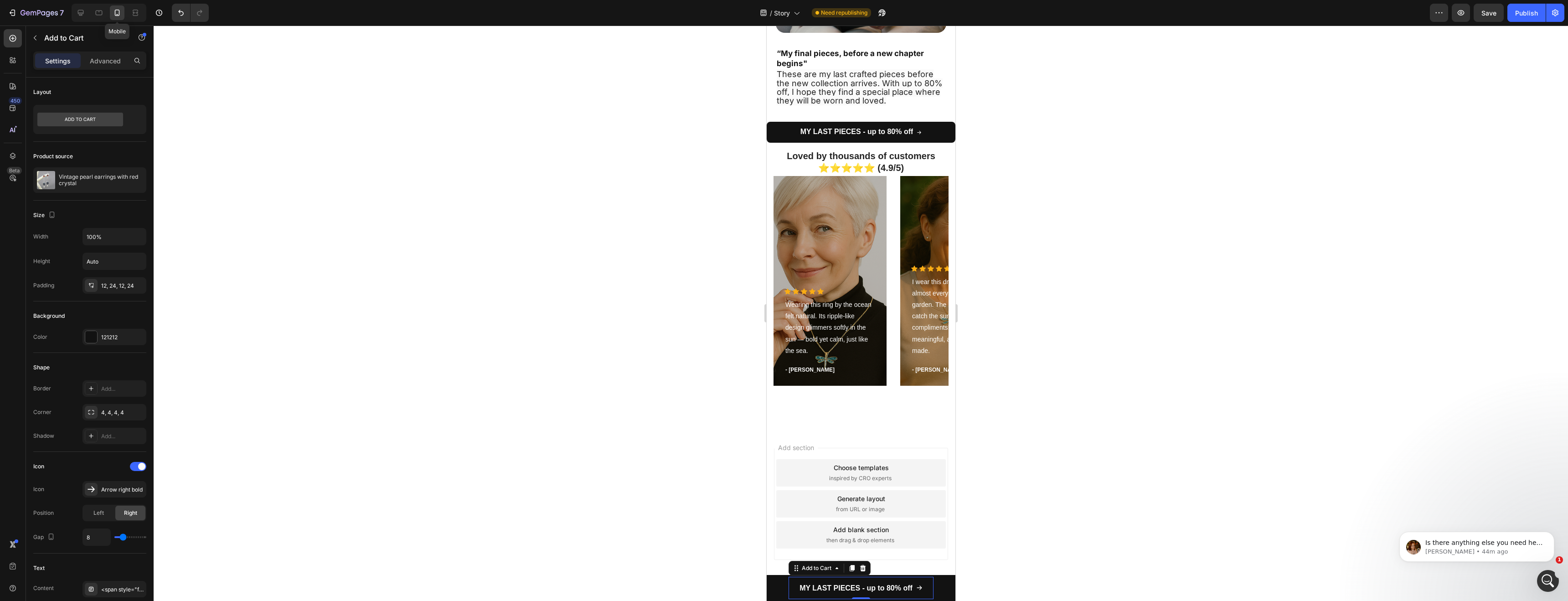
scroll to position [1950, 0]
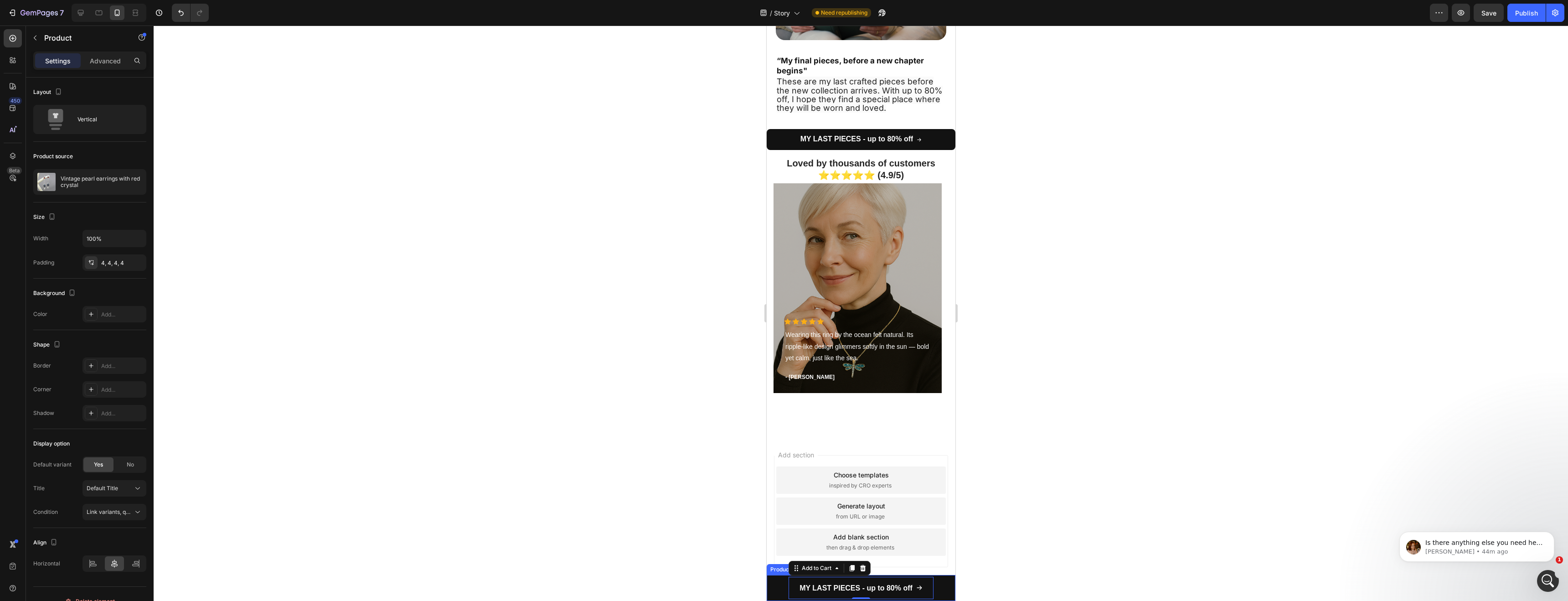
click at [780, 583] on div "MY LAST PIECES - up to 80% off Add to Cart 0 Row Product" at bounding box center [861, 588] width 189 height 26
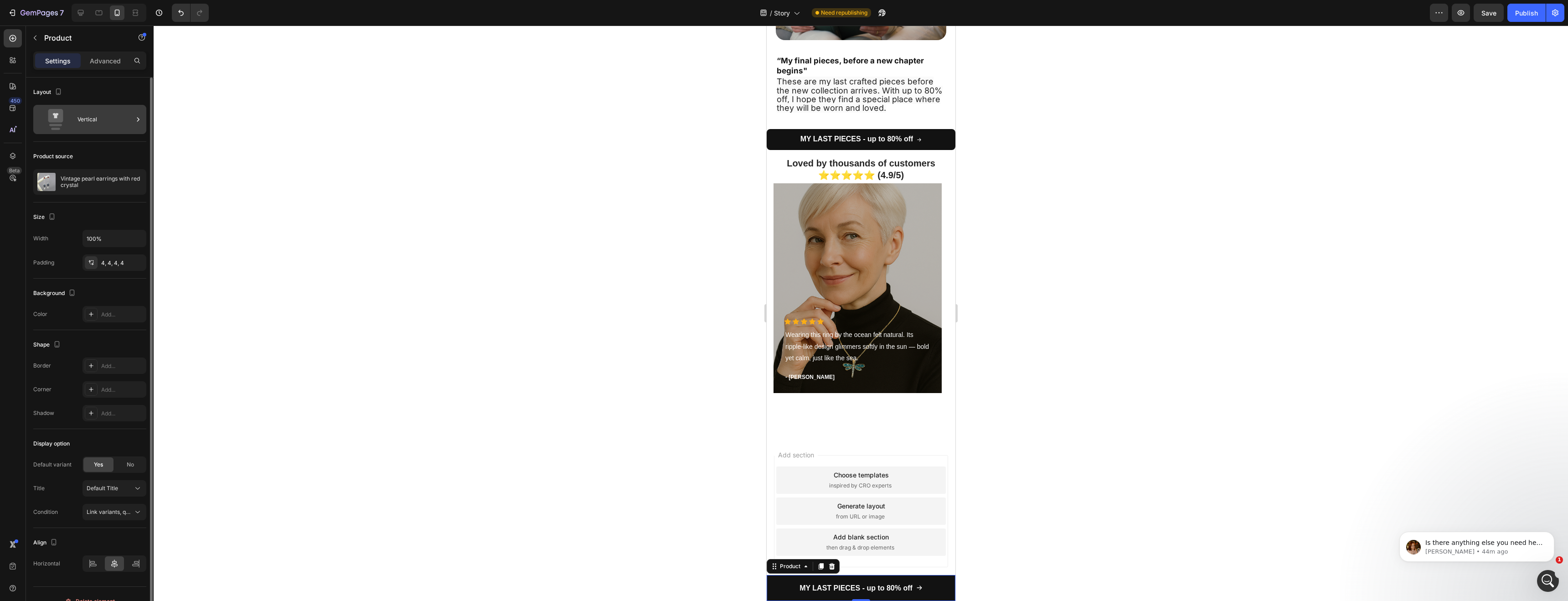
click at [63, 123] on icon at bounding box center [55, 119] width 37 height 21
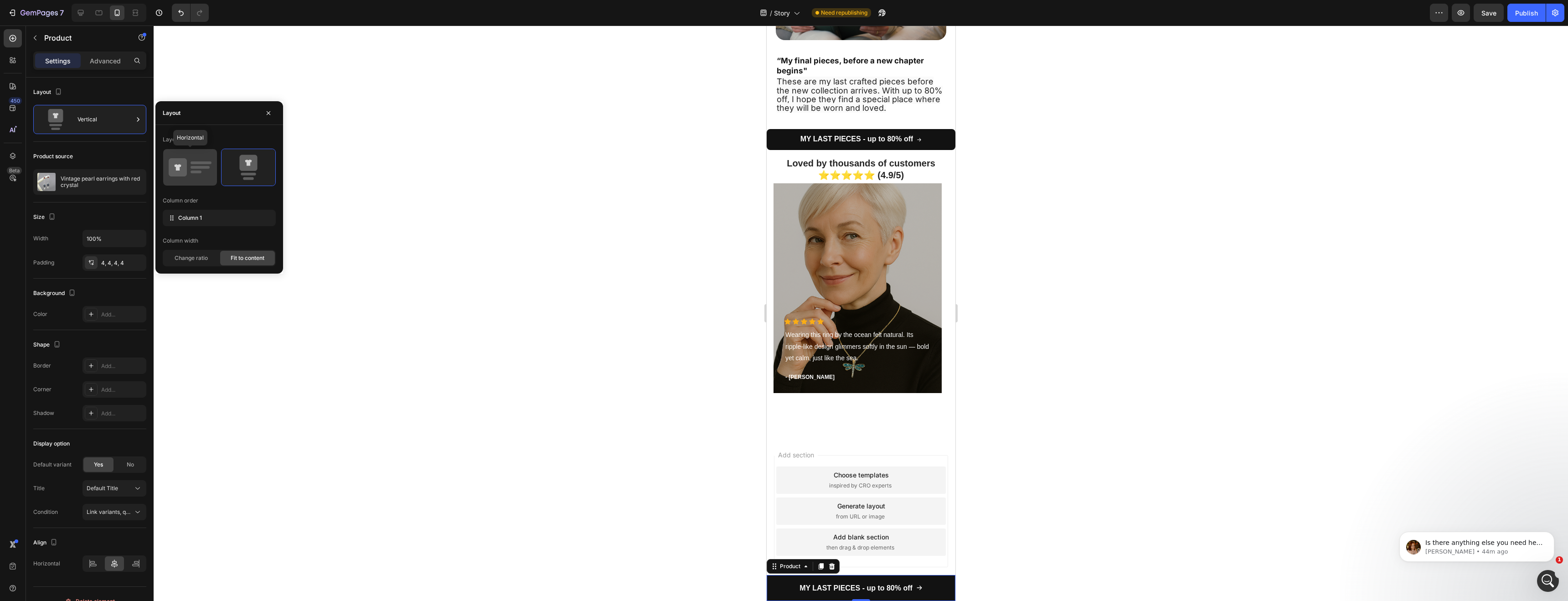
click at [194, 160] on icon at bounding box center [190, 167] width 43 height 26
click at [247, 166] on icon at bounding box center [248, 163] width 18 height 16
click at [182, 169] on icon at bounding box center [178, 167] width 18 height 18
click at [235, 169] on icon at bounding box center [248, 167] width 43 height 26
click at [205, 257] on span "Change ratio" at bounding box center [191, 258] width 33 height 8
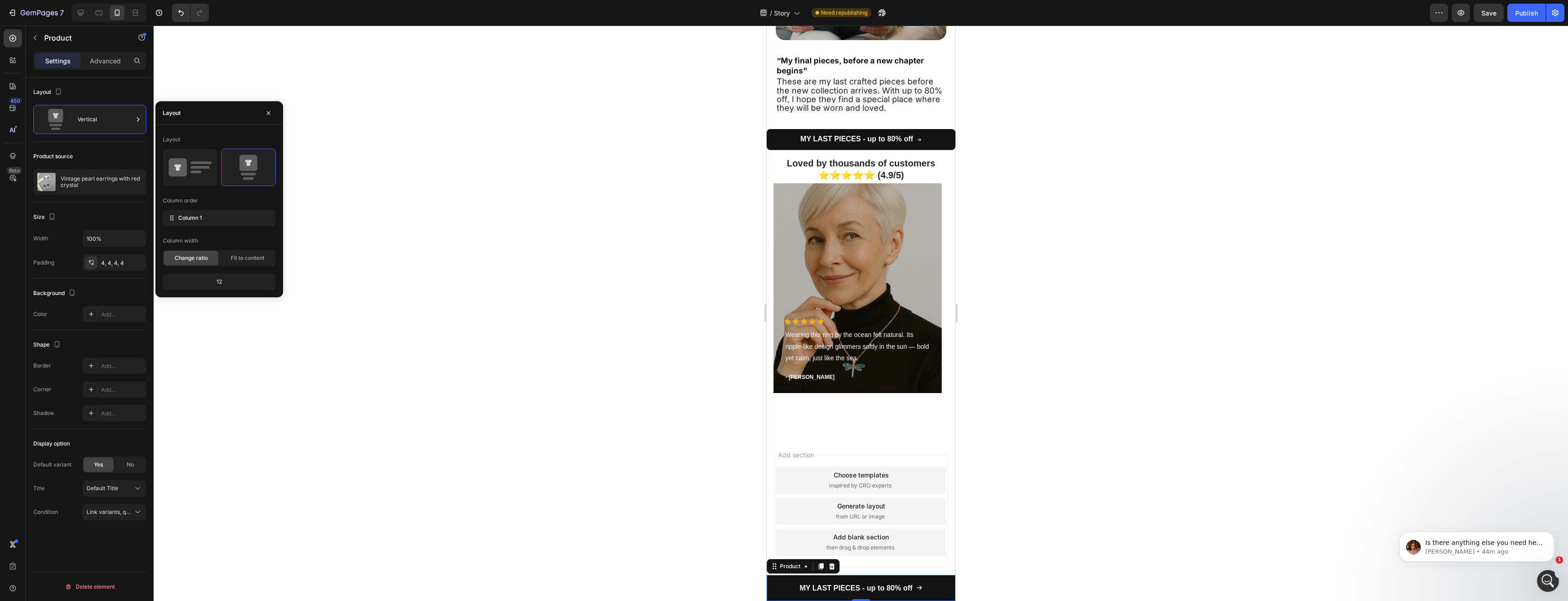
click at [216, 280] on div "12" at bounding box center [219, 281] width 110 height 13
click at [222, 265] on div "Fit to content" at bounding box center [248, 258] width 55 height 15
click at [204, 265] on div "Change ratio" at bounding box center [191, 258] width 55 height 15
click at [234, 266] on div "Change ratio Fit to content" at bounding box center [219, 258] width 113 height 16
click at [245, 259] on span "Fit to content" at bounding box center [247, 258] width 33 height 8
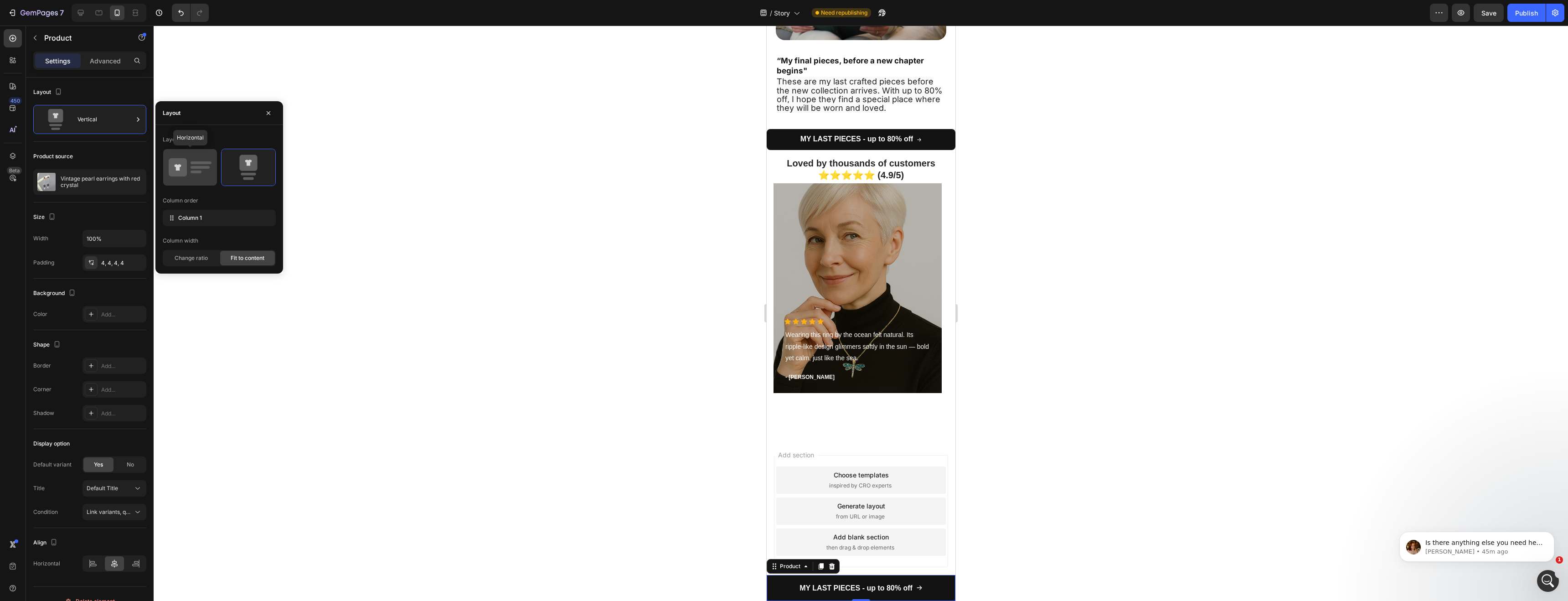
click at [204, 153] on div at bounding box center [190, 167] width 54 height 37
click at [224, 161] on div at bounding box center [248, 167] width 54 height 37
click at [213, 163] on div at bounding box center [190, 167] width 54 height 37
click at [251, 183] on div at bounding box center [248, 167] width 54 height 37
click at [205, 264] on div "Change ratio" at bounding box center [191, 258] width 55 height 15
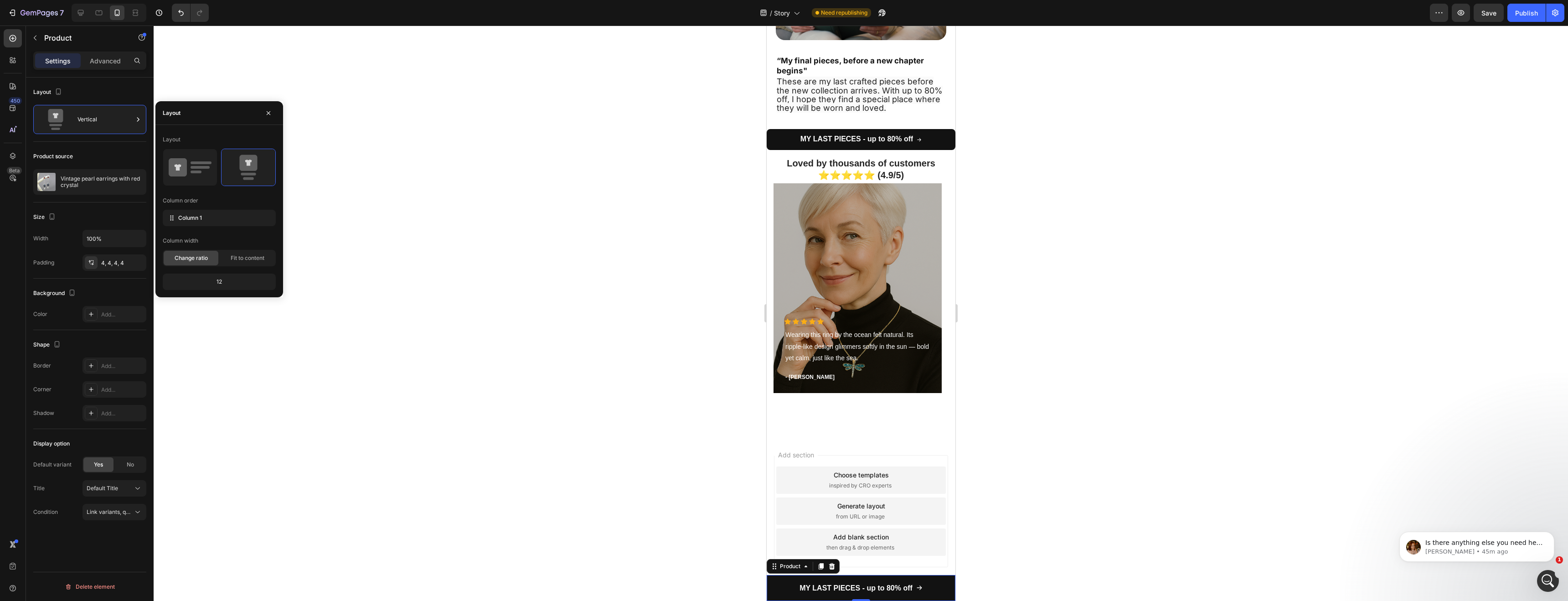
click at [220, 281] on div "12" at bounding box center [219, 281] width 110 height 13
click at [86, 15] on div at bounding box center [81, 13] width 15 height 15
type input "1200"
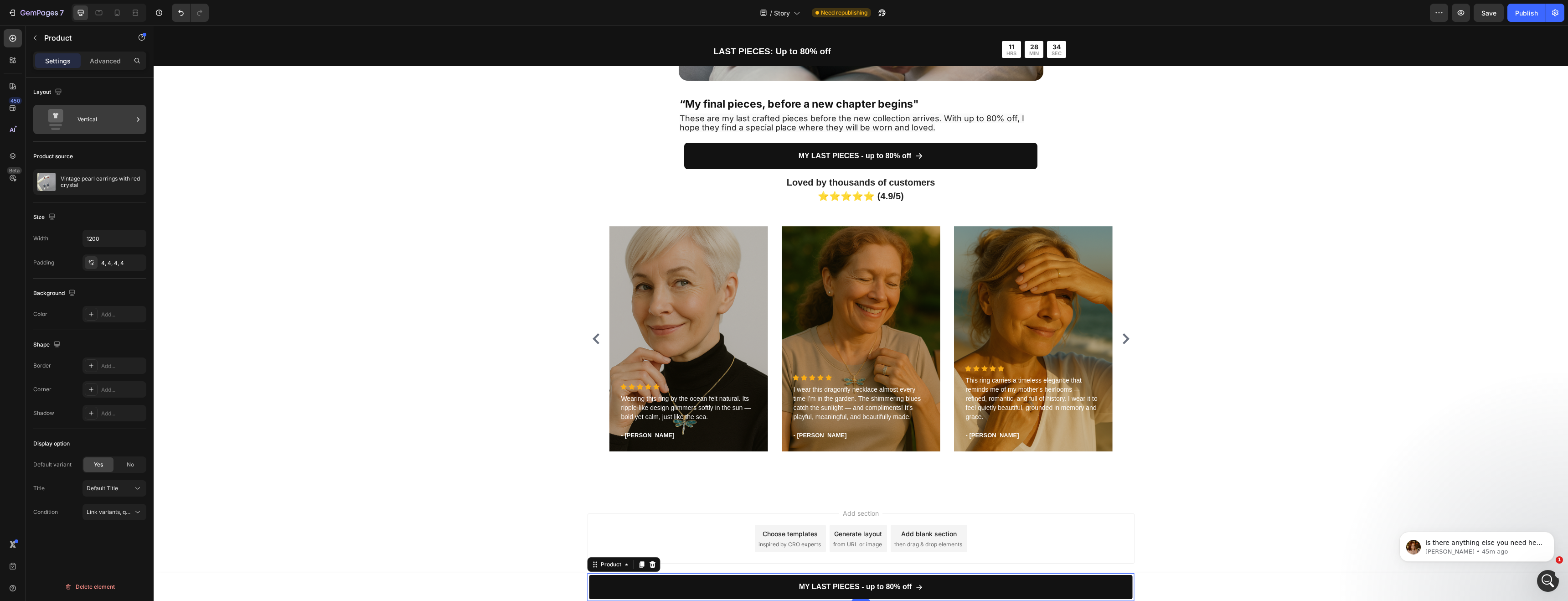
scroll to position [2086, 0]
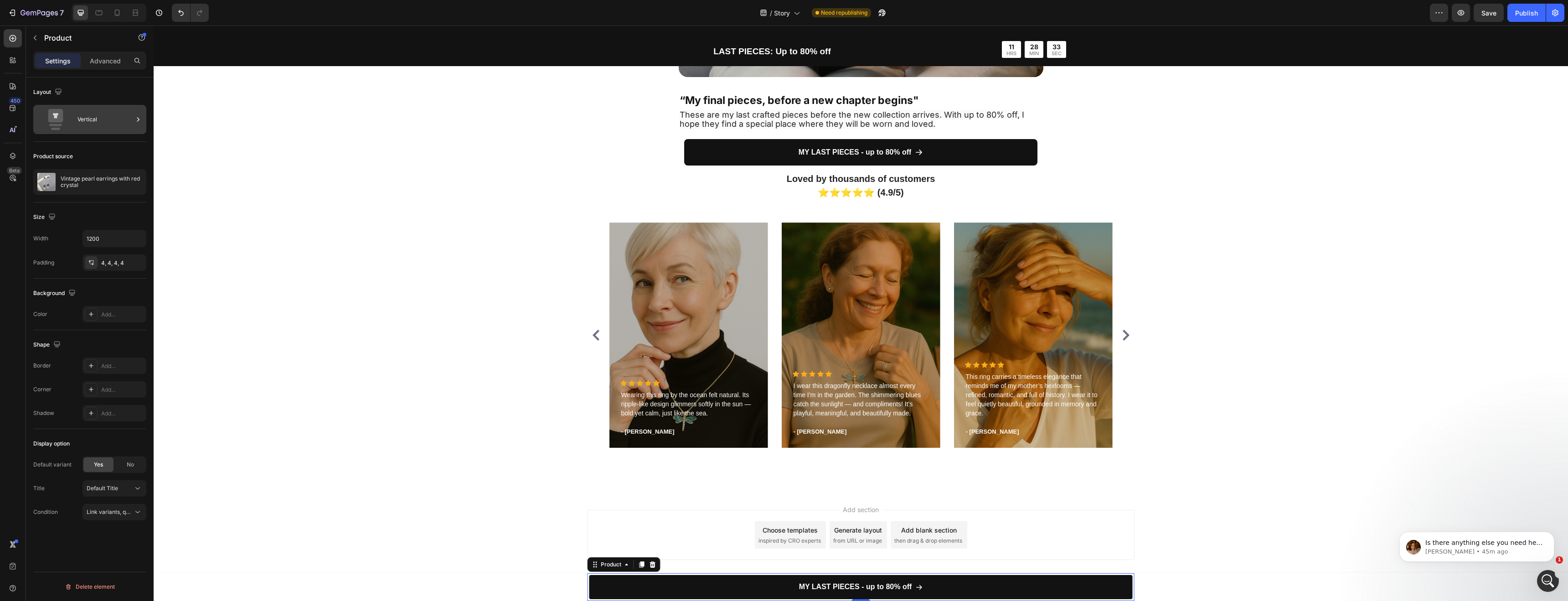
click at [107, 130] on div "Vertical" at bounding box center [105, 119] width 55 height 21
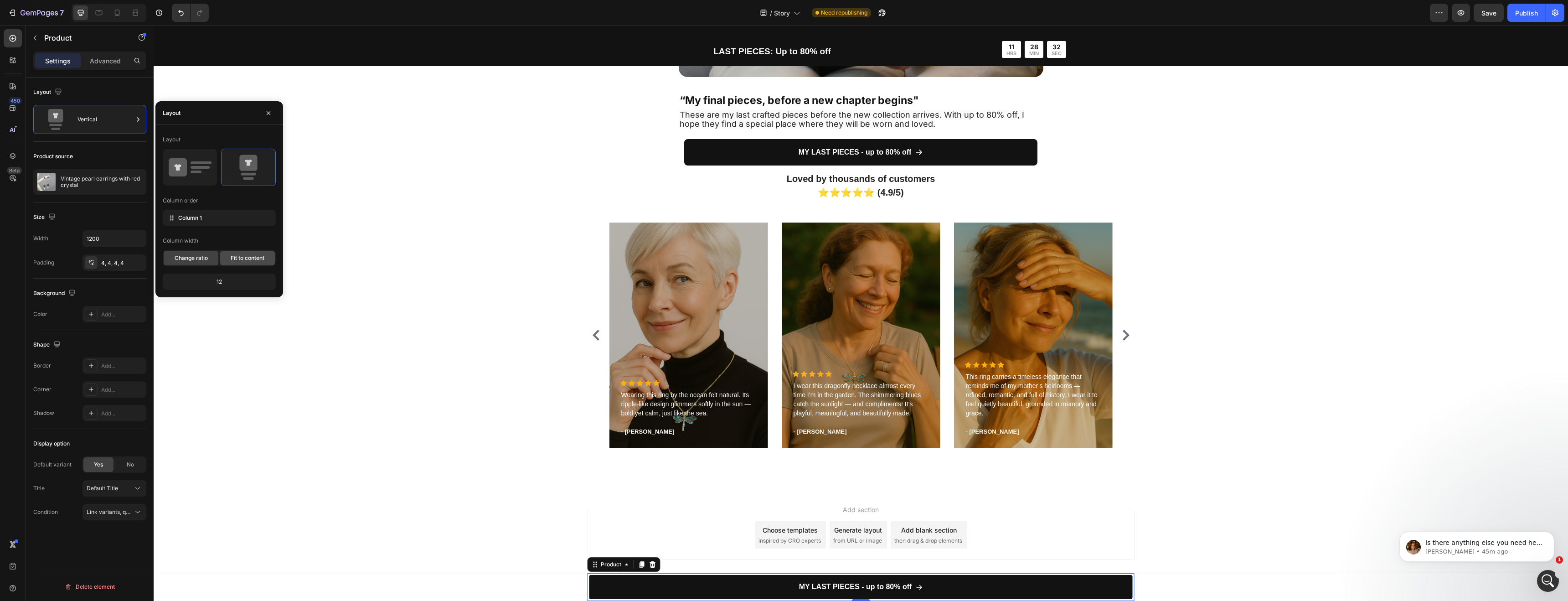
click at [223, 262] on div "Fit to content" at bounding box center [248, 258] width 55 height 15
click at [200, 261] on span "Change ratio" at bounding box center [191, 258] width 33 height 8
click at [211, 283] on div "12" at bounding box center [219, 281] width 110 height 13
click at [219, 284] on div "12" at bounding box center [219, 281] width 110 height 13
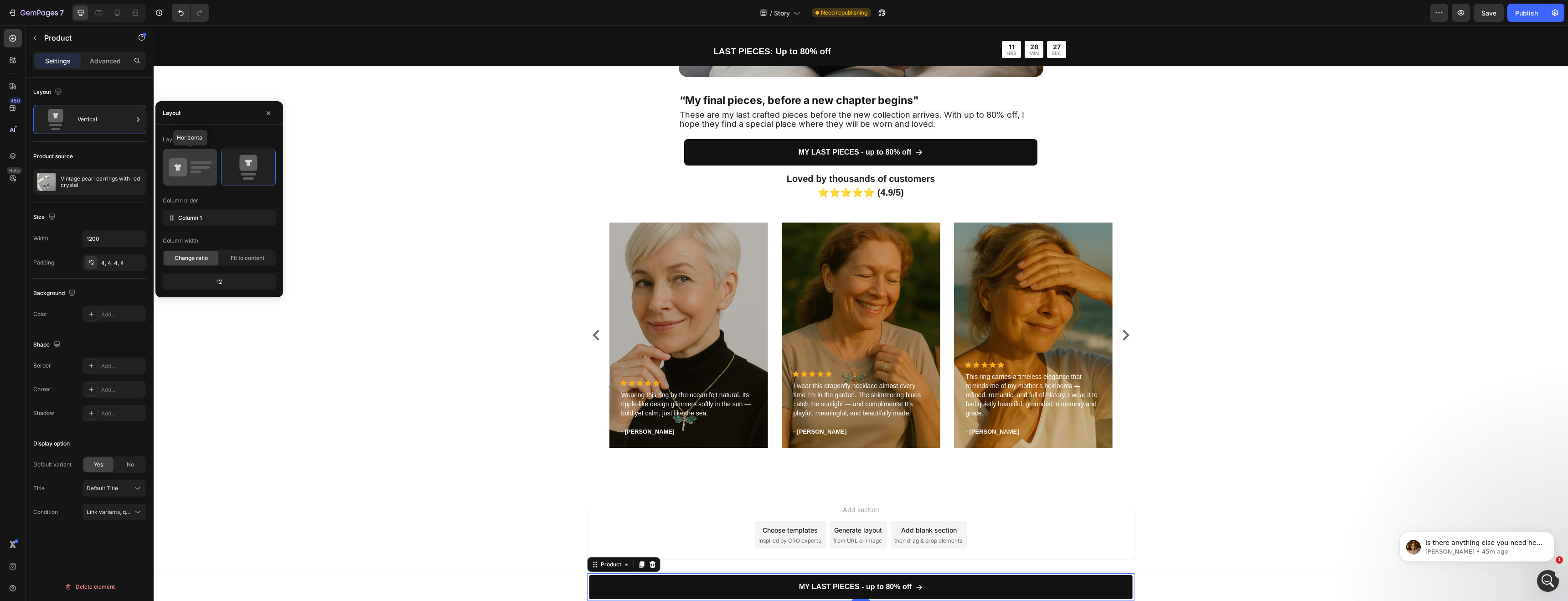
click at [208, 181] on div at bounding box center [190, 167] width 54 height 37
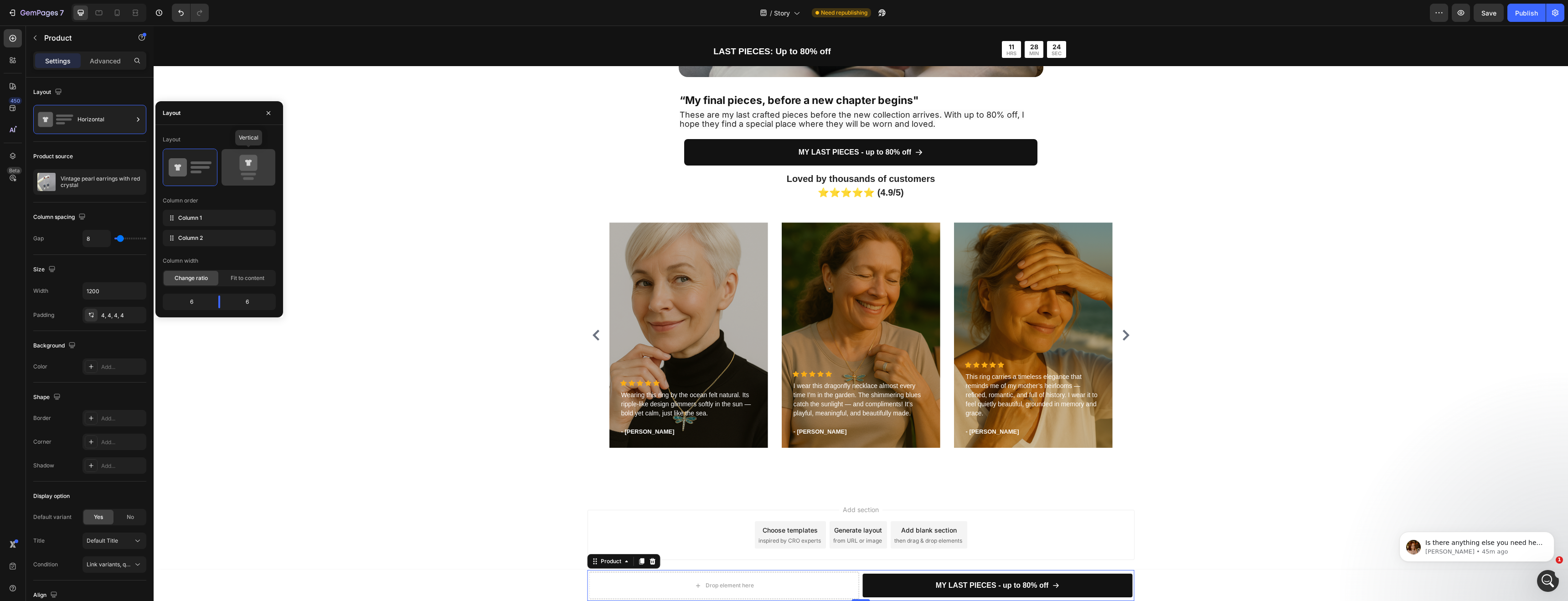
click at [262, 172] on icon at bounding box center [248, 167] width 43 height 26
type input "0"
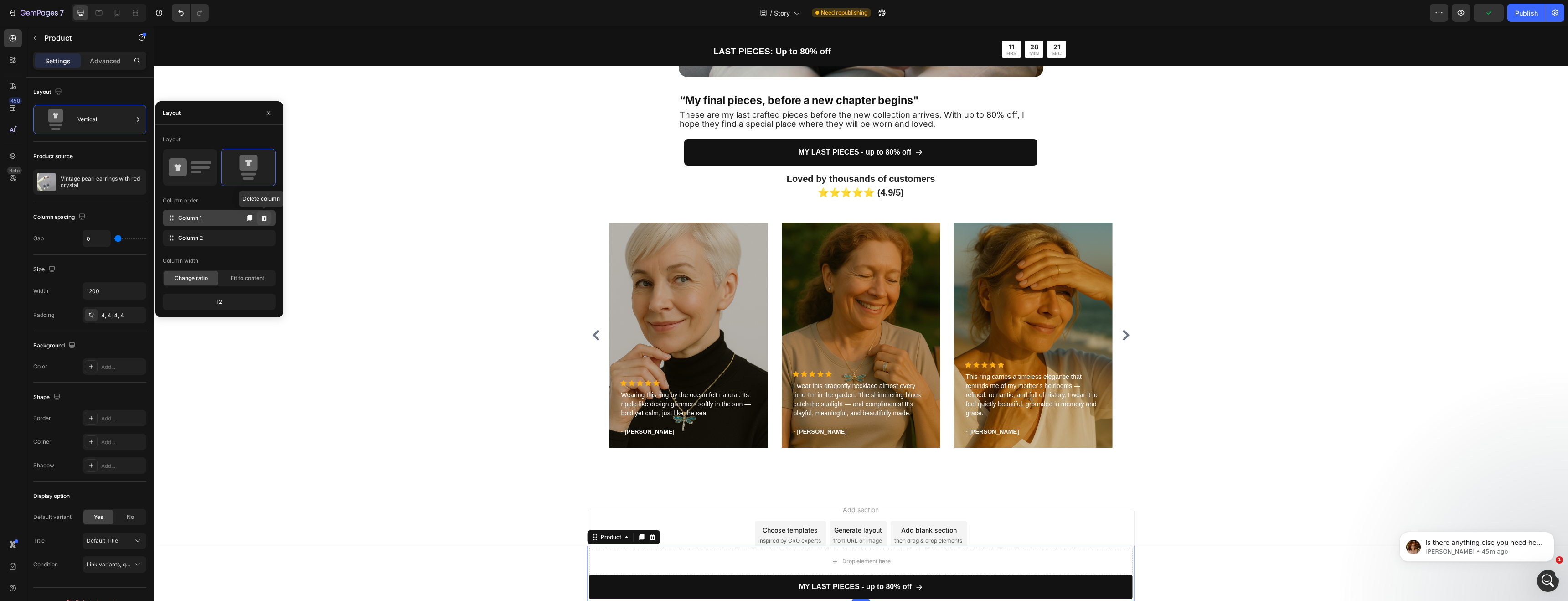
click at [266, 222] on button at bounding box center [264, 218] width 15 height 15
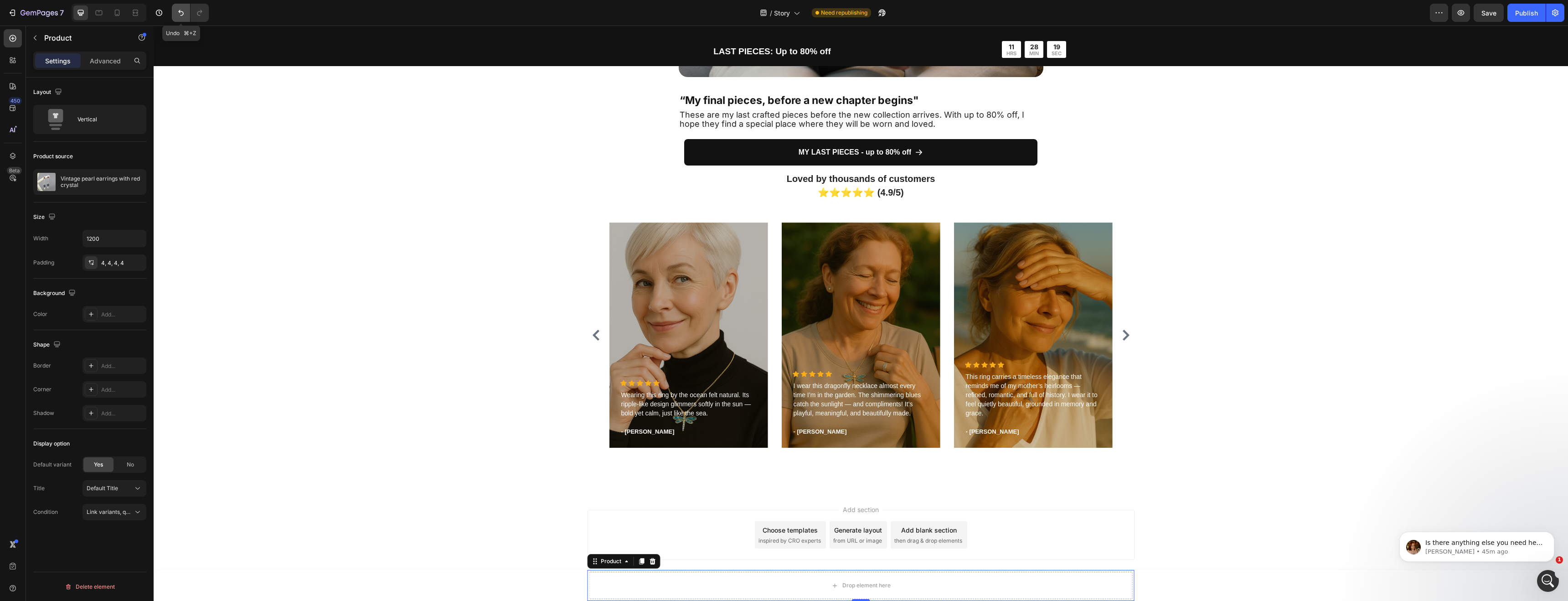
click at [174, 16] on button "Undo/Redo" at bounding box center [181, 13] width 18 height 18
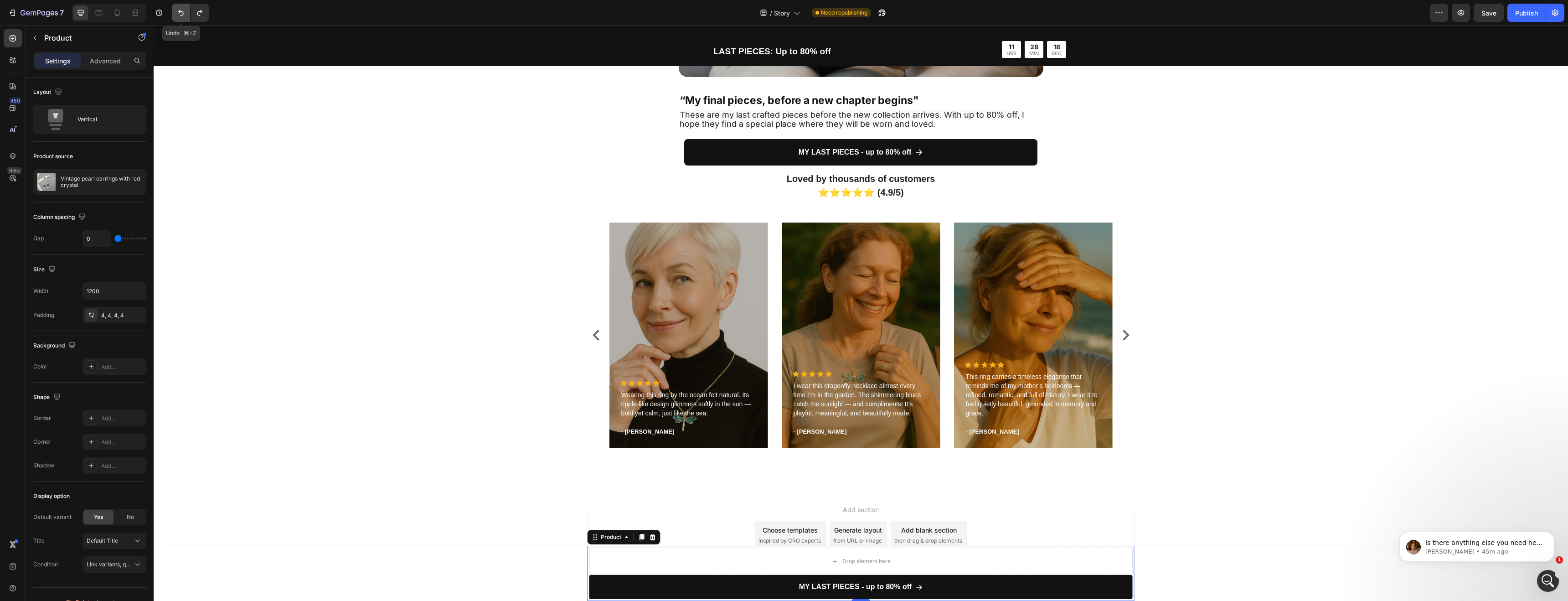
click at [186, 16] on button "Undo/Redo" at bounding box center [181, 13] width 18 height 18
type input "8"
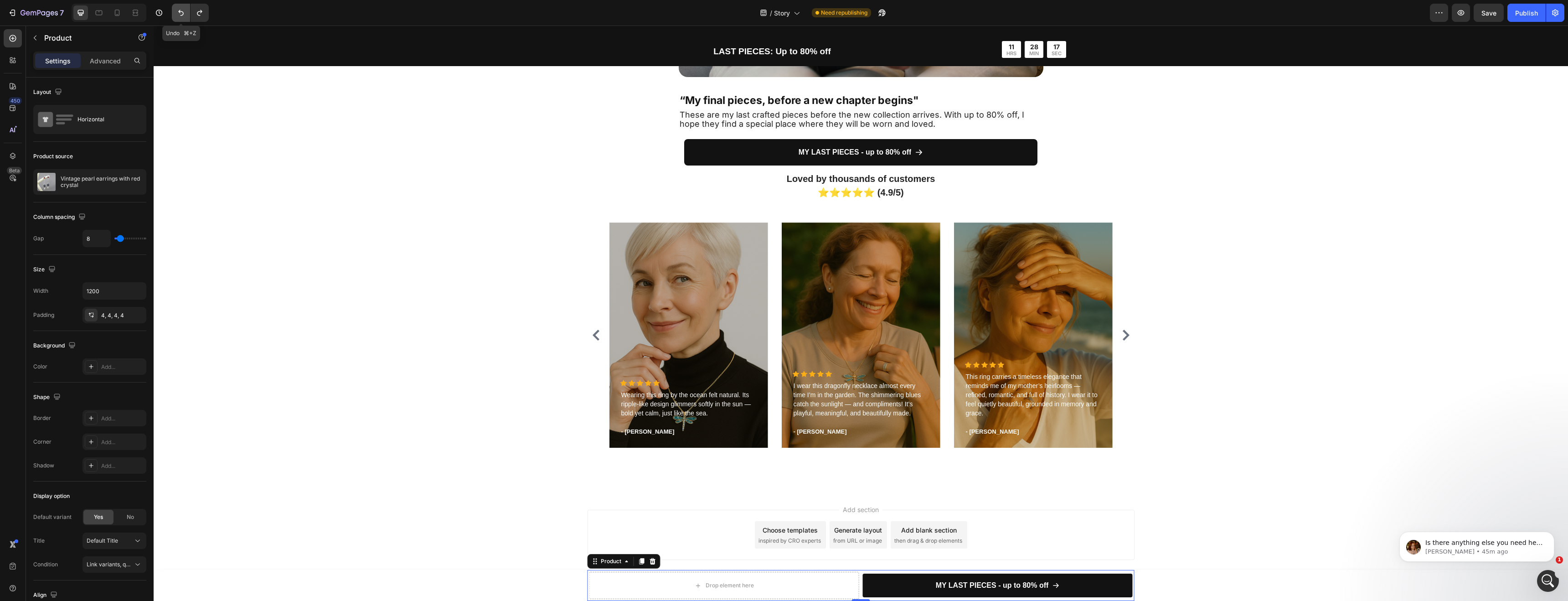
click at [186, 16] on button "Undo/Redo" at bounding box center [181, 13] width 18 height 18
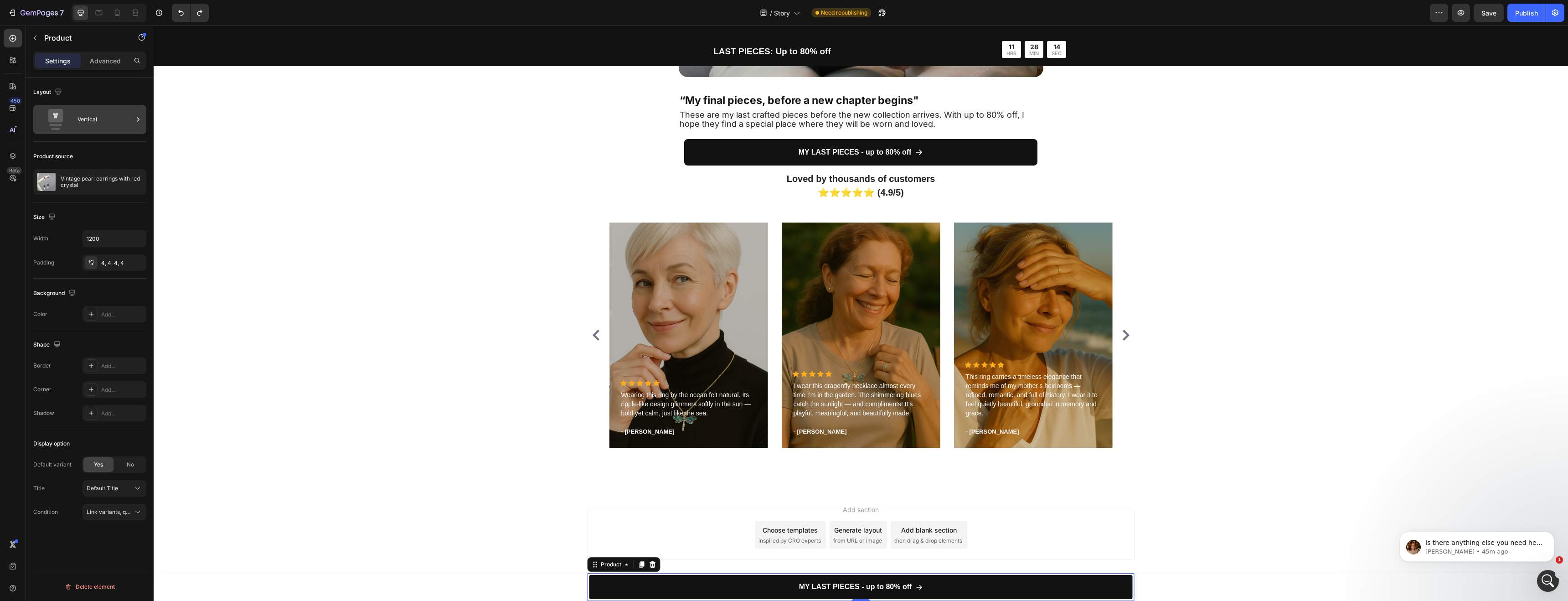
click at [85, 127] on div "Vertical" at bounding box center [105, 119] width 55 height 21
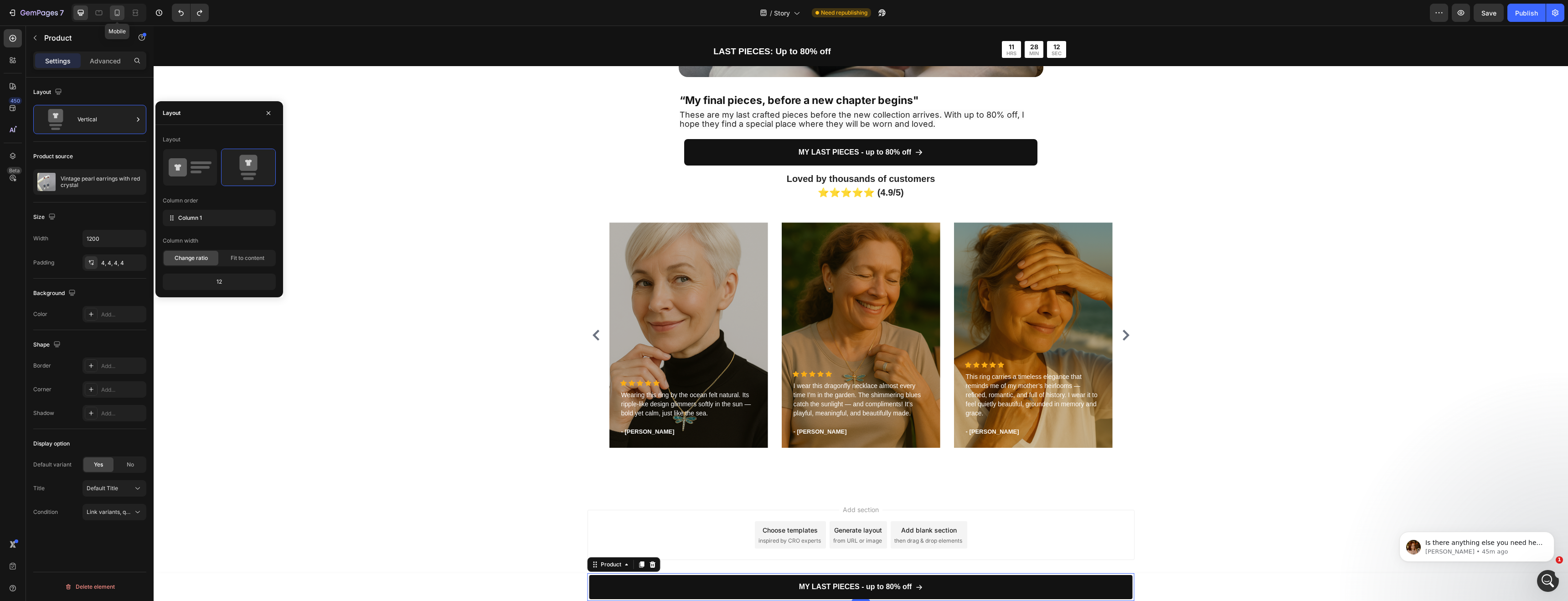
click at [119, 16] on icon at bounding box center [117, 12] width 9 height 9
type input "100%"
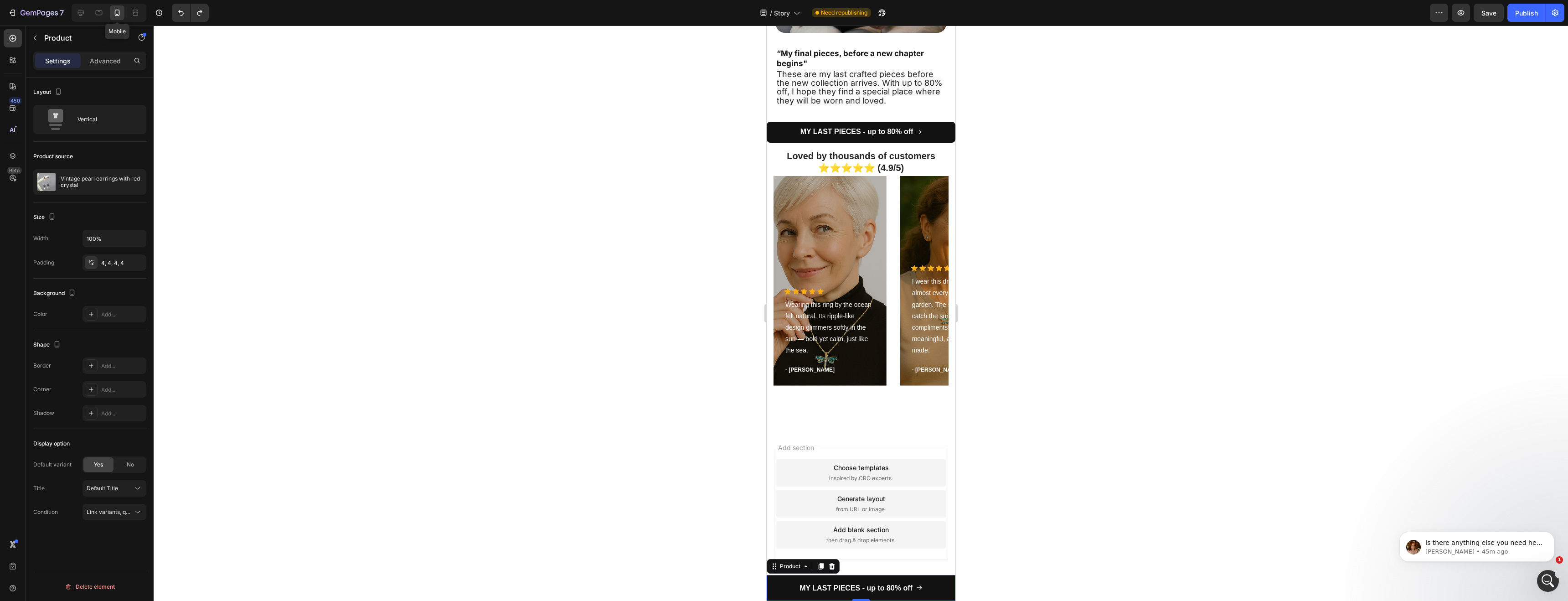
scroll to position [1950, 0]
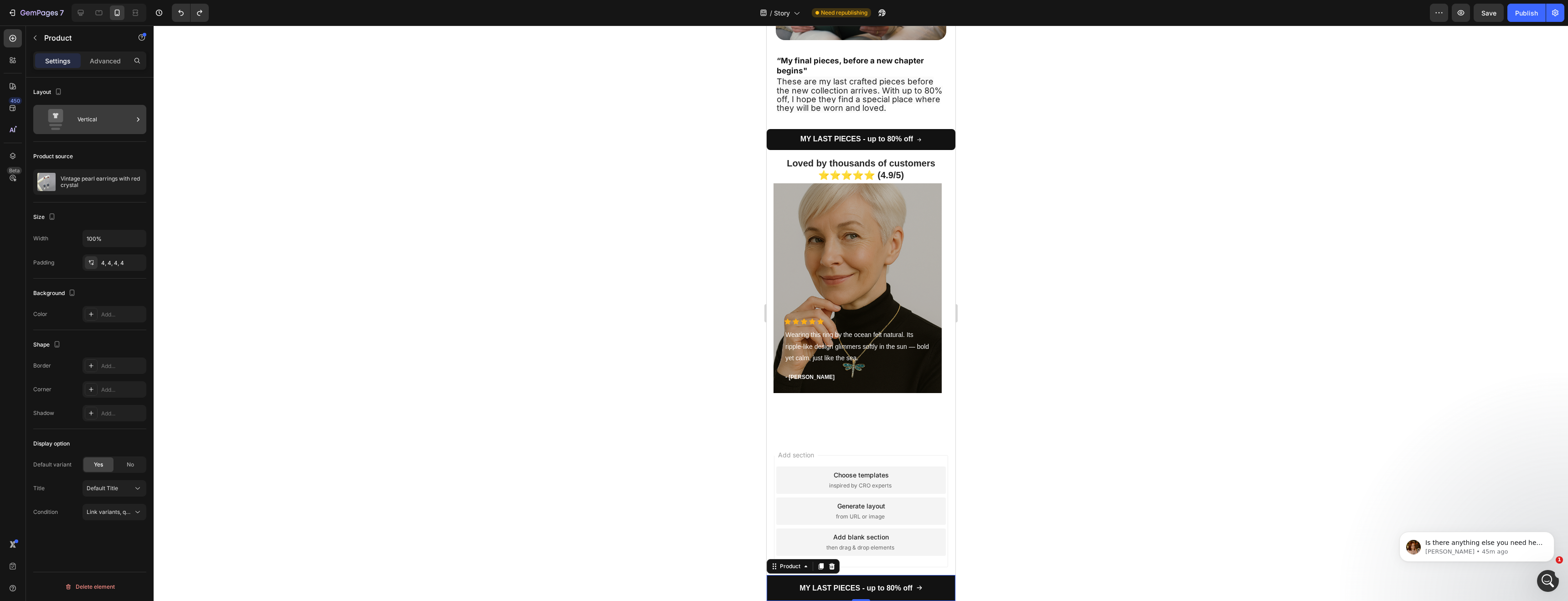
click at [104, 122] on div "Vertical" at bounding box center [105, 119] width 55 height 21
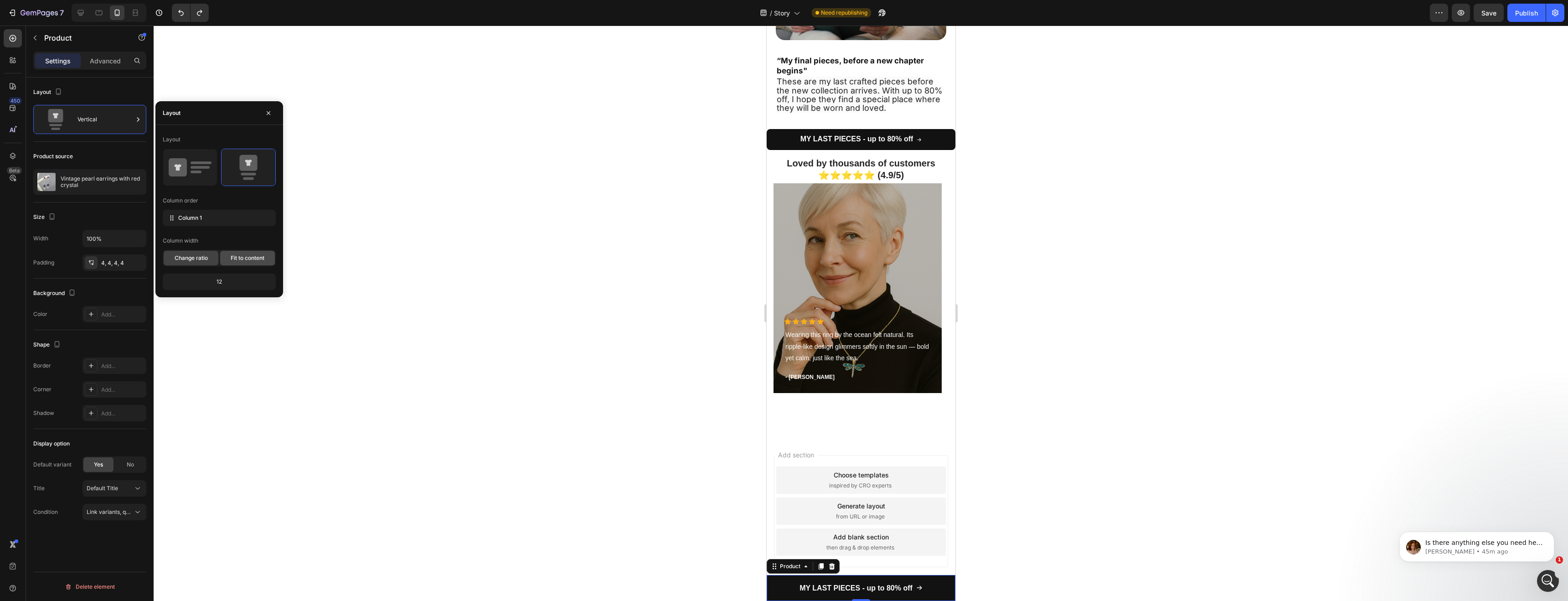
click at [232, 257] on span "Fit to content" at bounding box center [247, 258] width 33 height 8
click at [194, 259] on span "Change ratio" at bounding box center [191, 258] width 33 height 8
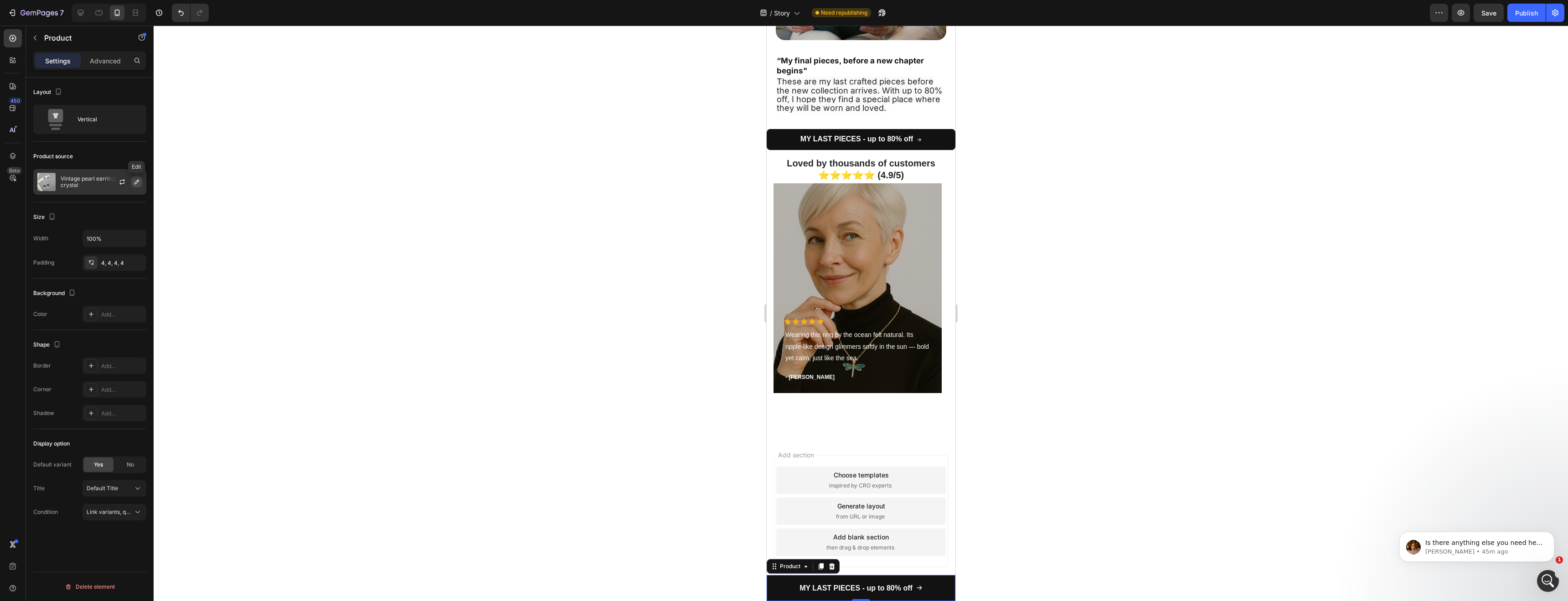
click at [135, 181] on icon "button" at bounding box center [137, 182] width 7 height 7
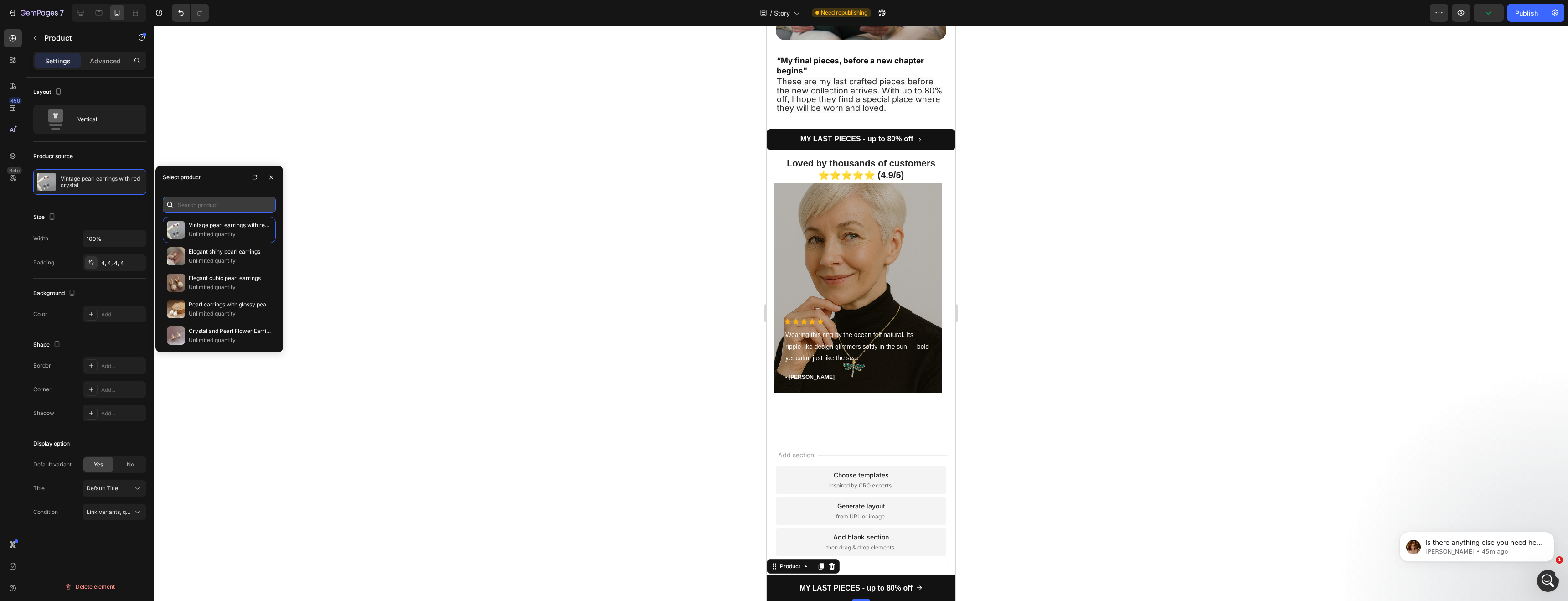
click at [217, 210] on input "text" at bounding box center [219, 205] width 113 height 16
click at [275, 172] on button "button" at bounding box center [271, 177] width 15 height 15
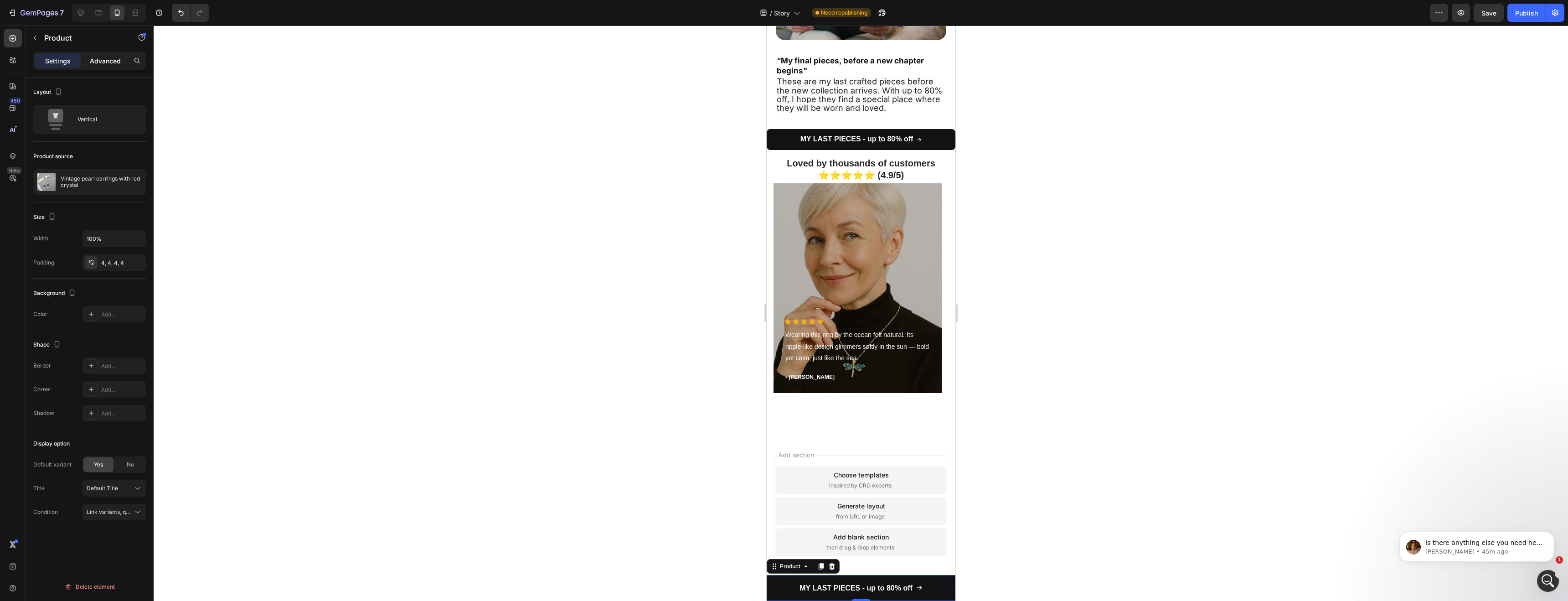
click at [90, 60] on p "Advanced" at bounding box center [105, 61] width 31 height 10
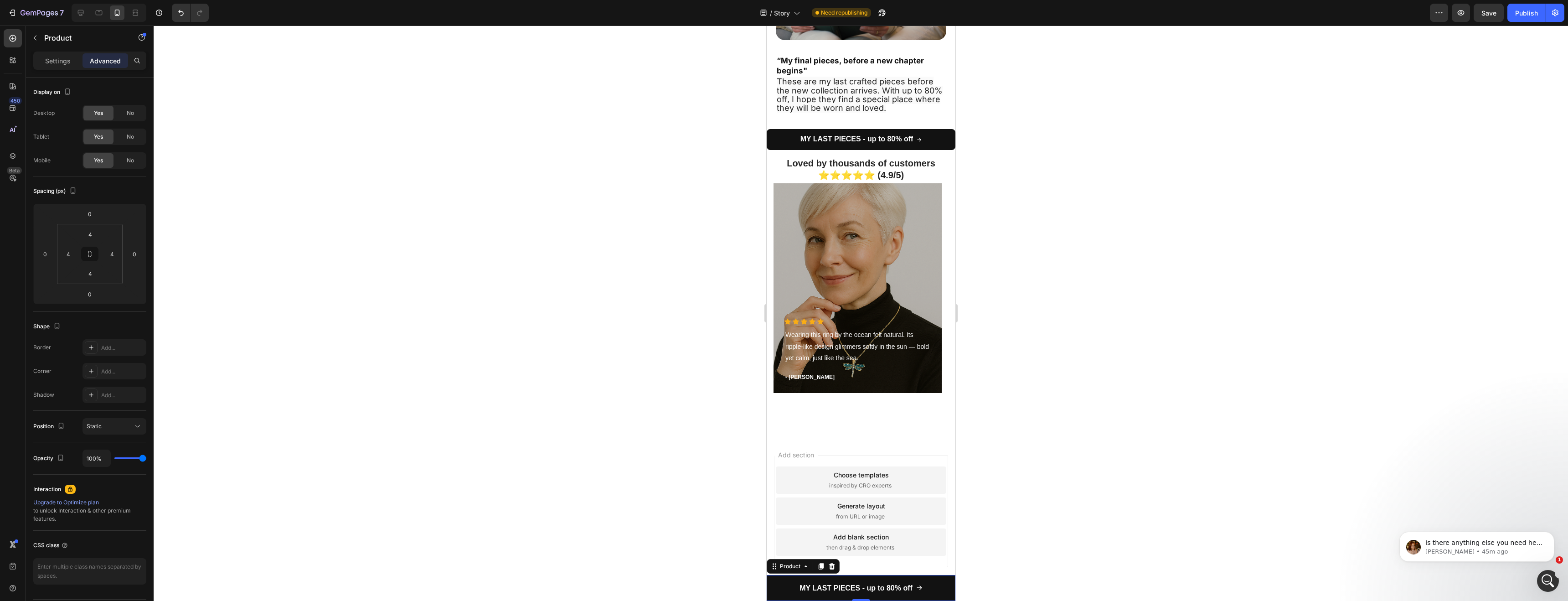
click at [65, 68] on div "Settings Advanced" at bounding box center [90, 61] width 113 height 18
click at [63, 61] on p "Settings" at bounding box center [58, 61] width 26 height 10
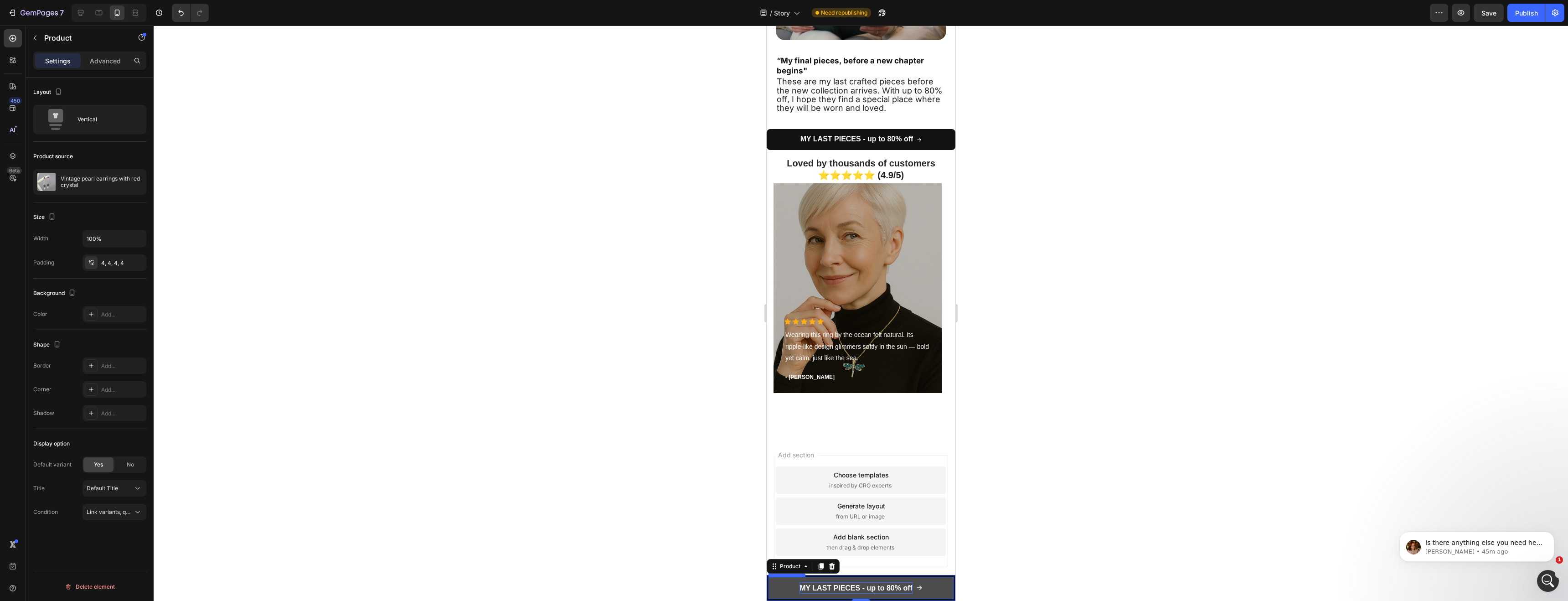
click at [810, 590] on strong "MY LAST PIECES - up to 80% off" at bounding box center [856, 588] width 113 height 8
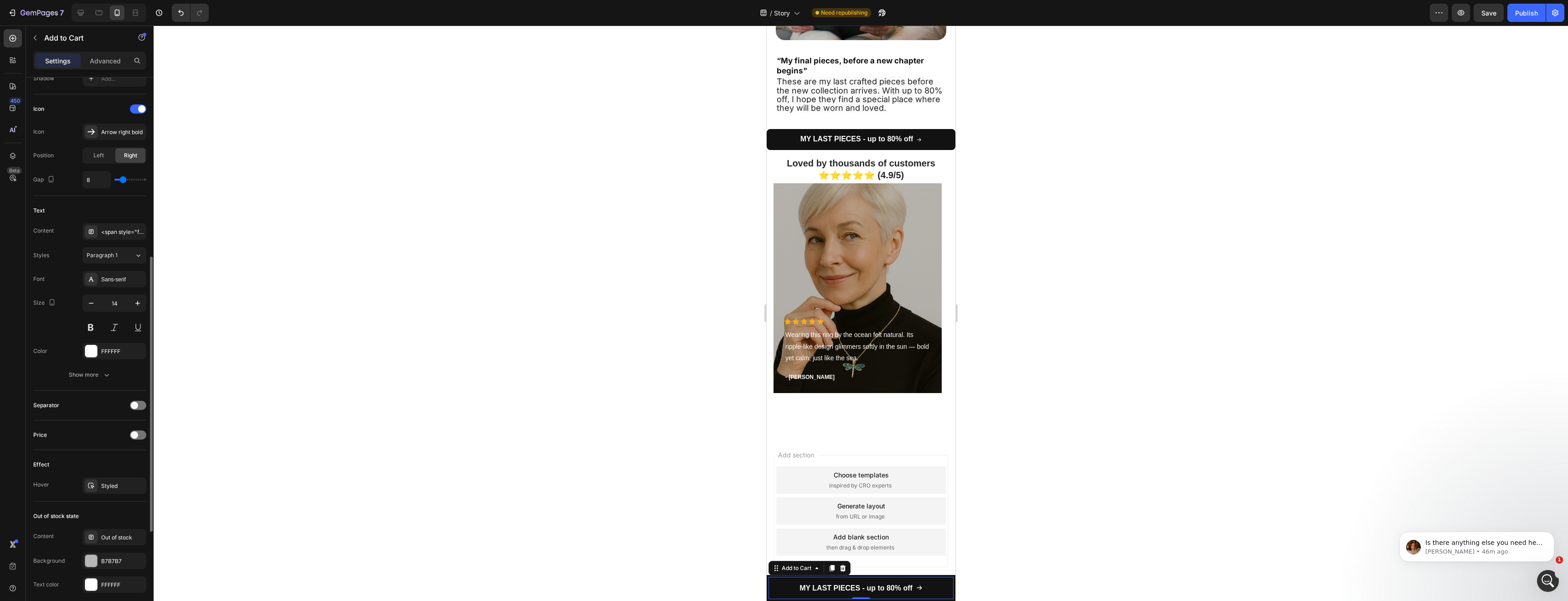
scroll to position [528, 0]
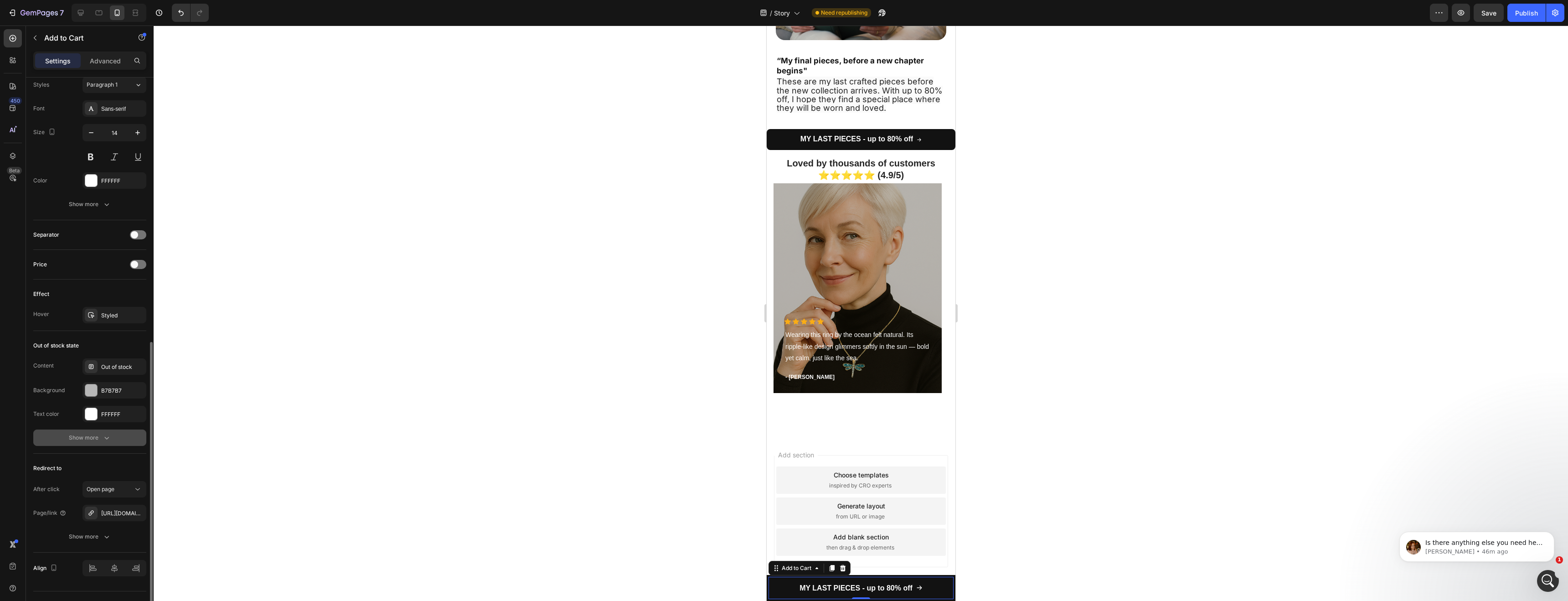
click at [102, 437] on icon "button" at bounding box center [107, 437] width 9 height 9
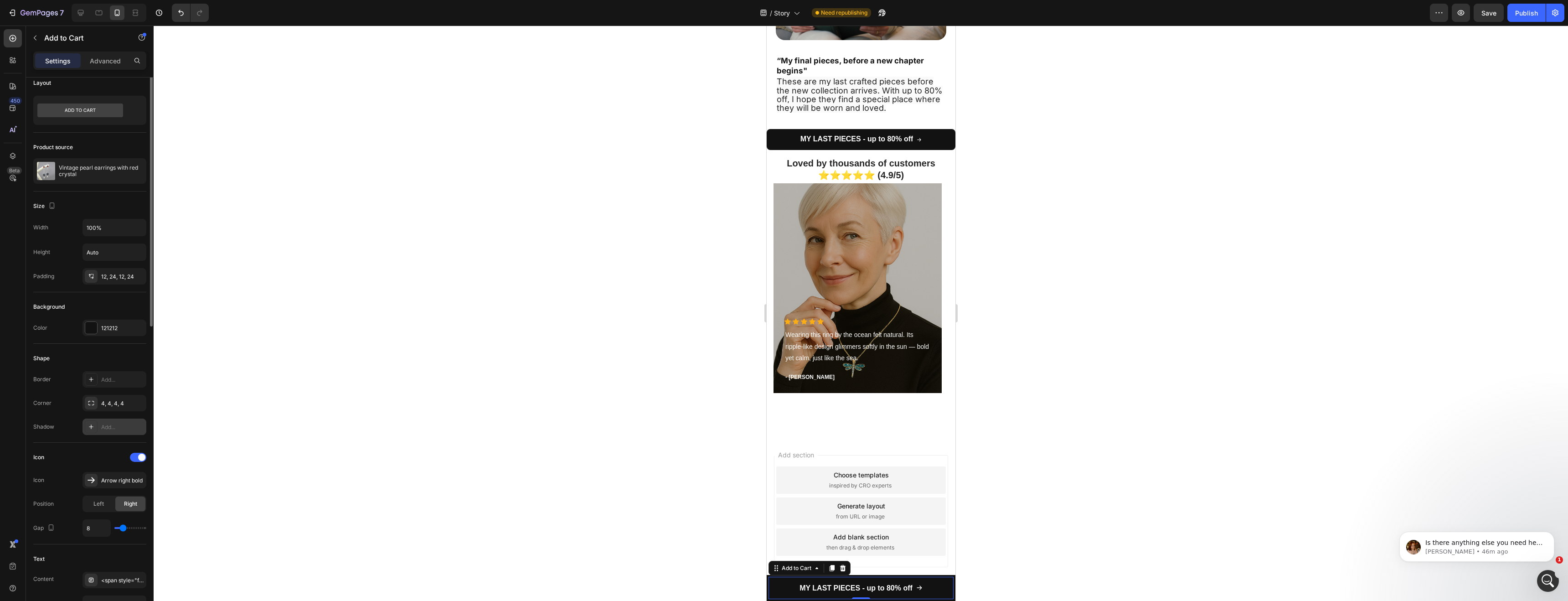
scroll to position [0, 0]
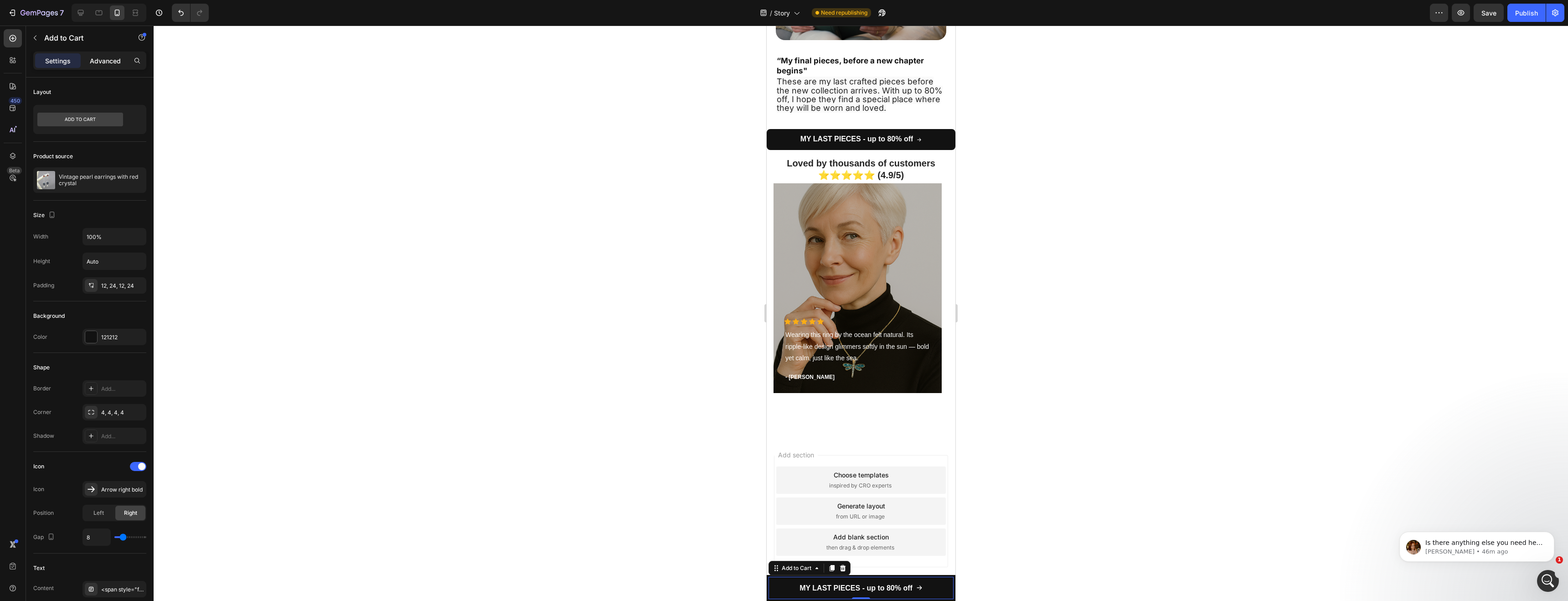
click at [117, 58] on p "Advanced" at bounding box center [105, 61] width 31 height 10
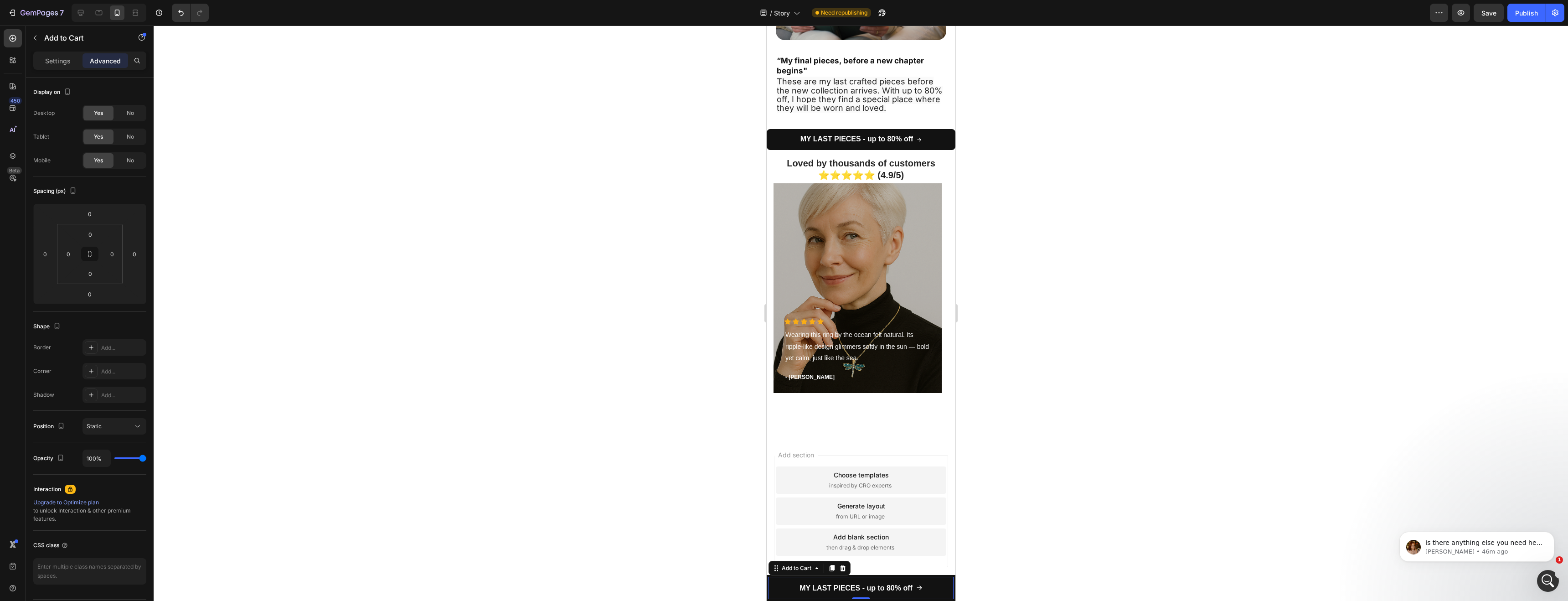
click at [1505, 11] on div "Preview Save Publish" at bounding box center [1497, 13] width 135 height 18
click at [1503, 12] on button "Save" at bounding box center [1488, 13] width 30 height 18
click at [1511, 12] on button "Publish" at bounding box center [1526, 13] width 38 height 18
